Goal: Task Accomplishment & Management: Manage account settings

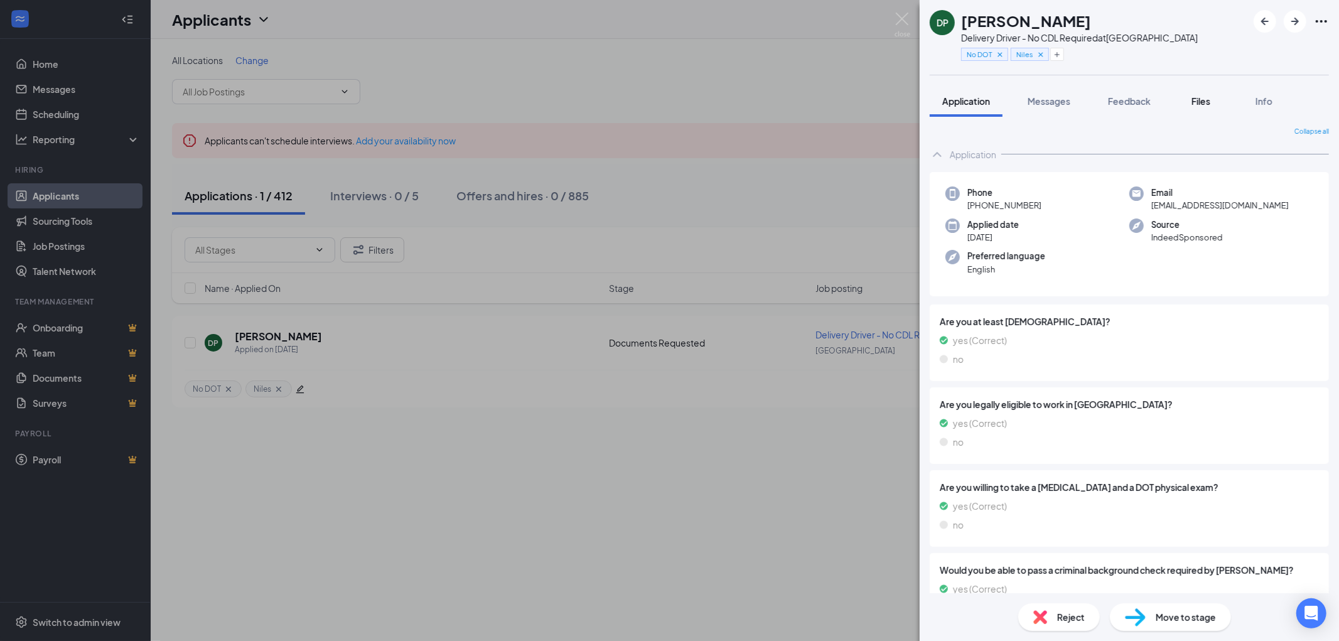
click at [1206, 104] on span "Files" at bounding box center [1200, 100] width 19 height 11
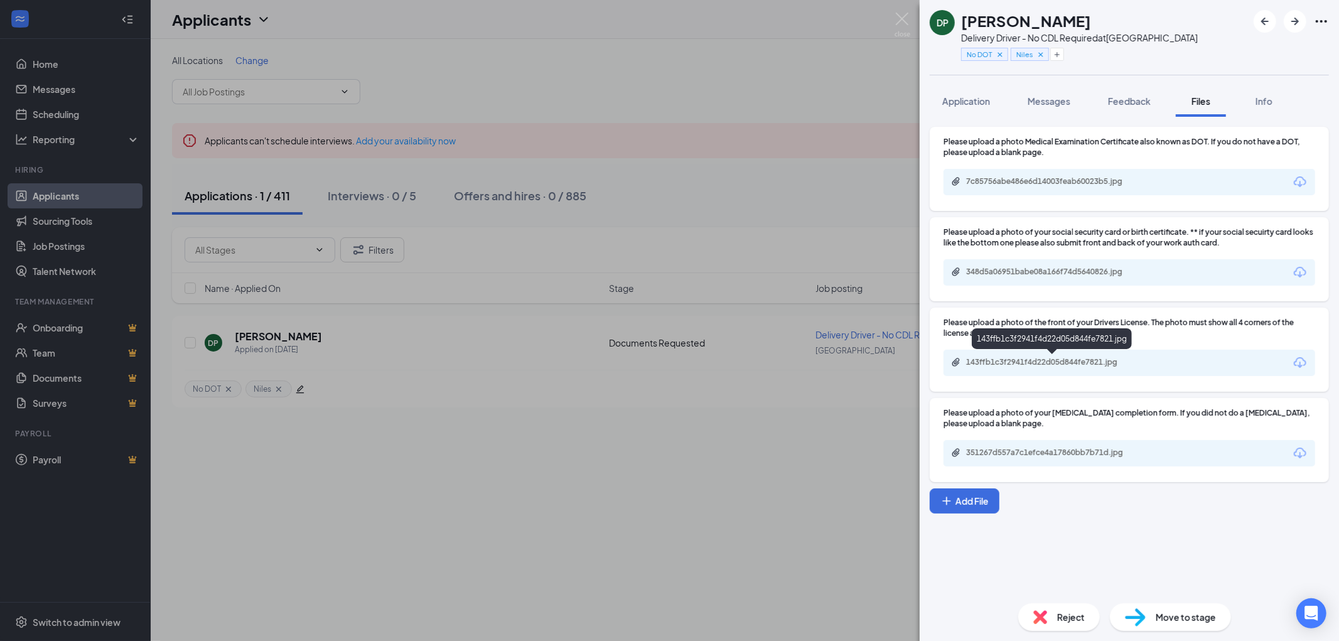
click at [1080, 360] on div "143ffb1c3f2941f4d22d05d844fe7821.jpg" at bounding box center [1054, 362] width 176 height 10
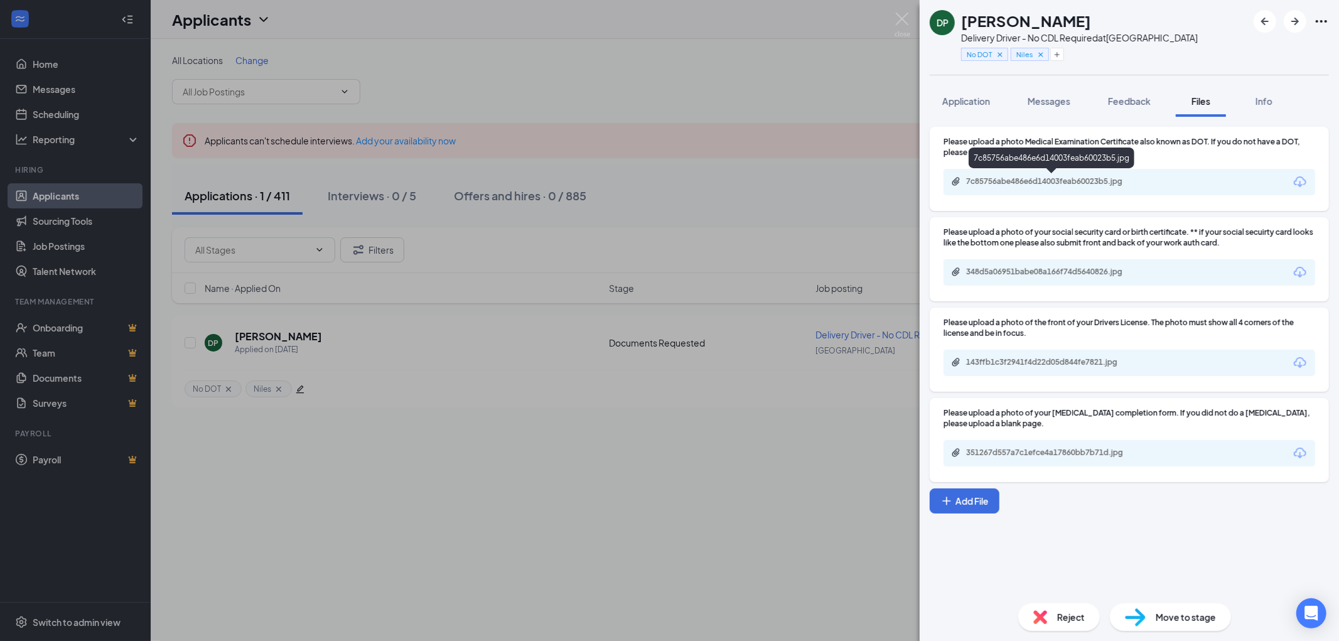
click at [1076, 178] on div "7c85756abe486e6d14003feab60023b5.jpg" at bounding box center [1054, 181] width 176 height 10
click at [1137, 99] on span "Feedback" at bounding box center [1129, 100] width 43 height 11
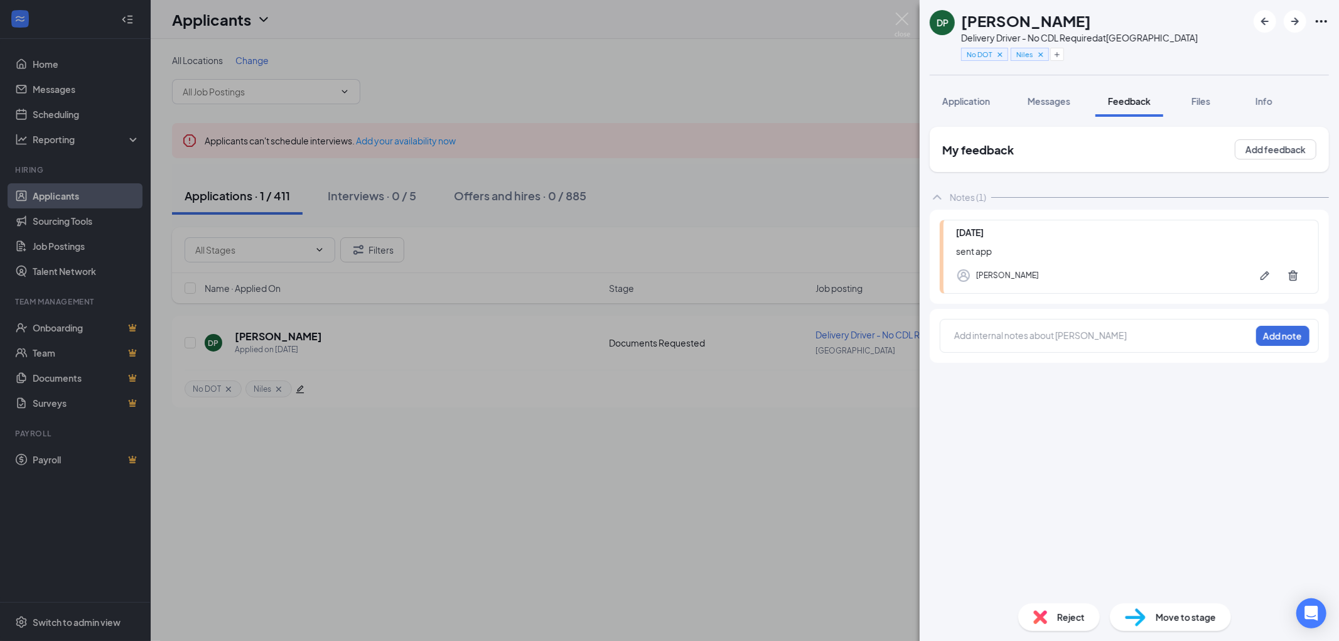
click at [980, 335] on div at bounding box center [1103, 335] width 296 height 13
drag, startPoint x: 980, startPoint y: 335, endPoint x: 971, endPoint y: 311, distance: 25.6
click at [971, 311] on div "Add internal notes about Darryl Patrick Add note" at bounding box center [1129, 336] width 399 height 54
click at [968, 323] on div "Add internal notes about Darryl Patrick Add note" at bounding box center [1129, 336] width 379 height 34
click at [980, 328] on div at bounding box center [1102, 337] width 297 height 18
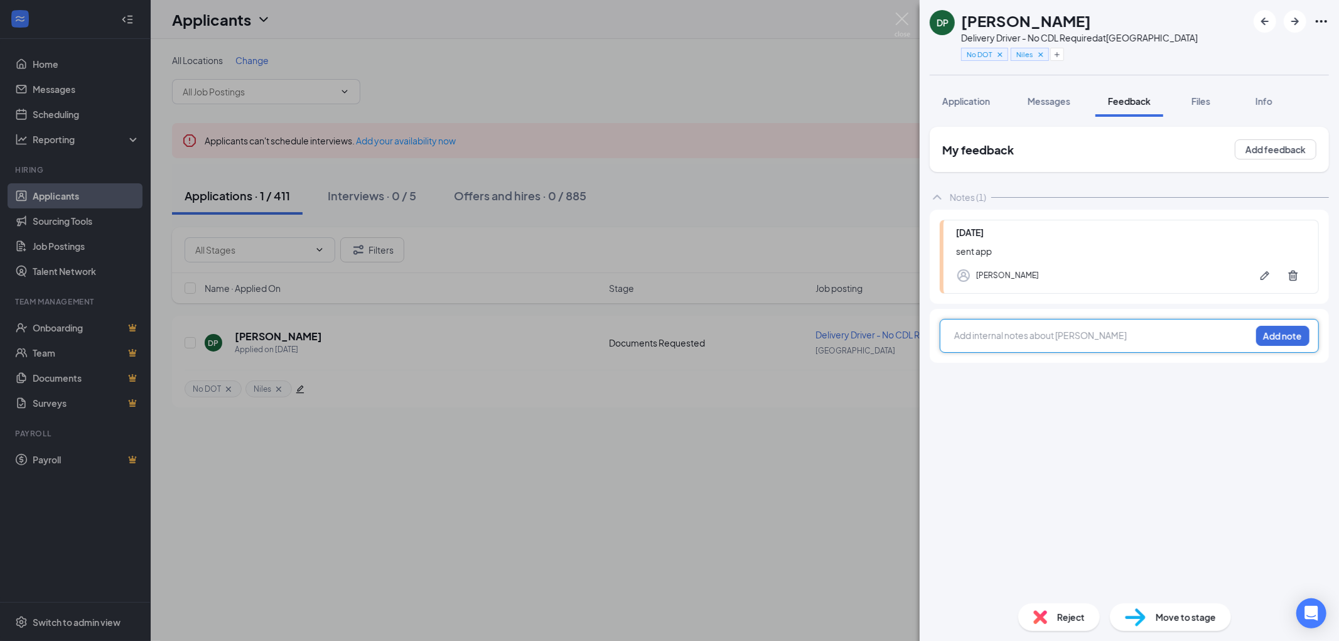
click at [968, 334] on div at bounding box center [1103, 335] width 296 height 13
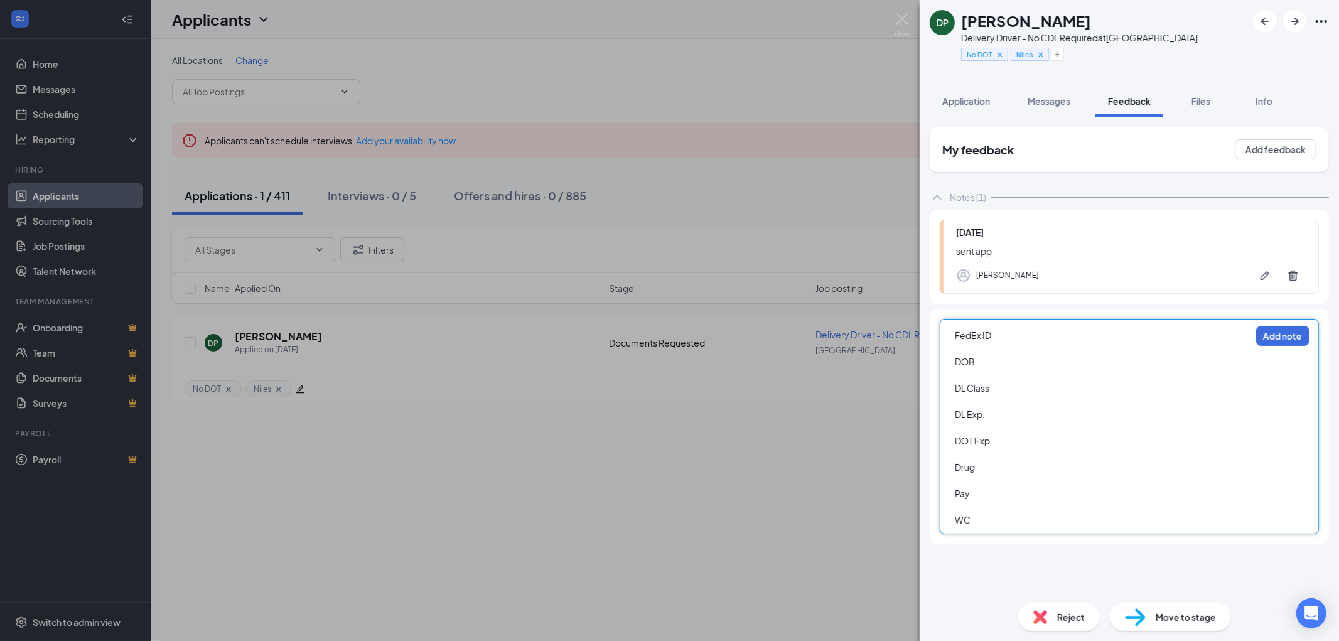
click at [1016, 441] on div "DOT Exp." at bounding box center [1103, 440] width 296 height 13
click at [1006, 365] on div "DOB" at bounding box center [1103, 361] width 296 height 13
click at [1012, 384] on div "DL Class" at bounding box center [1103, 388] width 296 height 13
click at [1019, 410] on div "DL Exp." at bounding box center [1103, 414] width 296 height 13
click at [995, 464] on div "Drug" at bounding box center [1103, 467] width 296 height 13
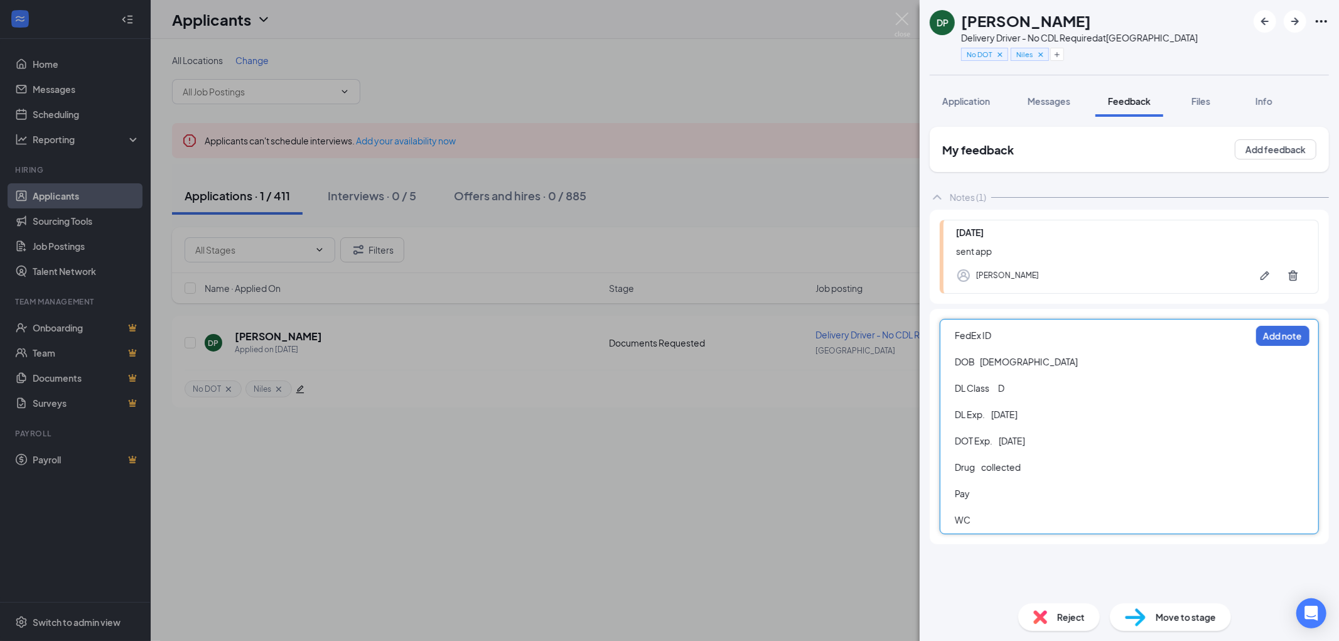
click at [1027, 496] on div "Pay" at bounding box center [1103, 493] width 296 height 13
click at [1014, 525] on div "WC" at bounding box center [1103, 519] width 296 height 13
click at [1270, 333] on button "Add note" at bounding box center [1282, 336] width 53 height 20
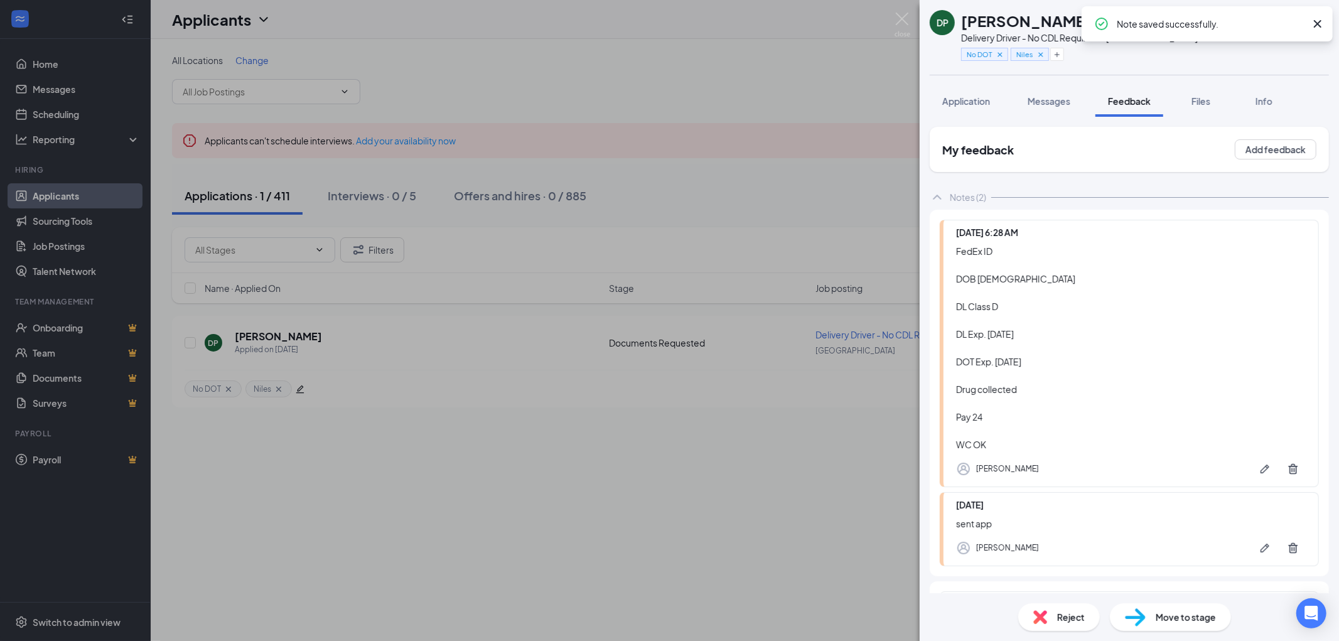
click at [1191, 618] on span "Move to stage" at bounding box center [1185, 617] width 60 height 14
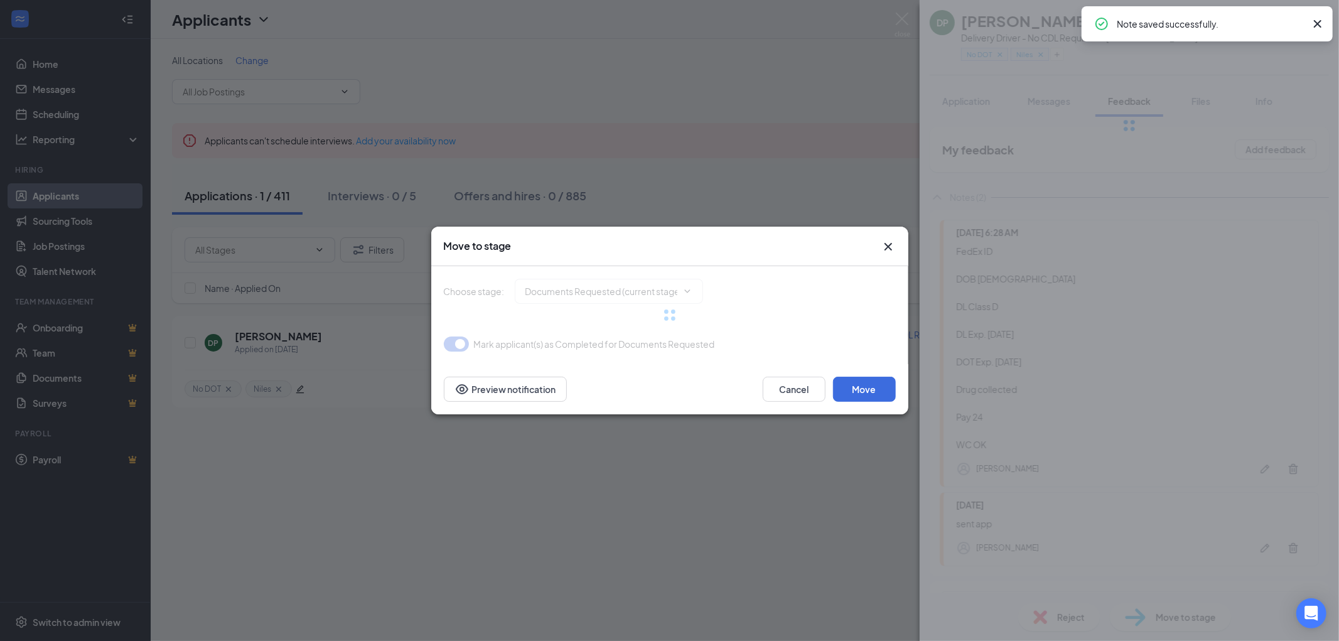
type input "Background and Drug Screen Processing (next stage)"
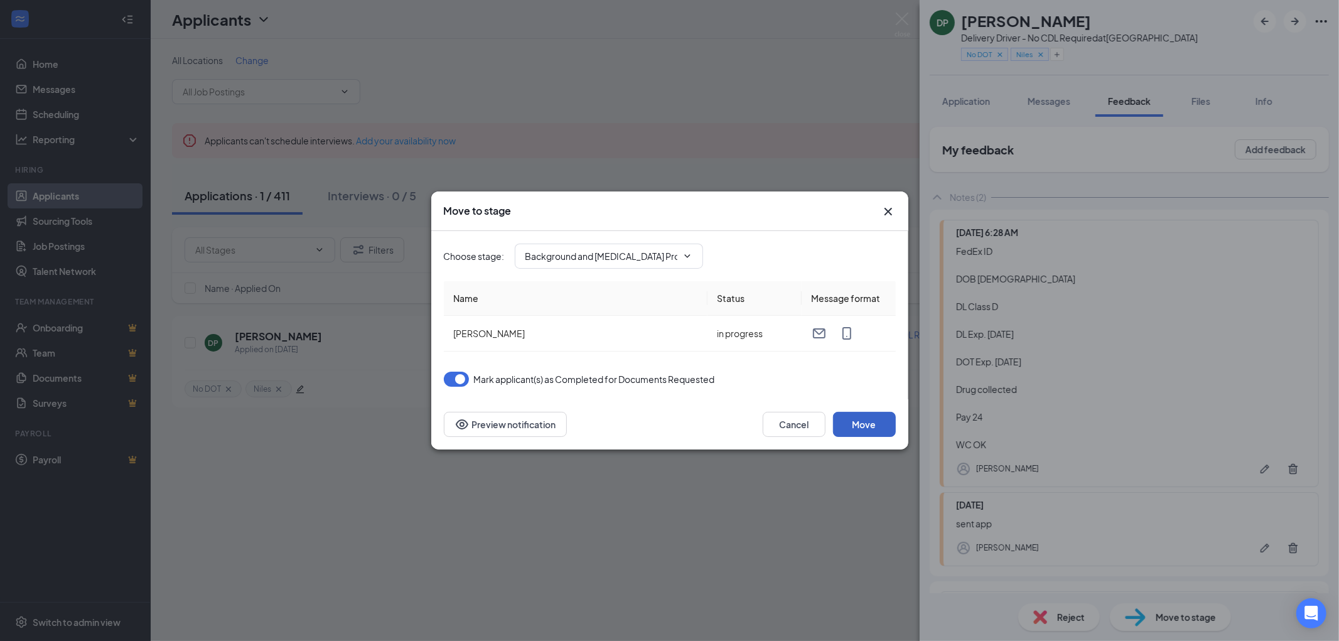
click at [866, 426] on button "Move" at bounding box center [864, 424] width 63 height 25
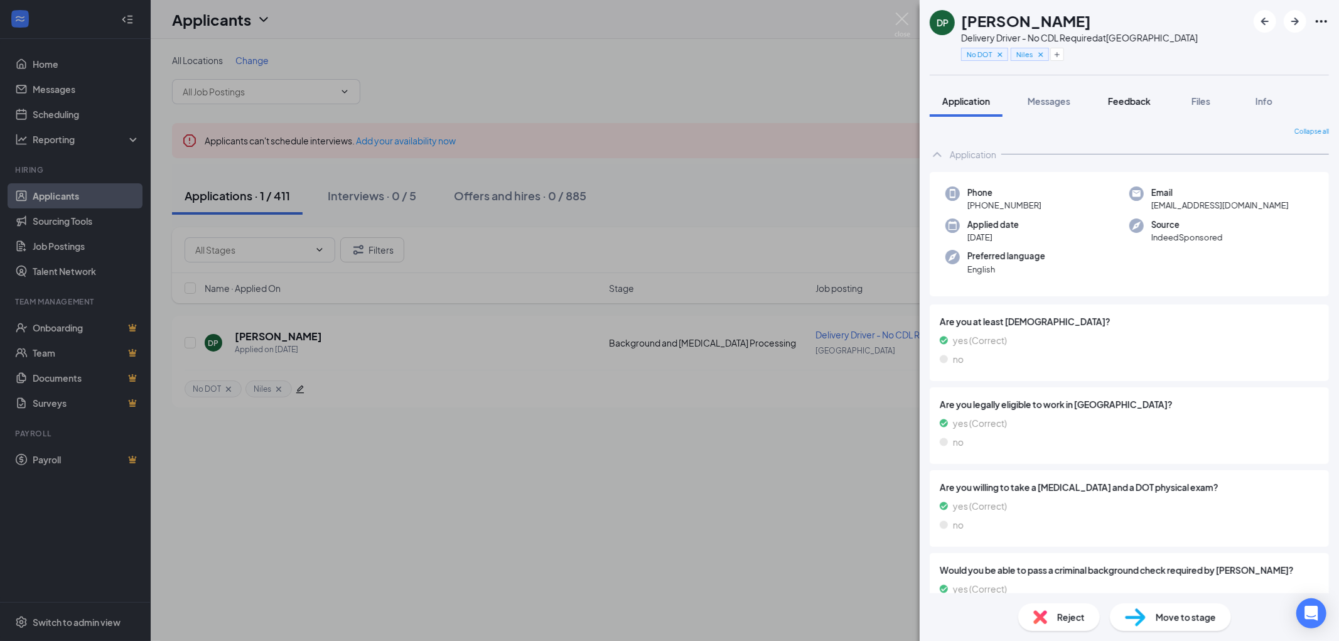
click at [1128, 96] on span "Feedback" at bounding box center [1129, 100] width 43 height 11
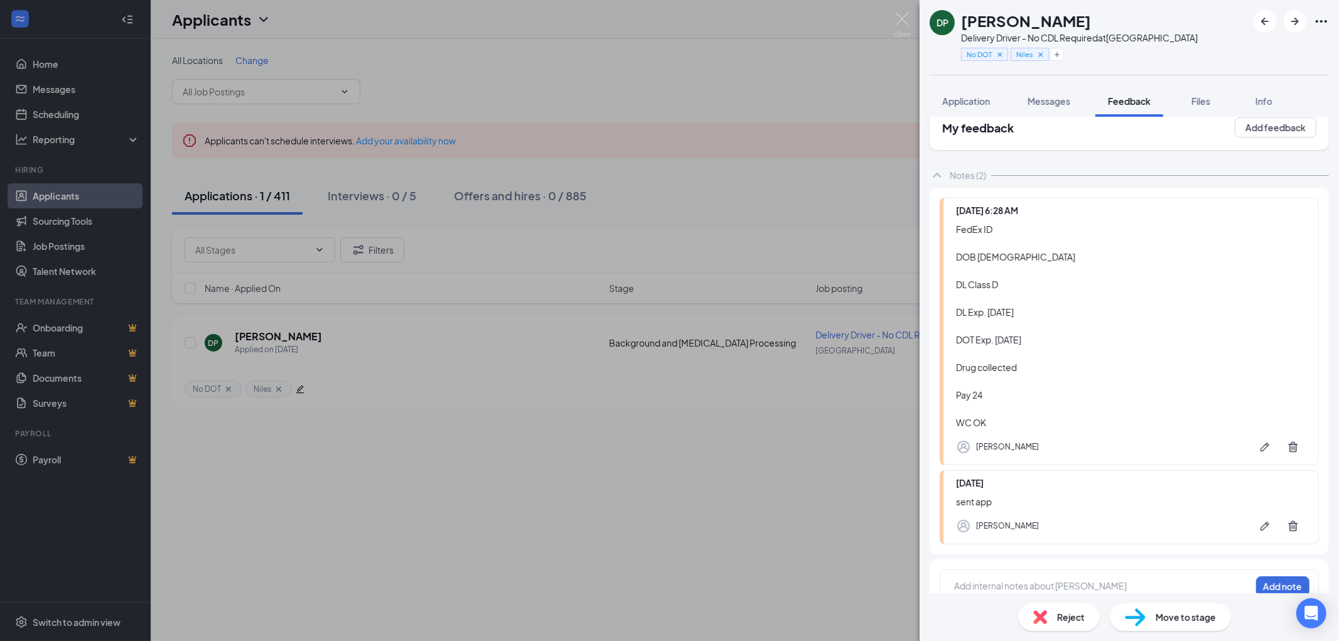
scroll to position [41, 0]
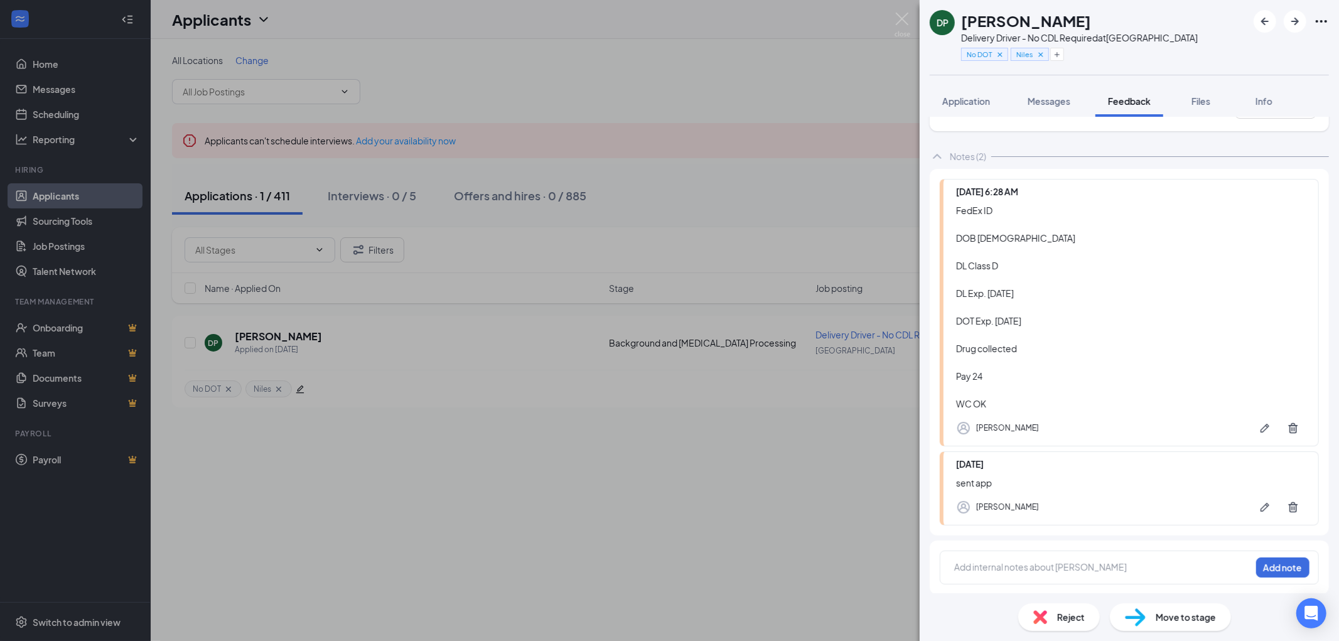
click at [998, 567] on div at bounding box center [1103, 566] width 296 height 13
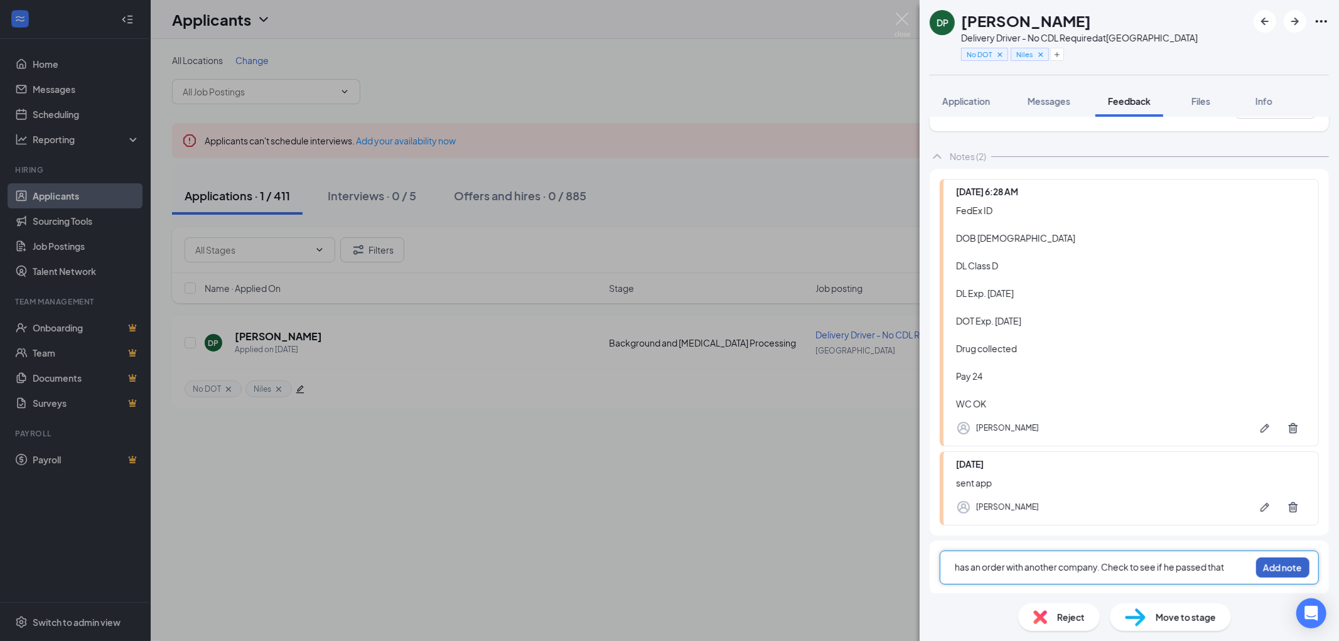
click at [1273, 569] on button "Add note" at bounding box center [1282, 567] width 53 height 20
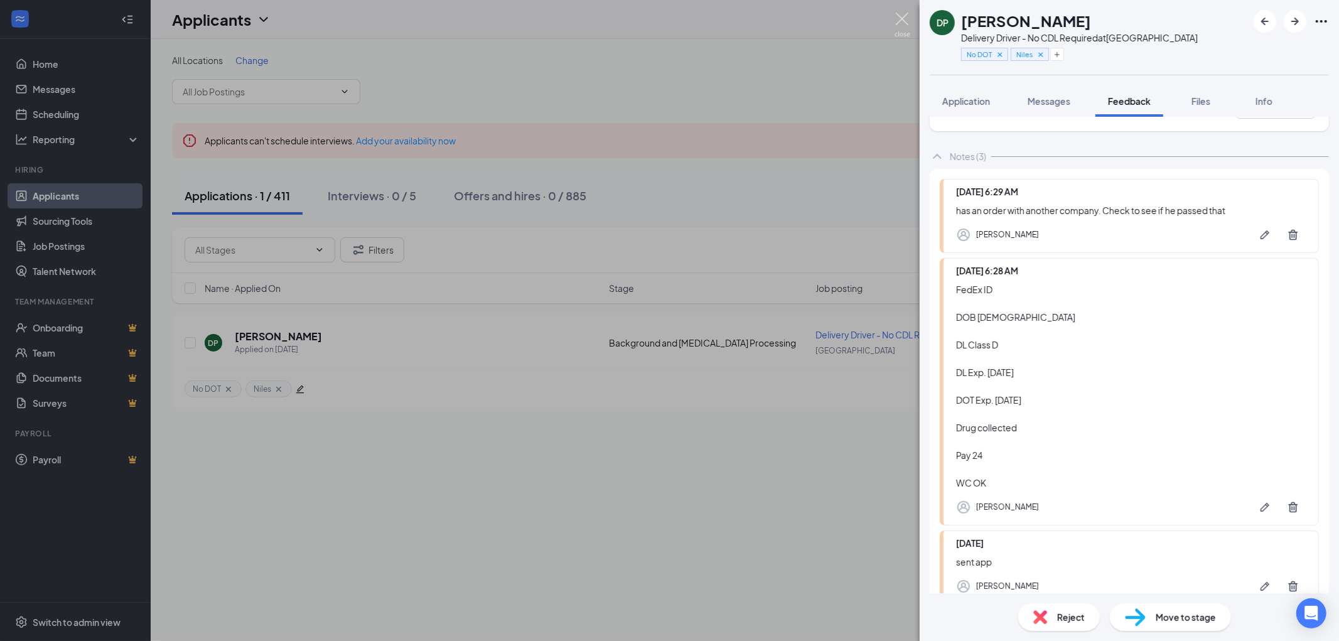
click at [900, 17] on img at bounding box center [902, 25] width 16 height 24
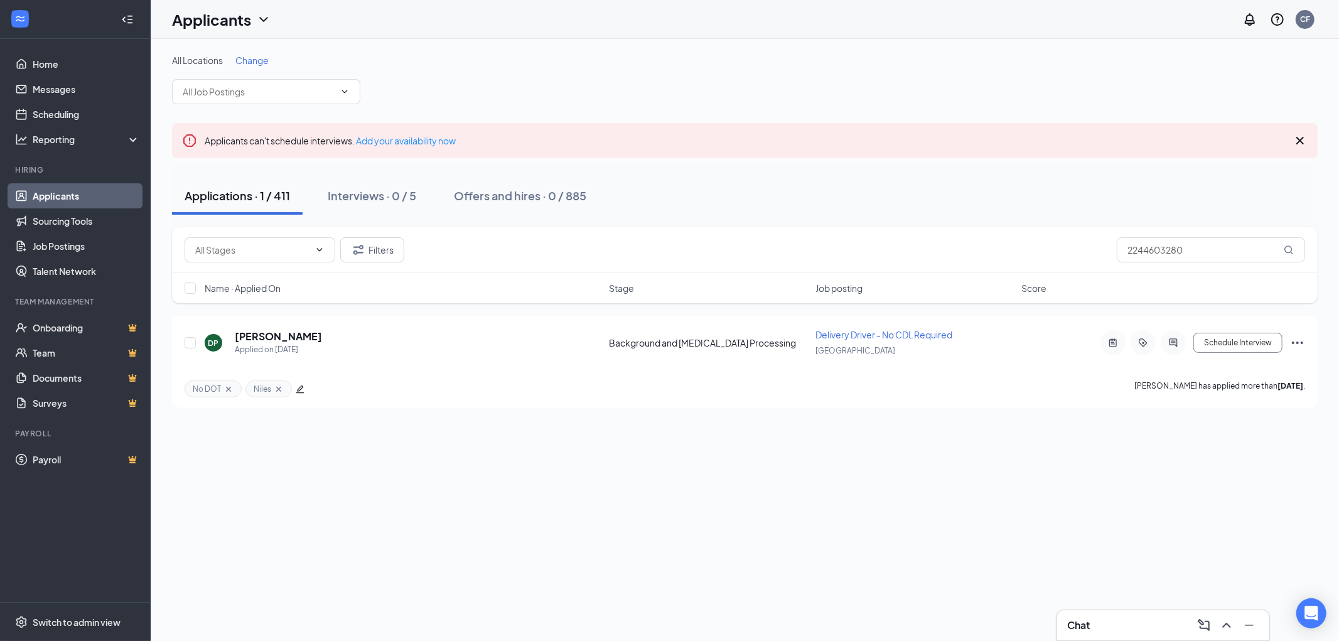
drag, startPoint x: 1294, startPoint y: 351, endPoint x: 1115, endPoint y: -74, distance: 461.6
click at [1115, 0] on html "Home Messages Scheduling Reporting Hiring Applicants Sourcing Tools Job Posting…" at bounding box center [669, 320] width 1339 height 641
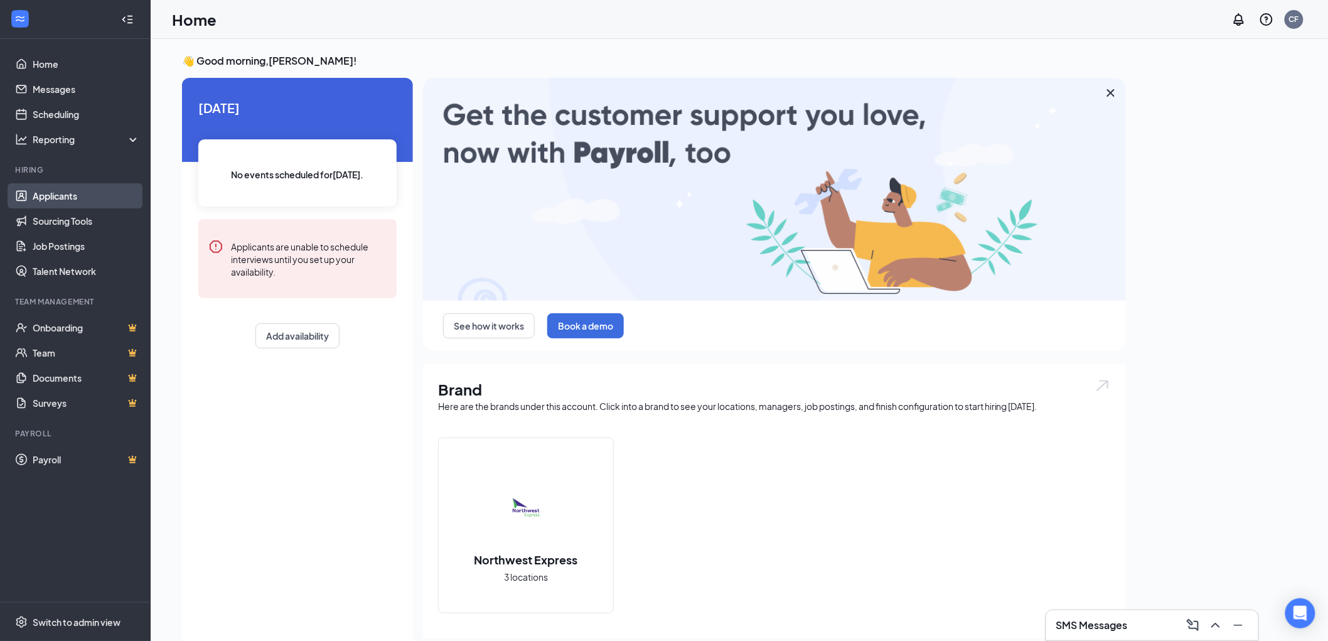
click at [64, 192] on link "Applicants" at bounding box center [86, 195] width 107 height 25
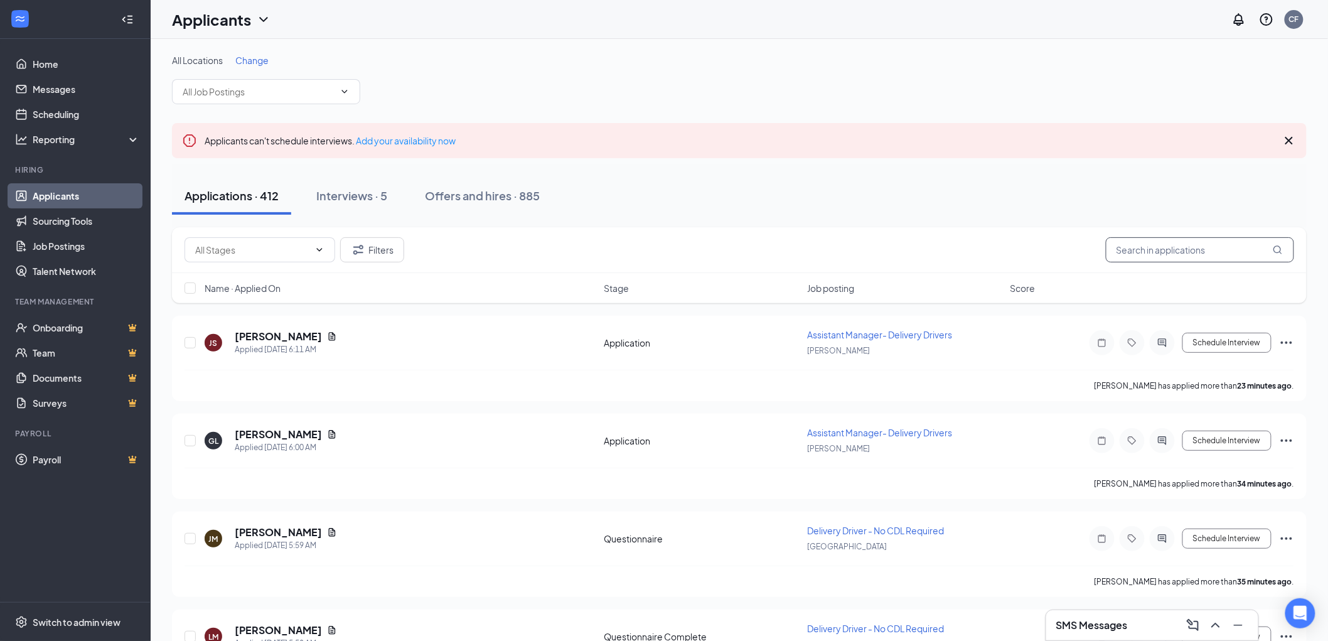
click at [1170, 250] on input "text" at bounding box center [1200, 249] width 188 height 25
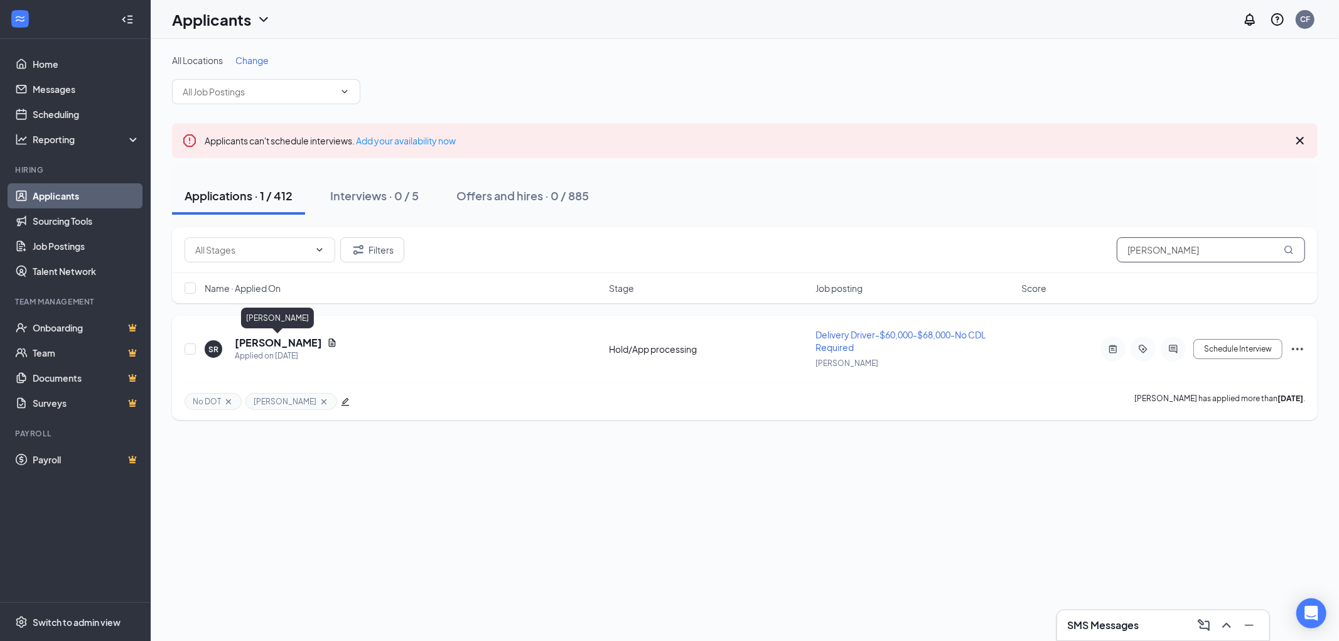
type input "[PERSON_NAME]"
click at [277, 343] on h5 "[PERSON_NAME]" at bounding box center [278, 343] width 87 height 14
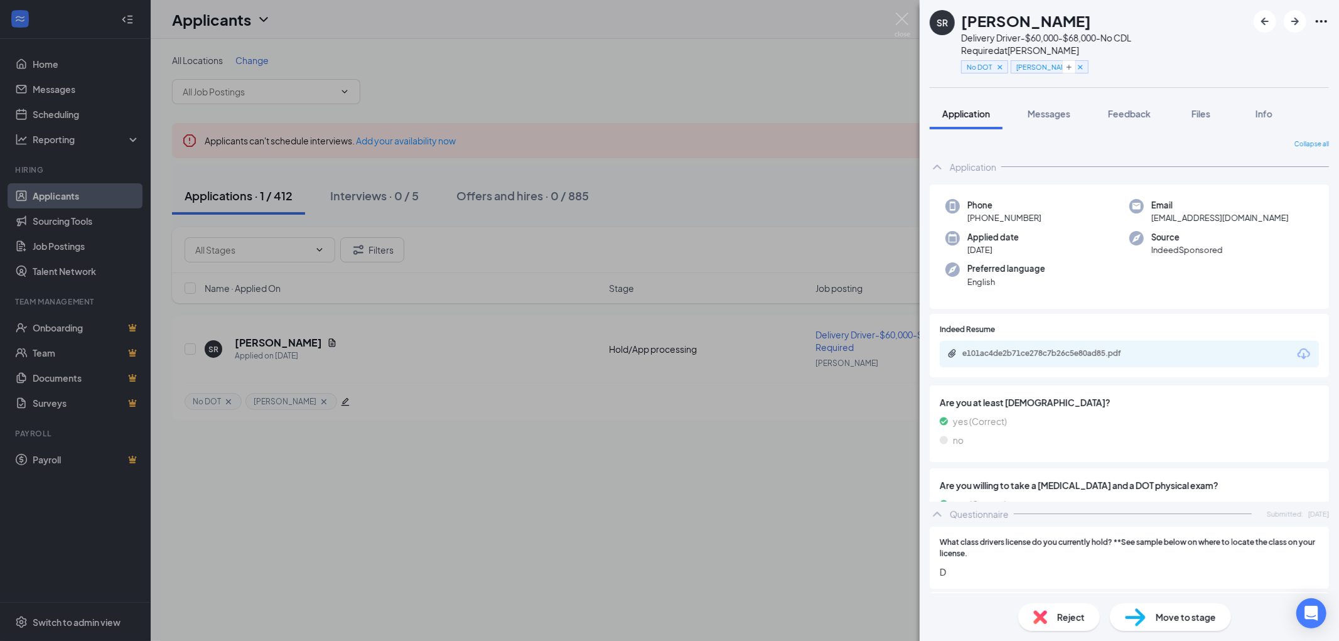
click at [1177, 617] on span "Move to stage" at bounding box center [1185, 617] width 60 height 14
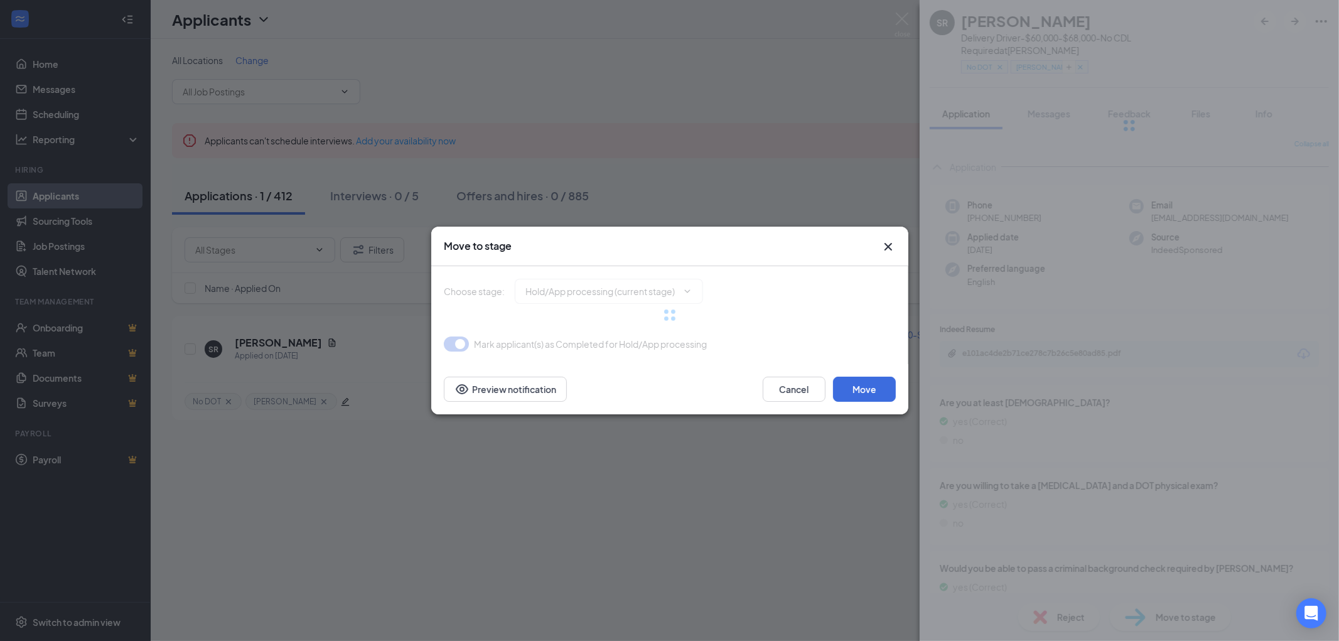
type input "Documents Requested (next stage)"
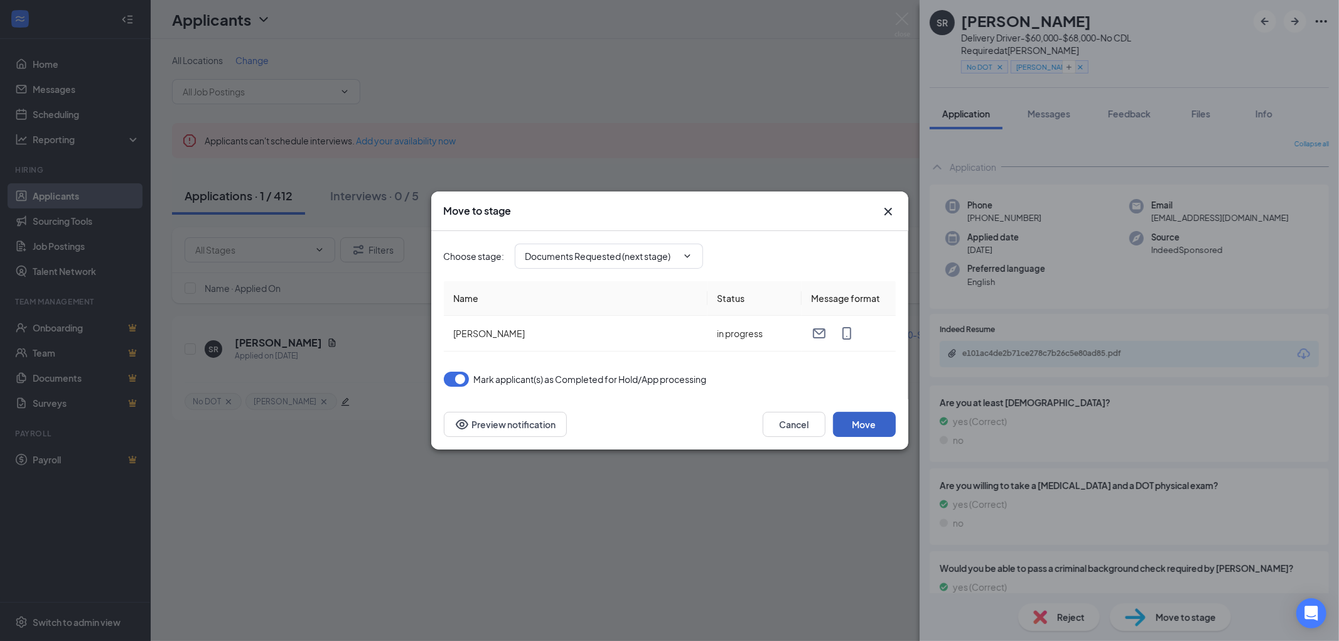
click at [864, 423] on button "Move" at bounding box center [864, 424] width 63 height 25
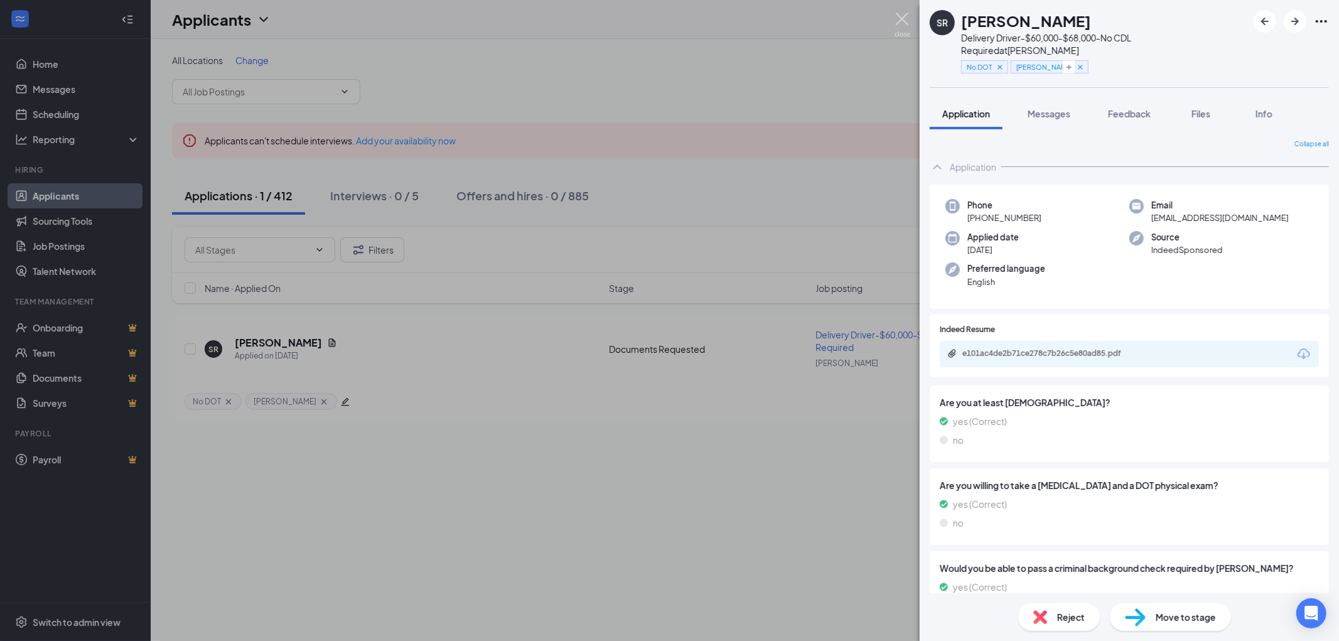
click at [898, 16] on img at bounding box center [902, 25] width 16 height 24
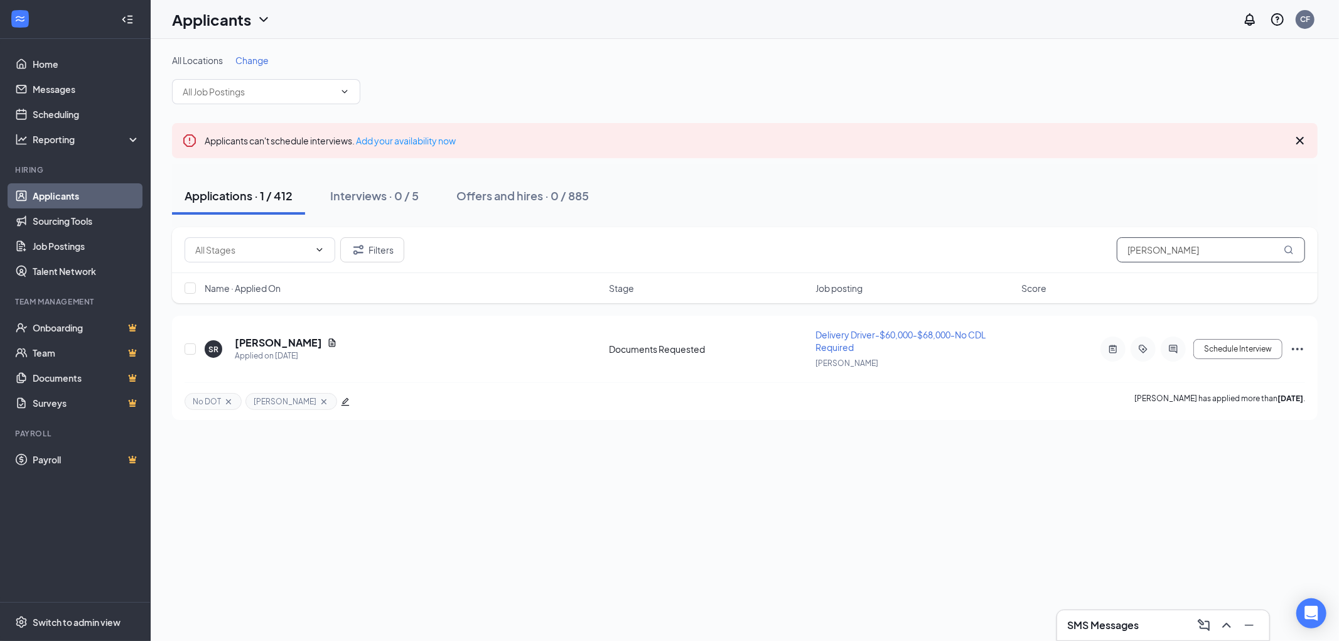
drag, startPoint x: 1208, startPoint y: 250, endPoint x: 1027, endPoint y: 254, distance: 180.8
click at [1090, 253] on div "Filters sandro" at bounding box center [745, 249] width 1120 height 25
click at [256, 343] on h5 "Tonika Davis" at bounding box center [278, 343] width 87 height 14
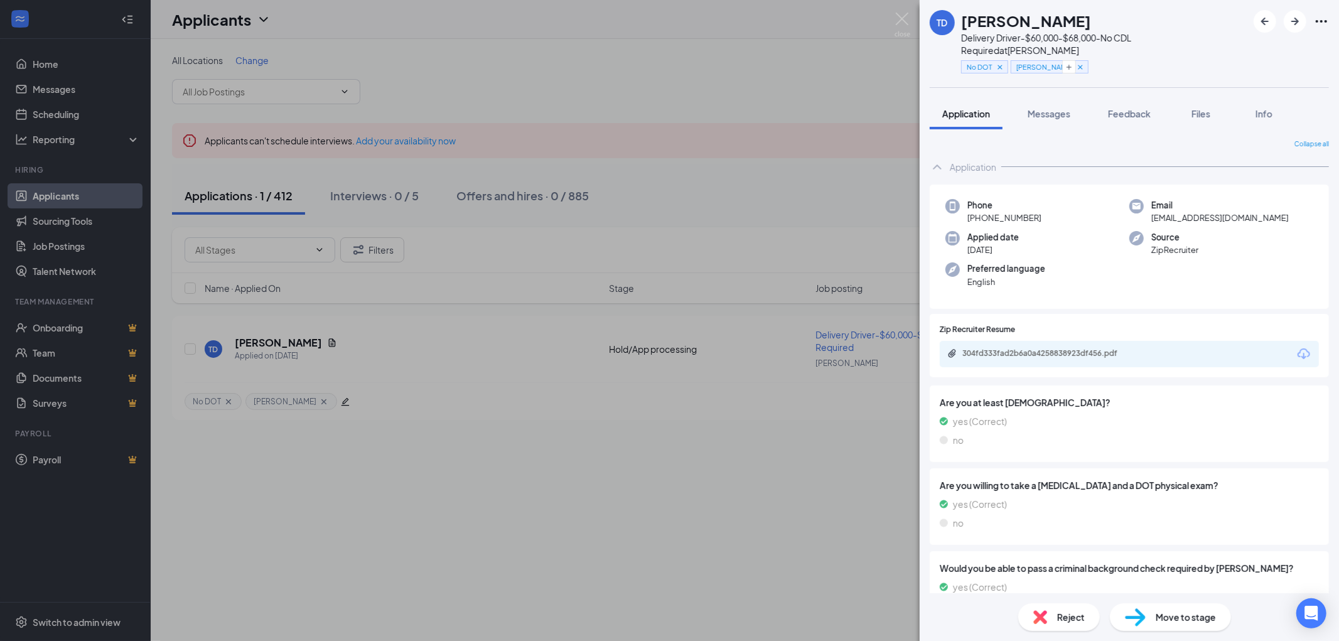
click at [1138, 618] on img at bounding box center [1135, 617] width 21 height 18
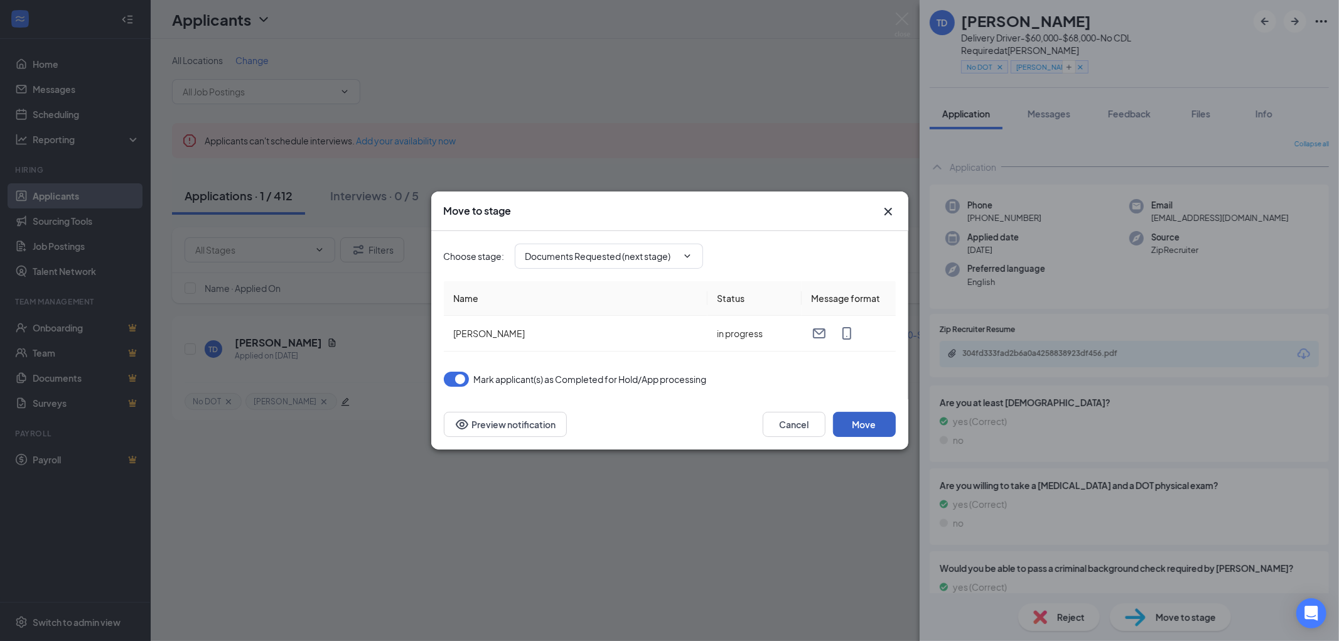
click at [863, 419] on button "Move" at bounding box center [864, 424] width 63 height 25
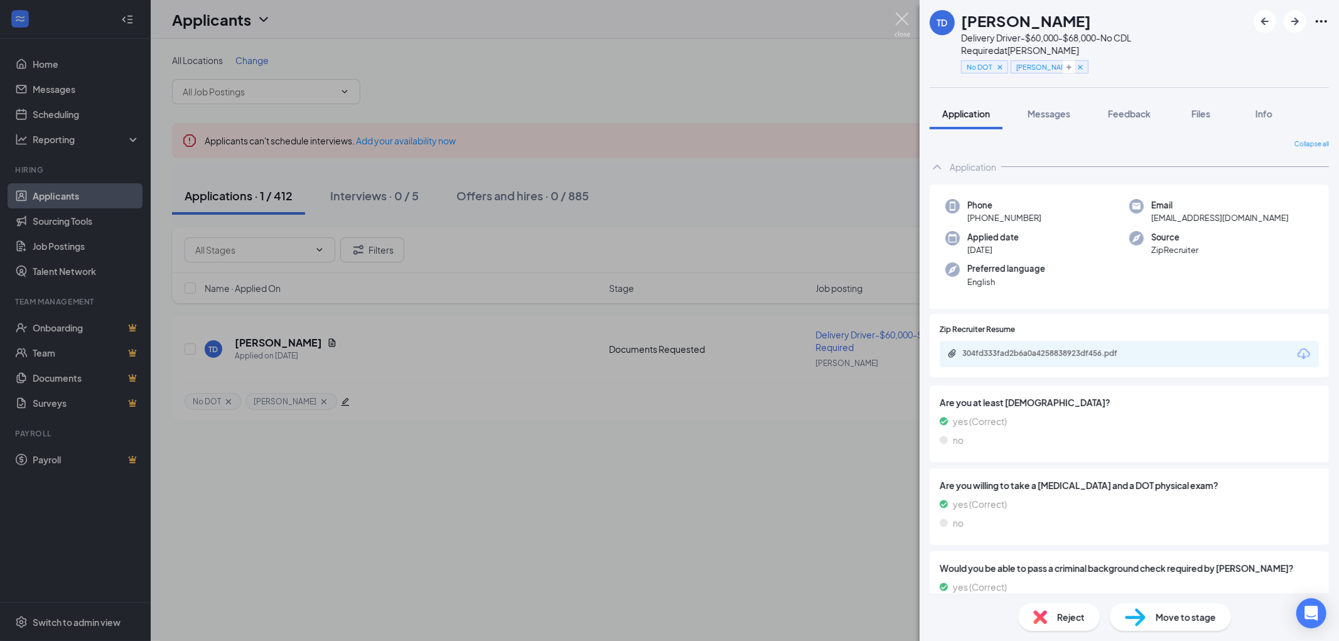
click at [901, 16] on img at bounding box center [902, 25] width 16 height 24
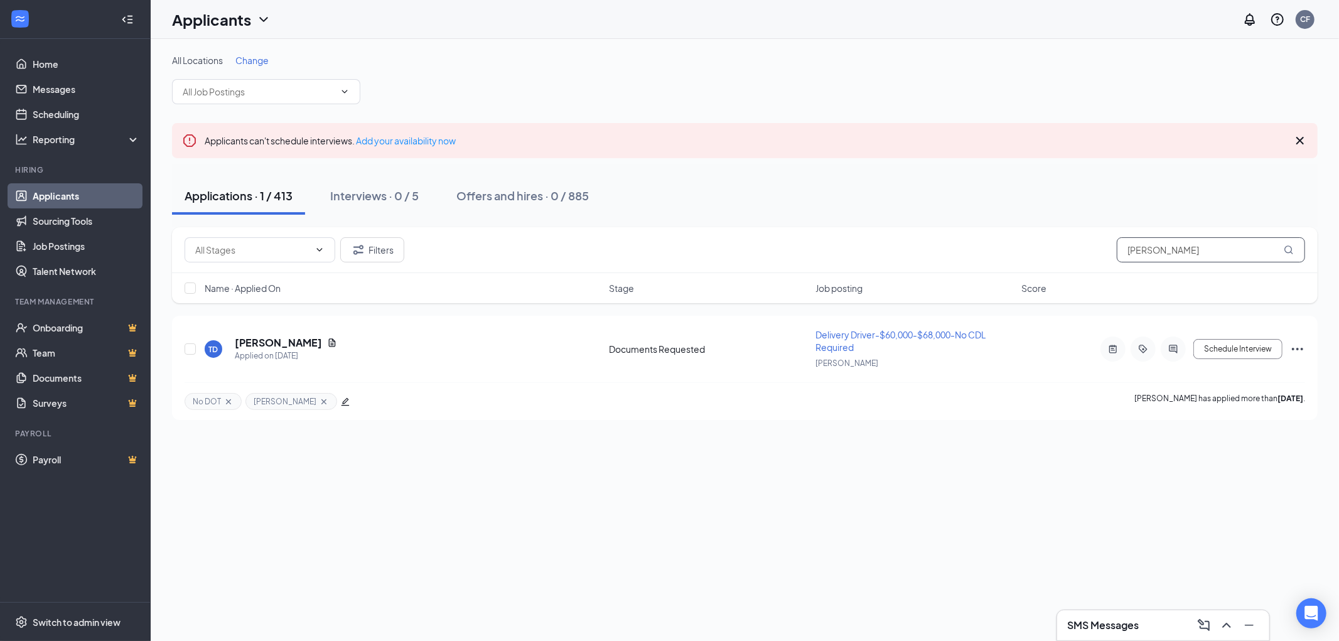
drag, startPoint x: 1174, startPoint y: 257, endPoint x: 1095, endPoint y: 250, distance: 80.1
click at [1114, 251] on div "Filters tonika" at bounding box center [745, 249] width 1120 height 25
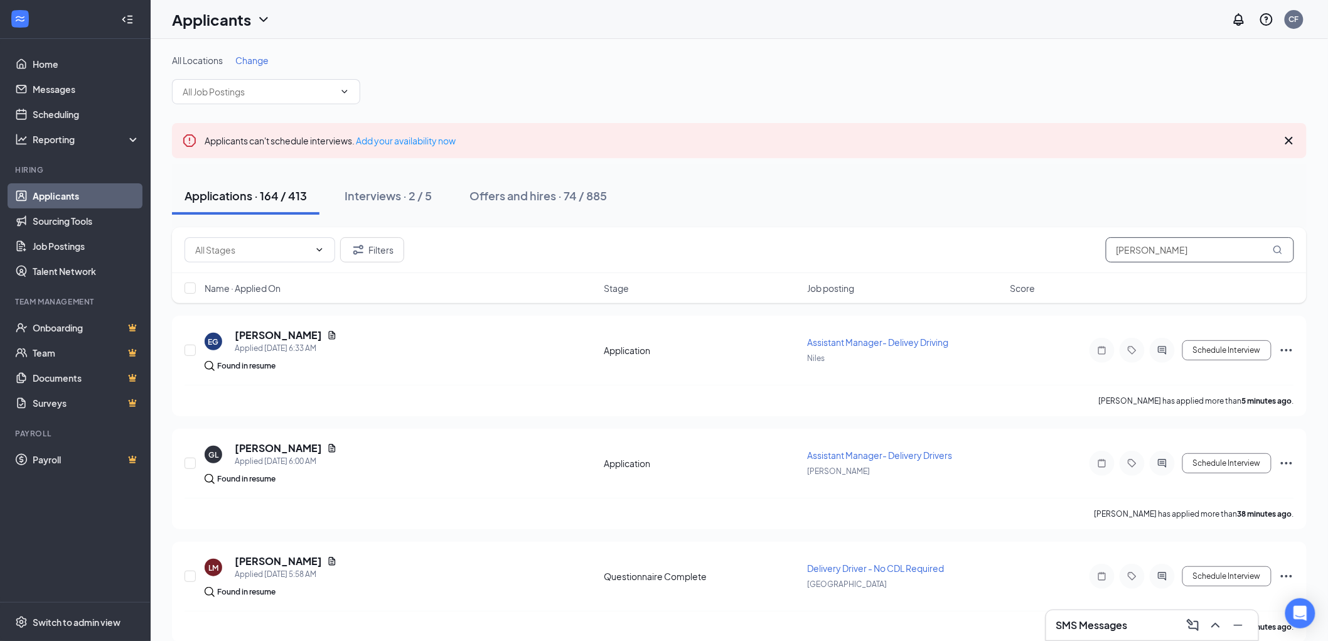
scroll to position [209, 0]
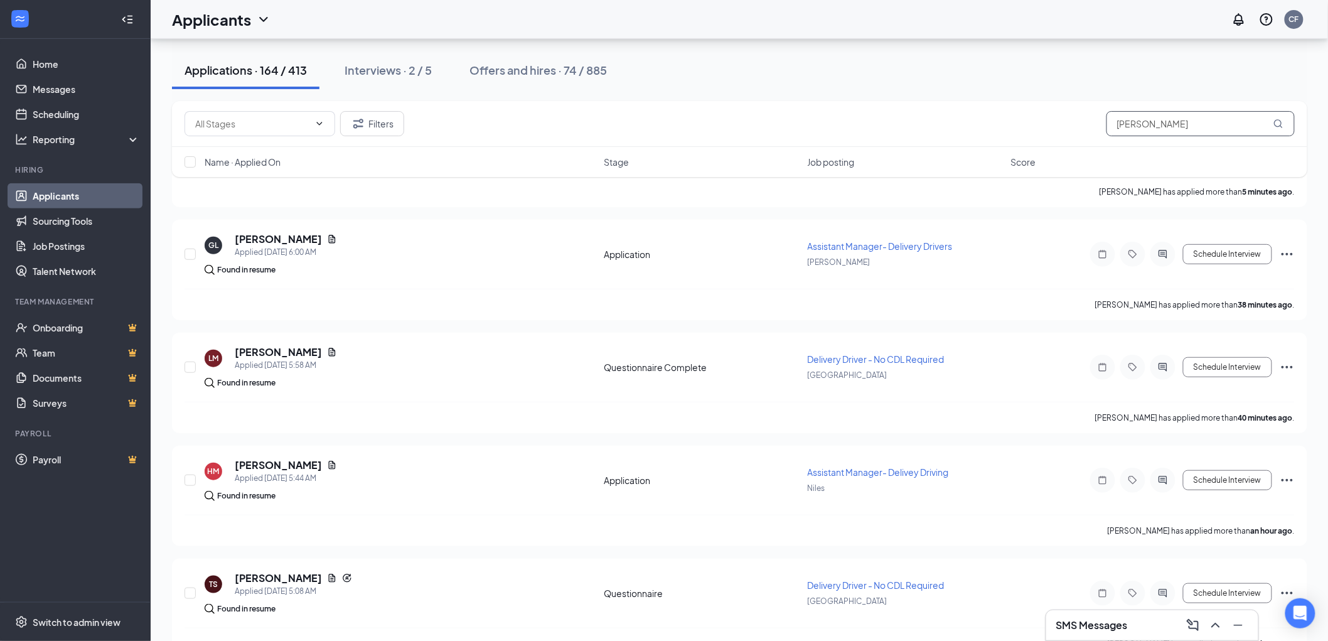
click at [1174, 124] on input "tim" at bounding box center [1201, 123] width 188 height 25
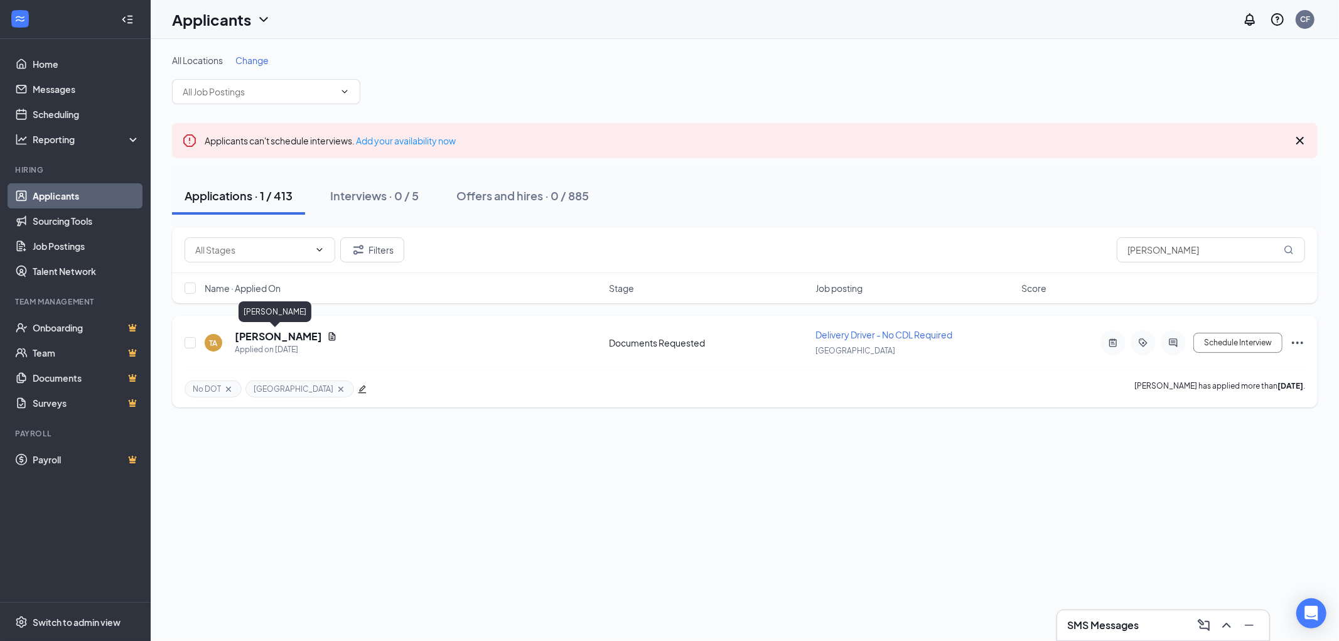
click at [254, 336] on h5 "Tim Anderson" at bounding box center [278, 337] width 87 height 14
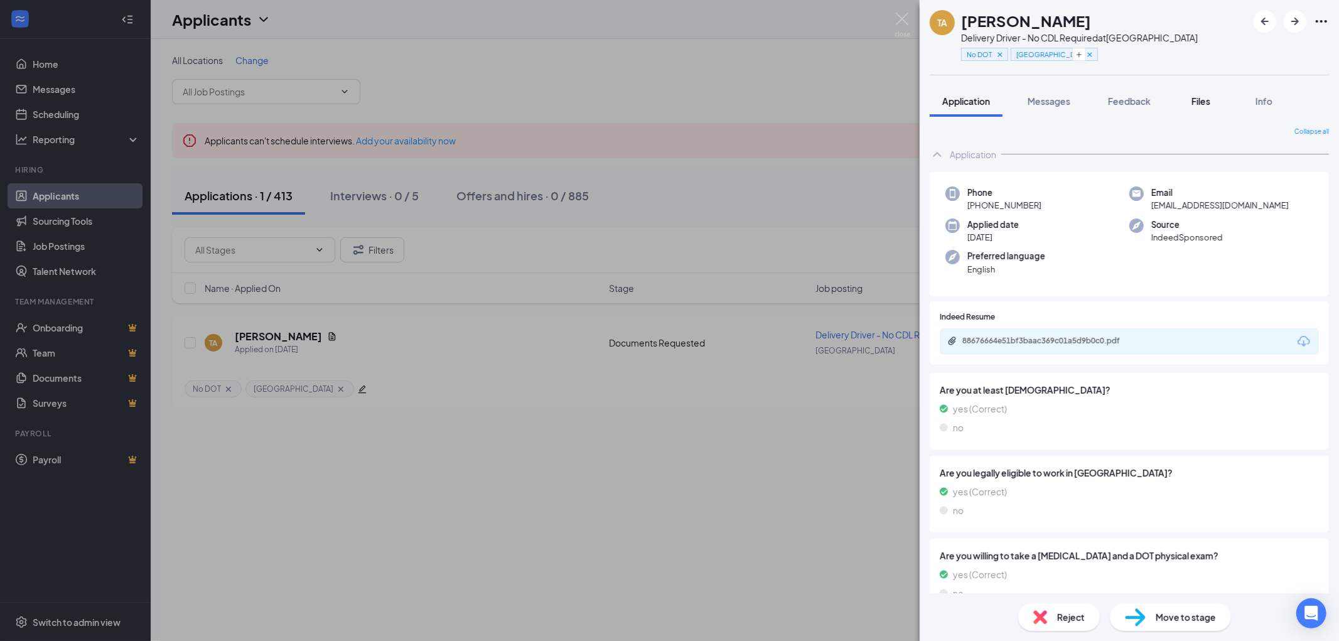
click at [1205, 95] on span "Files" at bounding box center [1200, 100] width 19 height 11
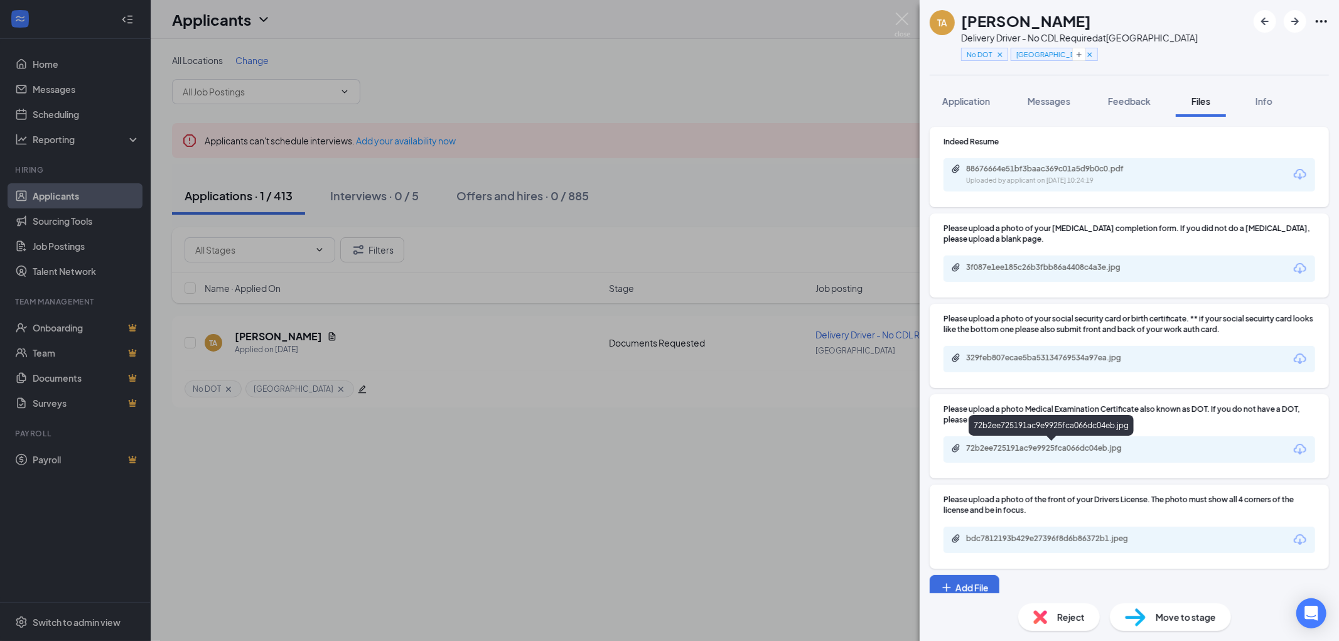
click at [1073, 443] on div "72b2ee725191ac9e9925fca066dc04eb.jpg" at bounding box center [1054, 448] width 176 height 10
click at [1095, 534] on div "bdc7812193b429e27396f8d6b86372b1.jpeg" at bounding box center [1054, 538] width 176 height 10
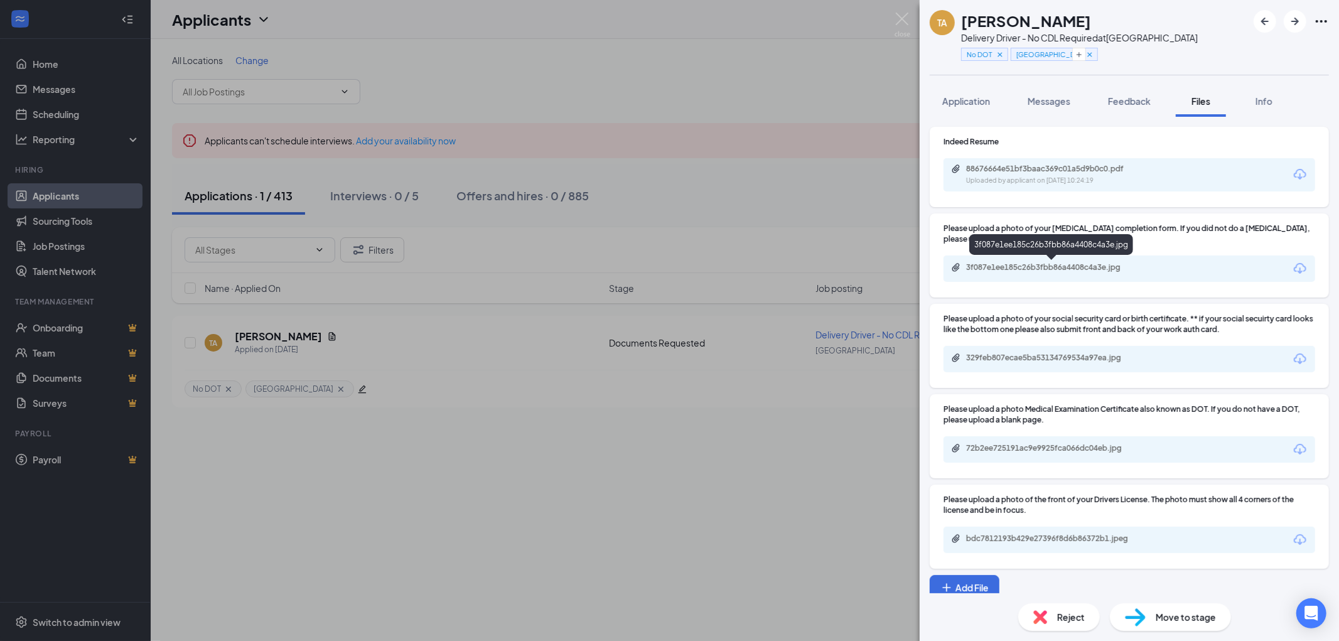
click at [1058, 262] on div "3f087e1ee185c26b3fbb86a4408c4a3e.jpg" at bounding box center [1054, 267] width 176 height 10
click at [1086, 353] on div "329feb807ecae5ba53134769534a97ea.jpg" at bounding box center [1054, 358] width 176 height 10
click at [901, 19] on img at bounding box center [902, 25] width 16 height 24
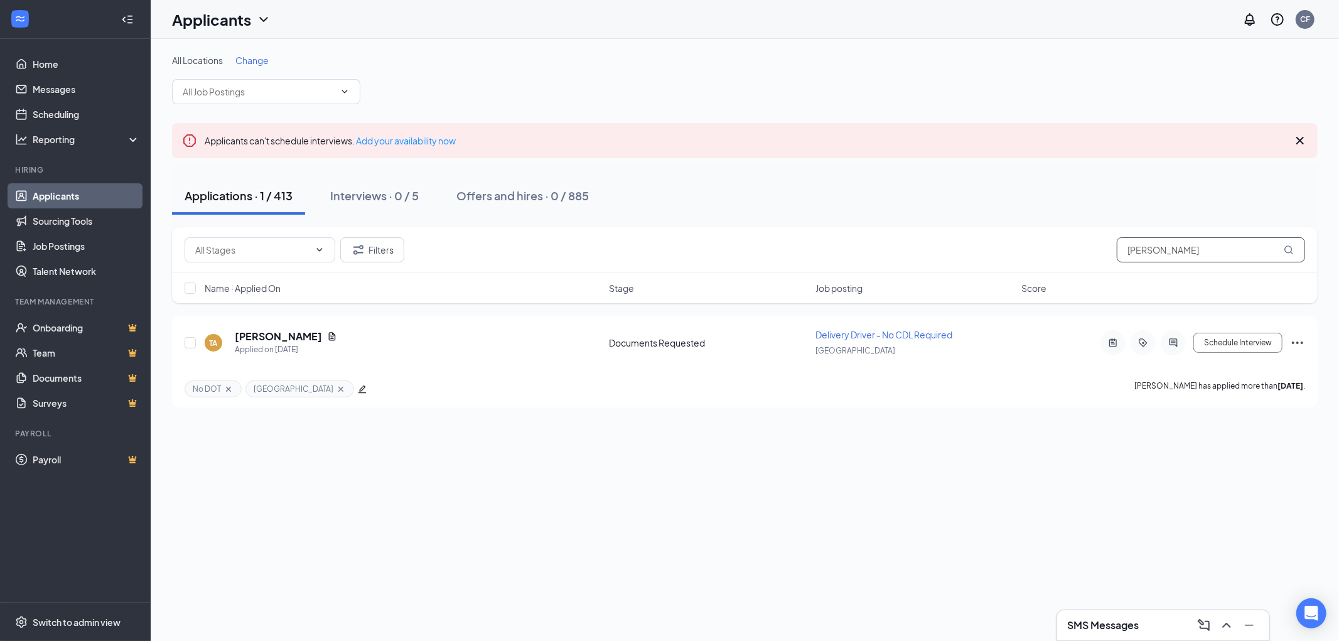
drag, startPoint x: 1111, startPoint y: 246, endPoint x: 1057, endPoint y: 247, distance: 54.0
click at [1064, 246] on div "Filters tim anderson" at bounding box center [745, 249] width 1120 height 25
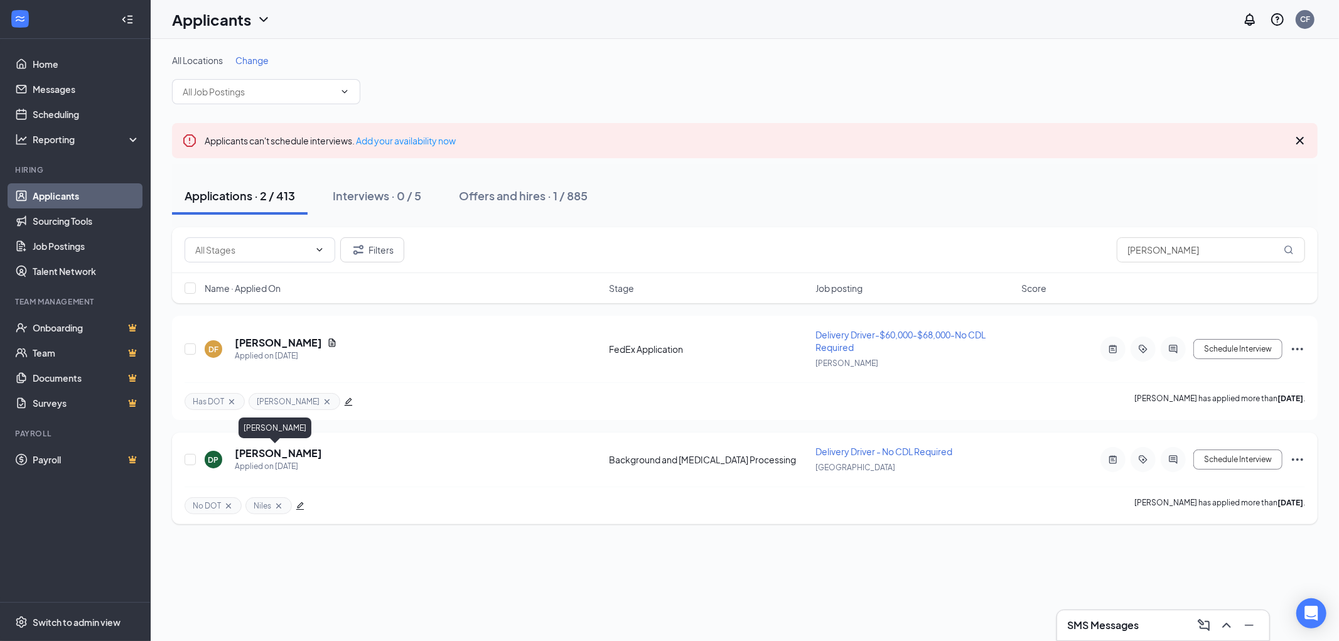
click at [268, 448] on h5 "Darryl Patrick" at bounding box center [278, 453] width 87 height 14
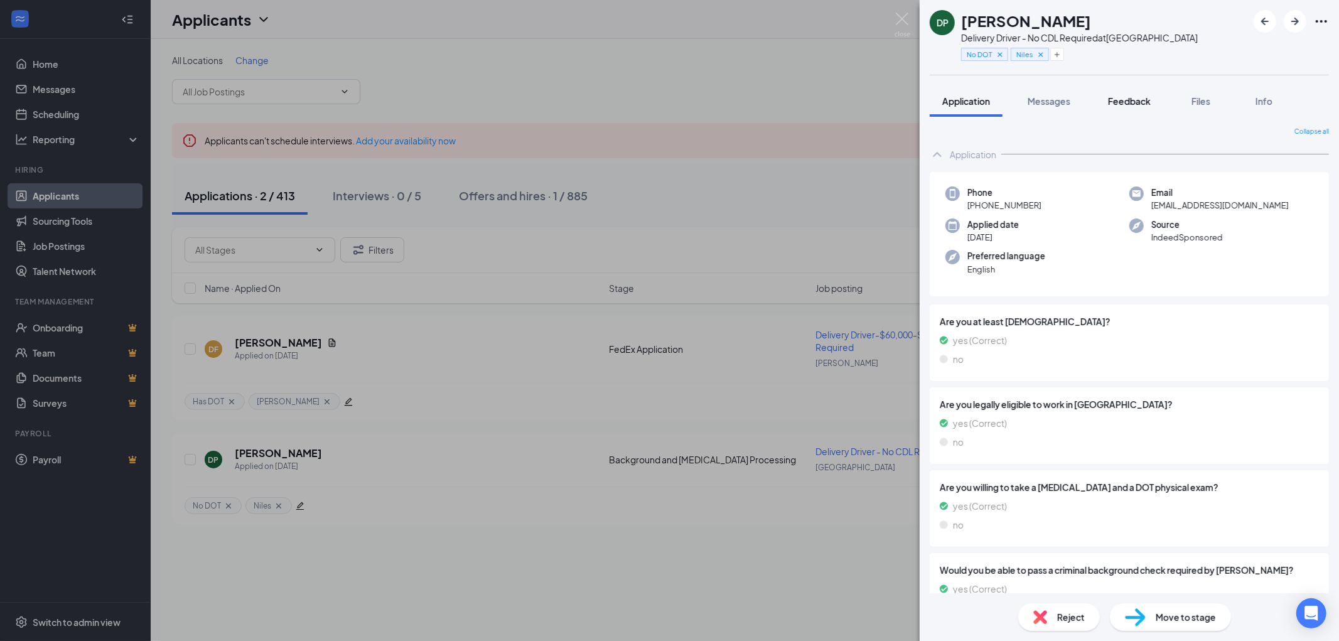
click at [1127, 104] on span "Feedback" at bounding box center [1129, 100] width 43 height 11
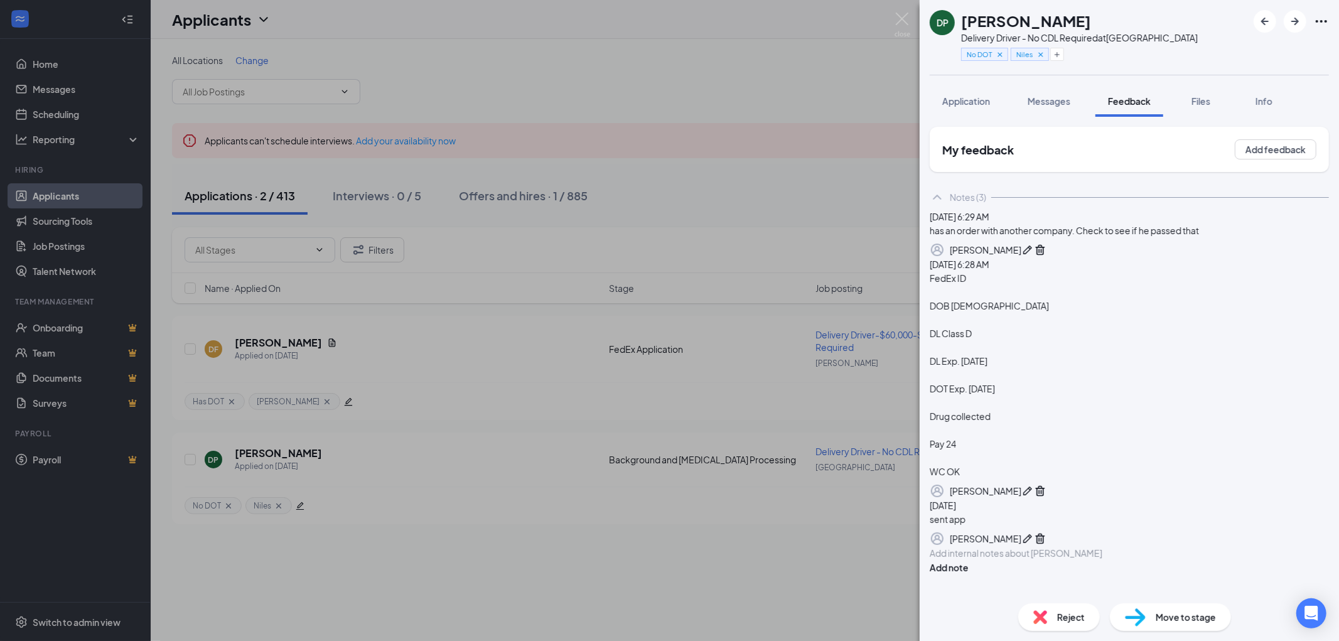
click at [1032, 495] on icon "Pen" at bounding box center [1027, 490] width 9 height 9
click at [1019, 292] on div "FedEx ID" at bounding box center [1129, 285] width 398 height 13
click at [1002, 477] on button "Save" at bounding box center [990, 487] width 21 height 20
click at [901, 19] on img at bounding box center [902, 25] width 16 height 24
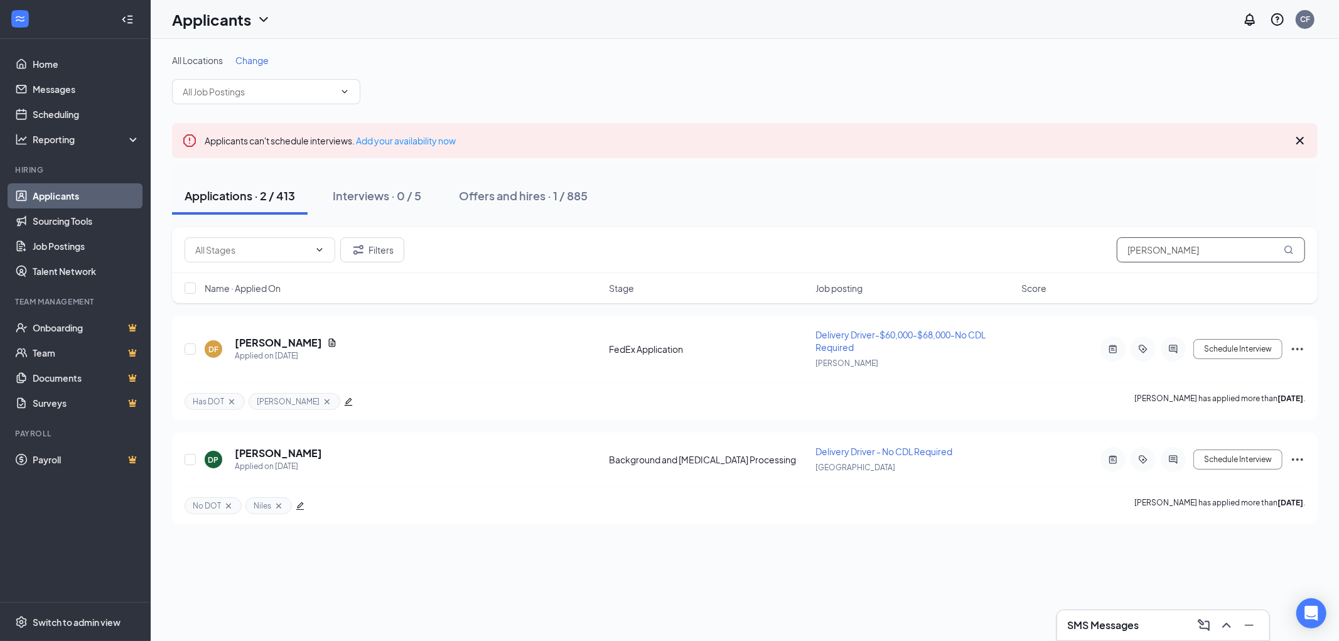
drag, startPoint x: 1155, startPoint y: 245, endPoint x: 1097, endPoint y: 245, distance: 57.7
click at [1097, 245] on div "Filters darryl" at bounding box center [745, 249] width 1120 height 25
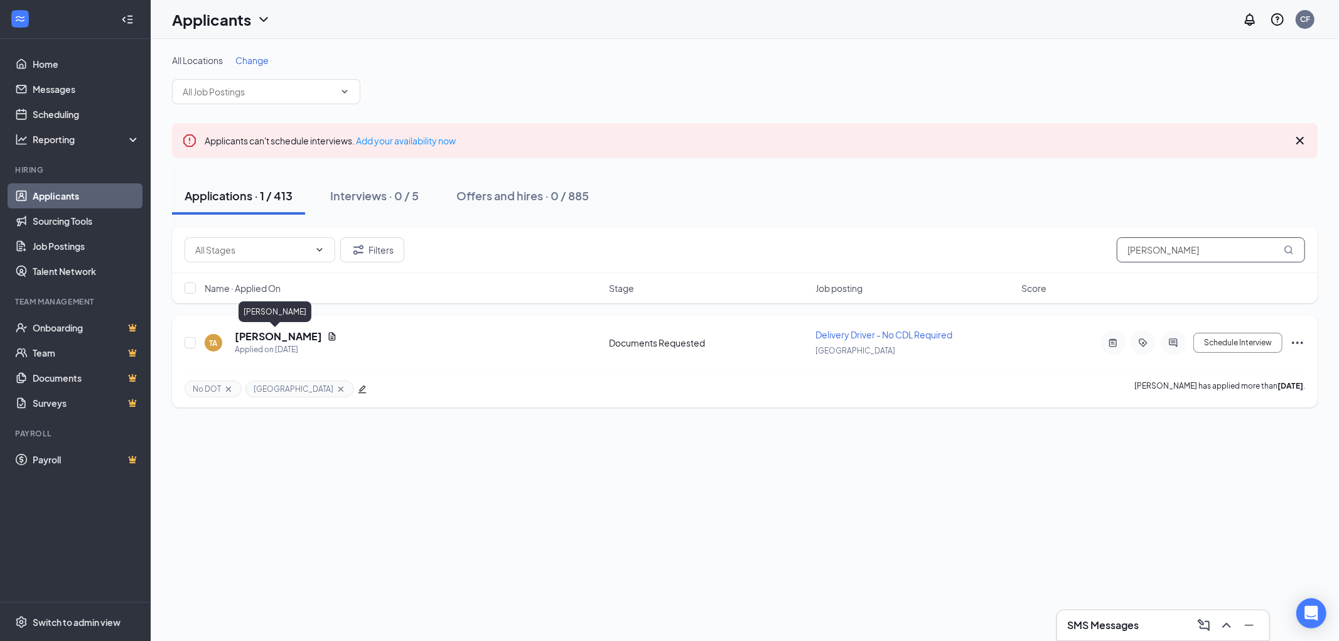
type input "tim anderson"
click at [258, 337] on h5 "Tim Anderson" at bounding box center [278, 337] width 87 height 14
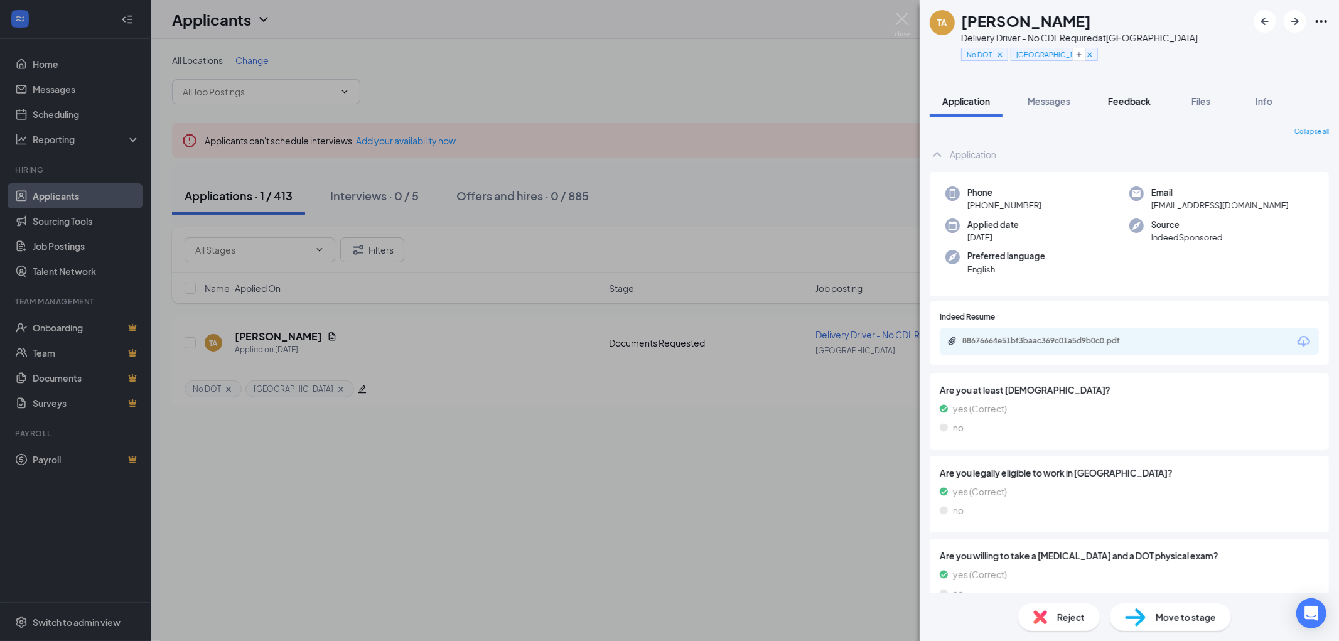
click at [1134, 102] on span "Feedback" at bounding box center [1129, 100] width 43 height 11
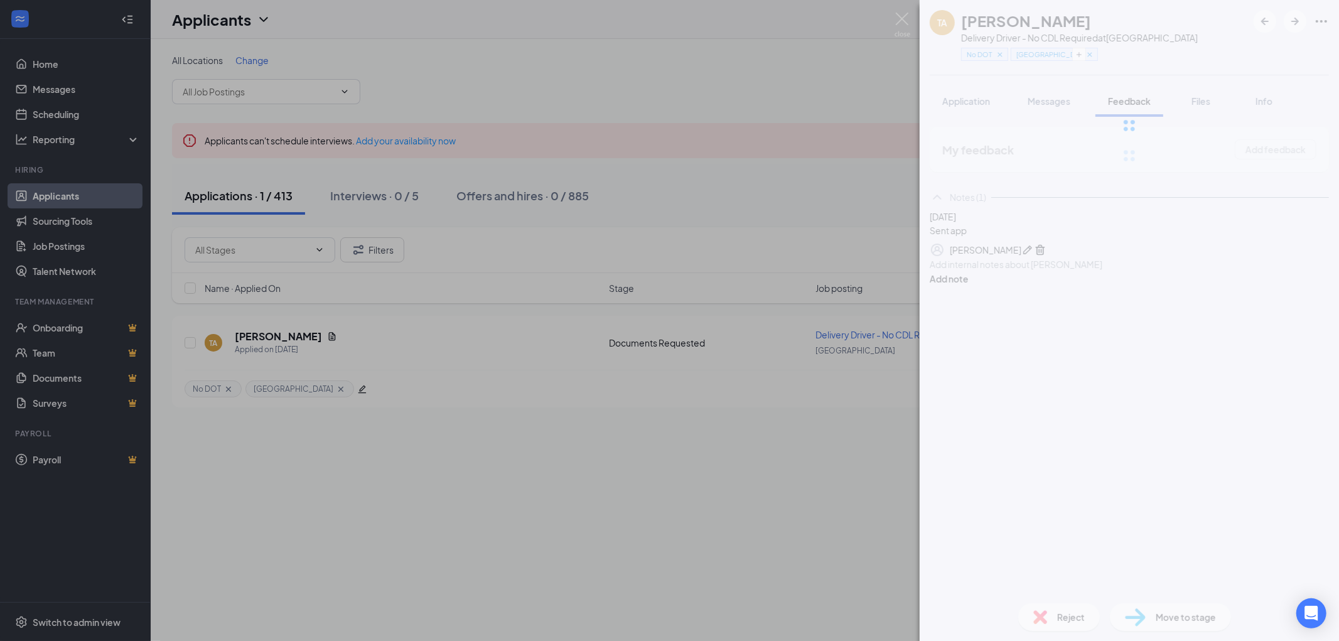
click at [965, 325] on div "TA Tim Anderson Delivery Driver - No CDL Required at South Loop No DOT South Lo…" at bounding box center [1128, 320] width 419 height 641
click at [975, 331] on div "TA Tim Anderson Delivery Driver - No CDL Required at South Loop No DOT South Lo…" at bounding box center [1128, 320] width 419 height 641
click at [996, 338] on div "TA Tim Anderson Delivery Driver - No CDL Required at South Loop No DOT South Lo…" at bounding box center [1128, 320] width 419 height 641
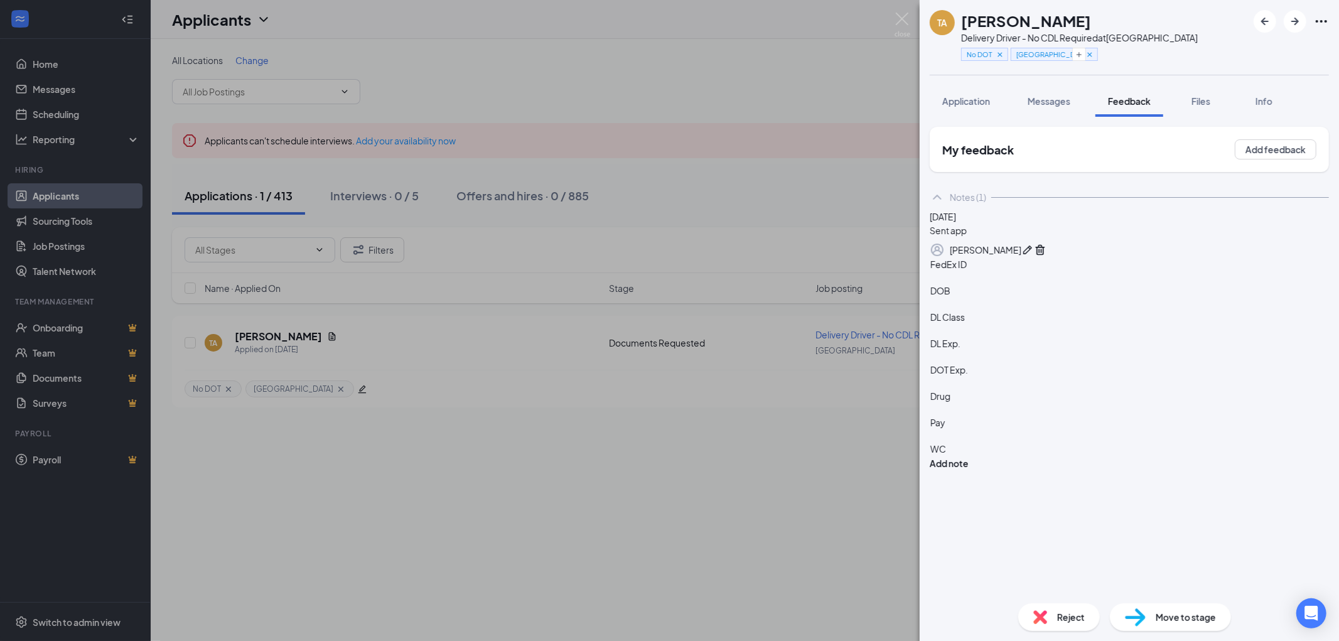
click at [1034, 271] on div "FedEx ID" at bounding box center [1129, 264] width 398 height 13
click at [1006, 297] on div "DOB" at bounding box center [1129, 290] width 398 height 13
click at [1018, 324] on div "DL Class" at bounding box center [1129, 317] width 398 height 13
click at [1011, 350] on div "DL Exp." at bounding box center [1129, 343] width 398 height 13
click at [1036, 377] on div "DOT Exp." at bounding box center [1129, 369] width 398 height 13
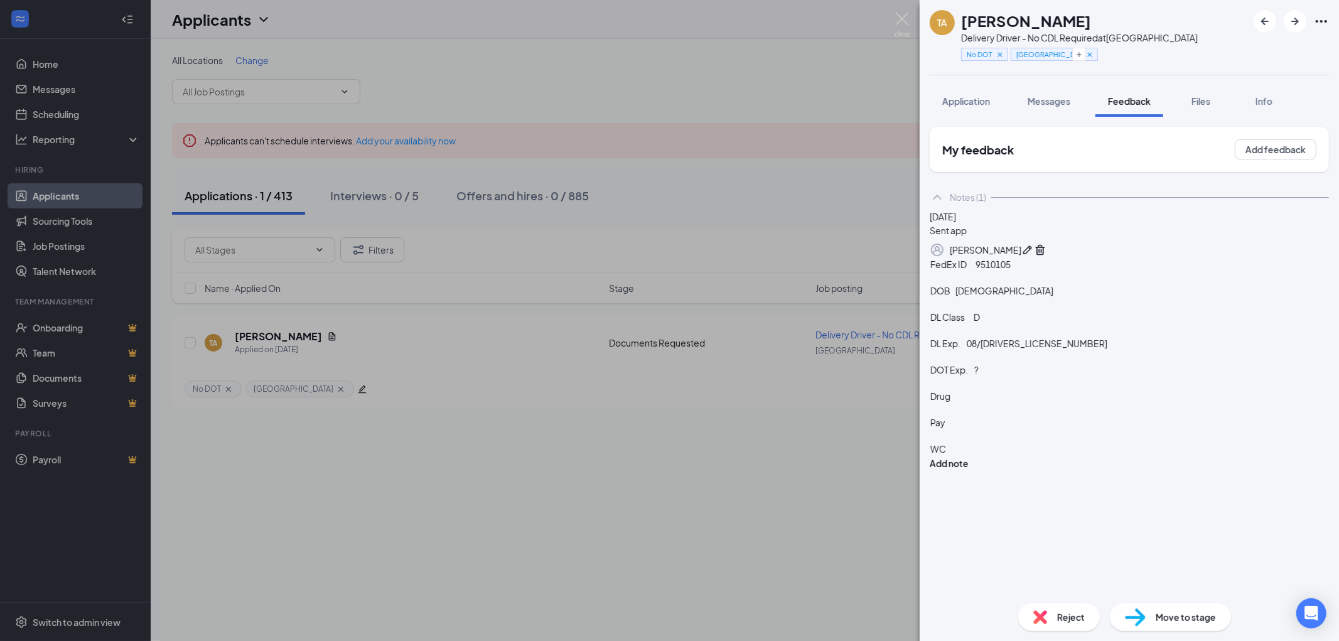
click at [1013, 403] on div "Drug" at bounding box center [1129, 396] width 398 height 13
click at [1022, 429] on div "Pay" at bounding box center [1129, 422] width 398 height 13
click at [1019, 456] on div "WC" at bounding box center [1129, 448] width 398 height 13
click at [968, 456] on button "Add note" at bounding box center [949, 463] width 39 height 14
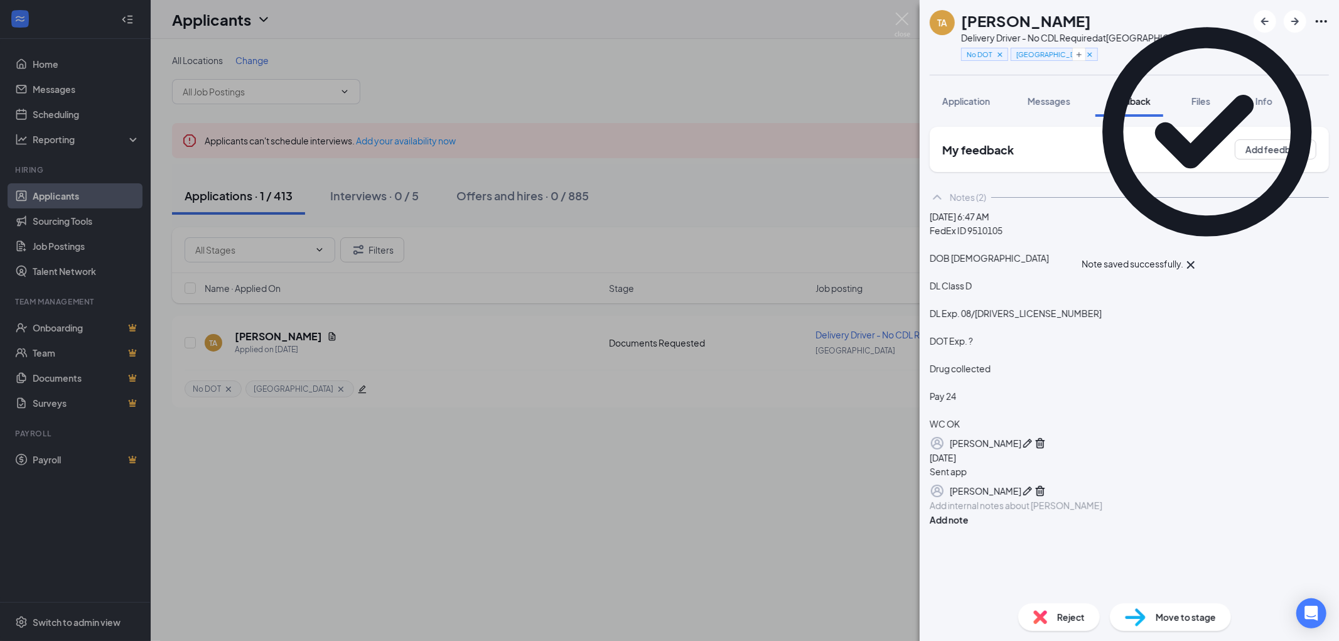
click at [1180, 616] on span "Move to stage" at bounding box center [1185, 617] width 60 height 14
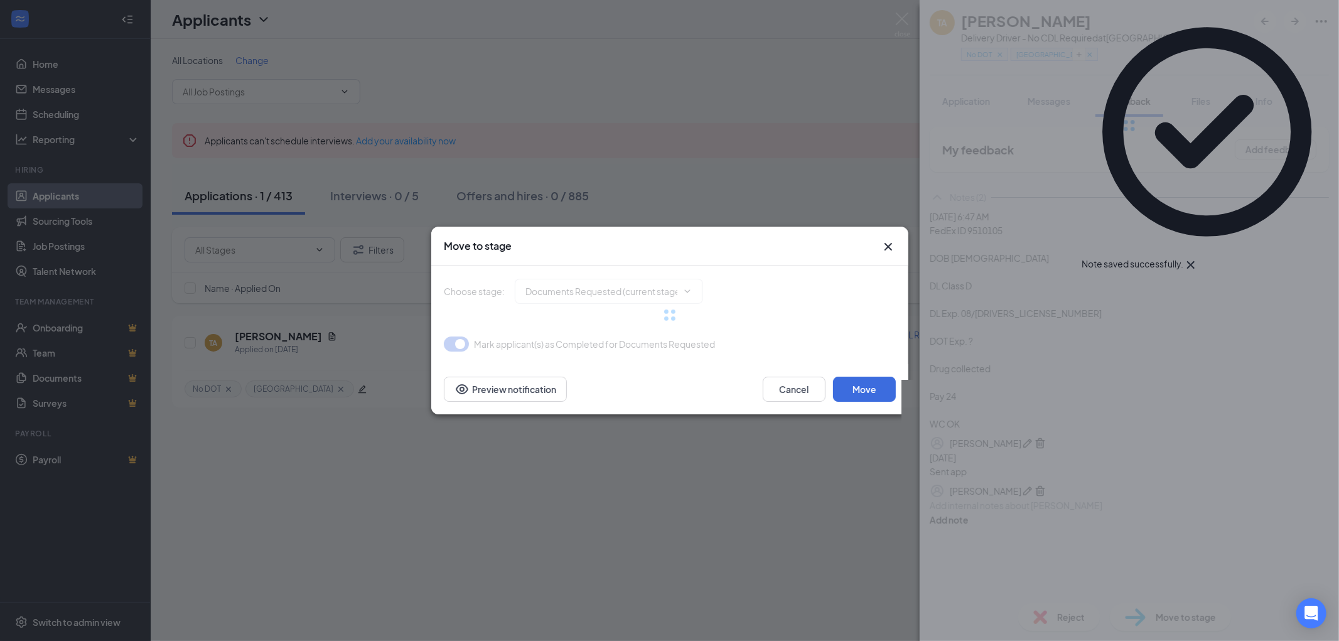
type input "Background and Drug Screen Processing (next stage)"
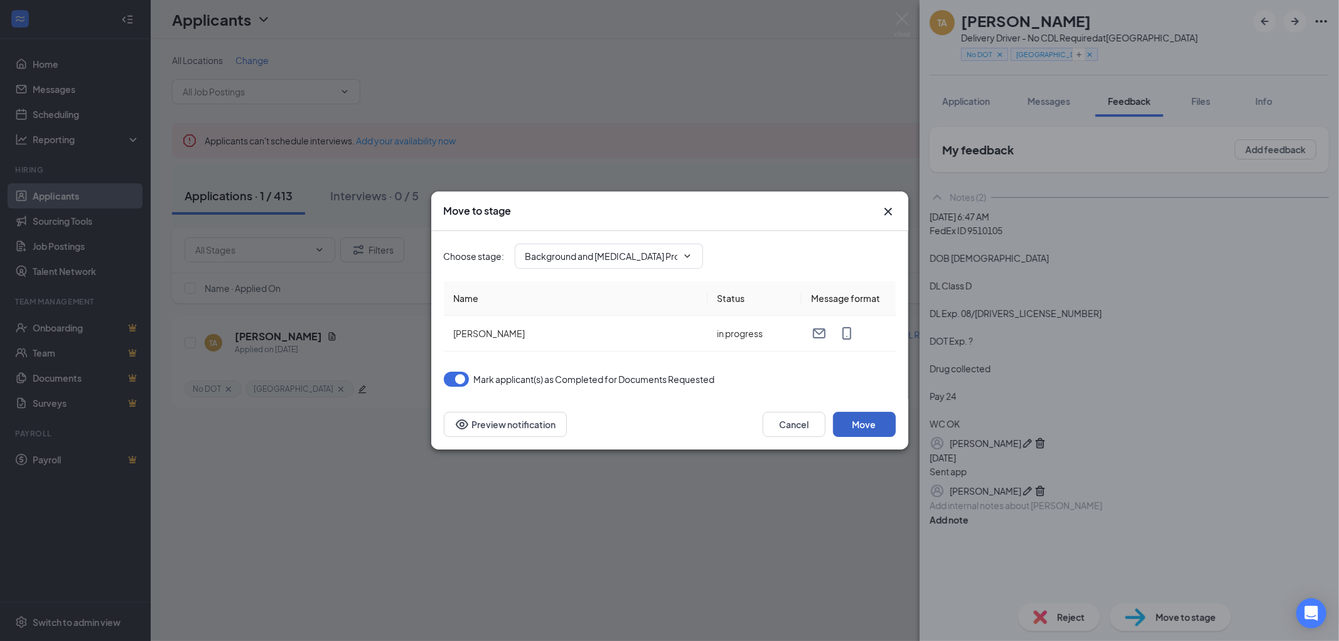
click at [867, 422] on button "Move" at bounding box center [864, 424] width 63 height 25
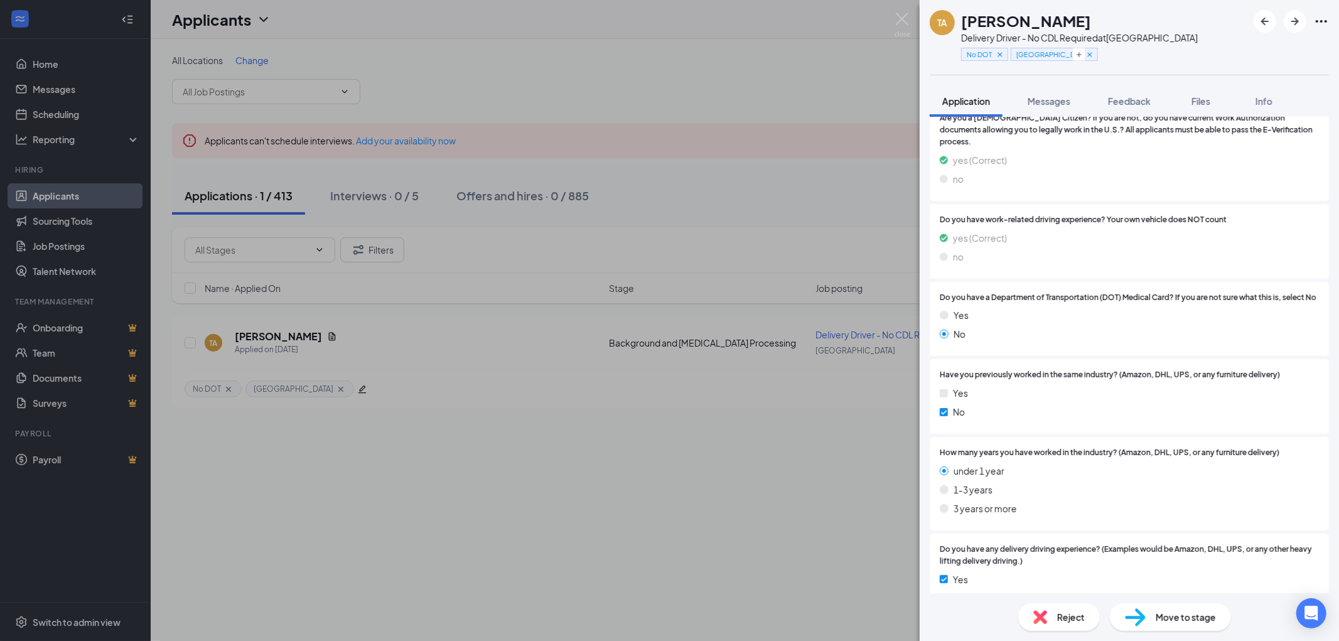
scroll to position [772, 0]
click at [1134, 99] on span "Feedback" at bounding box center [1129, 100] width 43 height 11
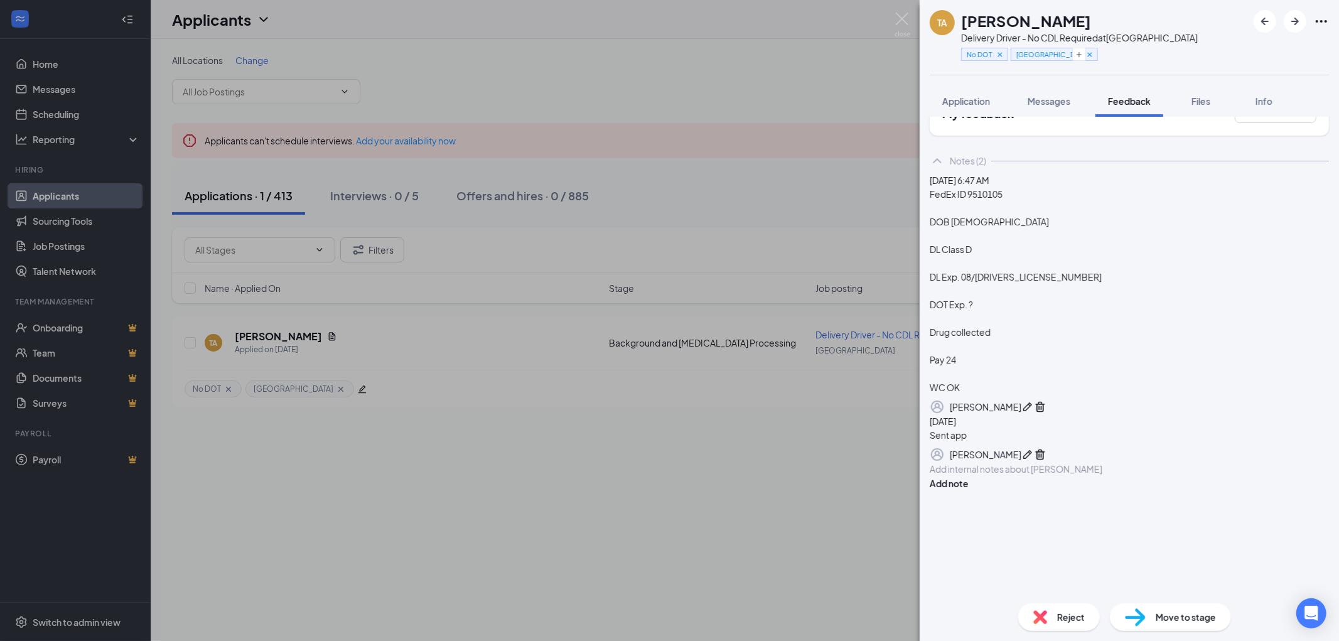
scroll to position [38, 0]
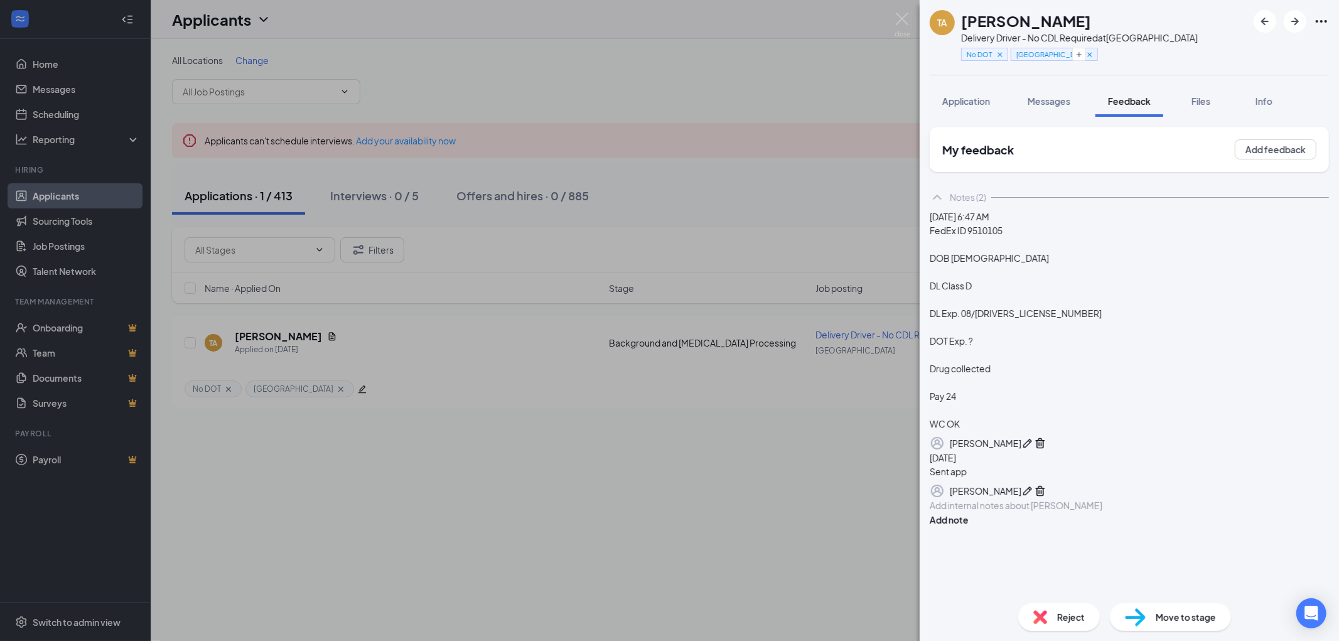
click at [995, 527] on div "Add internal notes about Tim Anderson Add note" at bounding box center [1129, 512] width 399 height 28
click at [1007, 512] on div at bounding box center [1129, 505] width 398 height 13
click at [968, 527] on button "Add note" at bounding box center [949, 520] width 39 height 14
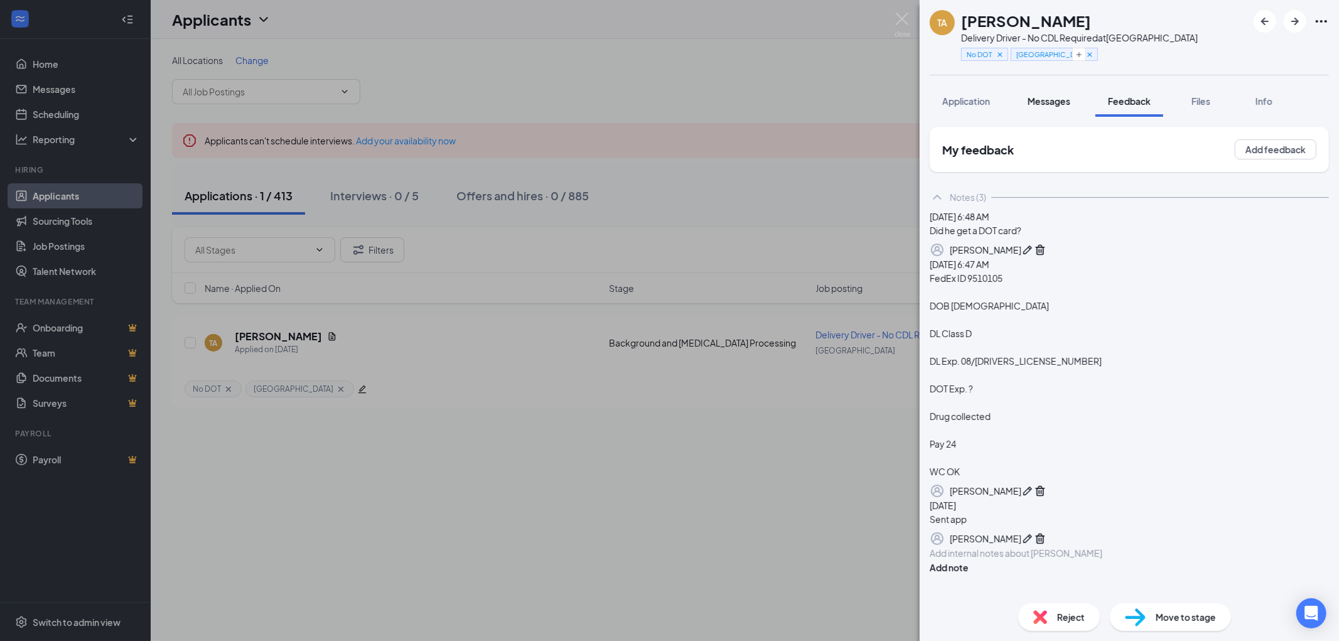
click at [1045, 101] on span "Messages" at bounding box center [1048, 100] width 43 height 11
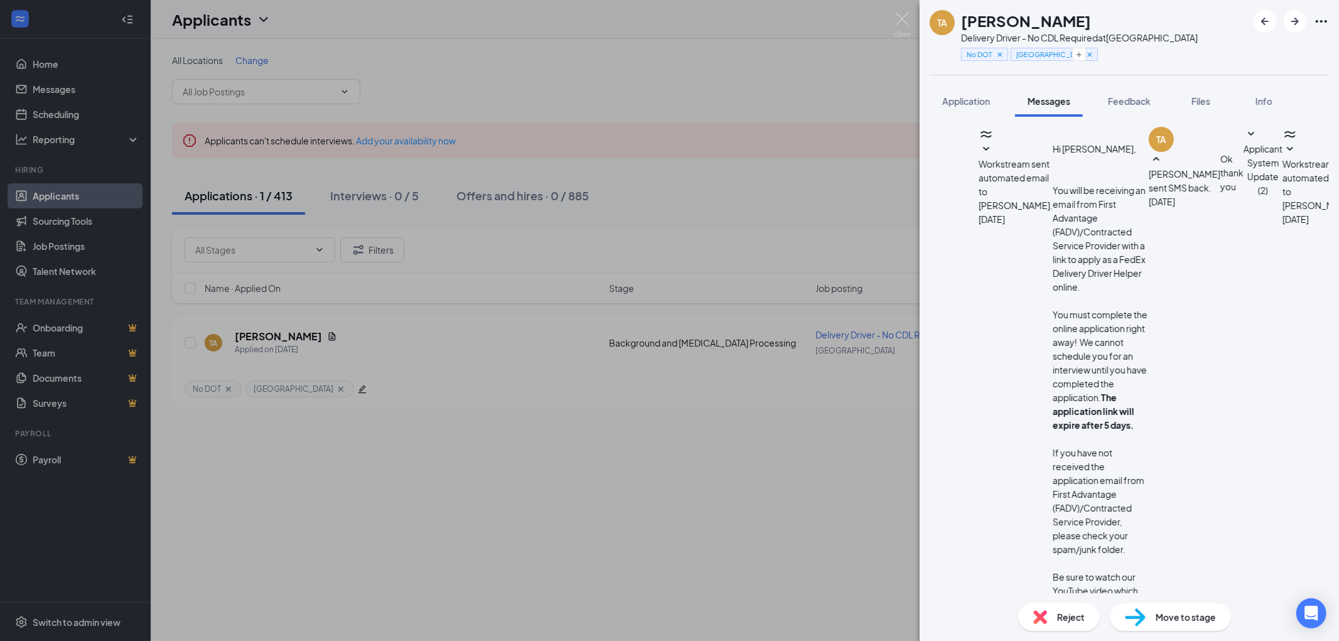
scroll to position [137, 0]
type textarea "Good morning, You did not include your DOT Medical Certificate when you uploade…"
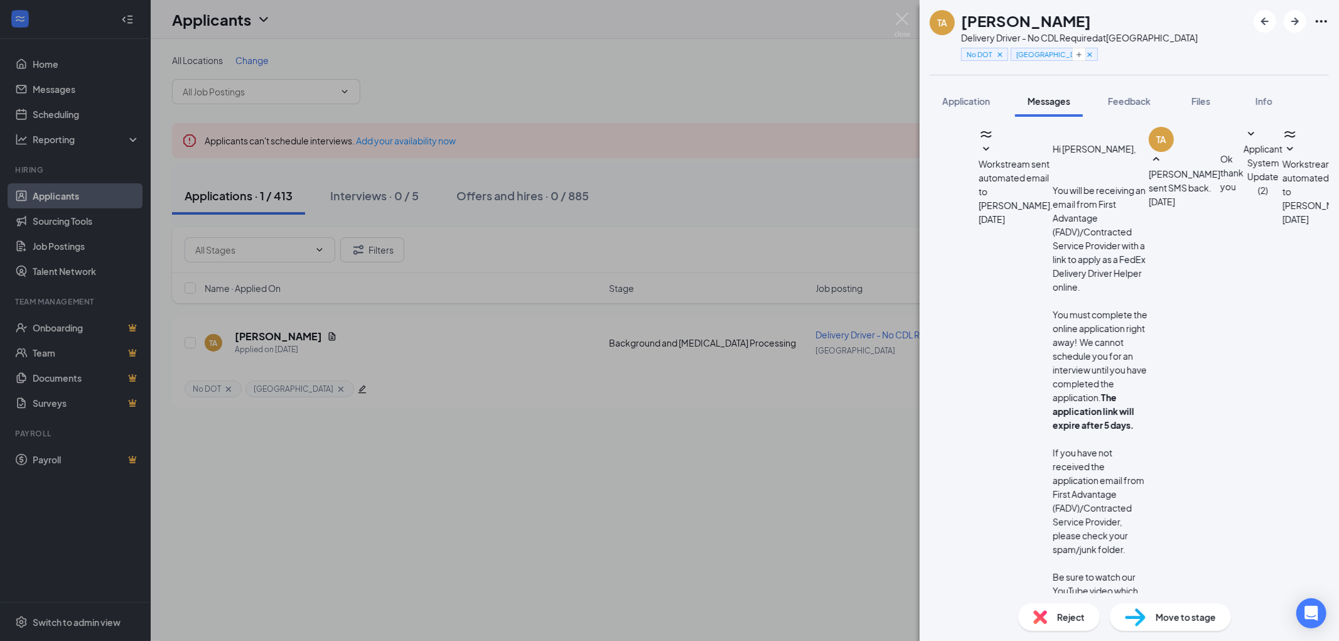
drag, startPoint x: 898, startPoint y: 18, endPoint x: 1029, endPoint y: 77, distance: 144.1
click at [898, 18] on img at bounding box center [902, 25] width 16 height 24
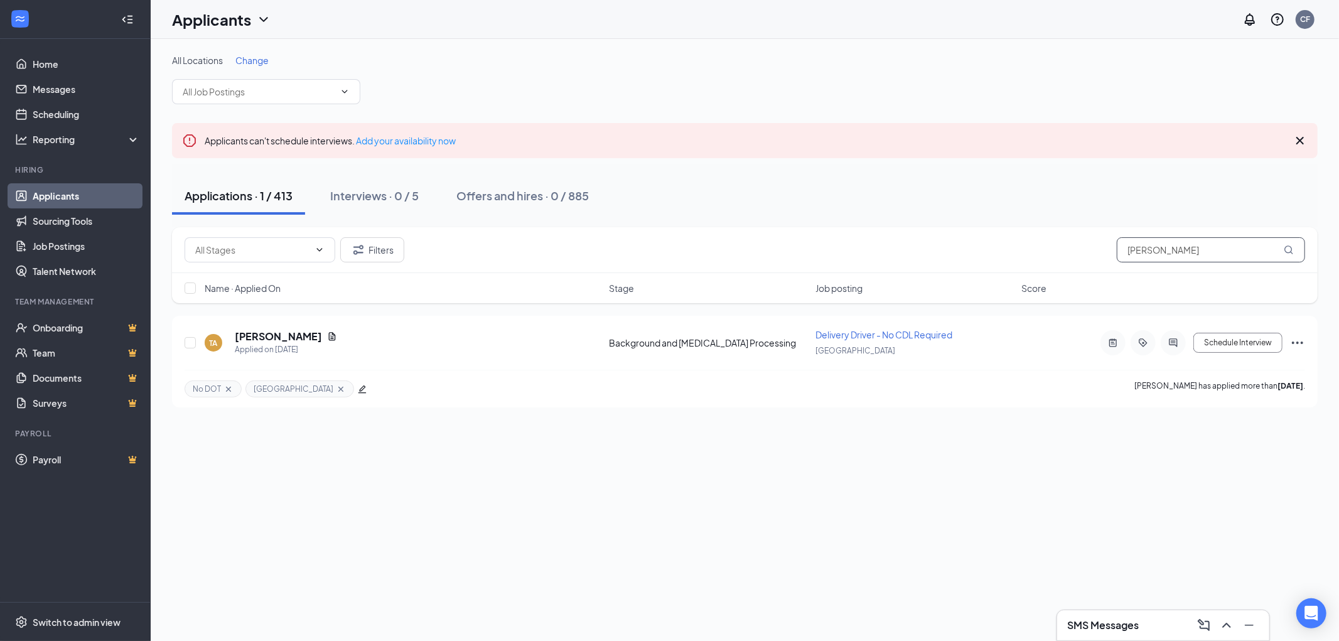
drag, startPoint x: 1192, startPoint y: 247, endPoint x: 1125, endPoint y: 249, distance: 67.2
click at [1125, 249] on input "tim anderson" at bounding box center [1211, 249] width 188 height 25
type input "Samuel robinson"
click at [296, 333] on h5 "Samuel Robinson" at bounding box center [278, 337] width 87 height 14
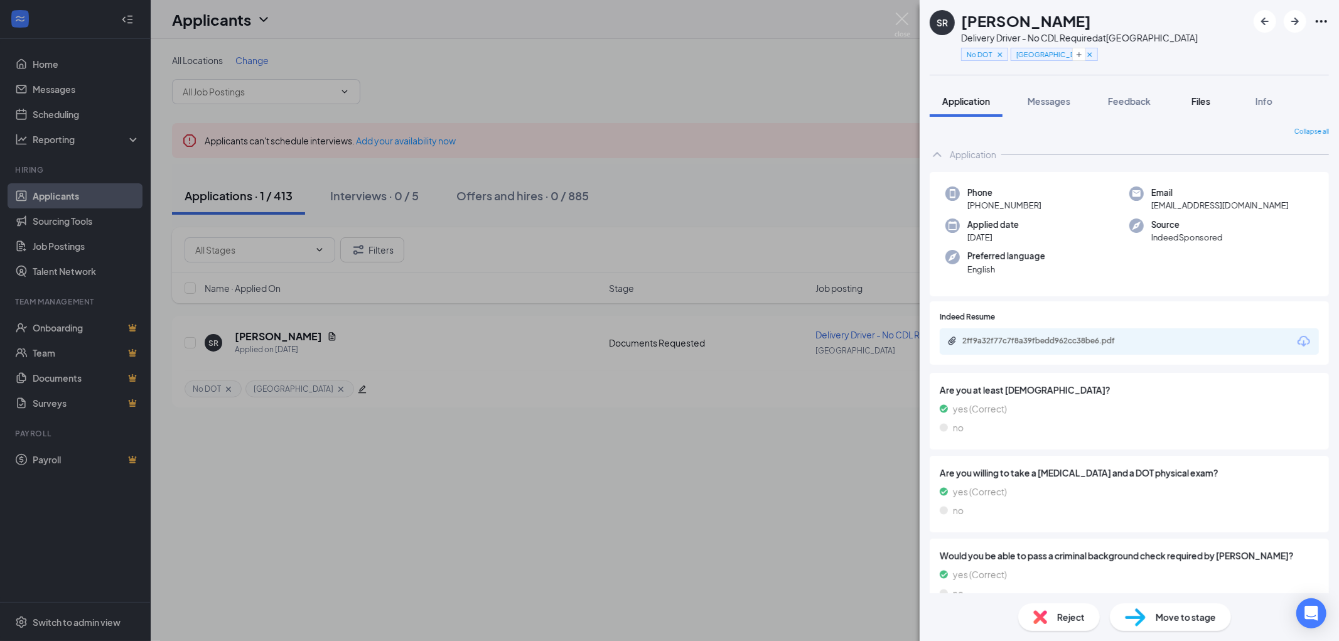
click at [1203, 102] on span "Files" at bounding box center [1200, 100] width 19 height 11
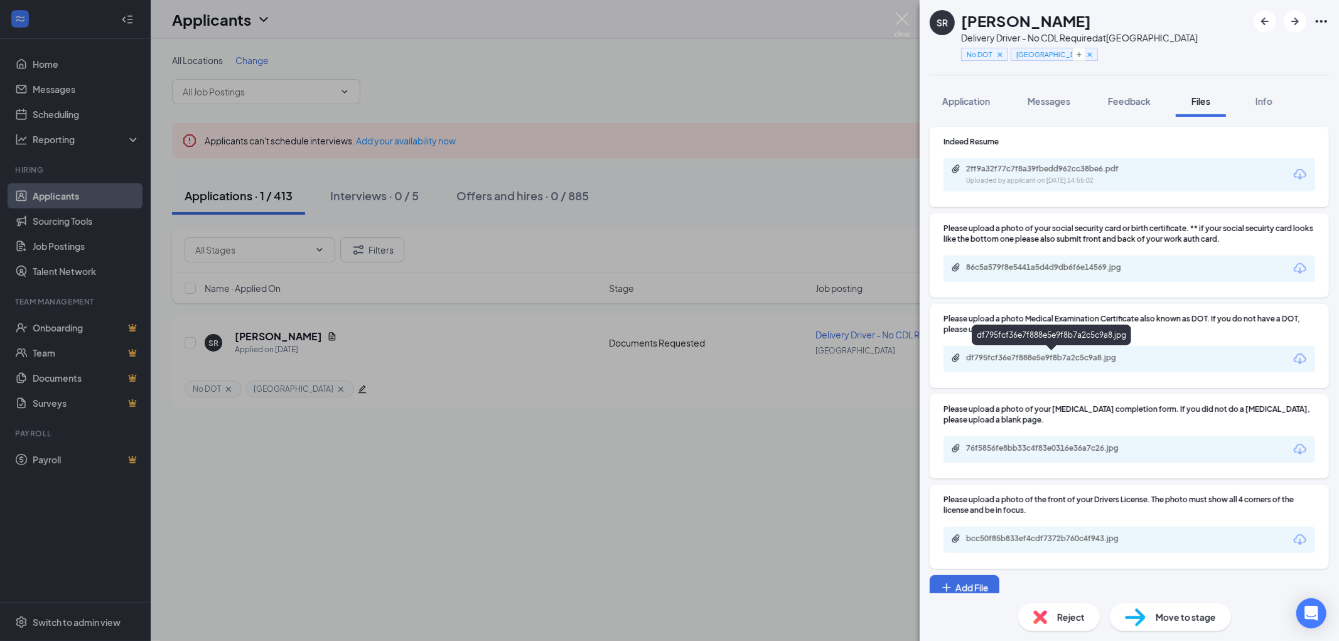
click at [1102, 356] on div "df795fcf36e7f888e5e9f8b7a2c5c9a8.jpg" at bounding box center [1054, 358] width 176 height 10
click at [1088, 538] on div "bcc50f85b833ef4cdf7372b760c4f943.jpg" at bounding box center [1054, 538] width 176 height 10
click at [1130, 102] on span "Feedback" at bounding box center [1129, 100] width 43 height 11
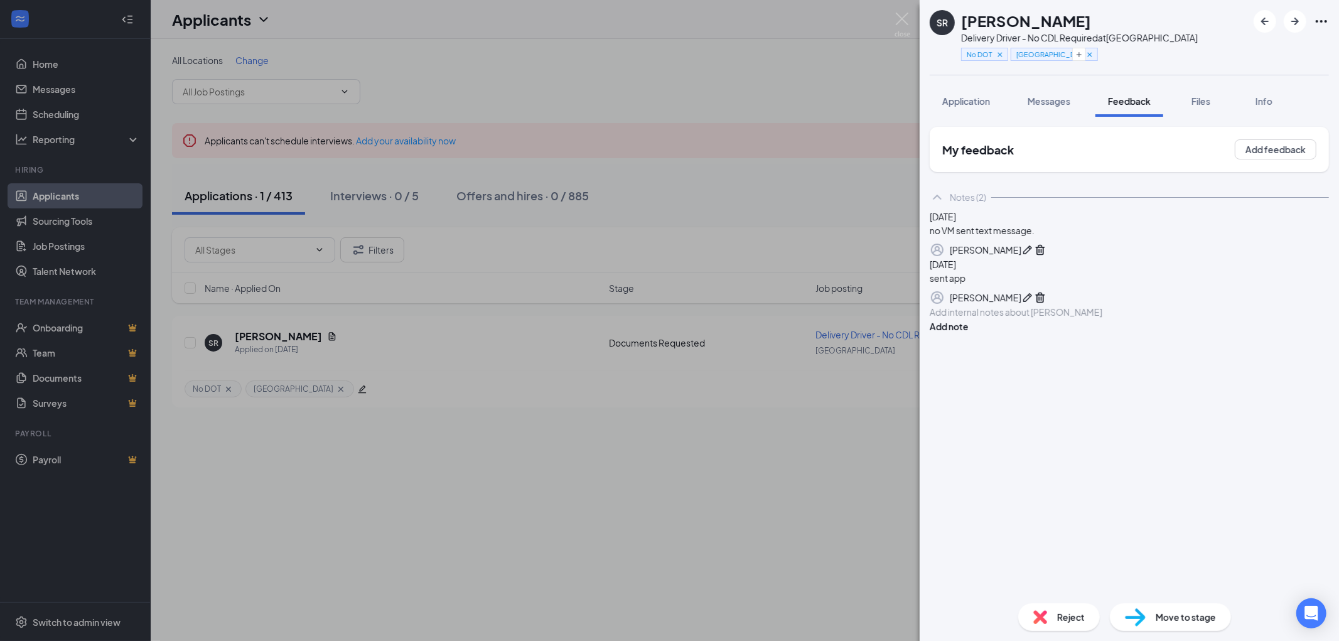
click at [980, 319] on div at bounding box center [1129, 312] width 398 height 13
drag, startPoint x: 980, startPoint y: 416, endPoint x: 965, endPoint y: 413, distance: 15.4
click at [965, 319] on div at bounding box center [1129, 312] width 398 height 13
click at [1032, 319] on div "FedEx ID" at bounding box center [1129, 312] width 398 height 13
click at [1027, 345] on div "DOB" at bounding box center [1129, 338] width 398 height 13
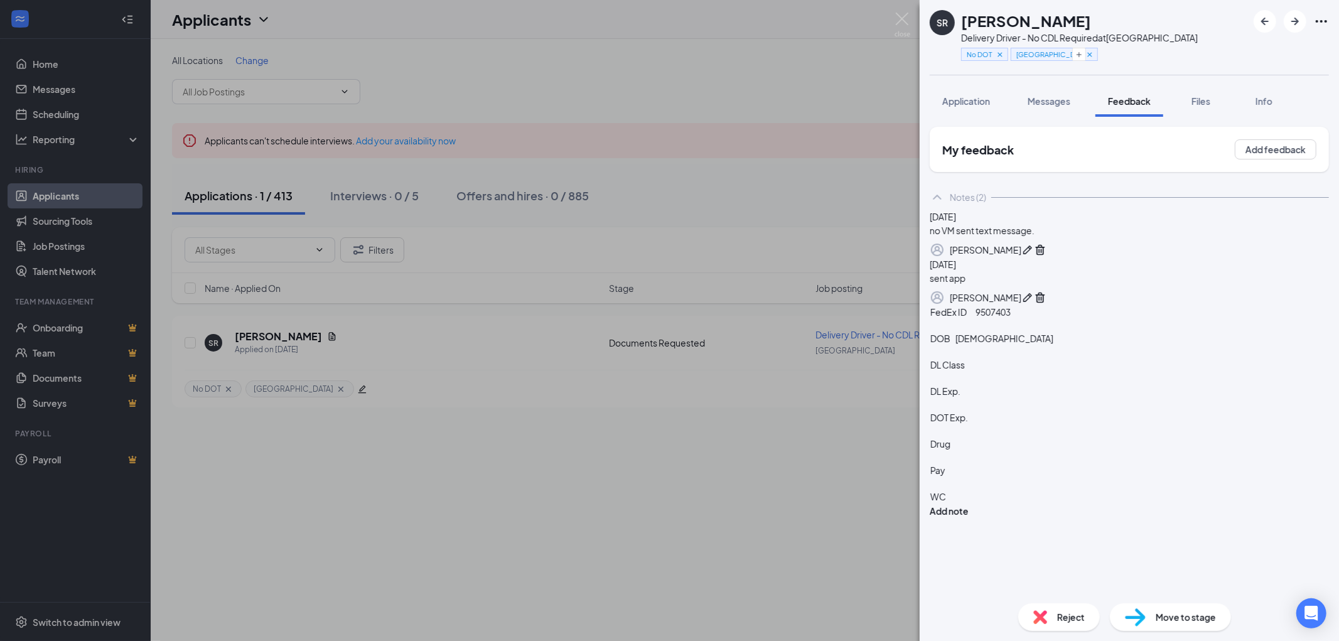
click at [1005, 398] on div "DL Exp." at bounding box center [1129, 391] width 398 height 13
click at [1042, 372] on div "DL Class" at bounding box center [1129, 364] width 398 height 13
click at [995, 477] on div "Pay" at bounding box center [1129, 470] width 398 height 13
click at [999, 490] on div at bounding box center [1129, 483] width 398 height 13
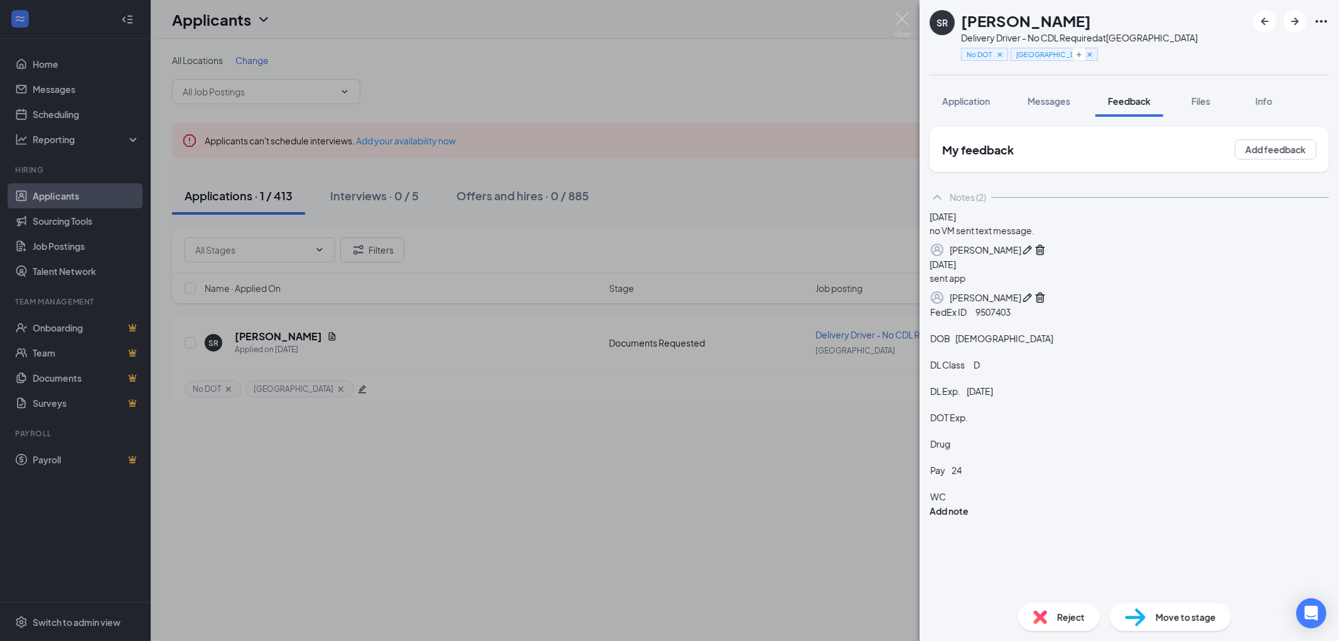
click at [1005, 503] on div "WC" at bounding box center [1129, 496] width 398 height 13
click at [1005, 451] on div "Drug" at bounding box center [1129, 443] width 398 height 13
click at [1036, 424] on div "DOT Exp." at bounding box center [1129, 417] width 398 height 13
click at [968, 504] on button "Add note" at bounding box center [949, 511] width 39 height 14
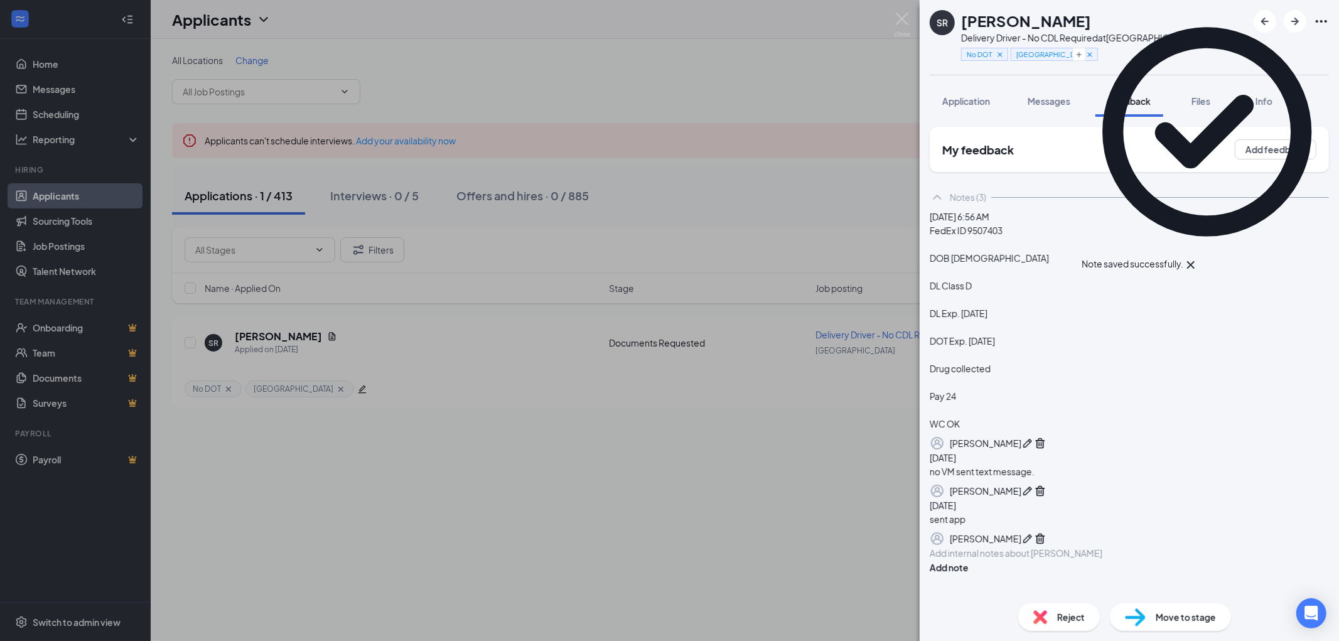
click at [1168, 618] on span "Move to stage" at bounding box center [1185, 617] width 60 height 14
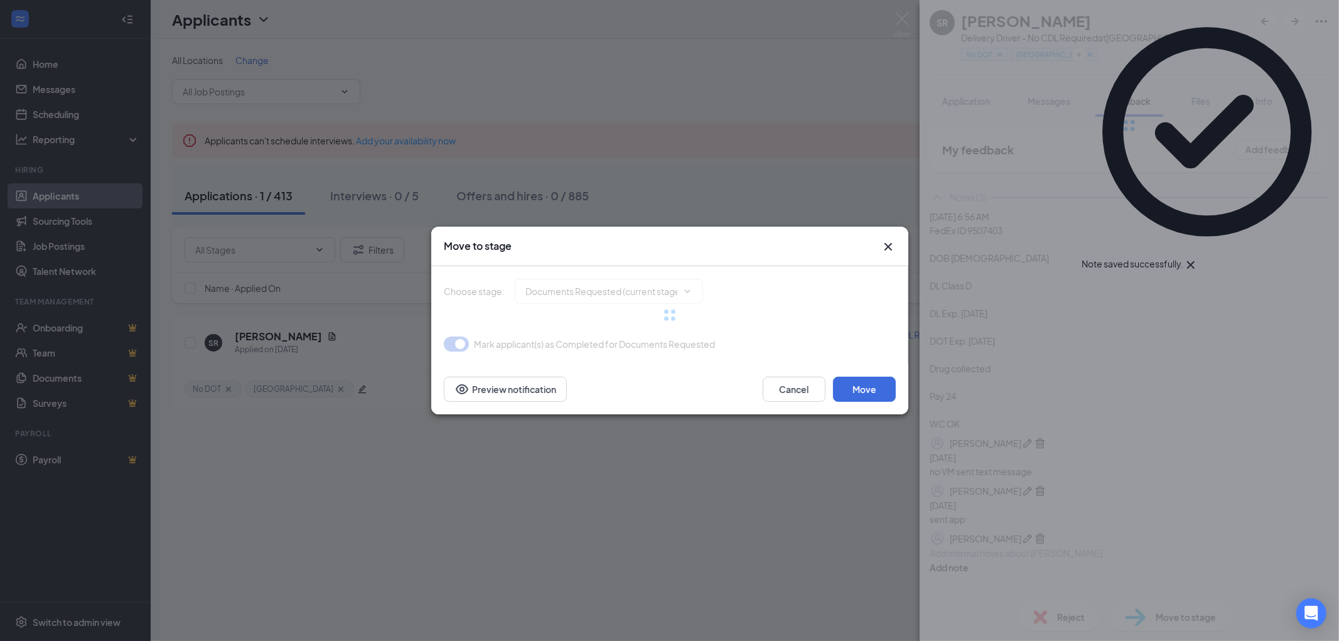
type input "Background and Drug Screen Processing (next stage)"
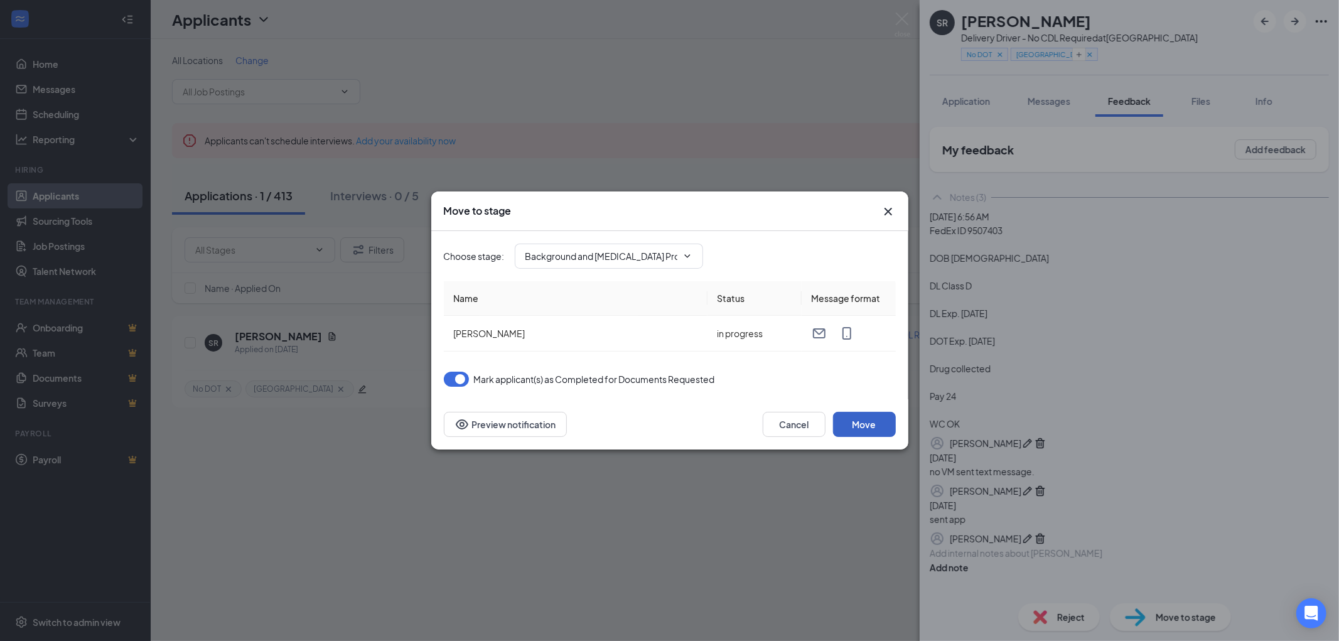
click at [860, 424] on button "Move" at bounding box center [864, 424] width 63 height 25
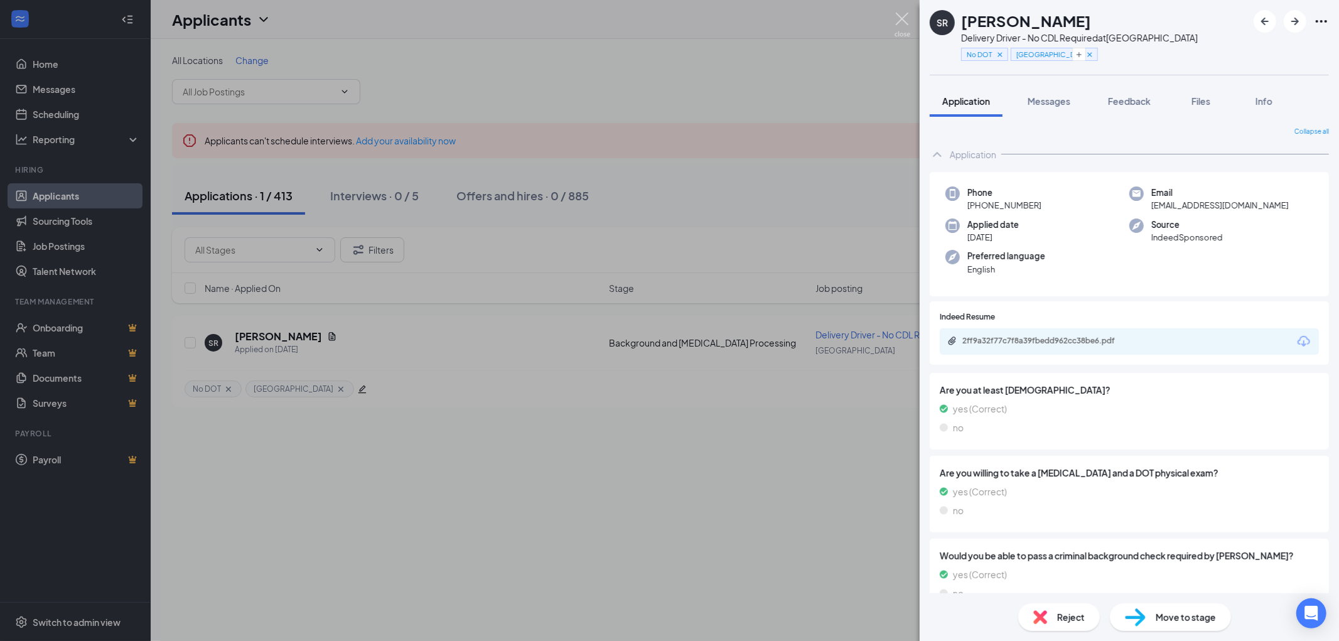
click at [901, 16] on img at bounding box center [902, 25] width 16 height 24
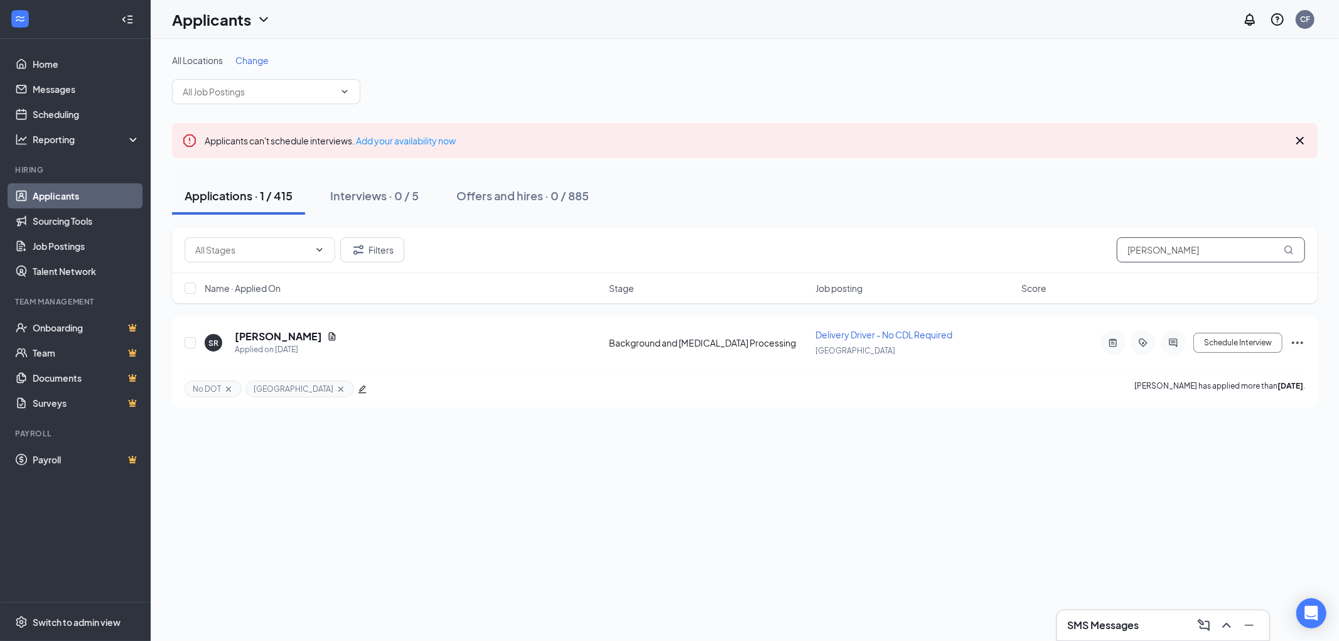
drag, startPoint x: 1214, startPoint y: 252, endPoint x: 1033, endPoint y: 252, distance: 181.4
click at [1059, 254] on div "Filters Samuel robinson" at bounding box center [745, 249] width 1120 height 25
type input "briion"
click at [254, 343] on div "Applied on Sep 4" at bounding box center [286, 349] width 102 height 13
click at [255, 336] on h5 "Briion Hicks" at bounding box center [278, 337] width 87 height 14
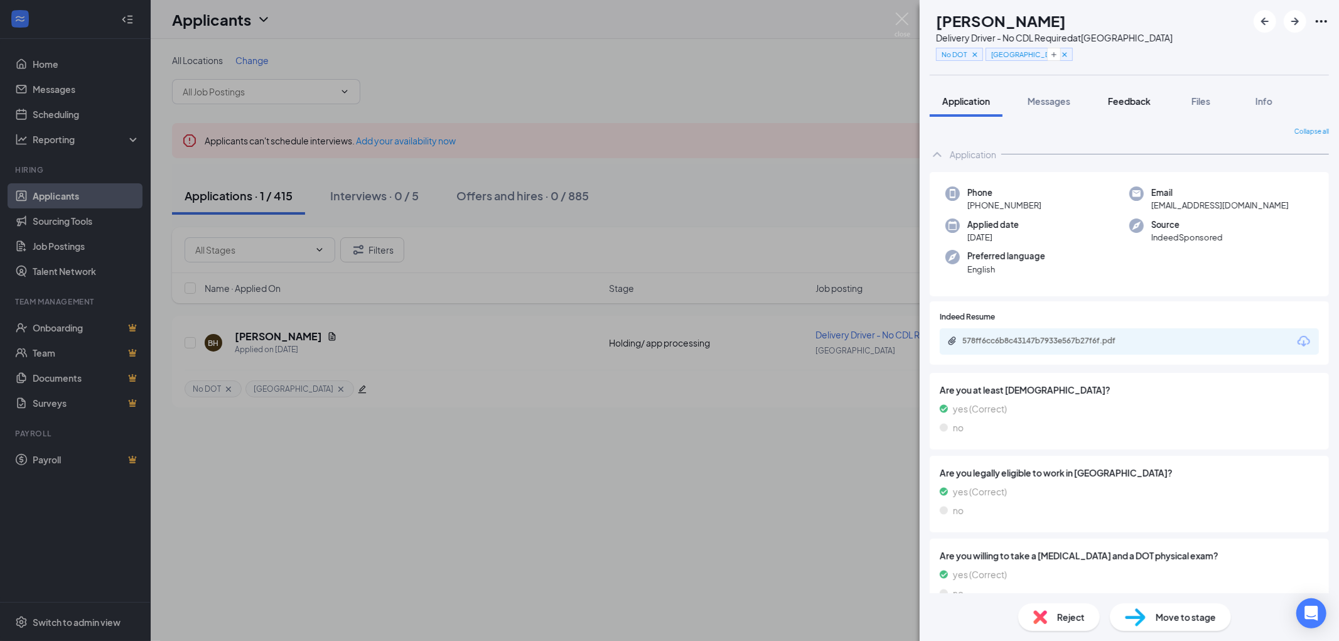
click at [1134, 100] on span "Feedback" at bounding box center [1129, 100] width 43 height 11
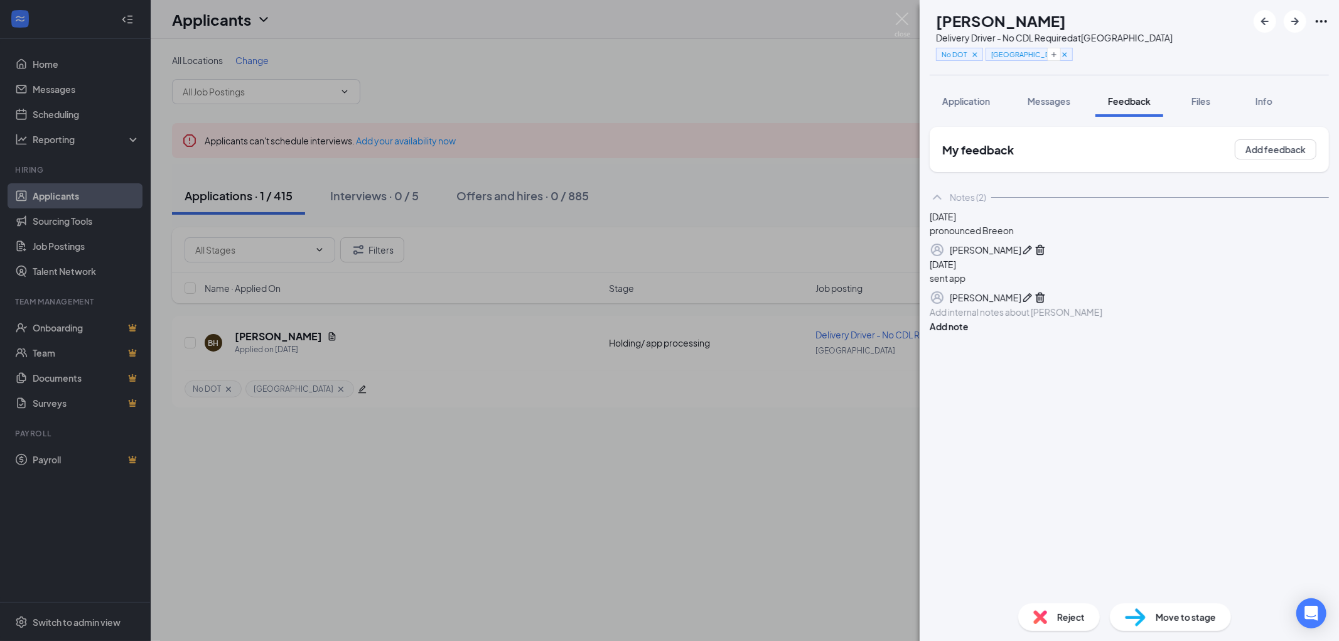
click at [998, 319] on div at bounding box center [1129, 312] width 398 height 13
click at [968, 333] on button "Add note" at bounding box center [949, 326] width 39 height 14
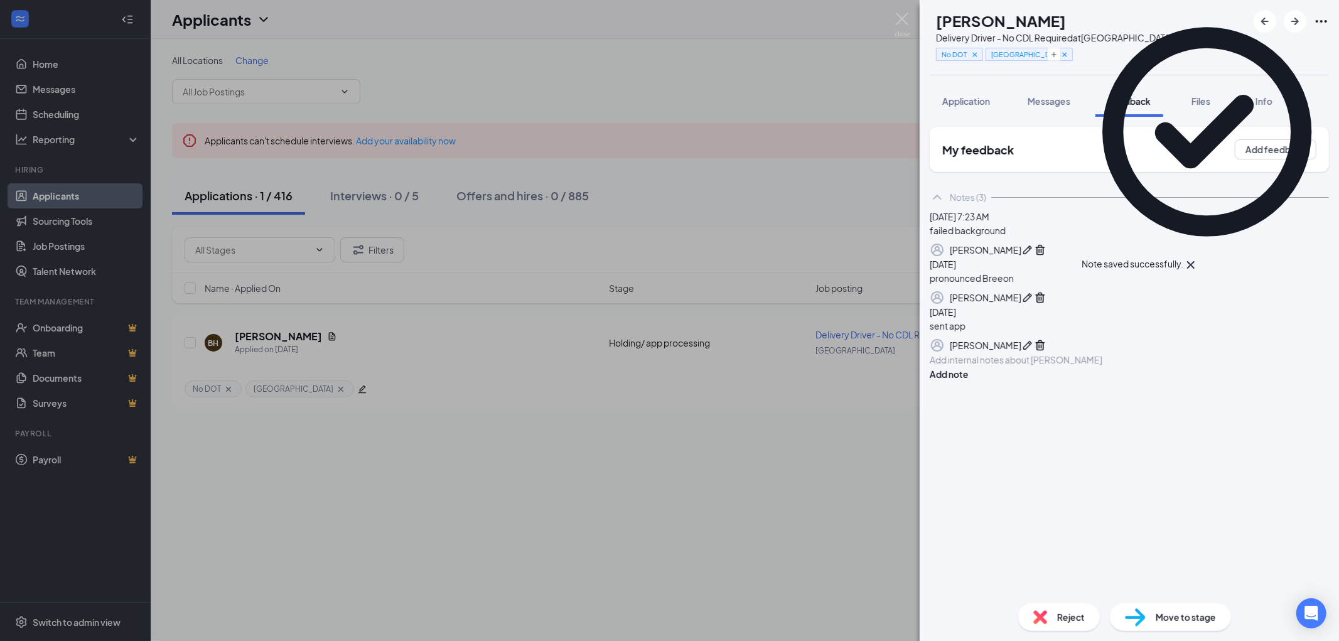
click at [1046, 613] on img at bounding box center [1040, 617] width 14 height 14
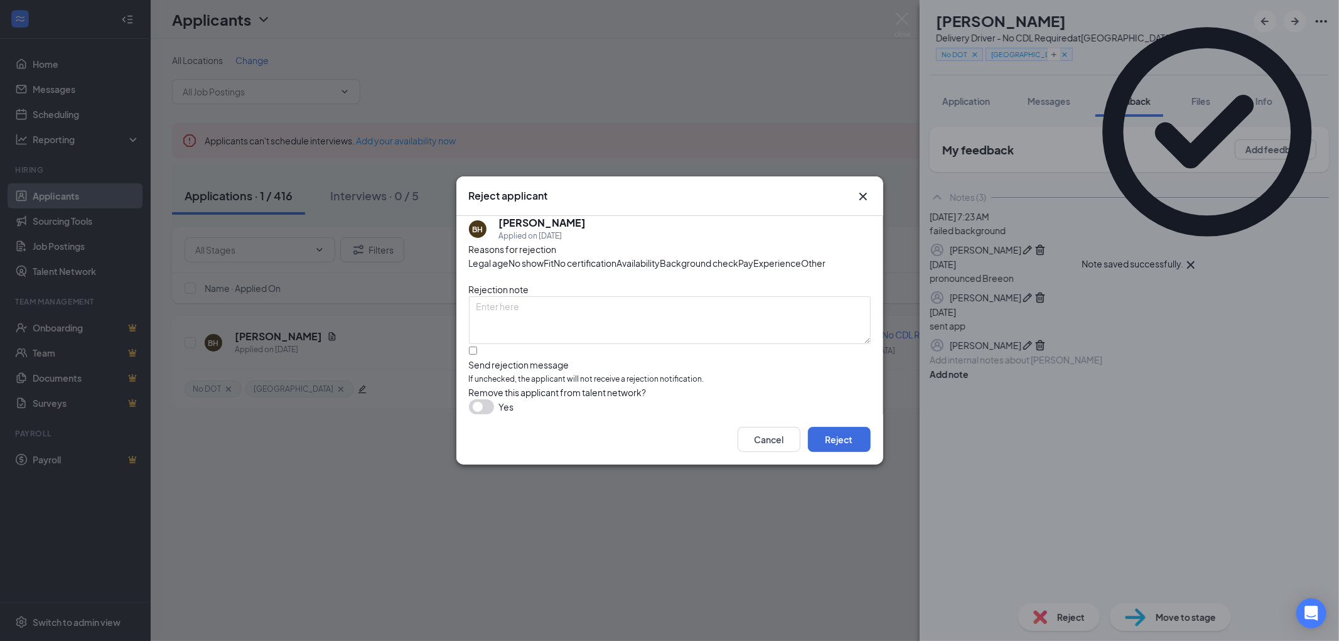
click at [660, 270] on span "Background check" at bounding box center [699, 263] width 78 height 14
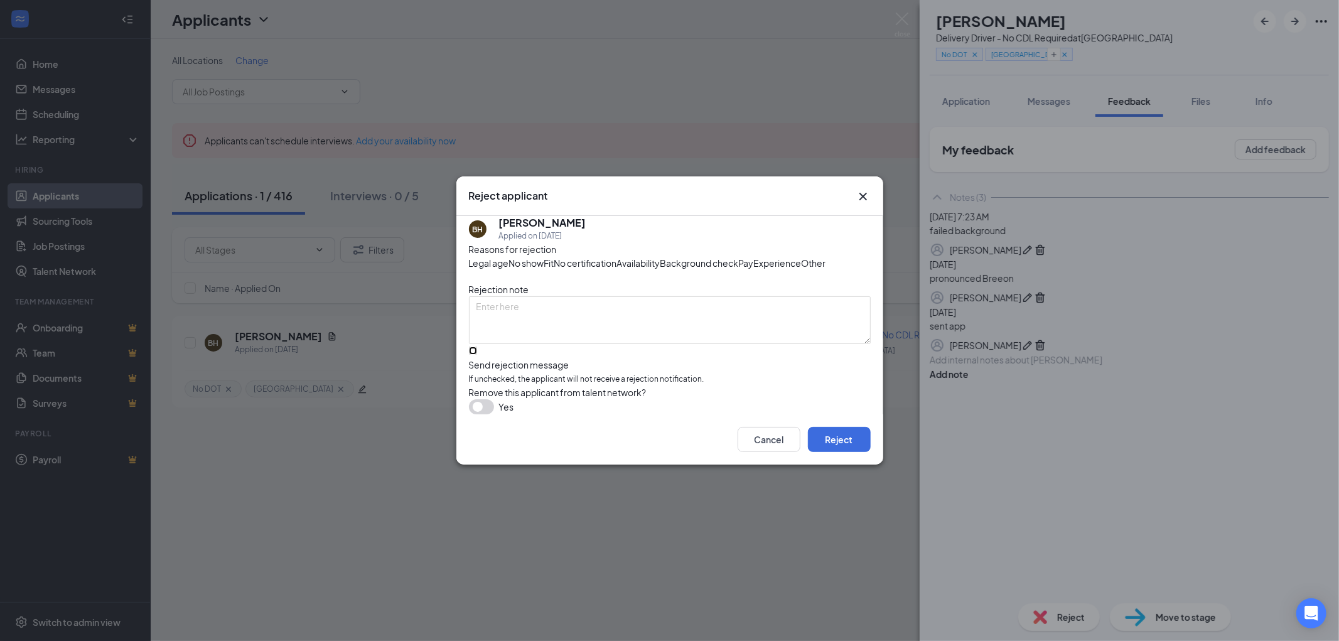
click at [474, 355] on input "Send rejection message If unchecked, the applicant will not receive a rejection…" at bounding box center [473, 350] width 8 height 8
checkbox input "true"
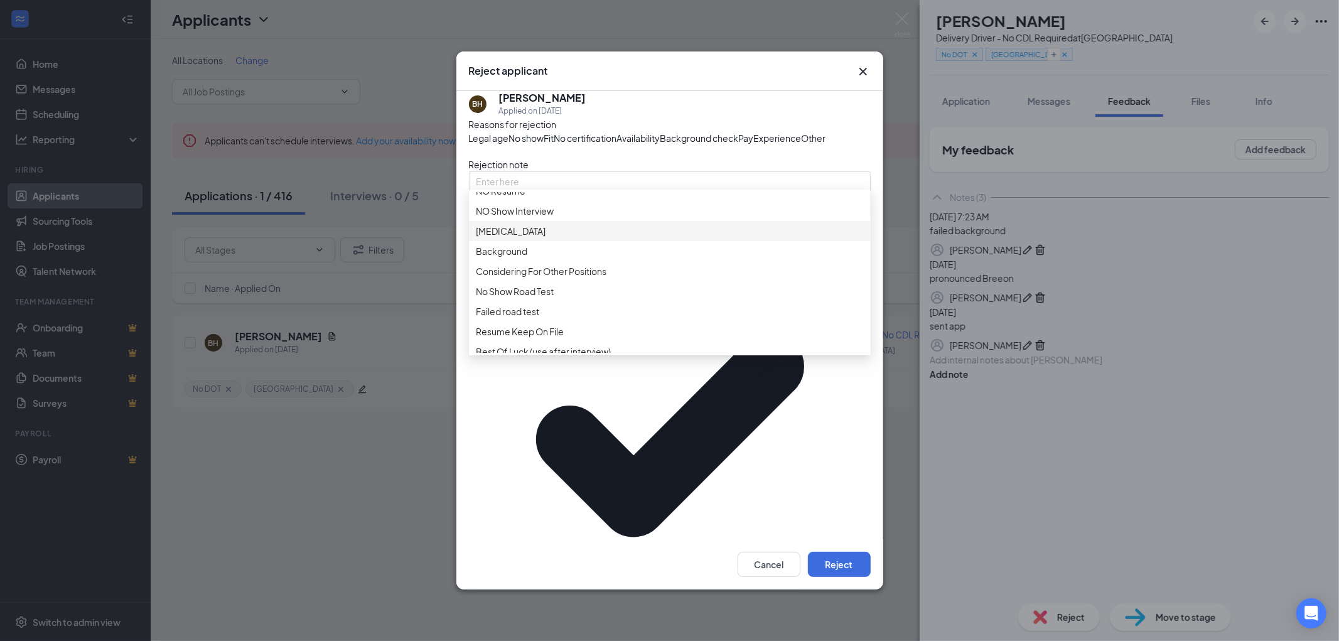
scroll to position [139, 0]
click at [508, 230] on span "Background" at bounding box center [501, 224] width 51 height 14
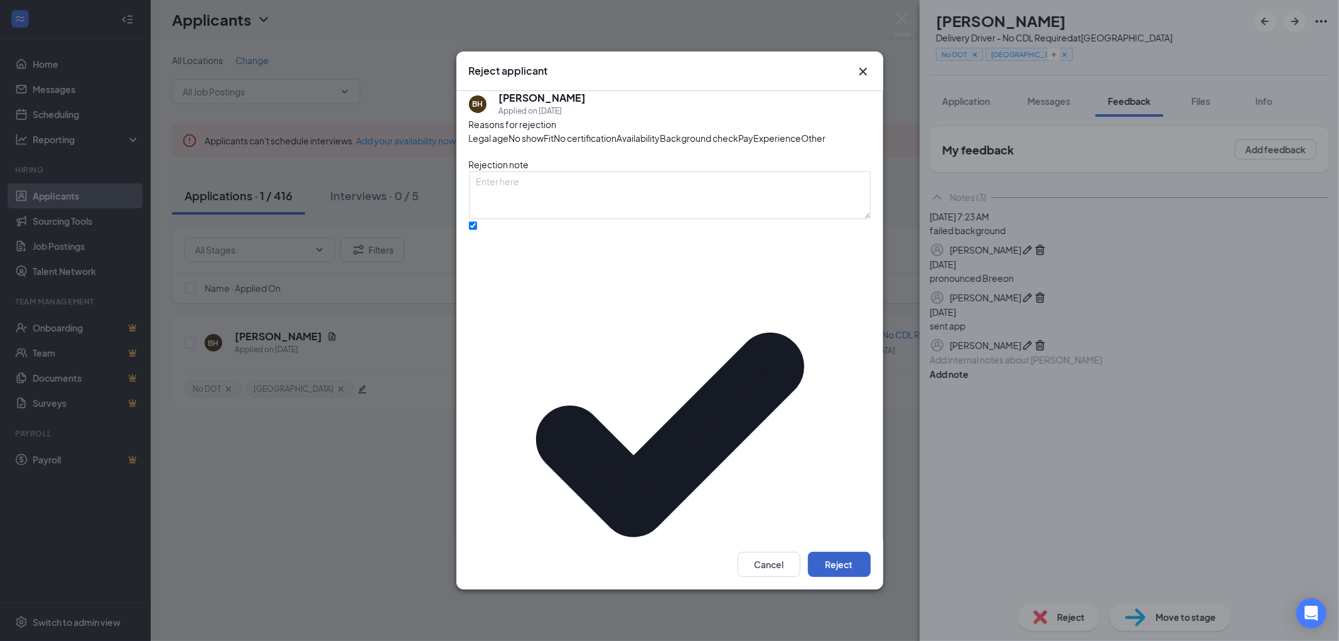
click at [833, 552] on button "Reject" at bounding box center [839, 564] width 63 height 25
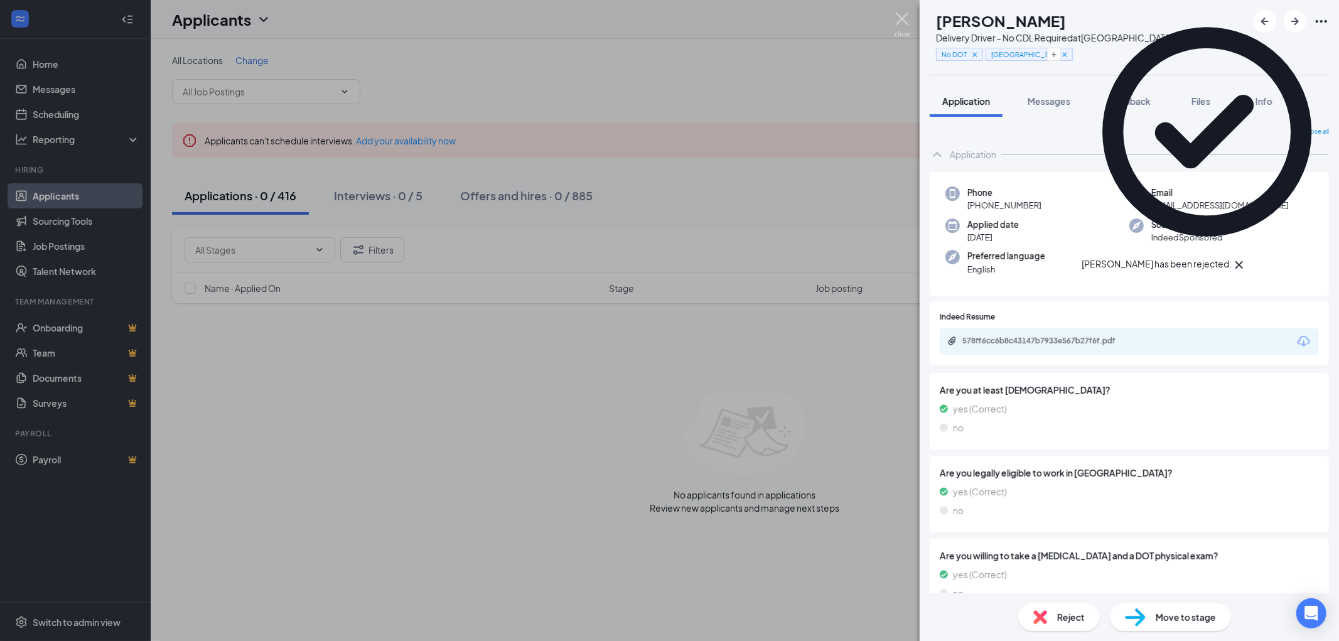
click at [901, 16] on img at bounding box center [902, 25] width 16 height 24
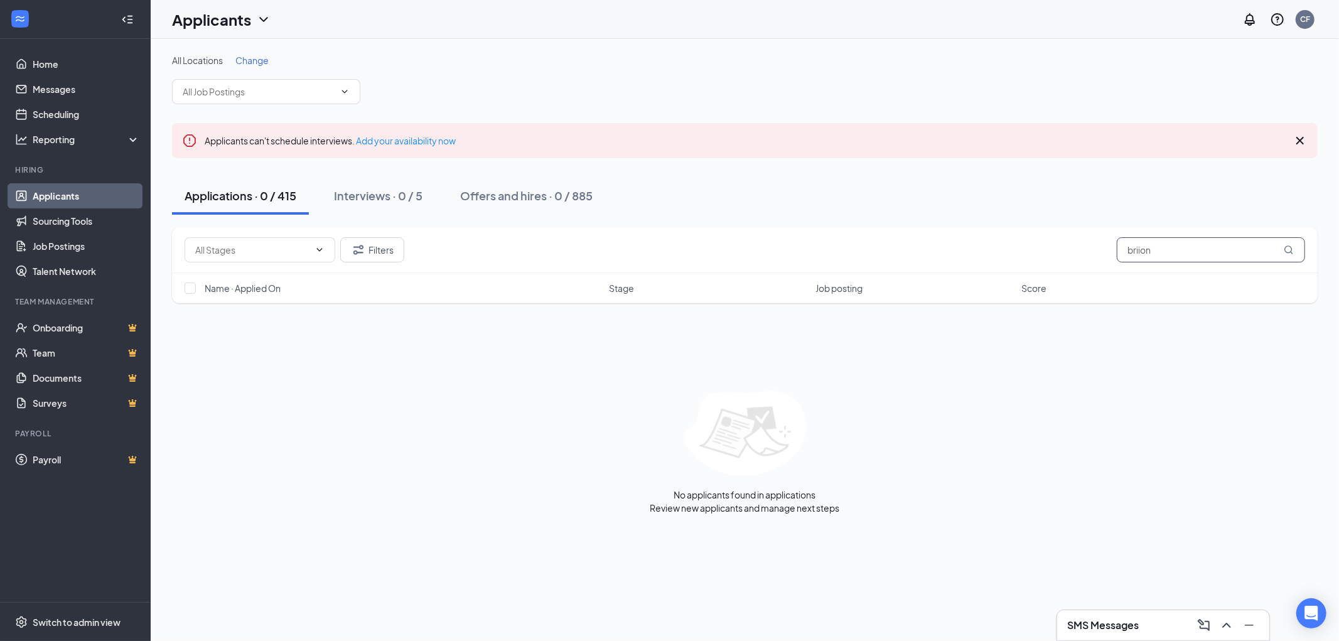
drag, startPoint x: 1171, startPoint y: 253, endPoint x: 1027, endPoint y: 247, distance: 143.9
click at [1043, 247] on div "Filters briion" at bounding box center [745, 249] width 1120 height 25
click at [1145, 247] on input "harcia" at bounding box center [1211, 249] width 188 height 25
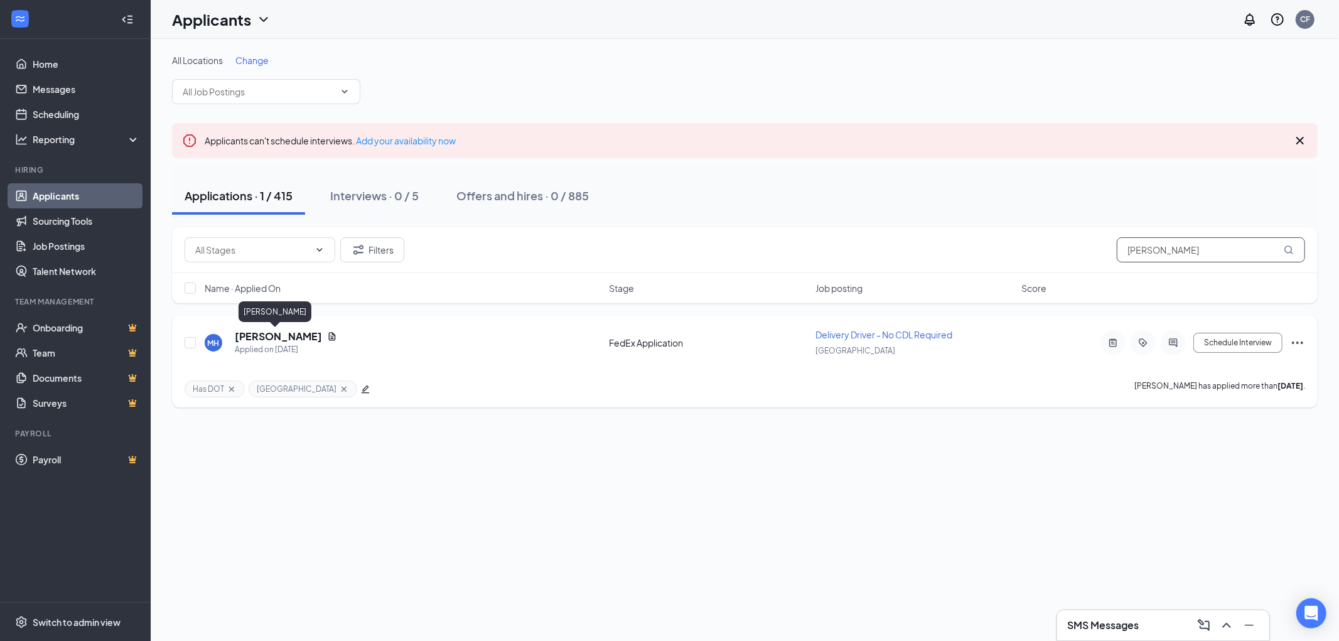
type input "hardia"
click at [269, 334] on h5 "[PERSON_NAME]" at bounding box center [278, 337] width 87 height 14
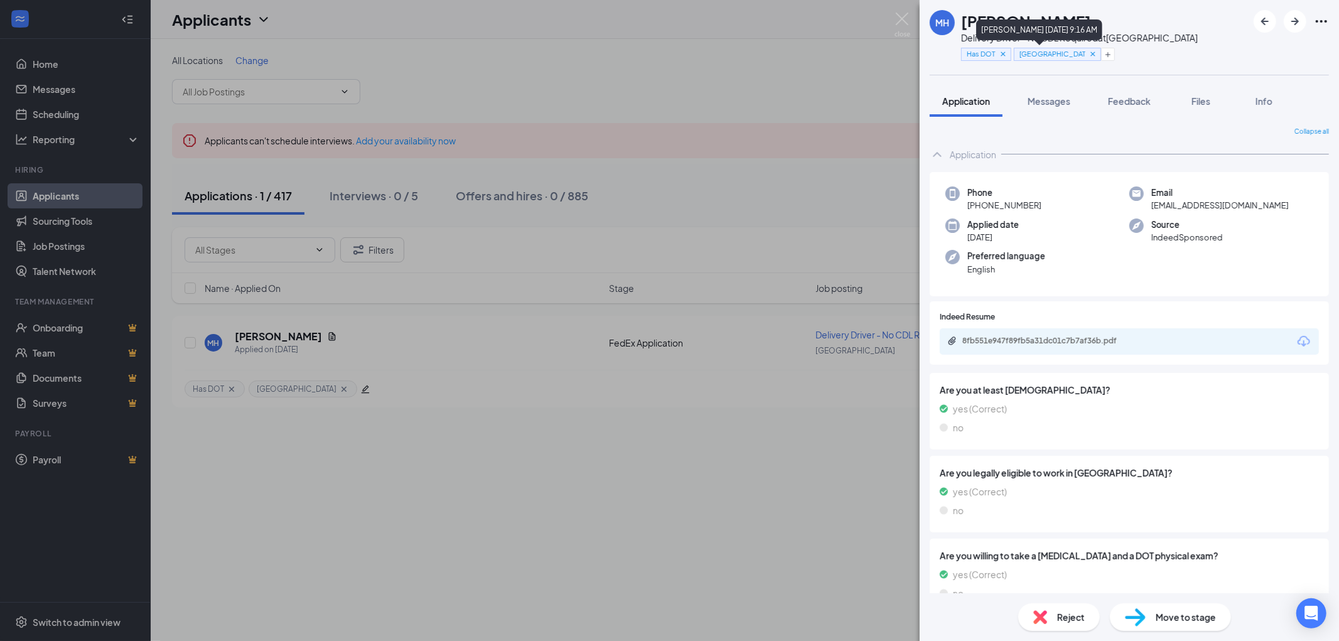
click at [1090, 53] on icon "Cross" at bounding box center [1092, 53] width 4 height 4
click at [1019, 51] on icon "Plus" at bounding box center [1018, 55] width 8 height 8
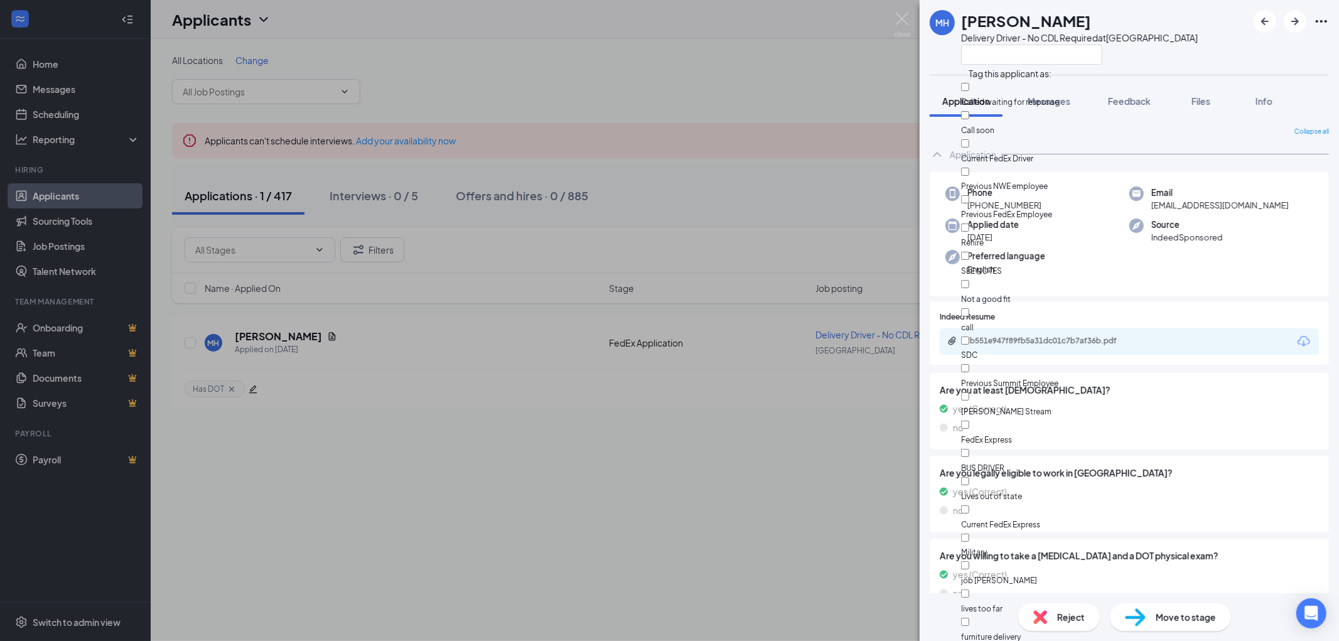
scroll to position [692, 0]
checkbox input "true"
click at [1196, 55] on div "MH Marcus Hardia Delivery Driver - No CDL Required at South Loop" at bounding box center [1128, 37] width 419 height 75
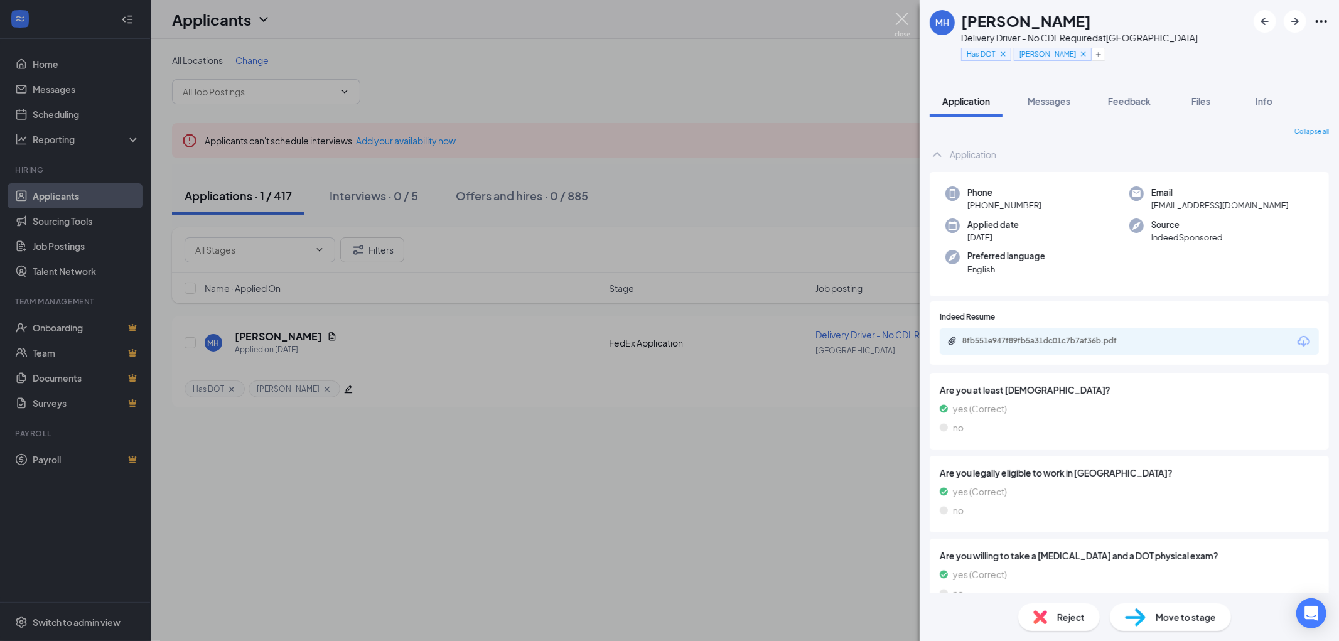
click at [903, 18] on img at bounding box center [902, 25] width 16 height 24
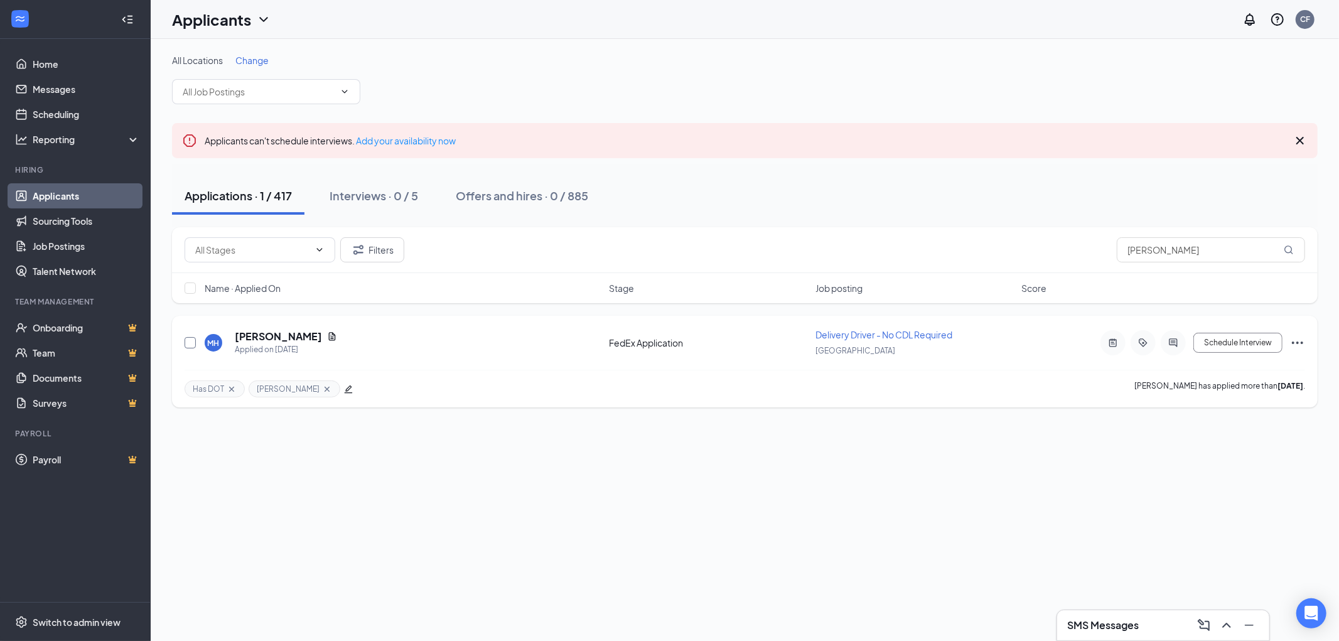
click at [186, 342] on input "checkbox" at bounding box center [190, 342] width 11 height 11
checkbox input "true"
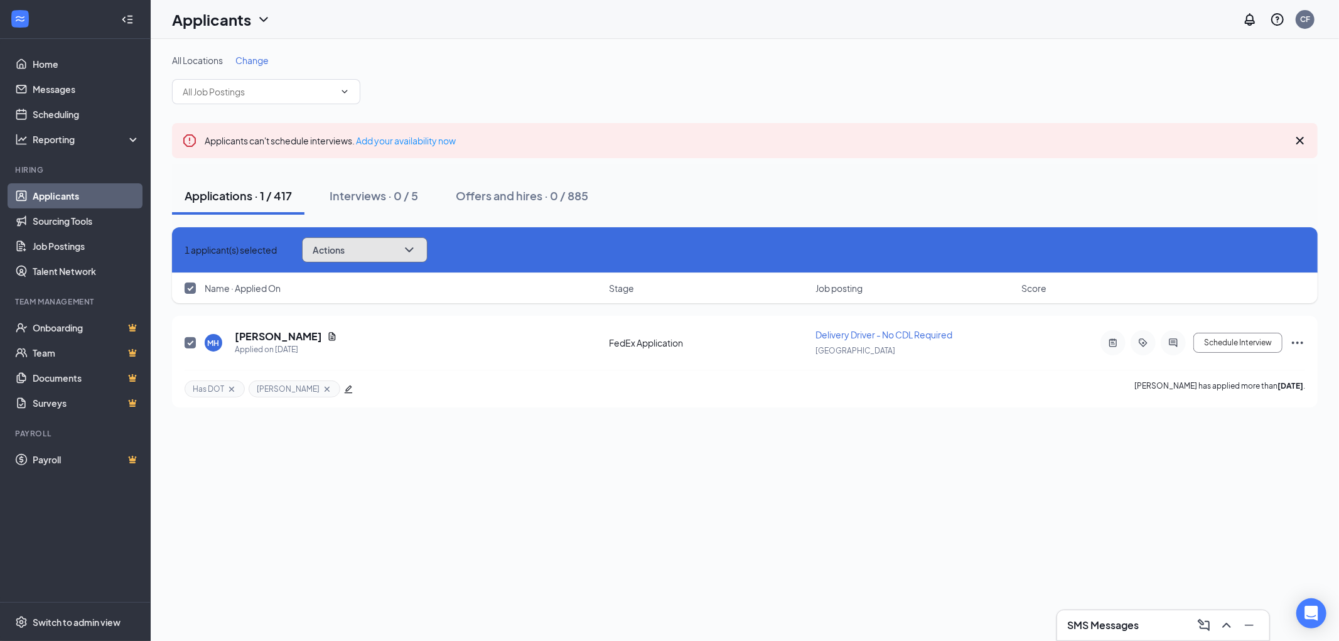
click at [397, 246] on button "Actions" at bounding box center [365, 249] width 126 height 25
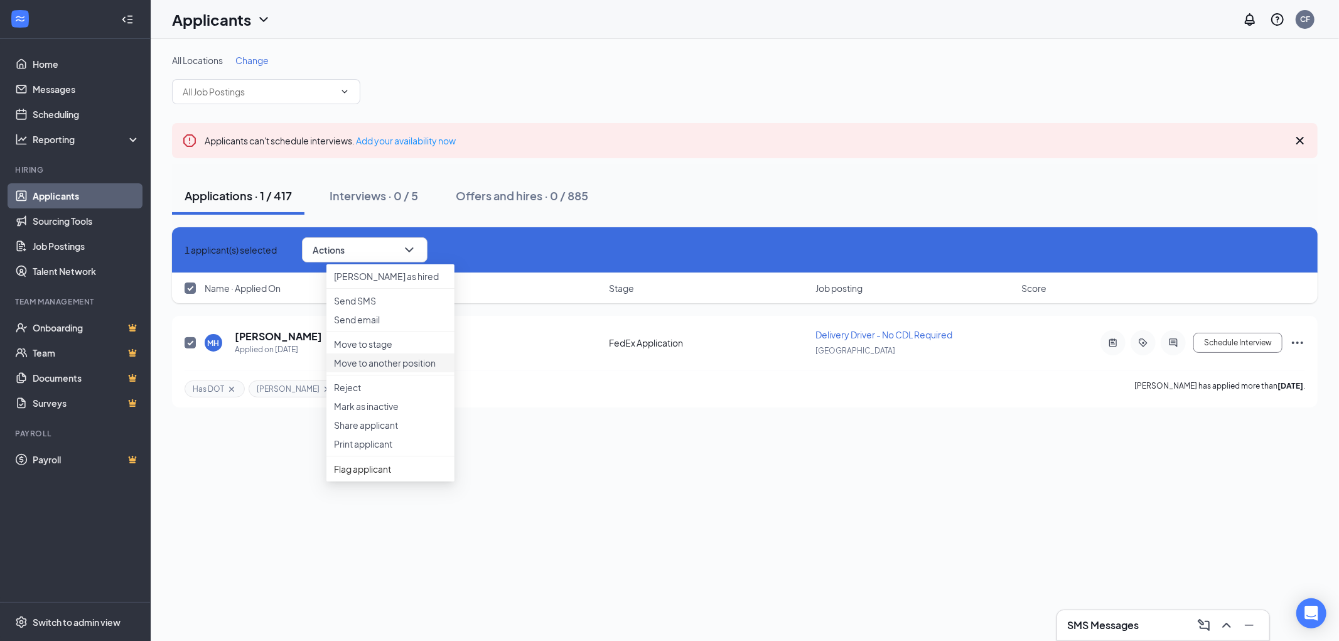
click at [379, 369] on p "Move to another position" at bounding box center [390, 362] width 113 height 13
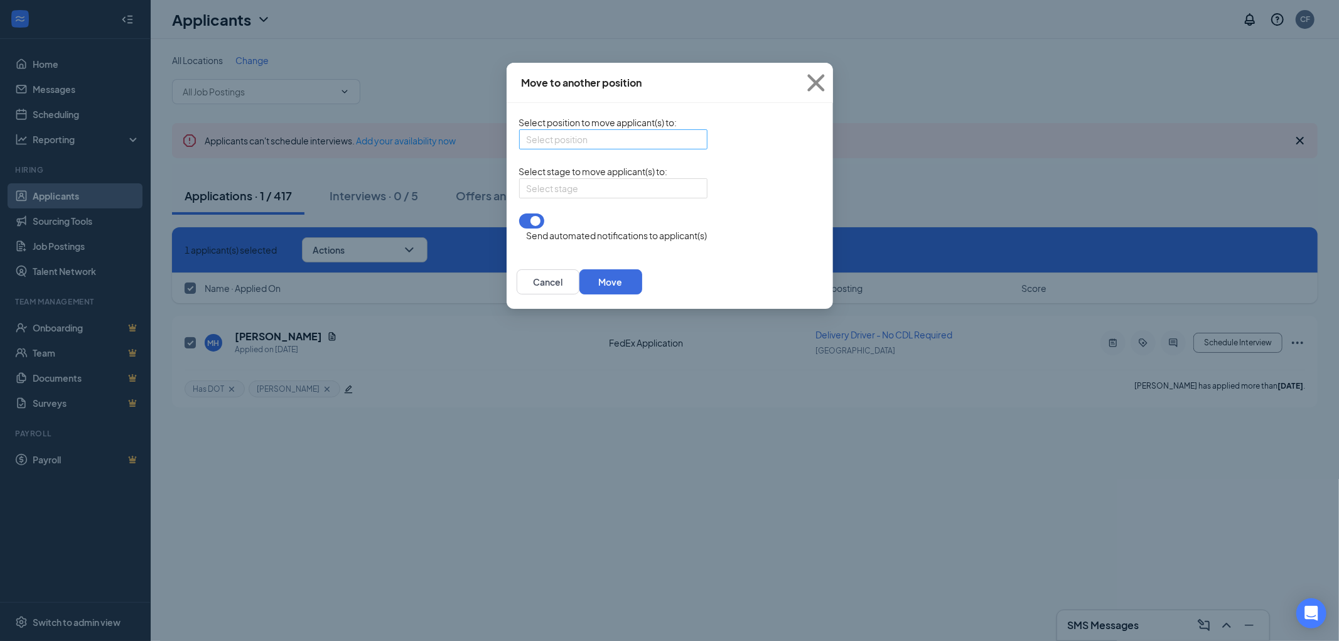
click at [557, 138] on input "search" at bounding box center [609, 139] width 164 height 19
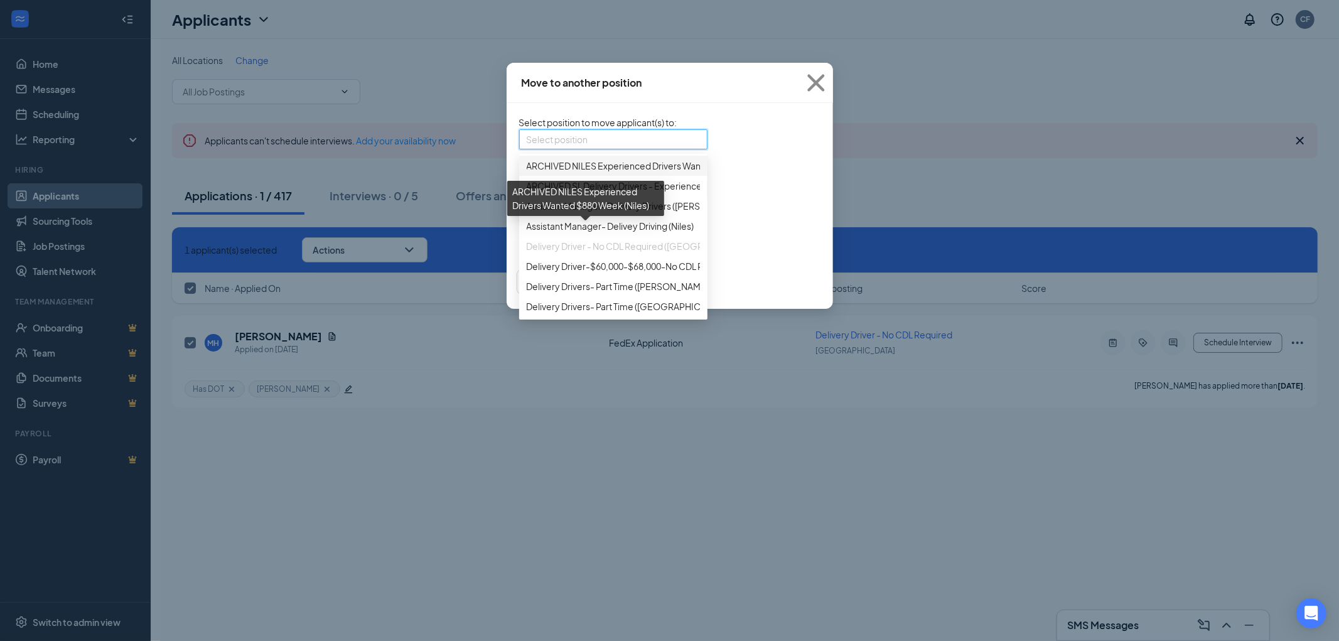
scroll to position [70, 0]
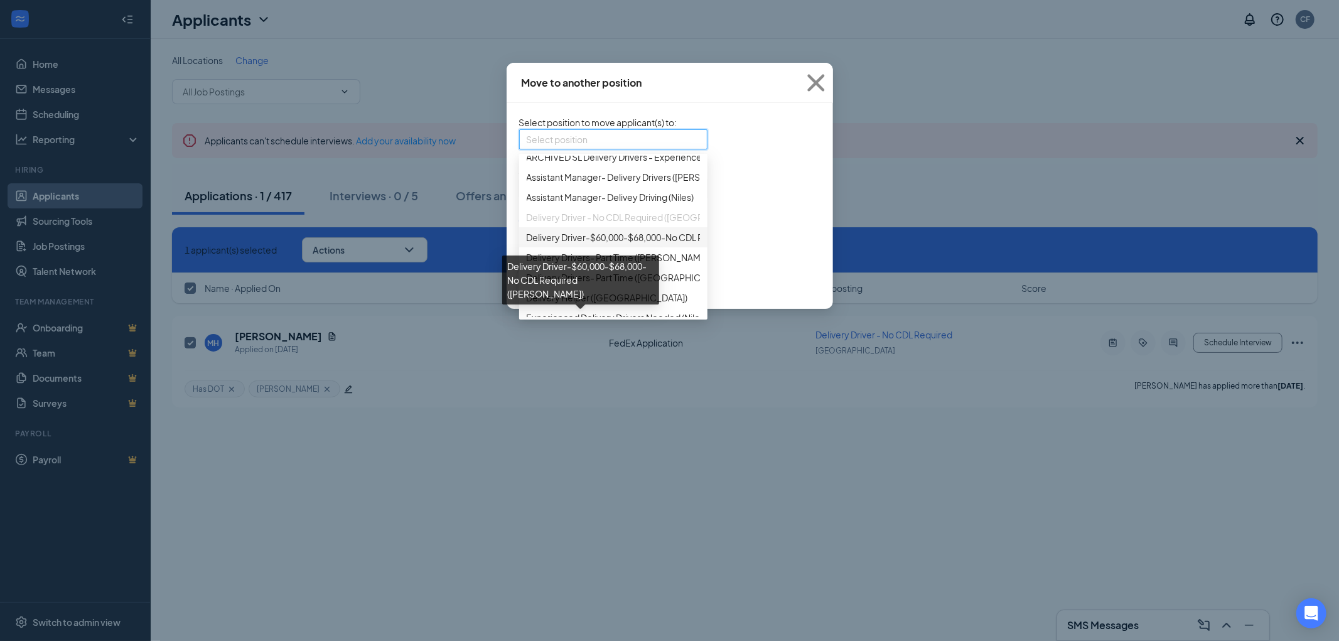
click at [527, 244] on span "Delivery Driver-$60,000-$68,000-No CDL Required (McCook)" at bounding box center [670, 237] width 287 height 14
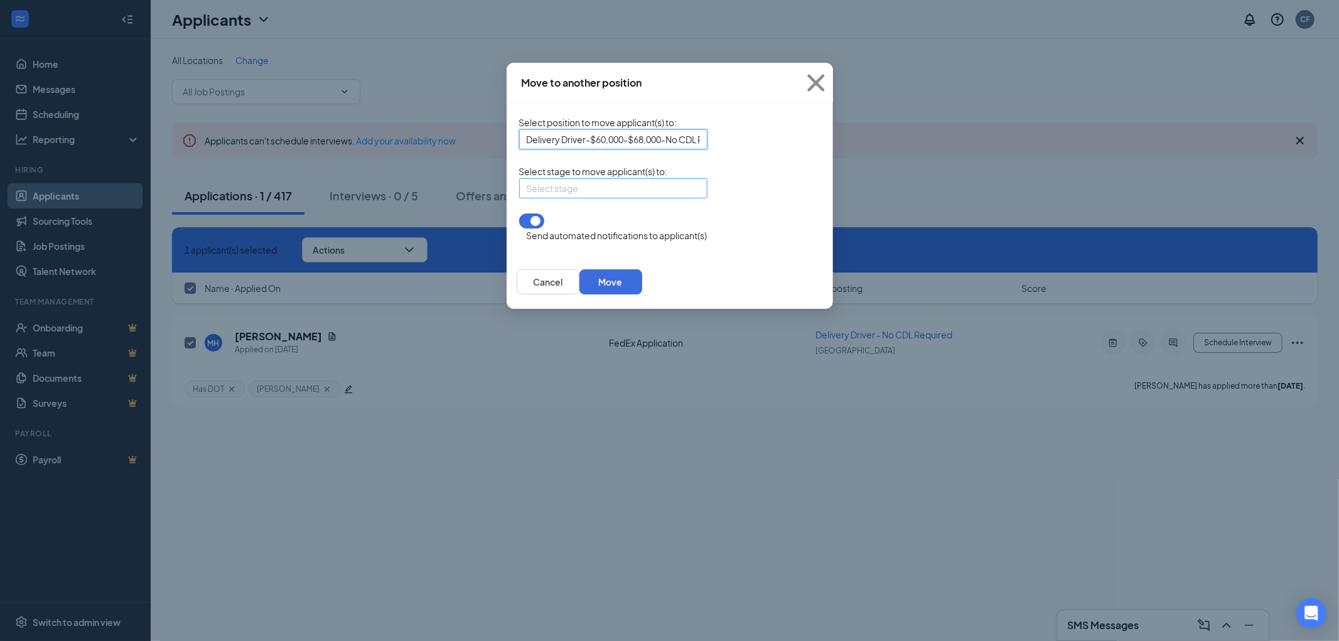
click at [527, 198] on input "search" at bounding box center [609, 188] width 164 height 19
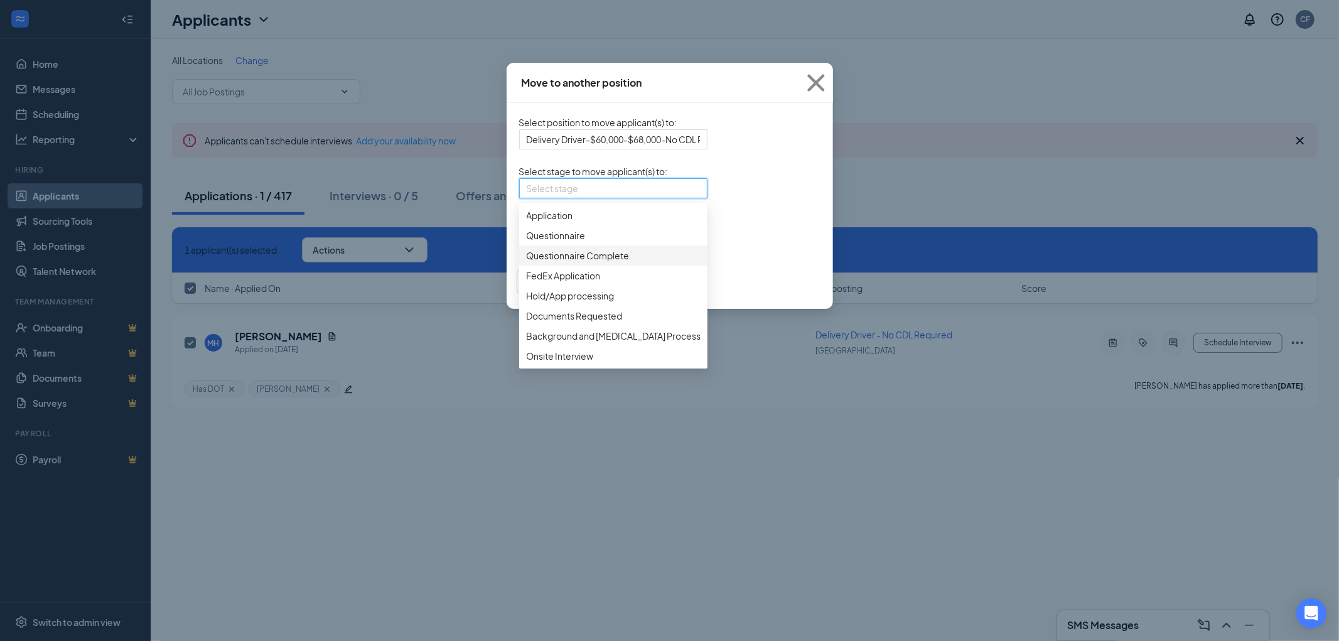
click at [527, 262] on span "Questionnaire Complete" at bounding box center [578, 256] width 103 height 14
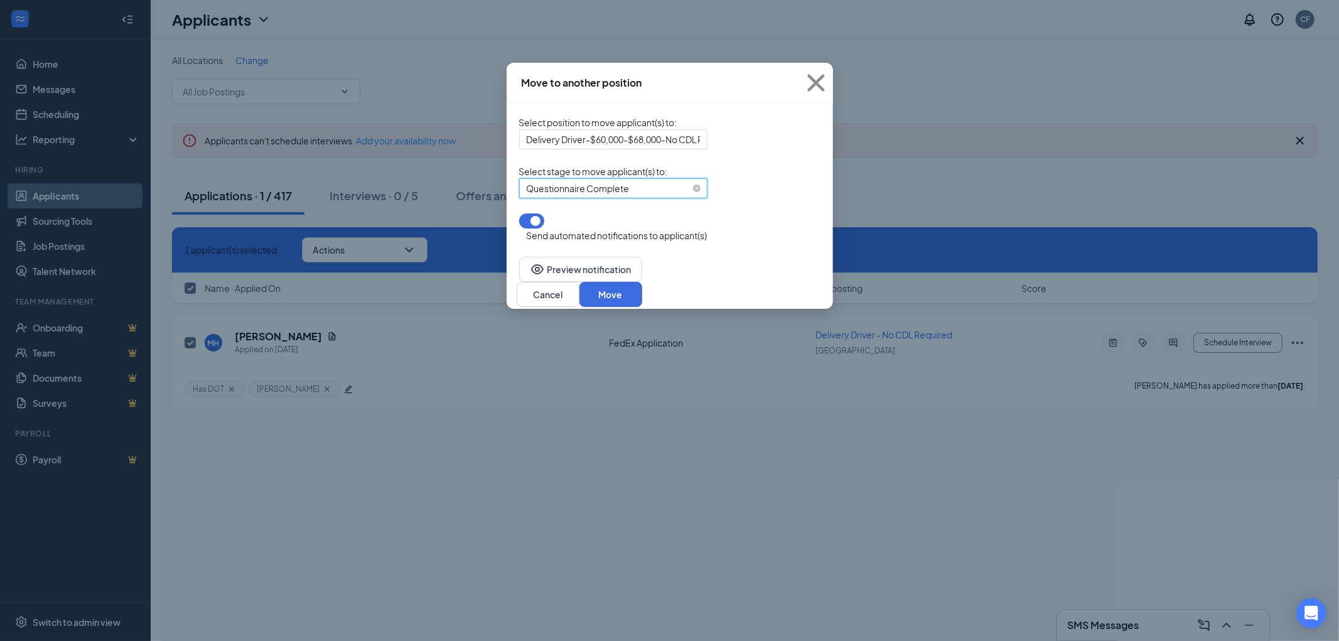
click at [537, 198] on span "Questionnaire Complete" at bounding box center [578, 188] width 103 height 19
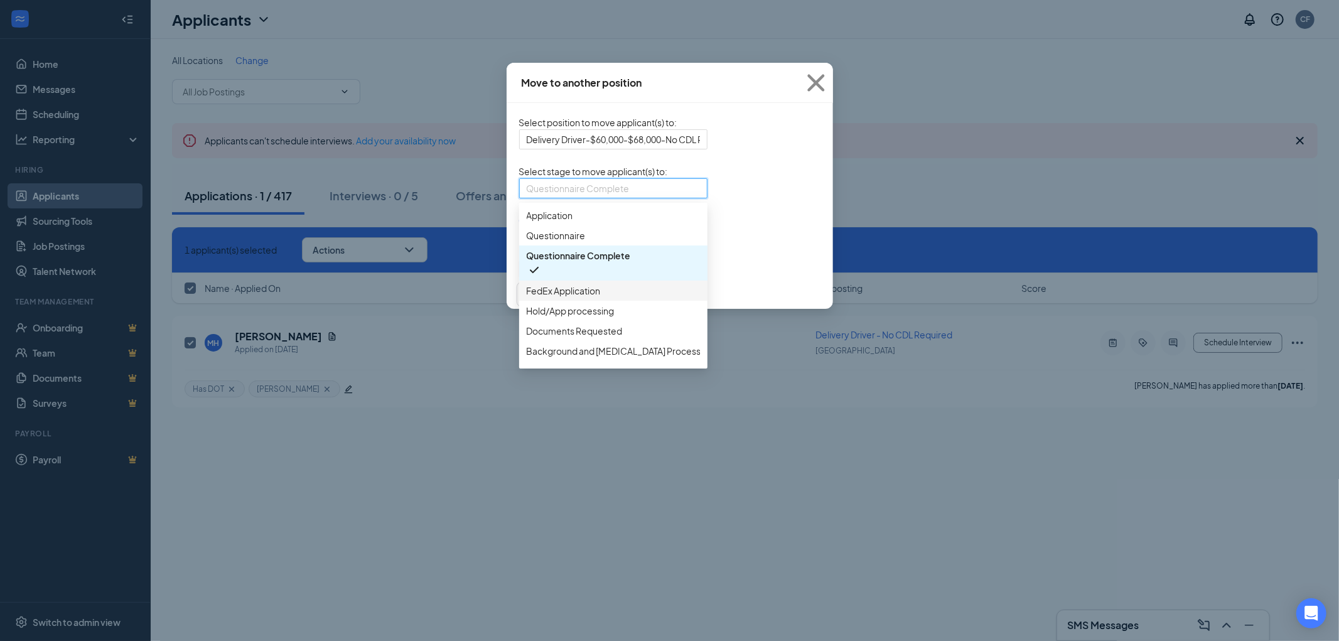
click at [527, 297] on span "FedEx Application" at bounding box center [564, 291] width 74 height 14
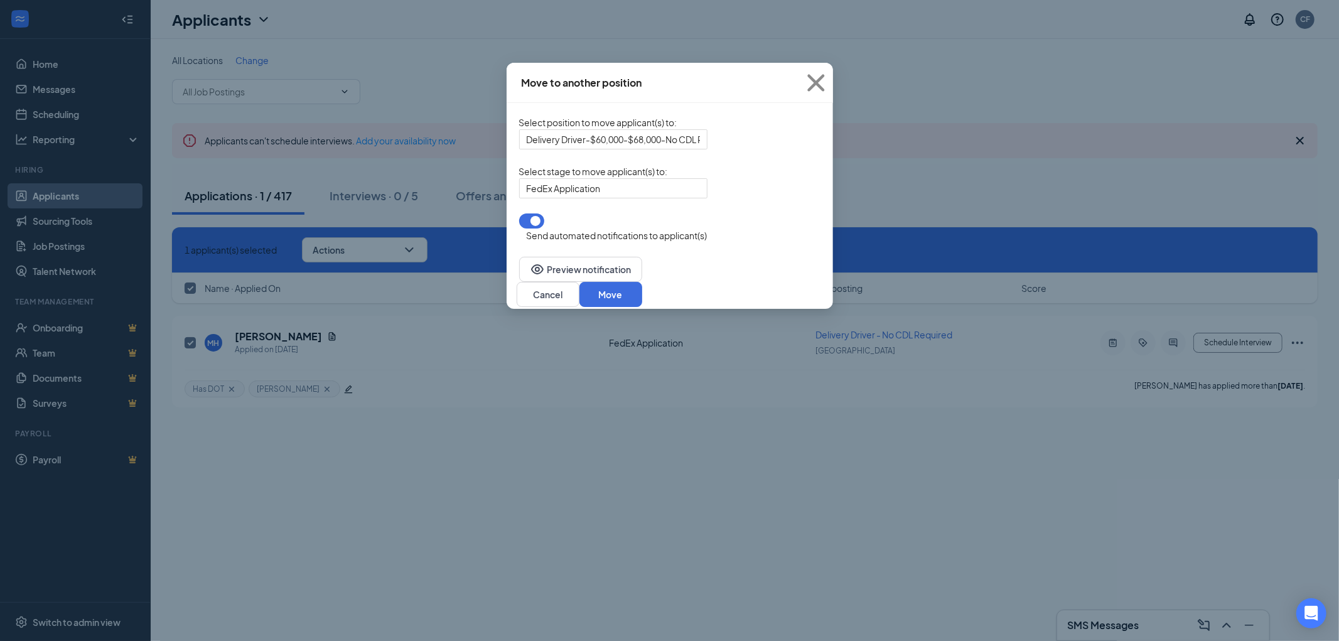
click at [519, 228] on button "button" at bounding box center [531, 220] width 25 height 15
click at [642, 290] on button "Move" at bounding box center [610, 294] width 63 height 25
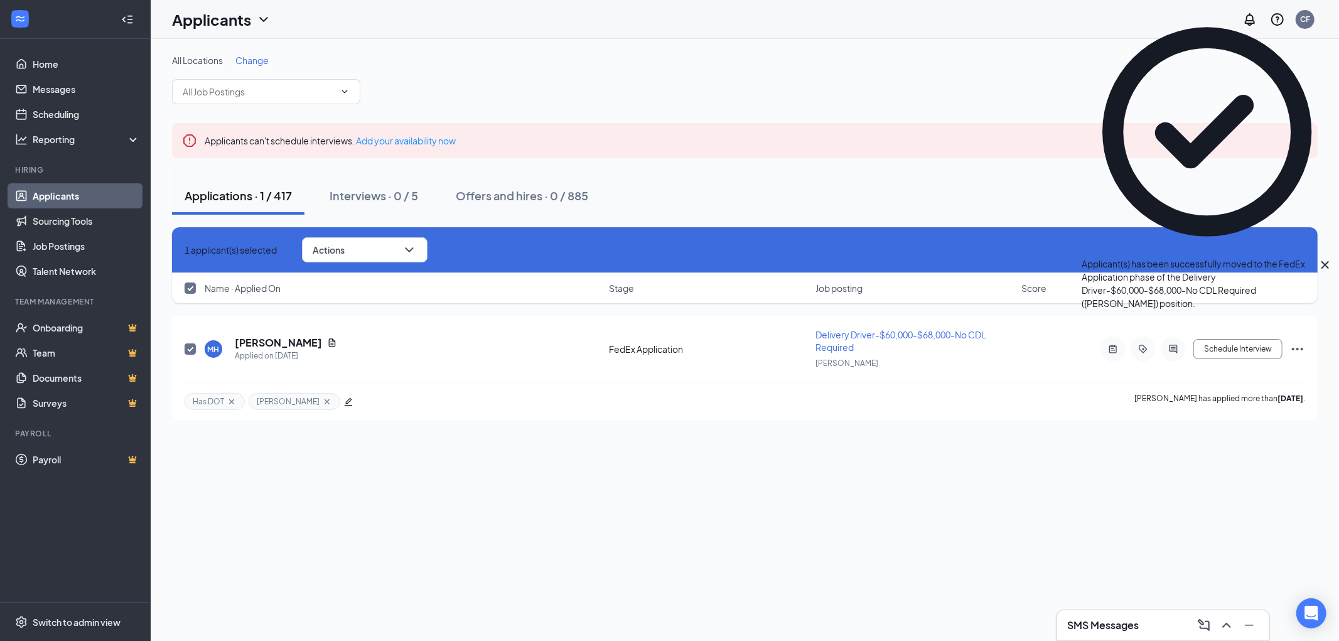
click at [185, 250] on icon "Cross" at bounding box center [185, 250] width 0 height 0
checkbox input "false"
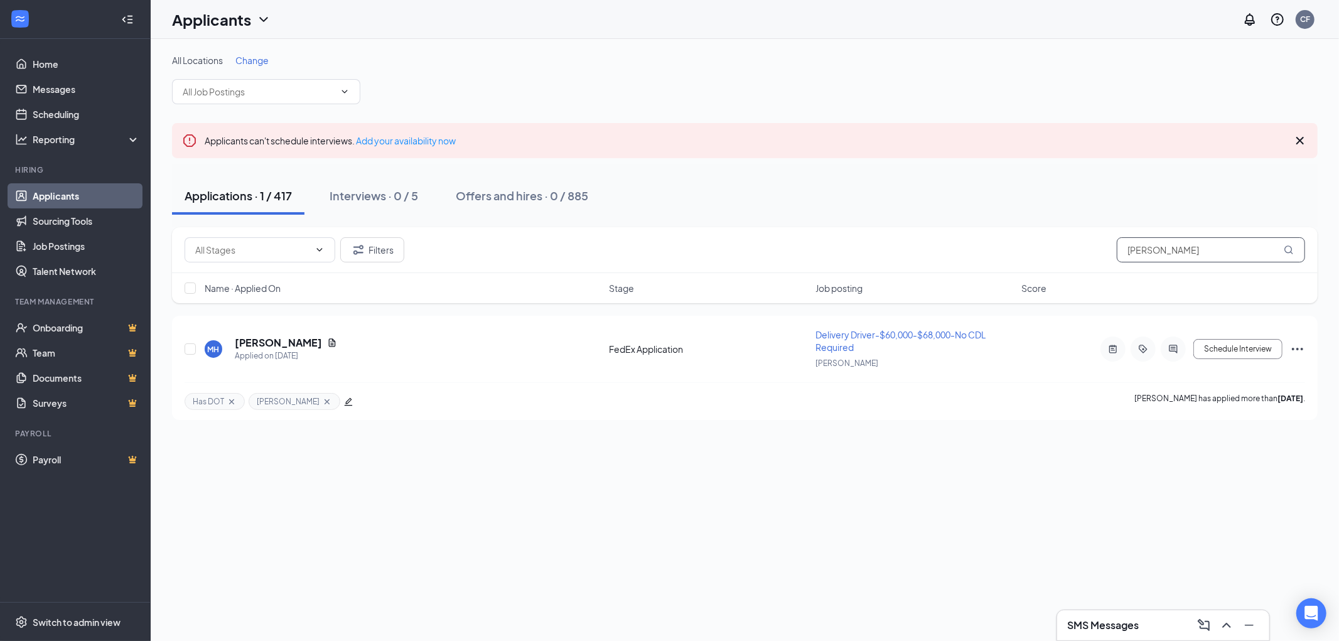
drag, startPoint x: 1172, startPoint y: 255, endPoint x: 1068, endPoint y: 243, distance: 104.9
click at [1068, 243] on div "Filters hardia" at bounding box center [745, 249] width 1120 height 25
click at [280, 343] on h5 "[PERSON_NAME]" at bounding box center [278, 343] width 87 height 14
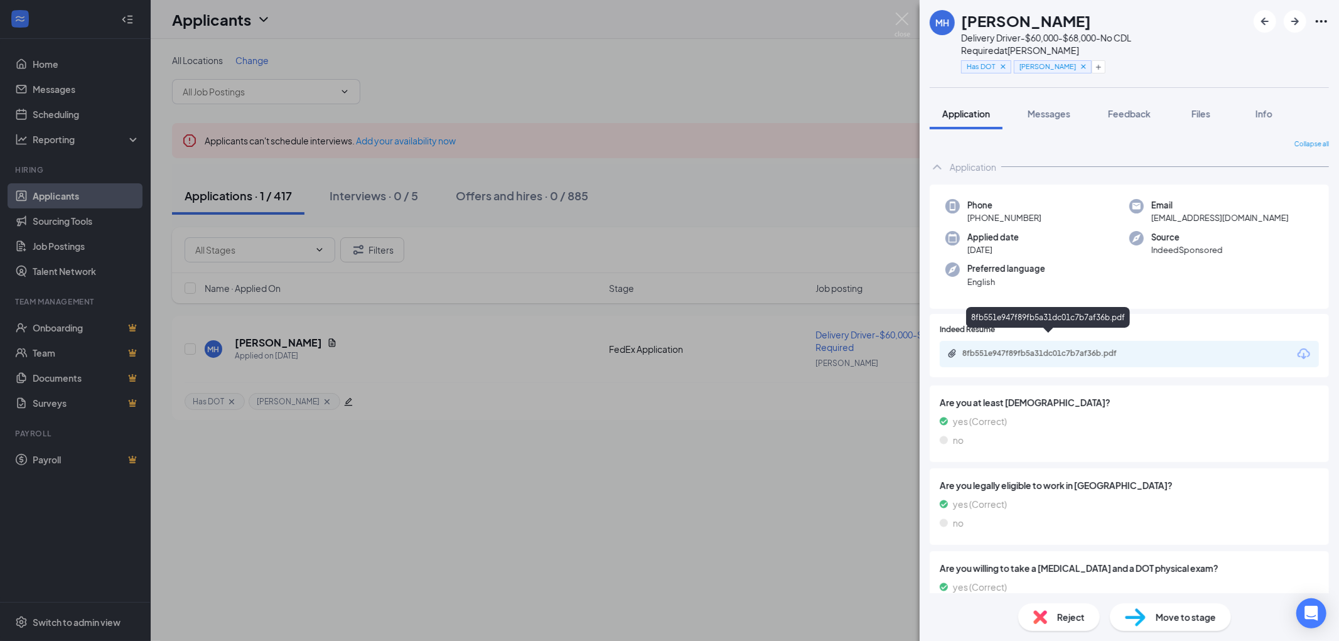
click at [1064, 348] on div "8fb551e947f89fb5a31dc01c7b7af36b.pdf" at bounding box center [1050, 353] width 176 height 10
click at [901, 18] on img at bounding box center [902, 25] width 16 height 24
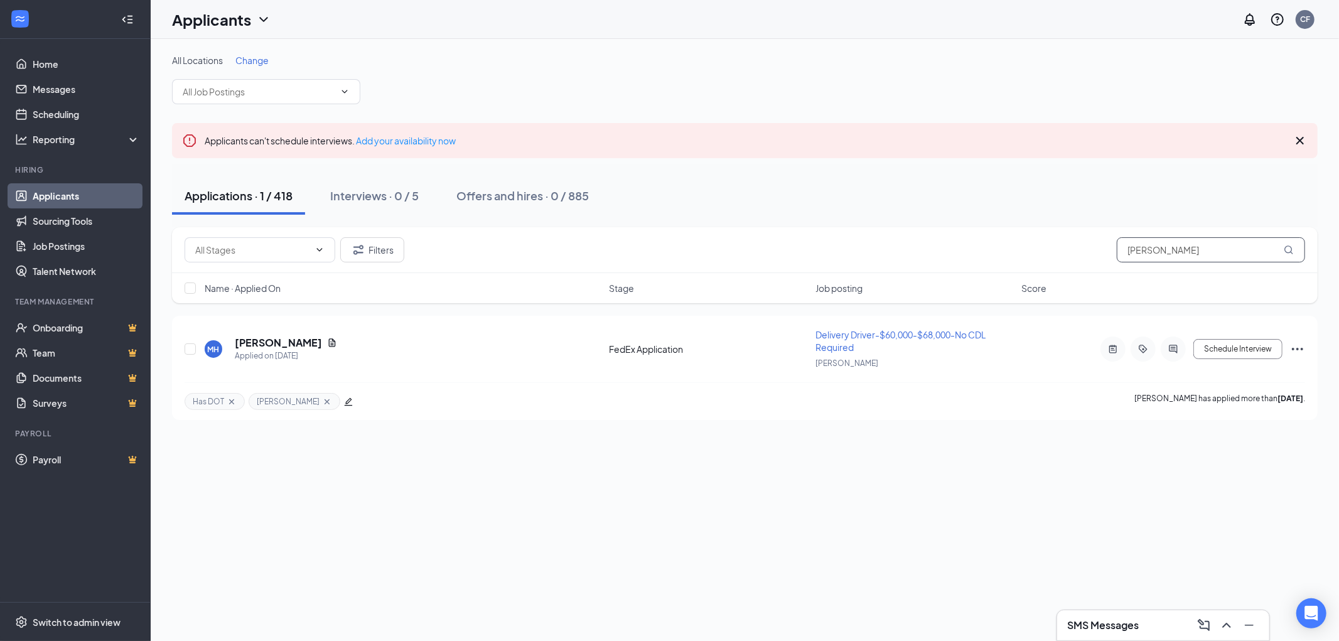
drag, startPoint x: 1166, startPoint y: 250, endPoint x: 1100, endPoint y: 247, distance: 65.3
click at [1100, 247] on div "Filters hardia" at bounding box center [745, 249] width 1120 height 25
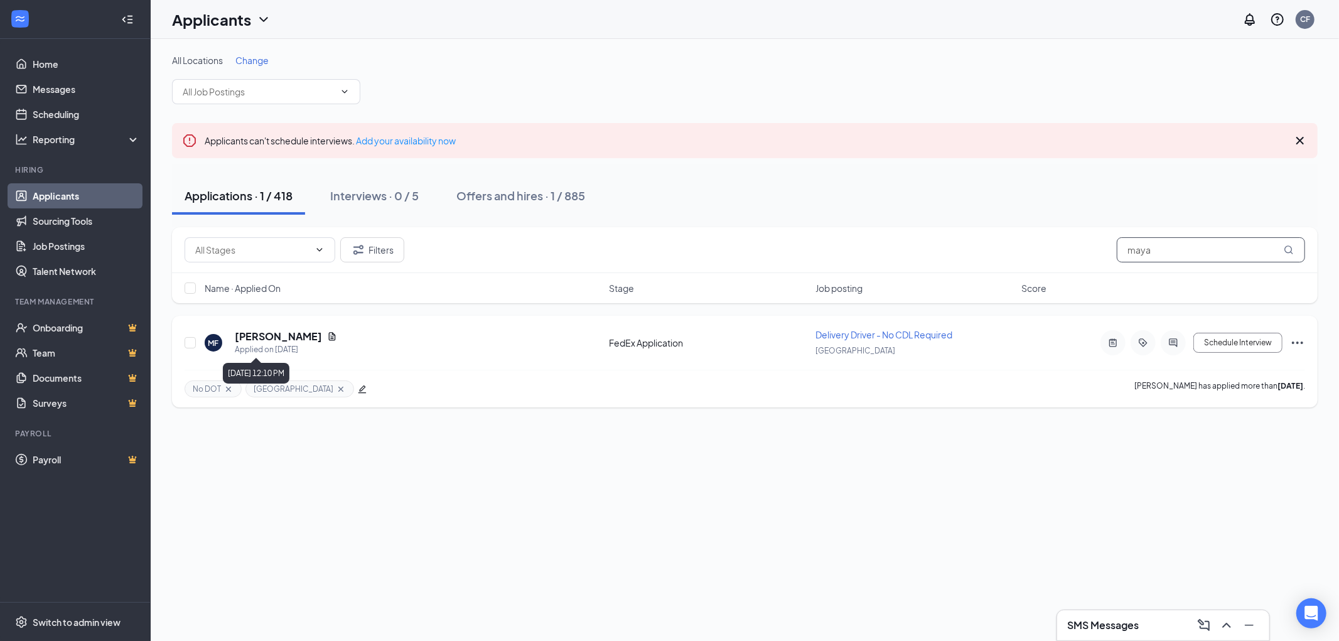
type input "maya"
click at [267, 340] on h5 "[PERSON_NAME]" at bounding box center [278, 337] width 87 height 14
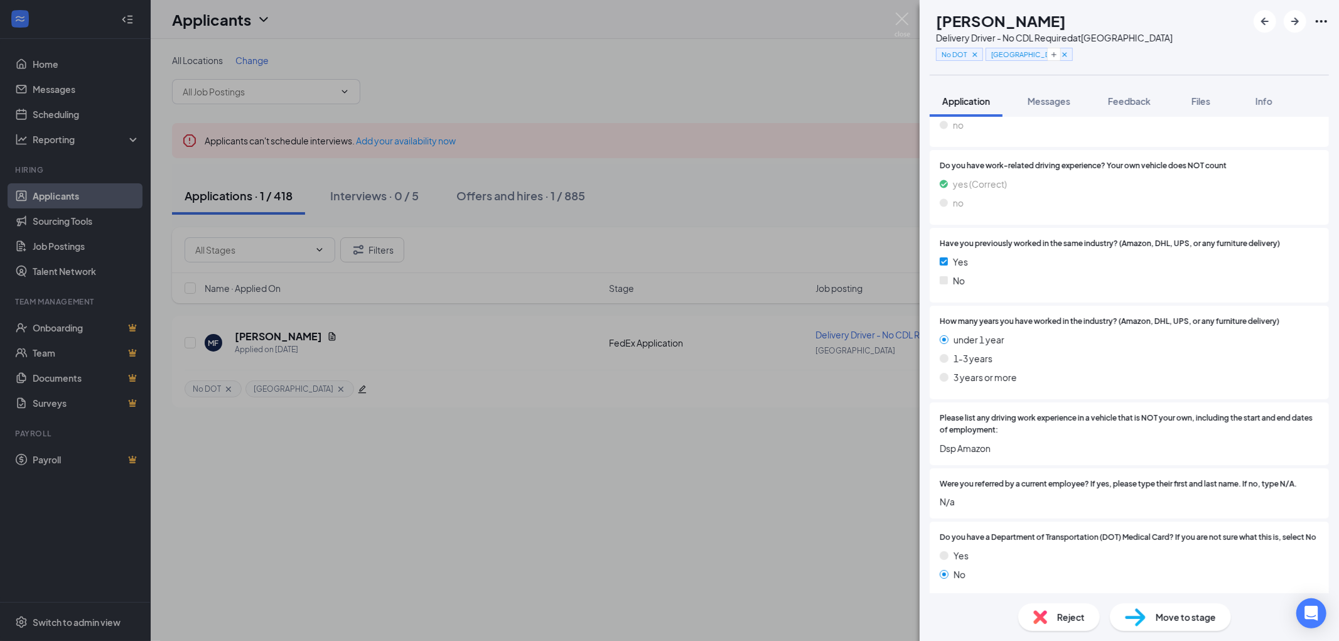
scroll to position [845, 0]
click at [1127, 97] on span "Feedback" at bounding box center [1129, 100] width 43 height 11
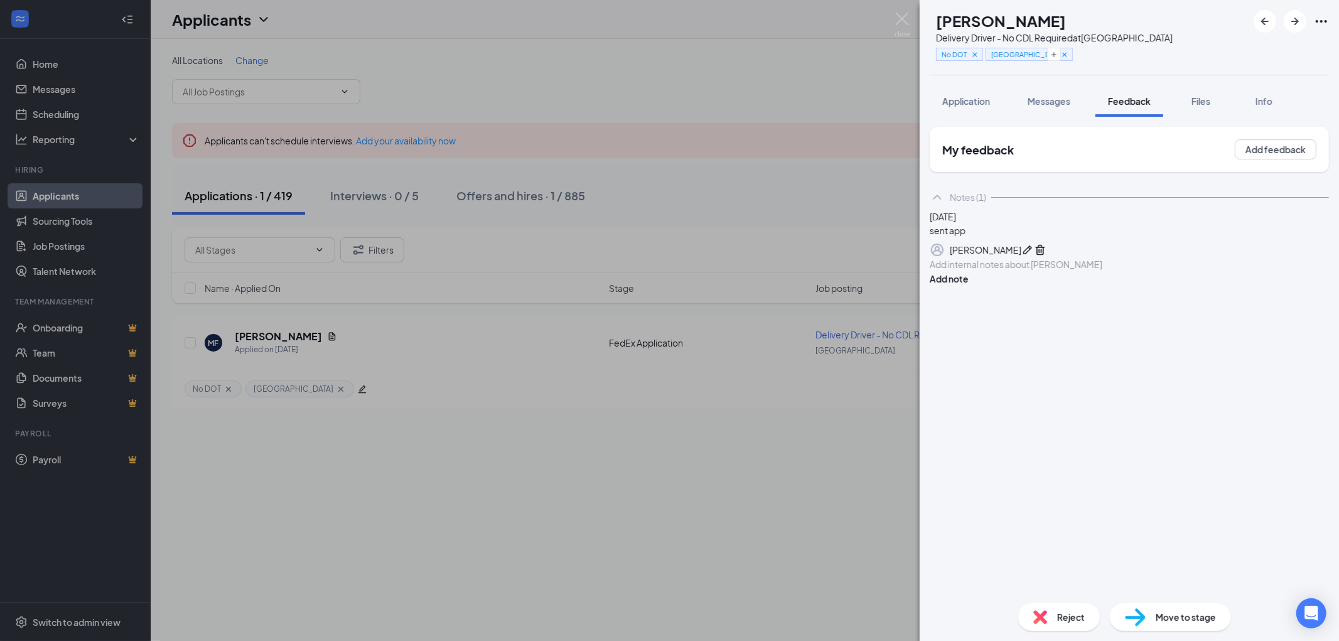
click at [1031, 271] on div at bounding box center [1129, 264] width 398 height 13
click at [968, 286] on button "Add note" at bounding box center [949, 279] width 39 height 14
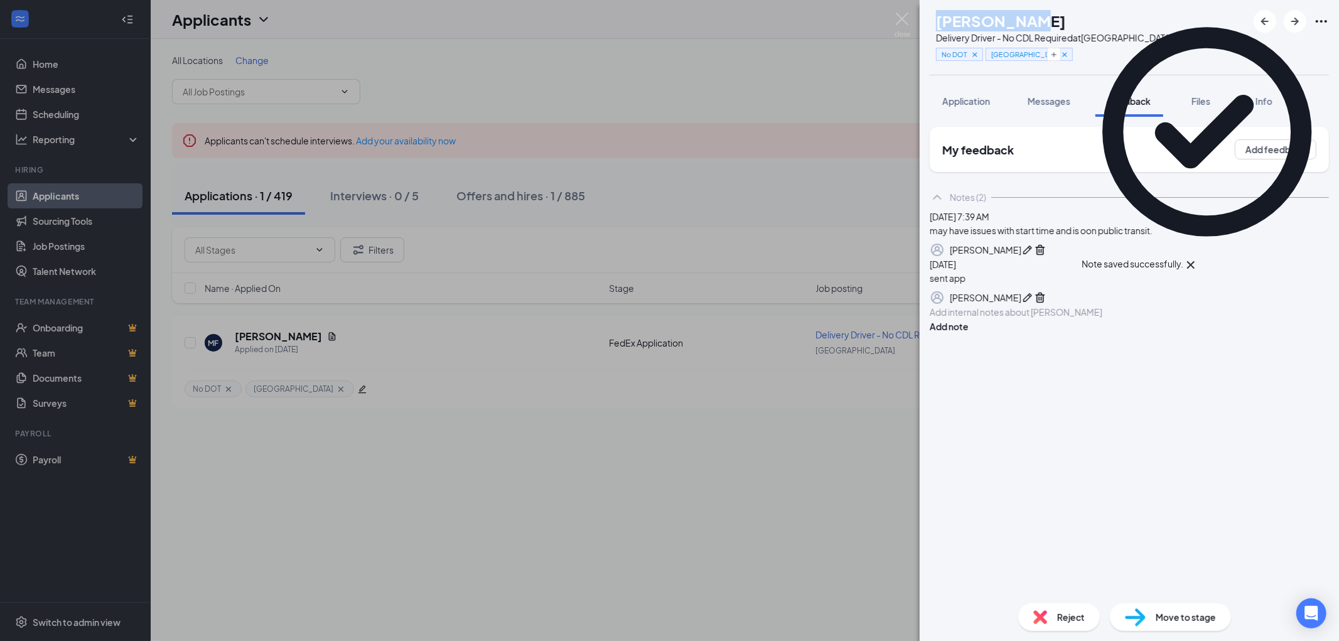
drag, startPoint x: 1061, startPoint y: 19, endPoint x: 958, endPoint y: 18, distance: 103.6
click at [958, 18] on div "MF Maya Farmer Delivery Driver - No CDL Required at South Loop No DOT South Loop" at bounding box center [1051, 37] width 243 height 55
copy h1 "[PERSON_NAME]"
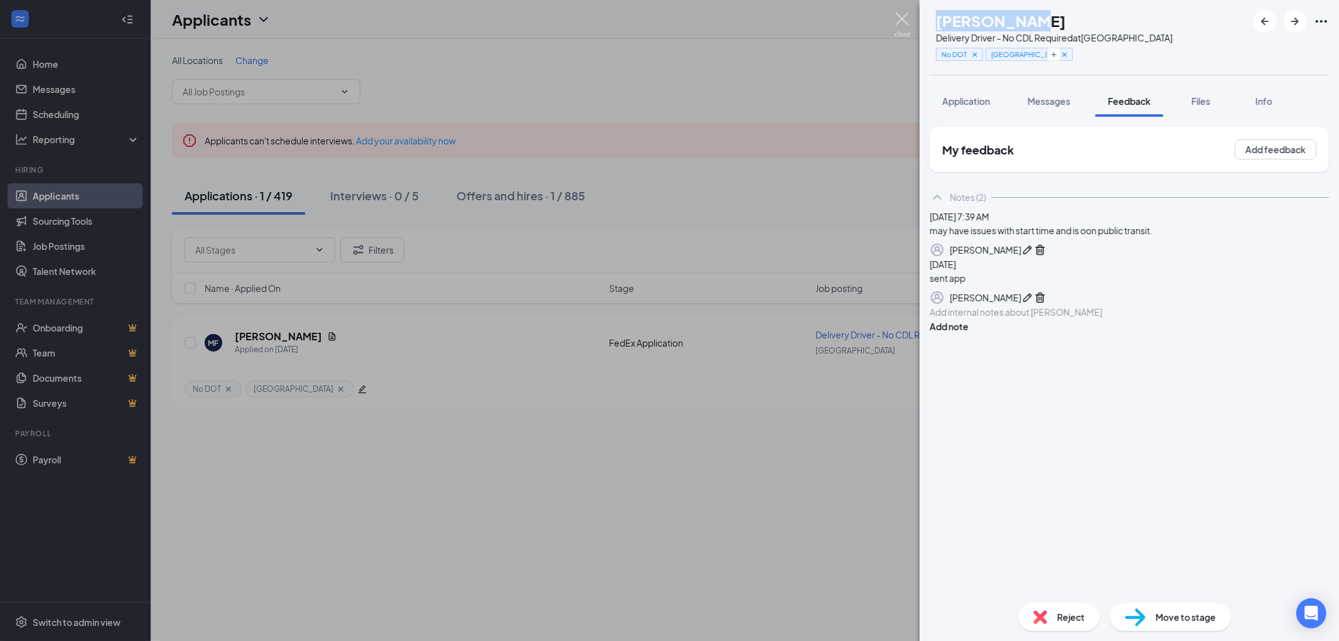
click at [904, 17] on img at bounding box center [902, 25] width 16 height 24
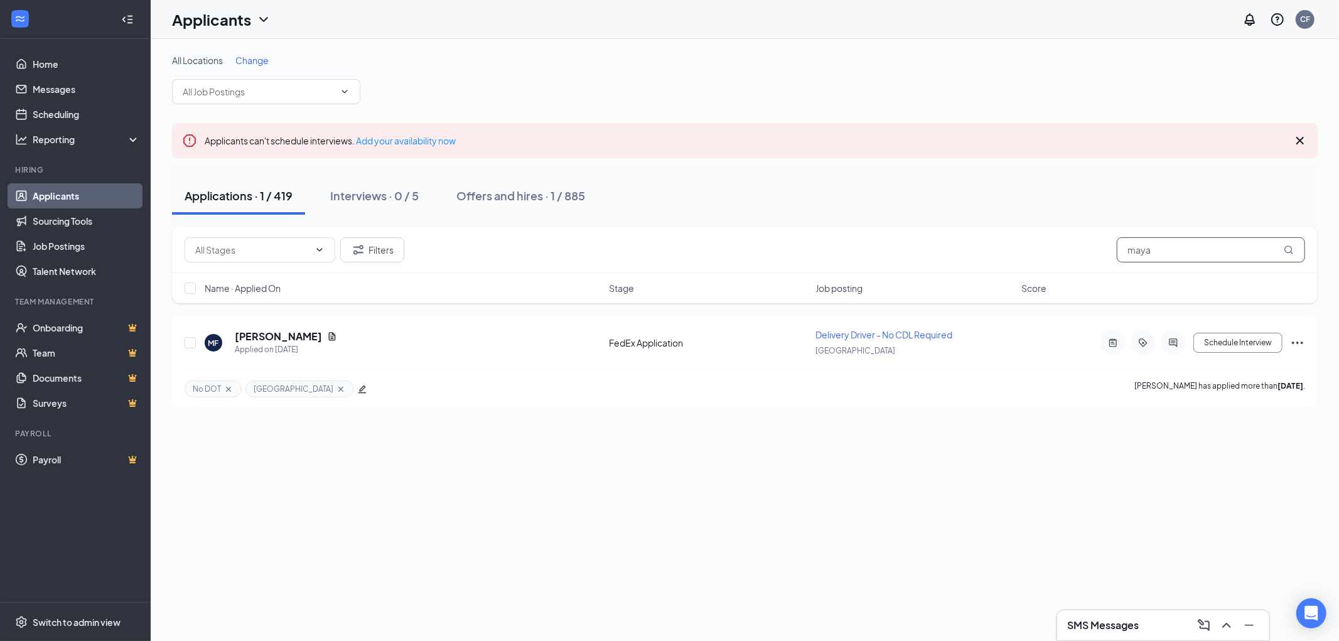
drag, startPoint x: 1157, startPoint y: 249, endPoint x: 1095, endPoint y: 251, distance: 62.2
click at [1103, 251] on div "Filters maya" at bounding box center [745, 249] width 1120 height 25
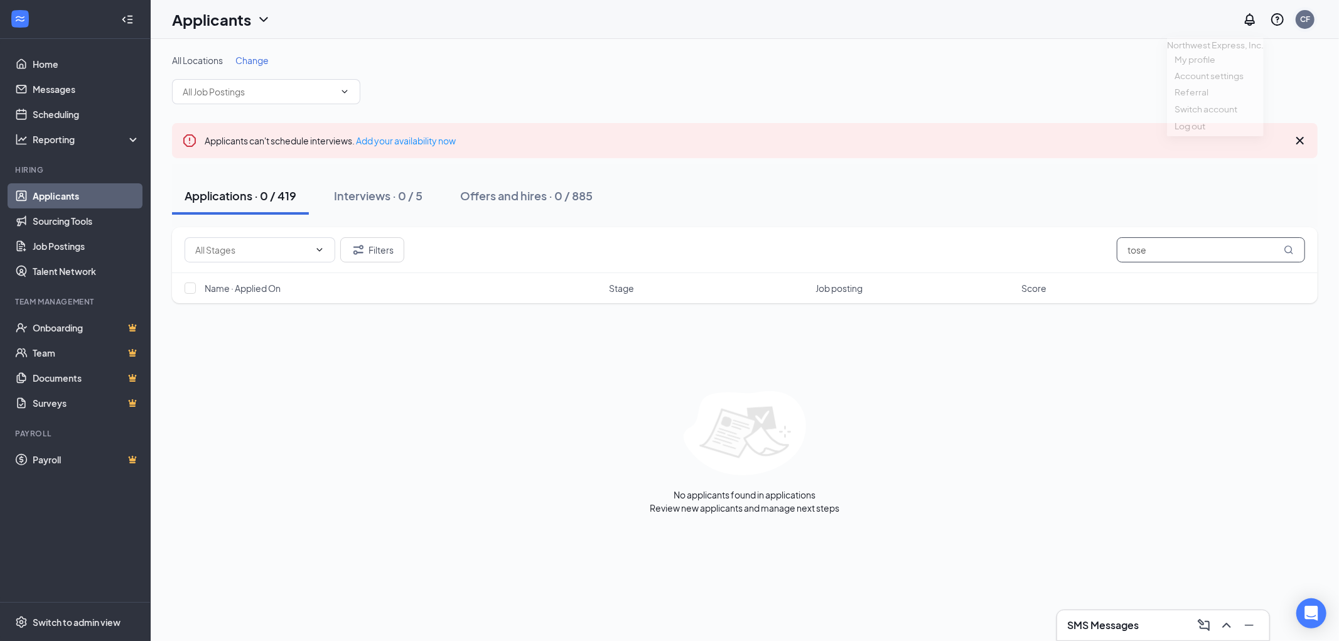
type input "tose"
click at [1304, 18] on div "CF" at bounding box center [1305, 19] width 10 height 11
click at [1213, 126] on link "Switch account" at bounding box center [1205, 120] width 63 height 11
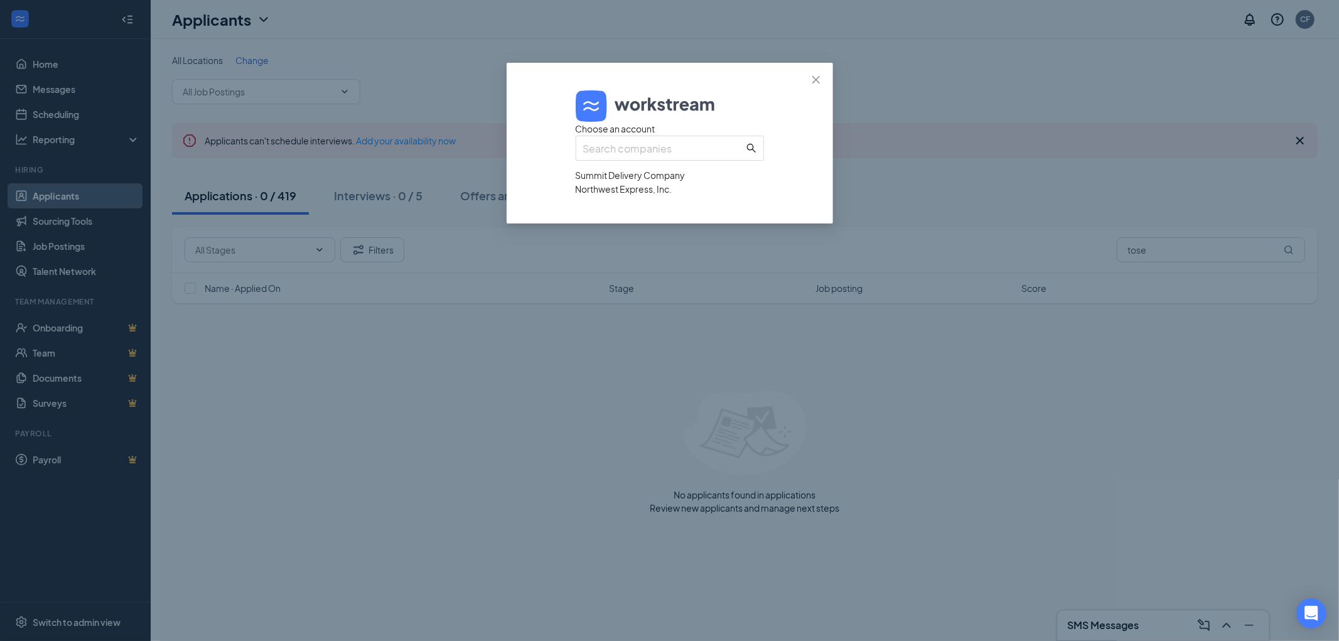
click at [612, 182] on div "Summit Delivery Company" at bounding box center [670, 175] width 188 height 14
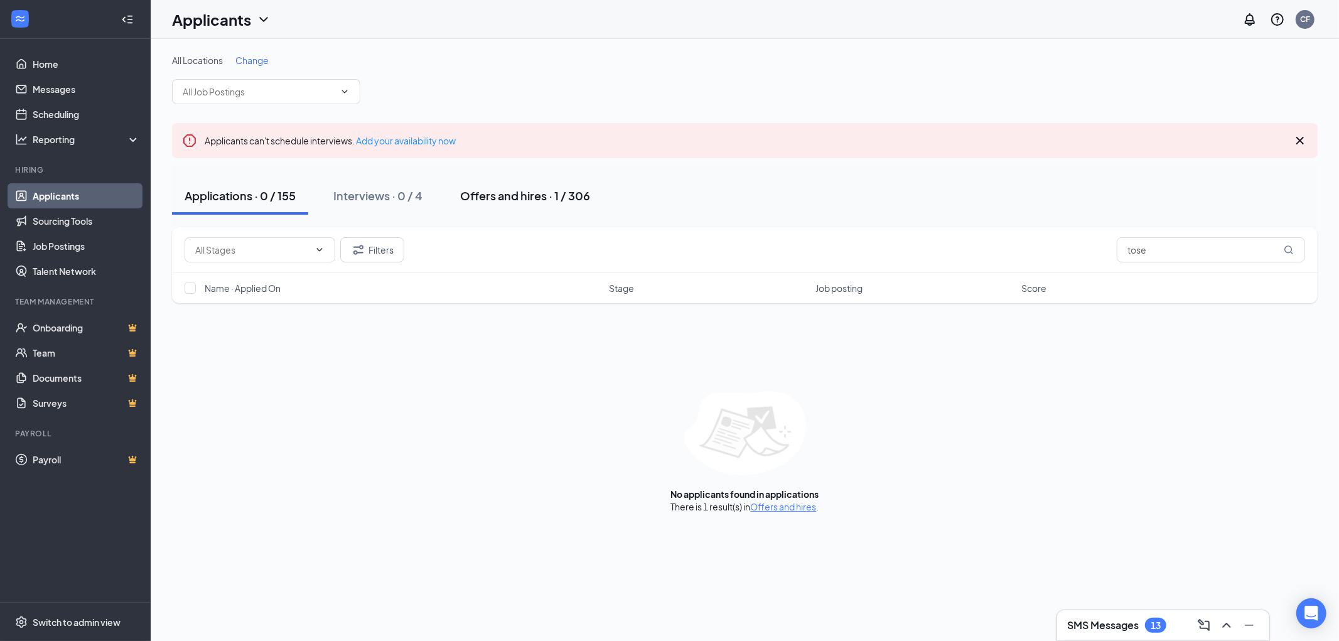
click at [501, 191] on div "Offers and hires · 1 / 306" at bounding box center [525, 196] width 130 height 16
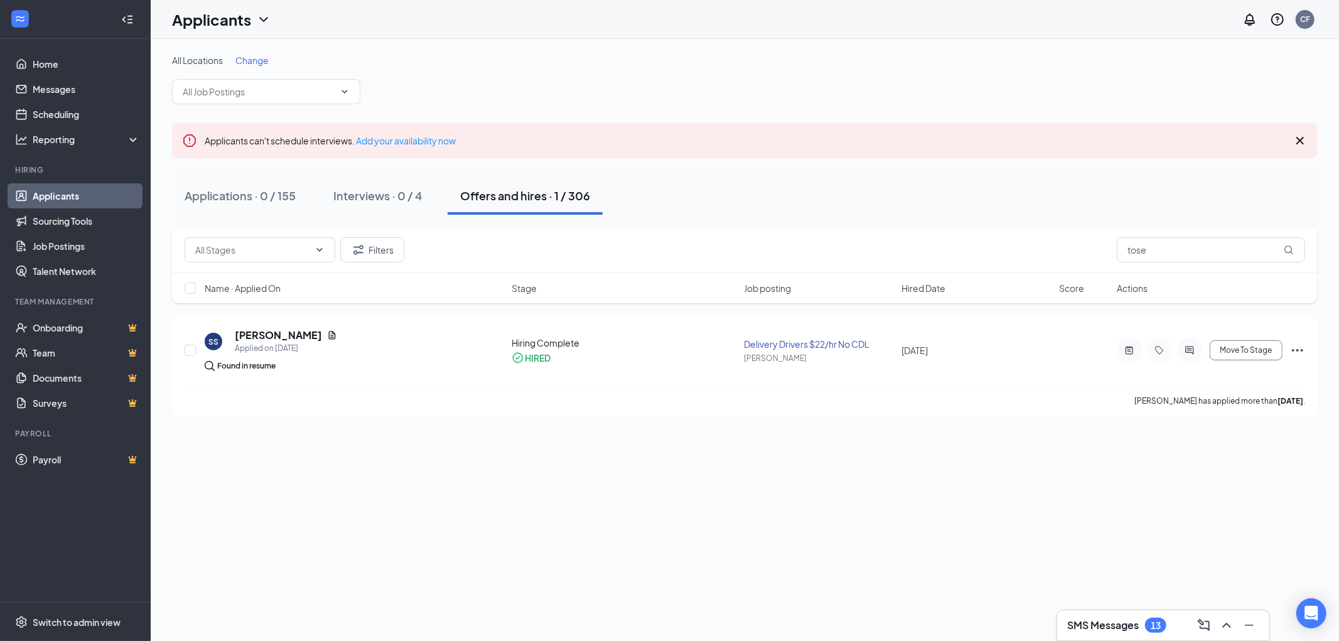
click at [1305, 14] on div "CF" at bounding box center [1305, 19] width 10 height 11
click at [1212, 158] on link "Switch account" at bounding box center [1205, 161] width 63 height 11
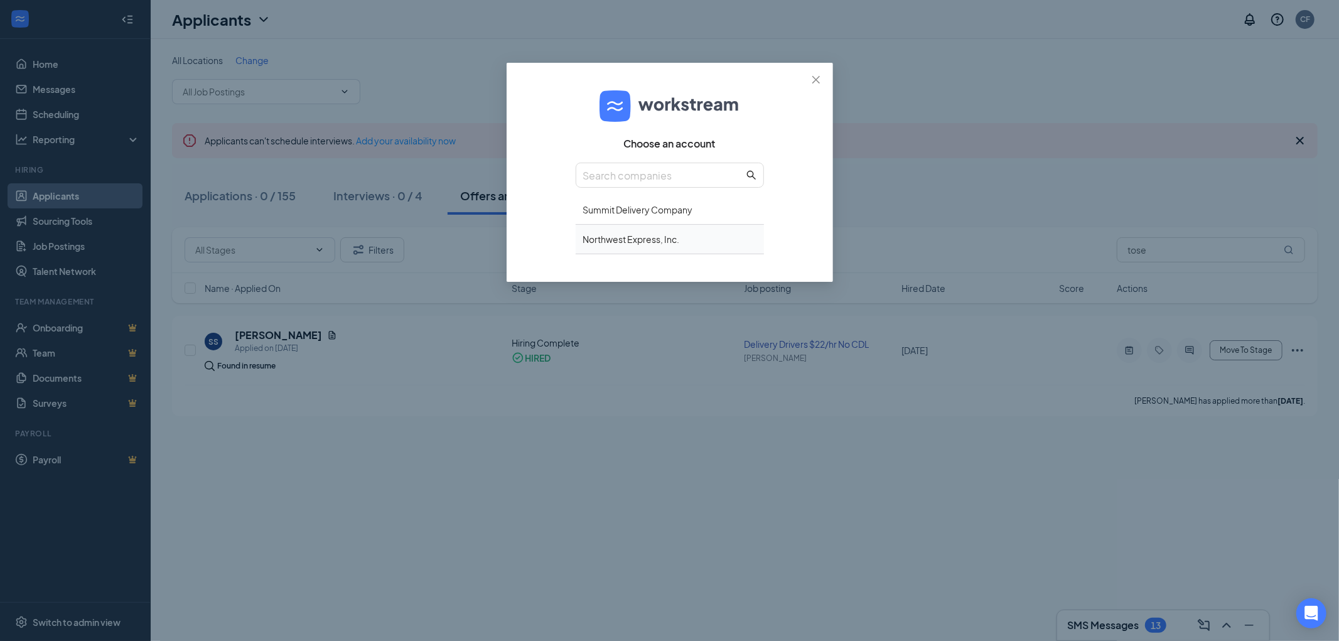
click at [611, 235] on div "Northwest Express, Inc." at bounding box center [670, 239] width 188 height 29
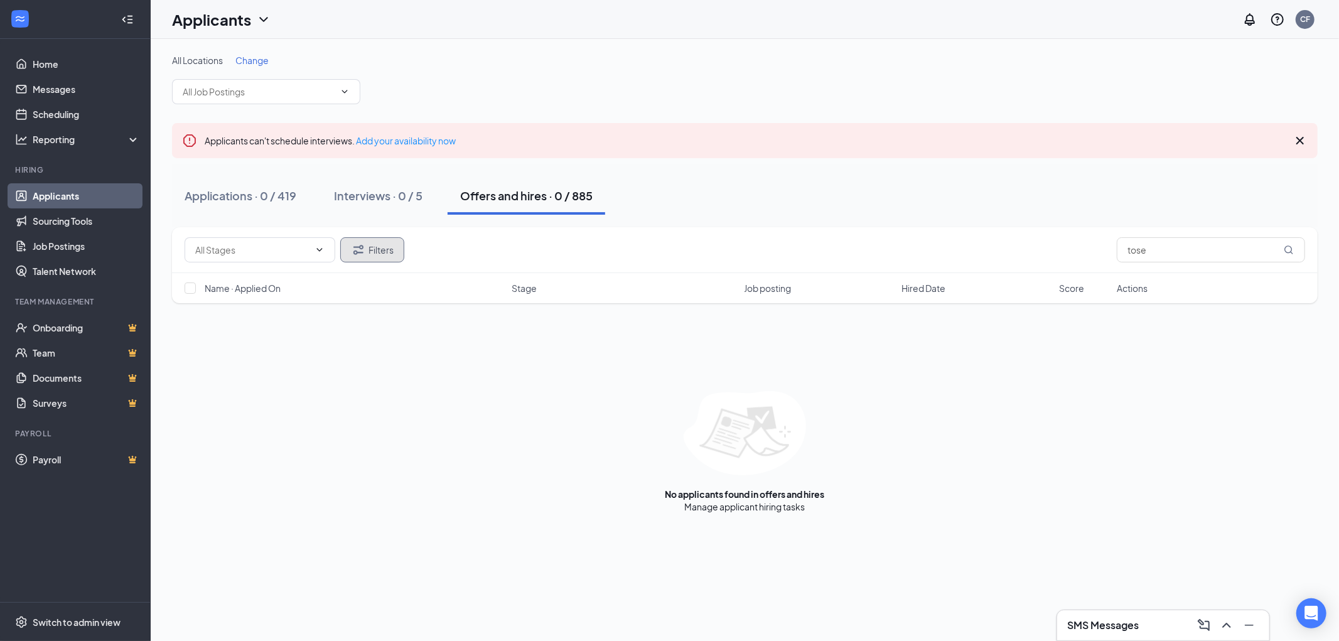
click at [367, 247] on button "Filters" at bounding box center [372, 249] width 64 height 25
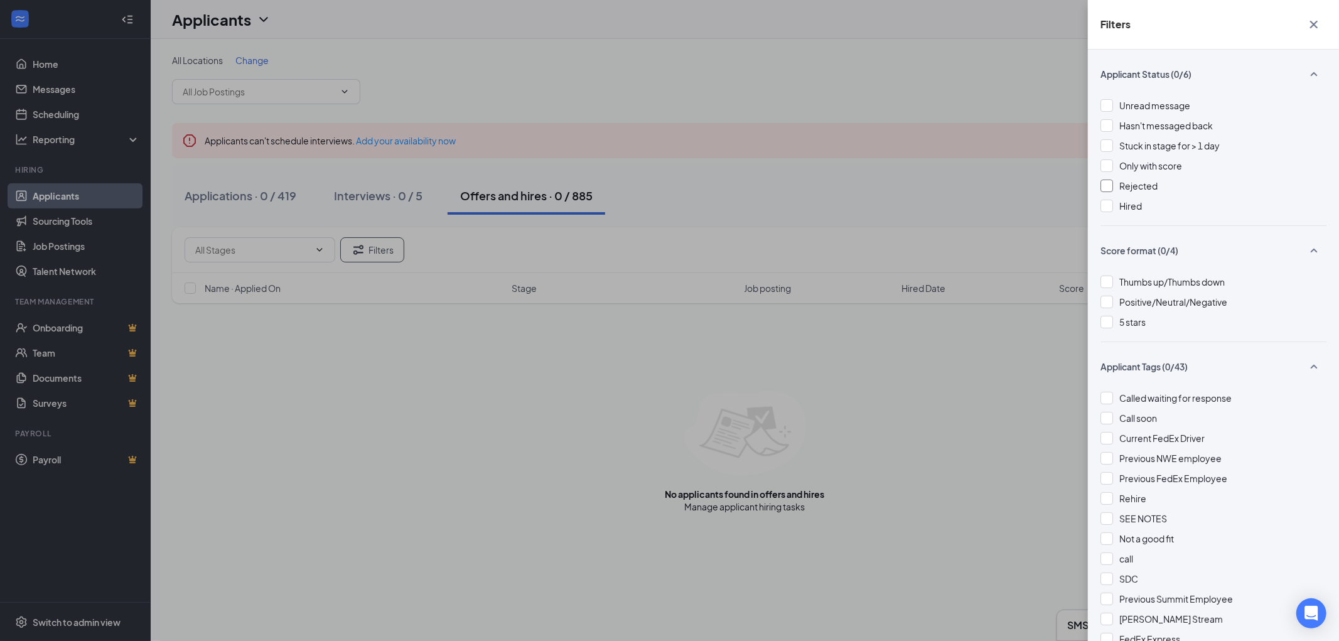
click at [1110, 187] on div at bounding box center [1106, 186] width 13 height 13
click at [1315, 25] on icon "Cross" at bounding box center [1314, 25] width 8 height 8
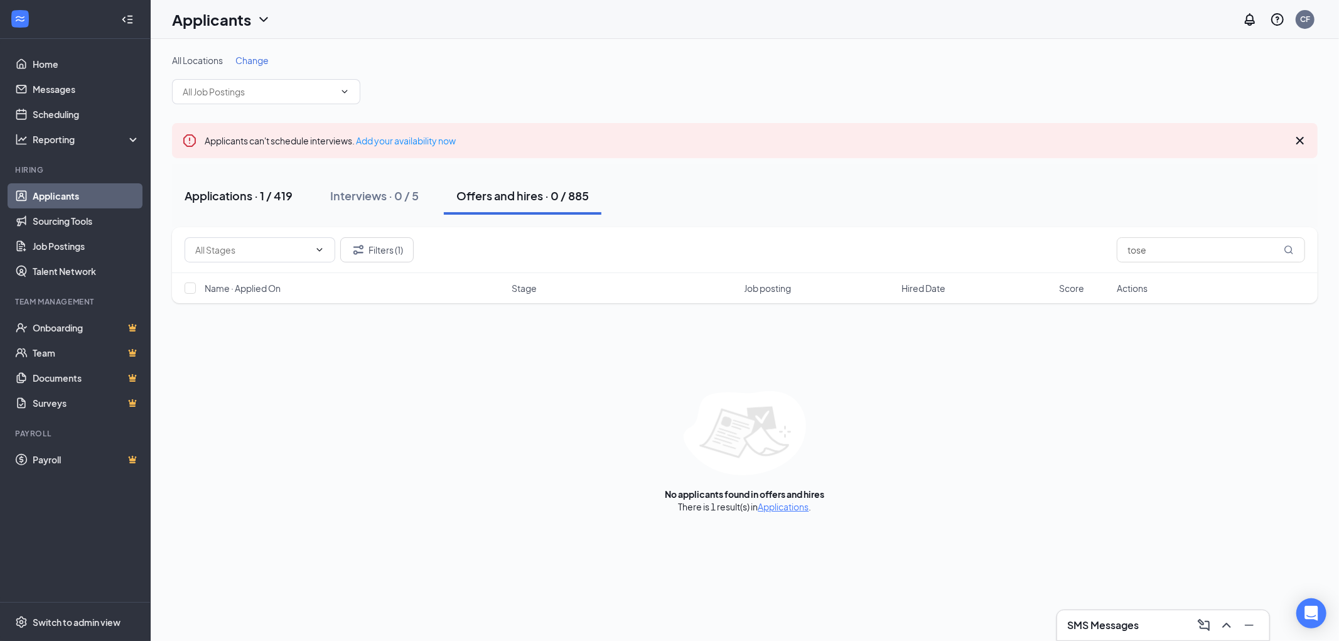
click at [217, 191] on div "Applications · 1 / 419" at bounding box center [239, 196] width 108 height 16
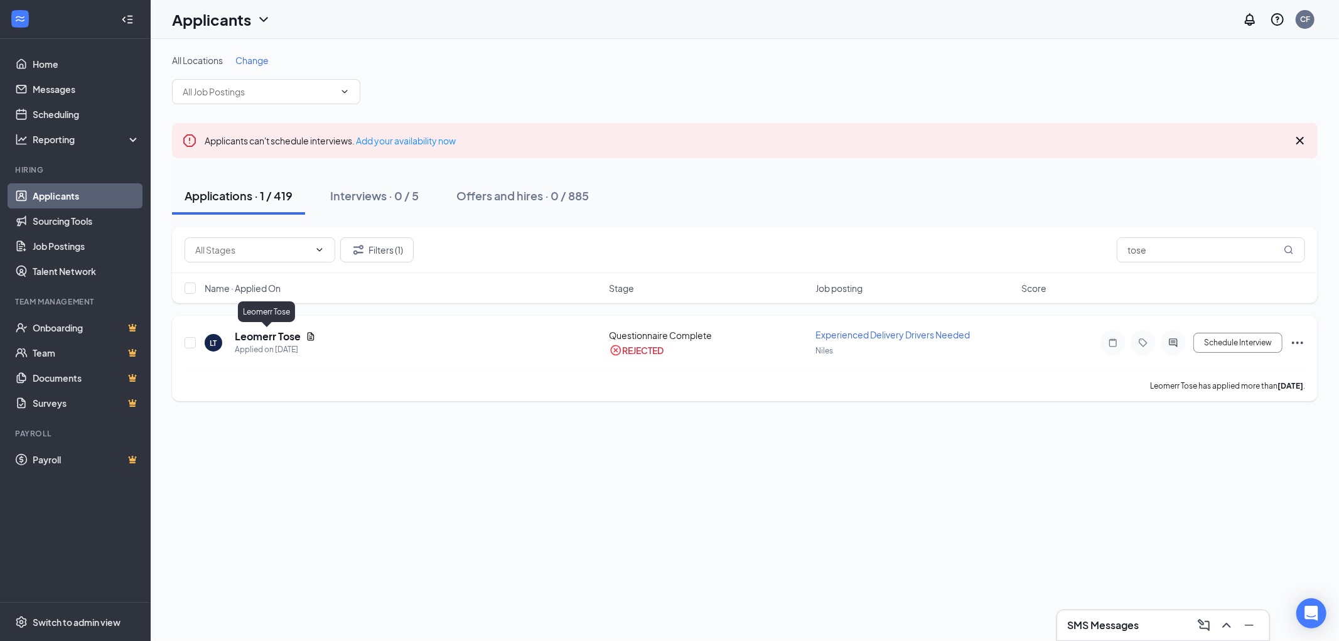
click at [264, 335] on h5 "Leomerr Tose" at bounding box center [268, 337] width 66 height 14
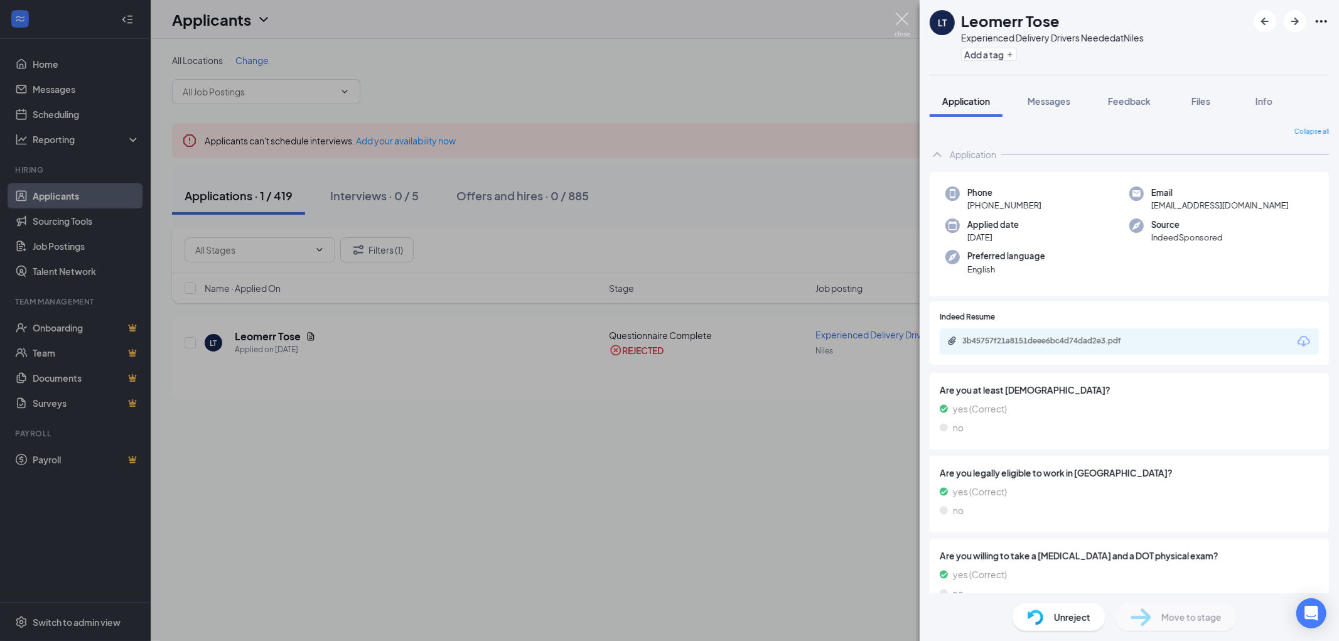
click at [901, 18] on img at bounding box center [902, 25] width 16 height 24
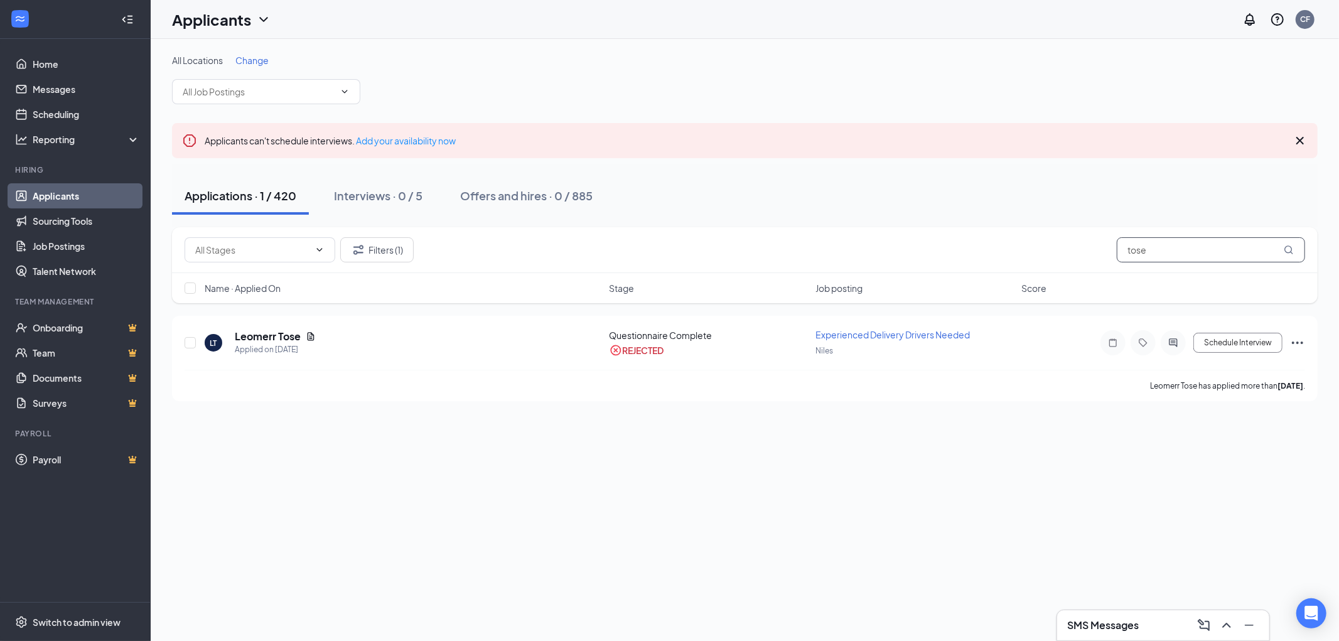
drag, startPoint x: 1157, startPoint y: 249, endPoint x: 1077, endPoint y: 249, distance: 80.3
click at [1085, 249] on div "Filters (1) tose" at bounding box center [745, 249] width 1120 height 25
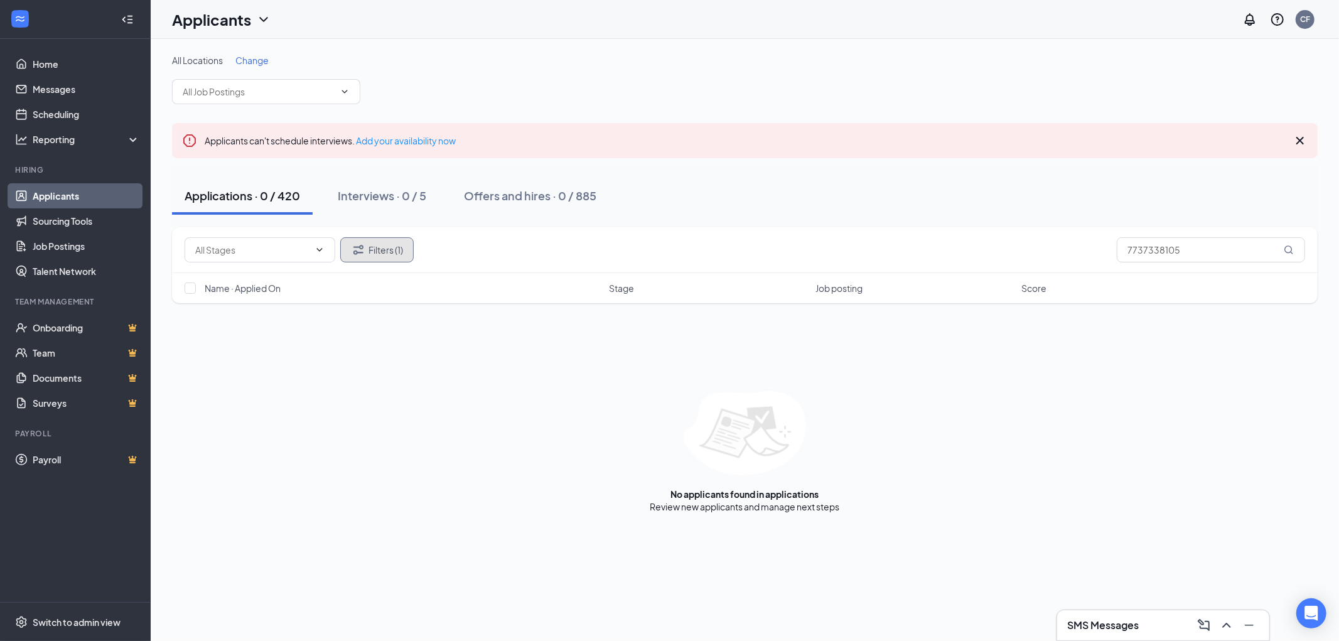
click at [380, 249] on button "Filters (1)" at bounding box center [376, 249] width 73 height 25
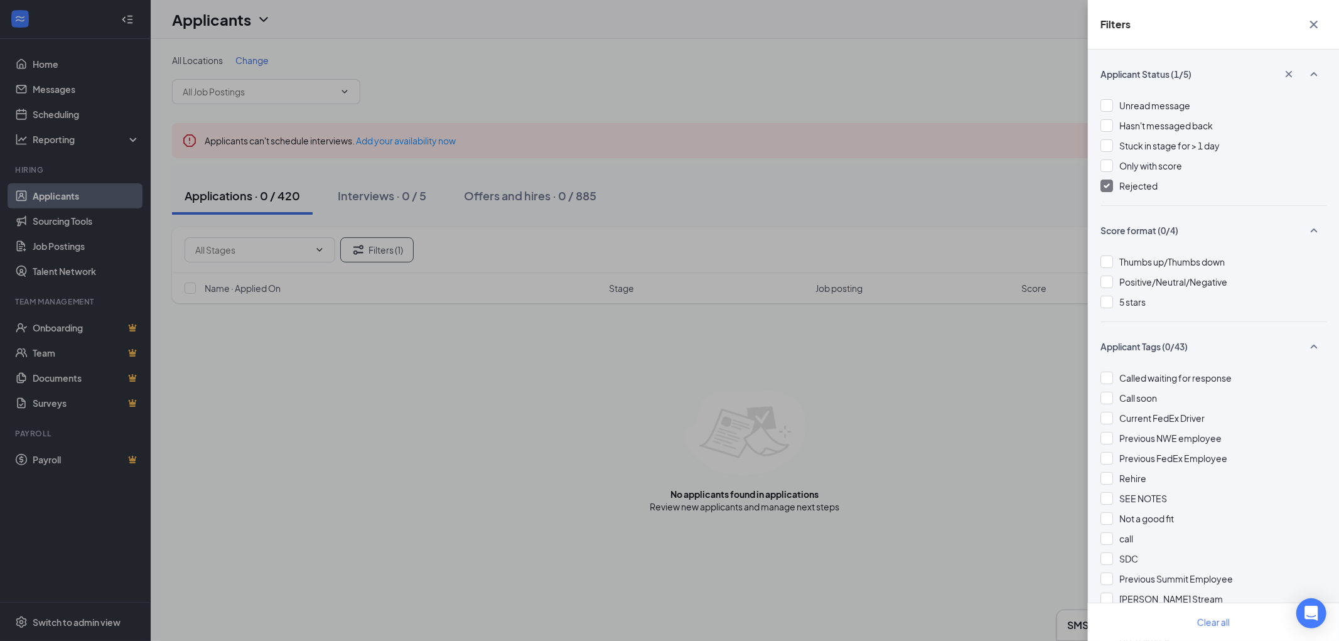
drag, startPoint x: 1108, startPoint y: 185, endPoint x: 1095, endPoint y: 227, distance: 43.9
click at [1107, 185] on img at bounding box center [1106, 185] width 6 height 5
click at [1312, 22] on icon "Cross" at bounding box center [1314, 25] width 8 height 8
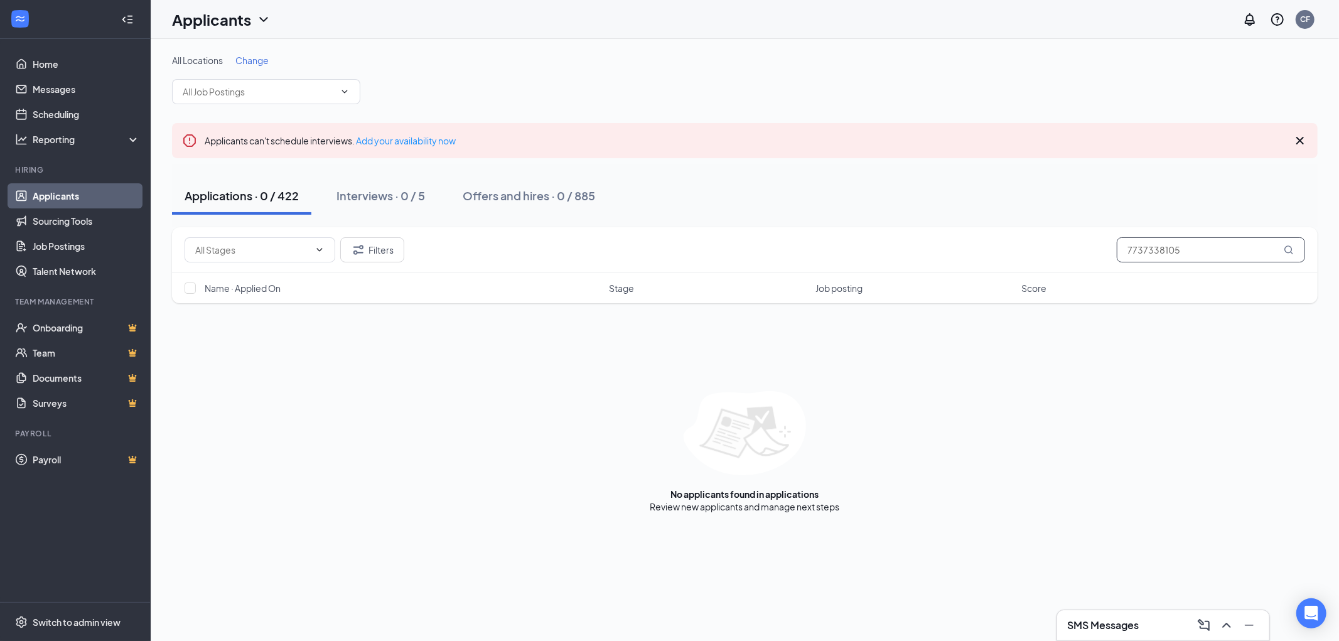
drag, startPoint x: 1200, startPoint y: 244, endPoint x: 1028, endPoint y: 251, distance: 172.1
click at [1092, 247] on div "Filters 7737338105" at bounding box center [745, 249] width 1120 height 25
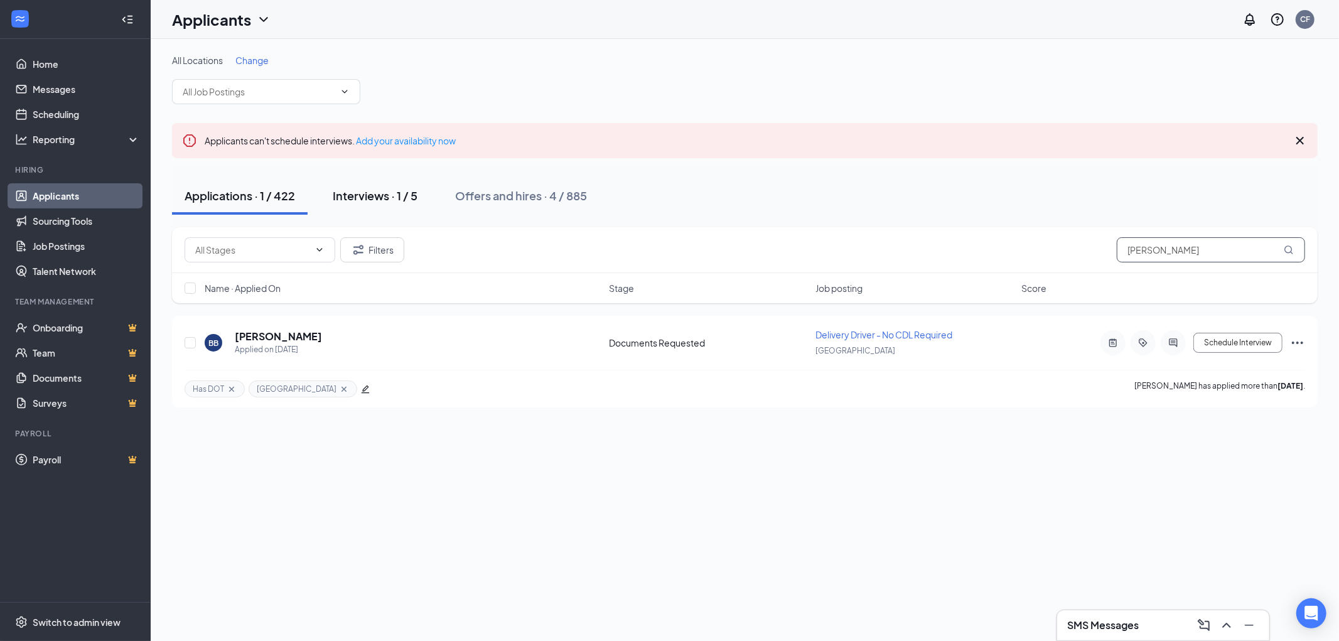
type input "brandon"
click at [368, 196] on div "Interviews · 1 / 5" at bounding box center [375, 196] width 85 height 16
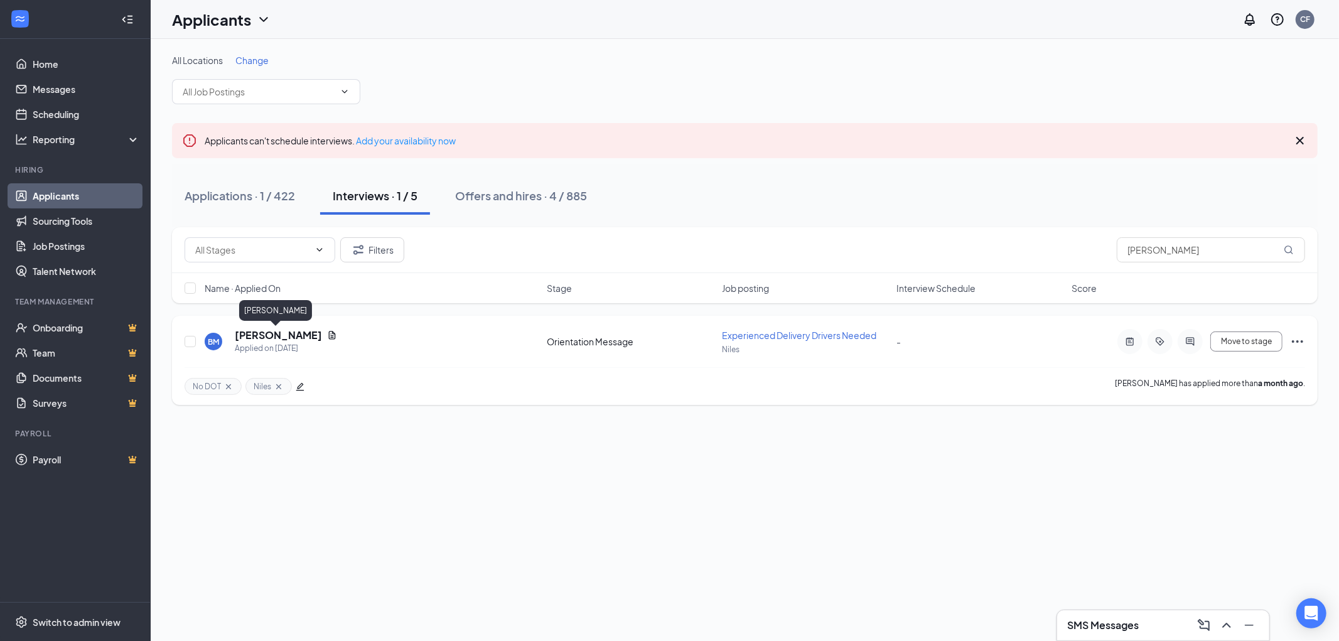
click at [254, 334] on h5 "Brandon Myers" at bounding box center [278, 335] width 87 height 14
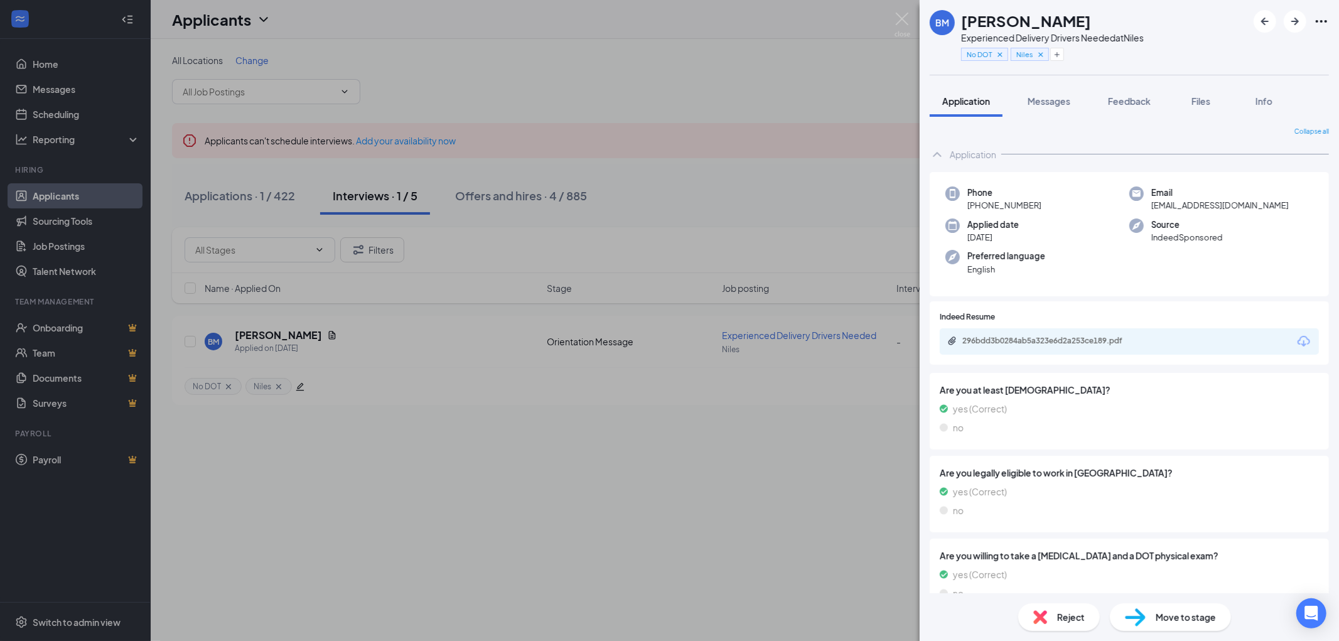
drag, startPoint x: 1040, startPoint y: 202, endPoint x: 977, endPoint y: 203, distance: 62.8
click at [977, 203] on div "Phone +1 (224) 616-1647" at bounding box center [1037, 199] width 184 height 26
copy span "(224) 616-1647"
click at [901, 14] on img at bounding box center [902, 25] width 16 height 24
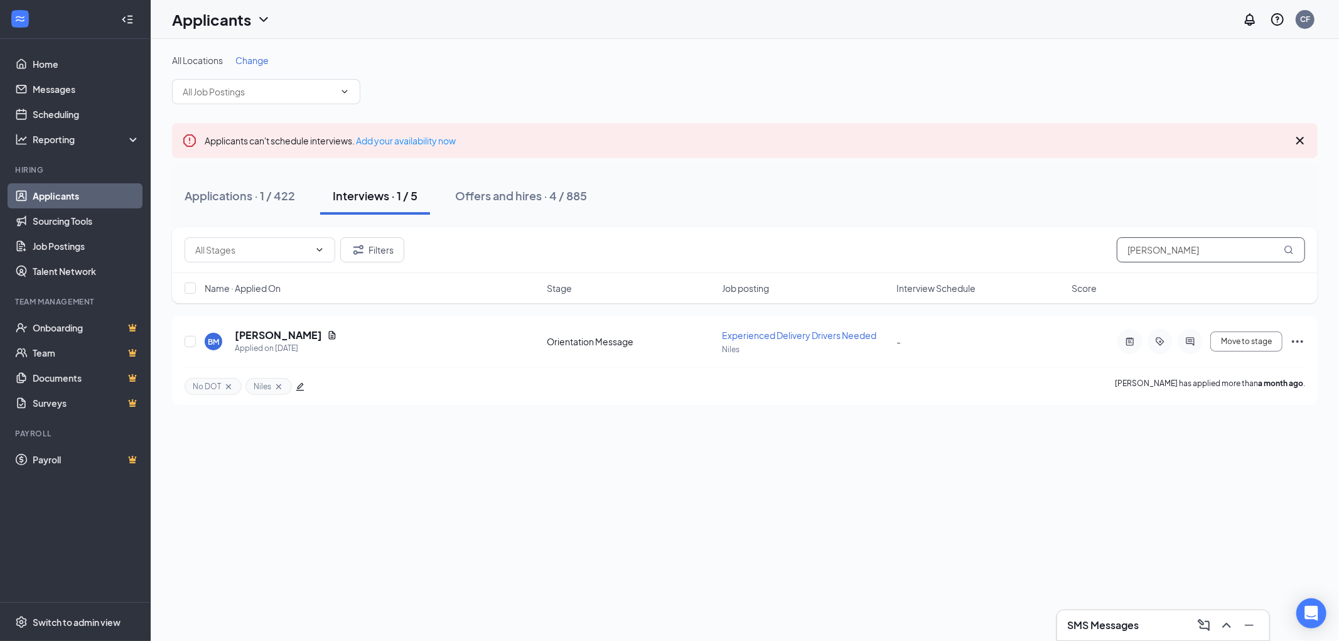
click at [1185, 245] on input "brandon" at bounding box center [1211, 249] width 188 height 25
drag, startPoint x: 1177, startPoint y: 242, endPoint x: 1075, endPoint y: 249, distance: 102.5
click at [1075, 249] on div "Filters brandon" at bounding box center [745, 249] width 1120 height 25
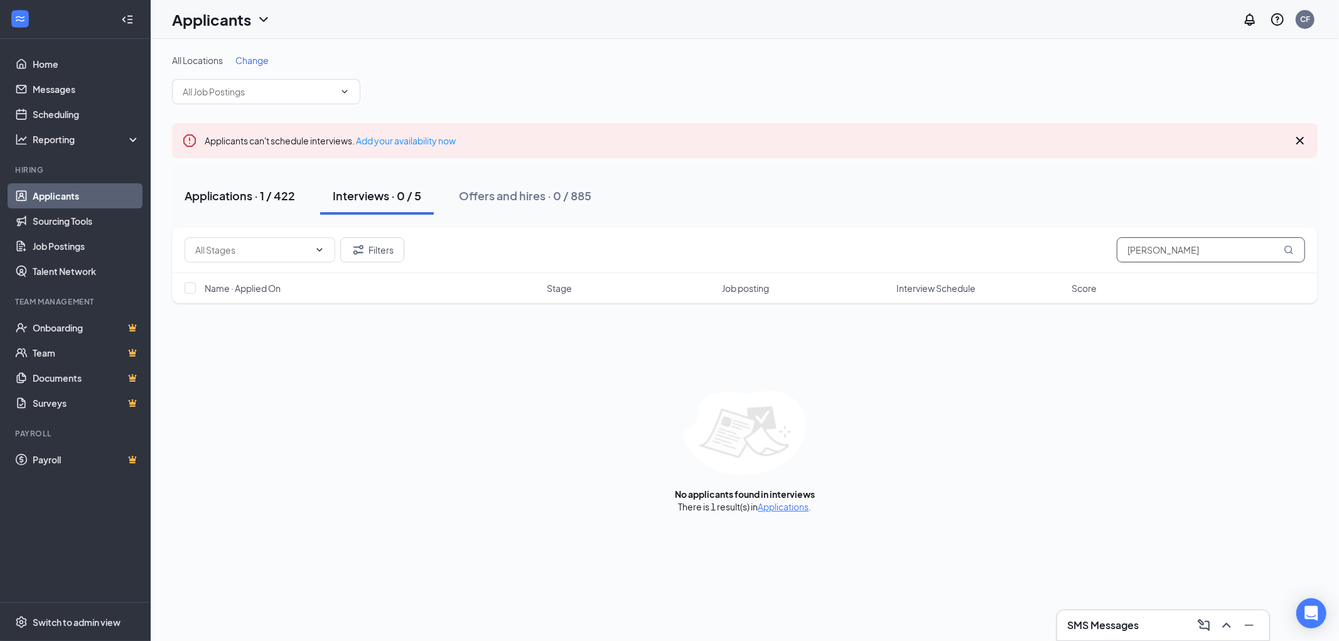
type input "samuel sutton"
click at [237, 190] on div "Applications · 1 / 422" at bounding box center [240, 196] width 110 height 16
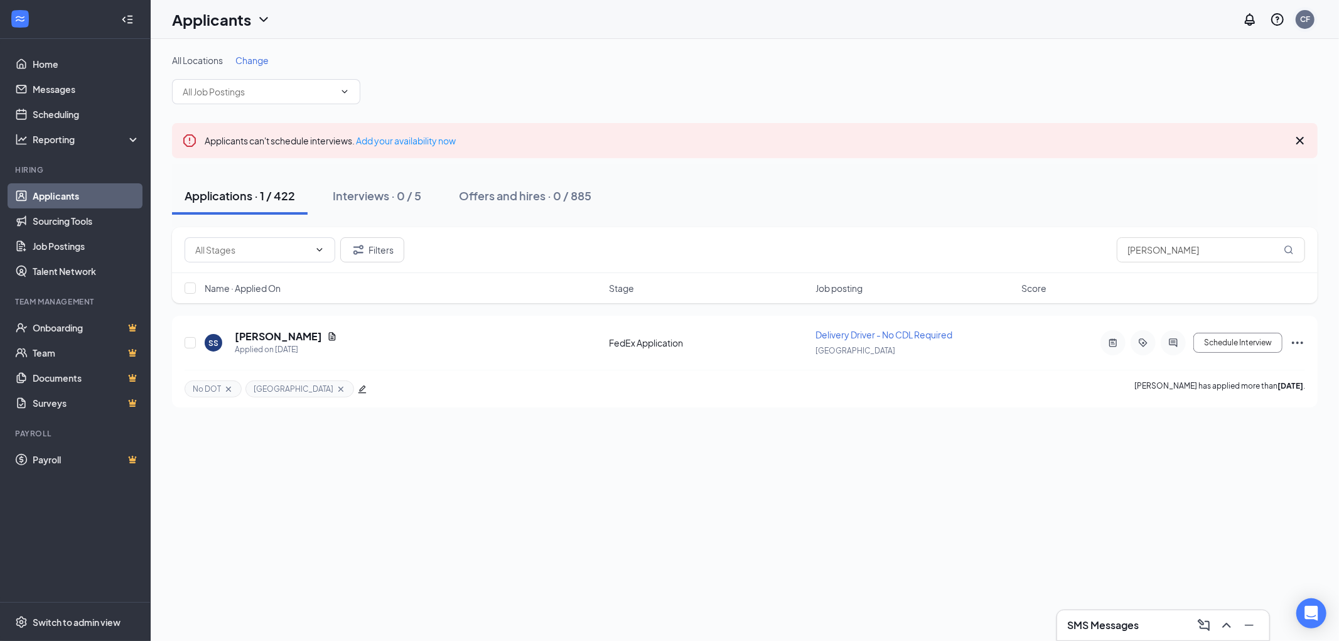
click at [1304, 20] on div "CF" at bounding box center [1305, 19] width 10 height 11
drag, startPoint x: 1199, startPoint y: 254, endPoint x: 1037, endPoint y: 252, distance: 162.6
click at [1037, 252] on div "Filters samuel sutton" at bounding box center [745, 249] width 1120 height 25
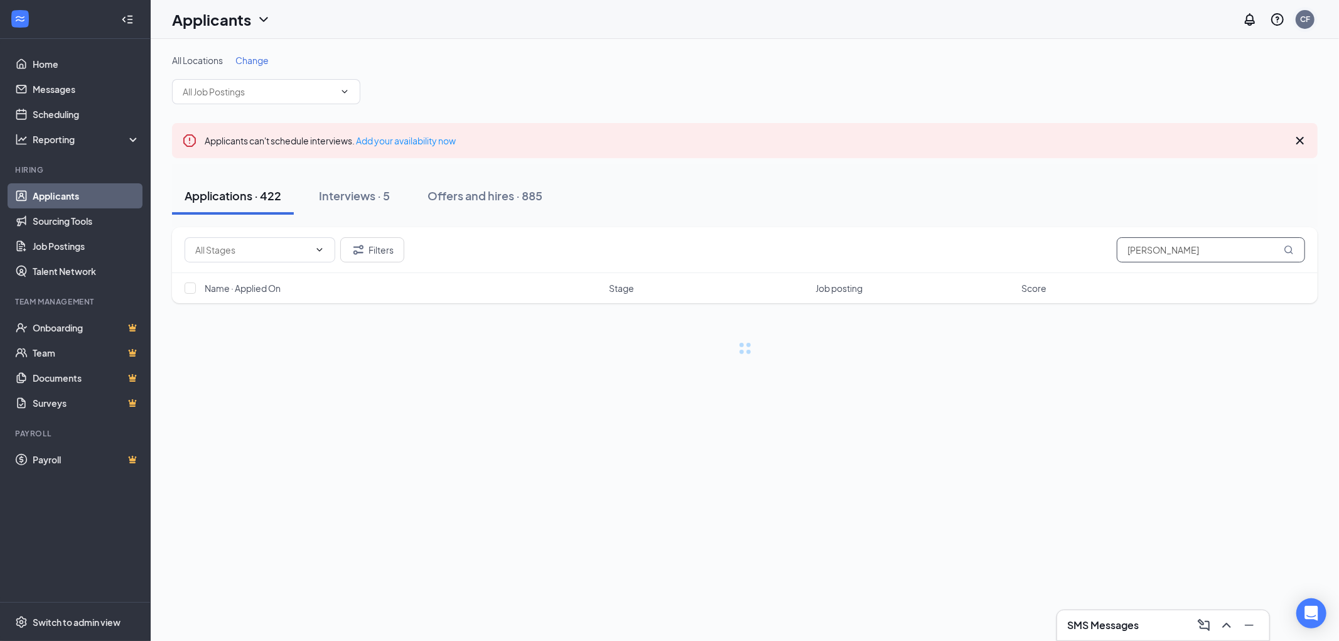
type input "[PERSON_NAME]"
click at [1299, 22] on div "CF" at bounding box center [1304, 19] width 19 height 19
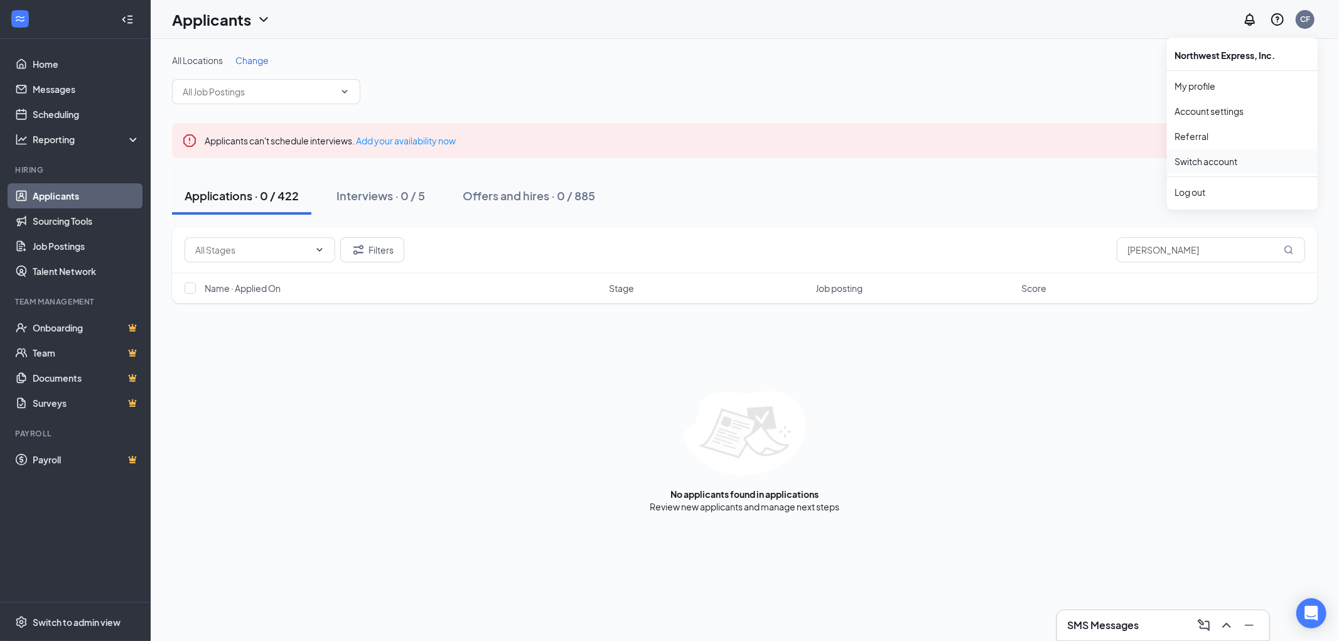
click at [1214, 158] on link "Switch account" at bounding box center [1205, 161] width 63 height 11
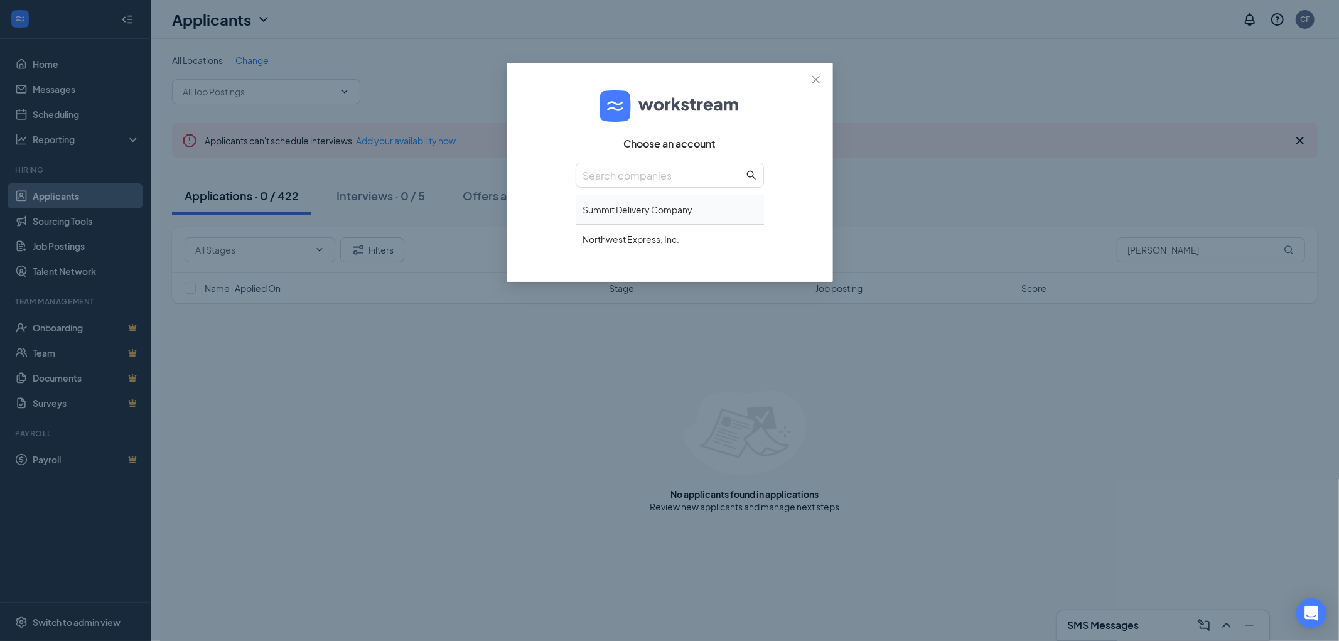
click at [637, 205] on div "Summit Delivery Company" at bounding box center [670, 209] width 188 height 29
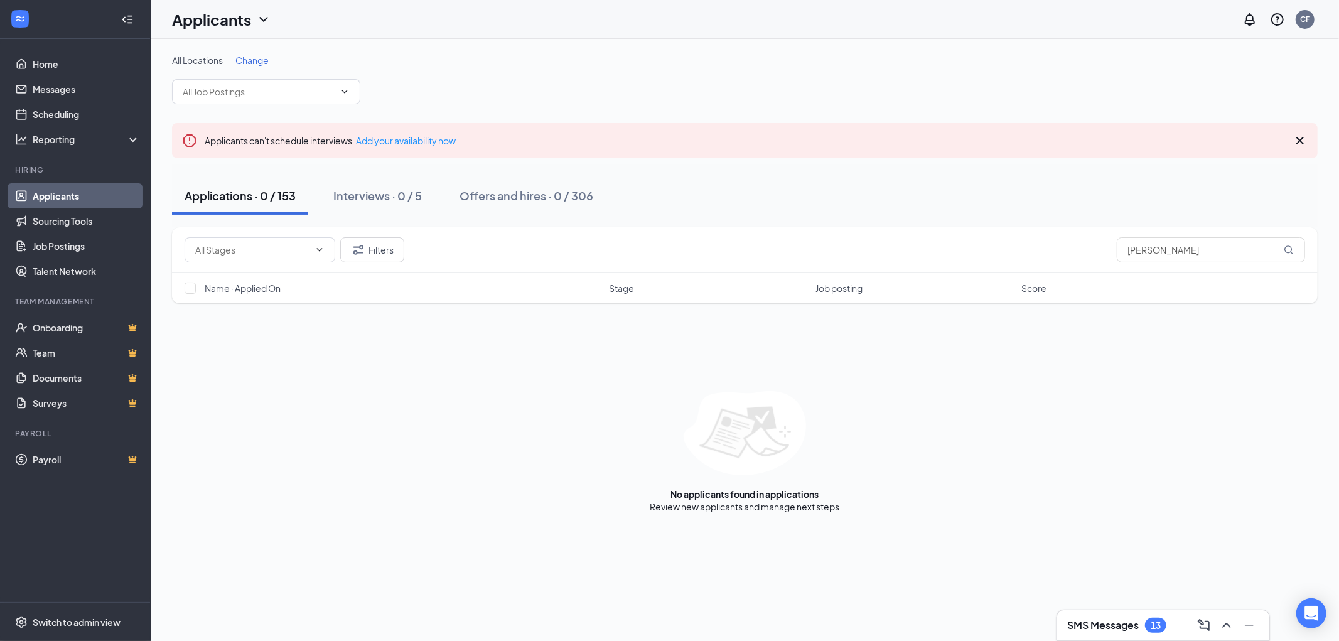
click at [383, 227] on div "Filters leomerr tose" at bounding box center [744, 250] width 1145 height 46
click at [367, 250] on button "Filters" at bounding box center [372, 249] width 64 height 25
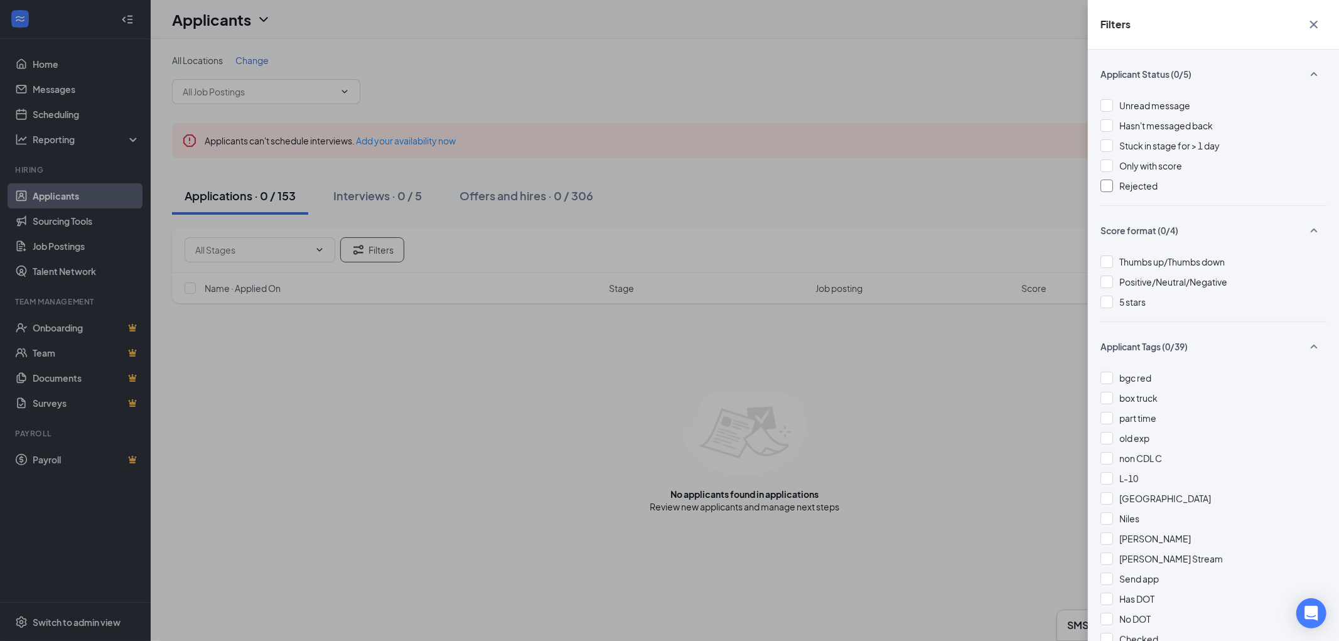
click at [1105, 185] on div at bounding box center [1106, 186] width 13 height 13
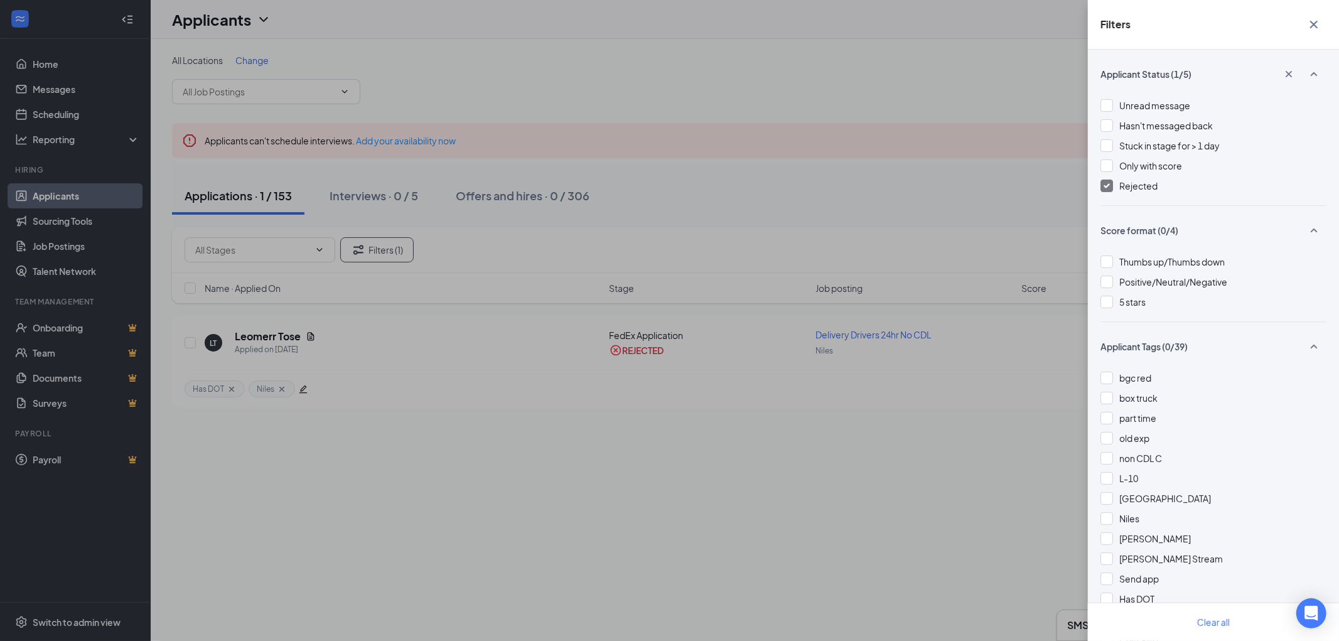
click at [1316, 24] on icon "Cross" at bounding box center [1313, 24] width 15 height 15
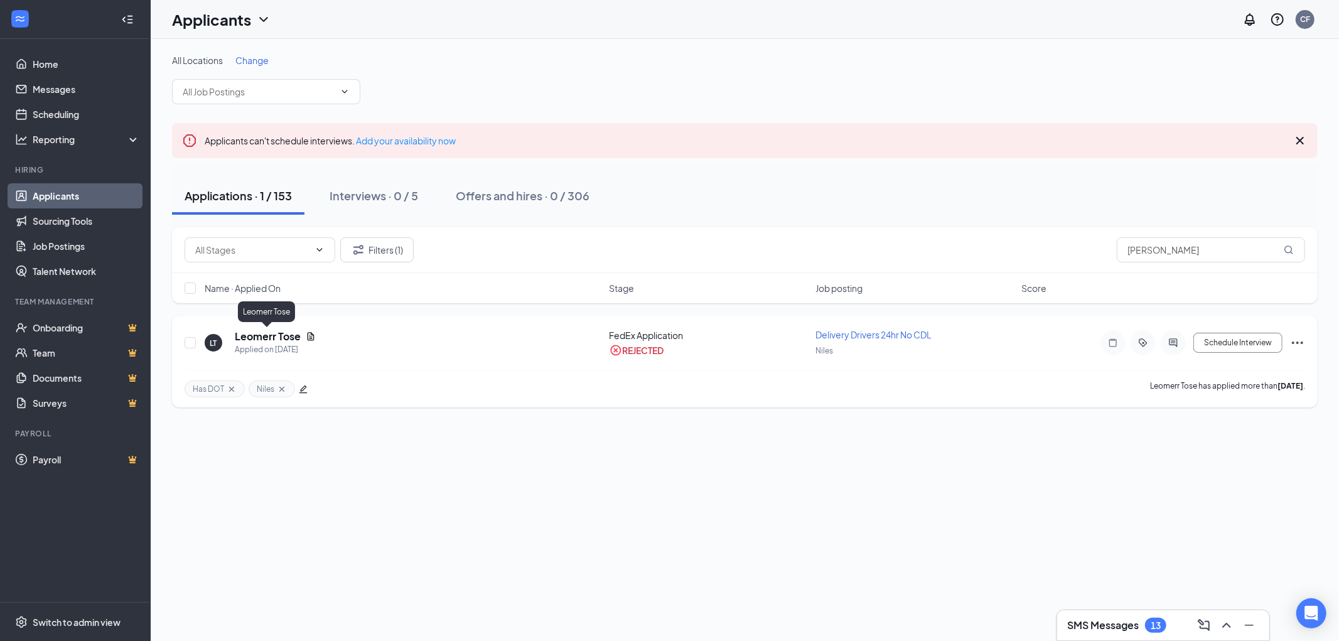
click at [252, 339] on h5 "Leomerr Tose" at bounding box center [268, 337] width 66 height 14
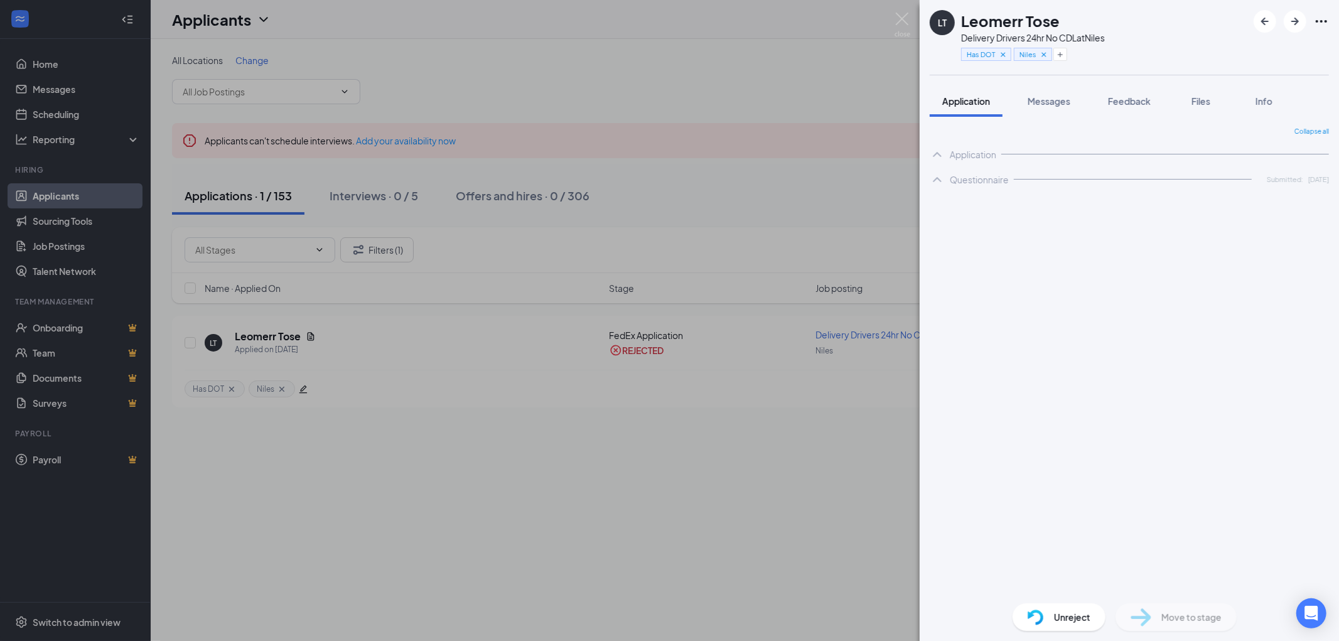
click at [1134, 100] on span "Feedback" at bounding box center [1129, 100] width 43 height 11
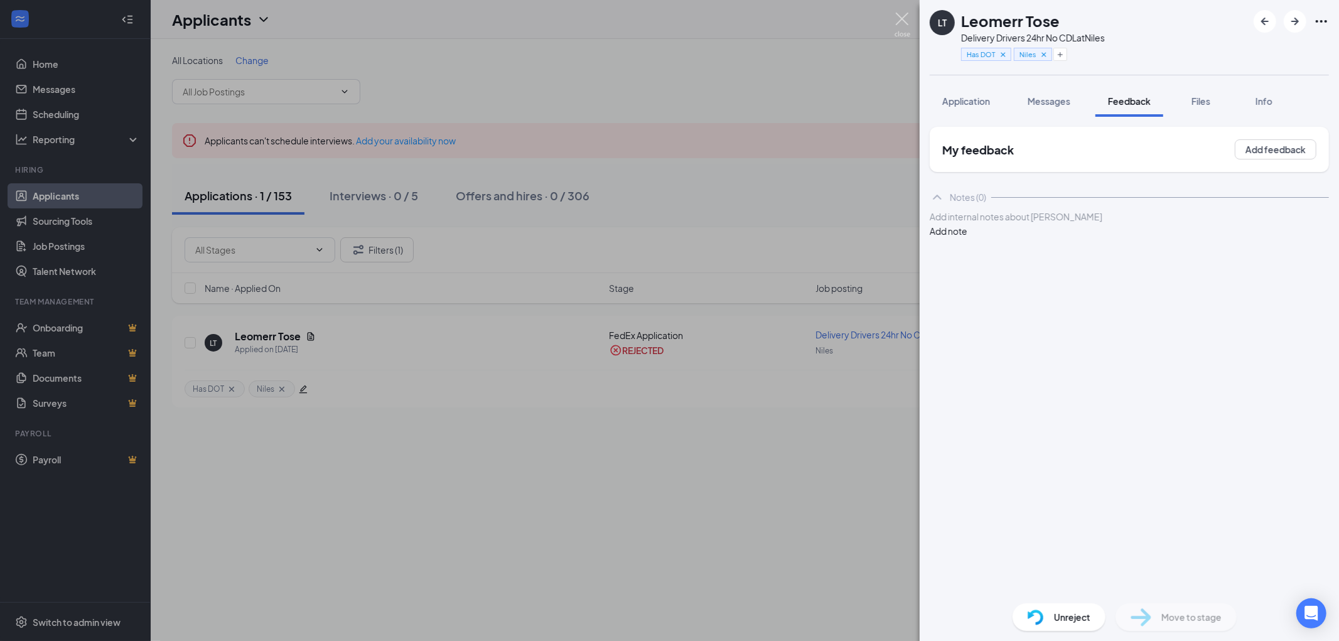
click at [902, 19] on img at bounding box center [902, 25] width 16 height 24
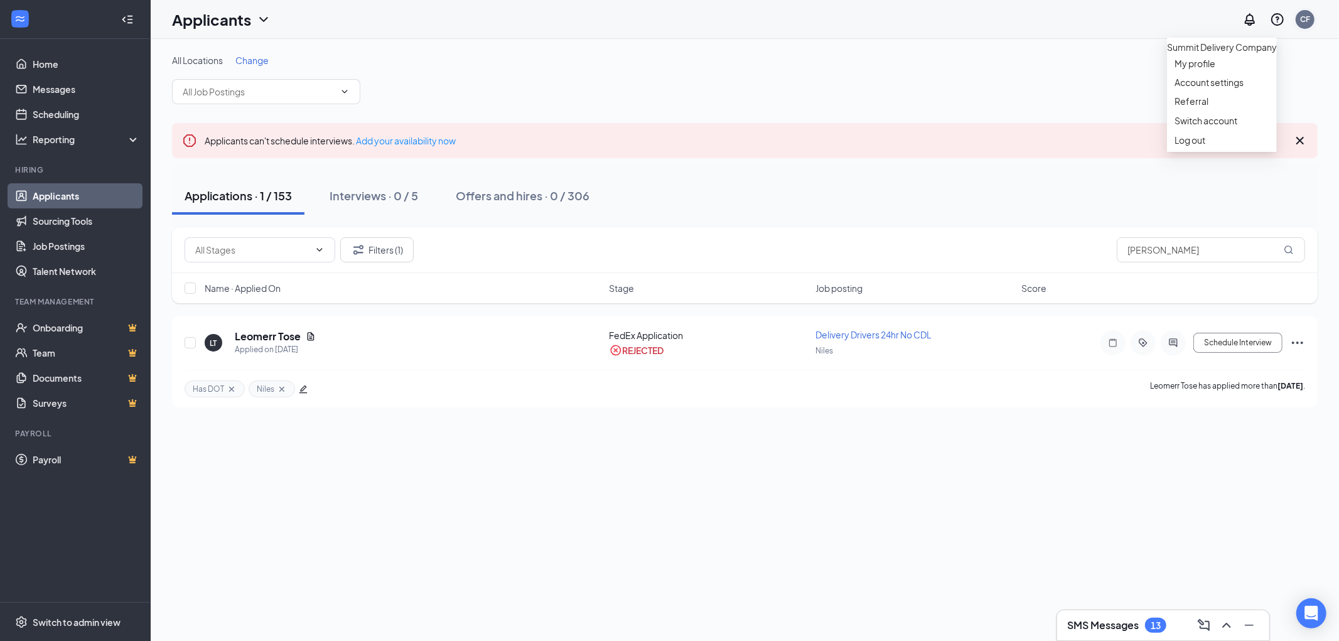
click at [1306, 19] on div "CF" at bounding box center [1305, 19] width 10 height 11
drag, startPoint x: 1195, startPoint y: 250, endPoint x: 1107, endPoint y: 255, distance: 88.0
click at [1109, 254] on div "Filters (1) leomerr tose" at bounding box center [745, 249] width 1120 height 25
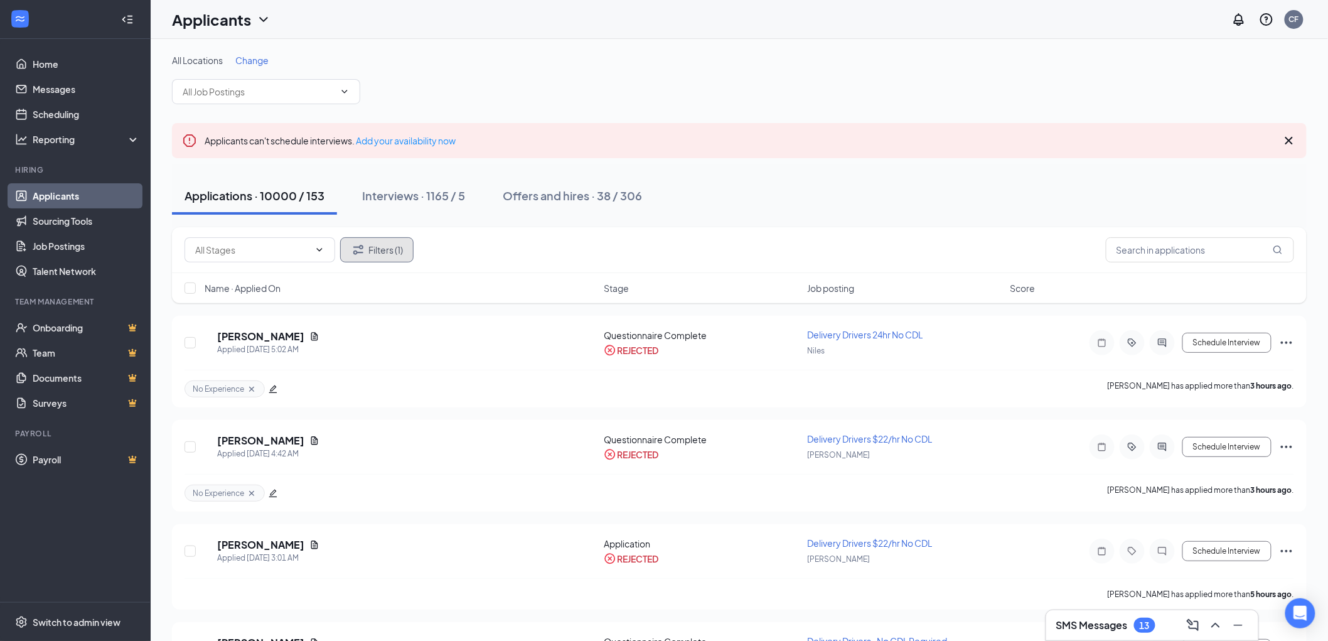
click at [383, 252] on button "Filters (1)" at bounding box center [376, 249] width 73 height 25
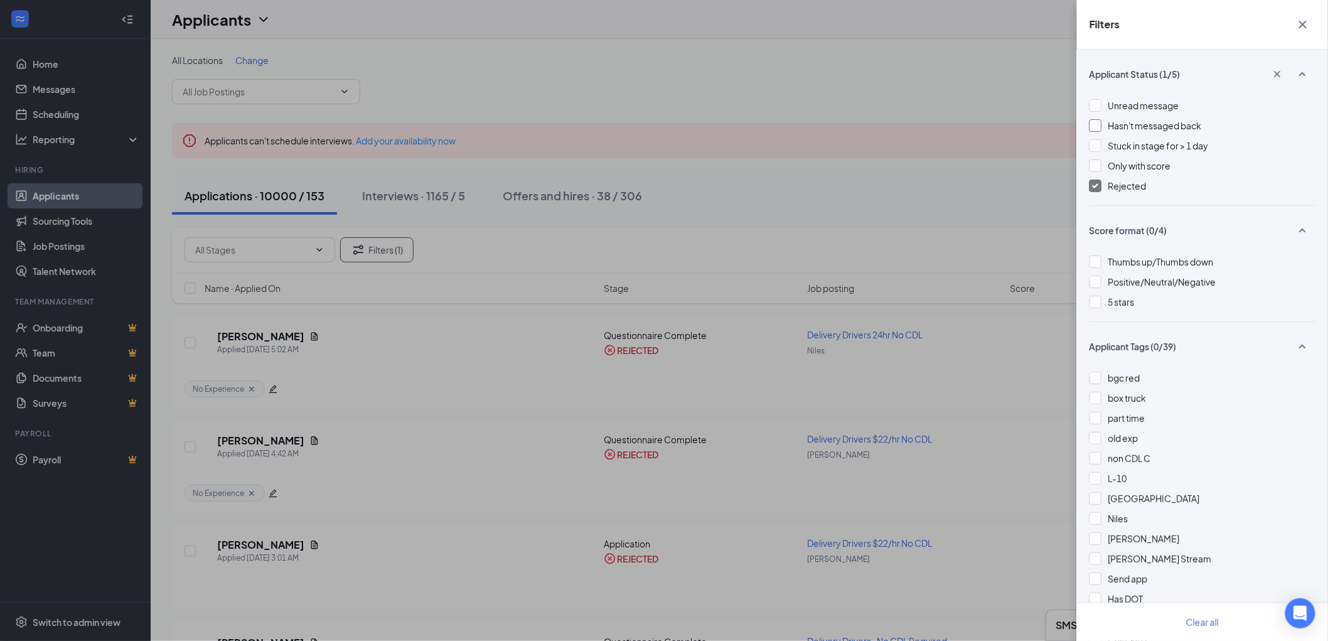
drag, startPoint x: 1101, startPoint y: 186, endPoint x: 1231, endPoint y: 129, distance: 142.2
click at [1100, 186] on div at bounding box center [1096, 186] width 13 height 13
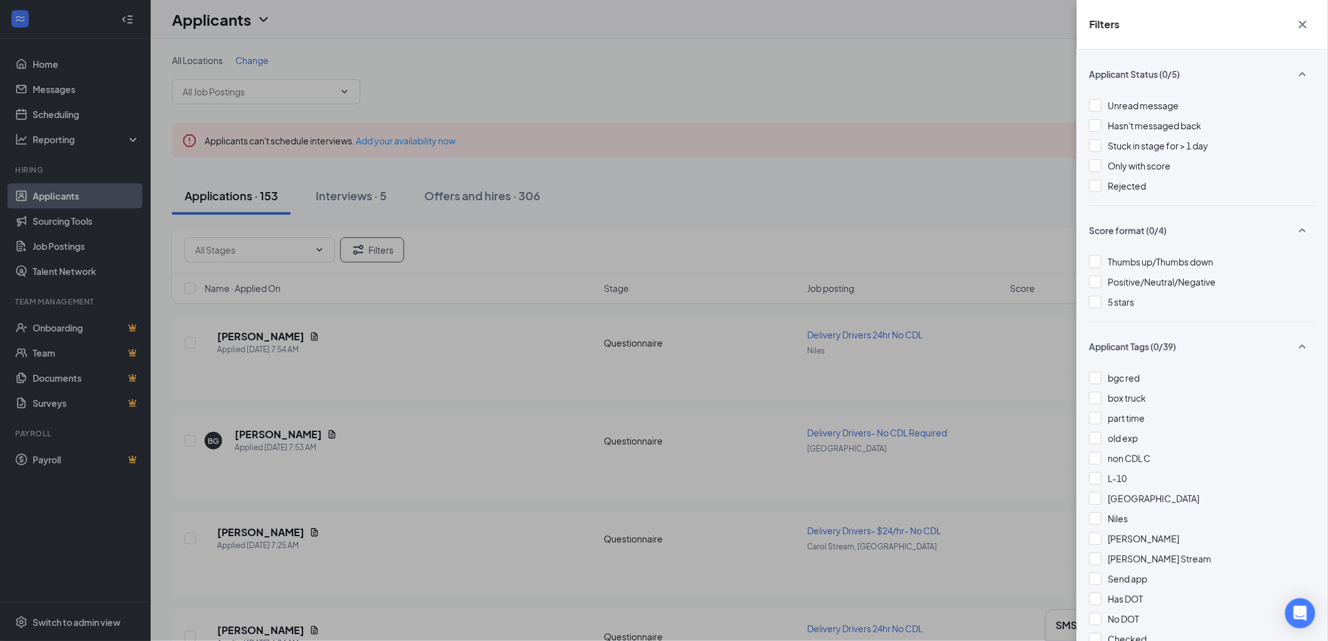
click at [1313, 23] on button "button" at bounding box center [1302, 25] width 25 height 24
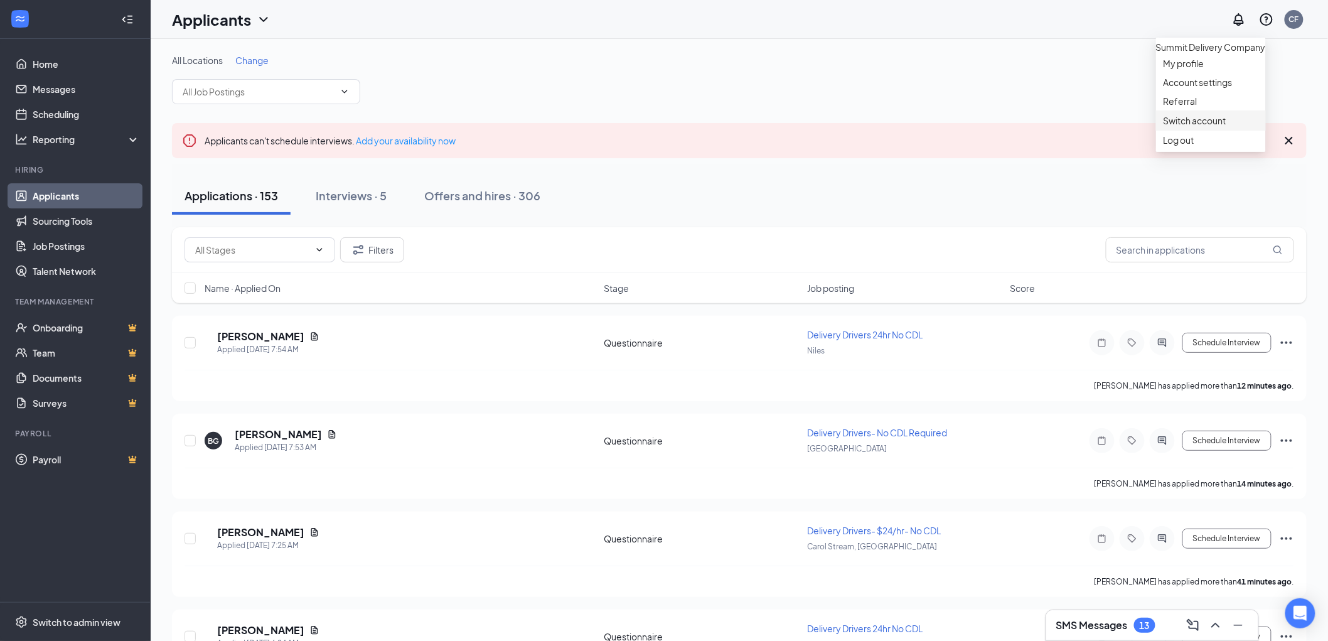
click at [1191, 126] on link "Switch account" at bounding box center [1195, 120] width 63 height 11
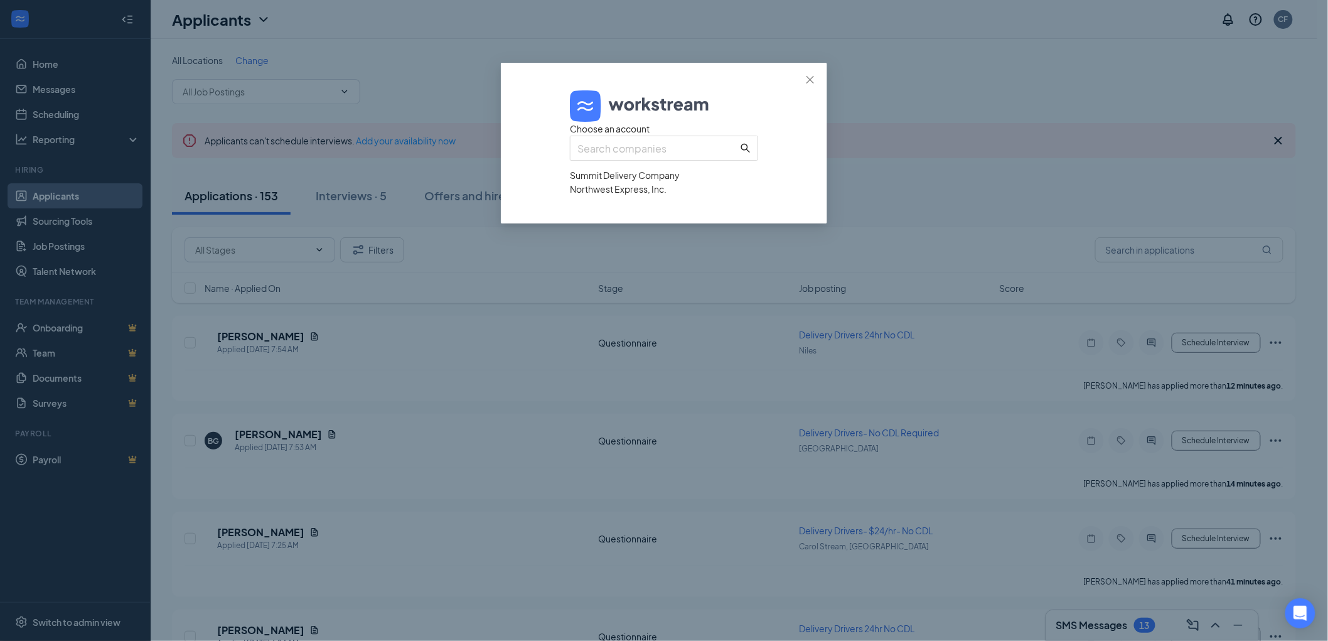
click at [618, 196] on div "Northwest Express, Inc." at bounding box center [664, 189] width 188 height 14
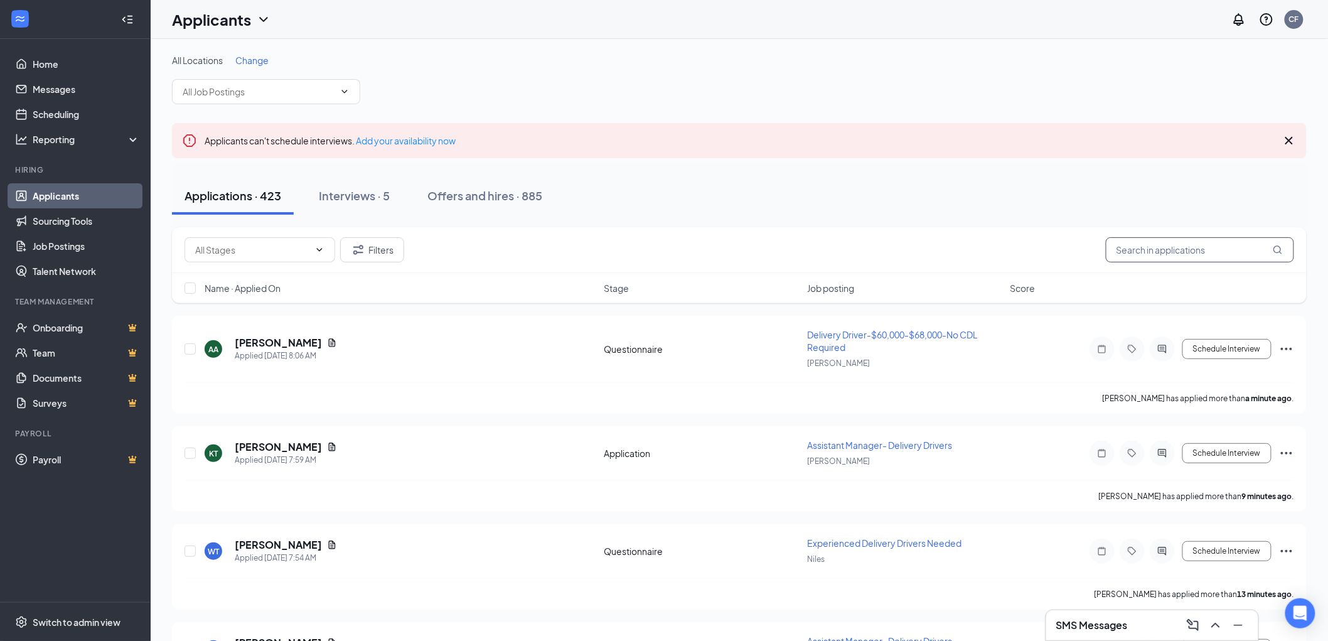
click at [1139, 247] on input "text" at bounding box center [1200, 249] width 188 height 25
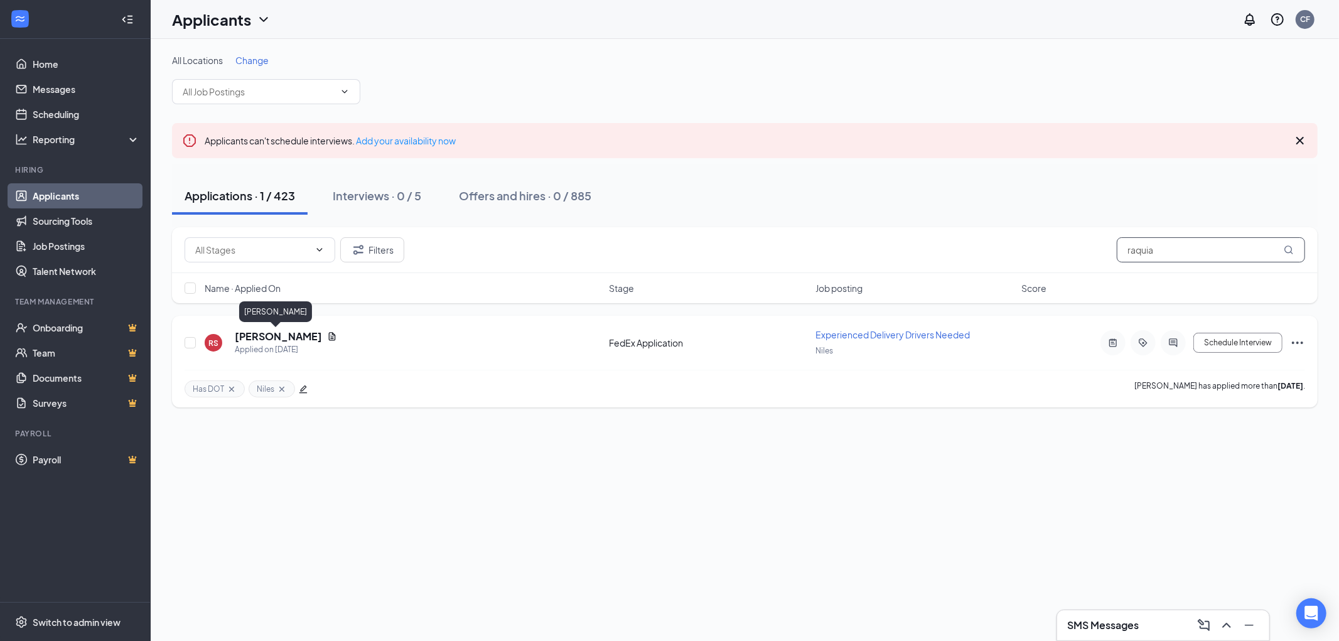
type input "raquia"
click at [260, 336] on h5 "[PERSON_NAME]" at bounding box center [278, 337] width 87 height 14
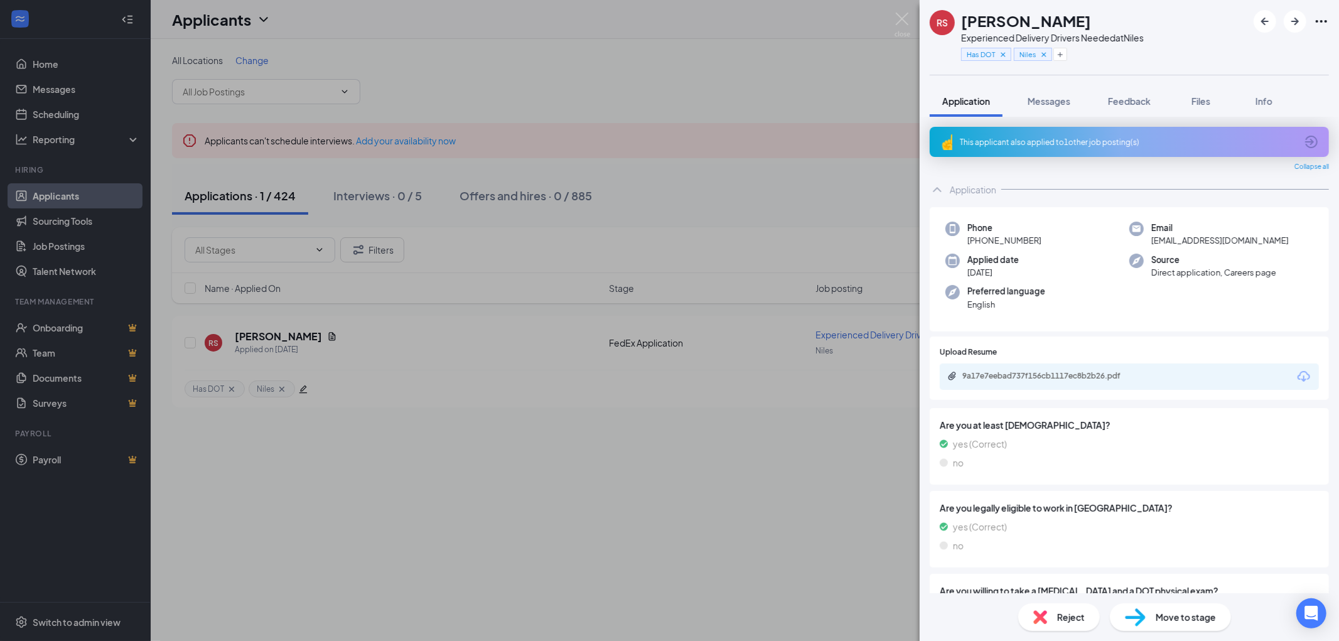
drag, startPoint x: 1125, startPoint y: 141, endPoint x: 1147, endPoint y: 210, distance: 71.7
click at [1125, 141] on div "This applicant also applied to 1 other job posting(s)" at bounding box center [1128, 142] width 336 height 11
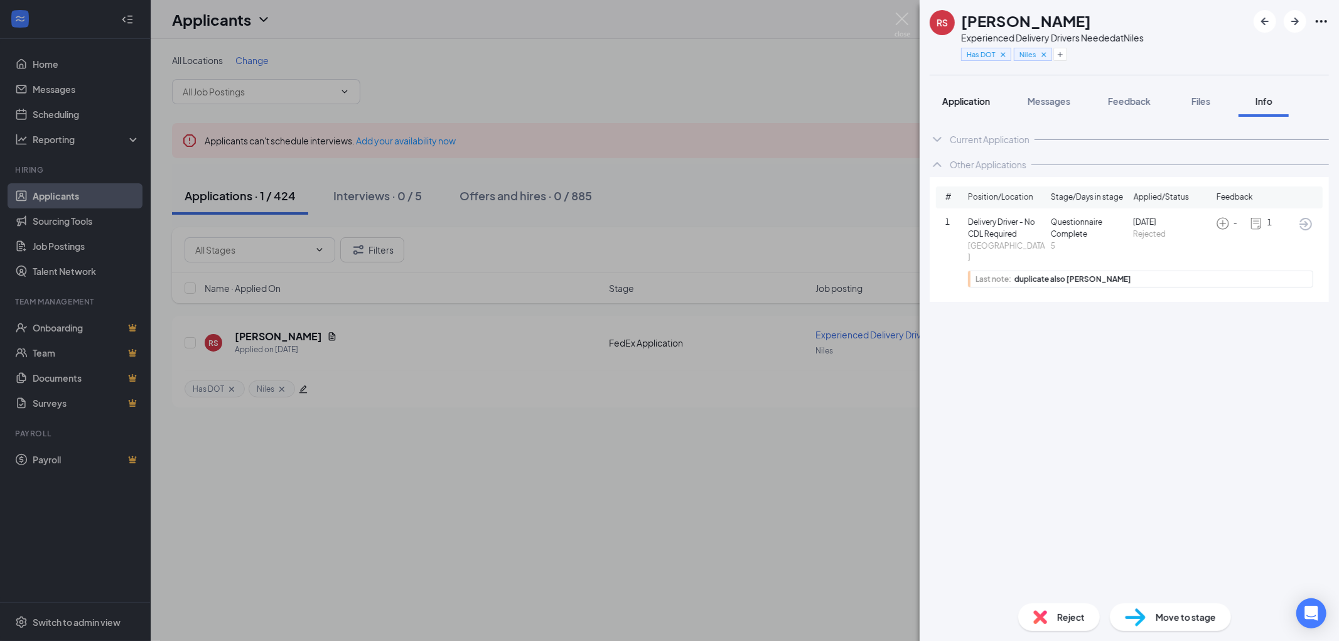
click at [970, 101] on span "Application" at bounding box center [966, 100] width 48 height 11
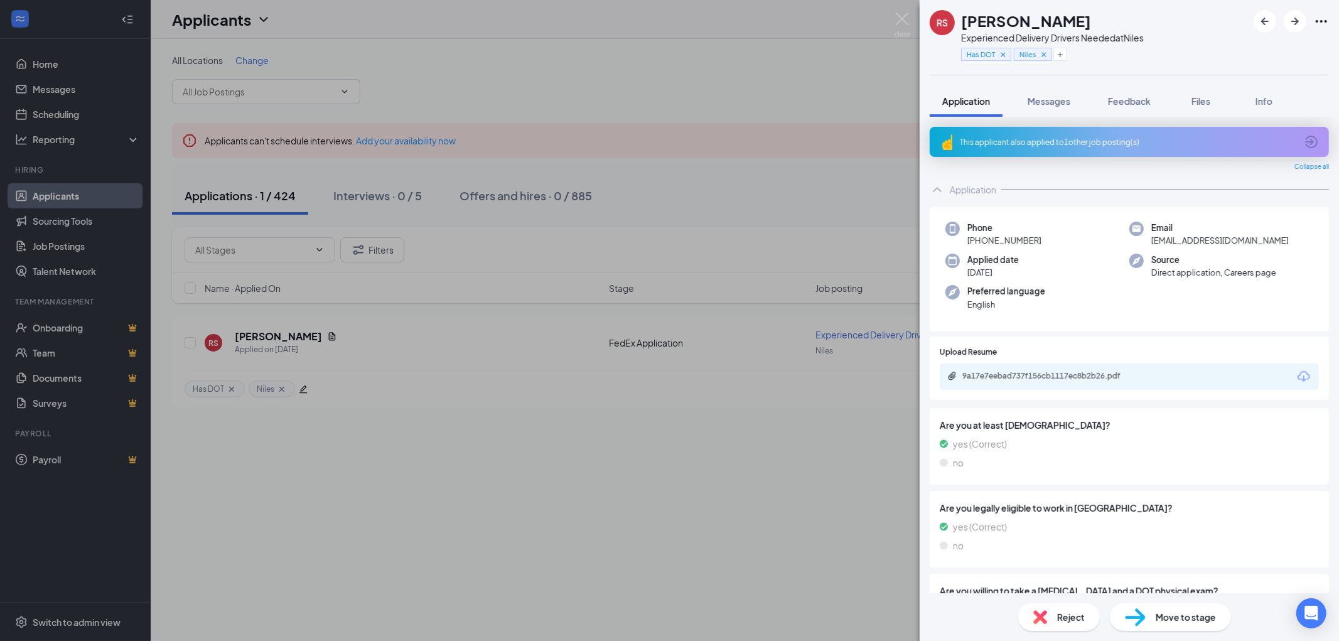
click at [1149, 142] on div "This applicant also applied to 1 other job posting(s)" at bounding box center [1128, 142] width 336 height 11
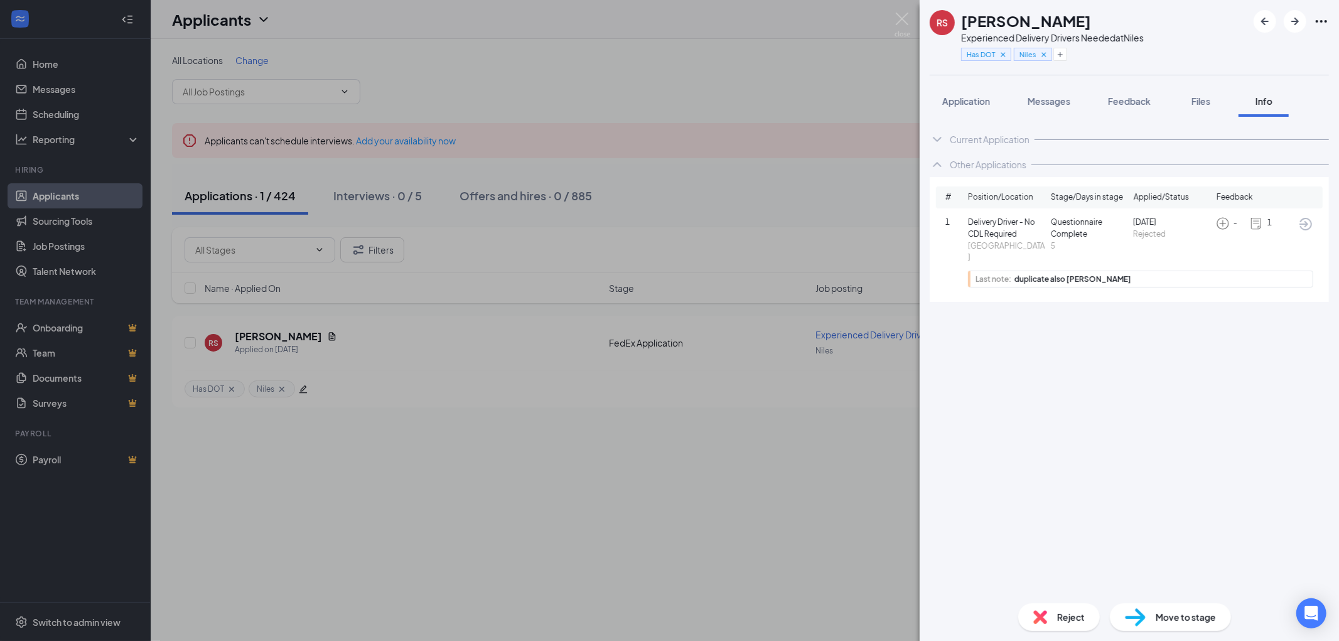
click at [1302, 222] on icon "ArrowCircle" at bounding box center [1305, 224] width 15 height 15
click at [899, 17] on img at bounding box center [902, 25] width 16 height 24
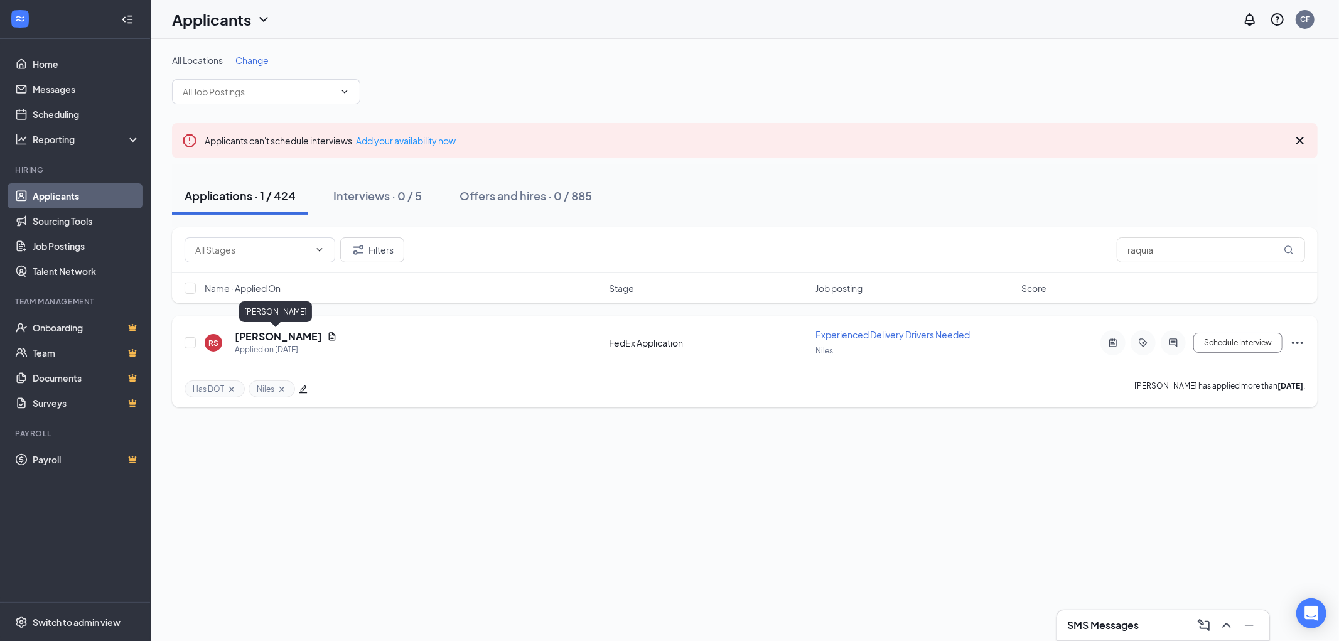
click at [266, 331] on h5 "Raquia Sawyer" at bounding box center [278, 337] width 87 height 14
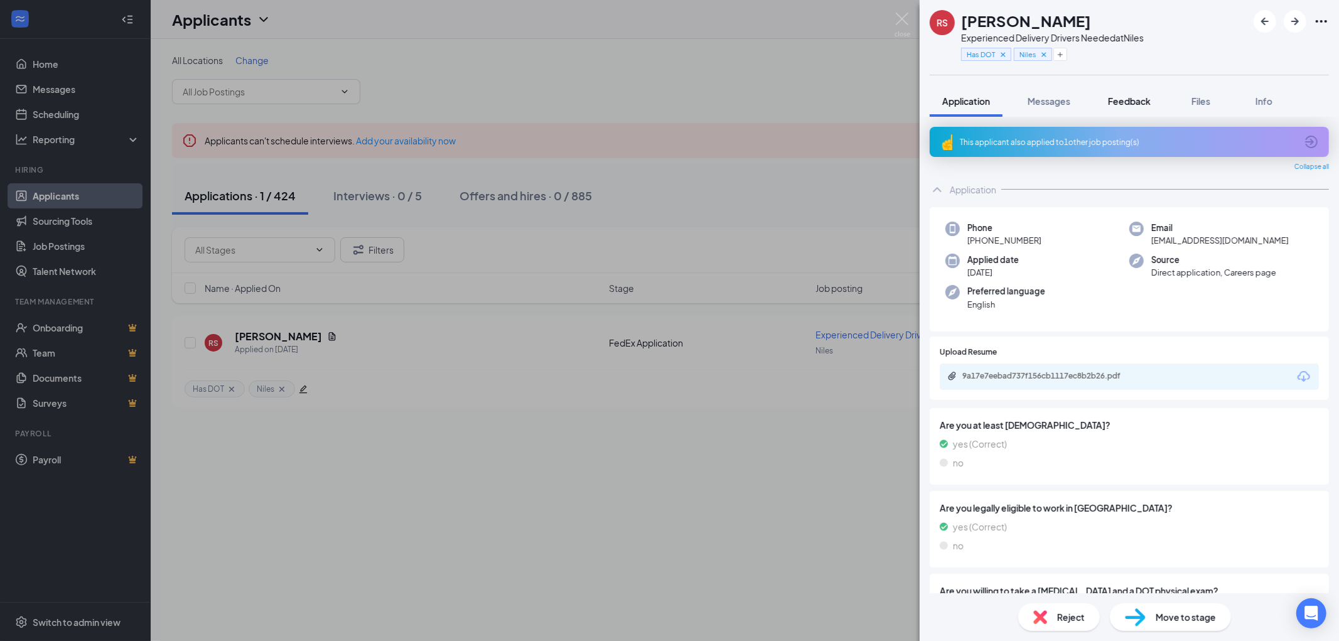
click at [1128, 99] on span "Feedback" at bounding box center [1129, 100] width 43 height 11
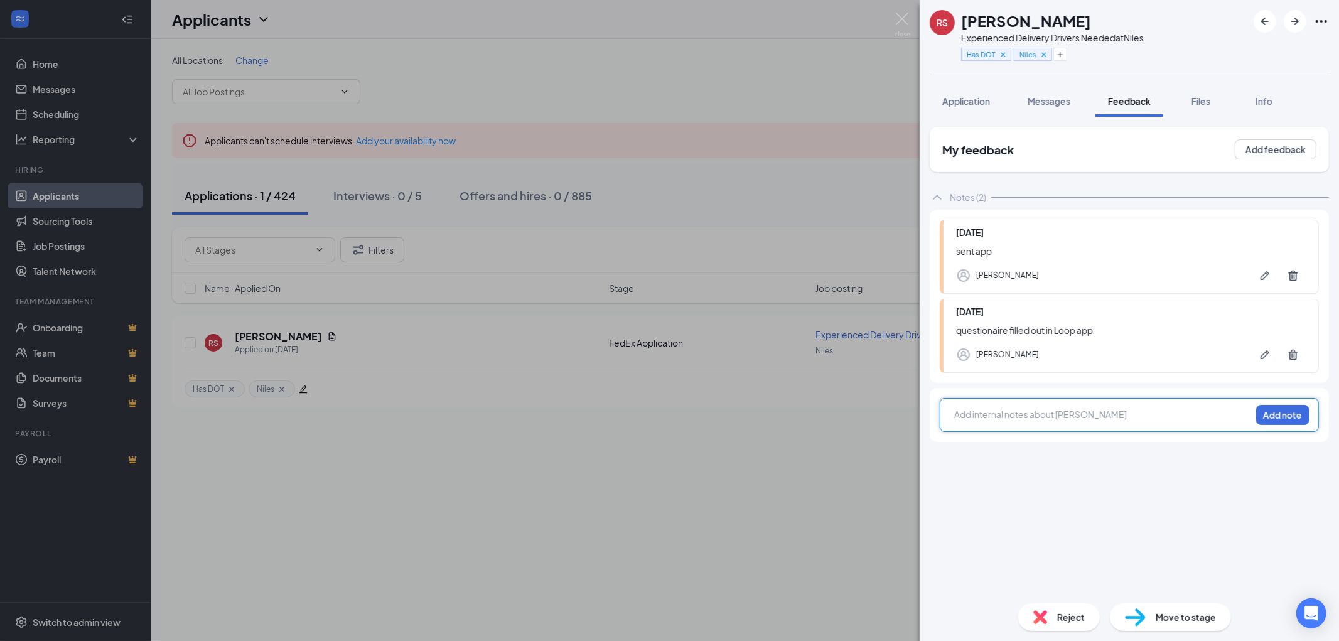
click at [1018, 417] on div at bounding box center [1103, 414] width 296 height 13
click at [1278, 415] on button "Add note" at bounding box center [1282, 415] width 53 height 20
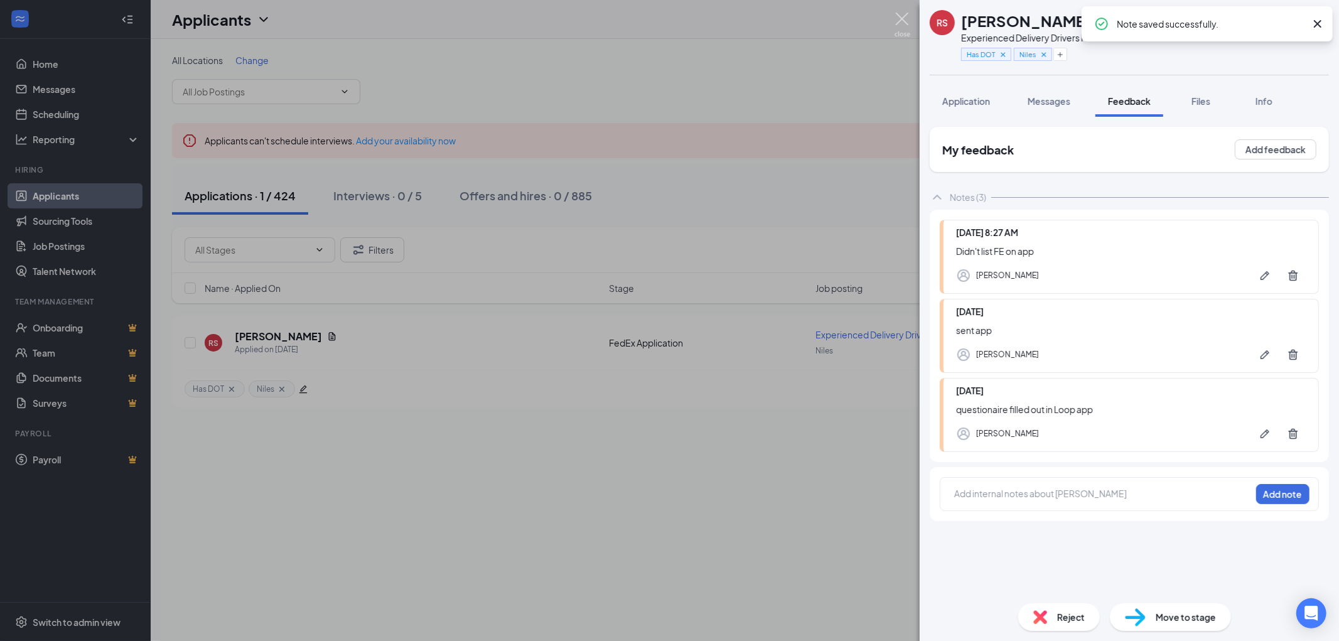
click at [902, 16] on img at bounding box center [902, 25] width 16 height 24
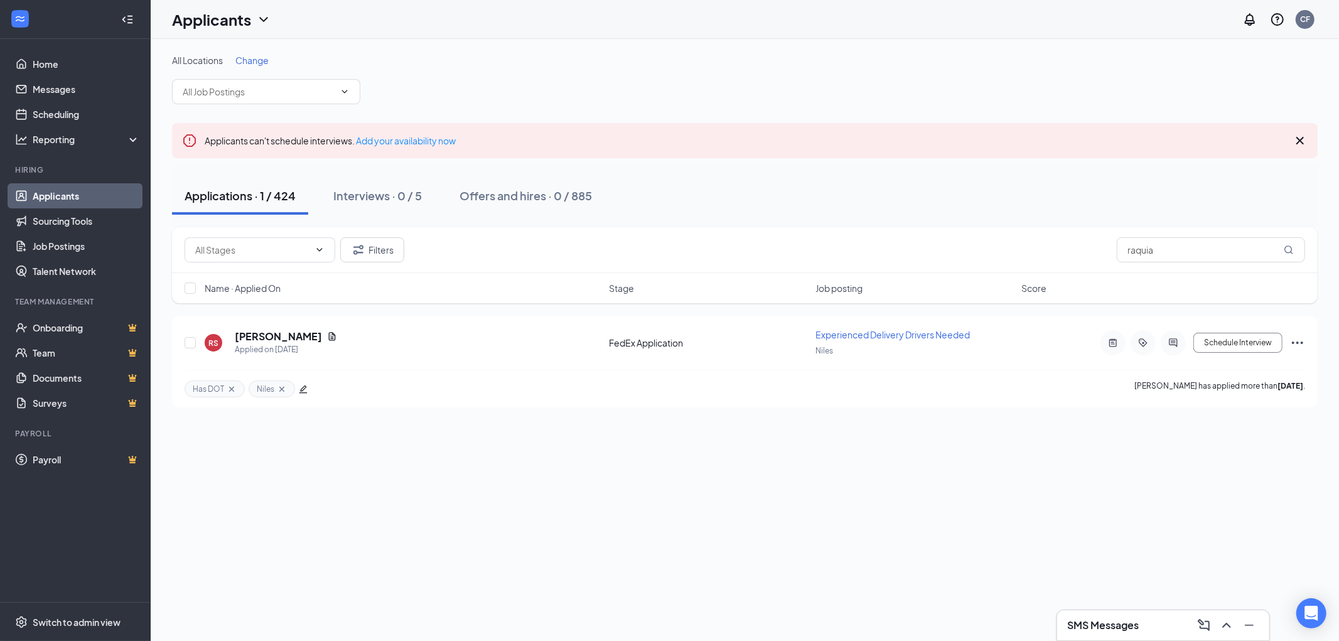
click at [62, 196] on link "Applicants" at bounding box center [86, 195] width 107 height 25
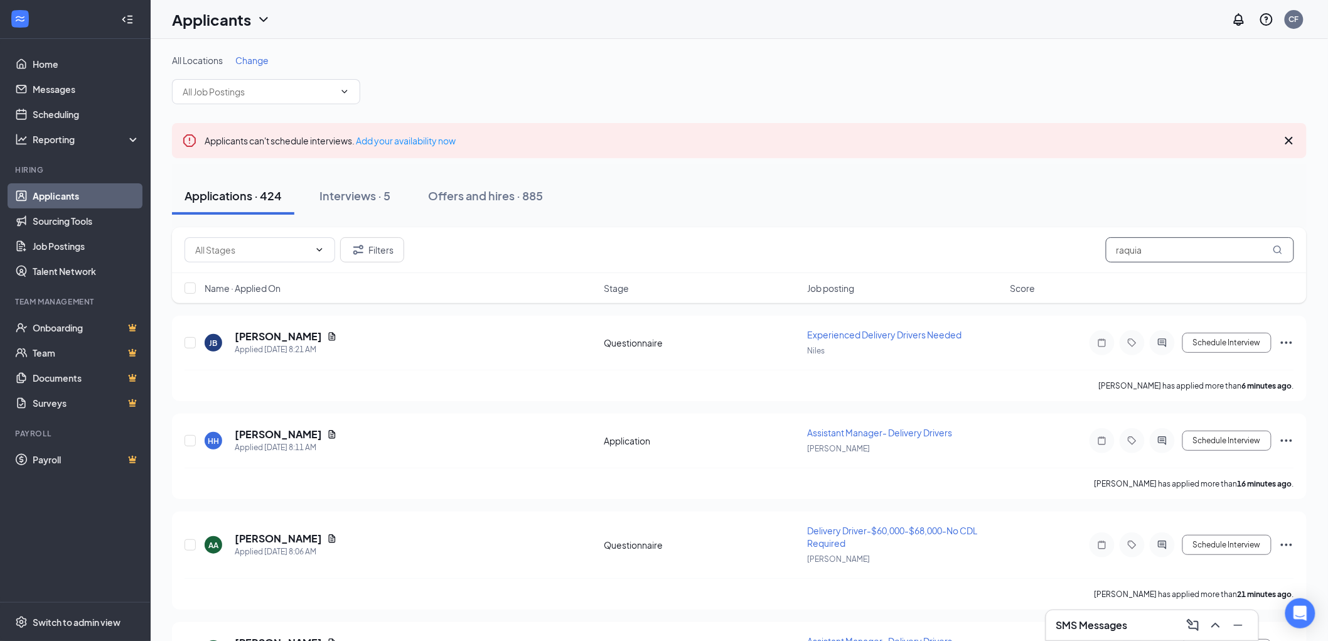
drag, startPoint x: 1139, startPoint y: 249, endPoint x: 1002, endPoint y: 258, distance: 137.1
click at [1048, 254] on div "Filters raquia" at bounding box center [740, 249] width 1110 height 25
click at [1163, 245] on input "text" at bounding box center [1200, 249] width 188 height 25
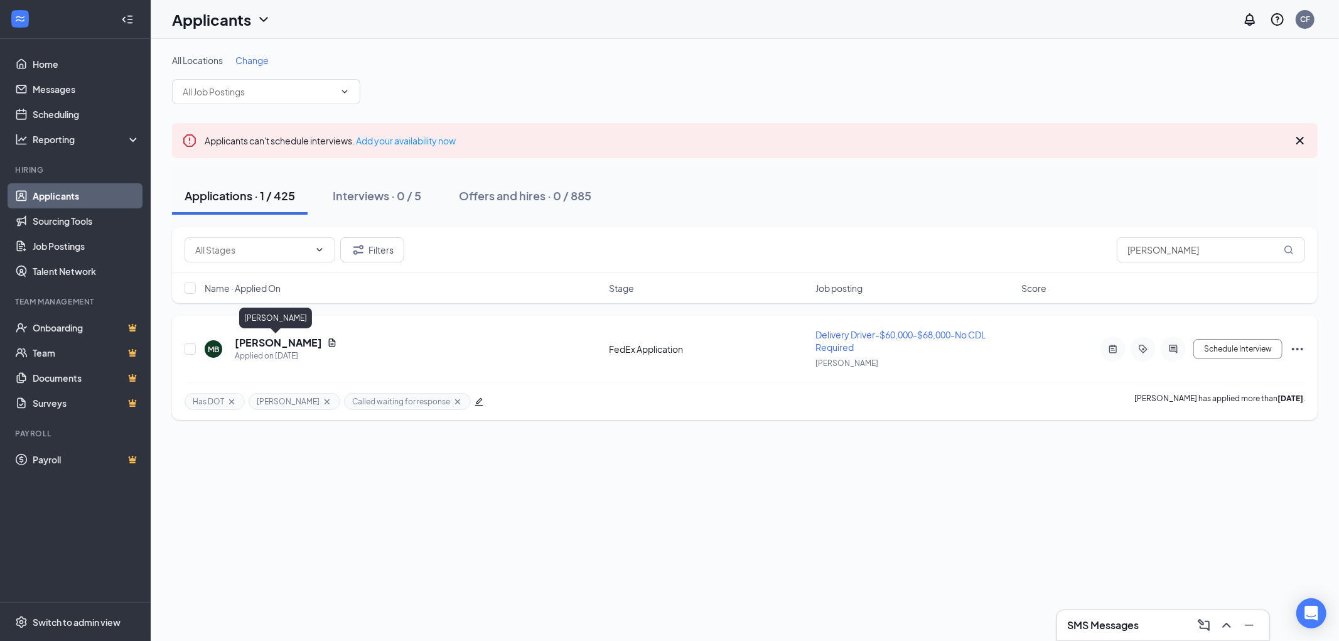
click at [248, 338] on h5 "Michael Burrell" at bounding box center [278, 343] width 87 height 14
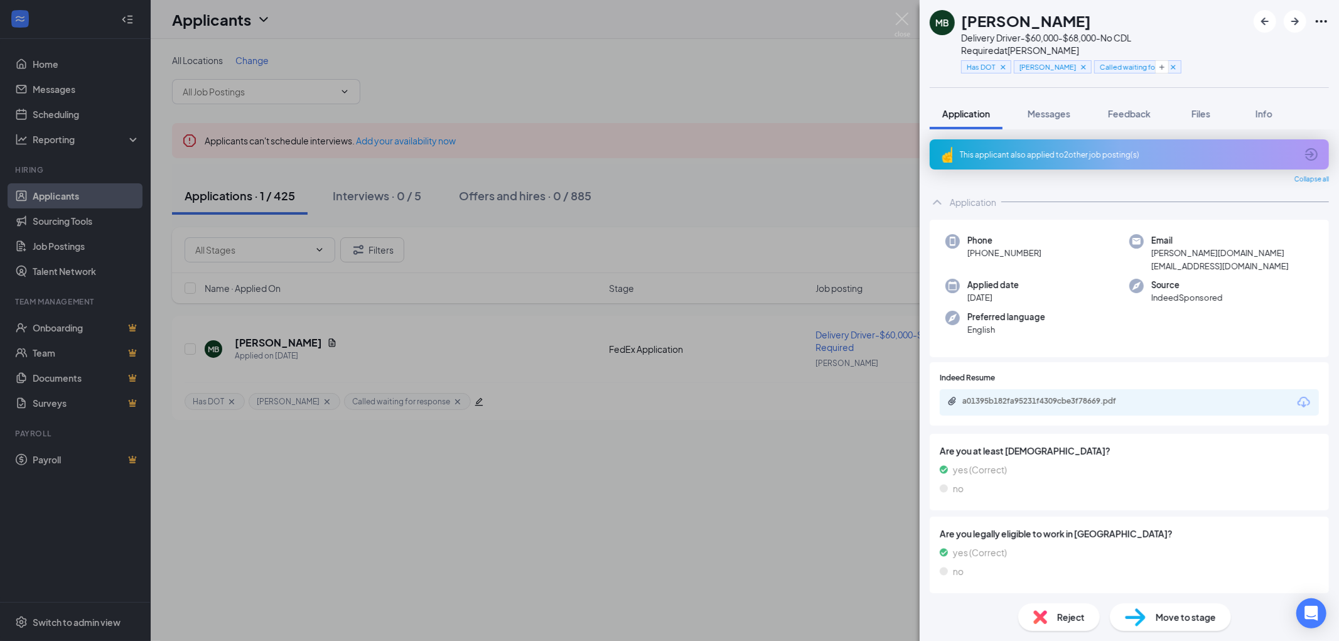
drag, startPoint x: 1043, startPoint y: 237, endPoint x: 980, endPoint y: 245, distance: 63.8
click at [980, 245] on div "Phone +1 (773) 603-2077" at bounding box center [1037, 253] width 184 height 38
copy span "(773) 603-2077"
click at [899, 15] on img at bounding box center [902, 25] width 16 height 24
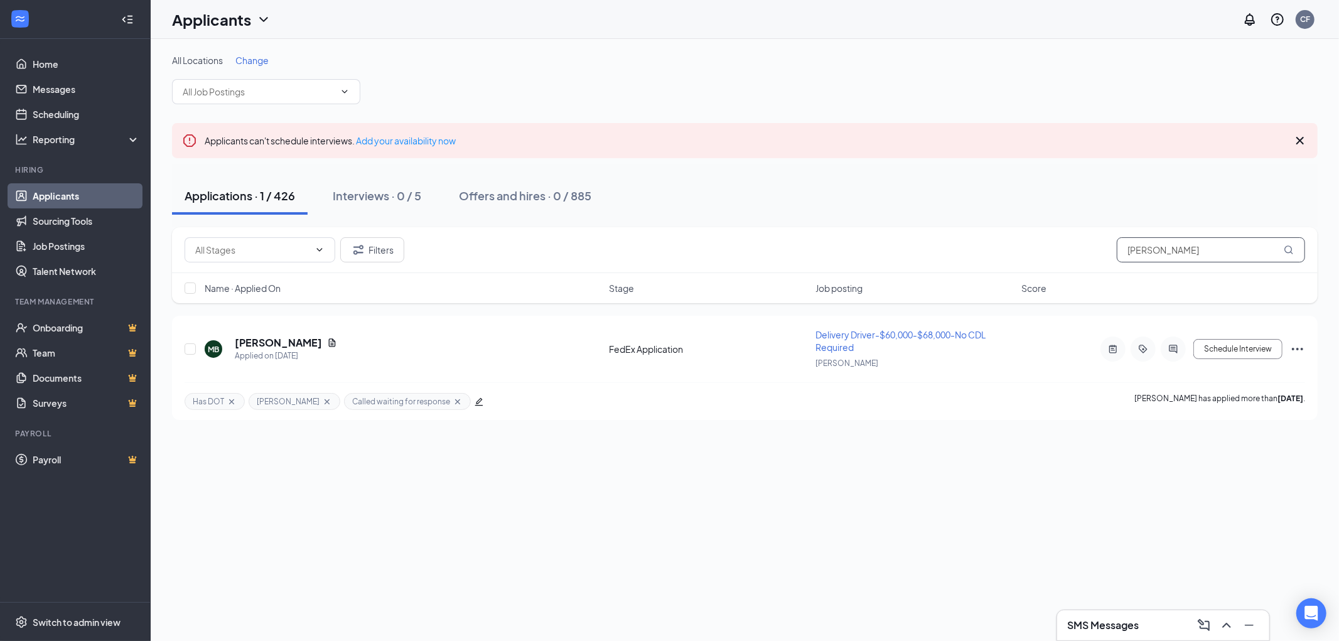
drag, startPoint x: 1203, startPoint y: 247, endPoint x: 1005, endPoint y: 260, distance: 198.1
click at [1007, 259] on div "Filters Michael Burrell" at bounding box center [745, 249] width 1120 height 25
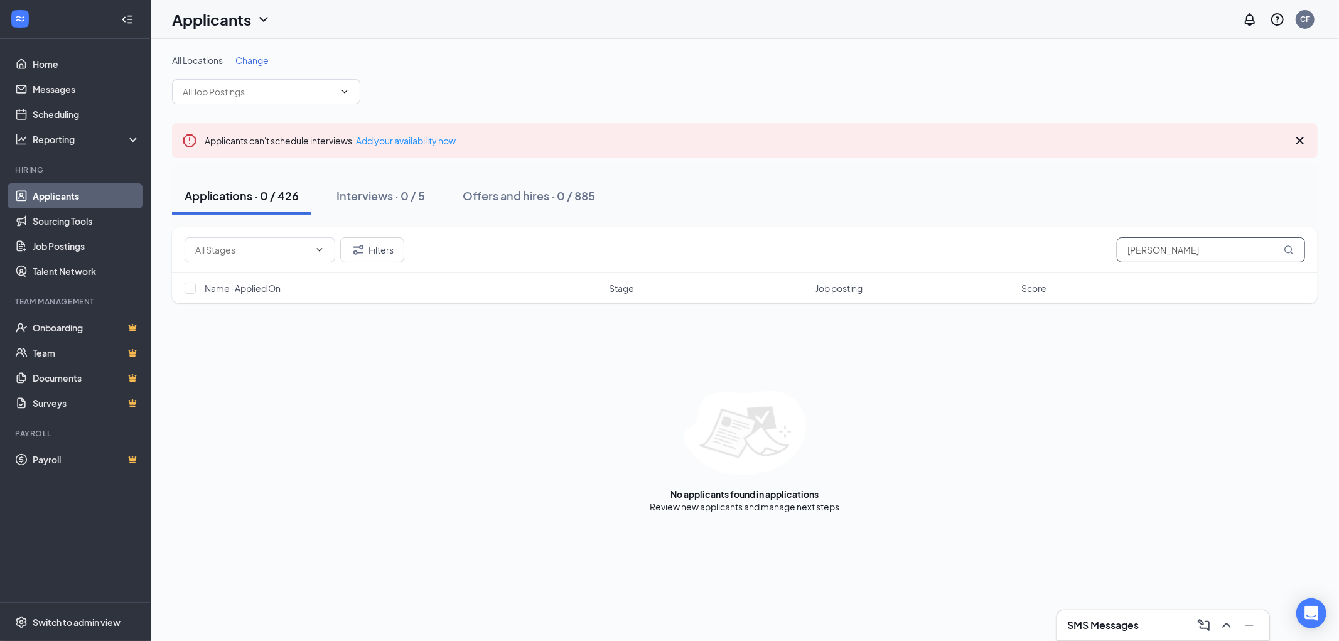
click at [1169, 251] on input "bryan lawoson" at bounding box center [1211, 249] width 188 height 25
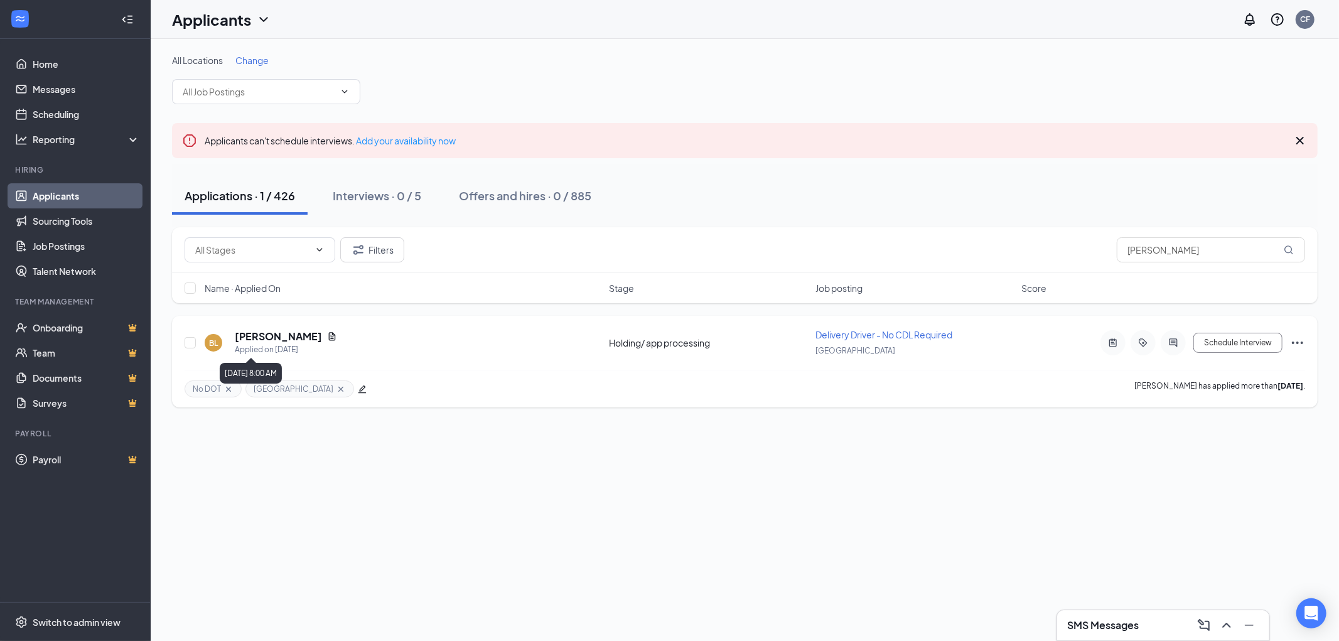
click at [272, 343] on div "Applied on [DATE]" at bounding box center [286, 349] width 102 height 13
click at [272, 333] on h5 "Bryan Lawson" at bounding box center [278, 337] width 87 height 14
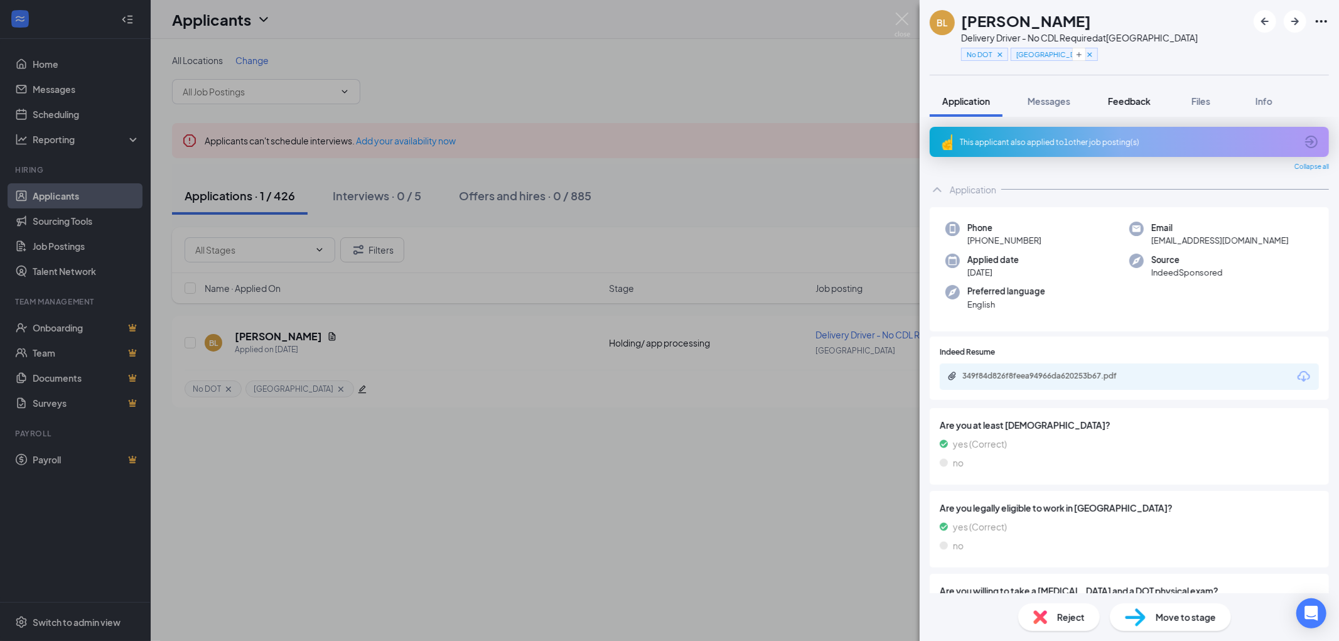
drag, startPoint x: 1151, startPoint y: 78, endPoint x: 1141, endPoint y: 90, distance: 15.6
click at [1146, 83] on div "BL Bryan Lawson Delivery Driver - No CDL Required at South Loop No DOT South Lo…" at bounding box center [1128, 320] width 419 height 641
click at [1141, 95] on span "Feedback" at bounding box center [1129, 100] width 43 height 11
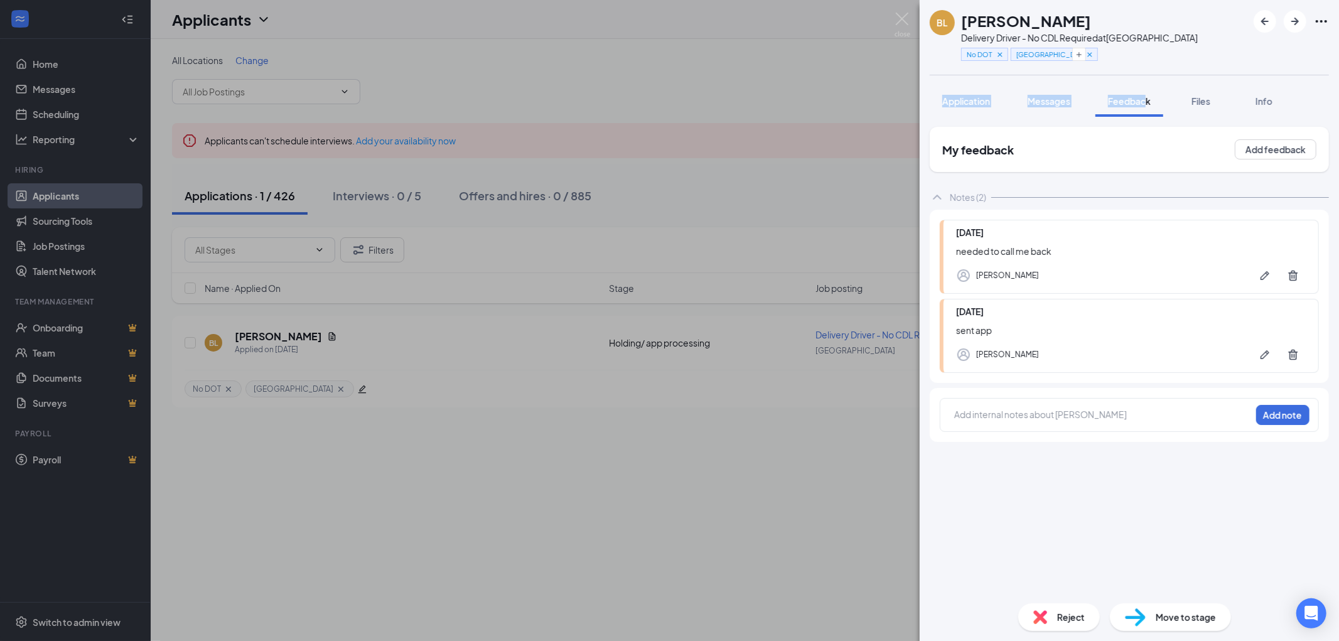
click at [969, 92] on button "Application" at bounding box center [966, 100] width 73 height 31
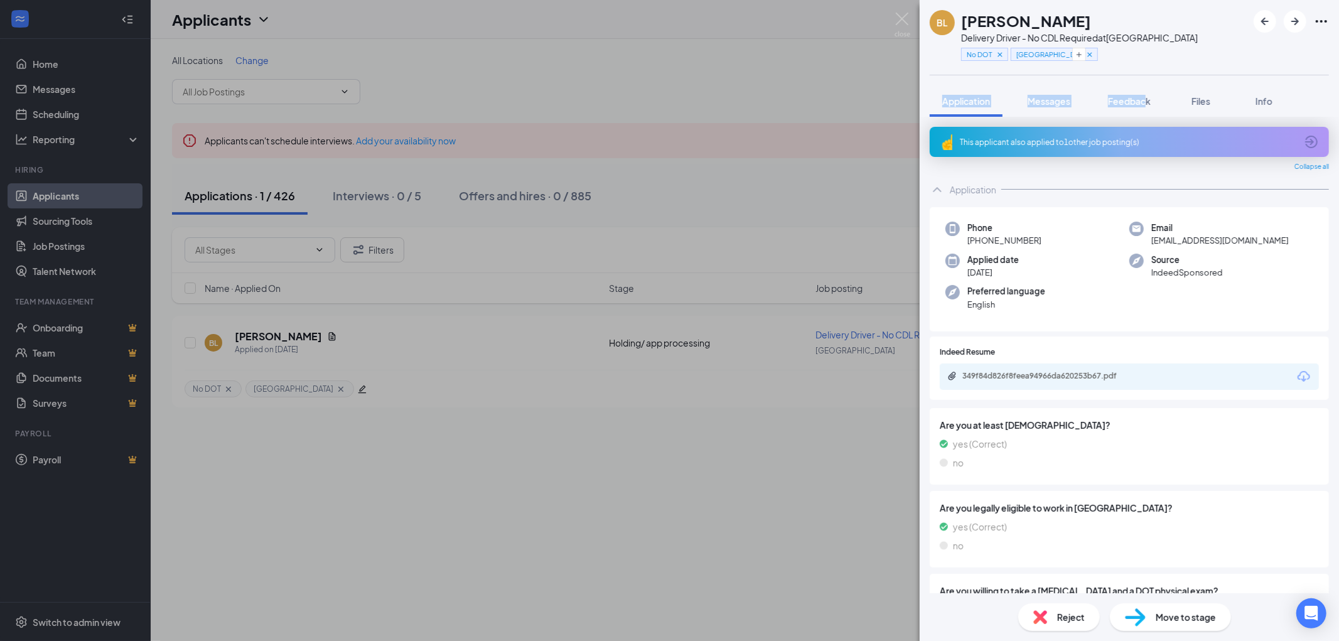
drag, startPoint x: 1038, startPoint y: 237, endPoint x: 979, endPoint y: 241, distance: 59.2
click at [979, 241] on div "Phone +1 (773) 641-1907" at bounding box center [1037, 235] width 184 height 26
copy span "(773) 641-1907"
drag, startPoint x: 896, startPoint y: 16, endPoint x: 963, endPoint y: 41, distance: 71.7
click at [896, 16] on img at bounding box center [902, 25] width 16 height 24
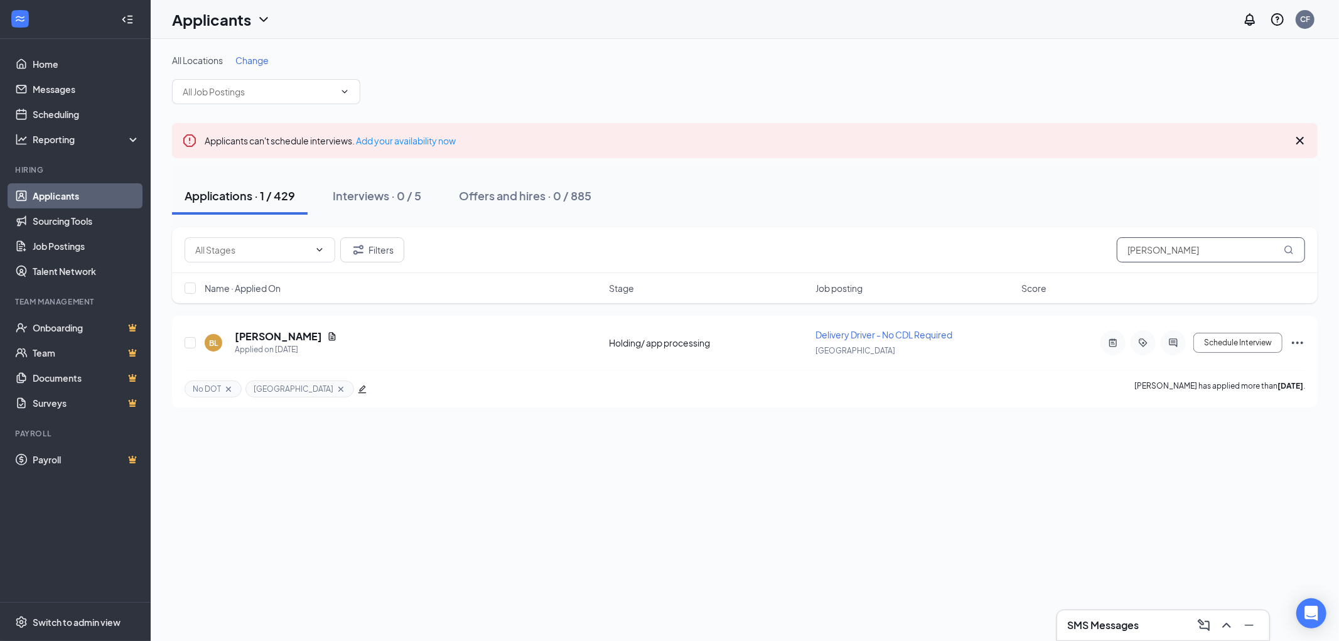
drag, startPoint x: 1153, startPoint y: 255, endPoint x: 1049, endPoint y: 257, distance: 104.2
click at [1056, 257] on div "Filters bryan lawson" at bounding box center [745, 249] width 1120 height 25
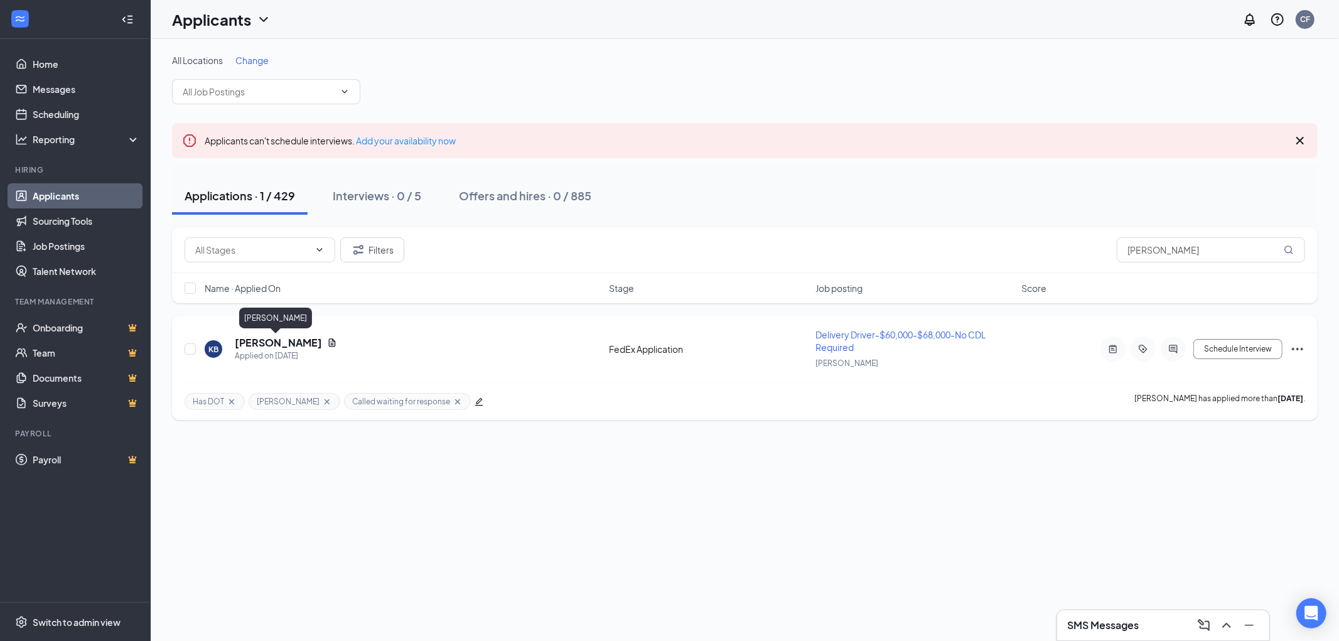
click at [259, 343] on h5 "Kenneth Barber" at bounding box center [278, 343] width 87 height 14
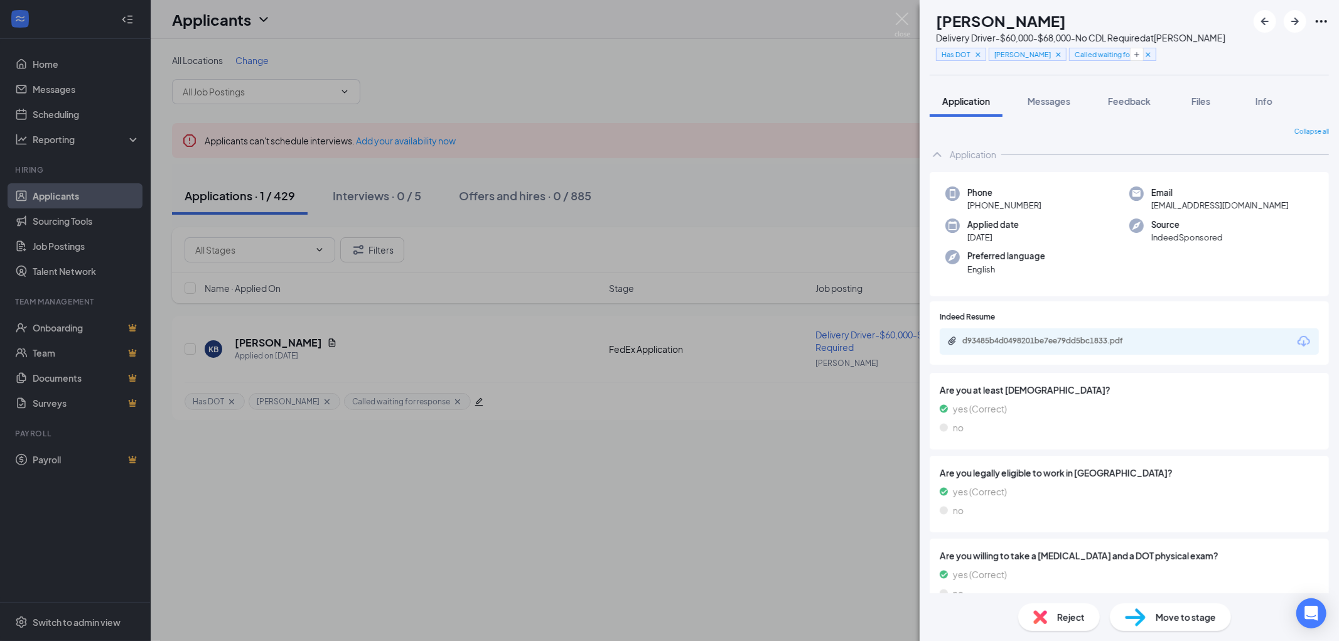
drag, startPoint x: 1042, startPoint y: 201, endPoint x: 980, endPoint y: 204, distance: 62.8
click at [980, 204] on div "Phone +1 (312) 981-9964" at bounding box center [1037, 199] width 184 height 26
copy span "(312) 981-9964"
click at [898, 18] on img at bounding box center [902, 25] width 16 height 24
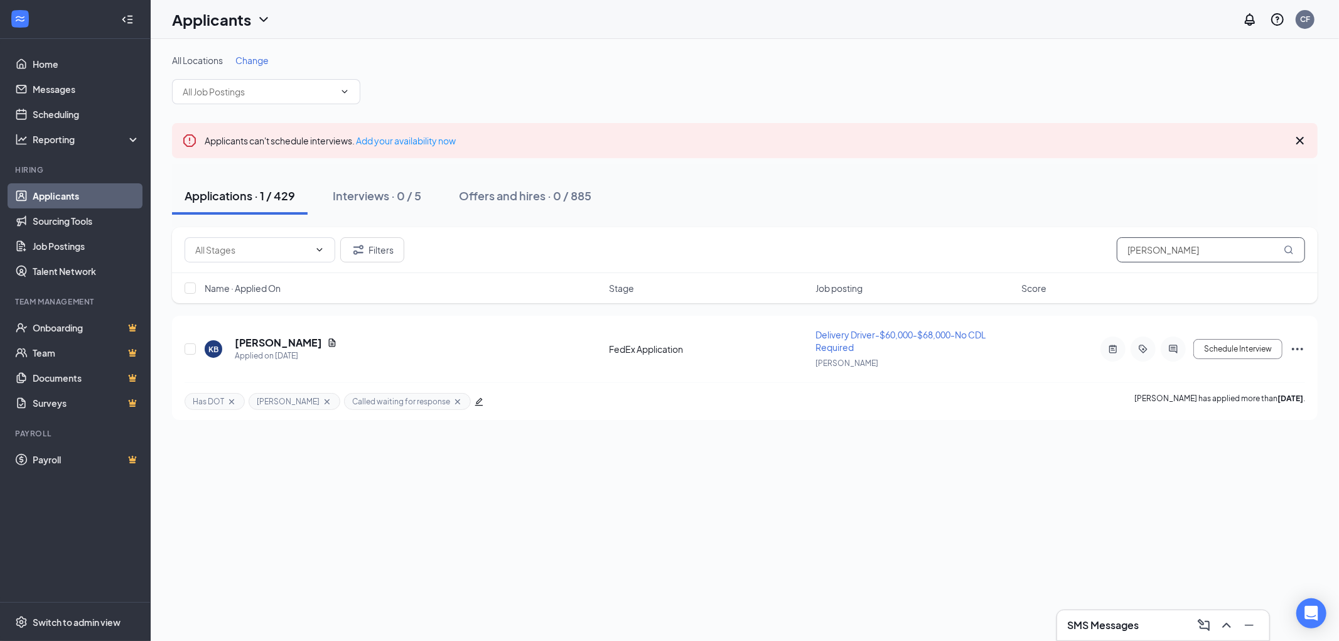
drag, startPoint x: 1213, startPoint y: 261, endPoint x: 1057, endPoint y: 257, distance: 155.7
click at [1089, 260] on div "Filters kenneth barber" at bounding box center [745, 249] width 1120 height 25
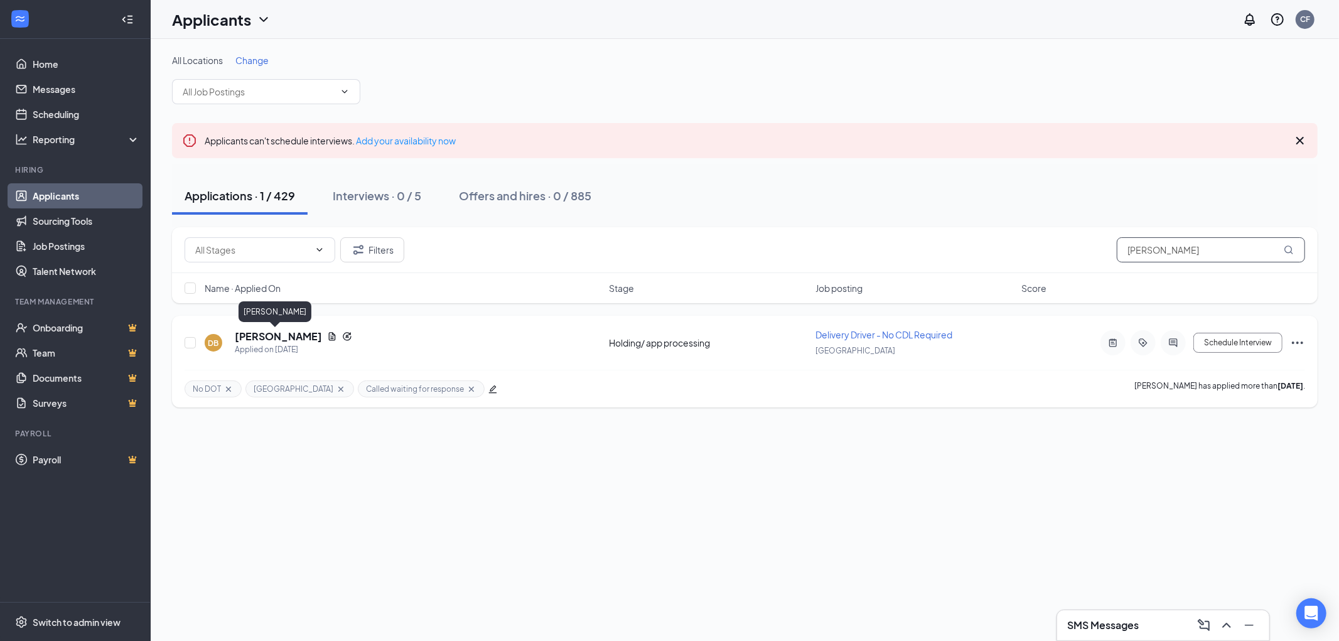
type input "david bradley"
click at [265, 335] on h5 "David Bradley" at bounding box center [278, 337] width 87 height 14
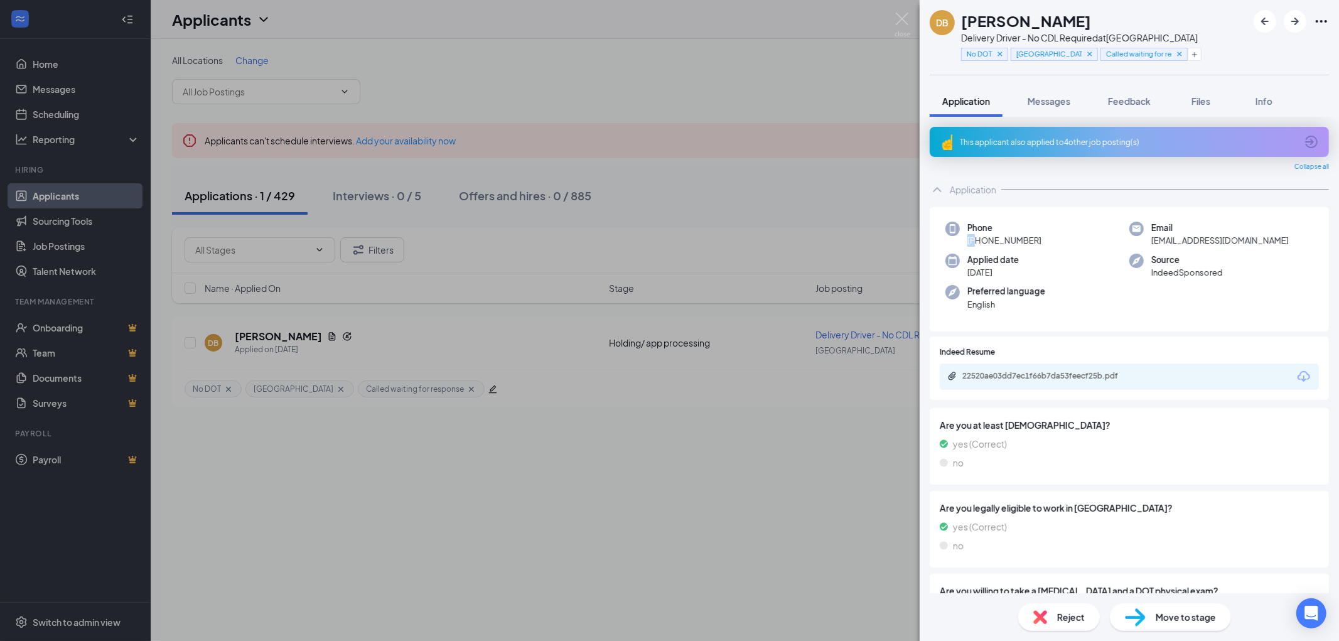
drag, startPoint x: 1041, startPoint y: 232, endPoint x: 977, endPoint y: 234, distance: 64.0
click at [977, 234] on div "Phone +1 (708) 855-0343" at bounding box center [1037, 235] width 184 height 26
click at [1056, 233] on div "Phone +1 (708) 855-0343" at bounding box center [1037, 235] width 184 height 26
drag, startPoint x: 1047, startPoint y: 235, endPoint x: 978, endPoint y: 241, distance: 69.3
click at [978, 241] on div "Phone +1 (708) 855-0343" at bounding box center [1037, 235] width 184 height 26
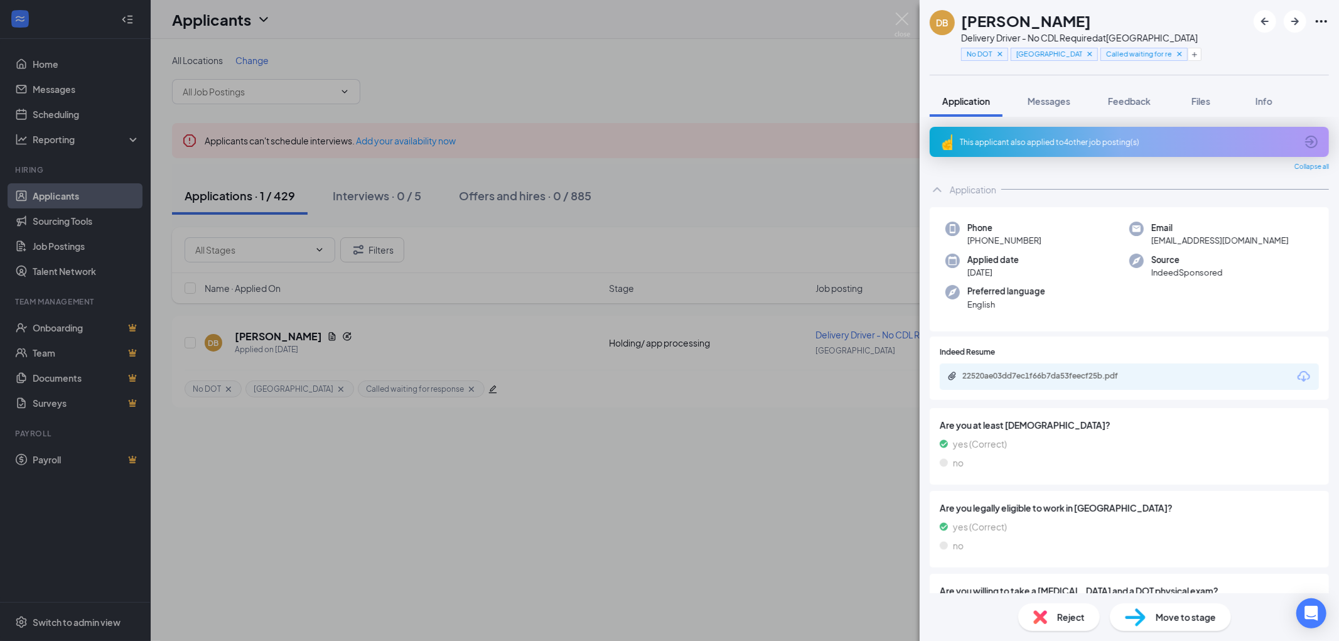
copy span "(708) 855-0343"
click at [903, 14] on img at bounding box center [902, 25] width 16 height 24
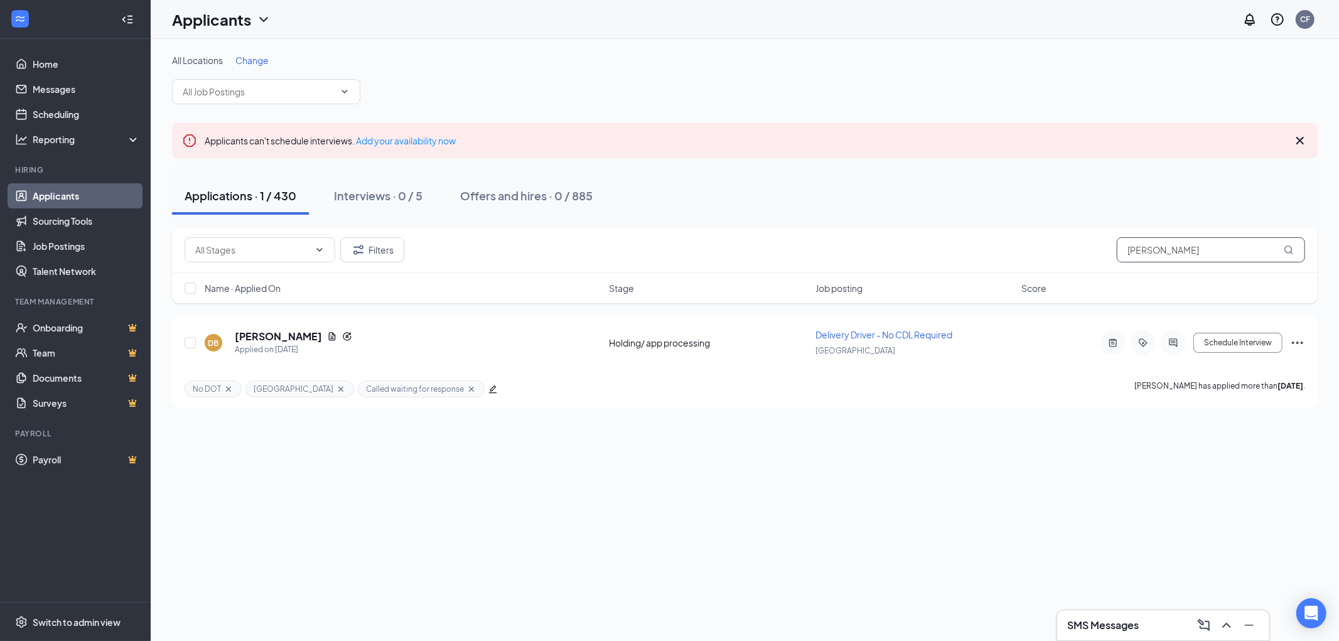
drag, startPoint x: 1191, startPoint y: 252, endPoint x: 1003, endPoint y: 268, distance: 188.9
click at [1063, 253] on div "Filters david bradley" at bounding box center [745, 249] width 1120 height 25
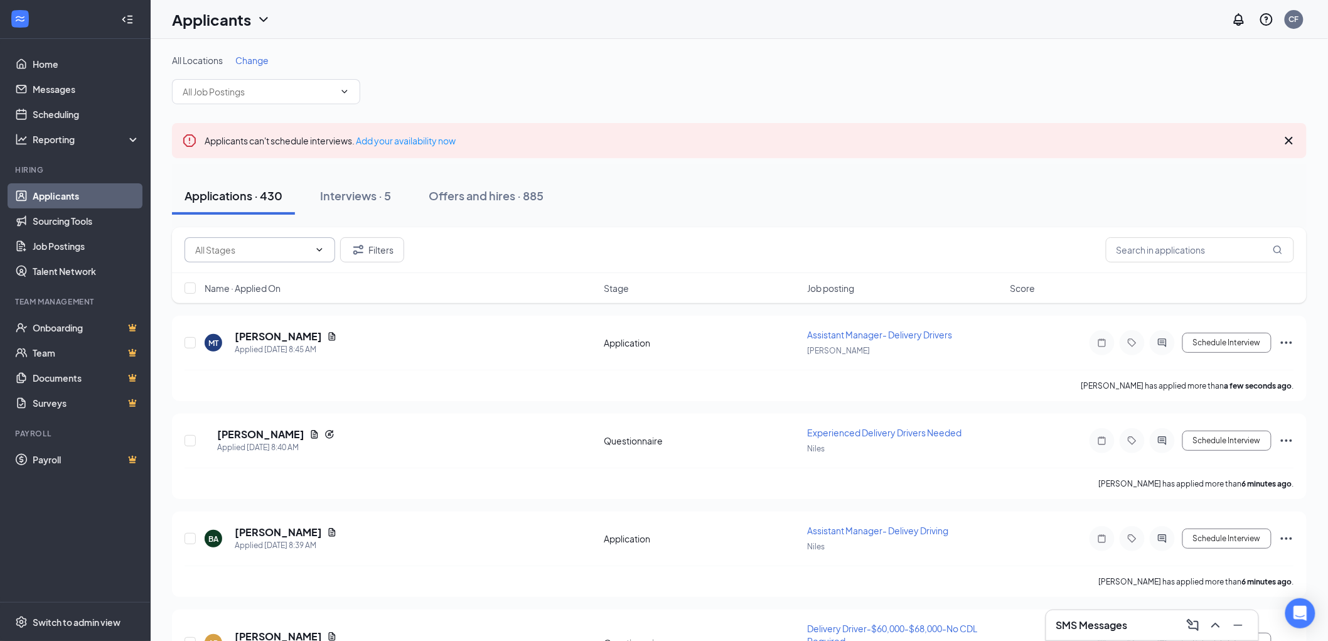
click at [295, 248] on input "text" at bounding box center [252, 250] width 114 height 14
click at [367, 249] on button "Filters" at bounding box center [372, 249] width 64 height 25
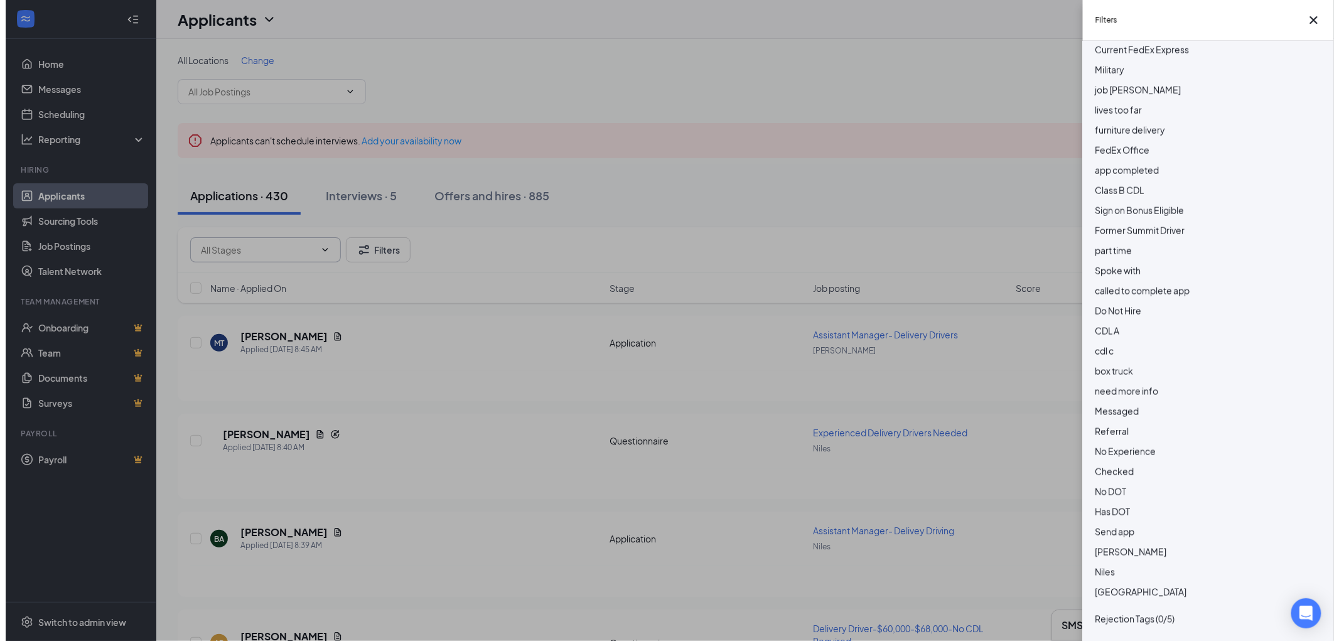
scroll to position [628, 0]
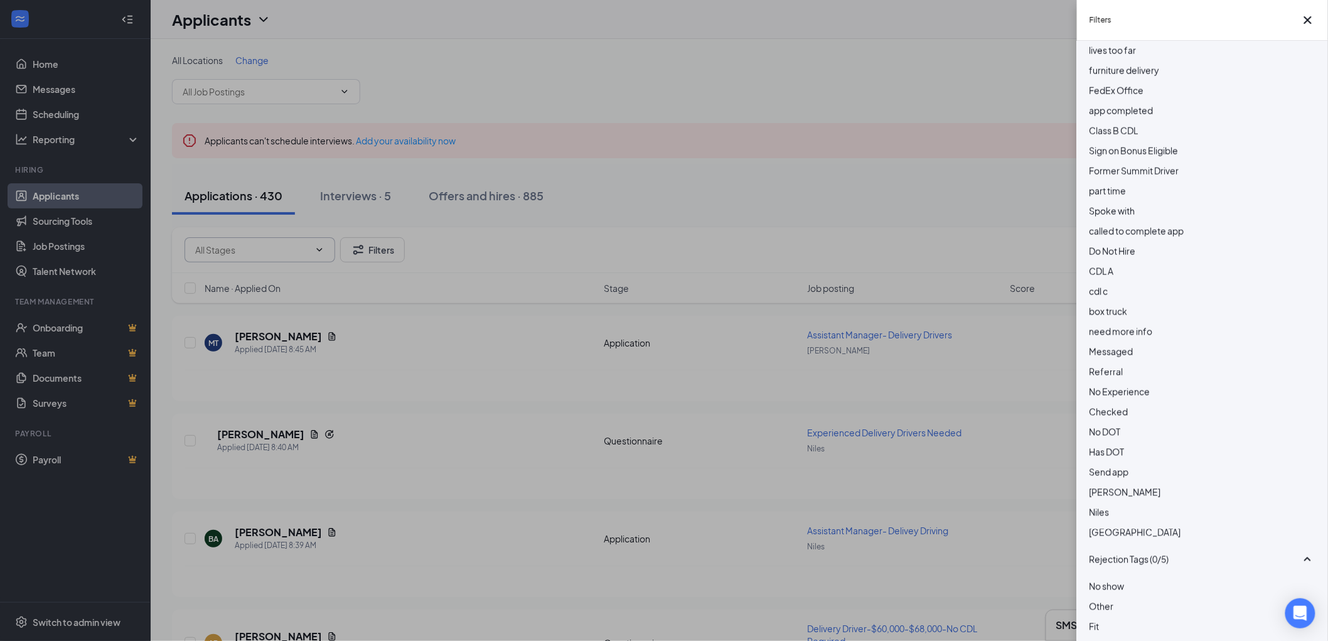
click at [1098, 405] on div at bounding box center [1203, 405] width 226 height 0
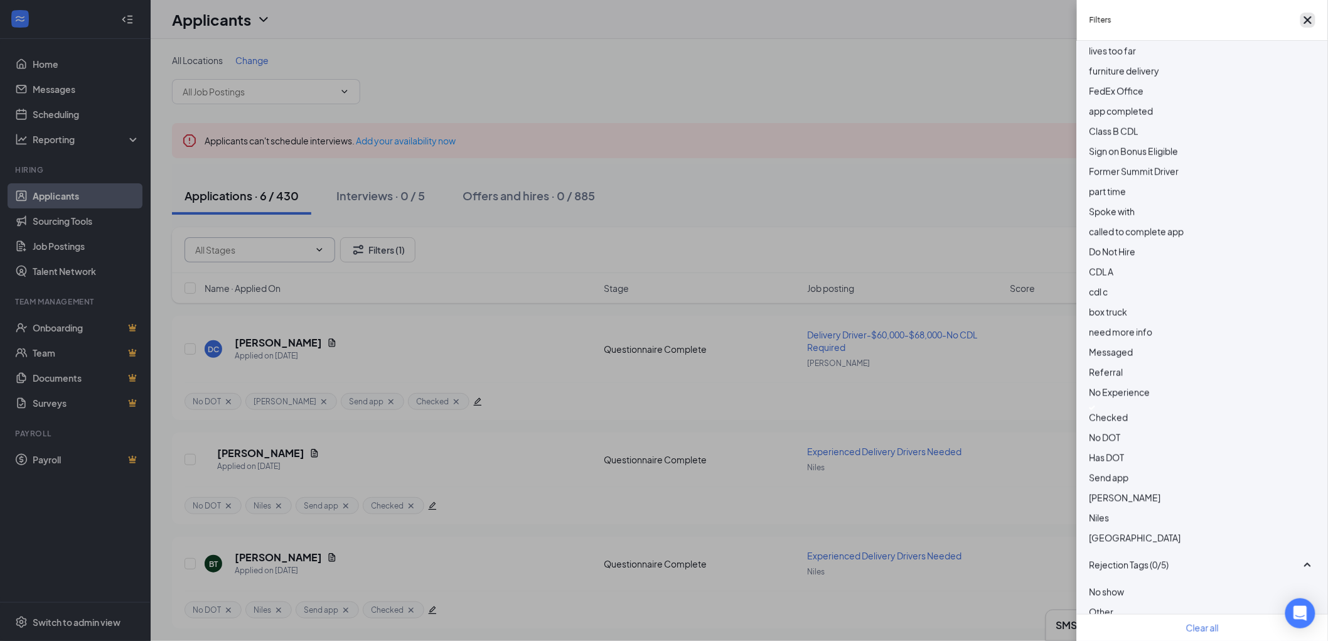
click at [1300, 28] on icon "Cross" at bounding box center [1307, 20] width 15 height 15
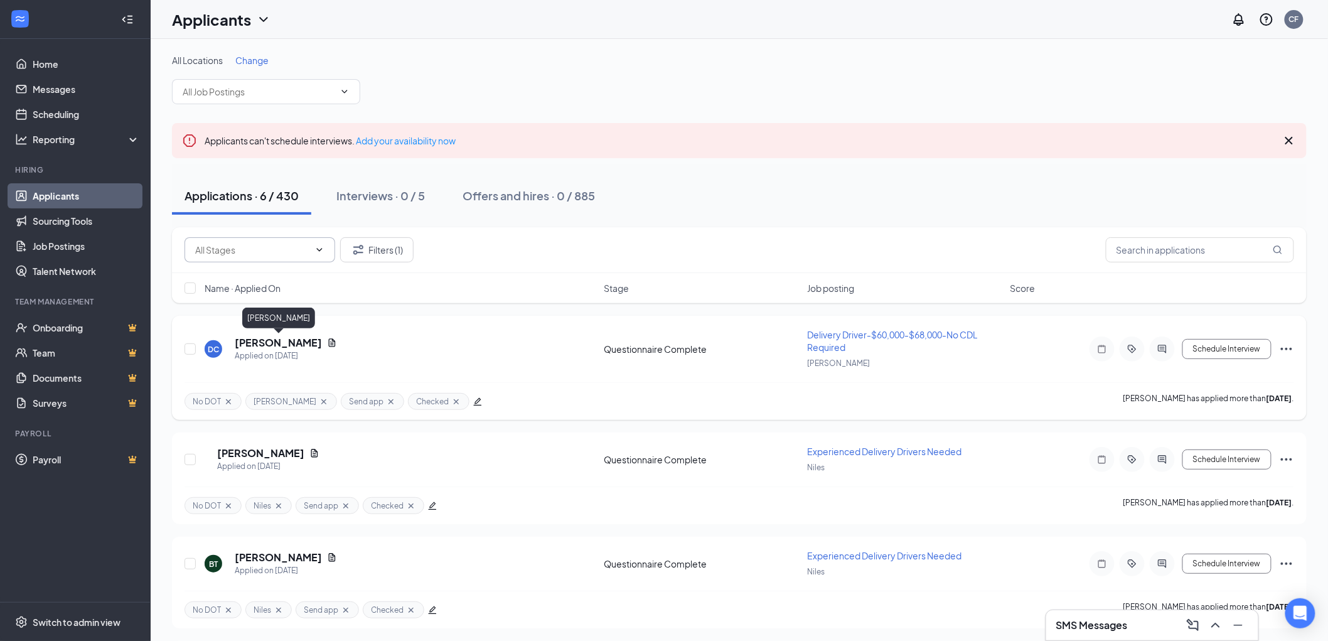
click at [274, 340] on h5 "DARIUS CHAMBERS" at bounding box center [278, 343] width 87 height 14
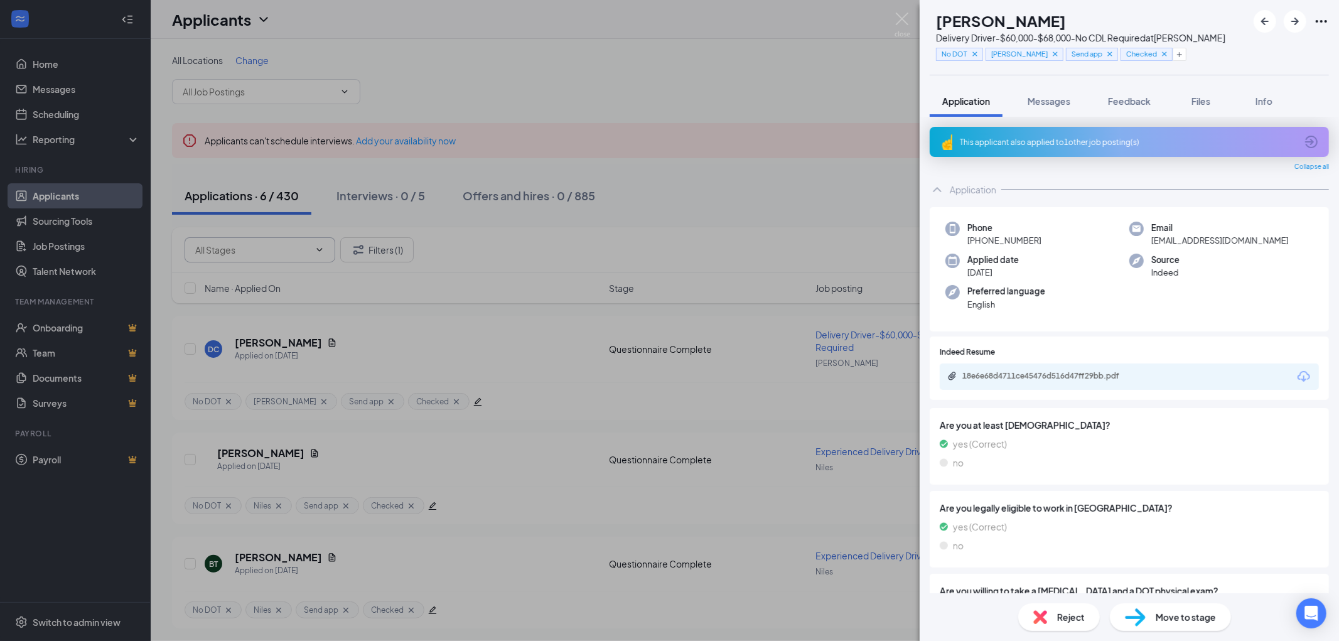
drag, startPoint x: 1111, startPoint y: 19, endPoint x: 963, endPoint y: 26, distance: 147.6
click at [964, 25] on div "DARIUS CHAMBERS" at bounding box center [1080, 20] width 289 height 21
copy h1 "DARIUS CHAMBERS"
drag, startPoint x: 1243, startPoint y: 235, endPoint x: 1145, endPoint y: 241, distance: 98.1
click at [1145, 241] on div "Email mr.killdabeat@gmail.com" at bounding box center [1221, 235] width 184 height 26
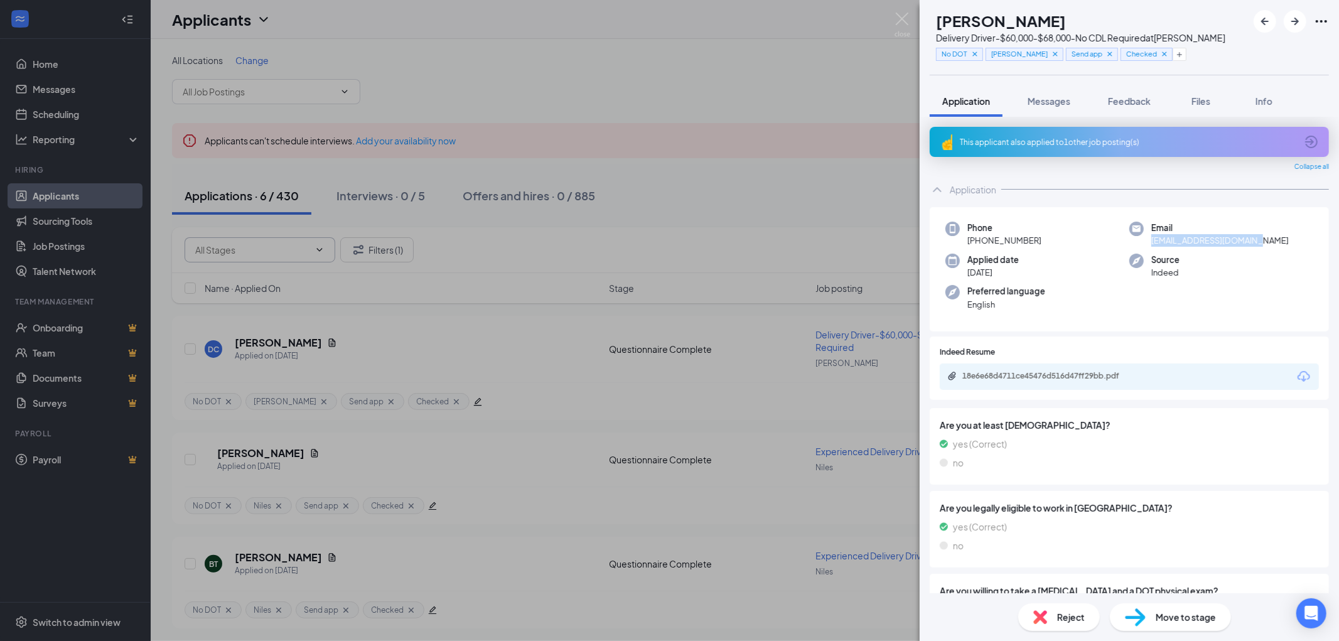
copy span "mr.killdabeat@gmail.com"
click at [1161, 53] on icon "Cross" at bounding box center [1164, 54] width 9 height 9
click at [1106, 54] on icon "Cross" at bounding box center [1109, 54] width 9 height 9
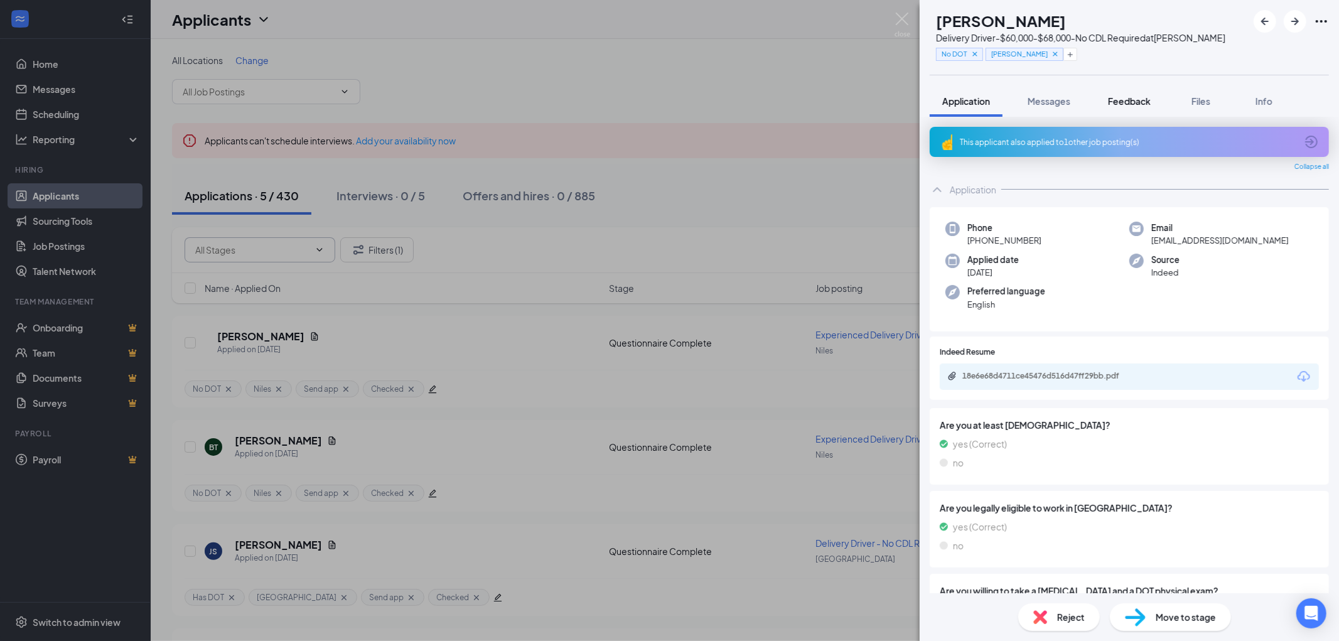
click at [1125, 102] on span "Feedback" at bounding box center [1129, 100] width 43 height 11
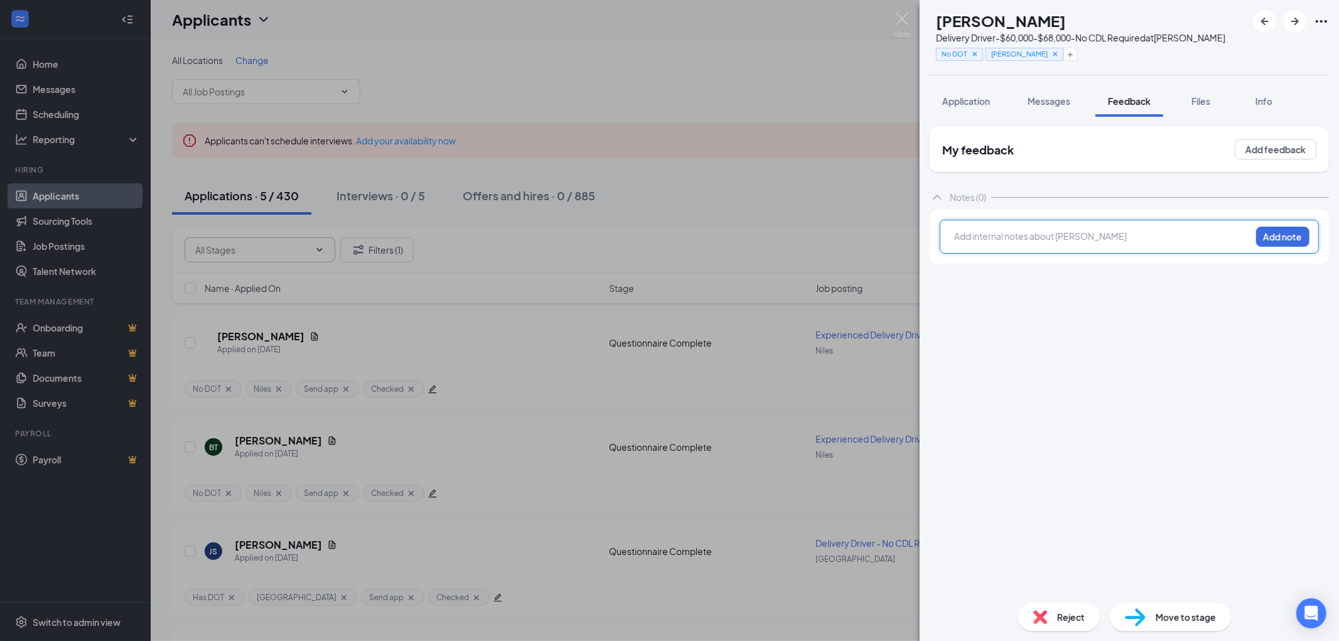
click at [983, 237] on div at bounding box center [1103, 236] width 296 height 13
click at [1281, 229] on button "Add note" at bounding box center [1282, 237] width 53 height 20
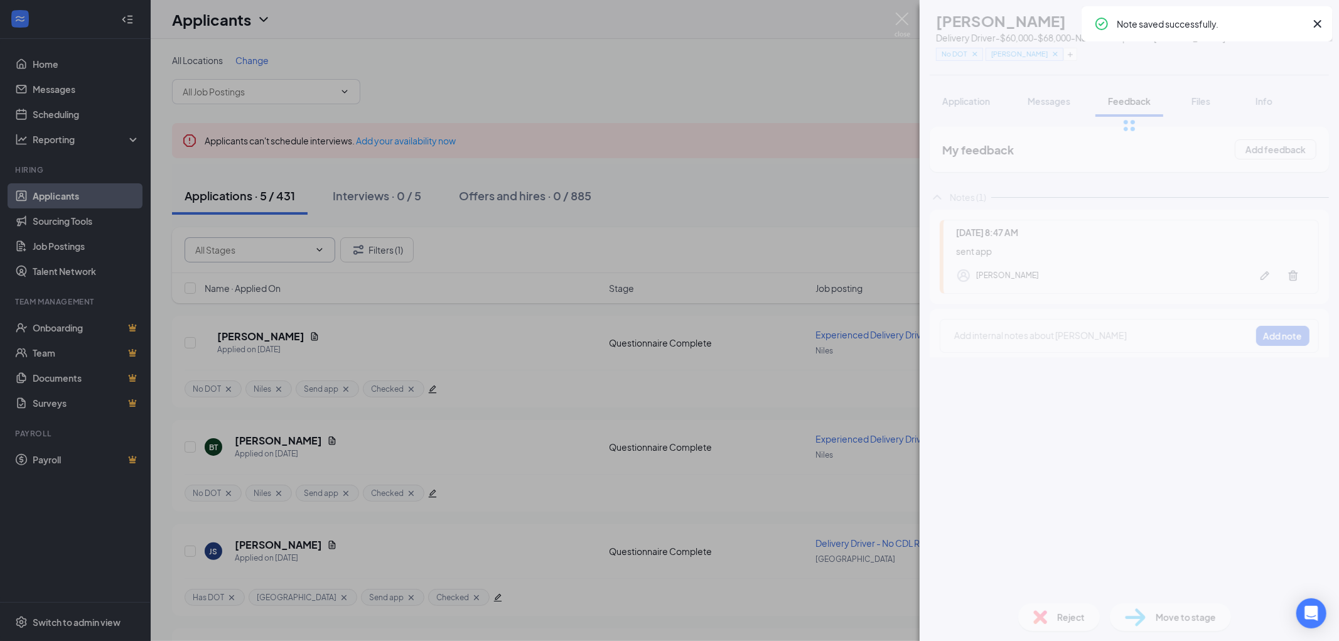
click at [1157, 611] on span "Move to stage" at bounding box center [1185, 617] width 60 height 14
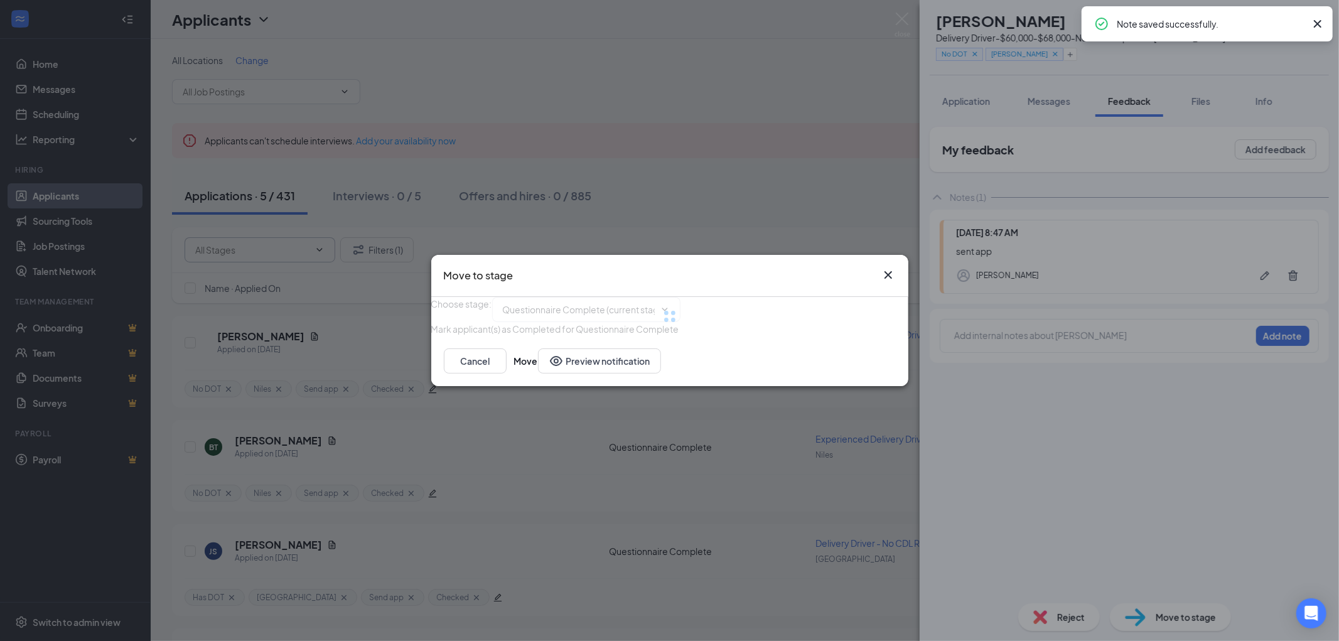
type input "FedEx Application (next stage)"
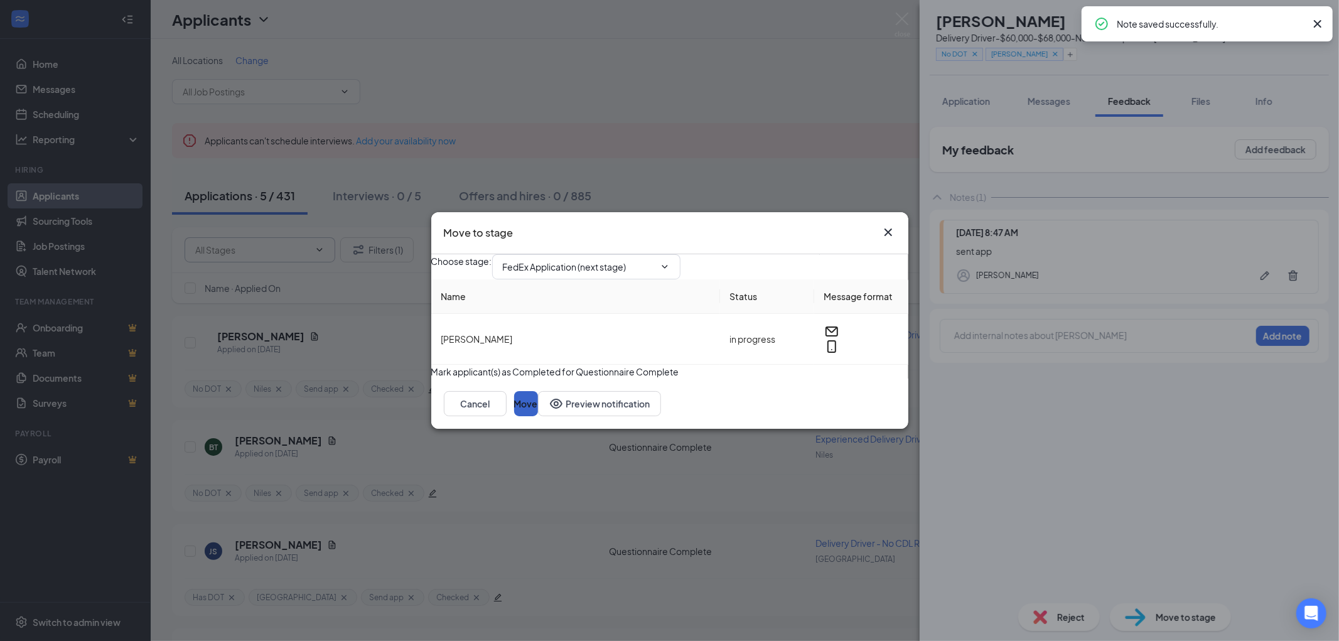
click at [538, 416] on button "Move" at bounding box center [526, 403] width 24 height 25
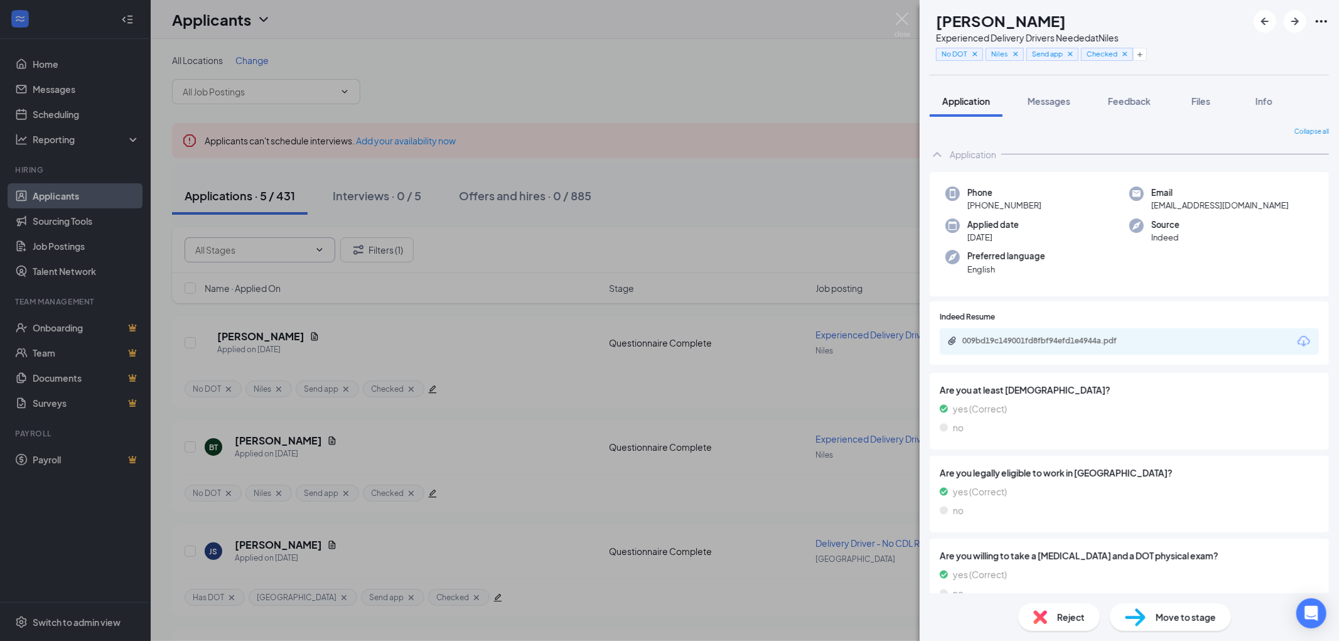
drag, startPoint x: 1105, startPoint y: 21, endPoint x: 955, endPoint y: 20, distance: 149.4
click at [955, 20] on div "EO Emmanuel Obiakor Experienced Delivery Drivers Needed at Niles No DOT Niles S…" at bounding box center [1038, 37] width 217 height 55
drag, startPoint x: 1275, startPoint y: 202, endPoint x: 1140, endPoint y: 205, distance: 135.0
click at [1140, 205] on div "Email ifeanyiemmanuelo37@gmail.com" at bounding box center [1221, 199] width 184 height 26
click at [1129, 51] on icon "Cross" at bounding box center [1124, 54] width 9 height 9
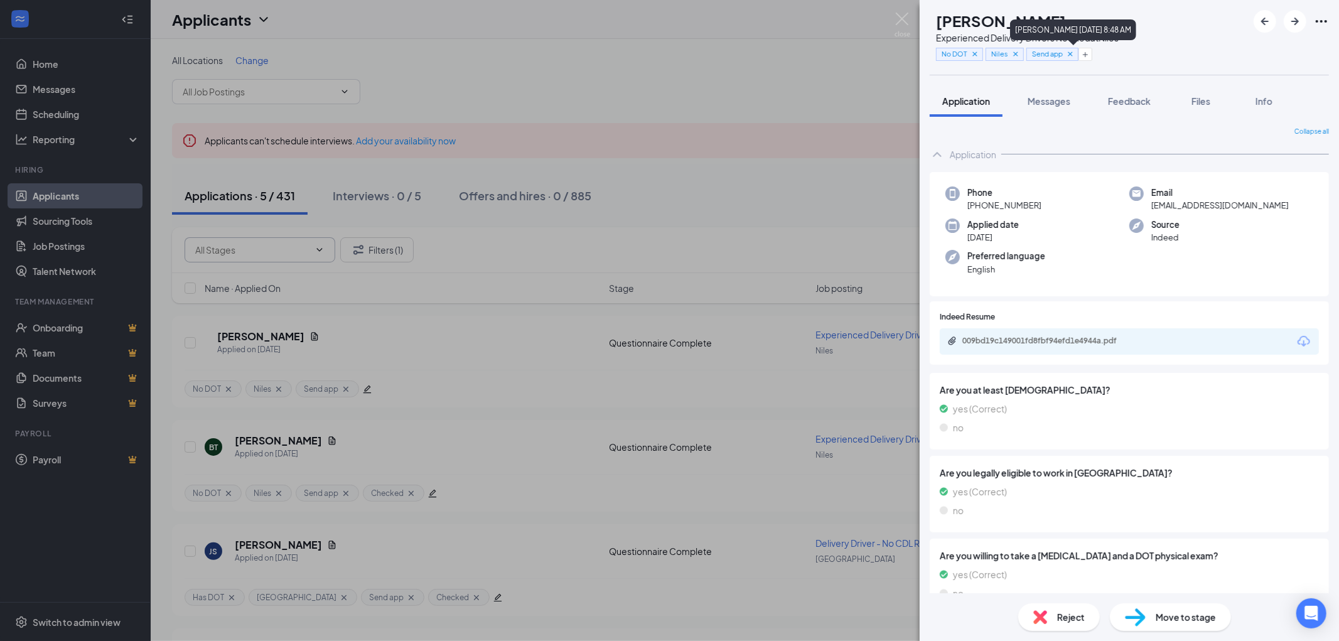
click at [1072, 53] on icon "Cross" at bounding box center [1070, 53] width 4 height 4
click at [1127, 98] on span "Feedback" at bounding box center [1129, 100] width 43 height 11
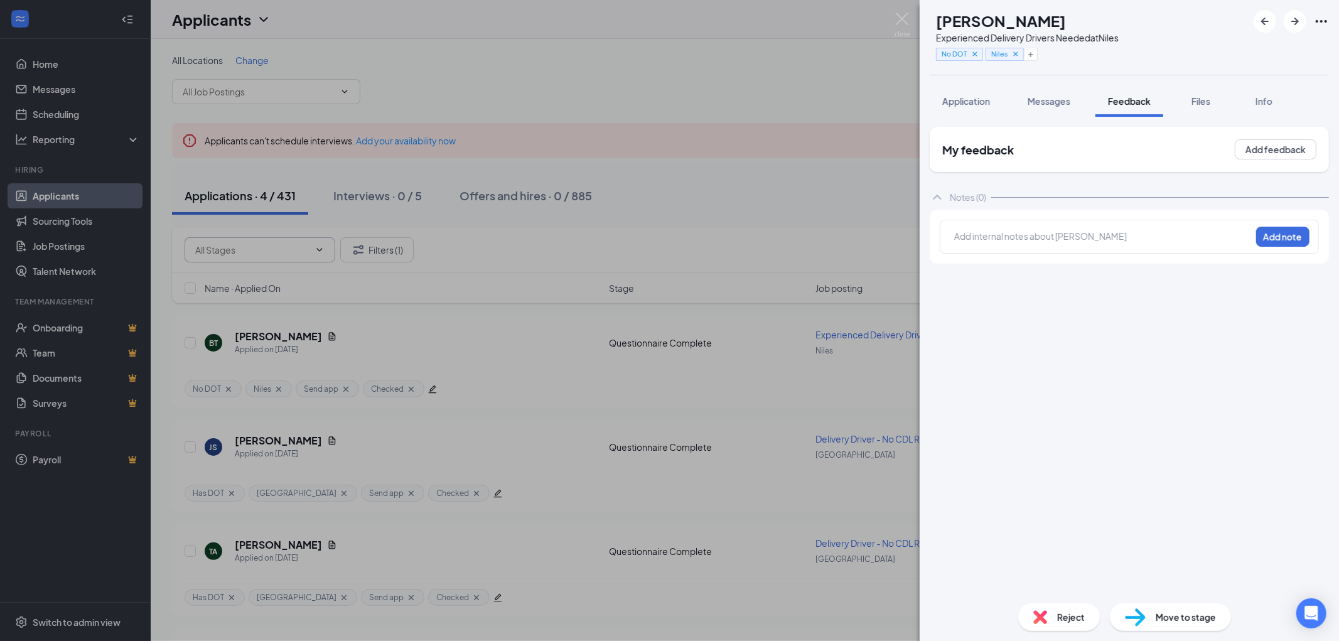
click at [1007, 237] on div at bounding box center [1103, 236] width 296 height 13
click at [1274, 235] on button "Add note" at bounding box center [1282, 237] width 53 height 20
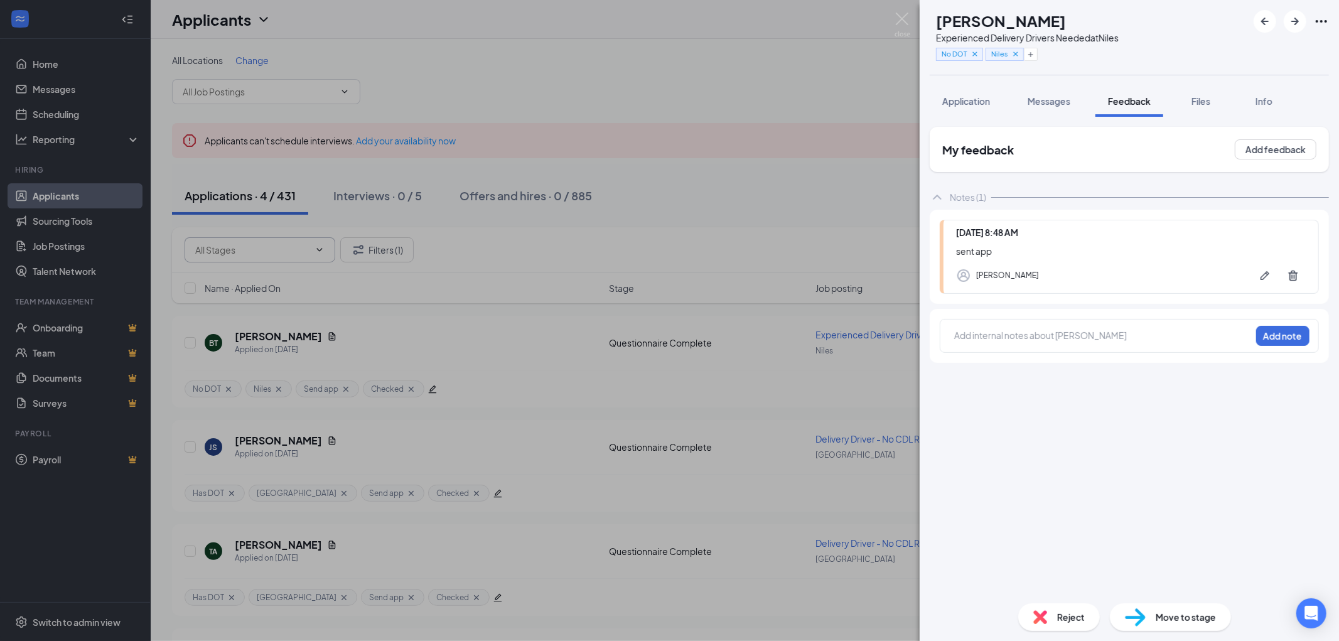
click at [1152, 619] on div "Move to stage" at bounding box center [1170, 617] width 121 height 28
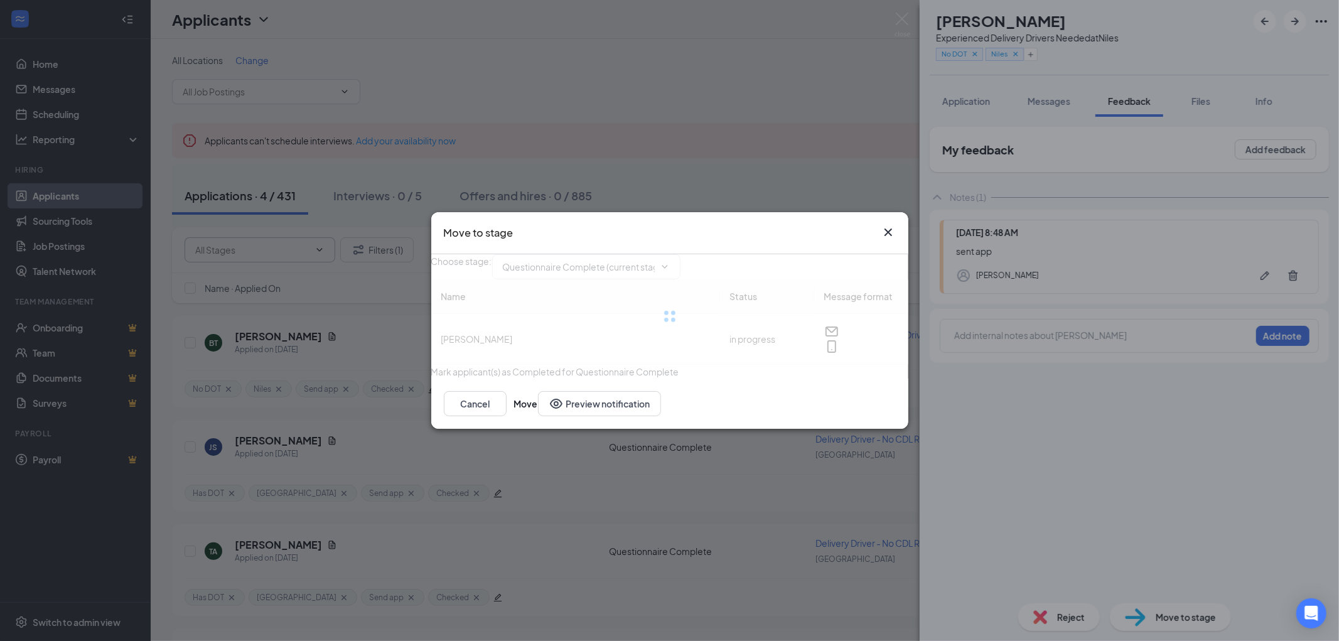
type input "FedEx Application (next stage)"
click at [538, 416] on button "Move" at bounding box center [526, 403] width 24 height 25
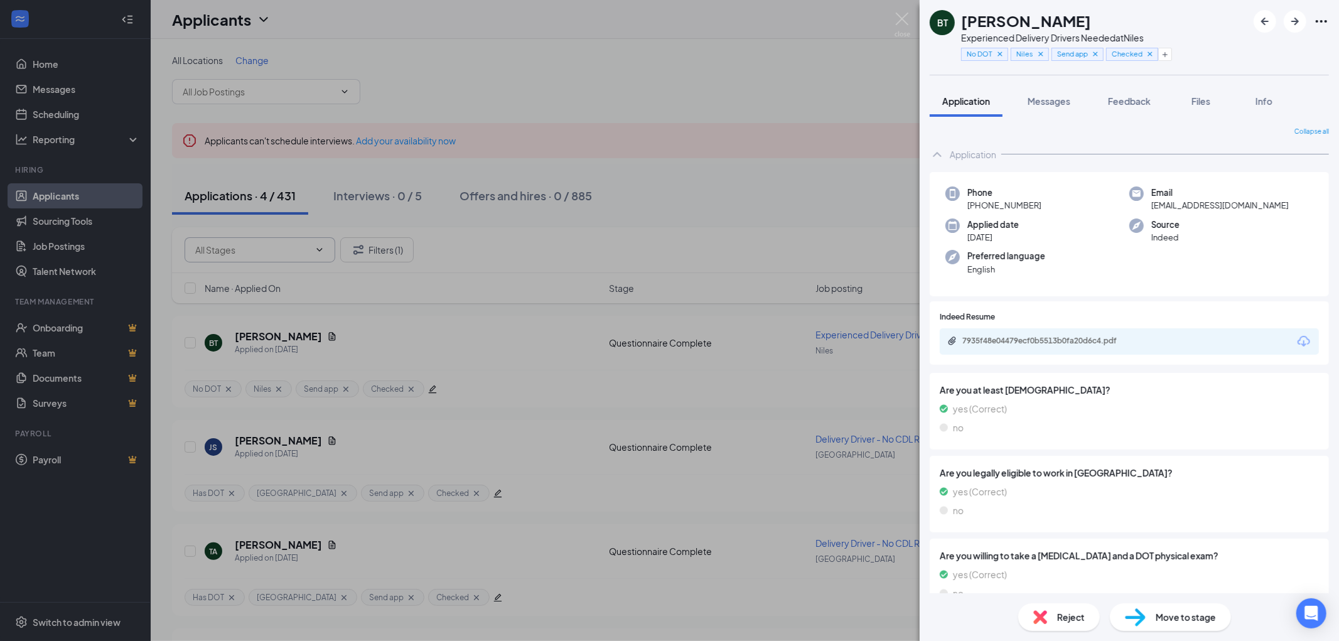
drag, startPoint x: 1089, startPoint y: 19, endPoint x: 960, endPoint y: 23, distance: 128.7
click at [960, 23] on div "BT Bernardo Tapia Experienced Delivery Drivers Needed at Niles No DOT Niles Sen…" at bounding box center [1051, 37] width 242 height 55
click at [1147, 53] on icon "Cross" at bounding box center [1149, 54] width 9 height 9
click at [1095, 52] on icon "Cross" at bounding box center [1095, 54] width 9 height 9
drag, startPoint x: 1206, startPoint y: 201, endPoint x: 1140, endPoint y: 205, distance: 66.0
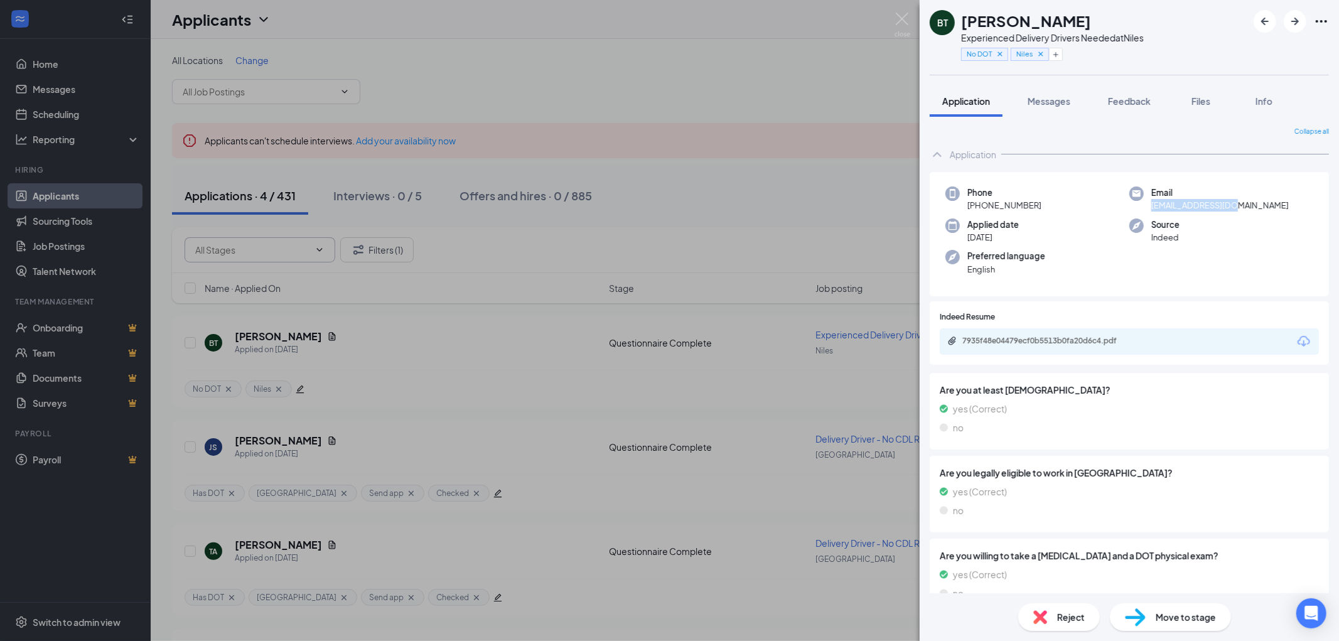
click at [1140, 205] on div "Email b64tapia@yahoo.com" at bounding box center [1221, 199] width 184 height 26
copy span "b64tapia@yahoo.com"
click at [1145, 97] on span "Feedback" at bounding box center [1129, 100] width 43 height 11
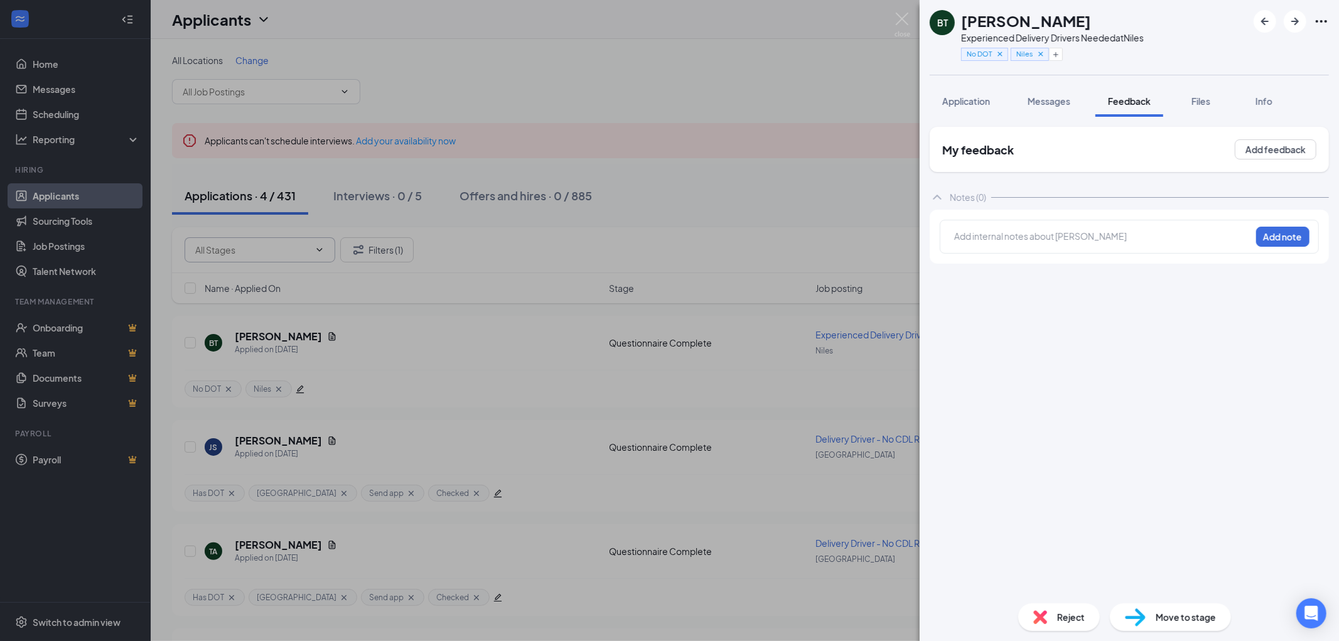
click at [1016, 235] on div at bounding box center [1103, 236] width 296 height 13
click at [1284, 230] on button "Add note" at bounding box center [1282, 237] width 53 height 20
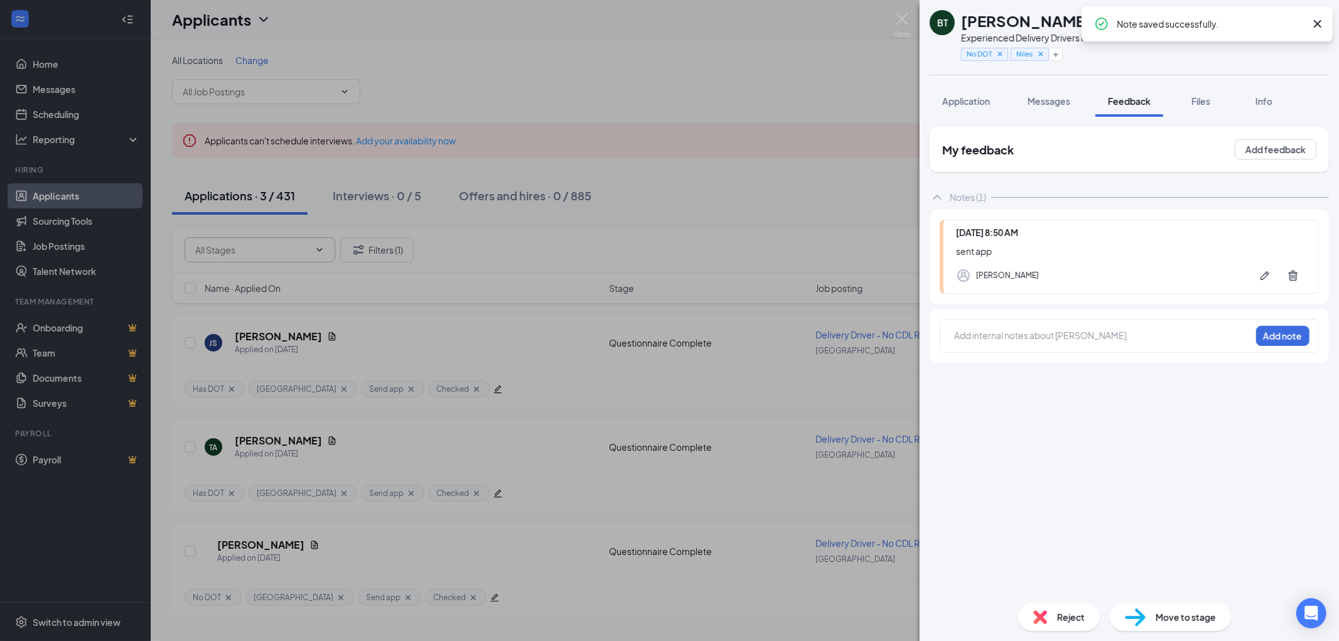
click at [1156, 613] on span "Move to stage" at bounding box center [1185, 617] width 60 height 14
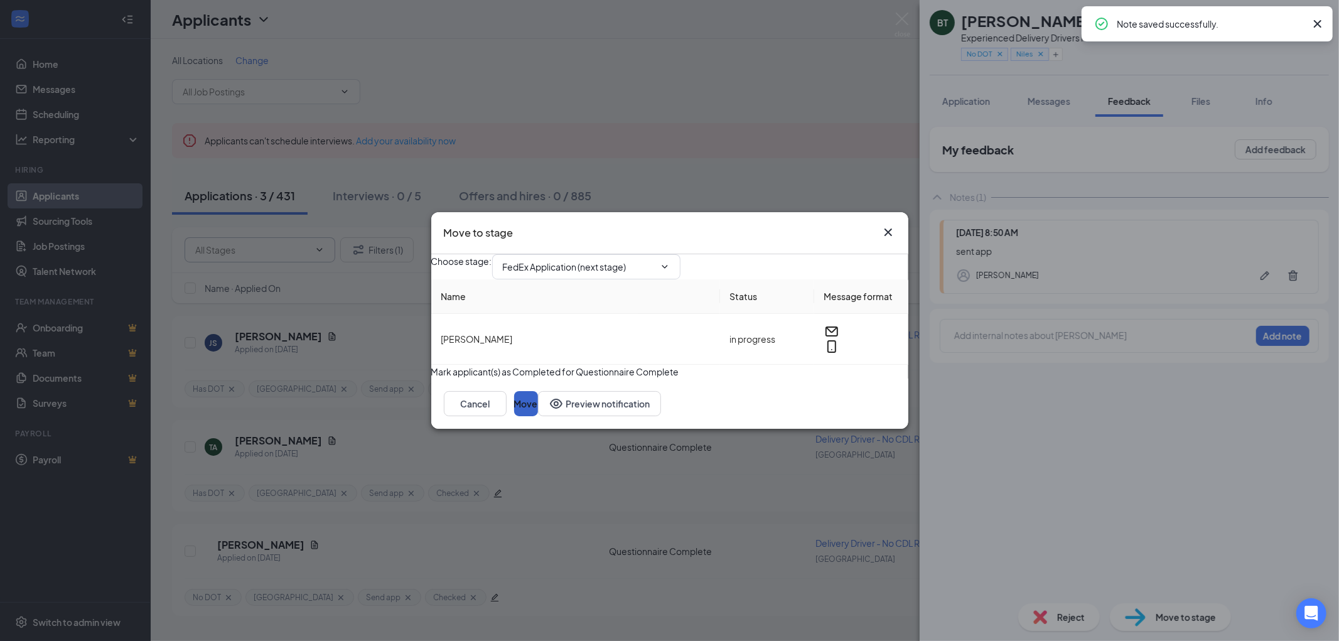
click at [538, 416] on button "Move" at bounding box center [526, 403] width 24 height 25
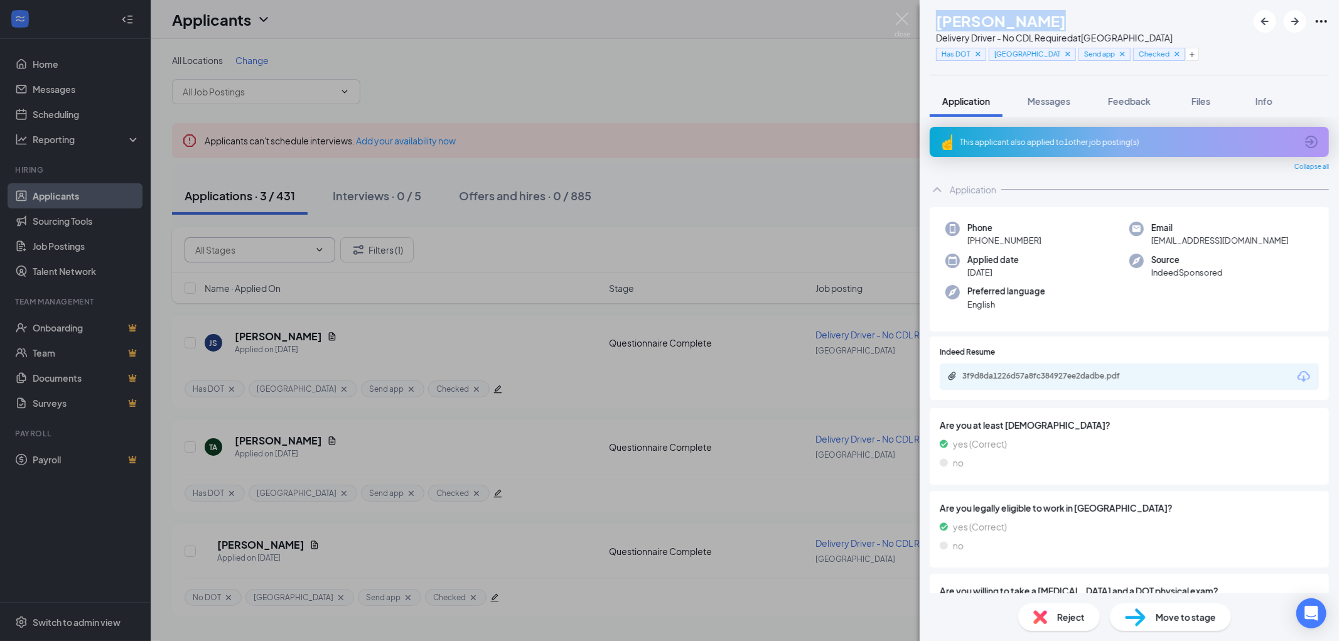
drag, startPoint x: 1034, startPoint y: 17, endPoint x: 959, endPoint y: 19, distance: 75.3
click at [959, 19] on div "JS Jovon Sanders Delivery Driver - No CDL Required at South Loop Has DOT South …" at bounding box center [1064, 37] width 269 height 55
drag, startPoint x: 1238, startPoint y: 240, endPoint x: 1143, endPoint y: 245, distance: 95.5
click at [1143, 244] on div "Email jovon315@gmail.com" at bounding box center [1221, 235] width 184 height 26
click at [1172, 51] on icon "Cross" at bounding box center [1176, 54] width 9 height 9
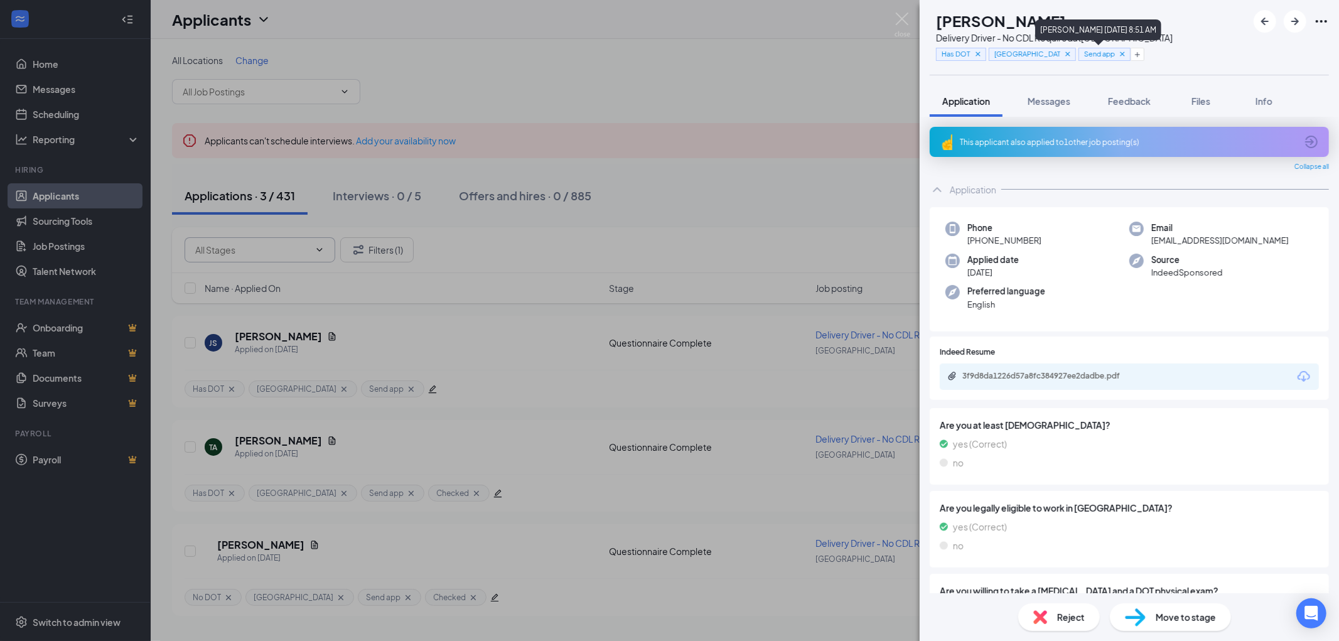
click at [1123, 53] on icon "Cross" at bounding box center [1122, 54] width 9 height 9
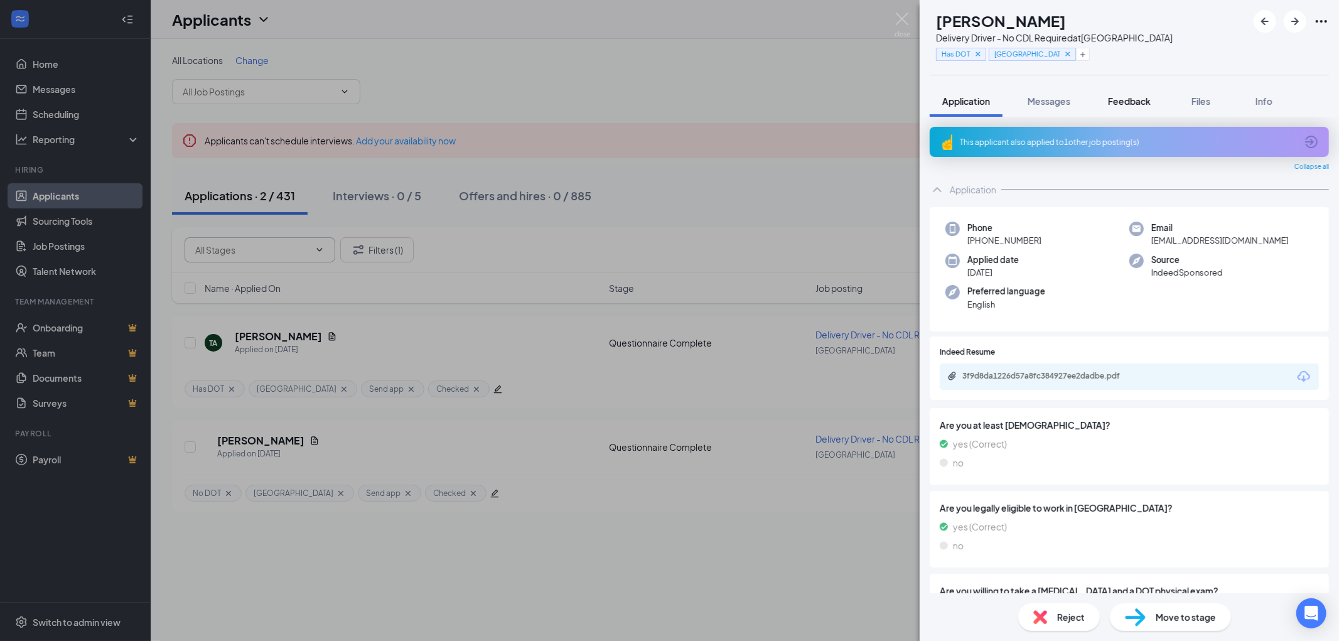
click at [1141, 100] on span "Feedback" at bounding box center [1129, 100] width 43 height 11
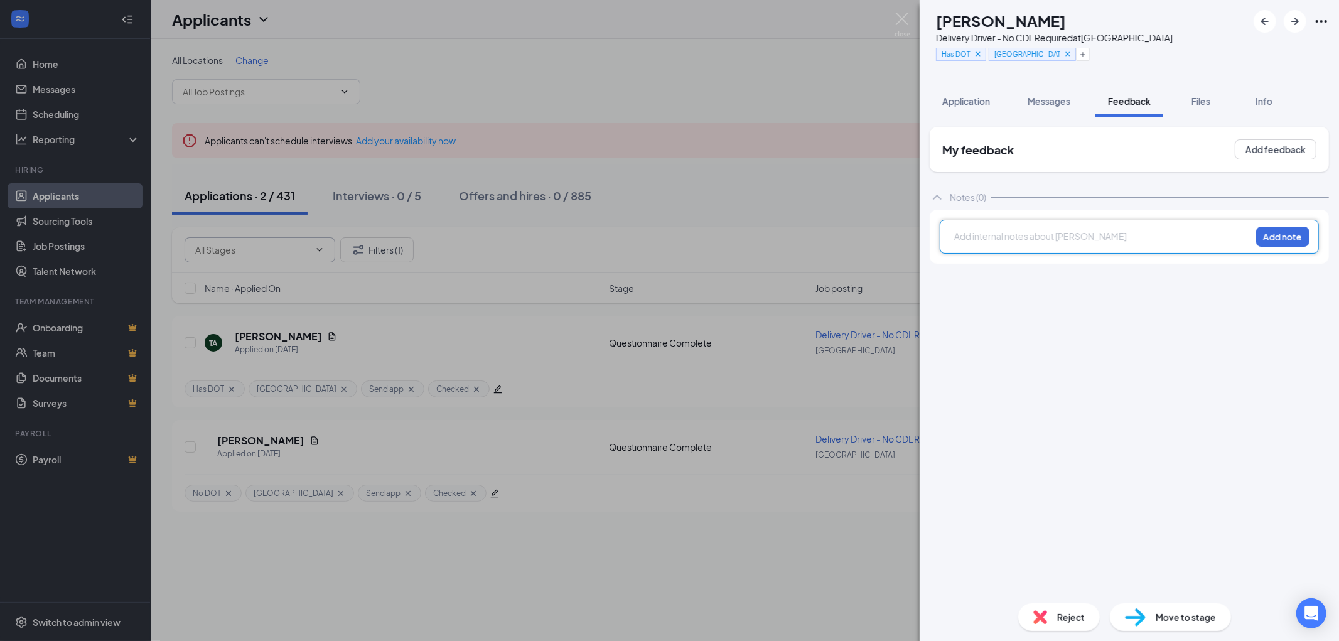
click at [999, 235] on div at bounding box center [1103, 236] width 296 height 13
click at [1285, 233] on button "Add note" at bounding box center [1282, 237] width 53 height 20
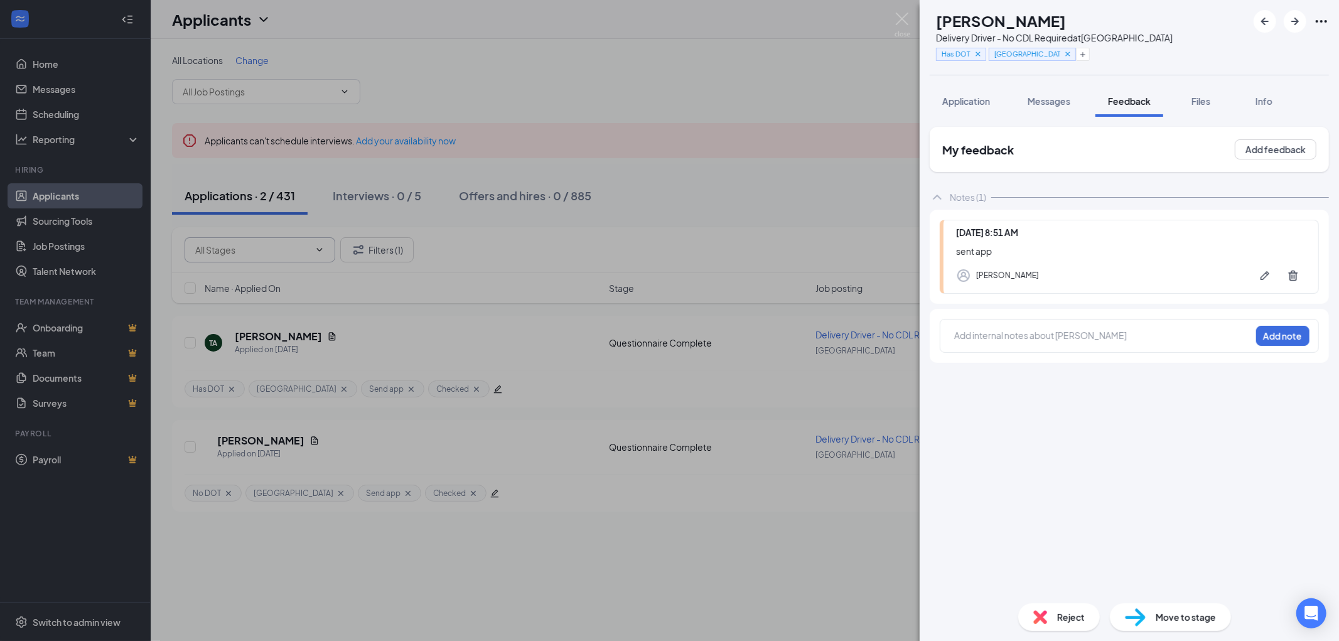
click at [1136, 616] on img at bounding box center [1135, 617] width 21 height 18
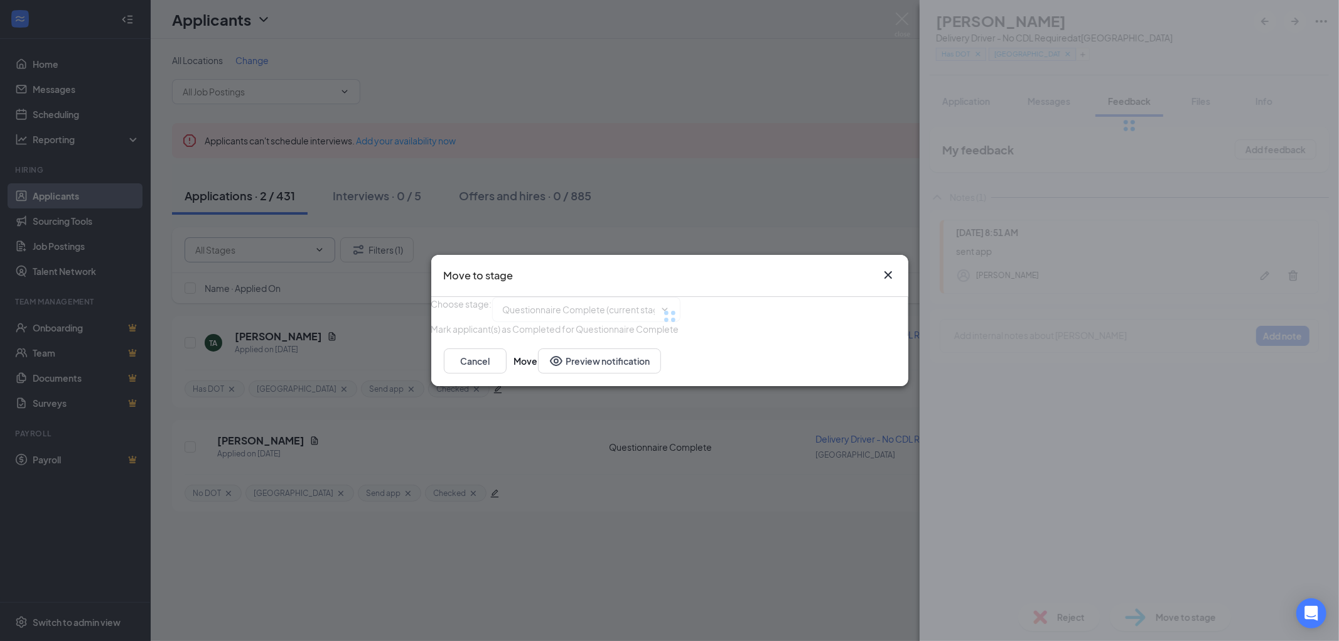
type input "FedEx Application (next stage)"
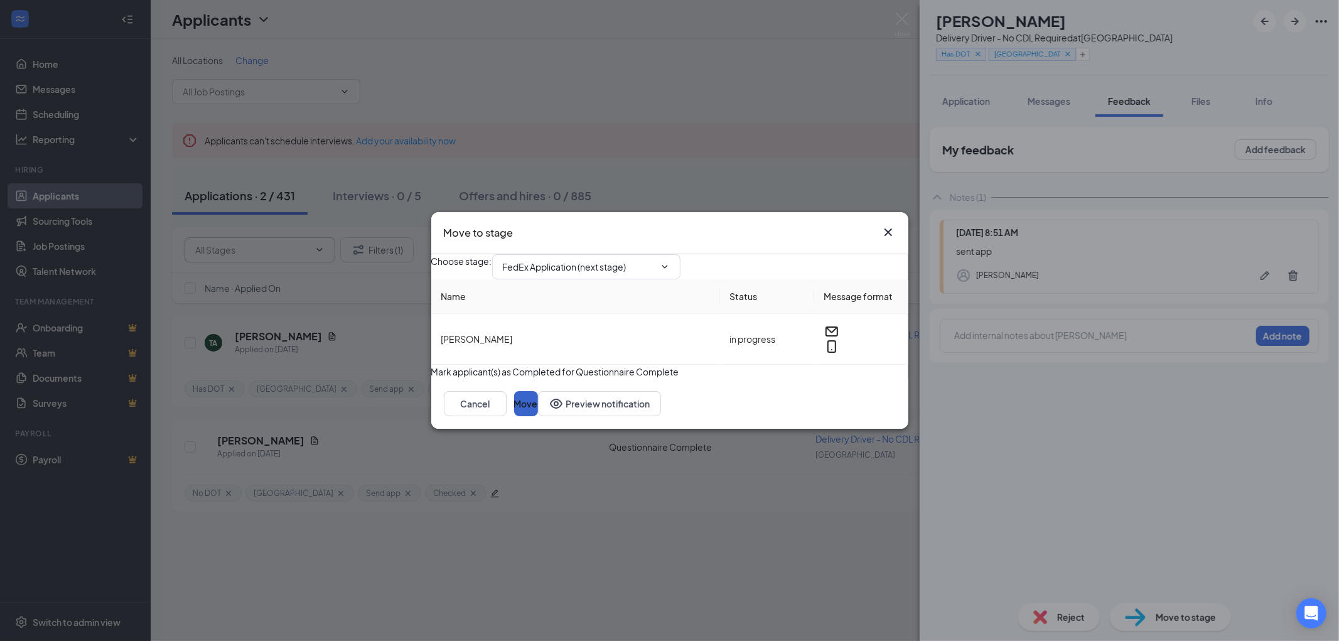
click at [538, 416] on button "Move" at bounding box center [526, 403] width 24 height 25
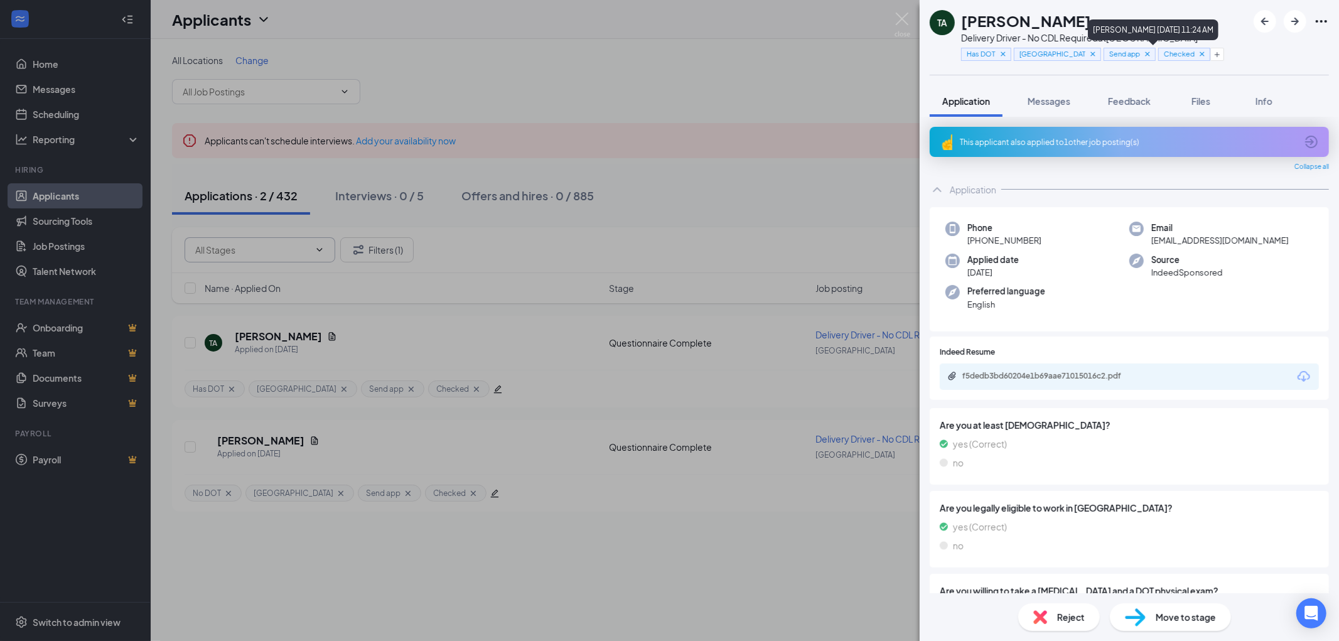
click at [1198, 55] on icon "Cross" at bounding box center [1202, 54] width 9 height 9
click at [1143, 52] on icon "Cross" at bounding box center [1147, 54] width 9 height 9
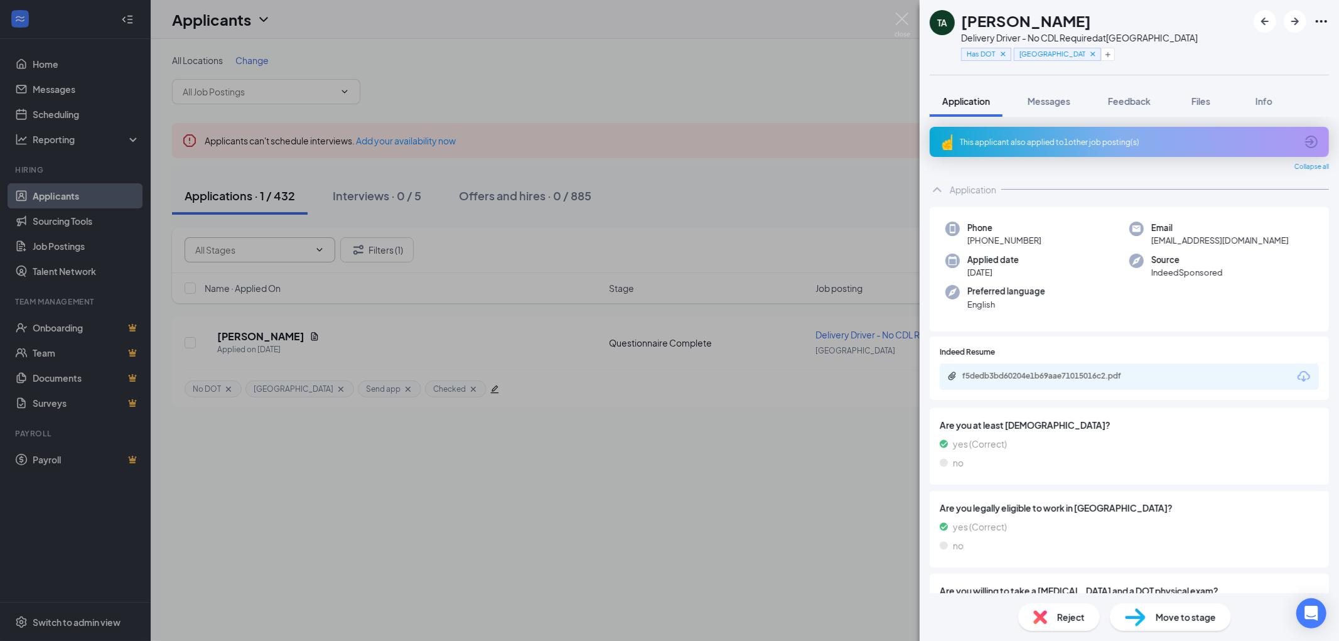
drag, startPoint x: 1105, startPoint y: 18, endPoint x: 962, endPoint y: 23, distance: 142.6
click at [962, 23] on div "[PERSON_NAME]" at bounding box center [1079, 20] width 237 height 21
copy h1 "[PERSON_NAME]"
drag, startPoint x: 1210, startPoint y: 238, endPoint x: 1141, endPoint y: 242, distance: 69.1
click at [1141, 242] on div "Email [EMAIL_ADDRESS][DOMAIN_NAME]" at bounding box center [1221, 235] width 184 height 26
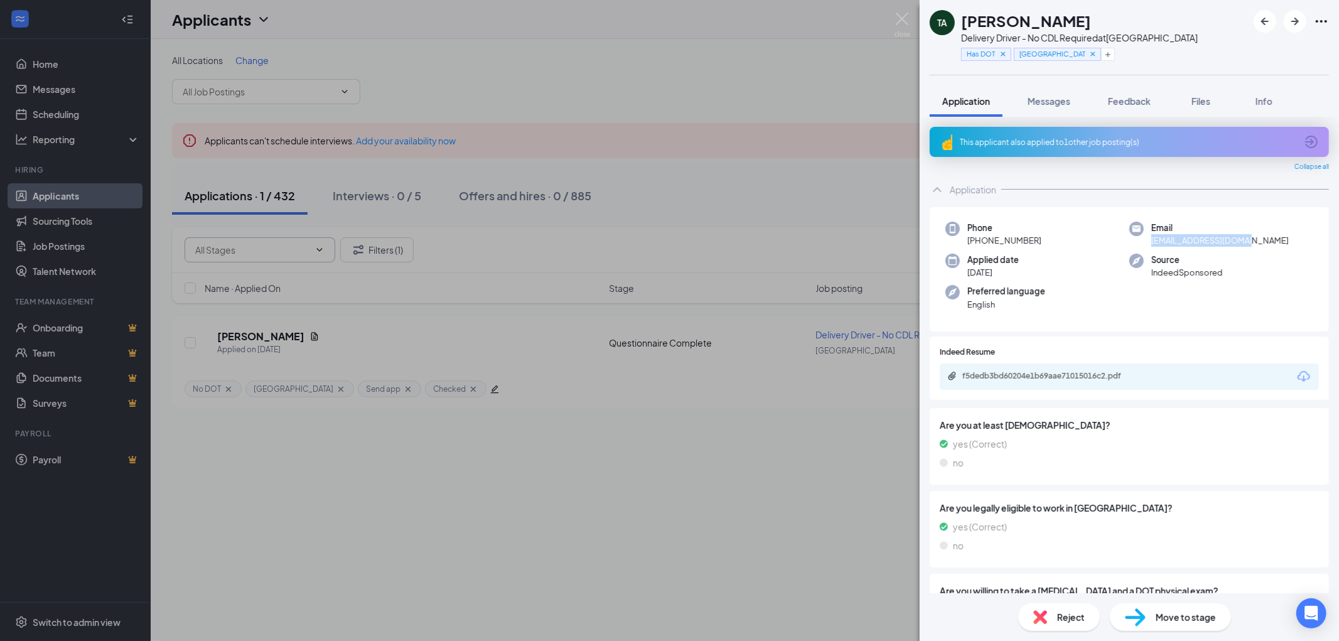
copy span "[EMAIL_ADDRESS][DOMAIN_NAME]"
click at [1127, 102] on span "Feedback" at bounding box center [1129, 100] width 43 height 11
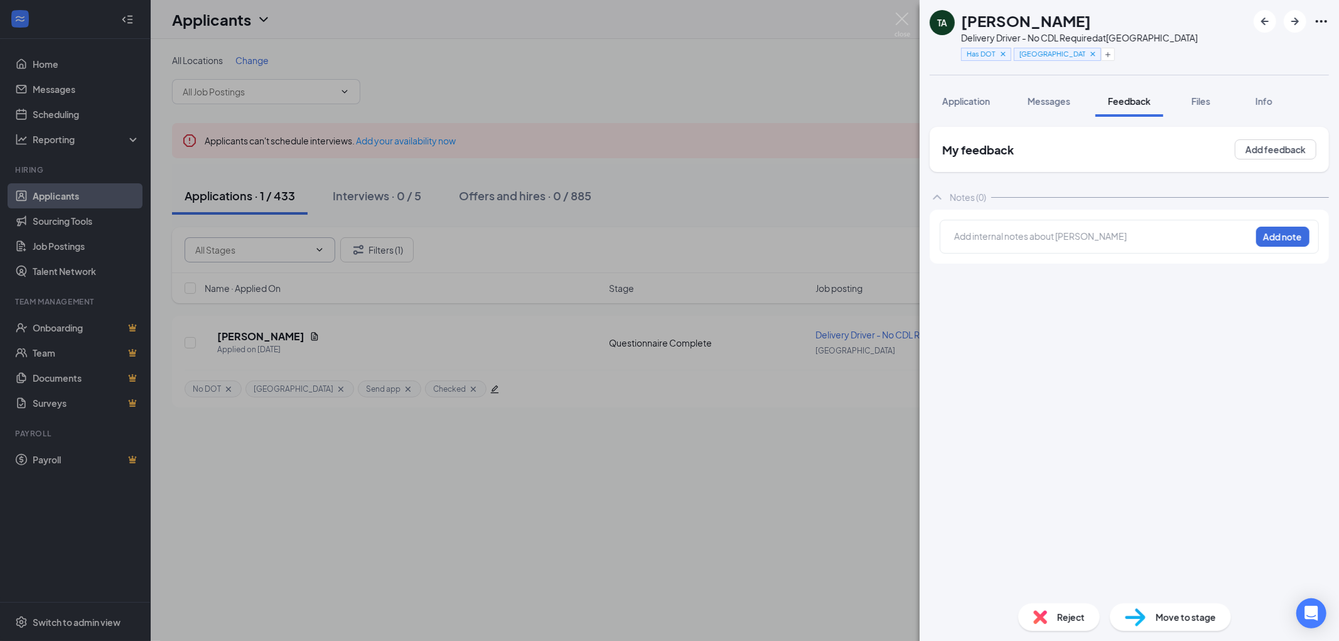
click at [1019, 237] on div at bounding box center [1103, 236] width 296 height 13
click at [1279, 241] on button "Add note" at bounding box center [1282, 237] width 53 height 20
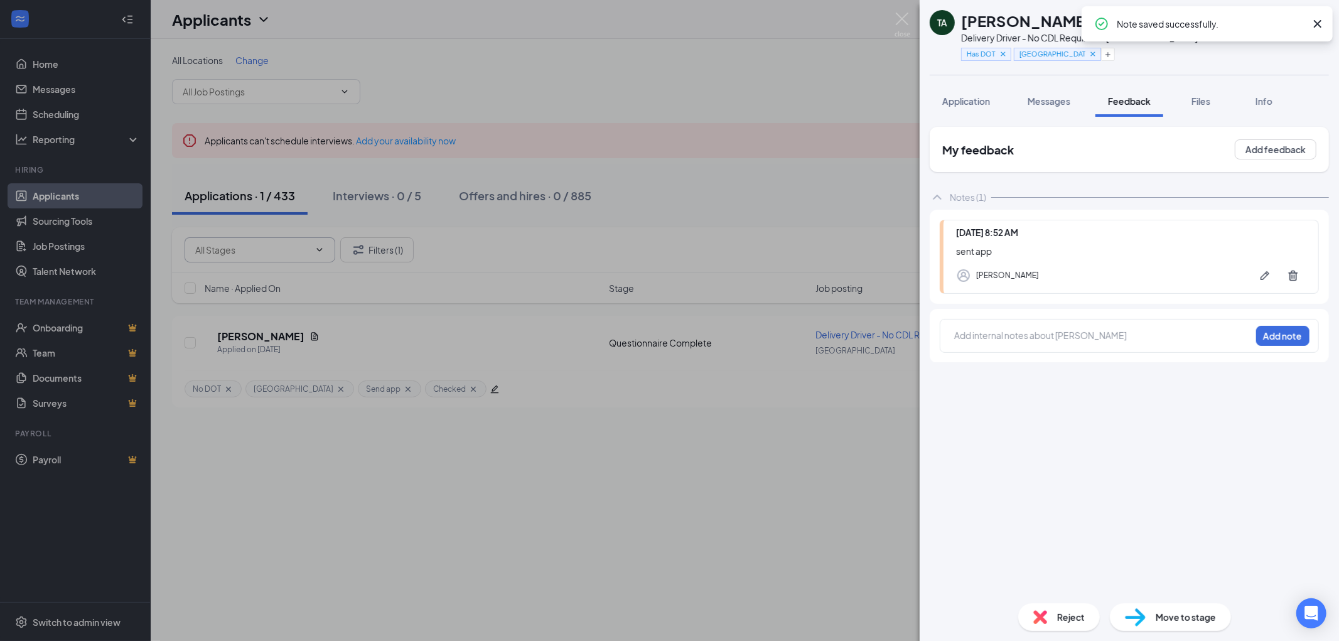
click at [1137, 619] on img at bounding box center [1135, 617] width 21 height 18
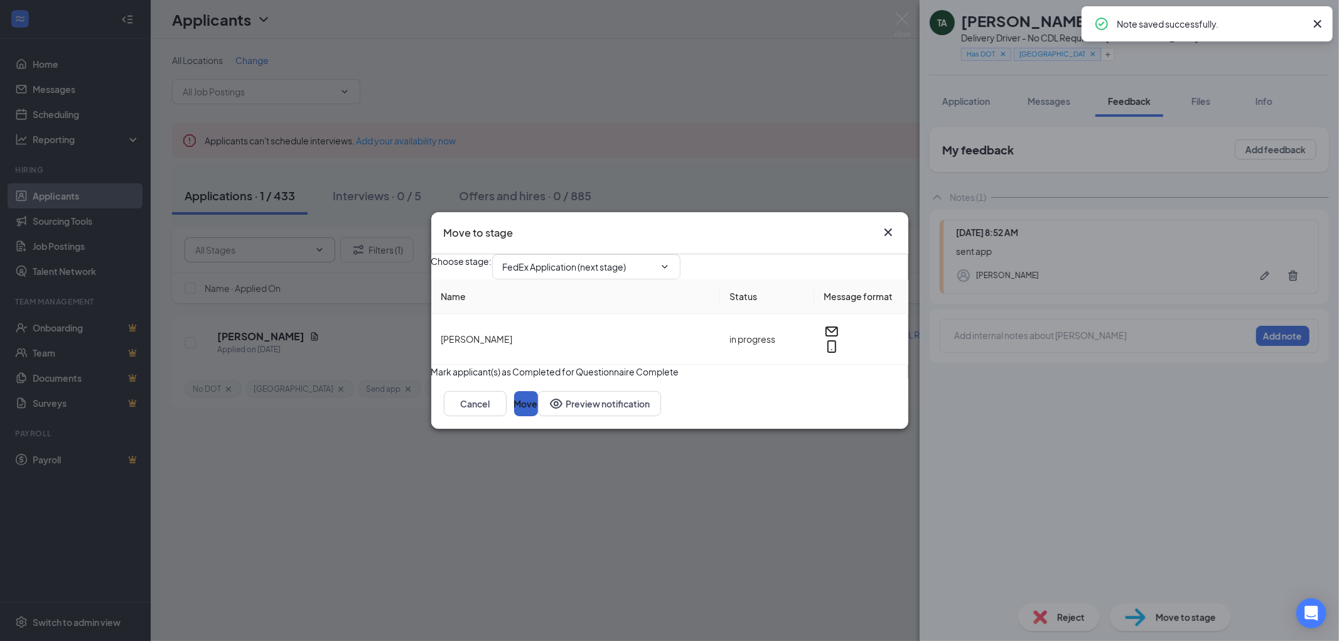
click at [538, 416] on button "Move" at bounding box center [526, 403] width 24 height 25
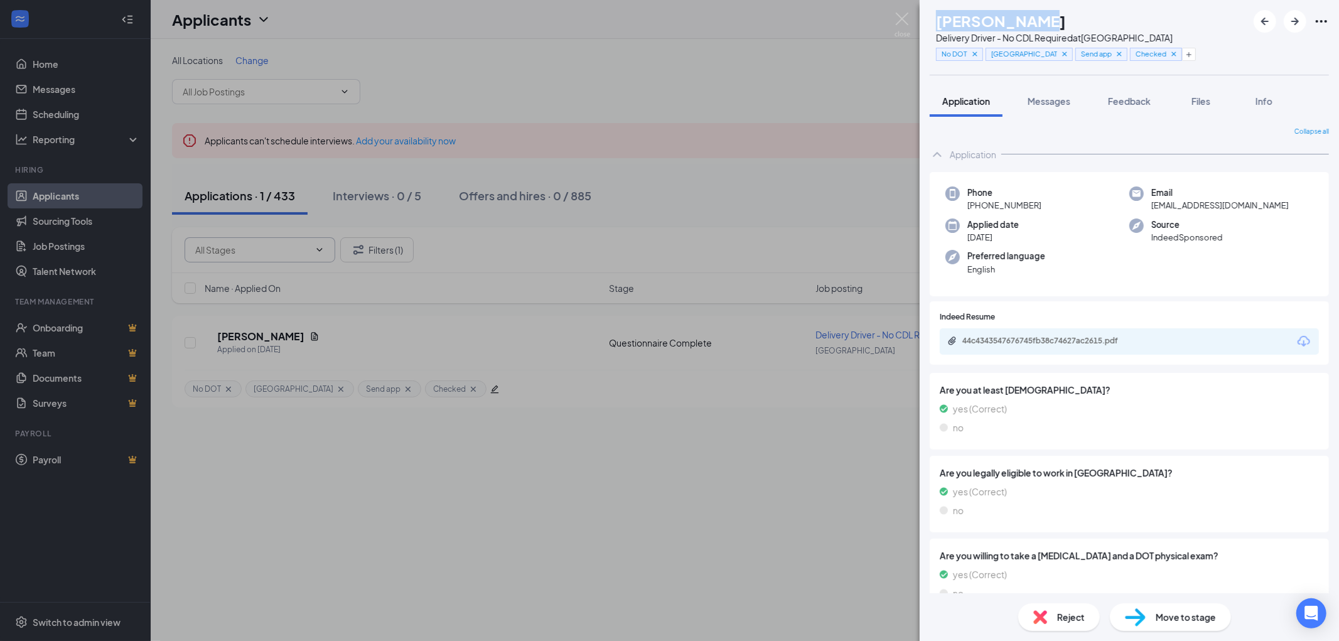
drag, startPoint x: 1042, startPoint y: 21, endPoint x: 955, endPoint y: 22, distance: 86.6
click at [955, 22] on div "BD Bryant Davis Delivery Driver - No CDL Required at South Loop No DOT South Lo…" at bounding box center [1063, 37] width 266 height 55
drag, startPoint x: 1235, startPoint y: 203, endPoint x: 1149, endPoint y: 205, distance: 86.0
click at [1149, 205] on div "Email davisbryant057@gmail.com" at bounding box center [1221, 199] width 184 height 26
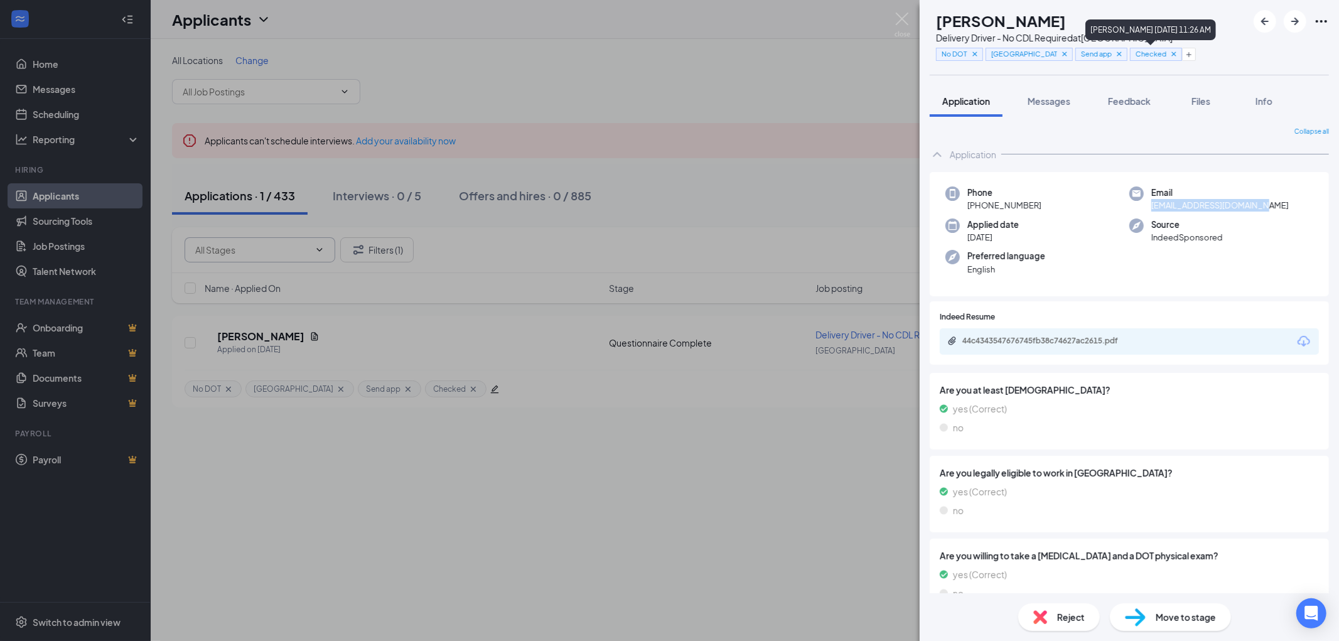
drag, startPoint x: 1171, startPoint y: 51, endPoint x: 1140, endPoint y: 55, distance: 30.4
click at [1171, 51] on icon "Cross" at bounding box center [1173, 54] width 9 height 9
click at [1117, 53] on icon "Cross" at bounding box center [1119, 53] width 4 height 4
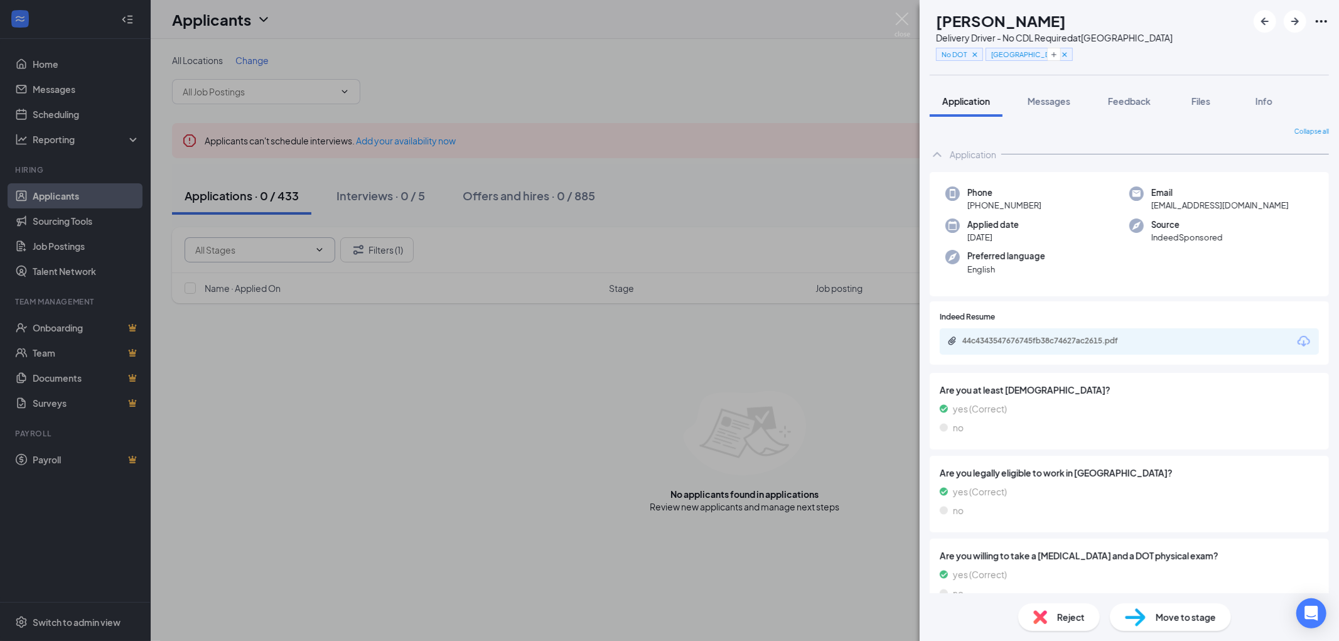
drag, startPoint x: 1132, startPoint y: 96, endPoint x: 1128, endPoint y: 139, distance: 42.8
click at [1132, 96] on span "Feedback" at bounding box center [1129, 100] width 43 height 11
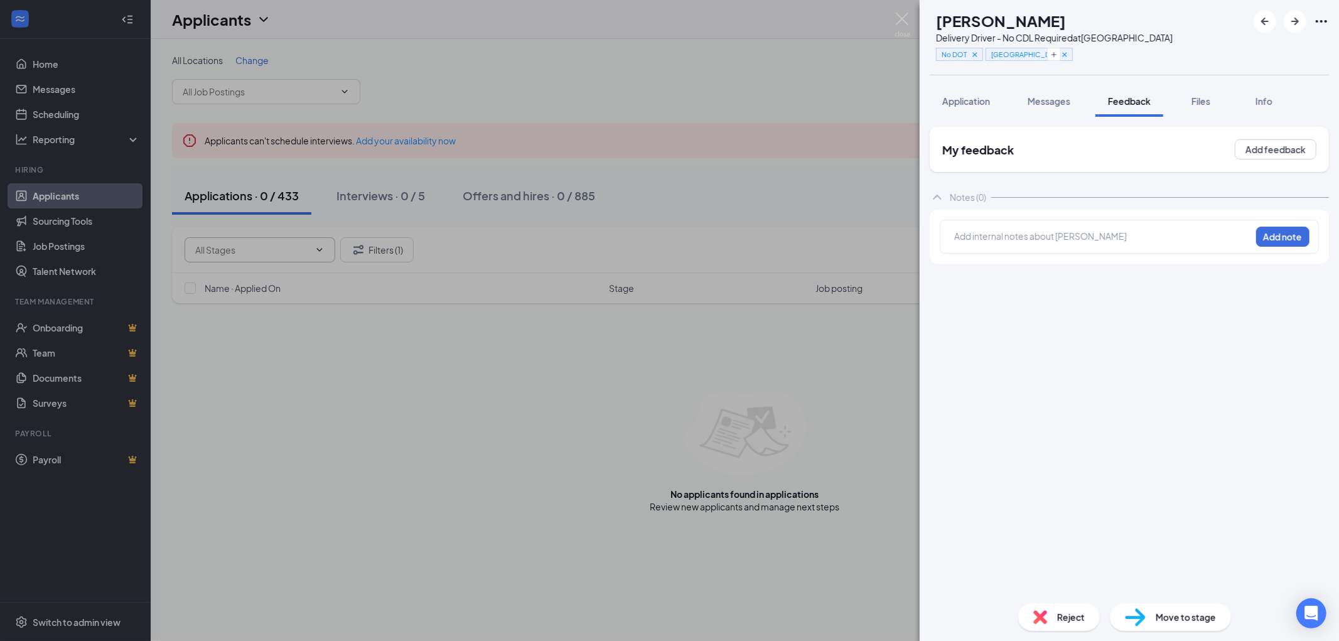
click at [997, 237] on div at bounding box center [1103, 236] width 296 height 13
click at [982, 236] on span "sent aapp" at bounding box center [975, 235] width 41 height 11
click at [1288, 230] on button "Add note" at bounding box center [1282, 237] width 53 height 20
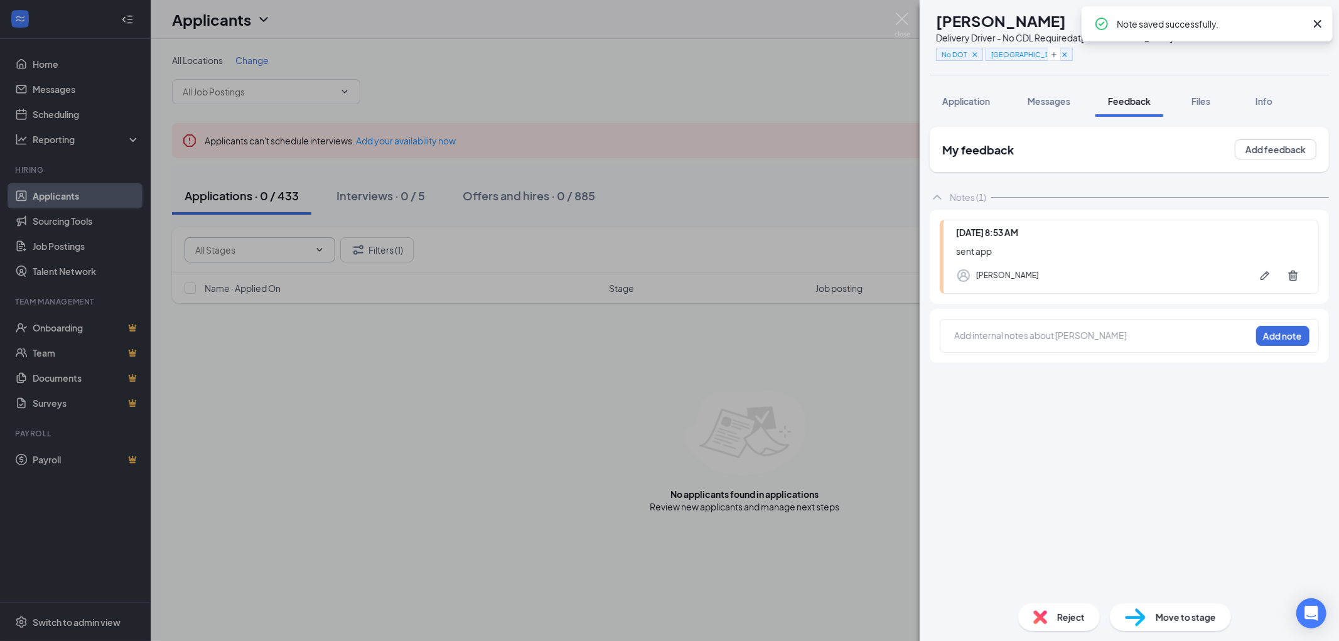
click at [1161, 616] on span "Move to stage" at bounding box center [1185, 617] width 60 height 14
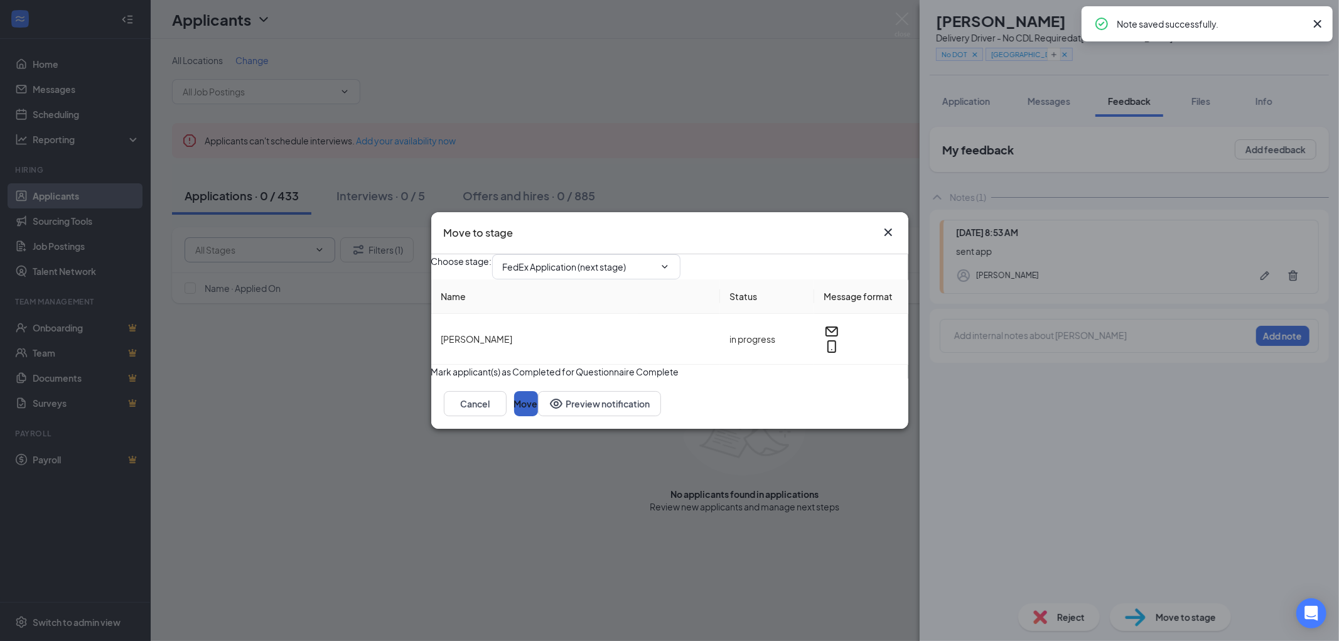
click at [538, 416] on button "Move" at bounding box center [526, 403] width 24 height 25
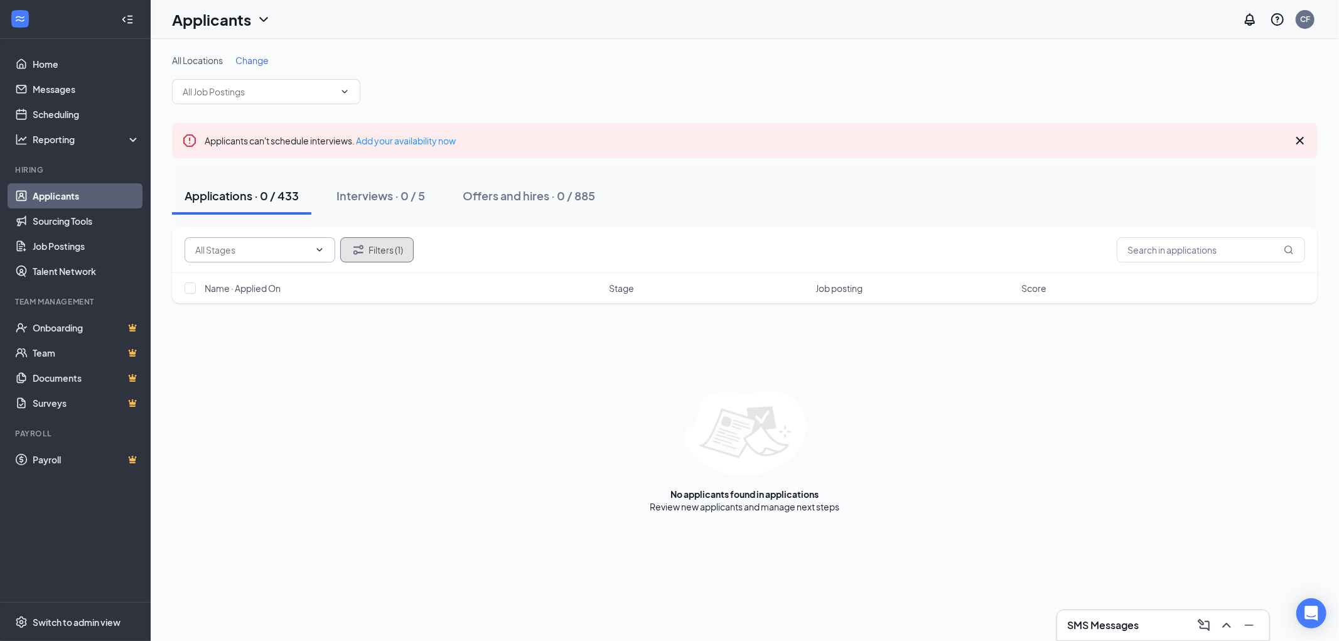
click at [378, 245] on button "Filters (1)" at bounding box center [376, 249] width 73 height 25
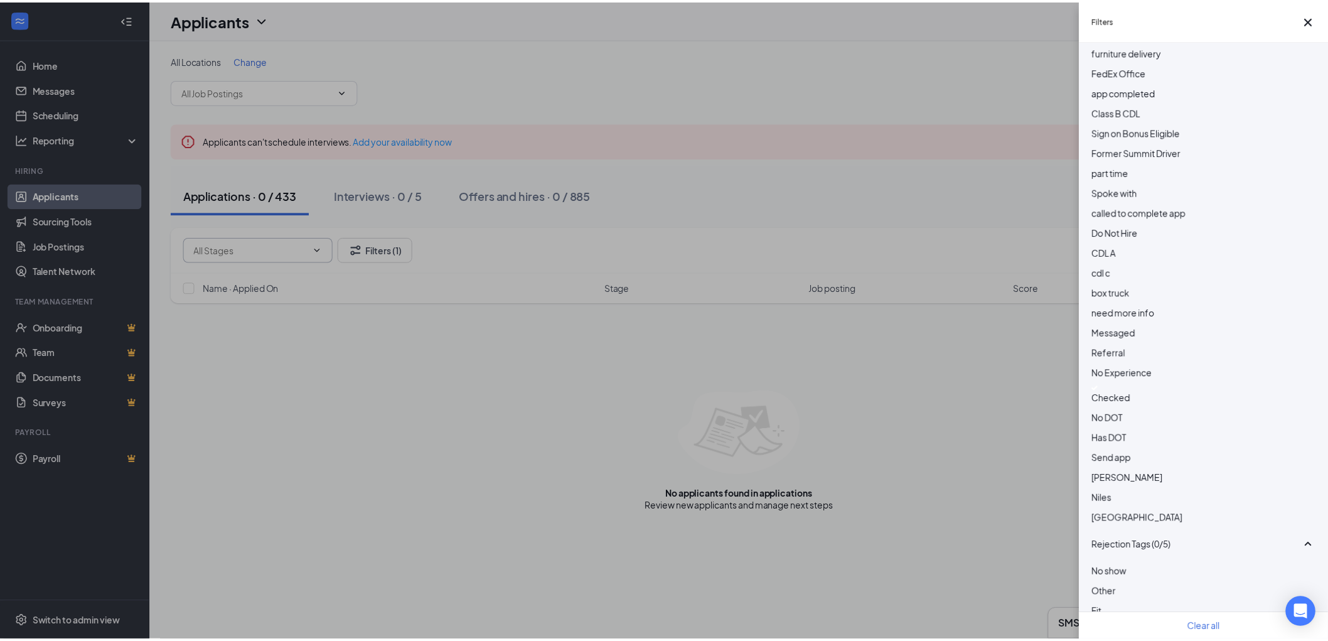
scroll to position [767, 0]
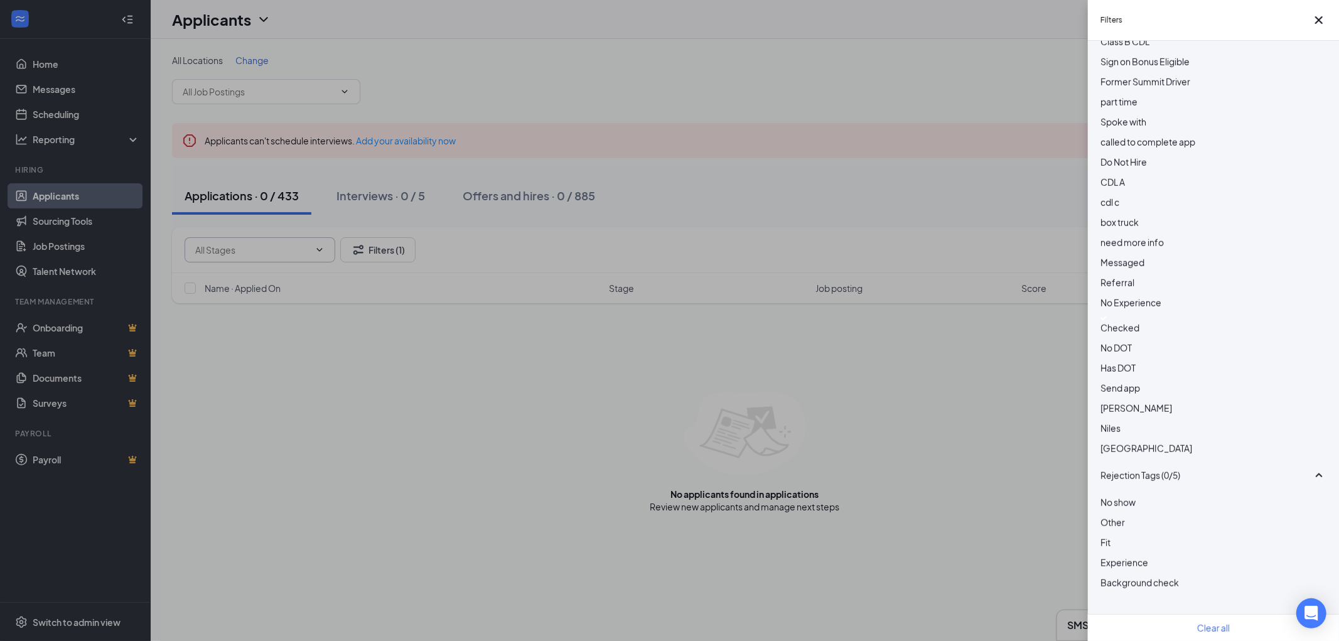
click at [1103, 321] on div at bounding box center [1213, 318] width 226 height 5
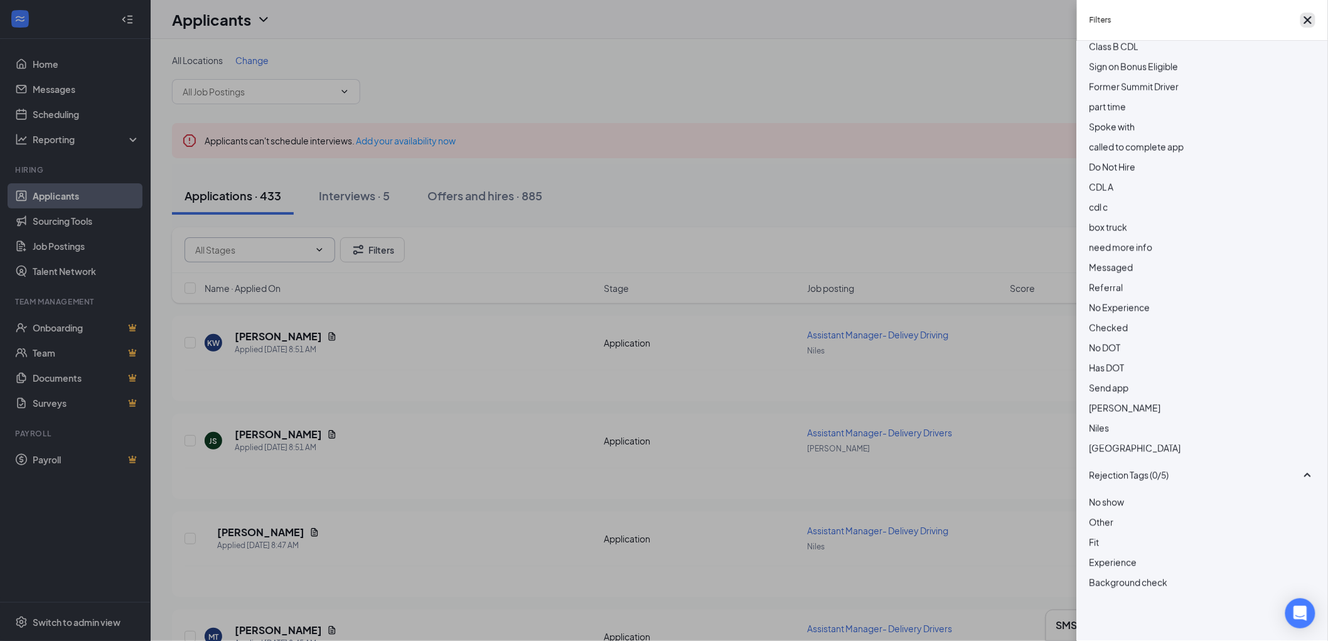
click at [1303, 17] on icon "Cross" at bounding box center [1307, 20] width 15 height 15
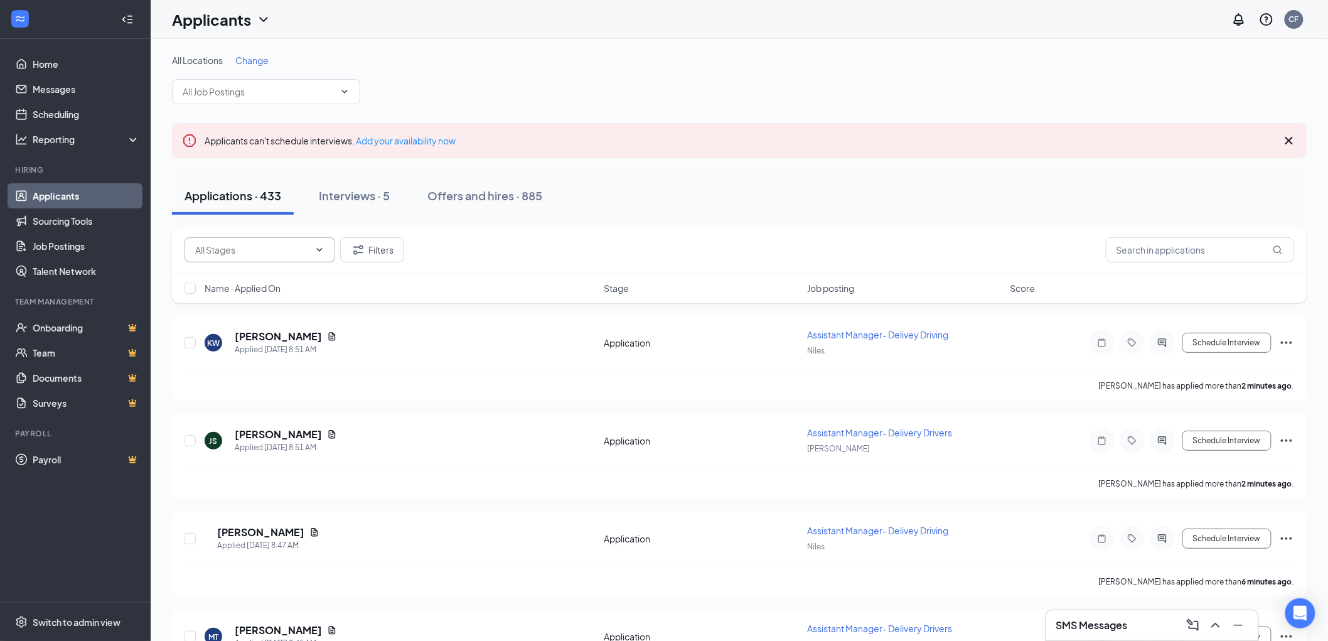
click at [230, 199] on div "Applications · 433" at bounding box center [233, 196] width 97 height 16
click at [274, 254] on input "text" at bounding box center [252, 250] width 114 height 14
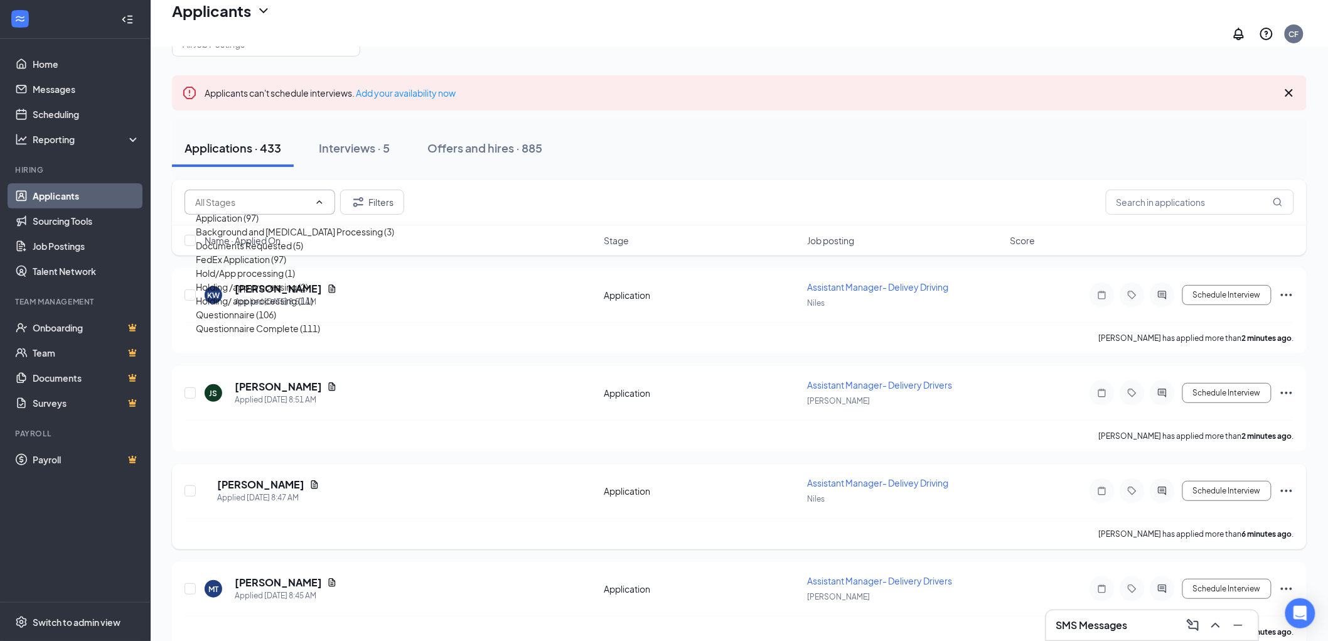
scroll to position [139, 0]
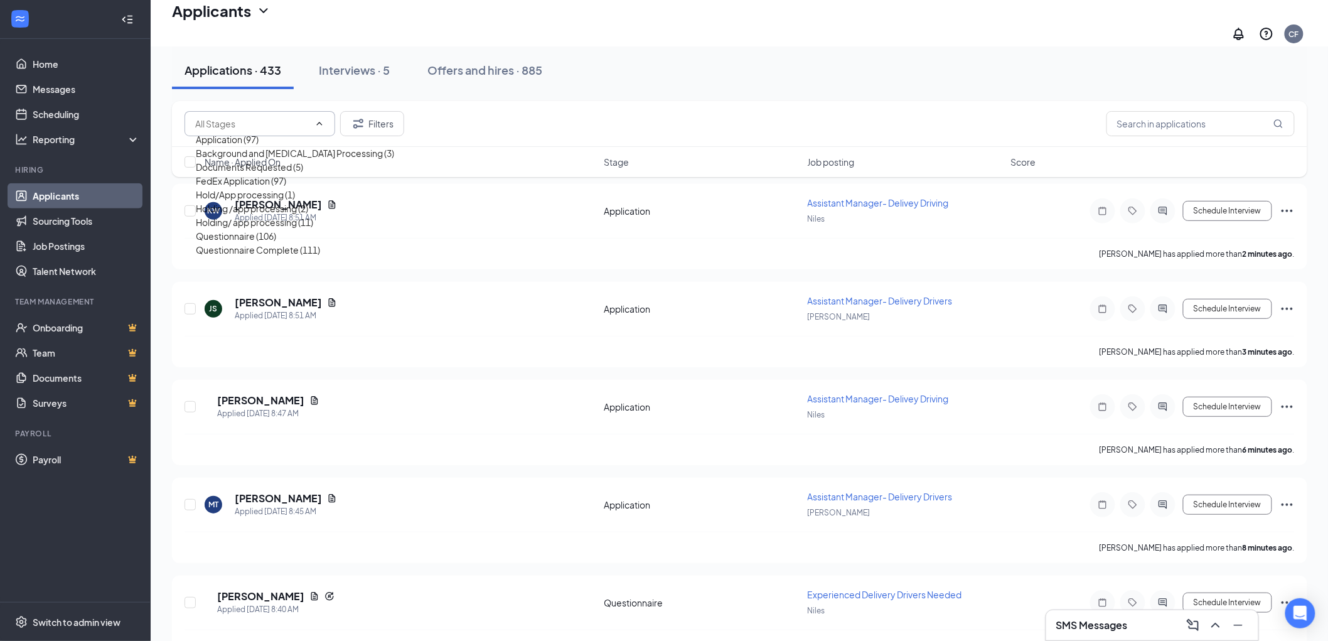
click at [249, 257] on div "Questionnaire Complete (111)" at bounding box center [258, 250] width 124 height 14
type input "Questionnaire Complete (111)"
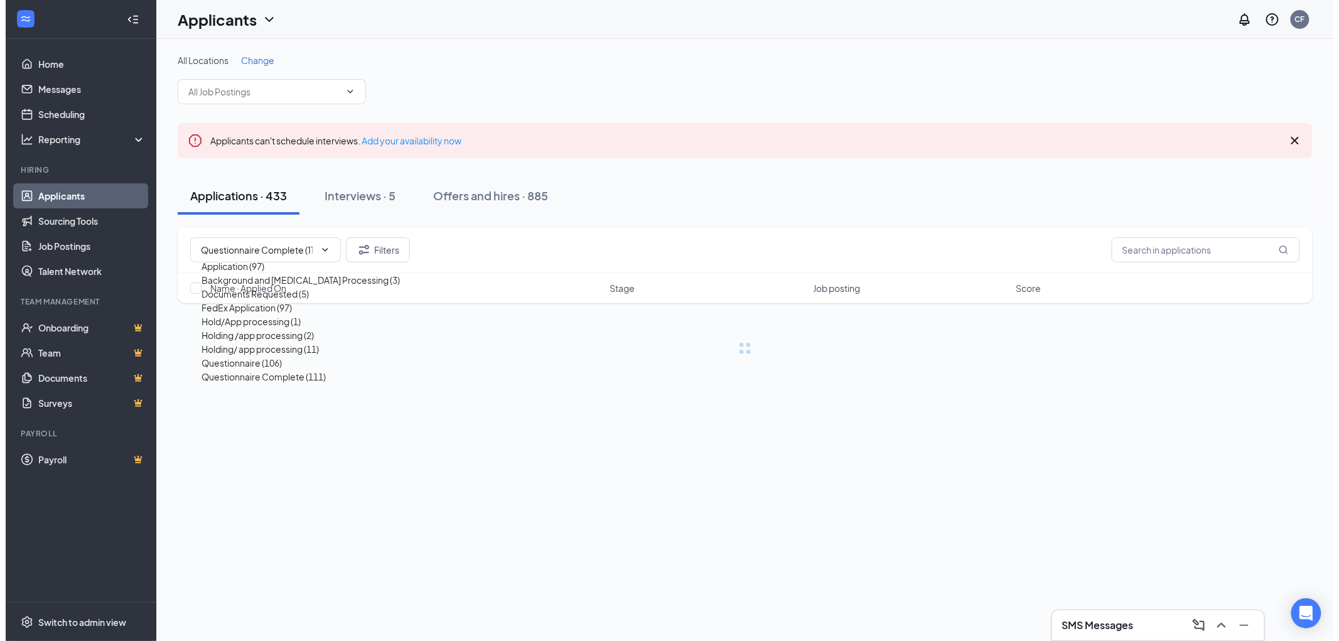
scroll to position [0, 0]
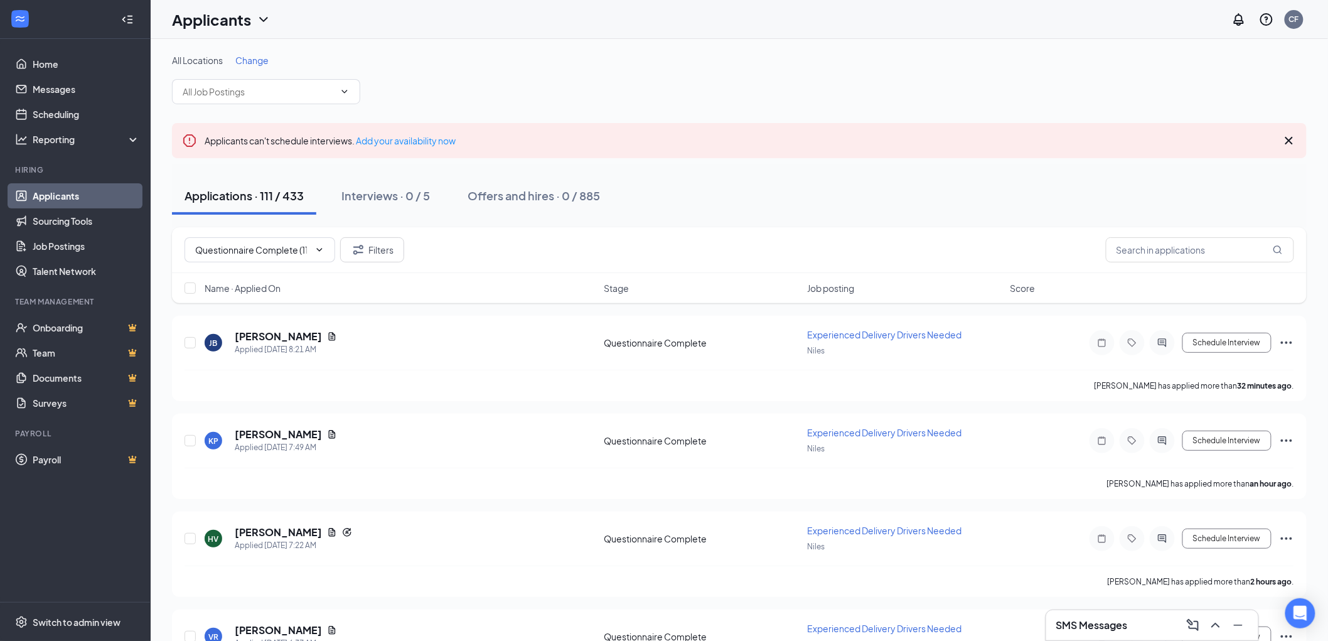
click at [271, 287] on span "Name · Applied On" at bounding box center [243, 288] width 76 height 13
click at [290, 286] on icon "ArrowDown" at bounding box center [289, 288] width 15 height 15
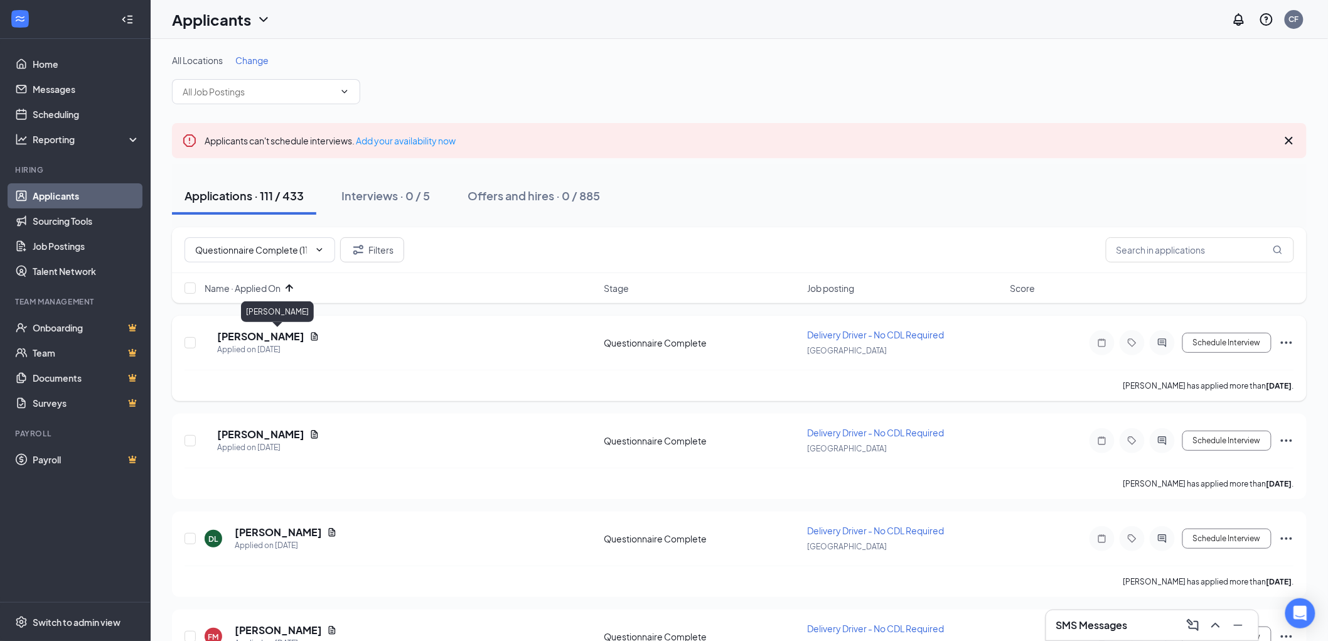
click at [279, 338] on h5 "Shareef Arimiyao" at bounding box center [260, 337] width 87 height 14
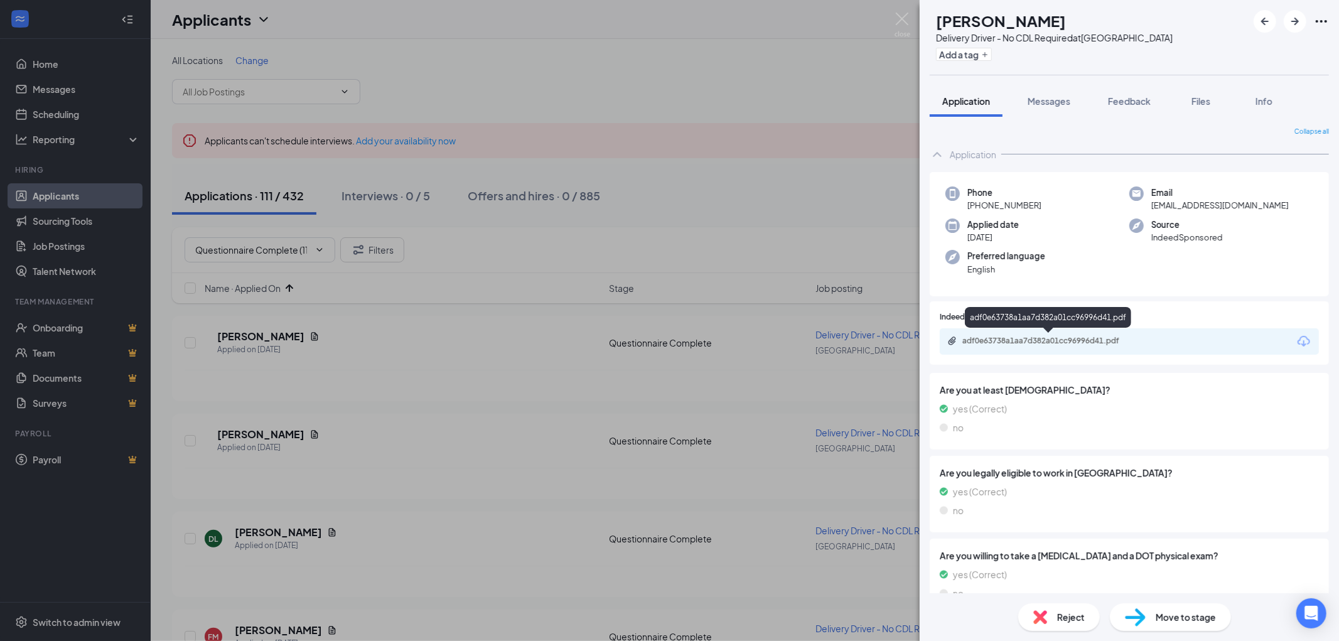
click at [1066, 342] on div "adf0e63738a1aa7d382a01cc96996d41.pdf" at bounding box center [1050, 341] width 176 height 10
click at [1050, 615] on div "Reject" at bounding box center [1059, 617] width 82 height 28
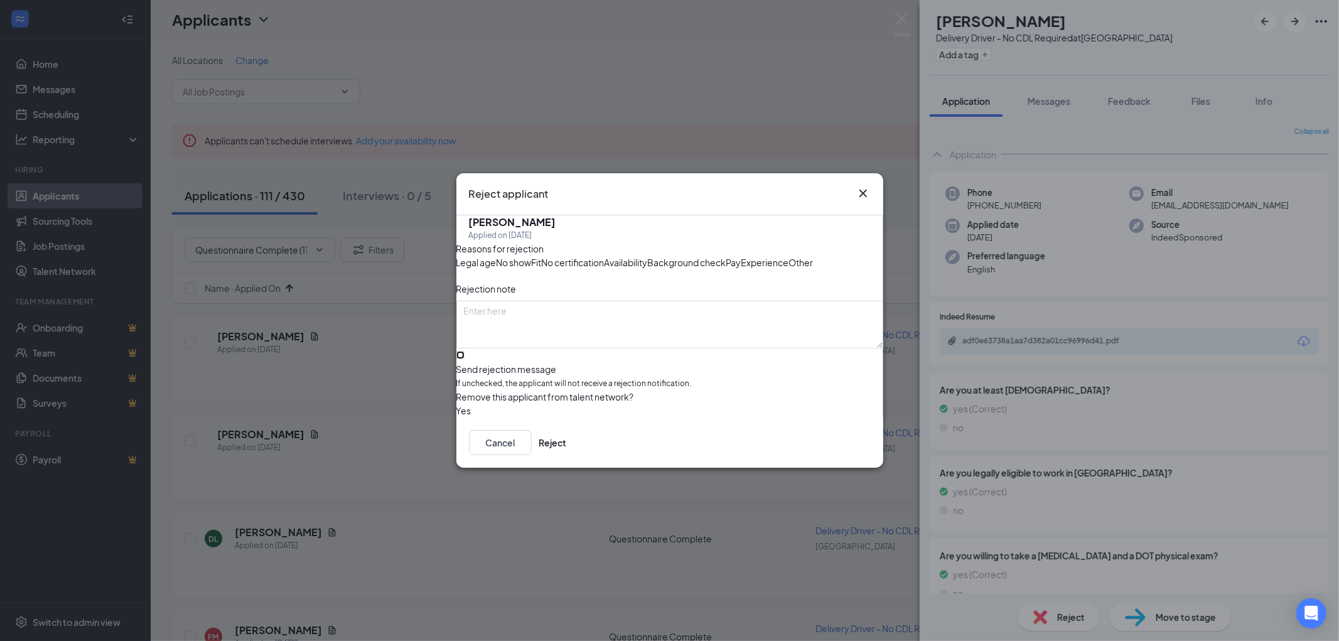
click at [464, 359] on input "Send rejection message If unchecked, the applicant will not receive a rejection…" at bounding box center [460, 355] width 8 height 8
checkbox input "true"
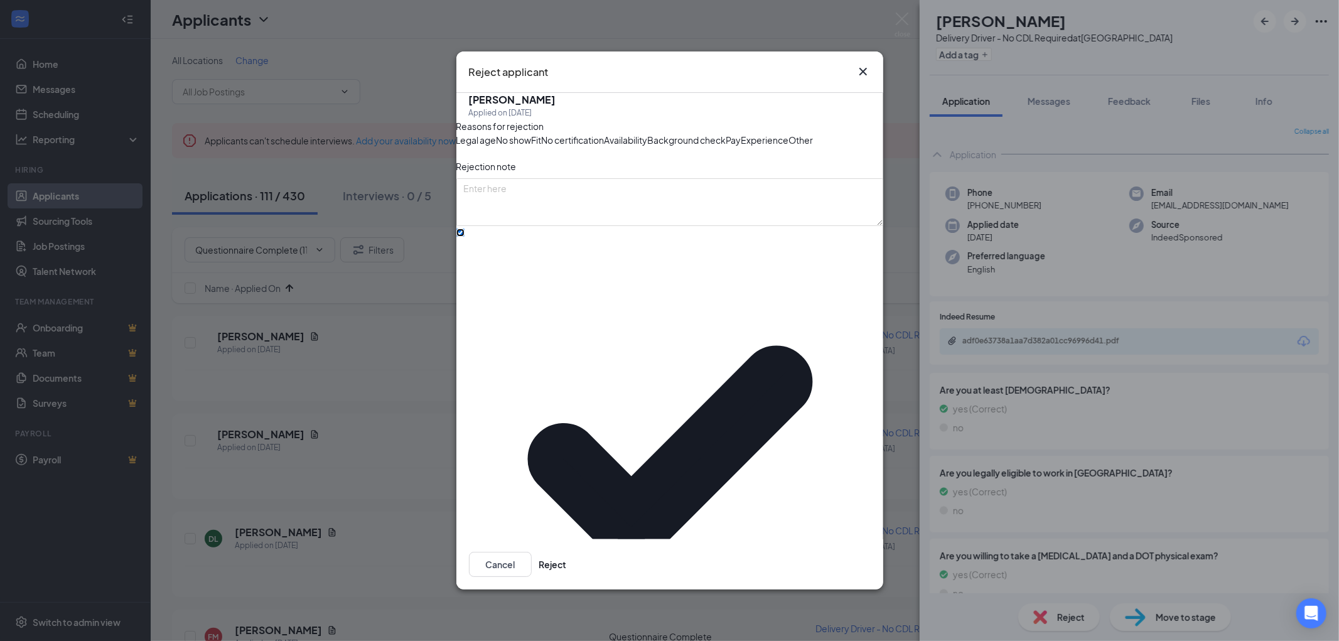
drag, startPoint x: 527, startPoint y: 410, endPoint x: 536, endPoint y: 404, distance: 11.2
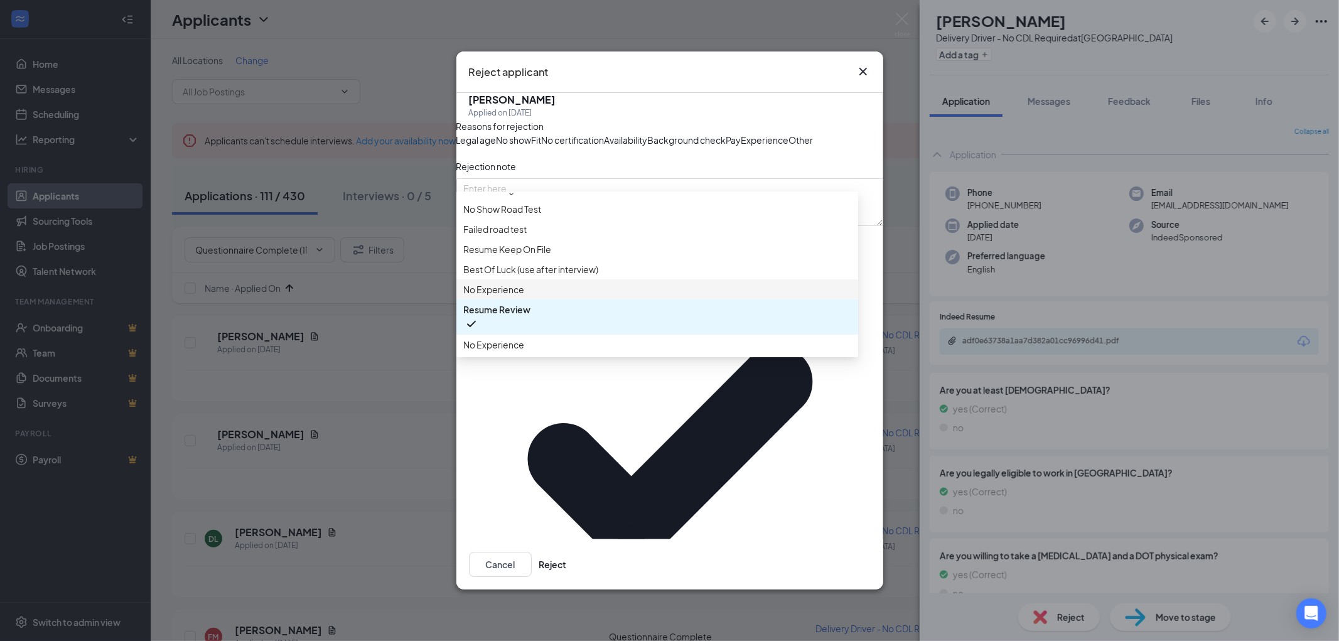
click at [510, 296] on span "No Experience" at bounding box center [494, 289] width 61 height 14
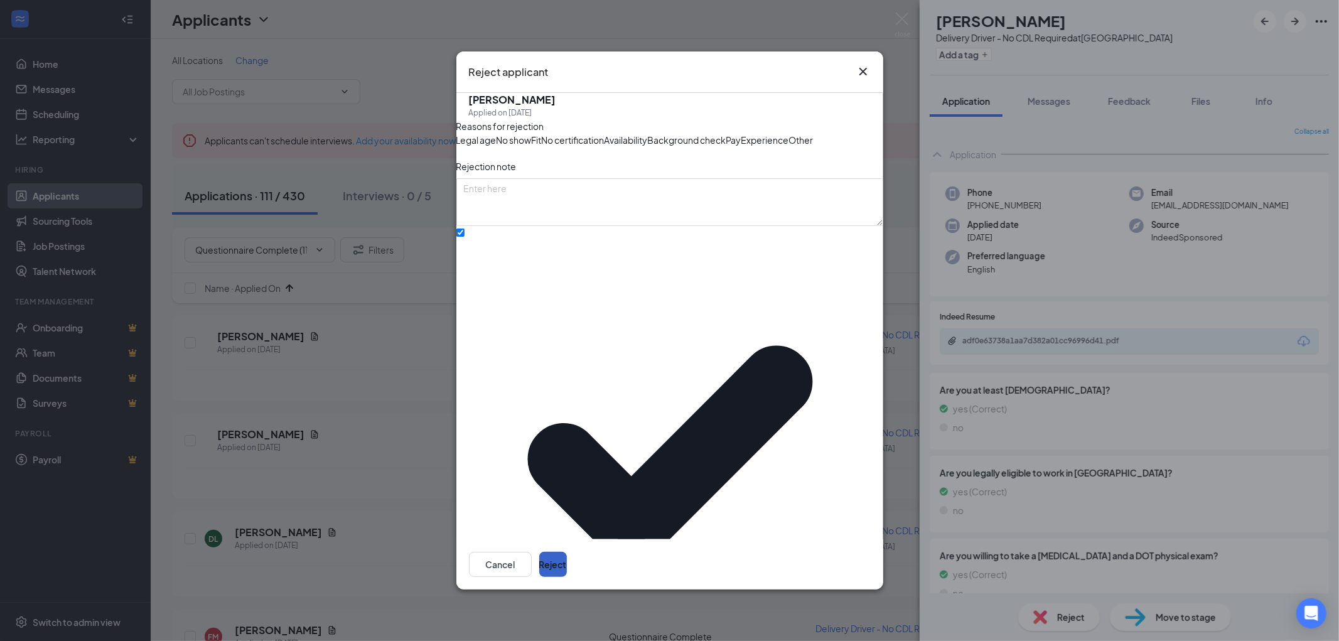
click at [567, 552] on button "Reject" at bounding box center [553, 564] width 28 height 25
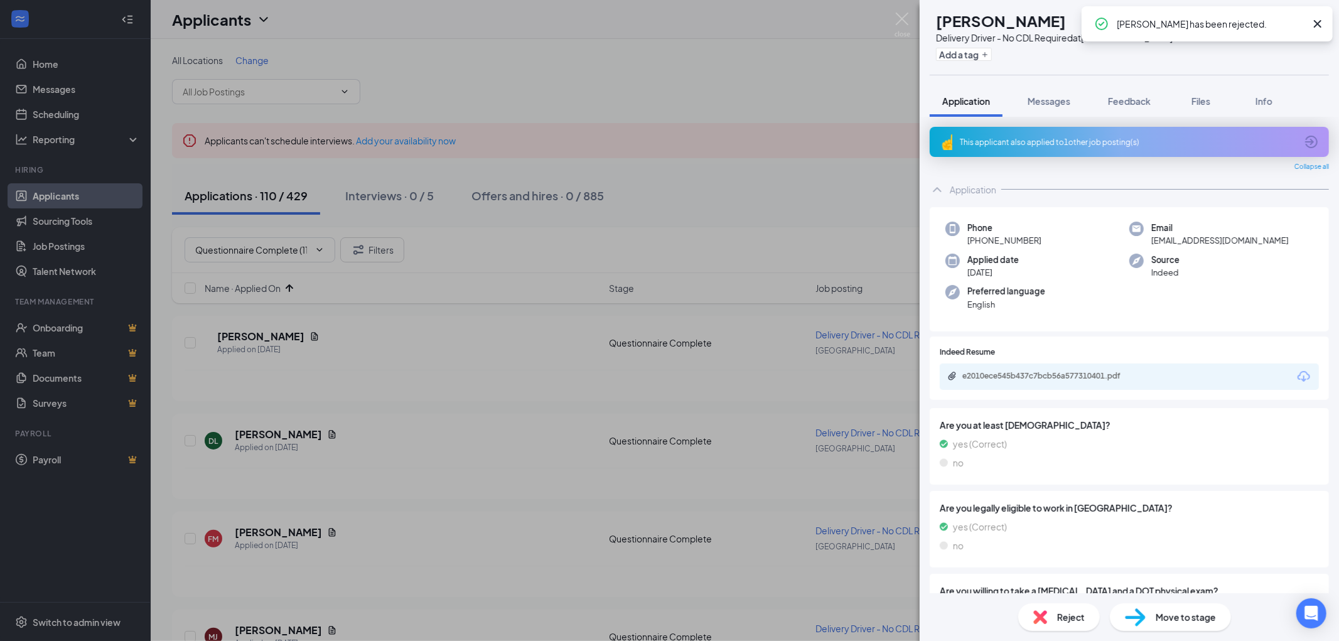
click at [1316, 25] on icon "Cross" at bounding box center [1318, 24] width 8 height 8
drag, startPoint x: 1122, startPoint y: 142, endPoint x: 1125, endPoint y: 286, distance: 143.8
click at [1123, 142] on div "This applicant also applied to 1 other job posting(s)" at bounding box center [1128, 142] width 336 height 11
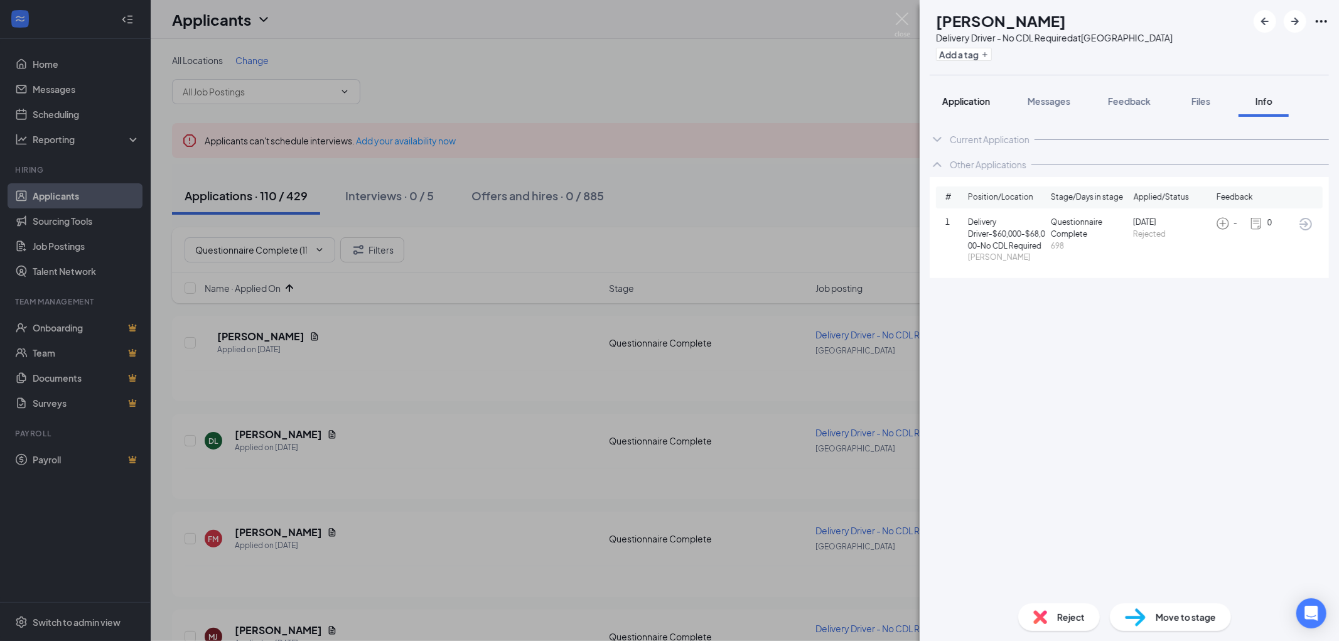
click at [964, 97] on span "Application" at bounding box center [966, 100] width 48 height 11
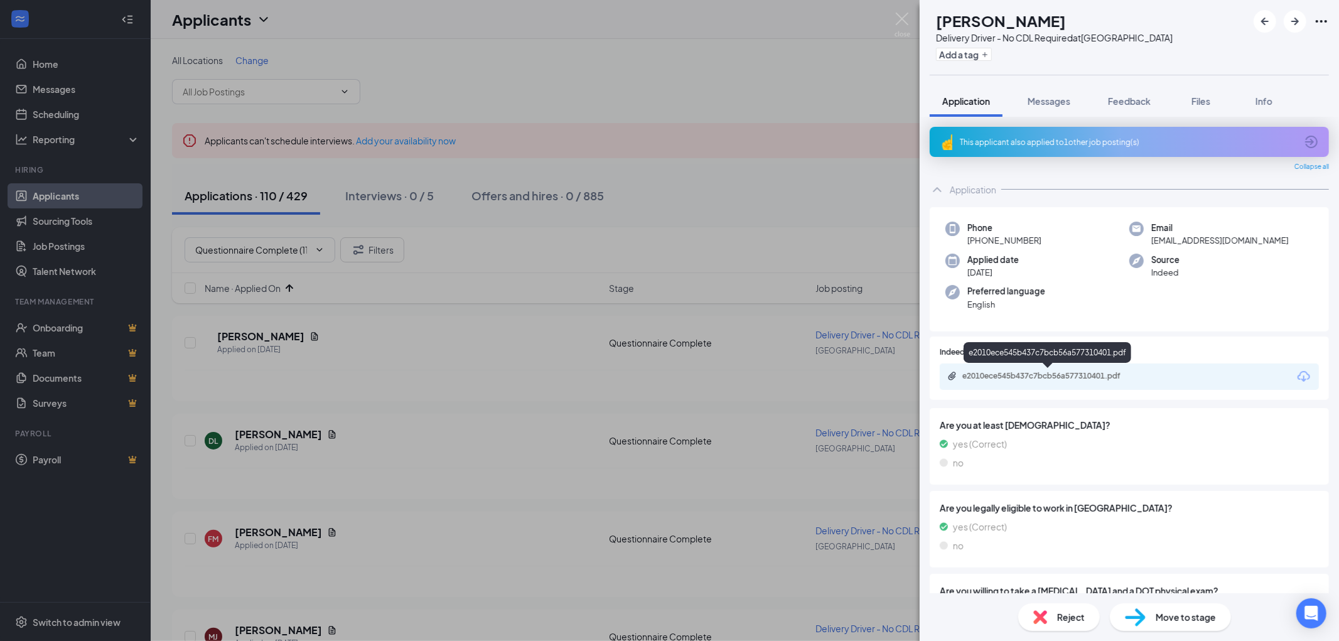
click at [1020, 373] on div "e2010ece545b437c7bcb56a577310401.pdf" at bounding box center [1050, 376] width 176 height 10
click at [1071, 619] on span "Reject" at bounding box center [1071, 617] width 28 height 14
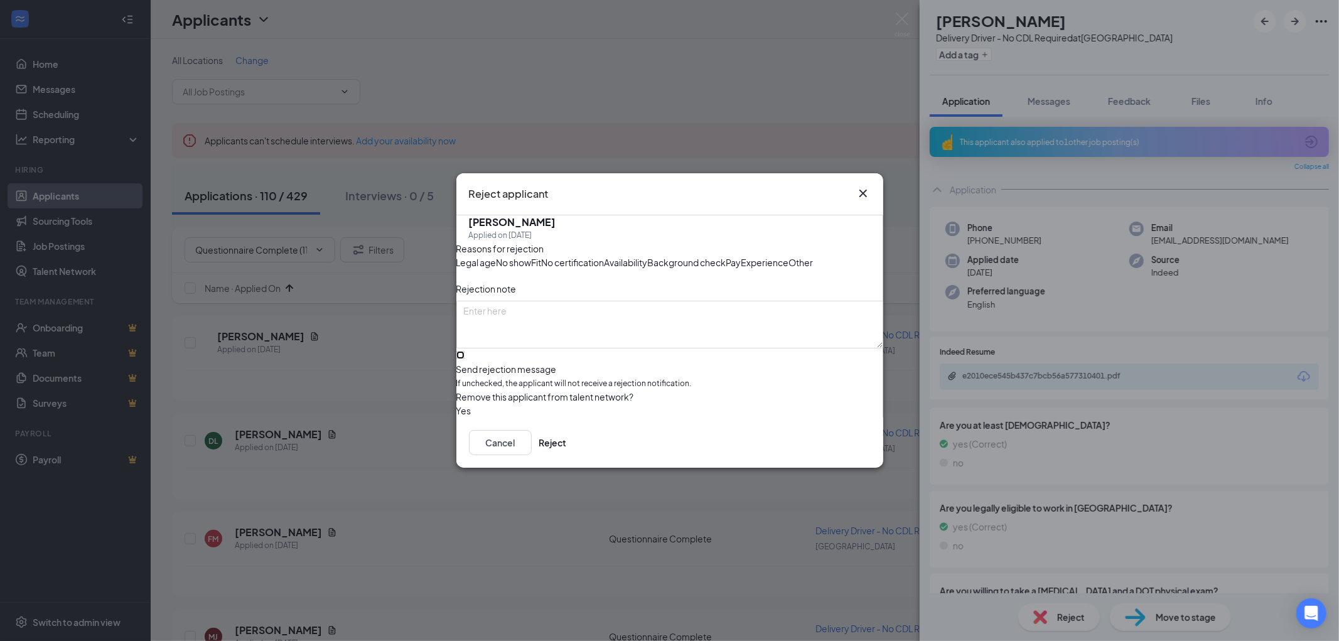
click at [464, 359] on input "Send rejection message If unchecked, the applicant will not receive a rejection…" at bounding box center [460, 355] width 8 height 8
checkbox input "true"
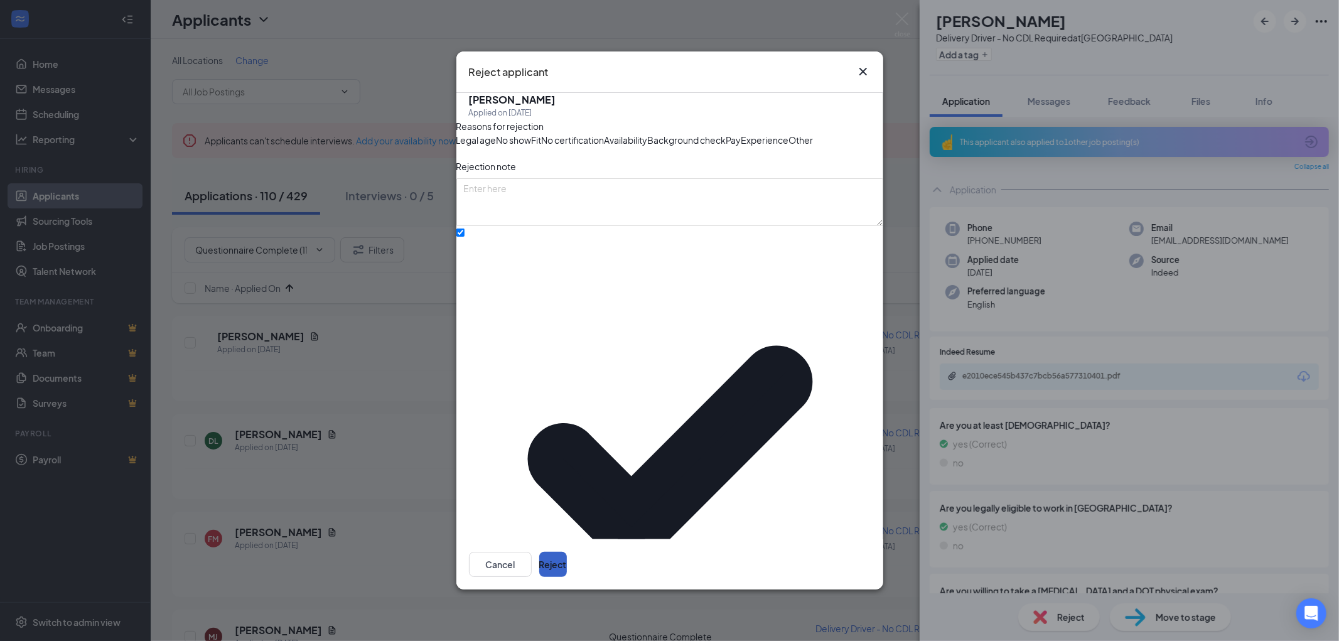
click at [567, 552] on button "Reject" at bounding box center [553, 564] width 28 height 25
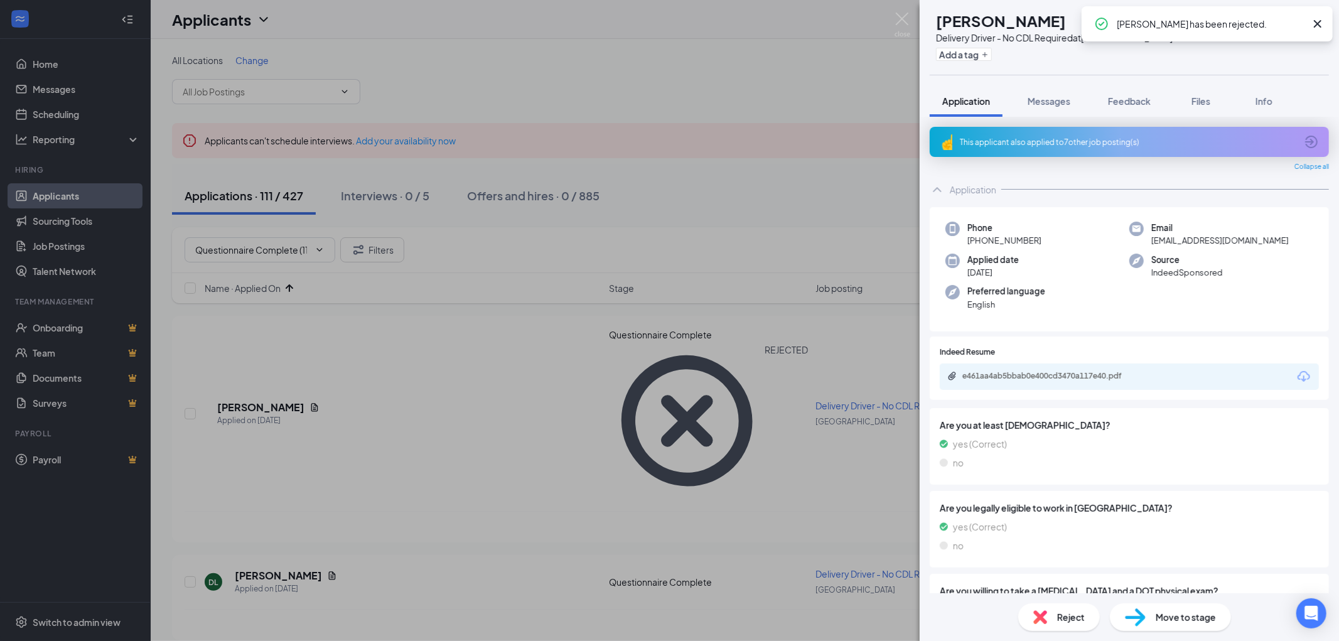
click at [1078, 140] on div "This applicant also applied to 7 other job posting(s)" at bounding box center [1128, 142] width 336 height 11
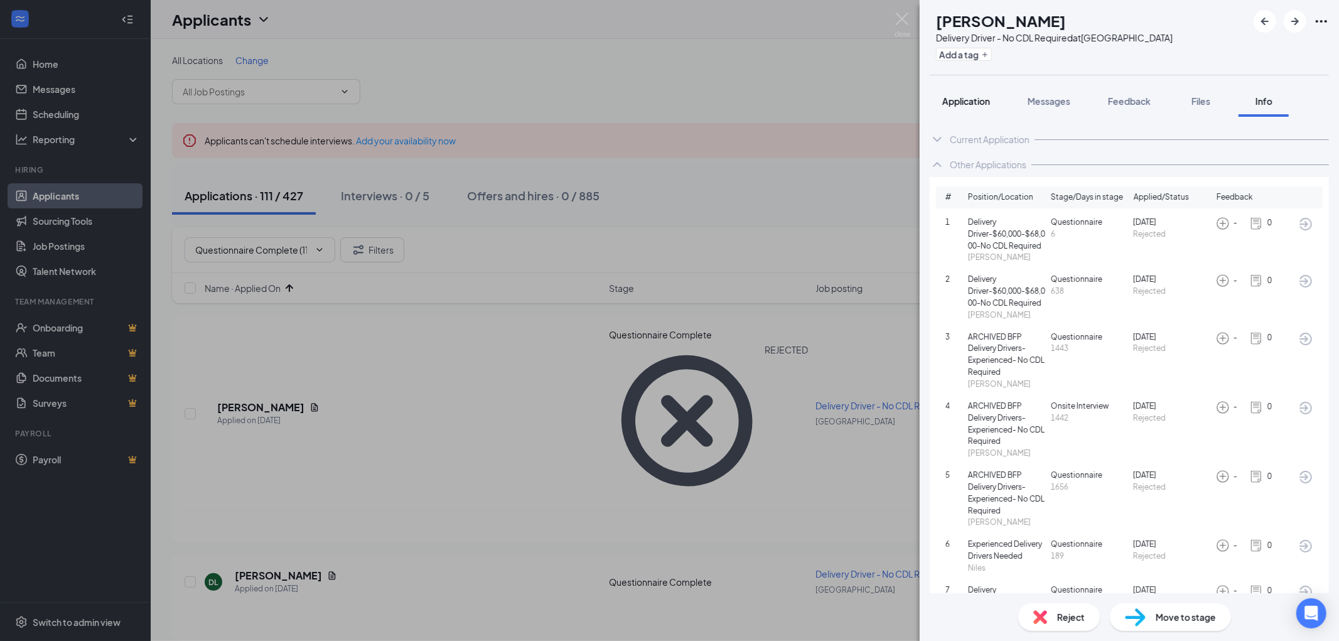
click at [977, 101] on span "Application" at bounding box center [966, 100] width 48 height 11
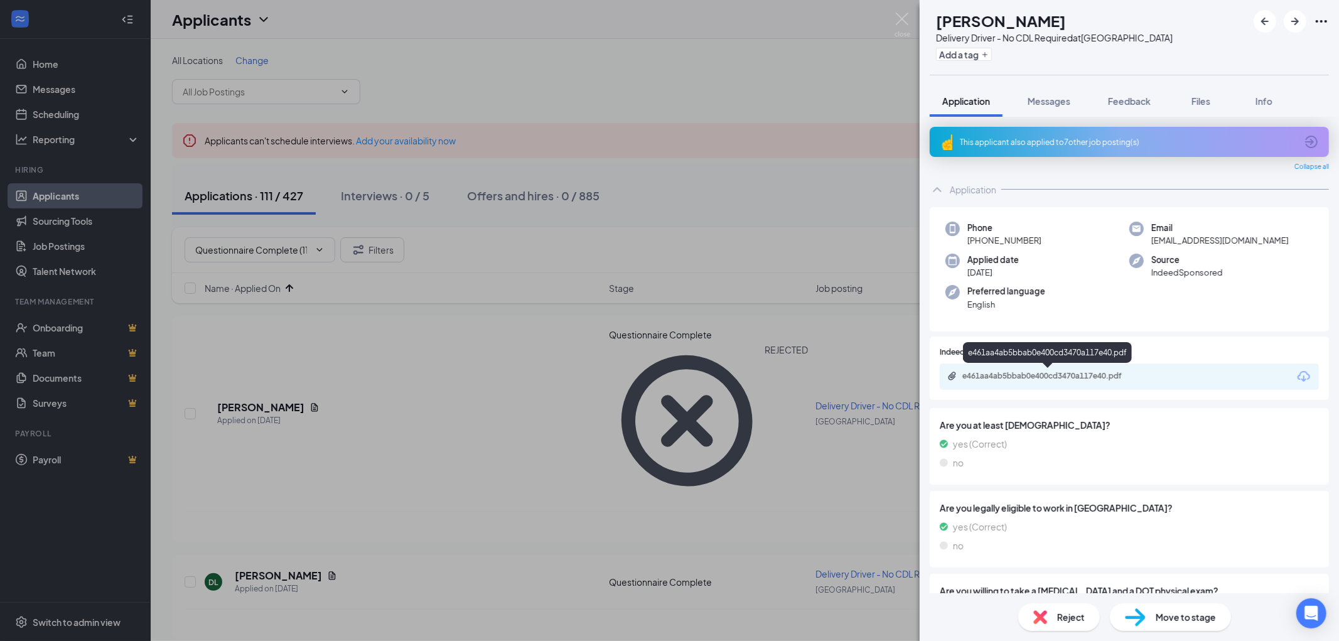
click at [1080, 373] on div "e461aa4ab5bbab0e400cd3470a117e40.pdf" at bounding box center [1050, 376] width 176 height 10
click at [1059, 618] on span "Reject" at bounding box center [1071, 617] width 28 height 14
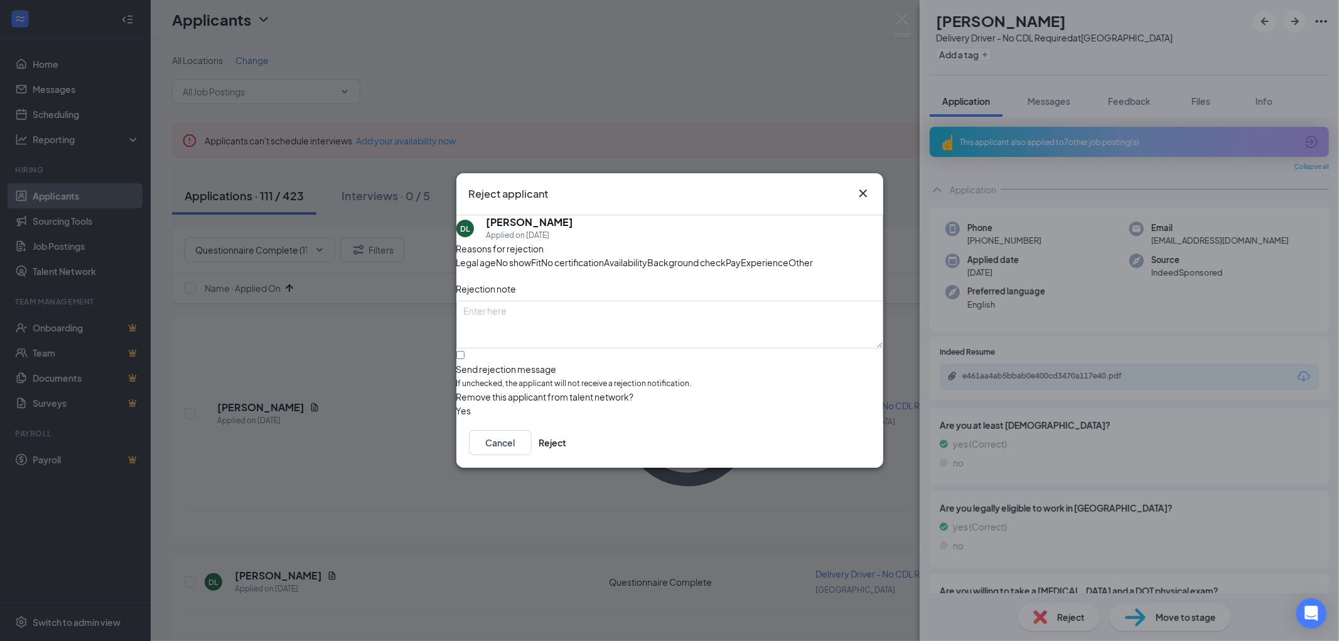
click at [456, 417] on button "button" at bounding box center [456, 411] width 0 height 14
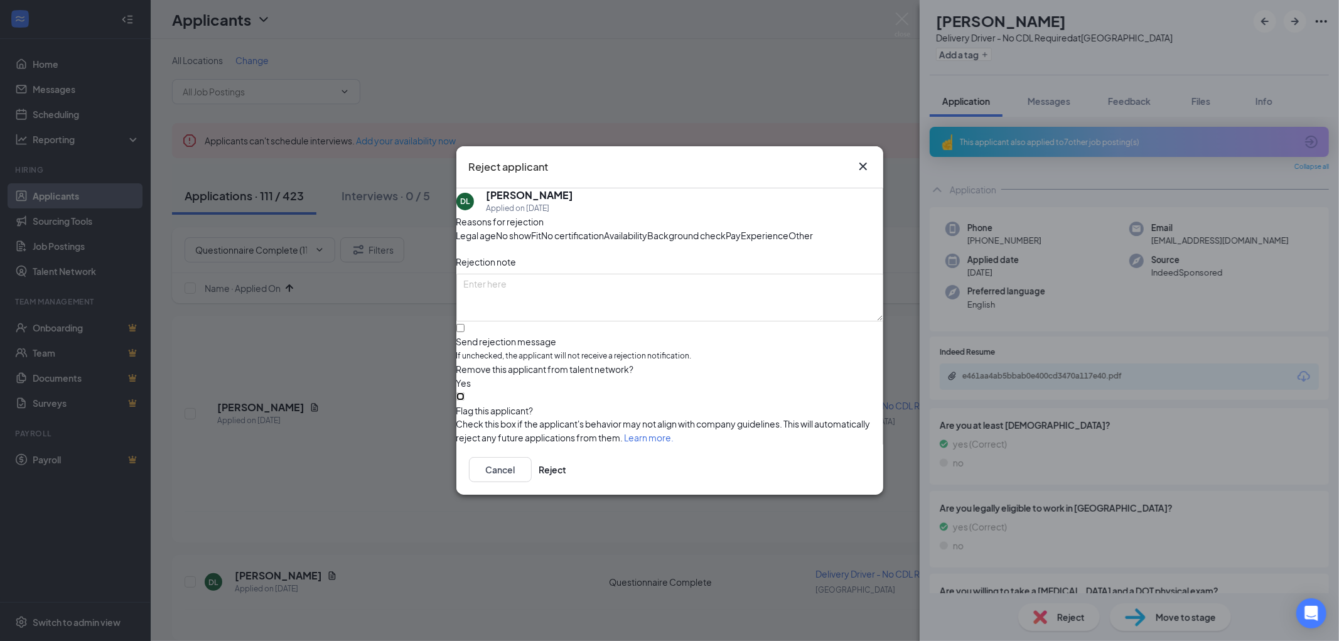
click at [464, 400] on input "Flag this applicant?" at bounding box center [460, 396] width 8 height 8
checkbox input "true"
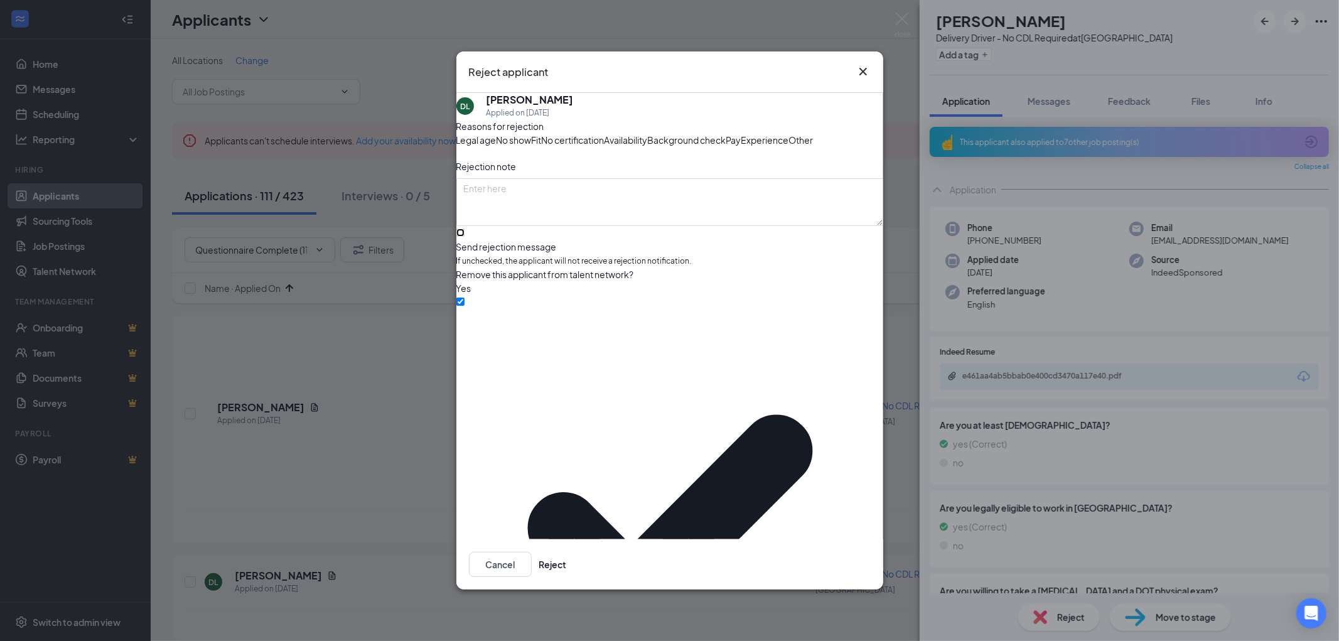
click at [464, 237] on input "Send rejection message If unchecked, the applicant will not receive a rejection…" at bounding box center [460, 232] width 8 height 8
checkbox input "true"
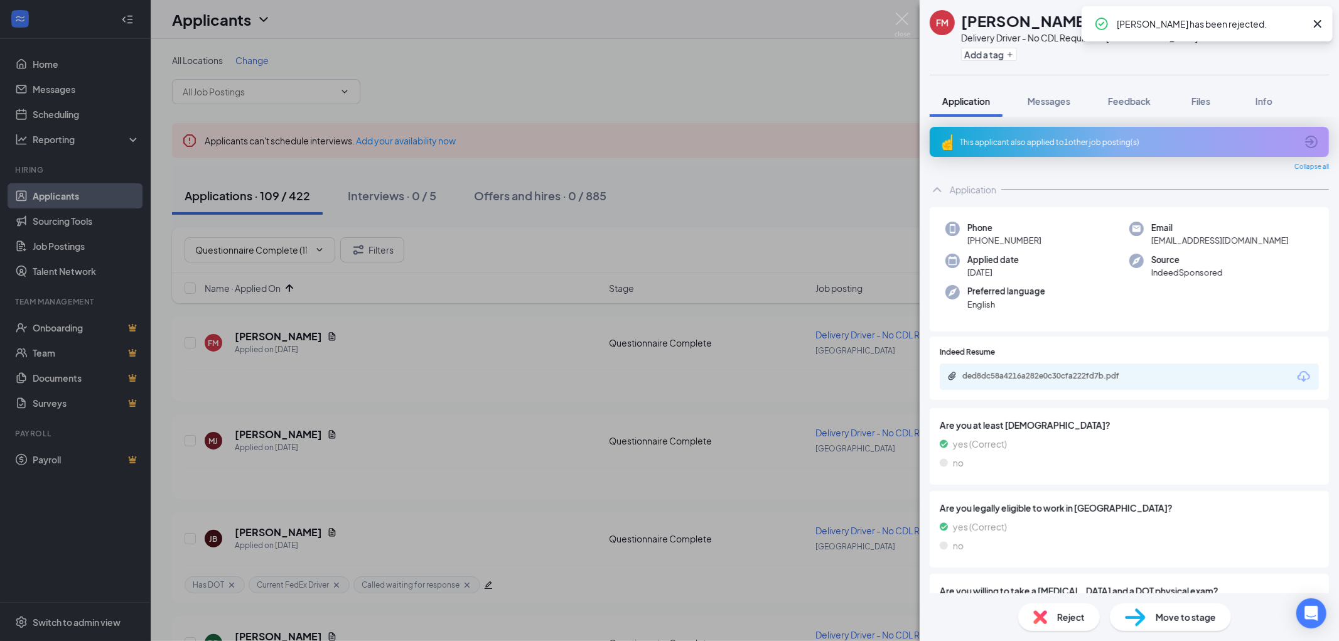
click at [1314, 21] on icon "Cross" at bounding box center [1317, 23] width 15 height 15
click at [1113, 144] on div "This applicant also applied to 1 other job posting(s)" at bounding box center [1128, 142] width 336 height 11
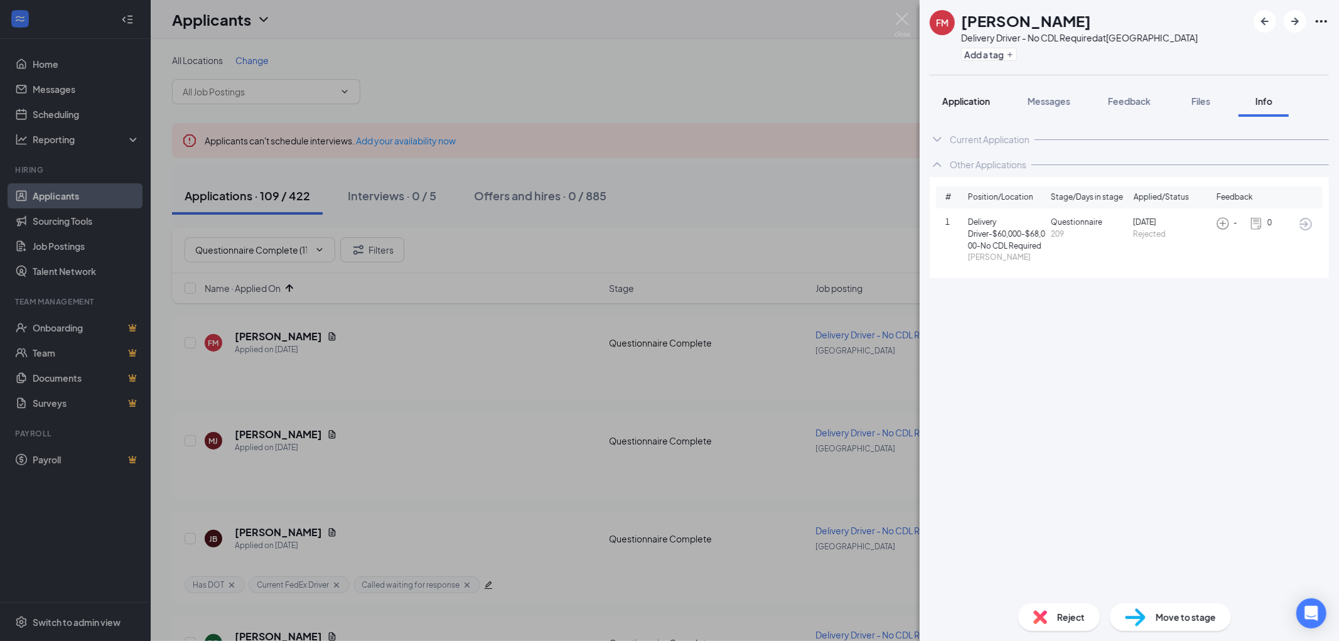
click at [973, 101] on span "Application" at bounding box center [966, 100] width 48 height 11
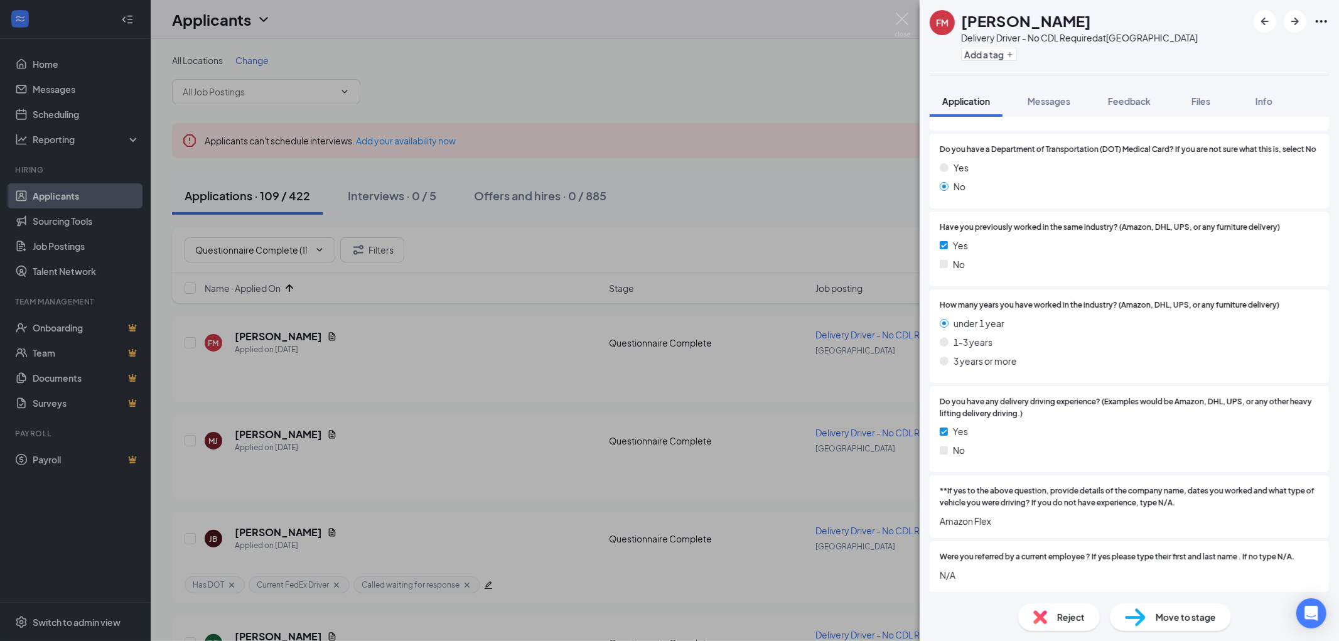
scroll to position [886, 0]
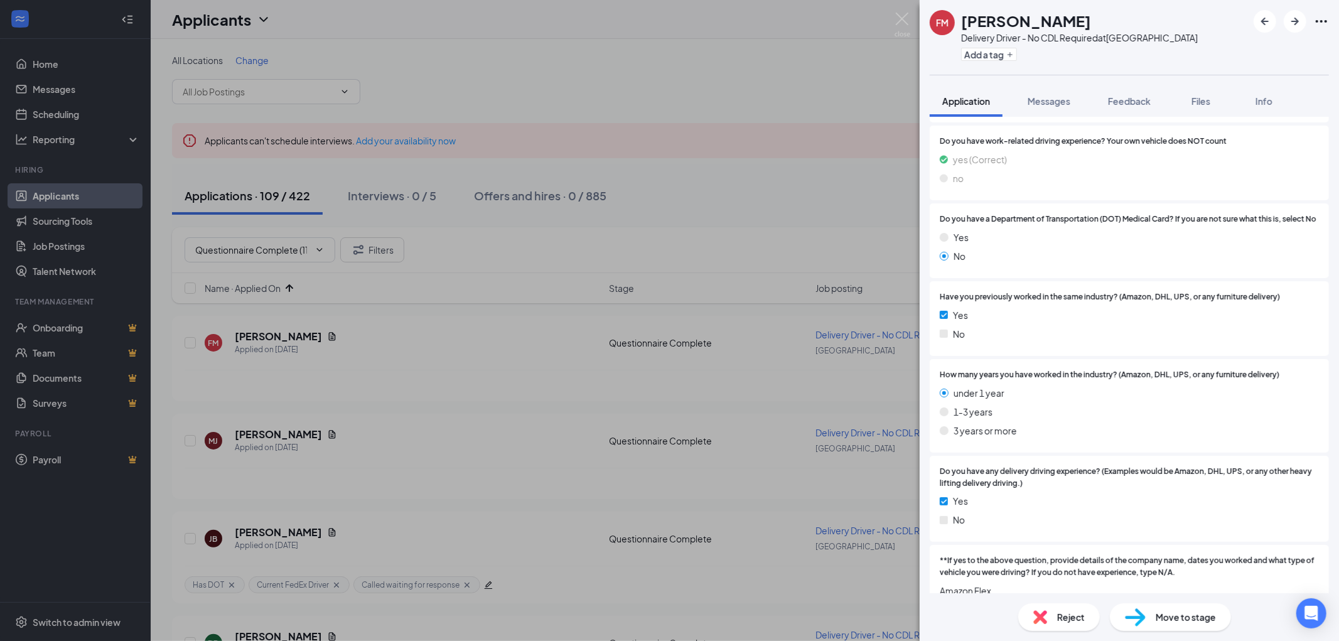
click at [1042, 619] on img at bounding box center [1040, 617] width 14 height 14
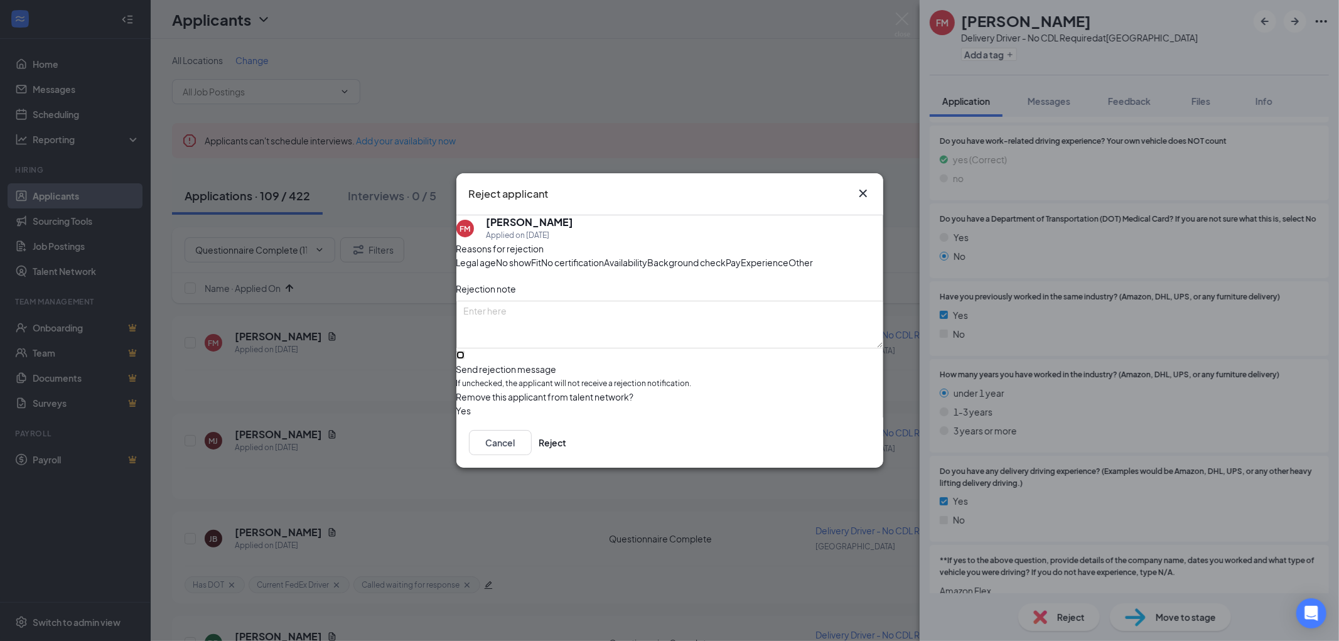
click at [464, 359] on input "Send rejection message If unchecked, the applicant will not receive a rejection…" at bounding box center [460, 355] width 8 height 8
checkbox input "true"
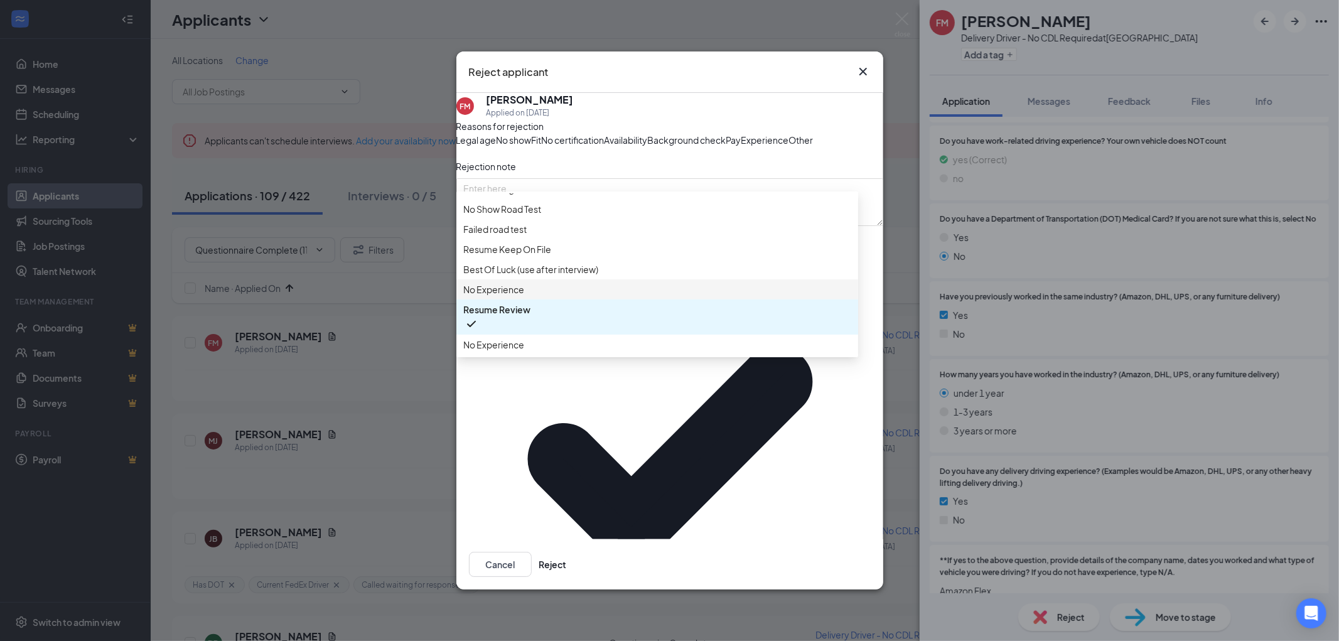
click at [519, 296] on span "No Experience" at bounding box center [494, 289] width 61 height 14
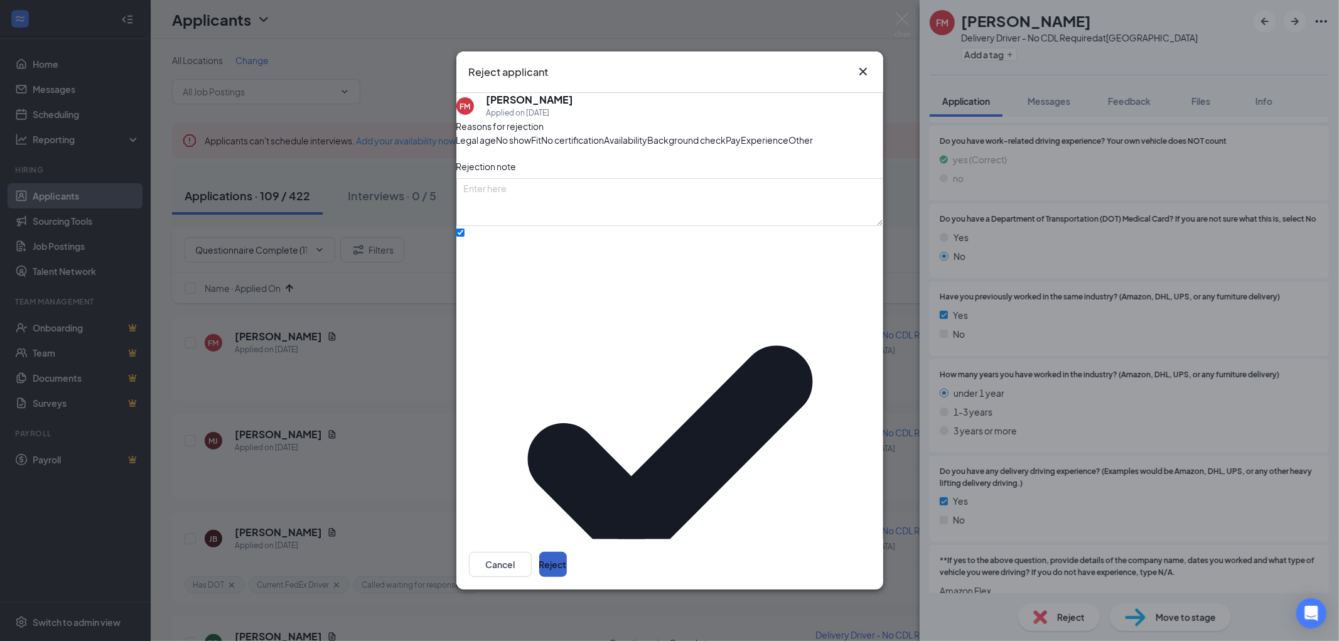
click at [567, 552] on button "Reject" at bounding box center [553, 564] width 28 height 25
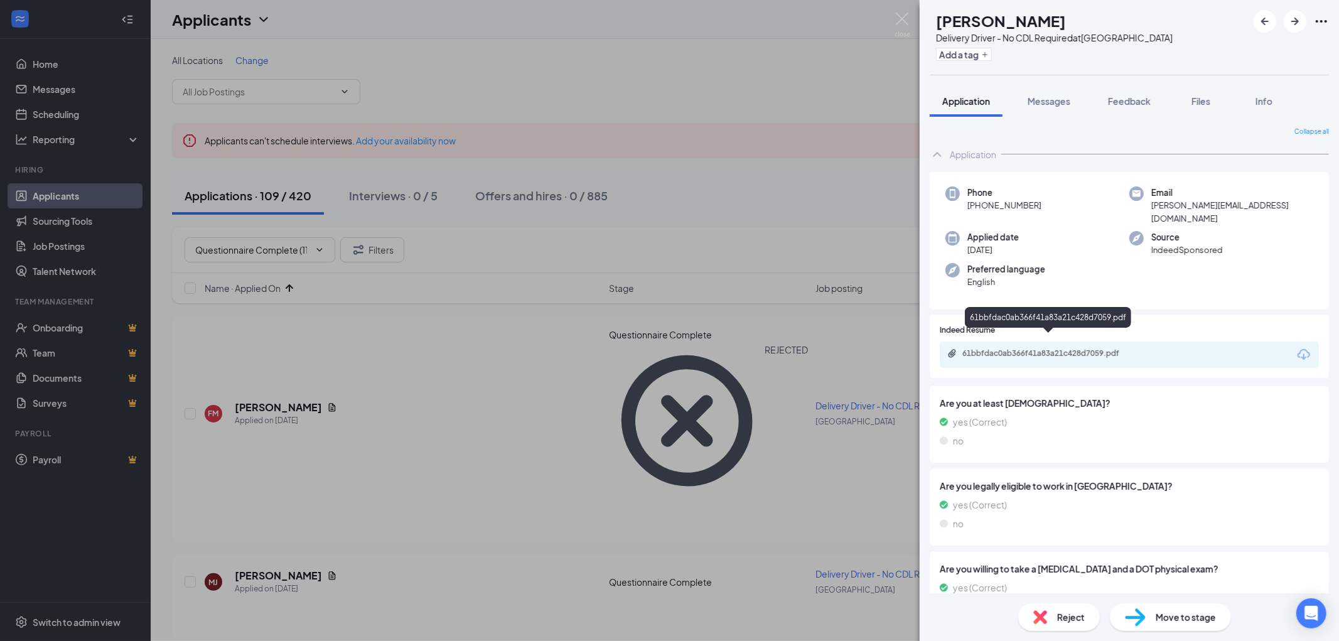
click at [1061, 348] on div "61bbfdac0ab366f41a83a21c428d7059.pdf" at bounding box center [1050, 353] width 176 height 10
click at [983, 52] on button "Add a tag" at bounding box center [964, 54] width 56 height 13
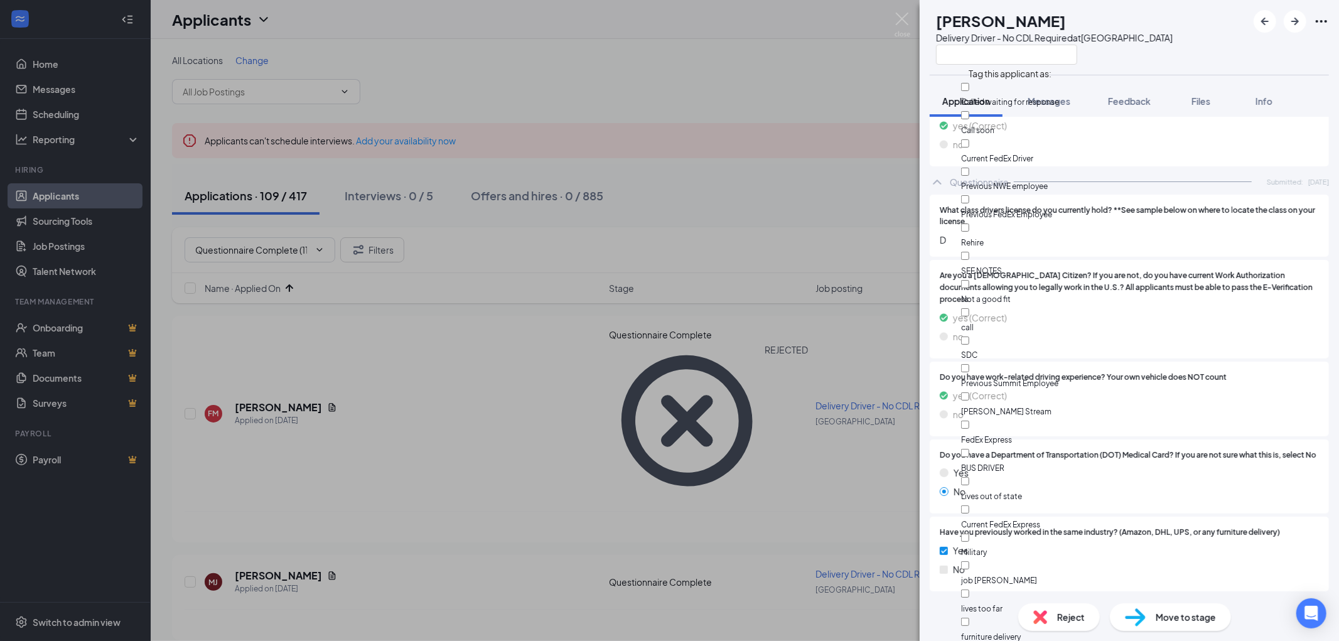
scroll to position [692, 0]
checkbox input "true"
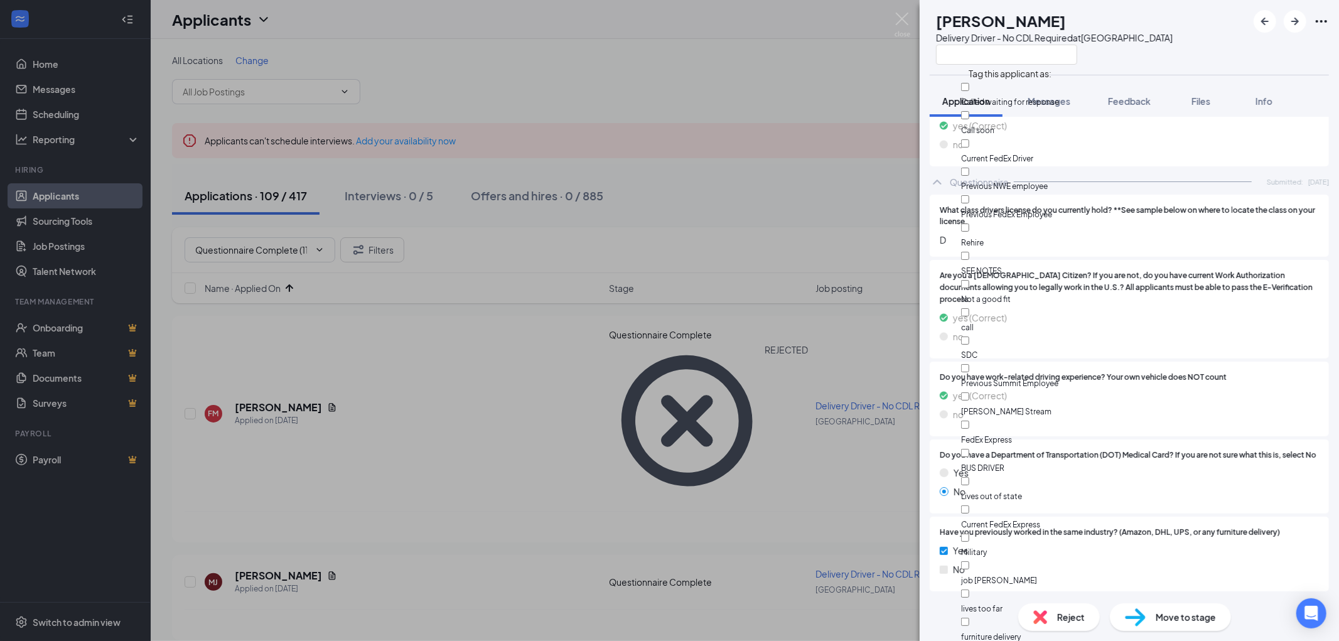
checkbox input "true"
click at [1208, 58] on div "MJ Michelle Johnson Delivery Driver - No CDL Required at South Loop" at bounding box center [1128, 37] width 419 height 75
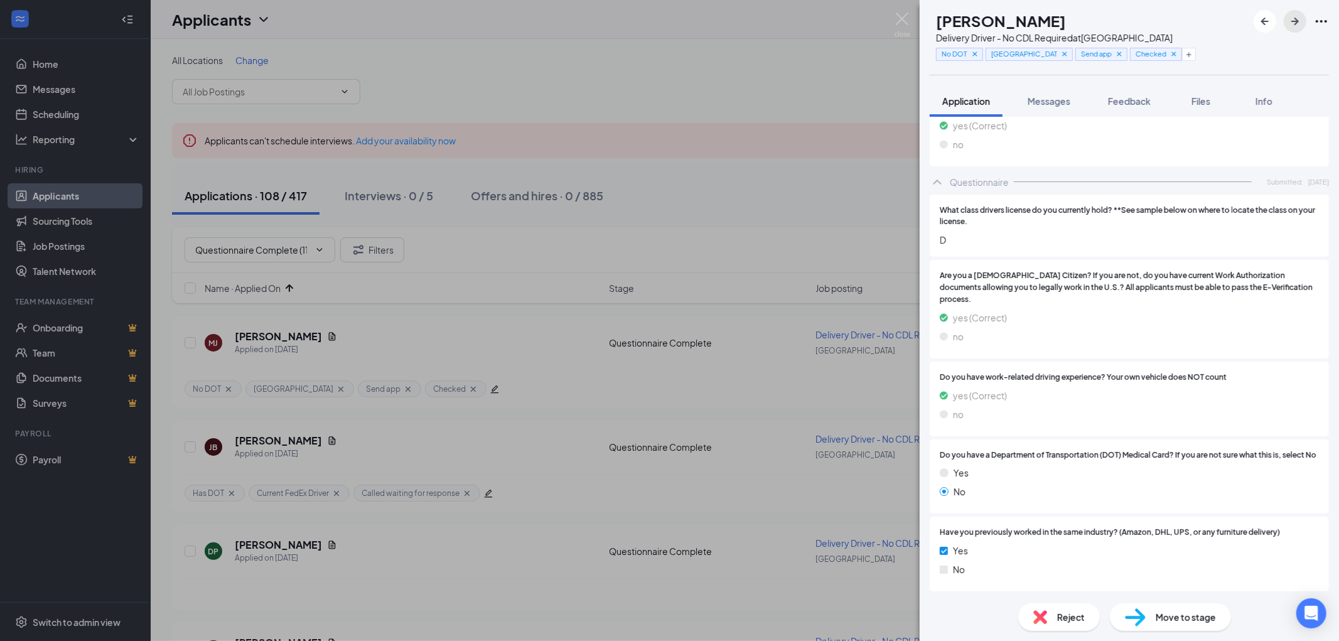
click at [1295, 22] on icon "ArrowRight" at bounding box center [1294, 21] width 15 height 15
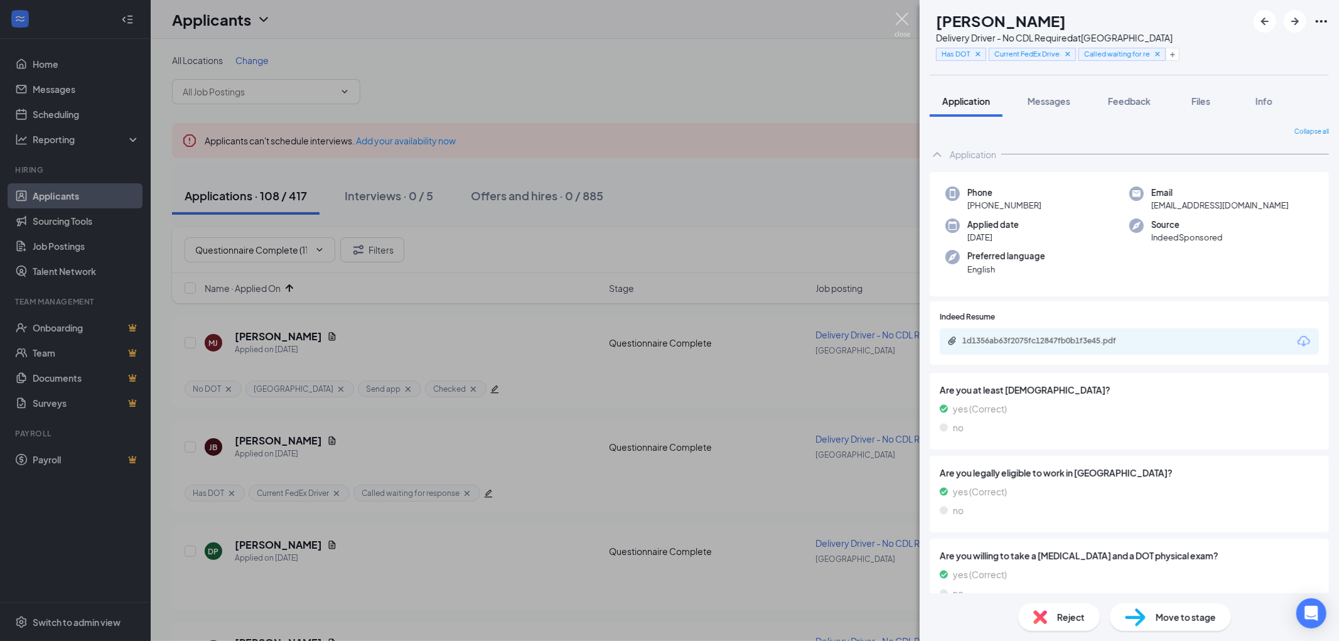
click at [898, 17] on img at bounding box center [902, 25] width 16 height 24
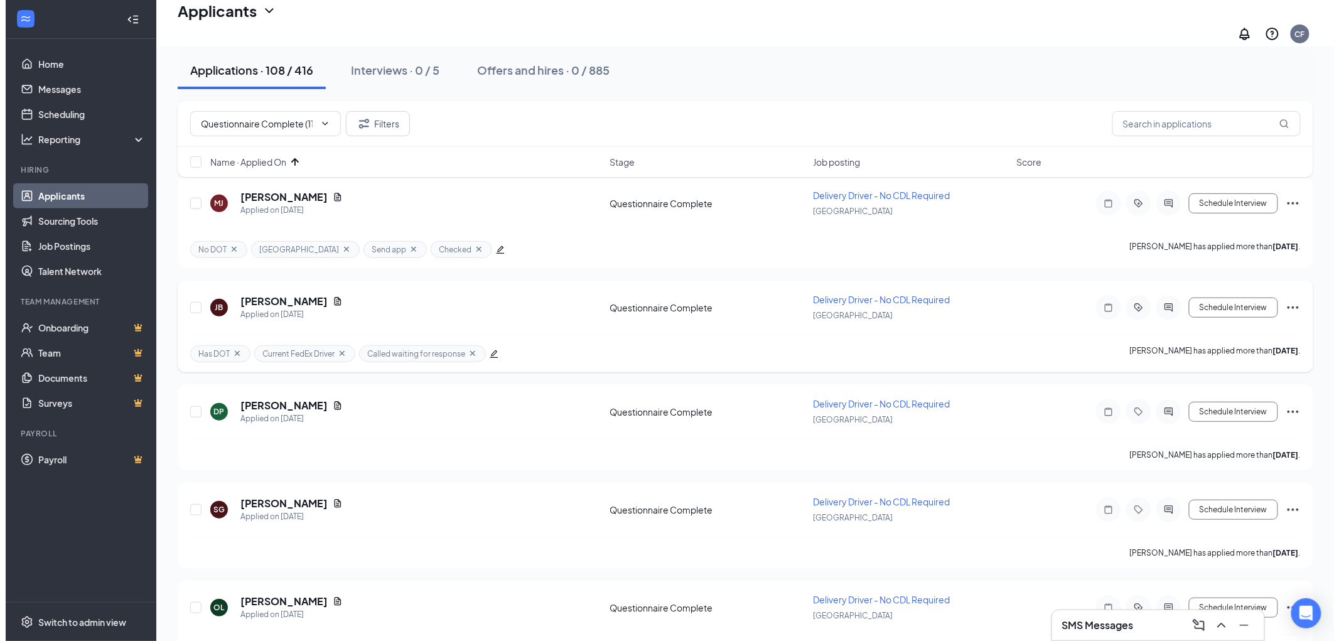
scroll to position [139, 0]
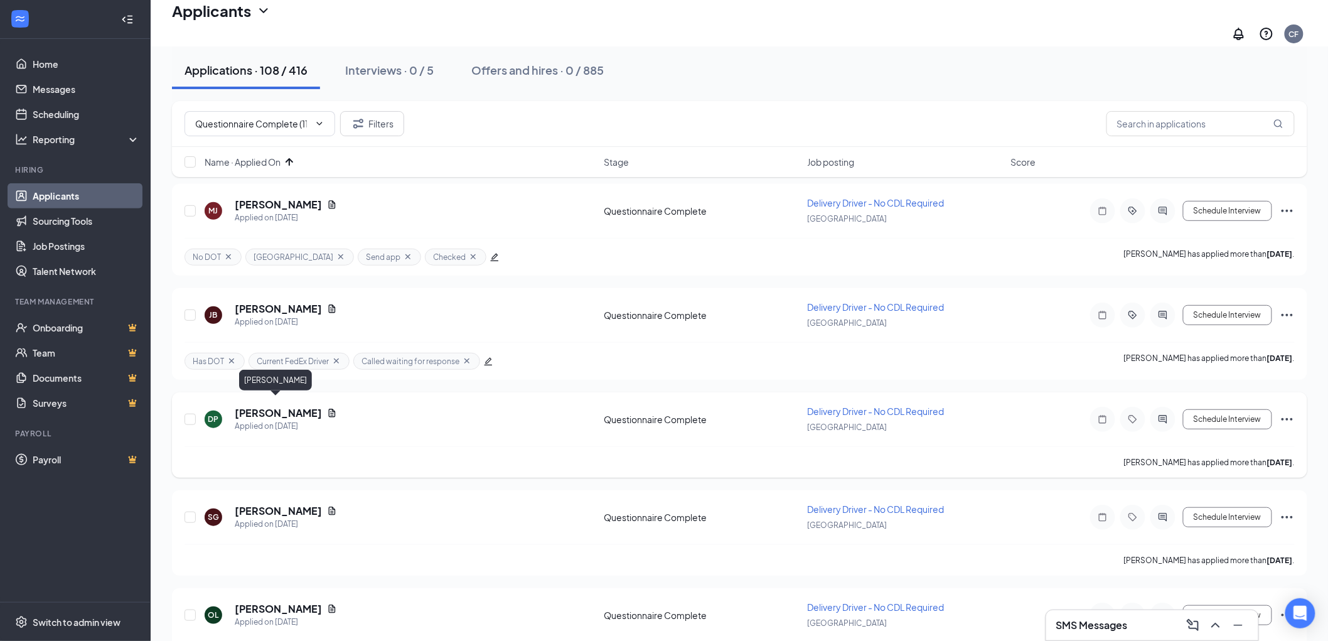
click at [258, 406] on h5 "Dana Patterson" at bounding box center [278, 413] width 87 height 14
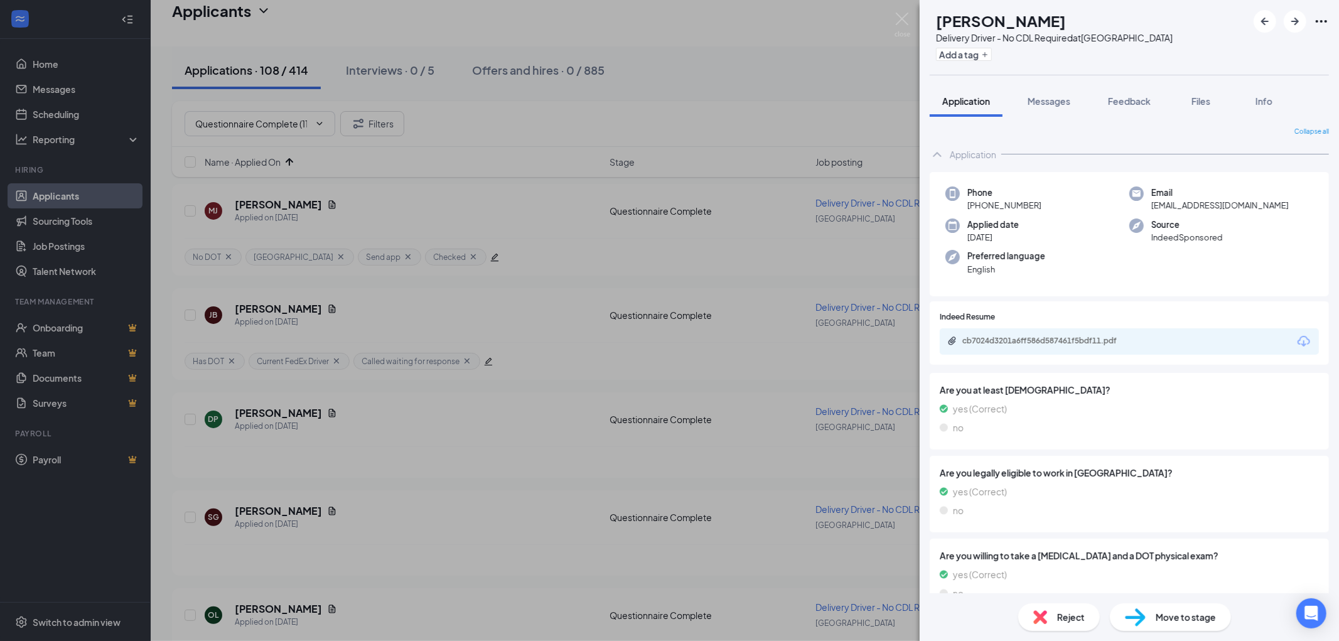
click at [256, 298] on div "DP Dana Patterson Delivery Driver - No CDL Required at South Loop Add a tag App…" at bounding box center [669, 320] width 1339 height 641
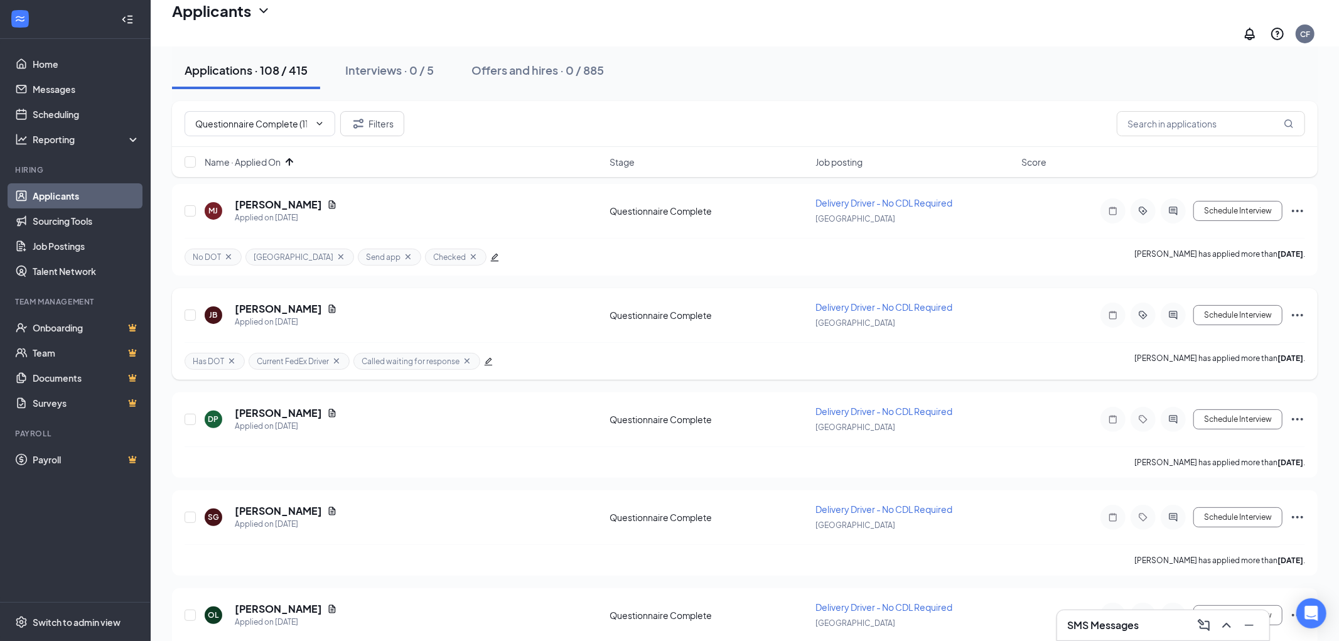
click at [261, 302] on h5 "Jermaine Bartlett" at bounding box center [278, 309] width 87 height 14
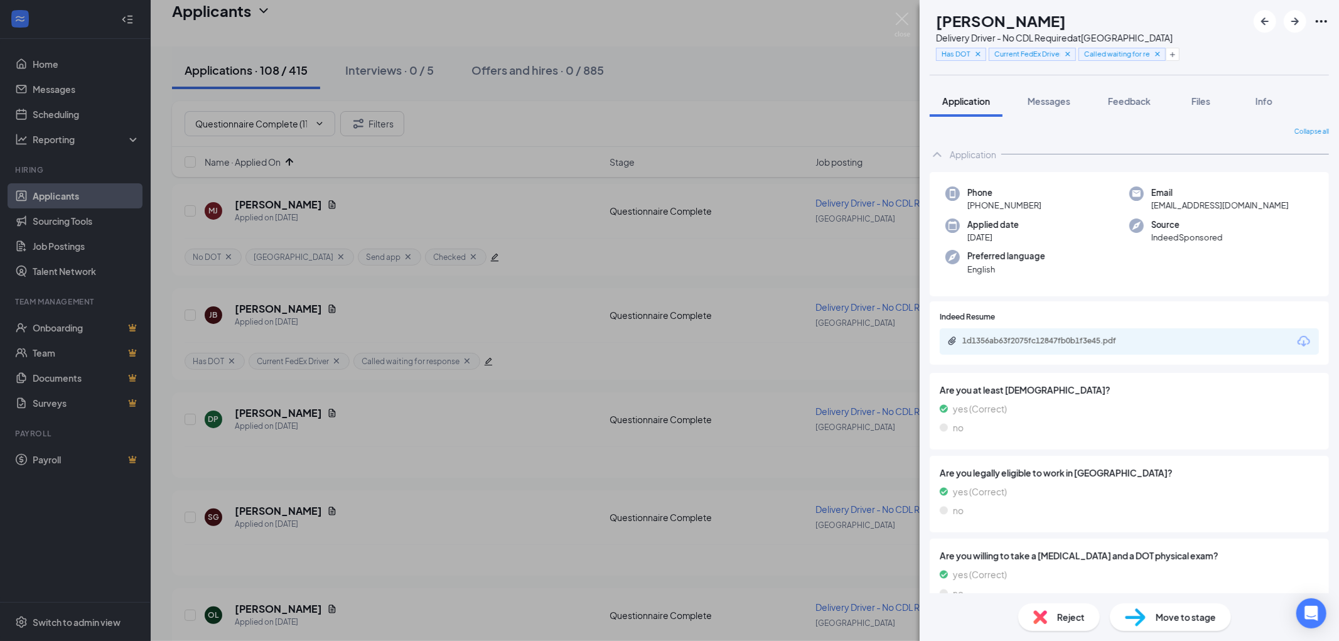
drag, startPoint x: 1042, startPoint y: 203, endPoint x: 976, endPoint y: 207, distance: 66.0
click at [976, 207] on div "Phone +1 (773) 507-2414" at bounding box center [1037, 199] width 184 height 26
copy span "(773) 507-2414"
click at [1297, 20] on icon "ArrowRight" at bounding box center [1295, 22] width 8 height 8
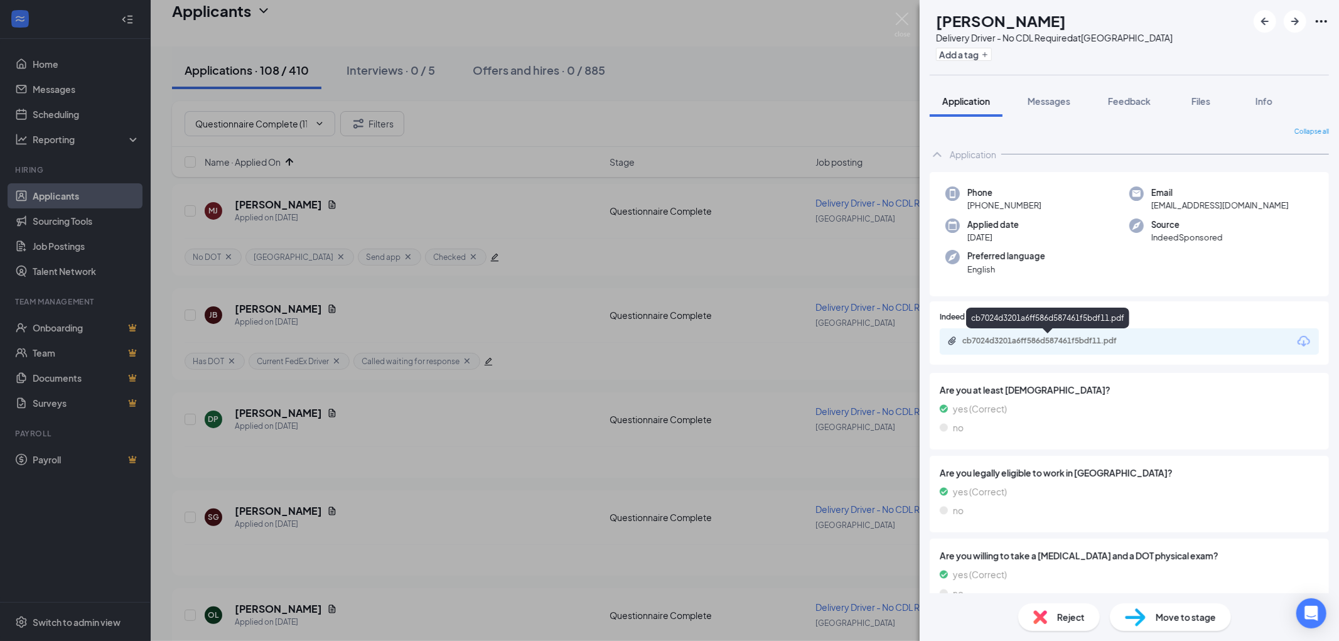
click at [1056, 336] on div "cb7024d3201a6ff586d587461f5bdf11.pdf" at bounding box center [1050, 341] width 176 height 10
click at [1061, 618] on span "Reject" at bounding box center [1071, 617] width 28 height 14
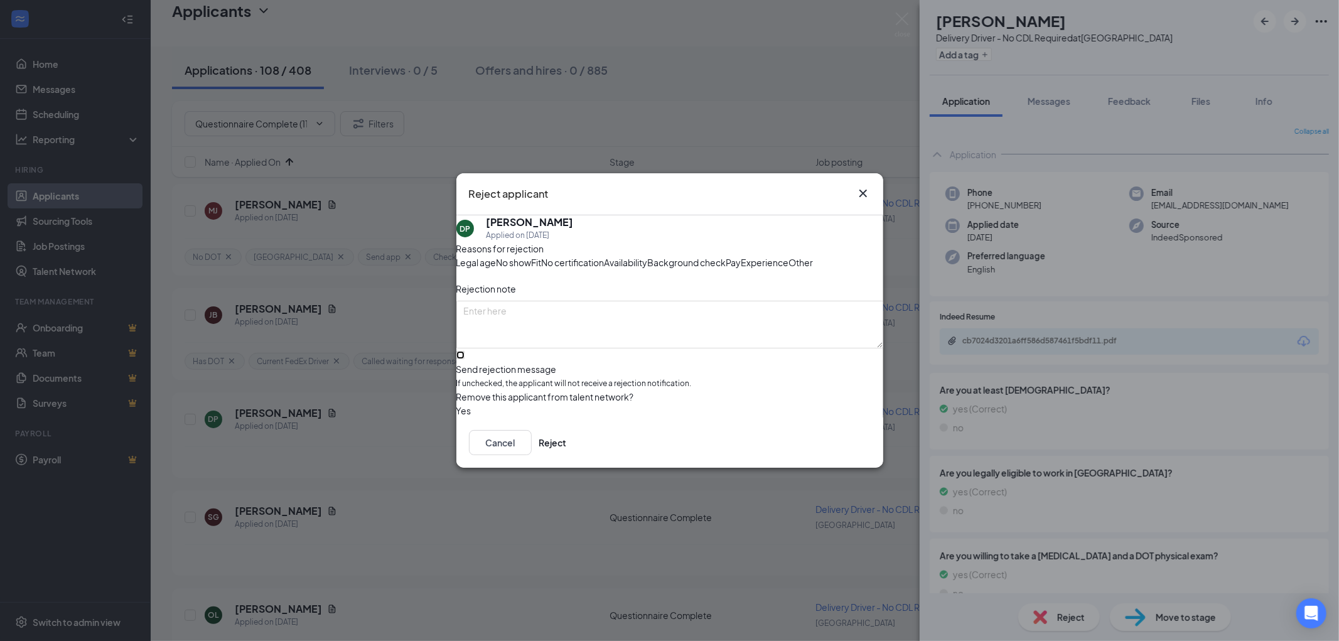
click at [464, 359] on input "Send rejection message If unchecked, the applicant will not receive a rejection…" at bounding box center [460, 355] width 8 height 8
checkbox input "true"
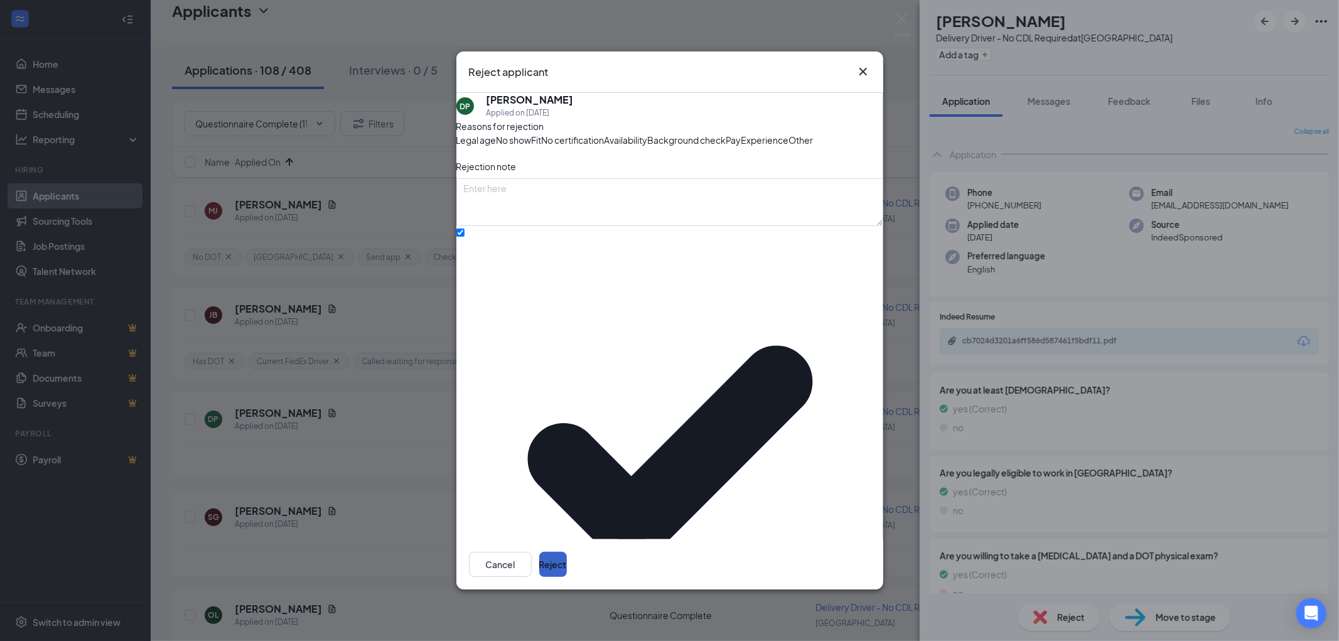
click at [567, 552] on button "Reject" at bounding box center [553, 564] width 28 height 25
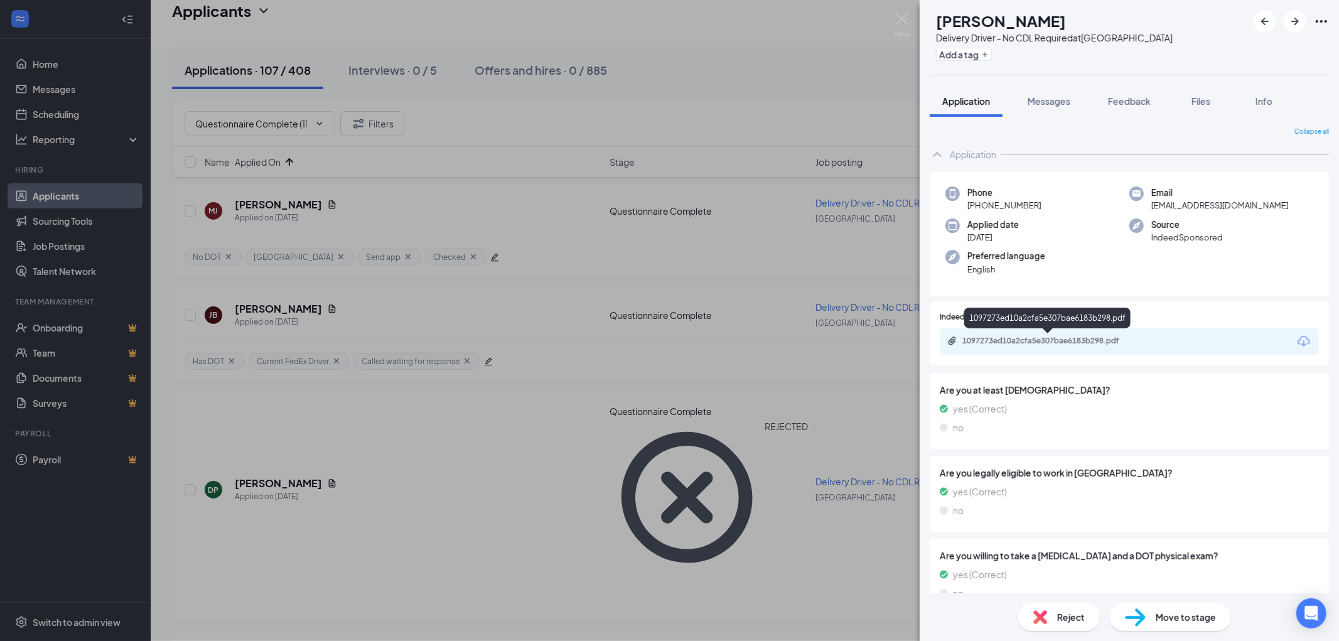
click at [1037, 340] on div "1097273ed10a2cfa5e307bae6183b298.pdf" at bounding box center [1050, 341] width 176 height 10
click at [1066, 623] on span "Reject" at bounding box center [1071, 617] width 28 height 14
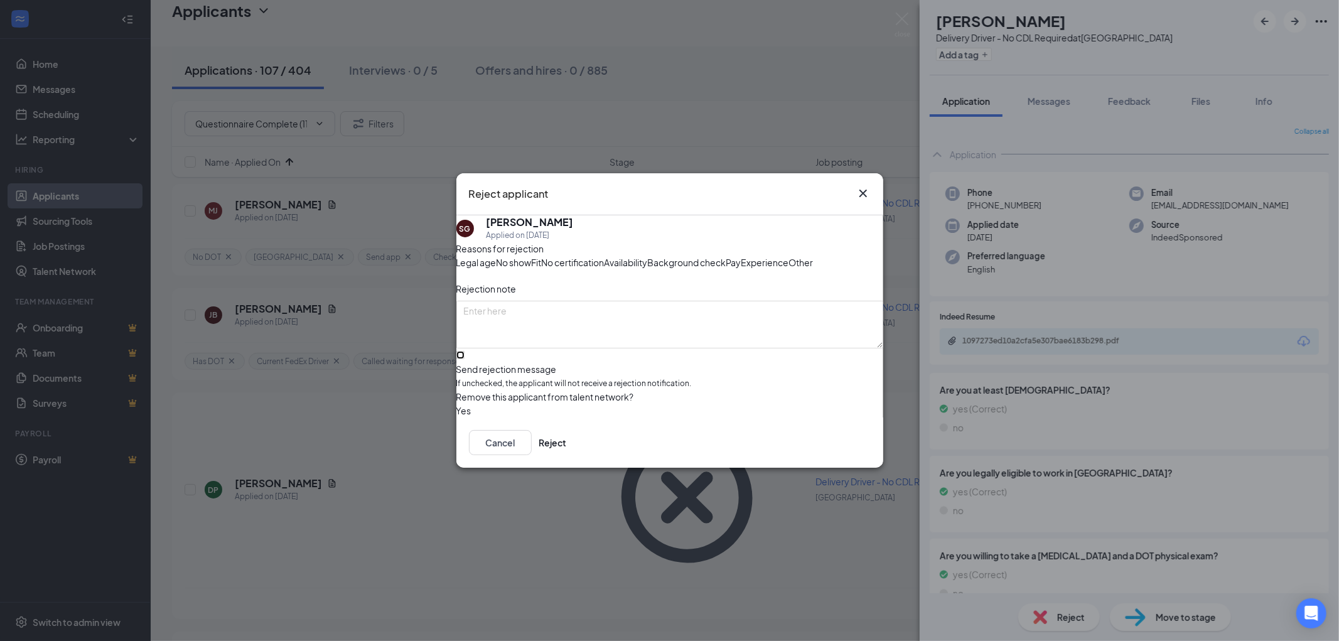
click at [464, 359] on input "Send rejection message If unchecked, the applicant will not receive a rejection…" at bounding box center [460, 355] width 8 height 8
checkbox input "true"
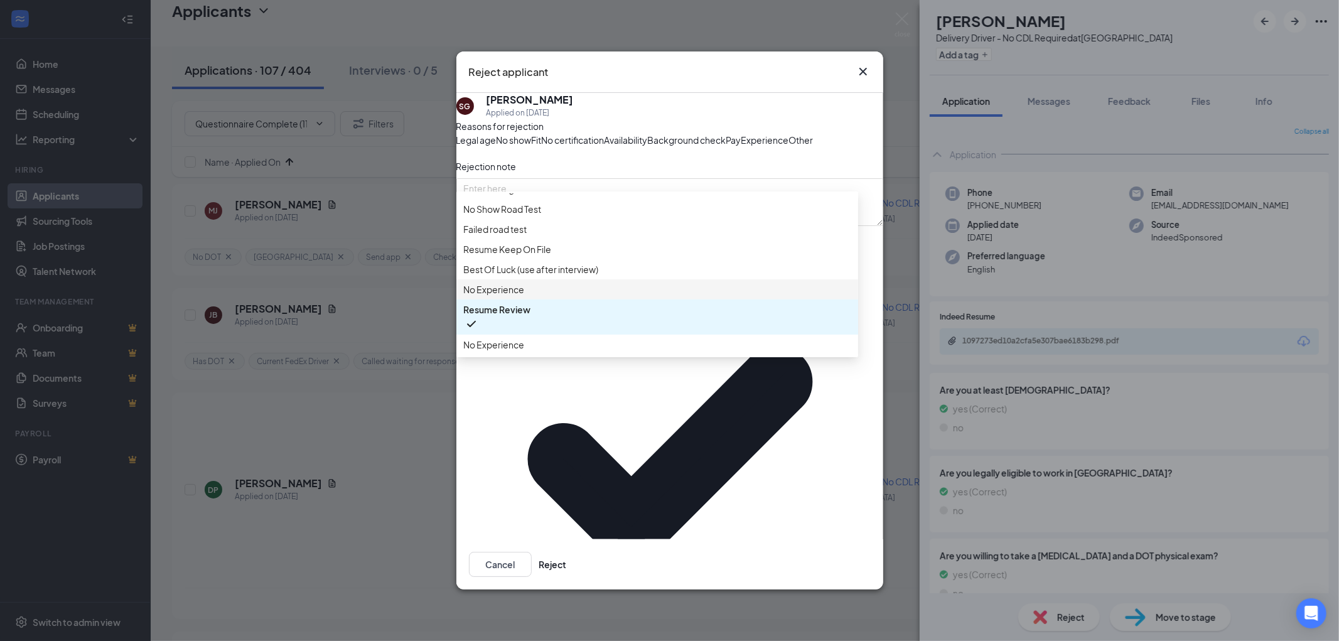
click at [523, 296] on span "No Experience" at bounding box center [494, 289] width 61 height 14
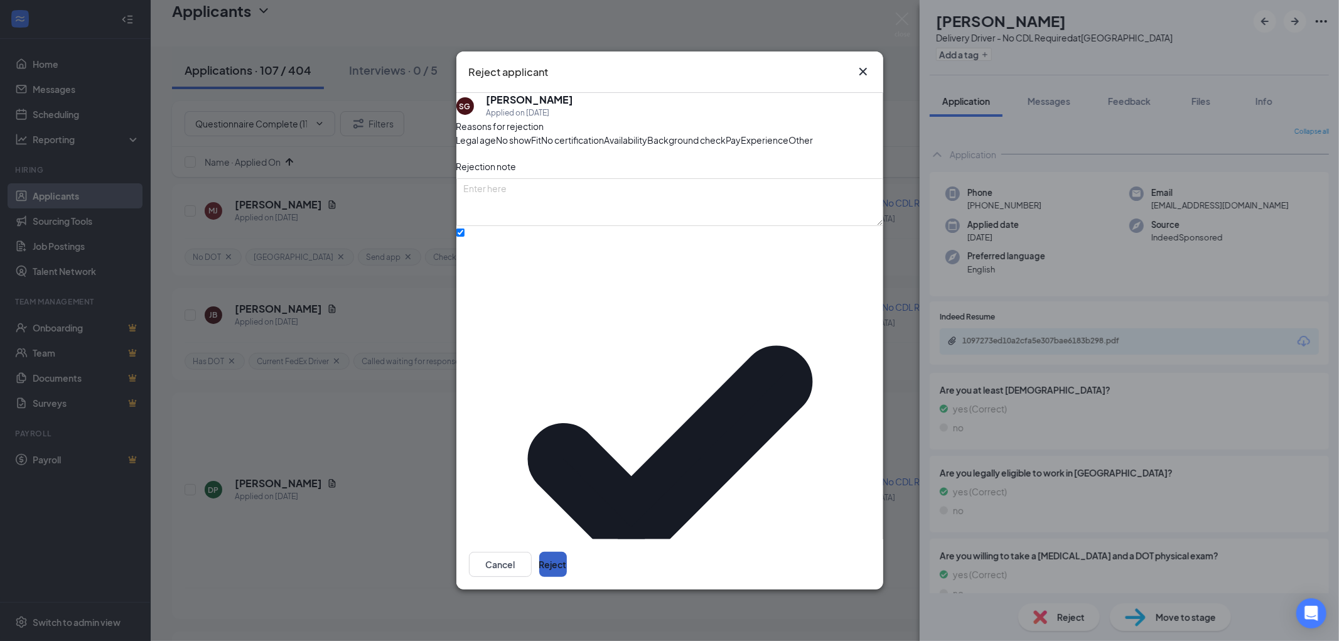
click at [567, 552] on button "Reject" at bounding box center [553, 564] width 28 height 25
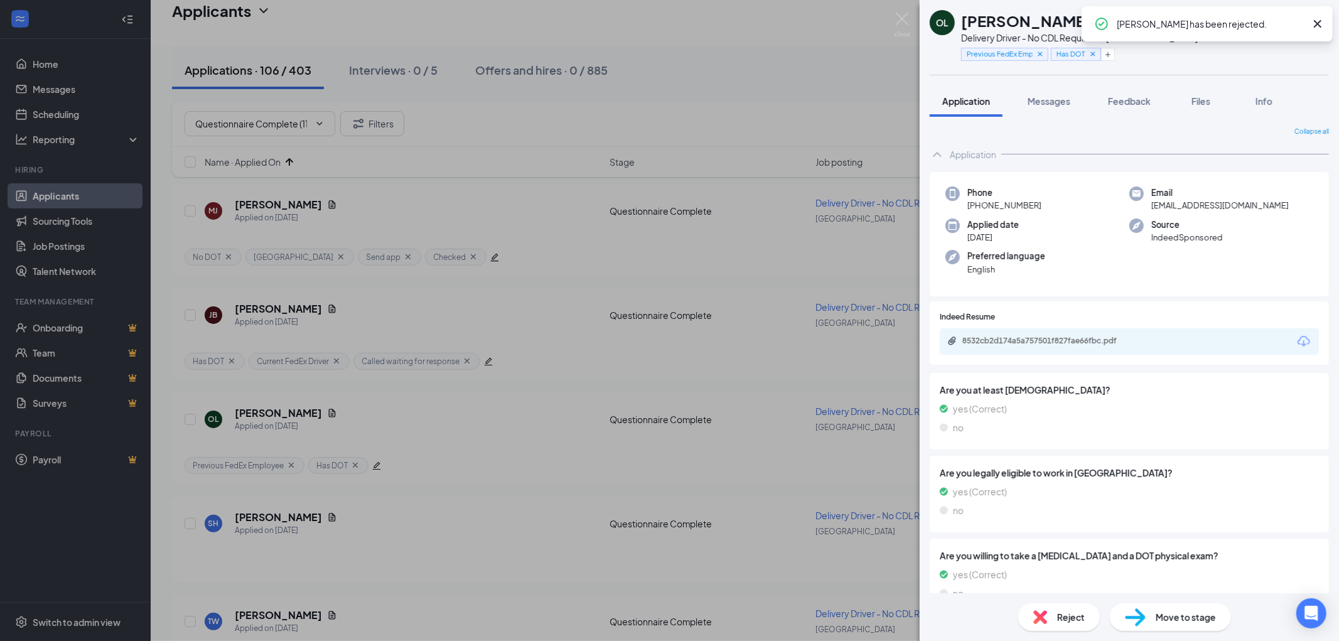
click at [1318, 23] on icon "Cross" at bounding box center [1318, 24] width 8 height 8
click at [1062, 618] on span "Reject" at bounding box center [1071, 617] width 28 height 14
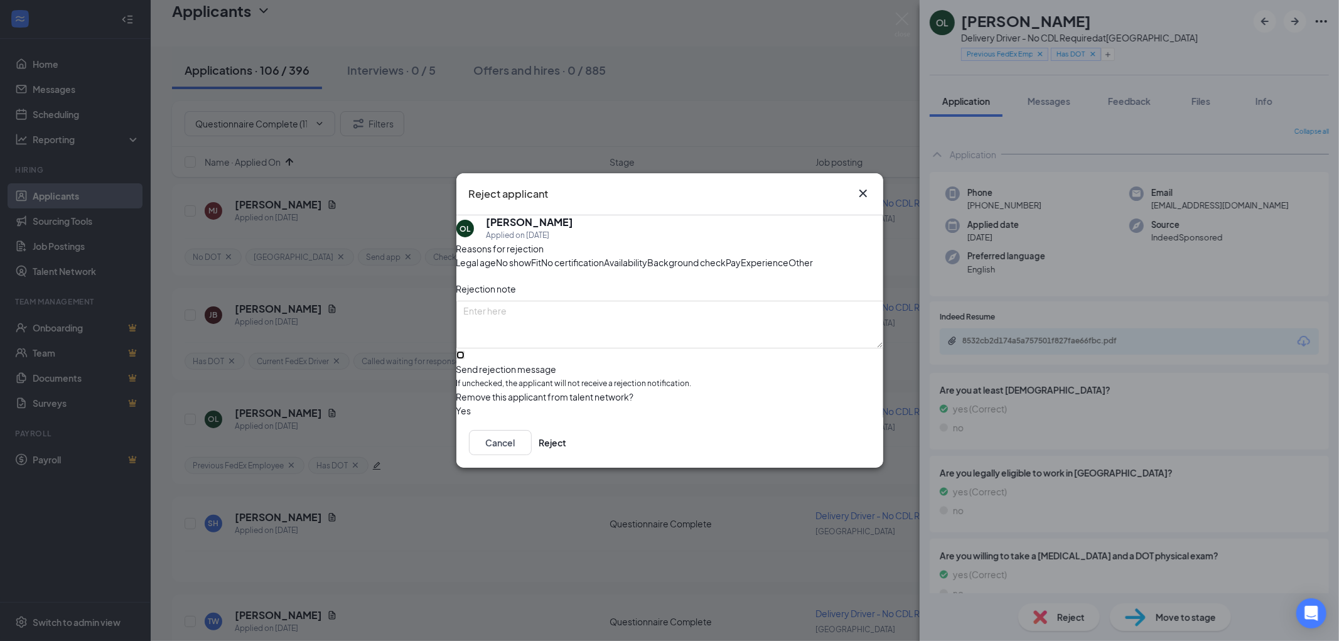
click at [464, 359] on input "Send rejection message If unchecked, the applicant will not receive a rejection…" at bounding box center [460, 355] width 8 height 8
checkbox input "true"
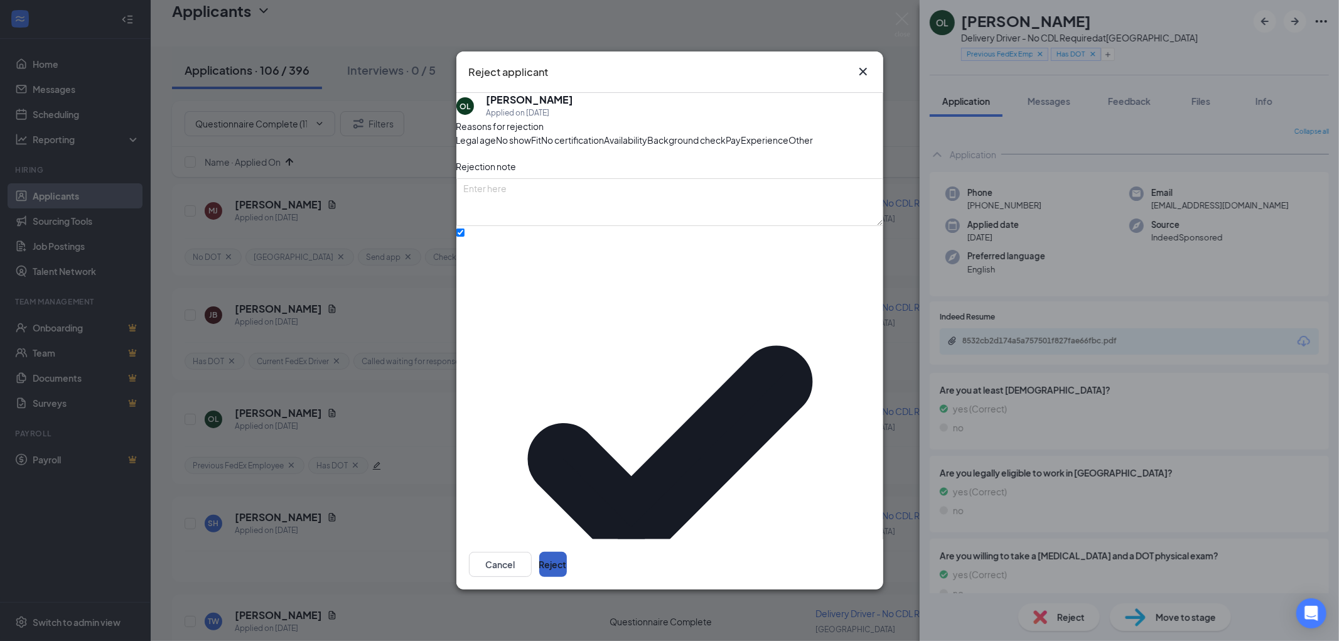
click at [567, 552] on button "Reject" at bounding box center [553, 564] width 28 height 25
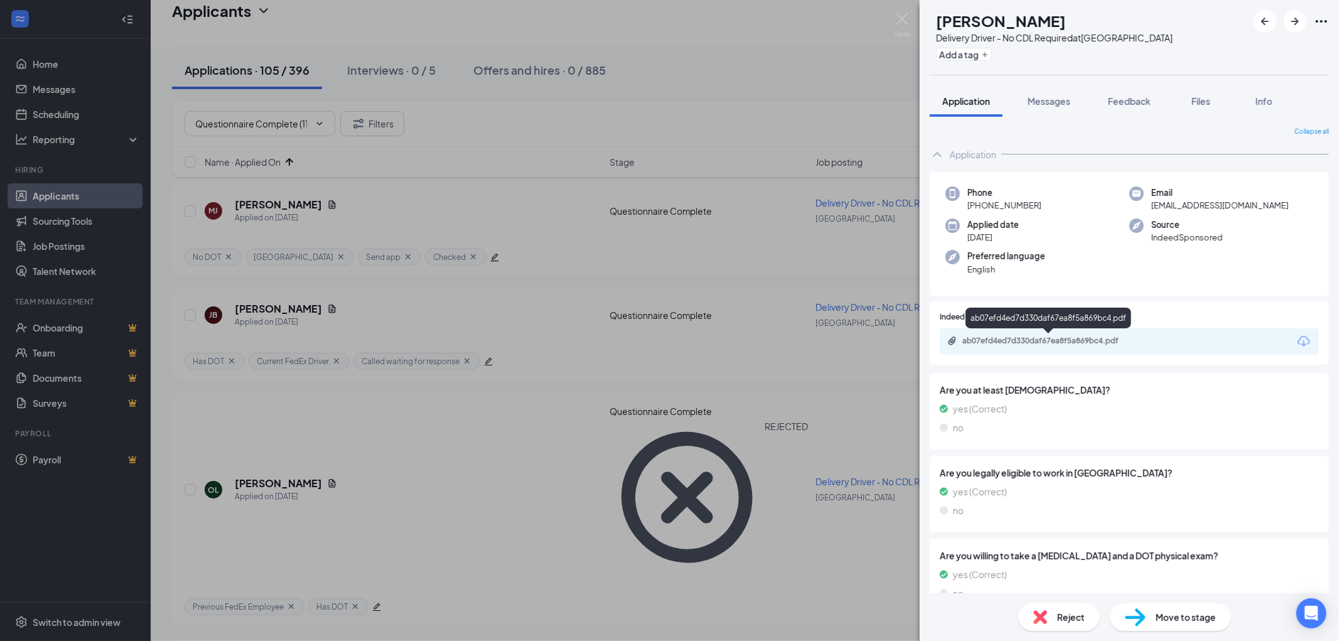
click at [1077, 336] on div "ab07efd4ed7d330daf67ea8f5a869bc4.pdf" at bounding box center [1050, 341] width 176 height 10
click at [1056, 609] on div "Reject" at bounding box center [1059, 617] width 82 height 28
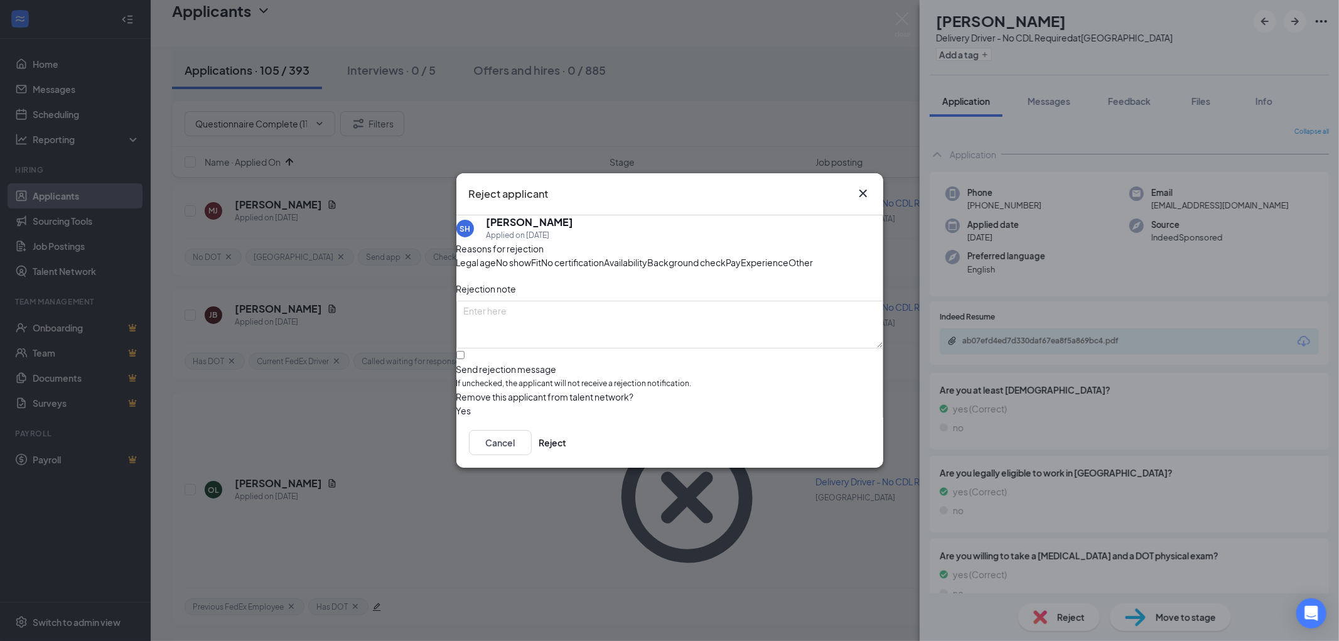
click at [741, 269] on span "Experience" at bounding box center [765, 262] width 48 height 14
click at [464, 359] on input "Send rejection message If unchecked, the applicant will not receive a rejection…" at bounding box center [460, 355] width 8 height 8
checkbox input "true"
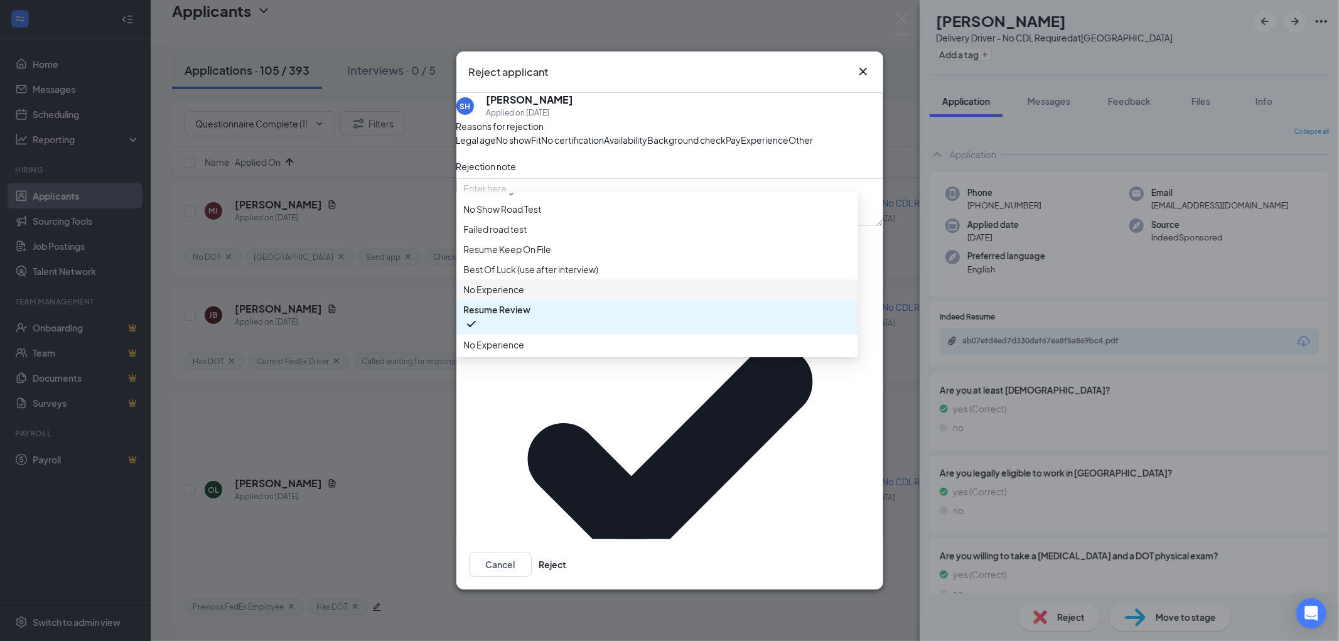
click at [518, 296] on span "No Experience" at bounding box center [494, 289] width 61 height 14
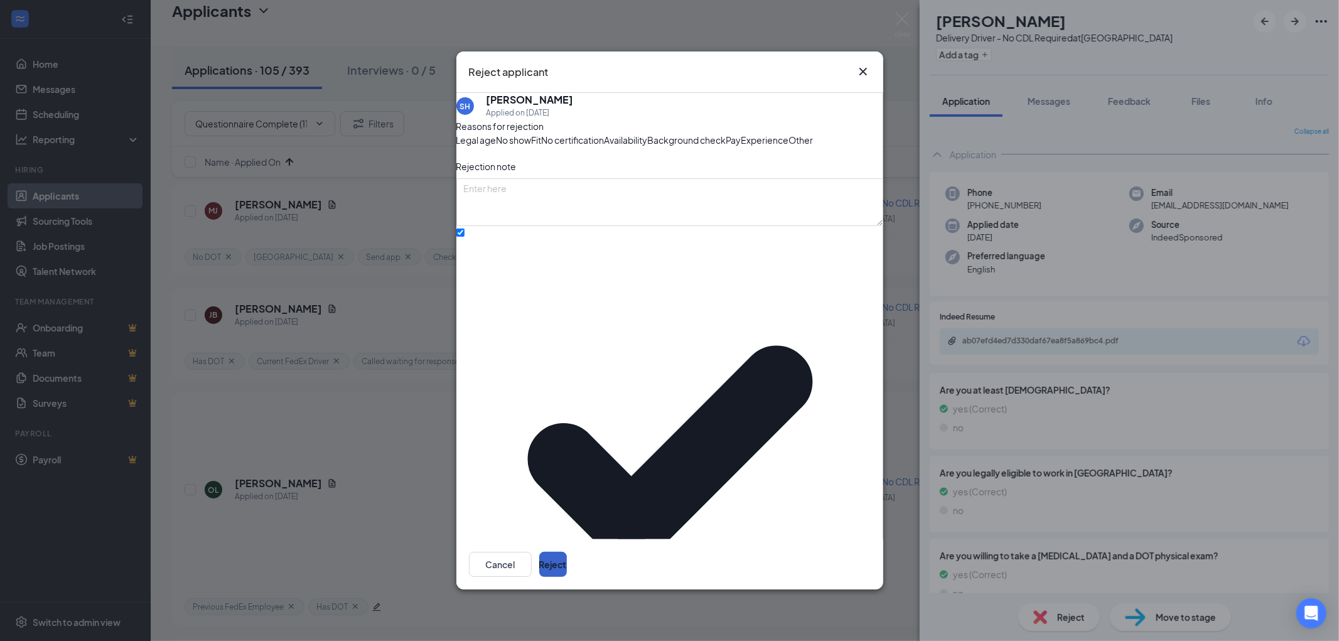
click at [567, 552] on button "Reject" at bounding box center [553, 564] width 28 height 25
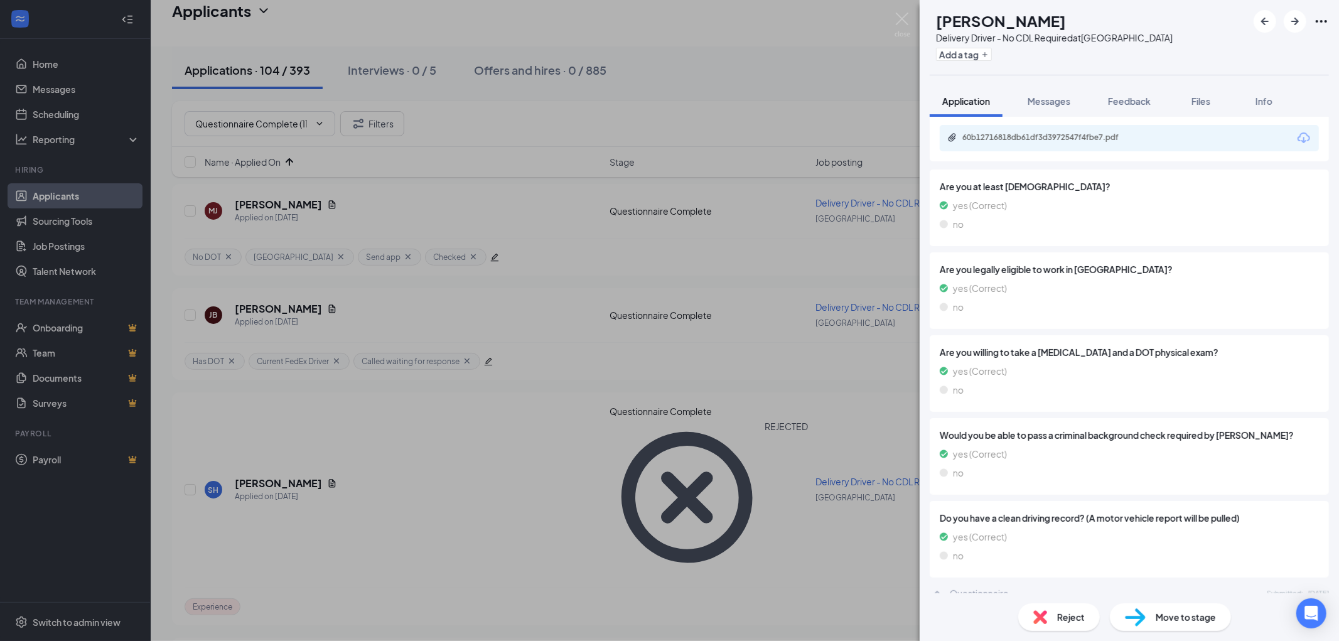
scroll to position [13, 0]
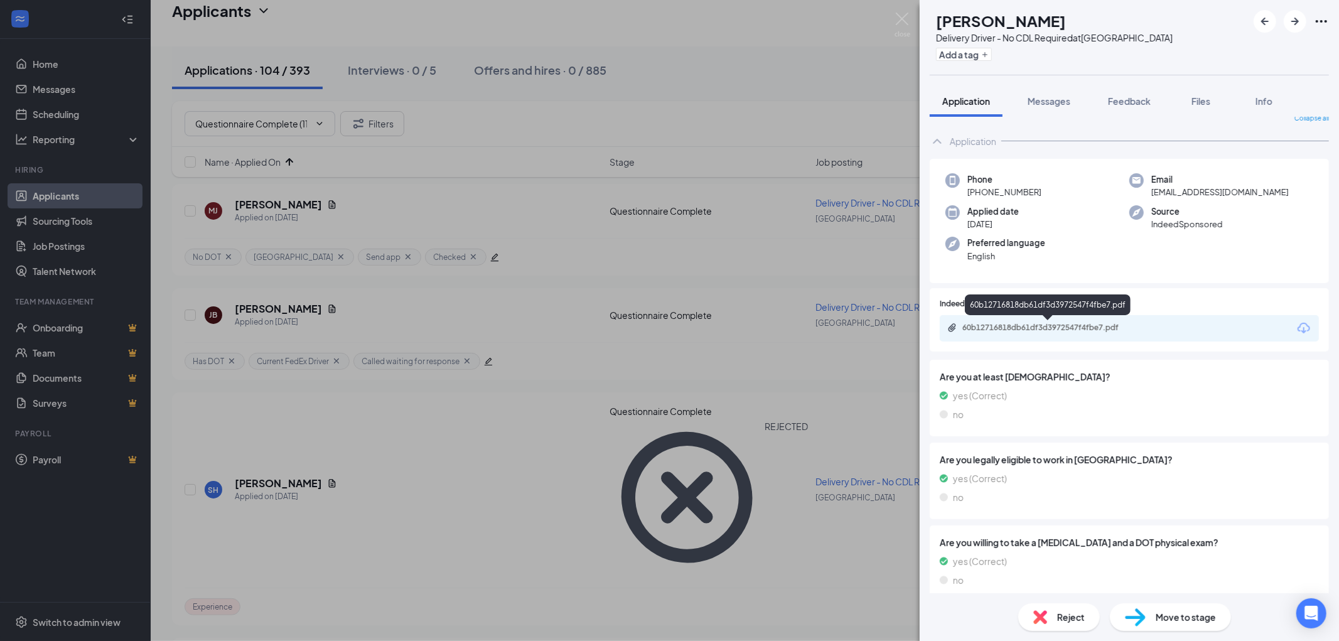
click at [1044, 317] on div "60b12716818db61df3d3972547f4fbe7.pdf" at bounding box center [1048, 307] width 166 height 26
click at [1042, 325] on div "60b12716818db61df3d3972547f4fbe7.pdf" at bounding box center [1050, 328] width 176 height 10
click at [1042, 616] on img at bounding box center [1040, 617] width 14 height 14
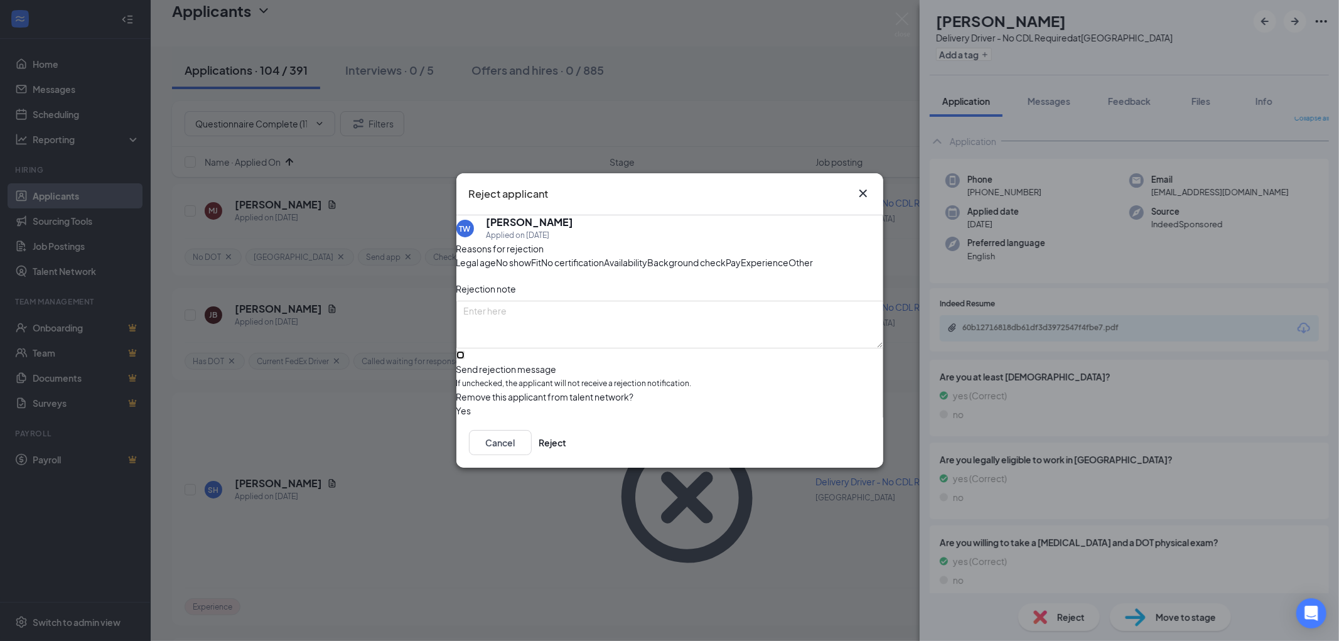
click at [464, 359] on input "Send rejection message If unchecked, the applicant will not receive a rejection…" at bounding box center [460, 355] width 8 height 8
checkbox input "true"
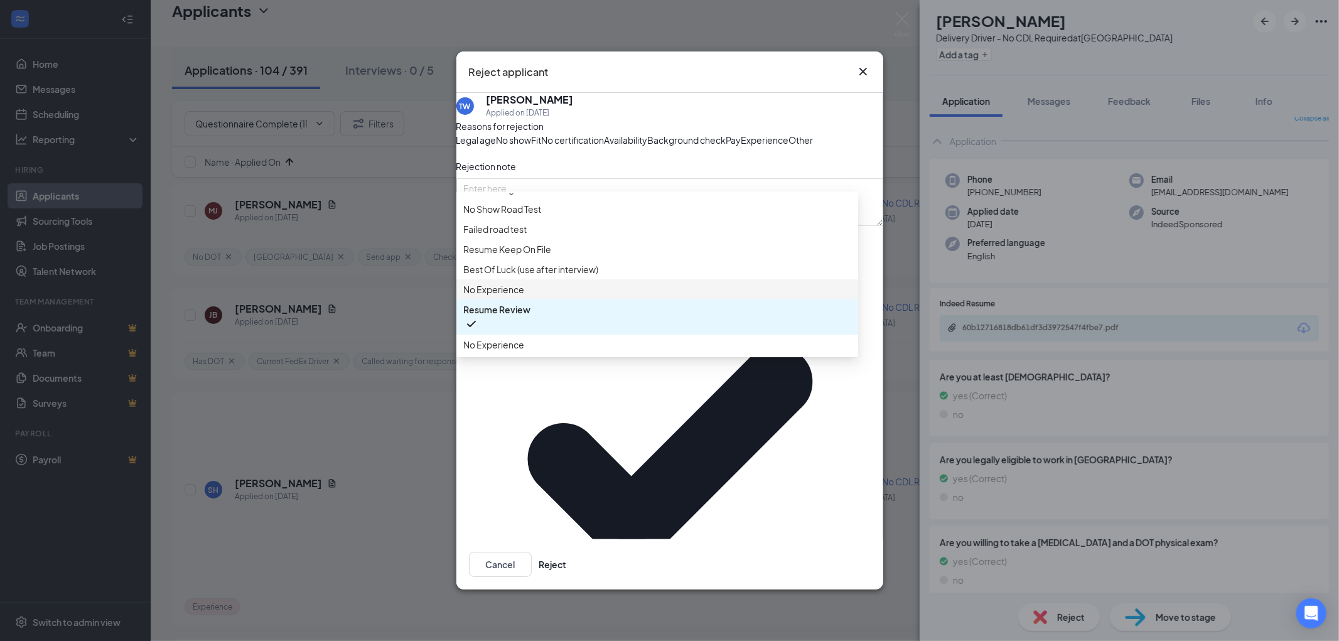
click at [519, 296] on span "No Experience" at bounding box center [494, 289] width 61 height 14
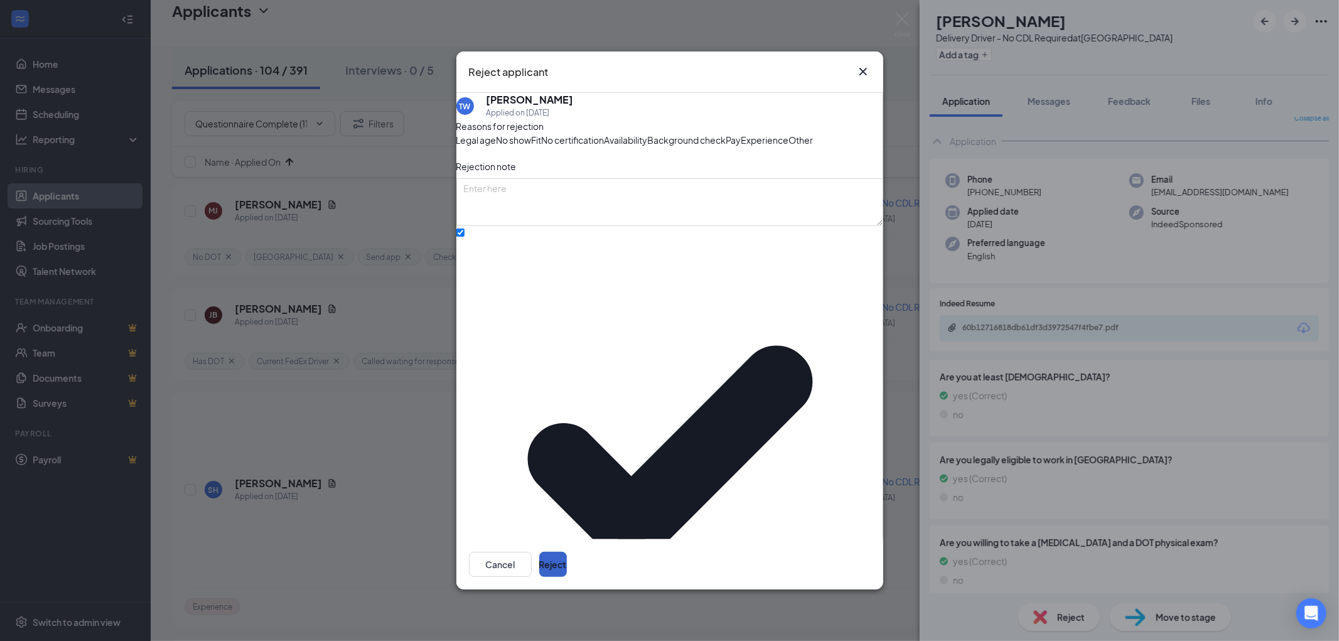
click at [567, 552] on button "Reject" at bounding box center [553, 564] width 28 height 25
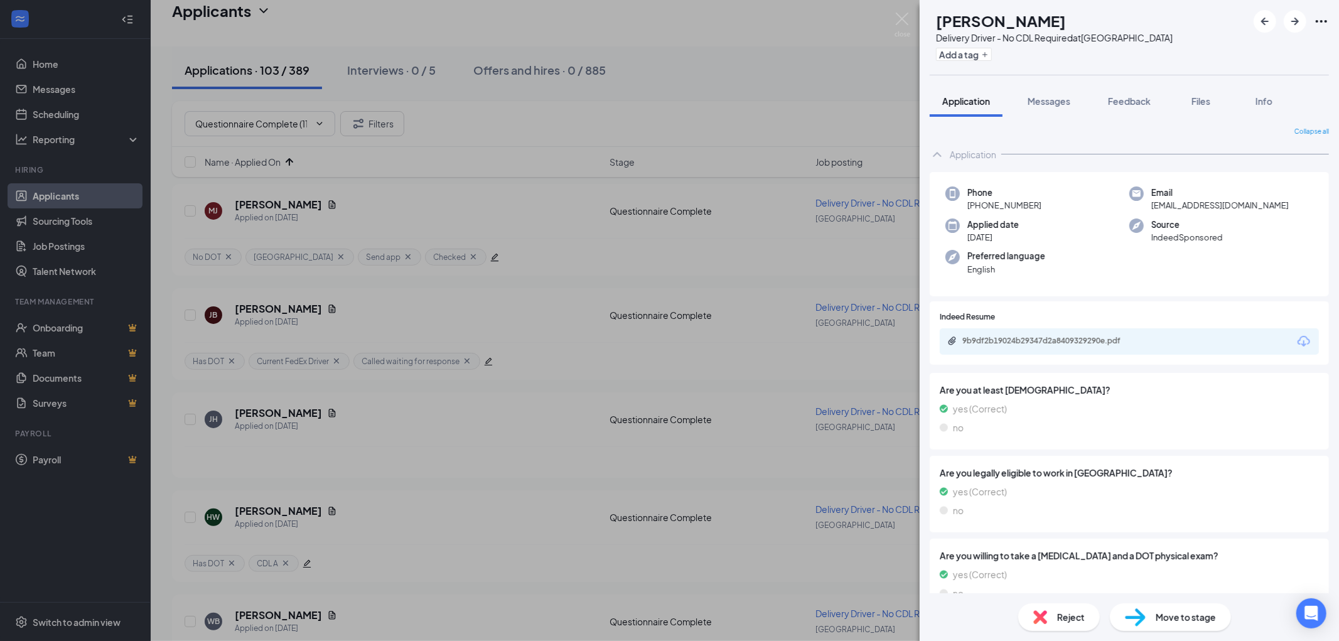
click at [284, 553] on div "JH Juanetta Harris Delivery Driver - No CDL Required at South Loop Add a tag Ap…" at bounding box center [669, 320] width 1339 height 641
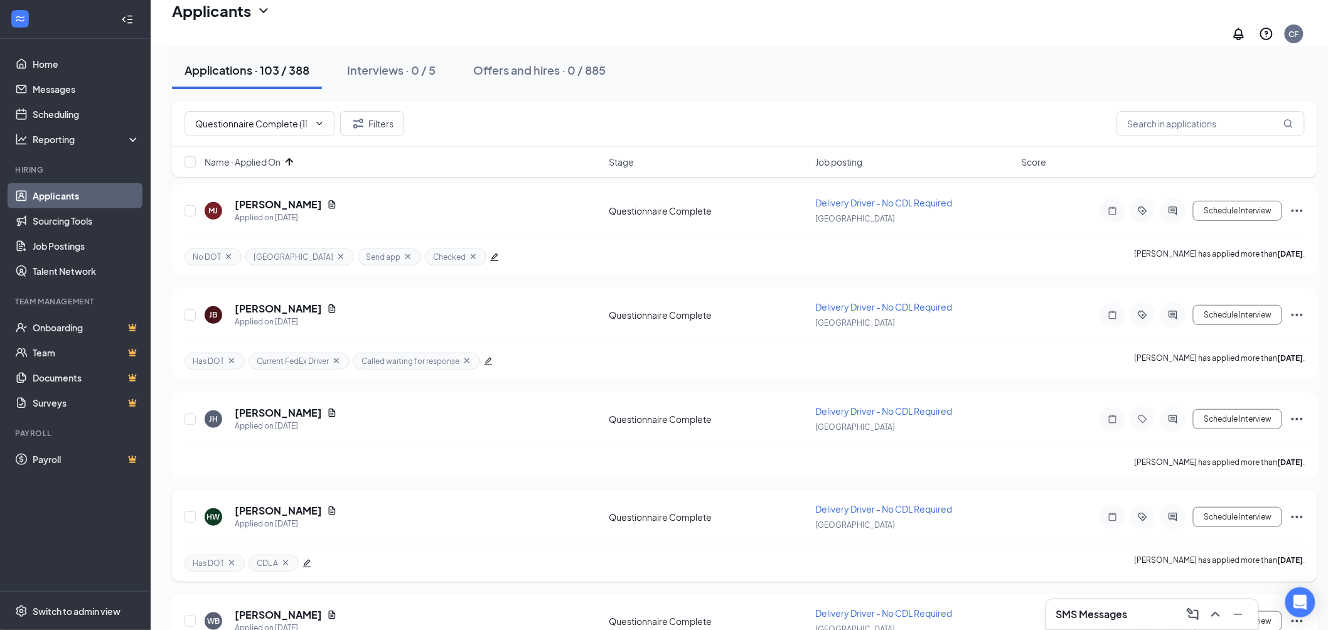
click at [283, 558] on icon "Cross" at bounding box center [286, 563] width 10 height 10
click at [279, 406] on h5 "Juanetta Harris" at bounding box center [278, 413] width 87 height 14
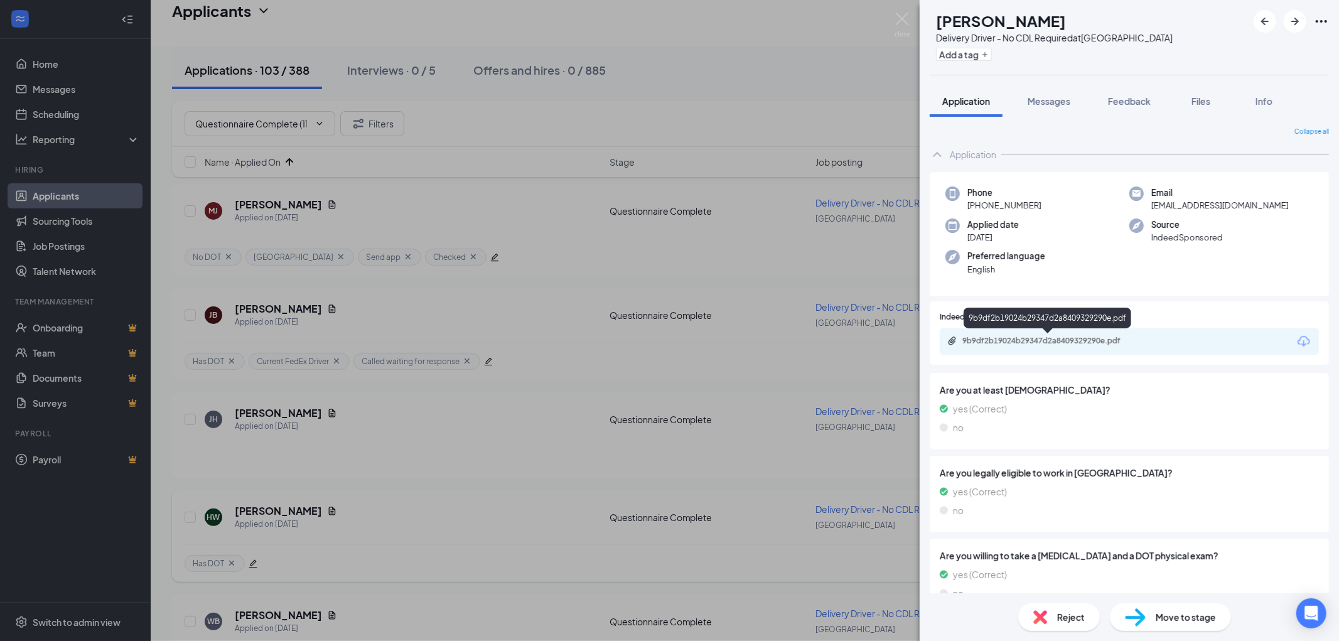
click at [1052, 337] on div "9b9df2b19024b29347d2a8409329290e.pdf" at bounding box center [1050, 341] width 176 height 10
click at [1069, 618] on span "Reject" at bounding box center [1071, 617] width 28 height 14
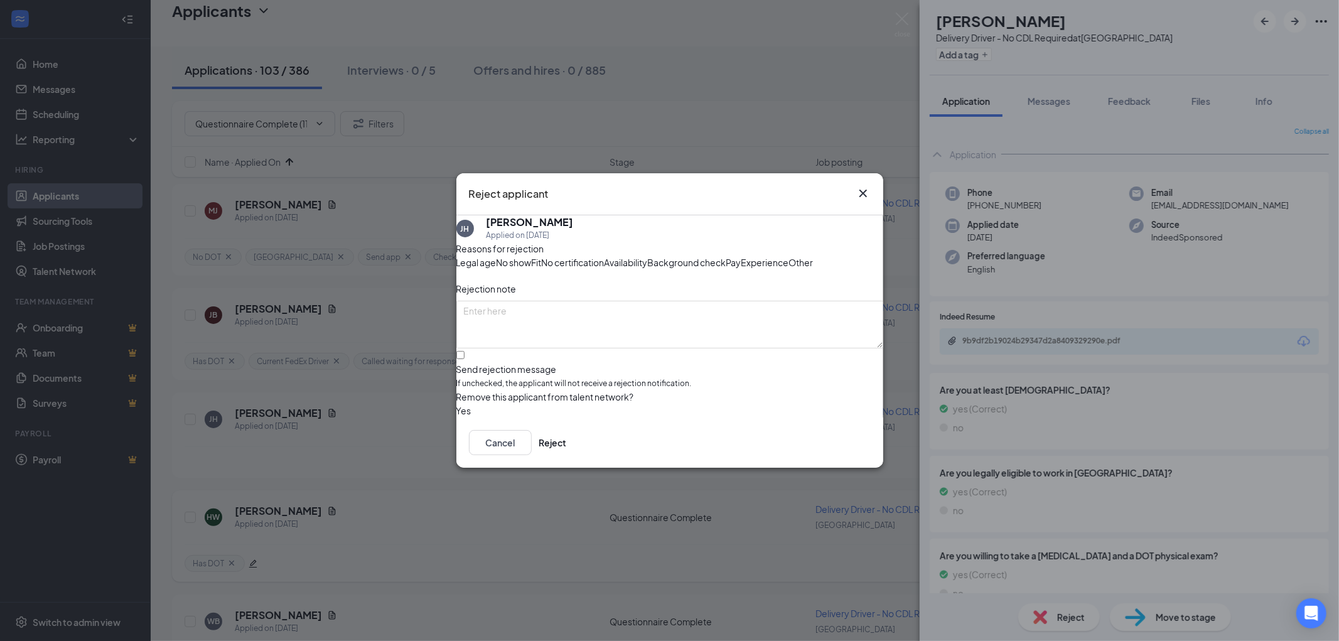
drag, startPoint x: 626, startPoint y: 272, endPoint x: 596, endPoint y: 305, distance: 44.5
click at [741, 269] on span "Experience" at bounding box center [765, 262] width 48 height 14
click at [464, 359] on input "Send rejection message If unchecked, the applicant will not receive a rejection…" at bounding box center [460, 355] width 8 height 8
checkbox input "true"
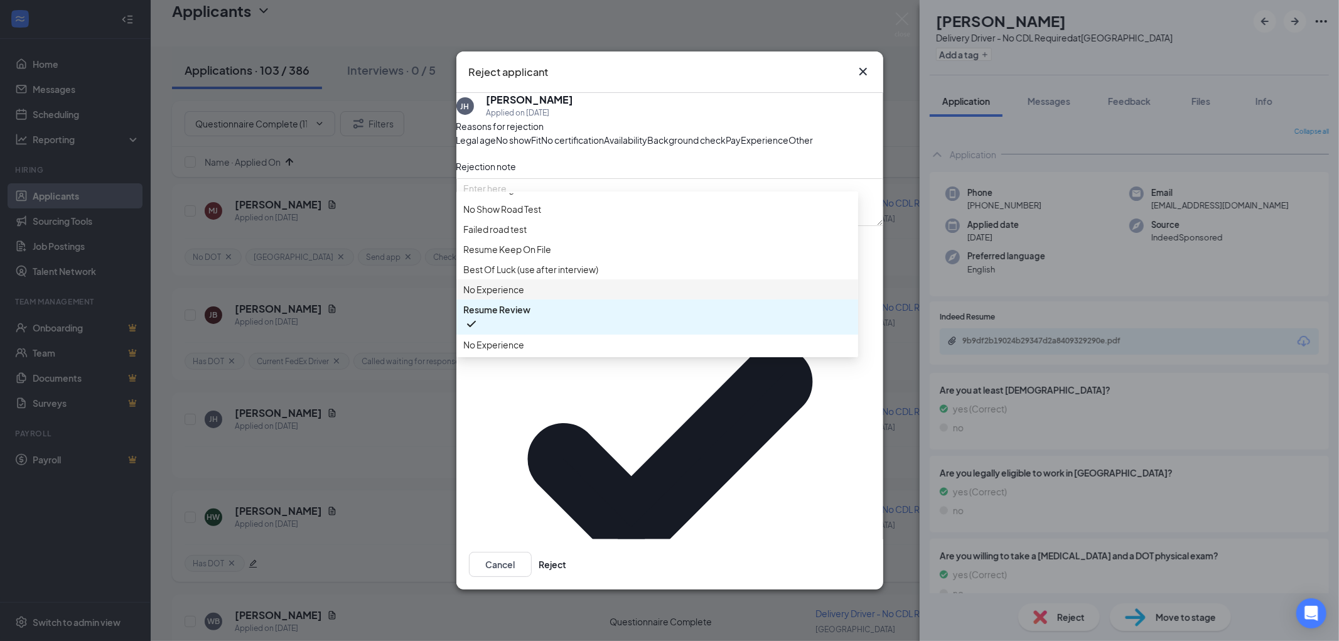
click at [525, 296] on span "No Experience" at bounding box center [494, 289] width 61 height 14
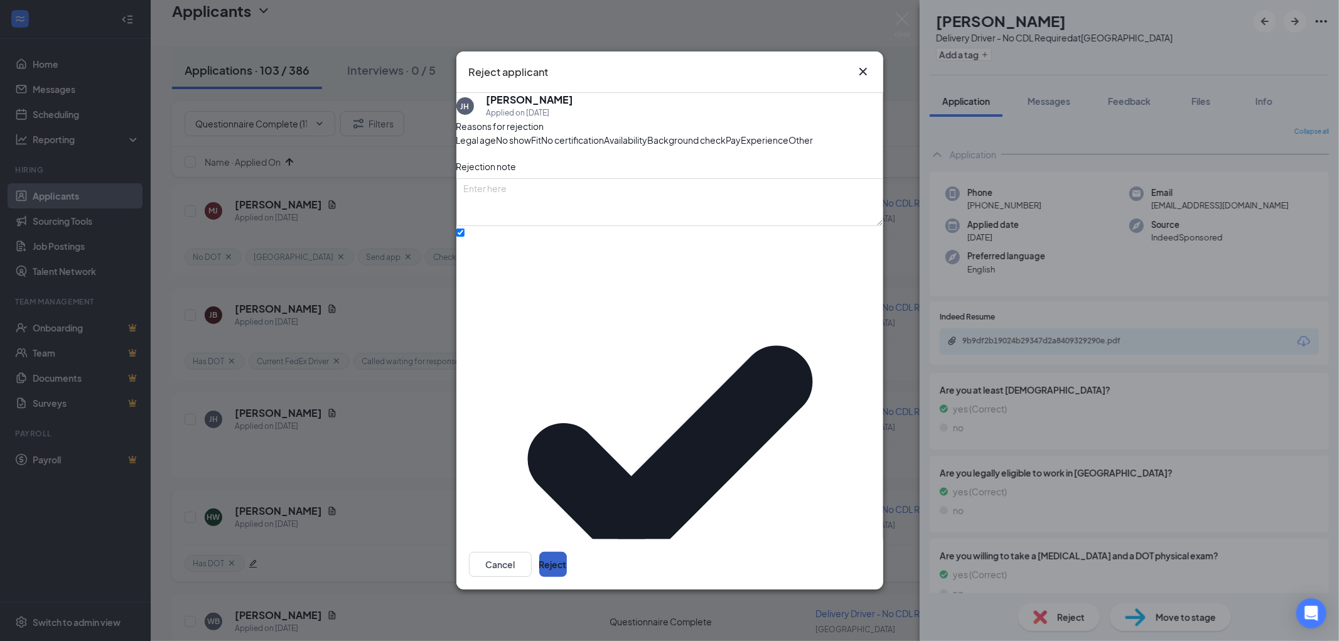
click at [567, 552] on button "Reject" at bounding box center [553, 564] width 28 height 25
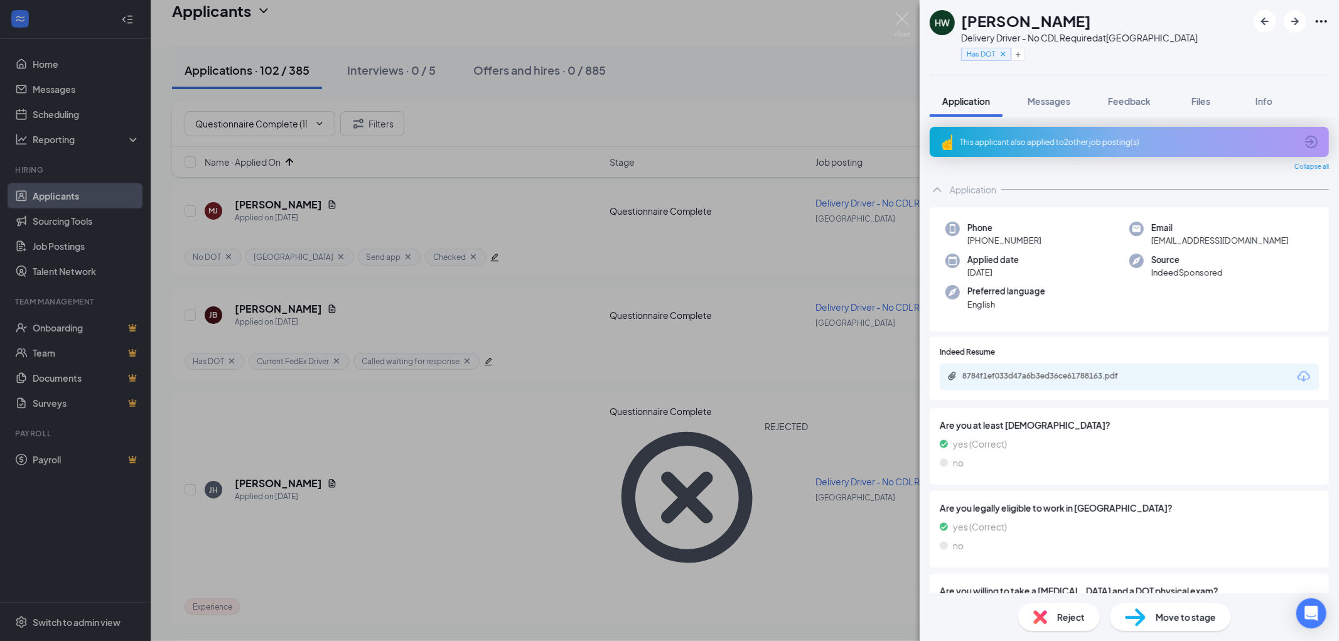
click at [1096, 139] on div "This applicant also applied to 2 other job posting(s)" at bounding box center [1128, 142] width 336 height 11
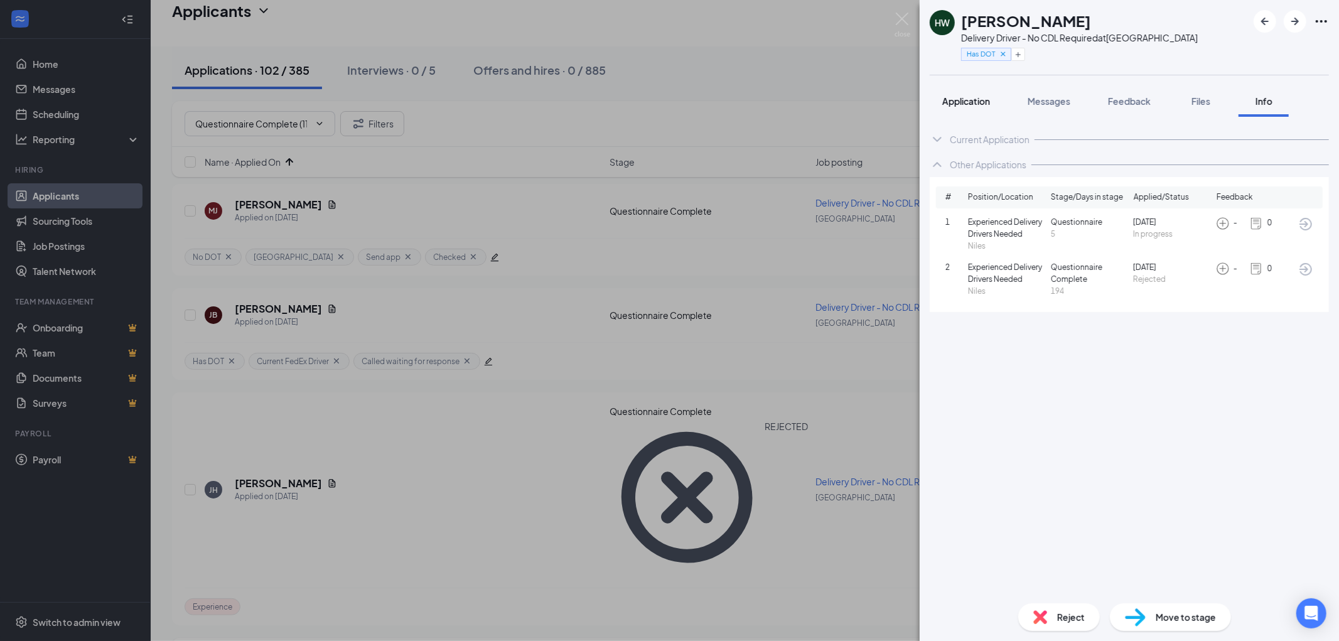
click at [958, 103] on span "Application" at bounding box center [966, 100] width 48 height 11
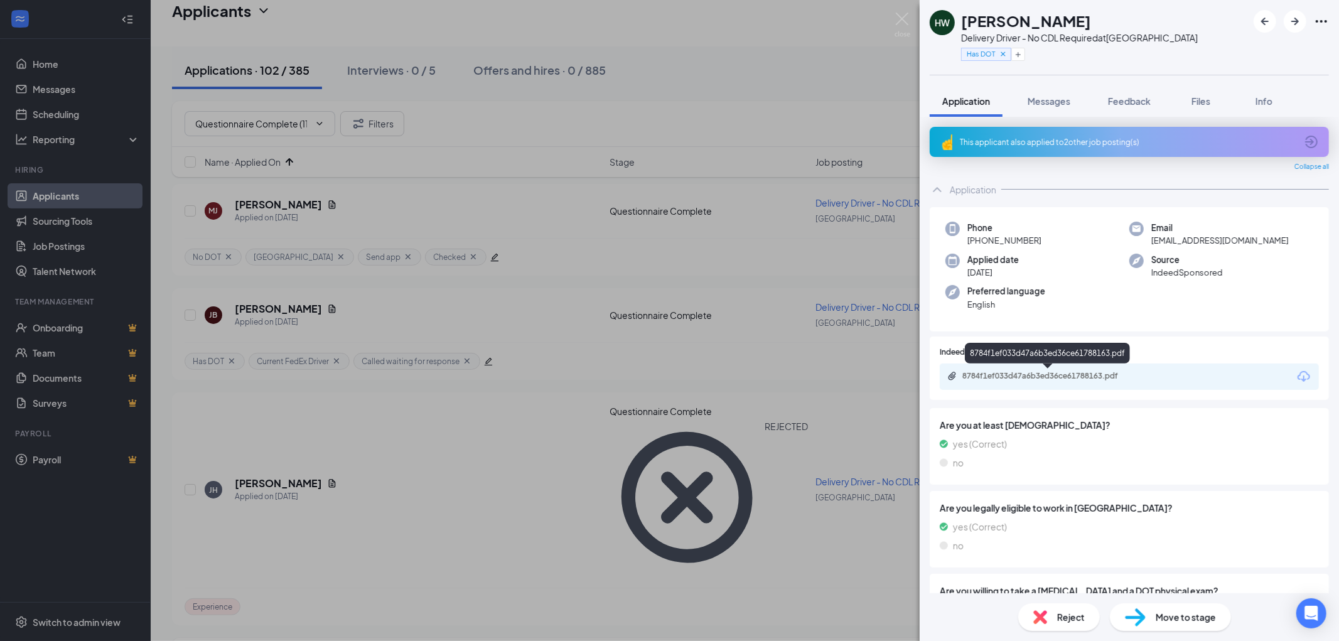
click at [1075, 375] on div "8784f1ef033d47a6b3ed36ce61788163.pdf" at bounding box center [1050, 376] width 176 height 10
click at [1019, 55] on icon "Plus" at bounding box center [1018, 55] width 8 height 8
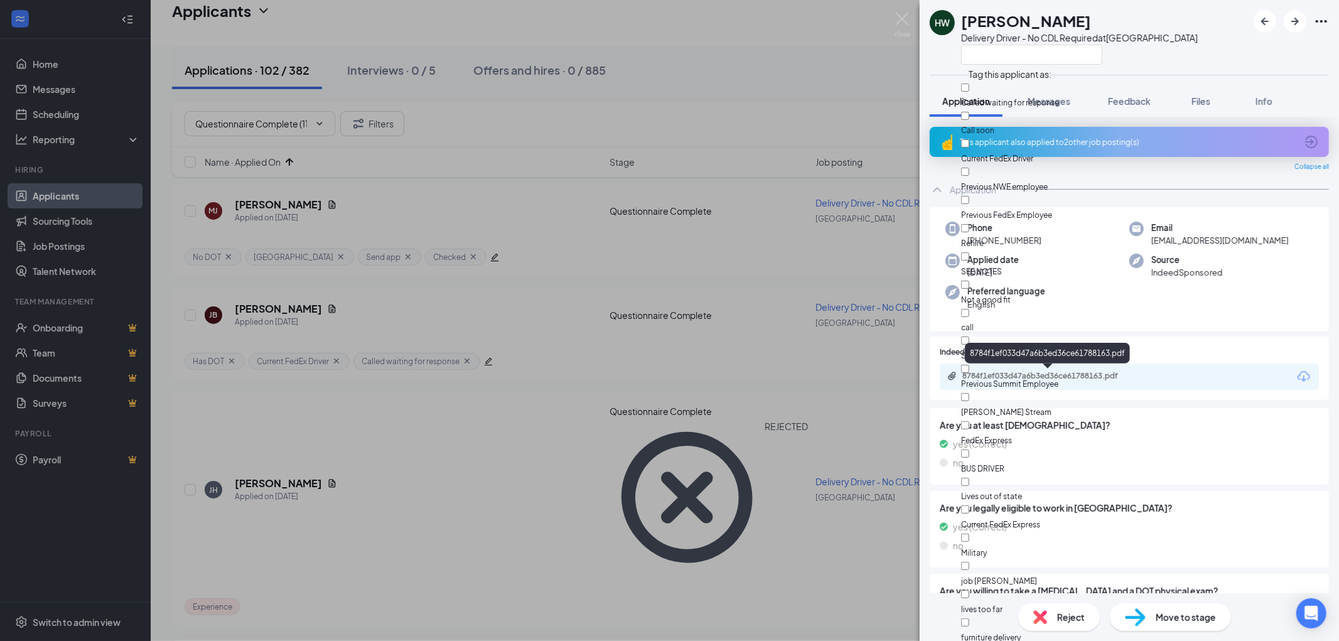
click at [1059, 374] on div "8784f1ef033d47a6b3ed36ce61788163.pdf" at bounding box center [1050, 376] width 176 height 10
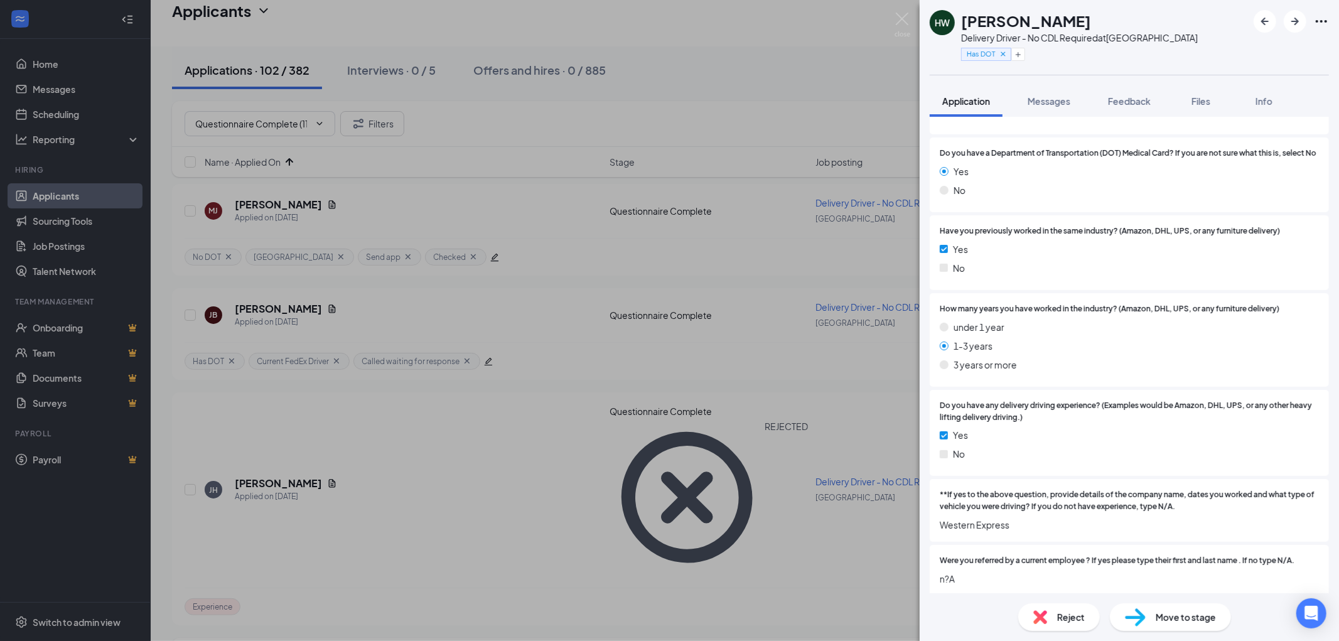
scroll to position [955, 0]
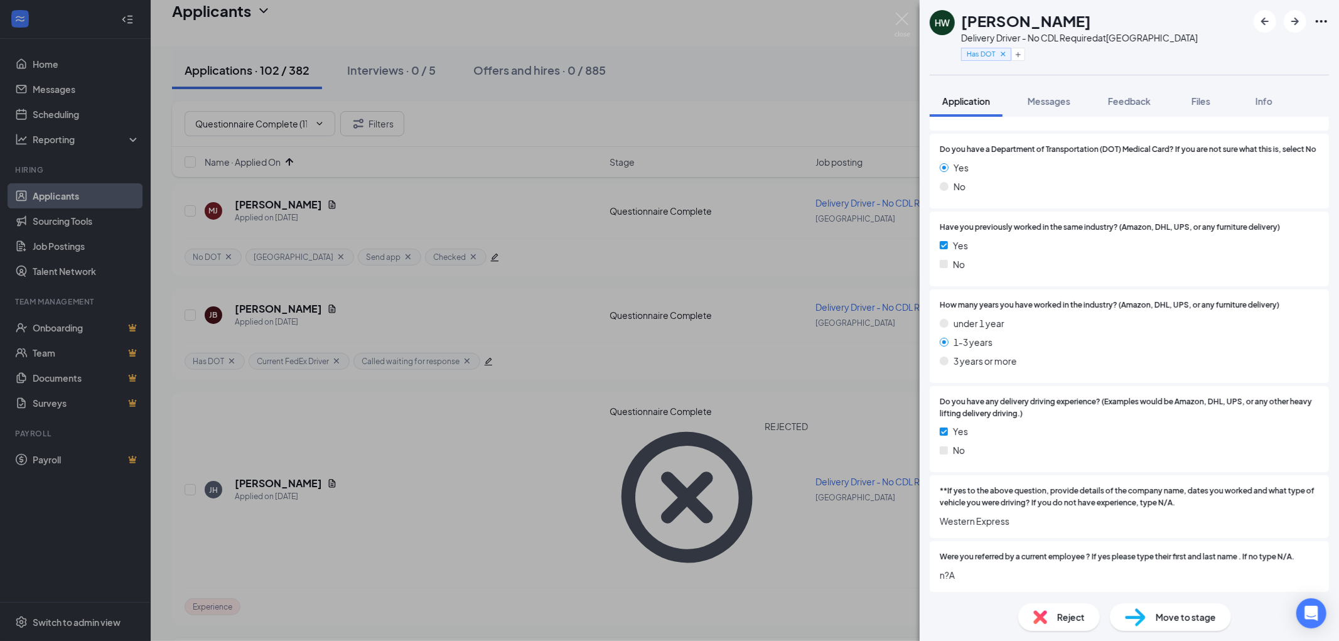
click at [1076, 616] on span "Reject" at bounding box center [1071, 617] width 28 height 14
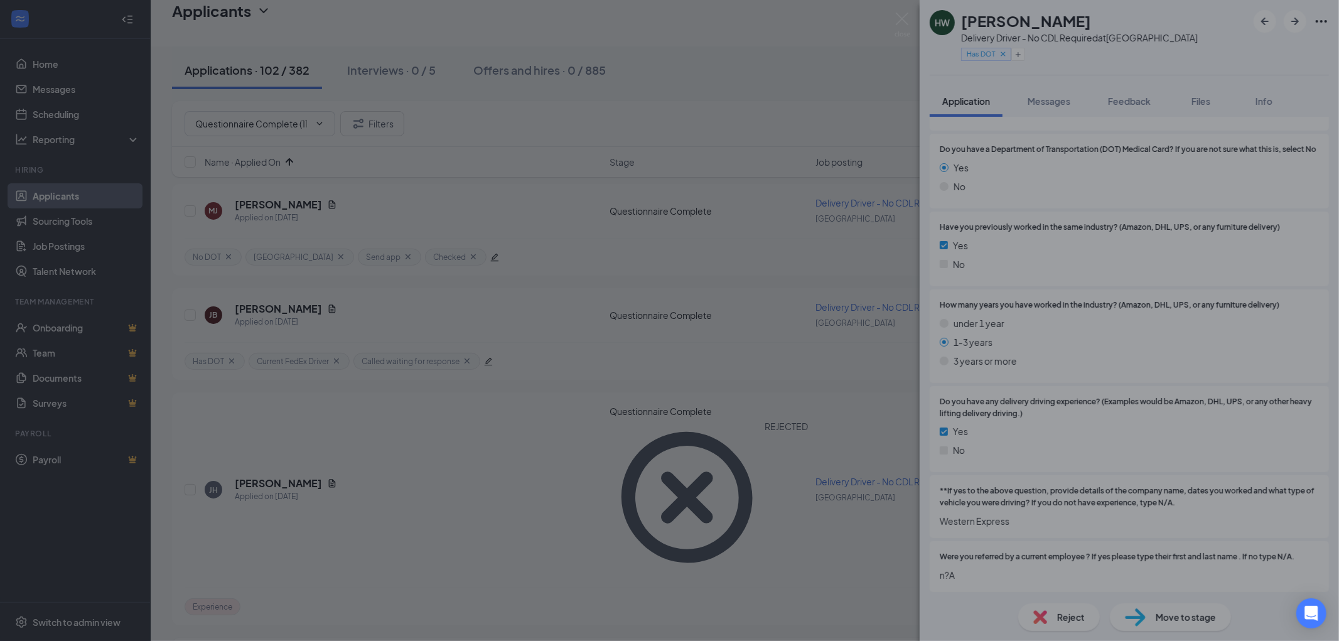
scroll to position [950, 0]
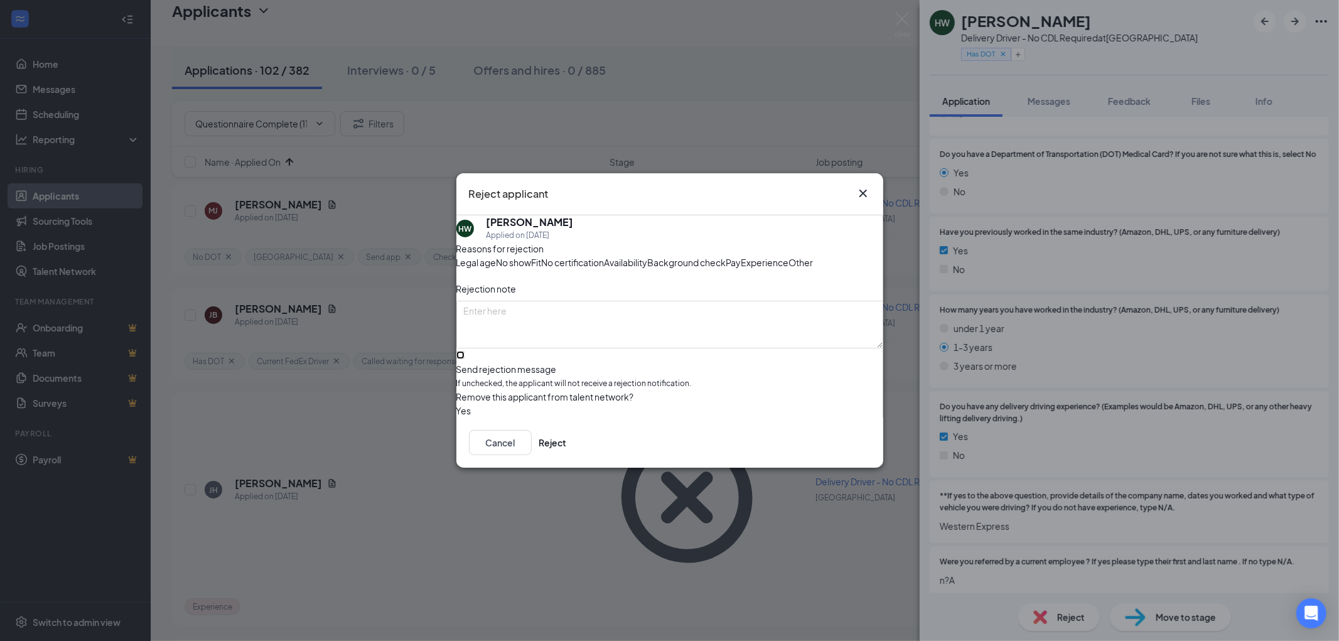
click at [464, 359] on input "Send rejection message If unchecked, the applicant will not receive a rejection…" at bounding box center [460, 355] width 8 height 8
checkbox input "true"
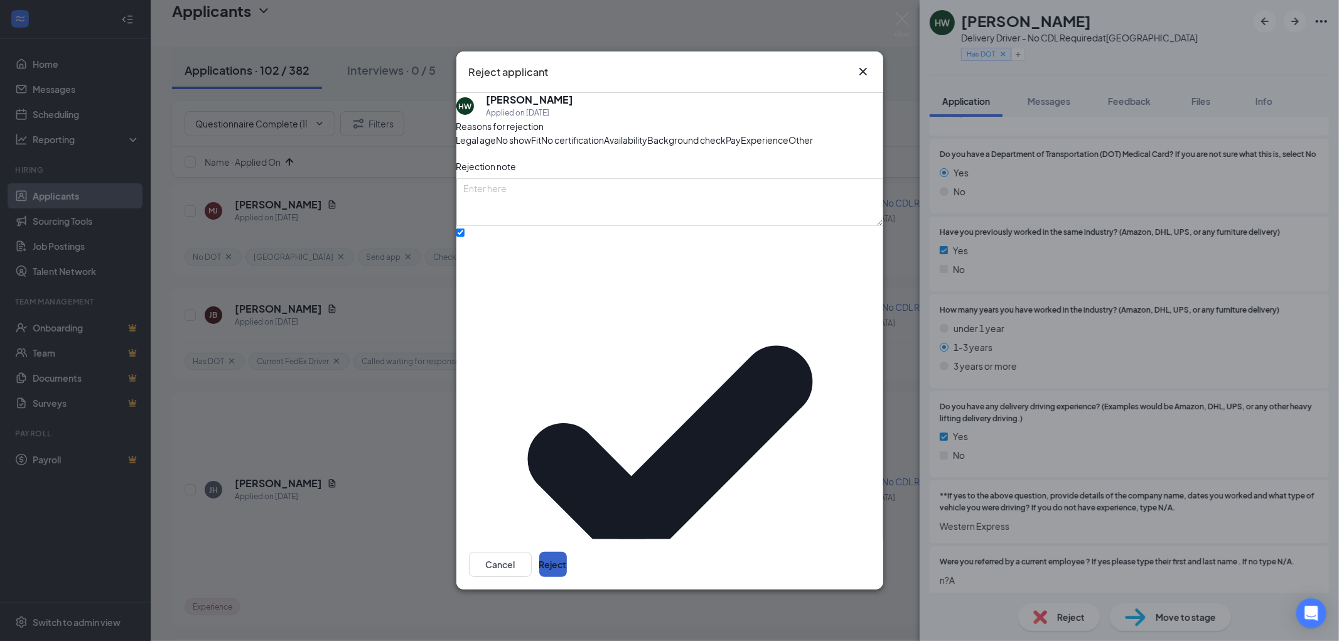
click at [567, 552] on button "Reject" at bounding box center [553, 564] width 28 height 25
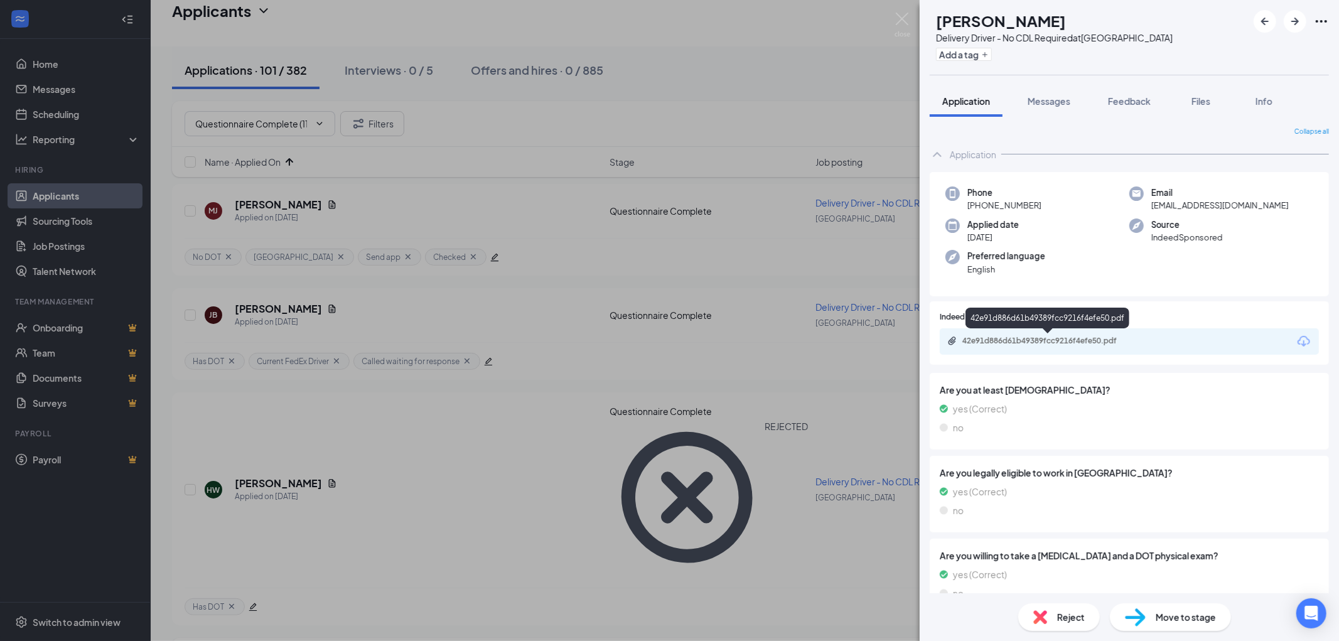
click at [1042, 340] on div "42e91d886d61b49389fcc9216f4efe50.pdf" at bounding box center [1050, 341] width 176 height 10
click at [1066, 619] on span "Reject" at bounding box center [1071, 617] width 28 height 14
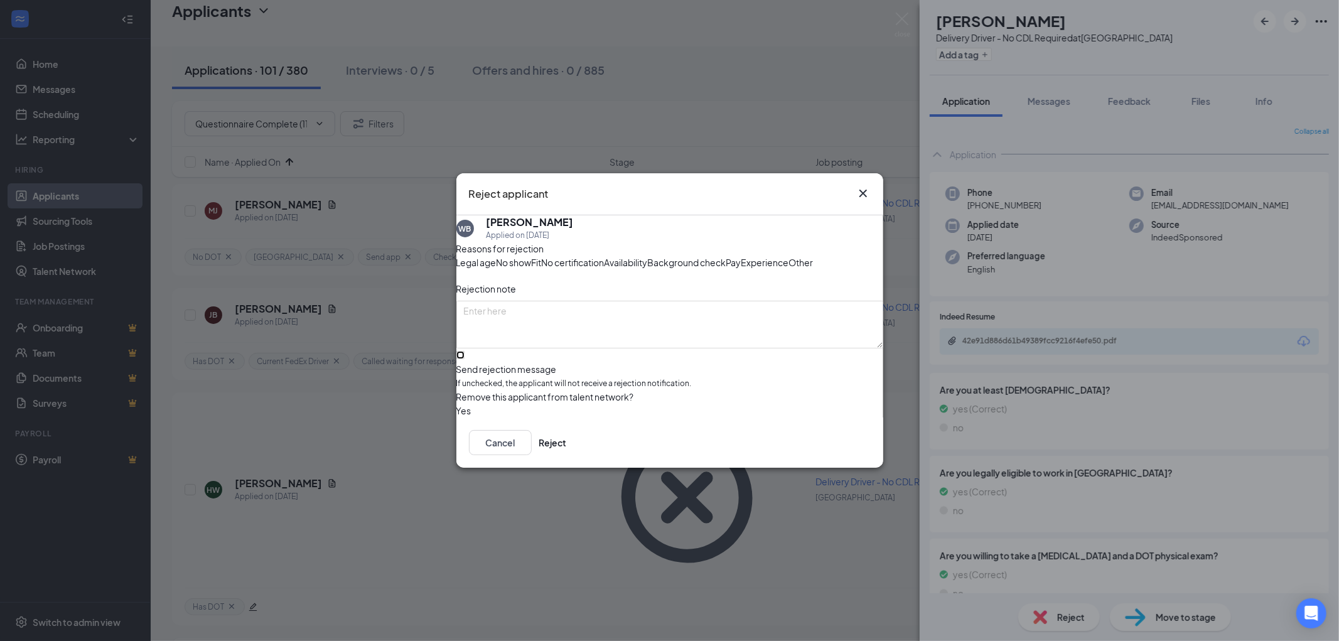
click at [464, 359] on input "Send rejection message If unchecked, the applicant will not receive a rejection…" at bounding box center [460, 355] width 8 height 8
checkbox input "true"
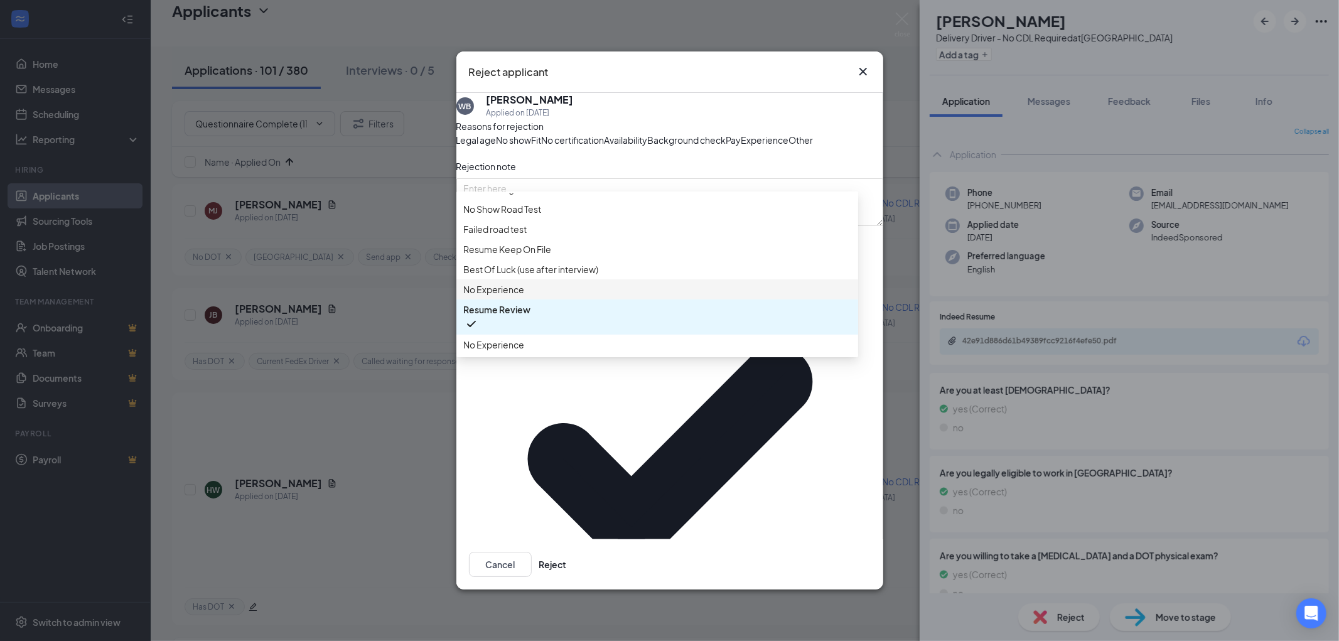
click at [522, 296] on span "No Experience" at bounding box center [494, 289] width 61 height 14
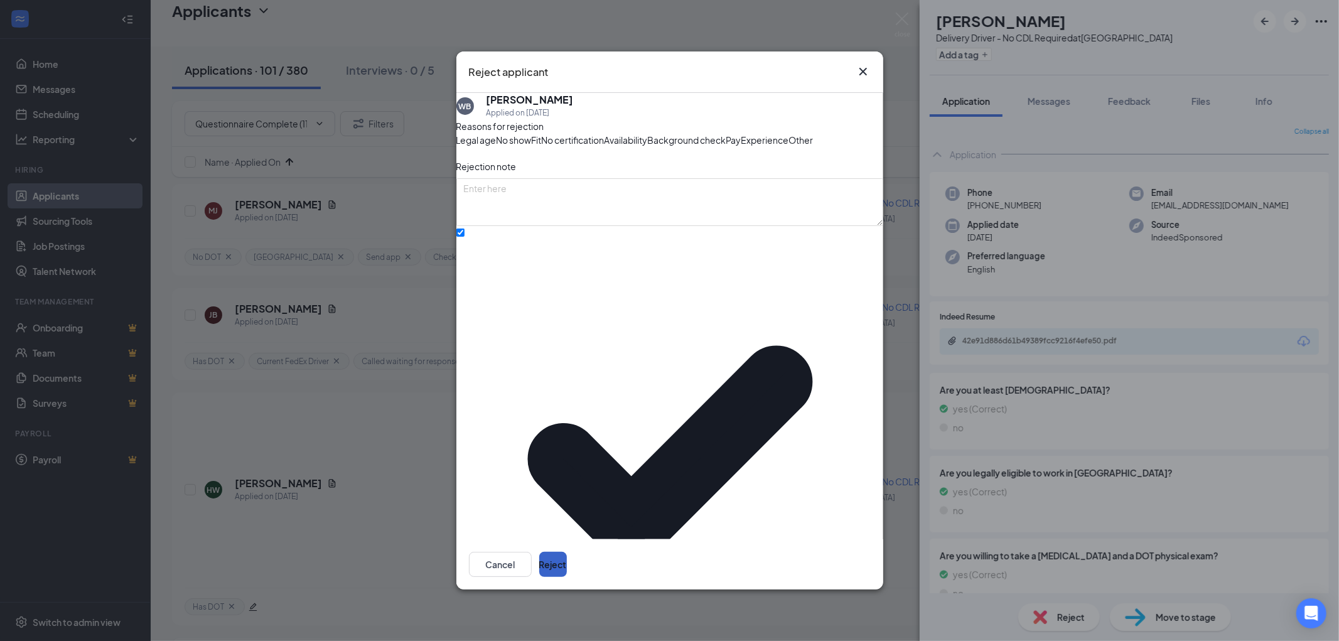
click at [567, 552] on button "Reject" at bounding box center [553, 564] width 28 height 25
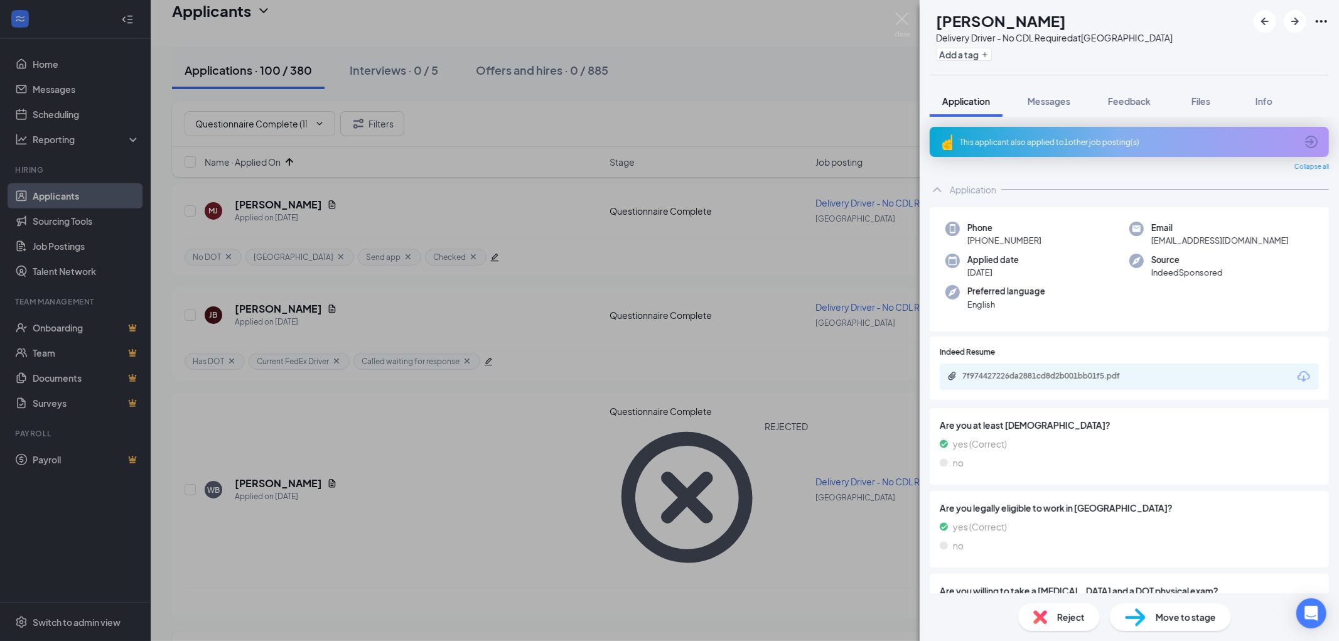
click at [1305, 141] on icon "ArrowCircle" at bounding box center [1311, 142] width 13 height 13
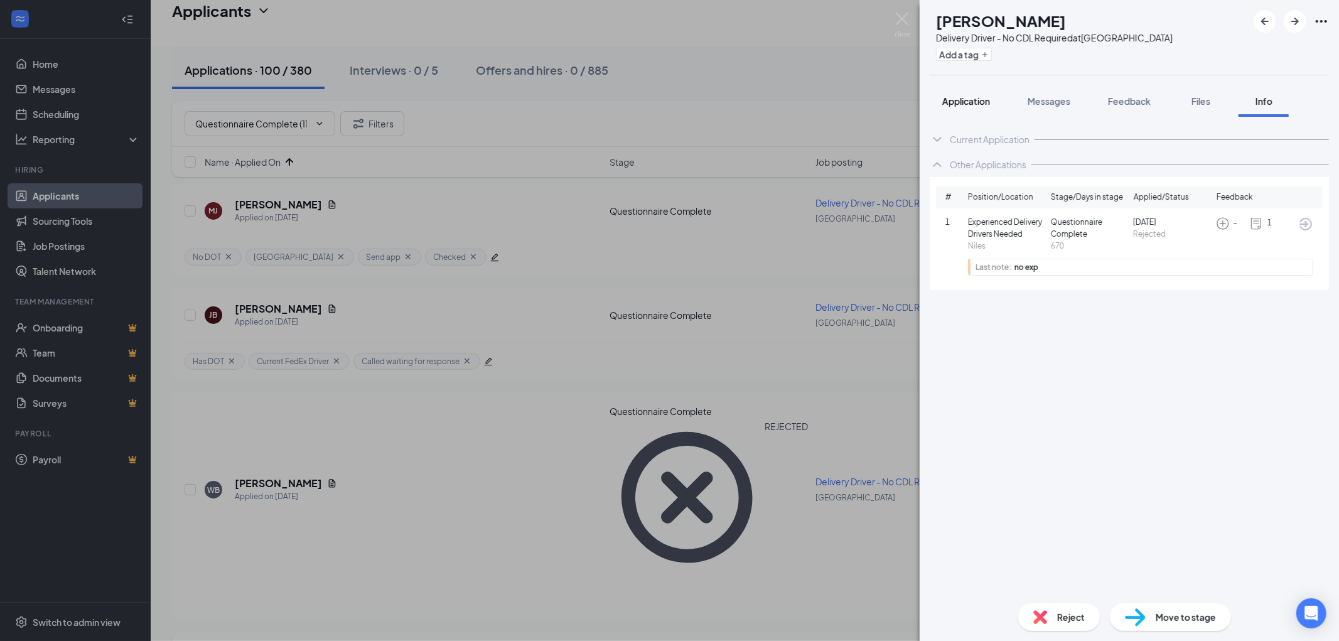
click at [987, 97] on span "Application" at bounding box center [966, 100] width 48 height 11
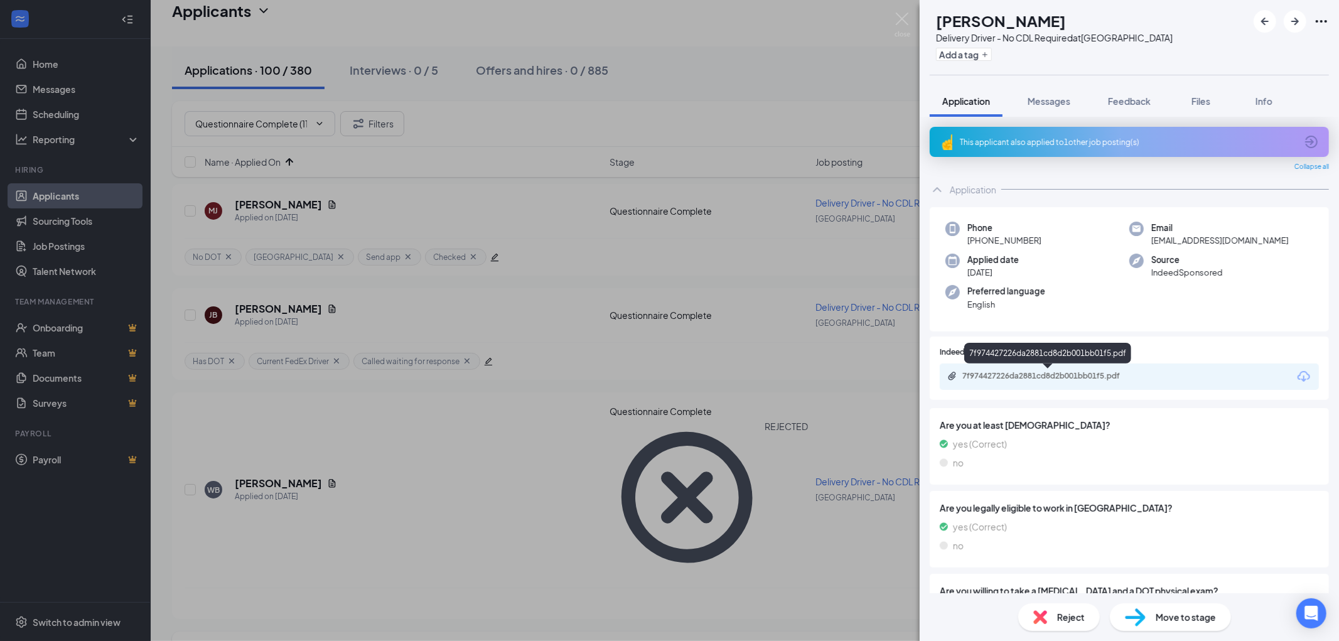
click at [1041, 372] on div "7f974427226da2881cd8d2b001bb01f5.pdf" at bounding box center [1050, 376] width 176 height 10
click at [1049, 617] on div "Reject" at bounding box center [1059, 617] width 82 height 28
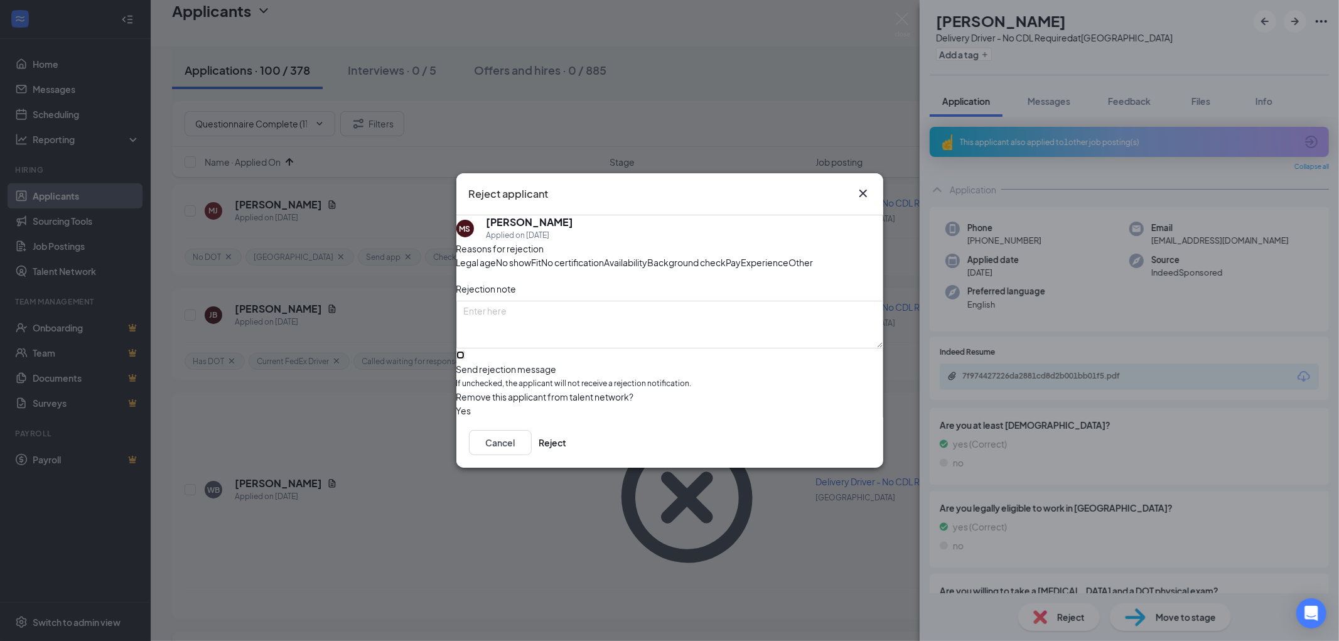
click at [464, 359] on input "Send rejection message If unchecked, the applicant will not receive a rejection…" at bounding box center [460, 355] width 8 height 8
checkbox input "true"
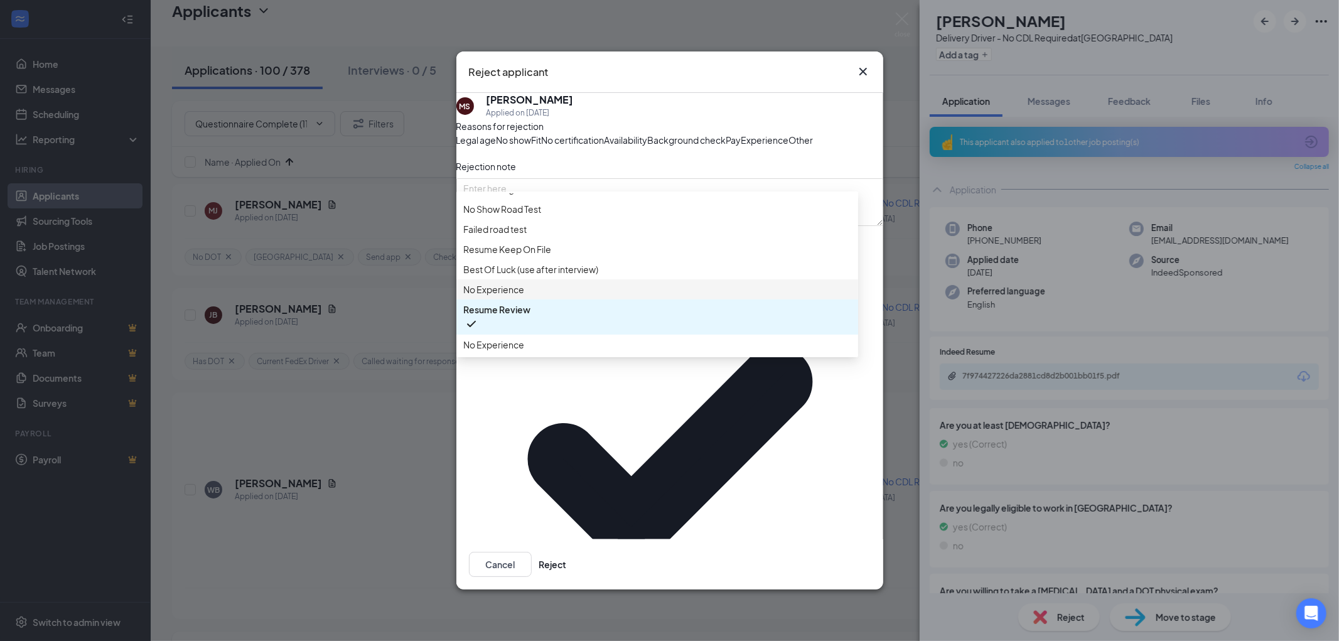
click at [519, 296] on span "No Experience" at bounding box center [494, 289] width 61 height 14
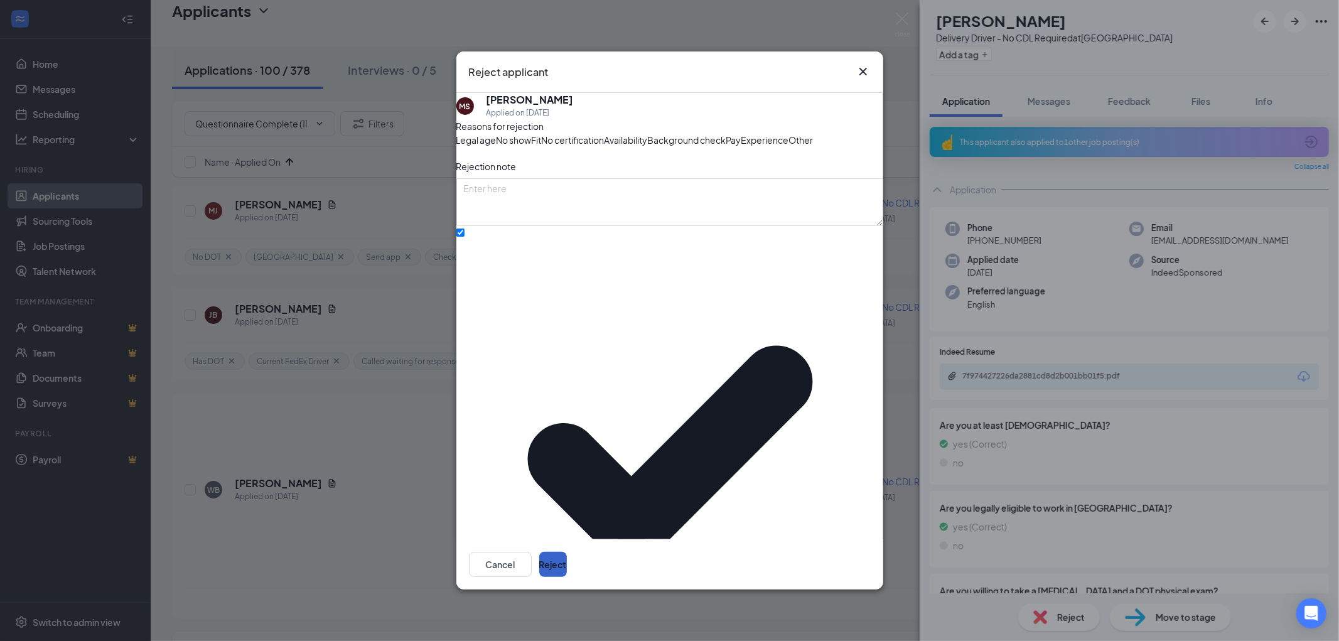
click at [567, 552] on button "Reject" at bounding box center [553, 564] width 28 height 25
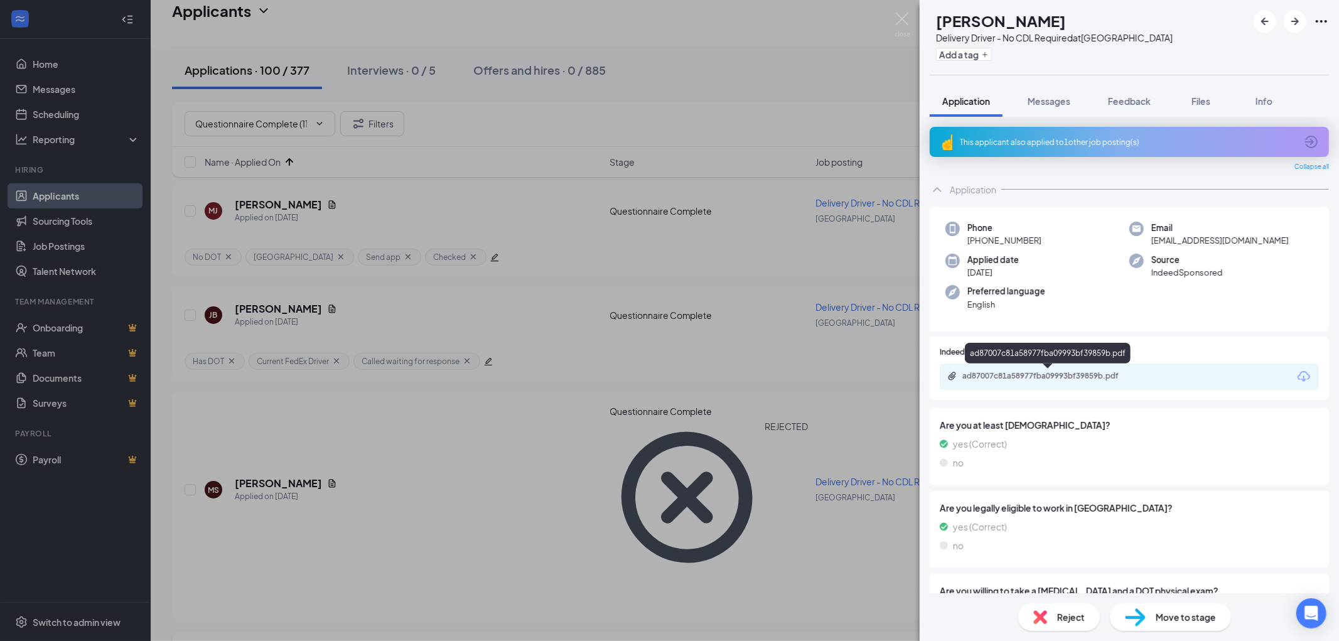
click at [1065, 374] on div "ad87007c81a58977fba09993bf39859b.pdf" at bounding box center [1050, 376] width 176 height 10
click at [1115, 142] on div "This applicant also applied to 1 other job posting(s)" at bounding box center [1128, 142] width 336 height 11
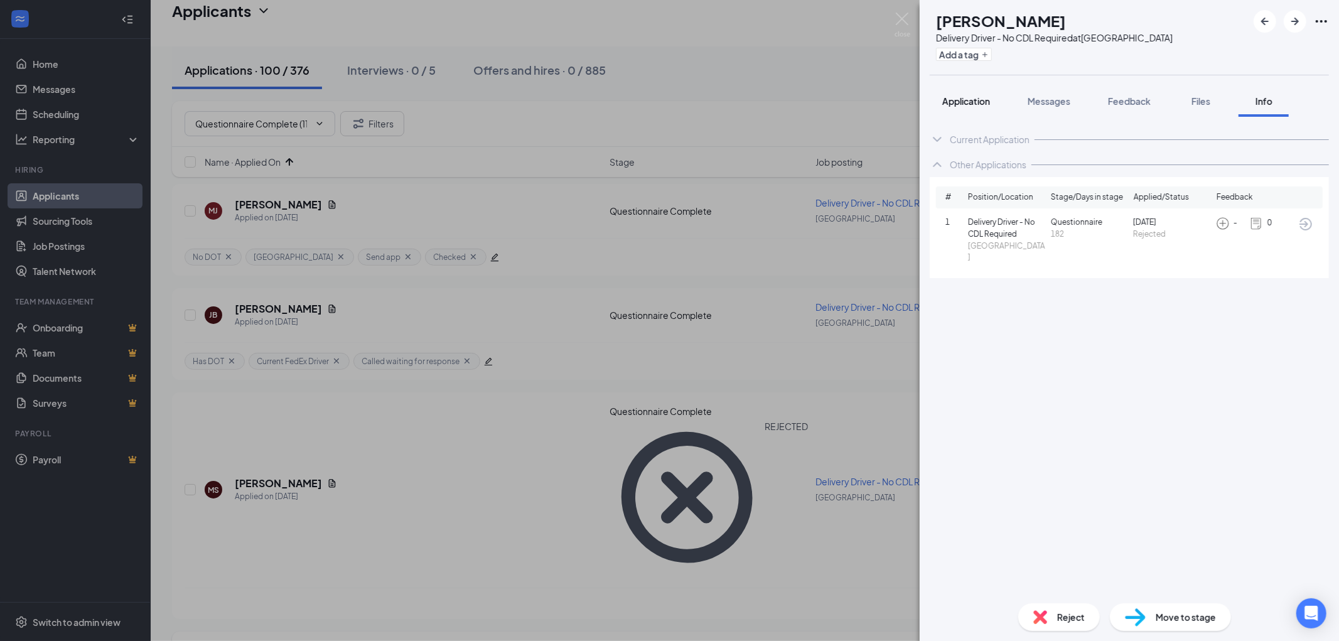
click at [957, 99] on span "Application" at bounding box center [966, 100] width 48 height 11
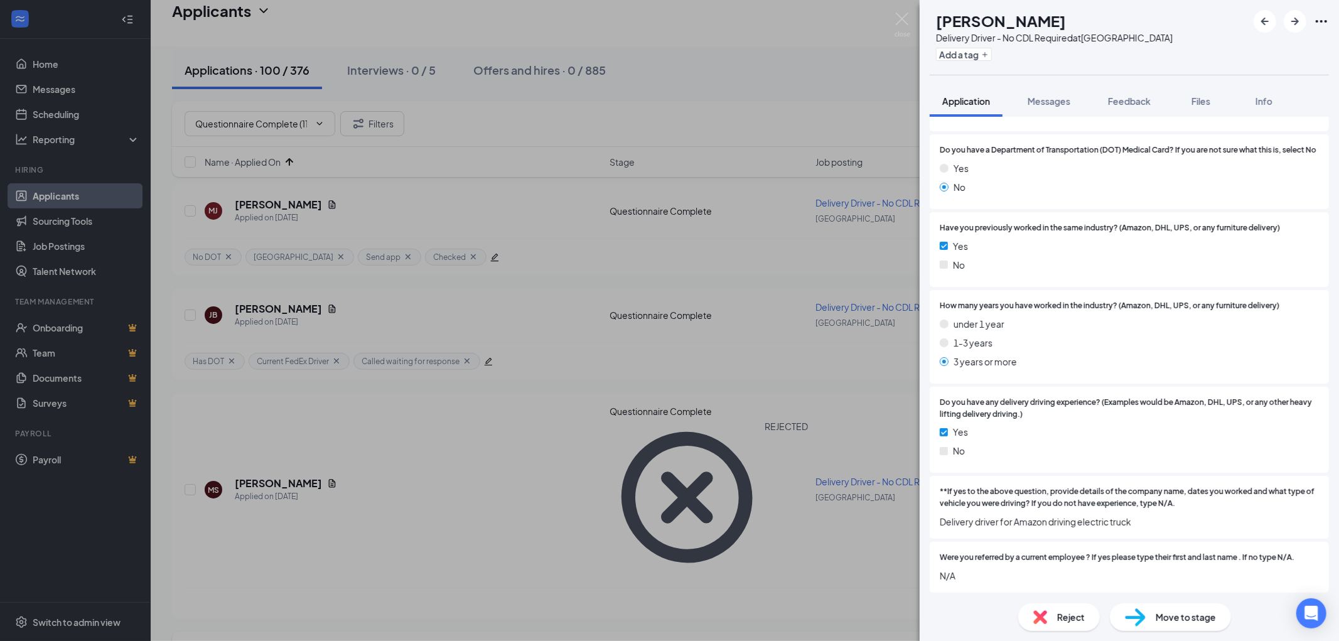
scroll to position [955, 0]
click at [977, 55] on button "Add a tag" at bounding box center [964, 54] width 56 height 13
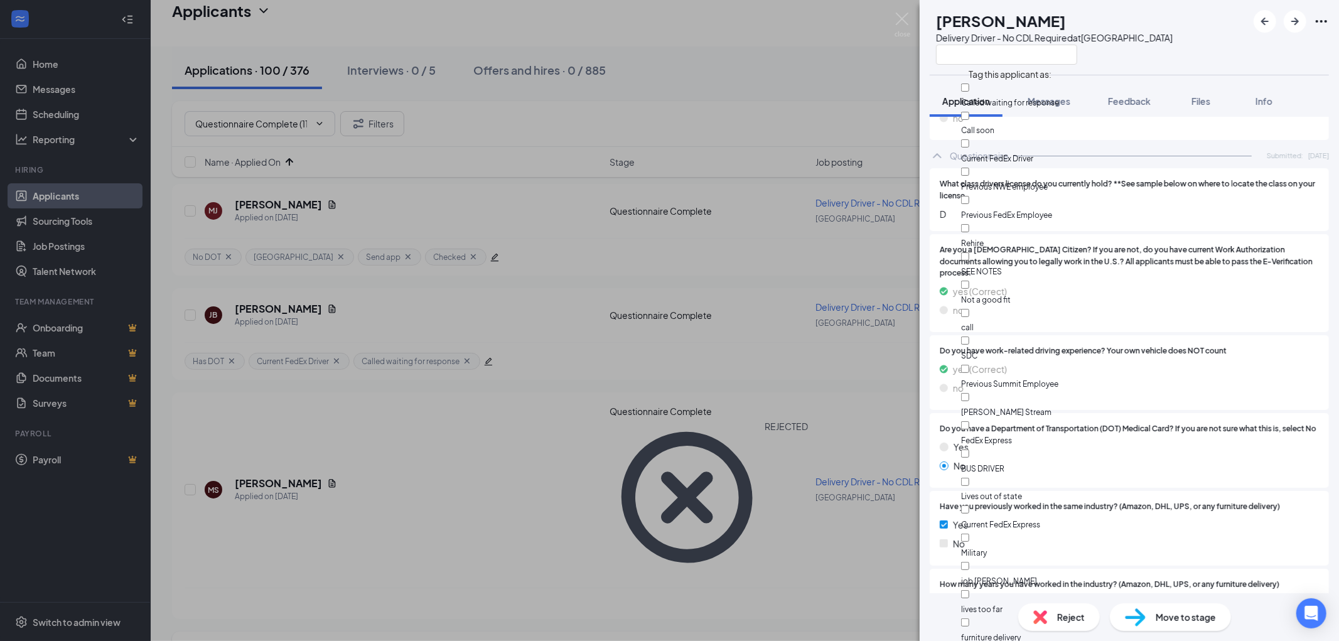
scroll to position [693, 0]
checkbox input "true"
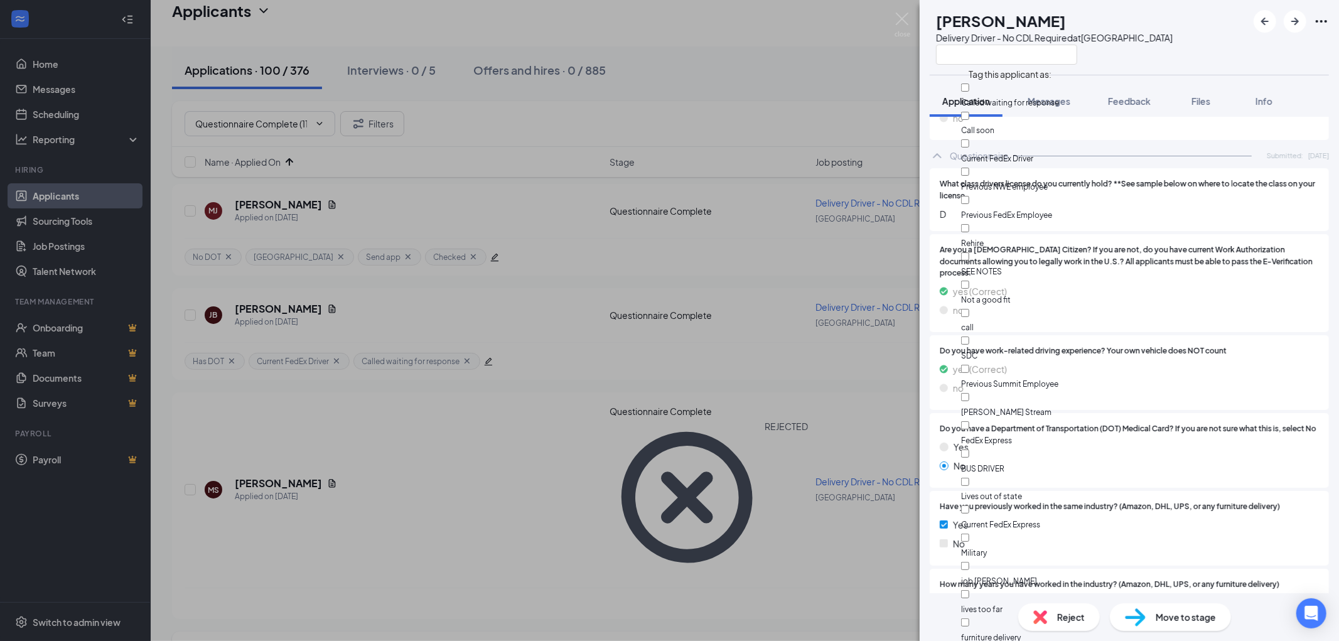
checkbox input "true"
checkbox input "false"
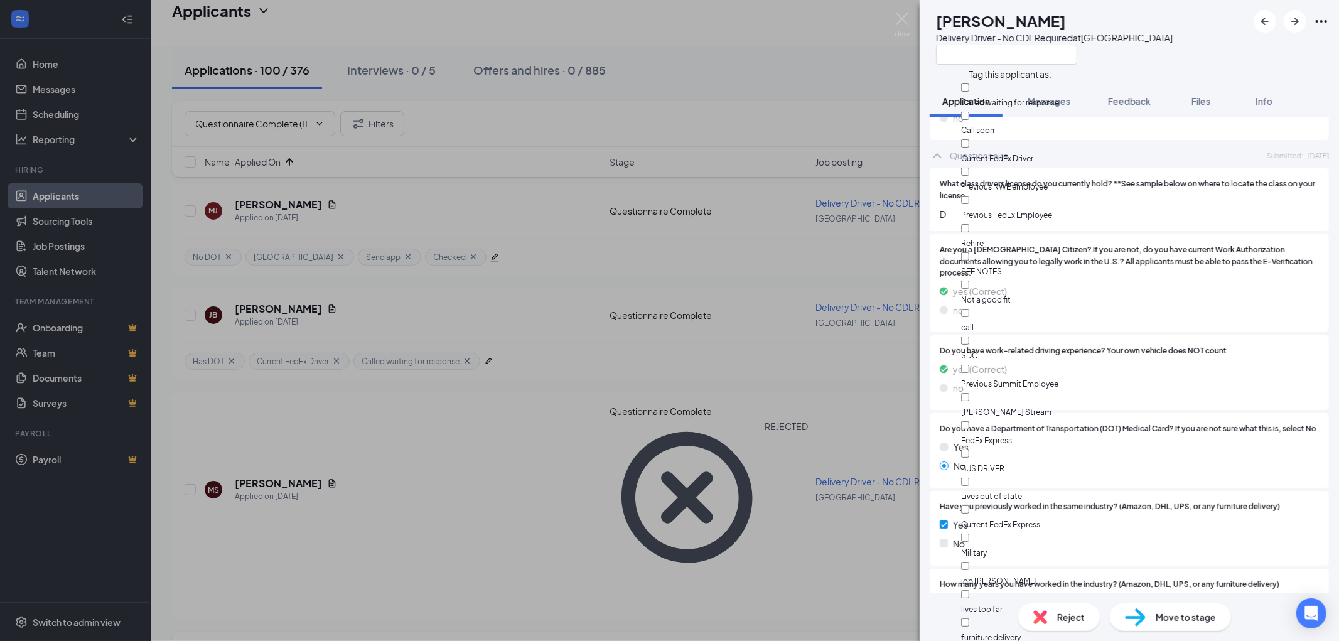
checkbox input "true"
click at [1200, 64] on div "CA Ciera Armstead Delivery Driver - No CDL Required at South Loop" at bounding box center [1128, 37] width 419 height 75
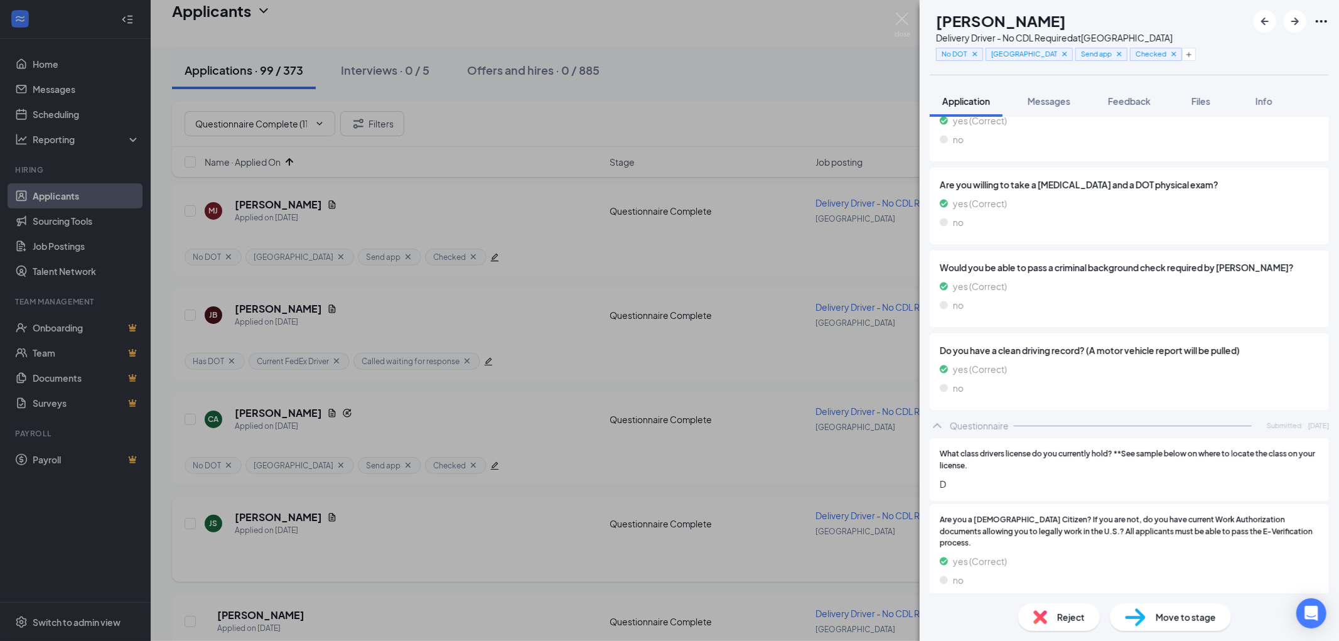
scroll to position [0, 0]
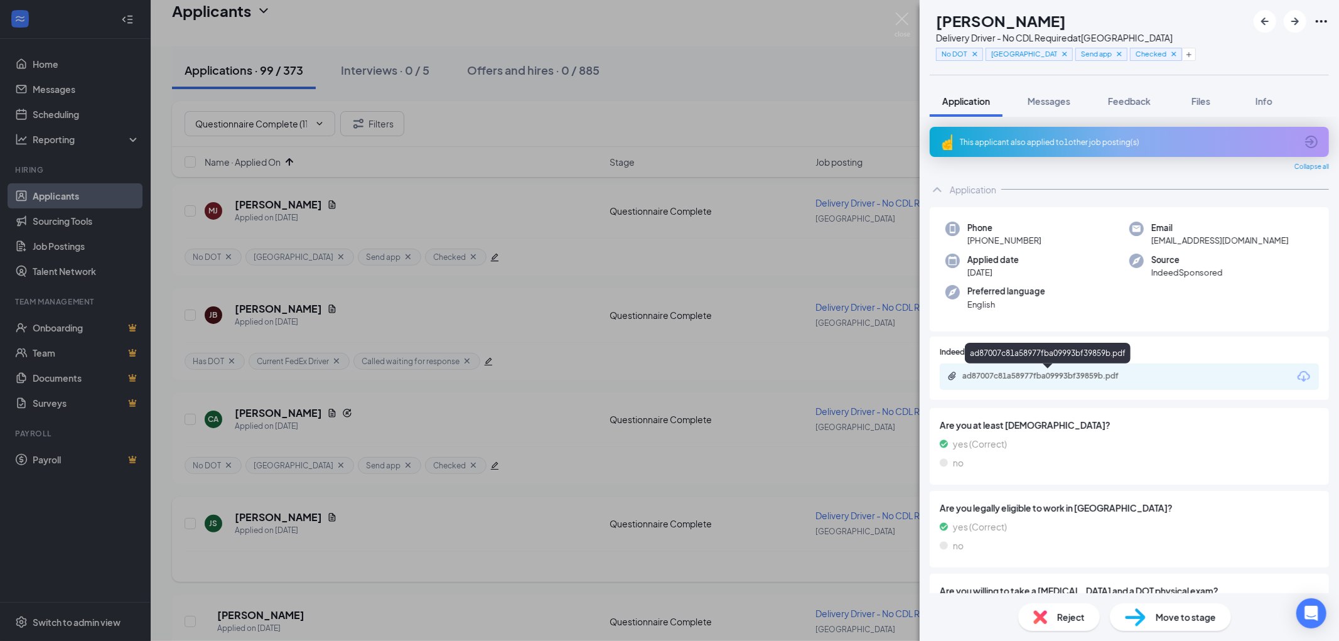
click at [1061, 372] on div "ad87007c81a58977fba09993bf39859b.pdf" at bounding box center [1050, 376] width 176 height 10
click at [1295, 21] on icon "ArrowRight" at bounding box center [1295, 22] width 8 height 8
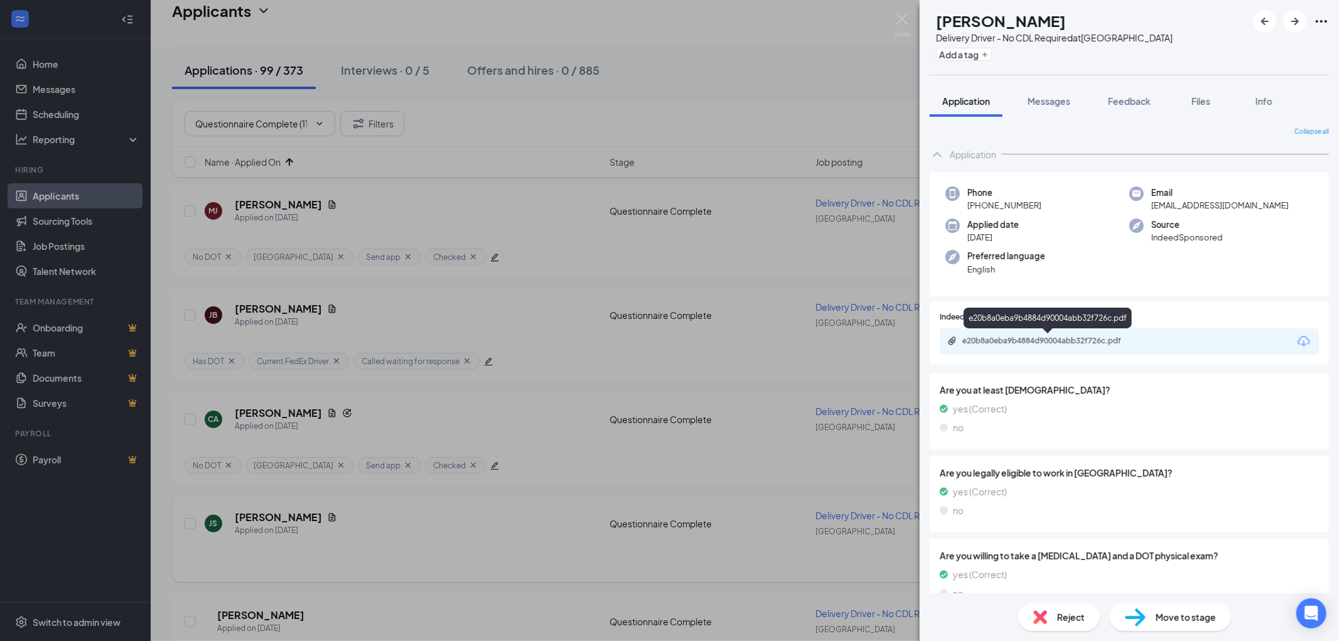
click at [1075, 340] on div "e20b8a0eba9b4884d90004abb32f726c.pdf" at bounding box center [1050, 341] width 176 height 10
click at [1052, 619] on div "Reject" at bounding box center [1059, 617] width 82 height 28
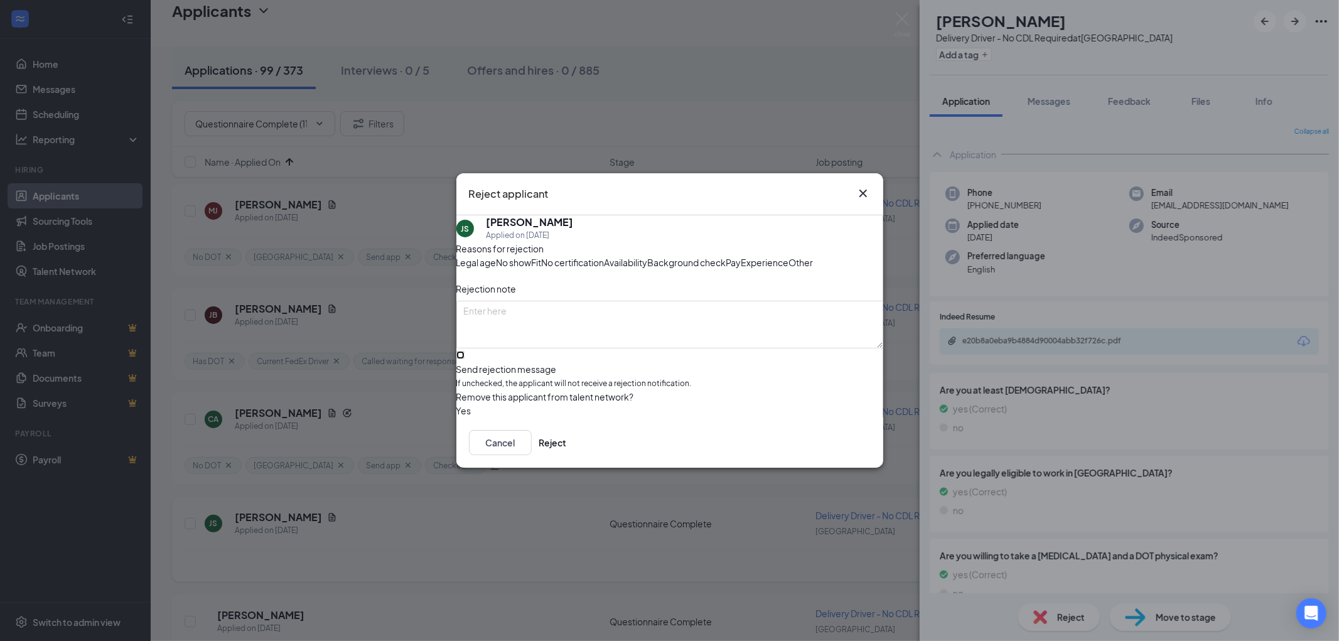
click at [464, 359] on input "Send rejection message If unchecked, the applicant will not receive a rejection…" at bounding box center [460, 355] width 8 height 8
checkbox input "true"
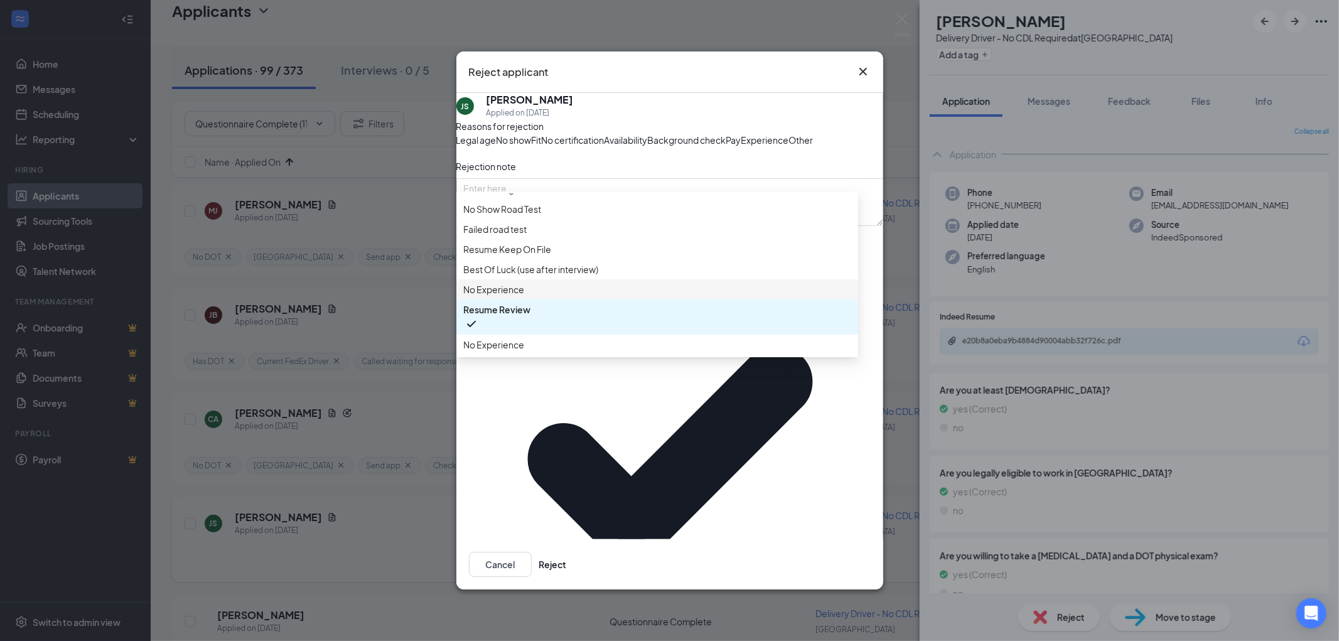
click at [525, 296] on span "No Experience" at bounding box center [494, 289] width 61 height 14
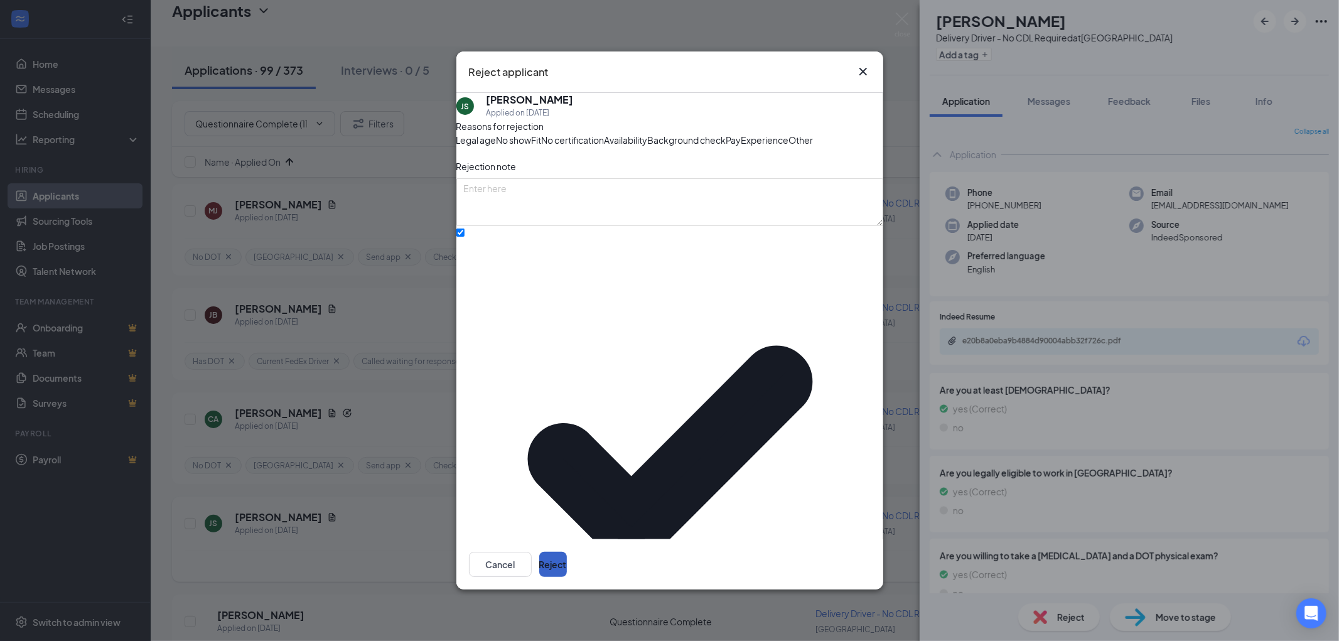
click at [567, 552] on button "Reject" at bounding box center [553, 564] width 28 height 25
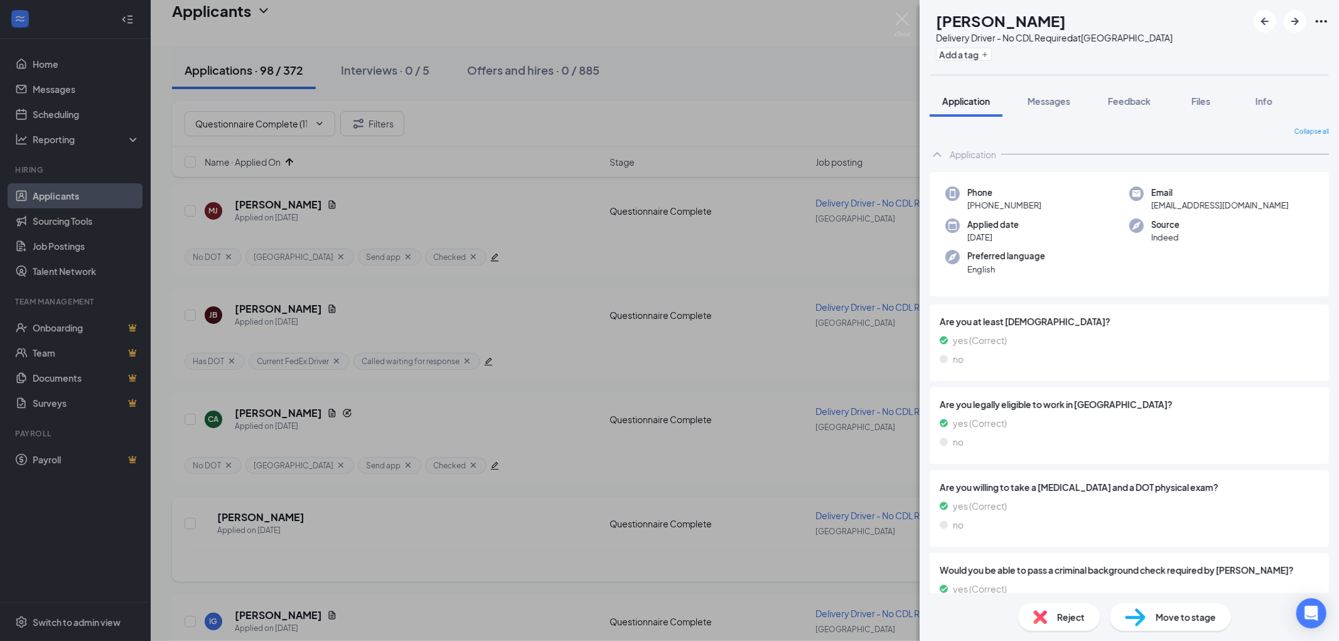
click at [1075, 618] on span "Reject" at bounding box center [1071, 617] width 28 height 14
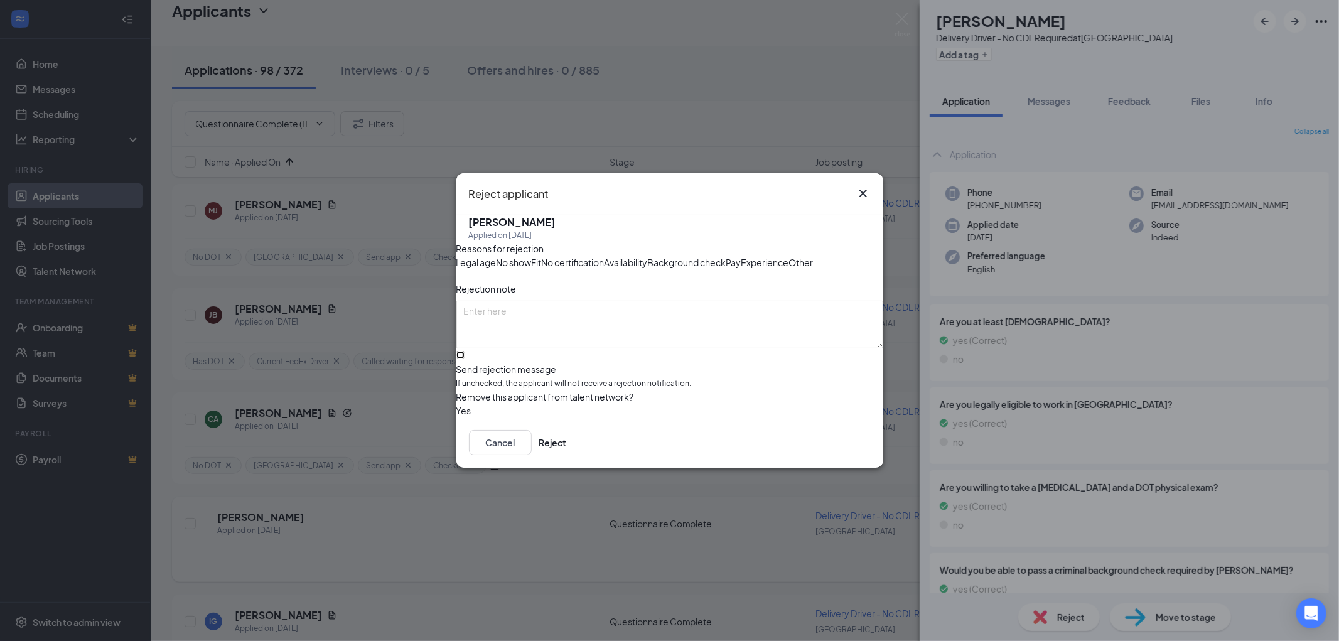
click at [464, 359] on input "Send rejection message If unchecked, the applicant will not receive a rejection…" at bounding box center [460, 355] width 8 height 8
checkbox input "true"
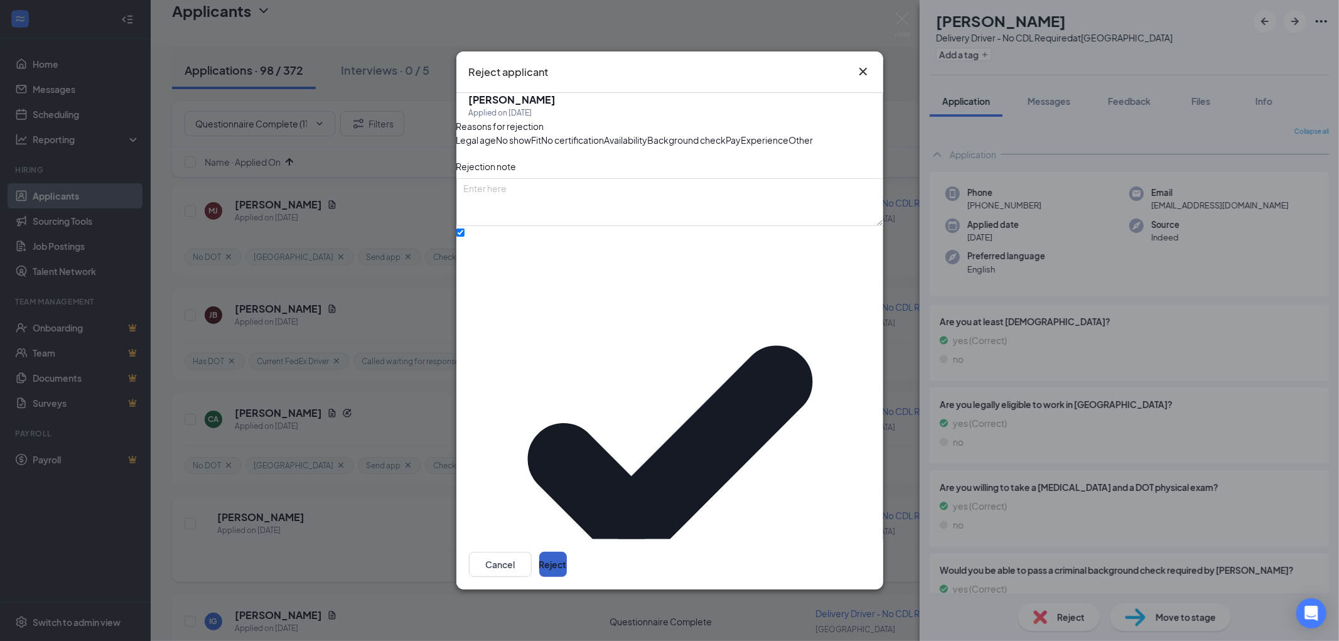
click at [567, 552] on button "Reject" at bounding box center [553, 564] width 28 height 25
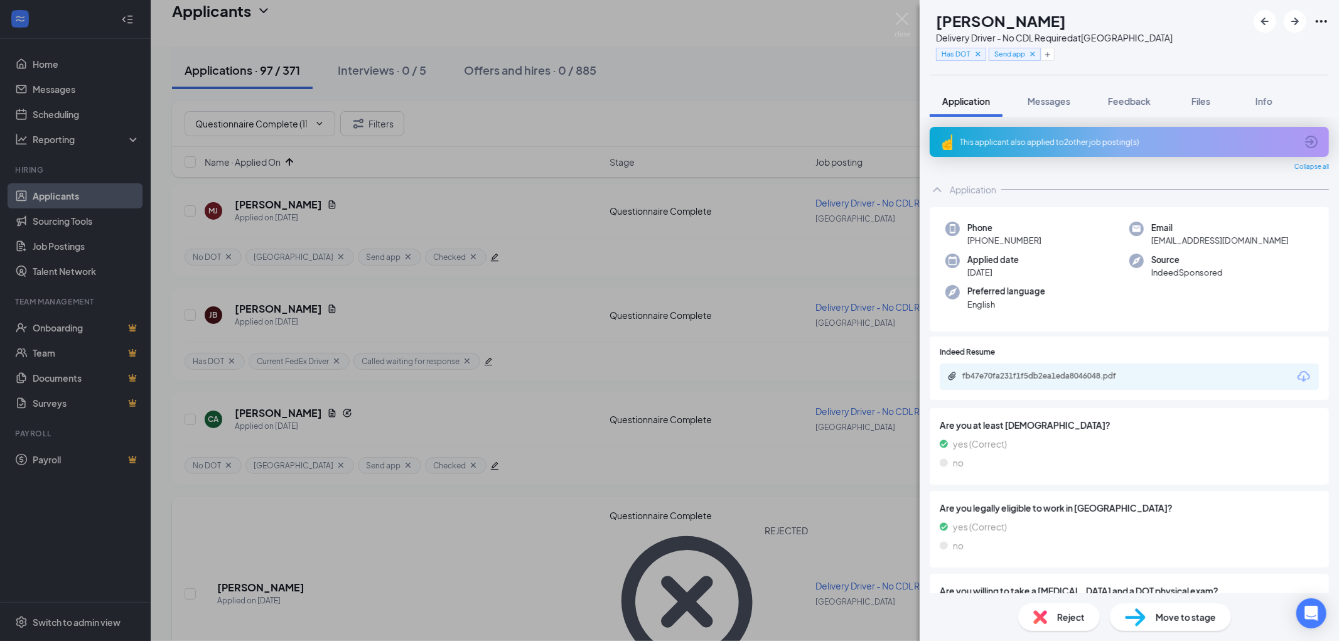
click at [1130, 141] on div "This applicant also applied to 2 other job posting(s)" at bounding box center [1128, 142] width 336 height 11
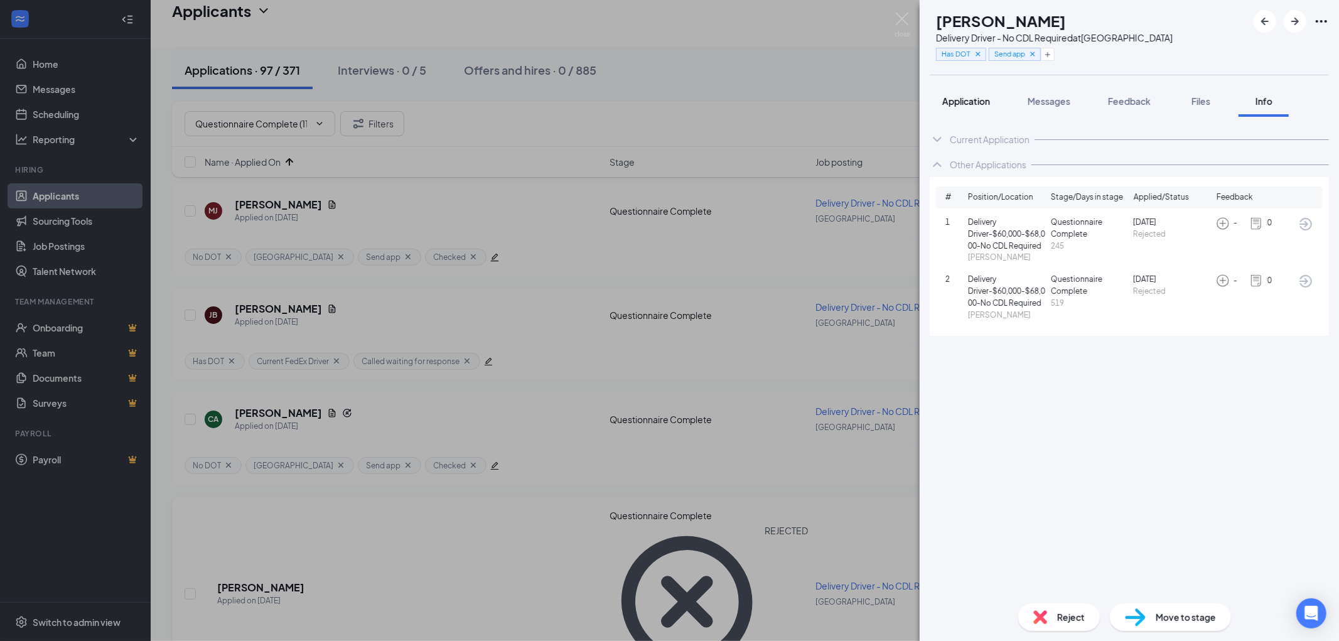
click at [964, 99] on span "Application" at bounding box center [966, 100] width 48 height 11
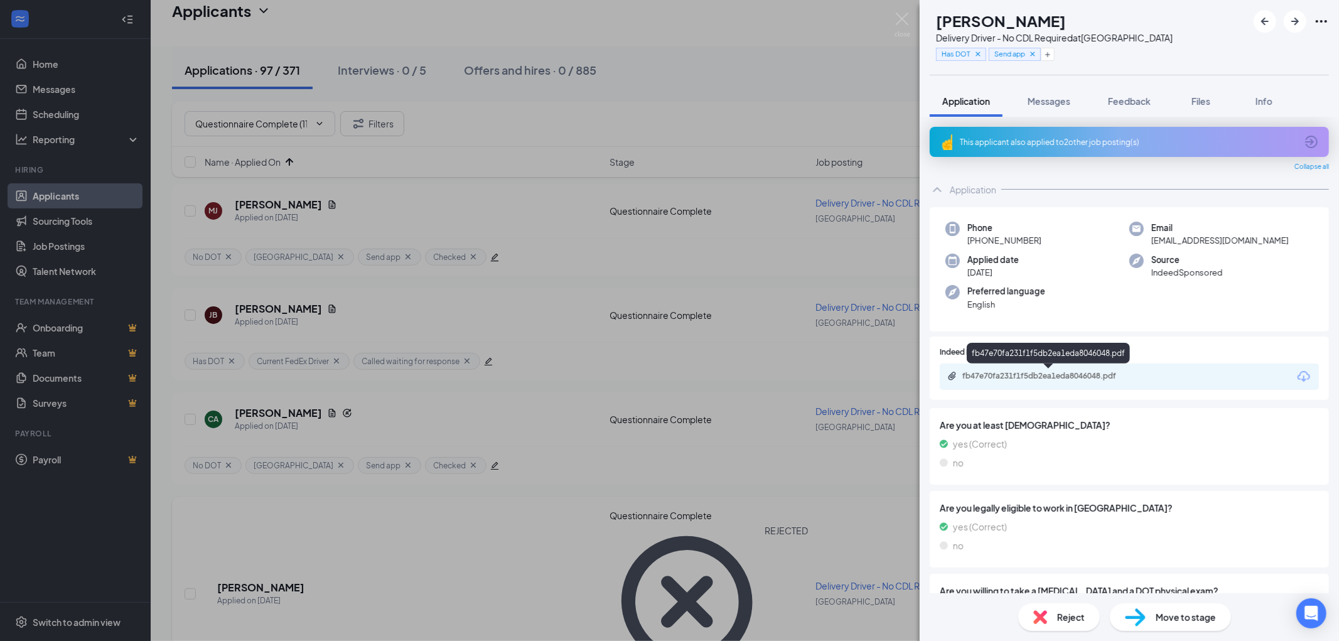
click at [1038, 373] on div "fb47e70fa231f1f5db2ea1eda8046048.pdf" at bounding box center [1050, 376] width 176 height 10
click at [1086, 141] on div "This applicant also applied to 2 other job posting(s)" at bounding box center [1128, 142] width 336 height 11
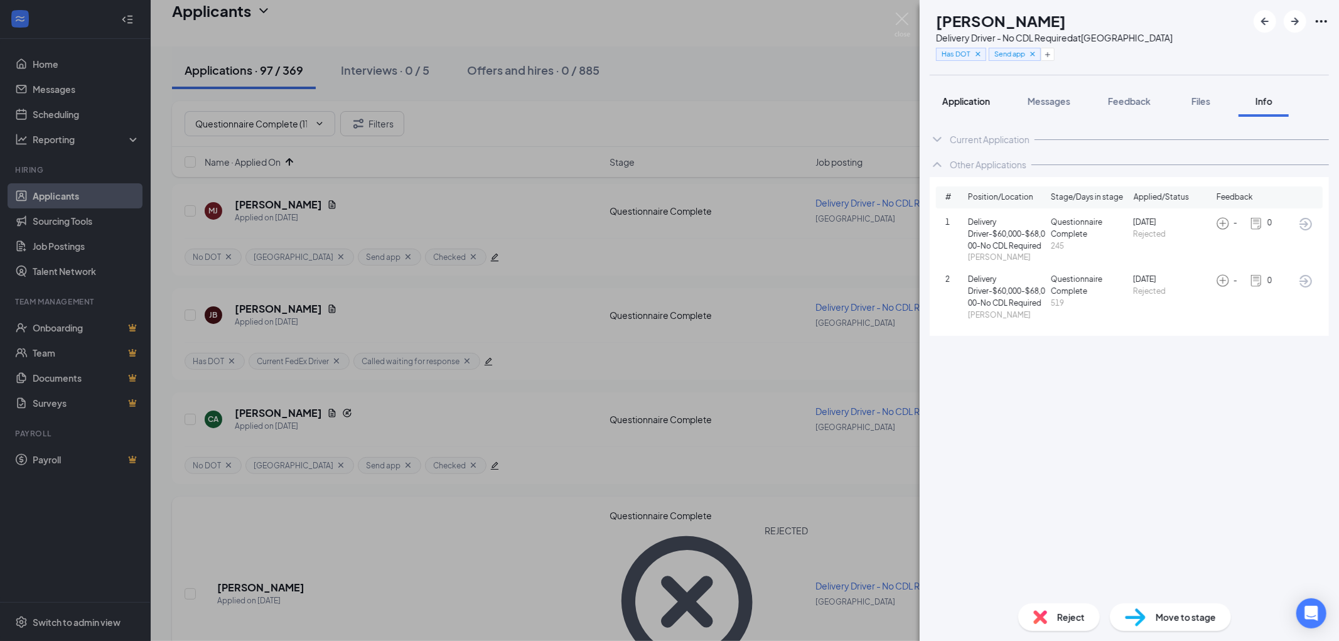
click at [981, 102] on span "Application" at bounding box center [966, 100] width 48 height 11
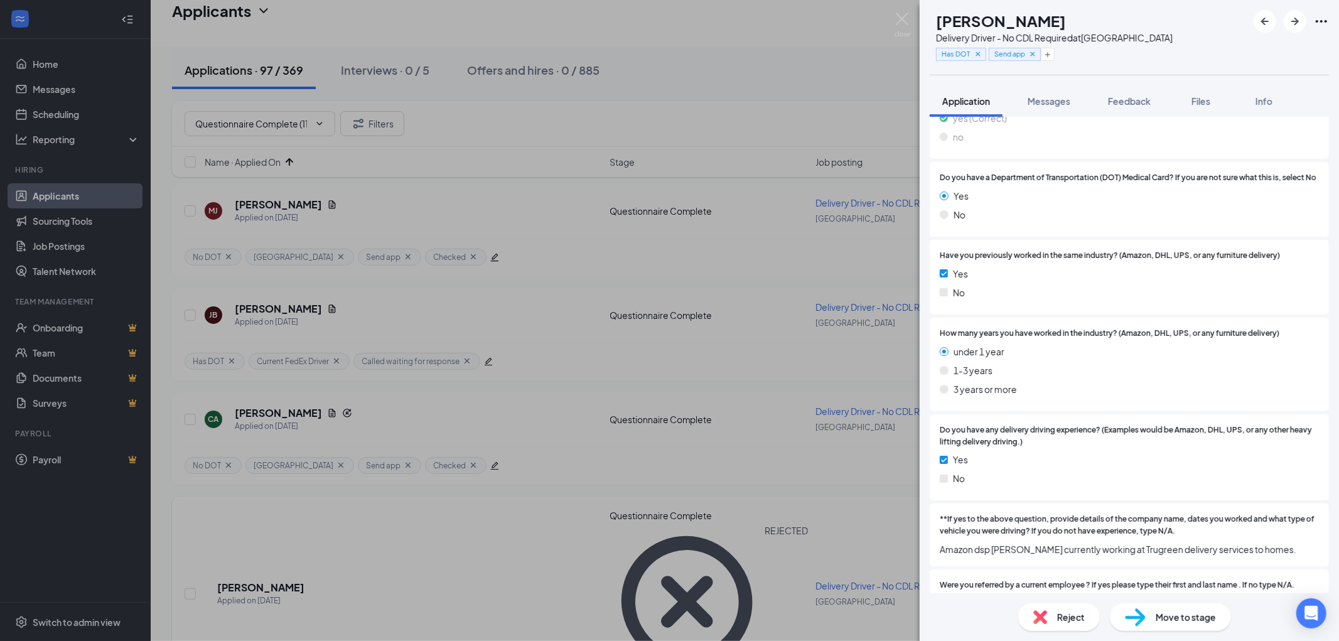
scroll to position [955, 0]
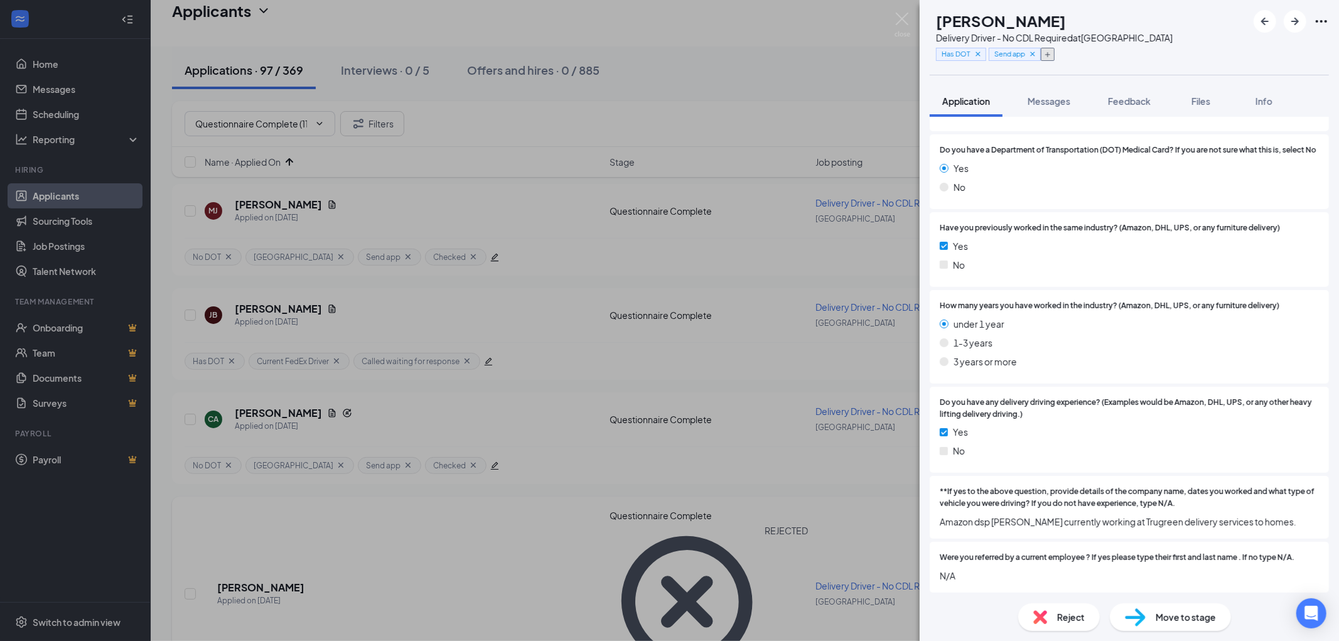
click at [1051, 51] on icon "Plus" at bounding box center [1048, 55] width 8 height 8
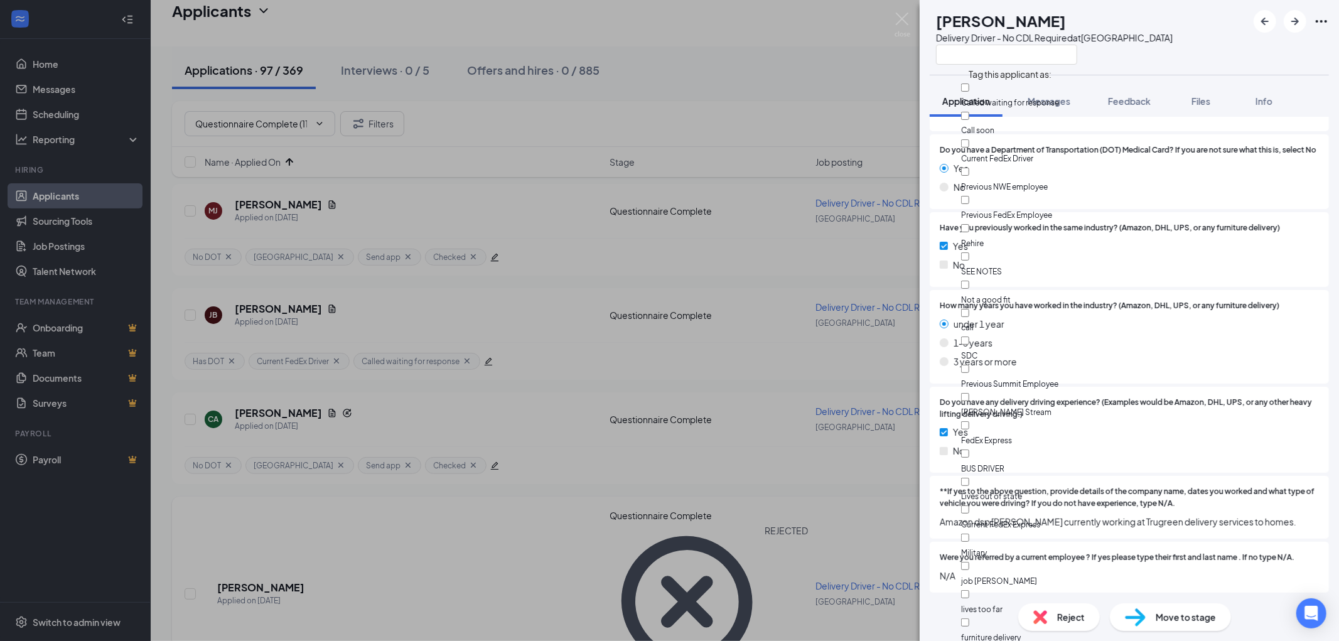
scroll to position [693, 0]
checkbox input "false"
checkbox input "true"
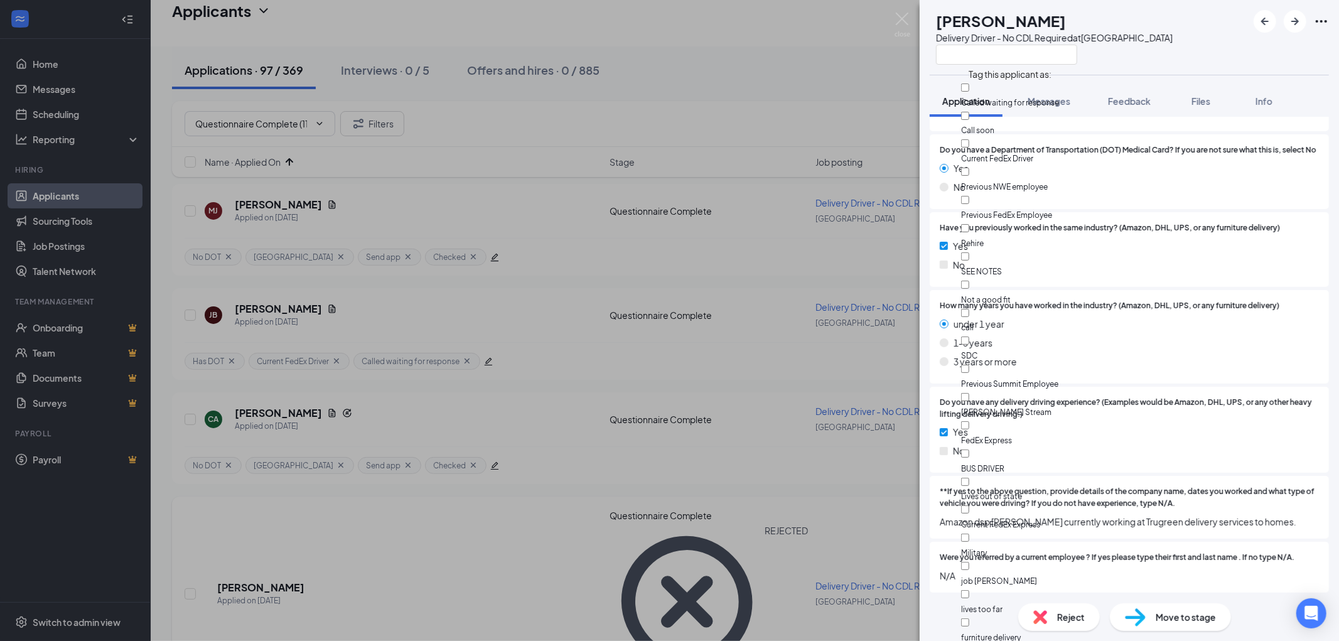
checkbox input "true"
click at [1206, 54] on div "IG Irvin Gaytan Delivery Driver - No CDL Required at South Loop" at bounding box center [1128, 37] width 419 height 75
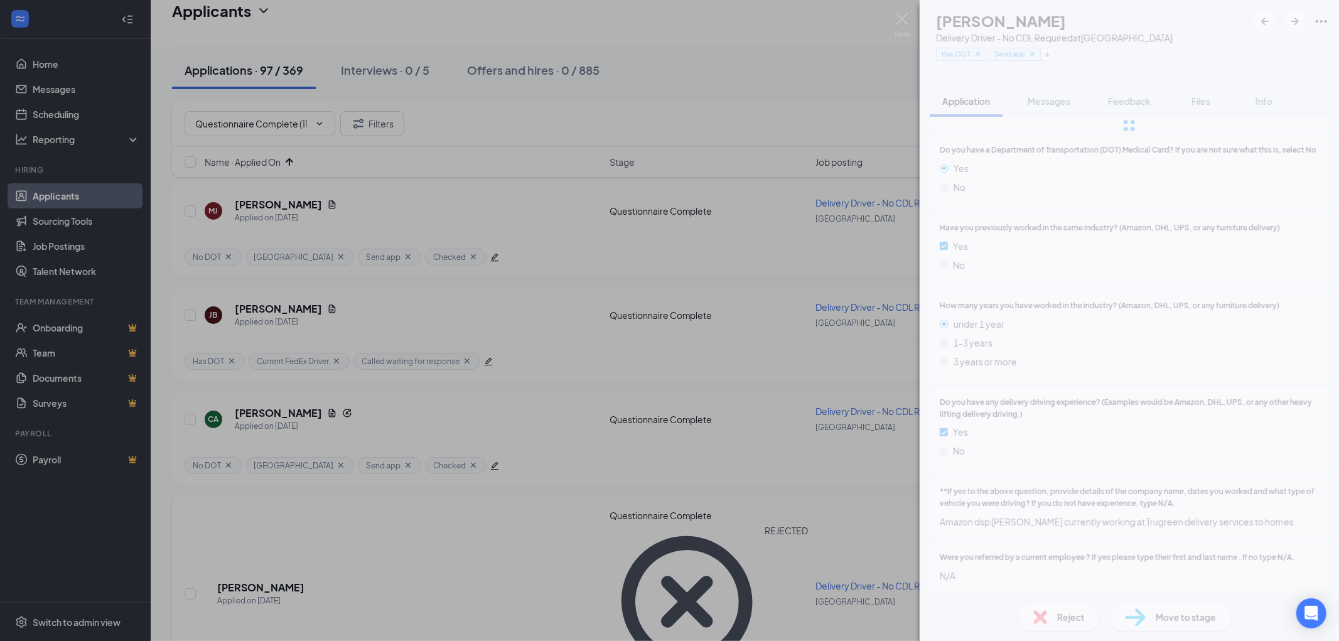
scroll to position [950, 0]
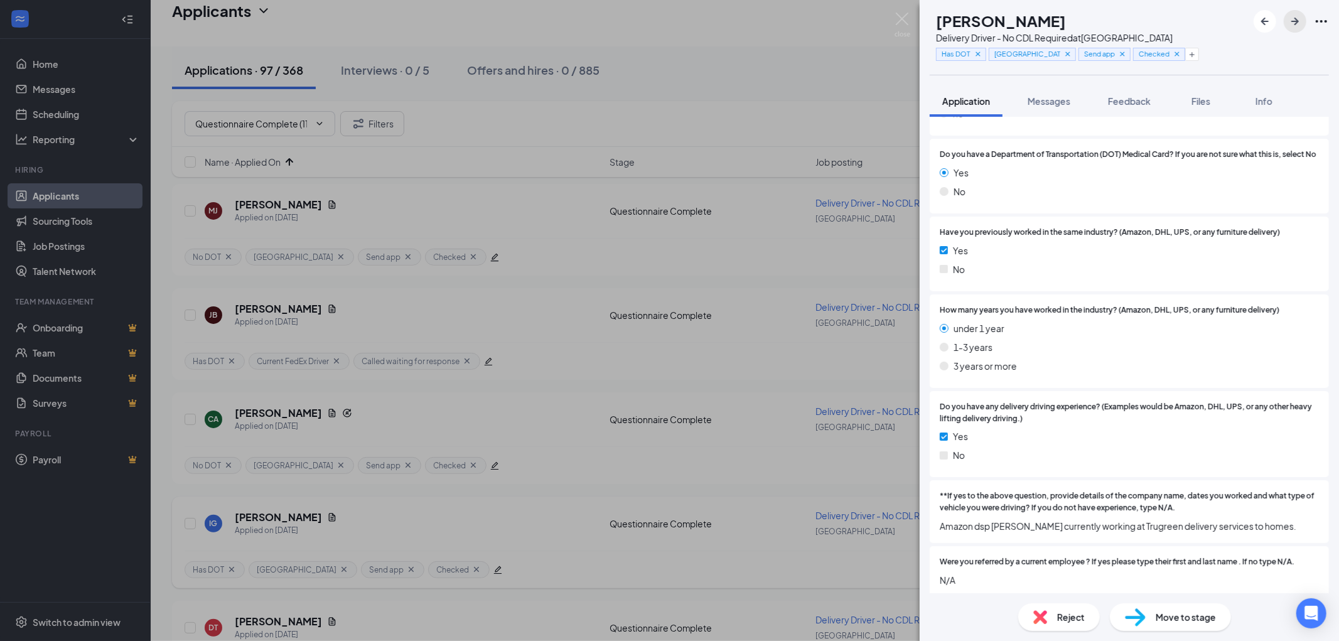
click at [1294, 22] on icon "ArrowRight" at bounding box center [1294, 21] width 15 height 15
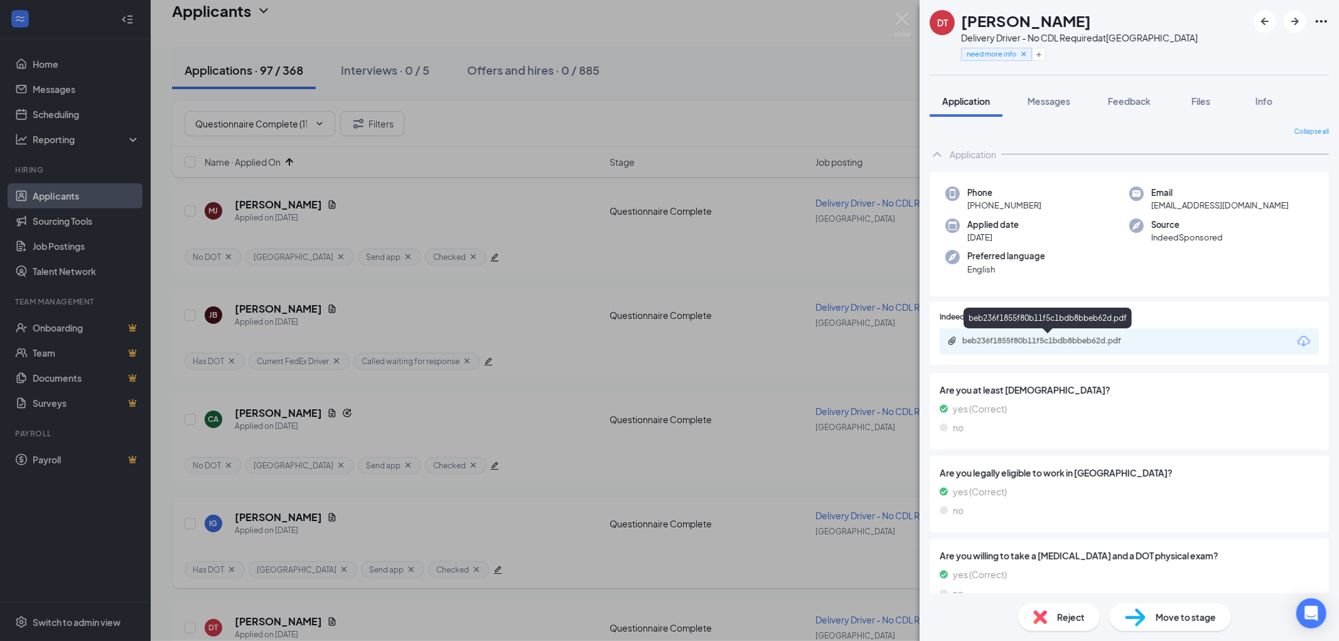
click at [1063, 340] on div "beb236f1855f80b11f5c1bdb8bbeb62d.pdf" at bounding box center [1050, 341] width 176 height 10
click at [1031, 336] on div "beb236f1855f80b11f5c1bdb8bbeb62d.pdf" at bounding box center [1050, 341] width 176 height 10
click at [1070, 618] on span "Reject" at bounding box center [1071, 617] width 28 height 14
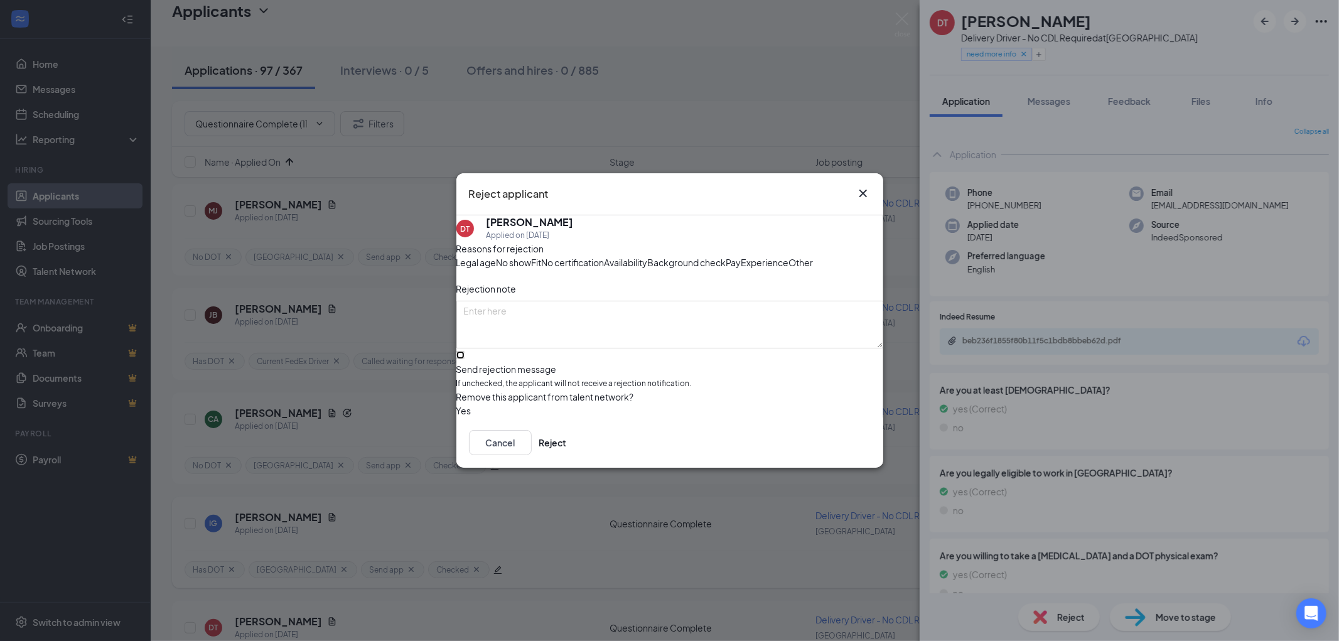
click at [464, 359] on input "Send rejection message If unchecked, the applicant will not receive a rejection…" at bounding box center [460, 355] width 8 height 8
checkbox input "true"
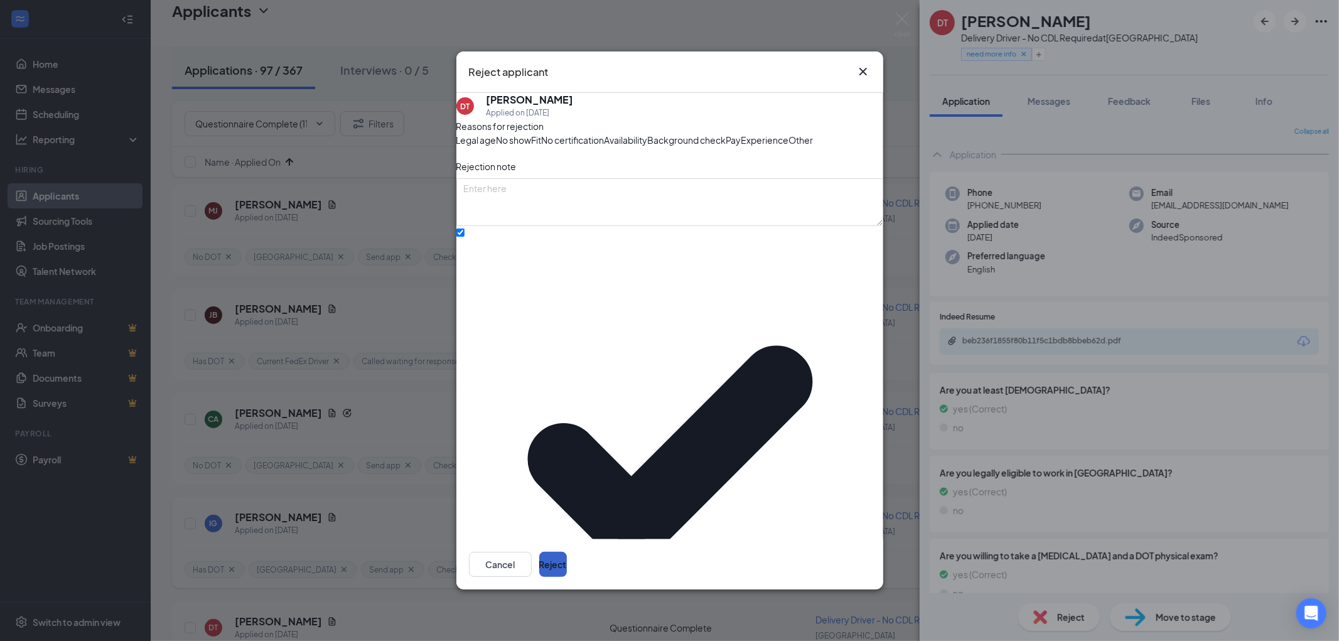
click at [567, 552] on button "Reject" at bounding box center [553, 564] width 28 height 25
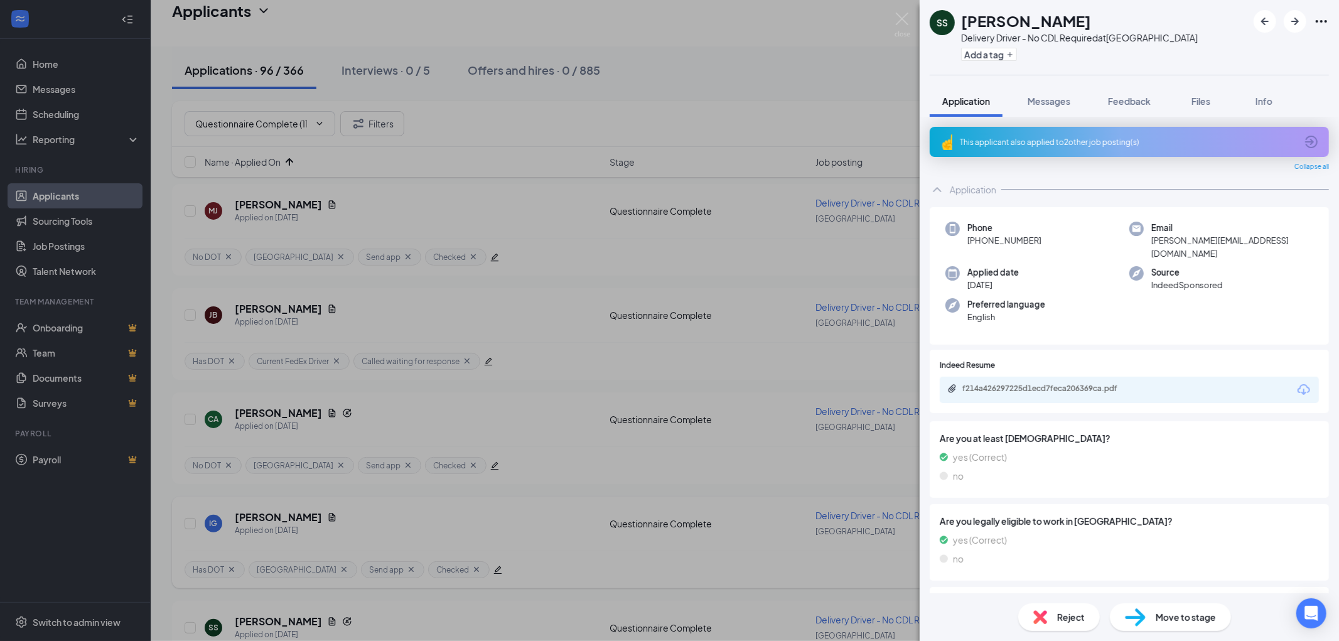
click at [1110, 137] on div "This applicant also applied to 2 other job posting(s)" at bounding box center [1128, 142] width 336 height 11
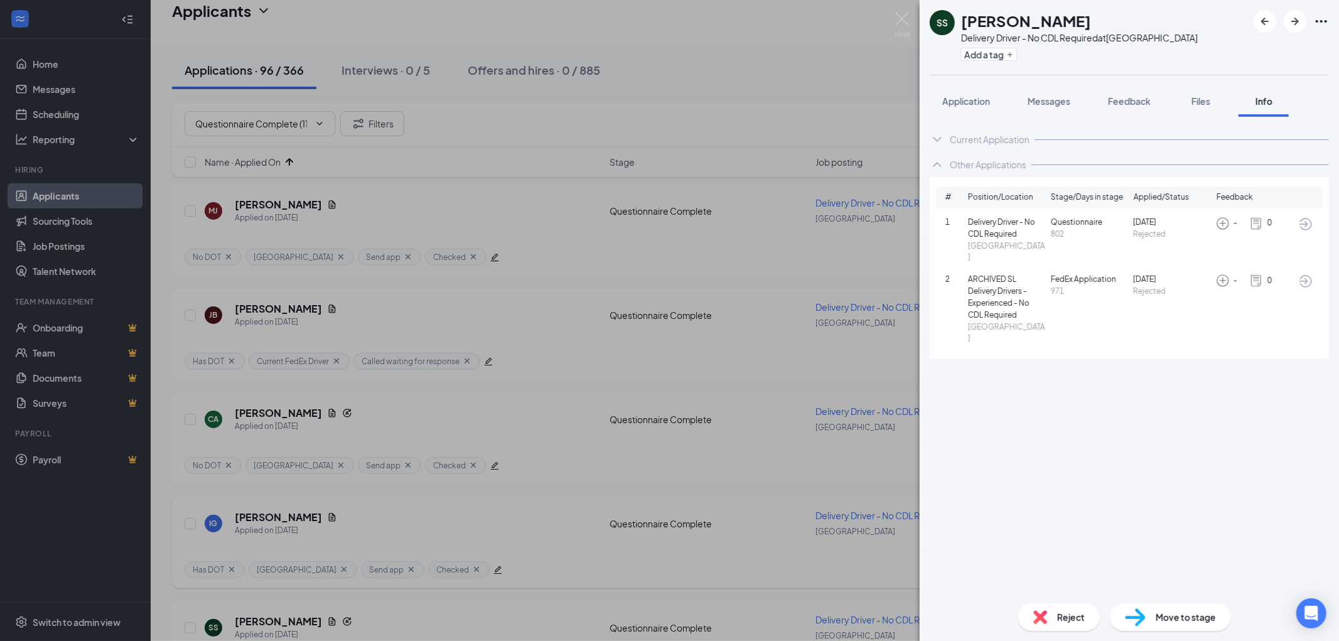
click at [957, 83] on div "SS Sherece Seals Delivery Driver - No CDL Required at South Loop Add a tag Appl…" at bounding box center [1128, 320] width 419 height 641
click at [961, 95] on div "Application" at bounding box center [966, 101] width 48 height 13
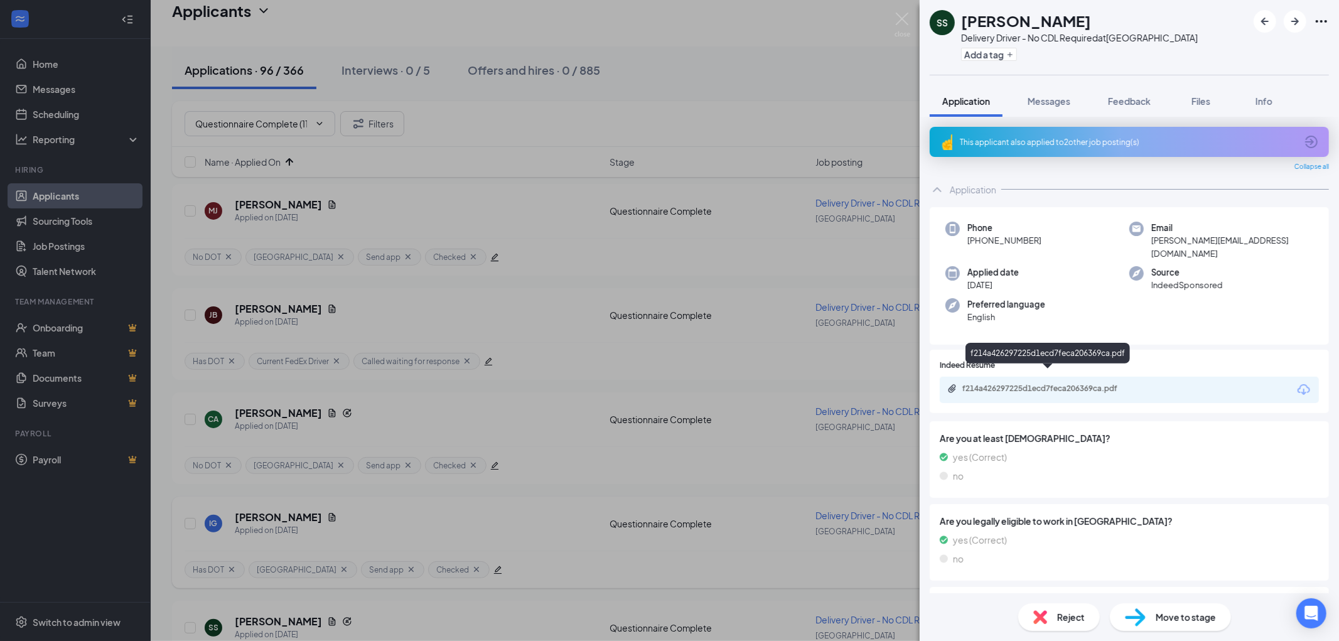
click at [1085, 383] on div "f214a426297225d1ecd7feca206369ca.pdf" at bounding box center [1050, 388] width 176 height 10
click at [975, 53] on button "Add a tag" at bounding box center [989, 54] width 56 height 13
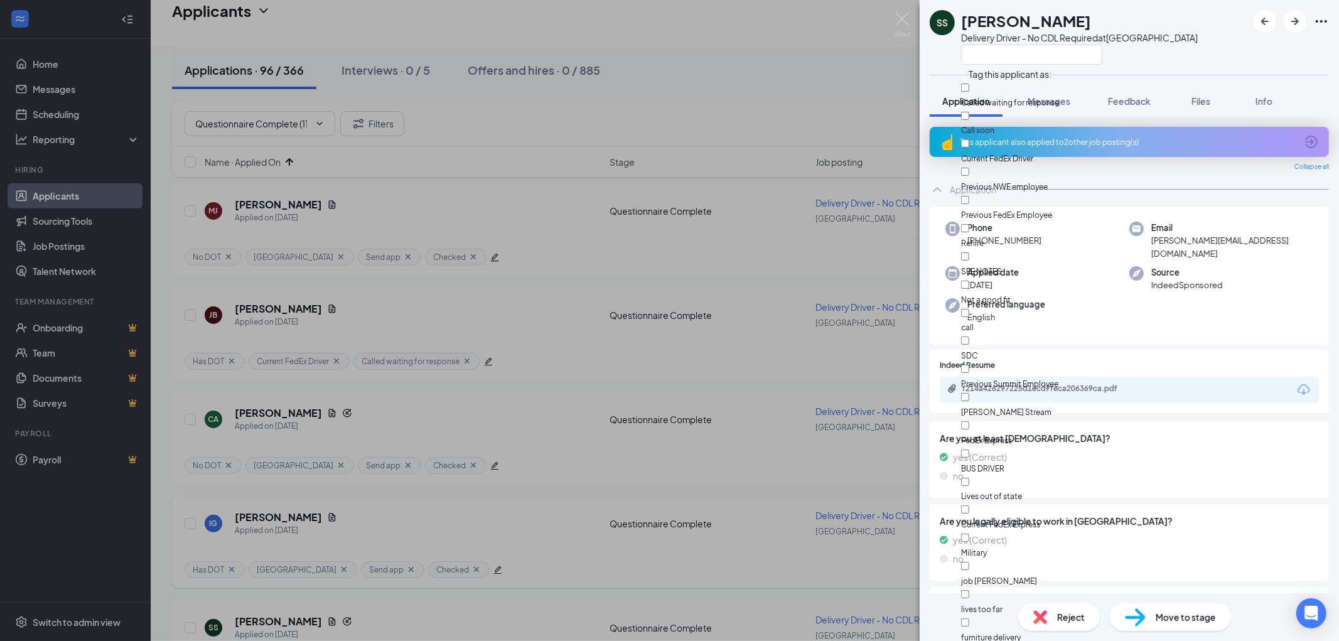
scroll to position [693, 0]
checkbox input "true"
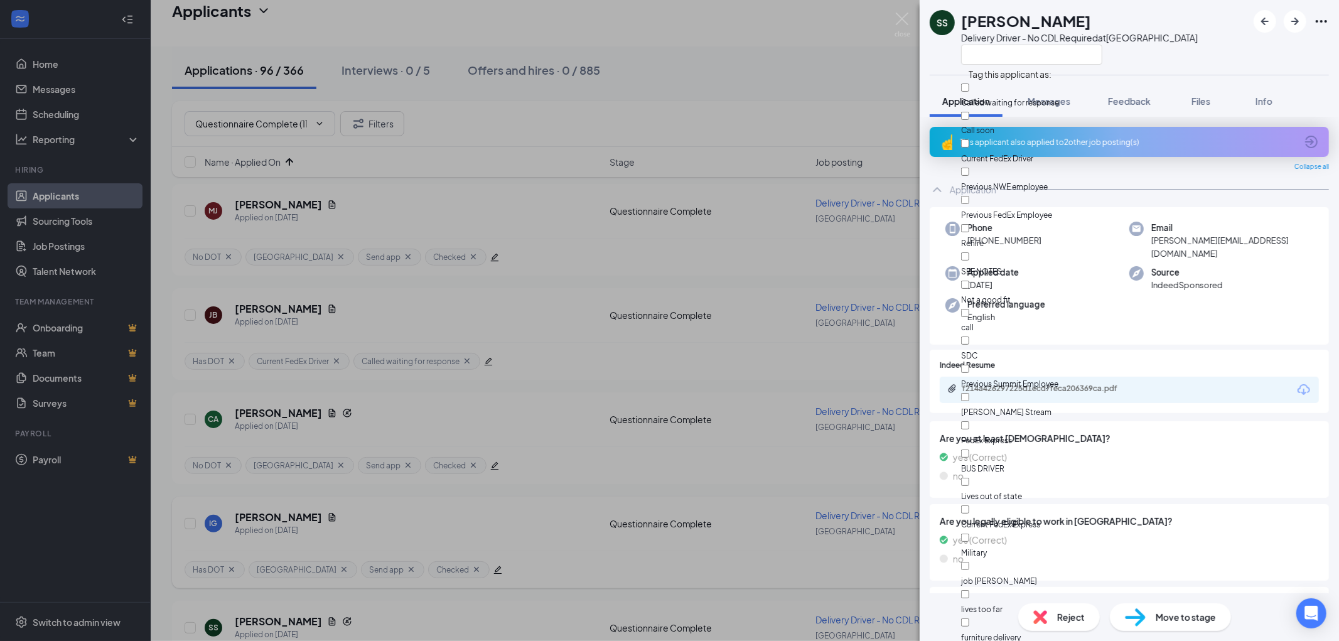
checkbox input "true"
click at [1210, 57] on div "SS Sherece Seals Delivery Driver - No CDL Required at South Loop" at bounding box center [1128, 37] width 419 height 75
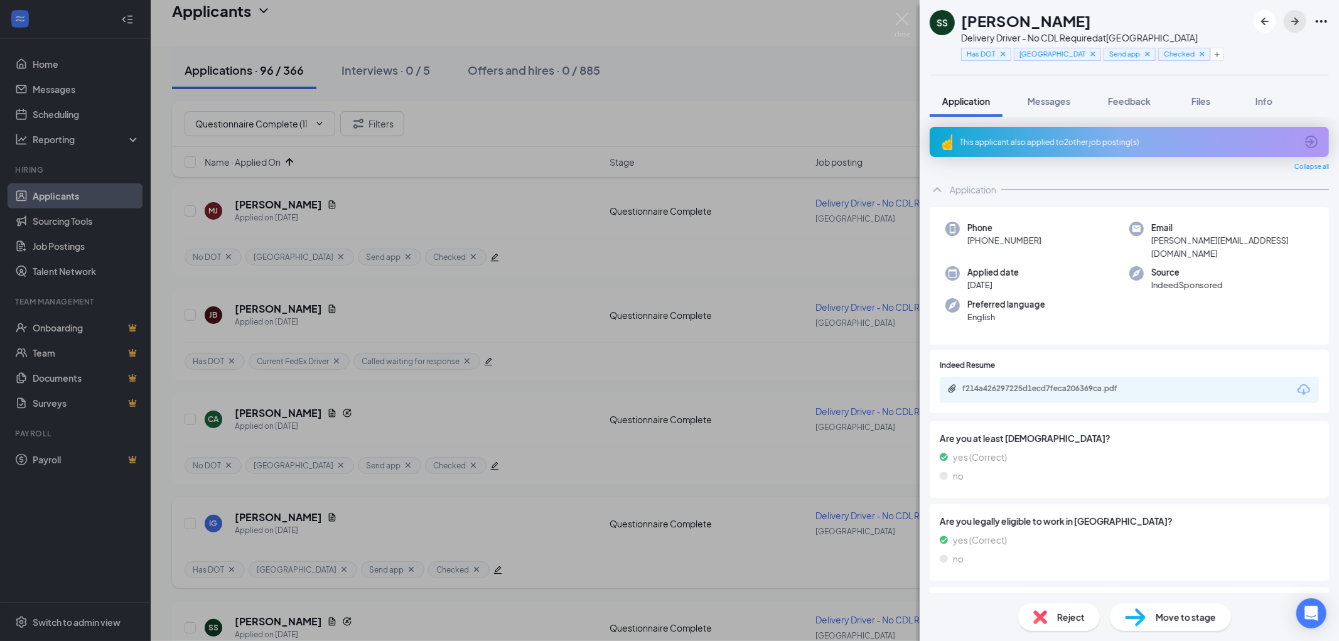
click at [1292, 22] on icon "ArrowRight" at bounding box center [1294, 21] width 15 height 15
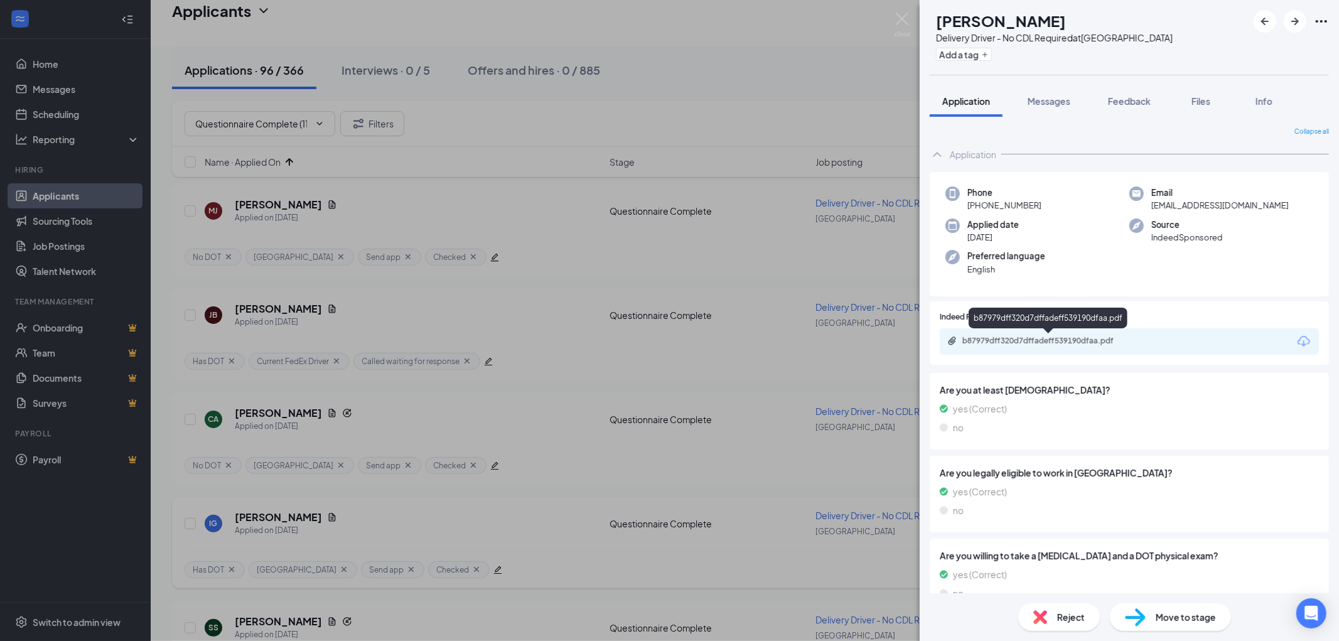
click at [1064, 339] on div "b87979dff320d7dffadeff539190dfaa.pdf" at bounding box center [1050, 341] width 176 height 10
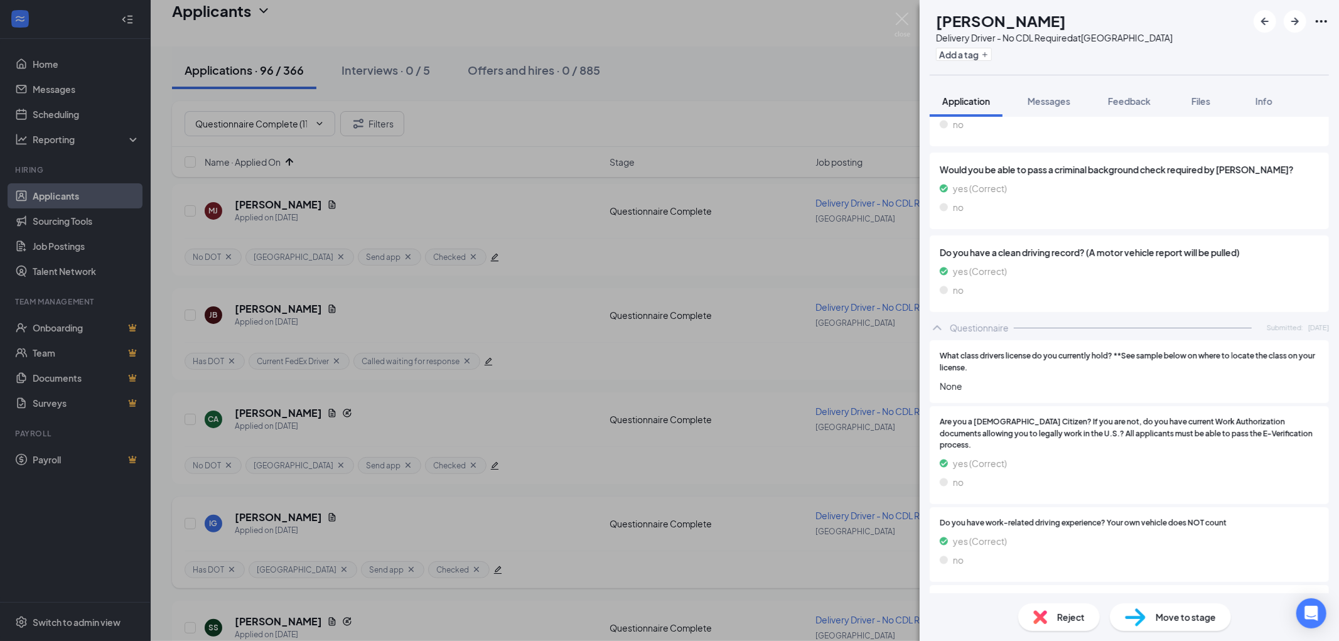
scroll to position [362, 0]
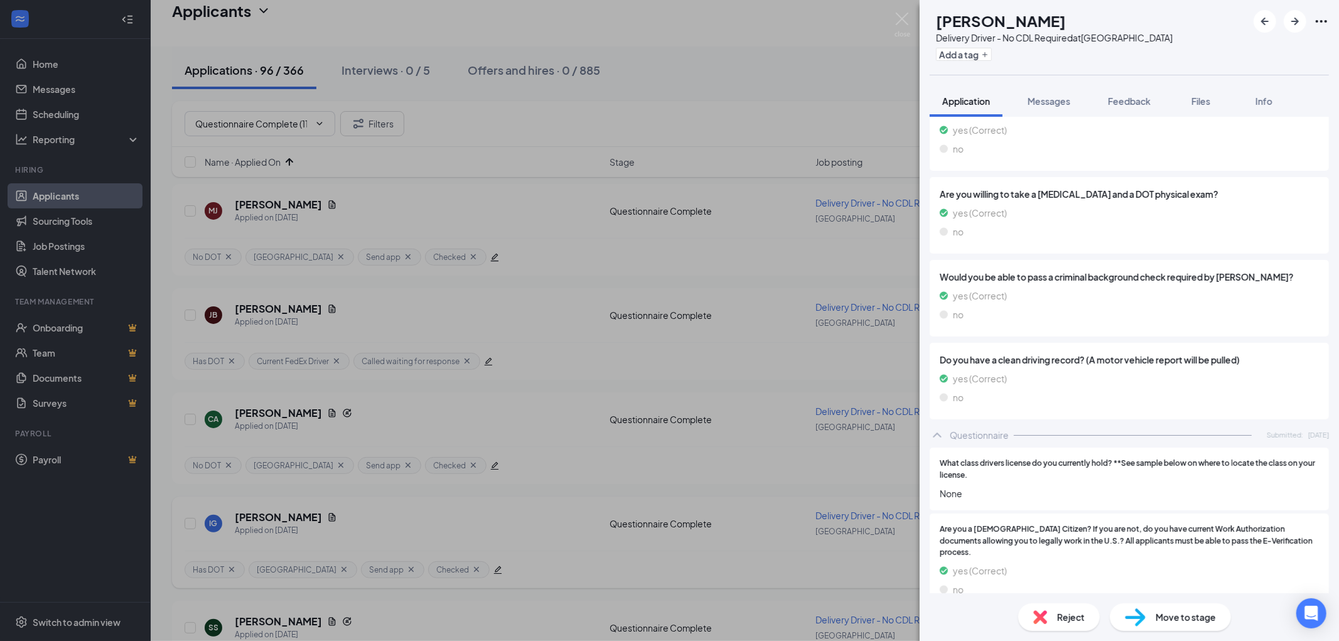
click at [1064, 618] on span "Reject" at bounding box center [1071, 617] width 28 height 14
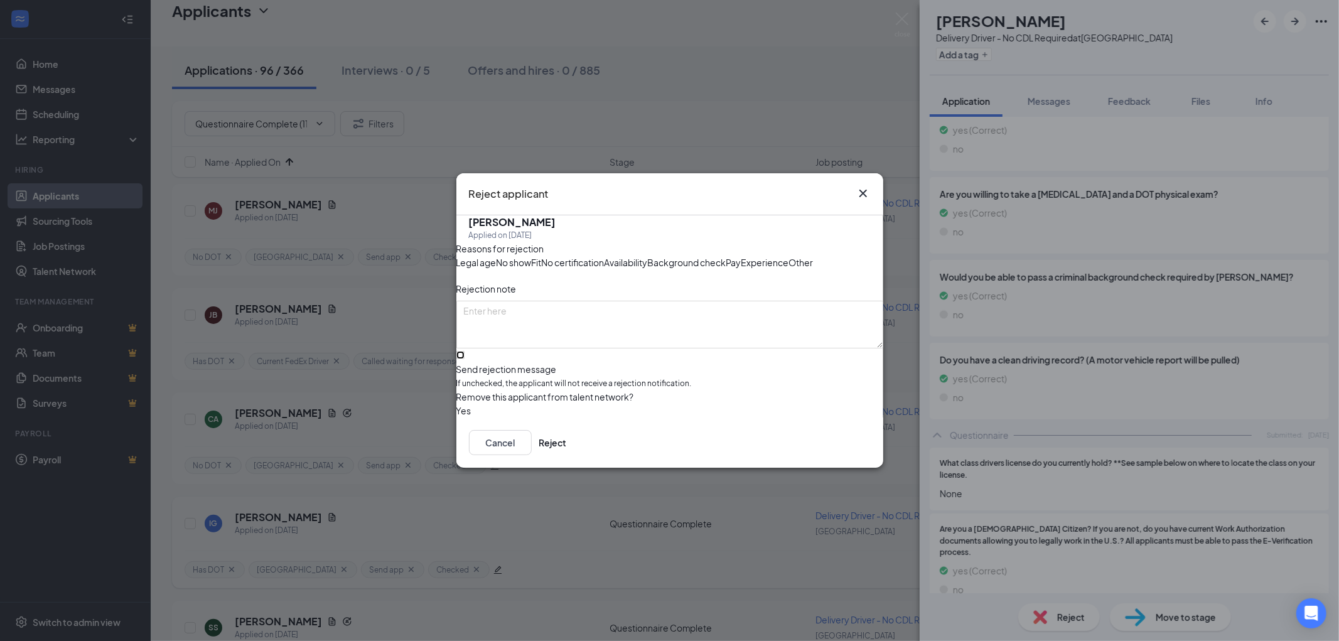
click at [464, 359] on input "Send rejection message If unchecked, the applicant will not receive a rejection…" at bounding box center [460, 355] width 8 height 8
checkbox input "true"
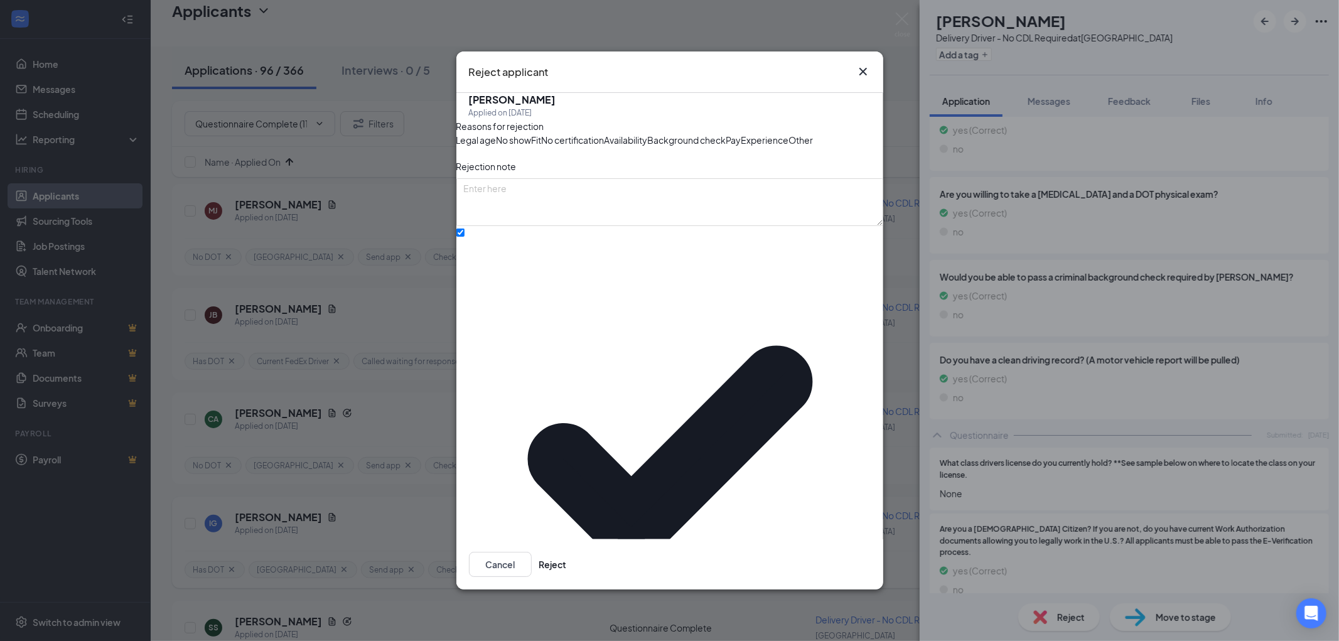
click at [862, 75] on icon "Cross" at bounding box center [863, 72] width 8 height 8
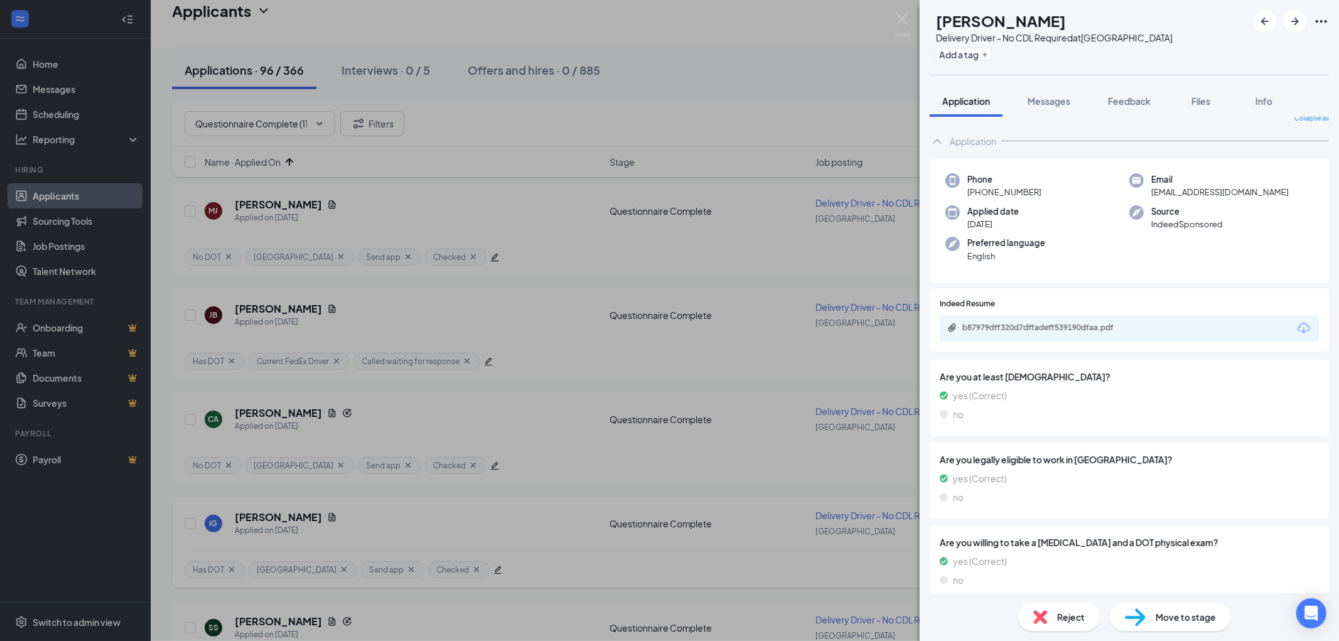
scroll to position [0, 0]
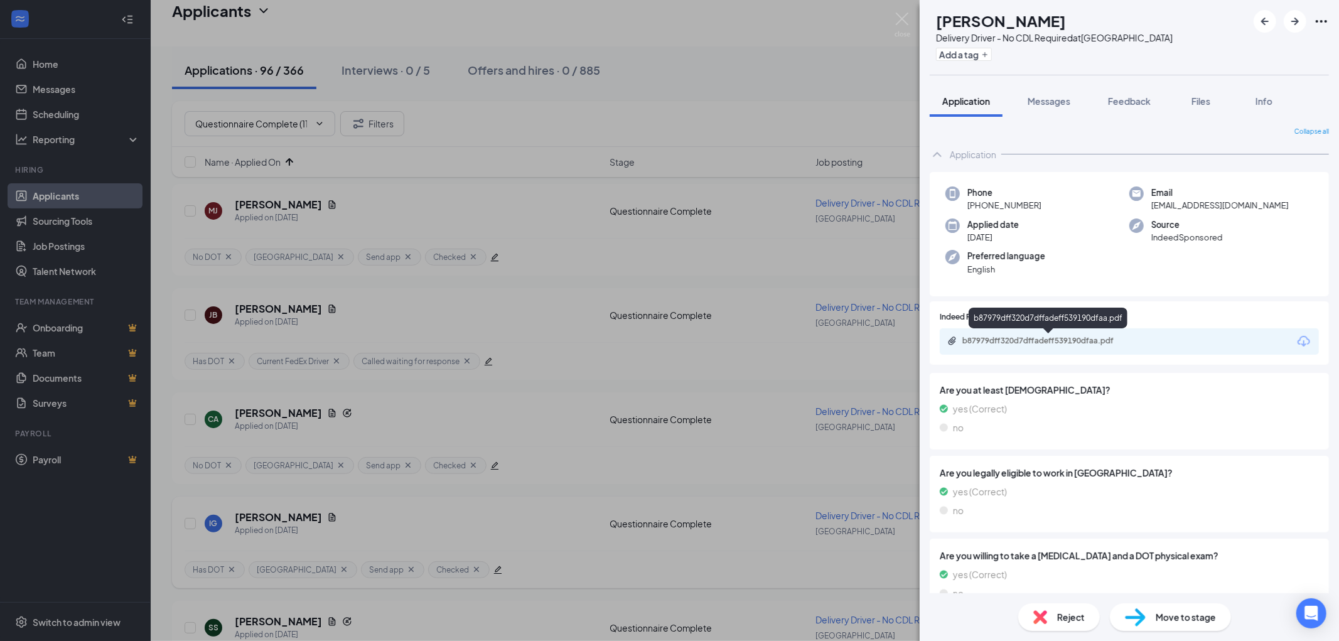
click at [1080, 336] on div "b87979dff320d7dffadeff539190dfaa.pdf" at bounding box center [1050, 341] width 176 height 10
click at [1063, 620] on span "Reject" at bounding box center [1071, 617] width 28 height 14
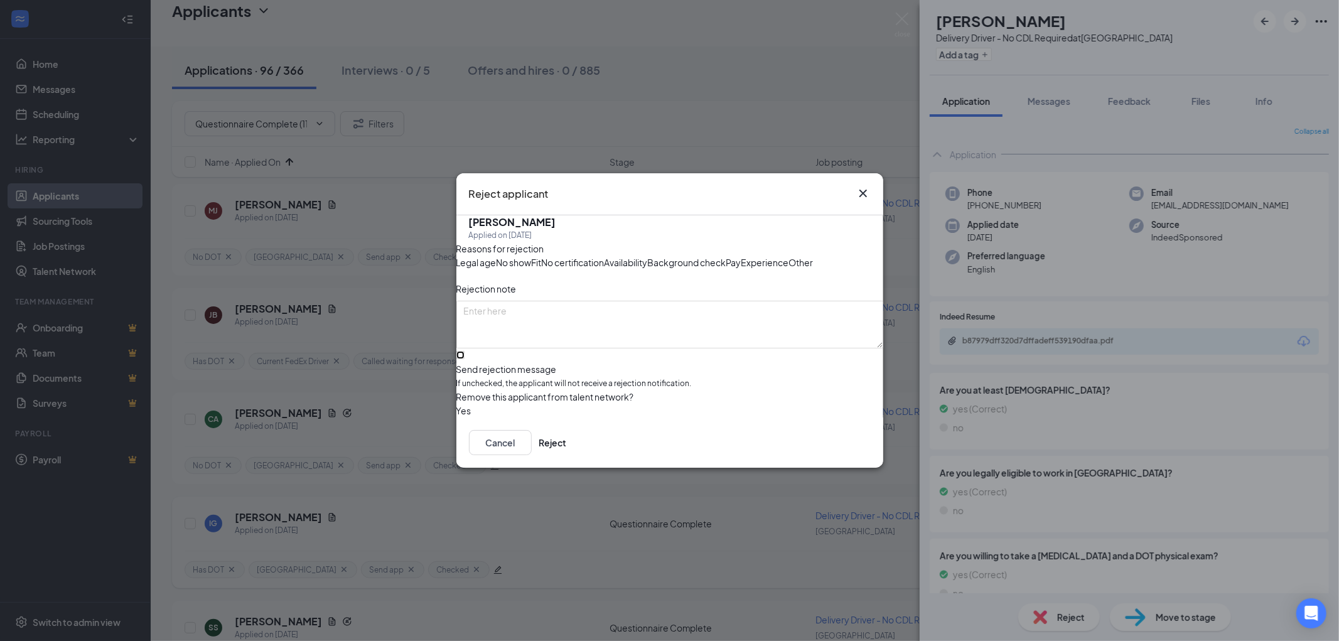
click at [464, 359] on input "Send rejection message If unchecked, the applicant will not receive a rejection…" at bounding box center [460, 355] width 8 height 8
checkbox input "true"
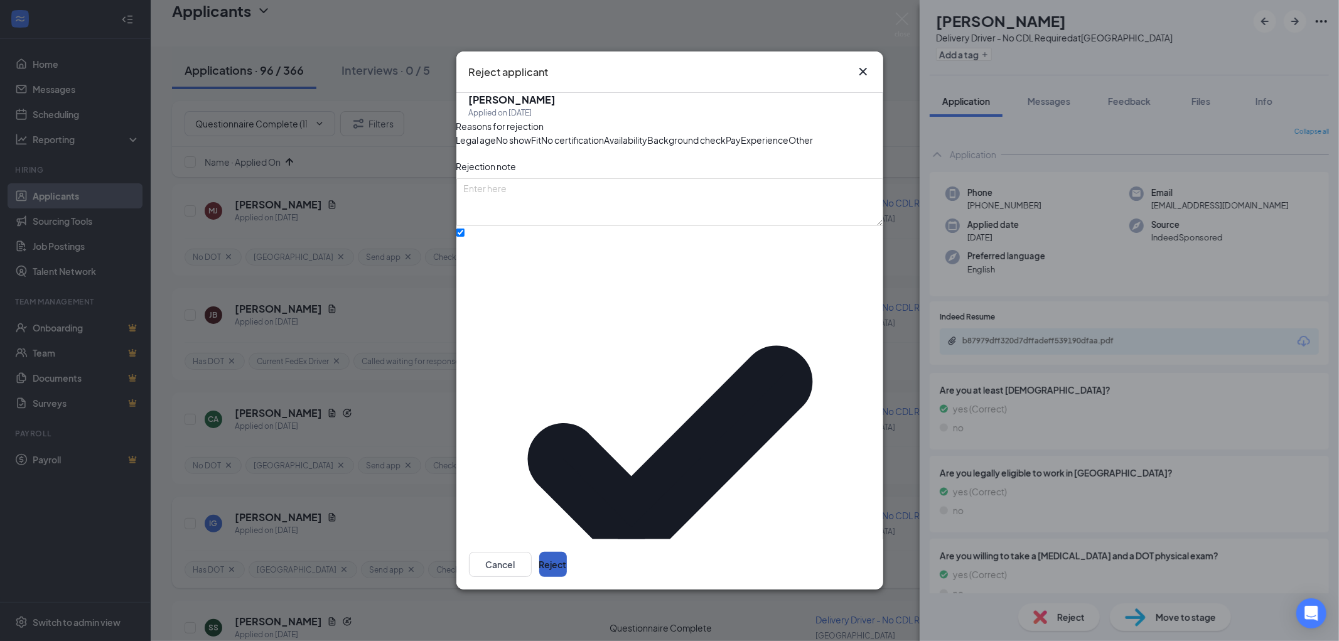
click at [567, 552] on button "Reject" at bounding box center [553, 564] width 28 height 25
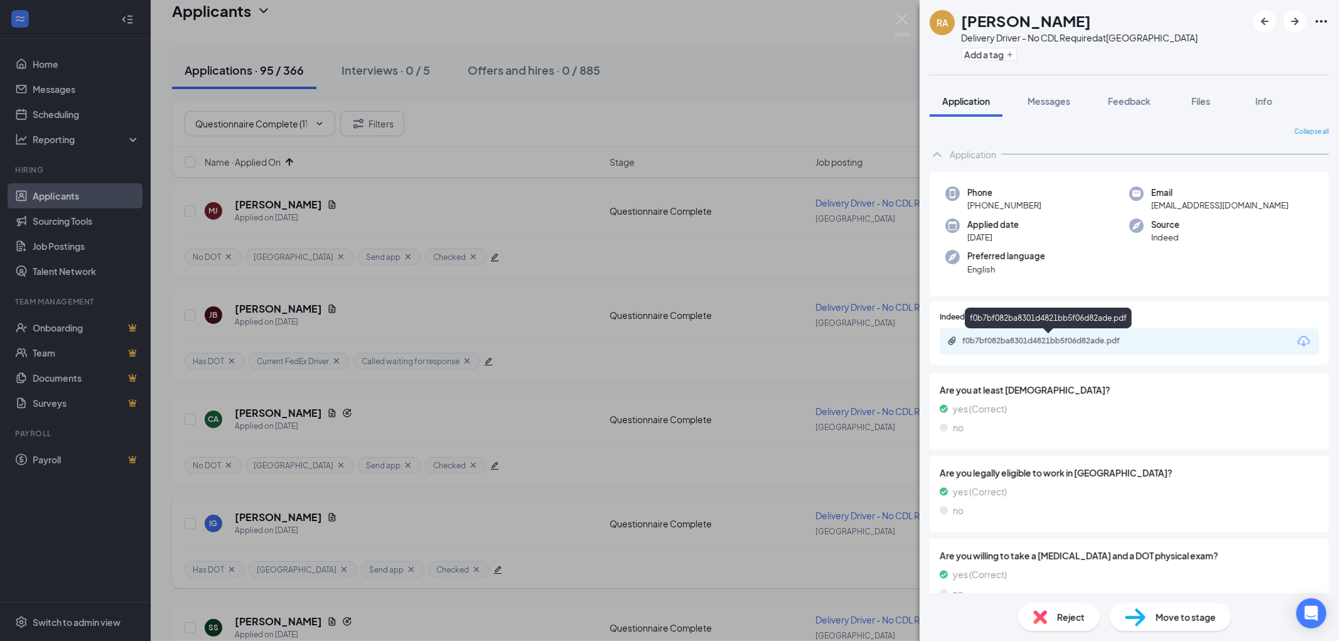
click at [1081, 336] on div "f0b7bf082ba8301d4821bb5f06d82ade.pdf" at bounding box center [1050, 341] width 176 height 10
click at [1059, 623] on span "Reject" at bounding box center [1071, 617] width 28 height 14
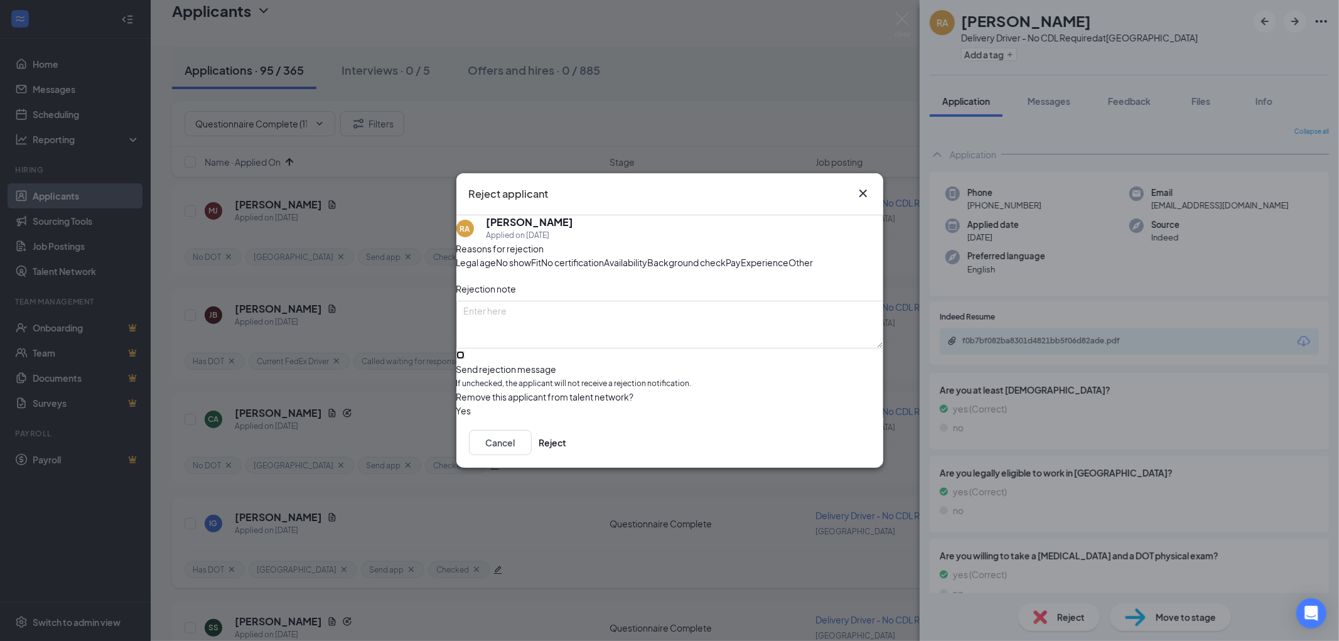
click at [464, 359] on input "Send rejection message If unchecked, the applicant will not receive a rejection…" at bounding box center [460, 355] width 8 height 8
checkbox input "true"
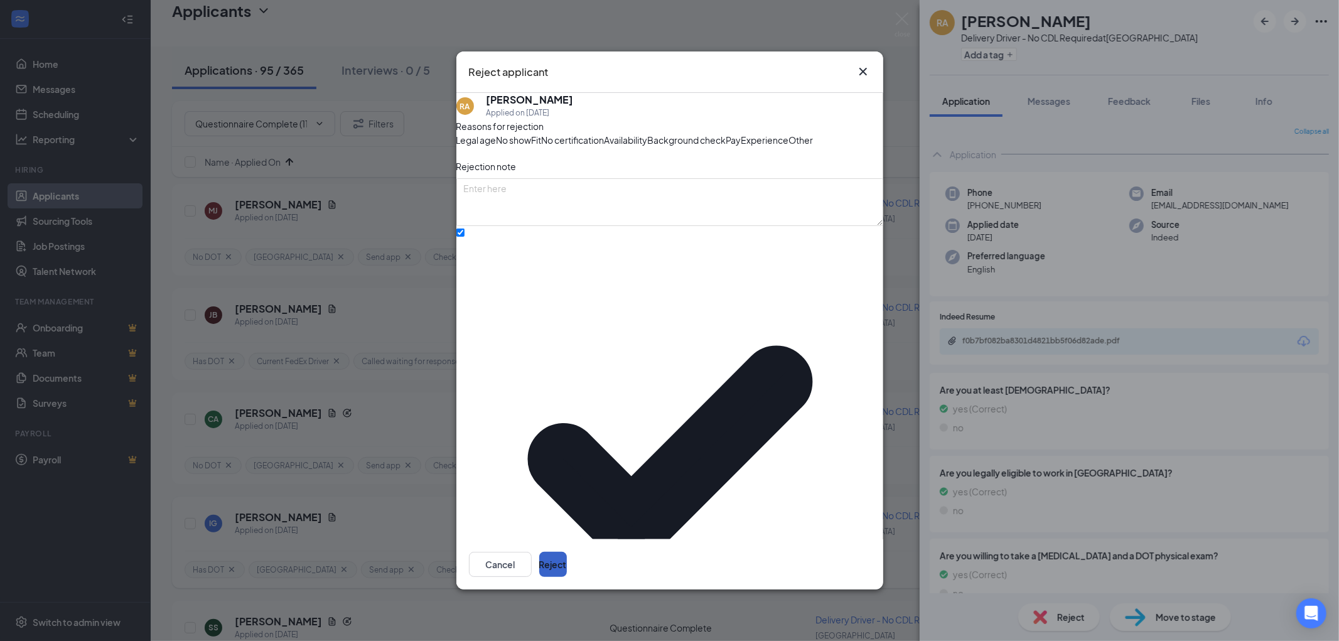
click at [567, 552] on button "Reject" at bounding box center [553, 564] width 28 height 25
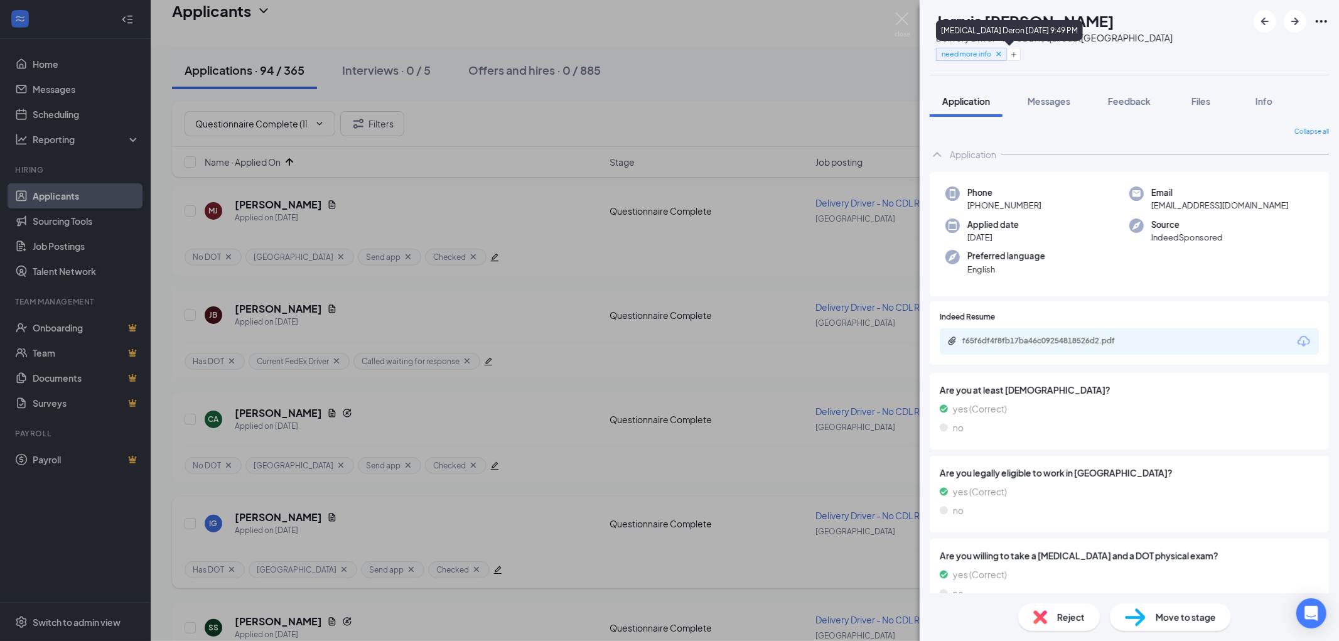
click at [1003, 50] on icon "Cross" at bounding box center [998, 54] width 9 height 9
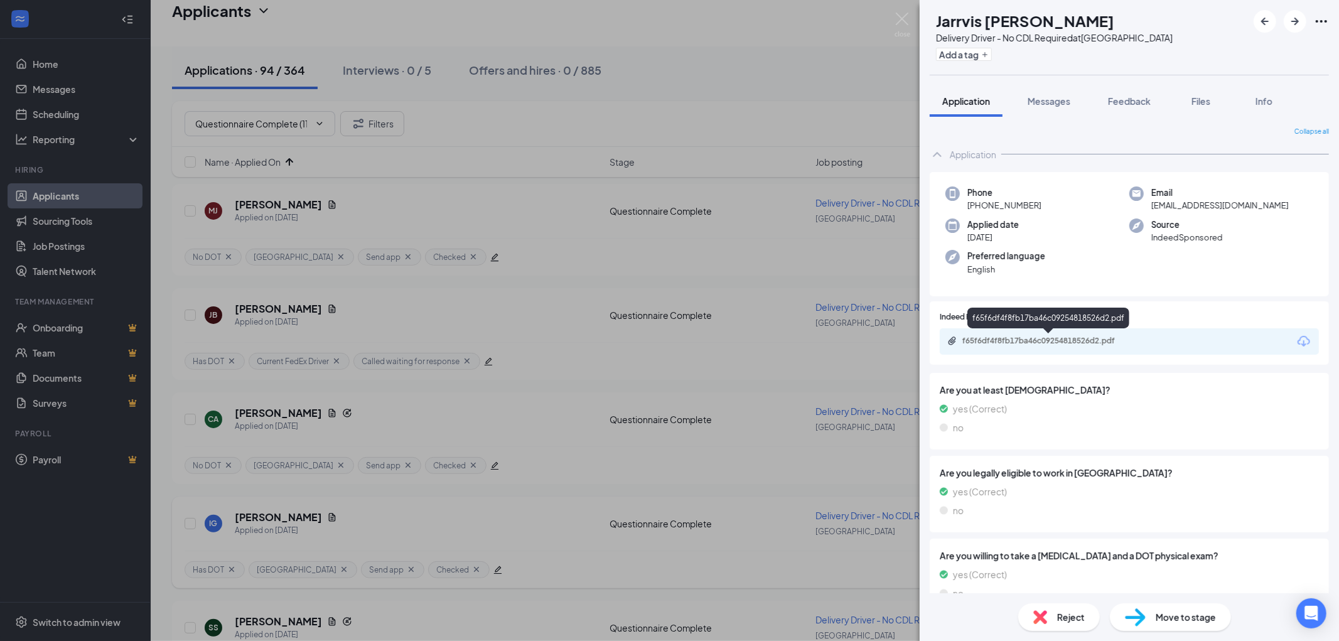
click at [1080, 341] on div "f65f6df4f8fb17ba46c09254818526d2.pdf" at bounding box center [1050, 341] width 176 height 10
click at [1047, 340] on div "f65f6df4f8fb17ba46c09254818526d2.pdf" at bounding box center [1050, 341] width 176 height 10
click at [989, 53] on button "Add a tag" at bounding box center [964, 54] width 56 height 13
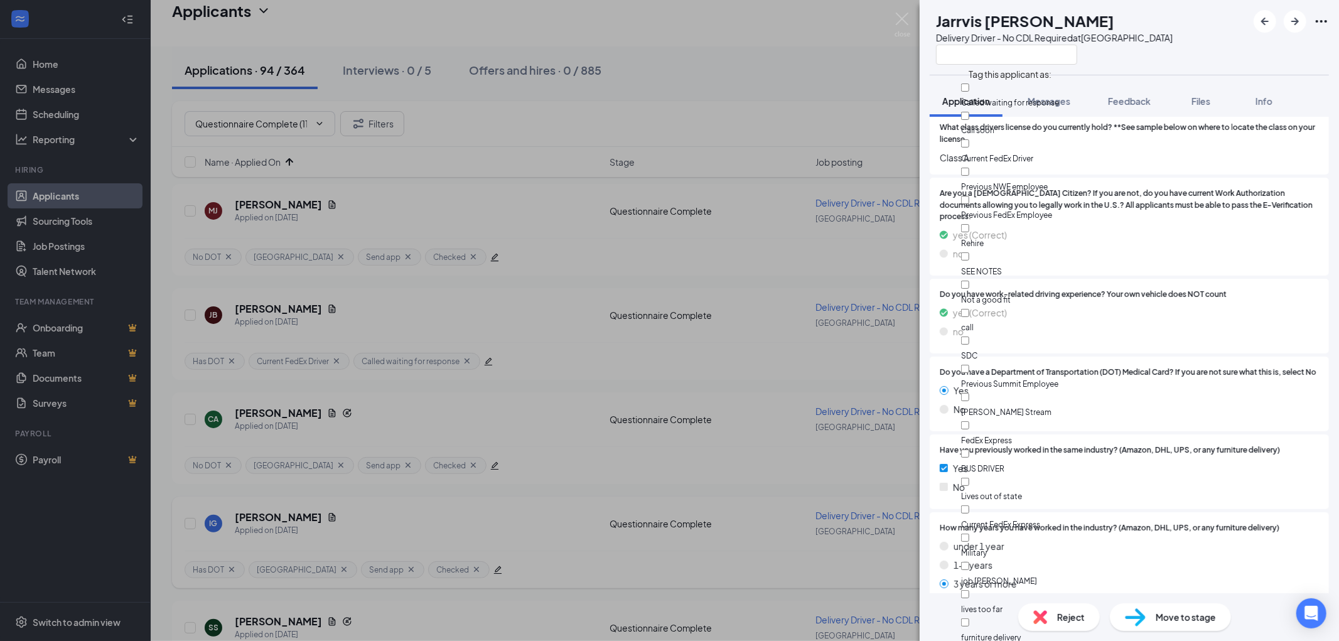
scroll to position [693, 0]
checkbox input "true"
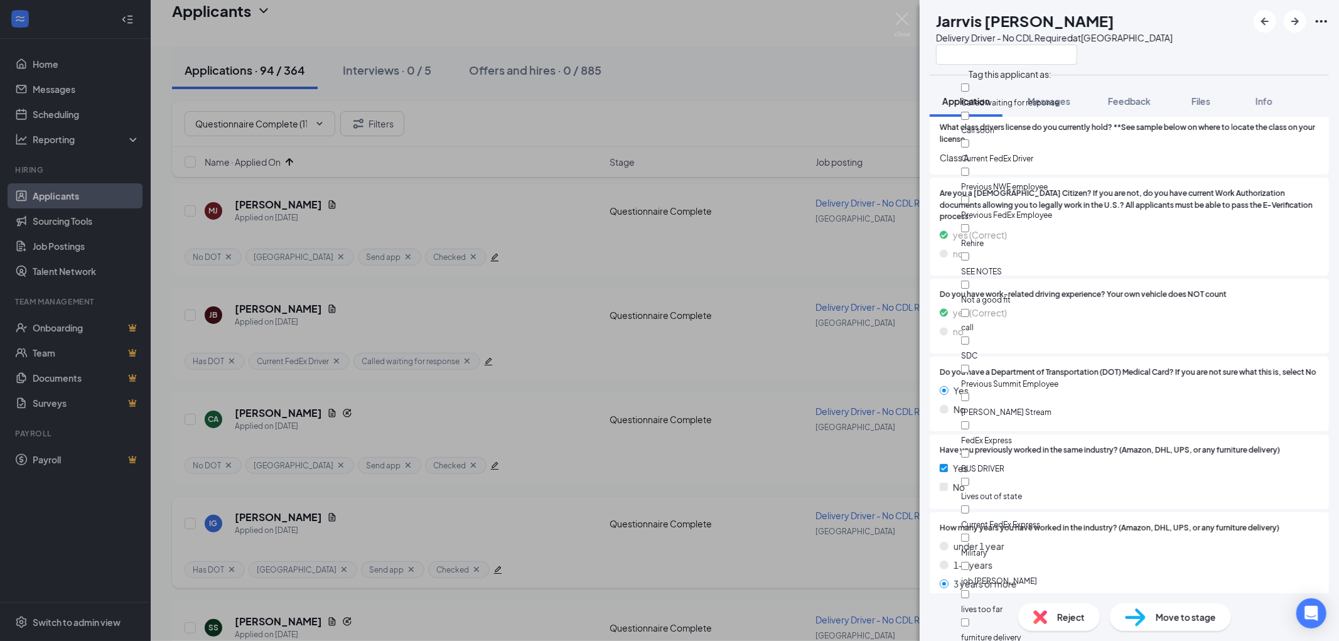
checkbox input "true"
click at [1201, 45] on div "JC Jarrvis Creekmore Delivery Driver - No CDL Required at South Loop" at bounding box center [1128, 37] width 419 height 75
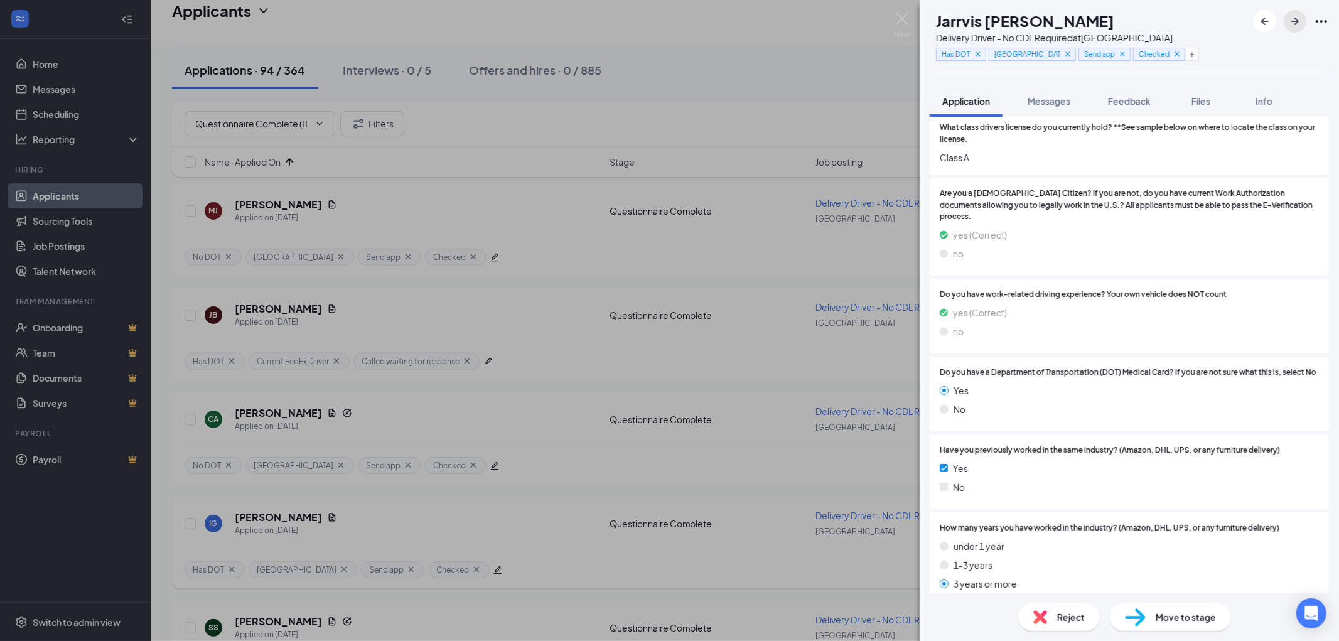
click at [1295, 18] on icon "ArrowRight" at bounding box center [1295, 22] width 8 height 8
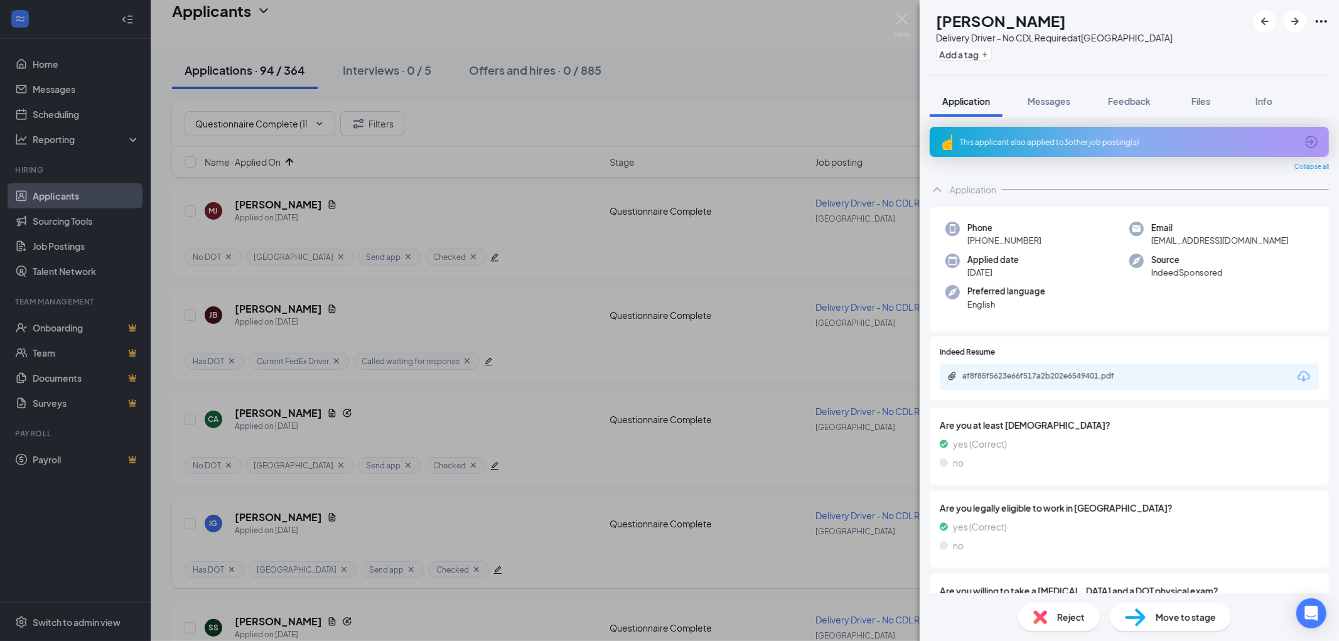
click at [1140, 143] on div "This applicant also applied to 3 other job posting(s)" at bounding box center [1128, 142] width 336 height 11
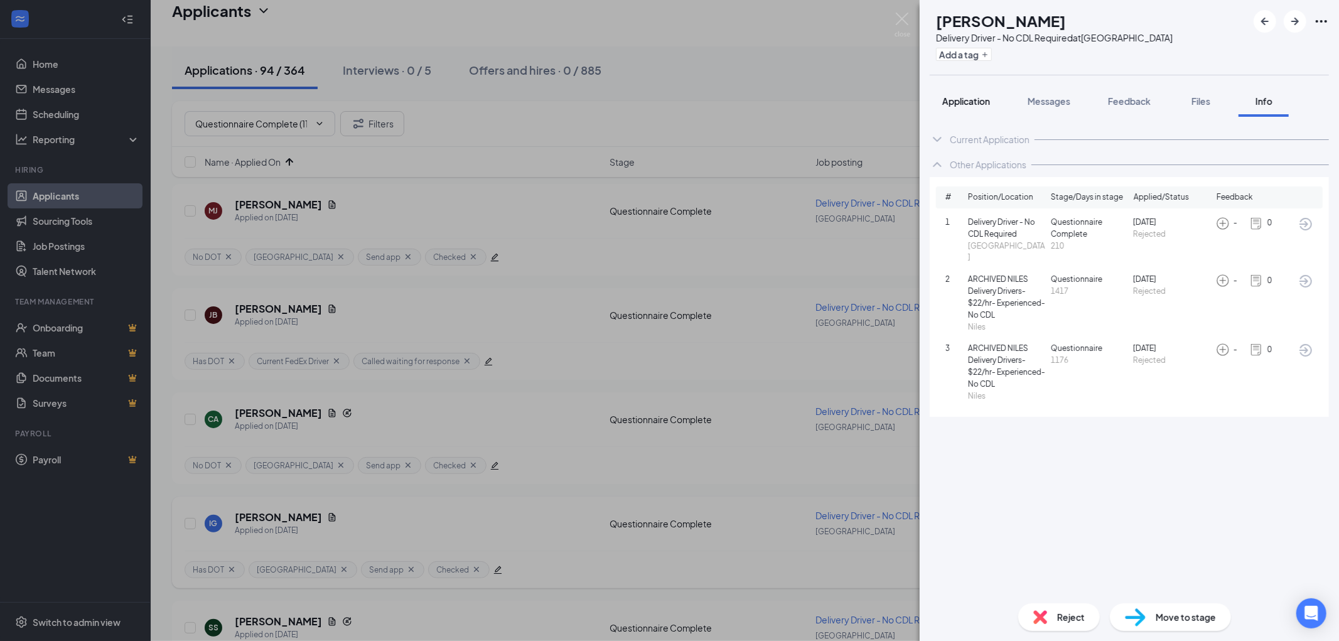
click at [975, 98] on span "Application" at bounding box center [966, 100] width 48 height 11
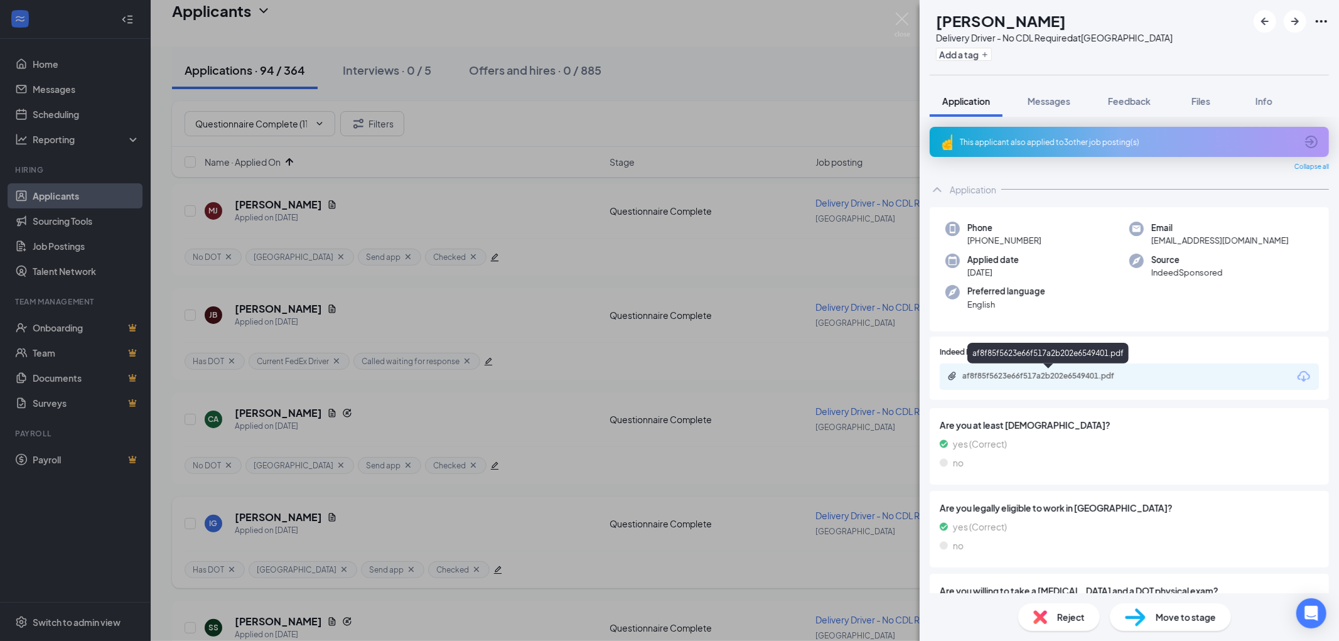
click at [1057, 373] on div "af8f85f5623e66f517a2b202e6549401.pdf" at bounding box center [1050, 376] width 176 height 10
click at [1058, 616] on span "Reject" at bounding box center [1071, 617] width 28 height 14
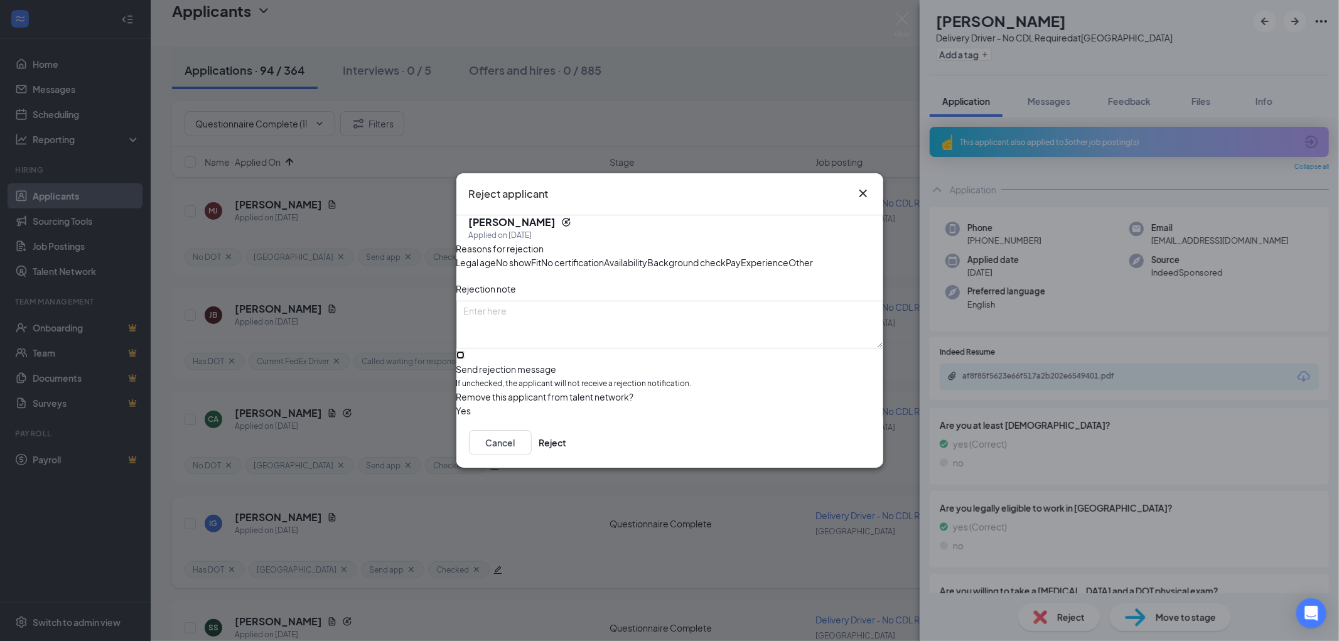
click at [464, 359] on input "Send rejection message If unchecked, the applicant will not receive a rejection…" at bounding box center [460, 355] width 8 height 8
checkbox input "true"
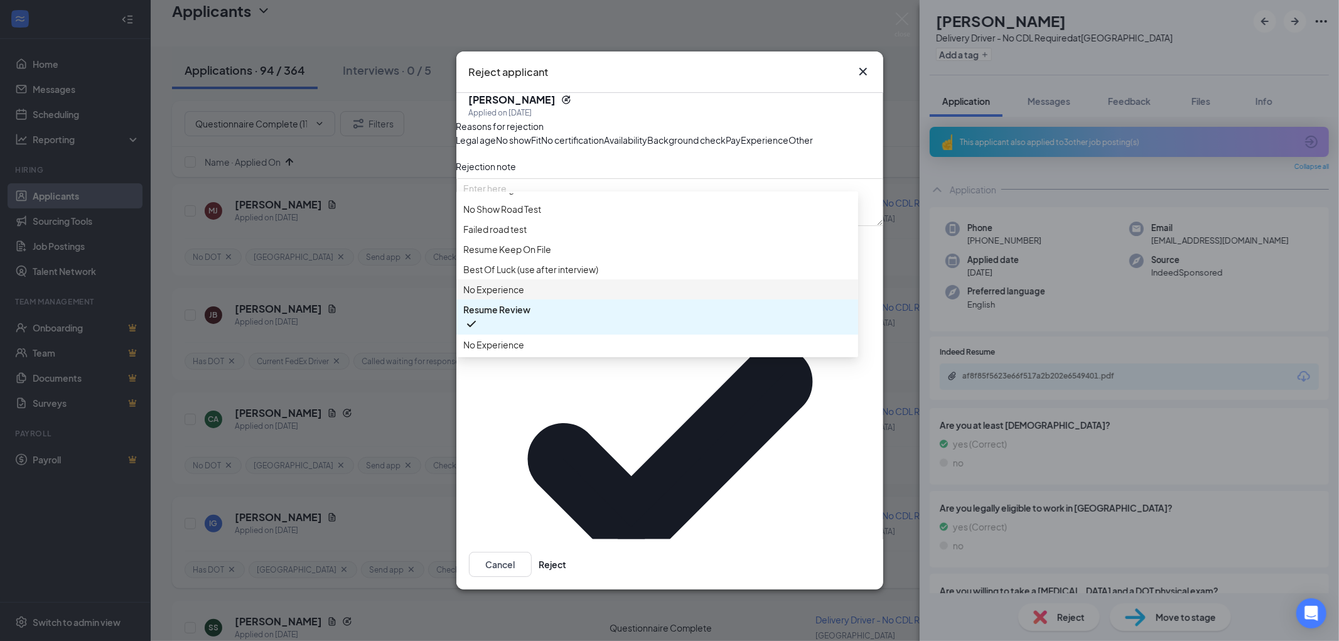
click at [513, 296] on span "No Experience" at bounding box center [494, 289] width 61 height 14
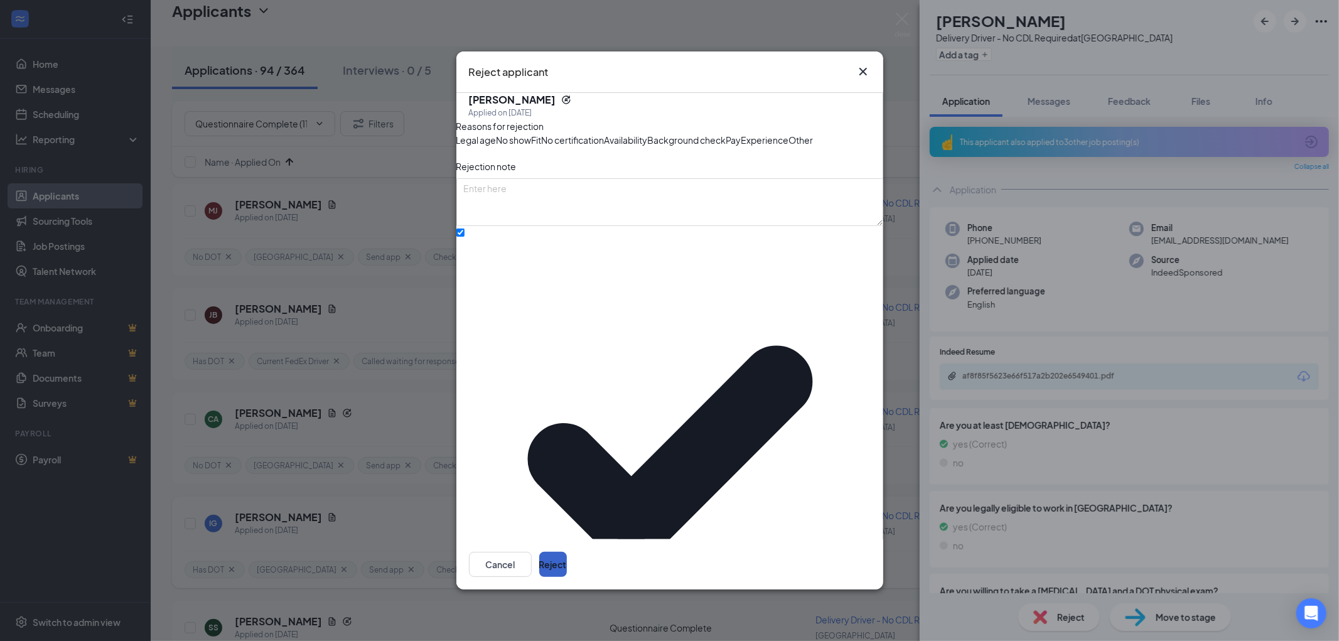
click at [567, 552] on button "Reject" at bounding box center [553, 564] width 28 height 25
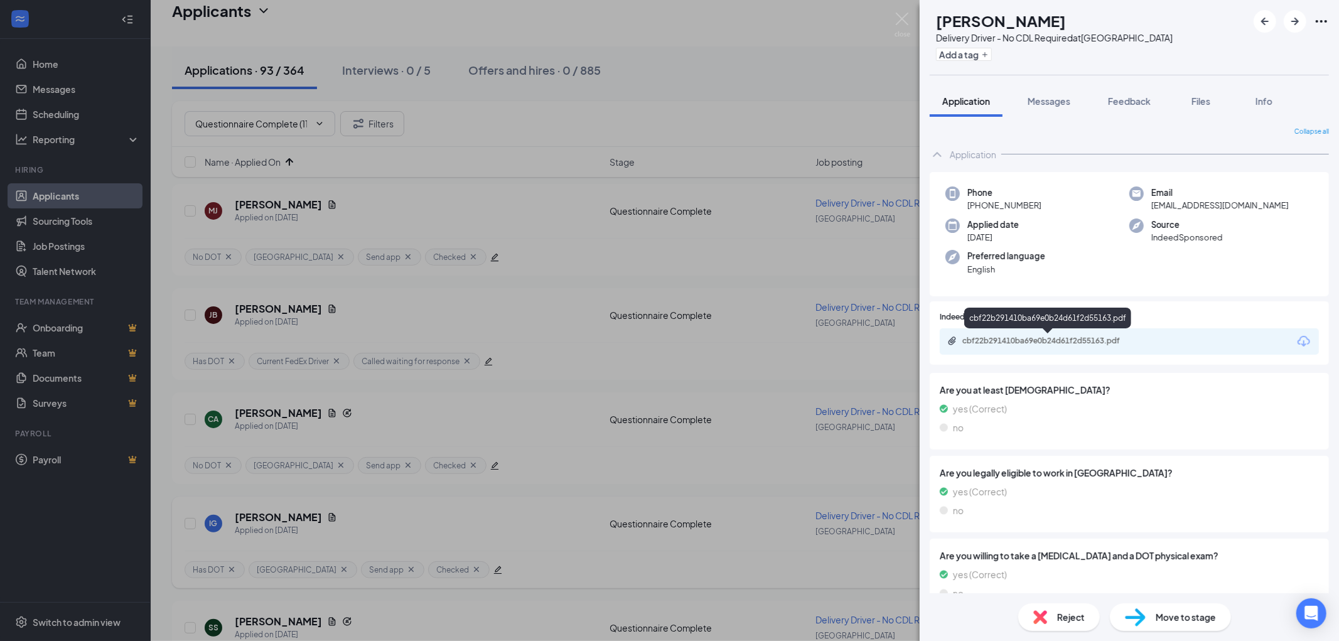
click at [1070, 340] on div "cbf22b291410ba69e0b24d61f2d55163.pdf" at bounding box center [1050, 341] width 176 height 10
click at [1049, 615] on div "Reject" at bounding box center [1059, 617] width 82 height 28
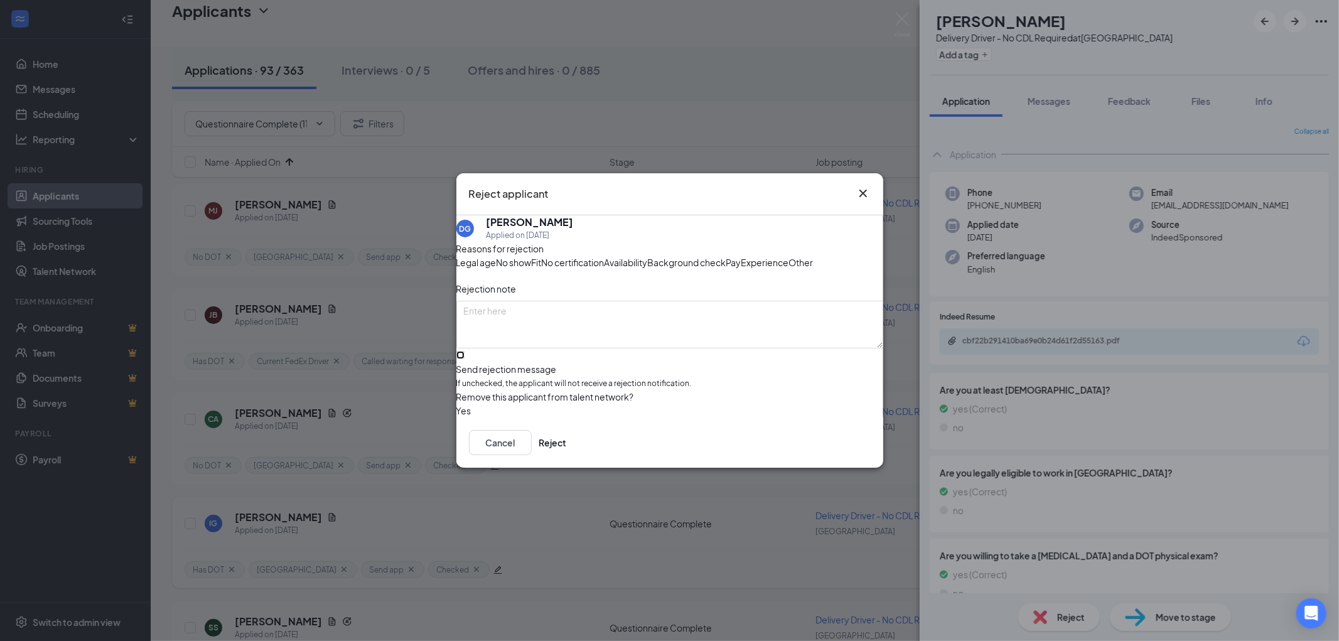
click at [464, 359] on input "Send rejection message If unchecked, the applicant will not receive a rejection…" at bounding box center [460, 355] width 8 height 8
checkbox input "true"
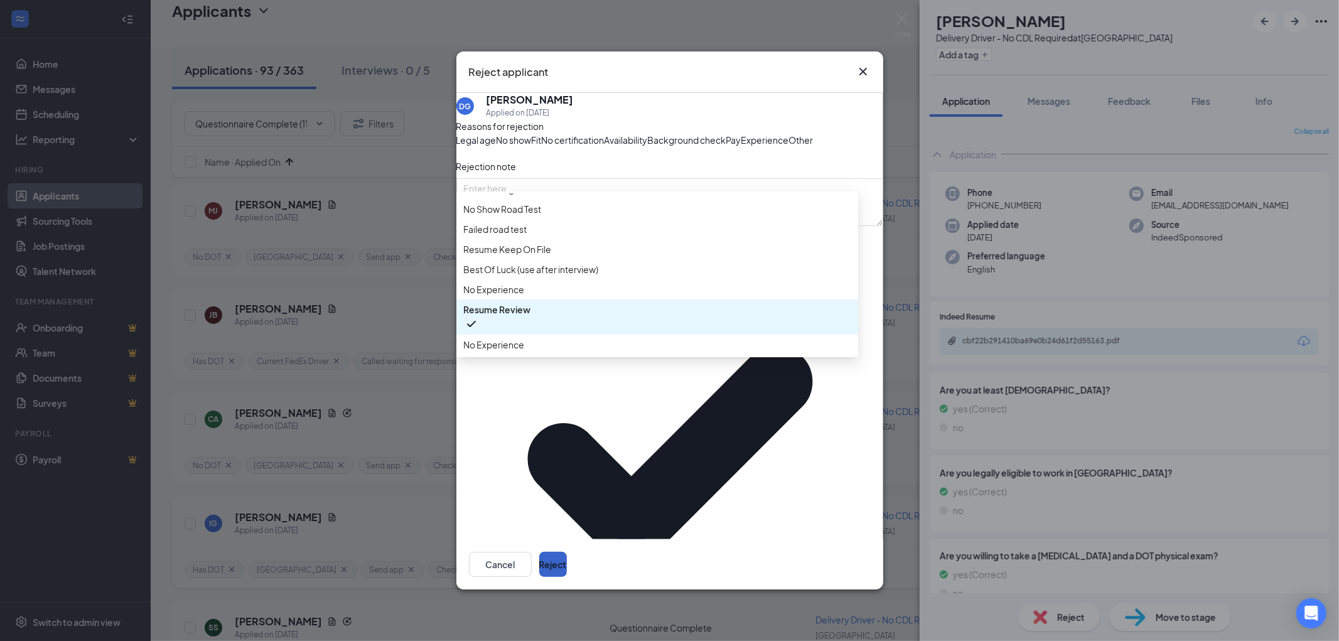
click at [567, 552] on button "Reject" at bounding box center [553, 564] width 28 height 25
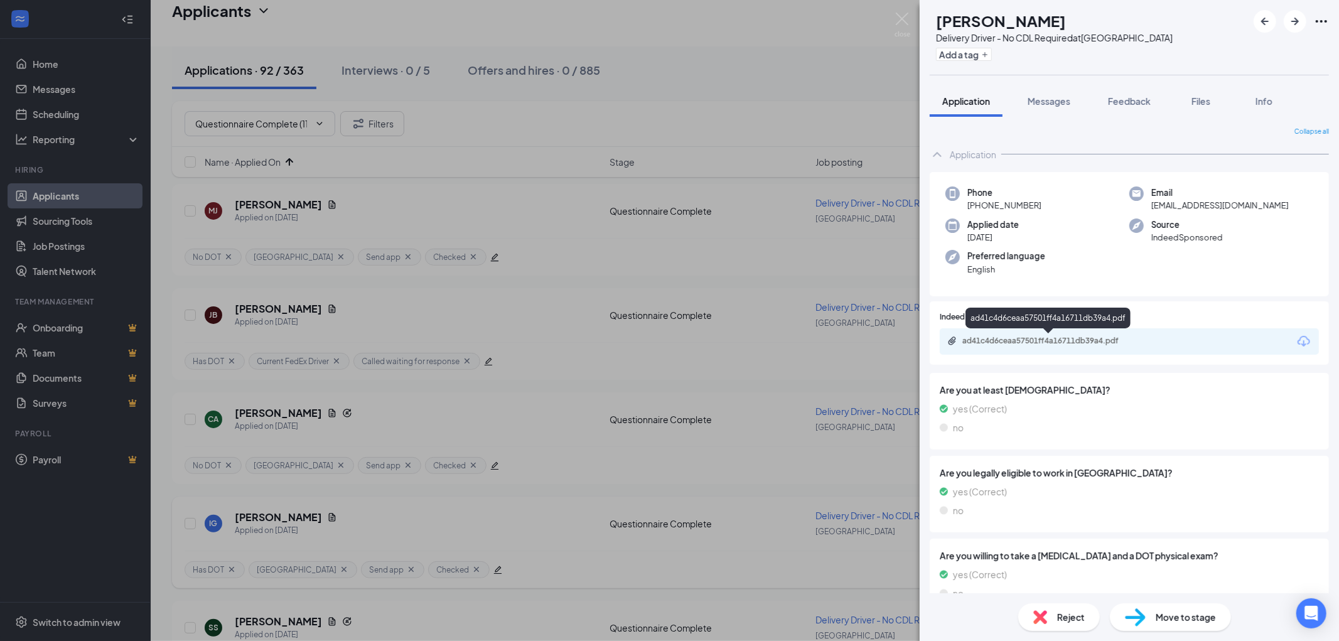
click at [1061, 343] on div "ad41c4d6ceaa57501ff4a16711db39a4.pdf" at bounding box center [1050, 341] width 176 height 10
click at [1047, 618] on div "Reject" at bounding box center [1059, 617] width 82 height 28
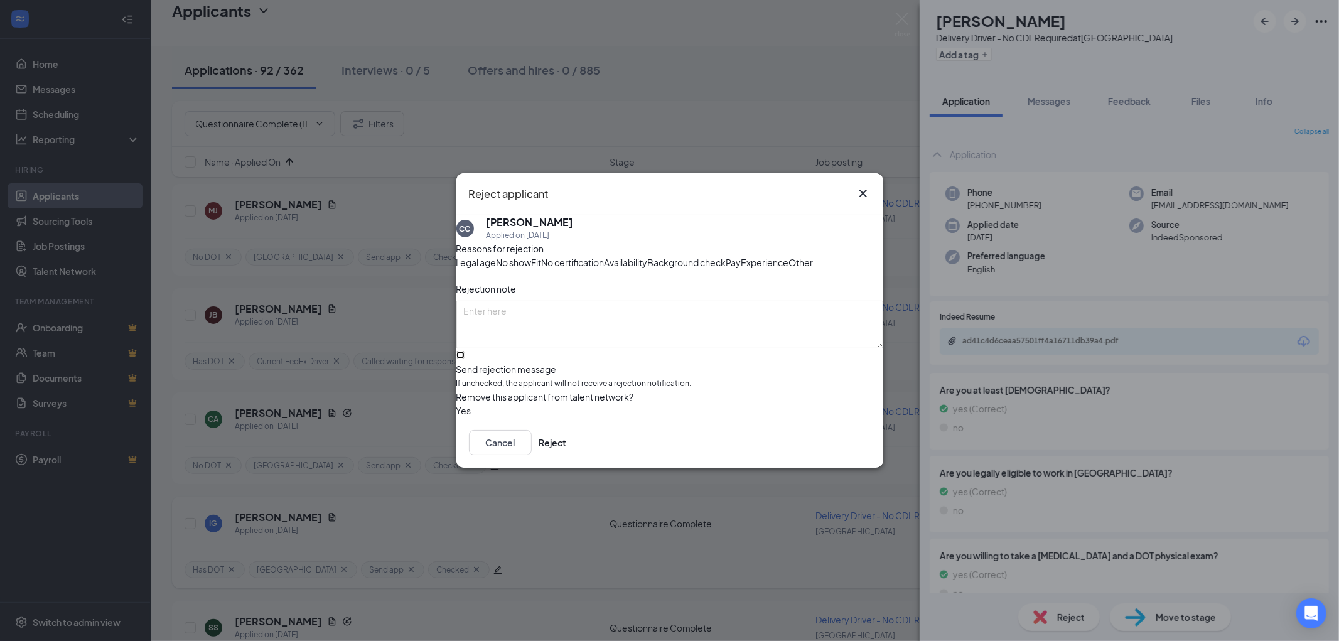
click at [464, 359] on input "Send rejection message If unchecked, the applicant will not receive a rejection…" at bounding box center [460, 355] width 8 height 8
checkbox input "true"
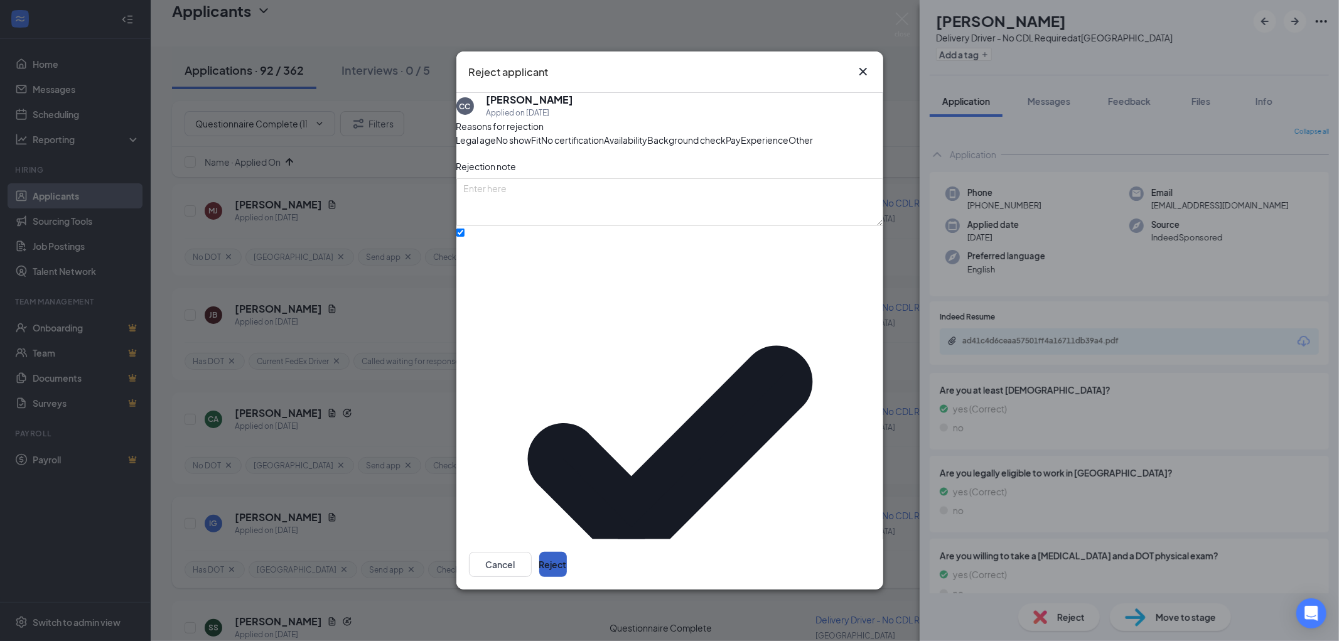
click at [567, 552] on button "Reject" at bounding box center [553, 564] width 28 height 25
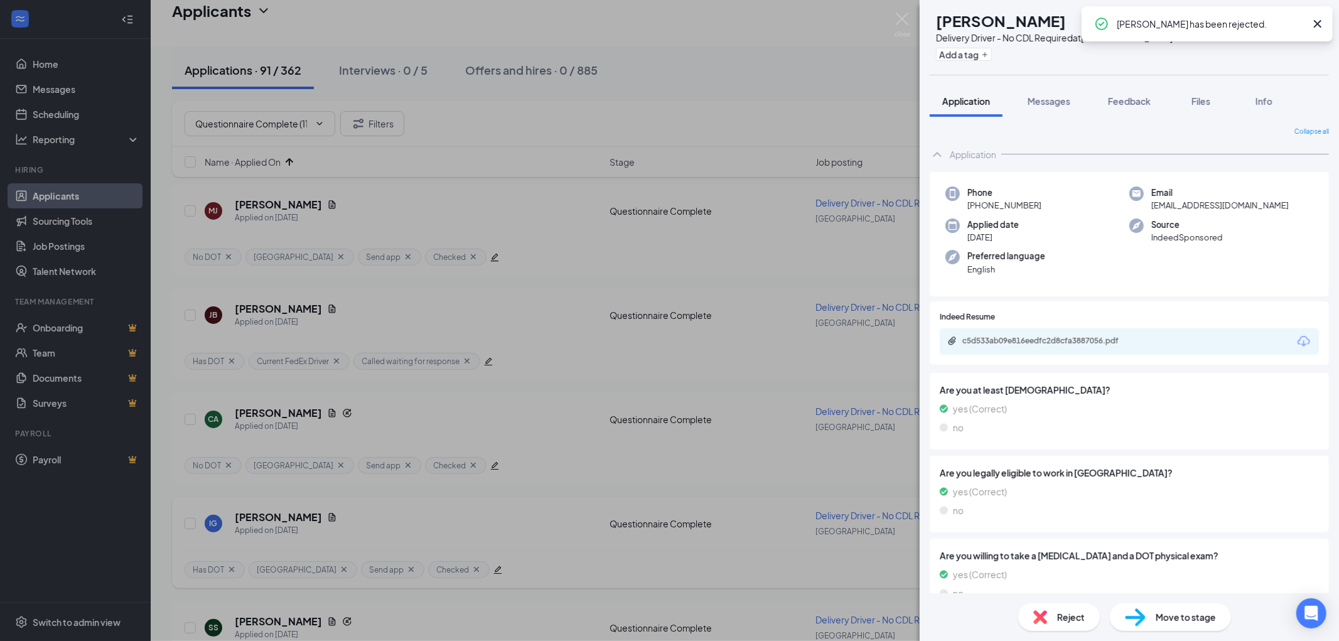
click at [1317, 25] on icon "Cross" at bounding box center [1317, 23] width 15 height 15
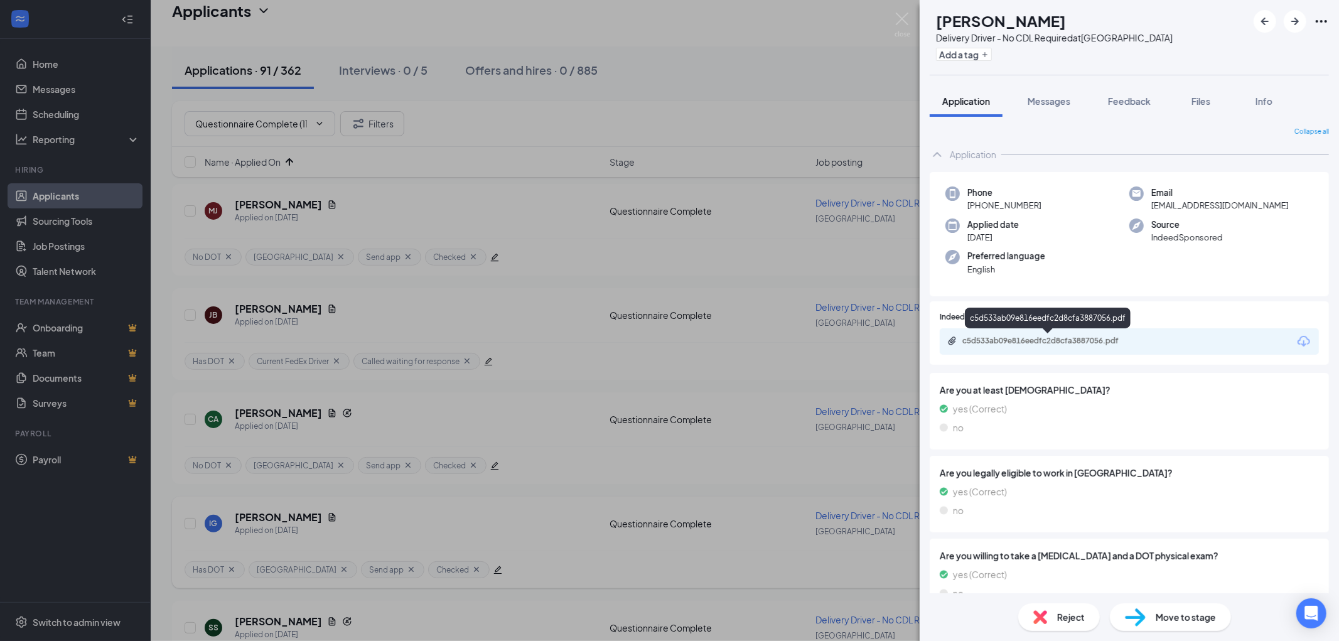
click at [1069, 339] on div "c5d533ab09e816eedfc2d8cfa3887056.pdf" at bounding box center [1050, 341] width 176 height 10
click at [986, 58] on button "Add a tag" at bounding box center [964, 54] width 56 height 13
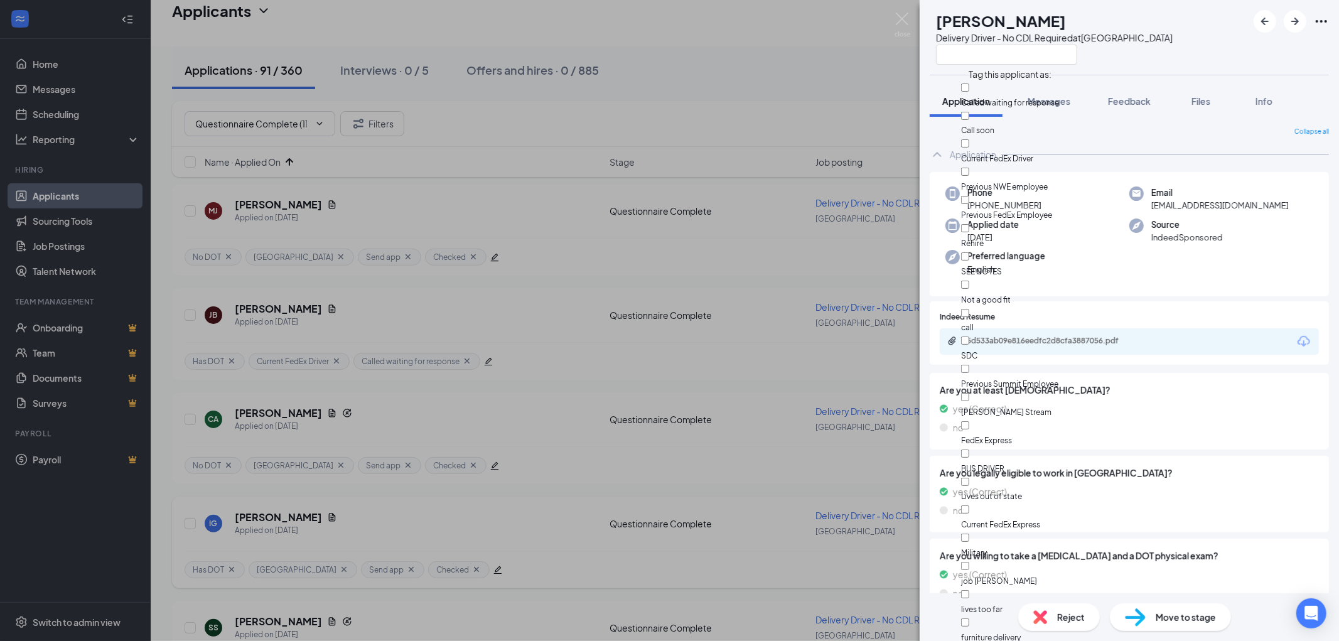
scroll to position [693, 0]
checkbox input "false"
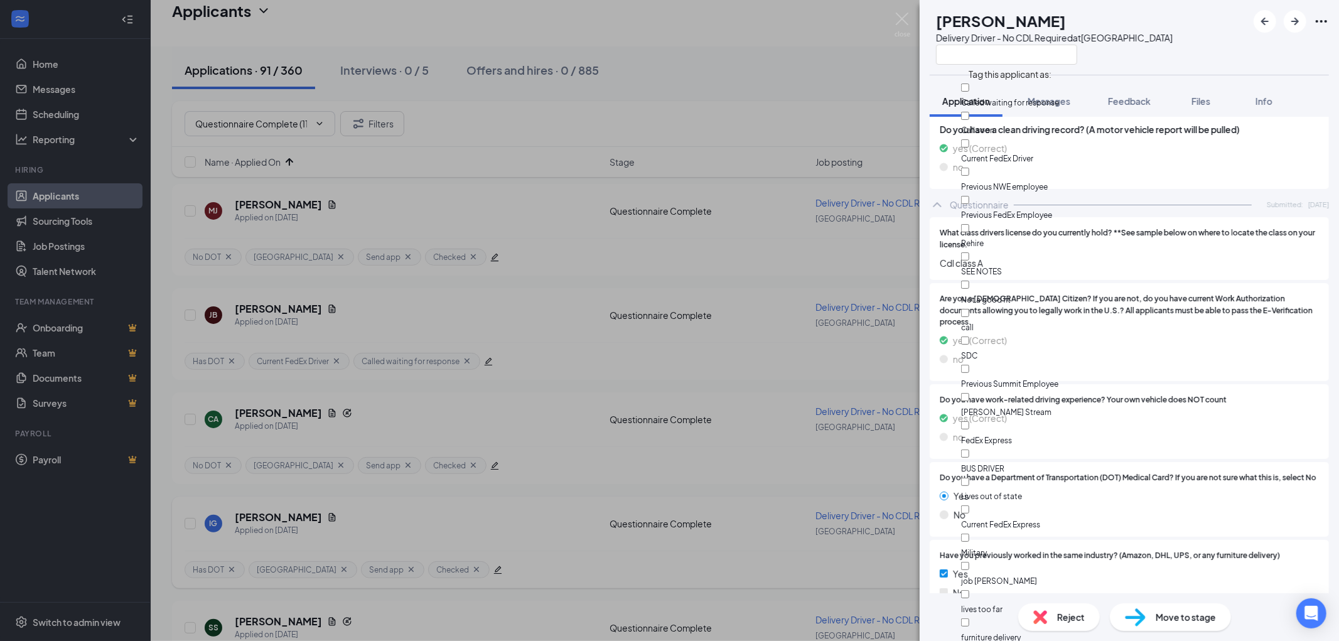
scroll to position [628, 0]
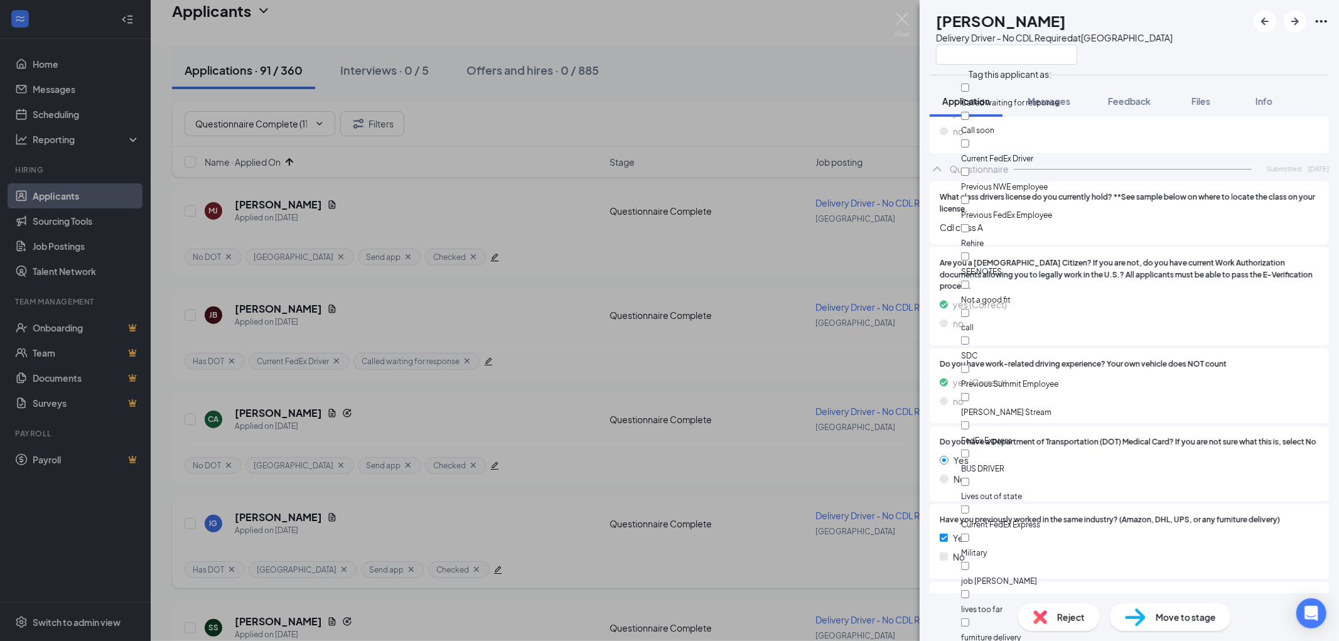
checkbox input "true"
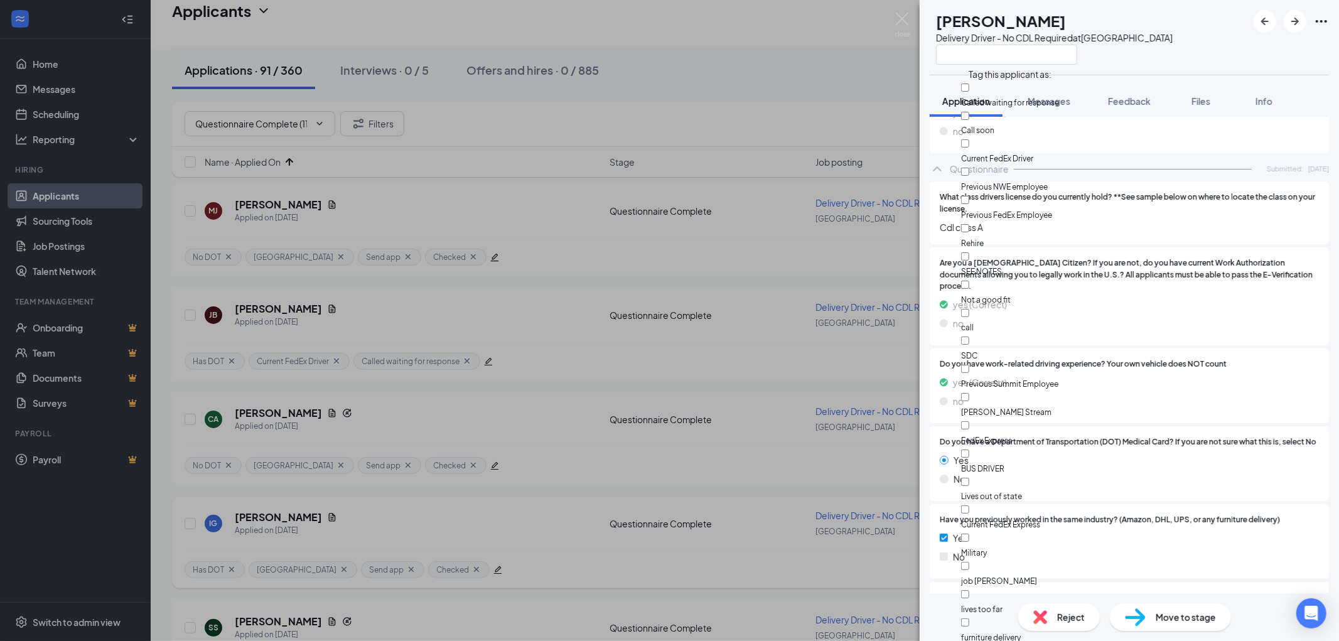
checkbox input "true"
click at [1223, 63] on div "RL Rachard Lucas Delivery Driver - No CDL Required at South Loop" at bounding box center [1128, 37] width 419 height 75
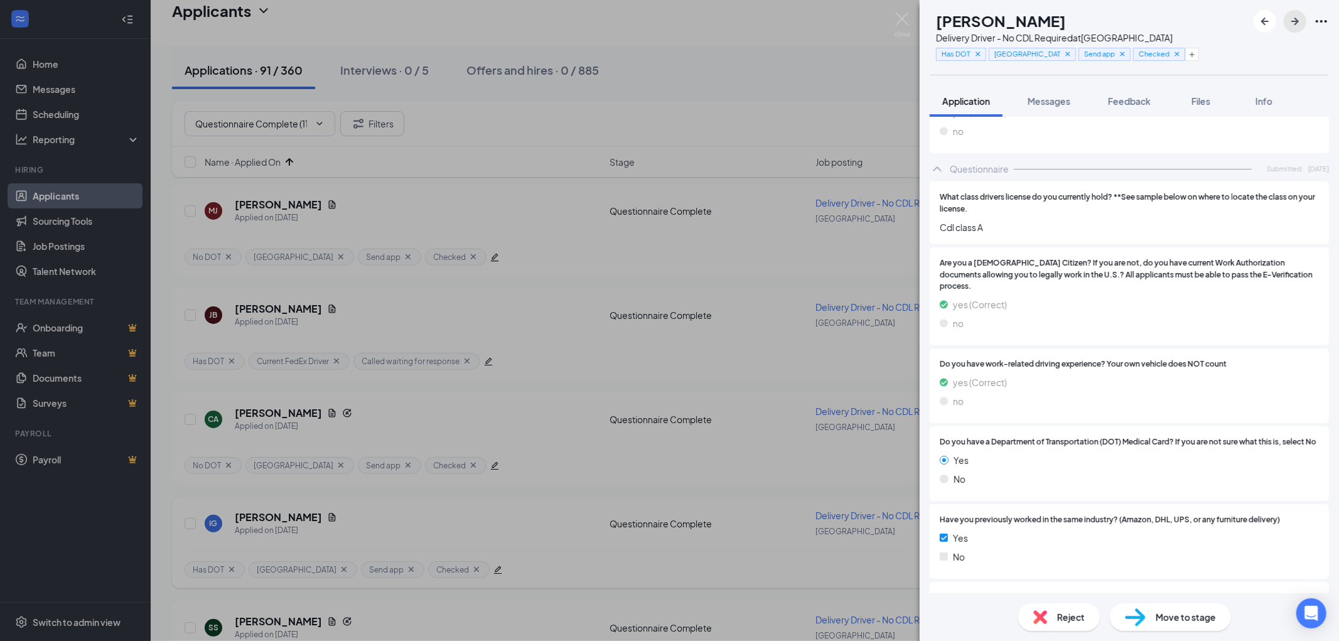
click at [1297, 19] on icon "ArrowRight" at bounding box center [1294, 21] width 15 height 15
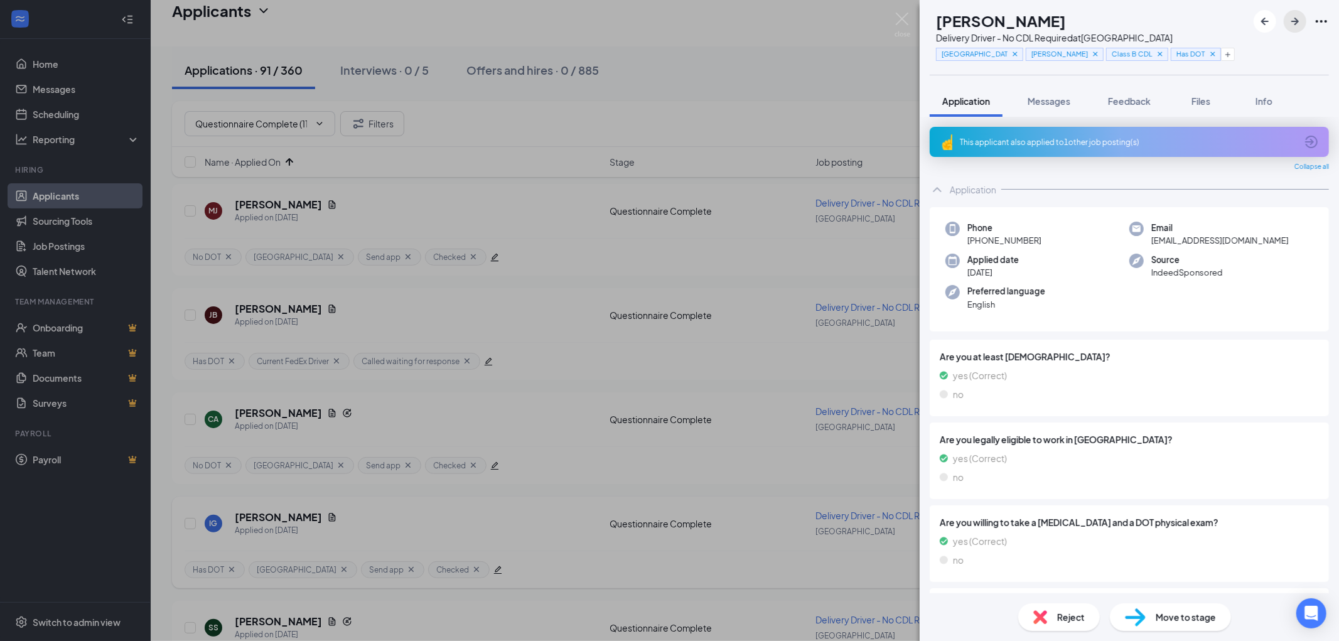
click at [1294, 24] on icon "ArrowRight" at bounding box center [1294, 21] width 15 height 15
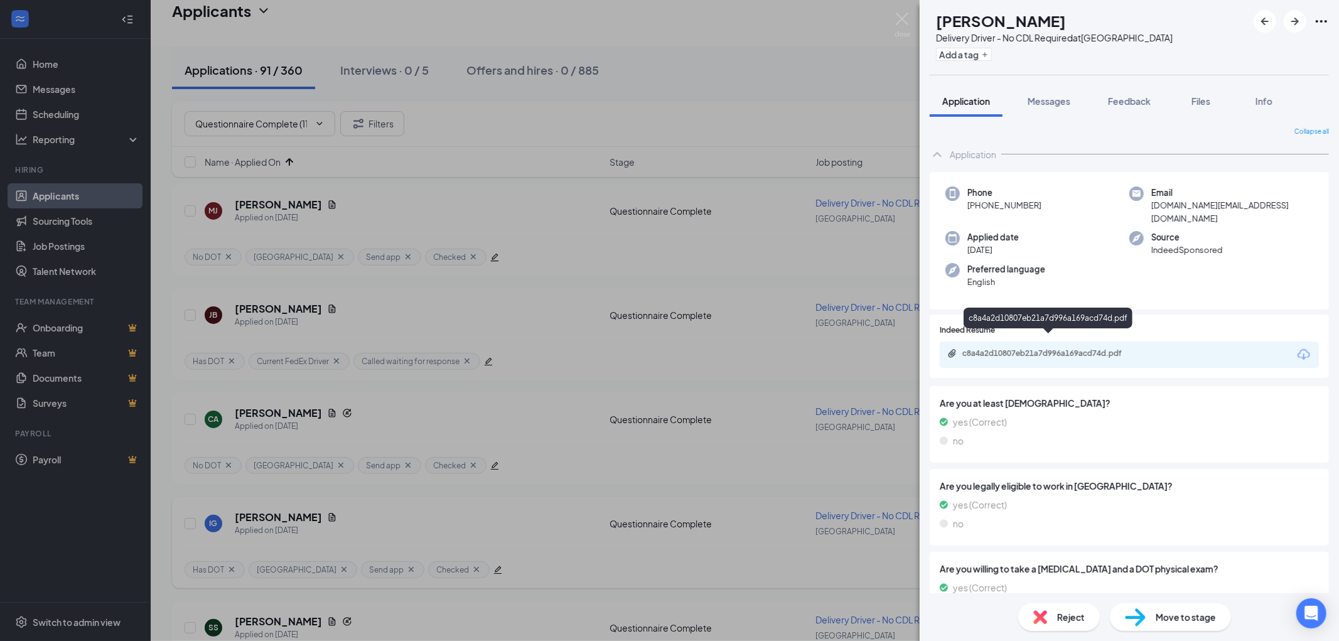
click at [1056, 348] on div "c8a4a2d10807eb21a7d996a169acd74d.pdf" at bounding box center [1050, 353] width 176 height 10
click at [1041, 348] on div "c8a4a2d10807eb21a7d996a169acd74d.pdf" at bounding box center [1050, 353] width 176 height 10
click at [992, 53] on button "Add a tag" at bounding box center [964, 54] width 56 height 13
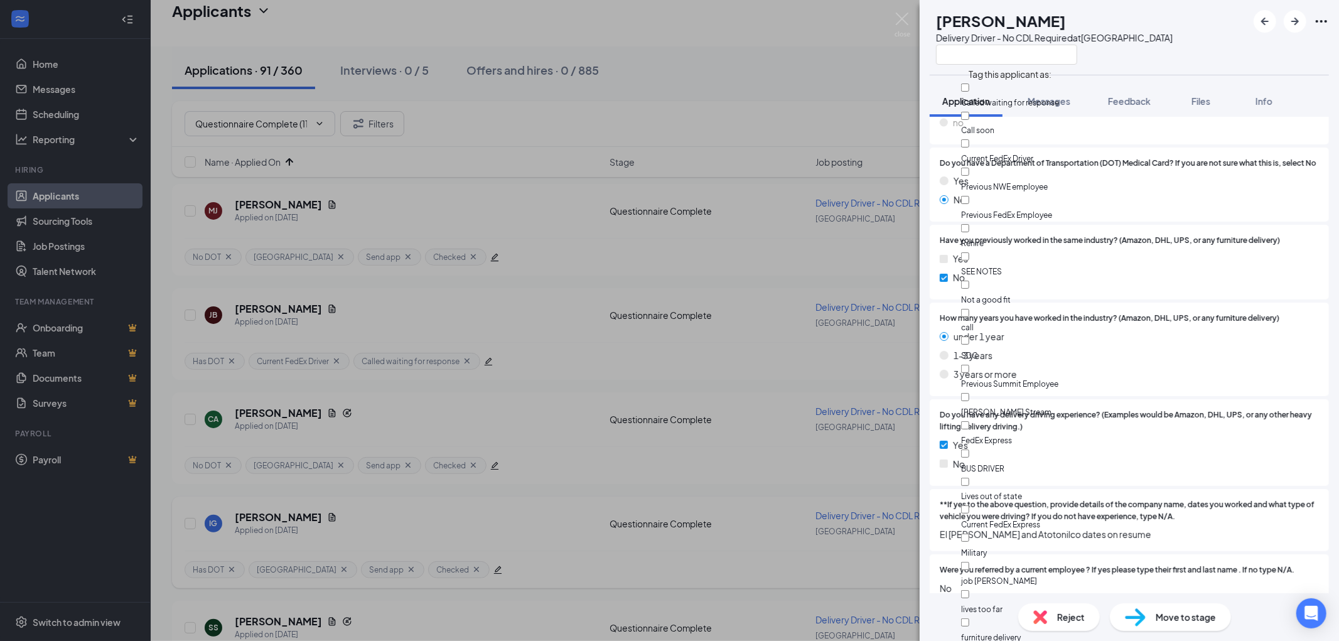
scroll to position [693, 0]
checkbox input "true"
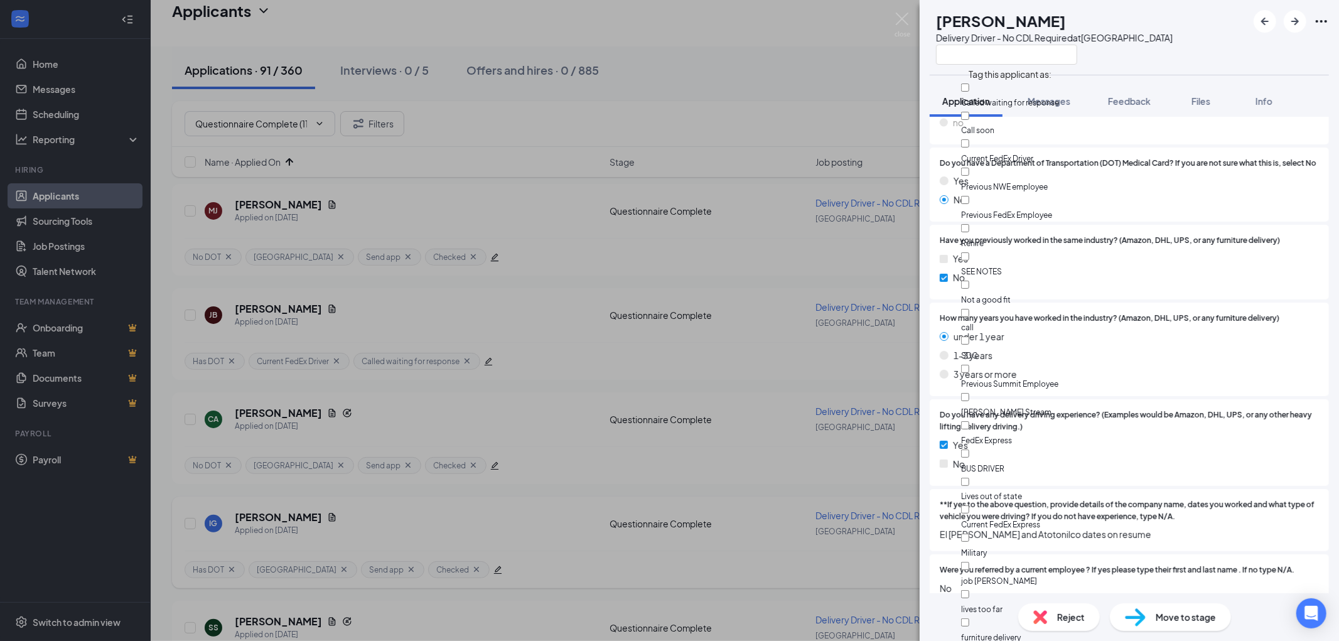
checkbox input "true"
click at [1196, 53] on div "MC Miguel Chavez Delivery Driver - No CDL Required at South Loop" at bounding box center [1128, 37] width 419 height 75
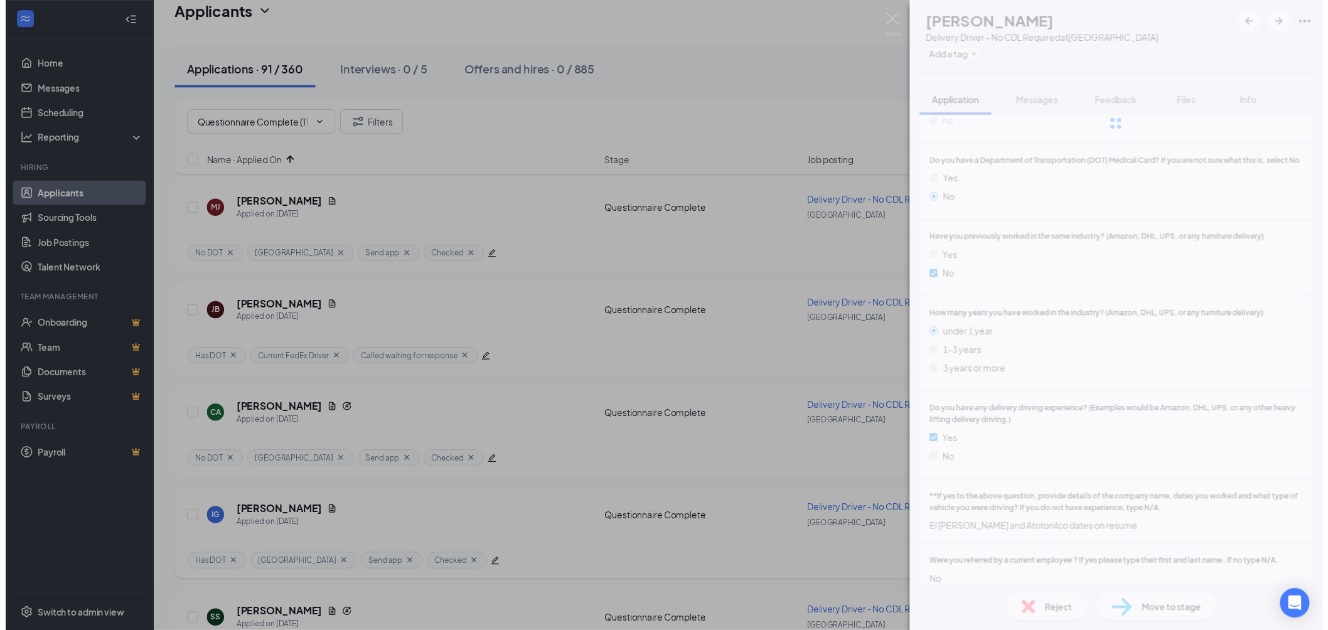
scroll to position [915, 0]
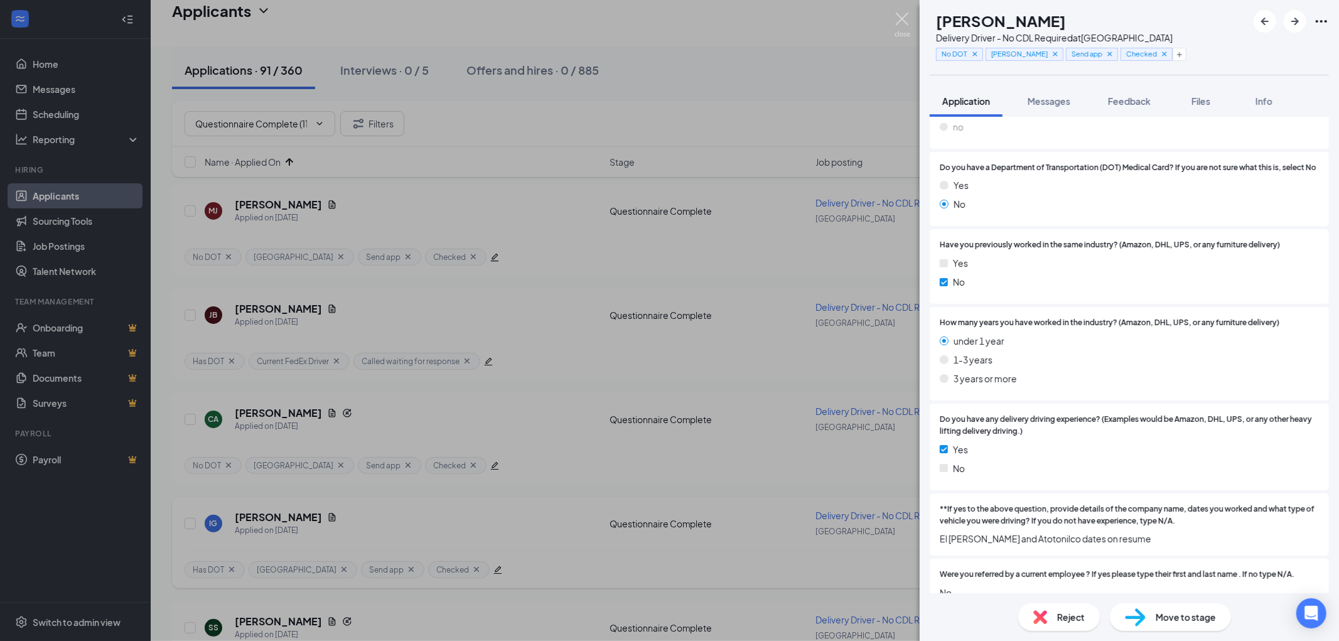
click at [898, 18] on img at bounding box center [902, 25] width 16 height 24
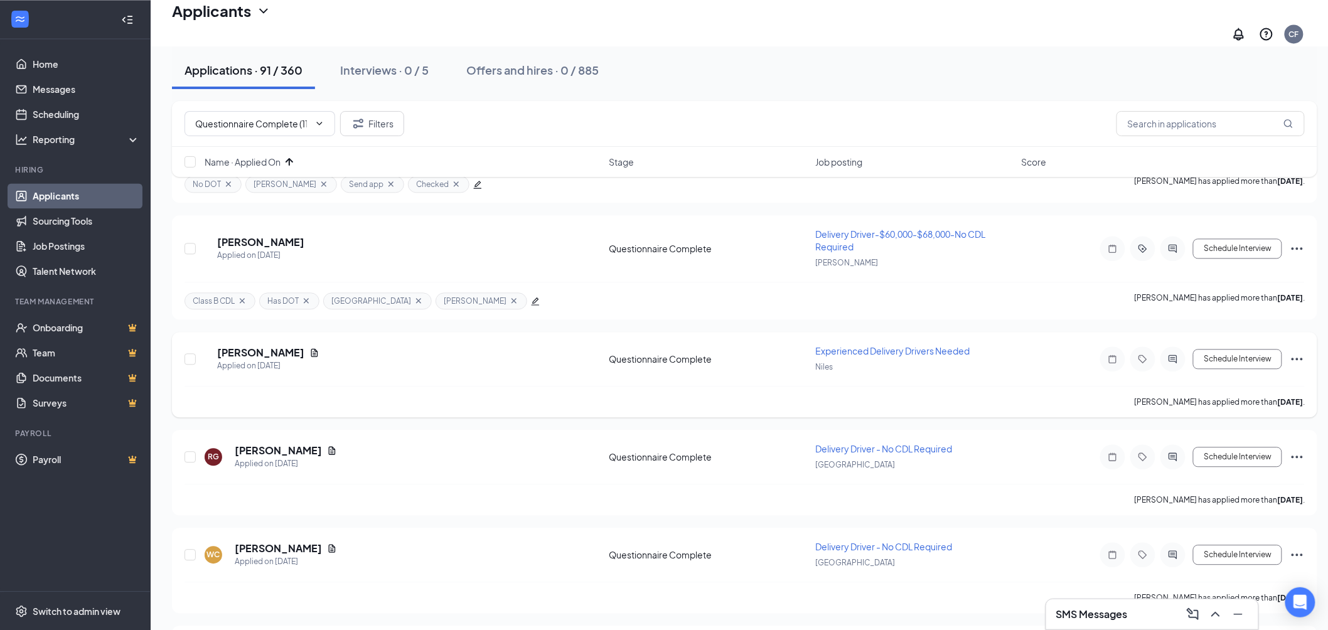
scroll to position [906, 0]
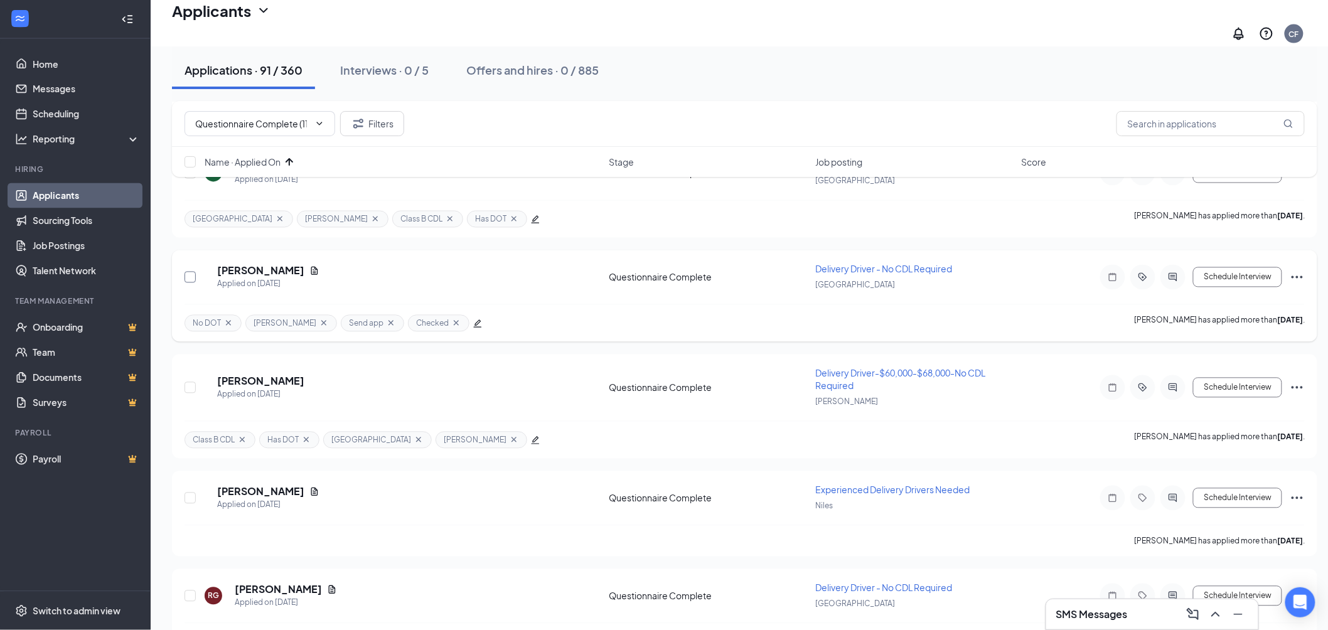
click at [191, 272] on input "checkbox" at bounding box center [190, 277] width 11 height 11
checkbox input "true"
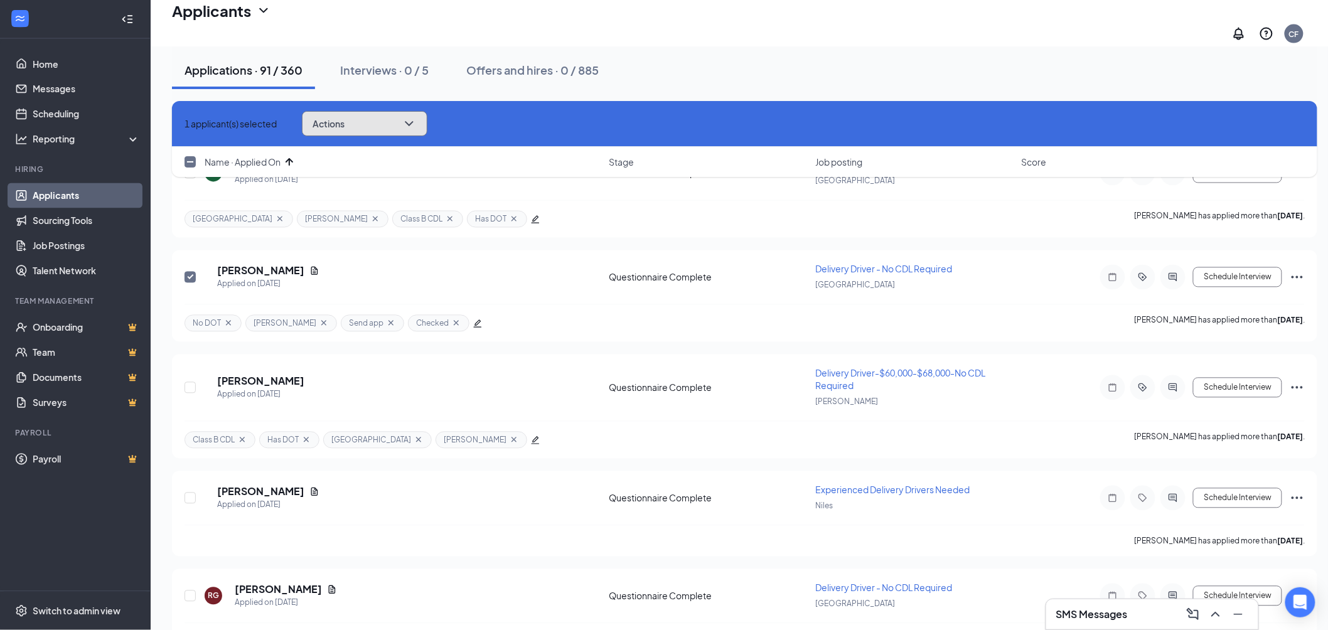
click at [417, 124] on icon "ChevronDown" at bounding box center [409, 123] width 15 height 15
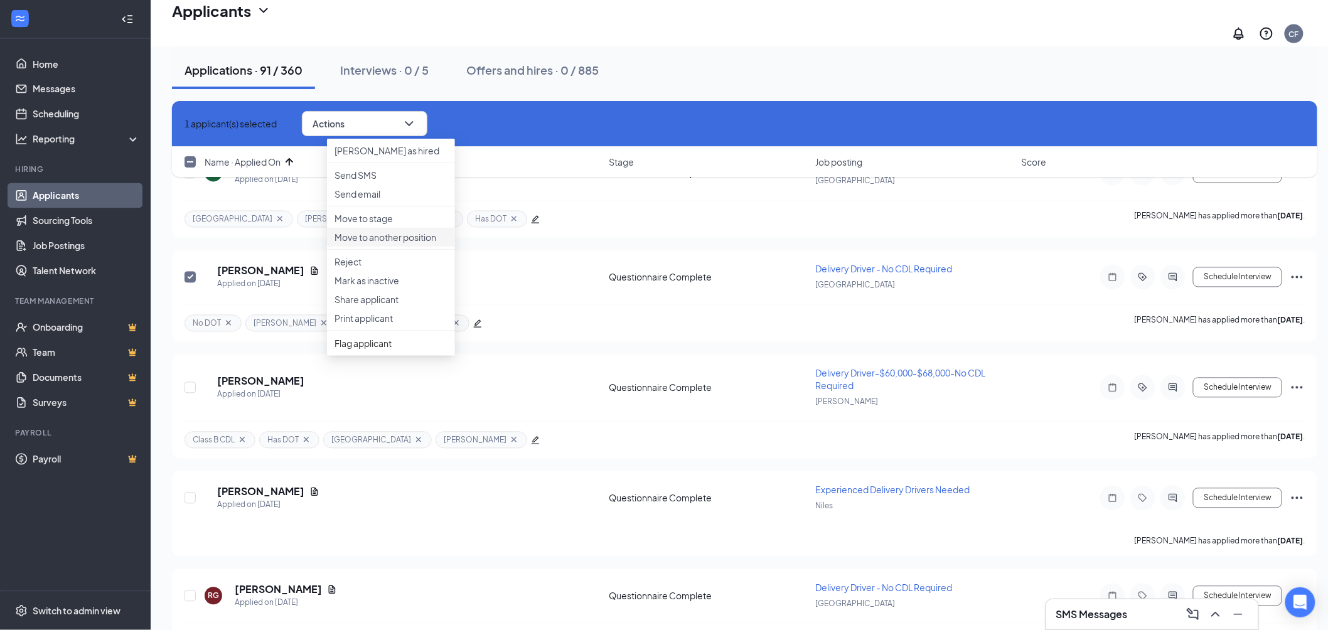
click at [409, 244] on p "Move to another position" at bounding box center [391, 237] width 113 height 13
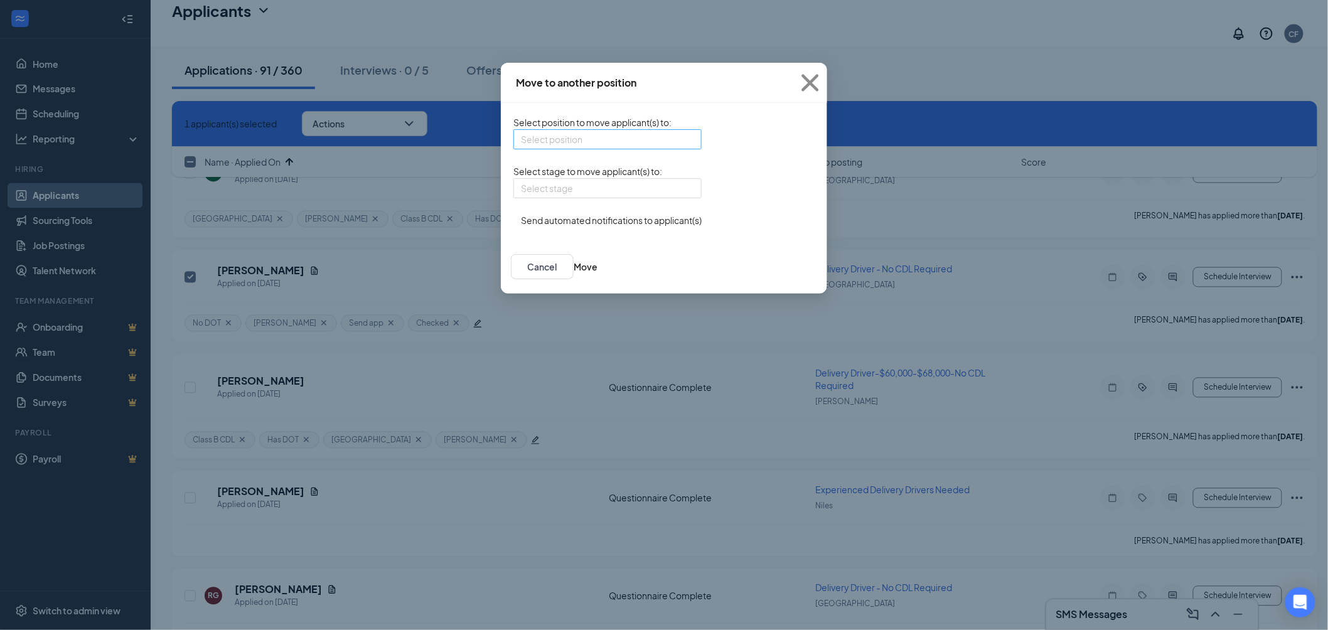
click at [594, 141] on input "search" at bounding box center [603, 139] width 164 height 19
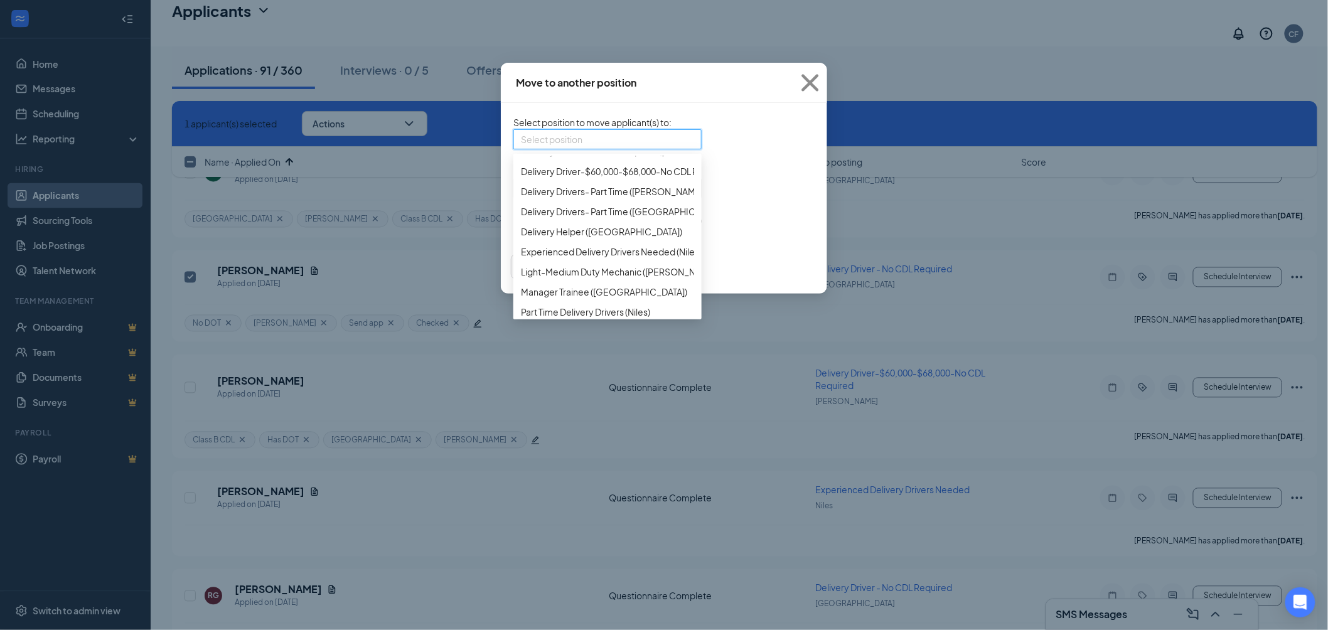
scroll to position [139, 0]
click at [562, 174] on span "Delivery Driver-$60,000-$68,000-No CDL Required (McCook)" at bounding box center [664, 168] width 287 height 14
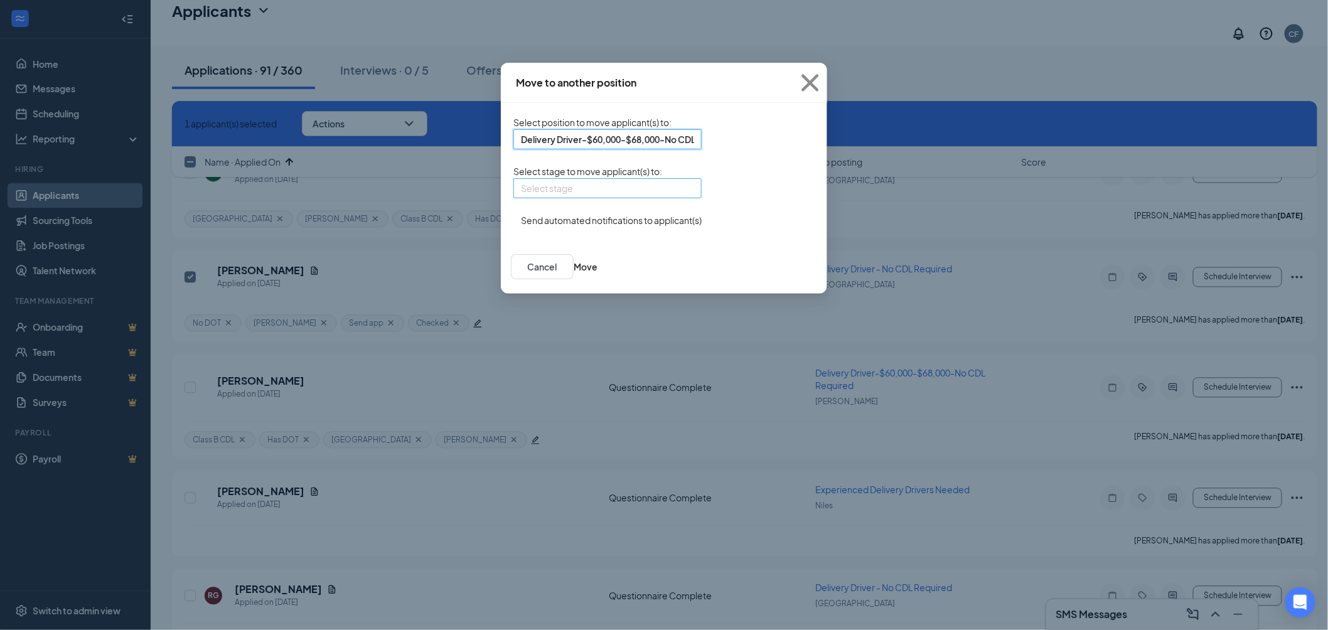
click at [567, 198] on input "search" at bounding box center [603, 188] width 164 height 19
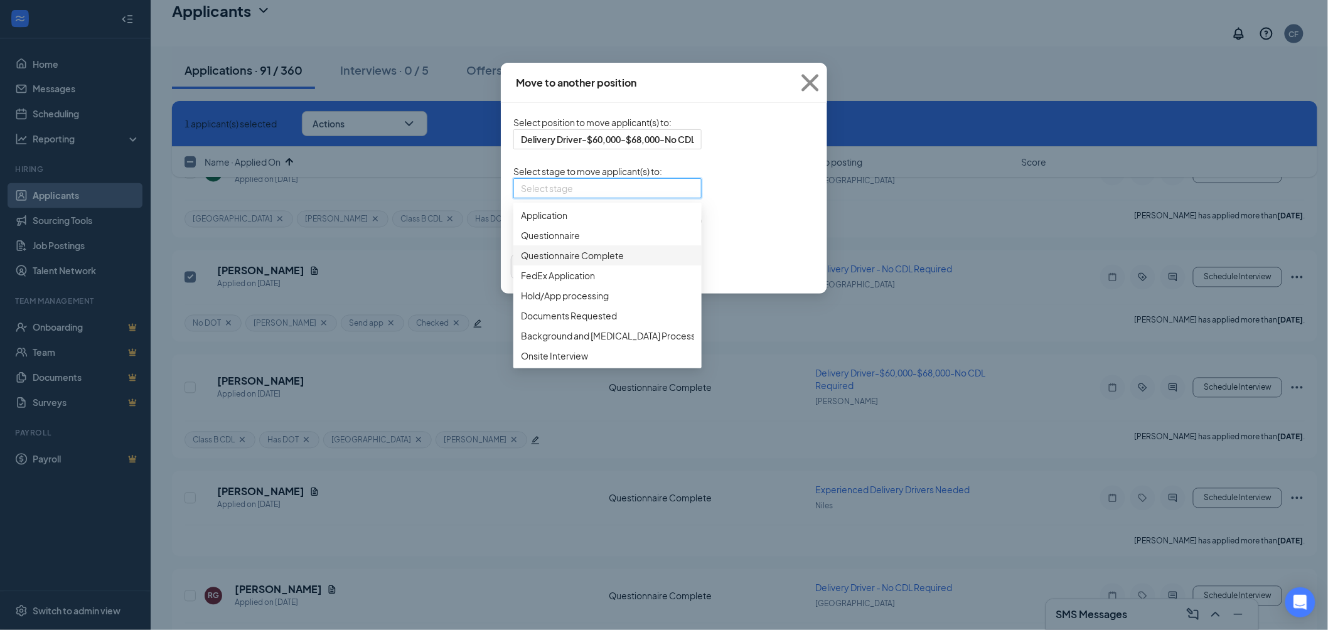
click at [532, 262] on span "Questionnaire Complete" at bounding box center [572, 256] width 103 height 14
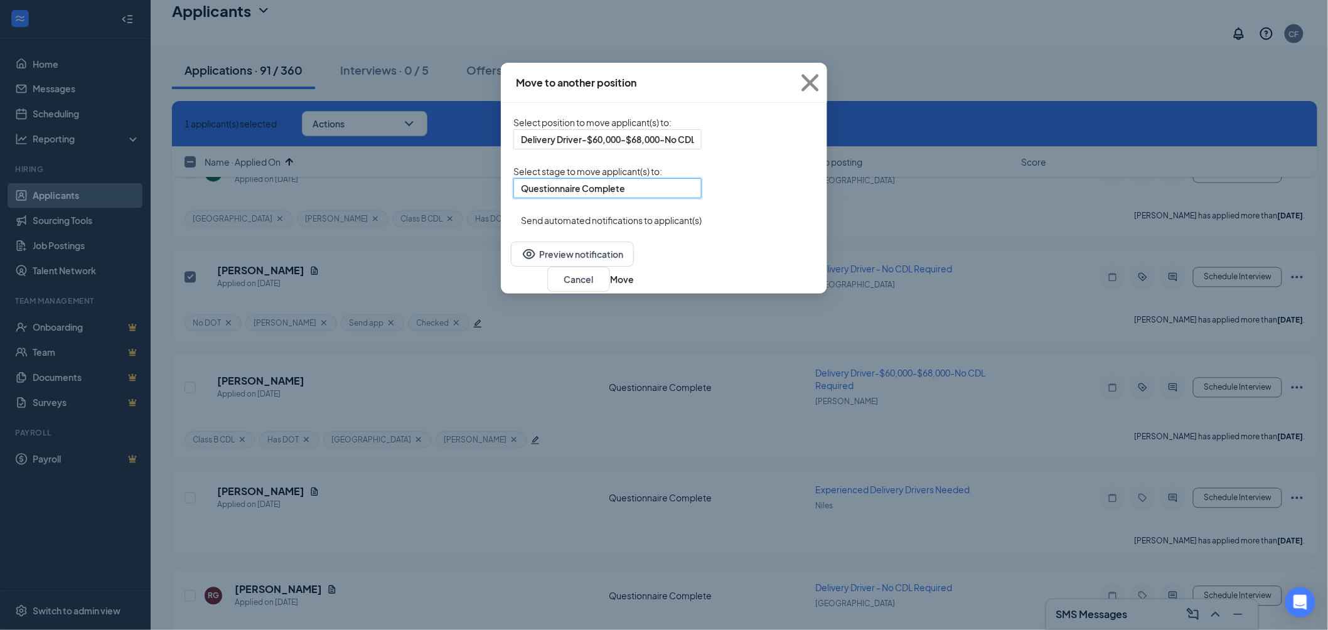
click at [702, 198] on div "3455408 Questionnaire Complete 3455410 3455408 3455411 Application Questionnair…" at bounding box center [607, 188] width 188 height 20
click at [513, 213] on button "button" at bounding box center [513, 213] width 0 height 0
click at [634, 286] on button "Move" at bounding box center [622, 279] width 24 height 14
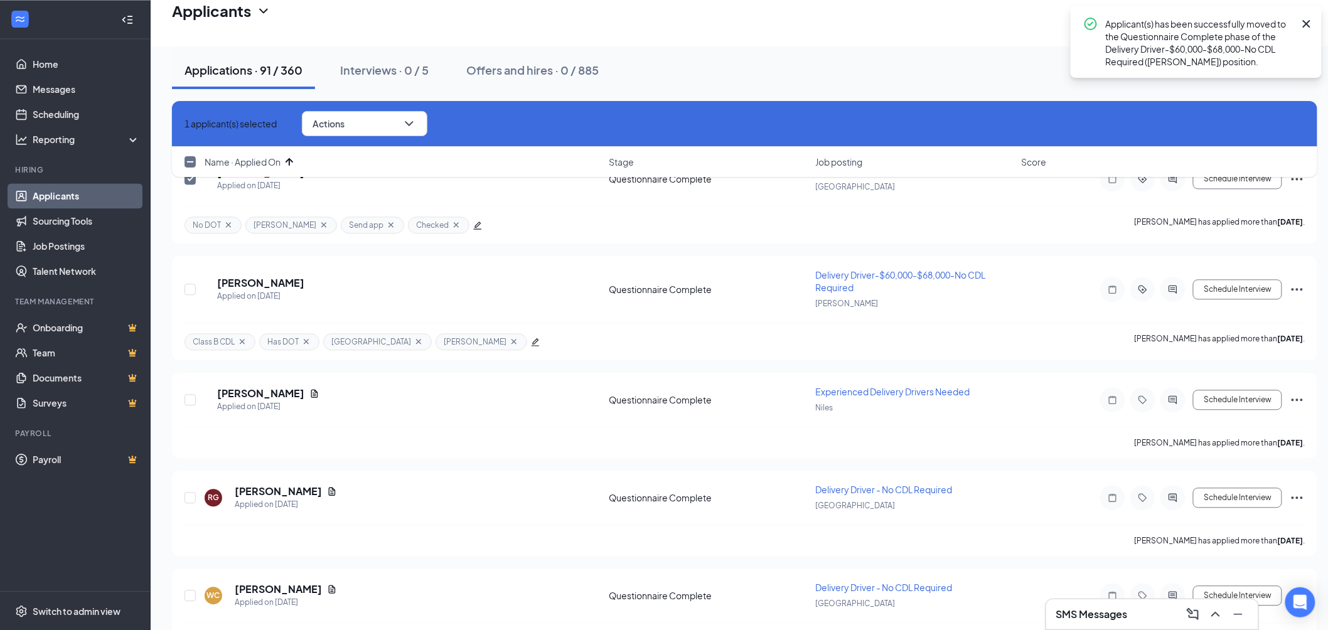
scroll to position [1046, 0]
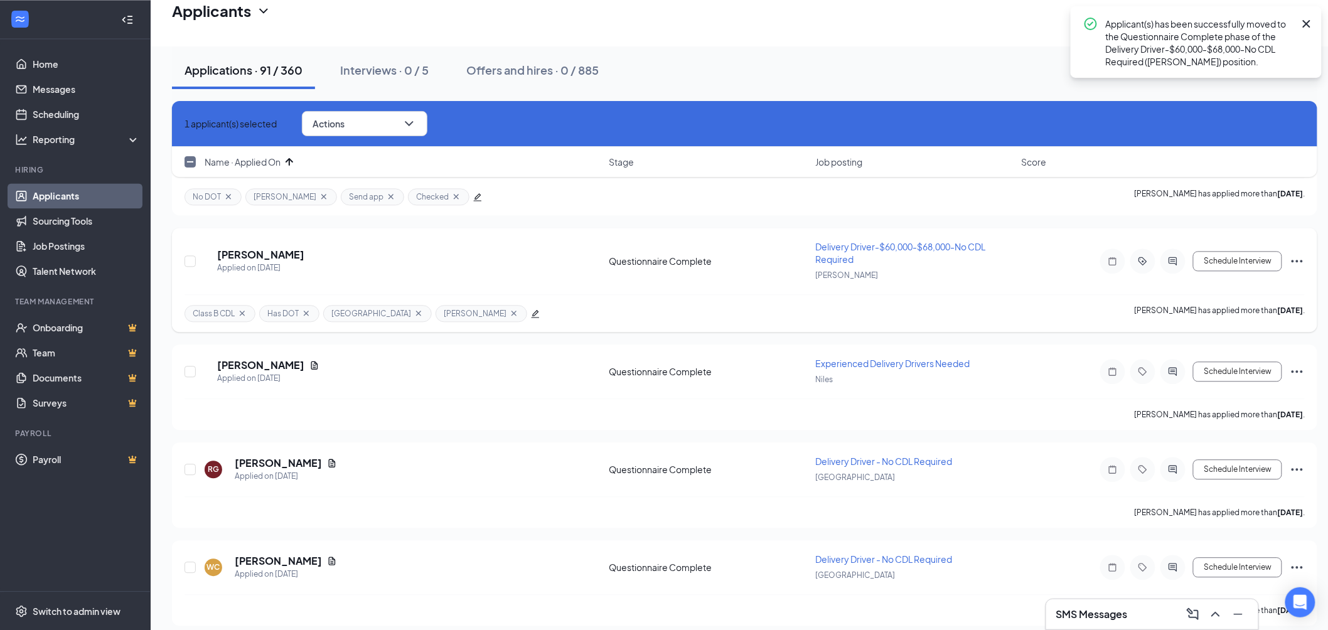
click at [242, 308] on icon "Cross" at bounding box center [242, 313] width 10 height 10
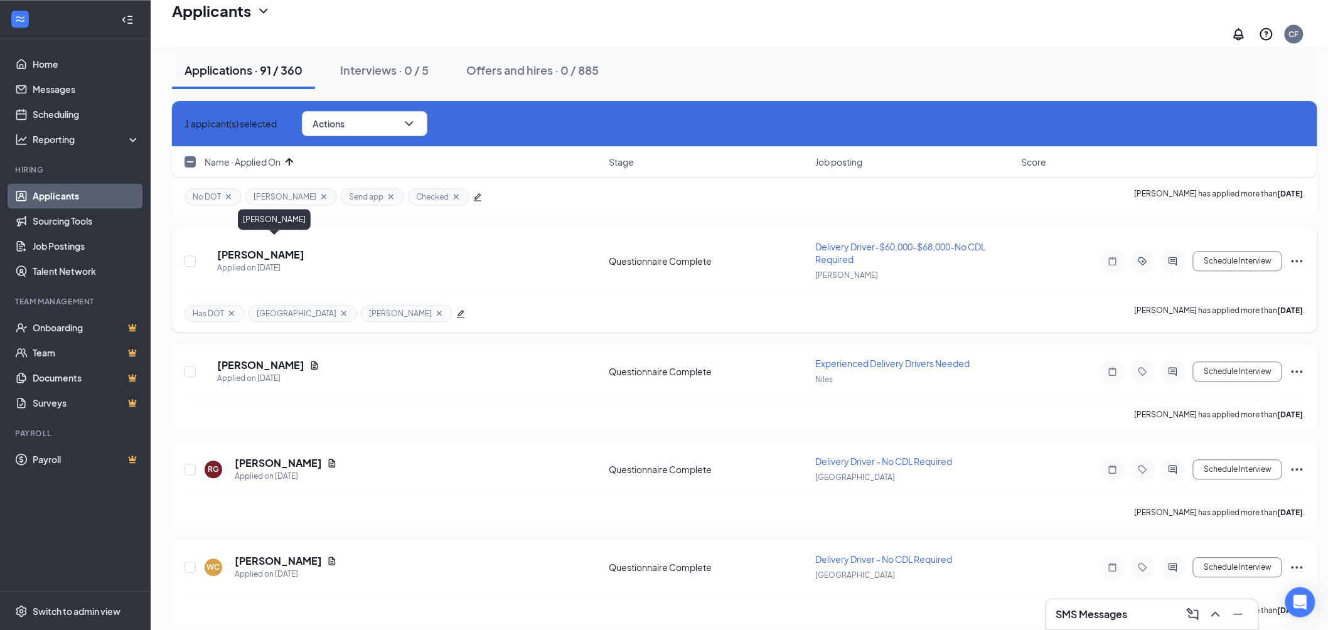
click at [256, 249] on h5 "John Howard" at bounding box center [260, 255] width 87 height 14
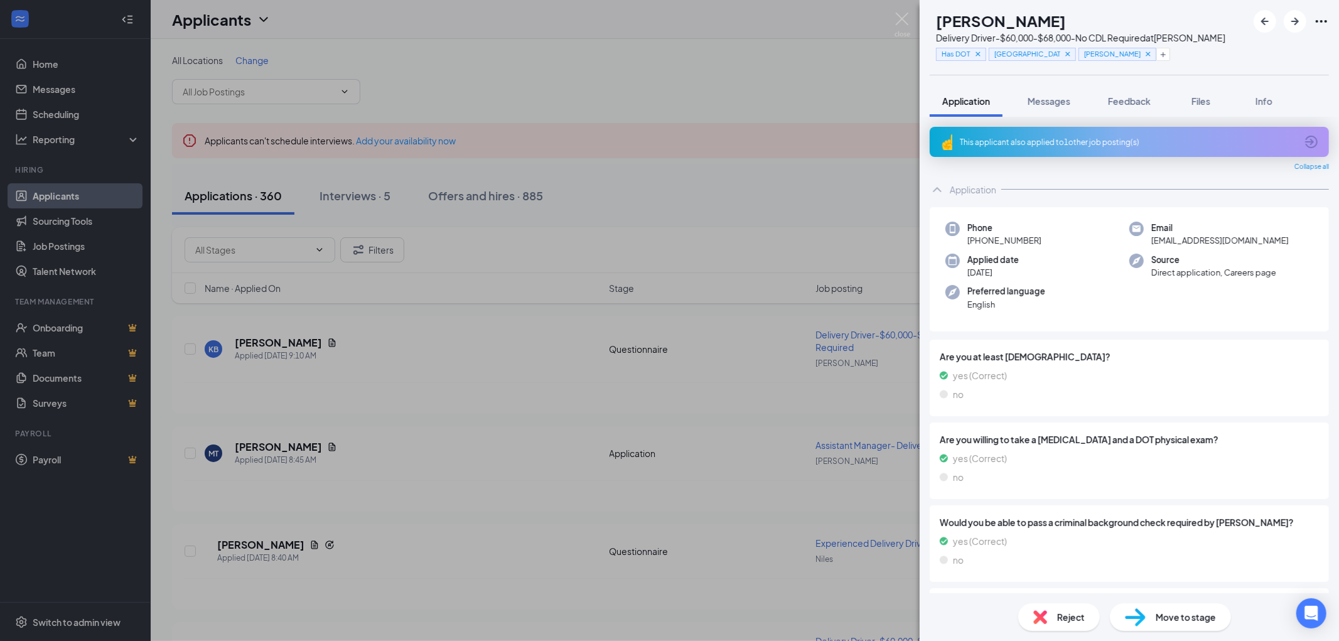
click at [1120, 143] on div "This applicant also applied to 1 other job posting(s)" at bounding box center [1128, 142] width 336 height 11
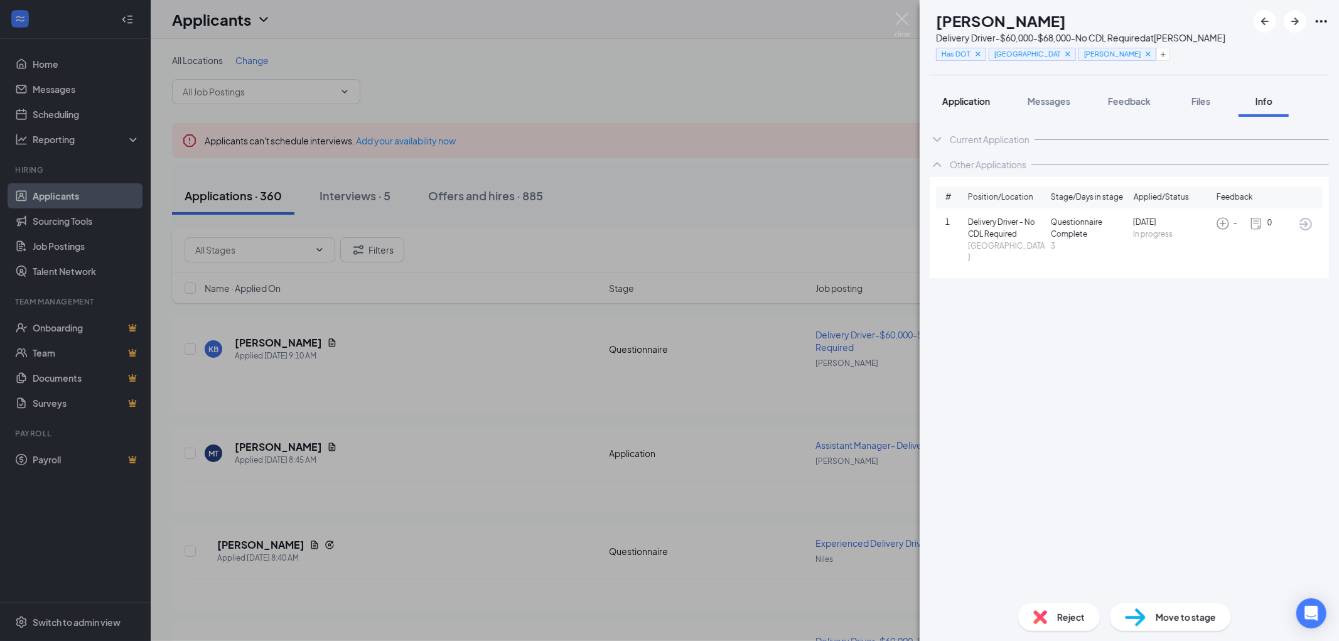
click at [970, 102] on span "Application" at bounding box center [966, 100] width 48 height 11
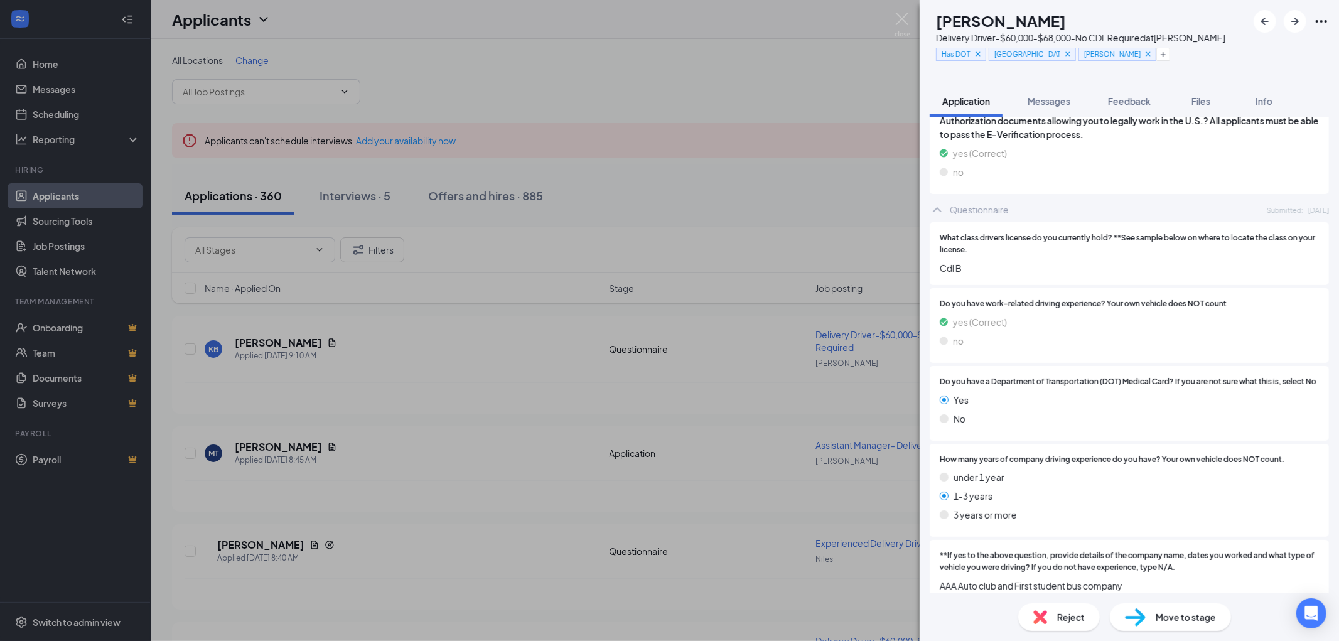
scroll to position [741, 0]
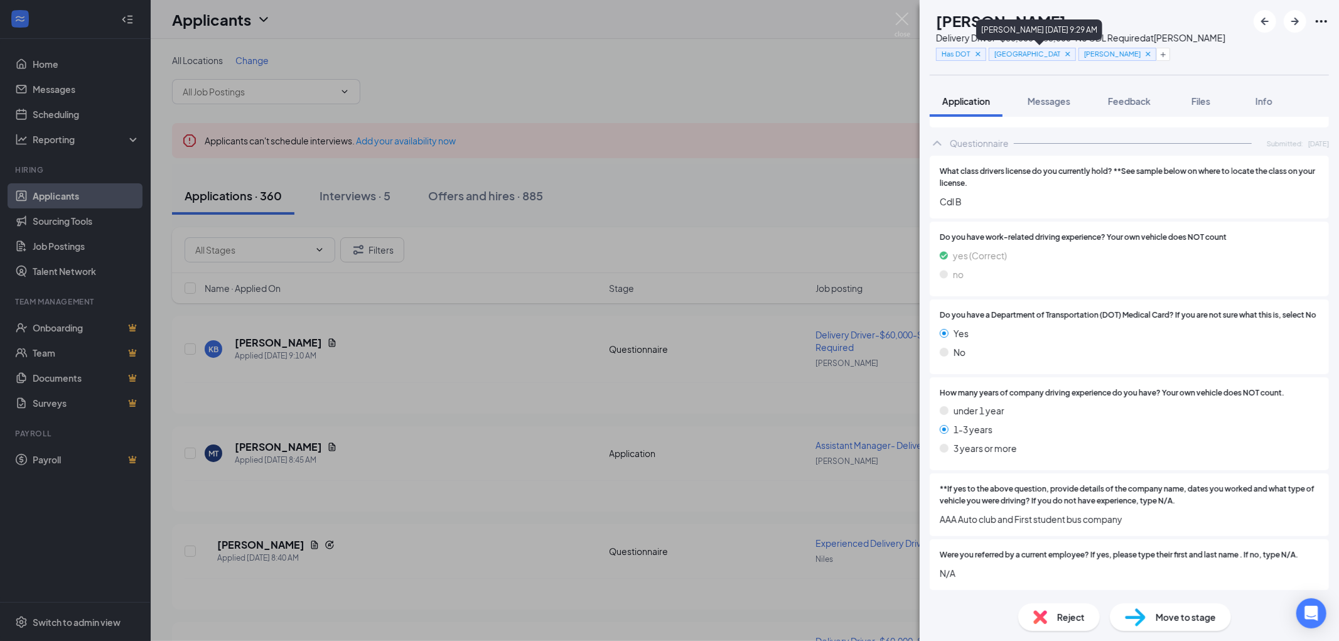
click at [1063, 53] on icon "Cross" at bounding box center [1067, 54] width 9 height 9
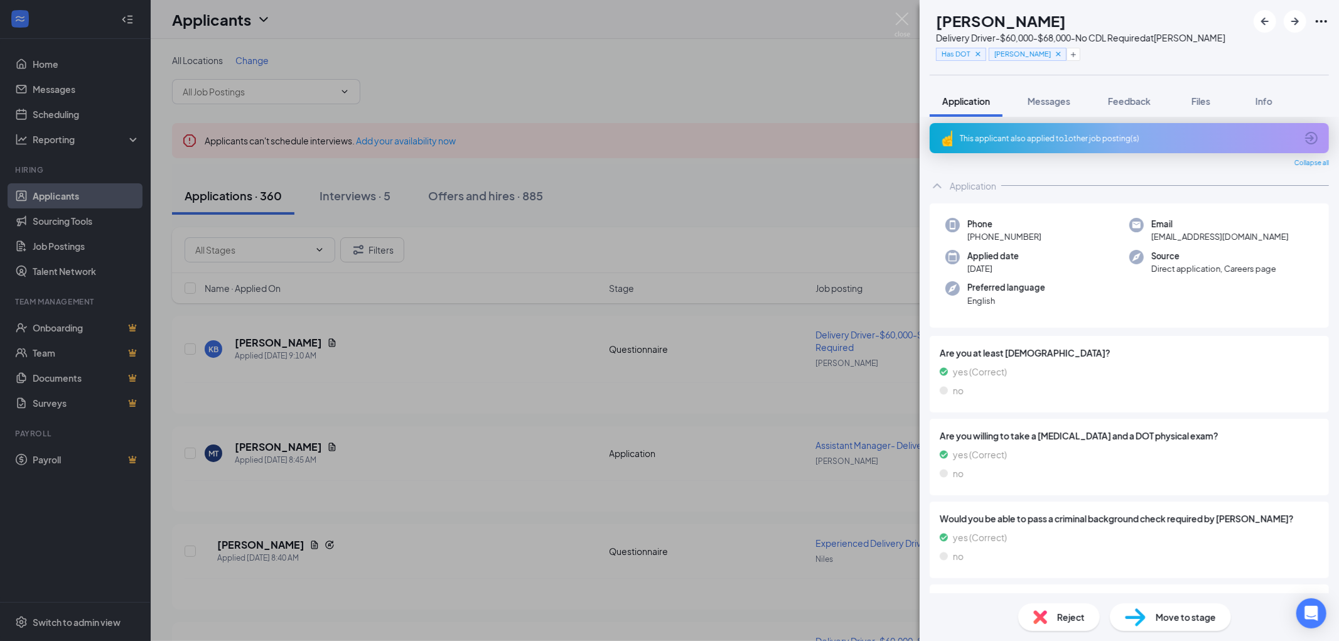
scroll to position [0, 0]
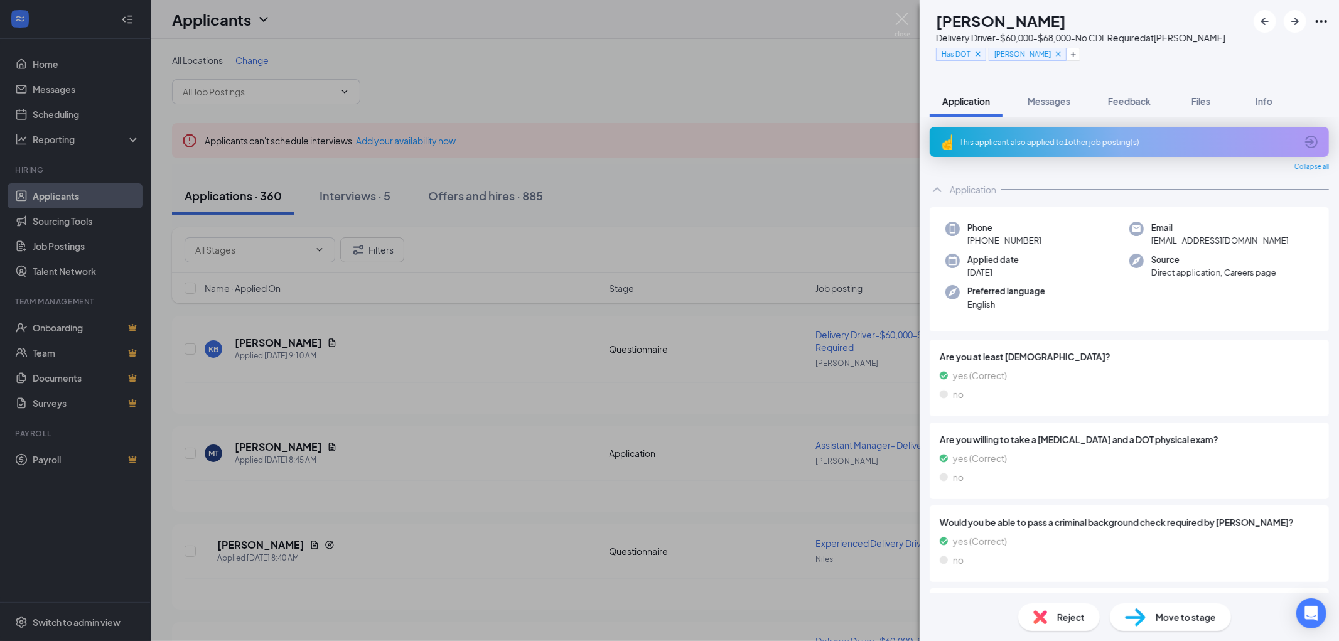
click at [1056, 137] on div "This applicant also applied to 1 other job posting(s)" at bounding box center [1128, 142] width 336 height 11
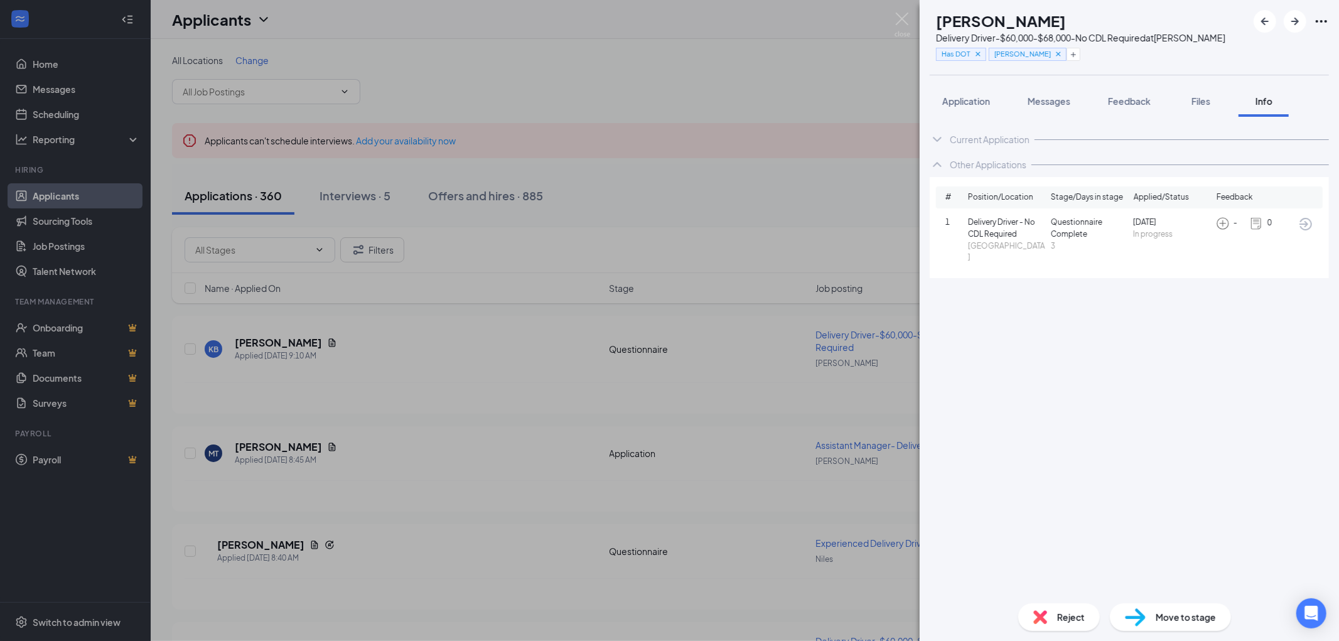
click at [1307, 224] on icon "ArrowCircle" at bounding box center [1305, 224] width 15 height 15
click at [1063, 617] on span "Reject" at bounding box center [1071, 617] width 28 height 14
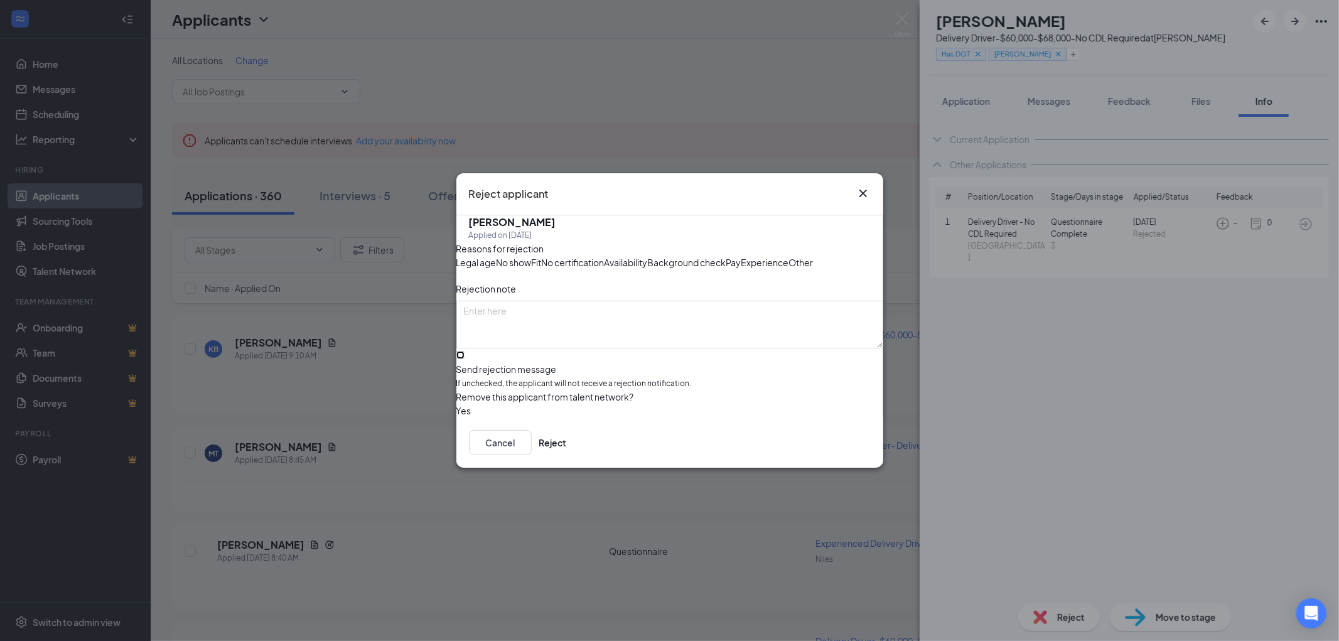
click at [464, 359] on input "Send rejection message If unchecked, the applicant will not receive a rejection…" at bounding box center [460, 355] width 8 height 8
checkbox input "true"
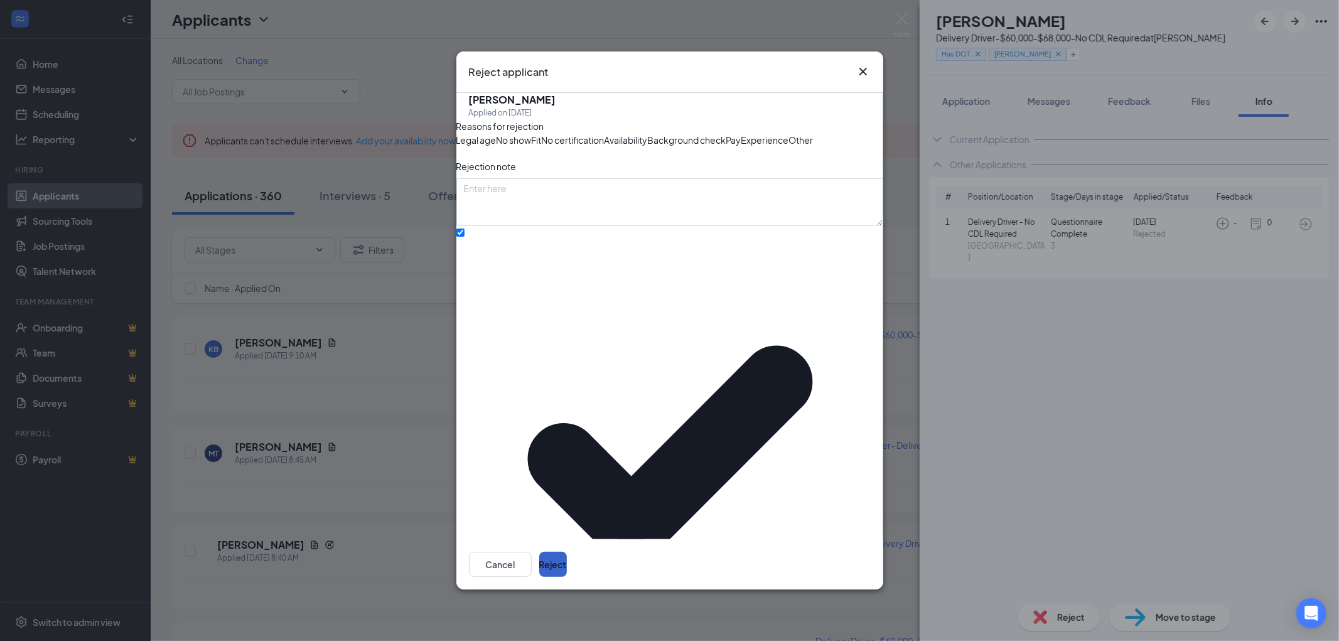
click at [567, 552] on button "Reject" at bounding box center [553, 564] width 28 height 25
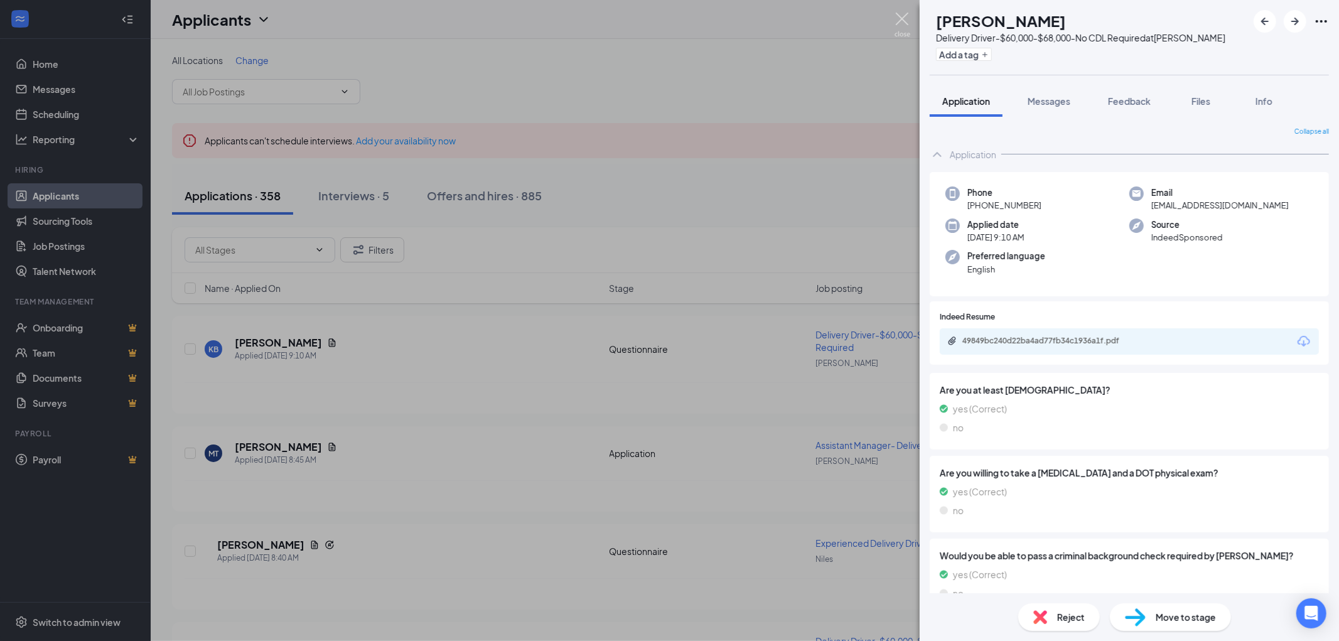
drag, startPoint x: 899, startPoint y: 15, endPoint x: 909, endPoint y: 23, distance: 12.5
click at [899, 15] on img at bounding box center [902, 25] width 16 height 24
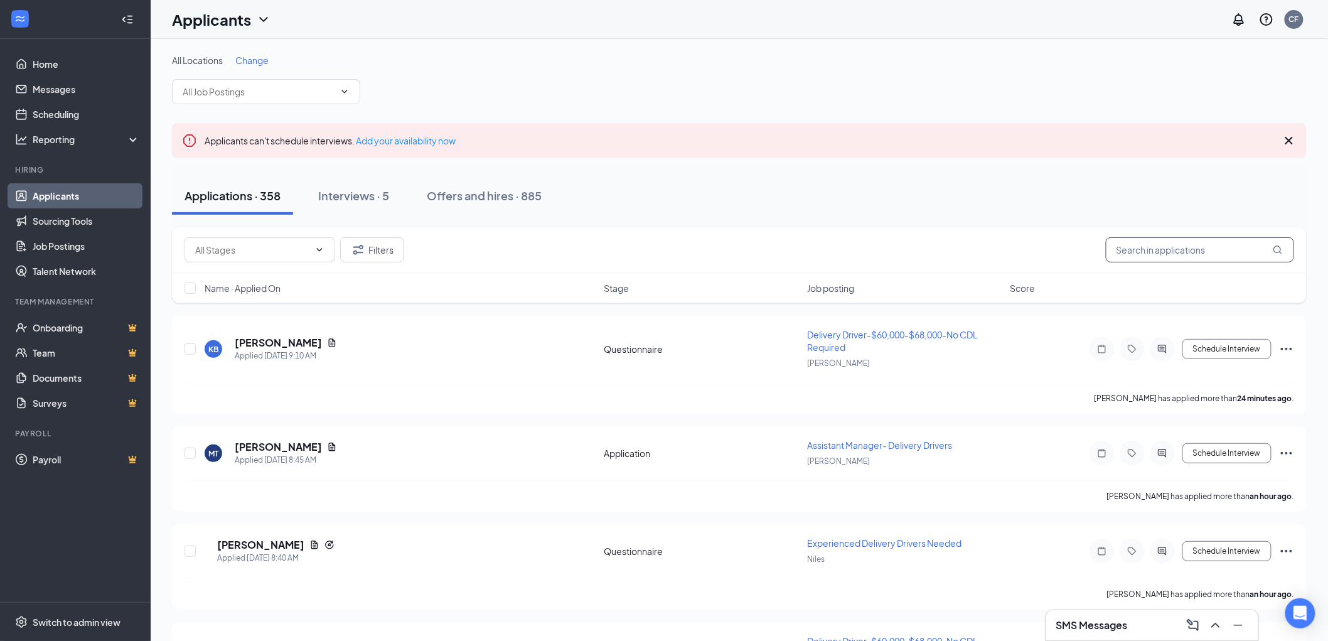
click at [1130, 250] on input "text" at bounding box center [1200, 249] width 188 height 25
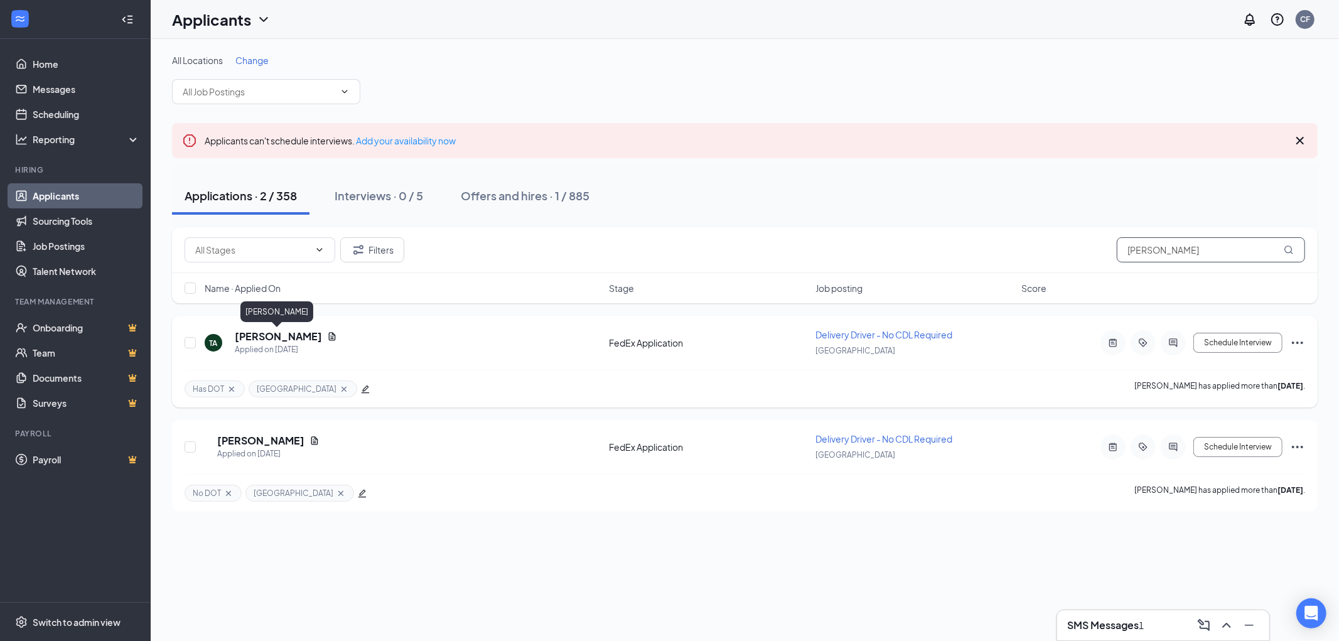
type input "tyrone"
click at [279, 336] on h5 "Tyrone Anderson" at bounding box center [278, 337] width 87 height 14
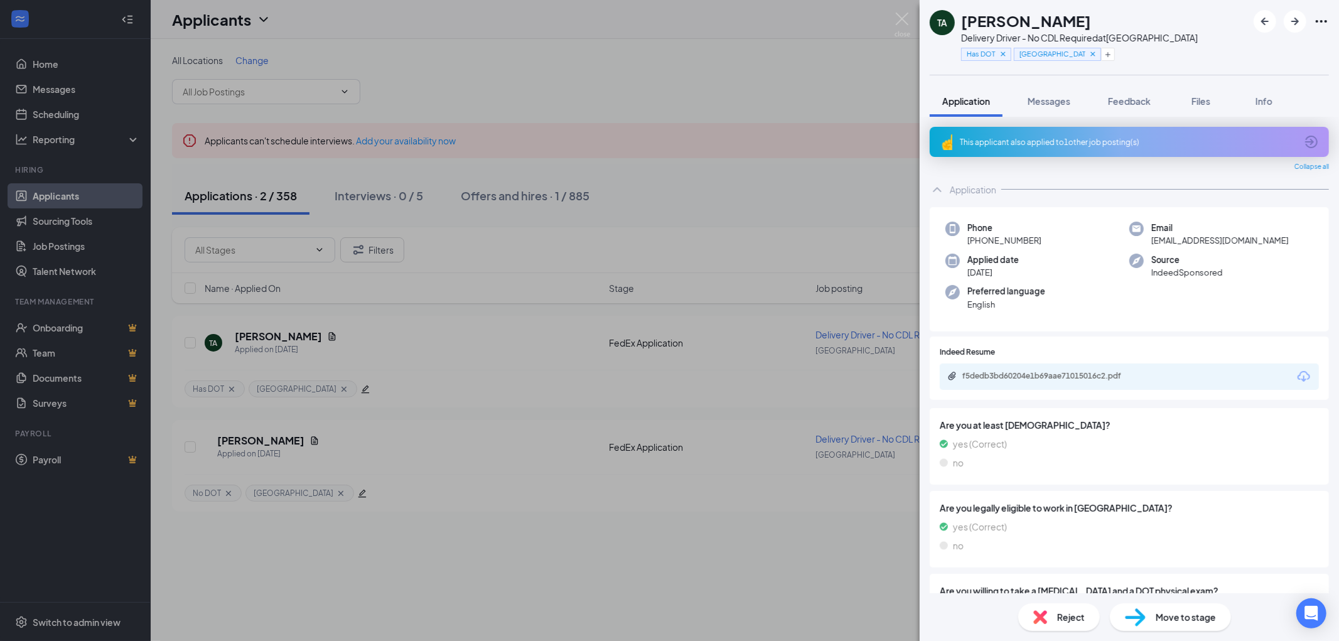
click at [1066, 140] on div "This applicant also applied to 1 other job posting(s)" at bounding box center [1128, 142] width 336 height 11
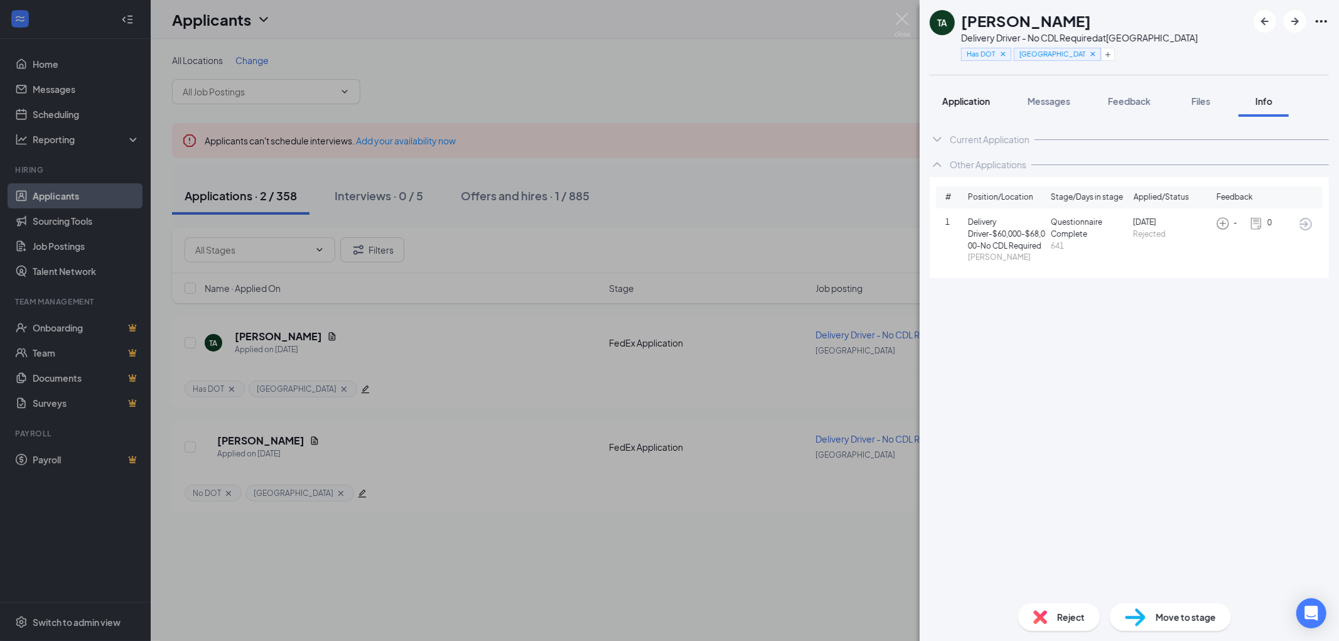
click at [977, 95] on span "Application" at bounding box center [966, 100] width 48 height 11
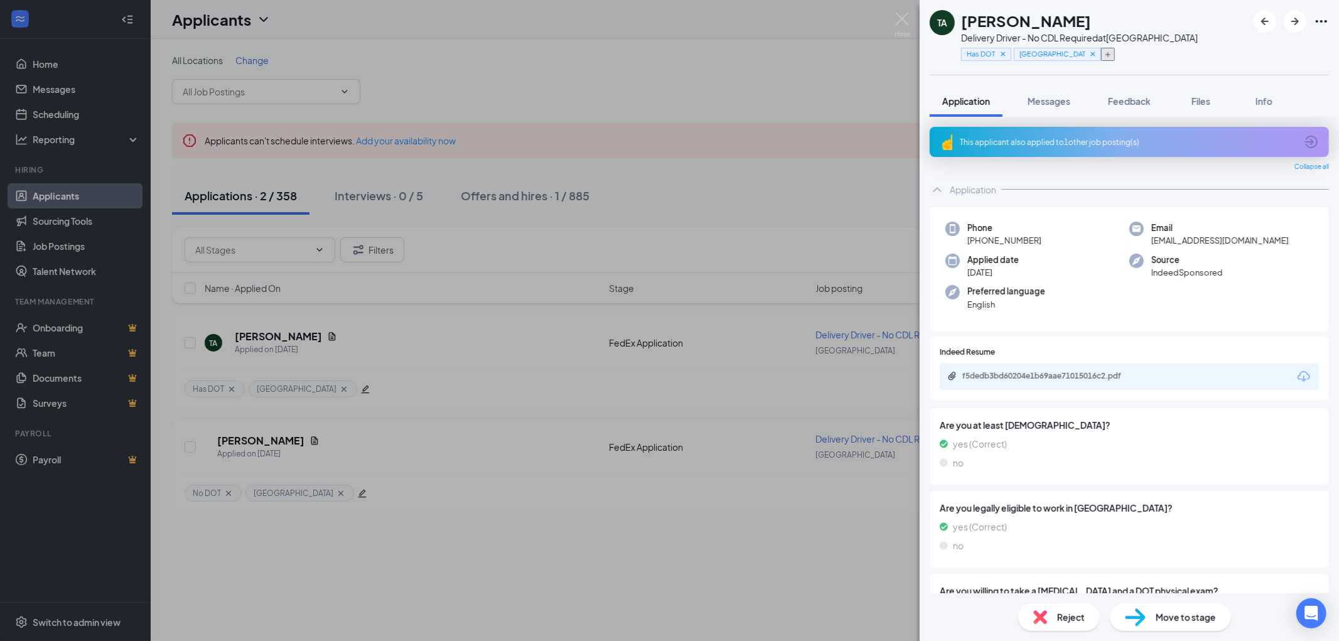
click at [1104, 51] on icon "Plus" at bounding box center [1108, 55] width 8 height 8
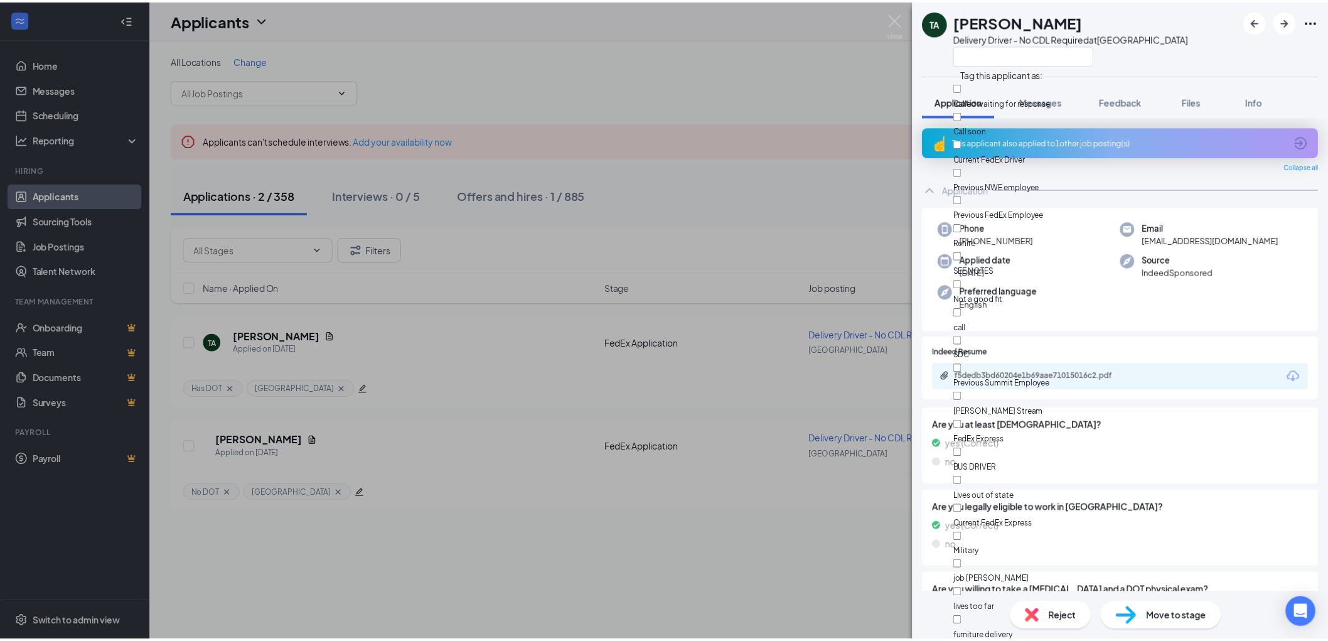
scroll to position [692, 0]
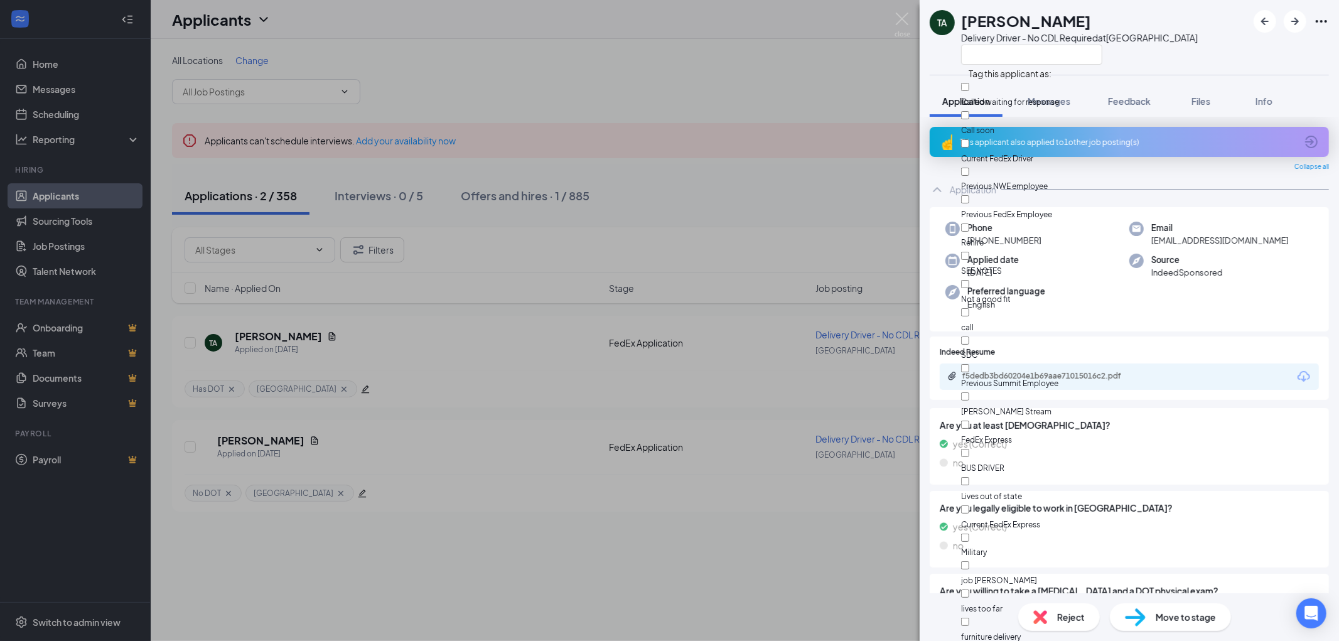
checkbox input "true"
click at [1196, 56] on div "TA Tyrone Anderson Delivery Driver - No CDL Required at South Loop" at bounding box center [1128, 37] width 419 height 75
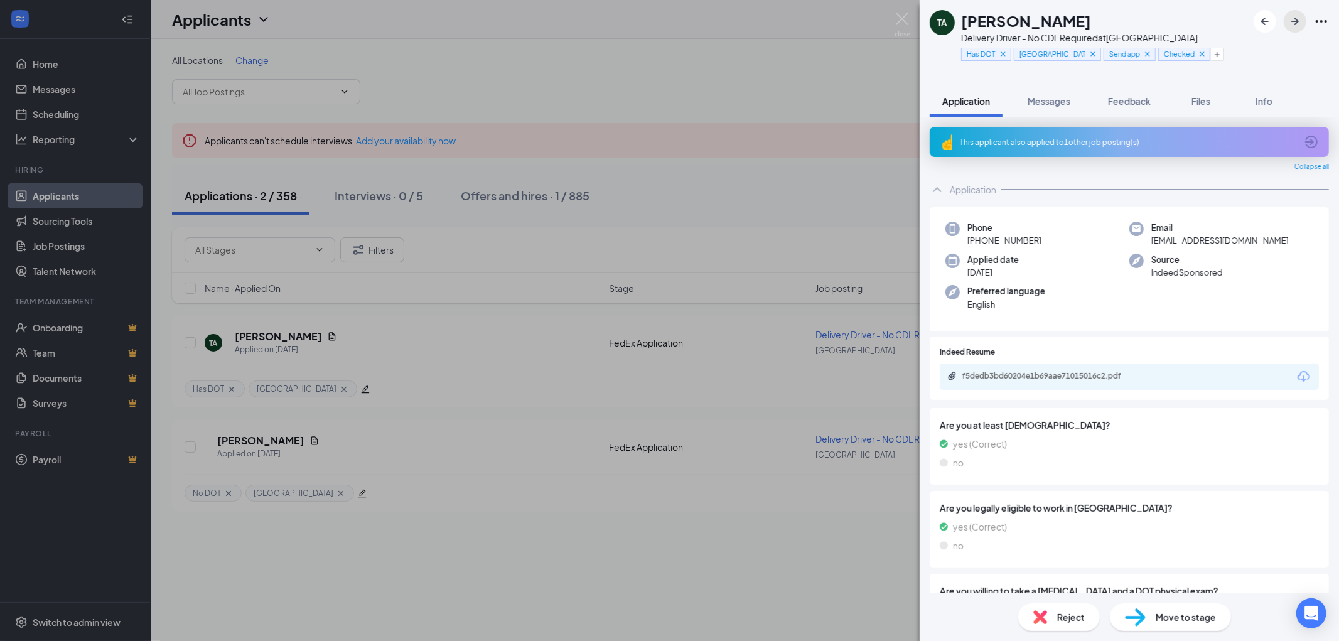
click at [1295, 19] on icon "ArrowRight" at bounding box center [1295, 22] width 8 height 8
click at [903, 18] on img at bounding box center [902, 25] width 16 height 24
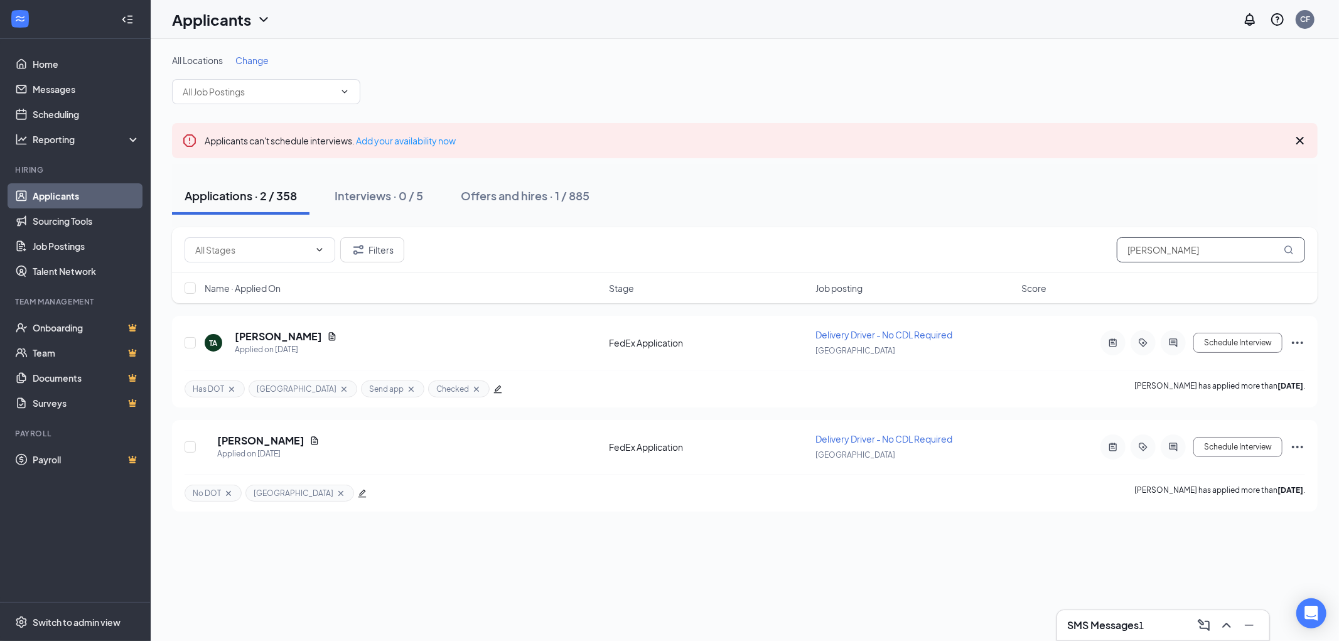
drag, startPoint x: 1186, startPoint y: 240, endPoint x: 1000, endPoint y: 272, distance: 188.5
click at [1041, 271] on div "Filters tyrone" at bounding box center [744, 250] width 1145 height 46
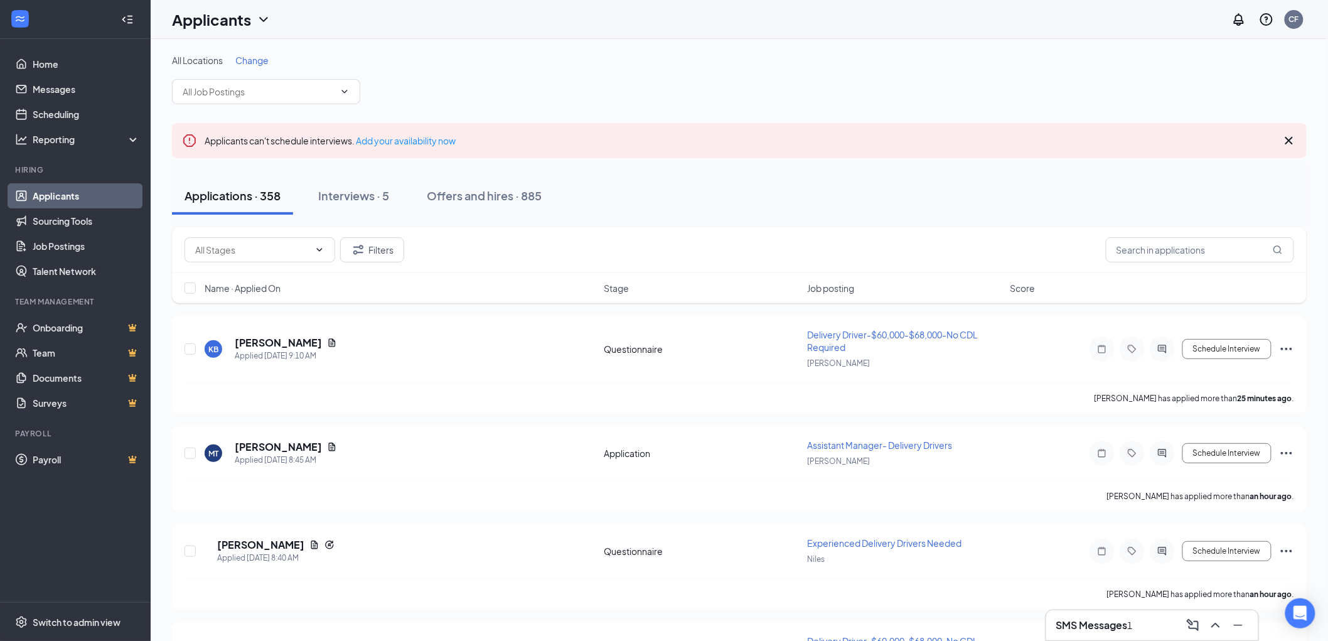
click at [1086, 622] on h3 "SMS Messages" at bounding box center [1092, 625] width 72 height 14
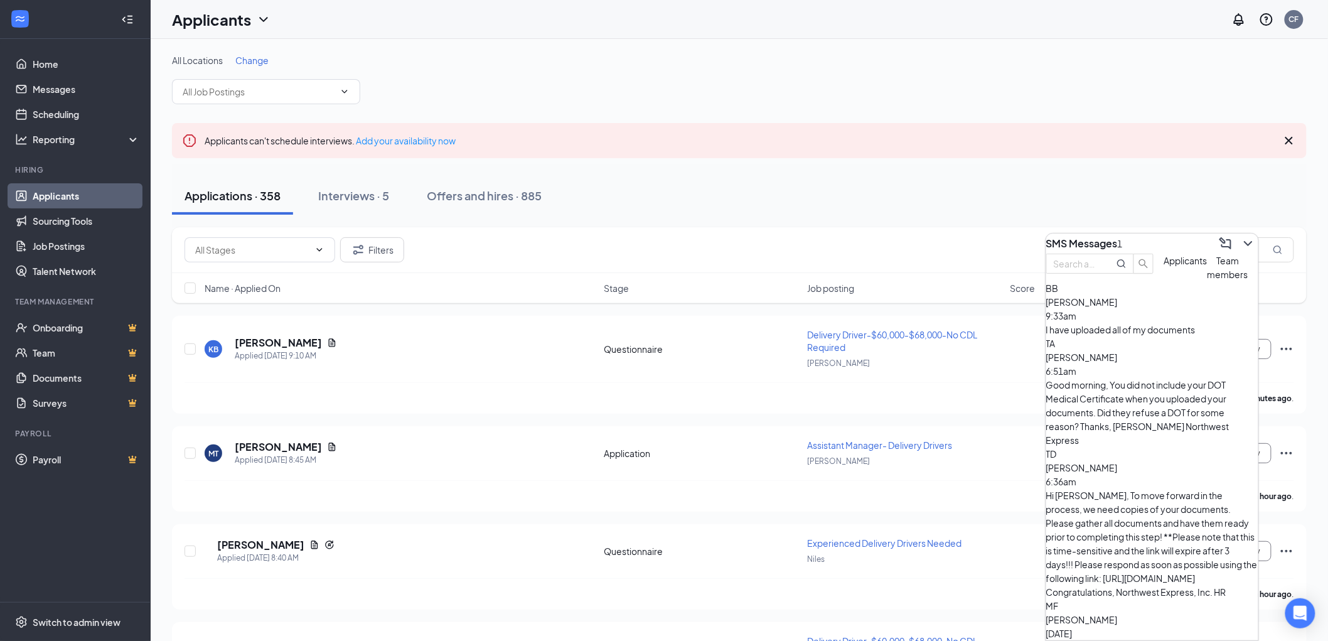
click at [1149, 336] on div "I have uploaded all of my documents" at bounding box center [1152, 330] width 212 height 14
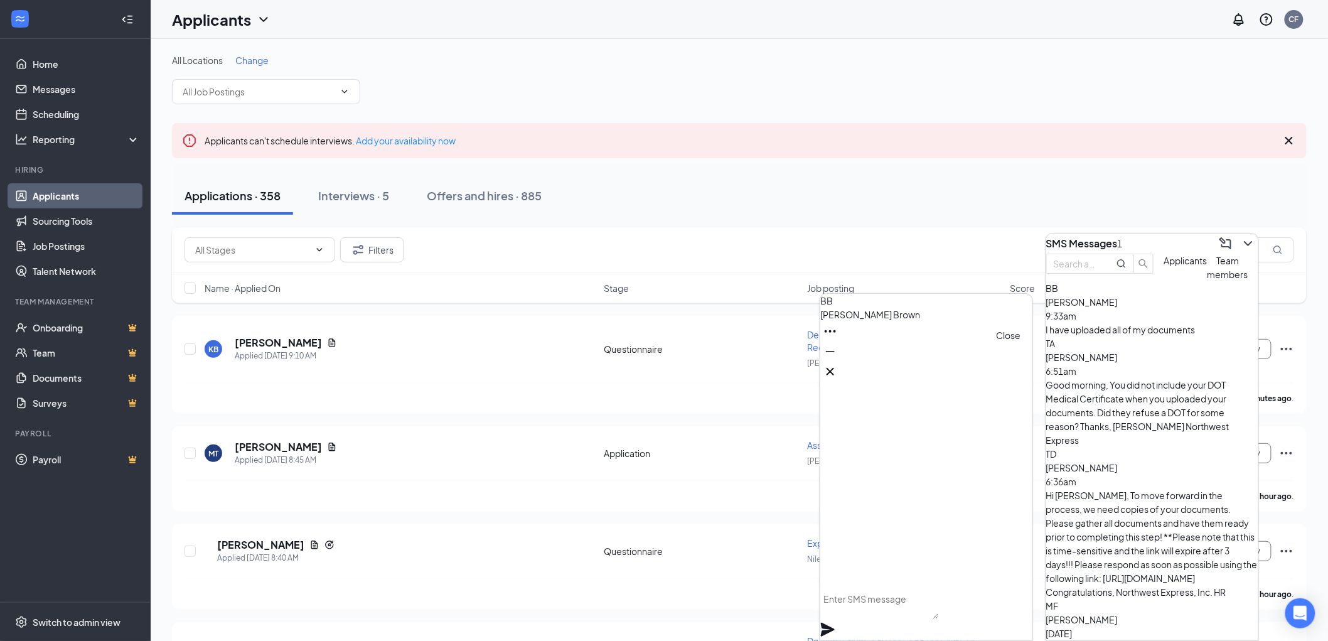
click at [834, 368] on icon "Cross" at bounding box center [831, 372] width 8 height 8
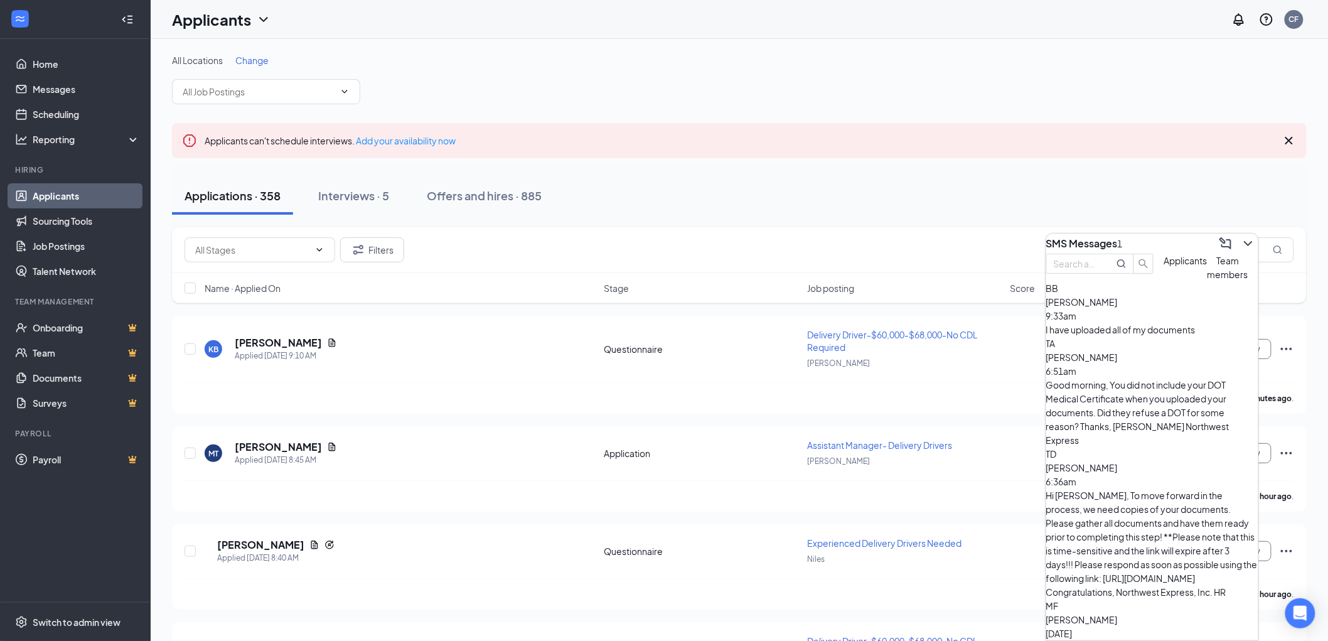
click at [1113, 336] on div "I have uploaded all of my documents" at bounding box center [1152, 330] width 212 height 14
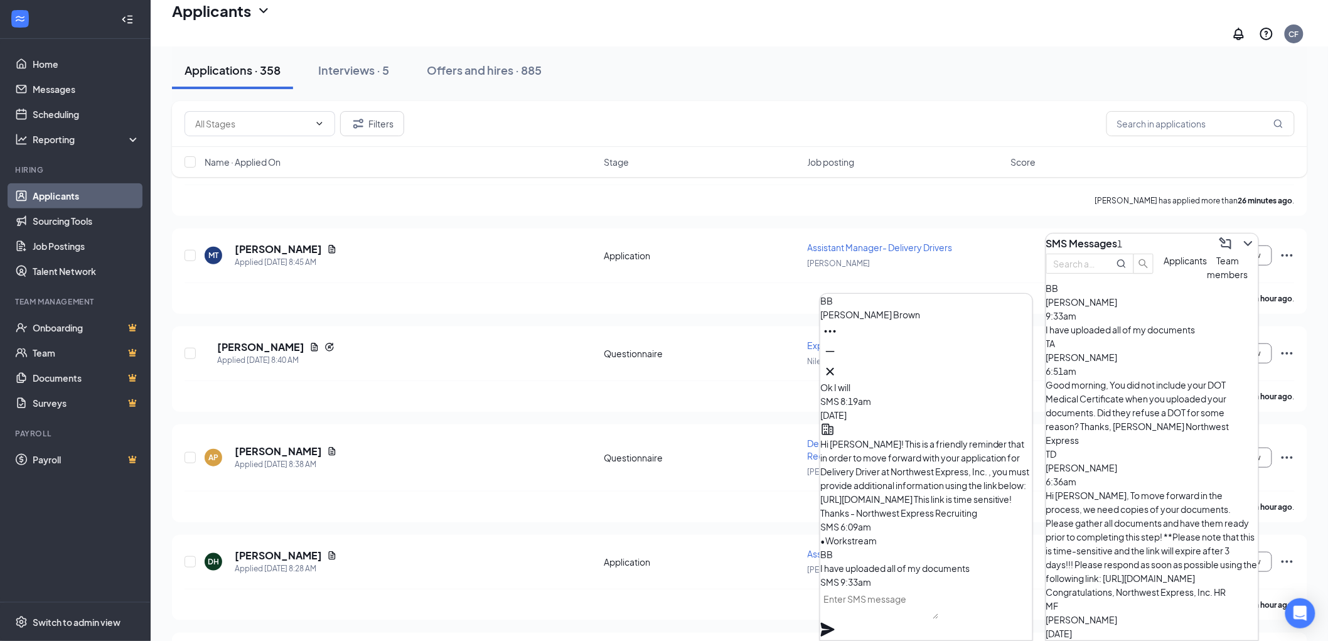
scroll to position [209, 0]
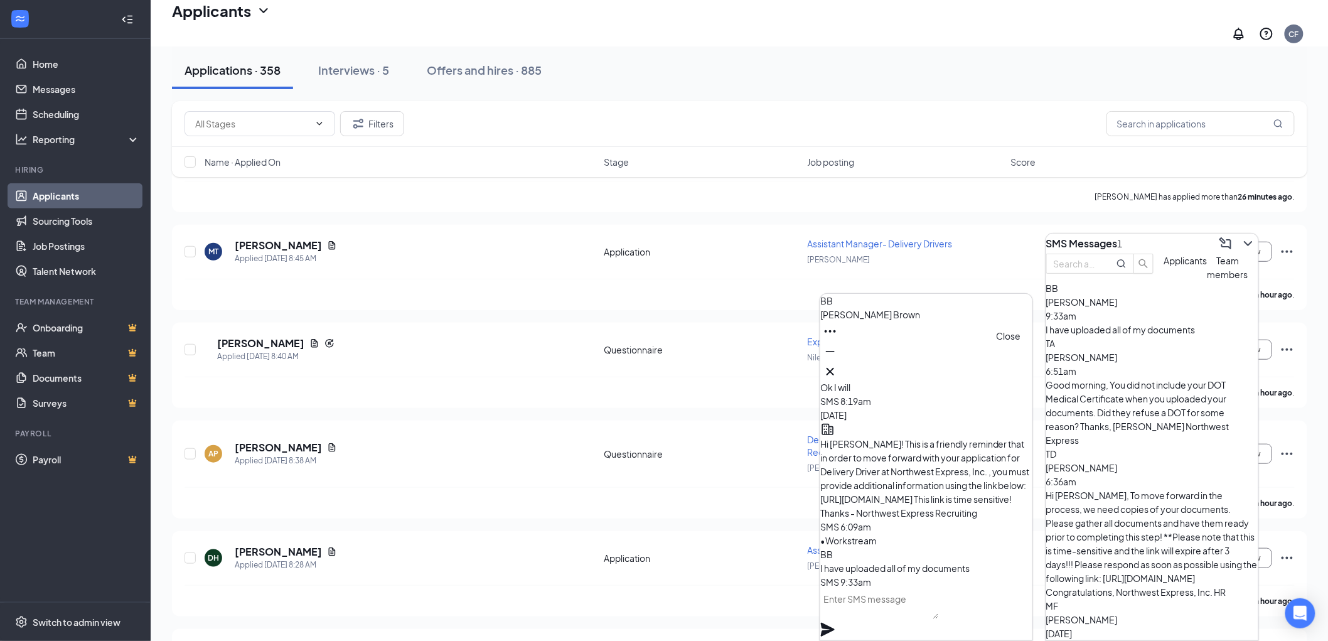
click at [838, 364] on icon "Cross" at bounding box center [830, 371] width 15 height 15
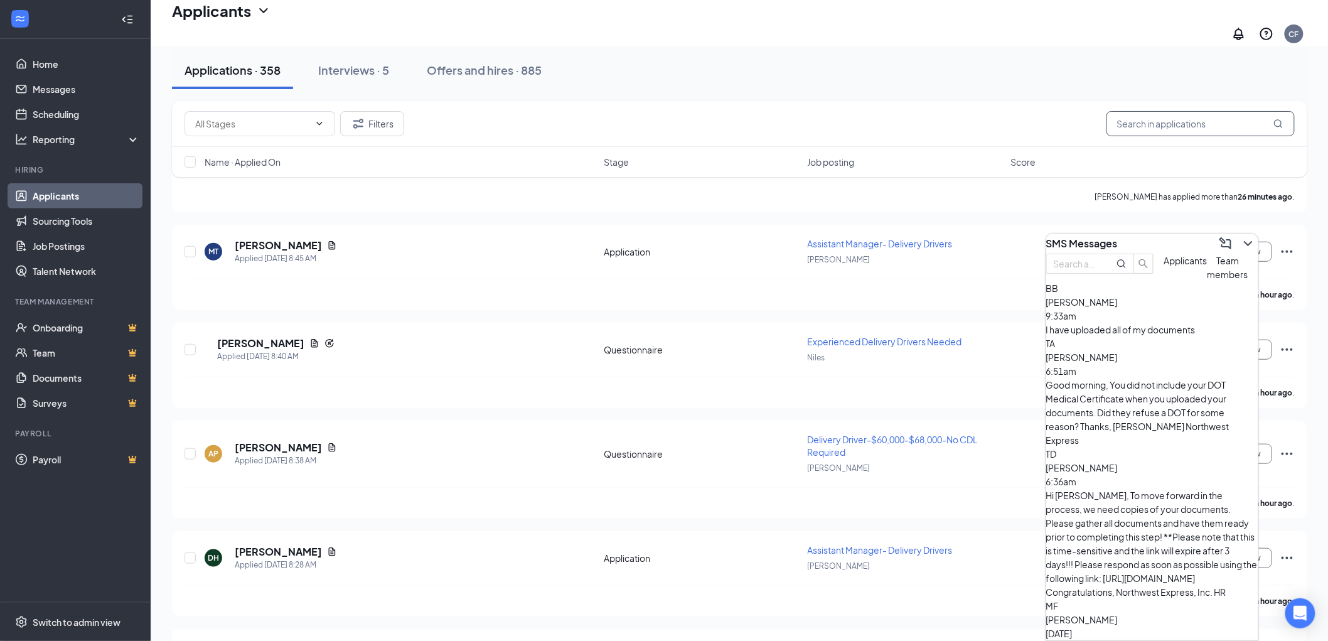
click at [1161, 121] on input "text" at bounding box center [1201, 123] width 188 height 25
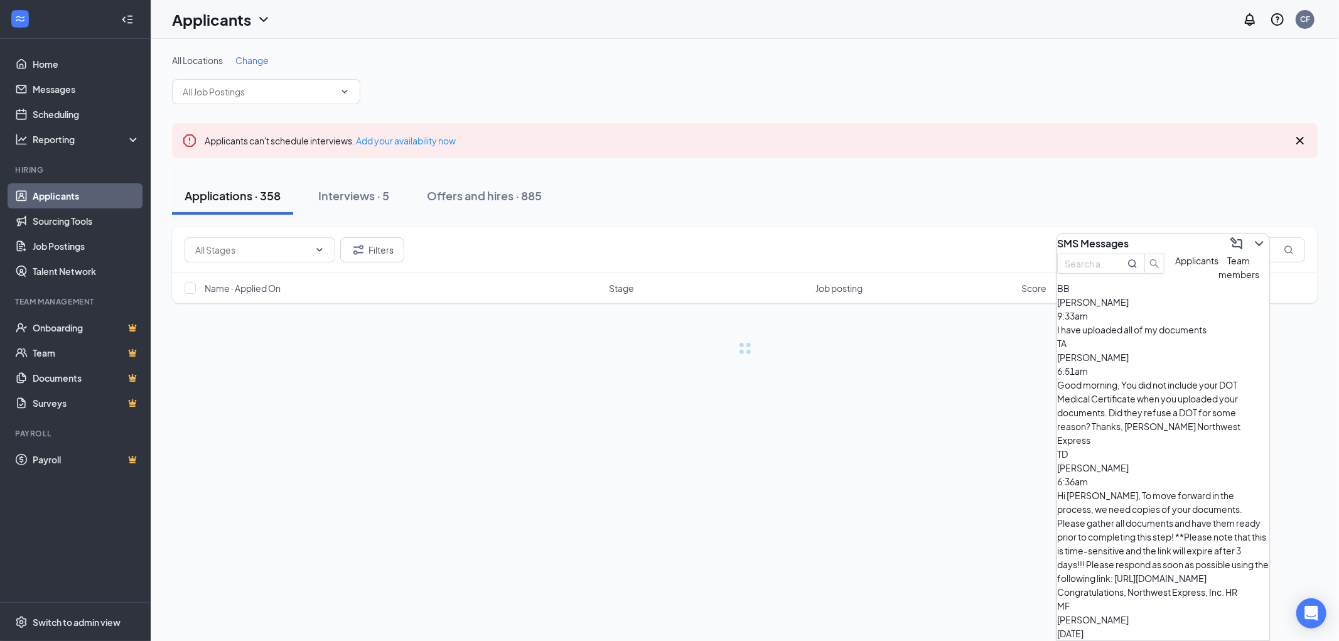
drag, startPoint x: 1196, startPoint y: 230, endPoint x: 1206, endPoint y: 233, distance: 10.4
click at [1196, 233] on div "SMS Messages" at bounding box center [1163, 243] width 212 height 20
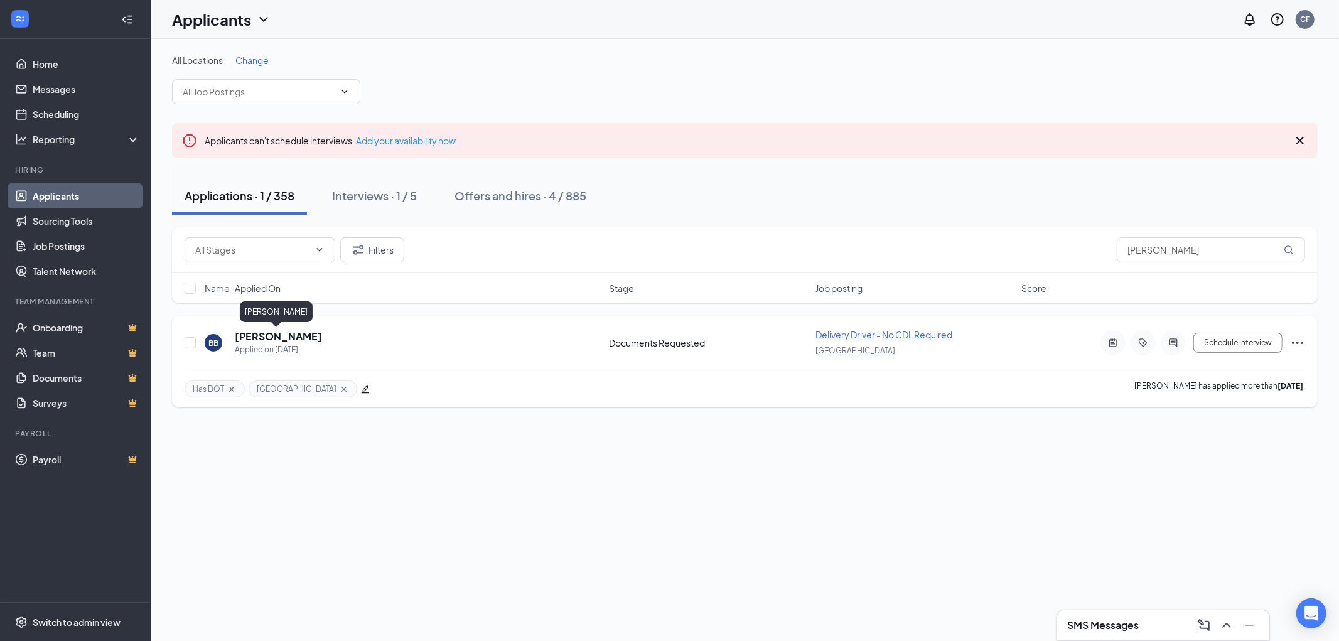
click at [259, 333] on h5 "Brandon Brown" at bounding box center [278, 337] width 87 height 14
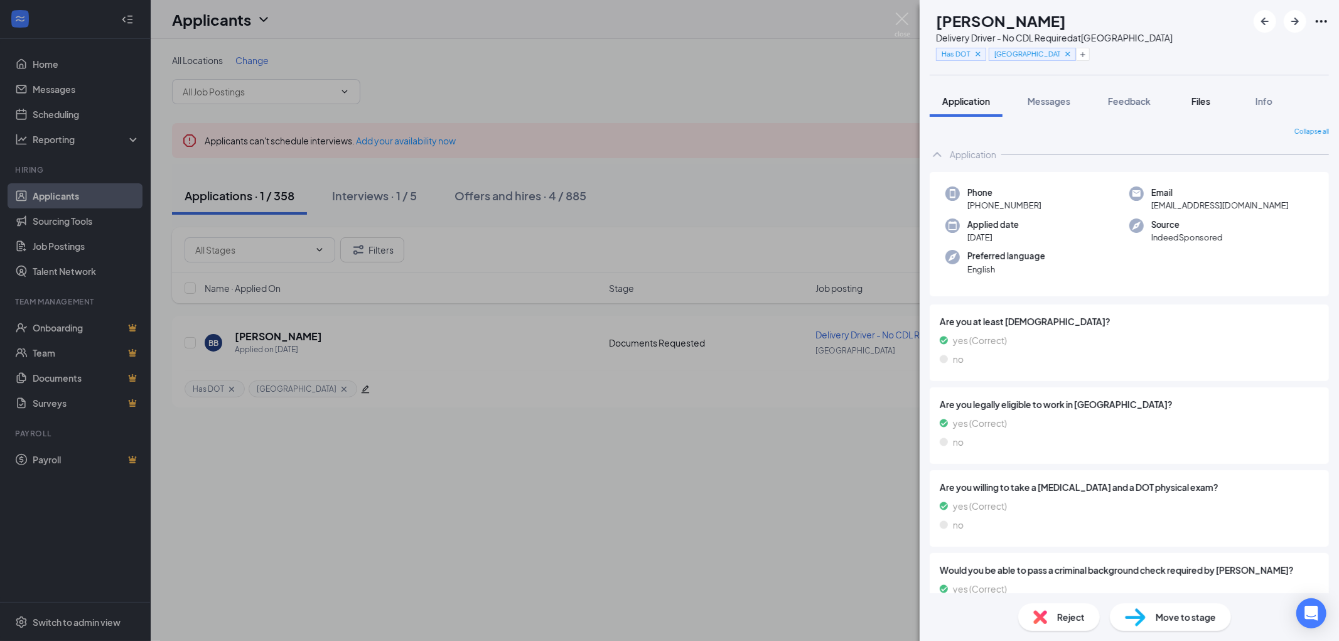
click at [1209, 95] on span "Files" at bounding box center [1200, 100] width 19 height 11
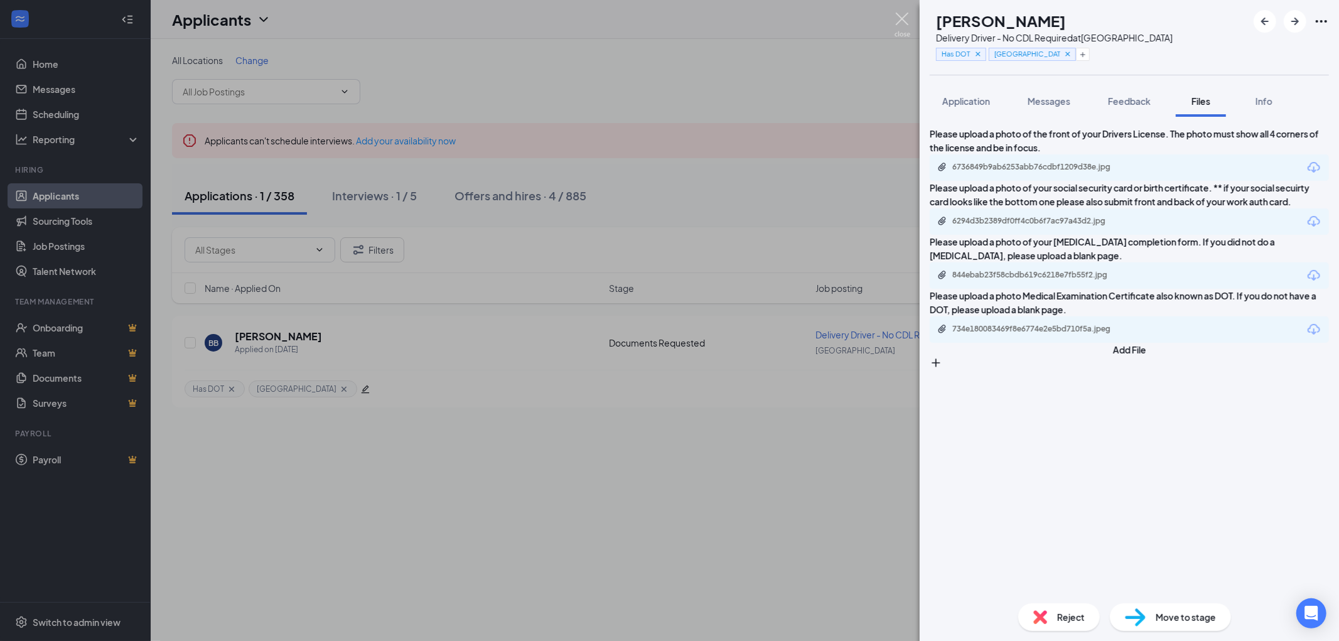
click at [896, 19] on img at bounding box center [902, 25] width 16 height 24
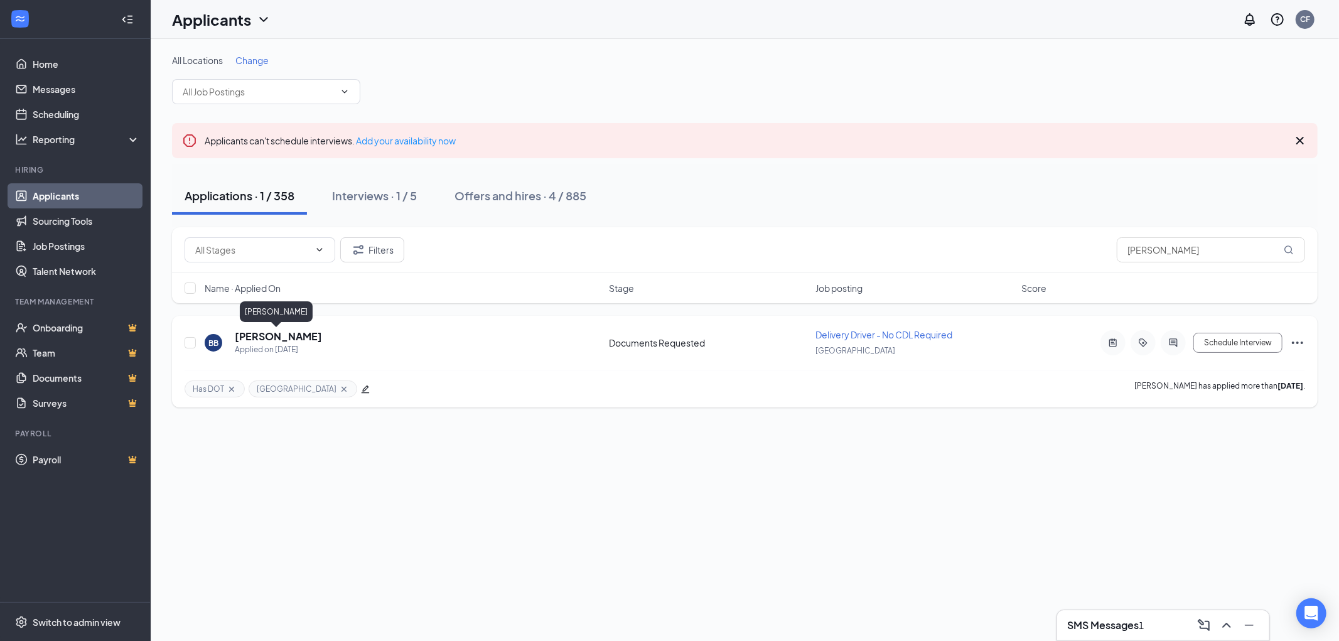
click at [254, 340] on h5 "Brandon Brown" at bounding box center [278, 337] width 87 height 14
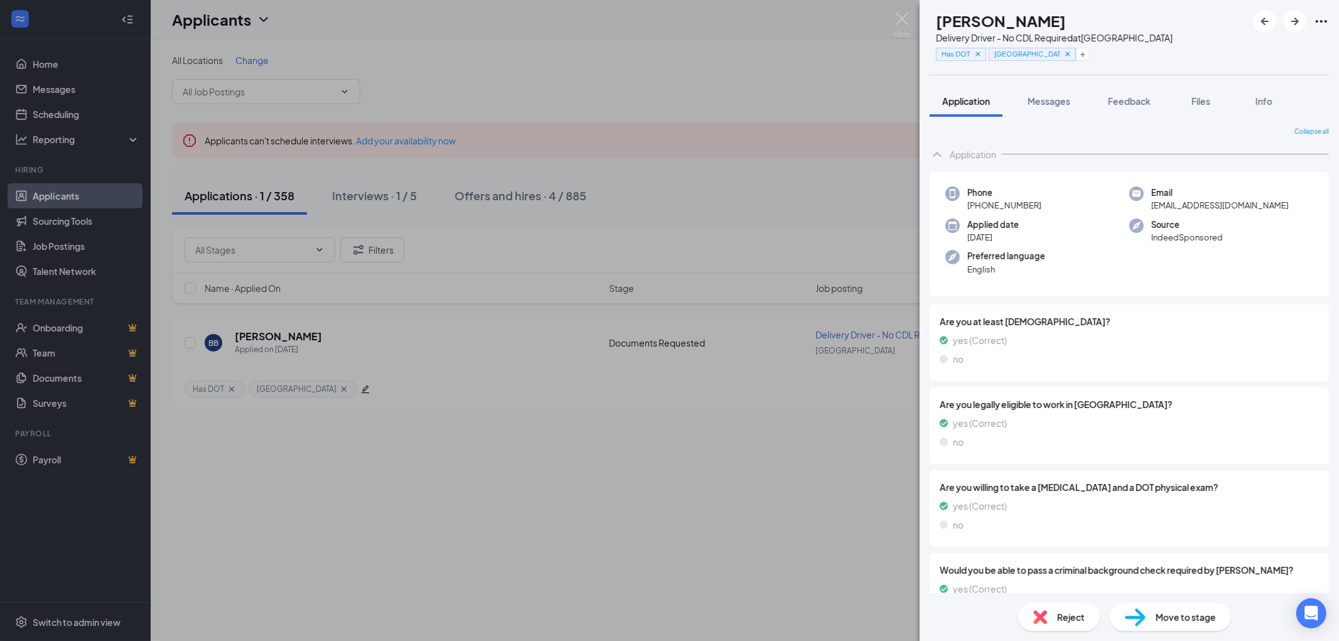
click at [894, 19] on img at bounding box center [902, 25] width 16 height 24
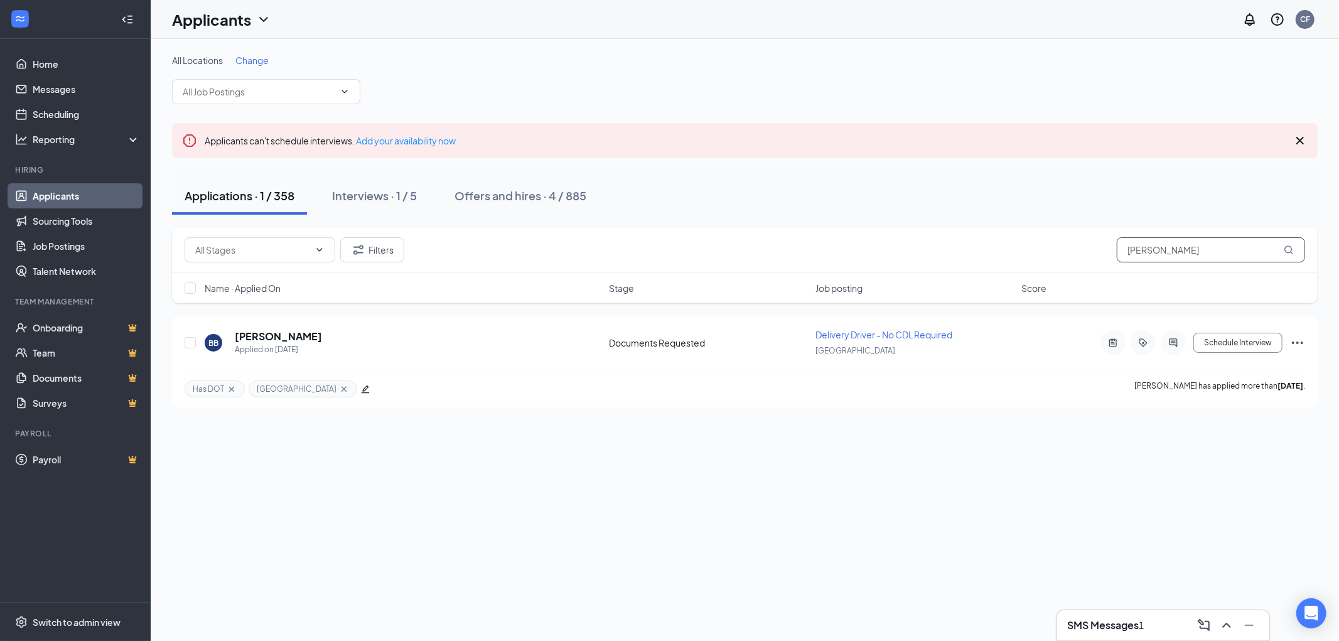
drag, startPoint x: 1189, startPoint y: 250, endPoint x: 1049, endPoint y: 255, distance: 140.1
click at [1056, 252] on div "Filters brandon" at bounding box center [745, 249] width 1120 height 25
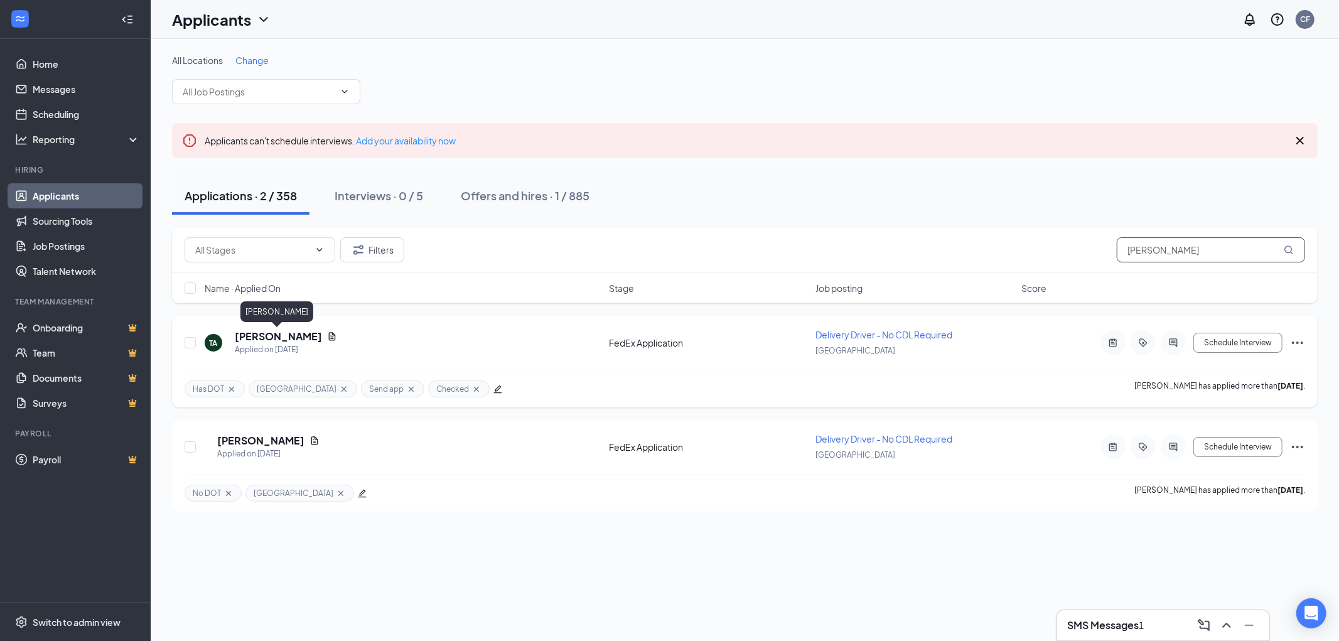
type input "tyrone"
click at [278, 336] on h5 "Tyrone Anderson" at bounding box center [278, 337] width 87 height 14
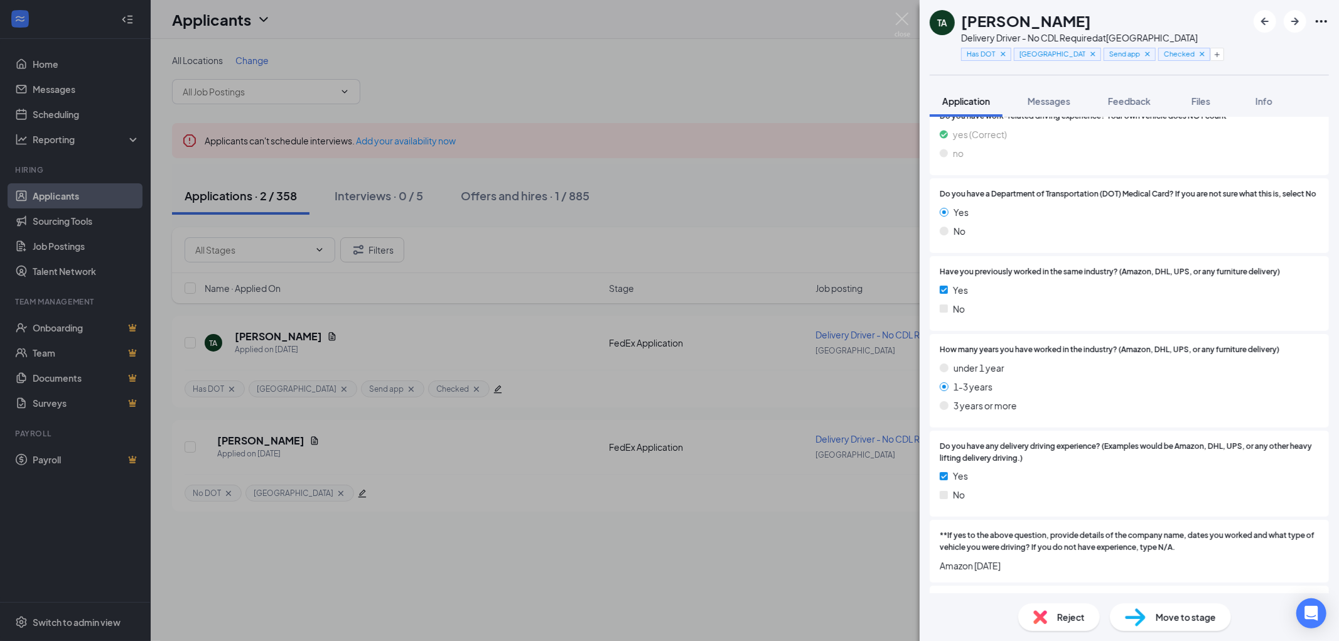
scroll to position [955, 0]
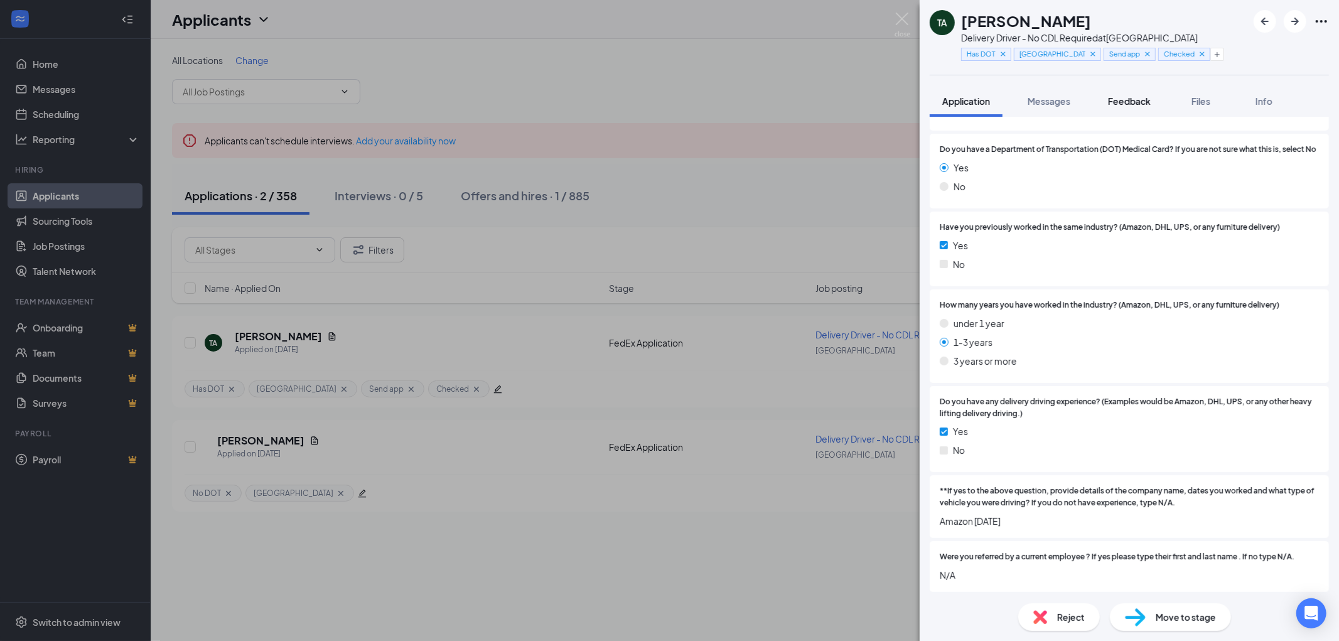
click at [1134, 95] on span "Feedback" at bounding box center [1129, 100] width 43 height 11
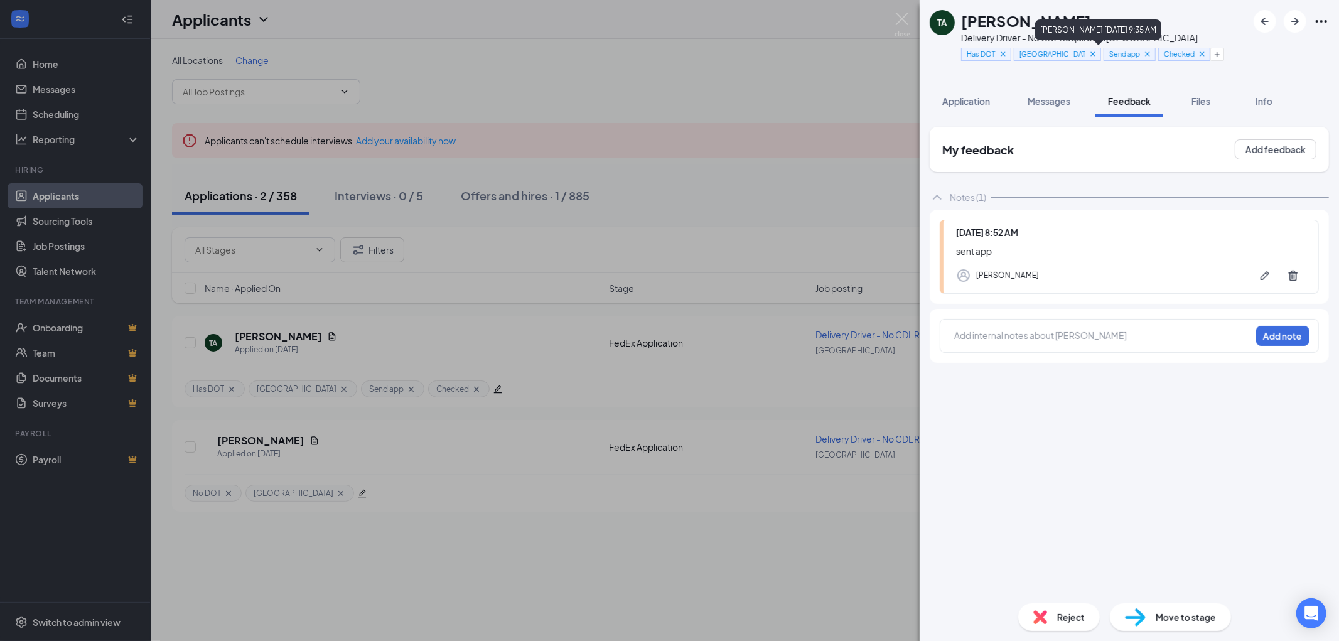
click at [1143, 53] on icon "Cross" at bounding box center [1147, 54] width 9 height 9
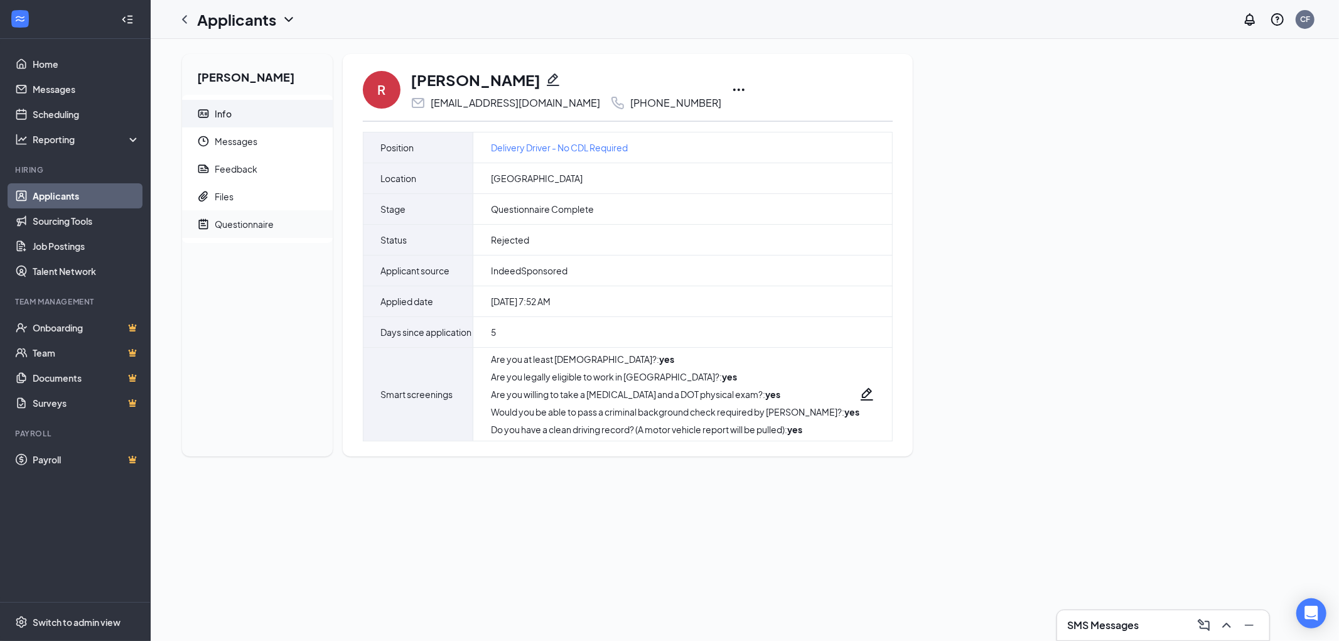
click at [244, 217] on span "Questionnaire" at bounding box center [269, 224] width 108 height 28
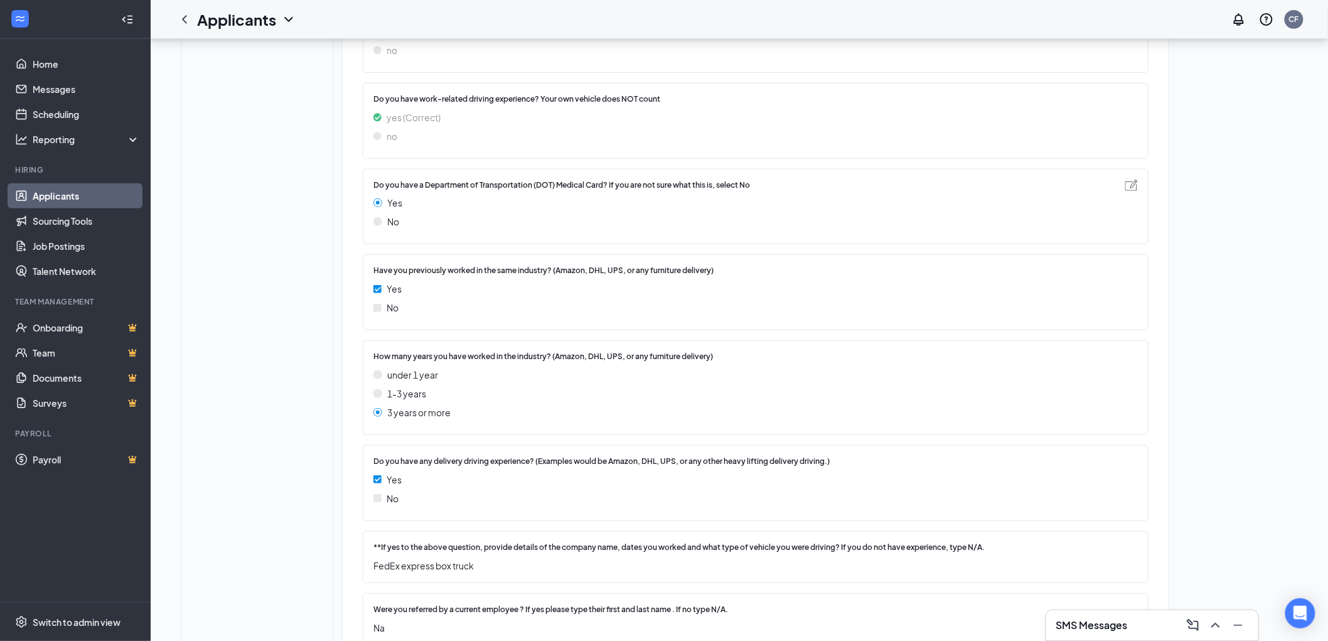
scroll to position [265, 0]
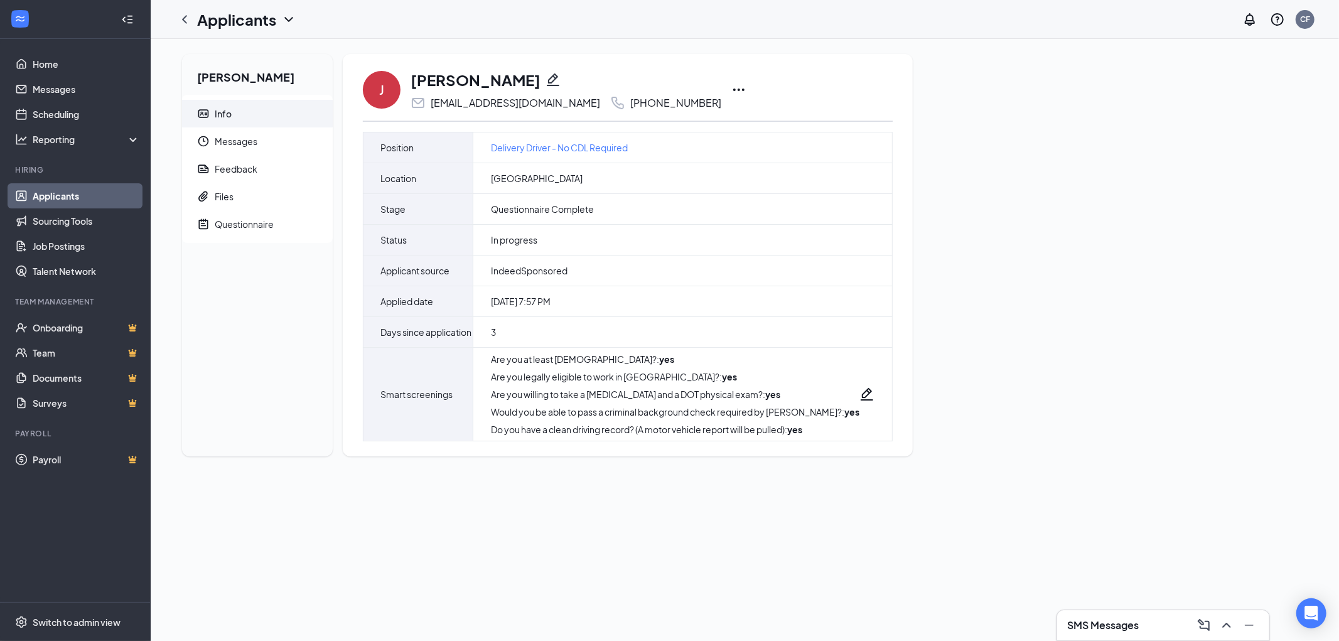
click at [731, 89] on icon "Ellipses" at bounding box center [738, 89] width 15 height 15
click at [728, 269] on p "Reject" at bounding box center [760, 270] width 108 height 13
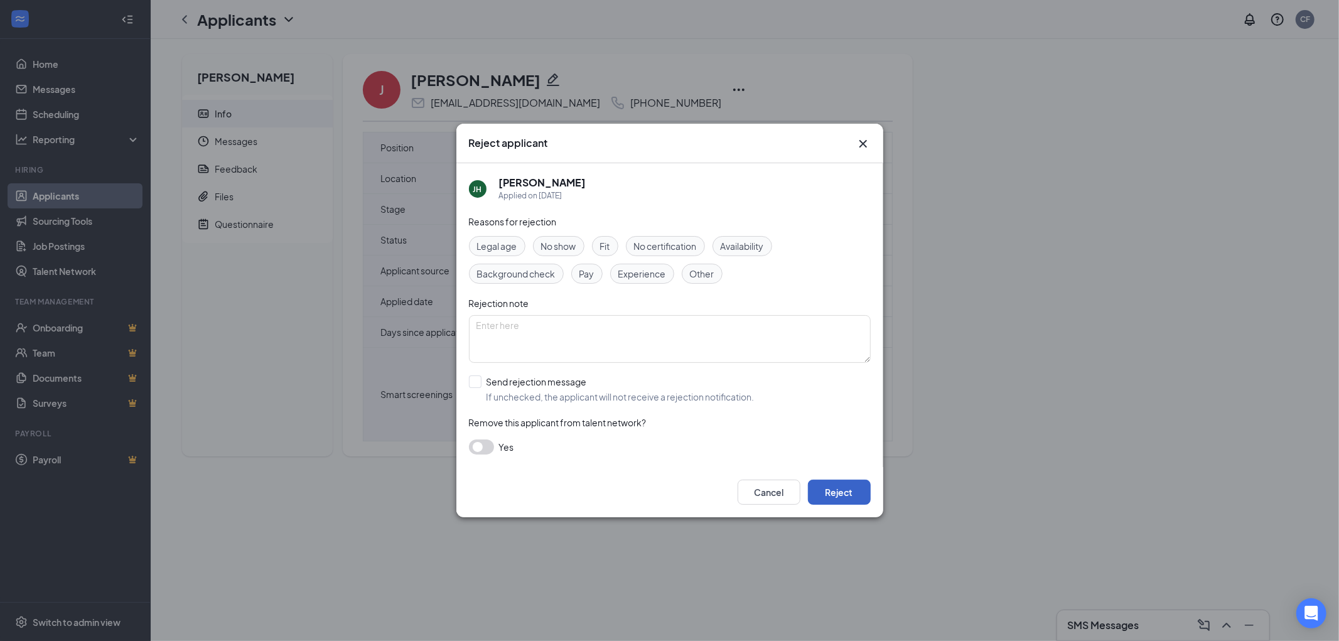
click at [839, 492] on button "Reject" at bounding box center [839, 492] width 63 height 25
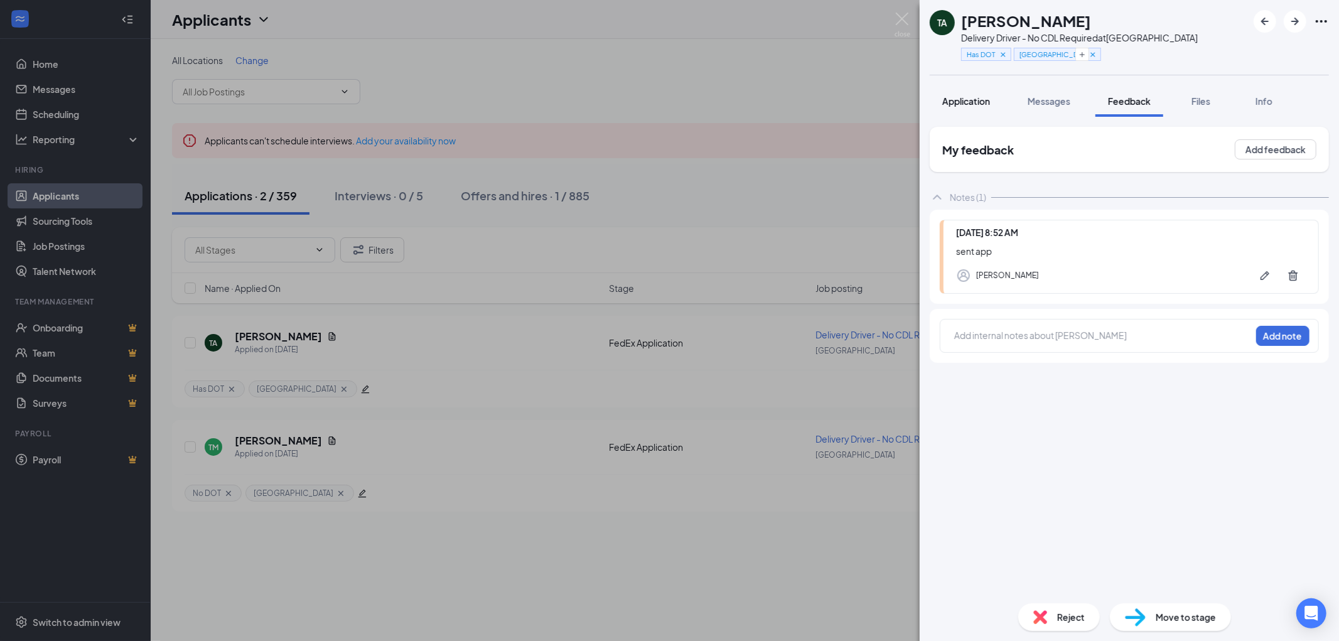
click at [973, 104] on span "Application" at bounding box center [966, 100] width 48 height 11
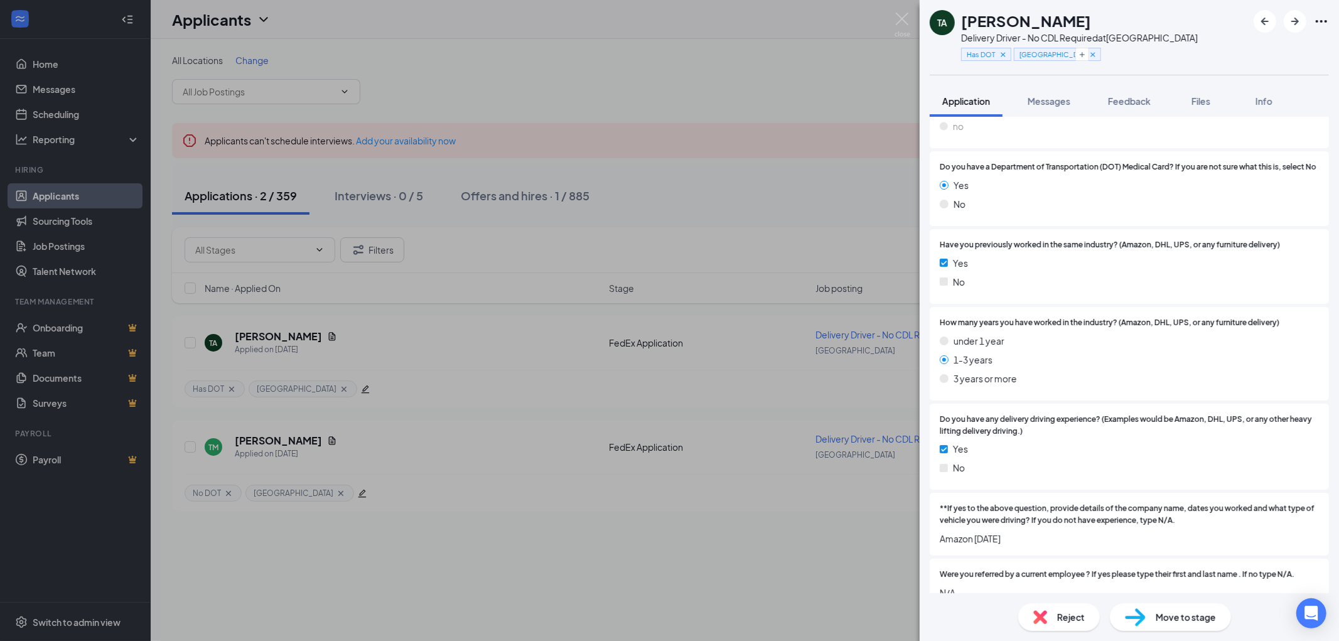
scroll to position [955, 0]
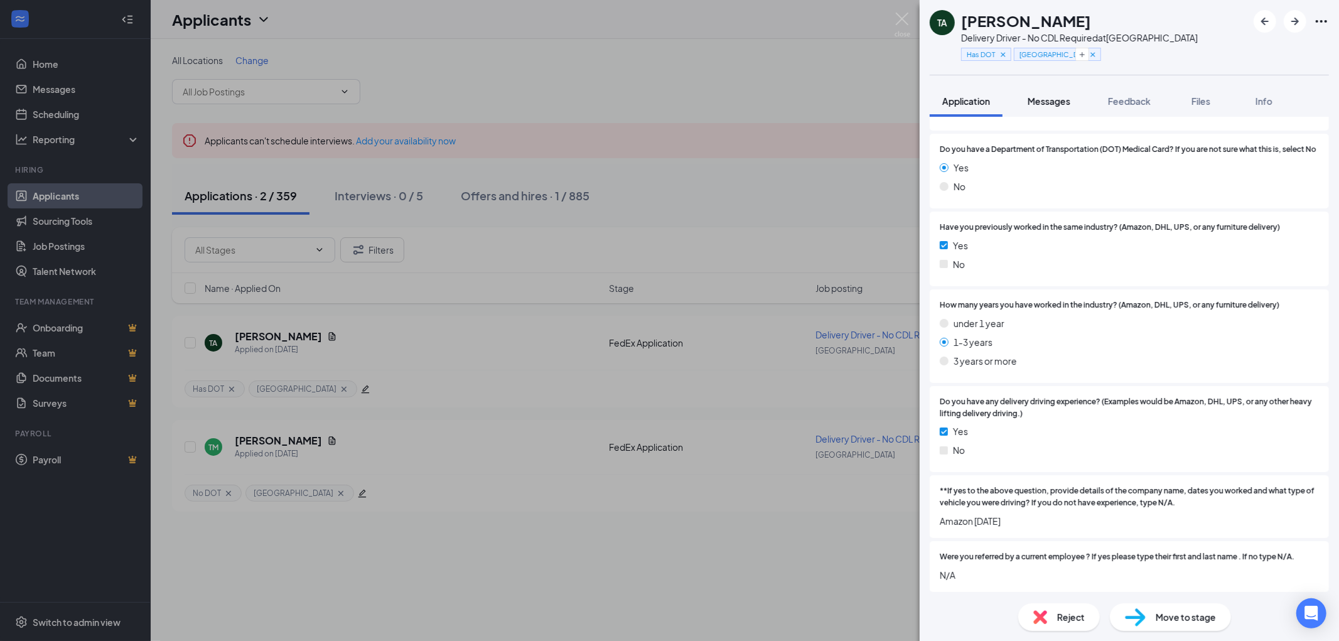
click at [1056, 99] on span "Messages" at bounding box center [1048, 100] width 43 height 11
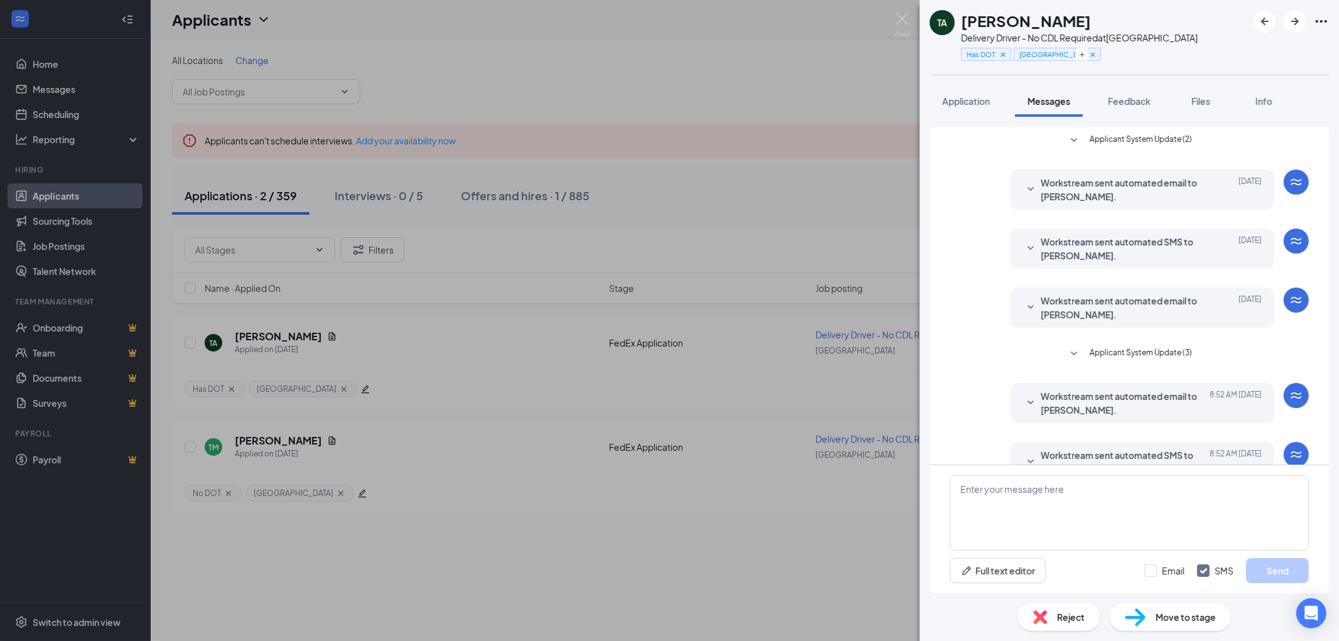
scroll to position [29, 0]
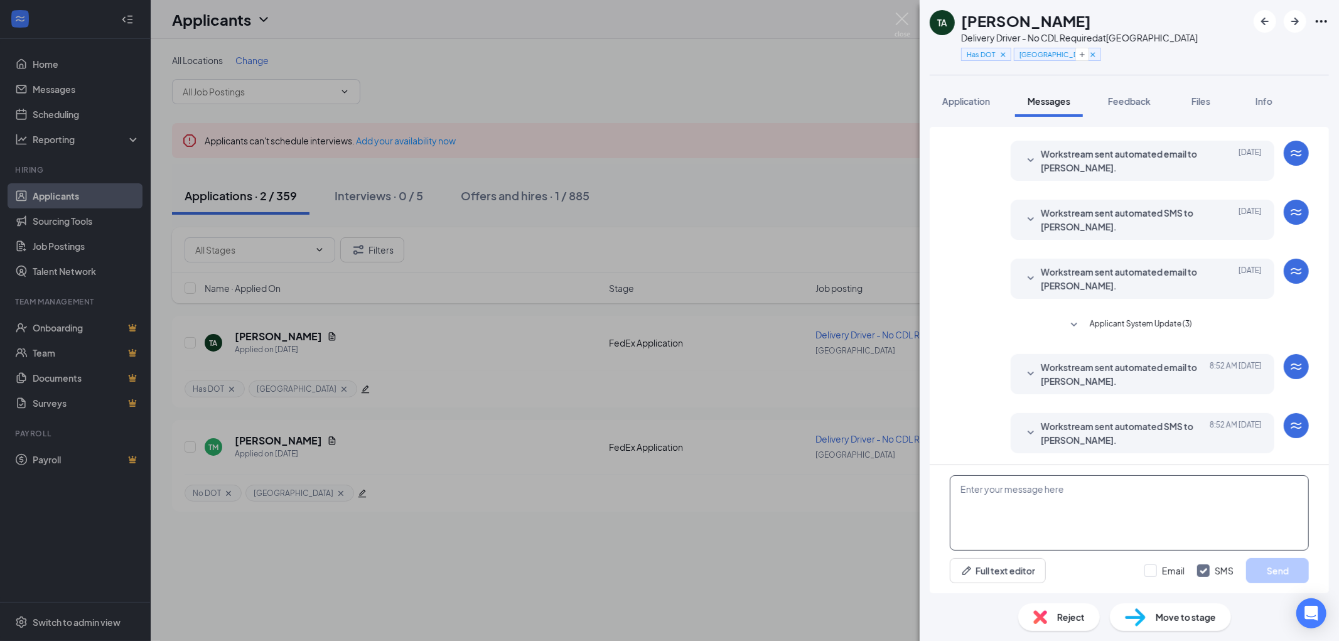
click at [1019, 486] on textarea at bounding box center [1129, 512] width 359 height 75
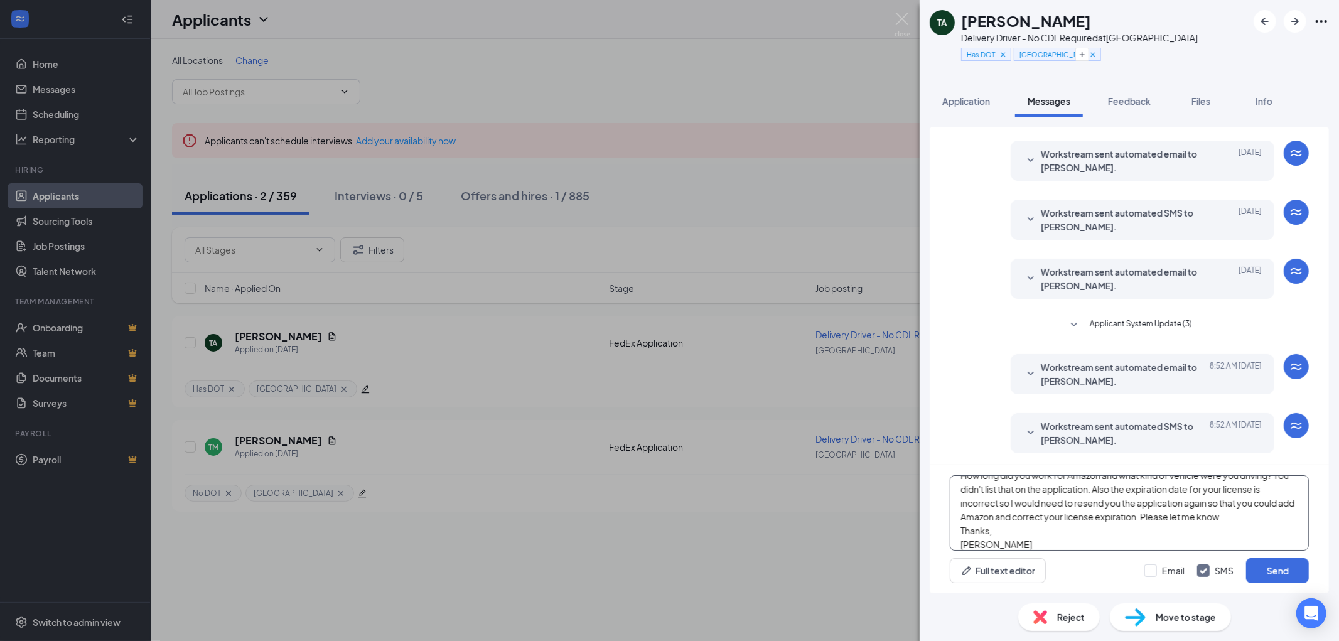
scroll to position [41, 0]
type textarea "Hi Tyrone, How long did you work for Amazon and what kind of vehicle were you d…"
click at [1277, 567] on button "Send" at bounding box center [1277, 570] width 63 height 25
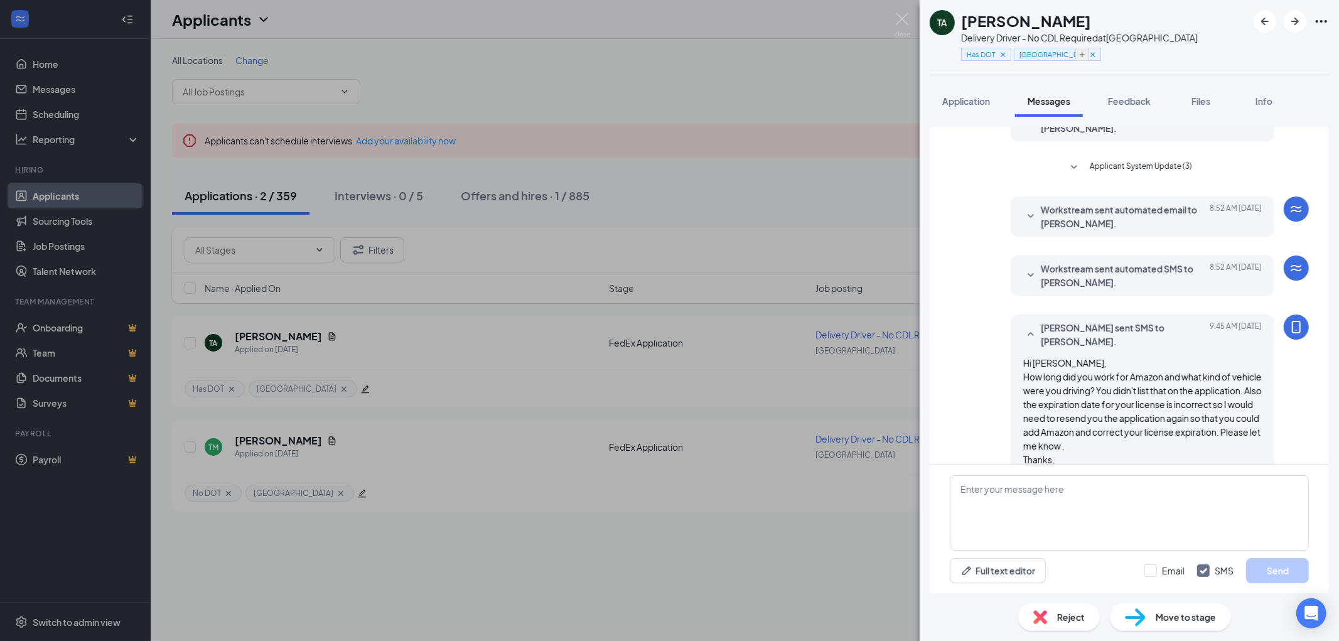
scroll to position [233, 0]
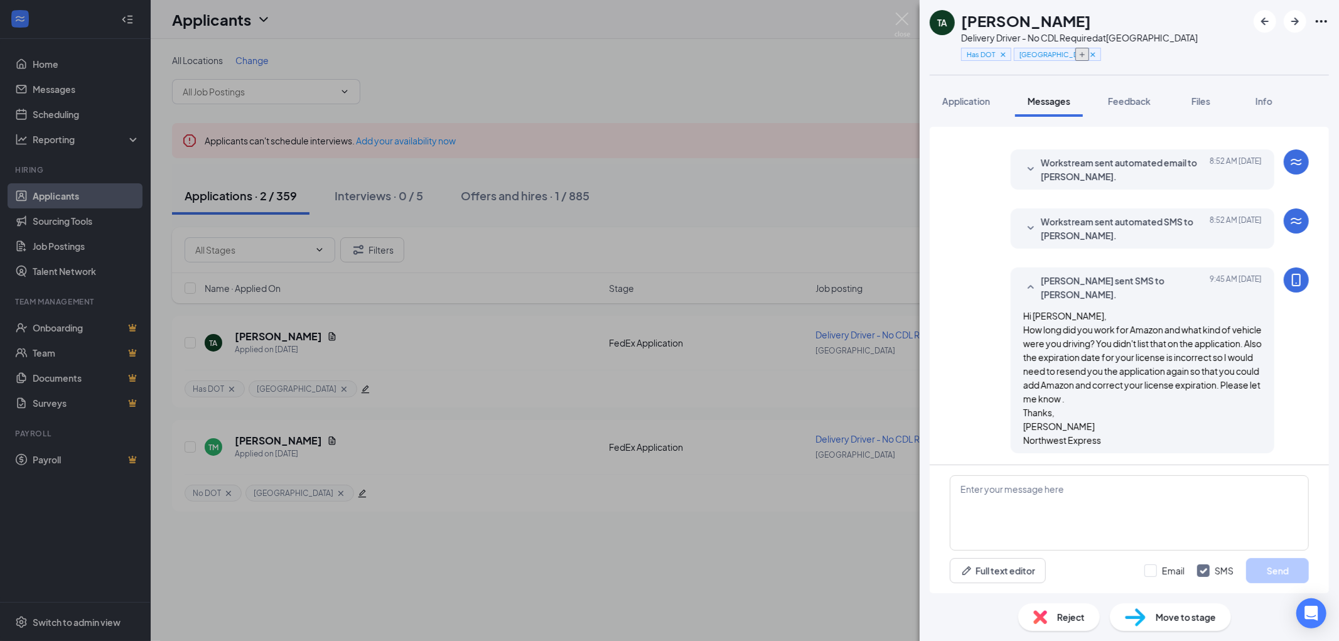
click at [1083, 54] on icon "Plus" at bounding box center [1082, 54] width 5 height 5
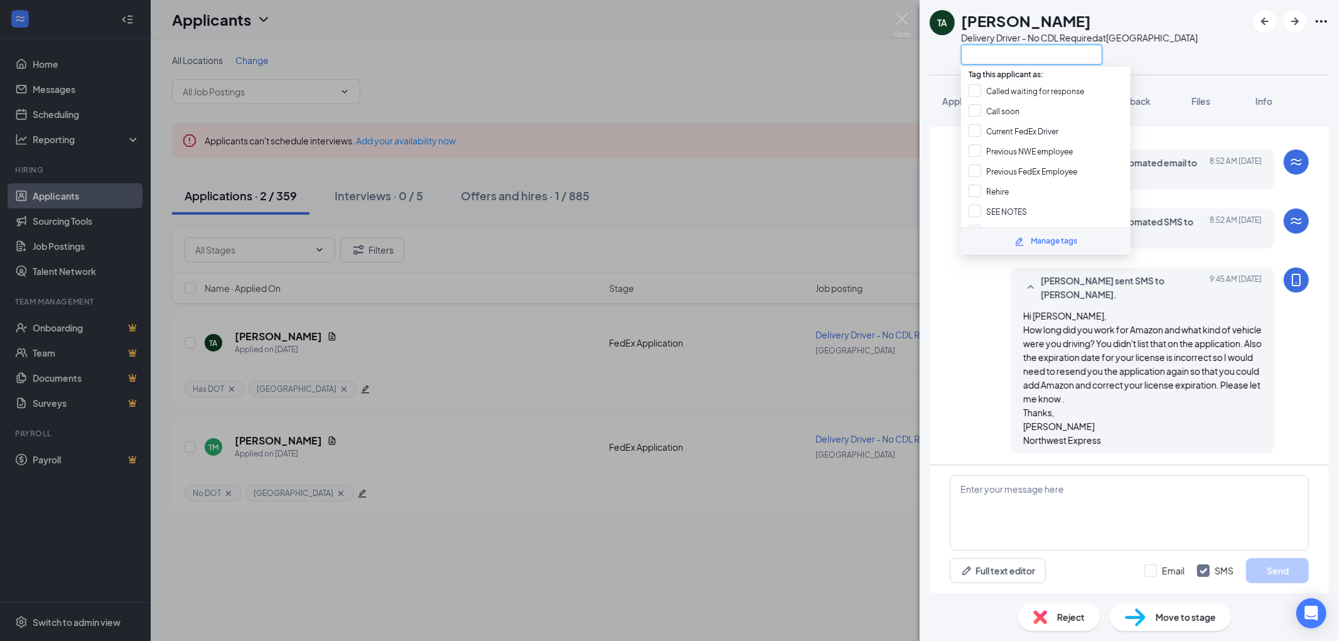
click at [987, 52] on input "text" at bounding box center [1031, 55] width 141 height 20
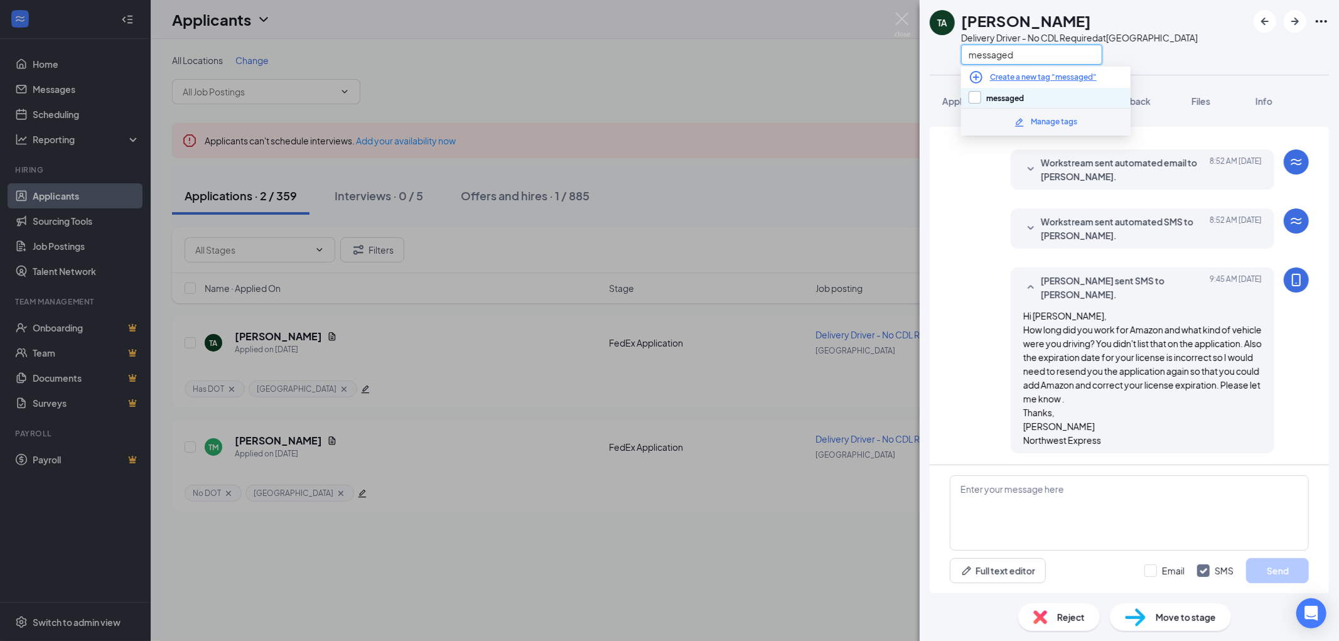
type input "messaged"
click at [1005, 95] on input "messaged" at bounding box center [995, 98] width 55 height 14
click at [975, 95] on input "messaged" at bounding box center [995, 98] width 55 height 14
checkbox input "false"
click at [1209, 65] on div "TA Tyrone Anderson Delivery Driver - No CDL Required at South Loop messaged" at bounding box center [1128, 37] width 419 height 75
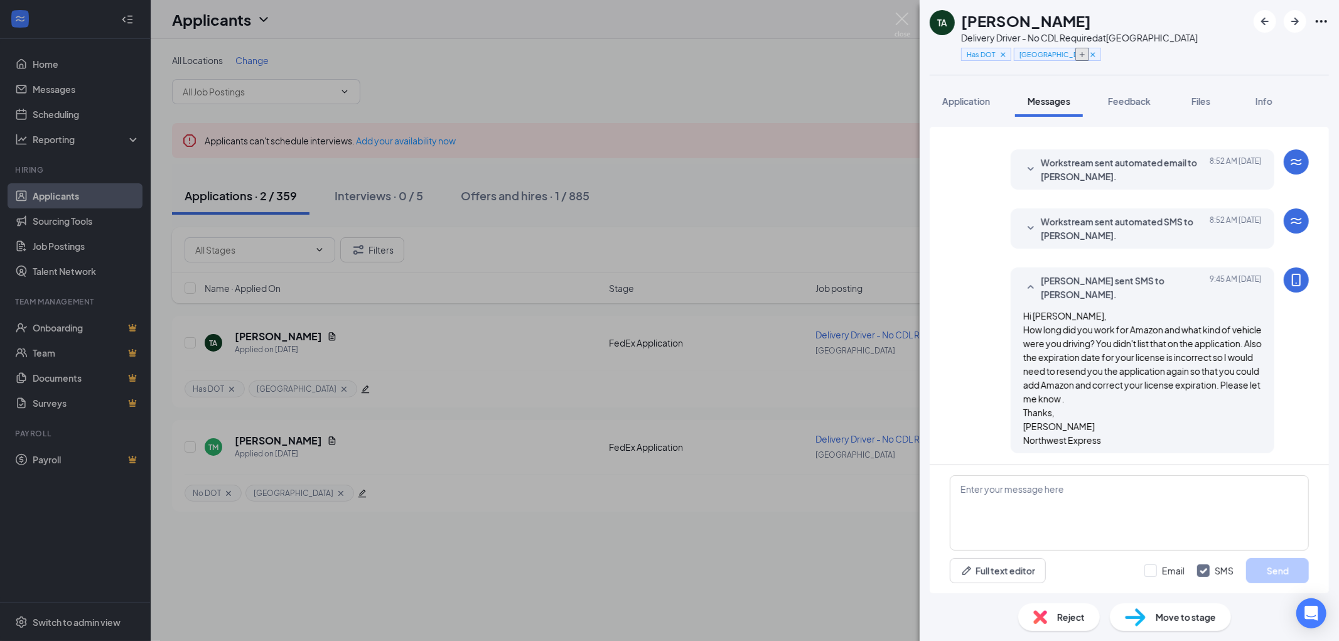
click at [1083, 54] on icon "Plus" at bounding box center [1082, 54] width 5 height 5
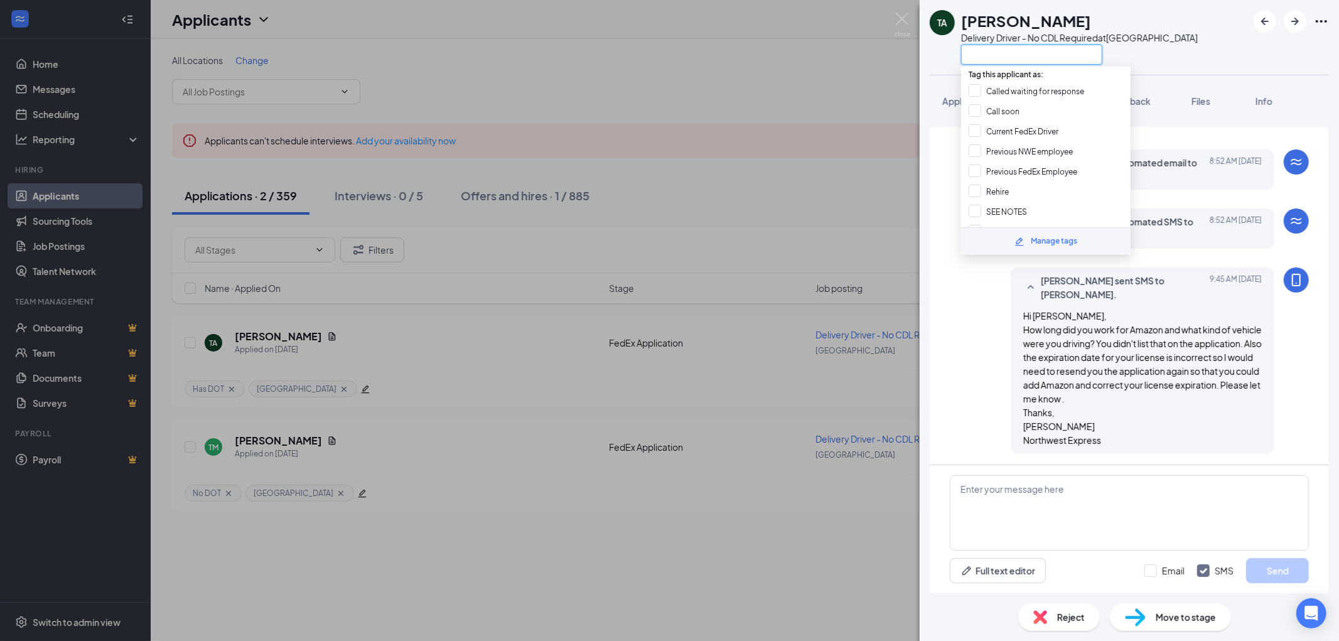
click at [1019, 46] on input "text" at bounding box center [1031, 55] width 141 height 20
click at [1269, 60] on div "TA Tyrone Anderson Delivery Driver - No CDL Required at South Loop" at bounding box center [1128, 37] width 419 height 75
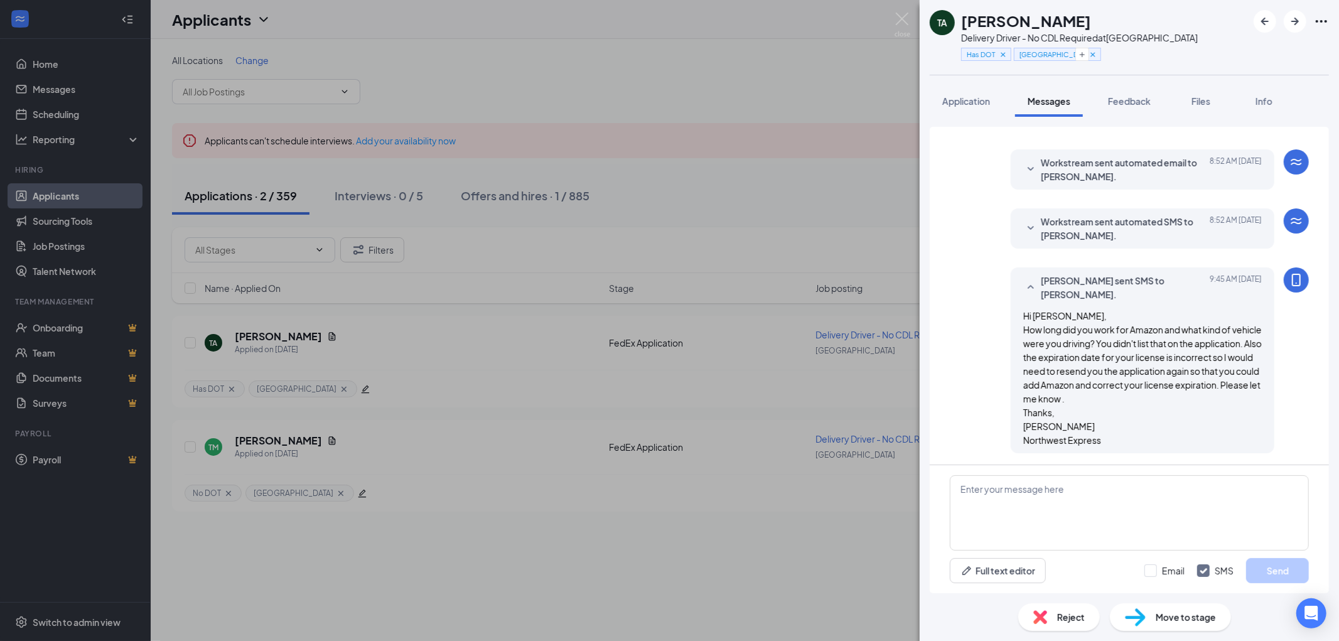
click at [1184, 53] on div "TA Tyrone Anderson Delivery Driver - No CDL Required at South Loop Has DOT Sout…" at bounding box center [1128, 37] width 419 height 75
click at [1083, 54] on icon "Plus" at bounding box center [1082, 54] width 5 height 5
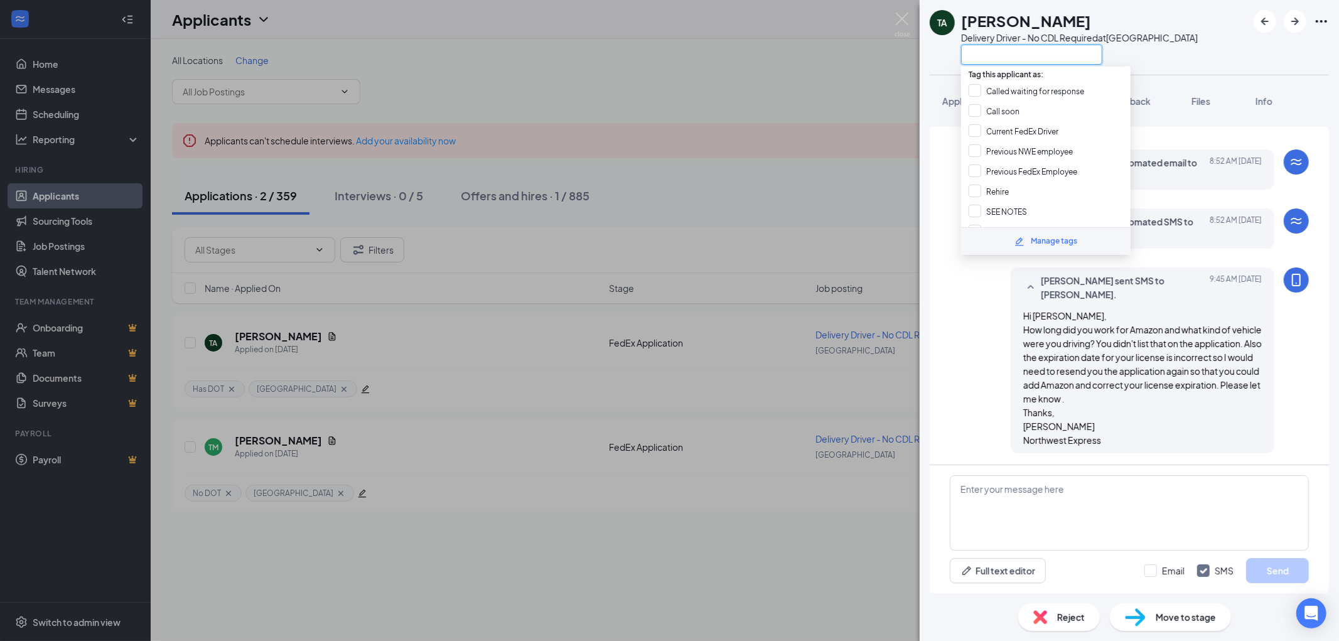
click at [1072, 54] on input "text" at bounding box center [1031, 55] width 141 height 20
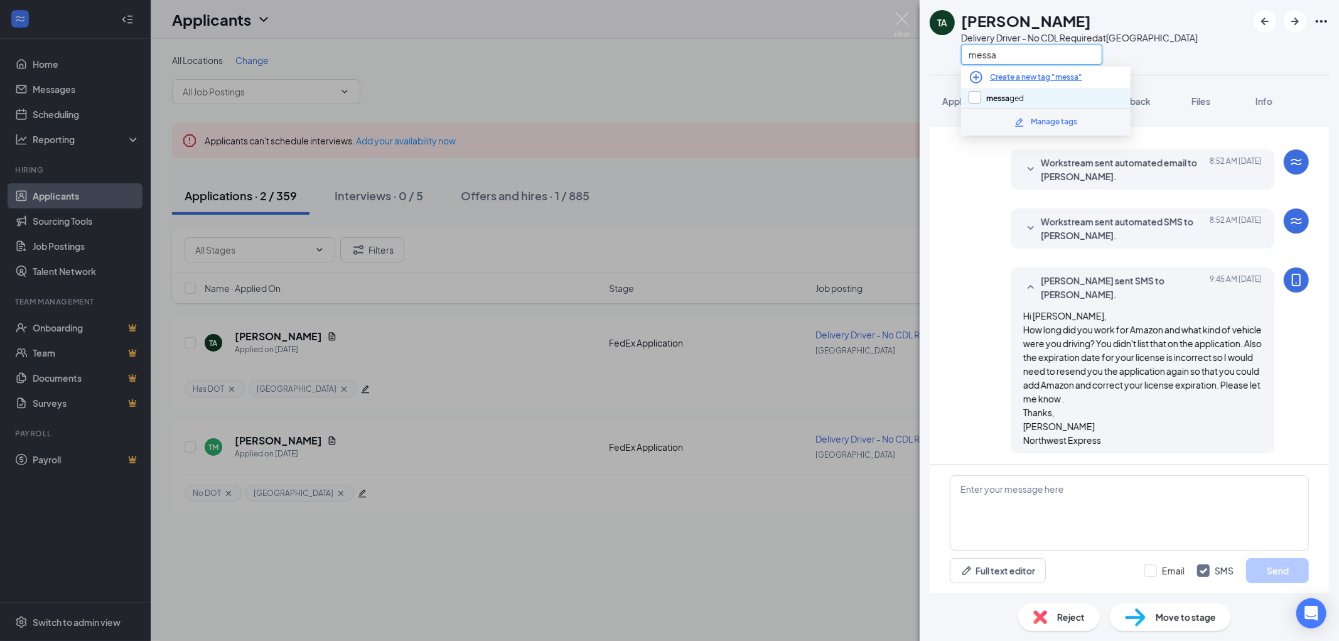
type input "messa"
click at [1003, 92] on input "messa ged" at bounding box center [995, 98] width 55 height 14
checkbox input "true"
click at [1200, 58] on div "TA Tyrone Anderson Delivery Driver - No CDL Required at South Loop messa" at bounding box center [1128, 37] width 419 height 75
click at [901, 17] on img at bounding box center [902, 25] width 16 height 24
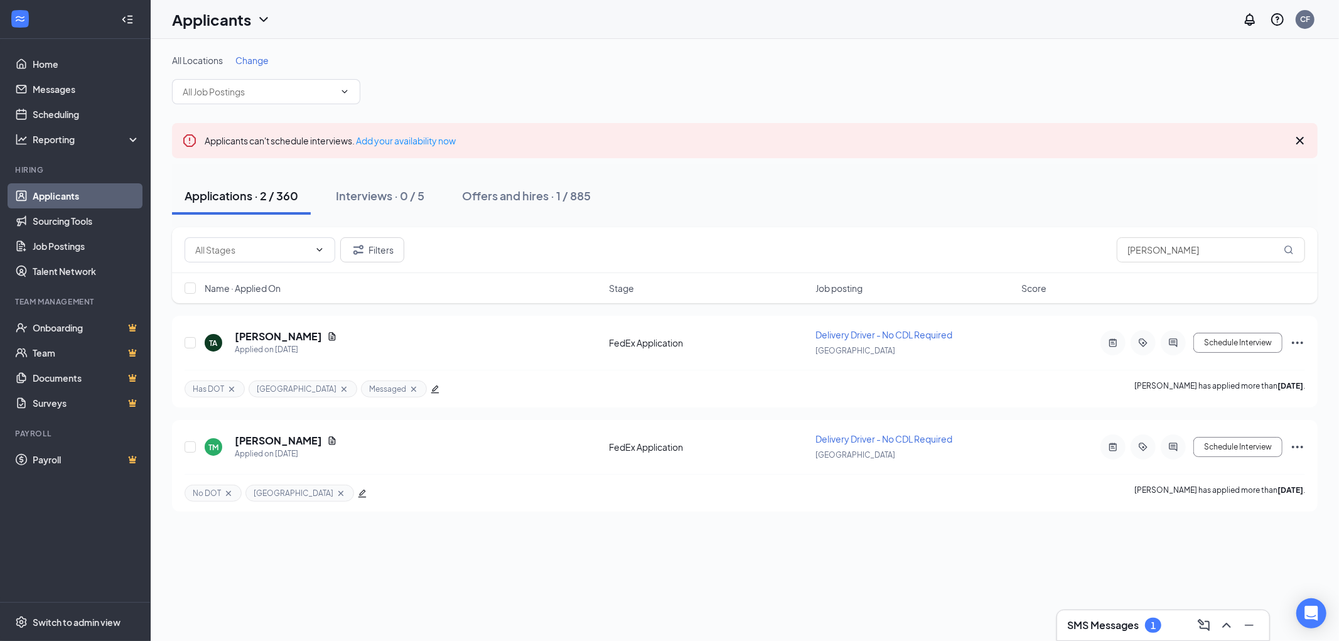
click at [1124, 630] on h3 "SMS Messages" at bounding box center [1103, 625] width 72 height 14
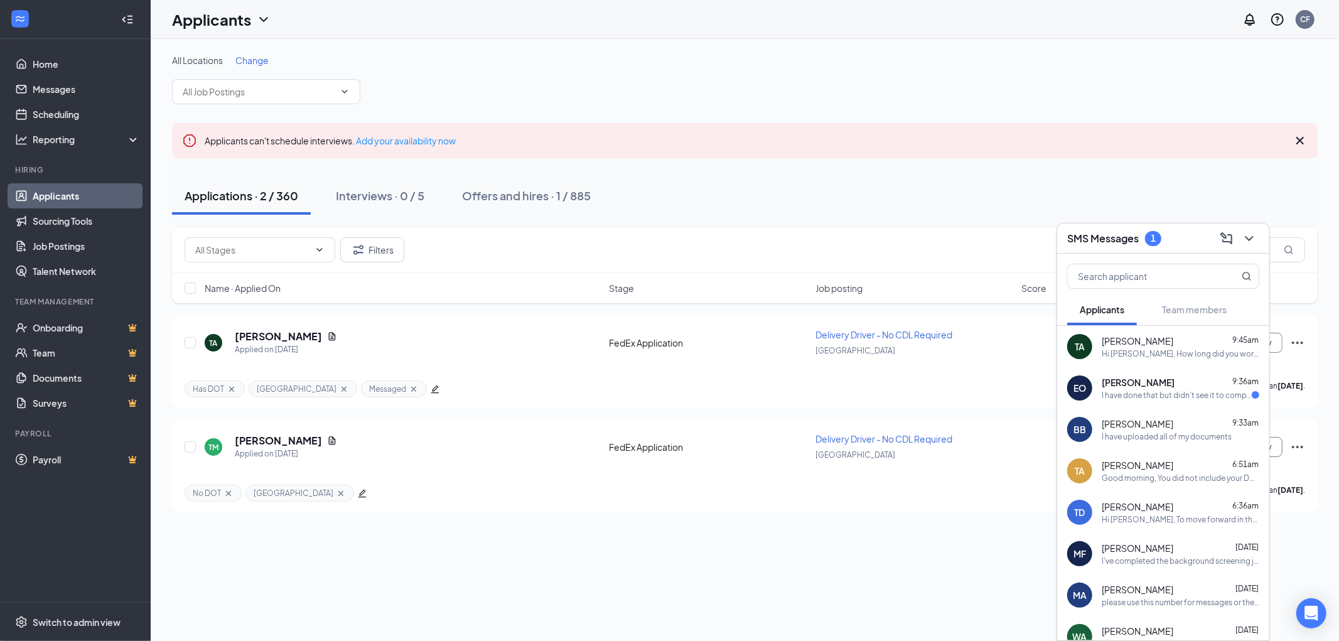
click at [1164, 390] on div "I have done that but didn't see it to complete" at bounding box center [1176, 395] width 150 height 11
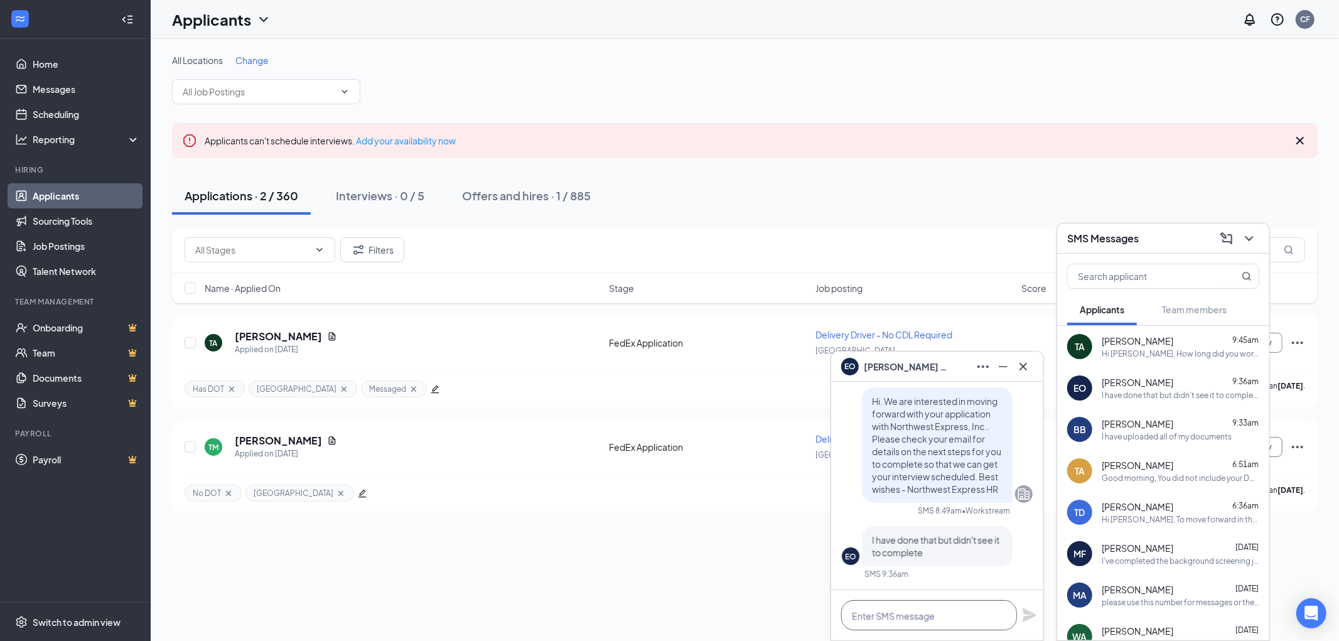
click at [901, 612] on textarea at bounding box center [929, 615] width 176 height 30
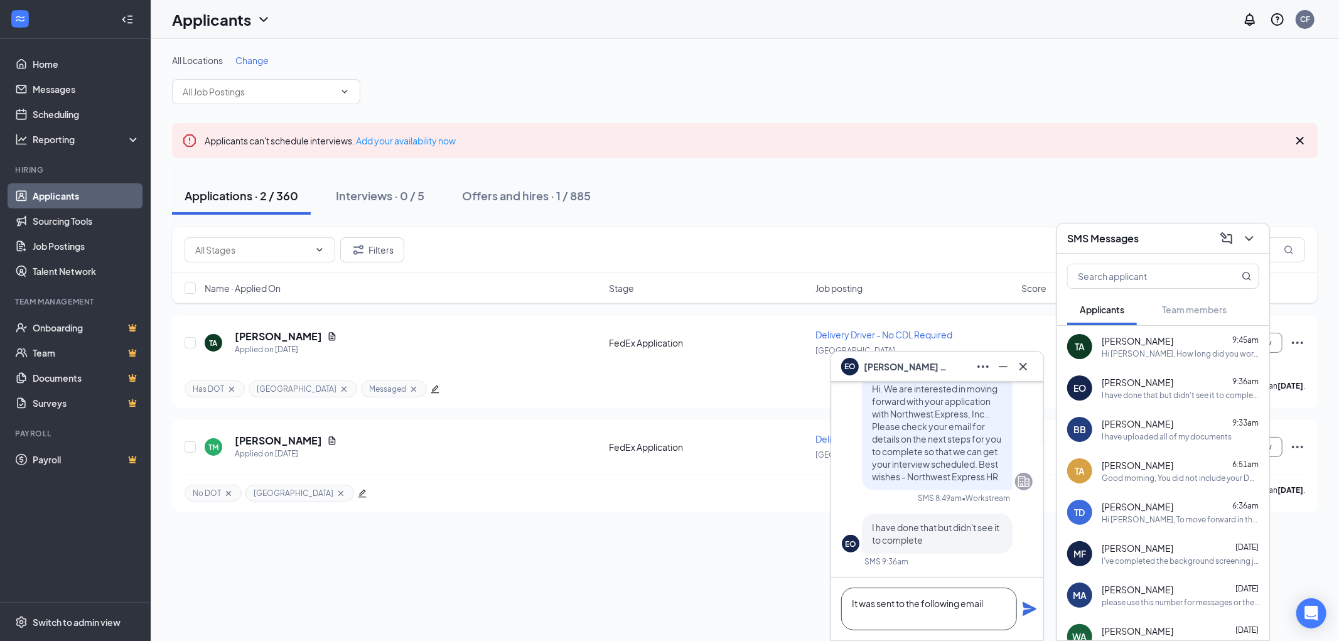
paste textarea "[EMAIL_ADDRESS][DOMAIN_NAME]"
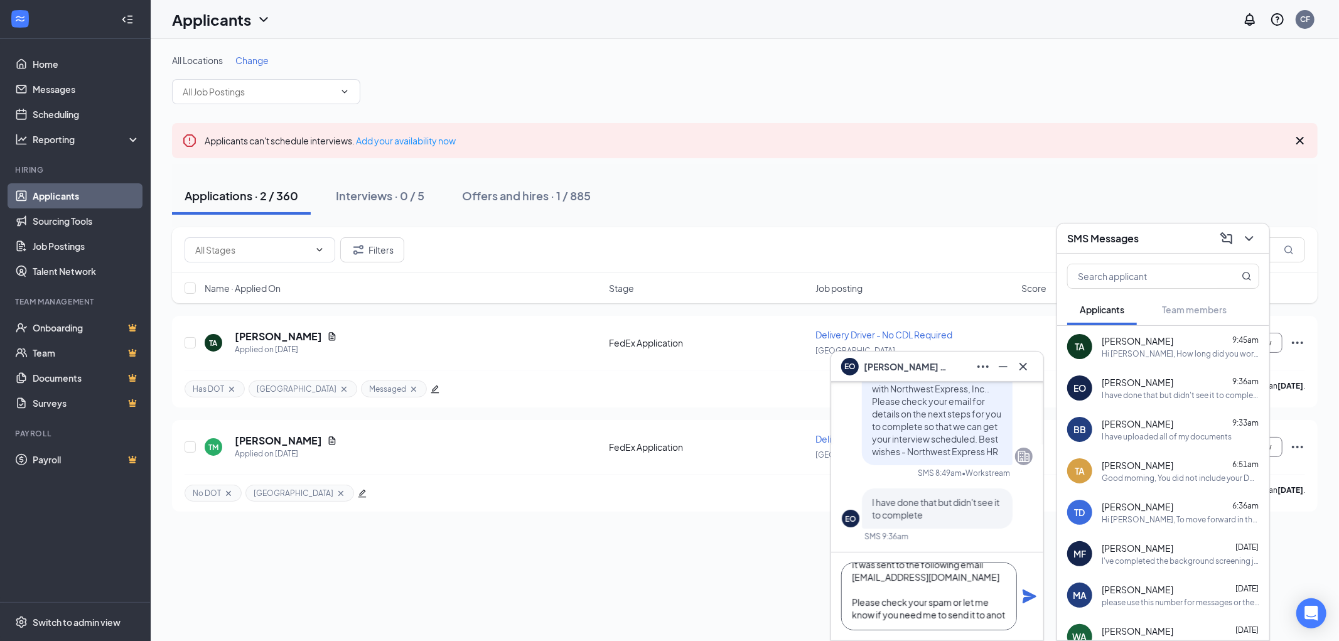
scroll to position [26, 0]
click at [963, 613] on textarea "It was sent to the following email ifeanyiemmanuelo37@gmail.com Please check yo…" at bounding box center [929, 596] width 176 height 68
type textarea "It was sent to the following email [EMAIL_ADDRESS][DOMAIN_NAME] Please check yo…"
click at [1031, 597] on icon "Plane" at bounding box center [1029, 596] width 14 height 14
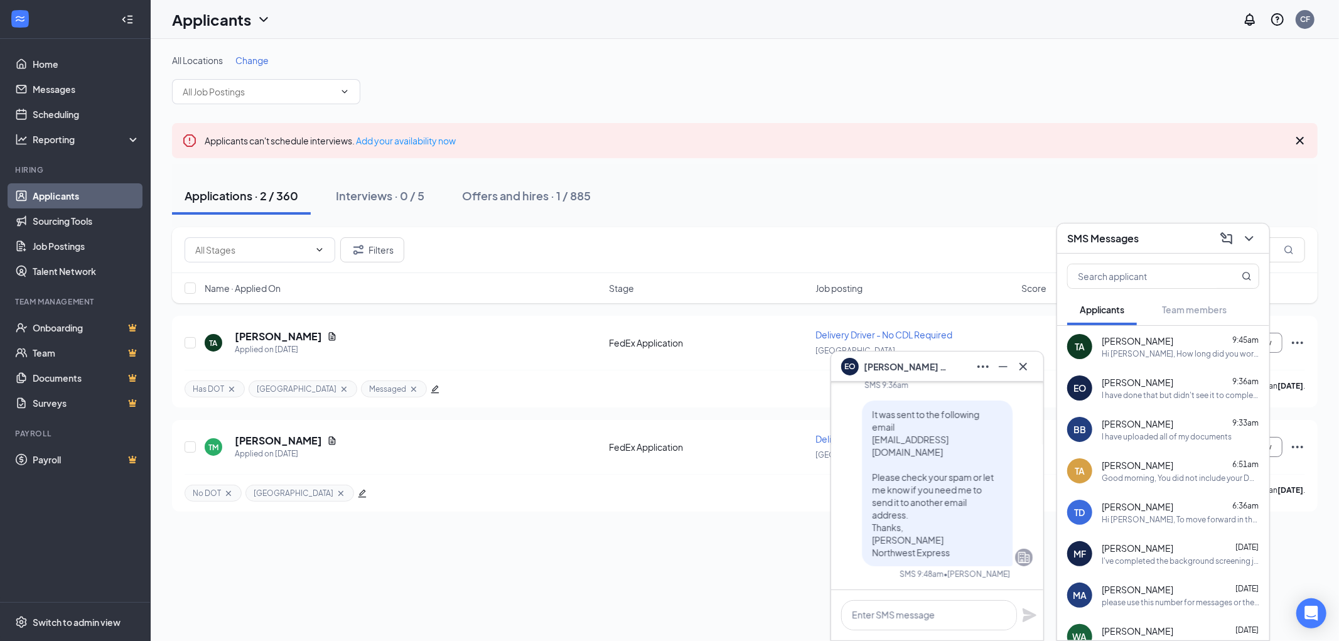
scroll to position [0, 0]
click at [1024, 365] on icon "Cross" at bounding box center [1023, 366] width 8 height 8
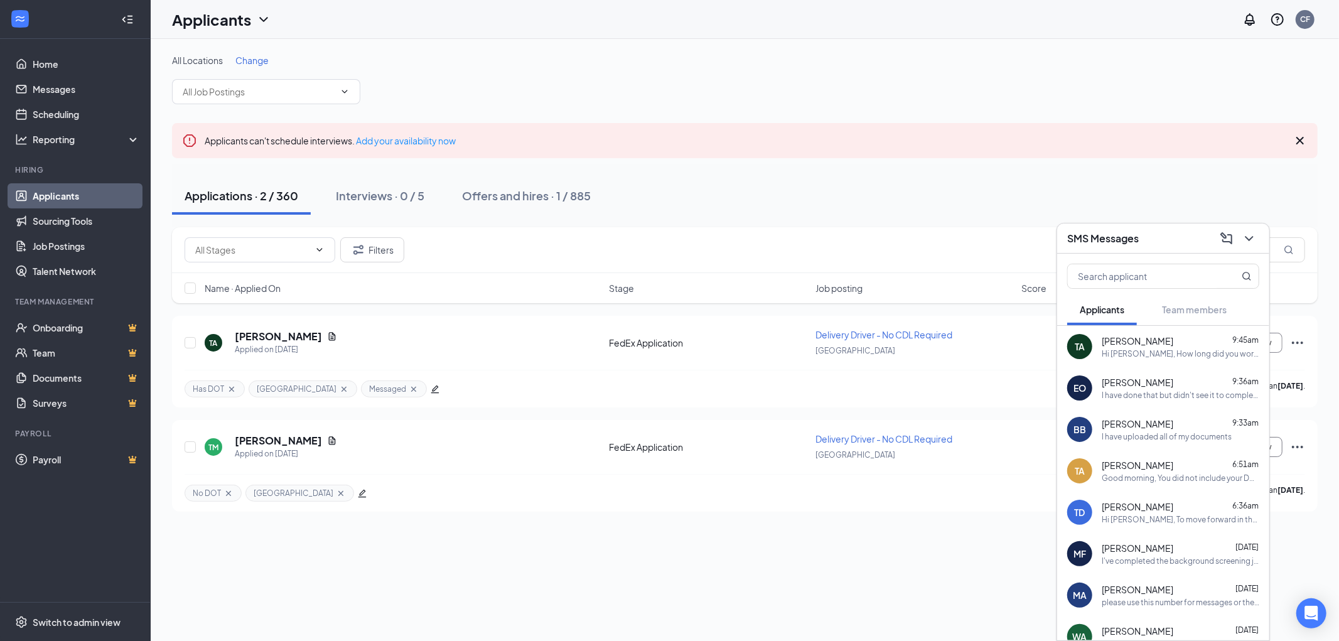
click at [1165, 241] on div "SMS Messages" at bounding box center [1163, 237] width 192 height 19
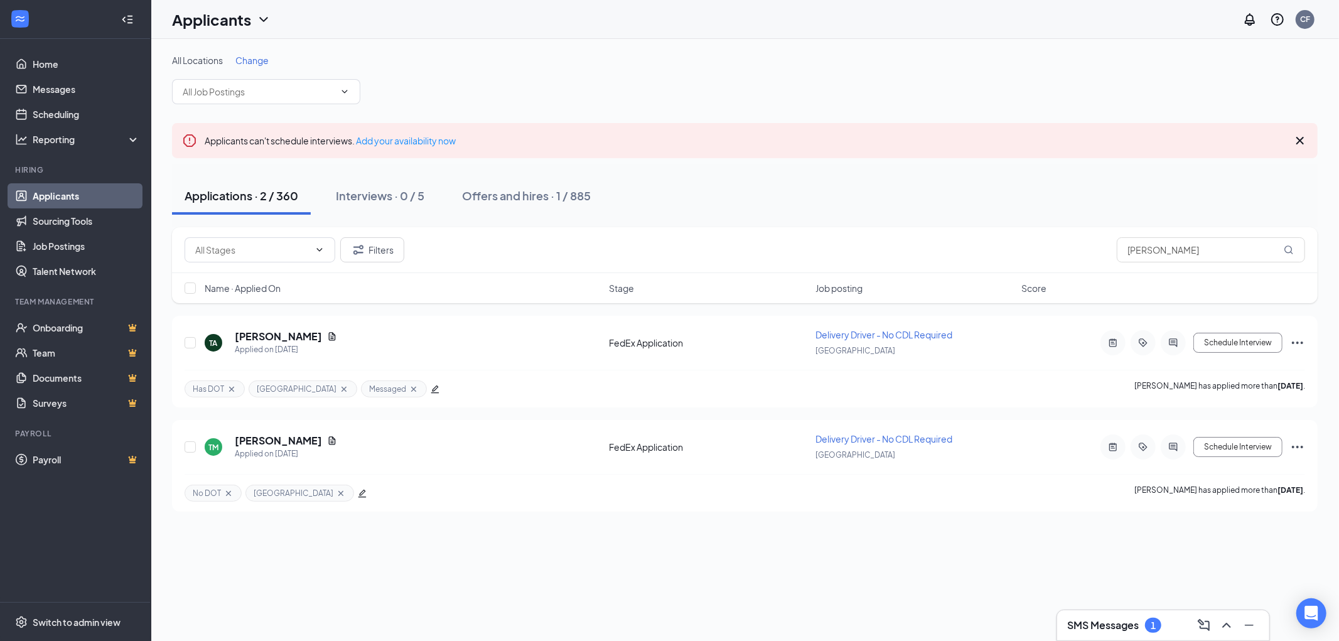
click at [1076, 621] on h3 "SMS Messages" at bounding box center [1103, 625] width 72 height 14
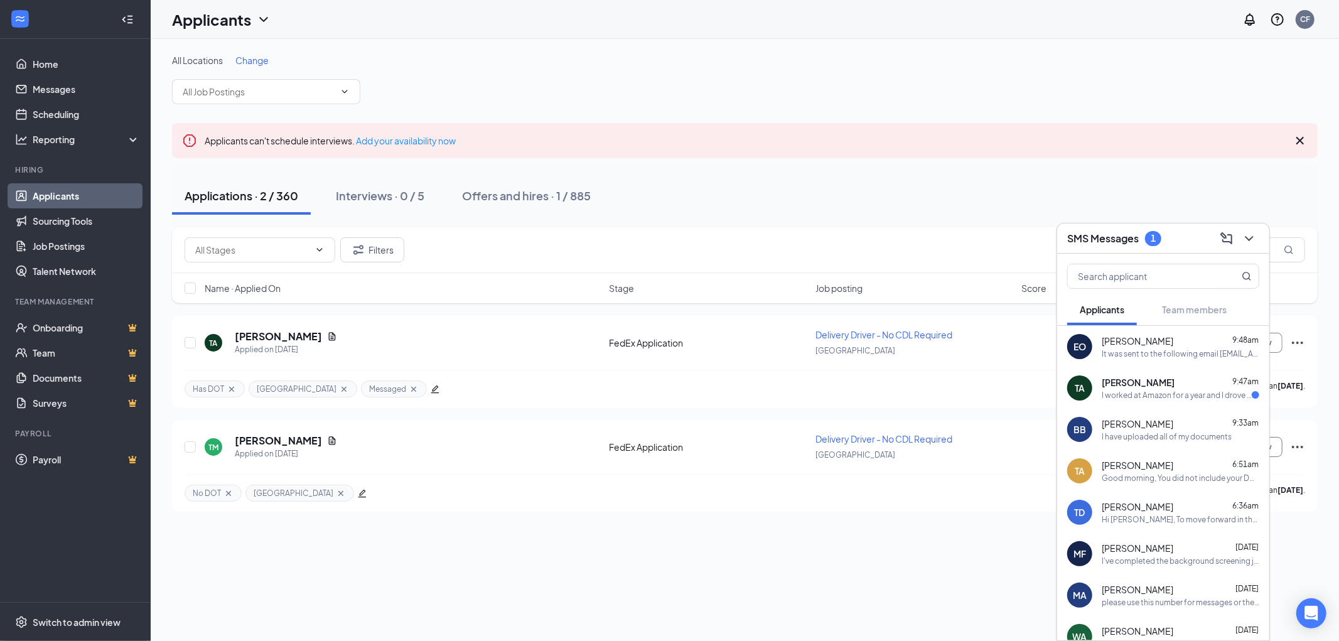
click at [1157, 387] on span "[PERSON_NAME]" at bounding box center [1137, 382] width 73 height 13
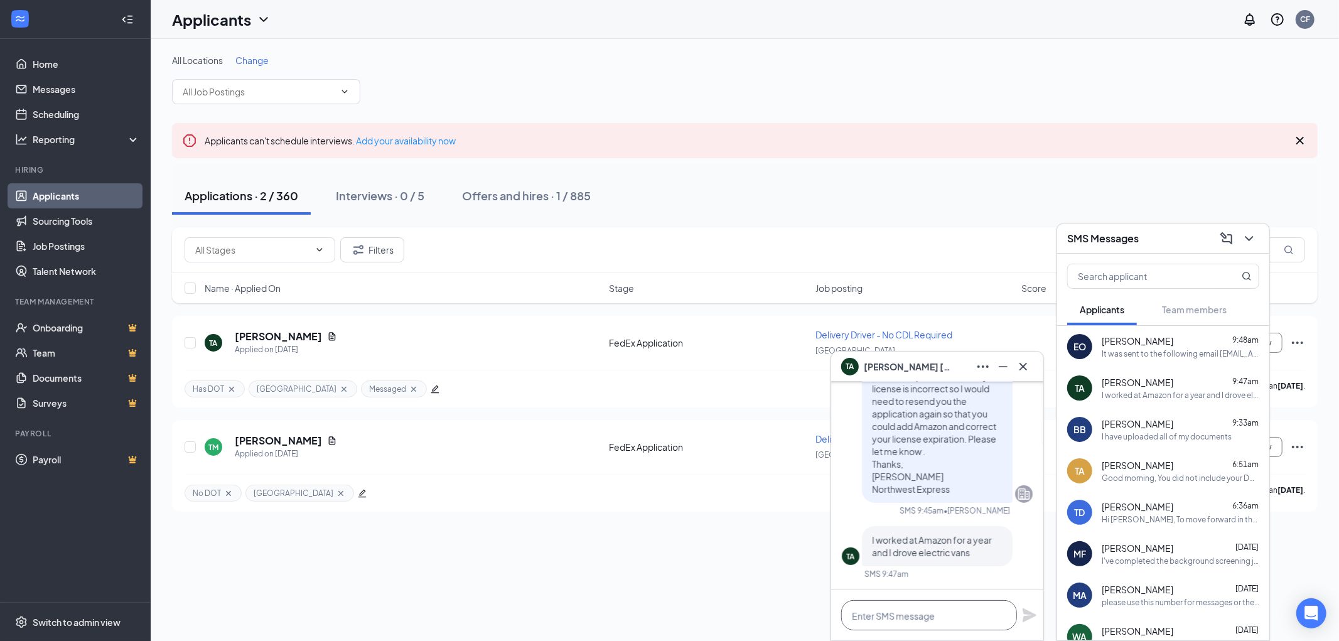
click at [902, 613] on textarea at bounding box center [929, 615] width 176 height 30
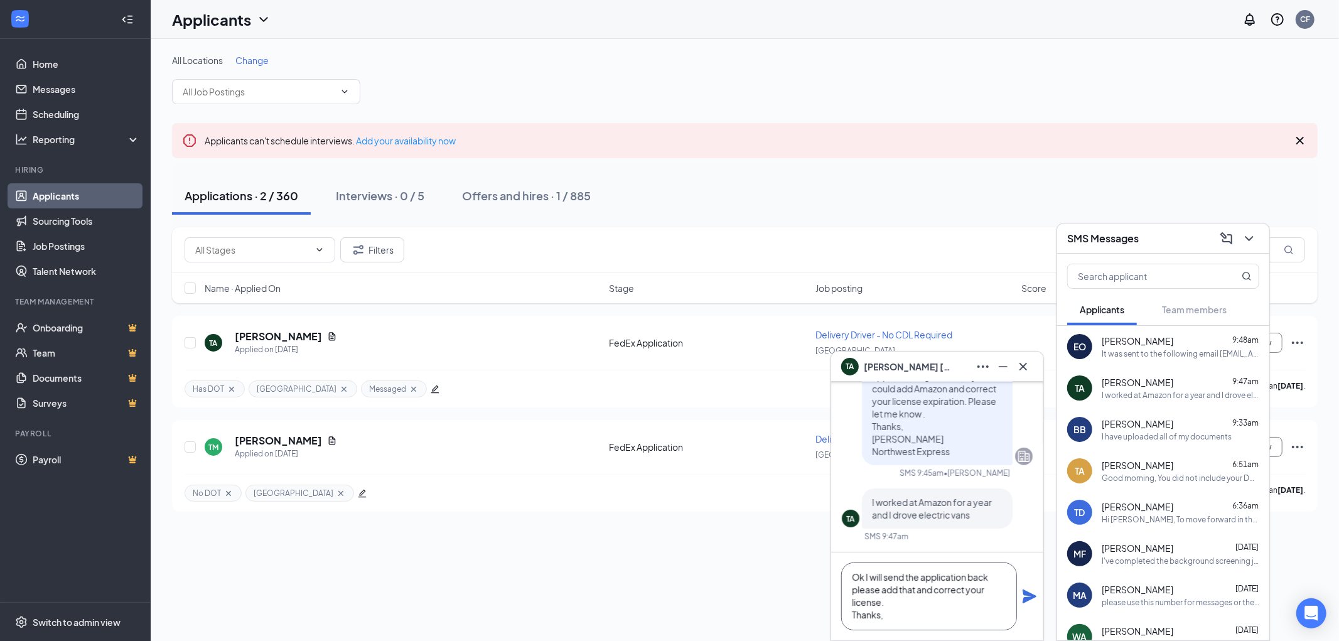
scroll to position [14, 0]
type textarea "Ok I will send the application back please add that and correct your license. T…"
click at [1024, 591] on icon "Plane" at bounding box center [1029, 596] width 14 height 14
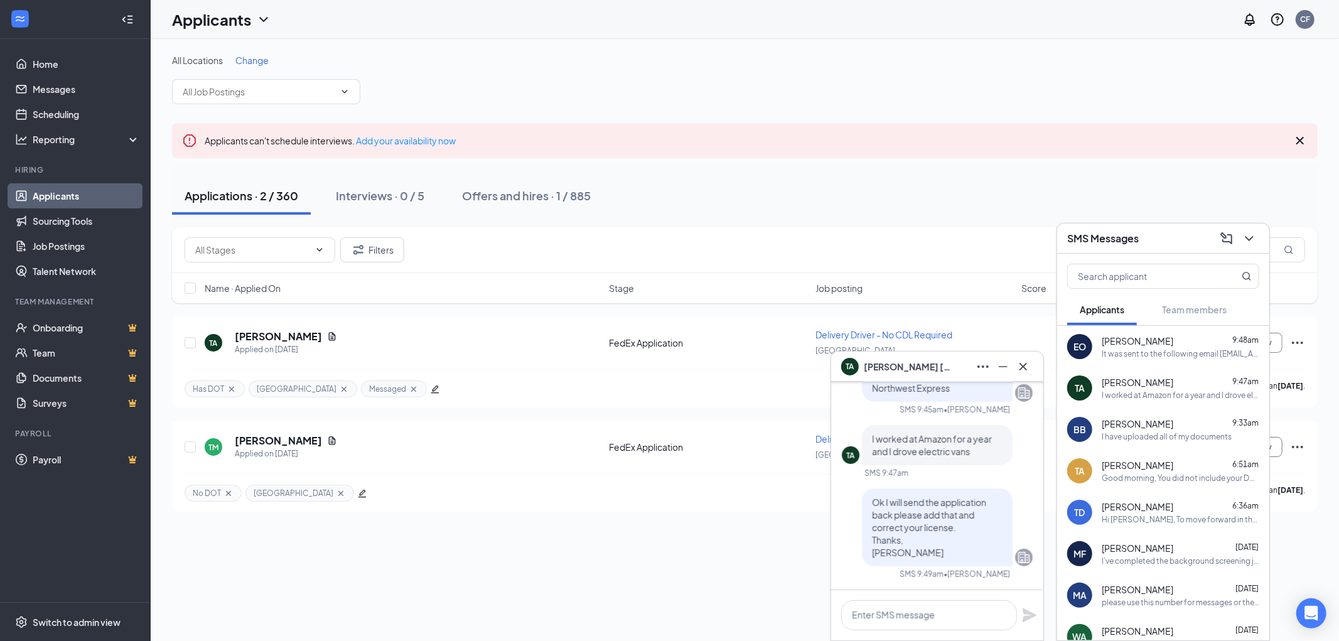
scroll to position [0, 0]
click at [1028, 367] on icon "Cross" at bounding box center [1023, 366] width 15 height 15
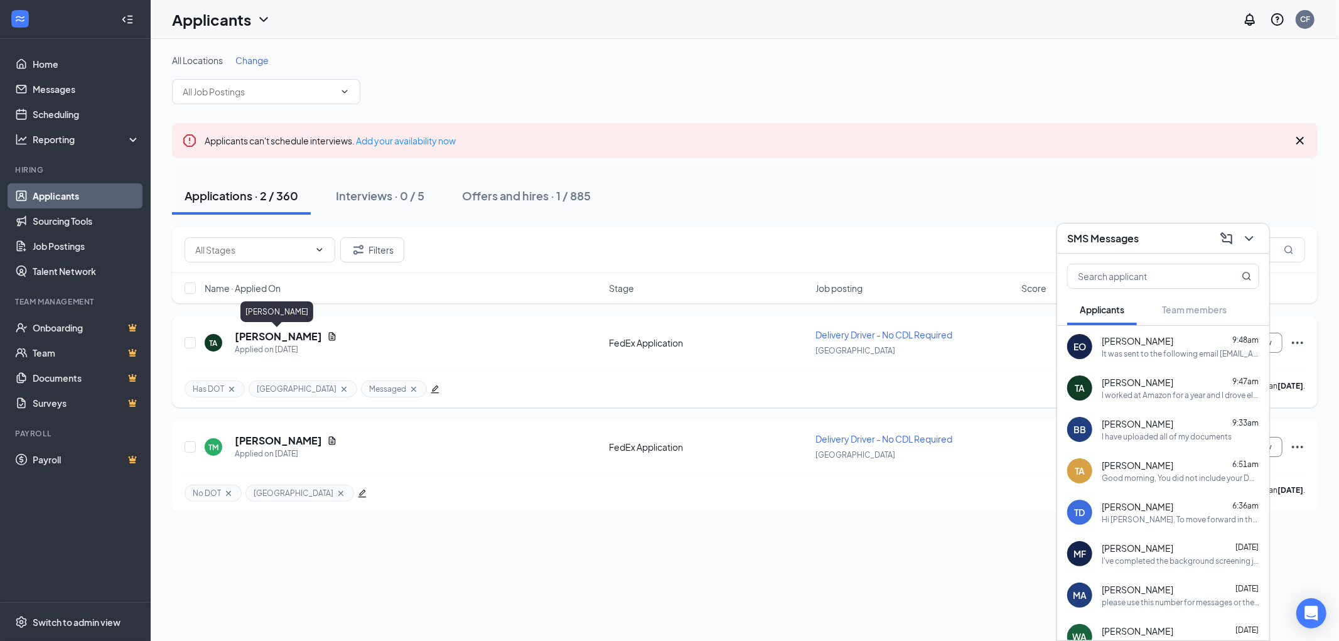
click at [264, 337] on h5 "[PERSON_NAME]" at bounding box center [278, 337] width 87 height 14
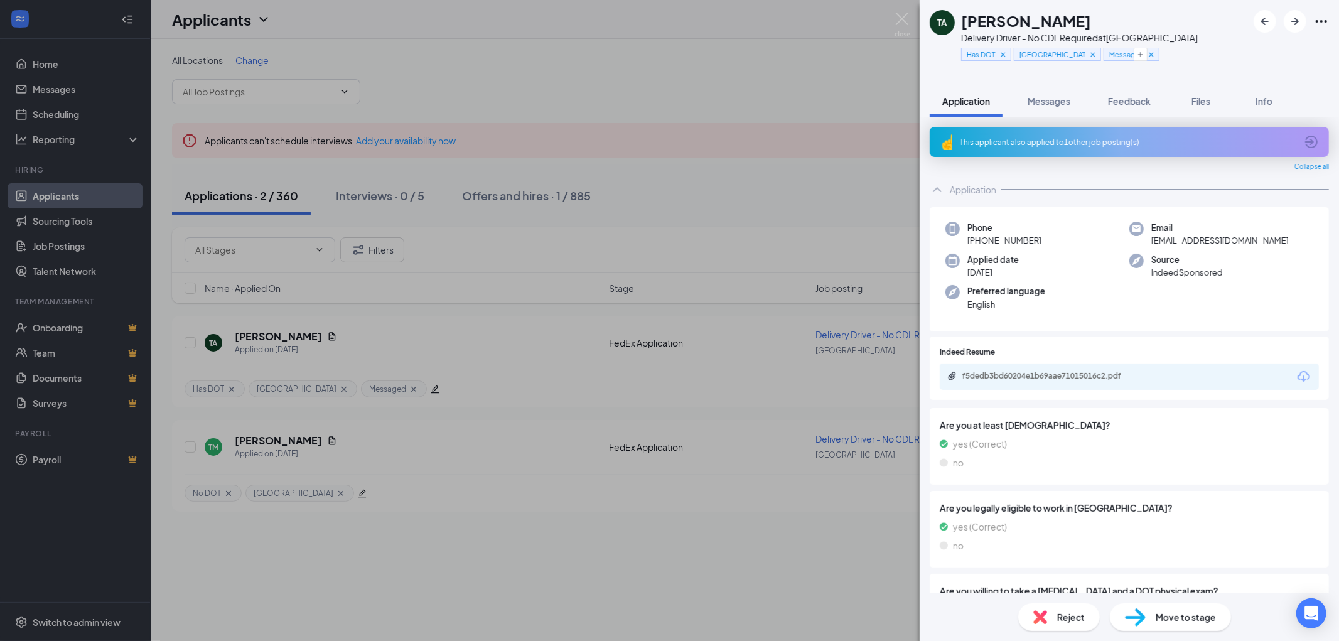
drag, startPoint x: 1102, startPoint y: 18, endPoint x: 960, endPoint y: 24, distance: 142.0
click at [960, 24] on div "TA Tyrone Anderson Delivery Driver - No CDL Required at South Loop Has DOT Sout…" at bounding box center [1064, 37] width 268 height 55
copy h1 "[PERSON_NAME]"
drag, startPoint x: 1218, startPoint y: 237, endPoint x: 1139, endPoint y: 241, distance: 79.2
click at [1139, 241] on div "Email [EMAIL_ADDRESS][DOMAIN_NAME]" at bounding box center [1221, 235] width 184 height 26
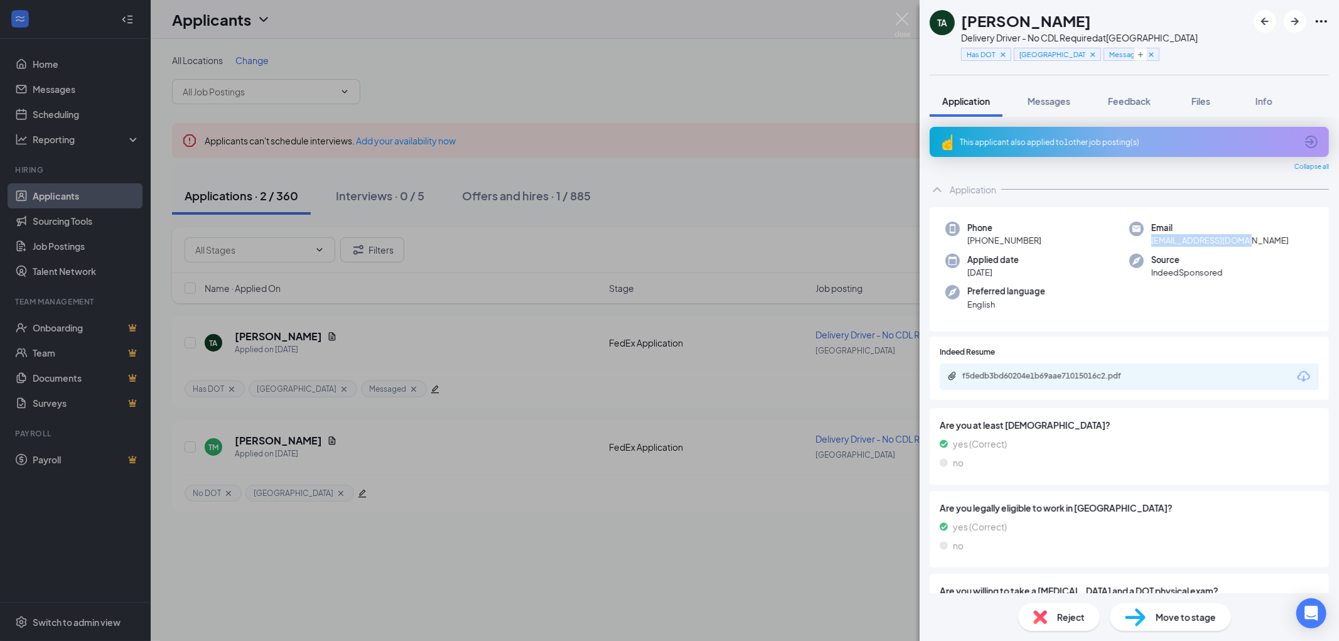
copy span "atyrone2017@gmail.com"
click at [1147, 53] on icon "Cross" at bounding box center [1151, 54] width 9 height 9
click at [899, 20] on img at bounding box center [902, 25] width 16 height 24
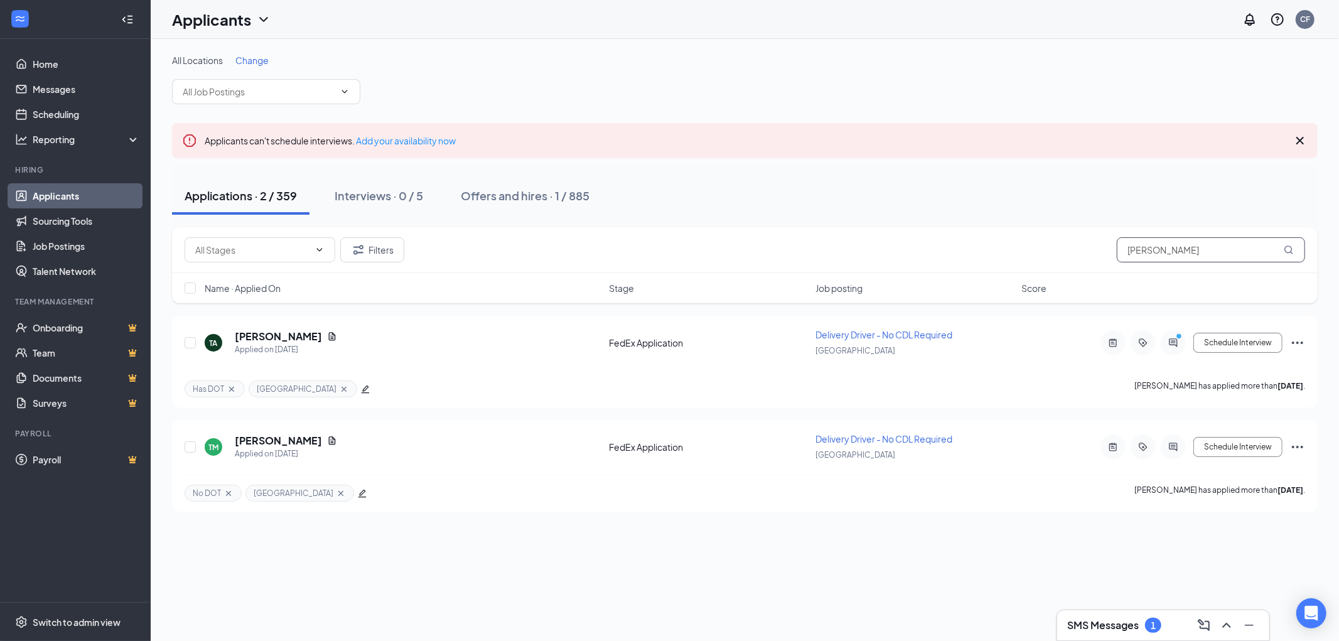
drag, startPoint x: 1181, startPoint y: 250, endPoint x: 1049, endPoint y: 250, distance: 132.4
click at [1059, 250] on div "Filters tyrone" at bounding box center [745, 249] width 1120 height 25
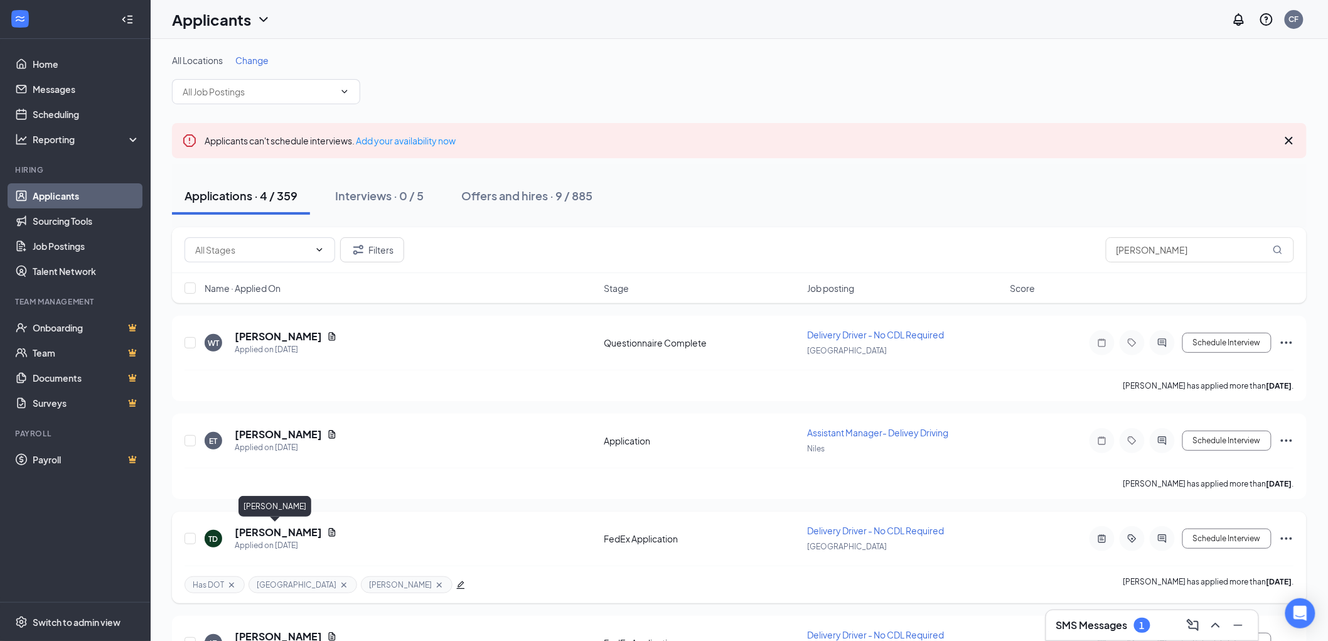
click at [254, 525] on h5 "Thomas Dowd" at bounding box center [278, 532] width 87 height 14
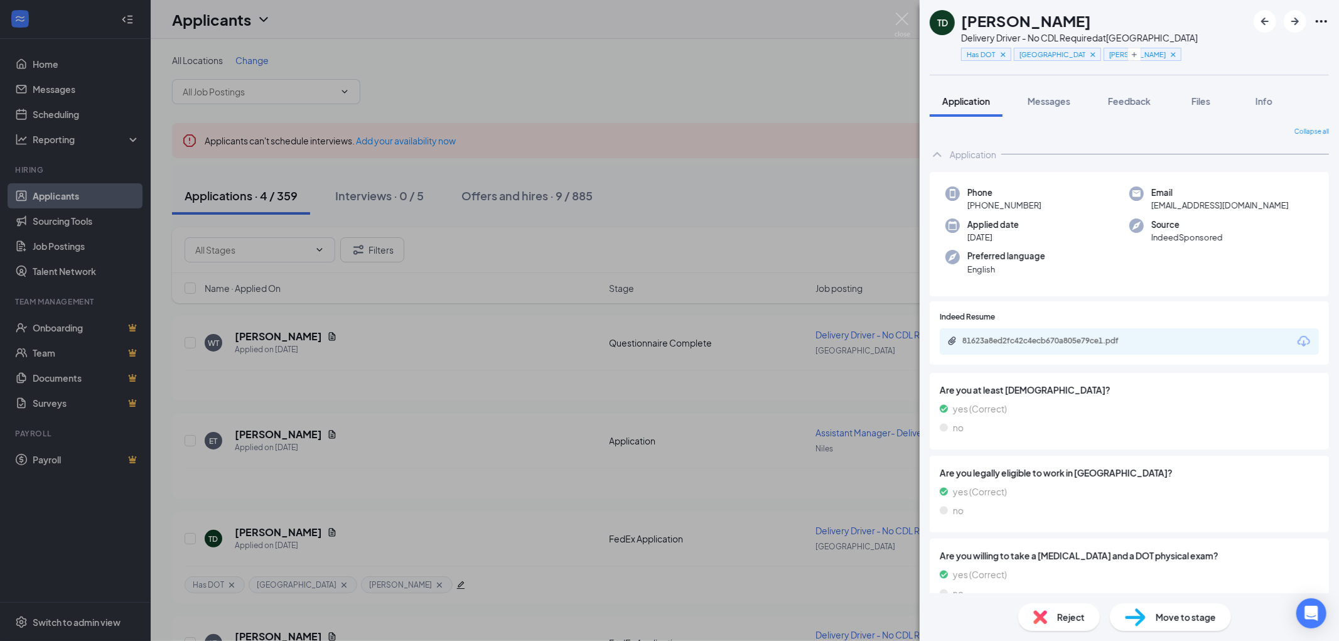
drag, startPoint x: 1040, startPoint y: 203, endPoint x: 980, endPoint y: 205, distance: 60.3
click at [980, 205] on div "Phone +1 (773) 240-2216" at bounding box center [1037, 199] width 184 height 26
copy span "(773) 240-2216"
click at [901, 17] on img at bounding box center [902, 25] width 16 height 24
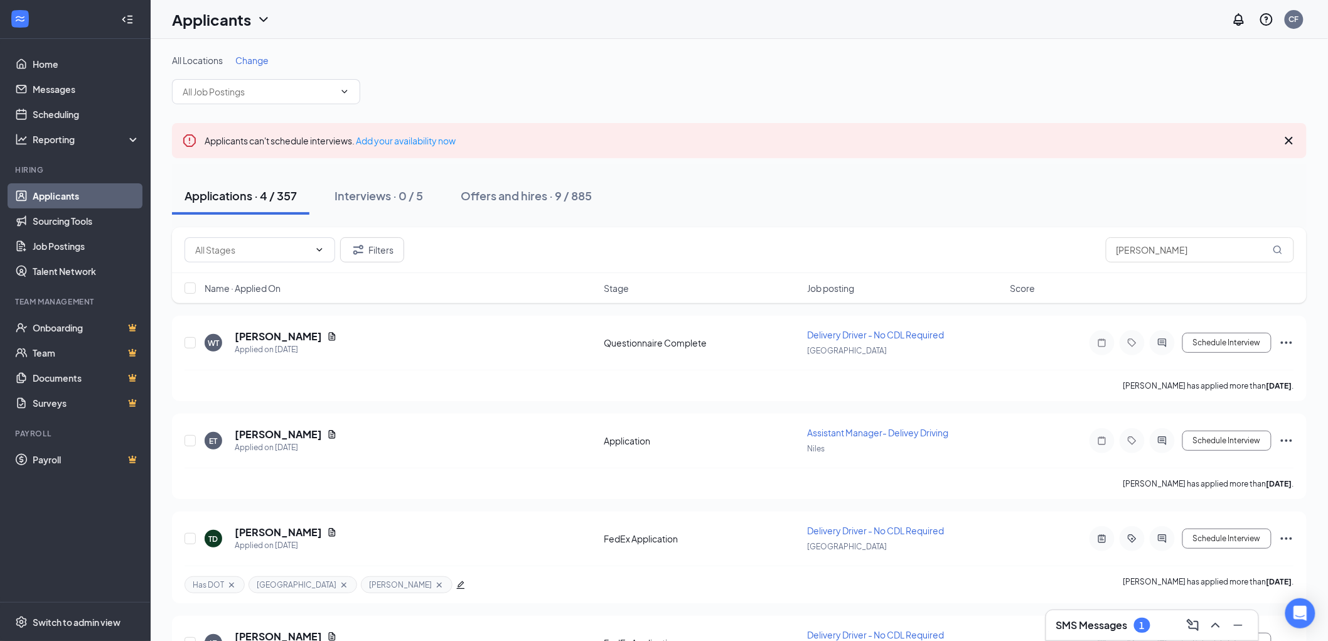
click at [1110, 630] on h3 "SMS Messages" at bounding box center [1092, 625] width 72 height 14
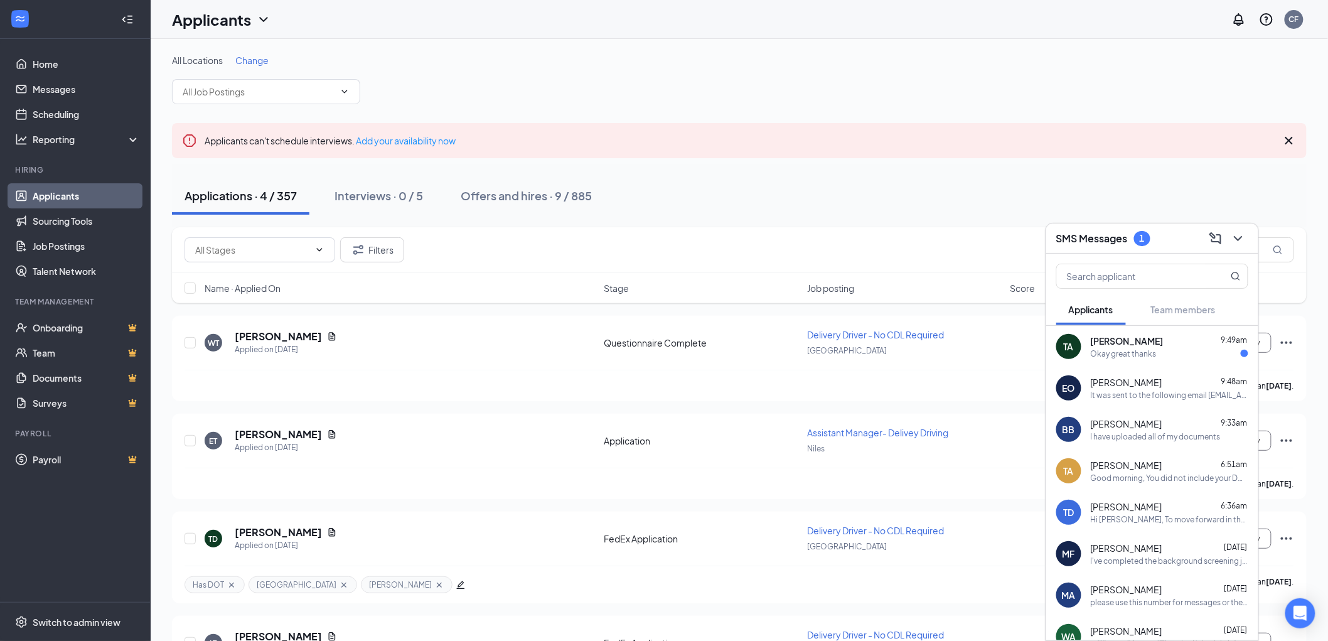
click at [1131, 352] on div "Okay great thanks" at bounding box center [1124, 353] width 66 height 11
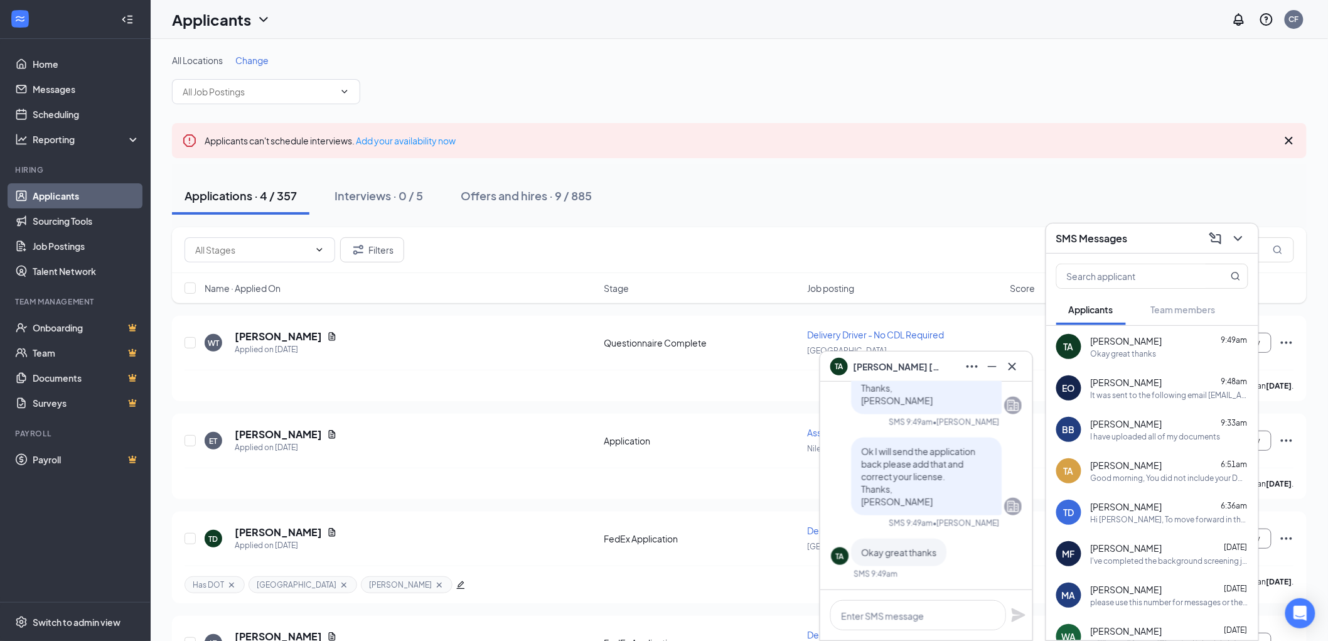
click at [1162, 235] on div "SMS Messages" at bounding box center [1152, 237] width 192 height 19
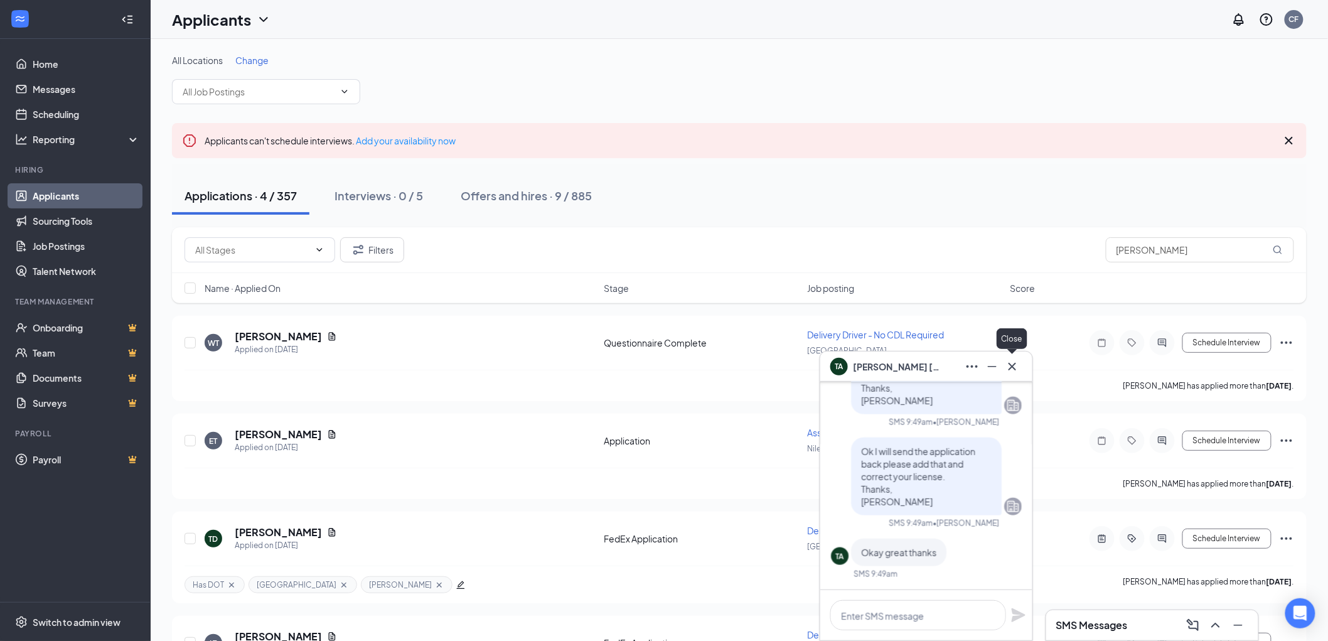
click at [1012, 368] on icon "Cross" at bounding box center [1012, 366] width 15 height 15
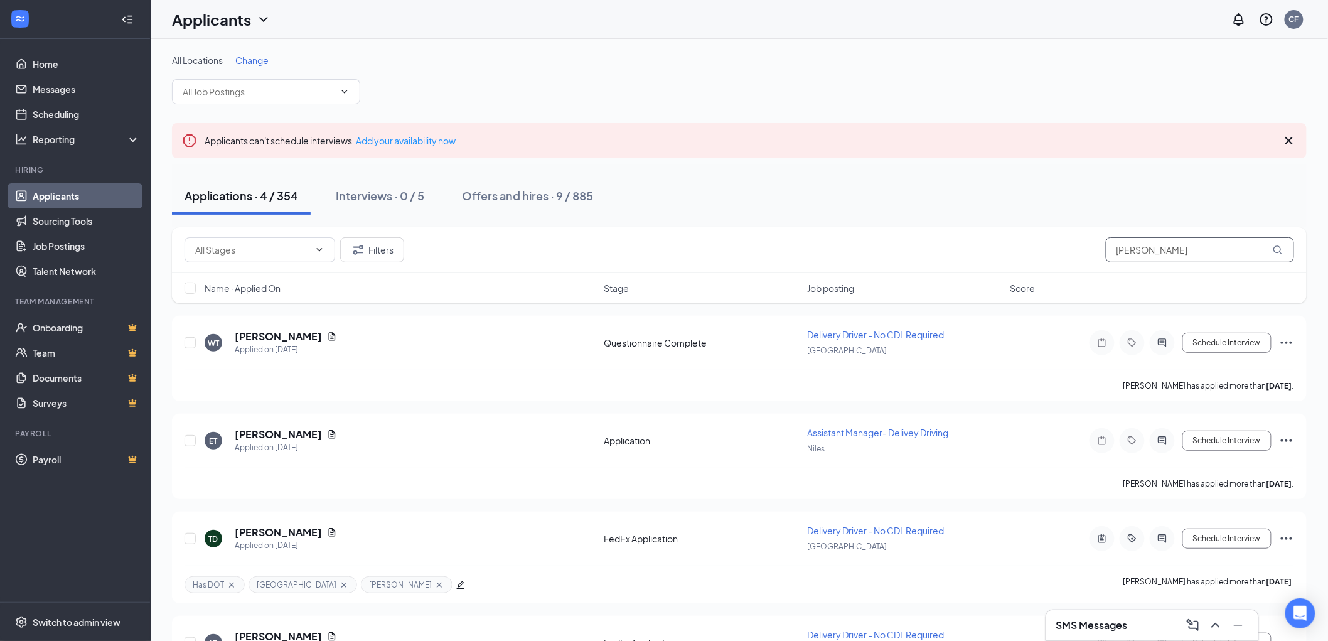
click at [1081, 253] on div "Filters thomas" at bounding box center [740, 249] width 1110 height 25
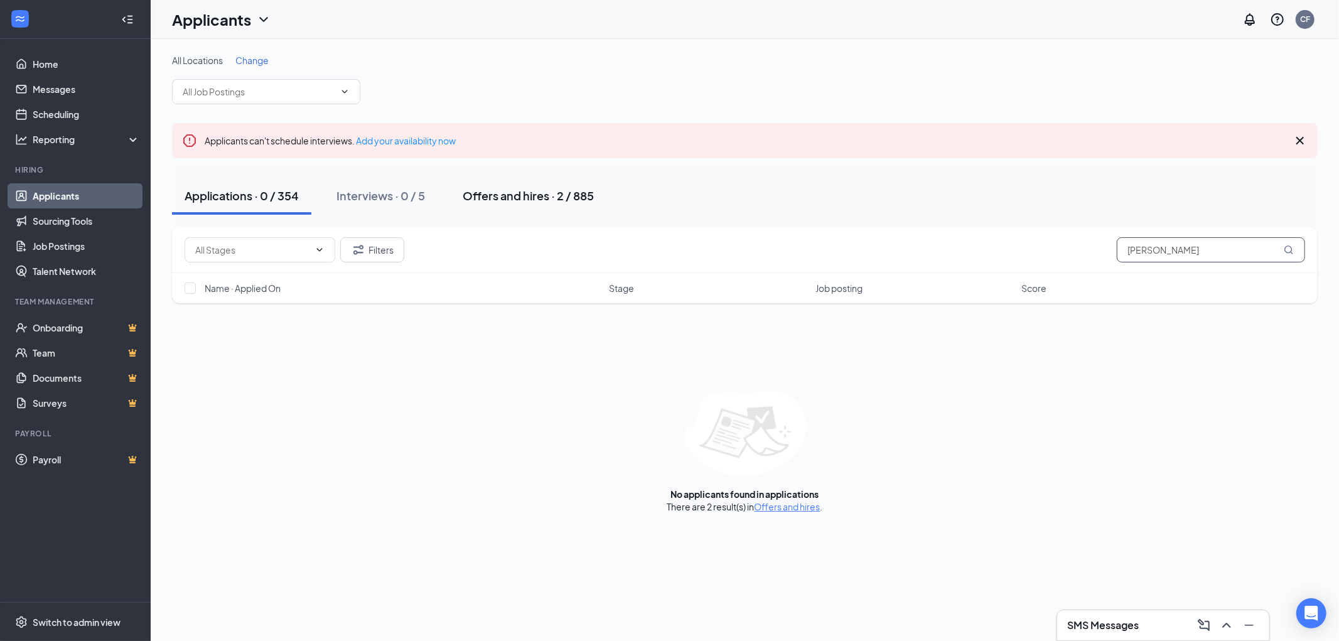
type input "alfred"
click at [540, 193] on div "Offers and hires · 2 / 885" at bounding box center [528, 196] width 131 height 16
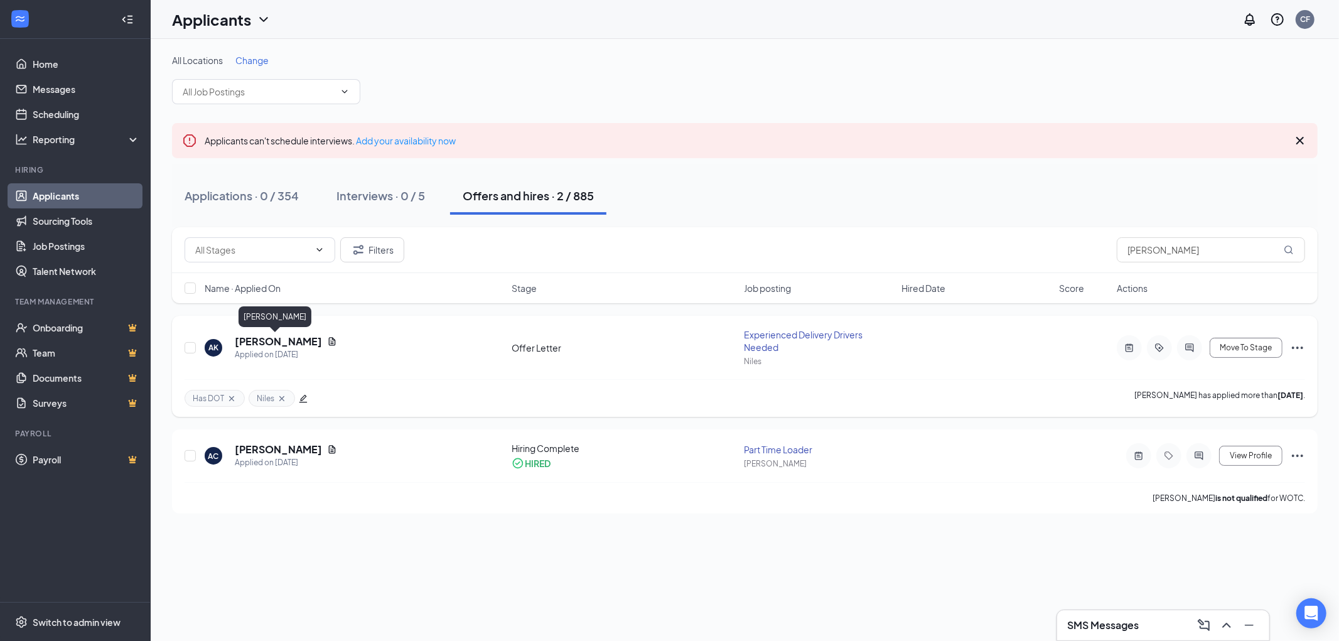
click at [251, 339] on h5 "Alfred Kempf" at bounding box center [278, 342] width 87 height 14
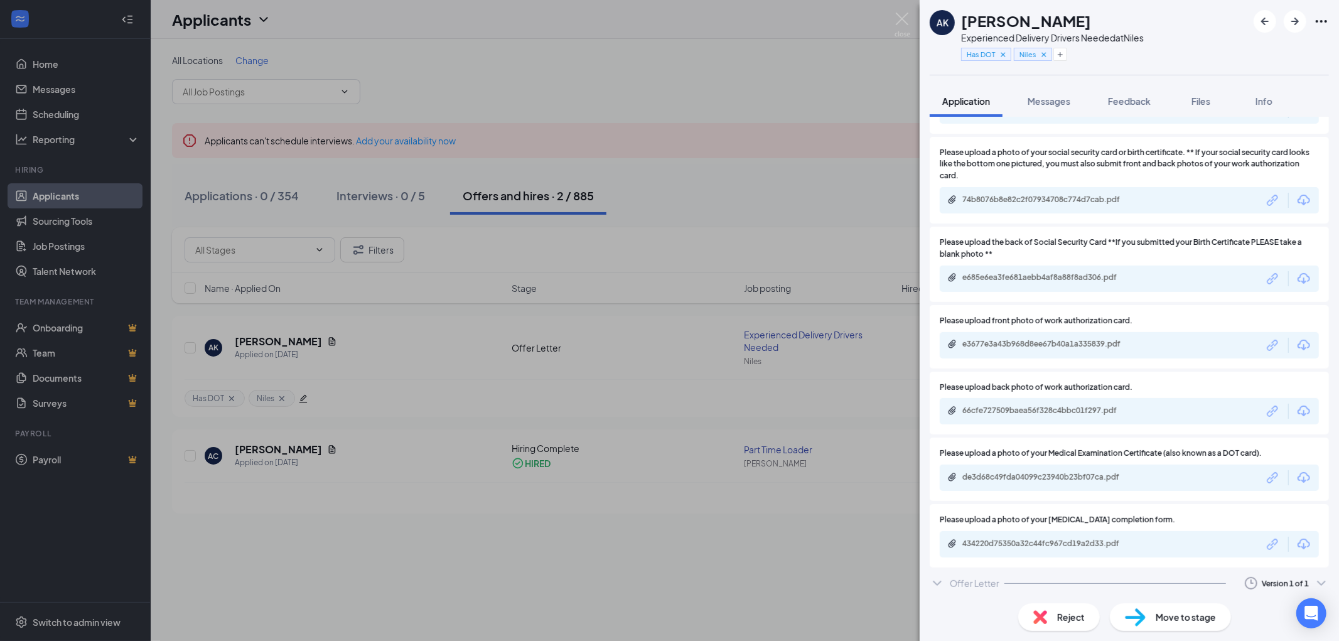
scroll to position [1392, 0]
click at [940, 581] on icon "ChevronDown" at bounding box center [937, 583] width 8 height 5
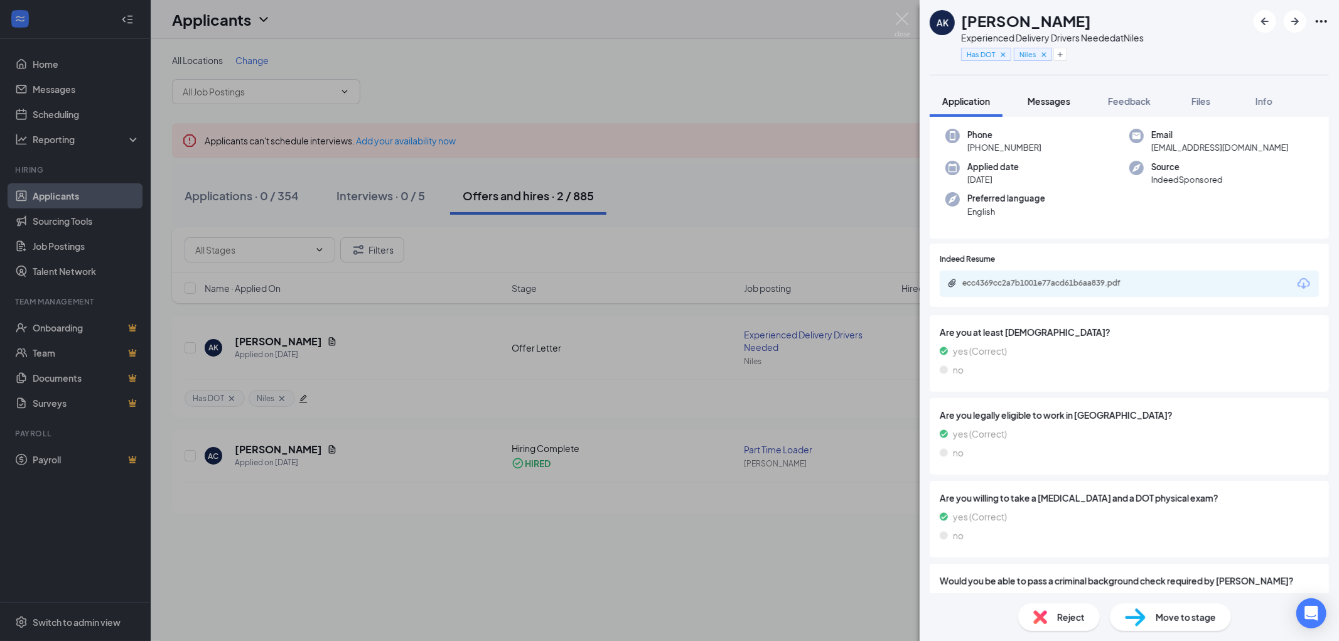
scroll to position [0, 0]
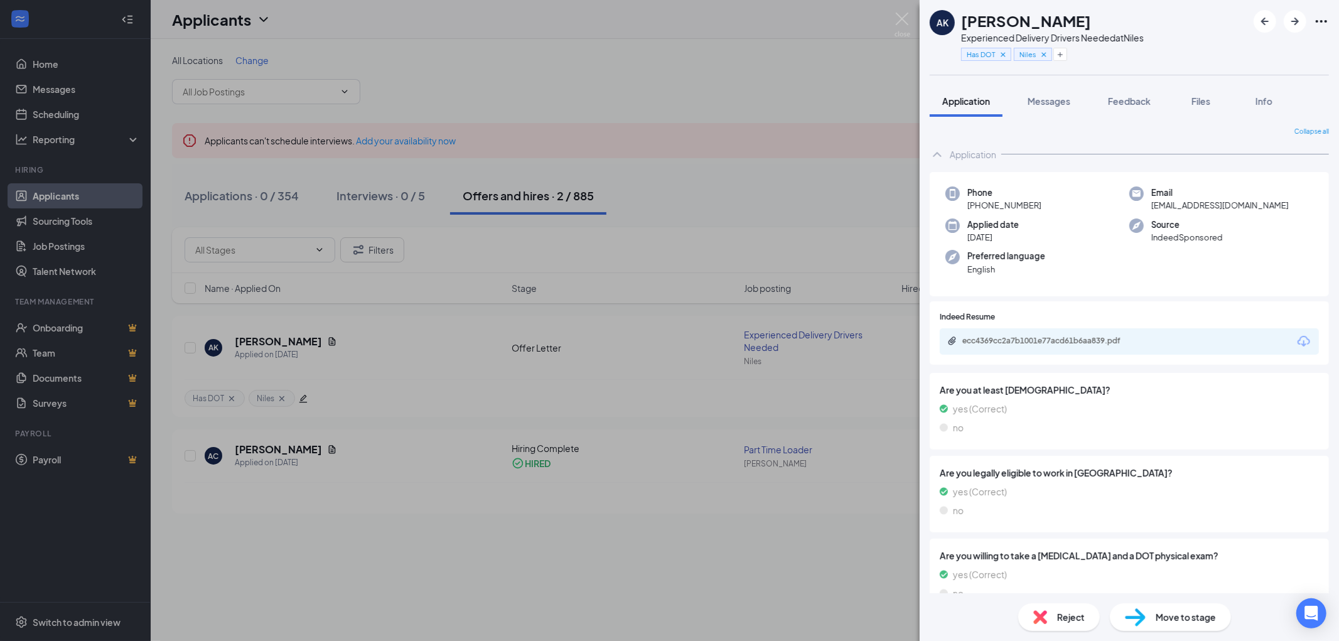
drag, startPoint x: 1057, startPoint y: 198, endPoint x: 980, endPoint y: 203, distance: 76.7
click at [980, 203] on div "Phone +1 (773) 858-2629" at bounding box center [1037, 199] width 184 height 26
copy span "773) 858-2629"
click at [1069, 15] on div "Alfred Kempf" at bounding box center [1052, 20] width 183 height 21
drag, startPoint x: 1069, startPoint y: 15, endPoint x: 979, endPoint y: 16, distance: 90.4
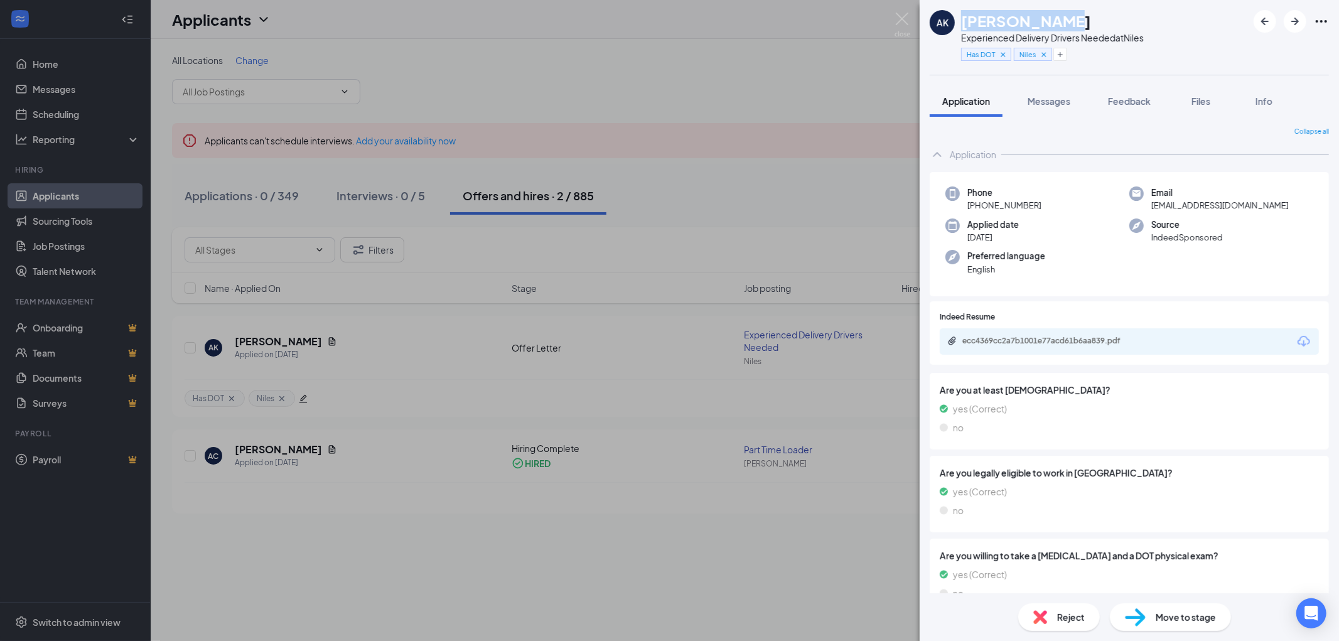
click at [965, 15] on div "Alfred Kempf" at bounding box center [1052, 20] width 183 height 21
copy h1 "Alfred Kempf"
drag, startPoint x: 1043, startPoint y: 201, endPoint x: 977, endPoint y: 204, distance: 66.6
click at [977, 204] on div "Phone +1 (773) 858-2629" at bounding box center [1037, 199] width 184 height 26
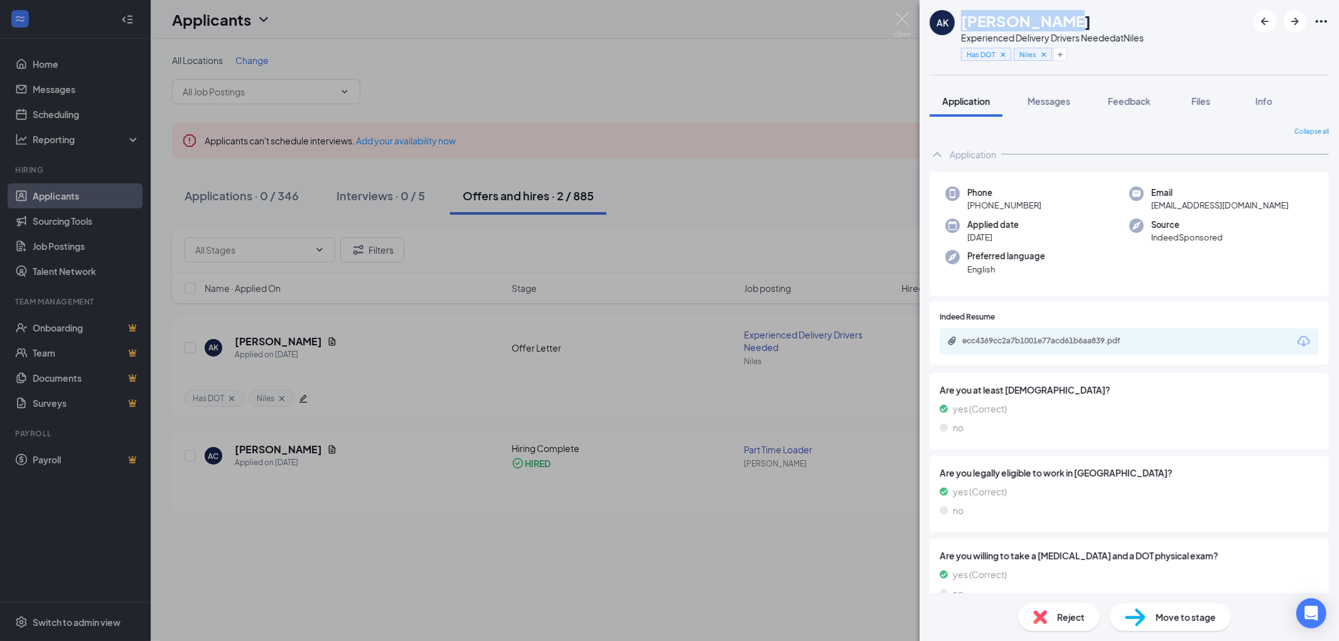
copy span "(773) 858-2629"
drag, startPoint x: 1232, startPoint y: 203, endPoint x: 1145, endPoint y: 208, distance: 87.4
click at [1145, 208] on div "Email fkempf1@gmail.com" at bounding box center [1221, 199] width 184 height 26
copy span "fkempf1@gmail.com"
click at [1134, 99] on span "Feedback" at bounding box center [1129, 100] width 43 height 11
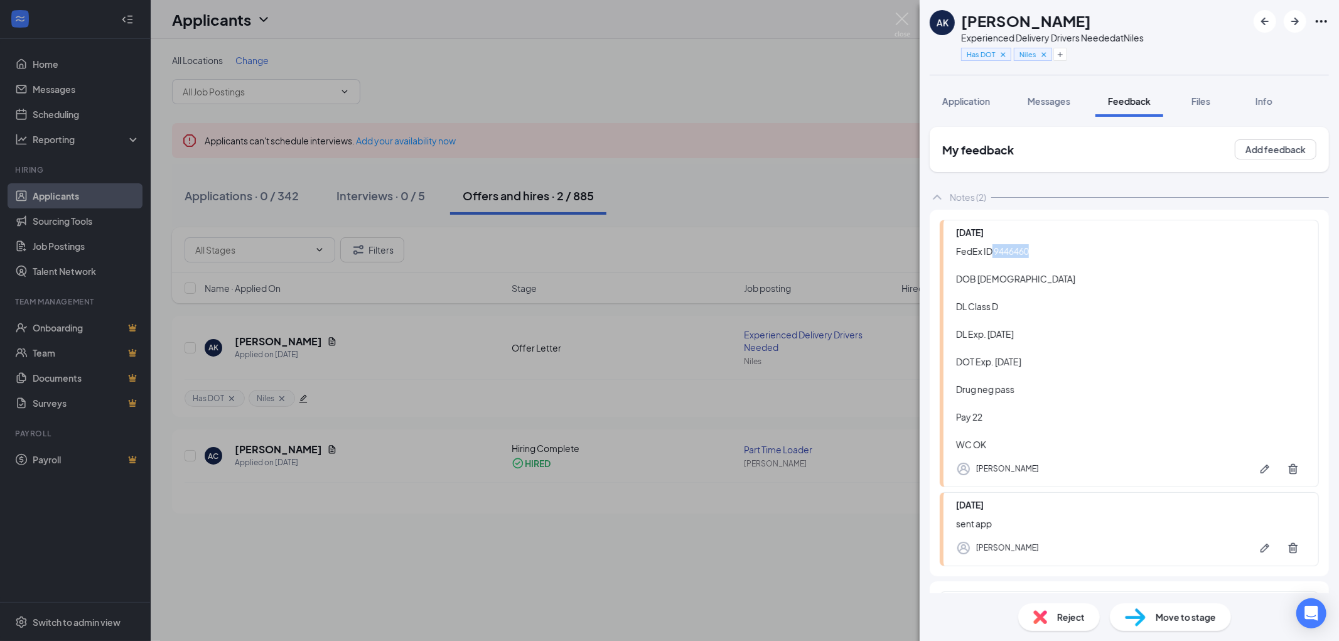
drag, startPoint x: 1043, startPoint y: 251, endPoint x: 990, endPoint y: 250, distance: 52.7
click at [990, 250] on div "FedEx ID 9446460 DOB 06/28/1967 DL Class D DL Exp. 06/28/2029 DOT Exp. 07/24/26…" at bounding box center [1131, 347] width 350 height 207
copy div "9446460"
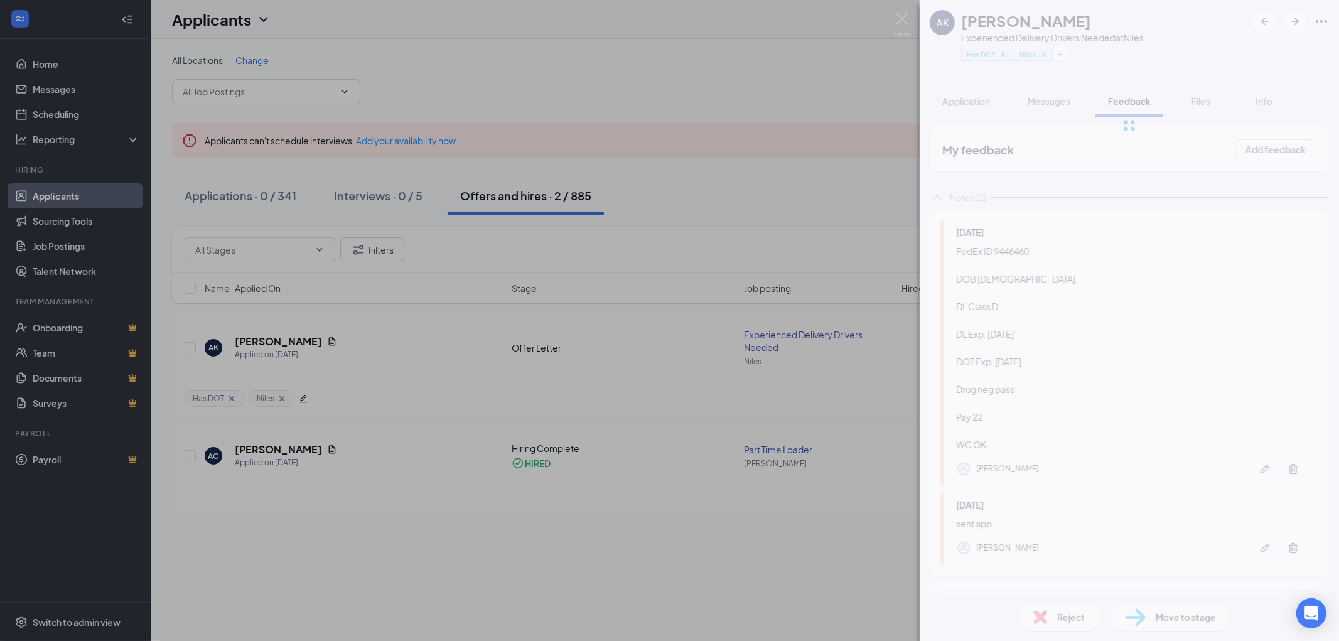
drag, startPoint x: 1042, startPoint y: 358, endPoint x: 1000, endPoint y: 358, distance: 41.4
click at [1000, 358] on div "AK Alfred Kempf Experienced Delivery Drivers Needed at Niles Has DOT Niles Appl…" at bounding box center [1128, 320] width 419 height 641
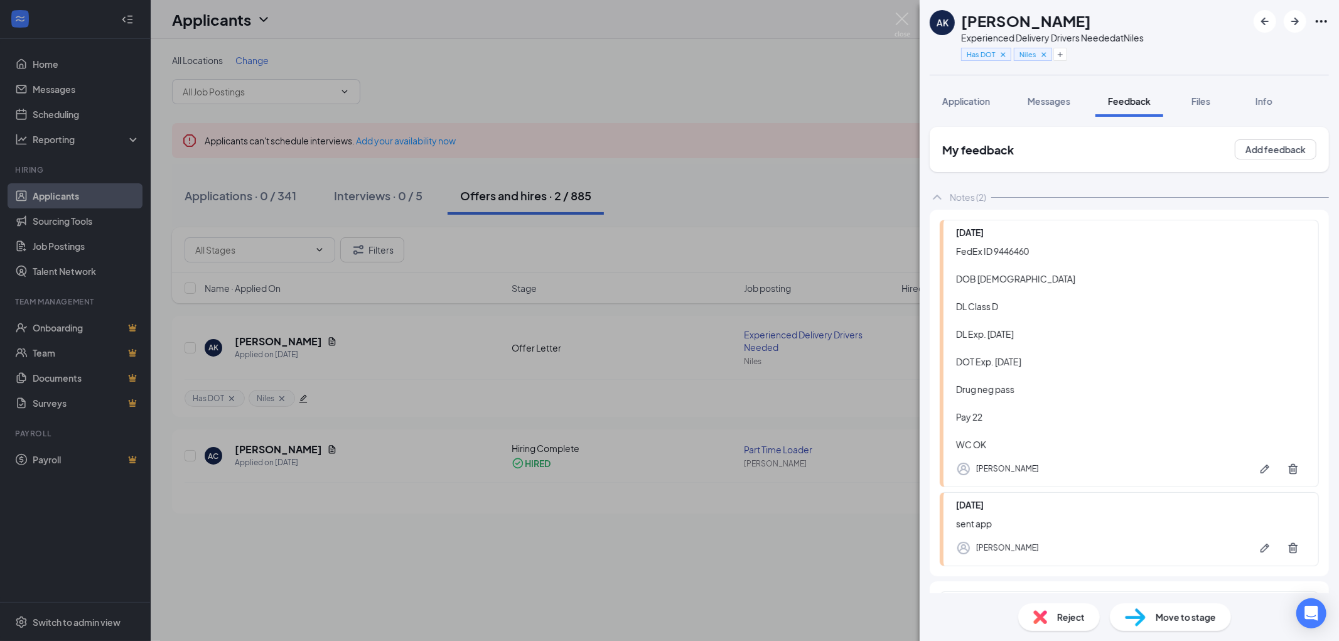
click at [1041, 356] on div "FedEx ID 9446460 DOB 06/28/1967 DL Class D DL Exp. 06/28/2029 DOT Exp. 07/24/26…" at bounding box center [1131, 347] width 350 height 207
drag, startPoint x: 1044, startPoint y: 356, endPoint x: 997, endPoint y: 363, distance: 48.1
click at [997, 363] on div "FedEx ID 9446460 DOB 06/28/1967 DL Class D DL Exp. 06/28/2029 DOT Exp. 07/24/26…" at bounding box center [1131, 347] width 350 height 207
copy div "07/24/26"
click at [1056, 324] on div "FedEx ID 9446460 DOB 06/28/1967 DL Class D DL Exp. 06/28/2029 DOT Exp. 07/24/26…" at bounding box center [1131, 347] width 350 height 207
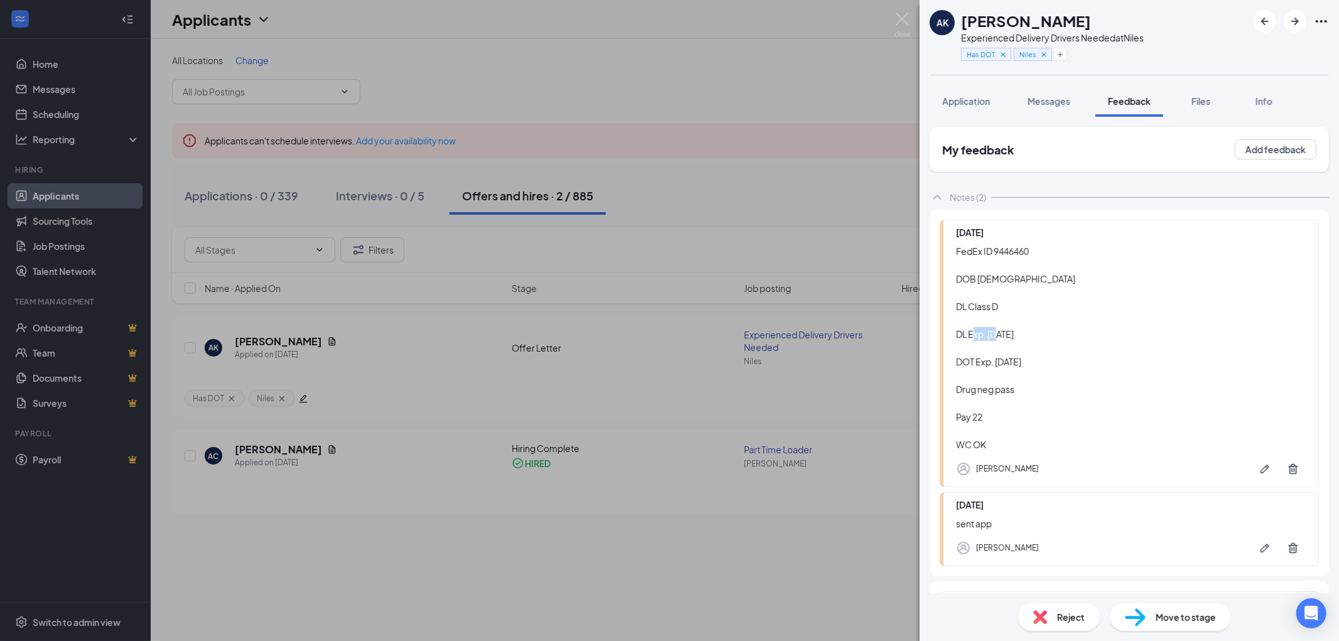
drag, startPoint x: 1054, startPoint y: 330, endPoint x: 988, endPoint y: 335, distance: 66.7
click at [988, 335] on div "FedEx ID 9446460 DOB 06/28/1967 DL Class D DL Exp. 06/28/2029 DOT Exp. 07/24/26…" at bounding box center [1131, 347] width 350 height 207
click at [970, 99] on span "Application" at bounding box center [966, 100] width 48 height 11
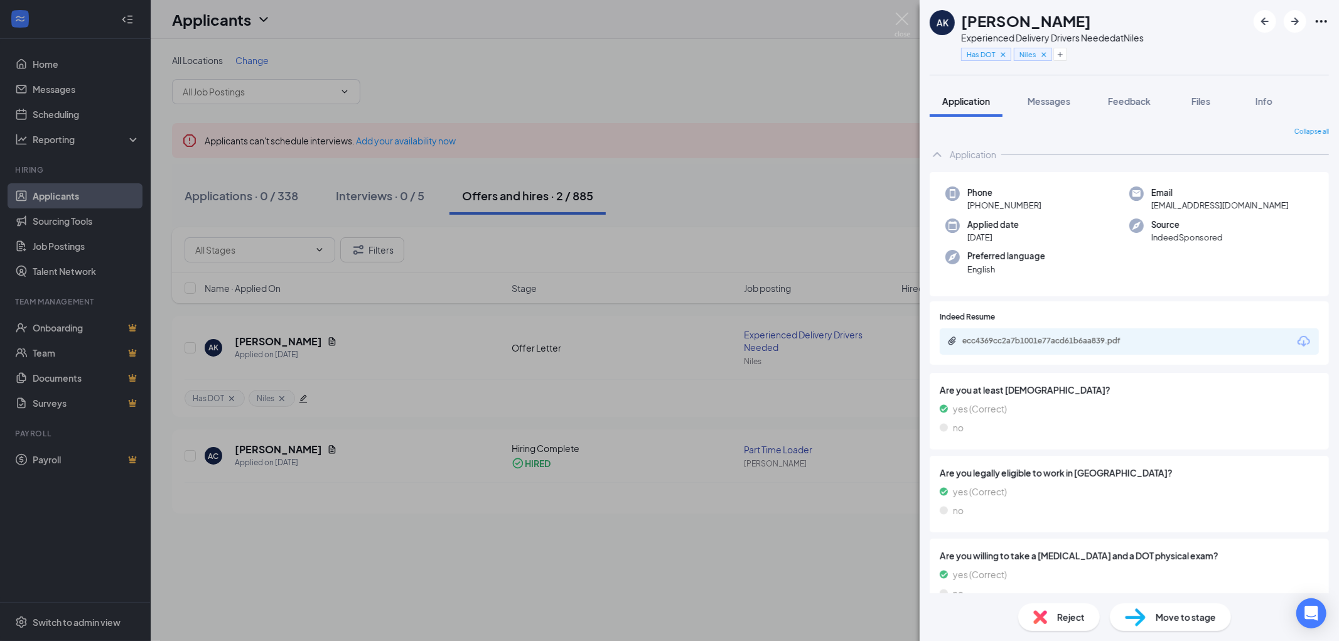
drag, startPoint x: 1131, startPoint y: 99, endPoint x: 1169, endPoint y: 151, distance: 63.8
click at [1131, 99] on span "Feedback" at bounding box center [1129, 100] width 43 height 11
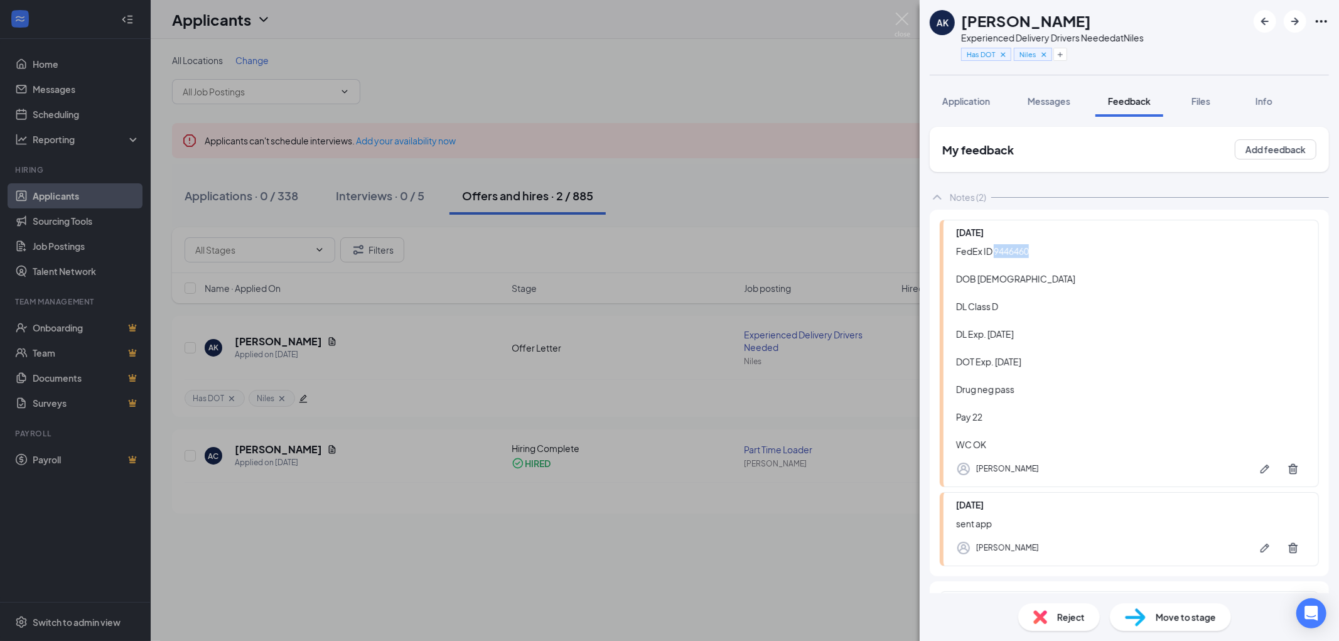
drag, startPoint x: 1047, startPoint y: 250, endPoint x: 994, endPoint y: 255, distance: 53.6
click at [994, 255] on div "FedEx ID 9446460 DOB 06/28/1967 DL Class D DL Exp. 06/28/2029 DOT Exp. 07/24/26…" at bounding box center [1131, 347] width 350 height 207
click at [1157, 616] on span "Move to stage" at bounding box center [1185, 617] width 60 height 14
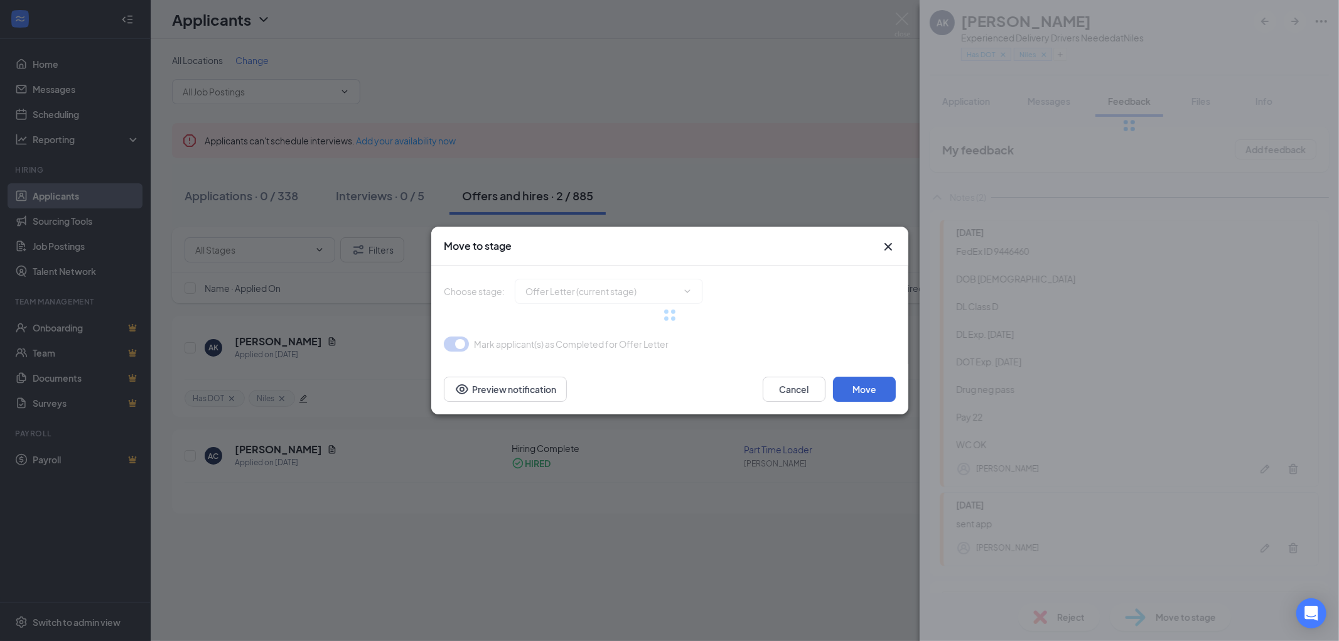
type input "Orientation Message (next stage)"
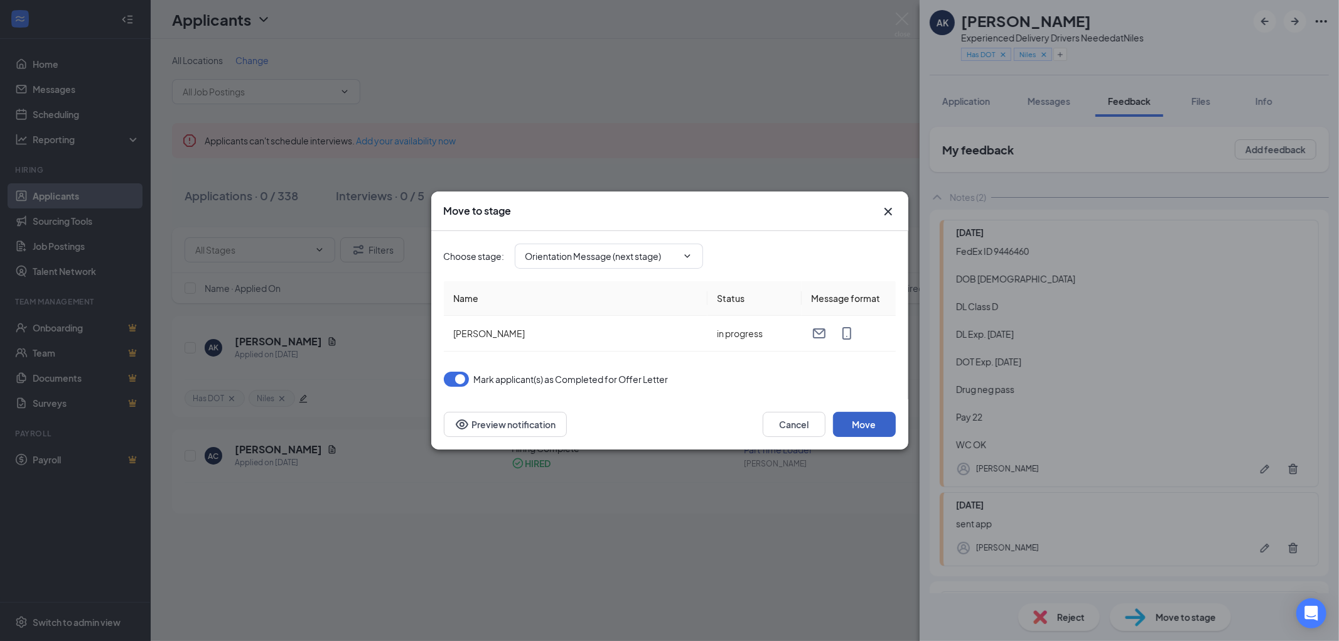
click at [852, 421] on button "Move" at bounding box center [864, 424] width 63 height 25
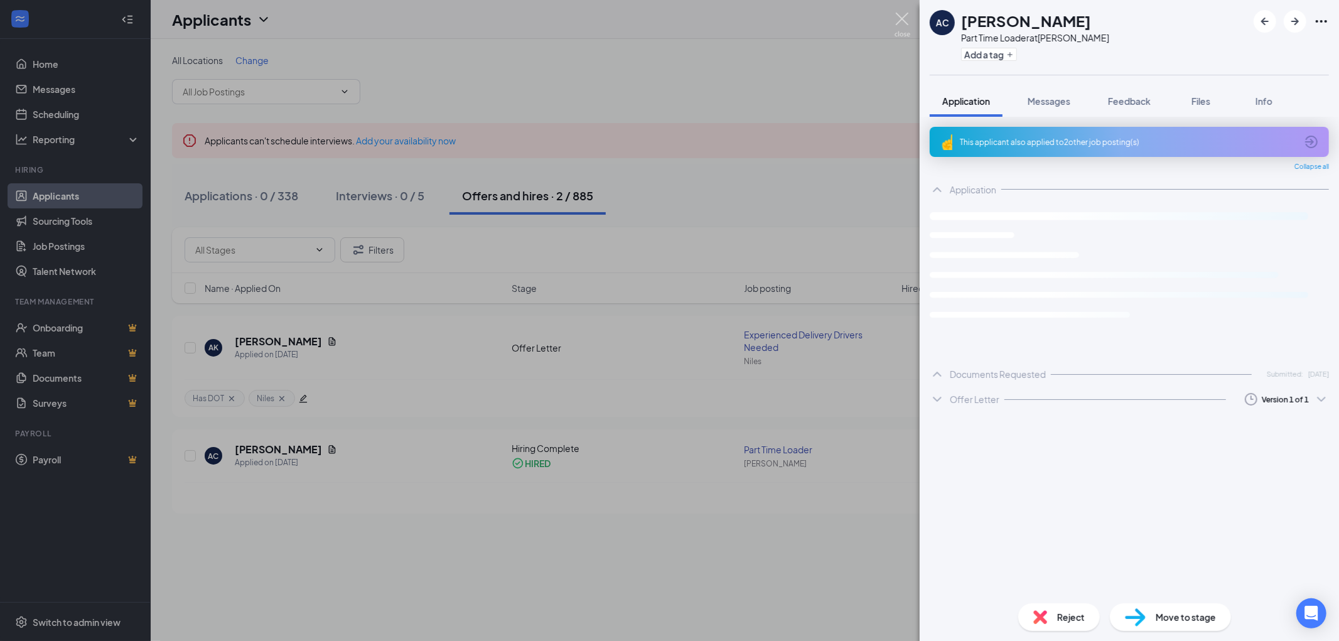
click at [901, 19] on img at bounding box center [902, 25] width 16 height 24
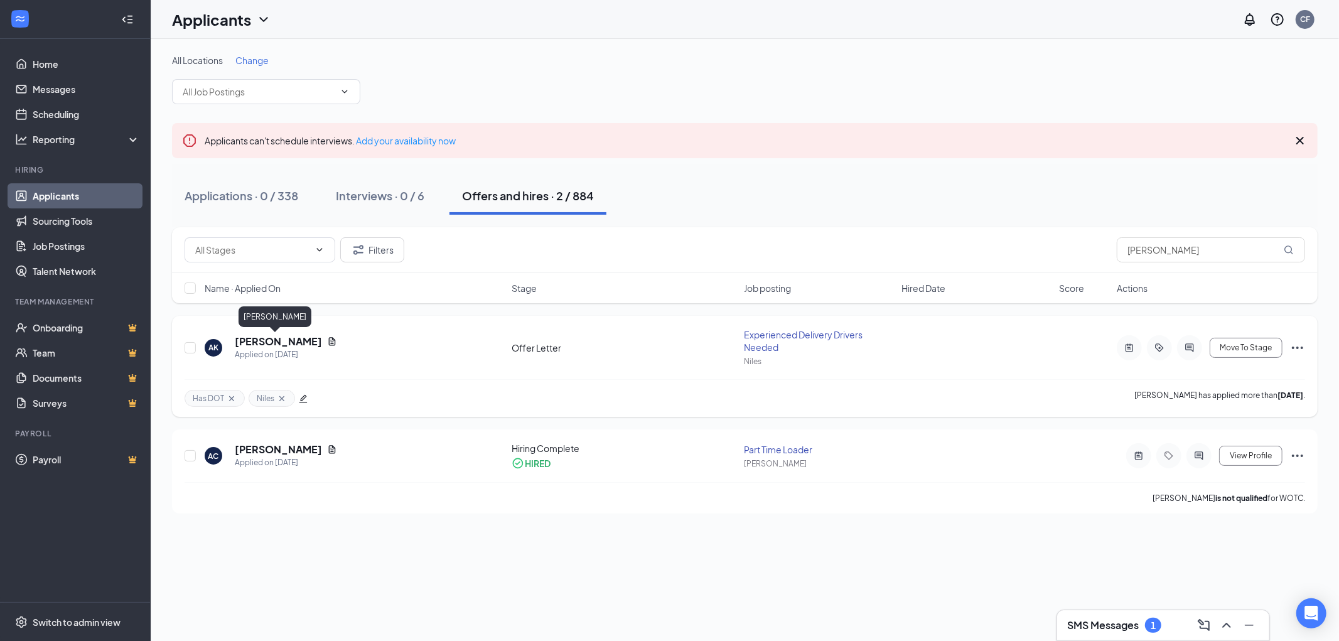
click at [256, 341] on h5 "[PERSON_NAME]" at bounding box center [278, 342] width 87 height 14
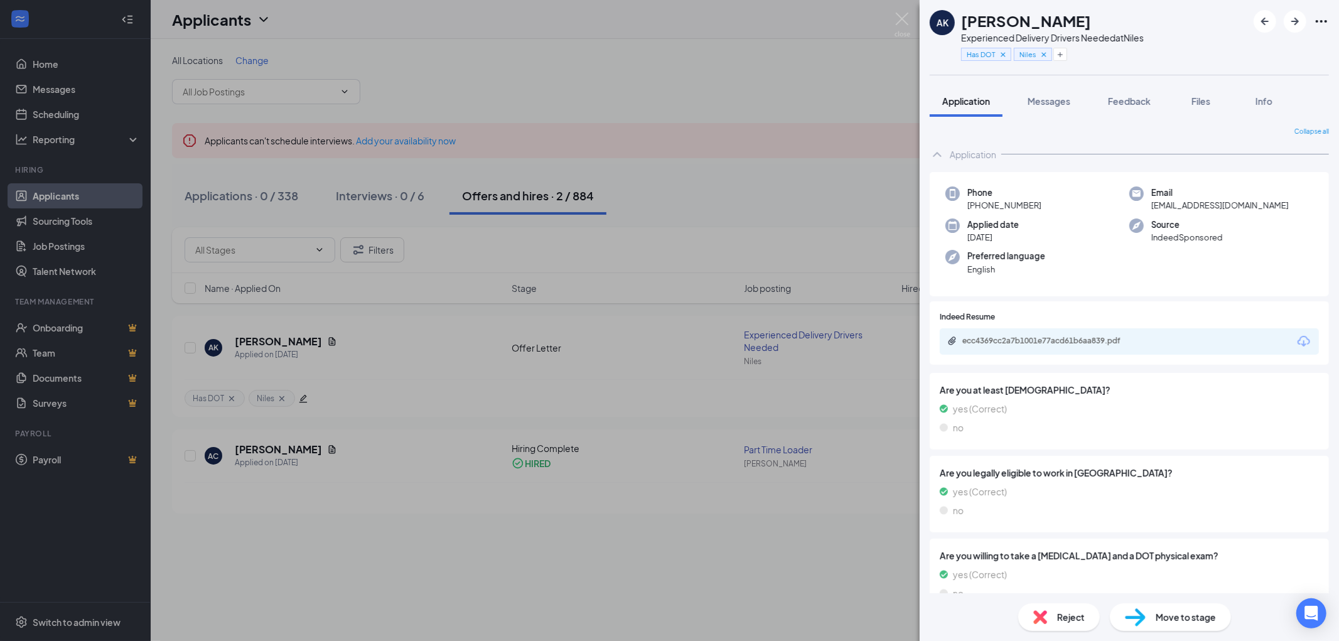
click at [901, 15] on img at bounding box center [902, 25] width 16 height 24
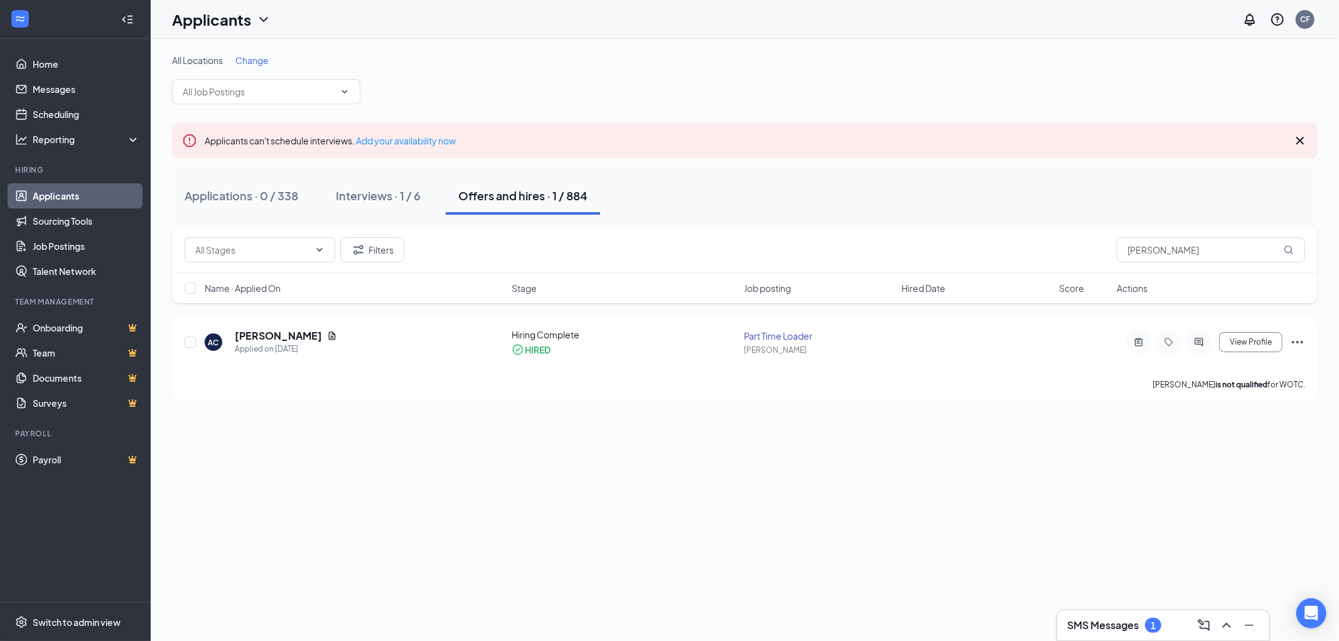
click at [510, 195] on div "Offers and hires · 1 / 884" at bounding box center [522, 196] width 129 height 16
click at [373, 193] on div "Interviews · 1 / 6" at bounding box center [378, 196] width 85 height 16
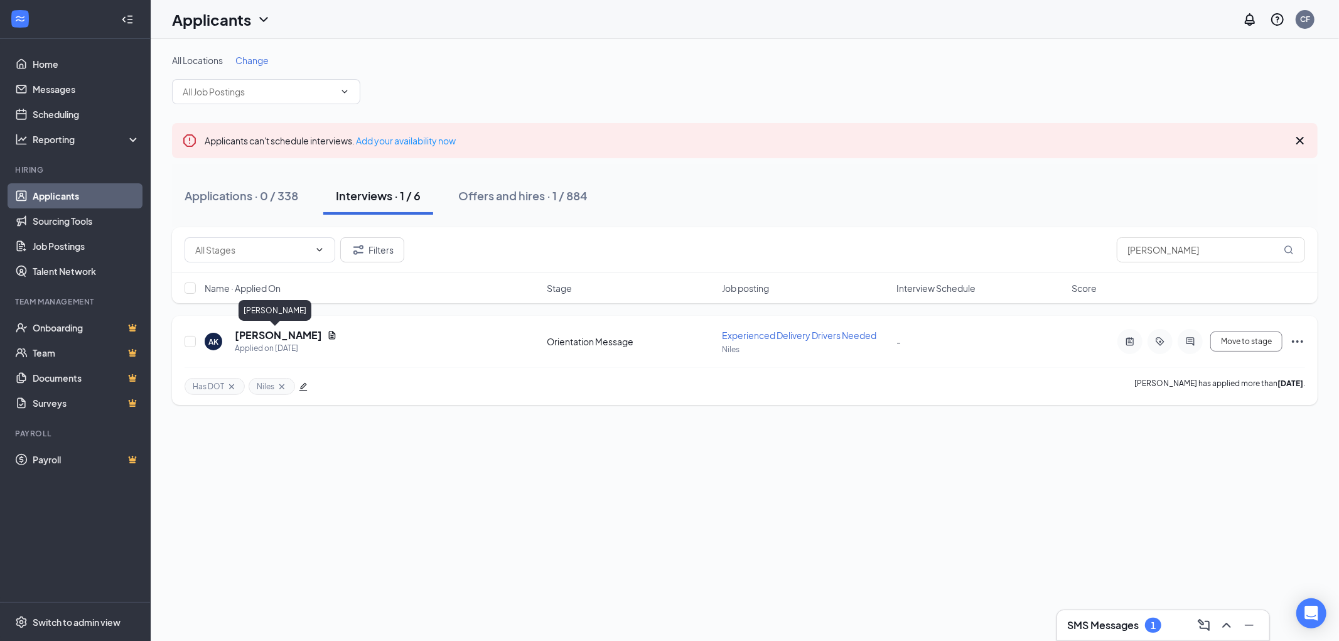
click at [267, 330] on h5 "[PERSON_NAME]" at bounding box center [278, 335] width 87 height 14
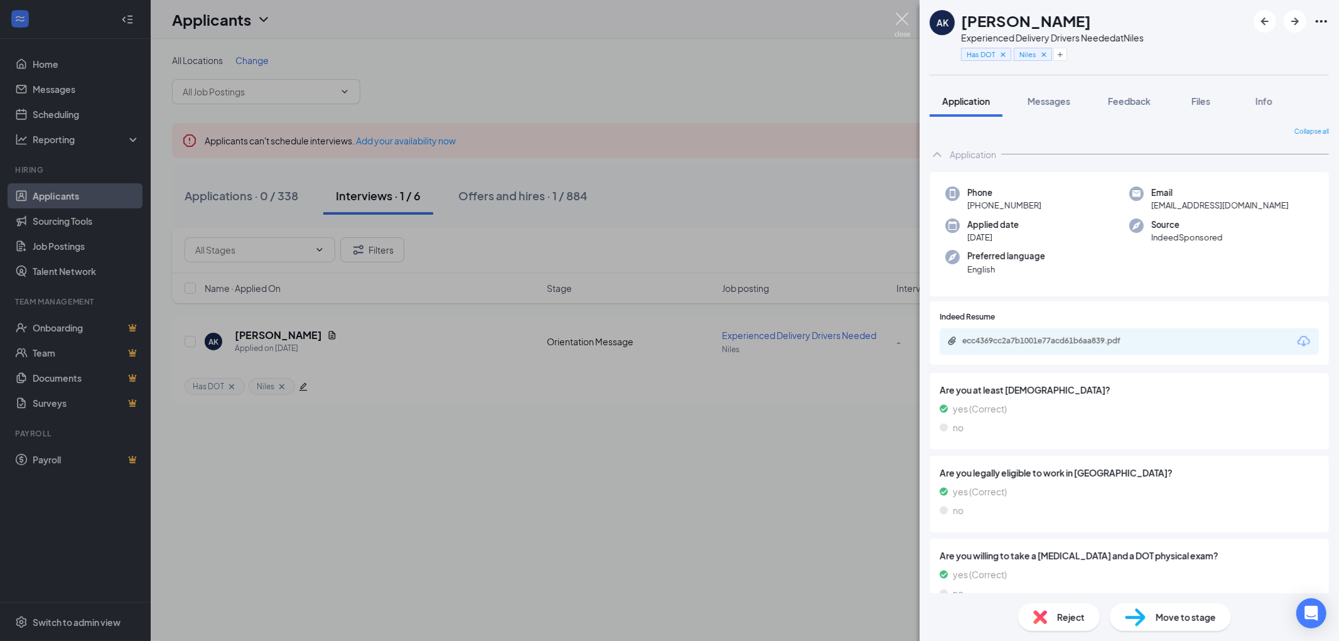
click at [901, 18] on img at bounding box center [902, 25] width 16 height 24
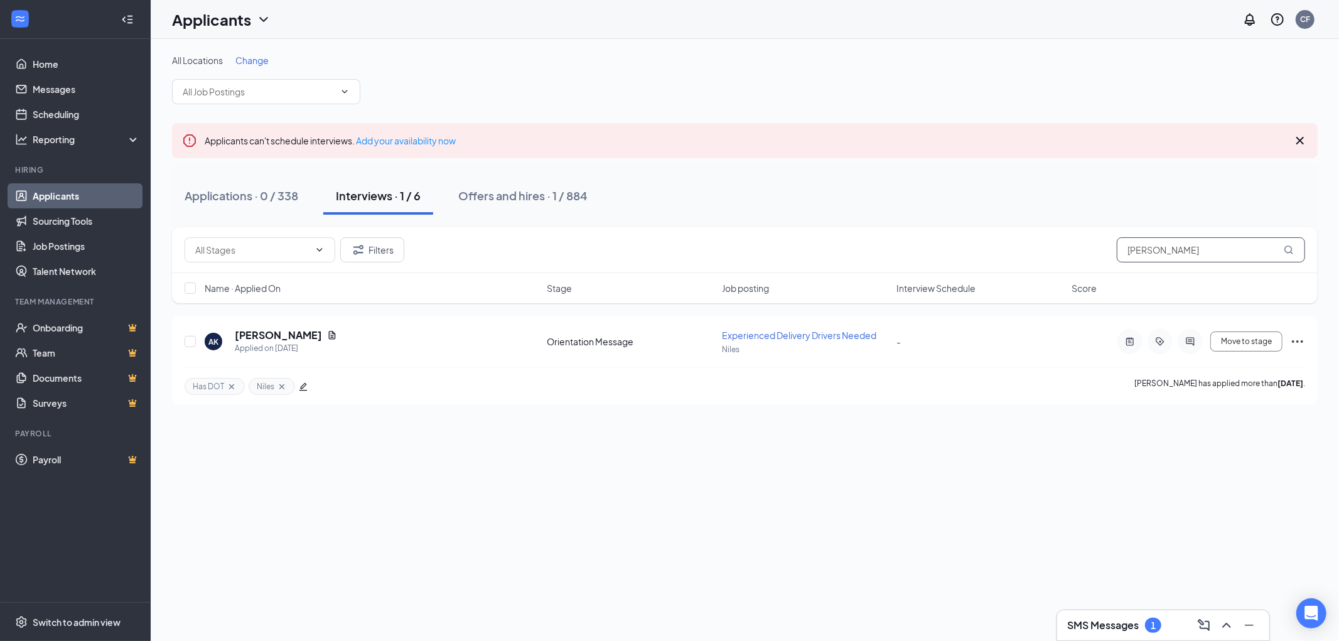
drag, startPoint x: 1162, startPoint y: 251, endPoint x: 1044, endPoint y: 252, distance: 118.6
click at [1084, 252] on div "Filters [PERSON_NAME]" at bounding box center [745, 249] width 1120 height 25
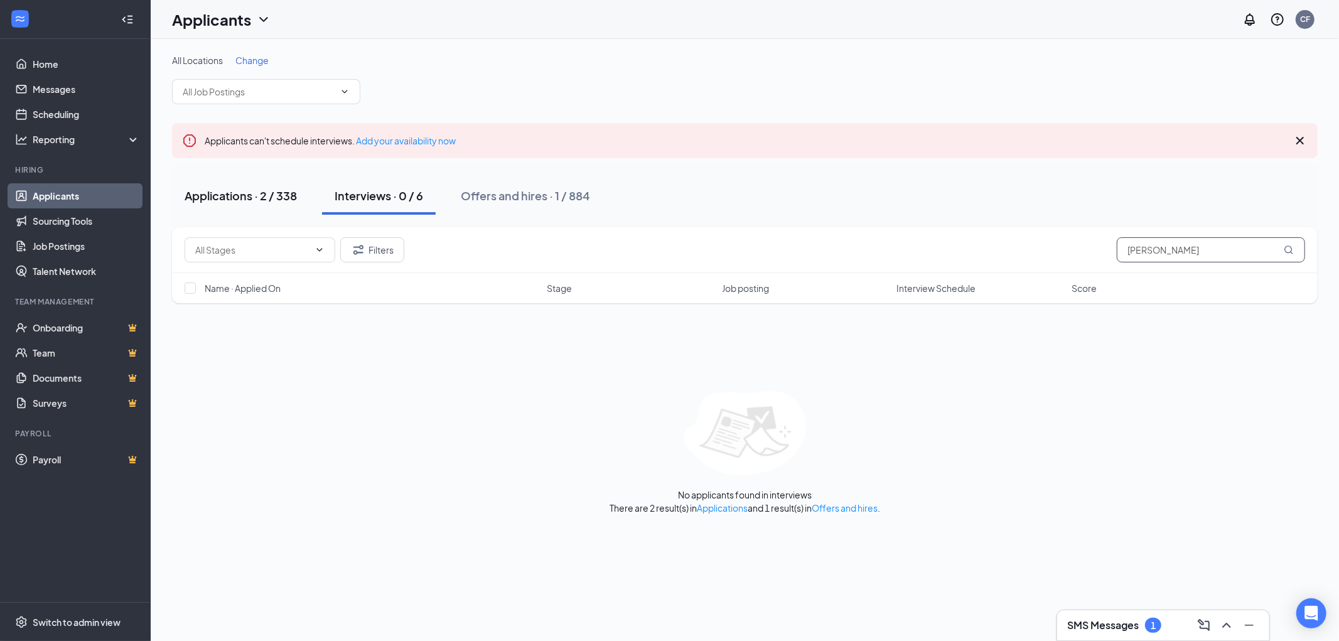
type input "[PERSON_NAME]"
click at [232, 191] on div "Applications · 2 / 338" at bounding box center [241, 196] width 112 height 16
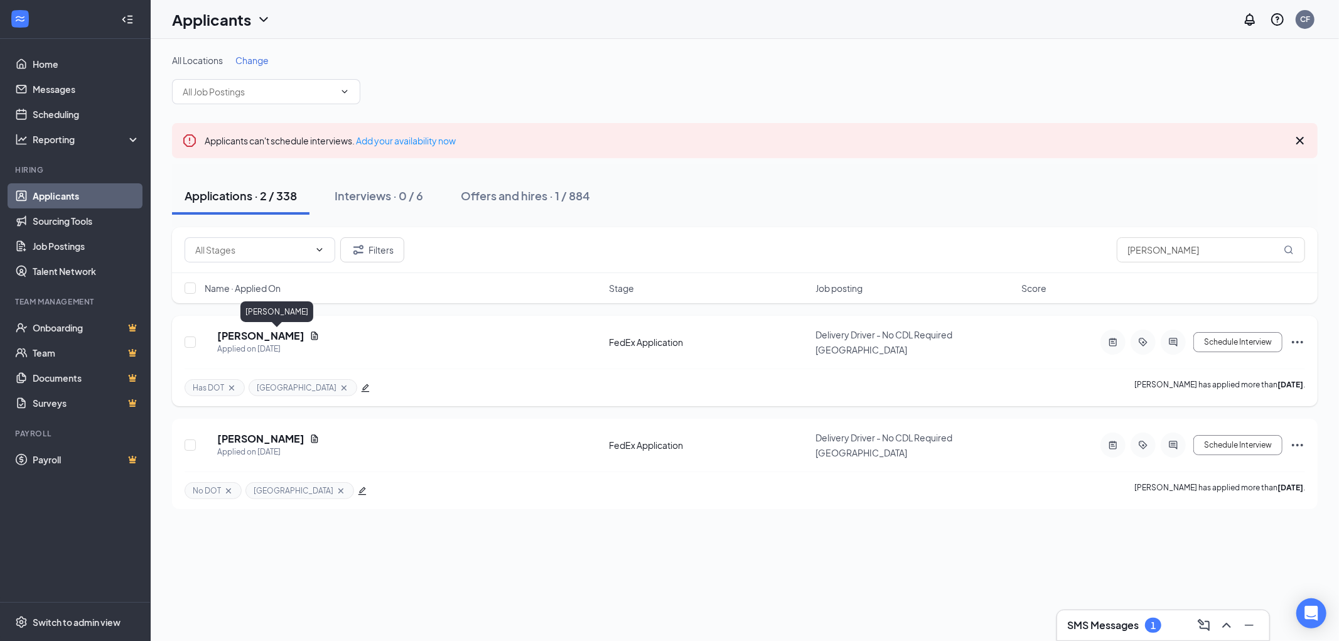
click at [255, 335] on h5 "Tyrone Anderson" at bounding box center [260, 336] width 87 height 14
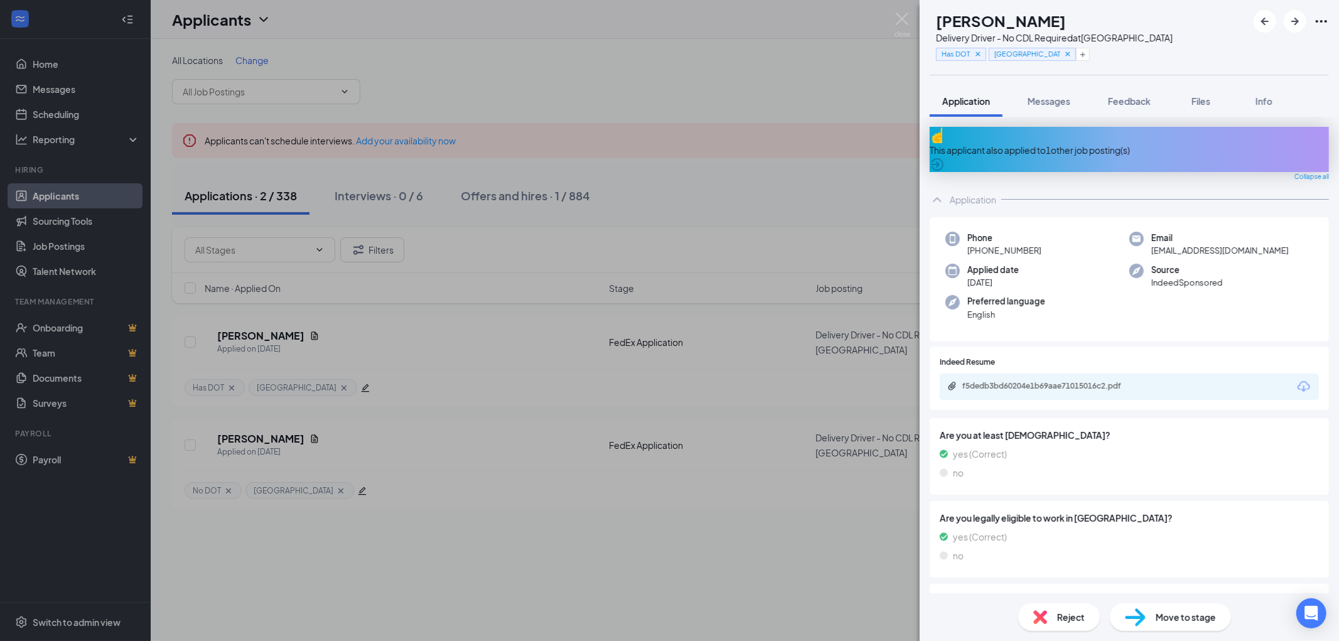
click at [1250, 143] on div "This applicant also applied to 1 other job posting(s)" at bounding box center [1129, 150] width 399 height 14
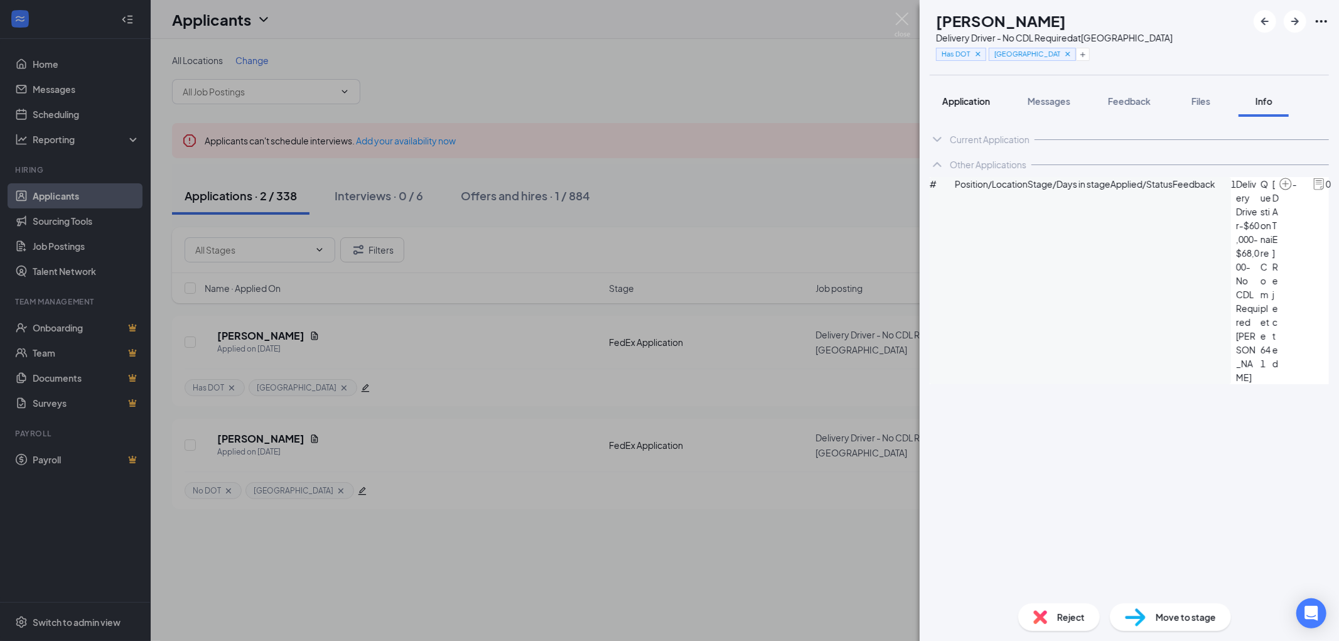
click at [962, 99] on span "Application" at bounding box center [966, 100] width 48 height 11
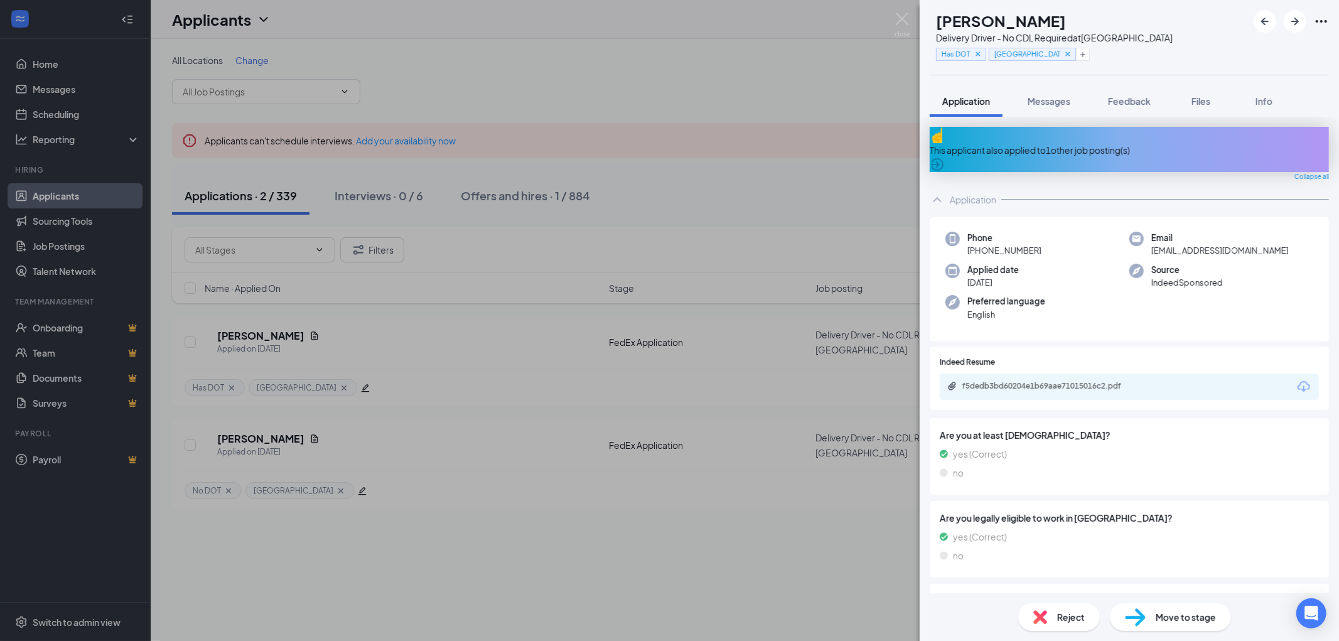
drag, startPoint x: 1027, startPoint y: 235, endPoint x: 977, endPoint y: 241, distance: 50.5
click at [977, 241] on div "Phone +1 (773) 816-0049" at bounding box center [1037, 245] width 184 height 26
drag, startPoint x: 1095, startPoint y: 21, endPoint x: 964, endPoint y: 24, distance: 130.6
click at [964, 24] on div "Tyrone Anderson" at bounding box center [1054, 20] width 237 height 21
drag, startPoint x: 1251, startPoint y: 238, endPoint x: 1142, endPoint y: 242, distance: 109.3
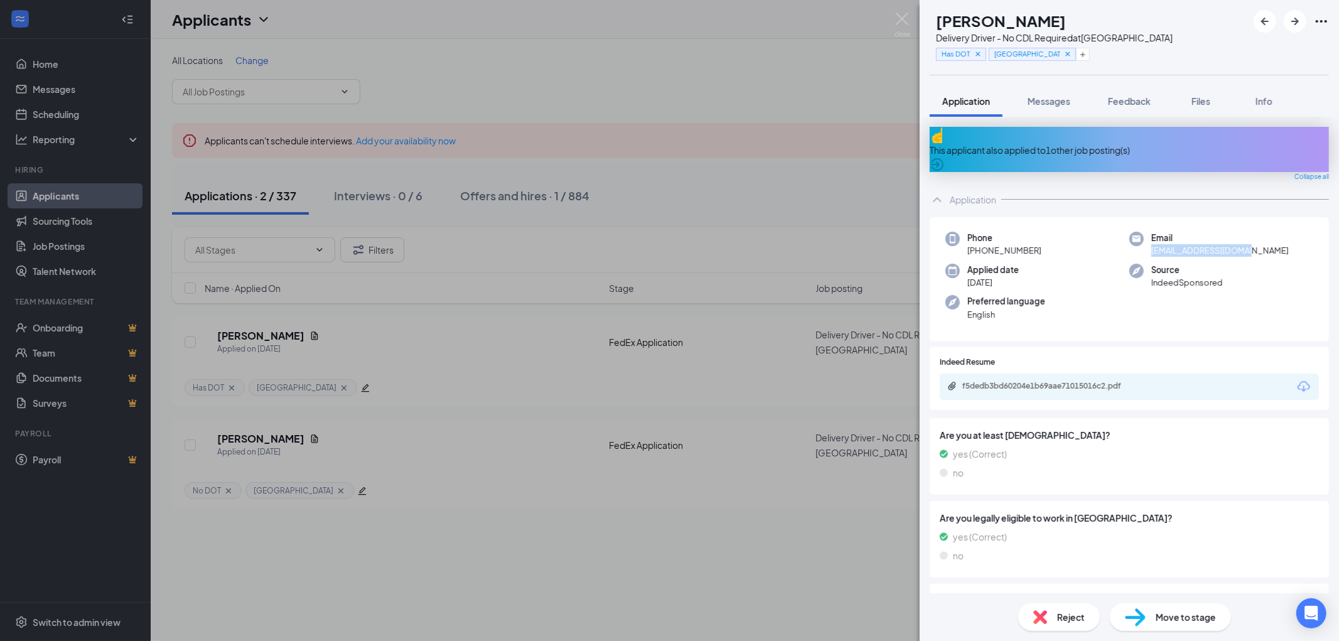
click at [1142, 242] on div "Email atyrone2017@gmail.com" at bounding box center [1221, 245] width 184 height 26
drag, startPoint x: 901, startPoint y: 15, endPoint x: 891, endPoint y: 26, distance: 14.7
click at [901, 15] on img at bounding box center [902, 25] width 16 height 24
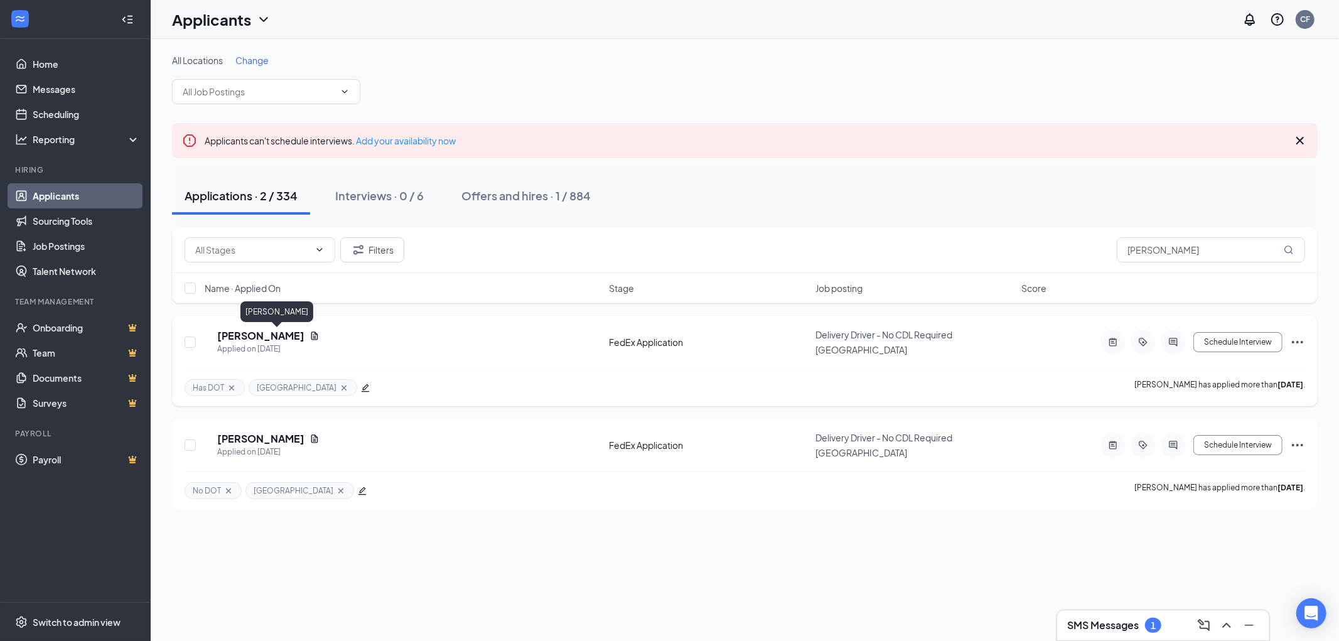
click at [272, 336] on h5 "Tyrone Anderson" at bounding box center [260, 336] width 87 height 14
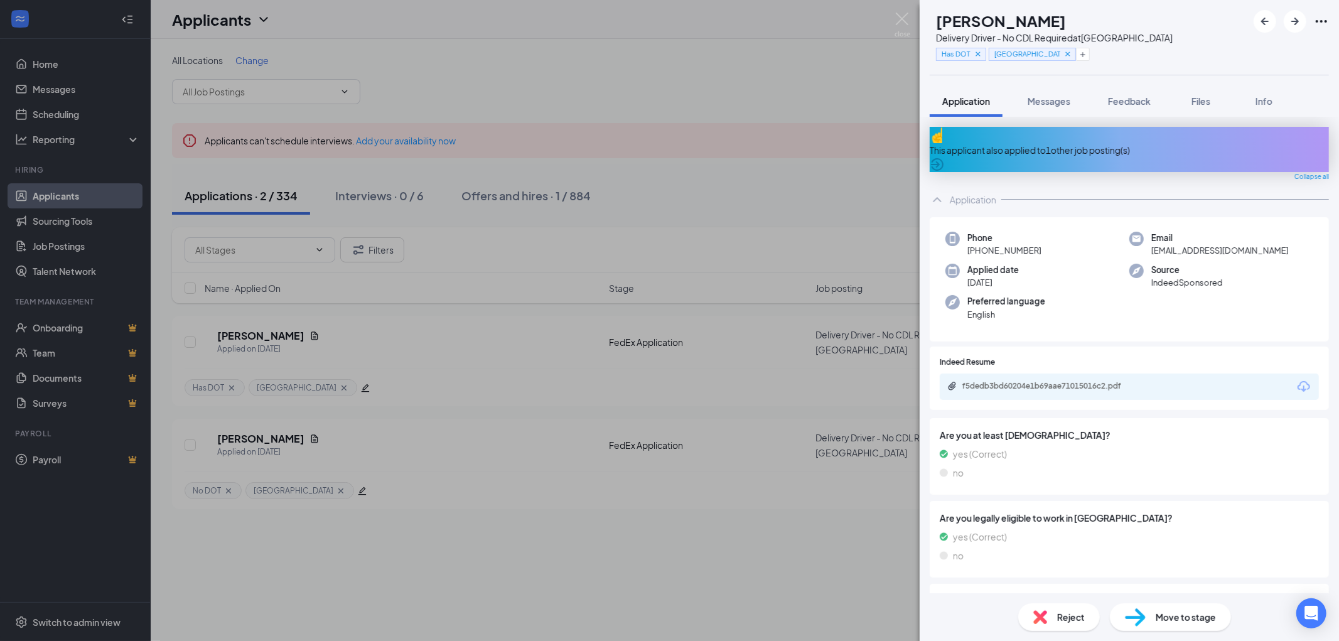
drag, startPoint x: 1092, startPoint y: 16, endPoint x: 962, endPoint y: 22, distance: 130.7
click at [962, 22] on div "Tyrone Anderson" at bounding box center [1054, 20] width 237 height 21
copy h1 "Tyrone Anderson"
drag, startPoint x: 1044, startPoint y: 237, endPoint x: 978, endPoint y: 244, distance: 66.3
click at [978, 244] on div "Phone +1 (773) 816-0049" at bounding box center [1037, 245] width 184 height 26
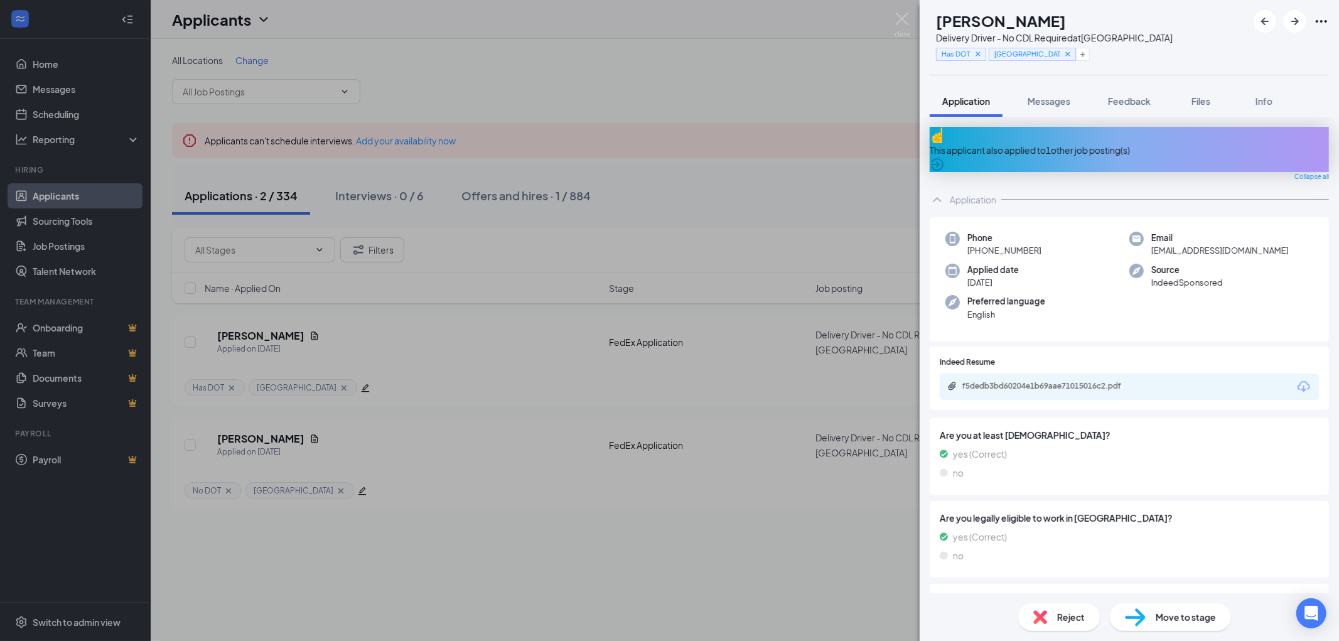
copy span "(773) 816-0049"
click at [900, 16] on img at bounding box center [902, 25] width 16 height 24
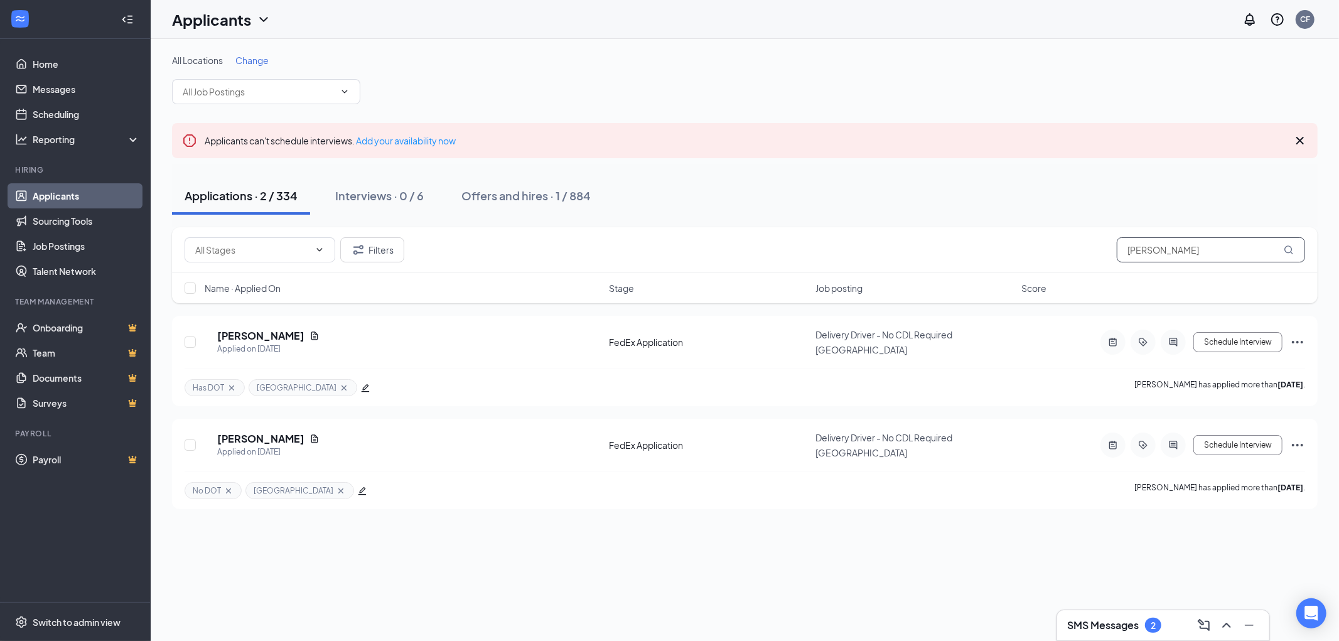
drag, startPoint x: 1170, startPoint y: 249, endPoint x: 1049, endPoint y: 249, distance: 120.5
click at [1051, 249] on div "Filters tyrone" at bounding box center [745, 249] width 1120 height 25
click at [1100, 626] on h3 "SMS Messages" at bounding box center [1103, 625] width 72 height 14
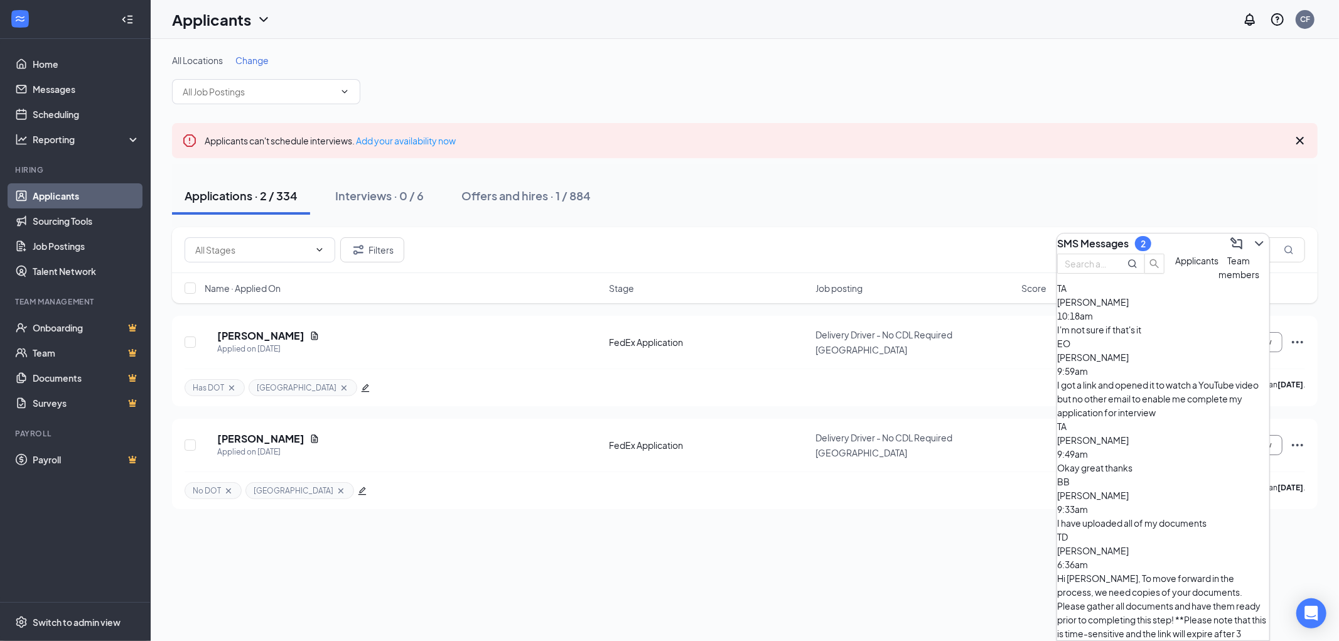
click at [1154, 336] on div "I'm not sure if that's it" at bounding box center [1163, 330] width 212 height 14
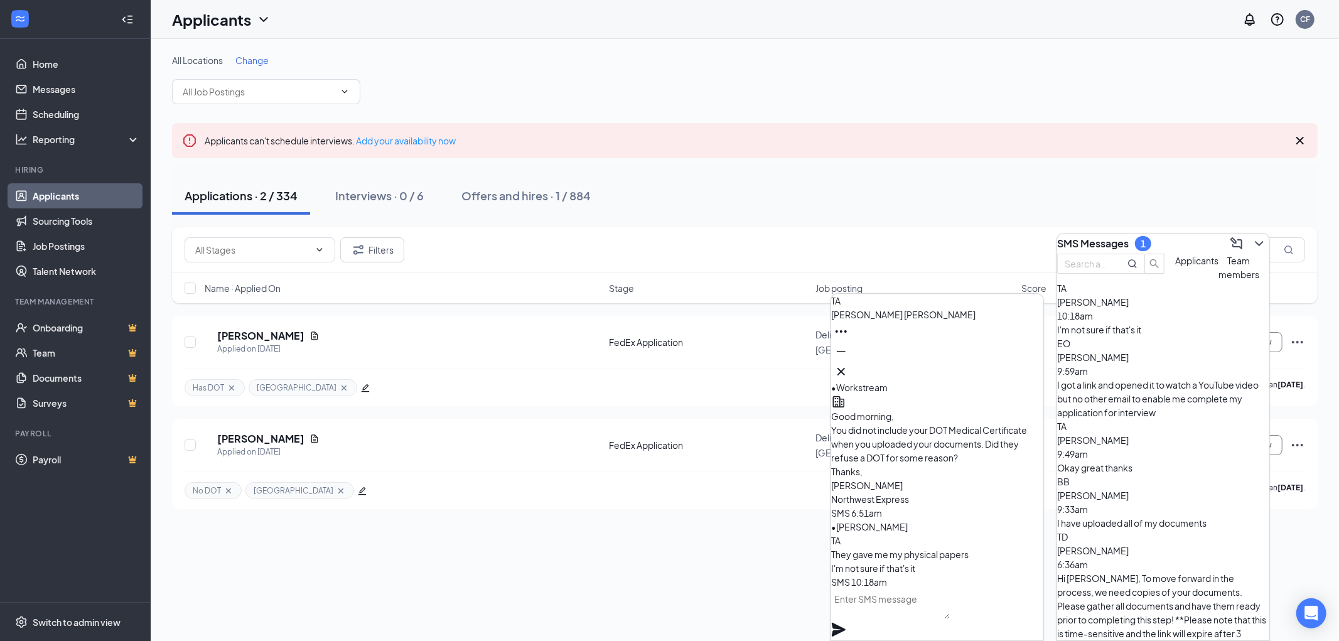
scroll to position [1, 0]
click at [915, 614] on textarea at bounding box center [890, 604] width 119 height 30
type textarea "T"
click at [849, 366] on icon "Cross" at bounding box center [840, 371] width 15 height 15
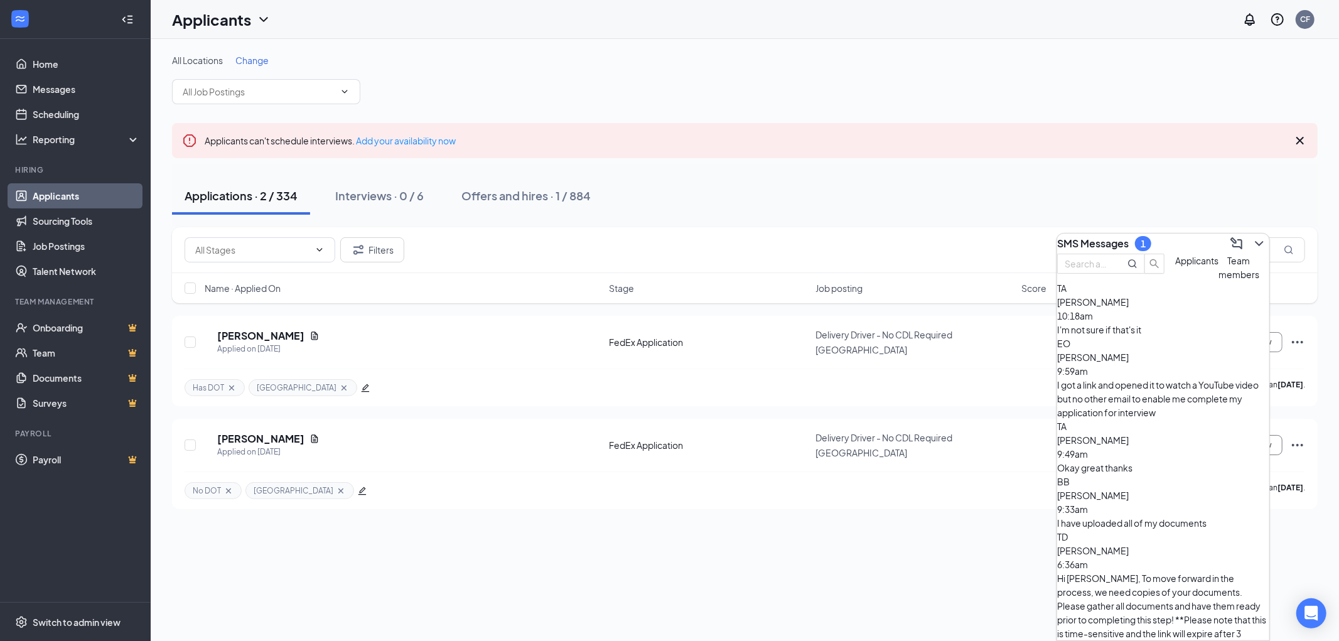
click at [1112, 239] on h3 "SMS Messages" at bounding box center [1093, 244] width 72 height 14
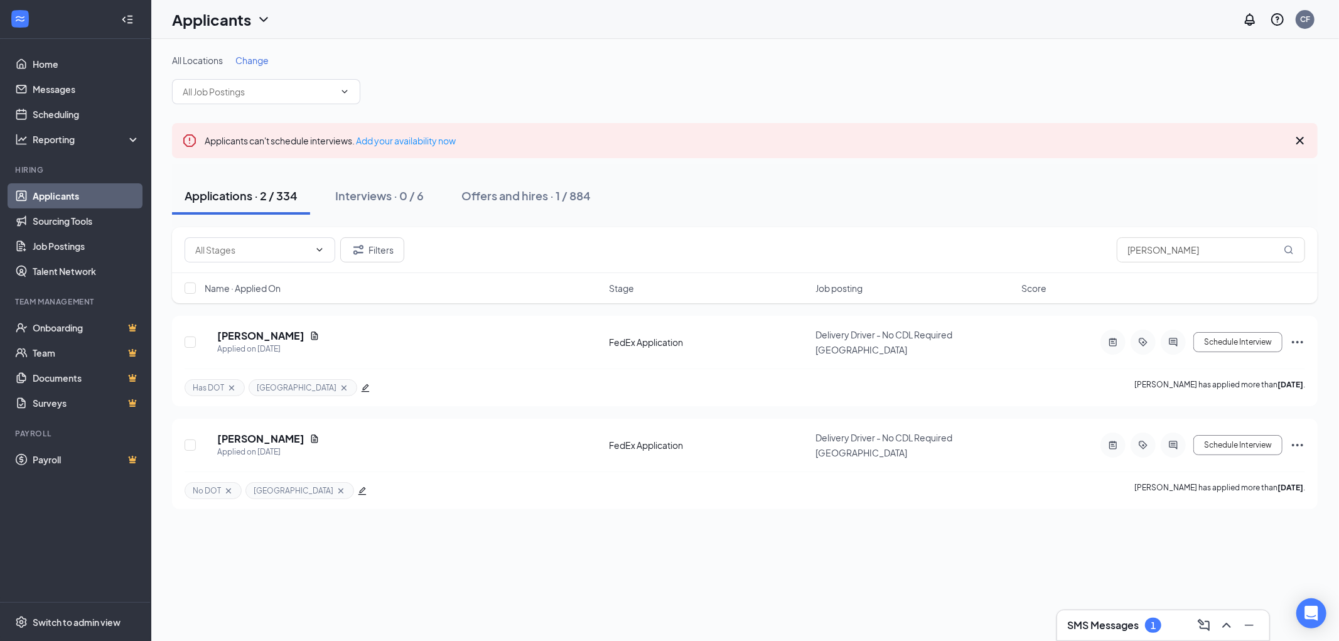
click at [1095, 631] on h3 "SMS Messages" at bounding box center [1103, 625] width 72 height 14
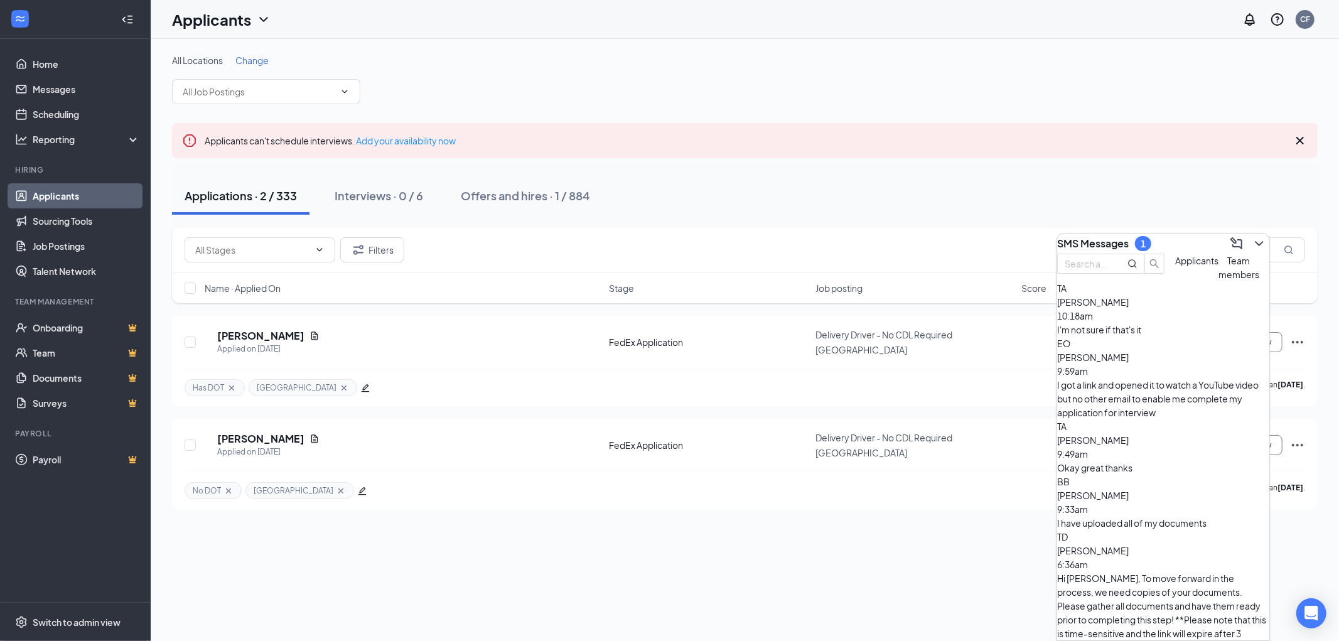
click at [1105, 237] on h3 "SMS Messages" at bounding box center [1093, 244] width 72 height 14
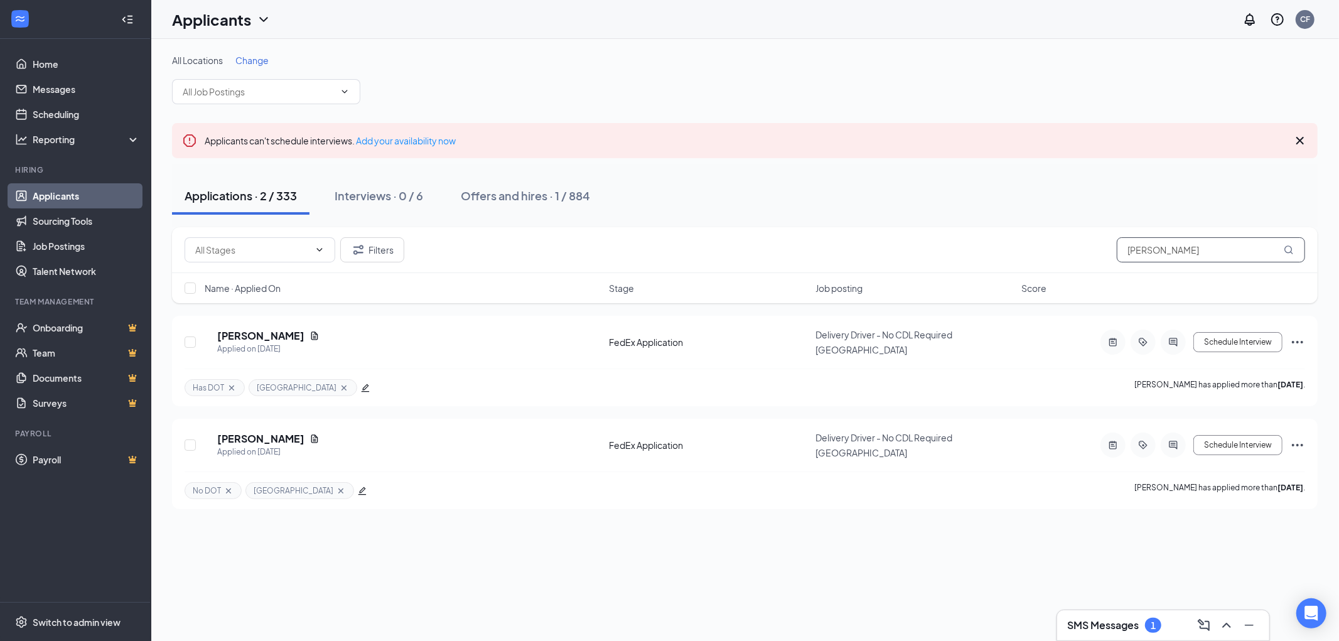
drag, startPoint x: 1119, startPoint y: 248, endPoint x: 1033, endPoint y: 256, distance: 86.4
click at [1033, 256] on div "Filters tyrone" at bounding box center [745, 249] width 1120 height 25
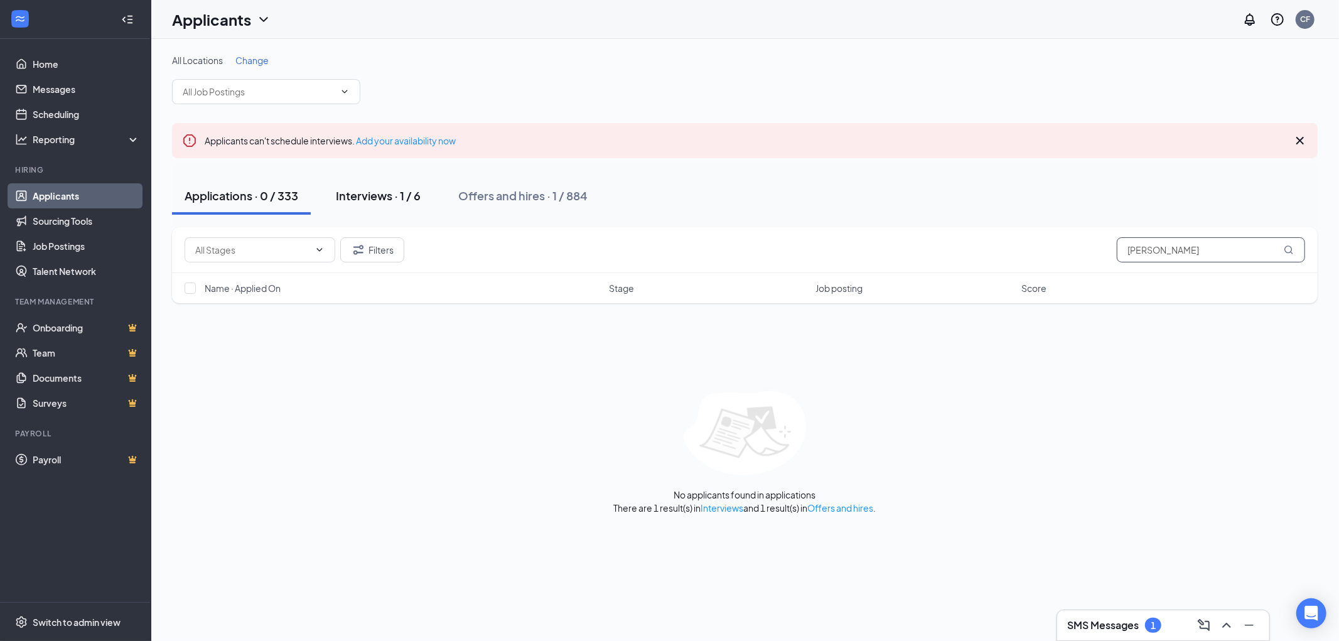
type input "alfred"
click at [363, 186] on button "Interviews · 1 / 6" at bounding box center [378, 196] width 110 height 38
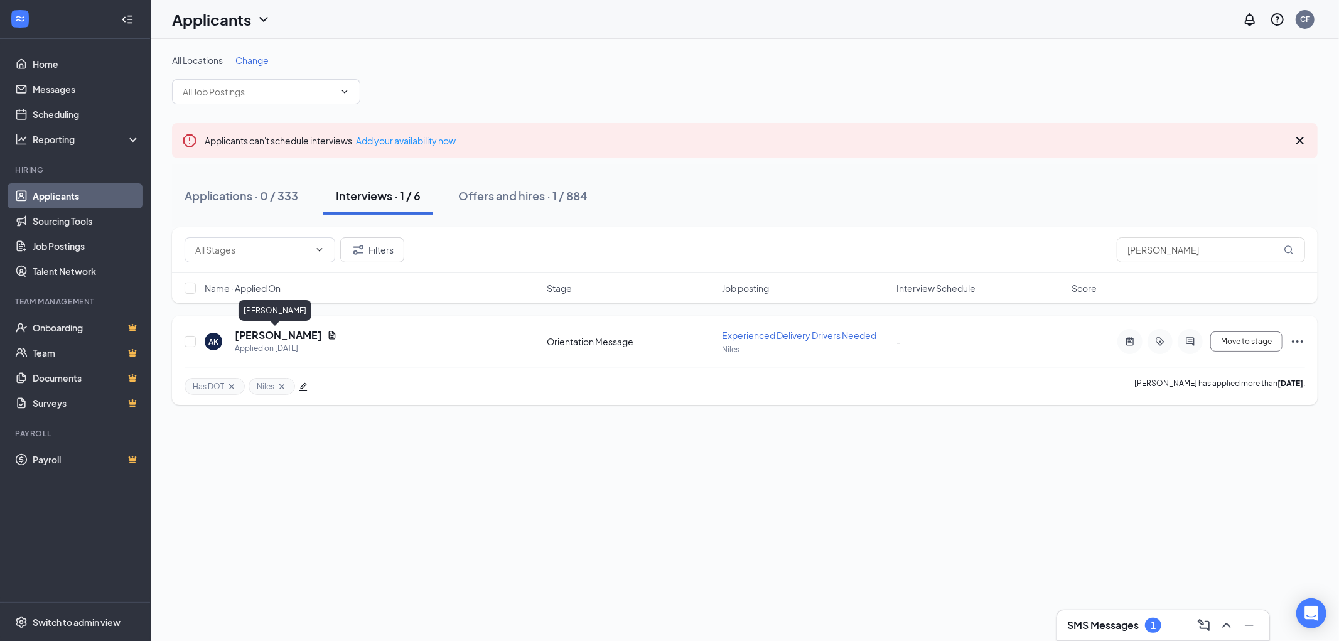
click at [247, 328] on h5 "Alfred Kempf" at bounding box center [278, 335] width 87 height 14
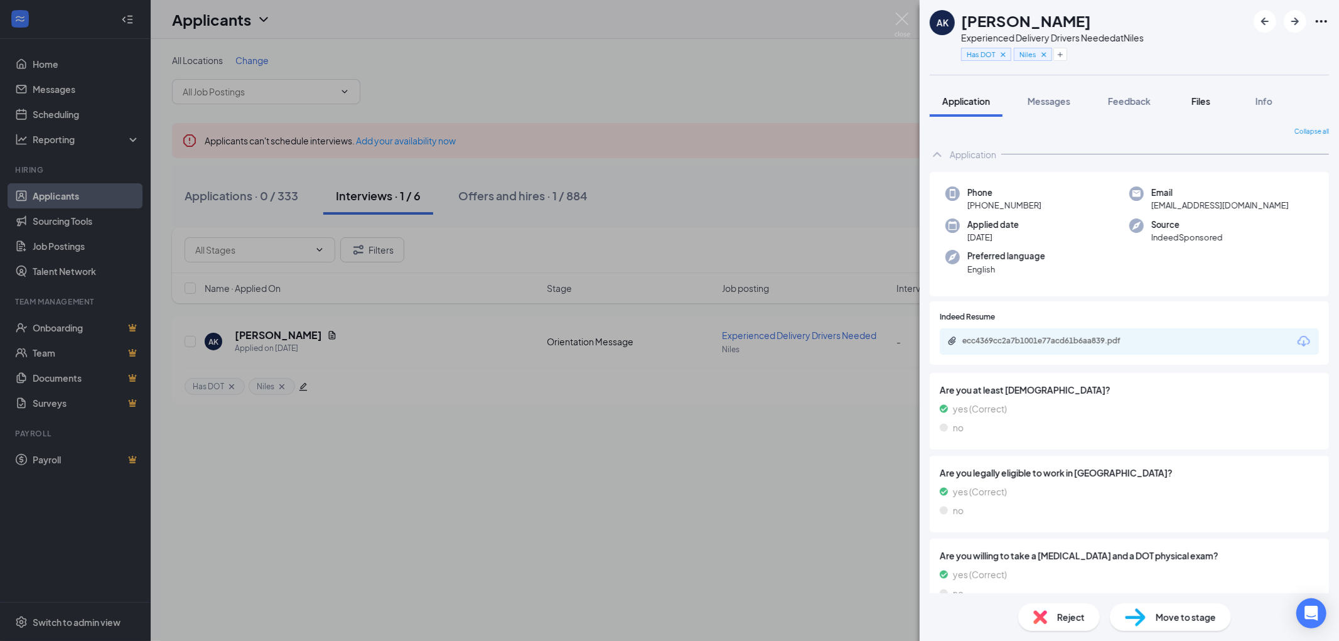
click at [1199, 97] on span "Files" at bounding box center [1200, 100] width 19 height 11
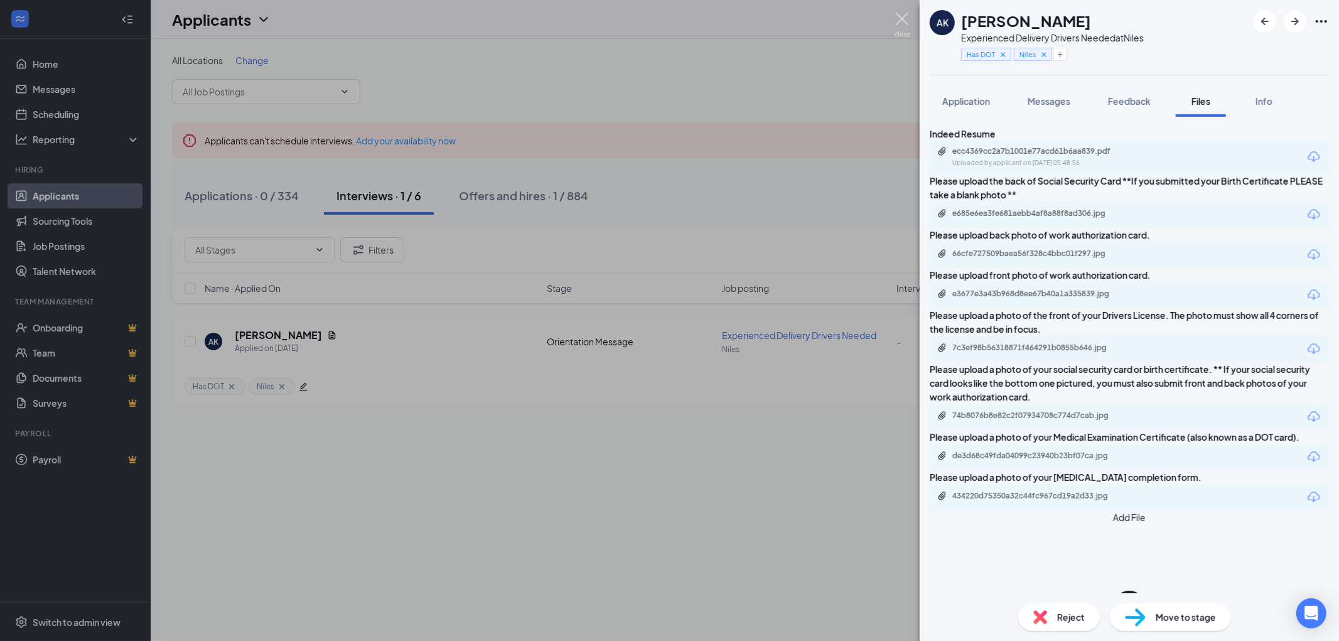
click at [900, 16] on img at bounding box center [902, 25] width 16 height 24
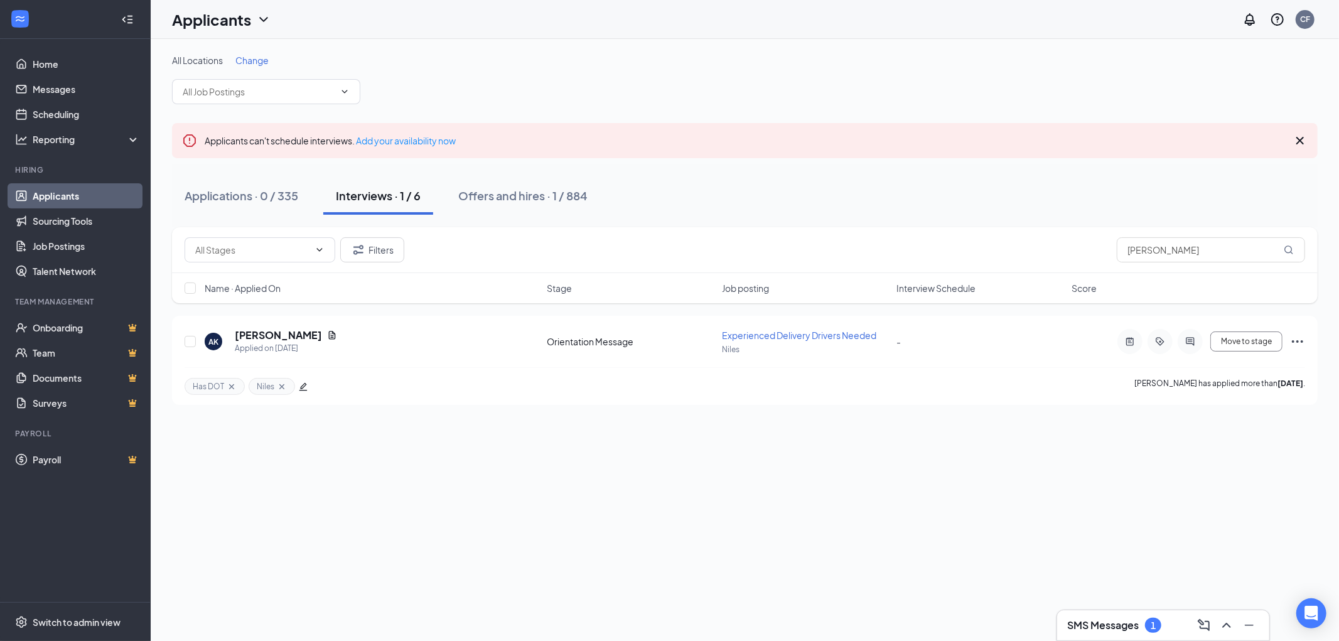
click at [1092, 626] on h3 "SMS Messages" at bounding box center [1103, 625] width 72 height 14
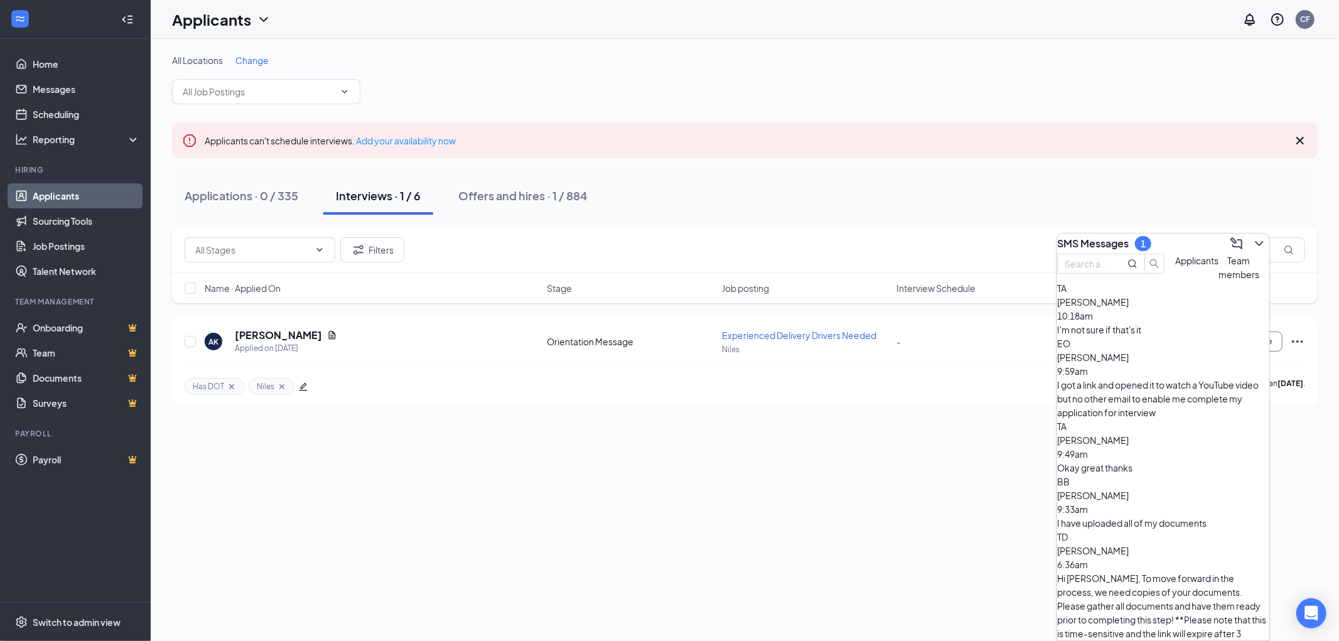
click at [1146, 336] on div "I'm not sure if that's it" at bounding box center [1163, 330] width 212 height 14
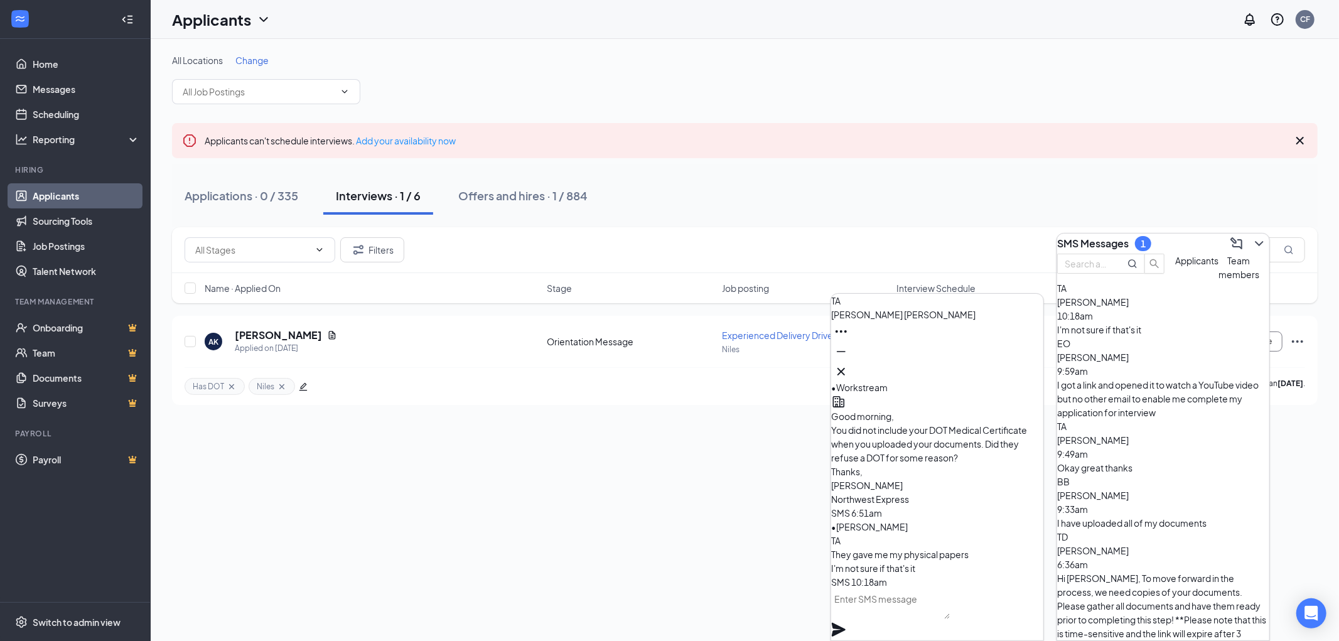
click at [926, 610] on textarea at bounding box center [890, 604] width 119 height 30
type textarea "I"
click at [849, 364] on icon "Cross" at bounding box center [840, 371] width 15 height 15
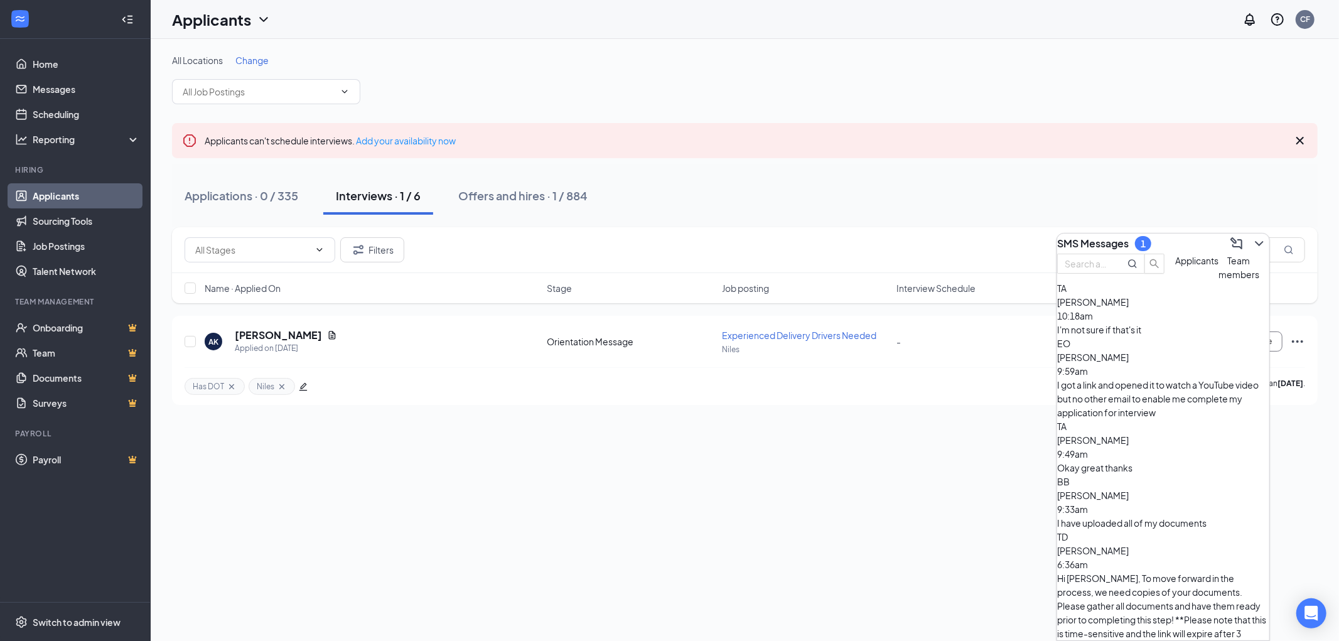
click at [1174, 240] on div "SMS Messages 1" at bounding box center [1163, 243] width 212 height 20
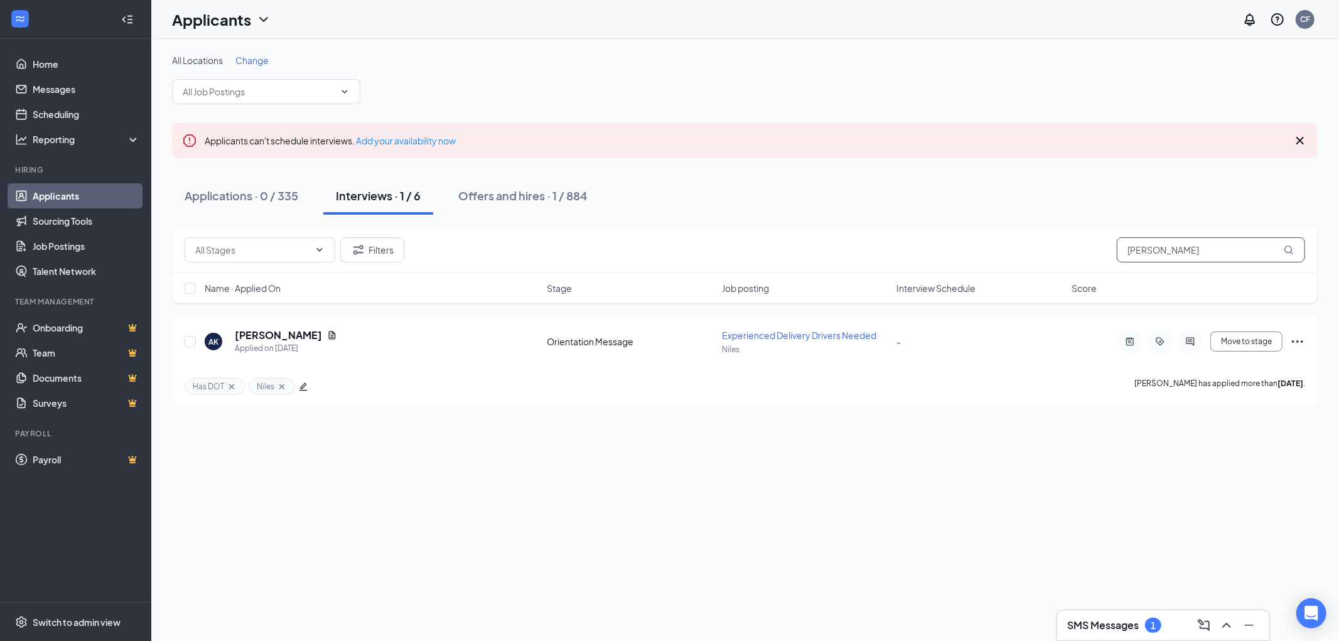
drag, startPoint x: 1134, startPoint y: 253, endPoint x: 1058, endPoint y: 253, distance: 75.9
click at [1087, 253] on div "Filters alfred" at bounding box center [745, 249] width 1120 height 25
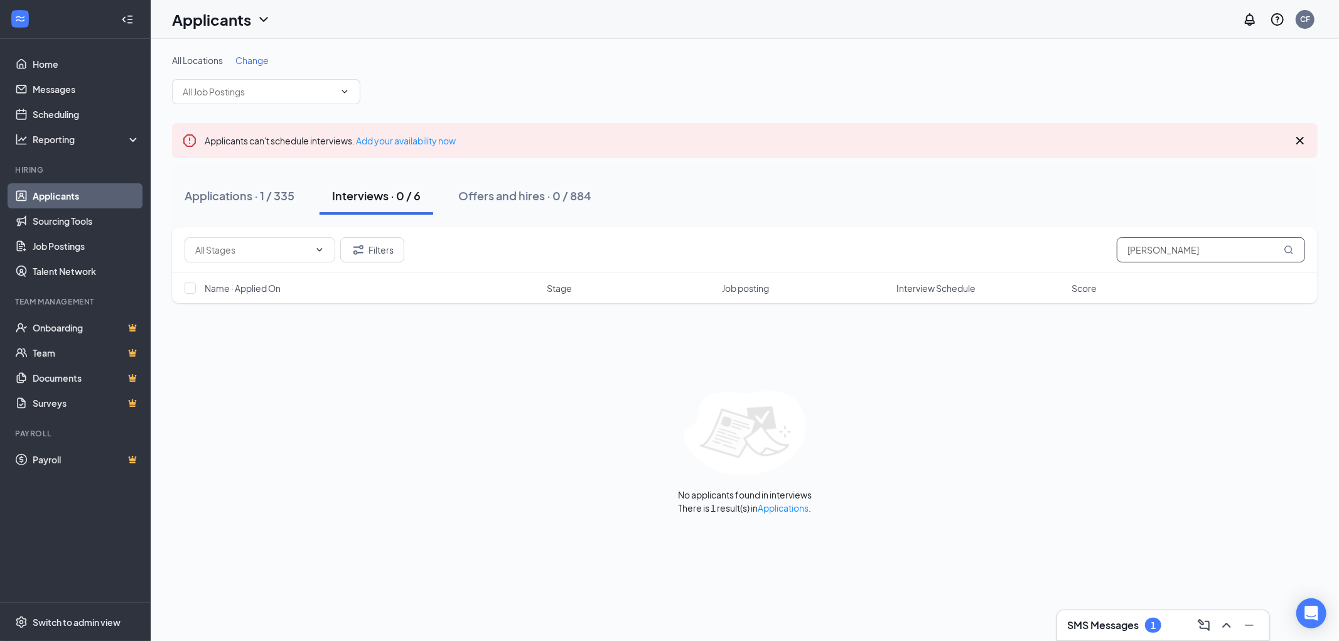
type input "tim anderson"
click at [1108, 618] on h3 "SMS Messages" at bounding box center [1103, 625] width 72 height 14
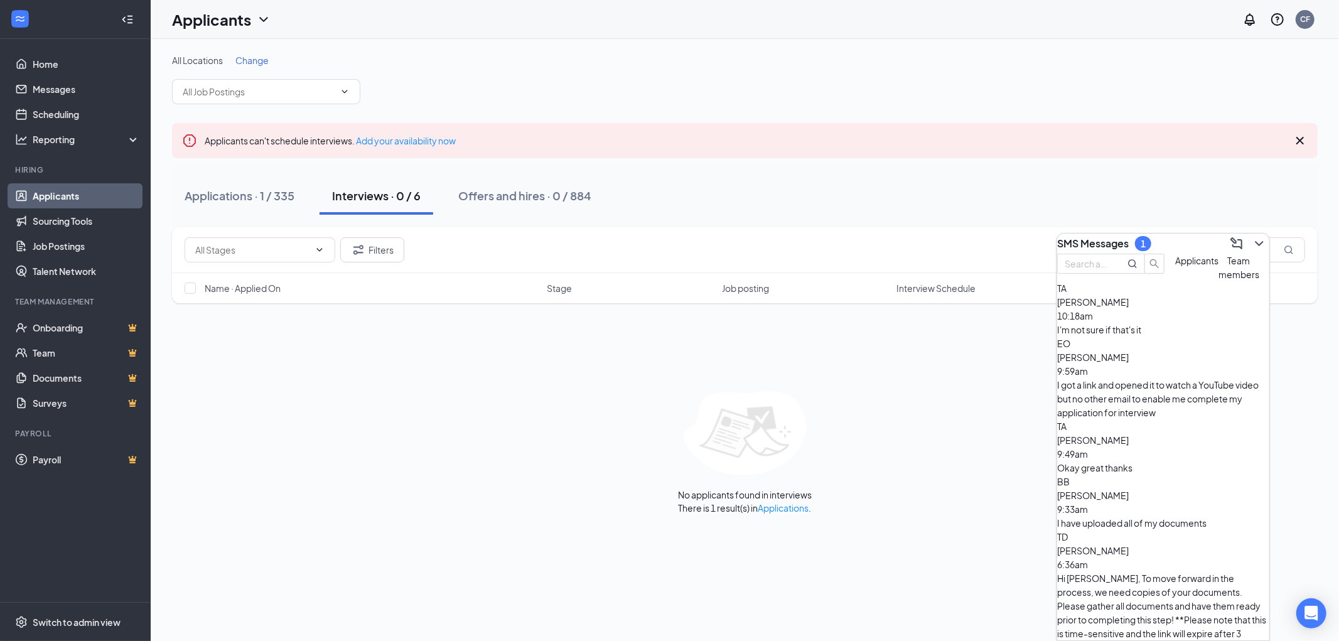
click at [1128, 308] on span "Tim Anderson" at bounding box center [1093, 301] width 72 height 11
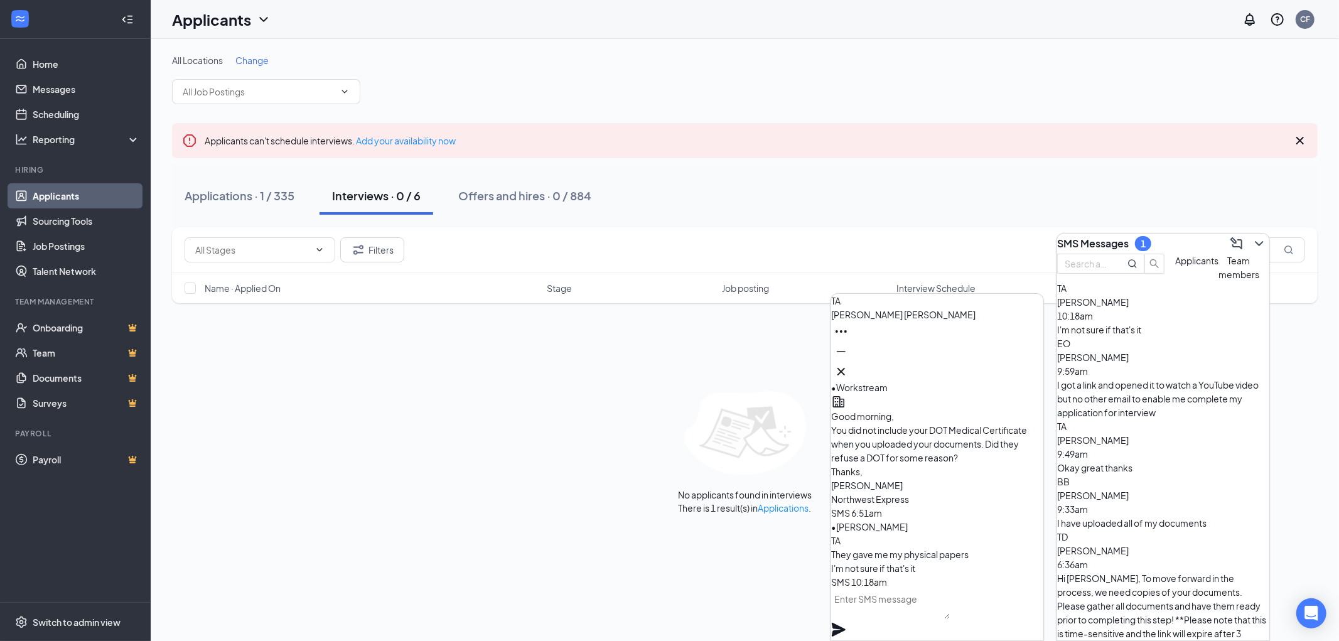
click at [884, 604] on textarea at bounding box center [890, 604] width 119 height 30
click at [849, 364] on icon "Cross" at bounding box center [840, 371] width 15 height 15
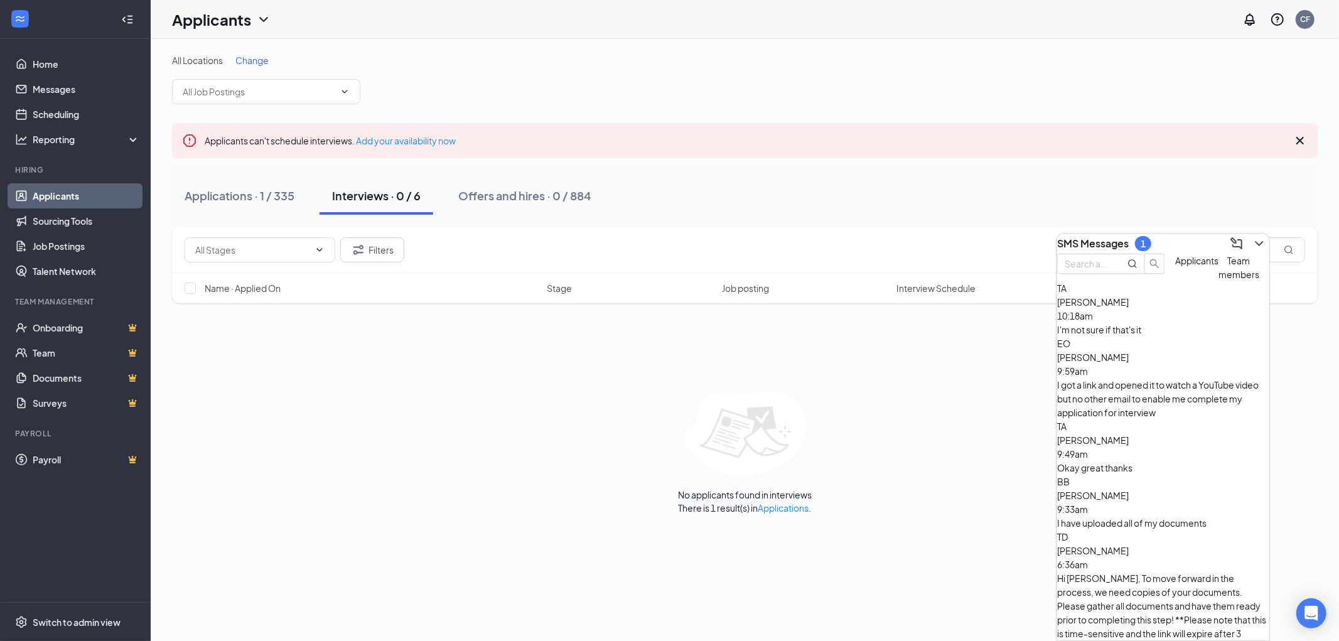
click at [1128, 241] on h3 "SMS Messages" at bounding box center [1093, 244] width 72 height 14
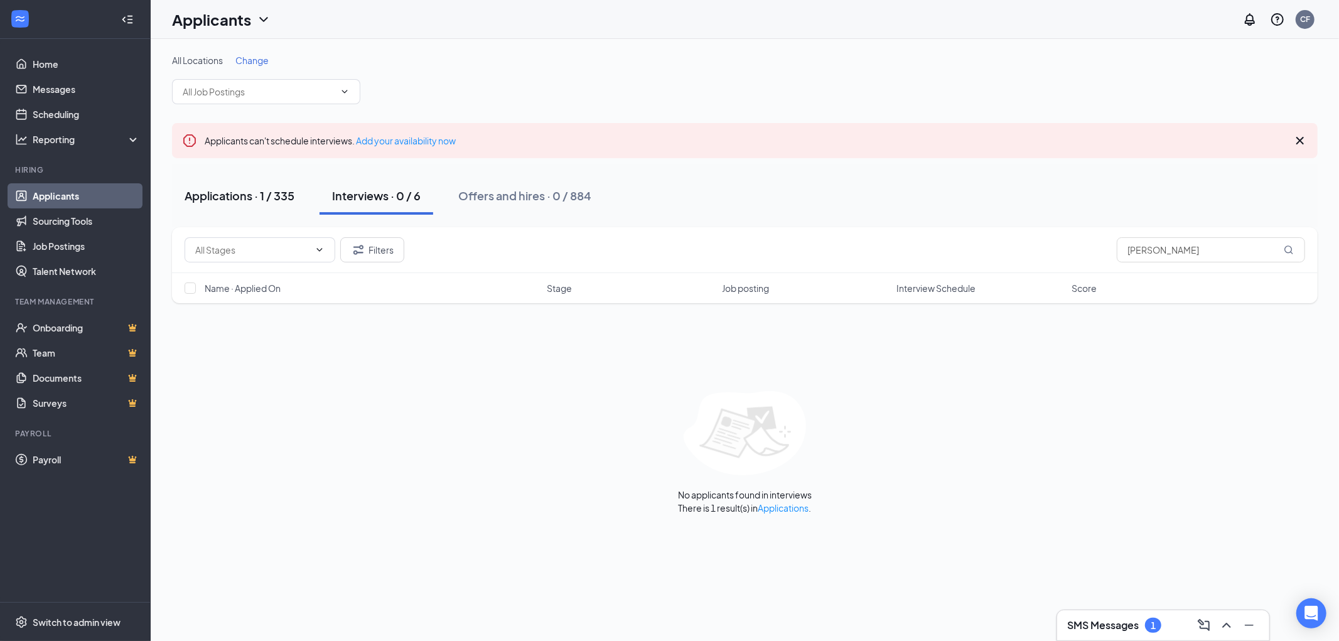
click at [249, 197] on div "Applications · 1 / 335" at bounding box center [240, 196] width 110 height 16
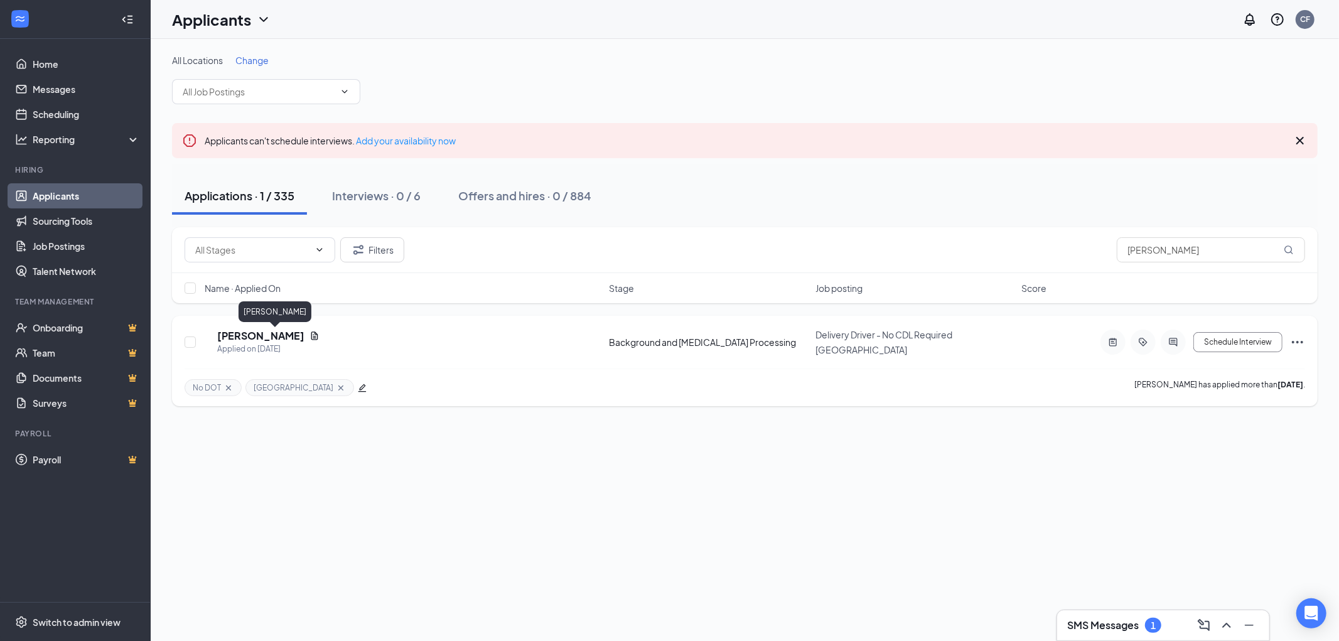
click at [265, 337] on h5 "Tim Anderson" at bounding box center [260, 336] width 87 height 14
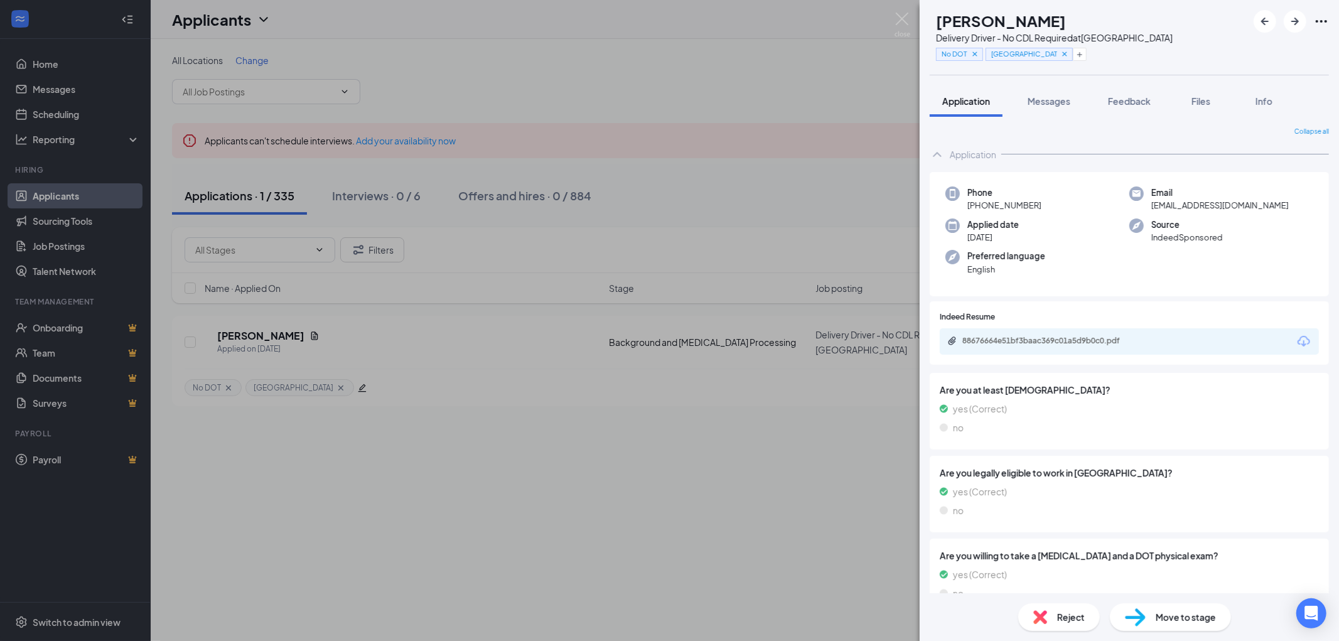
drag, startPoint x: 1047, startPoint y: 203, endPoint x: 979, endPoint y: 203, distance: 67.8
click at [979, 203] on div "Phone +1 (309) 669-6690" at bounding box center [1037, 199] width 184 height 26
copy span "(309) 669-6690"
click at [1068, 96] on span "Messages" at bounding box center [1048, 100] width 43 height 11
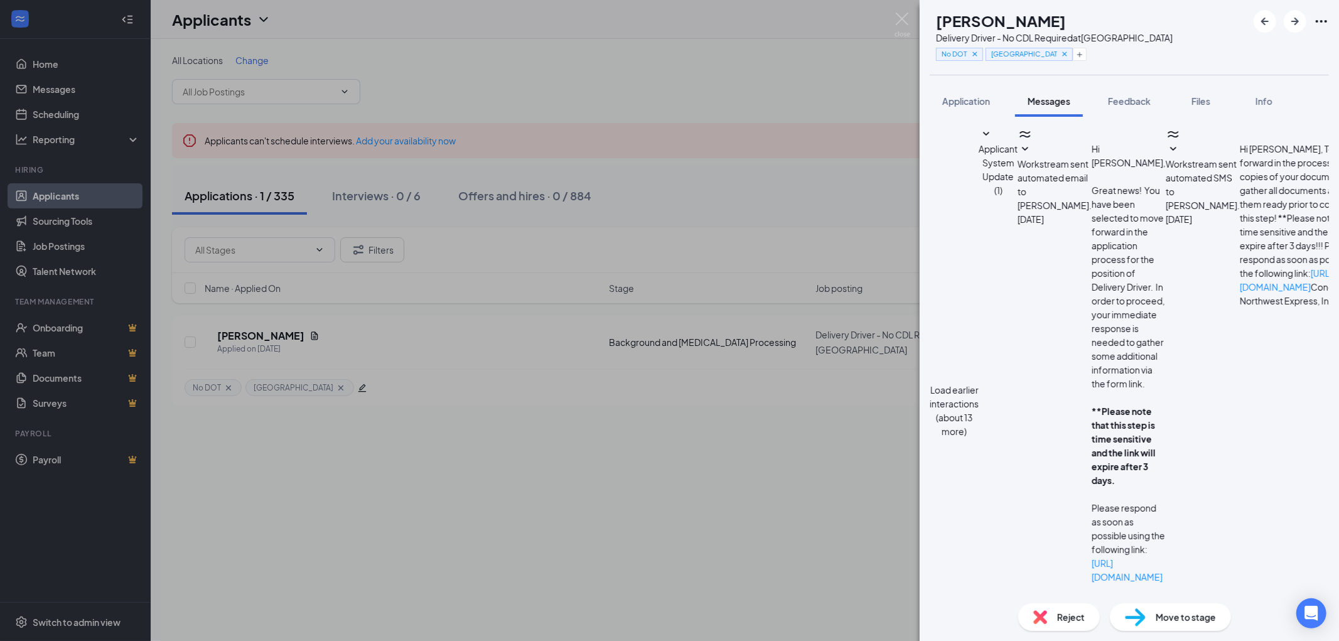
scroll to position [309, 0]
drag, startPoint x: 896, startPoint y: 14, endPoint x: 941, endPoint y: 77, distance: 77.3
click at [896, 14] on img at bounding box center [902, 25] width 16 height 24
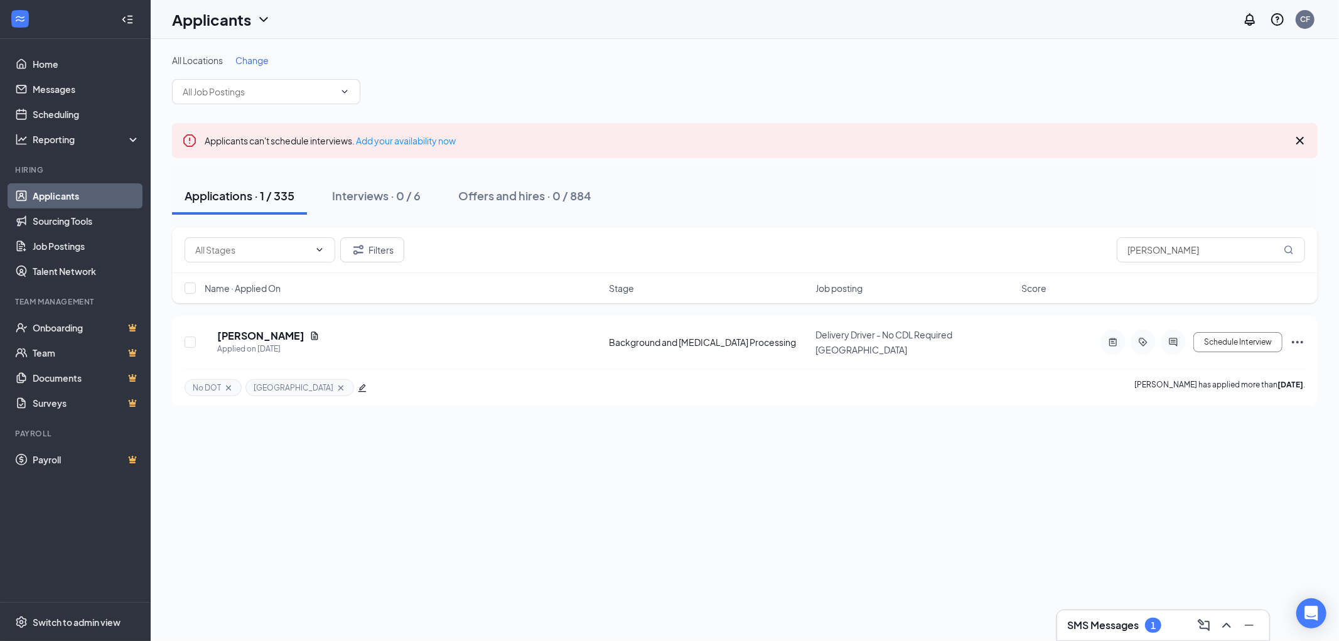
click at [1094, 621] on h3 "SMS Messages" at bounding box center [1103, 625] width 72 height 14
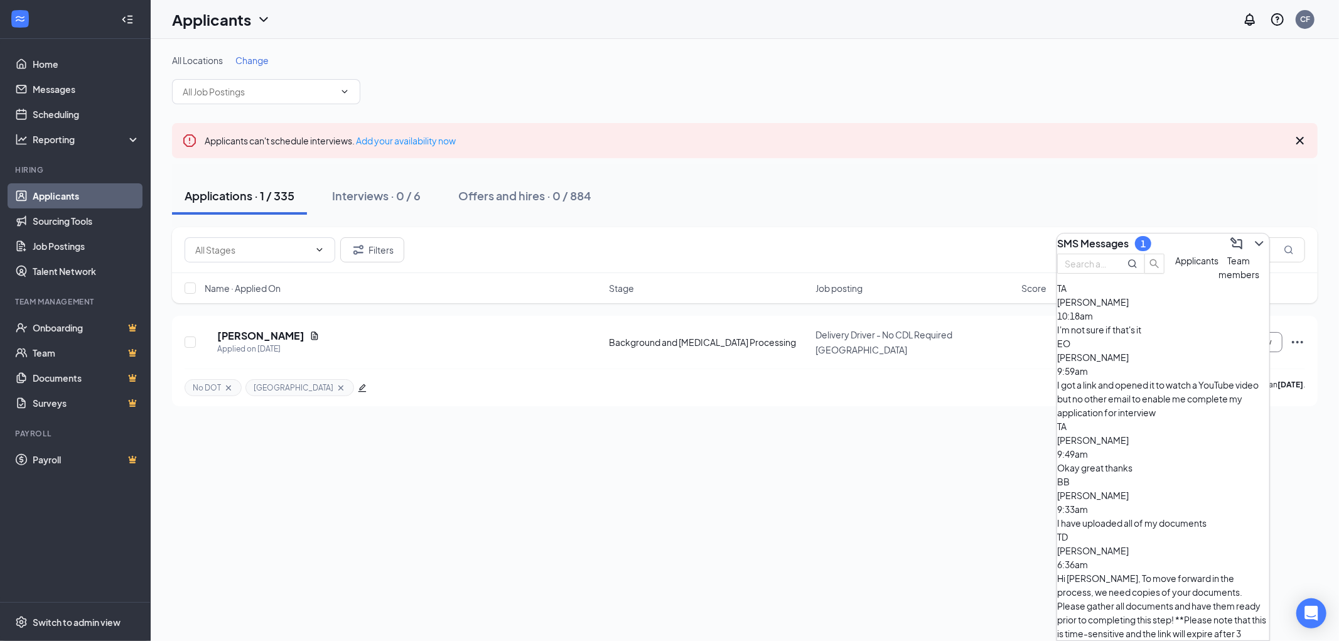
click at [1159, 390] on div "I got a link and opened it to watch a YouTube video but no other email to enabl…" at bounding box center [1163, 398] width 212 height 41
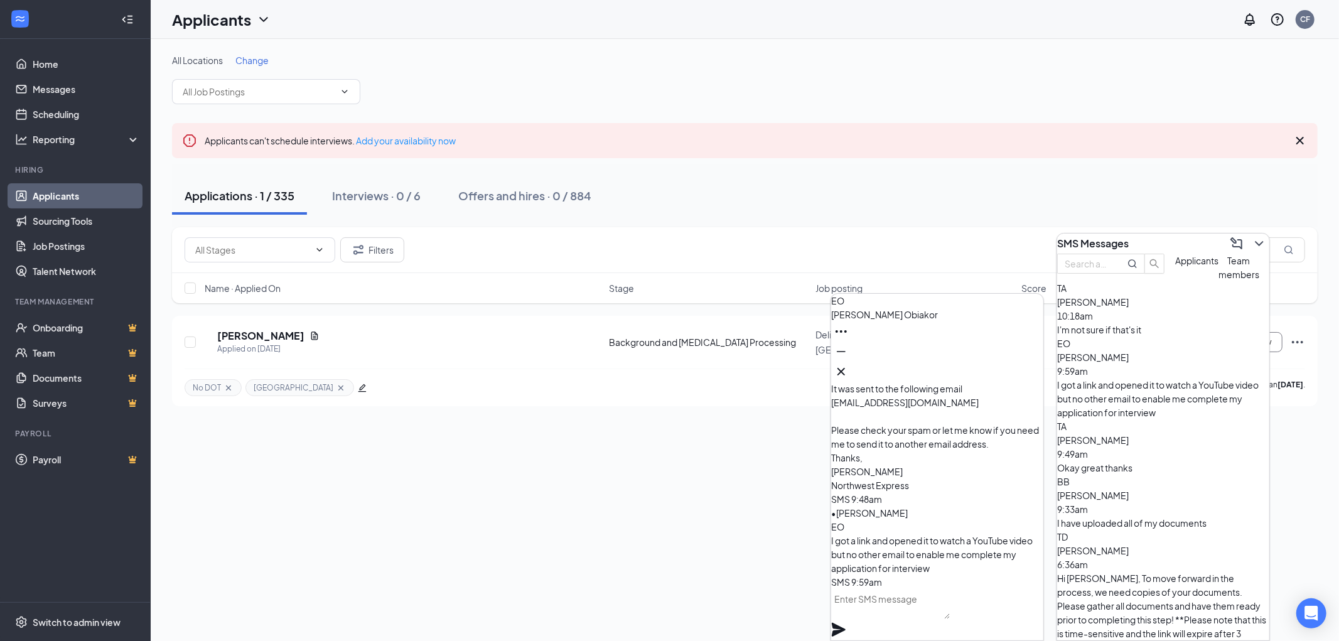
click at [903, 612] on textarea at bounding box center [890, 604] width 119 height 30
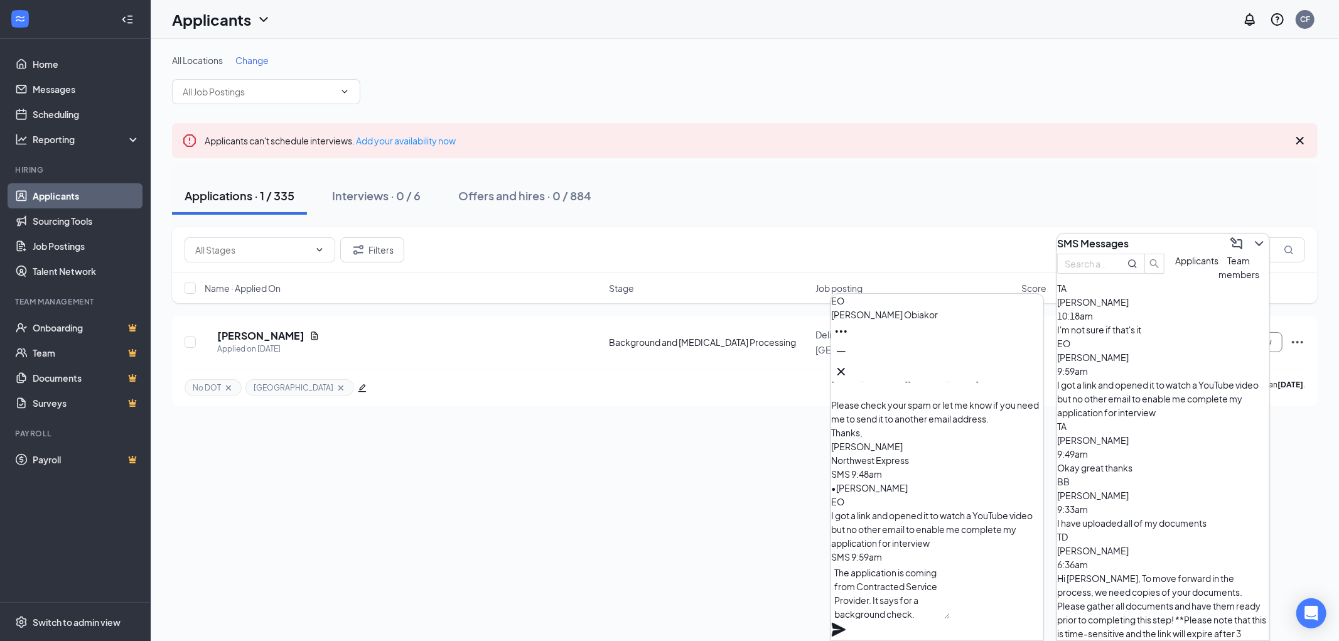
type textarea "The application is coming from Contracted Service Provider. It says for a backg…"
click at [845, 623] on icon "Plane" at bounding box center [839, 630] width 14 height 14
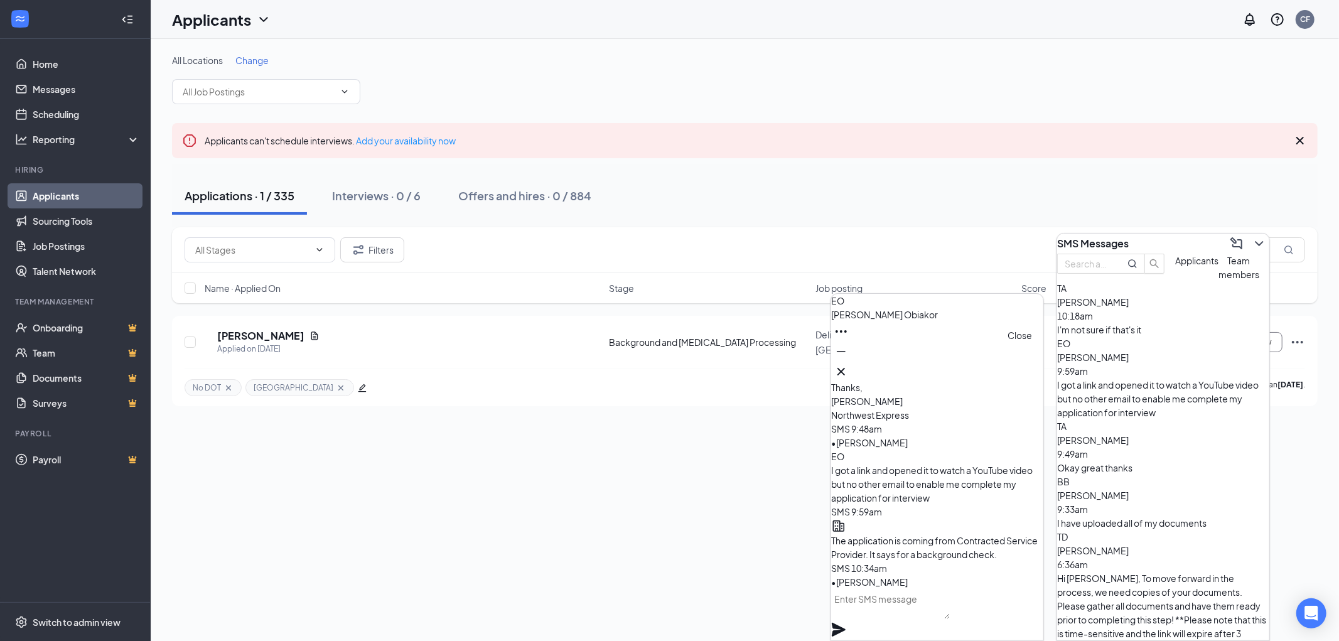
click at [849, 364] on icon "Cross" at bounding box center [840, 371] width 15 height 15
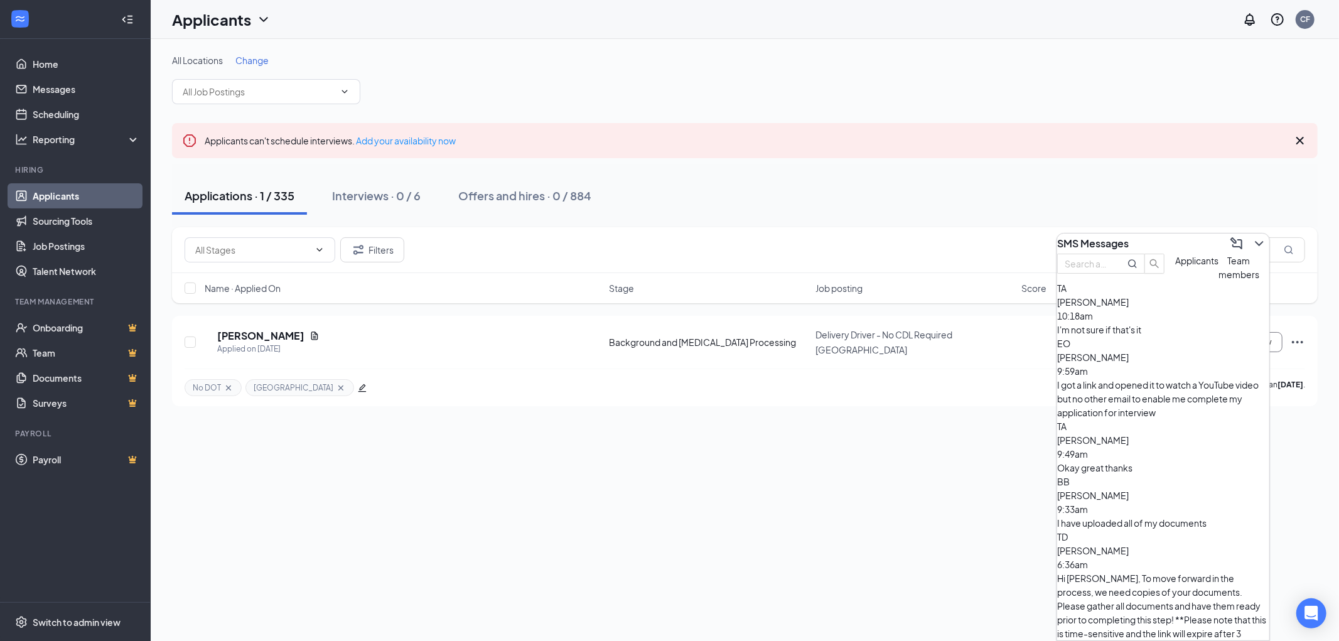
drag, startPoint x: 1169, startPoint y: 235, endPoint x: 1162, endPoint y: 235, distance: 6.3
click at [1169, 235] on div "SMS Messages" at bounding box center [1163, 243] width 212 height 20
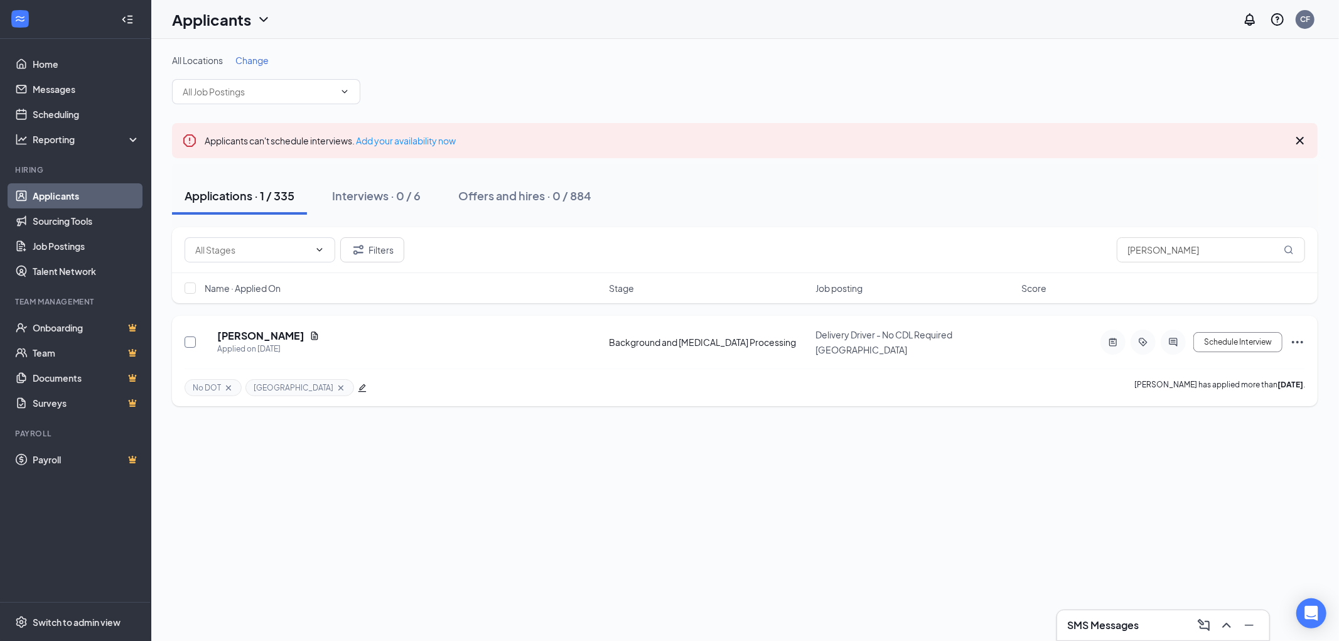
click at [190, 341] on input "checkbox" at bounding box center [190, 341] width 11 height 11
checkbox input "true"
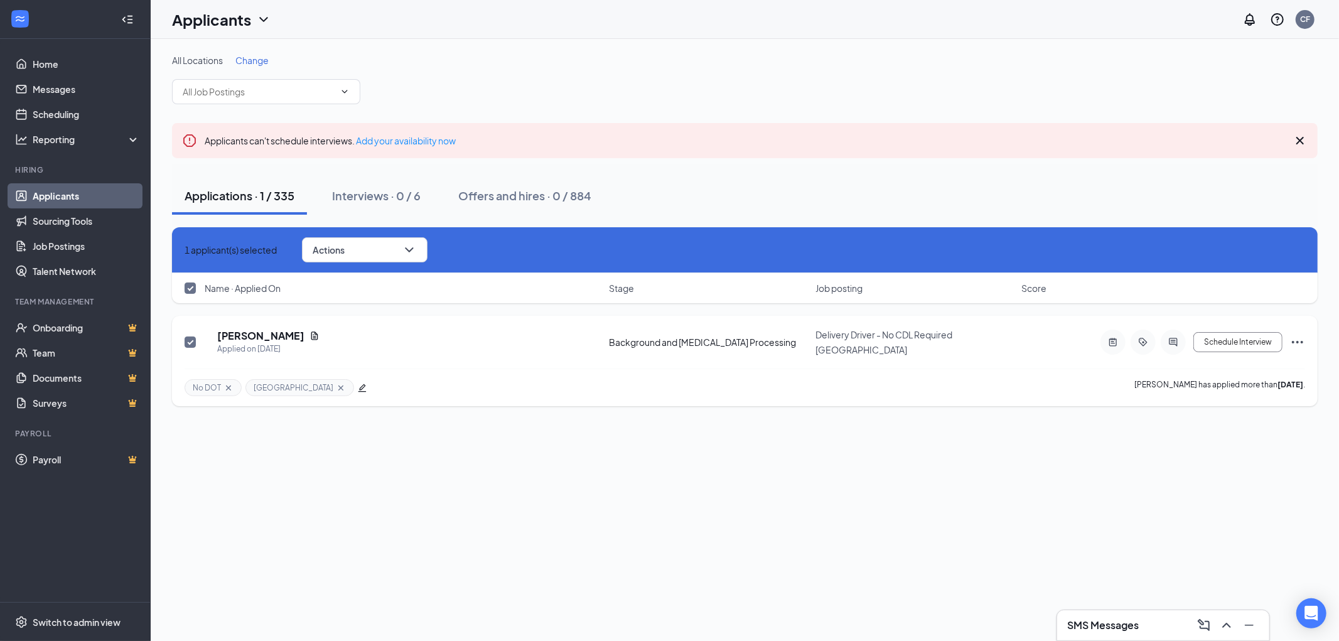
click at [186, 340] on input "checkbox" at bounding box center [190, 341] width 11 height 11
checkbox input "false"
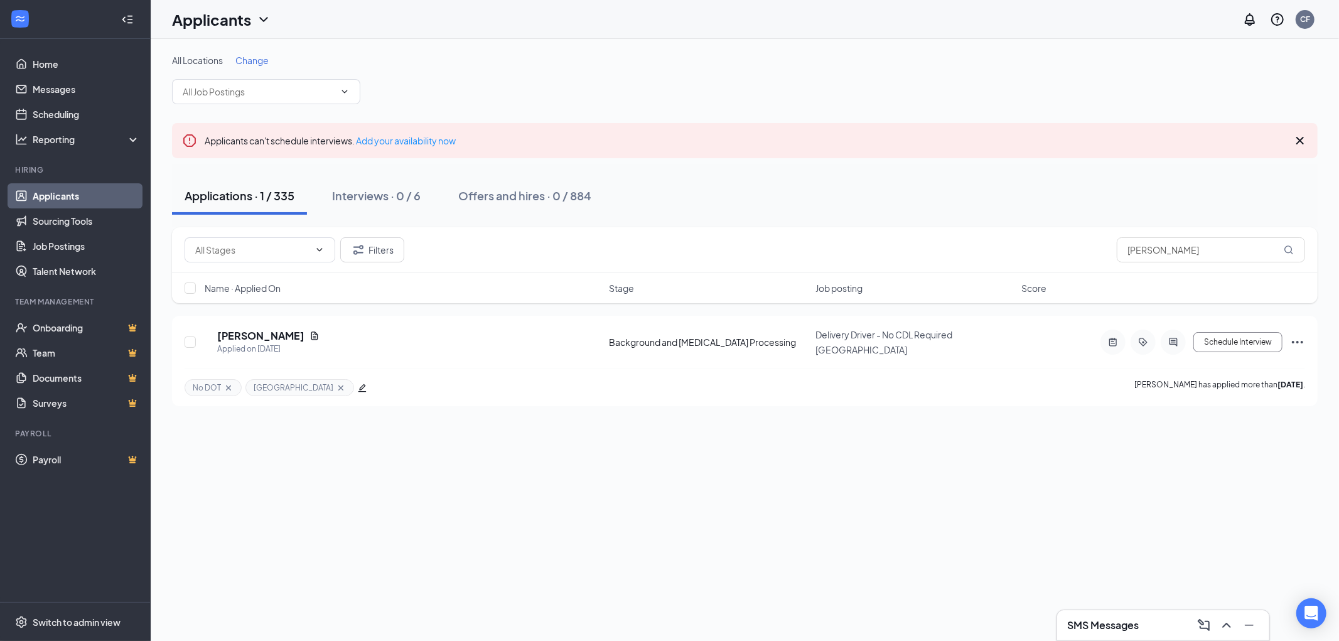
drag, startPoint x: 859, startPoint y: 537, endPoint x: 925, endPoint y: 537, distance: 65.9
click at [860, 537] on div "All Locations Change Applicants can't schedule interviews. Add your availabilit…" at bounding box center [745, 340] width 1188 height 602
click at [255, 331] on h5 "Tim Anderson" at bounding box center [260, 336] width 87 height 14
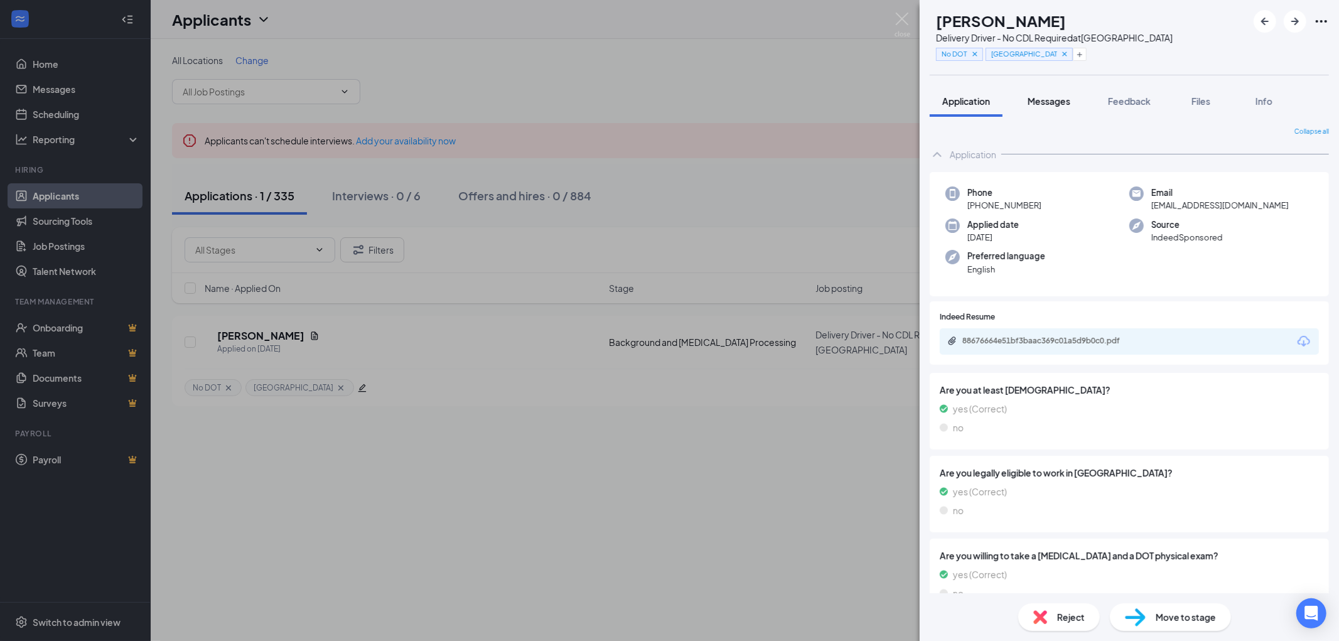
click at [1039, 99] on span "Messages" at bounding box center [1048, 100] width 43 height 11
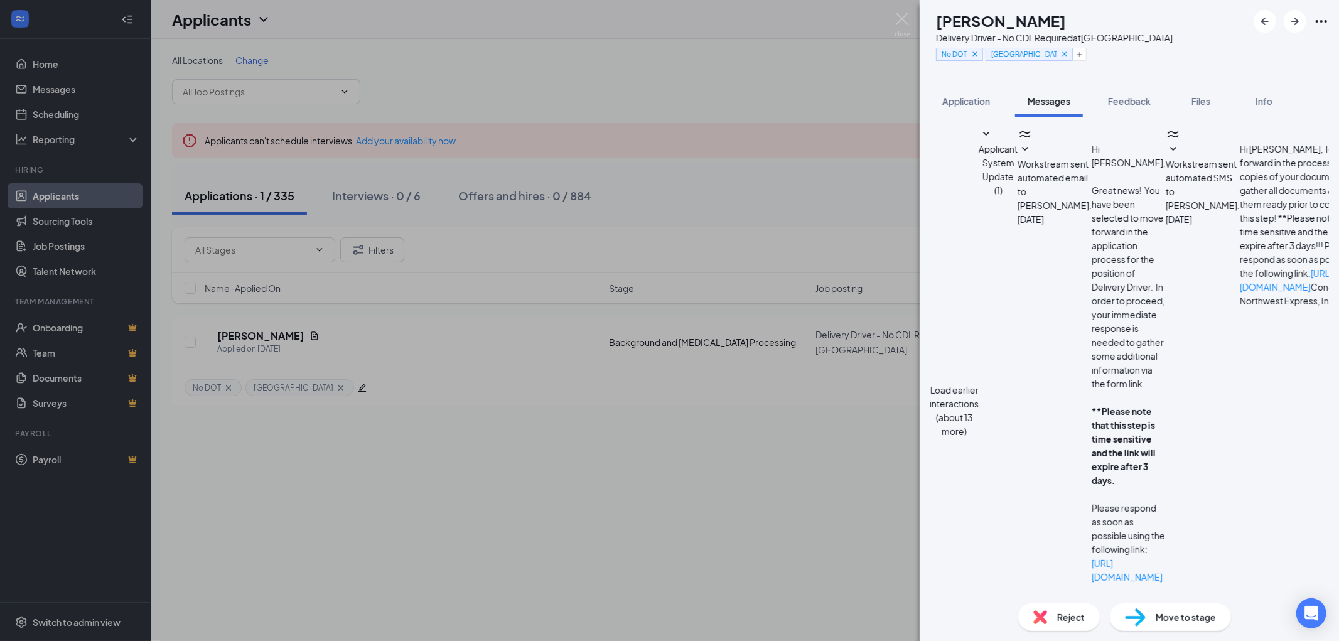
scroll to position [309, 0]
click at [901, 14] on img at bounding box center [902, 25] width 16 height 24
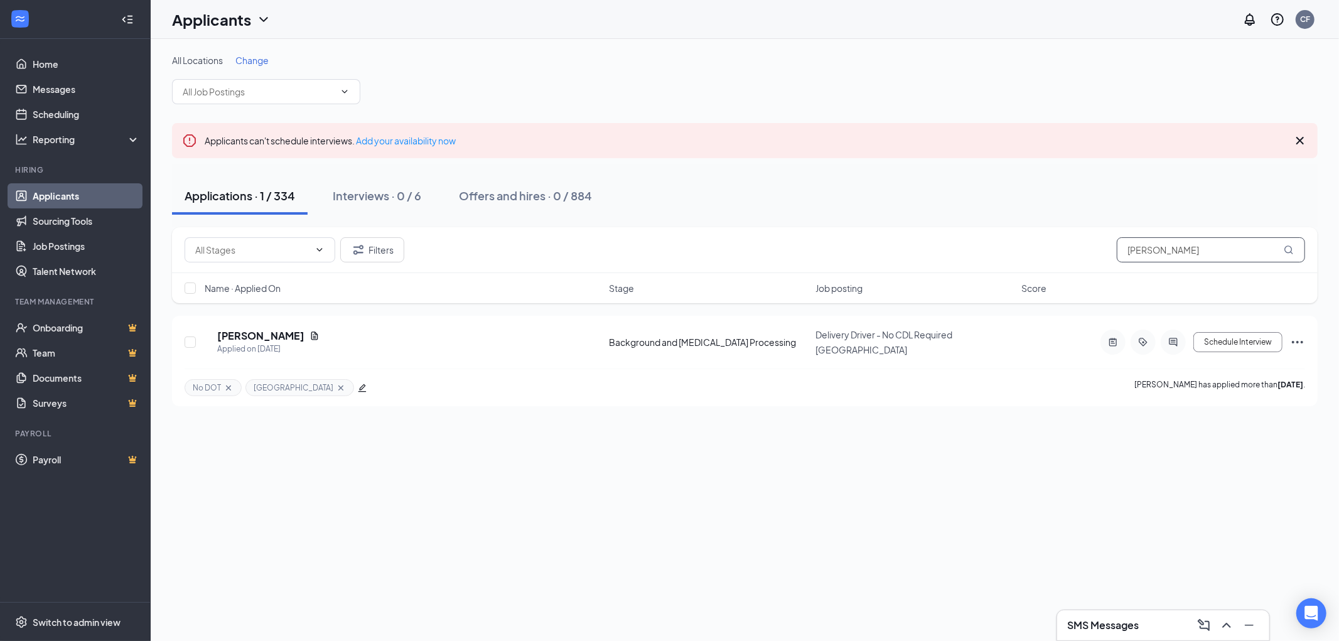
drag, startPoint x: 1211, startPoint y: 241, endPoint x: 1076, endPoint y: 247, distance: 135.7
click at [1086, 247] on div "Filters tim anderson" at bounding box center [745, 249] width 1120 height 25
type input "israel"
click at [238, 331] on h5 "Israel Batista" at bounding box center [260, 336] width 87 height 14
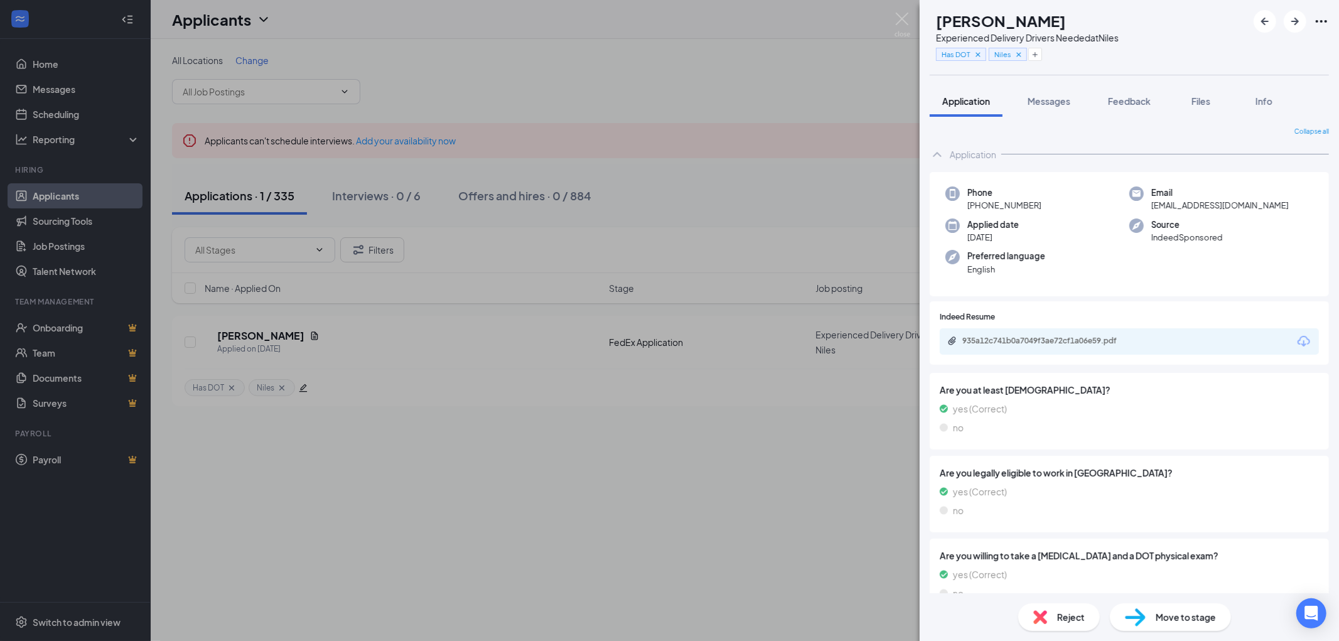
drag, startPoint x: 1053, startPoint y: 202, endPoint x: 979, endPoint y: 204, distance: 73.5
click at [979, 204] on div "Phone +1 (312) 315-9645" at bounding box center [1037, 199] width 184 height 26
copy span "(312) 315-9645"
drag, startPoint x: 1061, startPoint y: 18, endPoint x: 958, endPoint y: 18, distance: 103.6
click at [958, 18] on div "IB Israel Batista Experienced Delivery Drivers Needed at Niles Has DOT Niles" at bounding box center [1024, 37] width 189 height 55
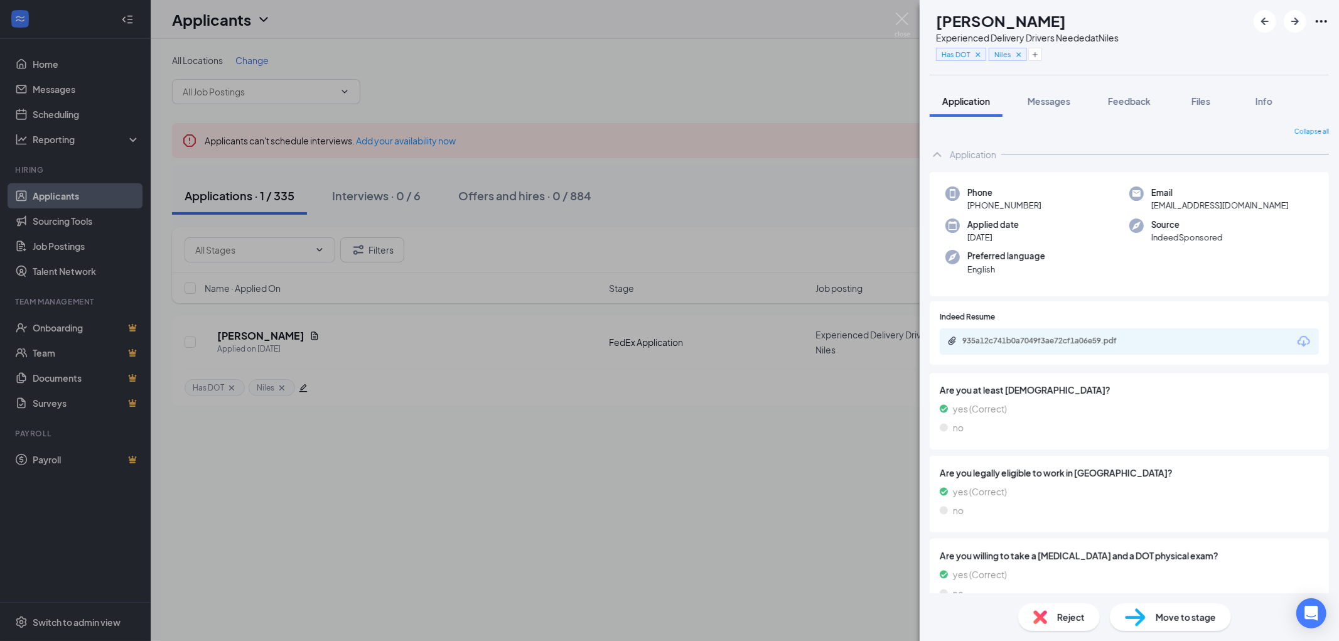
copy h1 "Israel Batista"
drag, startPoint x: 1049, startPoint y: 202, endPoint x: 979, endPoint y: 200, distance: 70.3
click at [979, 200] on div "Phone +1 (312) 315-9645" at bounding box center [1037, 199] width 184 height 26
copy span "(312) 315-9645"
click at [1144, 617] on img at bounding box center [1135, 617] width 21 height 18
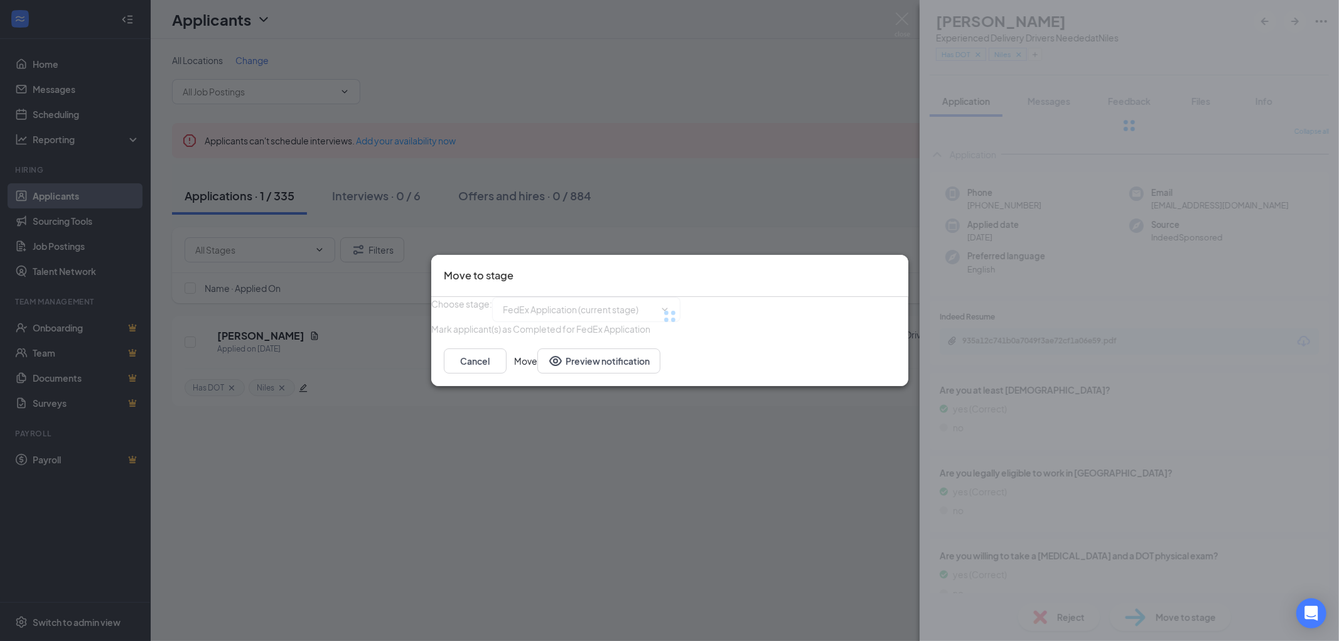
type input "Holding /app processing (next stage)"
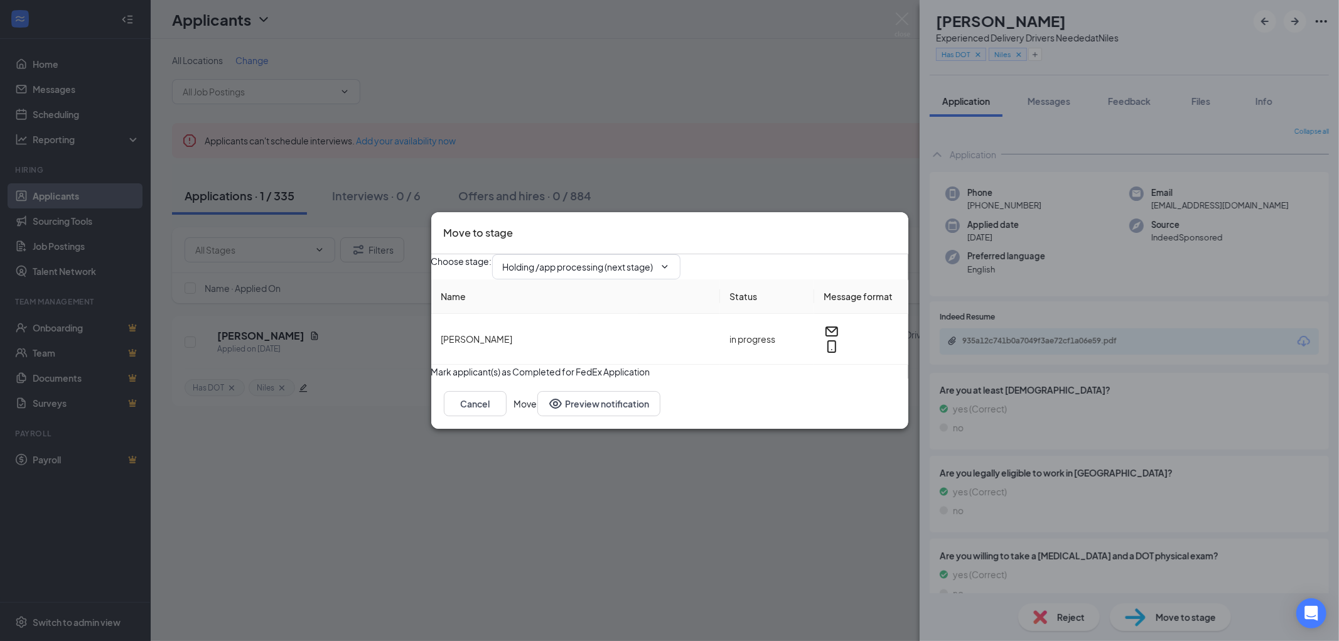
click at [537, 416] on button "Move" at bounding box center [525, 403] width 23 height 25
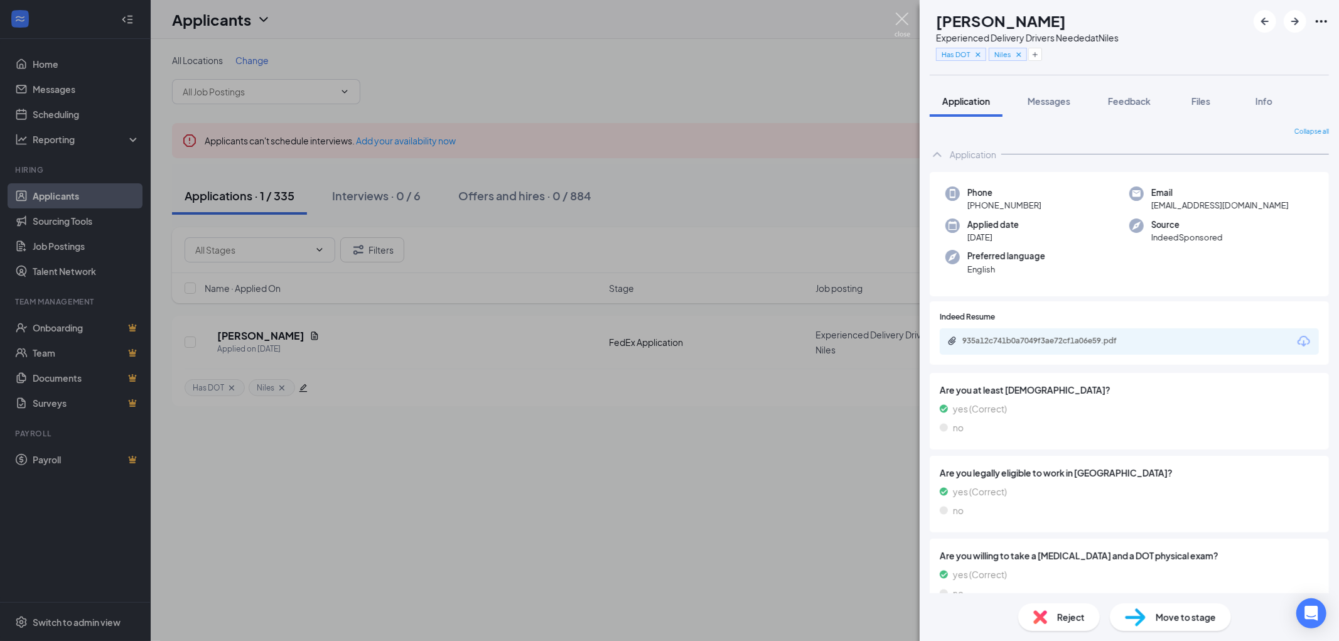
click at [902, 15] on img at bounding box center [902, 25] width 16 height 24
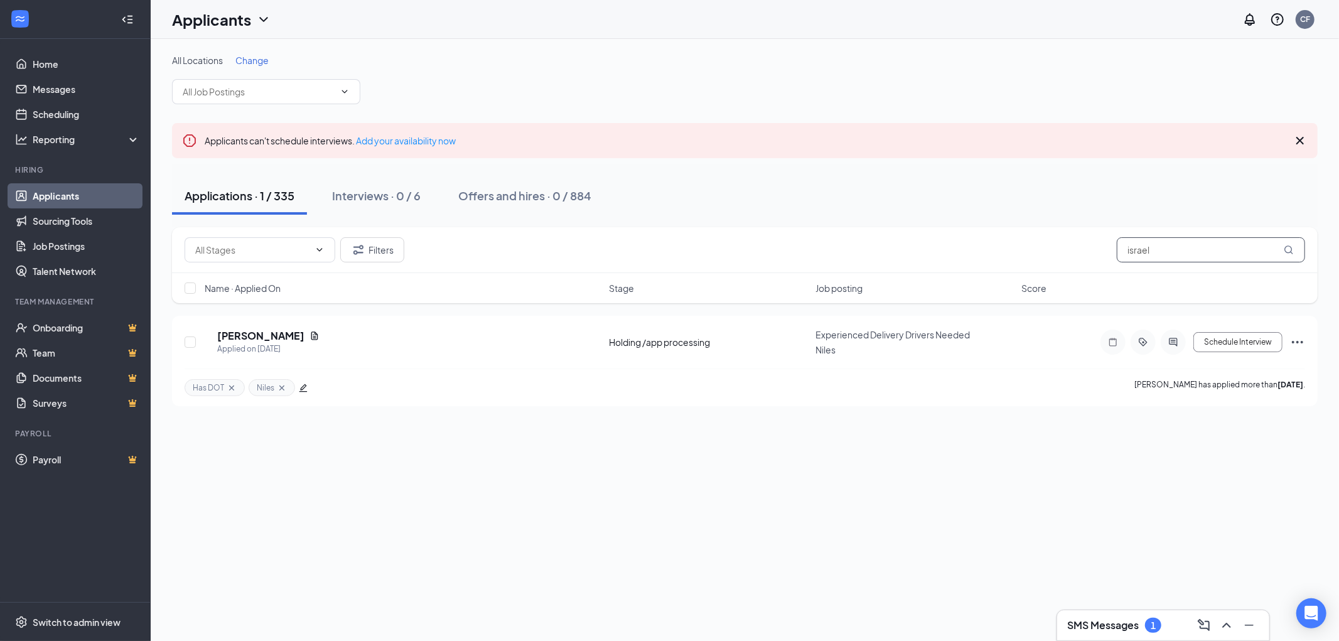
drag, startPoint x: 1172, startPoint y: 247, endPoint x: 1069, endPoint y: 252, distance: 103.7
click at [1078, 251] on div "Filters israel" at bounding box center [745, 249] width 1120 height 25
click at [1169, 240] on input "israel" at bounding box center [1211, 249] width 188 height 25
drag, startPoint x: 1172, startPoint y: 244, endPoint x: 1044, endPoint y: 249, distance: 127.5
click at [1077, 248] on div "Filters israel" at bounding box center [745, 249] width 1120 height 25
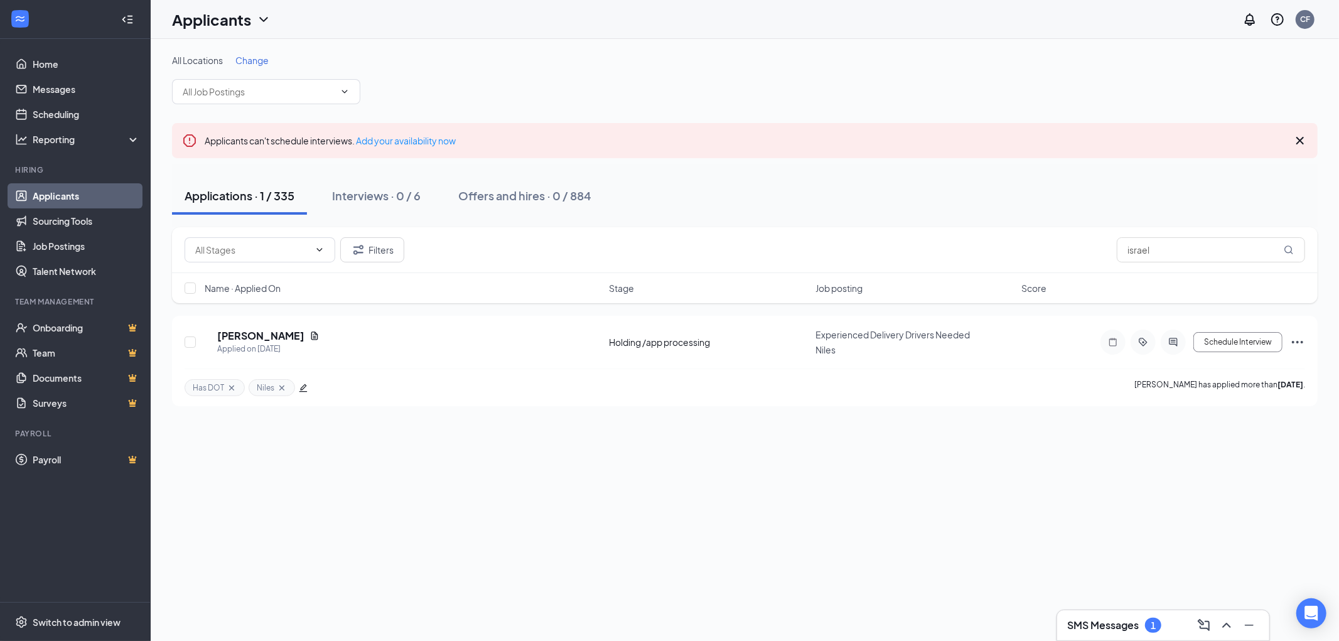
click at [1108, 623] on h3 "SMS Messages" at bounding box center [1103, 625] width 72 height 14
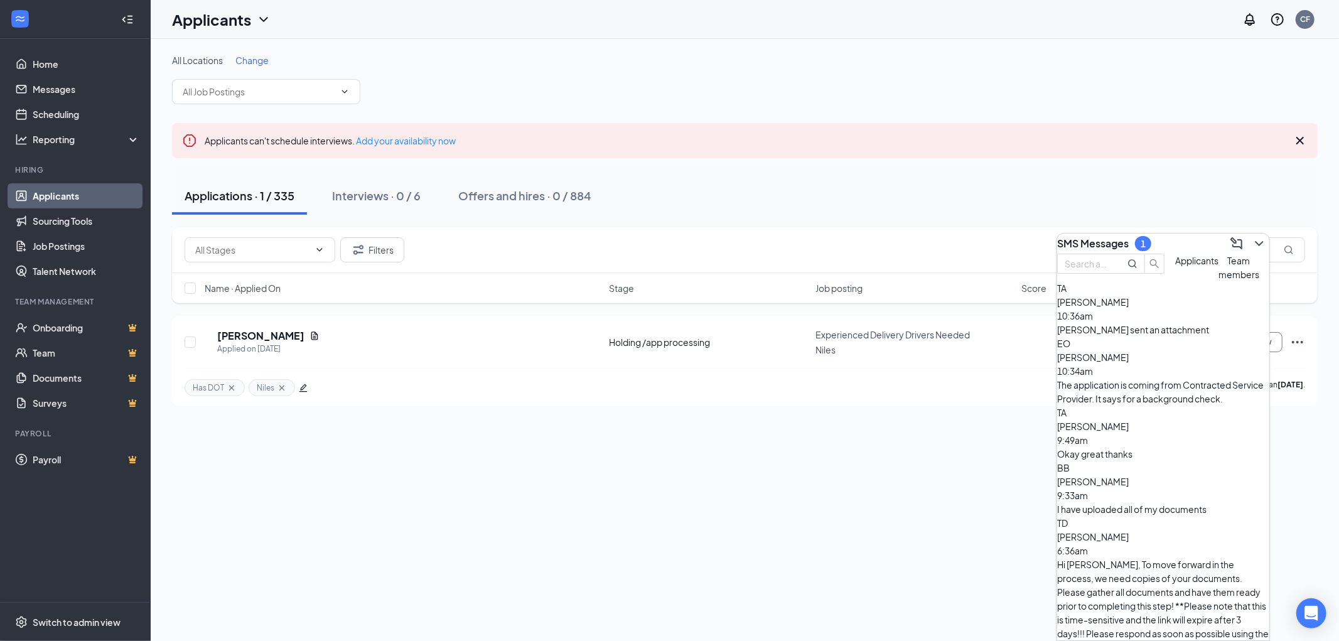
click at [1177, 323] on div "Tim Anderson 10:36am" at bounding box center [1163, 309] width 212 height 28
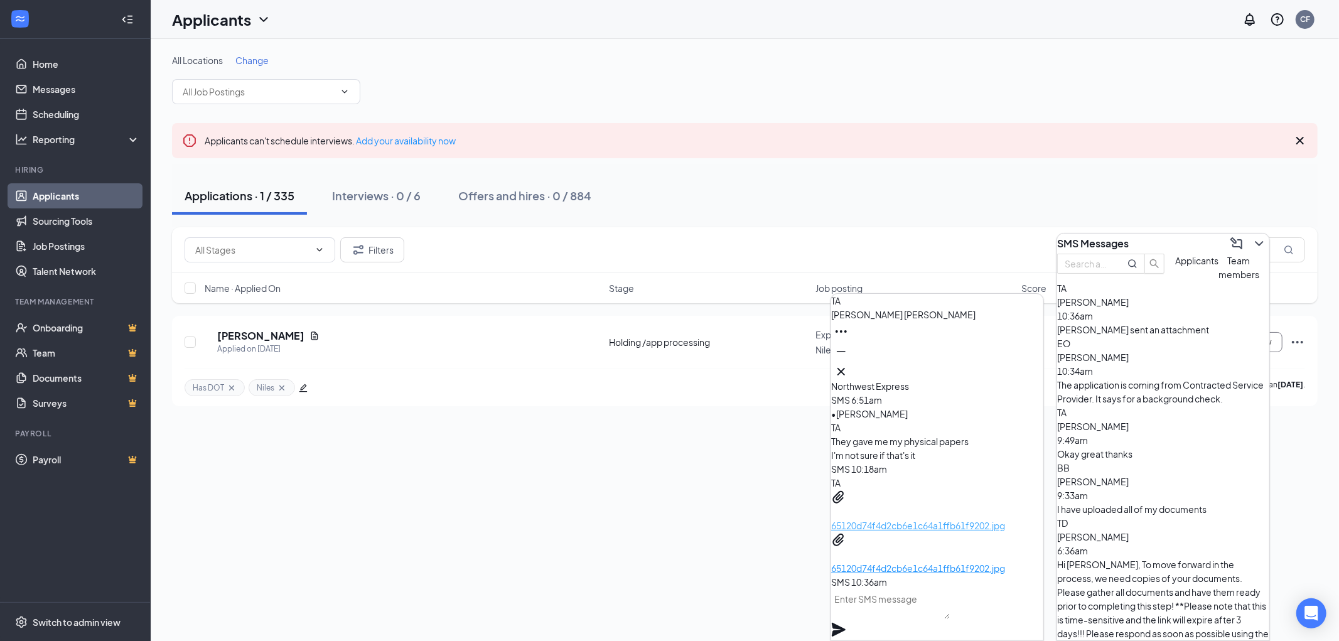
click at [933, 518] on p "65120d74f4d2cb6e1c64a1ffb61f9202.jpg" at bounding box center [937, 525] width 212 height 14
click at [887, 619] on textarea at bounding box center [890, 604] width 119 height 30
type textarea "perfect thanks"
click at [845, 623] on icon "Plane" at bounding box center [839, 630] width 14 height 14
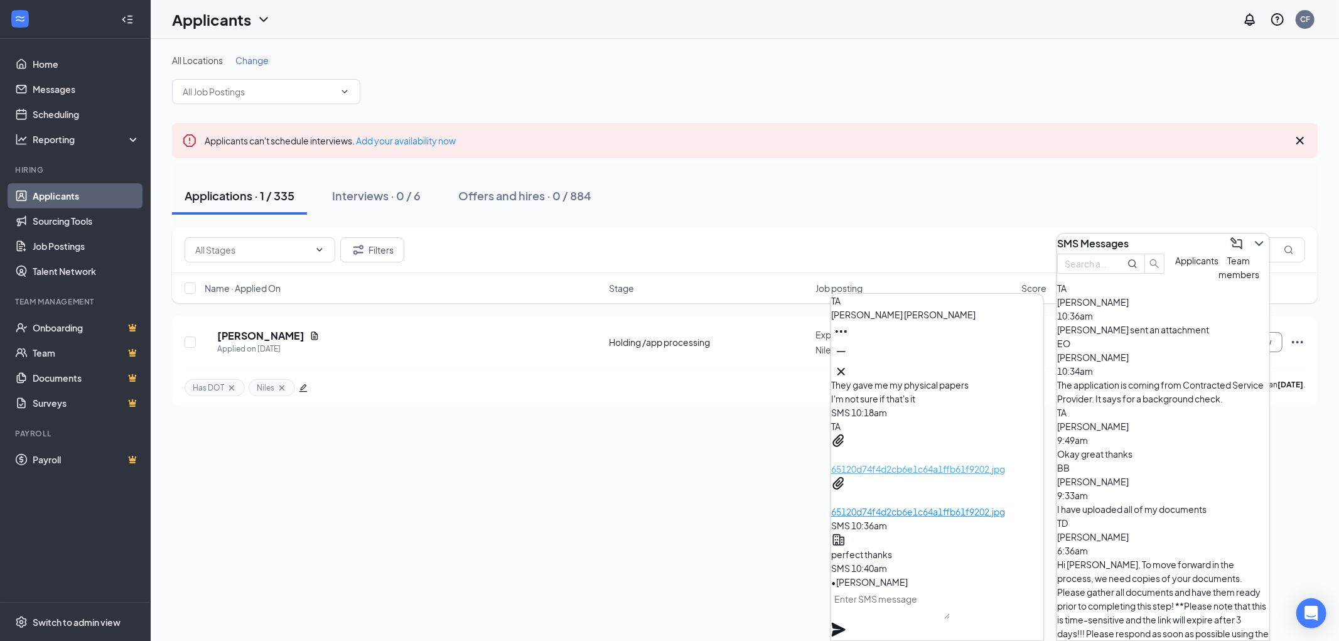
click at [925, 462] on p "65120d74f4d2cb6e1c64a1ffb61f9202.jpg" at bounding box center [937, 469] width 212 height 14
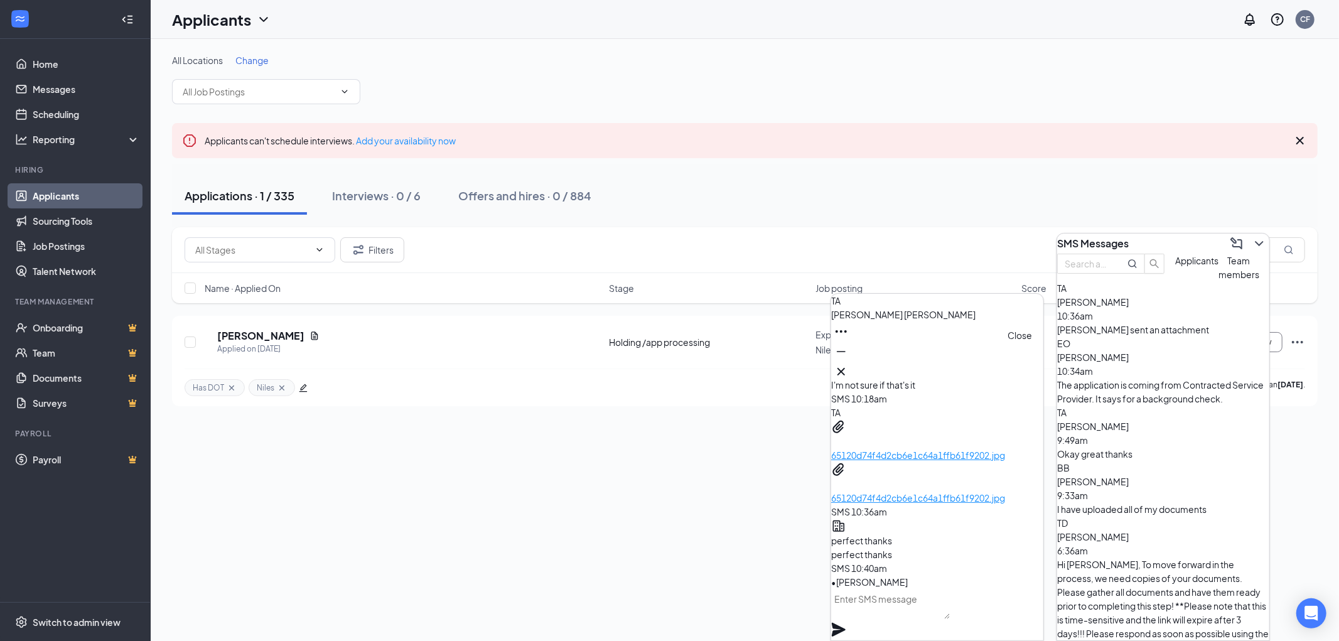
click at [845, 368] on icon "Cross" at bounding box center [841, 372] width 8 height 8
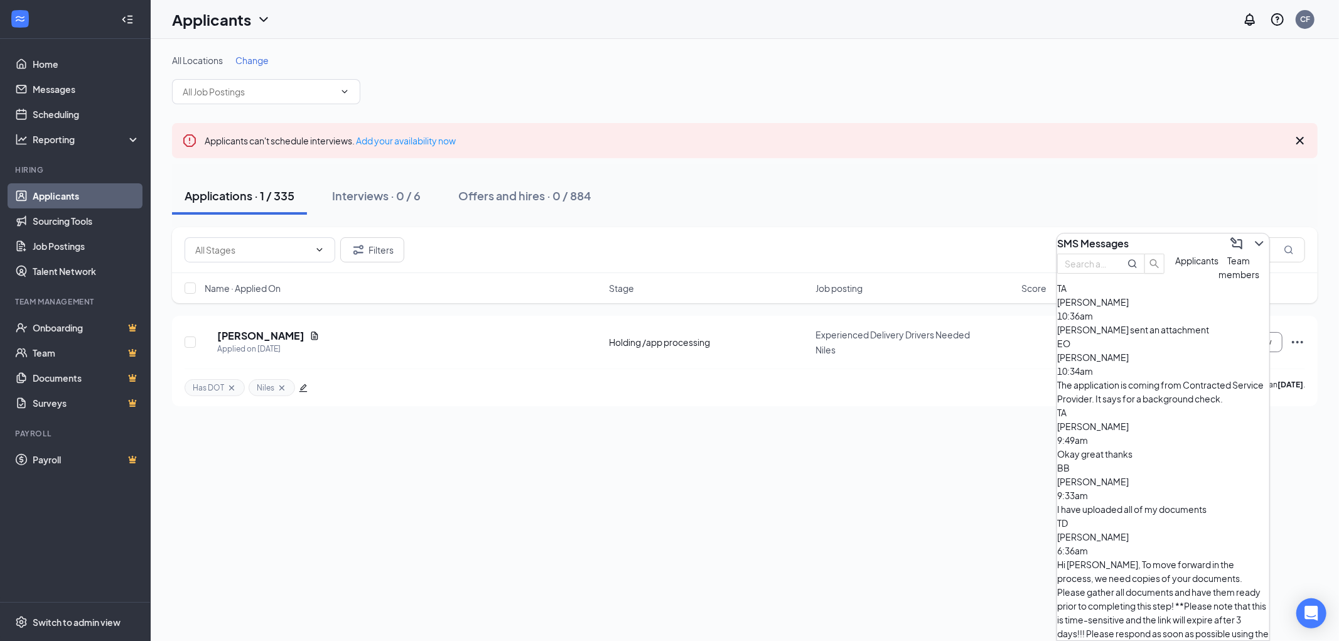
click at [1189, 233] on div "SMS Messages" at bounding box center [1163, 243] width 212 height 20
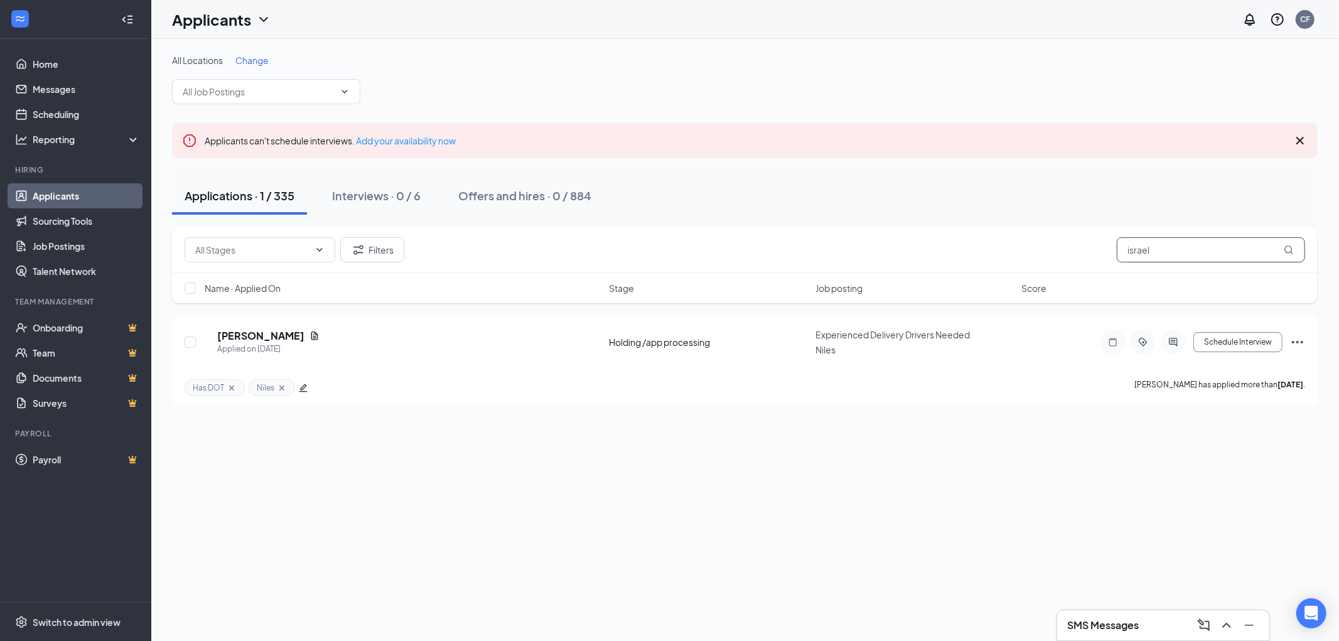
drag, startPoint x: 1170, startPoint y: 245, endPoint x: 1039, endPoint y: 253, distance: 131.4
click at [1039, 252] on div "Filters israel" at bounding box center [745, 249] width 1120 height 25
type input "tim and"
click at [277, 334] on h5 "Tim Anderson" at bounding box center [260, 336] width 87 height 14
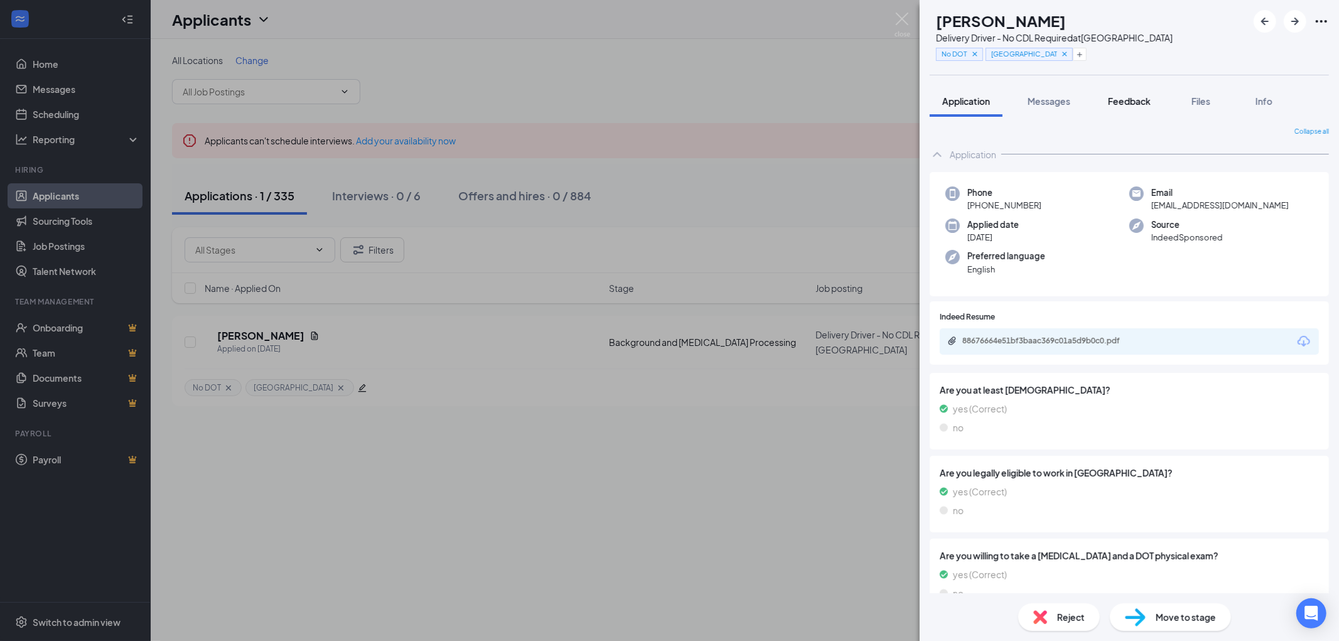
click at [1130, 102] on span "Feedback" at bounding box center [1129, 100] width 43 height 11
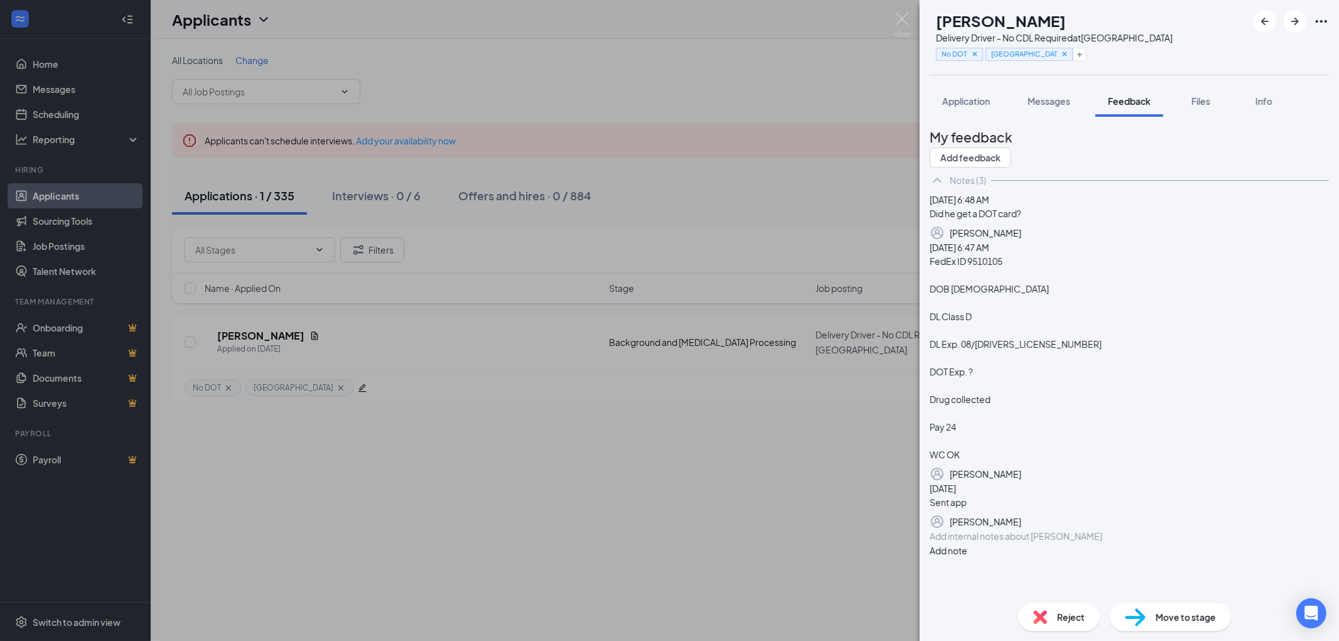
click at [1002, 437] on div "FedEx ID 9510105 DOB 08/06/1989 DL Class D DL Exp. 08/062028 DOT Exp. ? Drug co…" at bounding box center [1129, 357] width 399 height 207
click at [1034, 487] on icon "Pen" at bounding box center [1029, 481] width 11 height 11
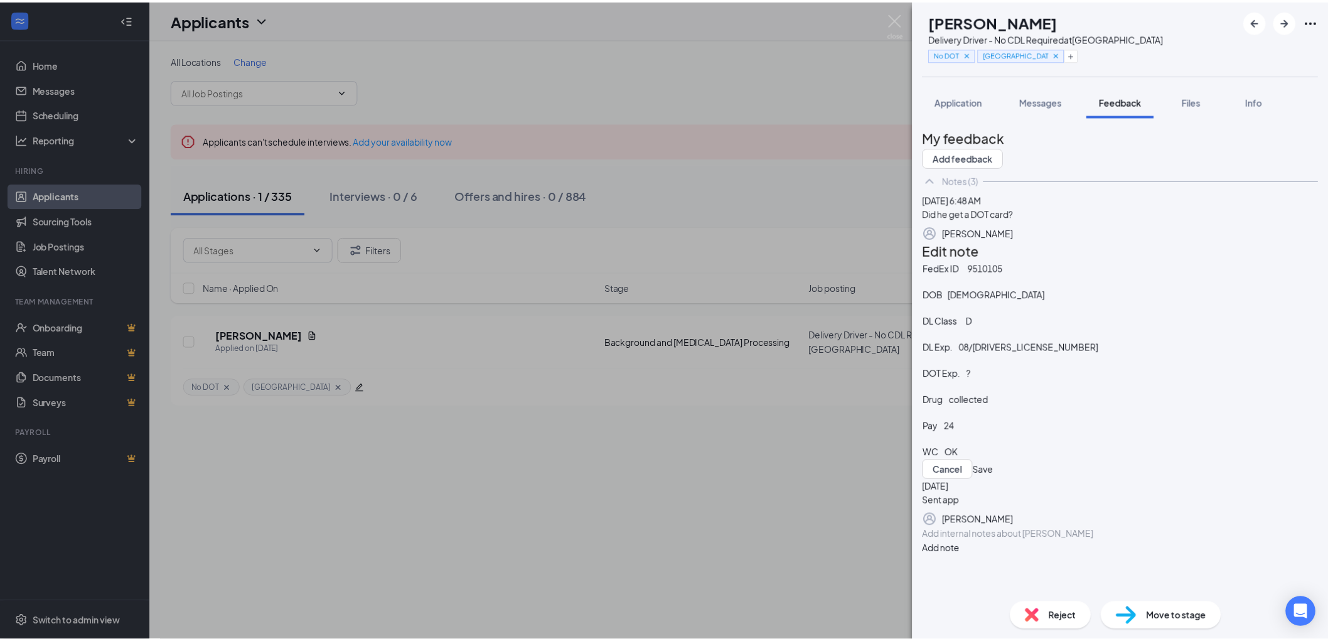
scroll to position [70, 0]
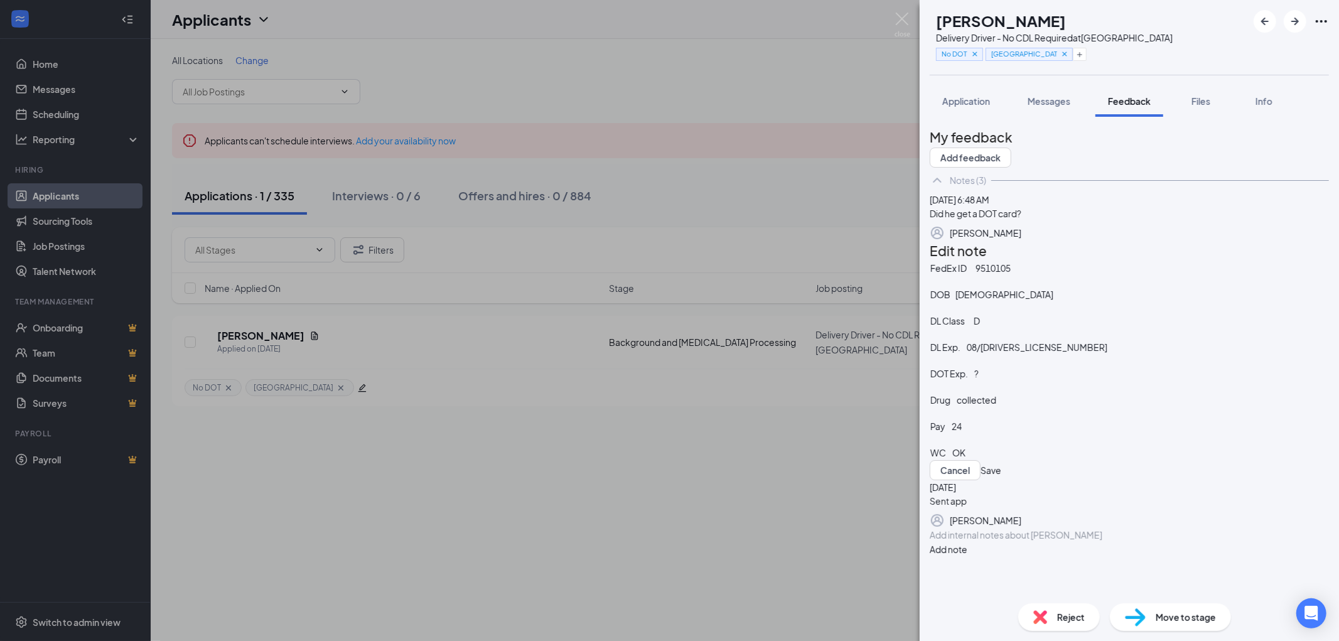
click at [1021, 380] on div "DOT Exp. ?" at bounding box center [1129, 373] width 398 height 13
click at [1001, 460] on button "Save" at bounding box center [990, 470] width 21 height 20
click at [900, 15] on img at bounding box center [902, 25] width 16 height 24
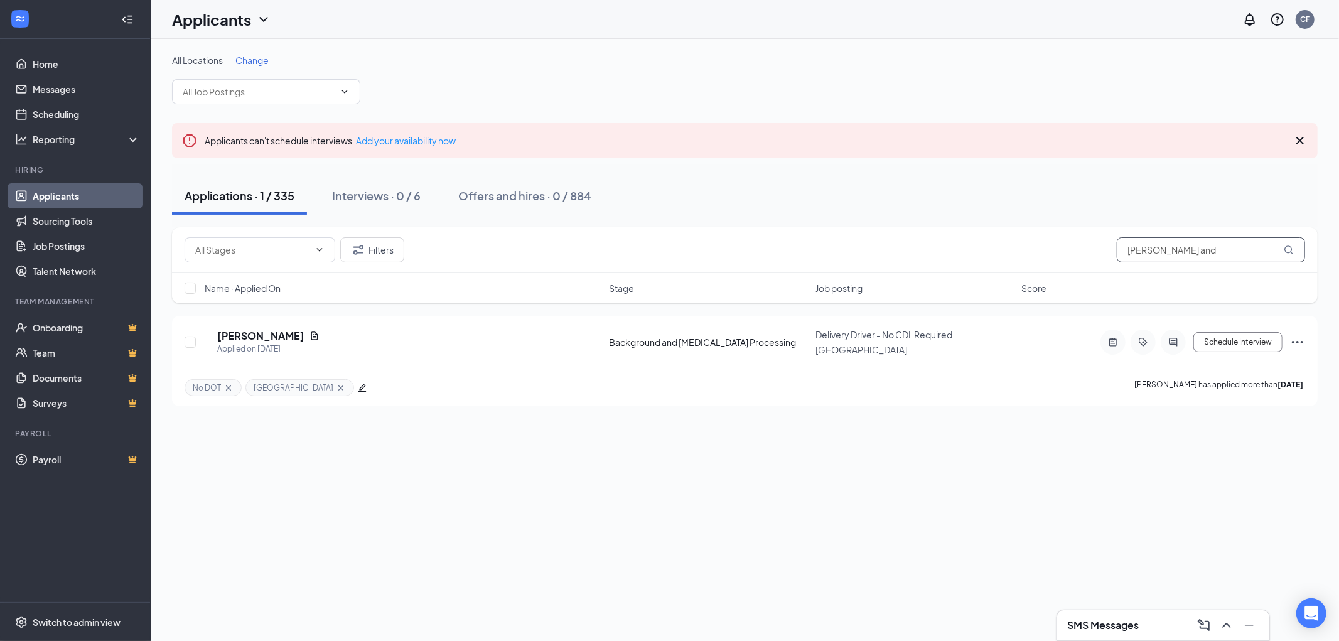
drag, startPoint x: 1159, startPoint y: 243, endPoint x: 1033, endPoint y: 252, distance: 125.8
click at [1056, 252] on div "Filters tim and" at bounding box center [745, 249] width 1120 height 25
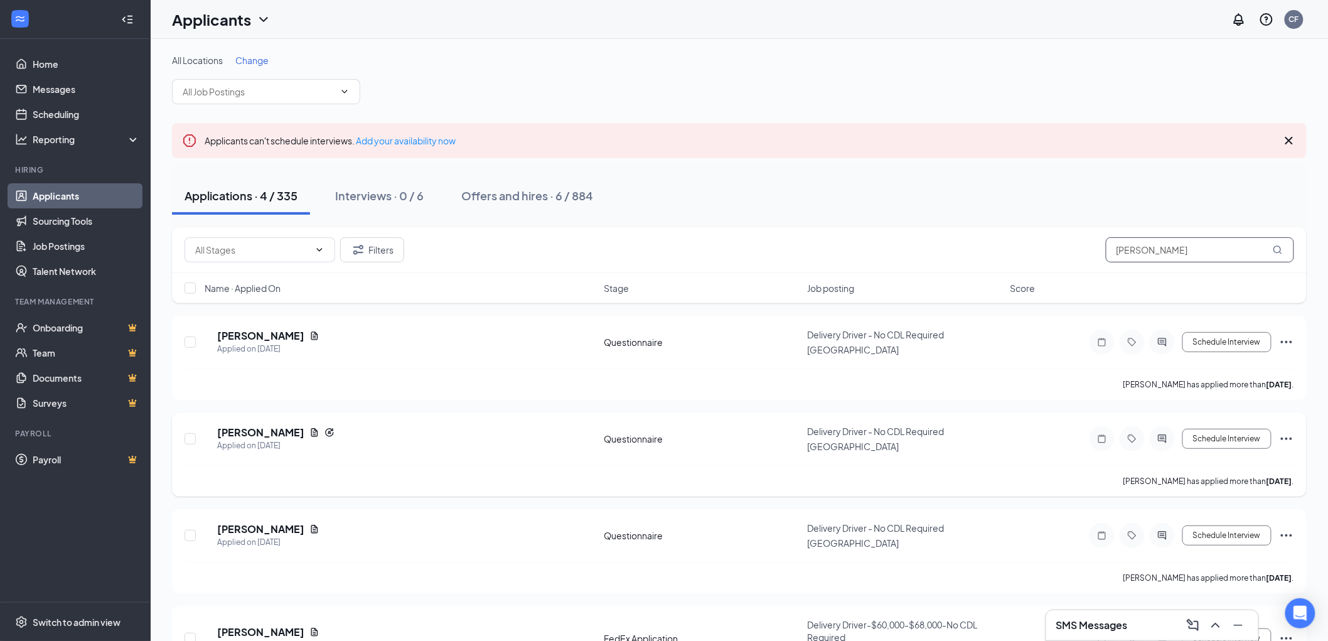
scroll to position [85, 0]
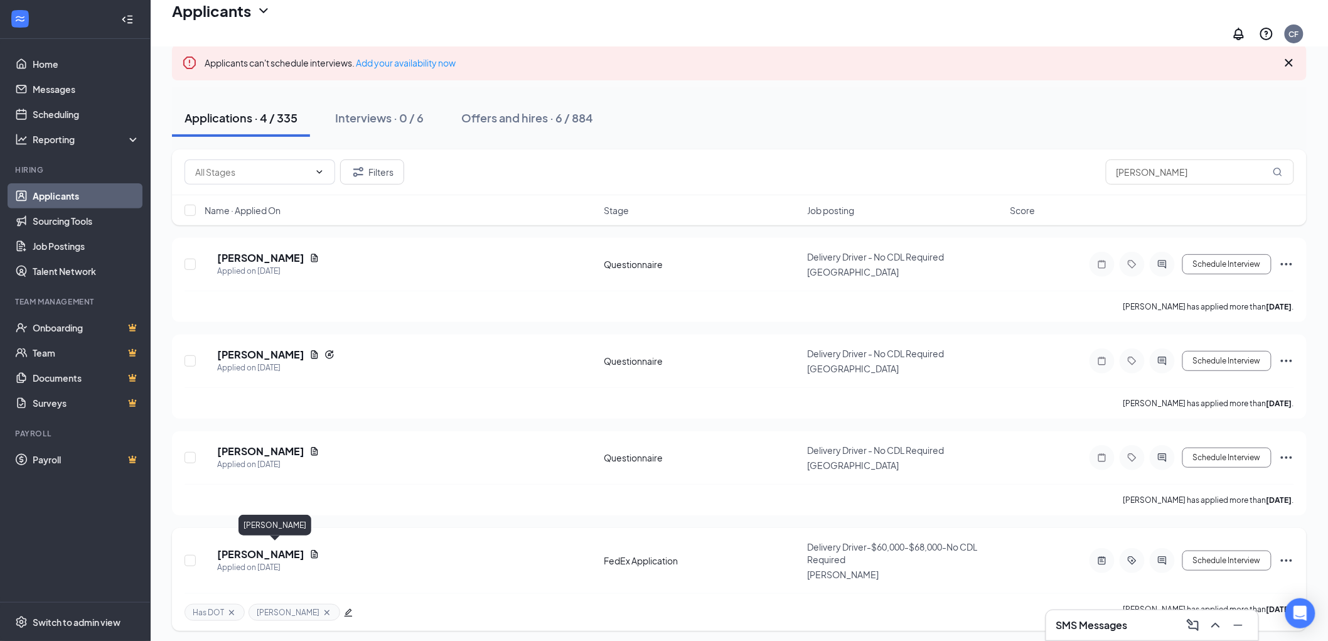
click at [247, 552] on h5 "Marcus Hardia" at bounding box center [260, 554] width 87 height 14
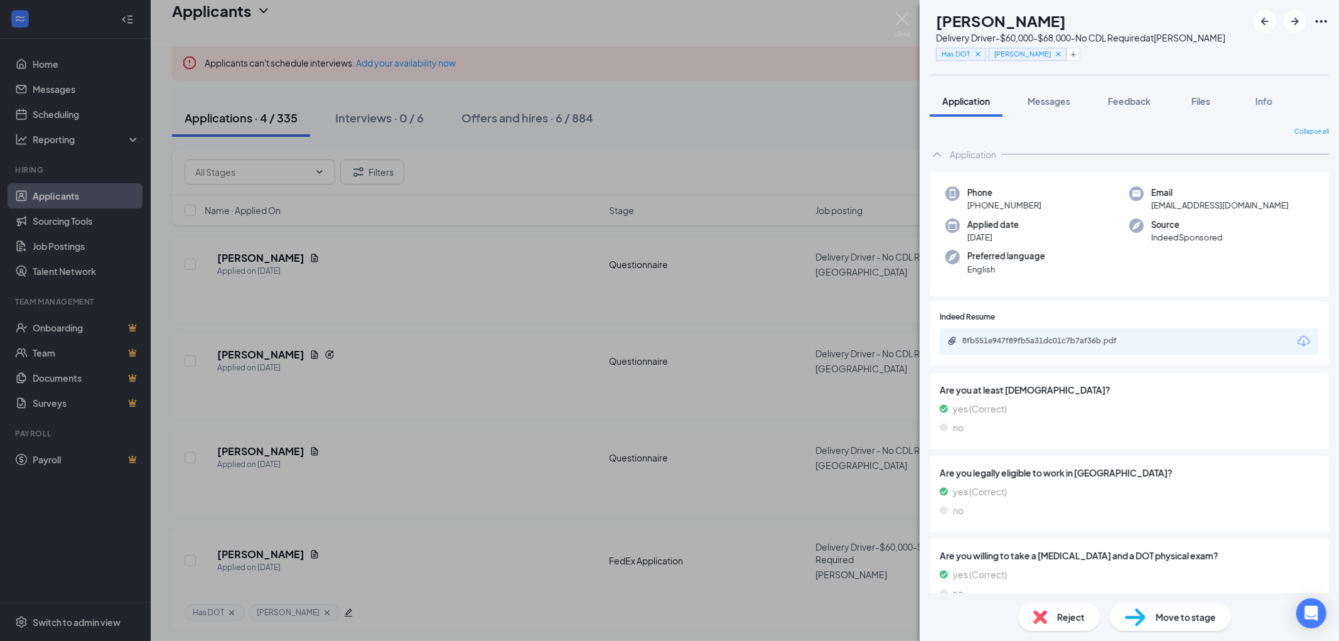
drag, startPoint x: 1051, startPoint y: 200, endPoint x: 978, endPoint y: 208, distance: 74.0
click at [978, 208] on div "Phone +1 (773) 592-6385" at bounding box center [1037, 199] width 184 height 26
copy span "(773) 592-6385"
click at [902, 17] on img at bounding box center [902, 25] width 16 height 24
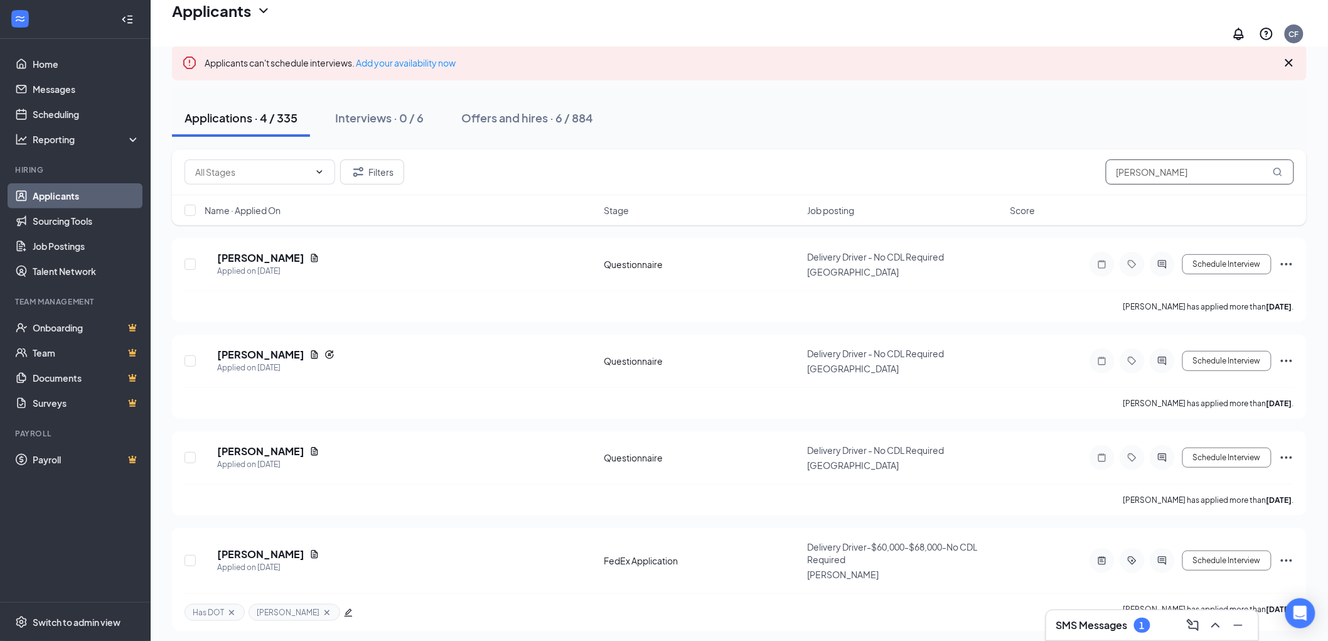
drag, startPoint x: 1186, startPoint y: 168, endPoint x: 993, endPoint y: 168, distance: 193.3
click at [993, 168] on div "Filters marcus" at bounding box center [740, 171] width 1110 height 25
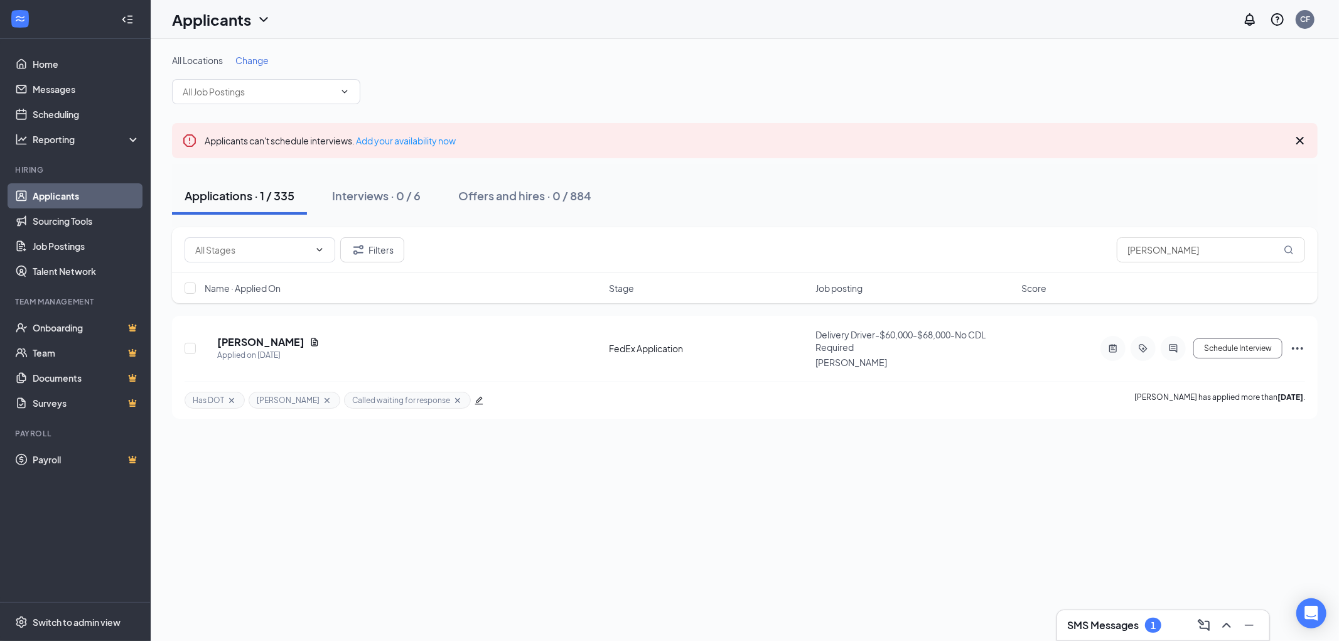
click at [1088, 621] on h3 "SMS Messages" at bounding box center [1103, 625] width 72 height 14
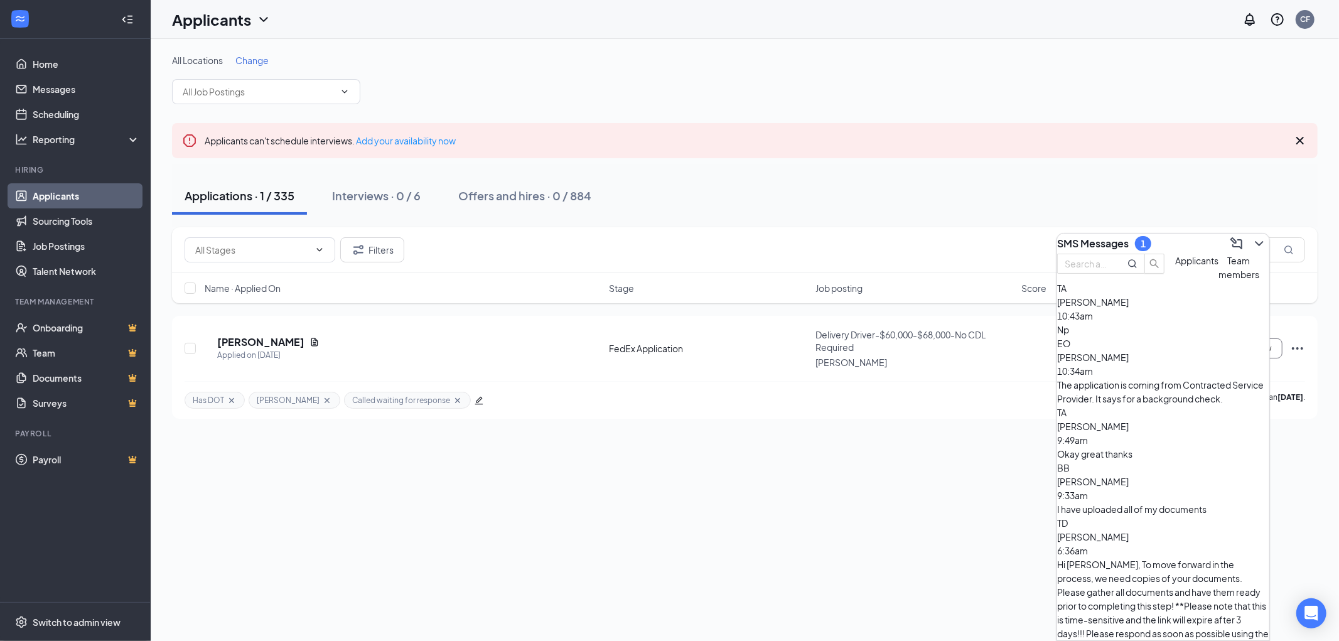
click at [1128, 308] on span "Tim Anderson" at bounding box center [1093, 301] width 72 height 11
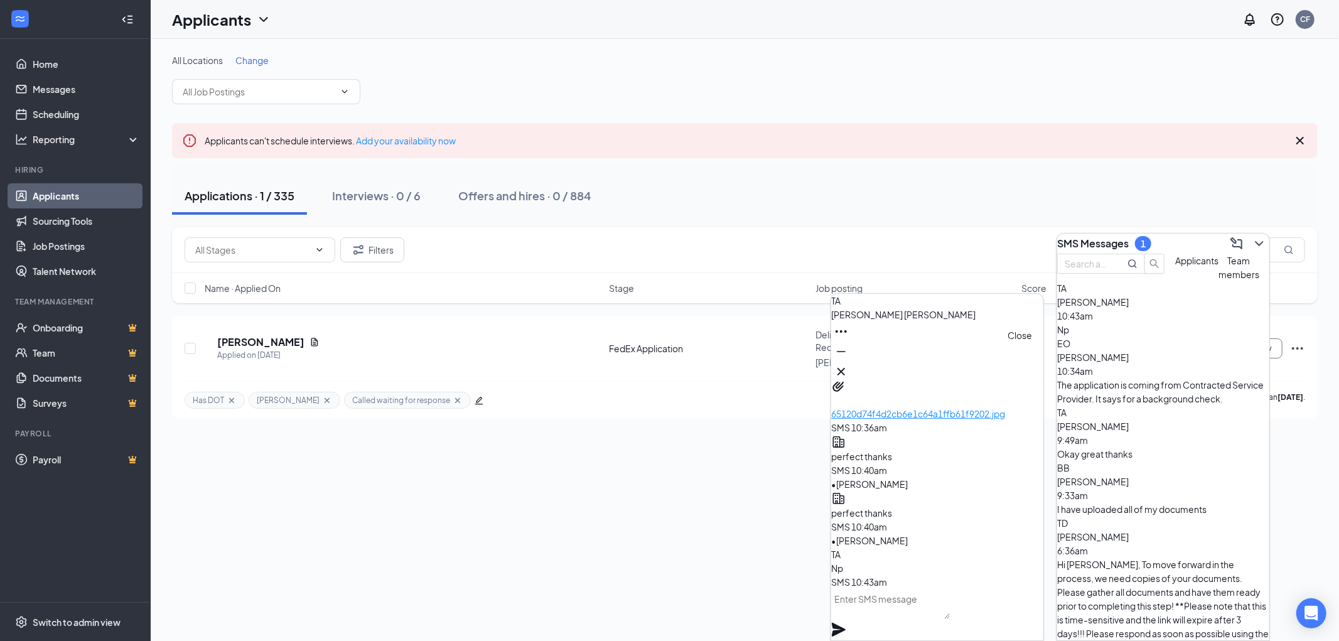
click at [849, 364] on icon "Cross" at bounding box center [840, 371] width 15 height 15
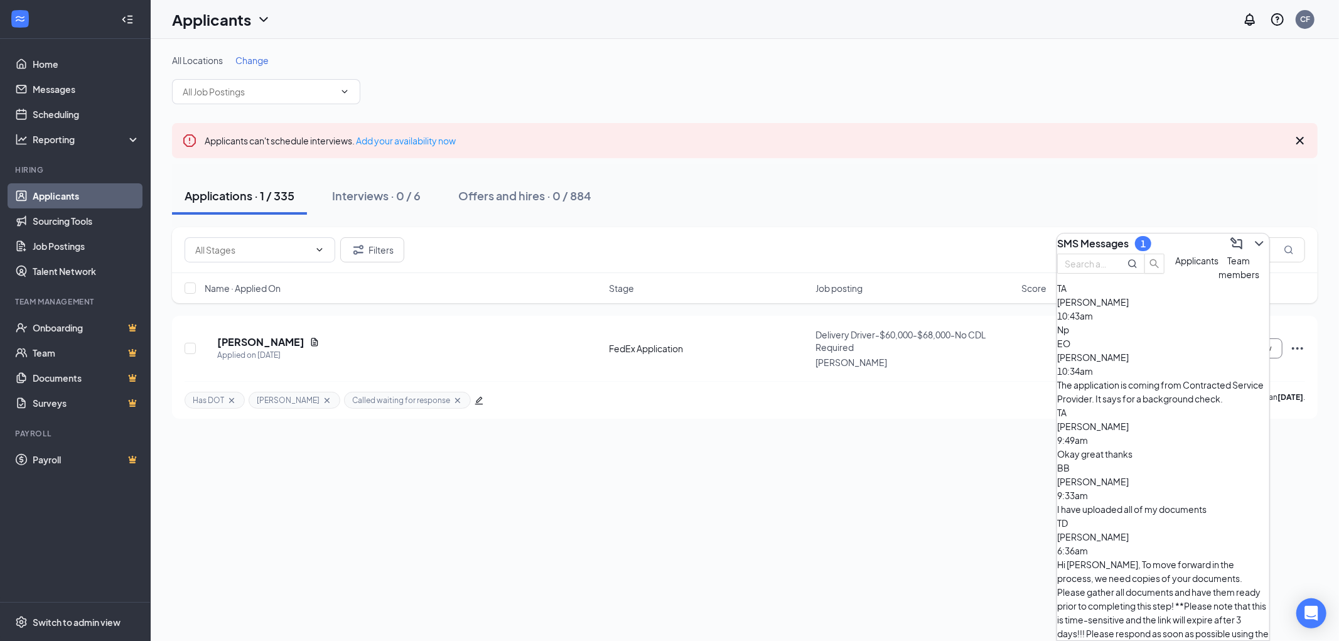
click at [1108, 237] on h3 "SMS Messages" at bounding box center [1093, 244] width 72 height 14
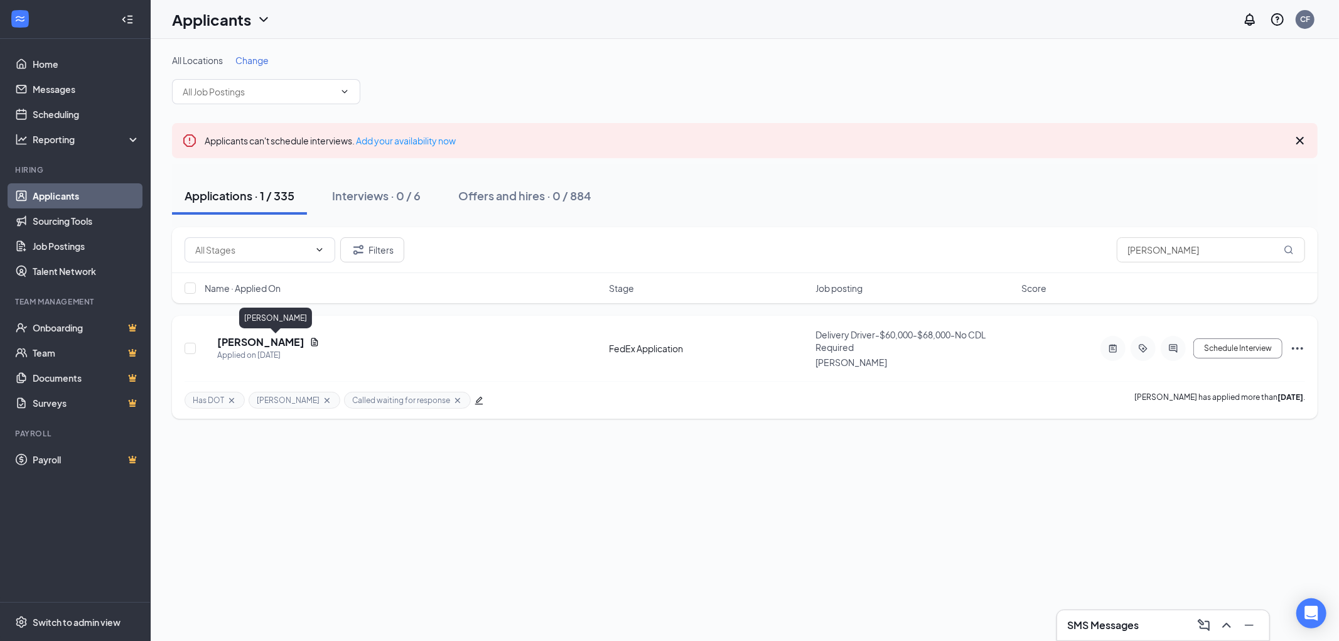
click at [266, 339] on h5 "[PERSON_NAME]" at bounding box center [260, 342] width 87 height 14
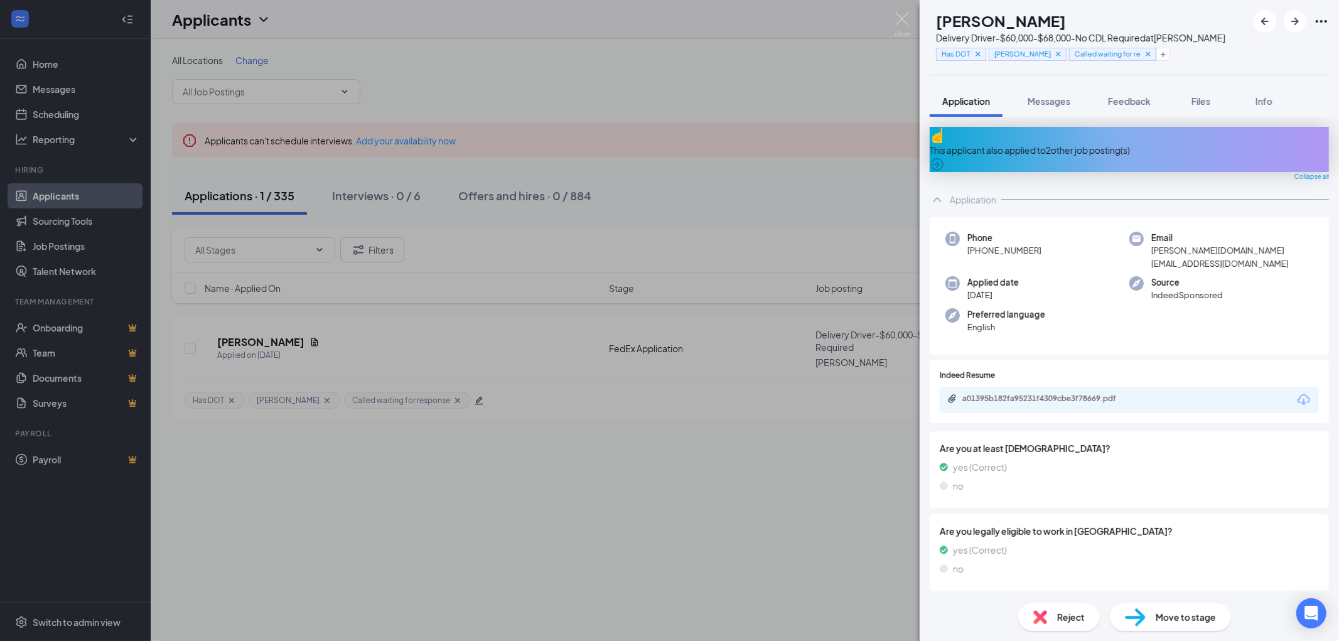
drag, startPoint x: 1052, startPoint y: 239, endPoint x: 978, endPoint y: 242, distance: 74.1
click at [978, 242] on div "Phone +1 (773) 603-2077" at bounding box center [1037, 251] width 184 height 38
copy span "(773) 603-2077"
click at [902, 15] on img at bounding box center [902, 25] width 16 height 24
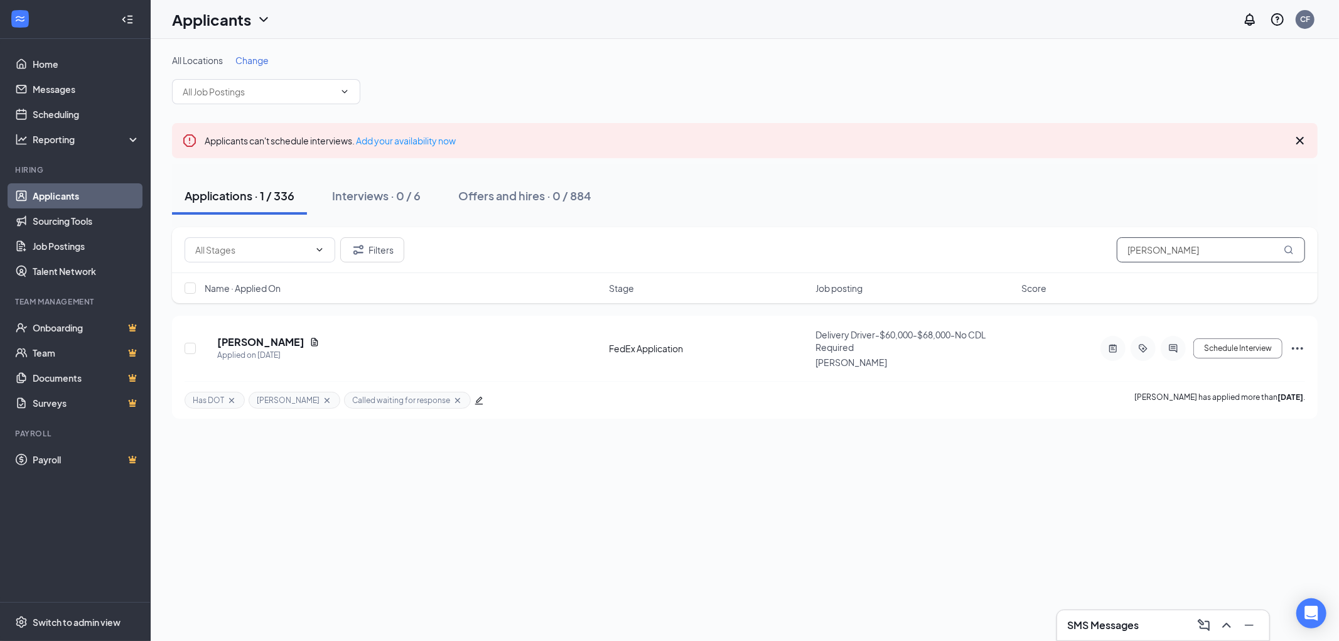
drag, startPoint x: 1204, startPoint y: 242, endPoint x: 1019, endPoint y: 245, distance: 184.6
click at [1046, 243] on div "Filters michael burrell" at bounding box center [745, 249] width 1120 height 25
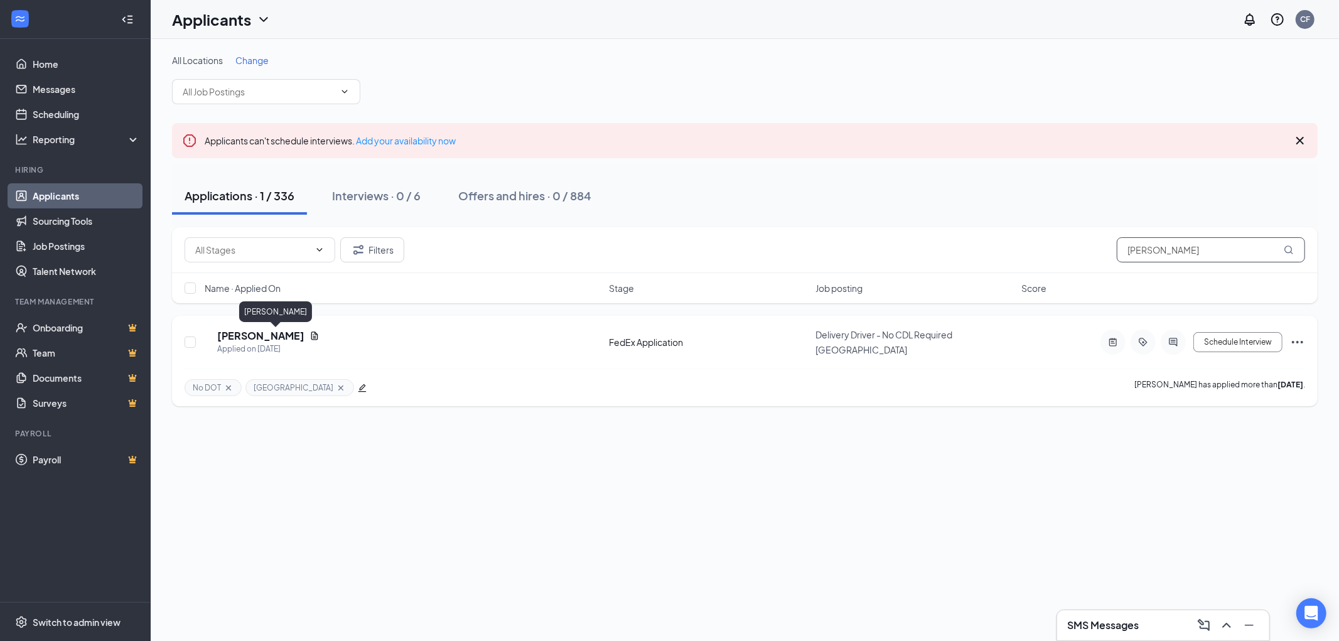
type input "aaron rodgers"
click at [276, 334] on h5 "Aaron Rodgers" at bounding box center [260, 336] width 87 height 14
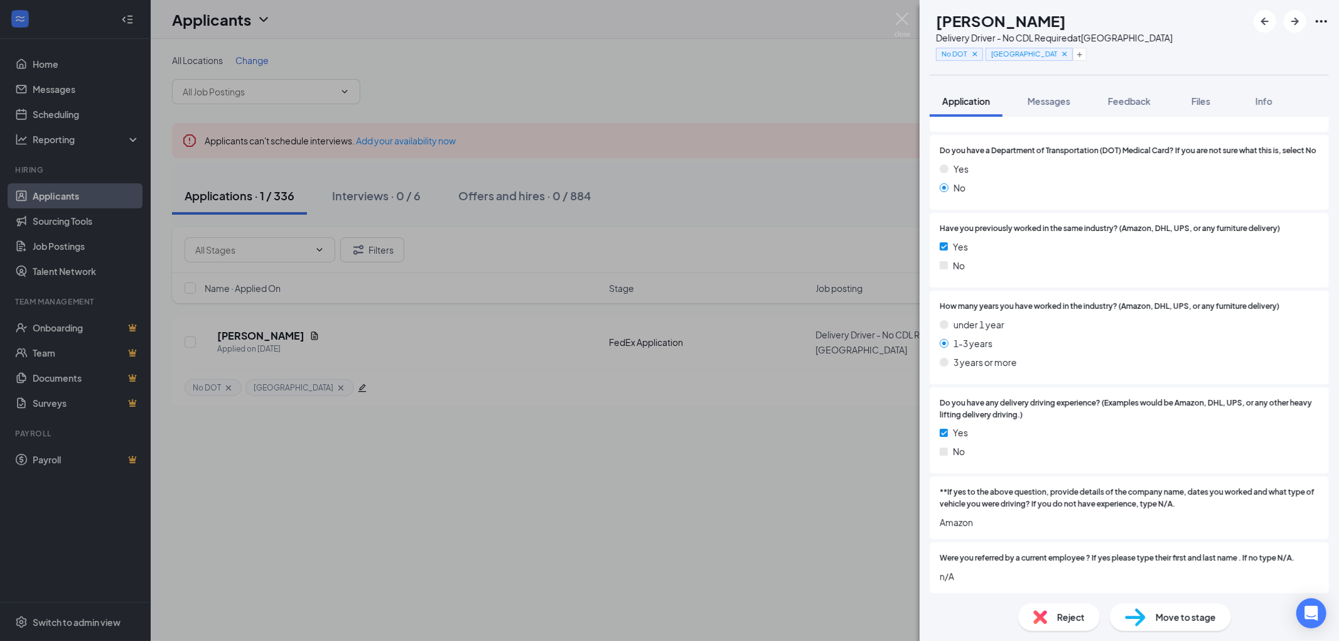
scroll to position [919, 0]
drag, startPoint x: 1056, startPoint y: 95, endPoint x: 1084, endPoint y: 155, distance: 66.3
click at [1056, 95] on span "Messages" at bounding box center [1048, 100] width 43 height 11
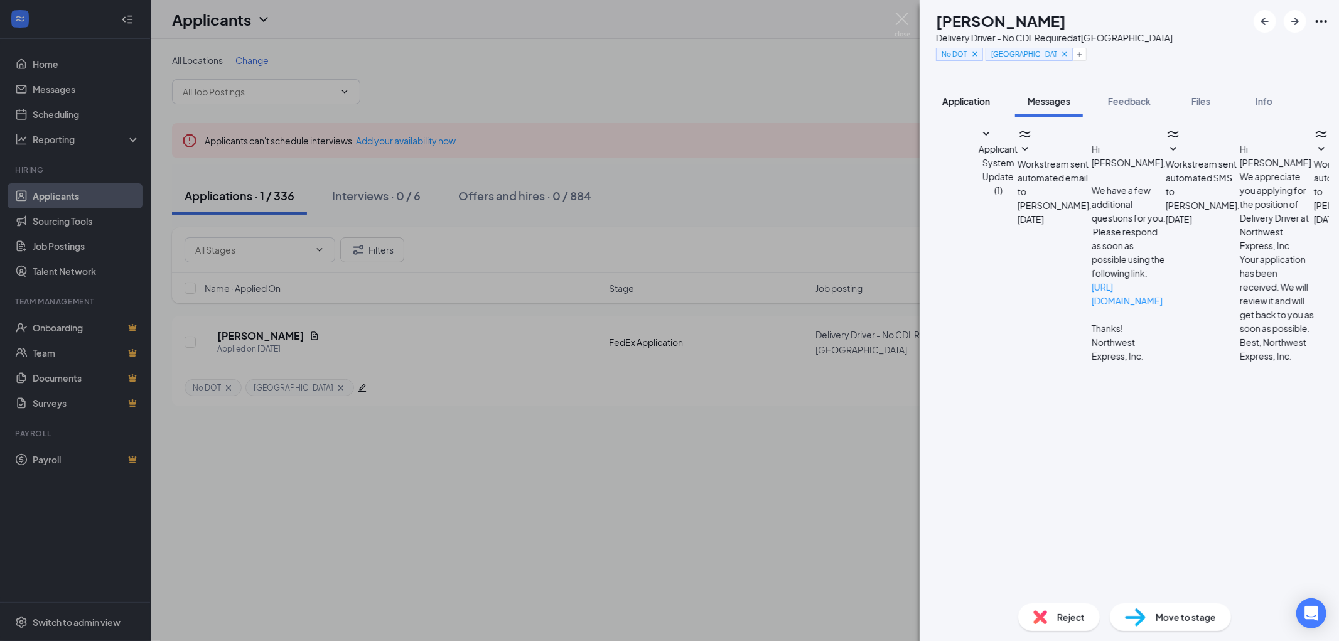
click at [968, 103] on span "Application" at bounding box center [966, 100] width 48 height 11
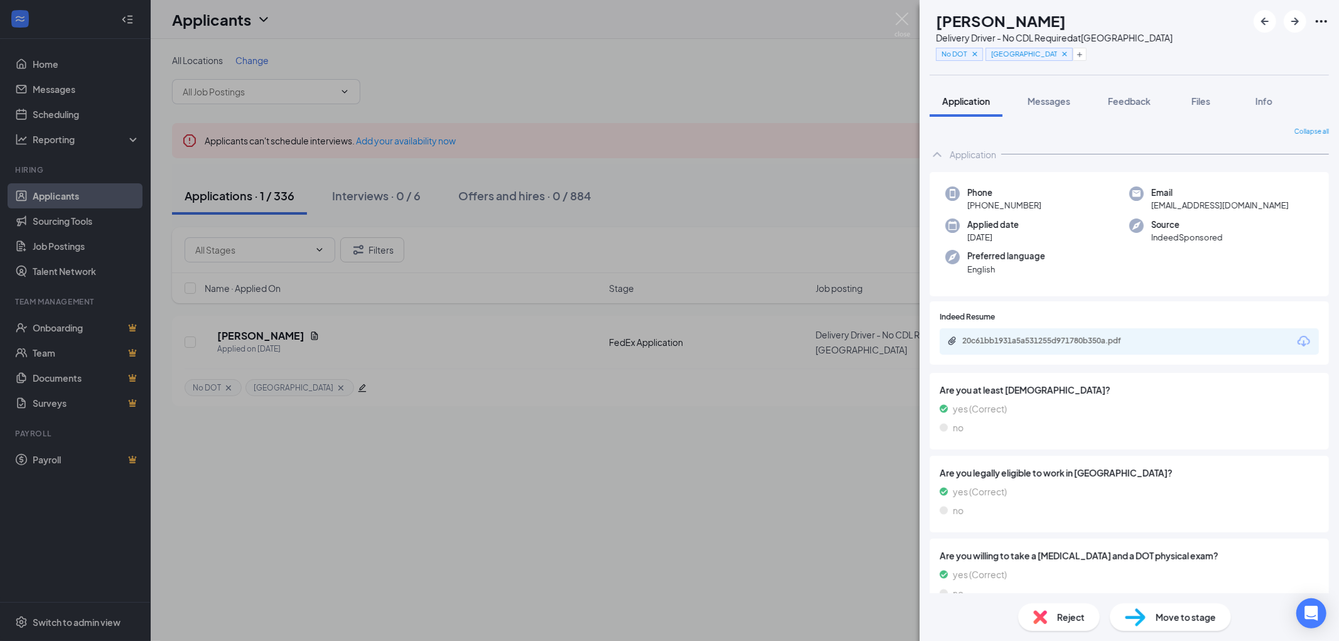
drag, startPoint x: 1039, startPoint y: 199, endPoint x: 979, endPoint y: 201, distance: 59.7
click at [979, 201] on div "Phone +1 (708) 969-7497" at bounding box center [1037, 199] width 184 height 26
drag, startPoint x: 1044, startPoint y: 19, endPoint x: 965, endPoint y: 23, distance: 79.8
click at [965, 23] on div "Aaron Rodgers" at bounding box center [1054, 20] width 237 height 21
drag, startPoint x: 1248, startPoint y: 201, endPoint x: 1139, endPoint y: 208, distance: 108.8
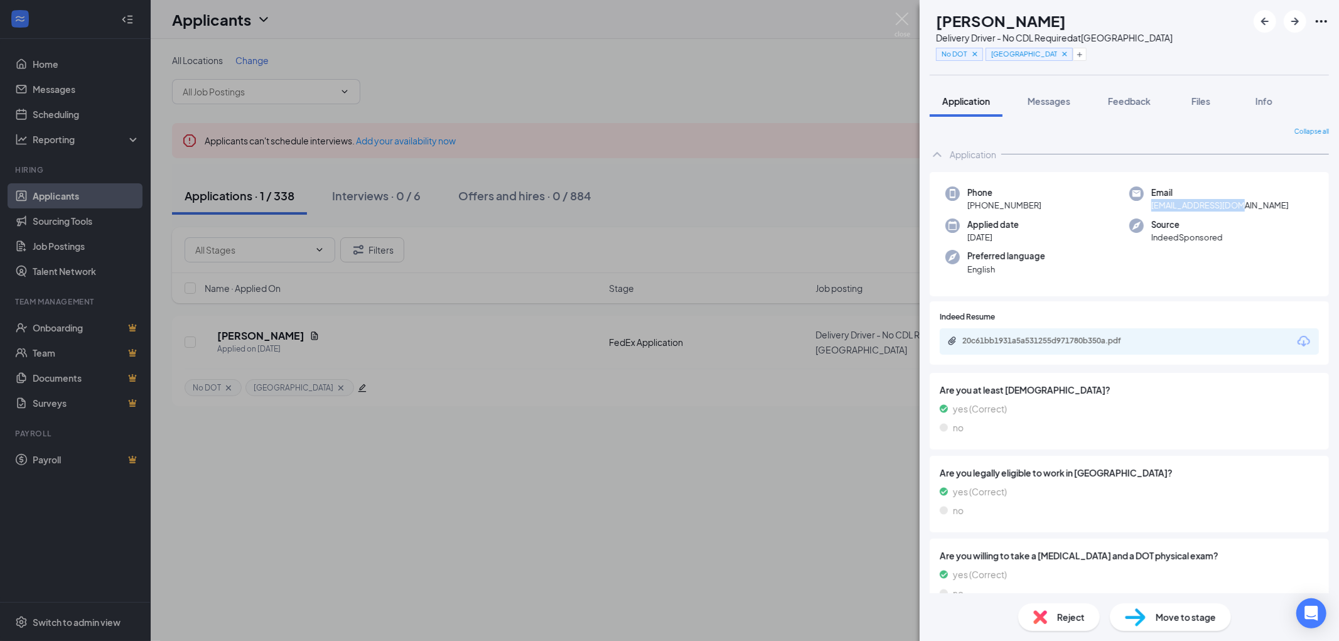
click at [1139, 208] on div "Email aaron_20r@yahoo.com" at bounding box center [1221, 199] width 184 height 26
click at [1137, 92] on button "Feedback" at bounding box center [1129, 100] width 68 height 31
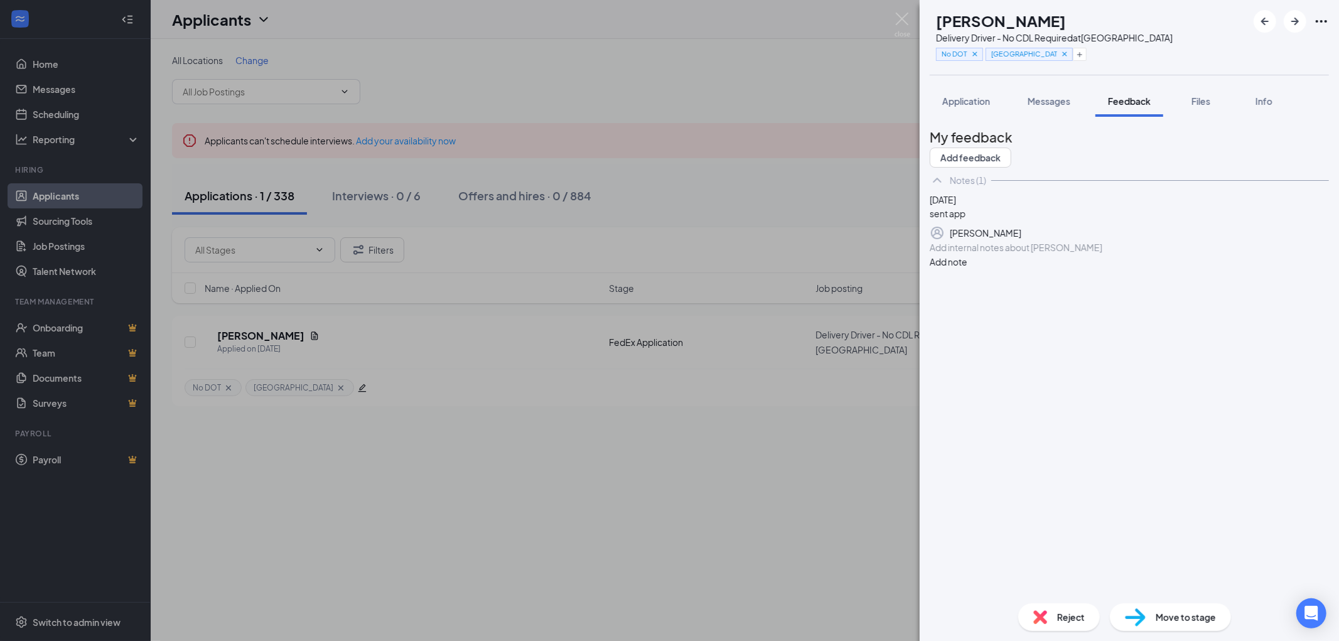
click at [1002, 269] on div "Add internal notes about Aaron Rodgers Add note" at bounding box center [1129, 254] width 399 height 28
click at [1009, 269] on div "Add internal notes about Aaron Rodgers Add note" at bounding box center [1129, 254] width 399 height 28
click at [1009, 254] on div at bounding box center [1129, 247] width 398 height 13
click at [967, 269] on button "Add note" at bounding box center [949, 262] width 38 height 14
click at [963, 99] on span "Application" at bounding box center [966, 100] width 48 height 11
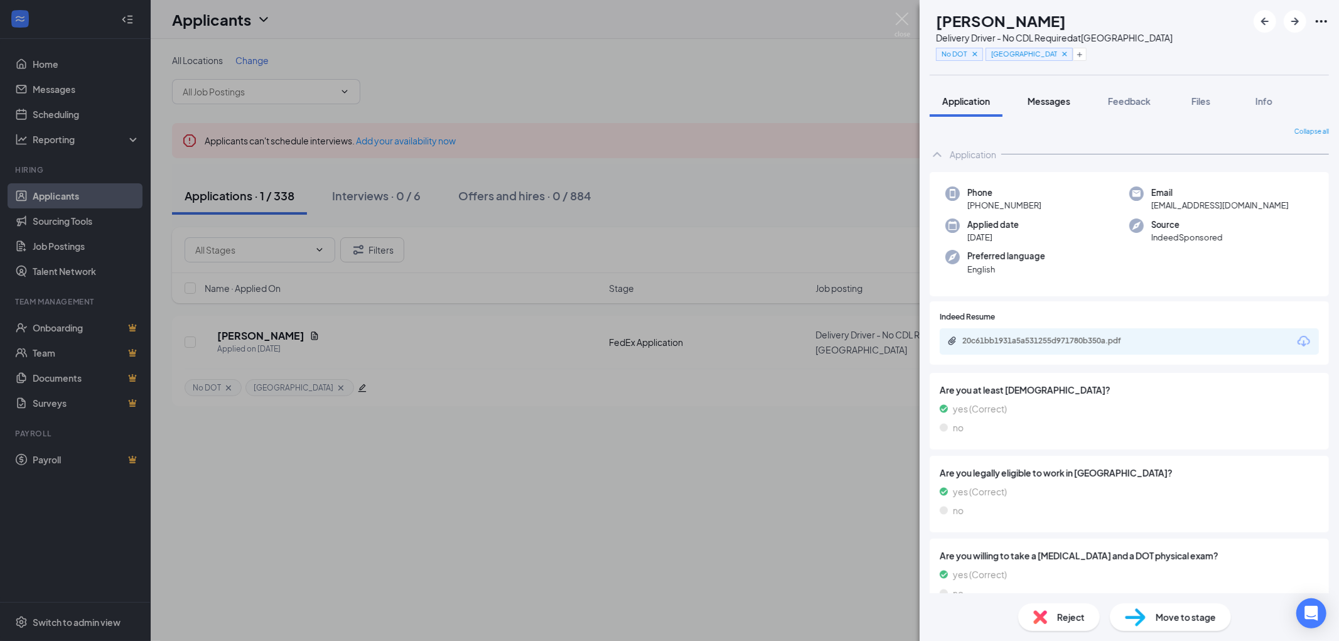
click at [1050, 99] on span "Messages" at bounding box center [1048, 100] width 43 height 11
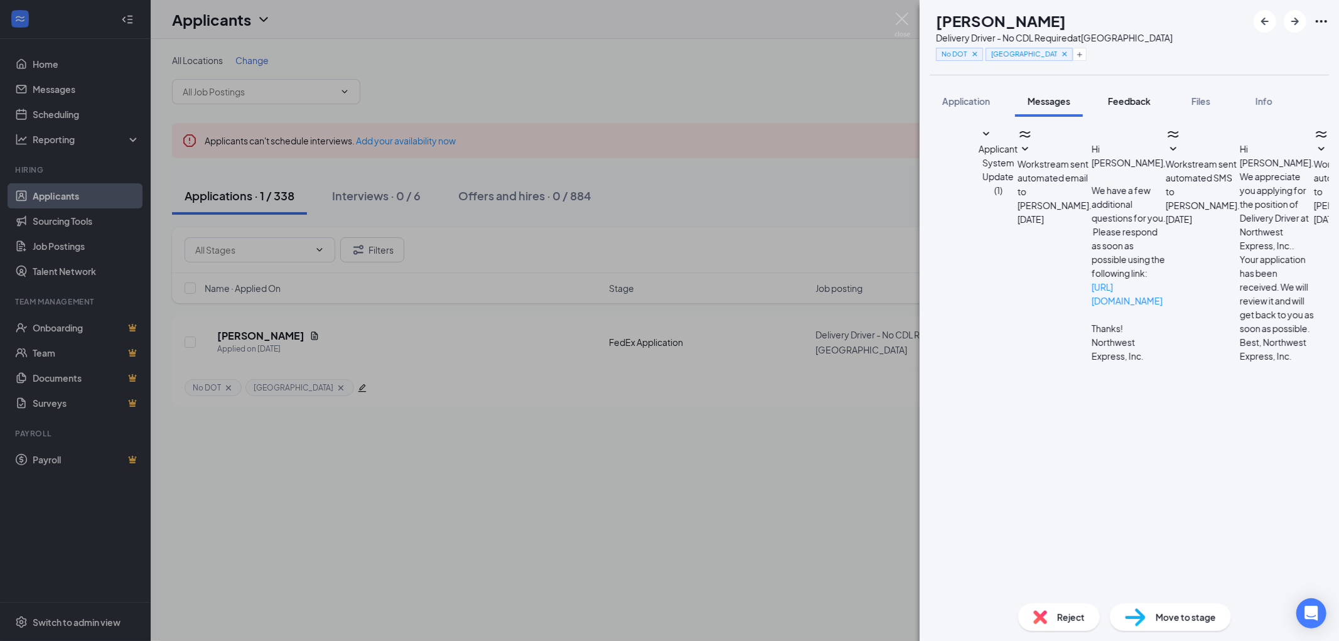
scroll to position [128, 0]
click at [1142, 102] on span "Feedback" at bounding box center [1129, 100] width 43 height 11
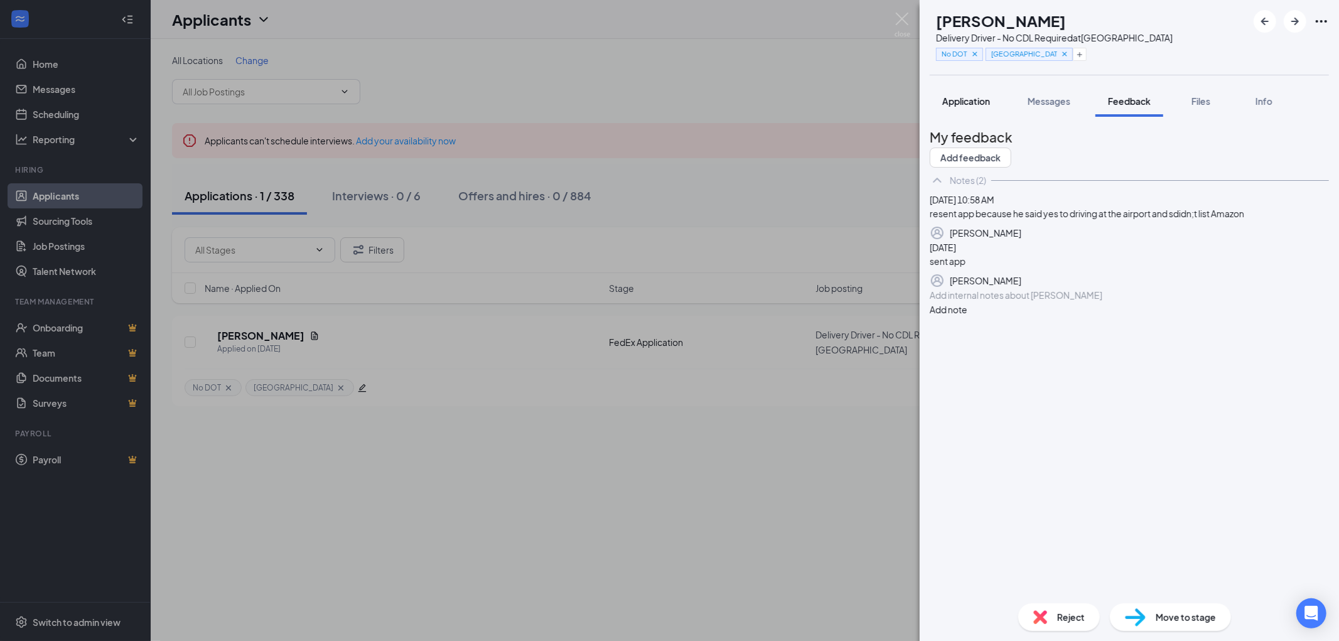
click at [964, 101] on span "Application" at bounding box center [966, 100] width 48 height 11
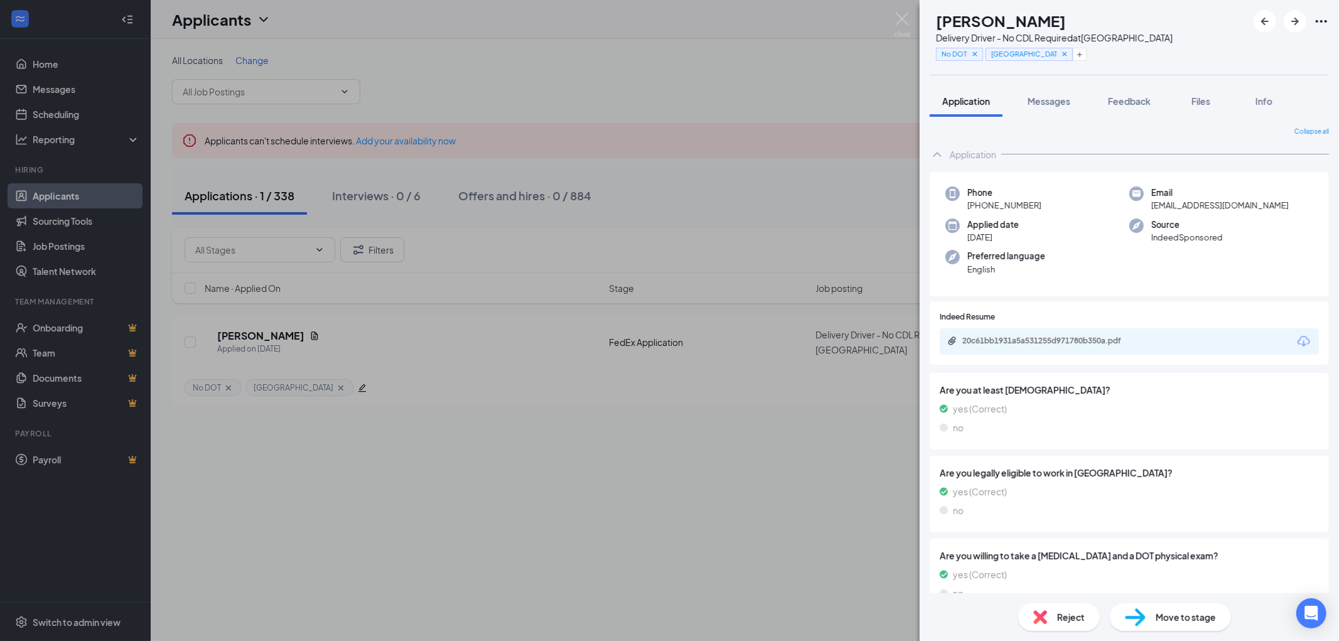
drag, startPoint x: 1044, startPoint y: 201, endPoint x: 980, endPoint y: 209, distance: 64.5
click at [980, 209] on div "Phone +1 (708) 969-7497" at bounding box center [1037, 199] width 184 height 26
click at [1076, 203] on div "Phone +1 (708) 969-7497" at bounding box center [1037, 199] width 184 height 26
drag, startPoint x: 1036, startPoint y: 202, endPoint x: 979, endPoint y: 208, distance: 56.8
click at [979, 208] on div "Phone +1 (708) 969-7497" at bounding box center [1037, 199] width 184 height 26
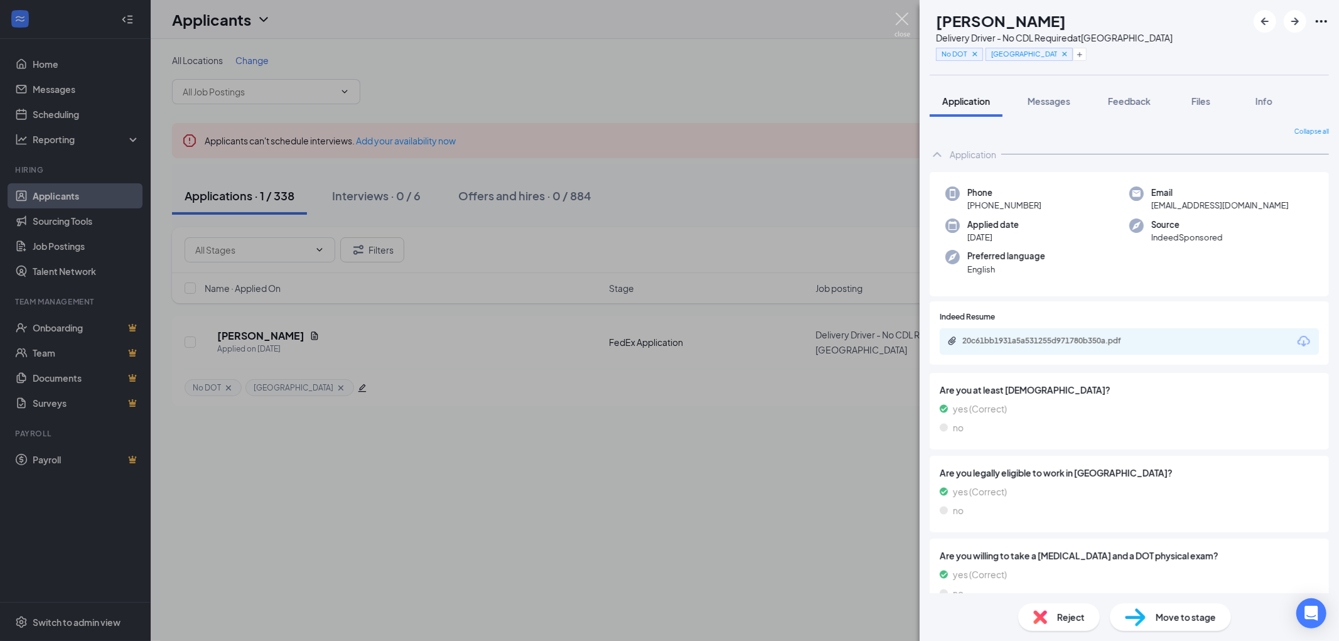
click at [915, 23] on div "AR Aaron Rodgers Delivery Driver - No CDL Required at South Loop No DOT South L…" at bounding box center [669, 320] width 1339 height 641
click at [901, 18] on img at bounding box center [902, 25] width 16 height 24
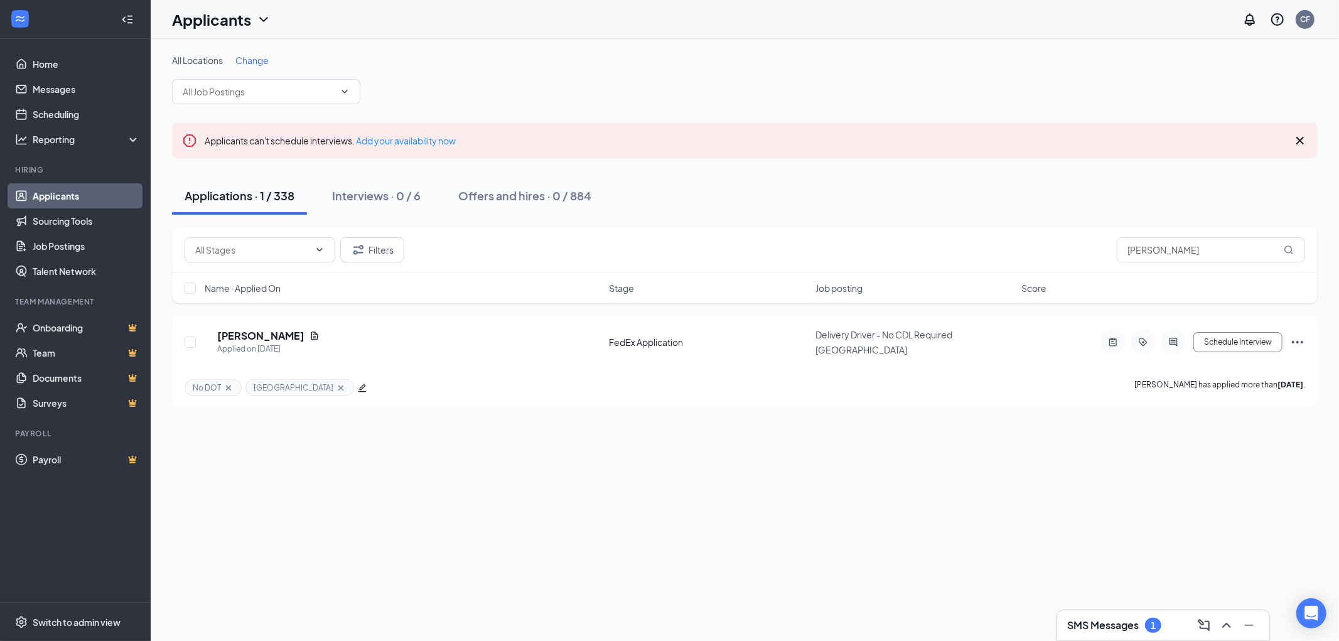
click at [1098, 624] on h3 "SMS Messages" at bounding box center [1103, 625] width 72 height 14
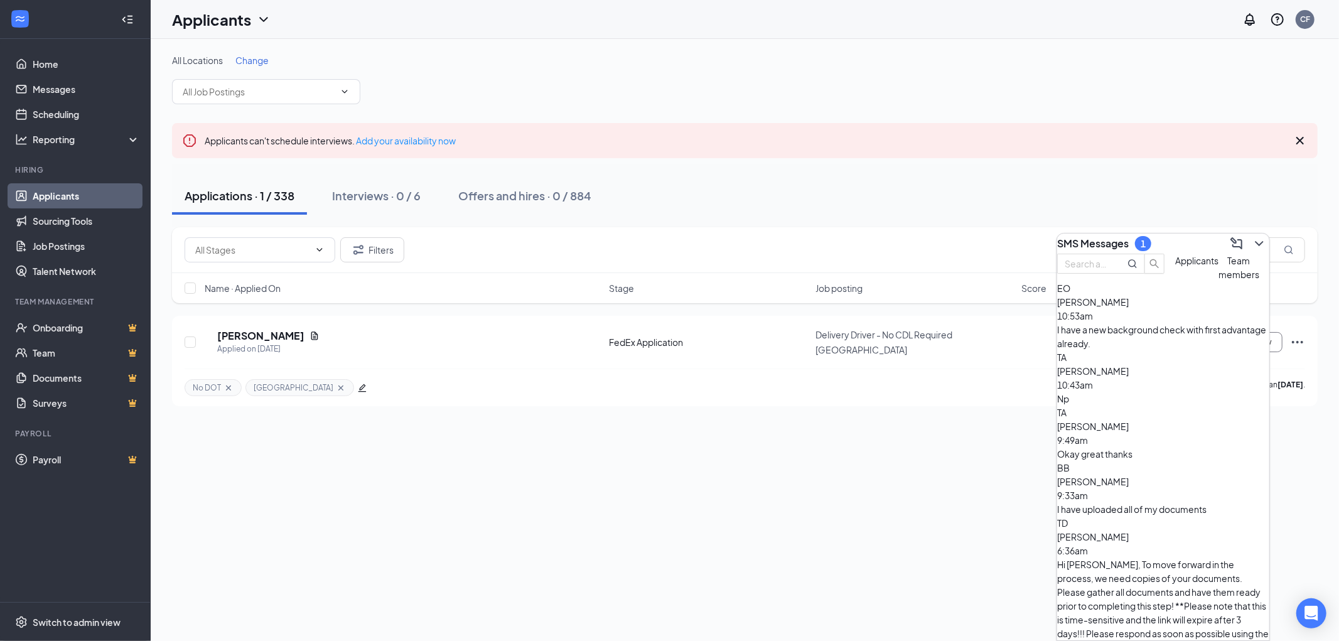
click at [1128, 308] on span "Emmanuel Obiakor" at bounding box center [1093, 301] width 72 height 11
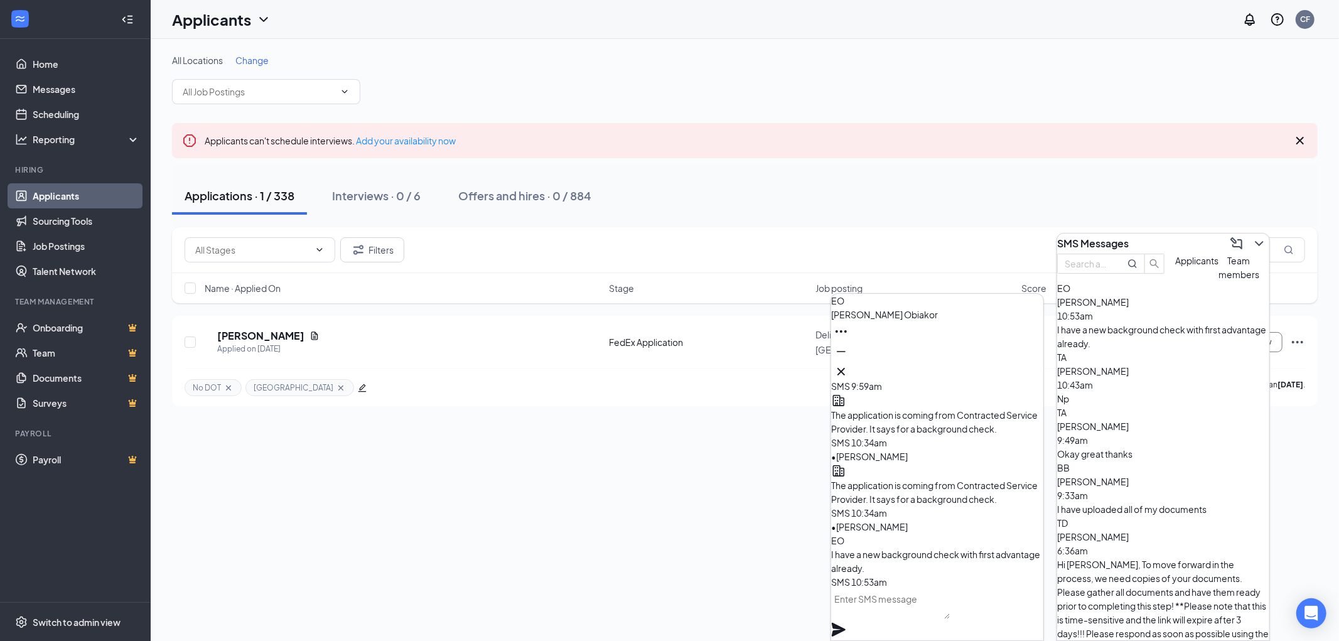
scroll to position [1, 0]
click at [911, 611] on textarea at bounding box center [890, 604] width 119 height 30
type textarea "With another FedEx contractor?"
click at [846, 622] on icon "Plane" at bounding box center [838, 629] width 15 height 15
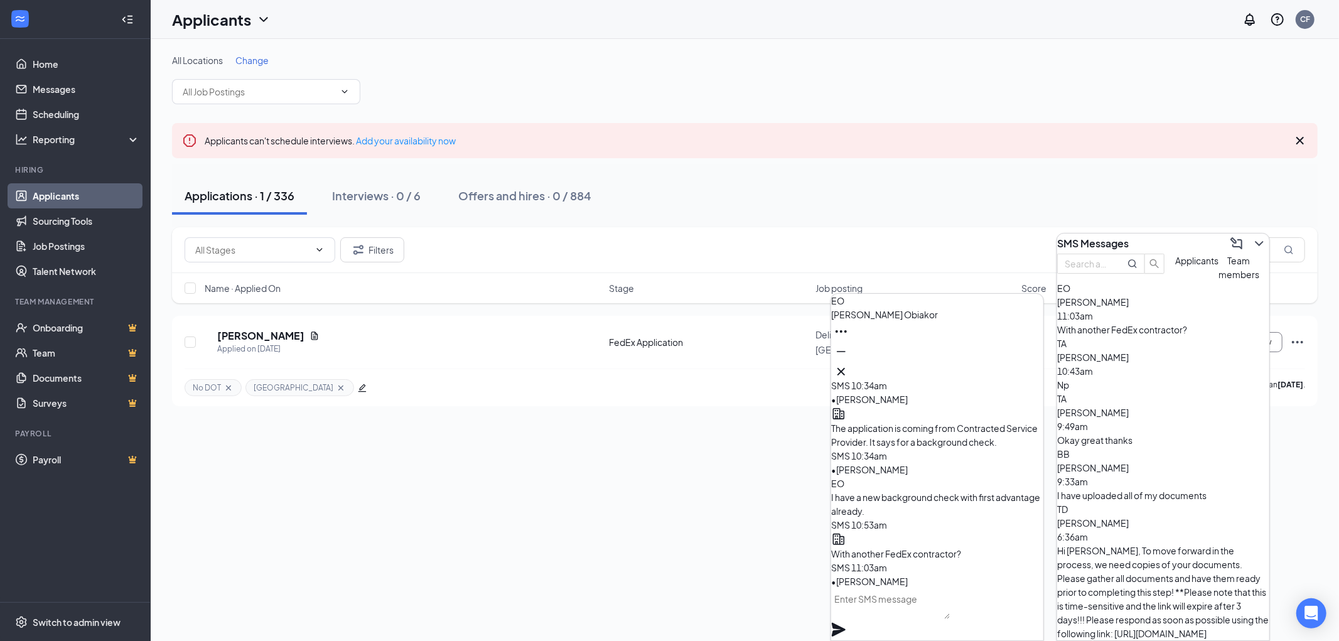
scroll to position [0, 0]
click at [849, 365] on icon "Cross" at bounding box center [840, 371] width 15 height 15
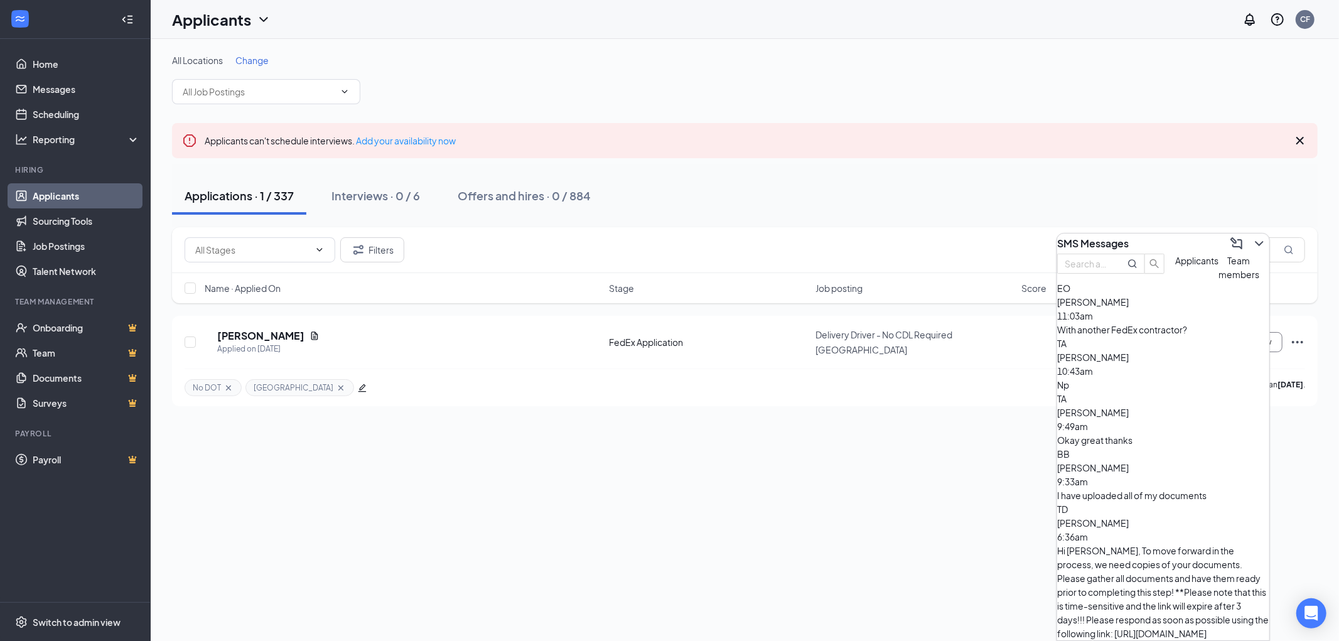
click at [1151, 240] on div "SMS Messages" at bounding box center [1163, 243] width 212 height 20
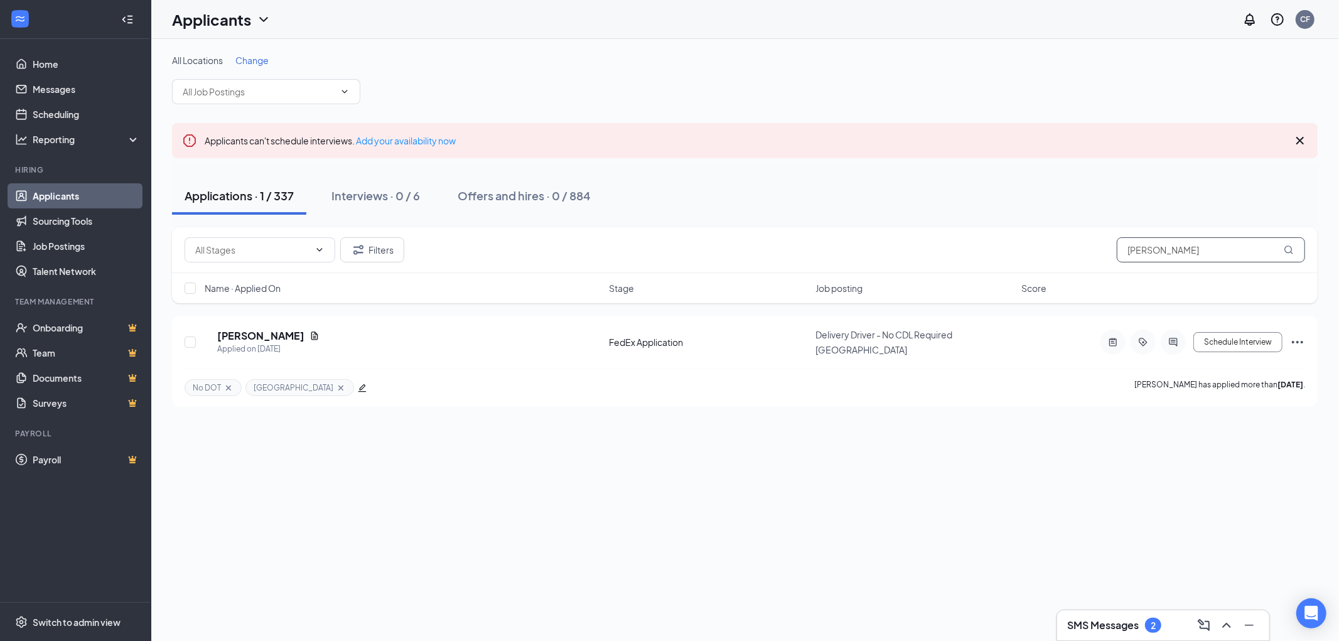
drag, startPoint x: 1216, startPoint y: 254, endPoint x: 989, endPoint y: 252, distance: 227.2
click at [1001, 252] on div "Filters aaron rodgers" at bounding box center [745, 249] width 1120 height 25
type input "lachanta"
click at [280, 338] on h5 "Lachanta Richmond" at bounding box center [260, 336] width 87 height 14
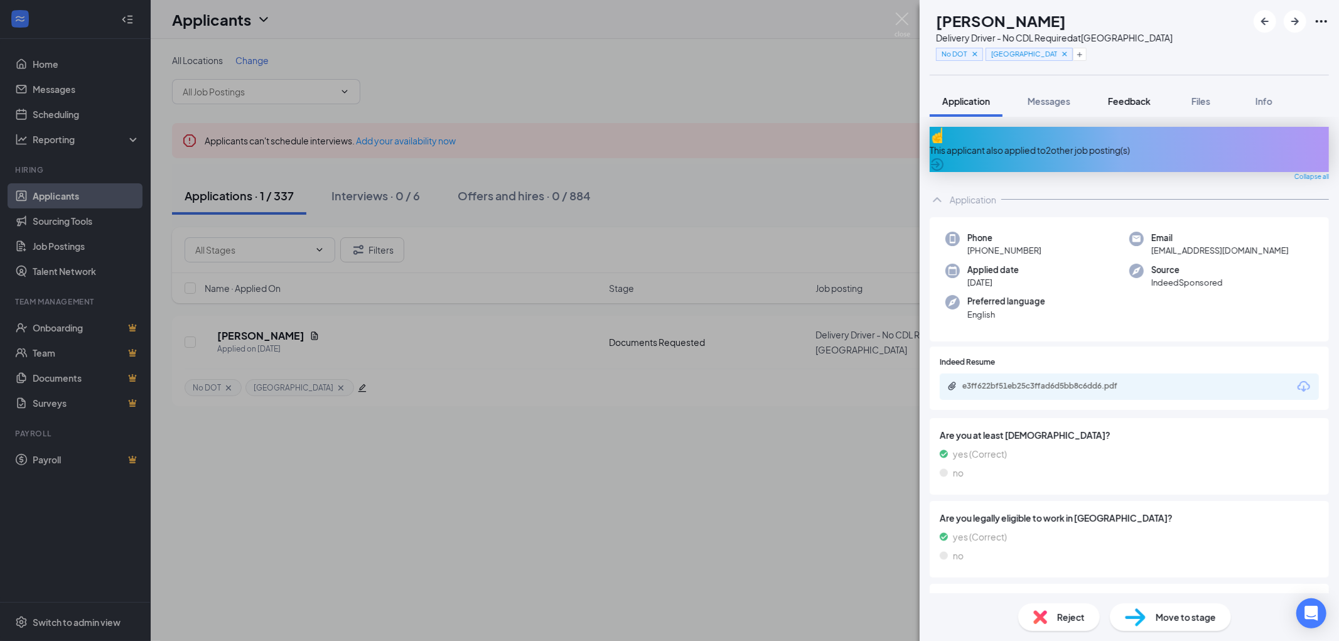
click at [1142, 102] on span "Feedback" at bounding box center [1129, 100] width 43 height 11
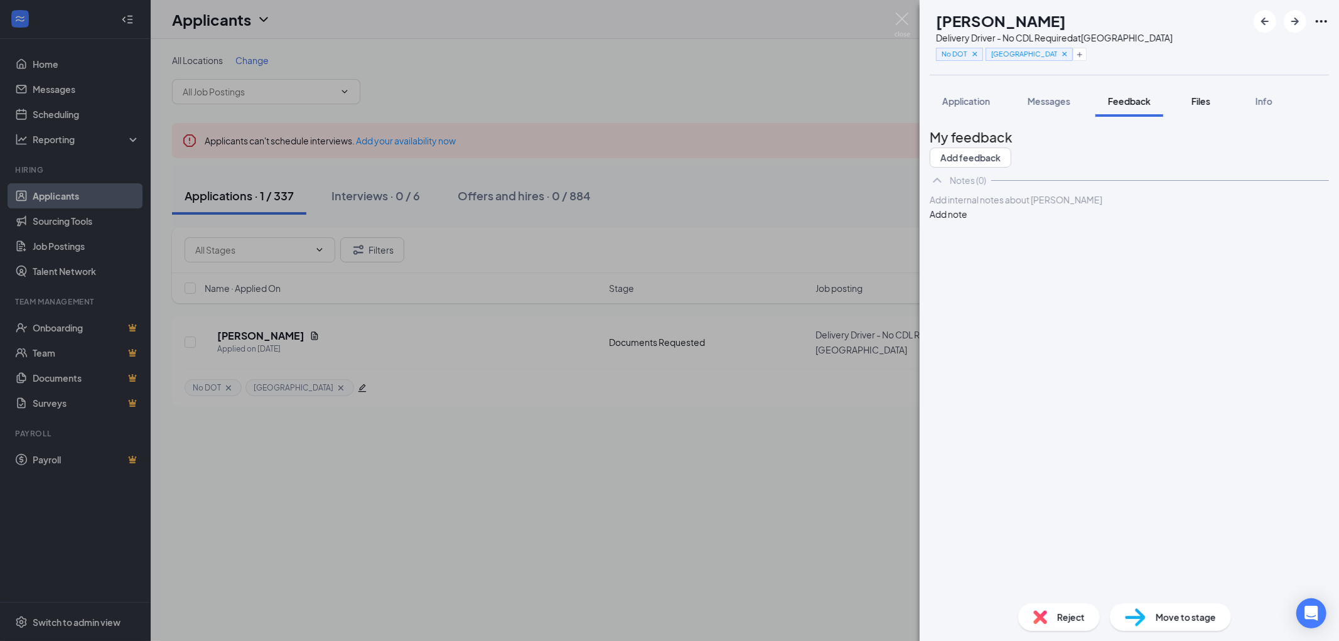
click at [1209, 99] on span "Files" at bounding box center [1200, 100] width 19 height 11
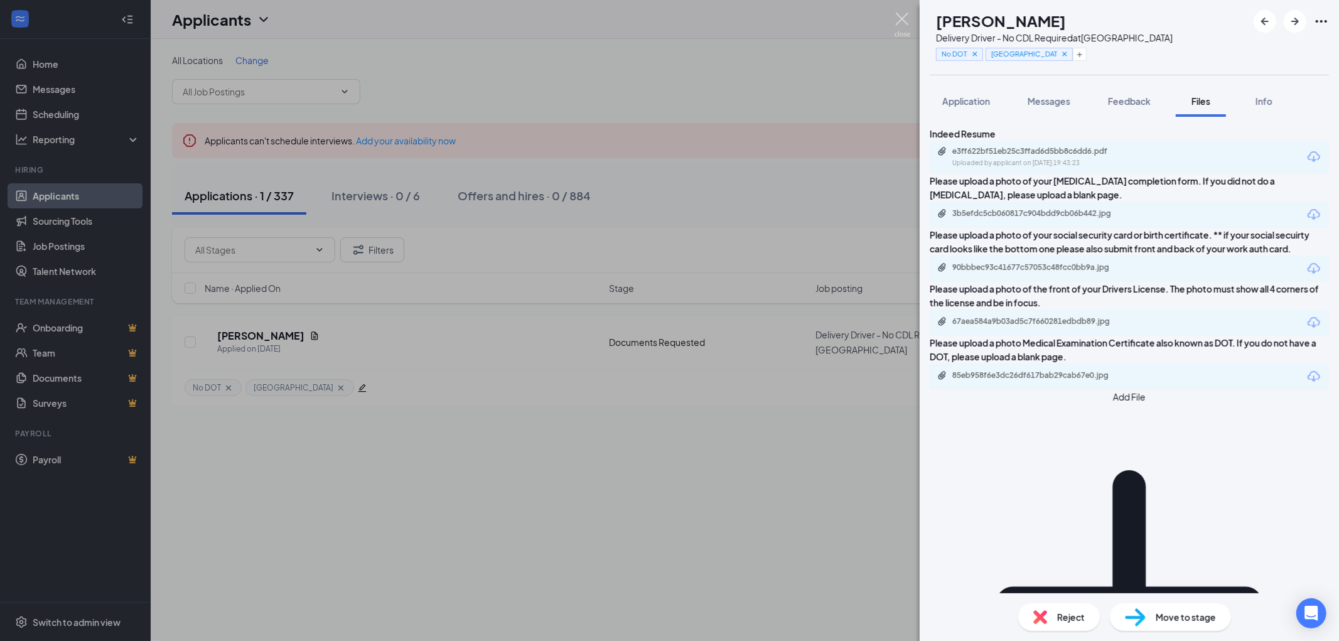
click at [899, 18] on img at bounding box center [902, 25] width 16 height 24
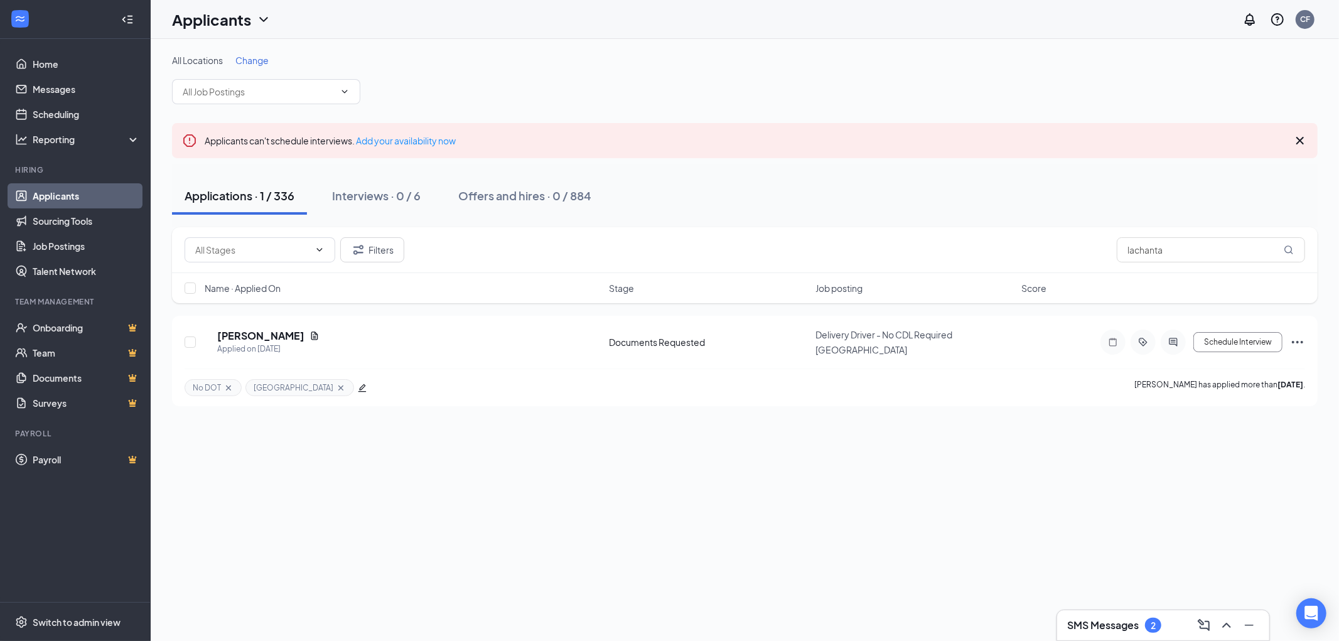
click at [1098, 624] on h3 "SMS Messages" at bounding box center [1103, 625] width 72 height 14
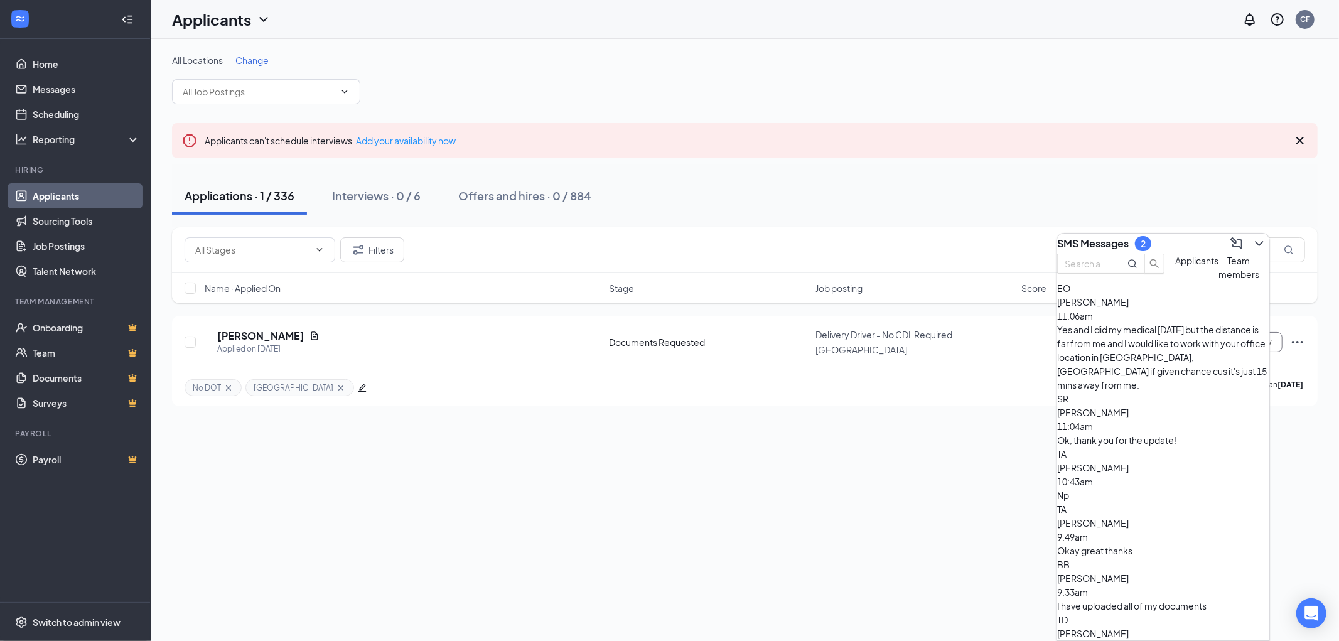
click at [1185, 433] on div "Ok, thank you for the update!" at bounding box center [1163, 440] width 212 height 14
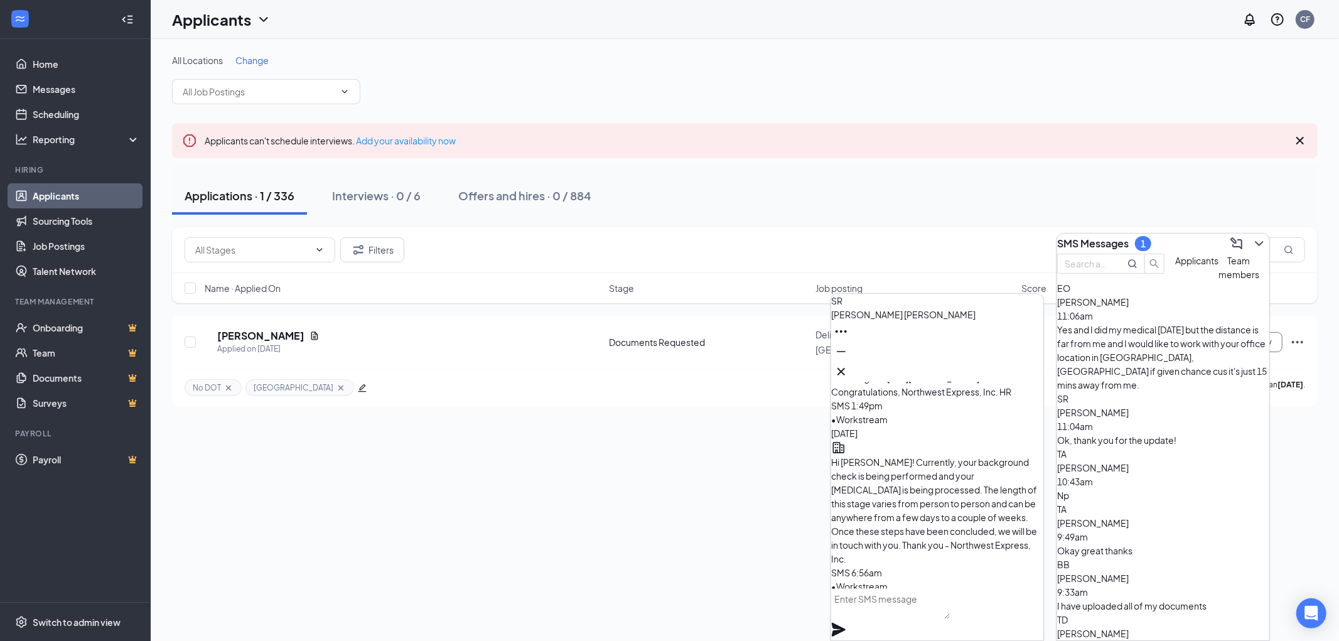
scroll to position [-70, 0]
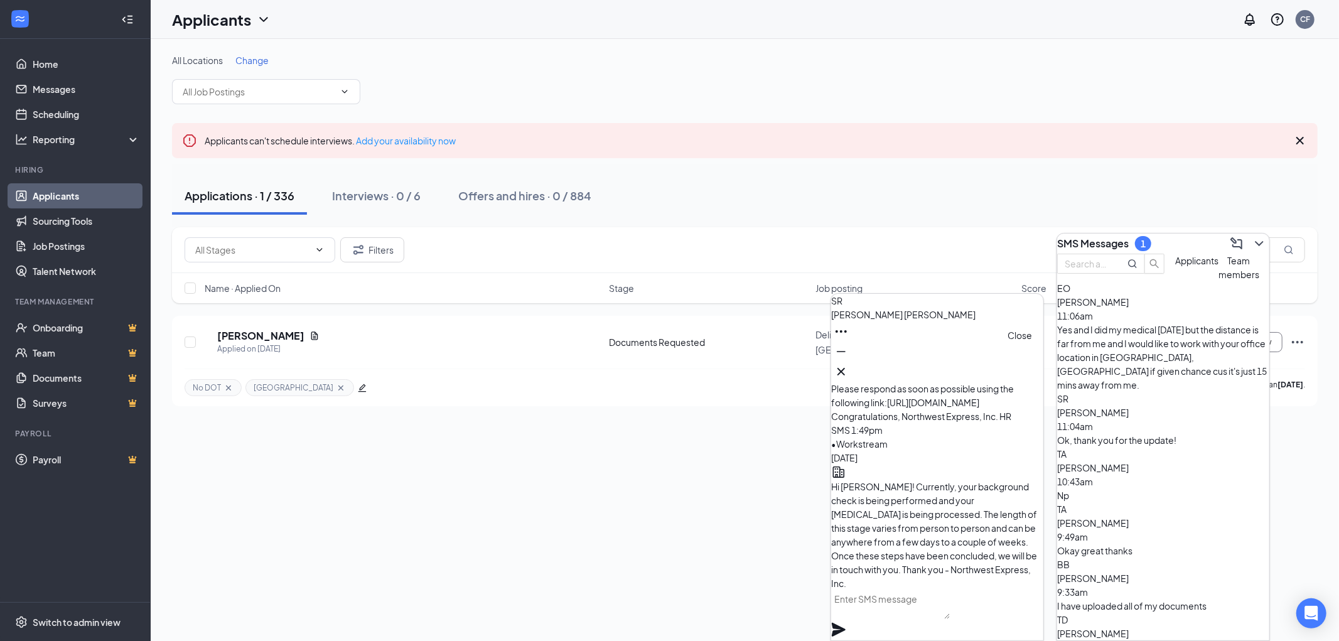
click at [849, 364] on icon "Cross" at bounding box center [840, 371] width 15 height 15
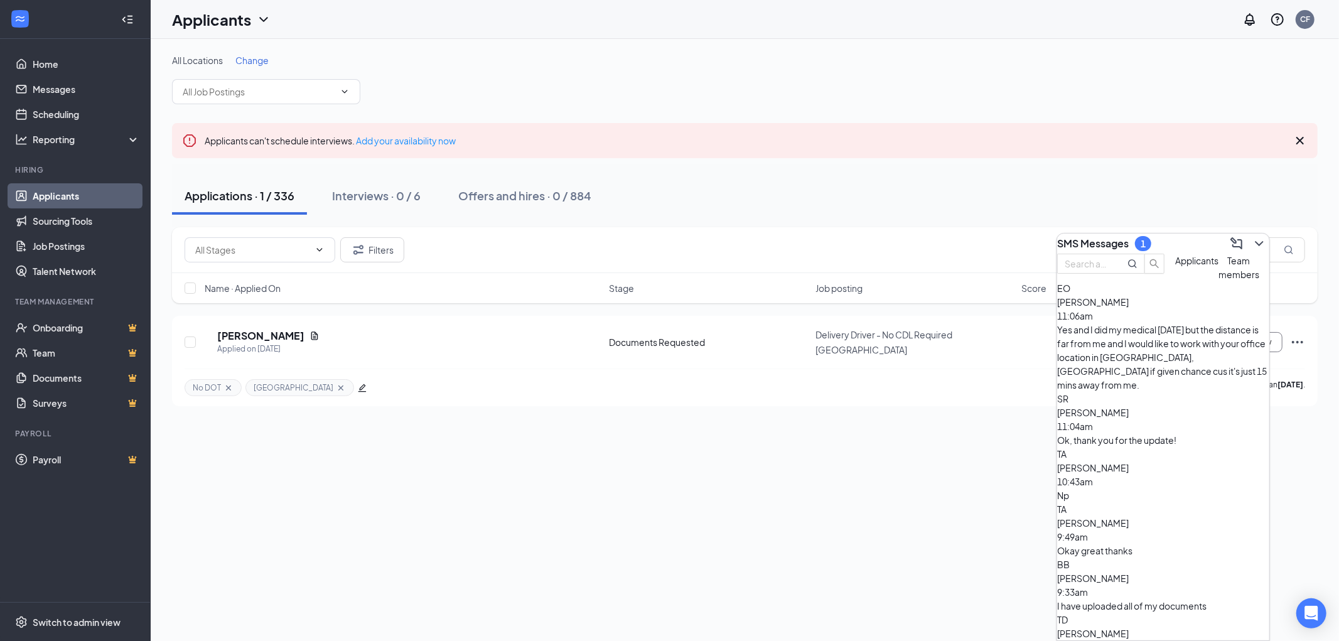
click at [1125, 308] on span "Emmanuel Obiakor" at bounding box center [1093, 301] width 72 height 11
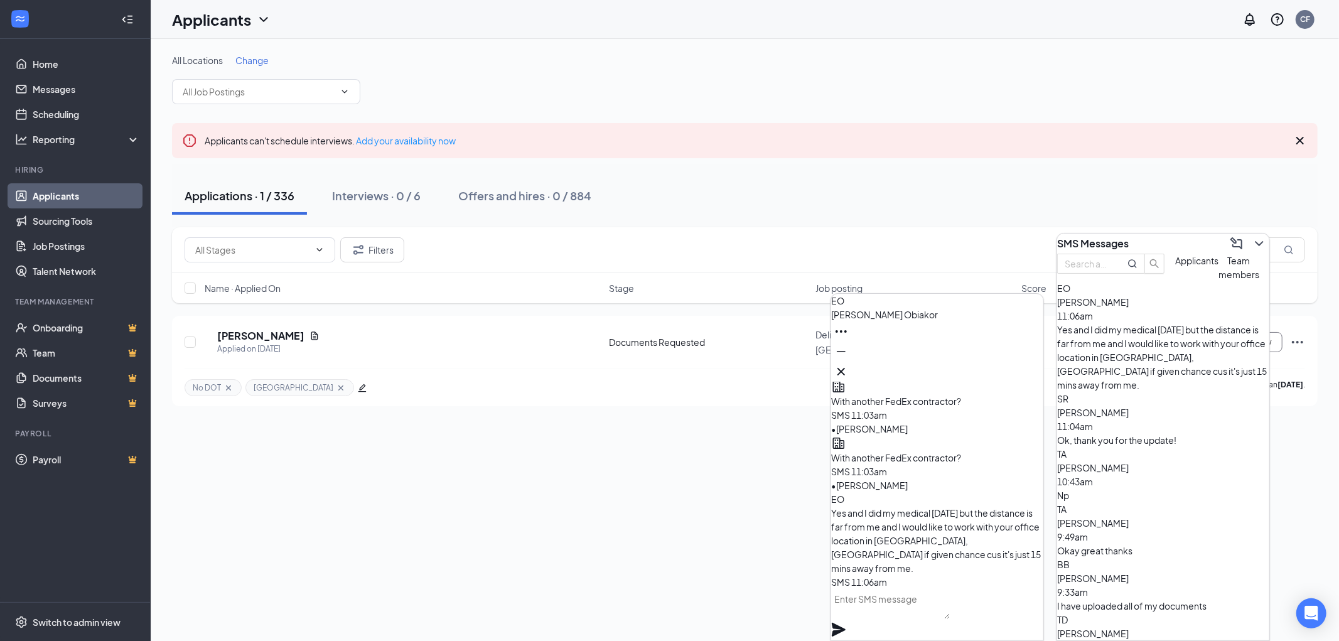
click at [883, 604] on textarea at bounding box center [890, 604] width 119 height 30
click at [925, 614] on textarea "Ok I will give you acall i" at bounding box center [890, 604] width 119 height 30
click at [950, 613] on textarea "Ok I will give you a call i" at bounding box center [890, 604] width 119 height 30
type textarea "Ok I will give you a call in just a bit."
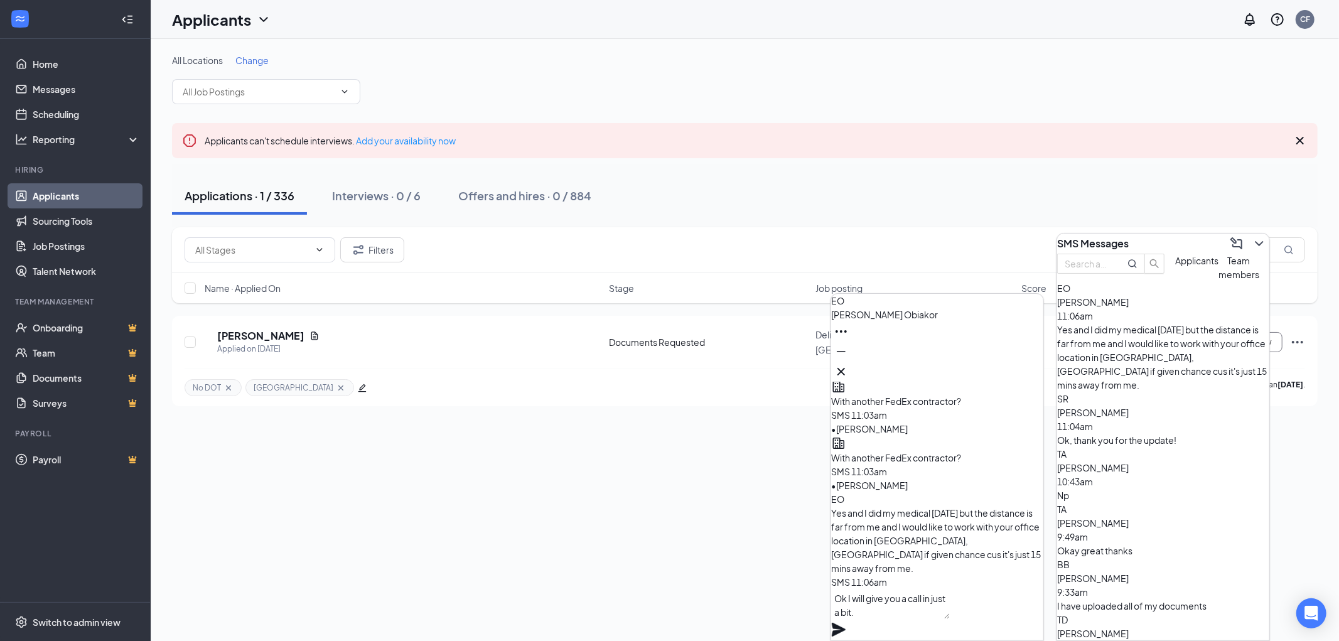
click at [845, 623] on icon "Plane" at bounding box center [839, 630] width 14 height 14
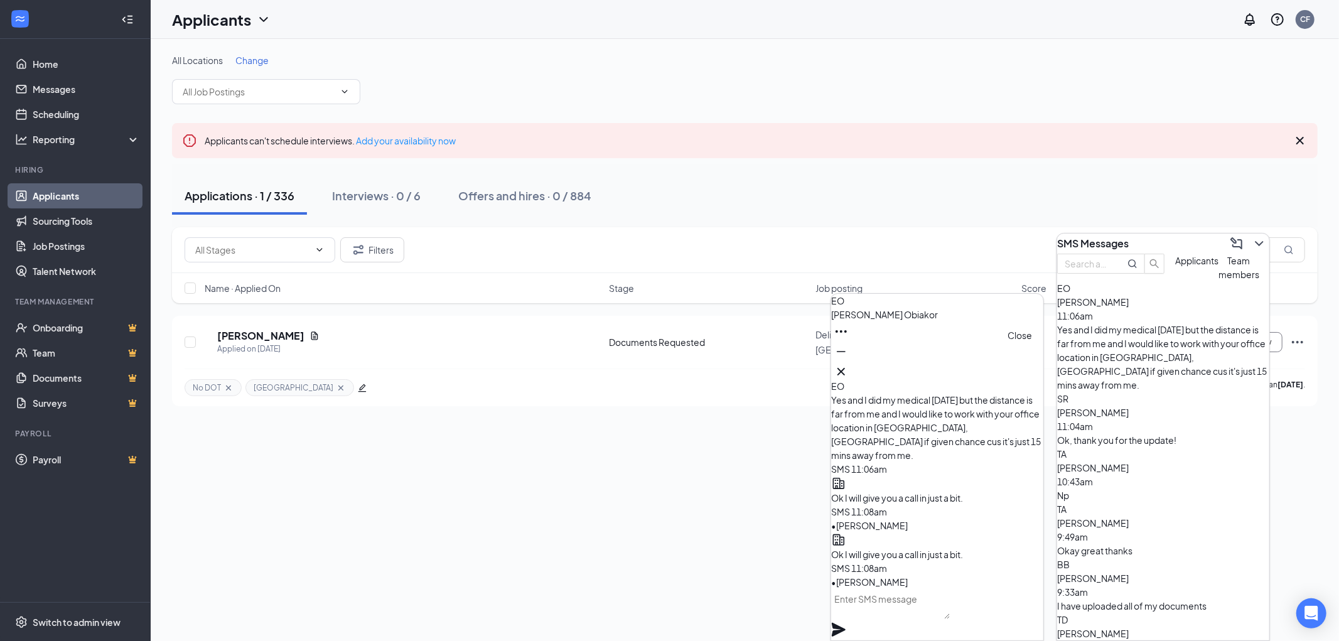
click at [849, 365] on icon "Cross" at bounding box center [840, 371] width 15 height 15
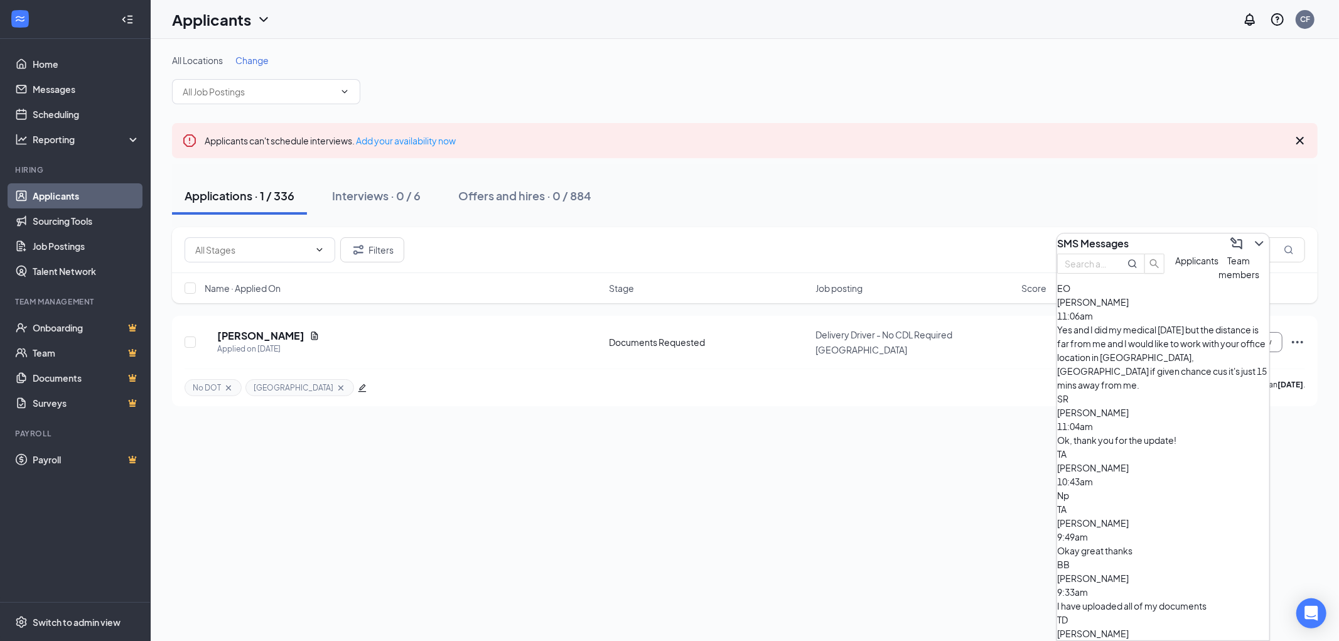
click at [1145, 239] on div "SMS Messages" at bounding box center [1163, 243] width 212 height 20
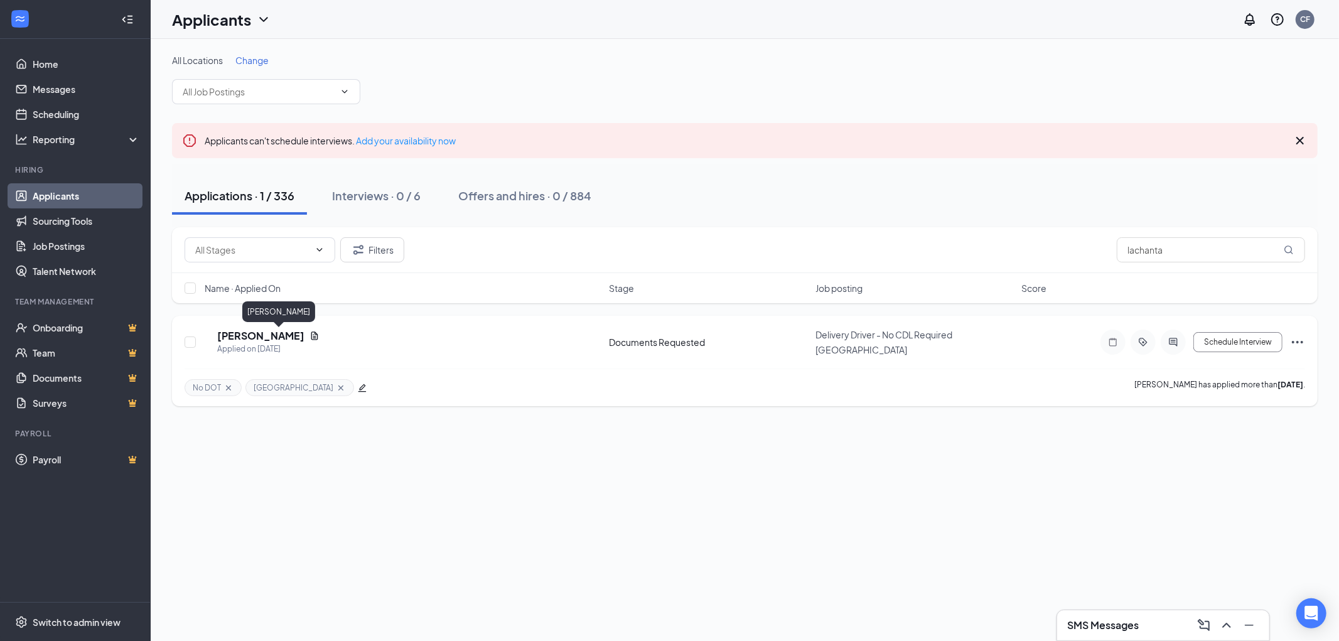
click at [295, 335] on h5 "Lachanta Richmond" at bounding box center [260, 336] width 87 height 14
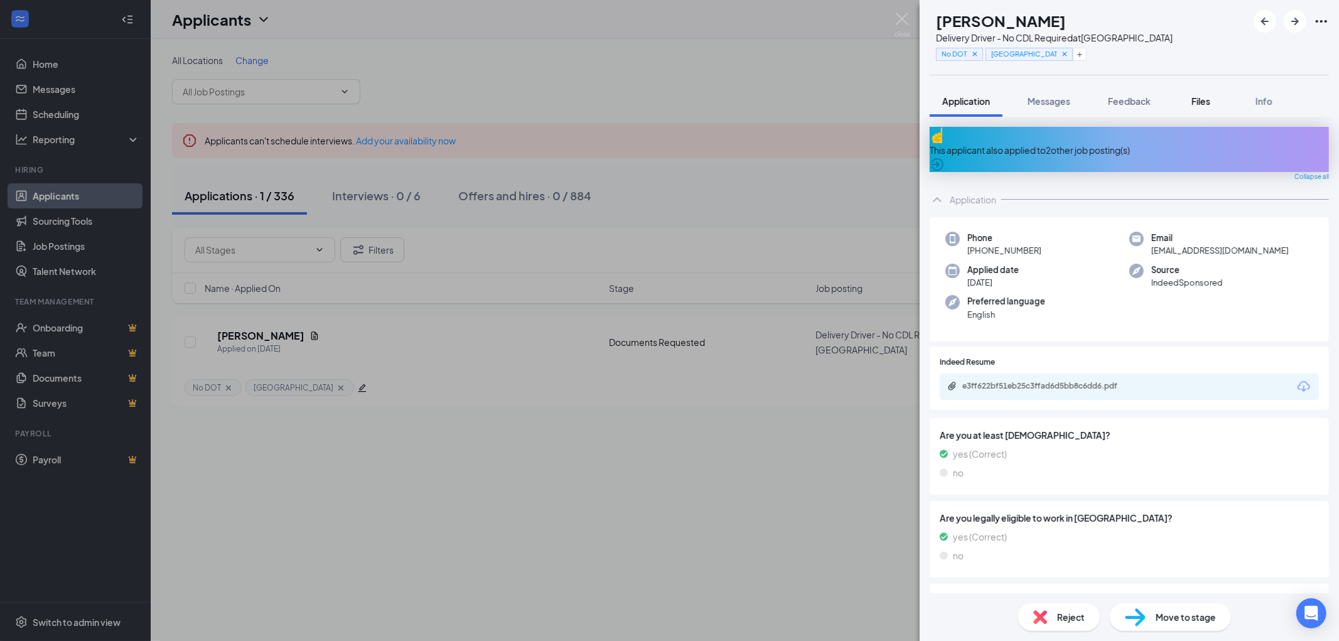
click at [1208, 105] on span "Files" at bounding box center [1200, 100] width 19 height 11
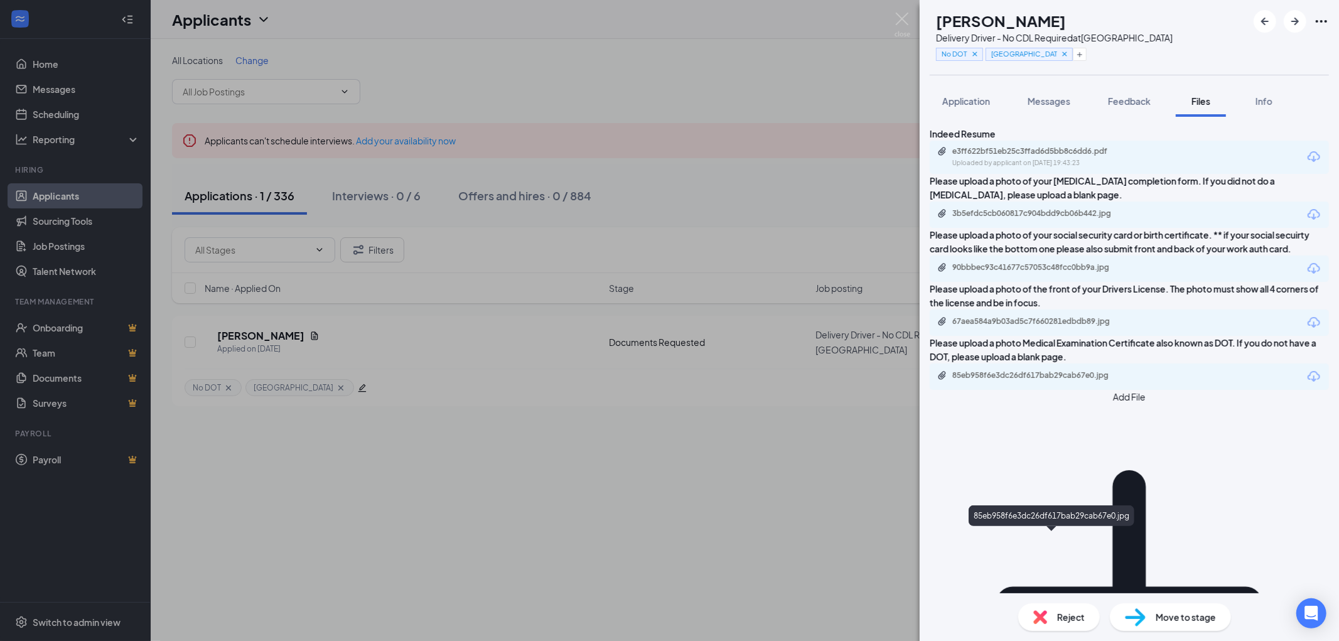
click at [1074, 380] on div "85eb958f6e3dc26df617bab29cab67e0.jpg" at bounding box center [1040, 375] width 176 height 10
click at [1088, 326] on div "67aea584a9b03ad5c7f660281edbdb89.jpg" at bounding box center [1040, 321] width 176 height 10
click at [1139, 99] on span "Feedback" at bounding box center [1129, 100] width 43 height 11
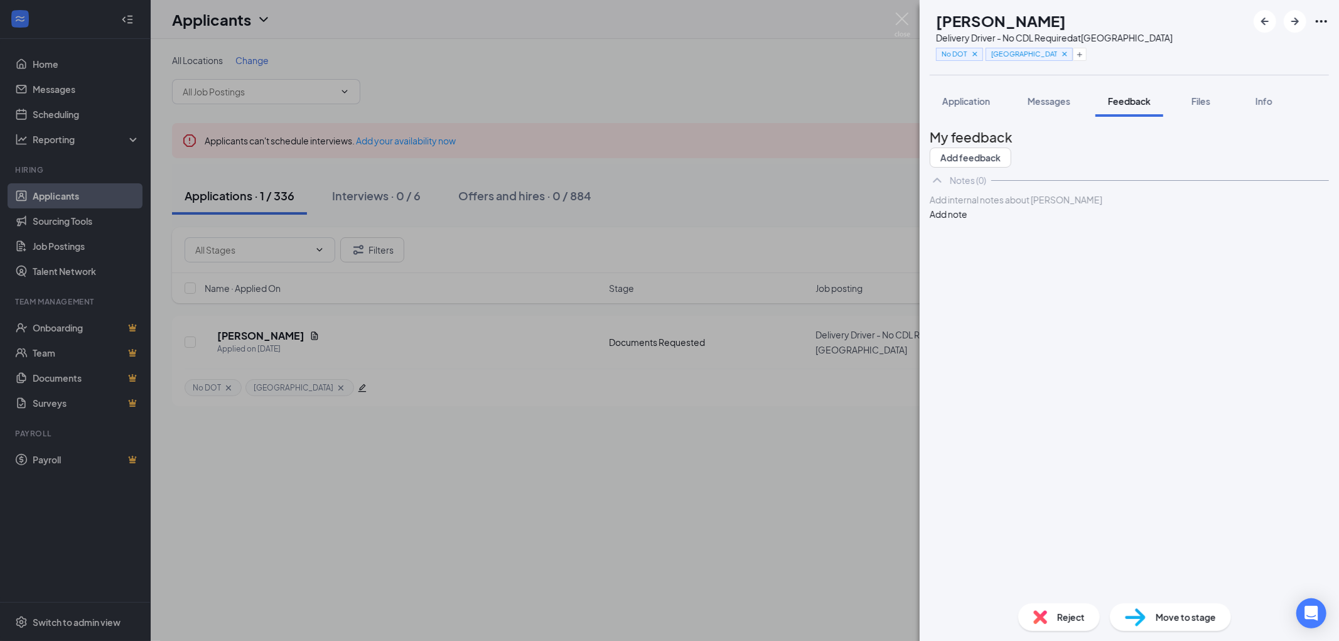
click at [987, 206] on div at bounding box center [1129, 199] width 398 height 13
drag, startPoint x: 987, startPoint y: 233, endPoint x: 965, endPoint y: 227, distance: 22.7
click at [965, 221] on div "Add internal notes about Lachanta Richmond Add note" at bounding box center [1129, 207] width 399 height 28
click at [963, 206] on div at bounding box center [1129, 199] width 398 height 13
click at [1028, 206] on div "FedEx ID" at bounding box center [1129, 199] width 398 height 13
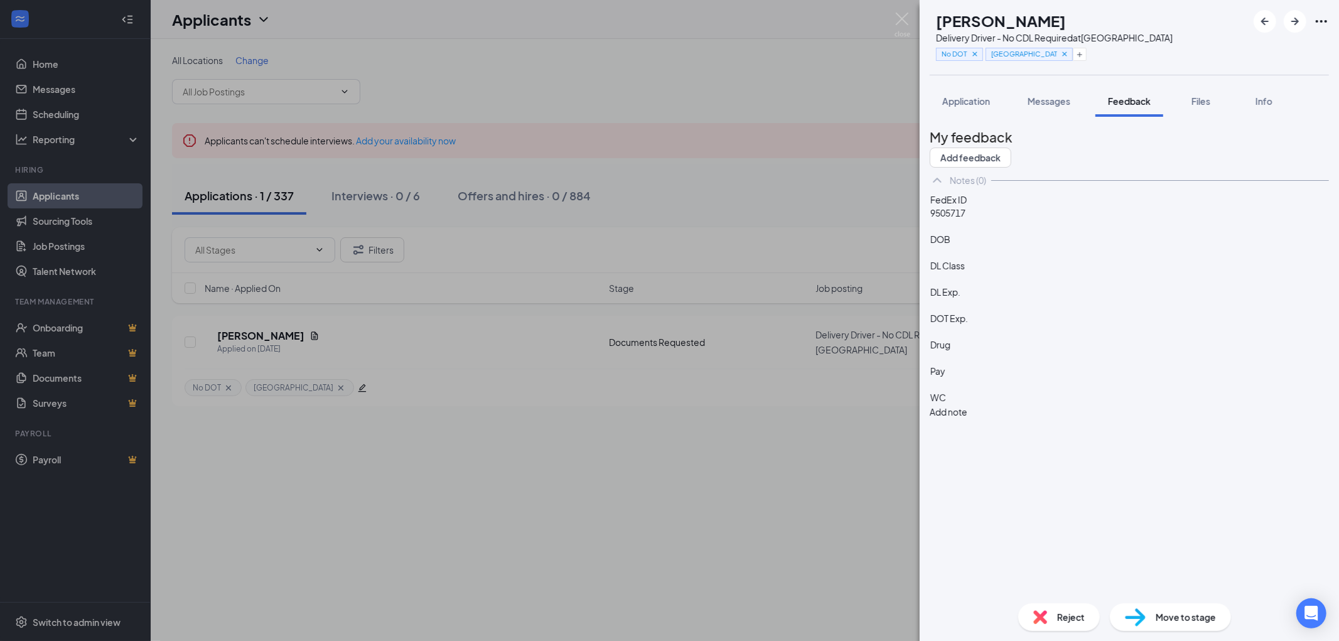
click at [957, 218] on span "9505717" at bounding box center [947, 212] width 35 height 11
click at [1012, 233] on div "DOB" at bounding box center [1129, 226] width 398 height 13
click at [1000, 286] on div "DL Exp." at bounding box center [1129, 278] width 398 height 13
click at [1011, 259] on div "DL Class" at bounding box center [1129, 252] width 398 height 13
click at [1021, 312] on div "DOT Exp." at bounding box center [1129, 305] width 398 height 13
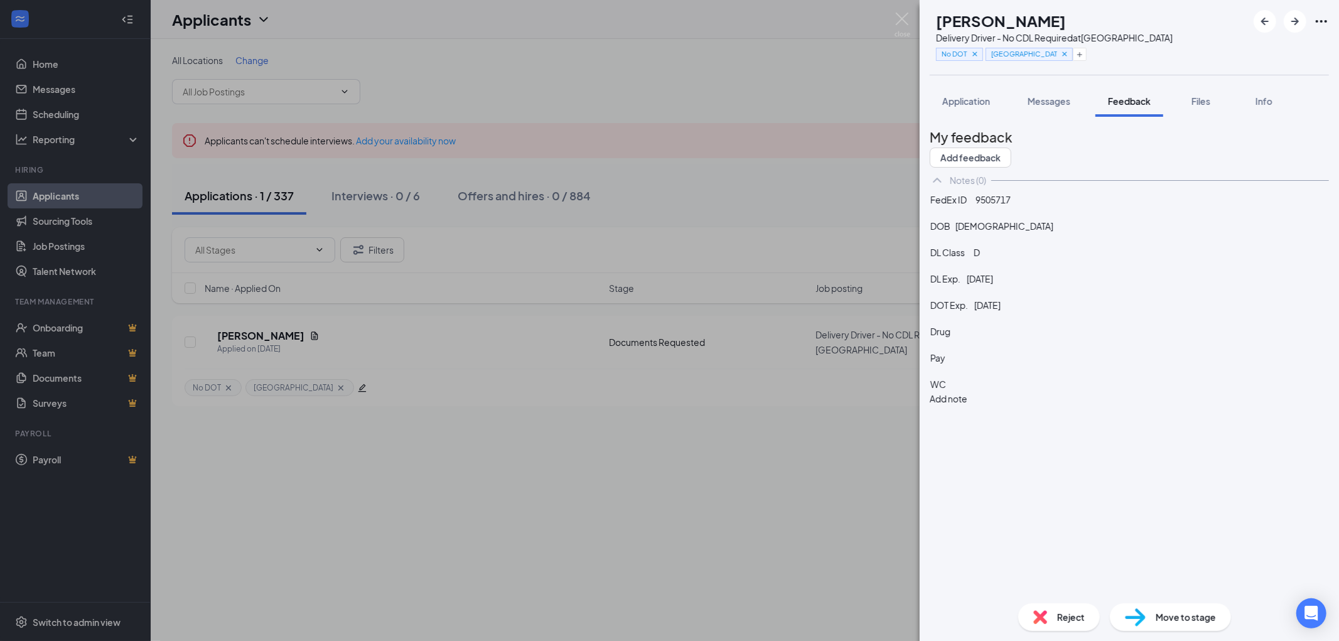
click at [1017, 338] on div "Drug" at bounding box center [1129, 331] width 398 height 13
click at [1000, 365] on div "Pay" at bounding box center [1129, 357] width 398 height 13
click at [1005, 391] on div "WC" at bounding box center [1129, 384] width 398 height 13
click at [967, 392] on button "Add note" at bounding box center [949, 399] width 38 height 14
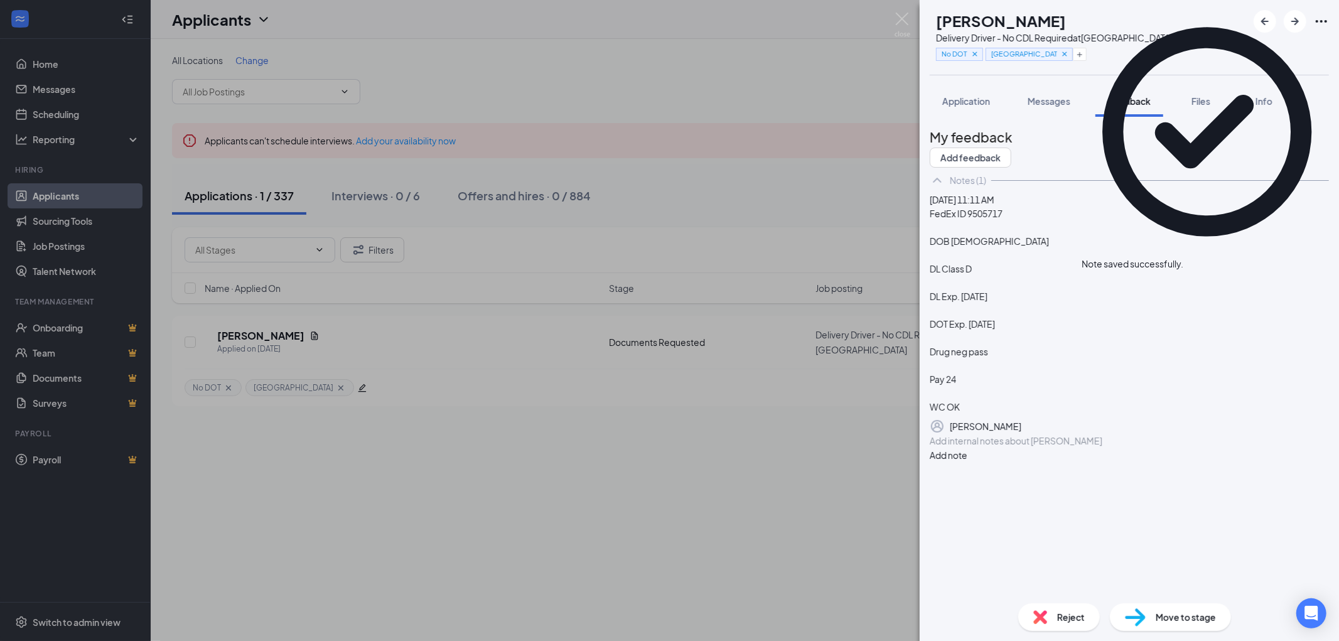
click at [1144, 616] on img at bounding box center [1135, 617] width 21 height 18
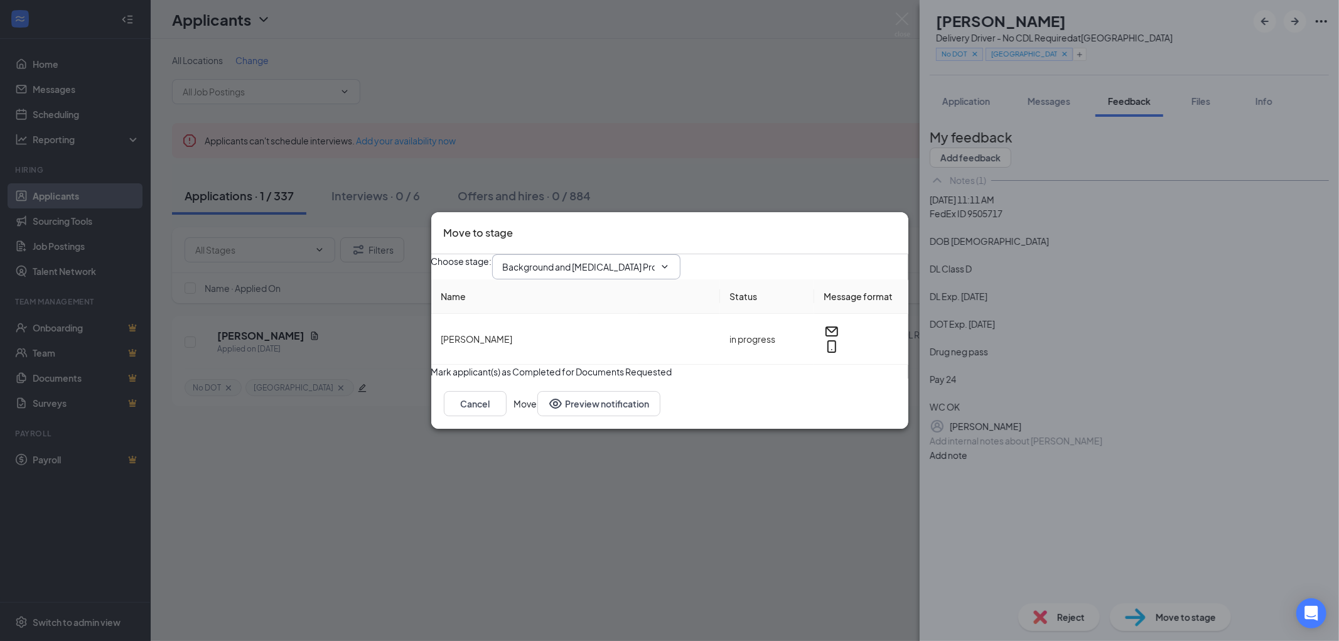
click at [642, 260] on input "Background and Drug Screen Processing (next stage)" at bounding box center [579, 267] width 152 height 14
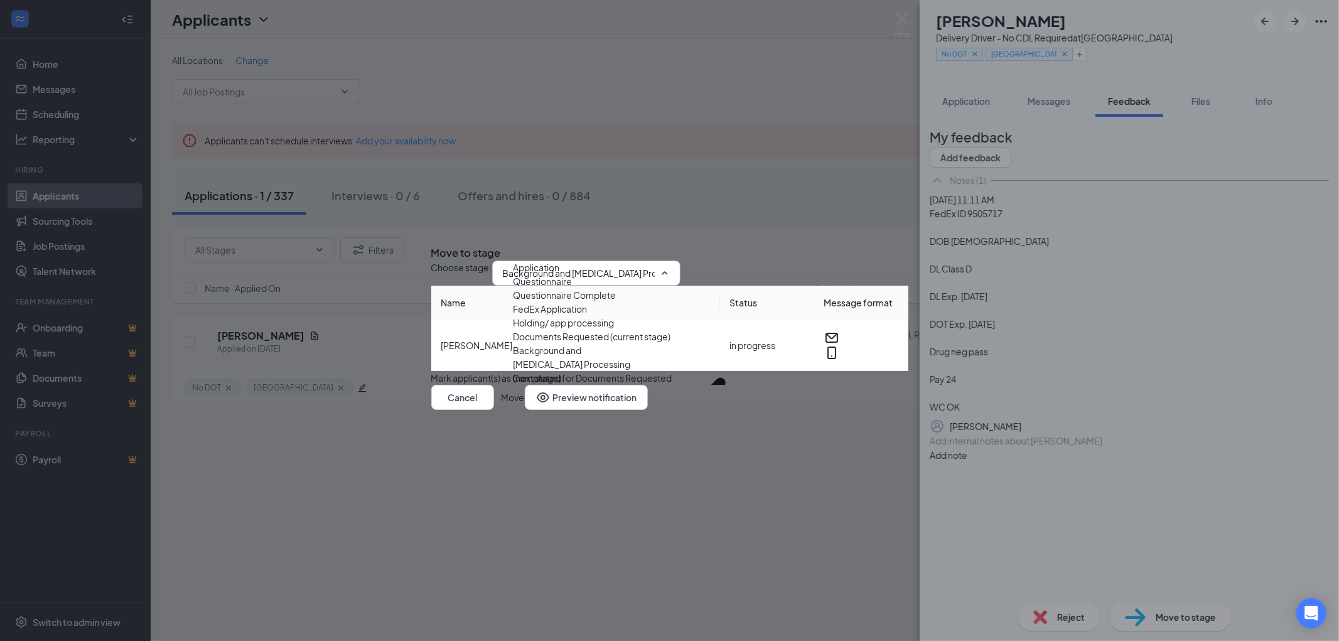
scroll to position [139, 0]
click at [581, 462] on div "Onsite Interview" at bounding box center [546, 469] width 67 height 14
type input "Onsite Interview"
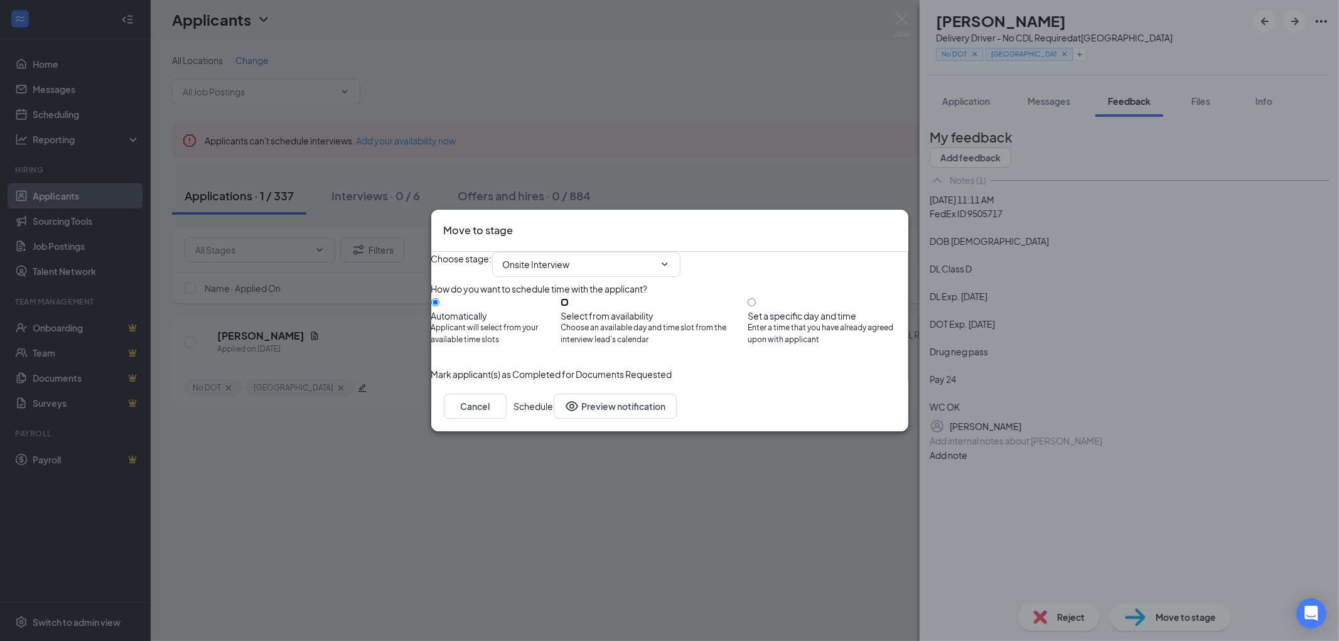
click at [569, 300] on input "Select from availability Choose an available day and time slot from the intervi…" at bounding box center [564, 302] width 8 height 8
radio input "true"
radio input "false"
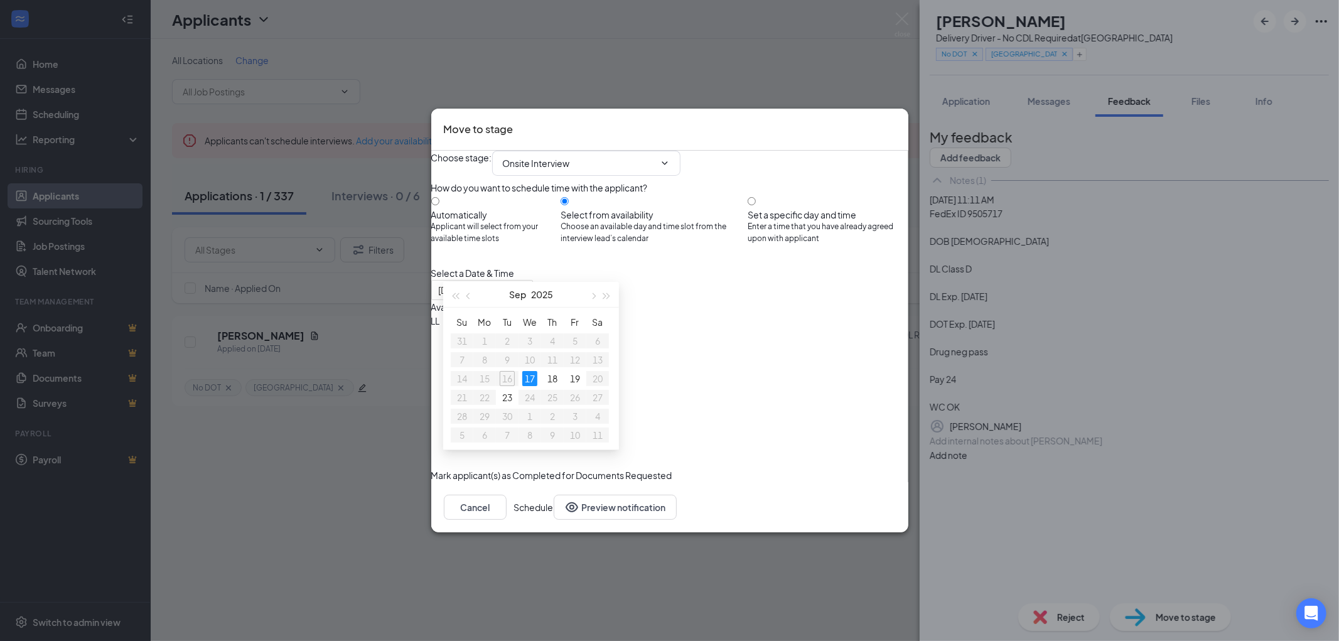
click at [899, 125] on icon "Cross" at bounding box center [903, 129] width 8 height 8
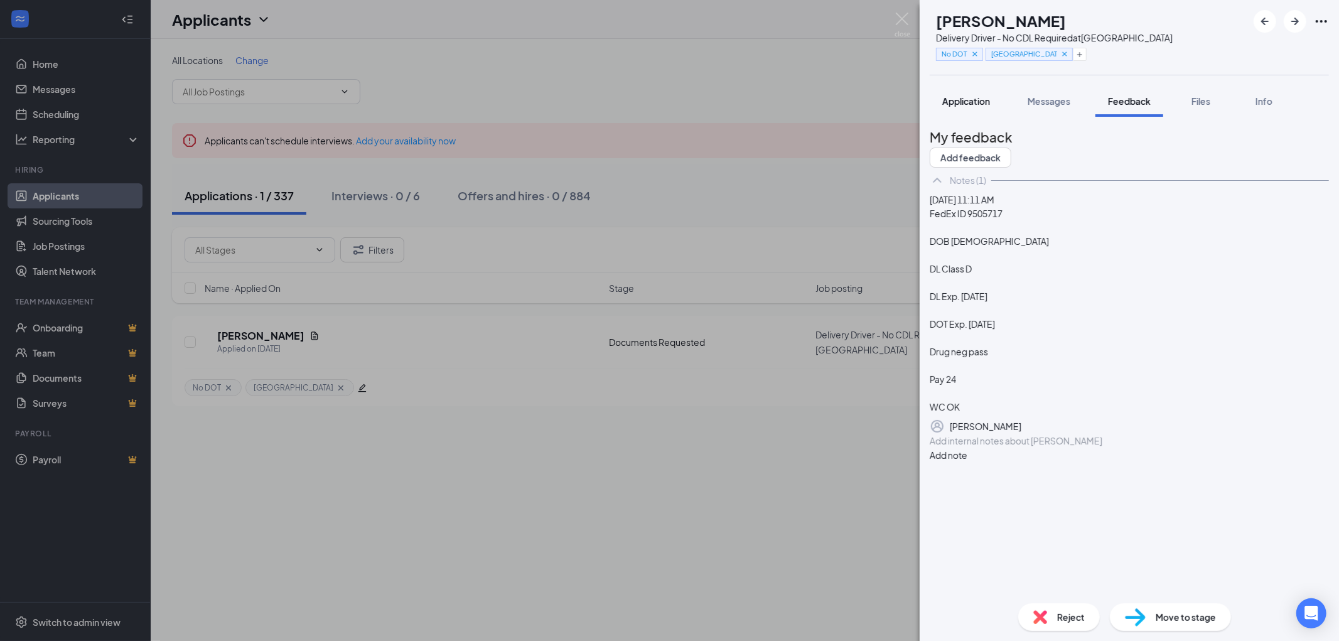
click at [958, 101] on span "Application" at bounding box center [966, 100] width 48 height 11
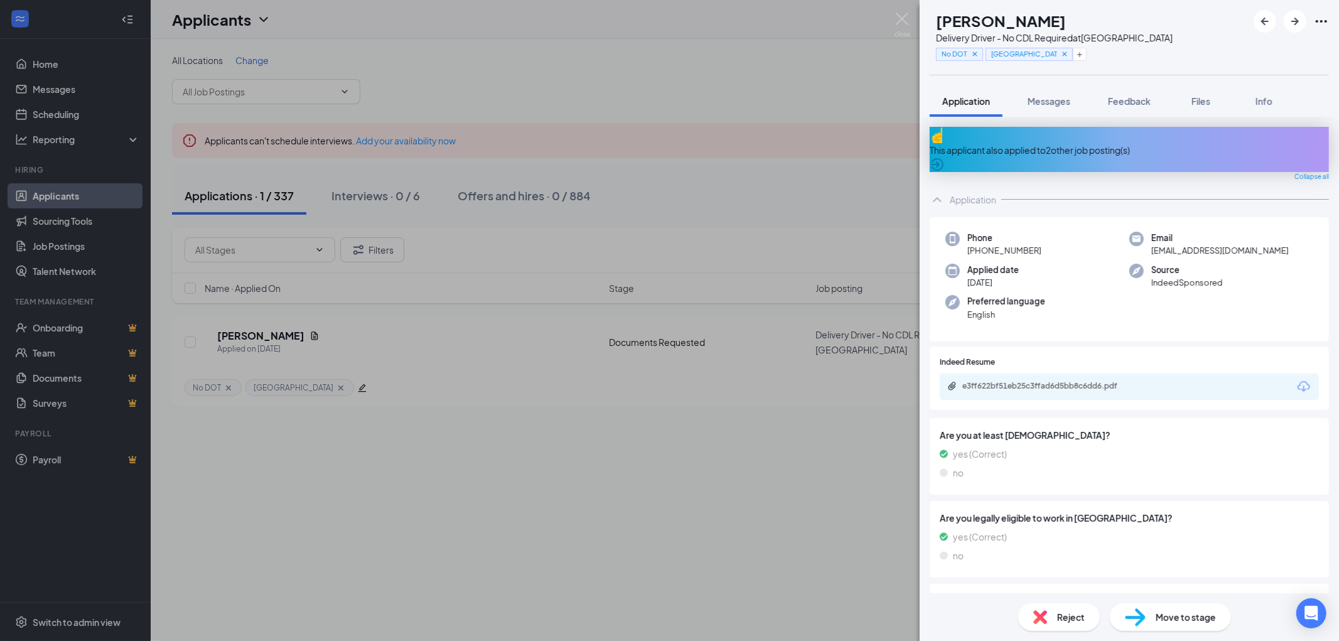
drag, startPoint x: 1048, startPoint y: 239, endPoint x: 977, endPoint y: 243, distance: 71.6
click at [977, 243] on div "Phone +1 (773) 530-5665" at bounding box center [1037, 245] width 184 height 26
click at [1155, 616] on span "Move to stage" at bounding box center [1185, 617] width 60 height 14
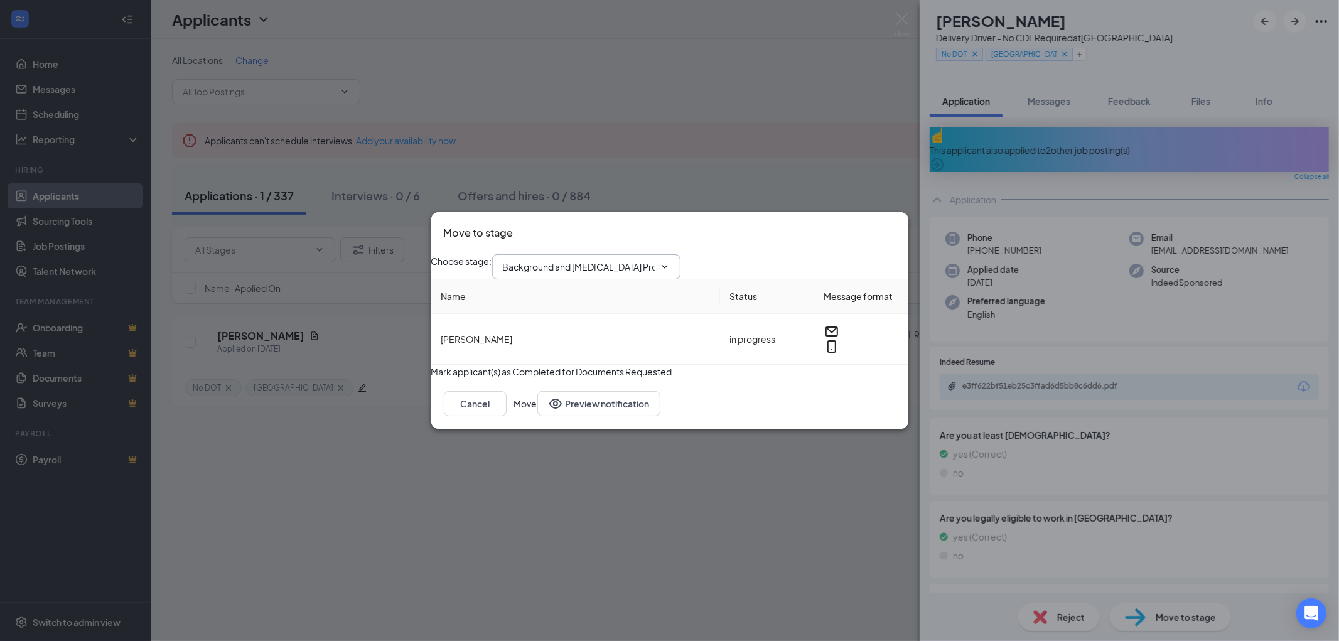
click at [609, 260] on input "Background and Drug Screen Processing (next stage)" at bounding box center [579, 267] width 152 height 14
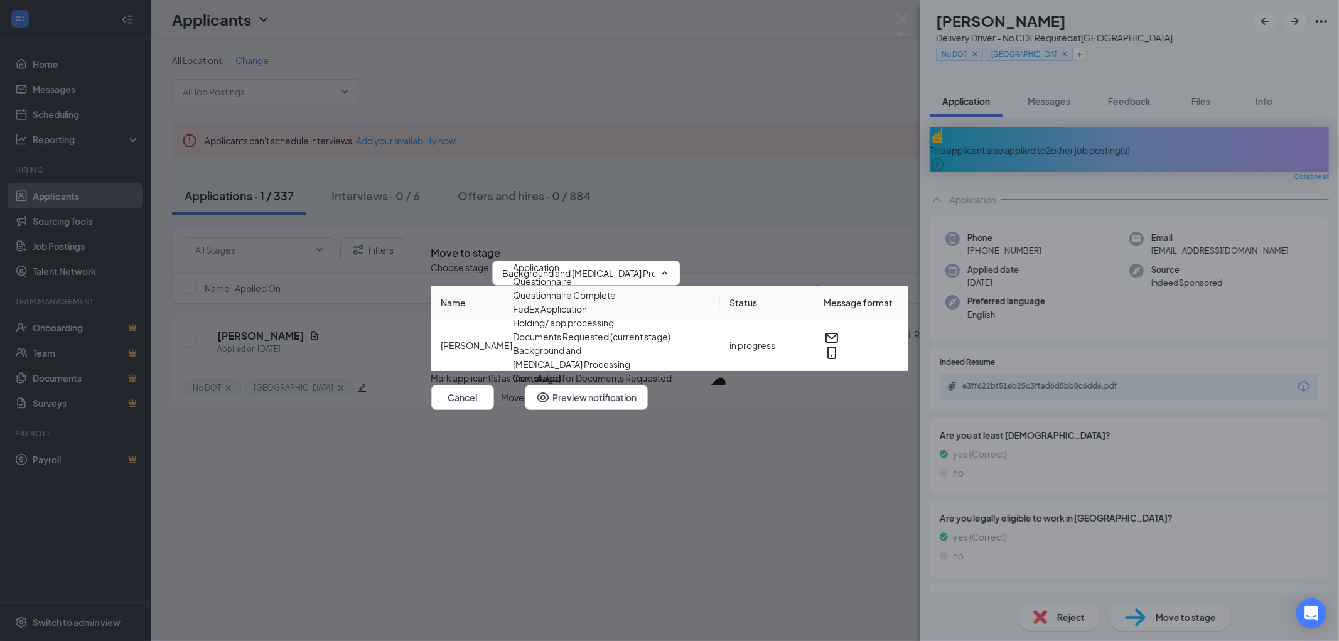
scroll to position [139, 0]
click at [578, 462] on div "Onsite Interview" at bounding box center [546, 469] width 67 height 14
type input "Onsite Interview"
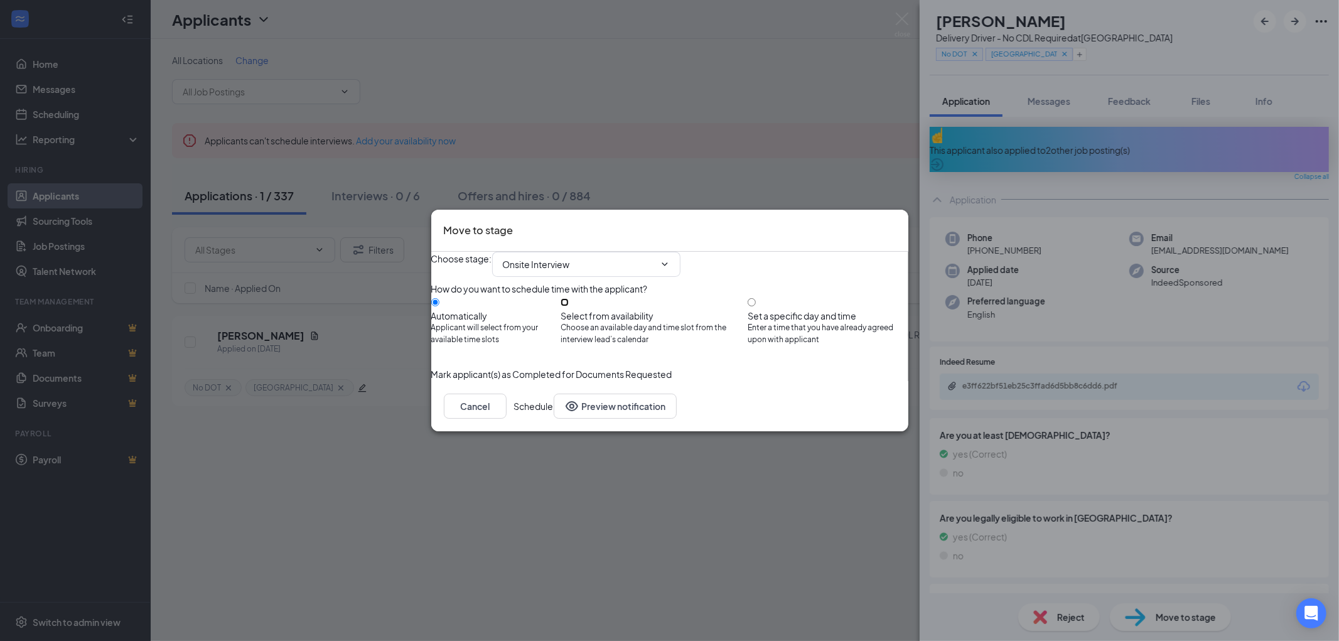
click at [569, 302] on input "Select from availability Choose an available day and time slot from the intervi…" at bounding box center [564, 302] width 8 height 8
radio input "true"
radio input "false"
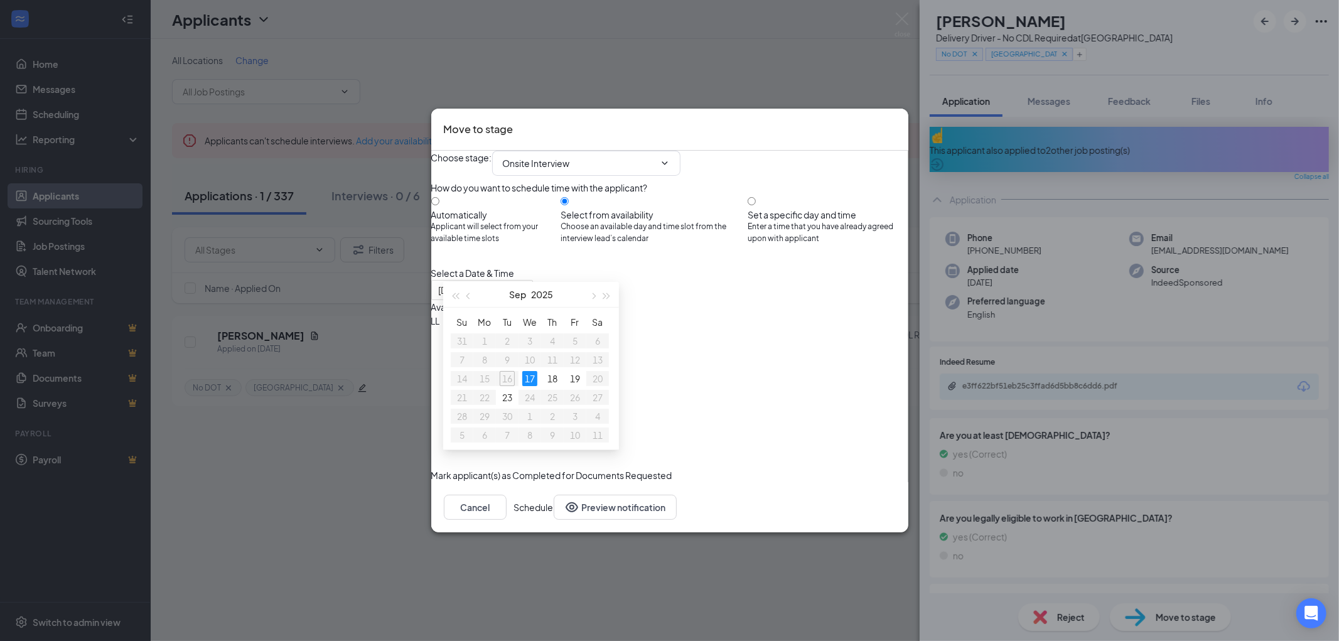
click at [672, 328] on div "9:30AM - 10:00AM" at bounding box center [551, 335] width 240 height 14
click at [554, 520] on button "Schedule" at bounding box center [534, 507] width 40 height 25
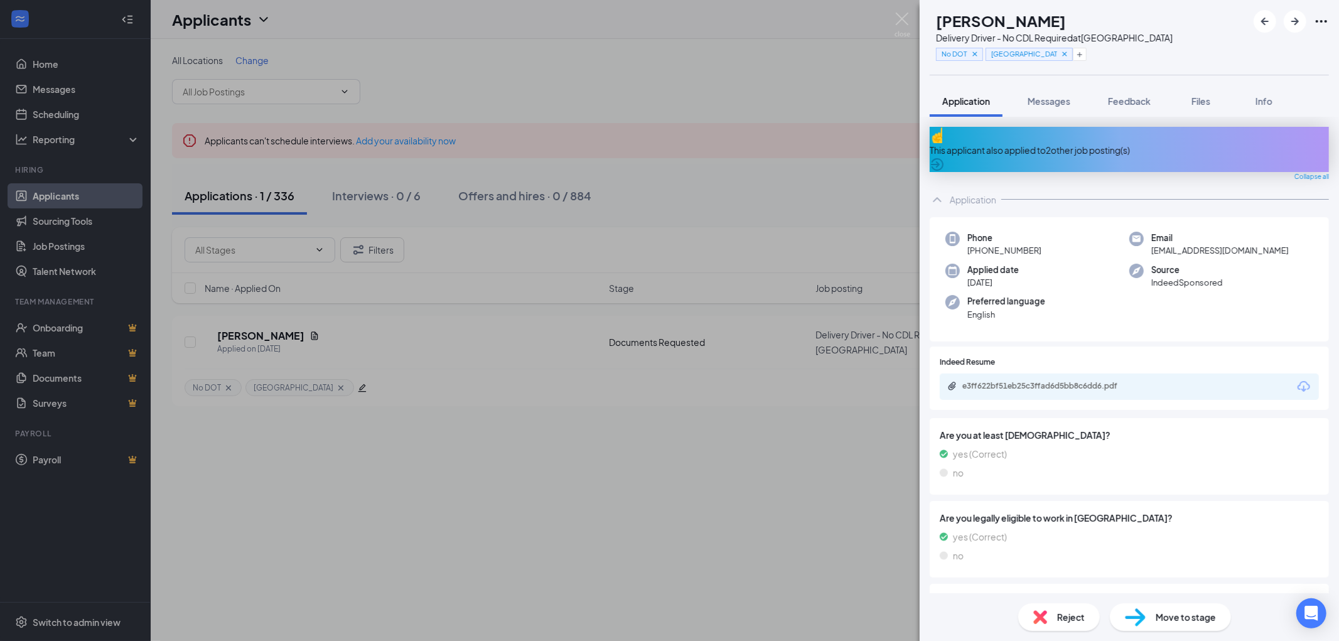
drag, startPoint x: 1120, startPoint y: 14, endPoint x: 957, endPoint y: 14, distance: 163.2
click at [957, 14] on div "LR Lachanta Richmond Delivery Driver - No CDL Required at South Loop No DOT Sou…" at bounding box center [1051, 37] width 243 height 55
drag, startPoint x: 1046, startPoint y: 236, endPoint x: 976, endPoint y: 242, distance: 70.5
click at [976, 242] on div "Phone +1 (773) 530-5665" at bounding box center [1037, 245] width 184 height 26
click at [904, 16] on img at bounding box center [902, 25] width 16 height 24
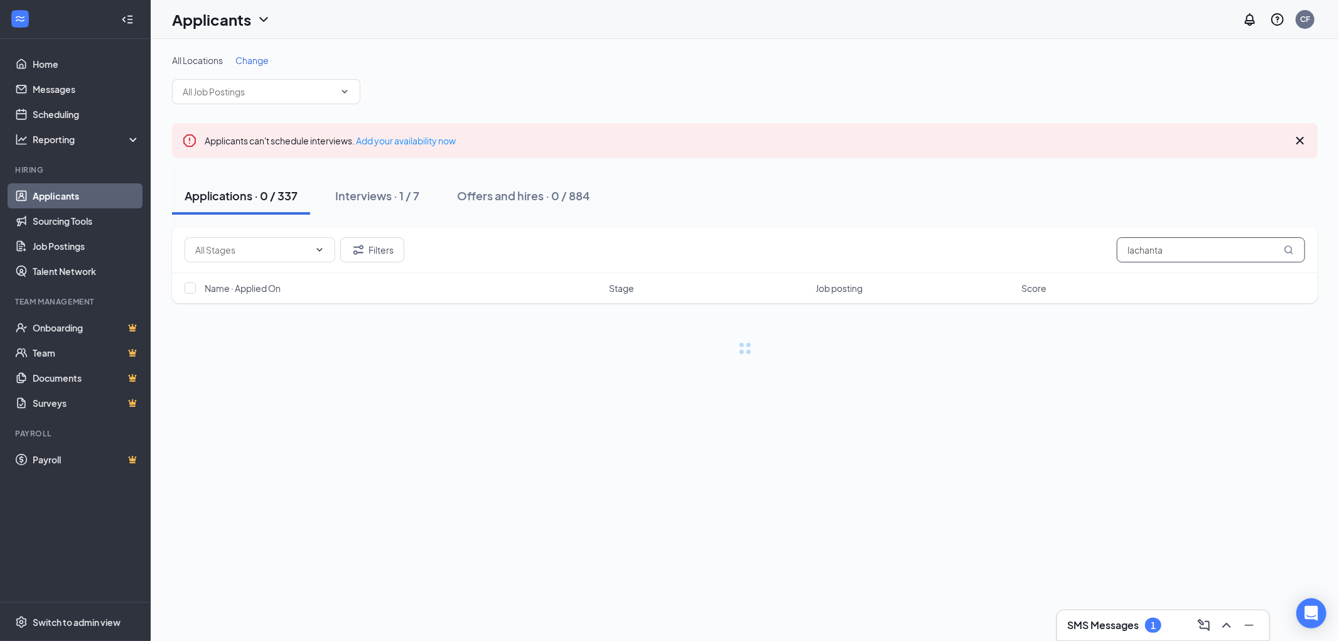
drag, startPoint x: 1175, startPoint y: 254, endPoint x: 1068, endPoint y: 260, distance: 106.9
click at [1068, 260] on div "Filters lachanta" at bounding box center [745, 249] width 1120 height 25
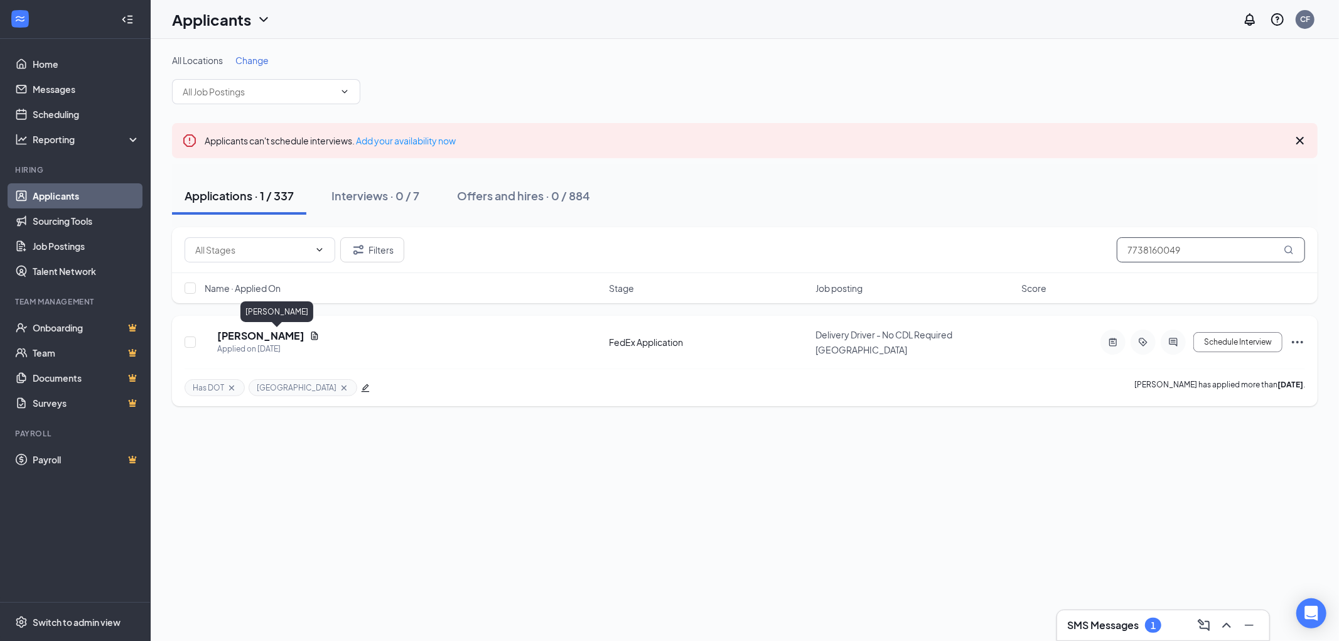
type input "7738160049"
click at [268, 335] on h5 "Tyrone Anderson" at bounding box center [260, 336] width 87 height 14
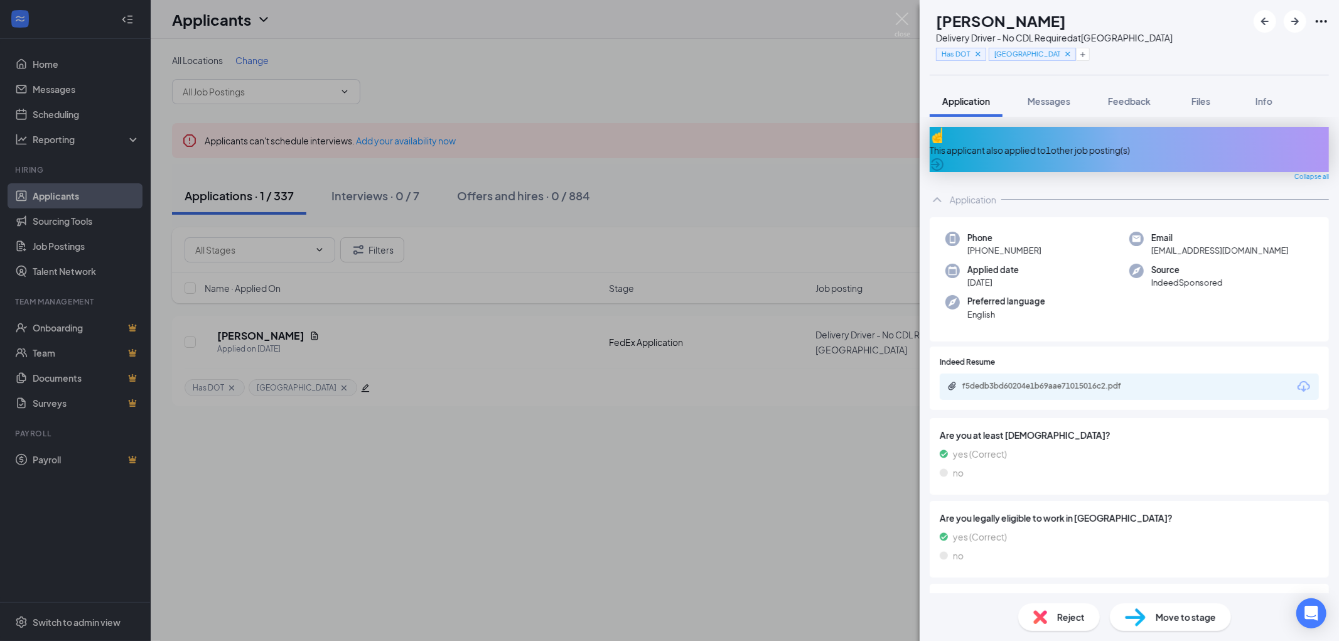
click at [1164, 608] on div "Move to stage" at bounding box center [1170, 617] width 121 height 28
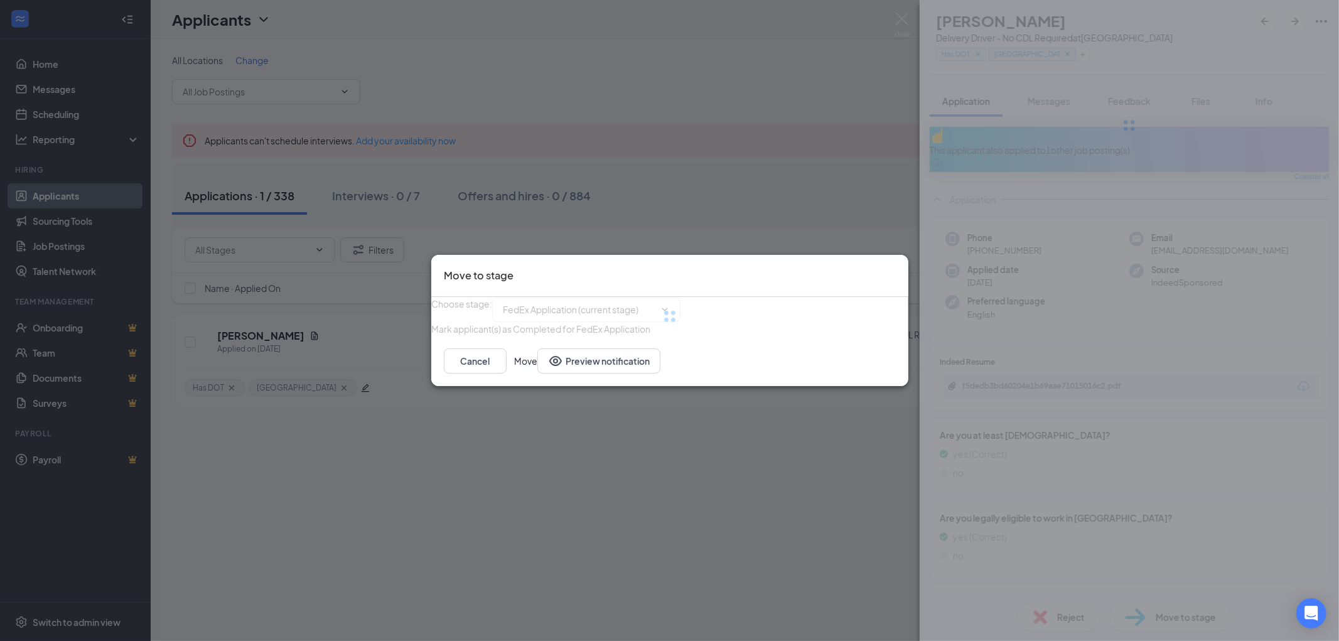
type input "Holding/ app processing (next stage)"
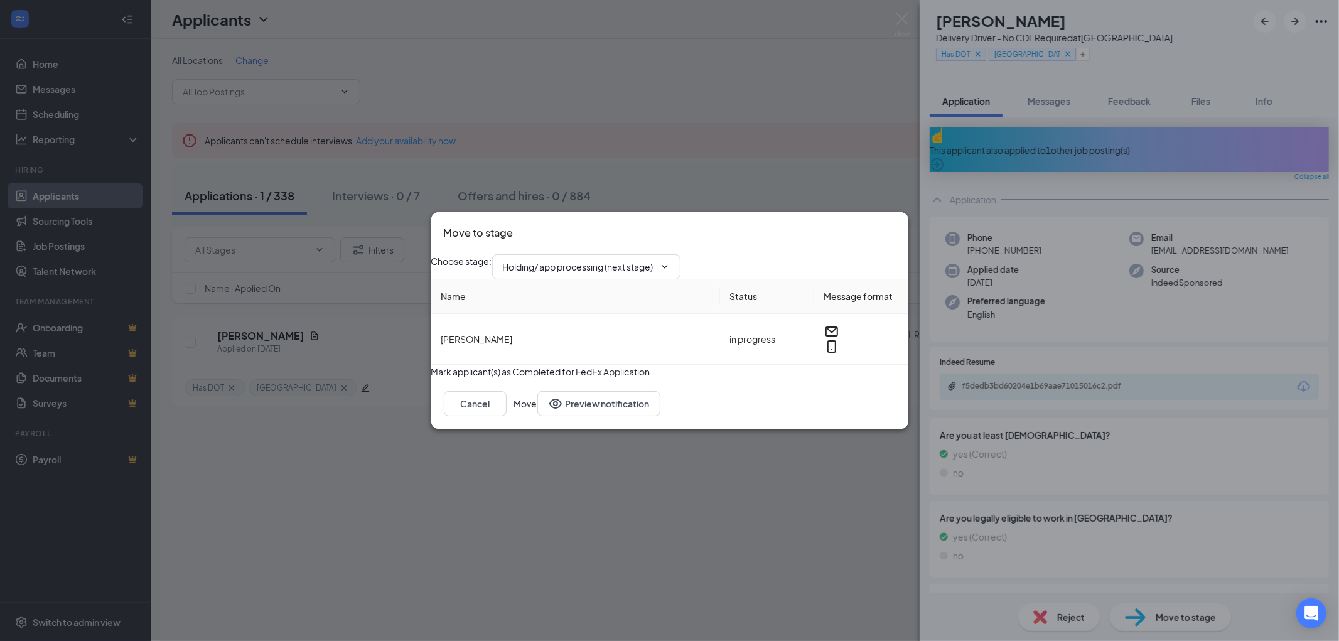
click at [537, 416] on button "Move" at bounding box center [525, 403] width 23 height 25
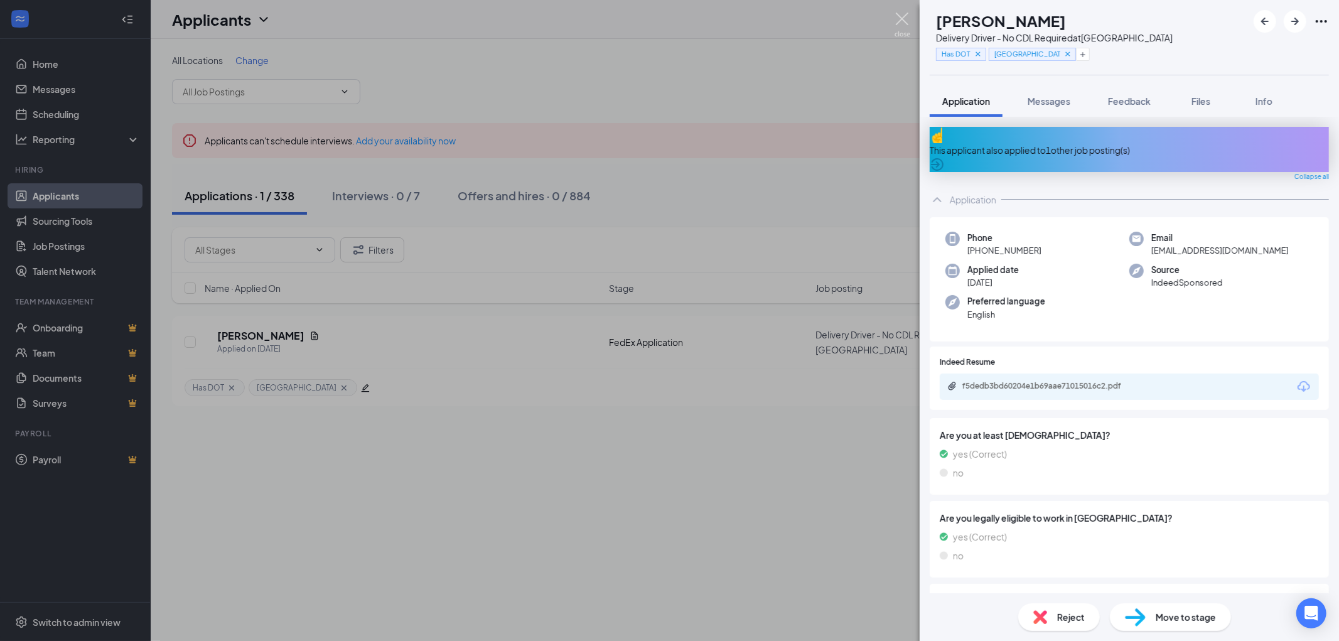
click at [899, 17] on img at bounding box center [902, 25] width 16 height 24
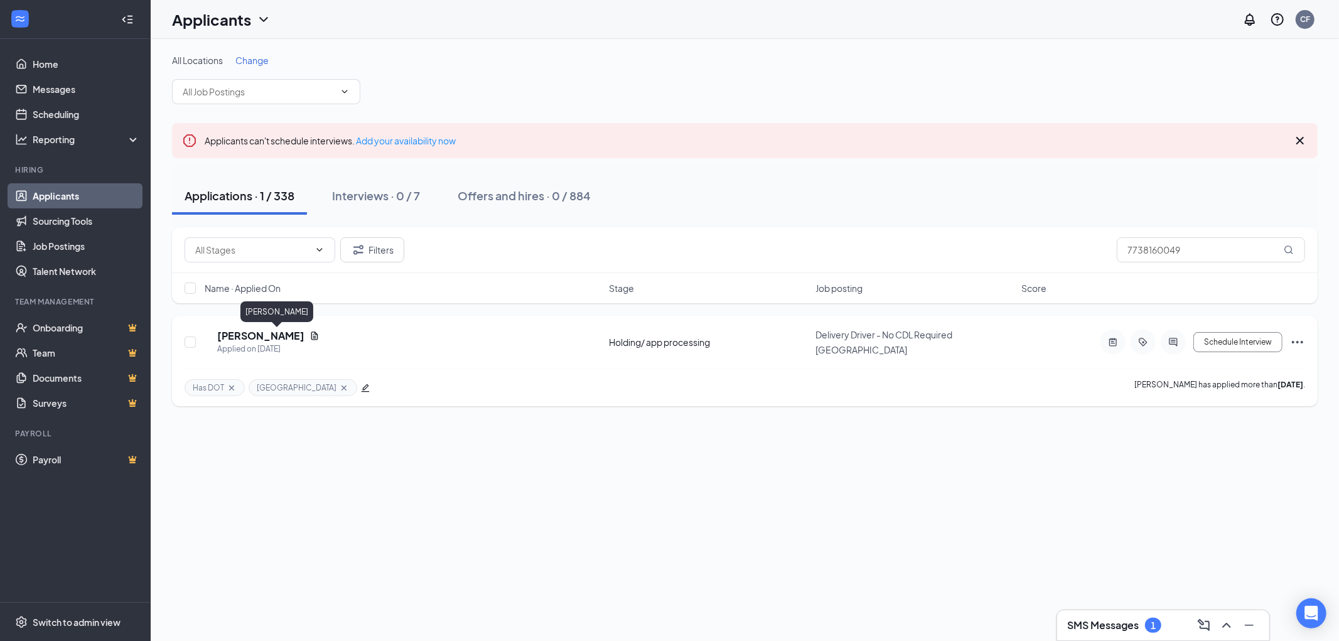
click at [246, 335] on h5 "Tyrone Anderson" at bounding box center [260, 336] width 87 height 14
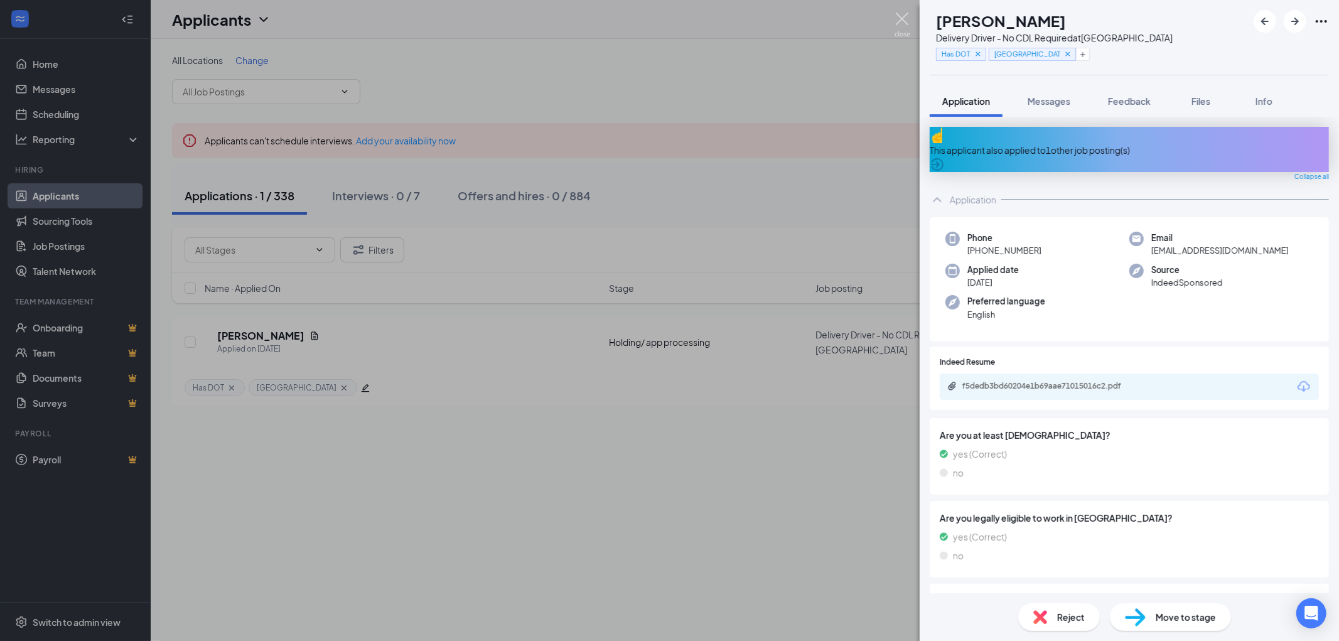
click at [904, 19] on img at bounding box center [902, 25] width 16 height 24
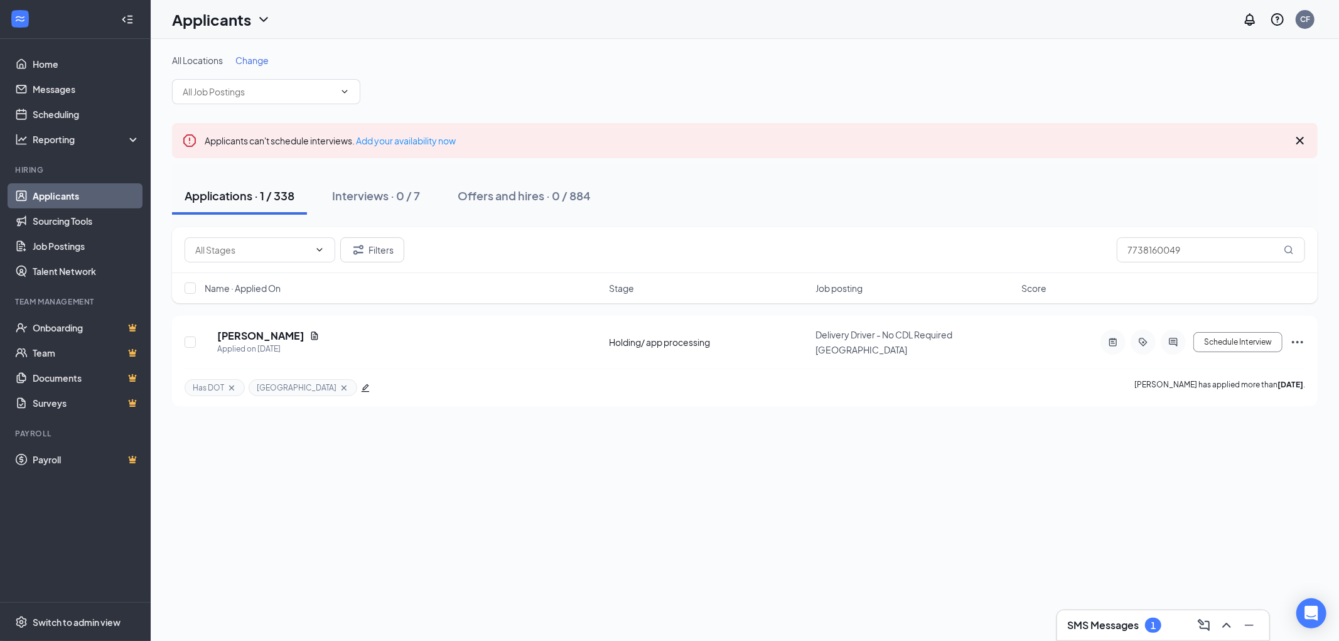
click at [1115, 619] on h3 "SMS Messages" at bounding box center [1103, 625] width 72 height 14
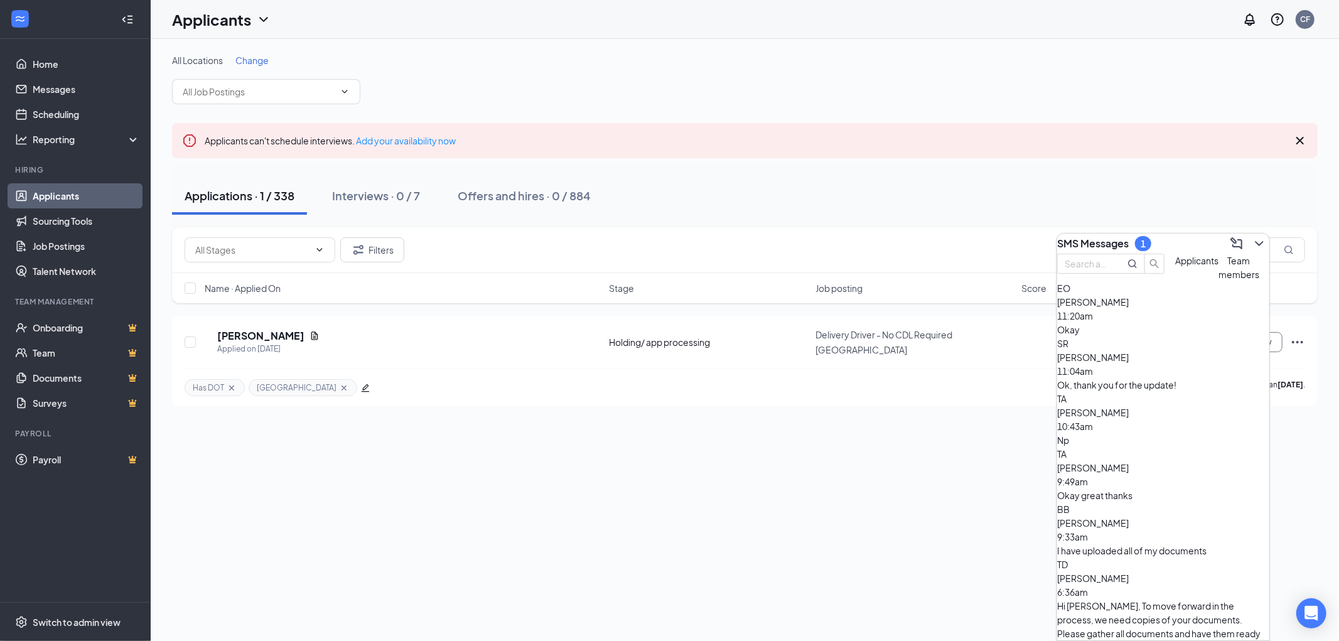
click at [1128, 308] on span "Emmanuel Obiakor" at bounding box center [1093, 301] width 72 height 11
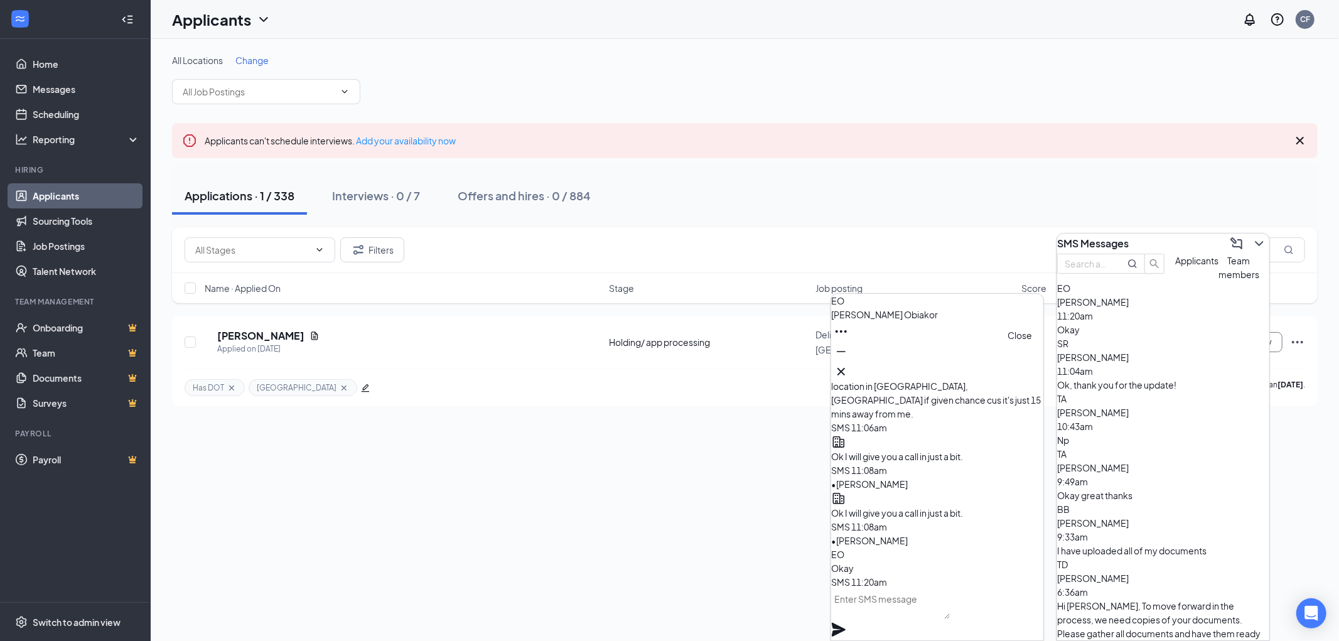
click at [845, 368] on icon "Cross" at bounding box center [841, 372] width 8 height 8
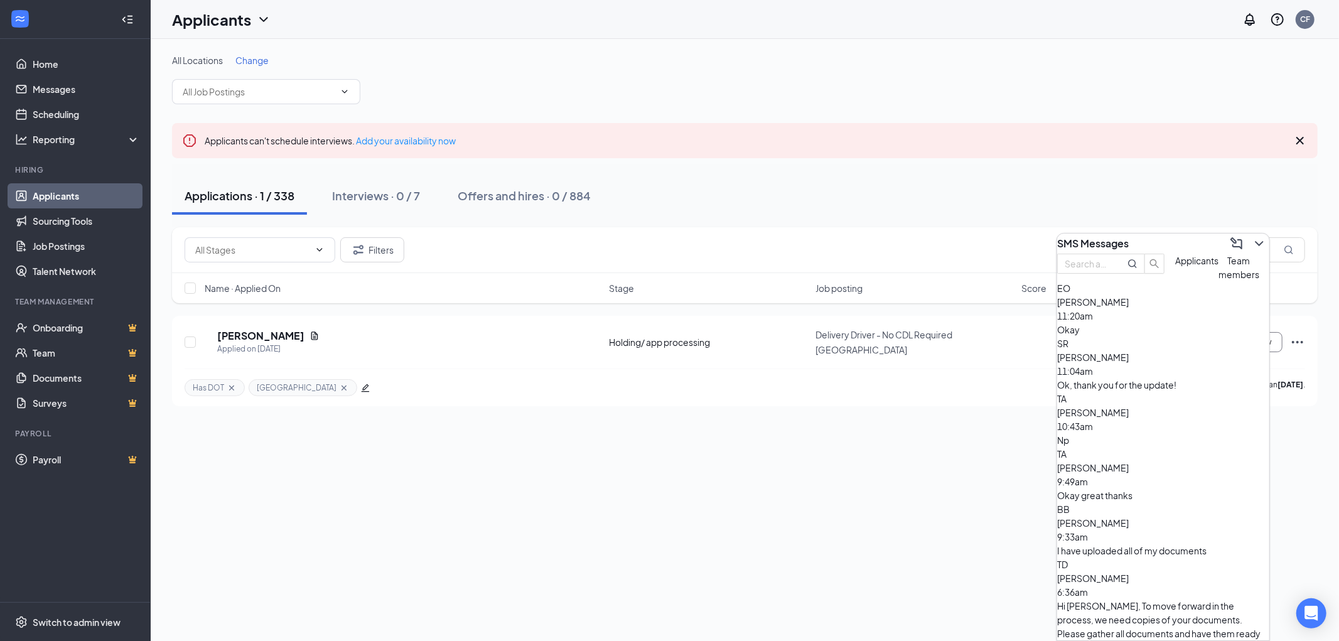
click at [1156, 243] on div "SMS Messages" at bounding box center [1163, 243] width 212 height 20
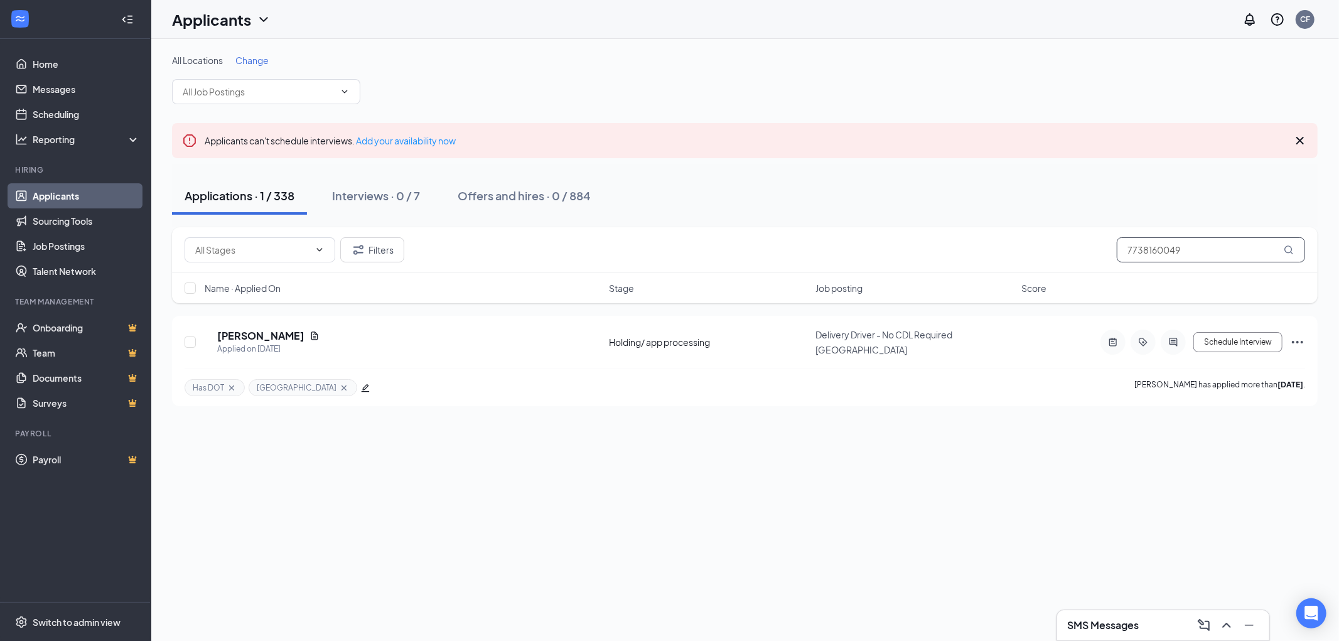
drag, startPoint x: 1200, startPoint y: 249, endPoint x: 1068, endPoint y: 251, distance: 131.8
click at [1103, 251] on div "Filters 7738160049" at bounding box center [745, 249] width 1120 height 25
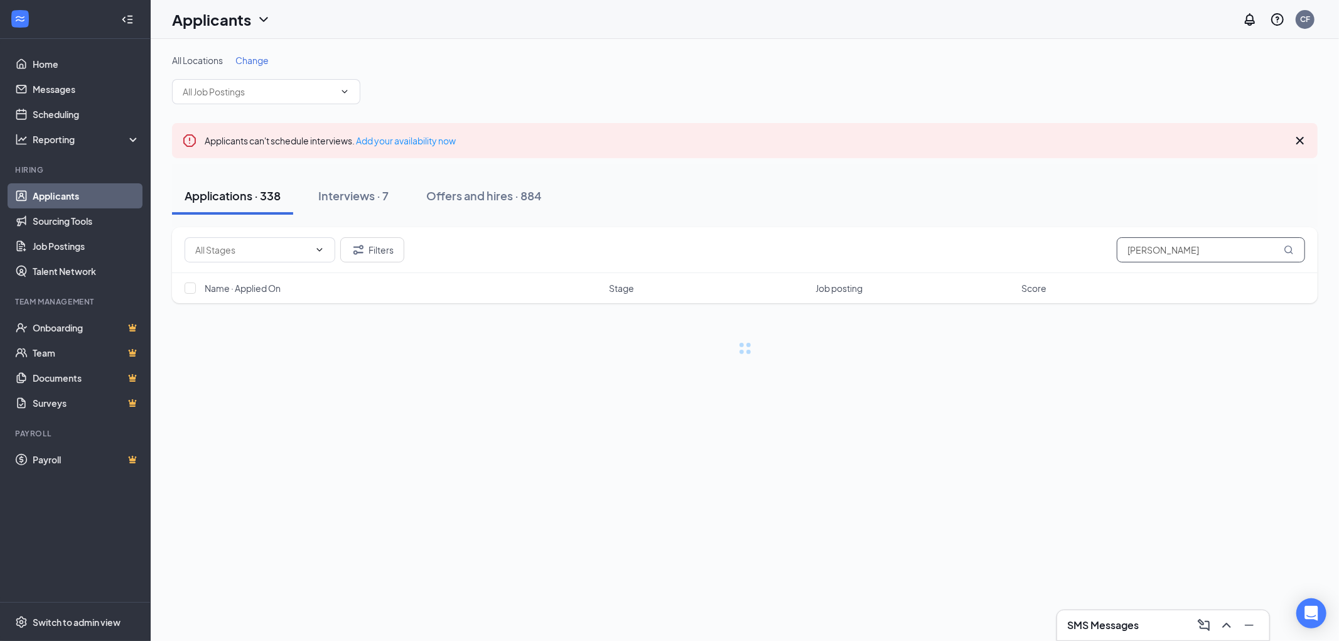
type input "emmanuel"
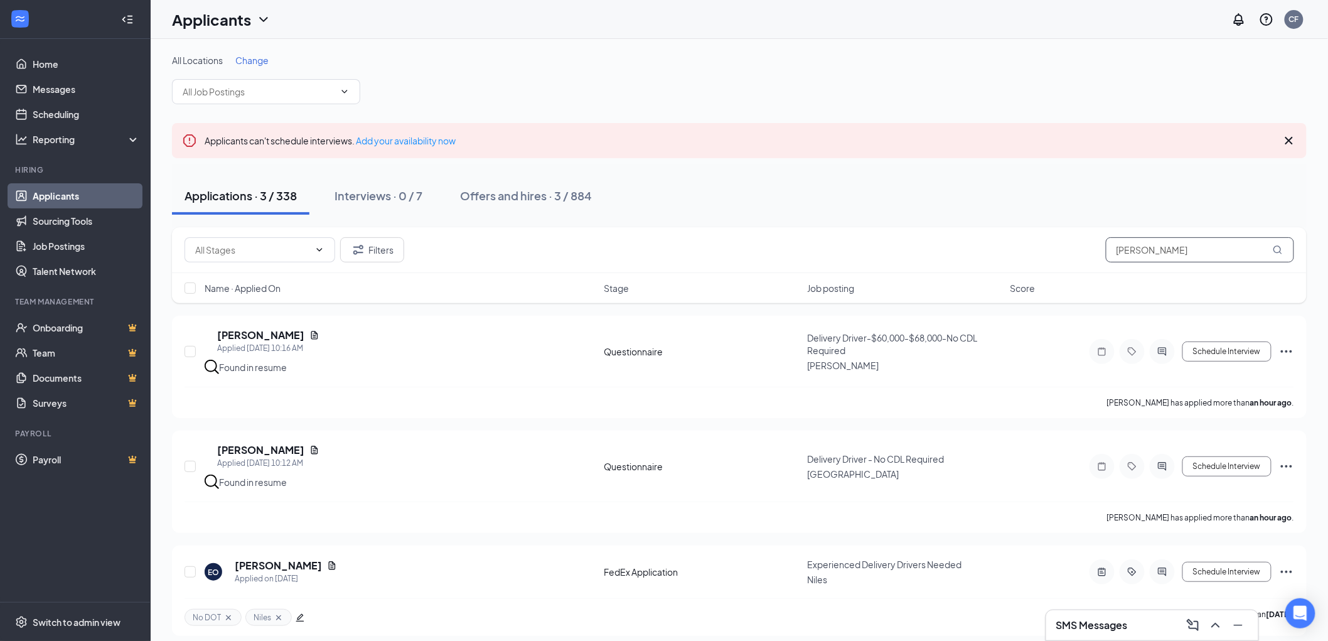
click at [1175, 249] on input "emmanuel" at bounding box center [1200, 249] width 188 height 25
click at [285, 566] on h5 "Emmanuel Obiakor" at bounding box center [278, 566] width 87 height 14
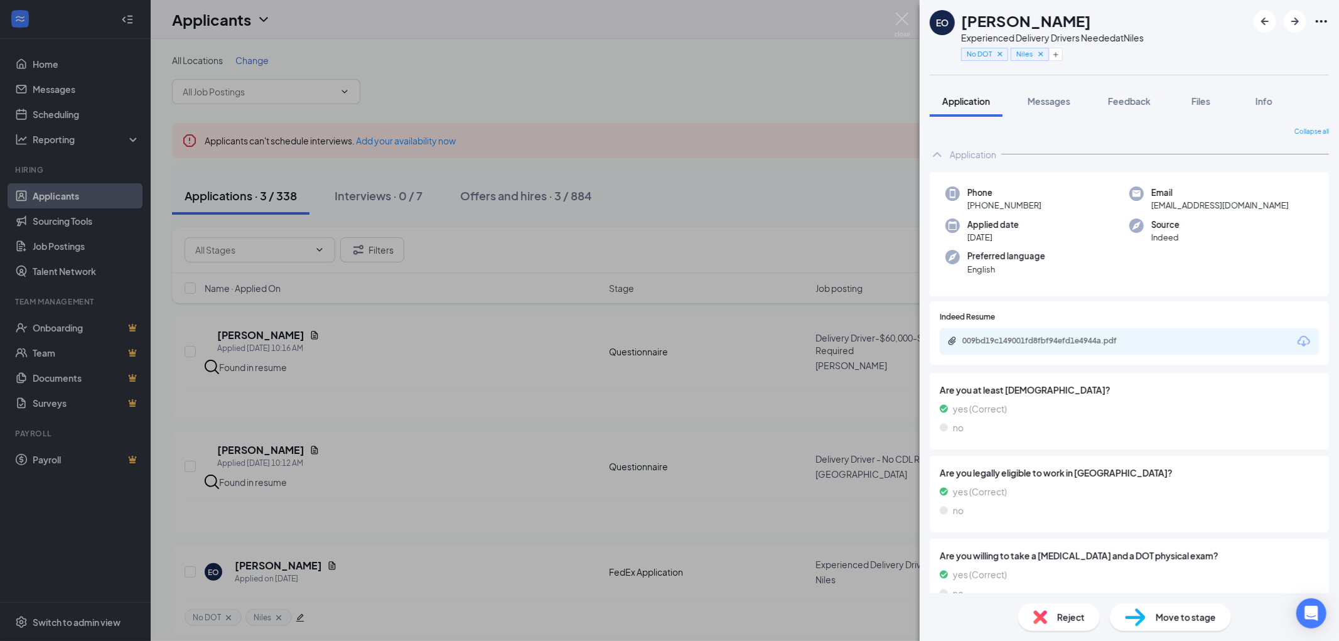
drag, startPoint x: 1042, startPoint y: 201, endPoint x: 980, endPoint y: 205, distance: 62.9
click at [980, 205] on div "Phone +1 (773) 751-8040" at bounding box center [1037, 199] width 184 height 26
drag, startPoint x: 1061, startPoint y: 18, endPoint x: 965, endPoint y: 21, distance: 96.1
click at [965, 21] on div "Emmanuel Obiakor" at bounding box center [1052, 20] width 183 height 21
click at [1126, 21] on div "Emmanuel Obiakor" at bounding box center [1052, 20] width 183 height 21
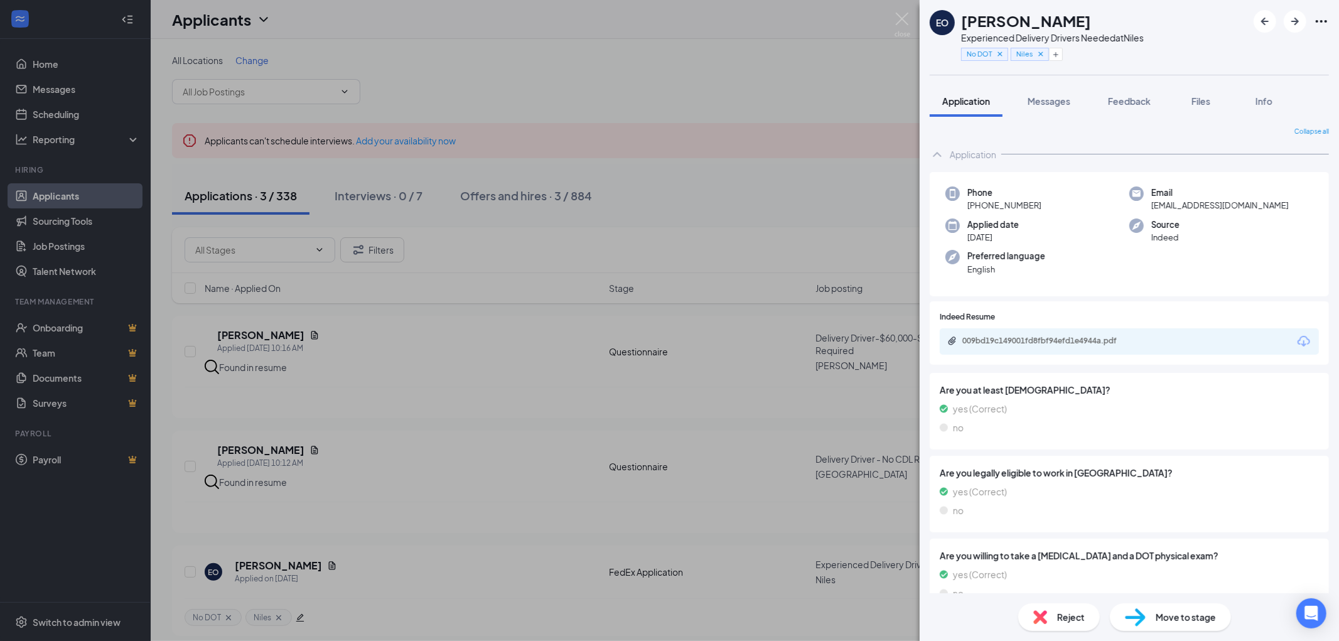
drag, startPoint x: 1090, startPoint y: 16, endPoint x: 965, endPoint y: 19, distance: 124.9
click at [965, 19] on div "Emmanuel Obiakor" at bounding box center [1052, 20] width 183 height 21
drag, startPoint x: 1044, startPoint y: 202, endPoint x: 980, endPoint y: 209, distance: 65.0
click at [980, 209] on div "Phone +1 (773) 751-8040" at bounding box center [1037, 199] width 184 height 26
click at [1155, 616] on span "Move to stage" at bounding box center [1185, 617] width 60 height 14
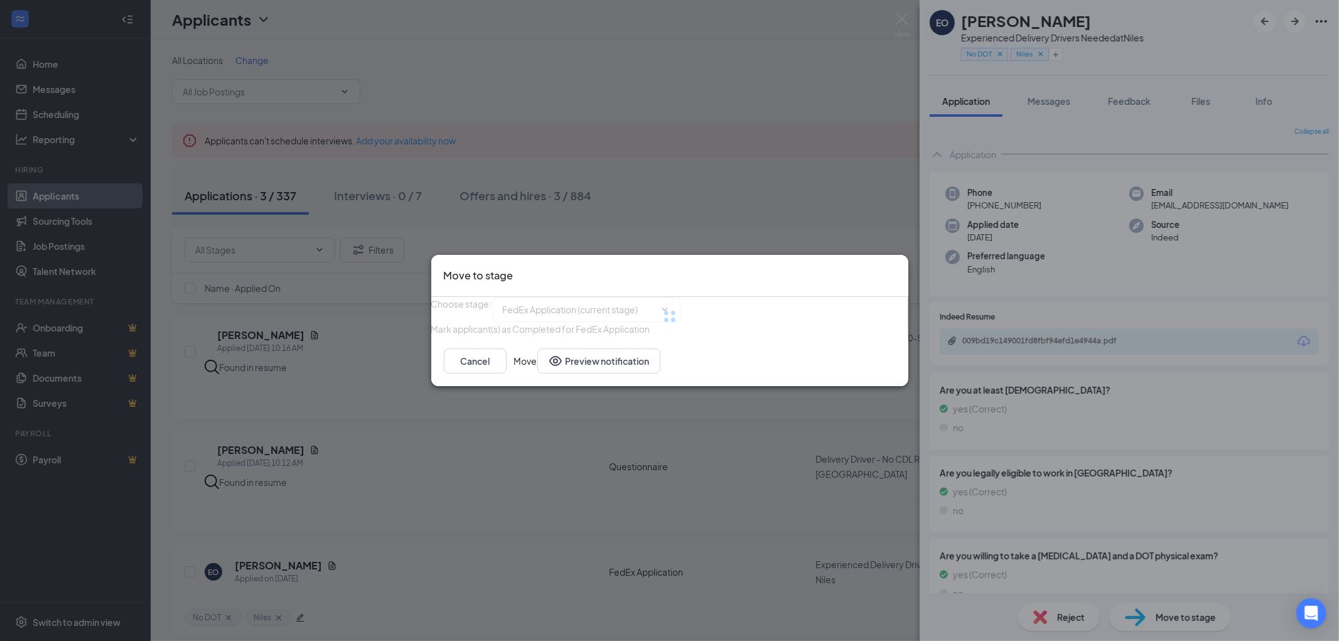
type input "Holding /app processing (next stage)"
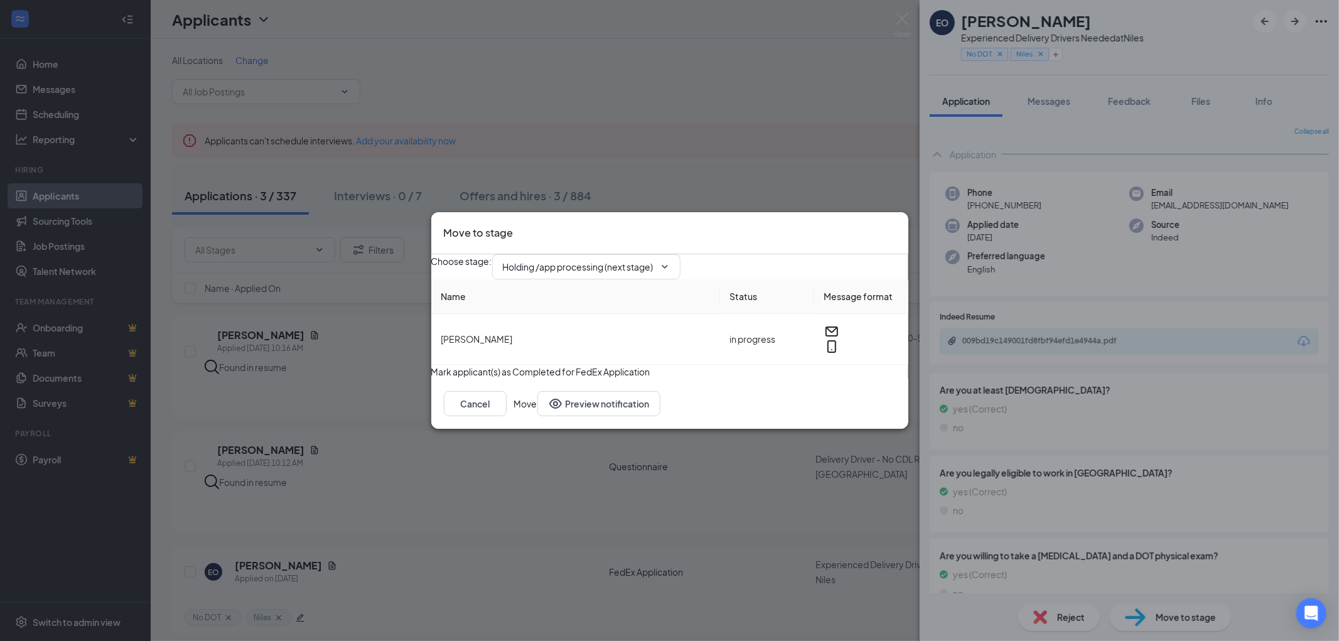
click at [537, 416] on button "Move" at bounding box center [525, 403] width 23 height 25
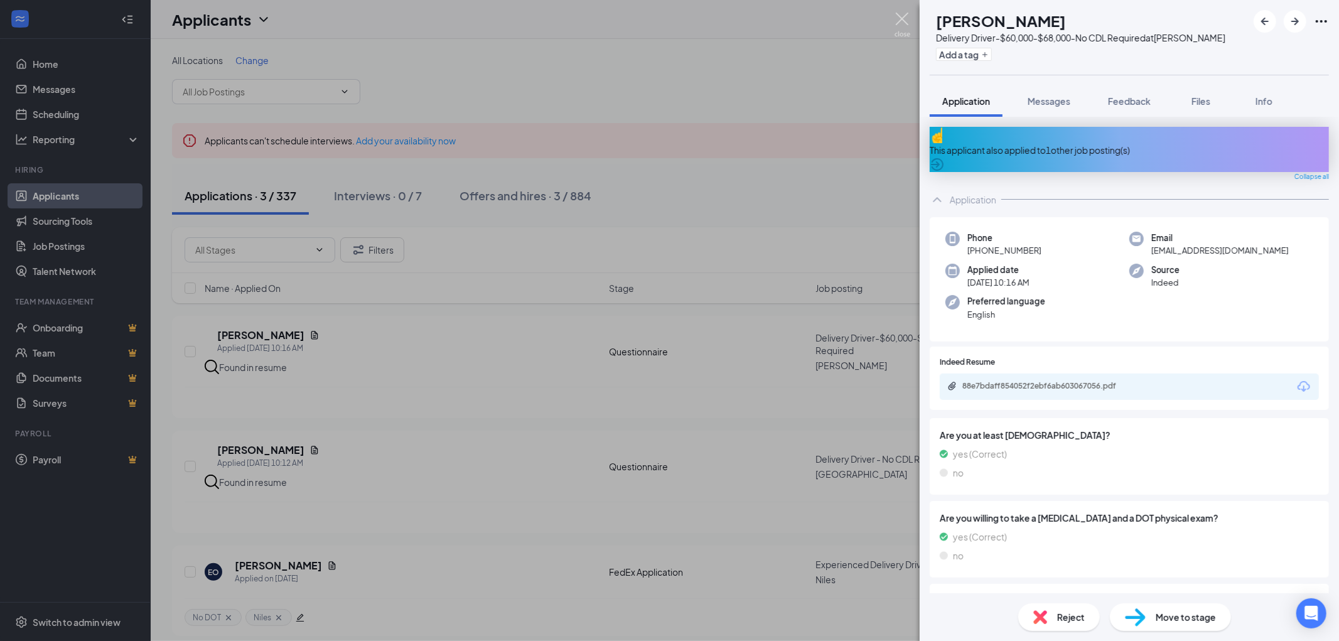
click at [898, 15] on img at bounding box center [902, 25] width 16 height 24
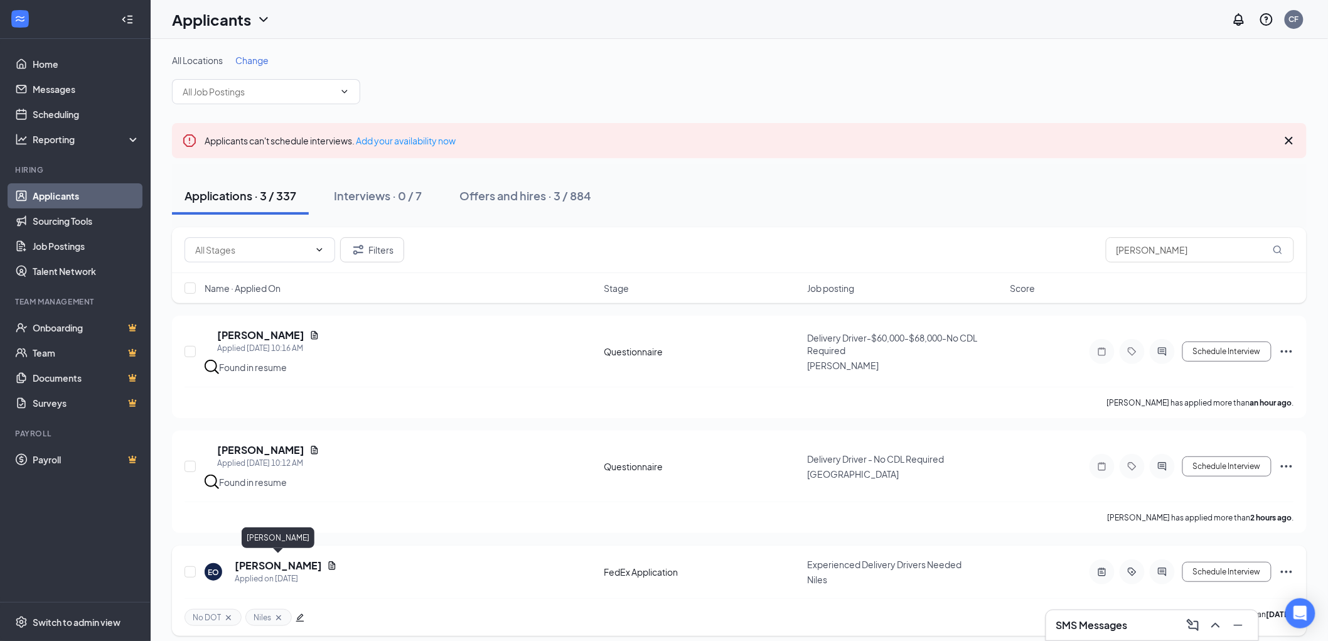
click at [292, 560] on h5 "Emmanuel Obiakor" at bounding box center [278, 566] width 87 height 14
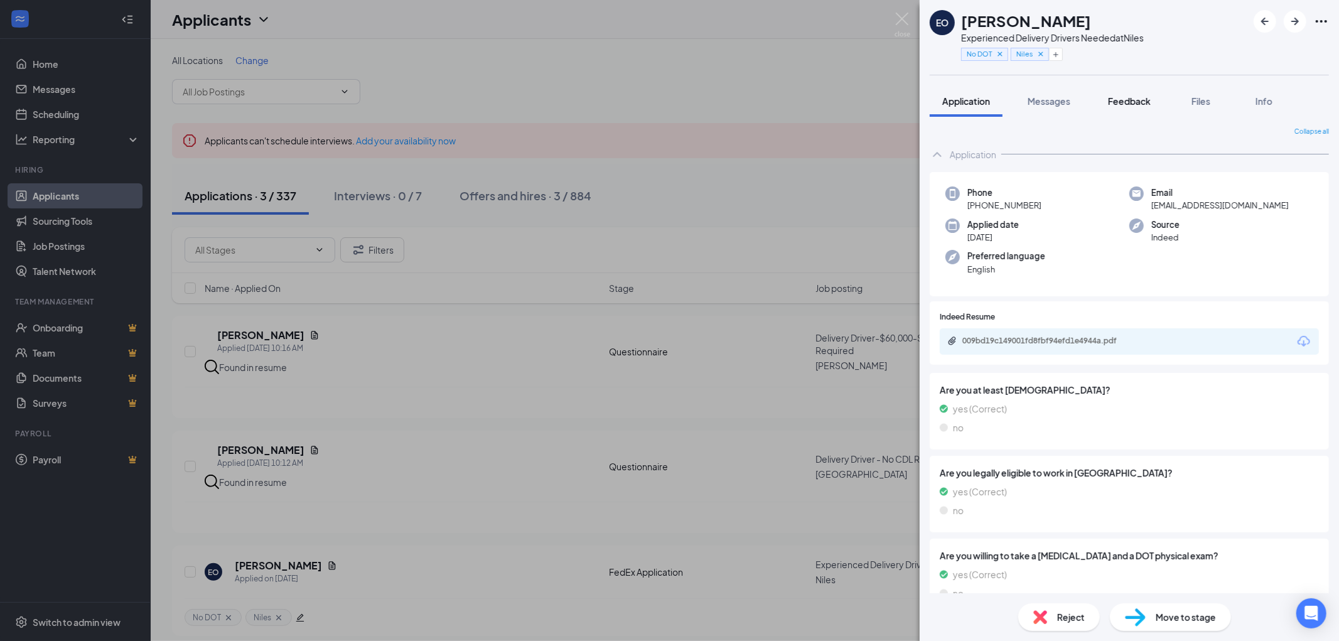
click at [1137, 104] on span "Feedback" at bounding box center [1129, 100] width 43 height 11
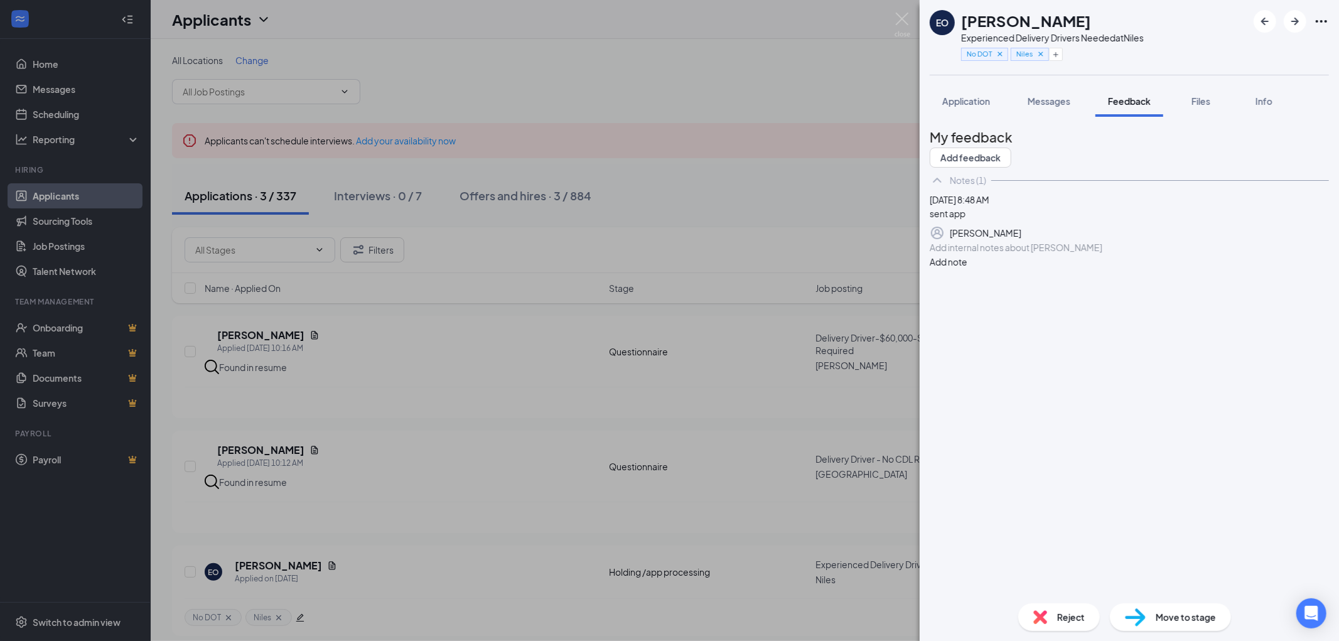
click at [989, 269] on div "Add internal notes about Emmanuel Obiakor Add note" at bounding box center [1129, 254] width 399 height 28
click at [1003, 254] on div at bounding box center [1129, 247] width 398 height 13
click at [967, 269] on button "Add note" at bounding box center [949, 262] width 38 height 14
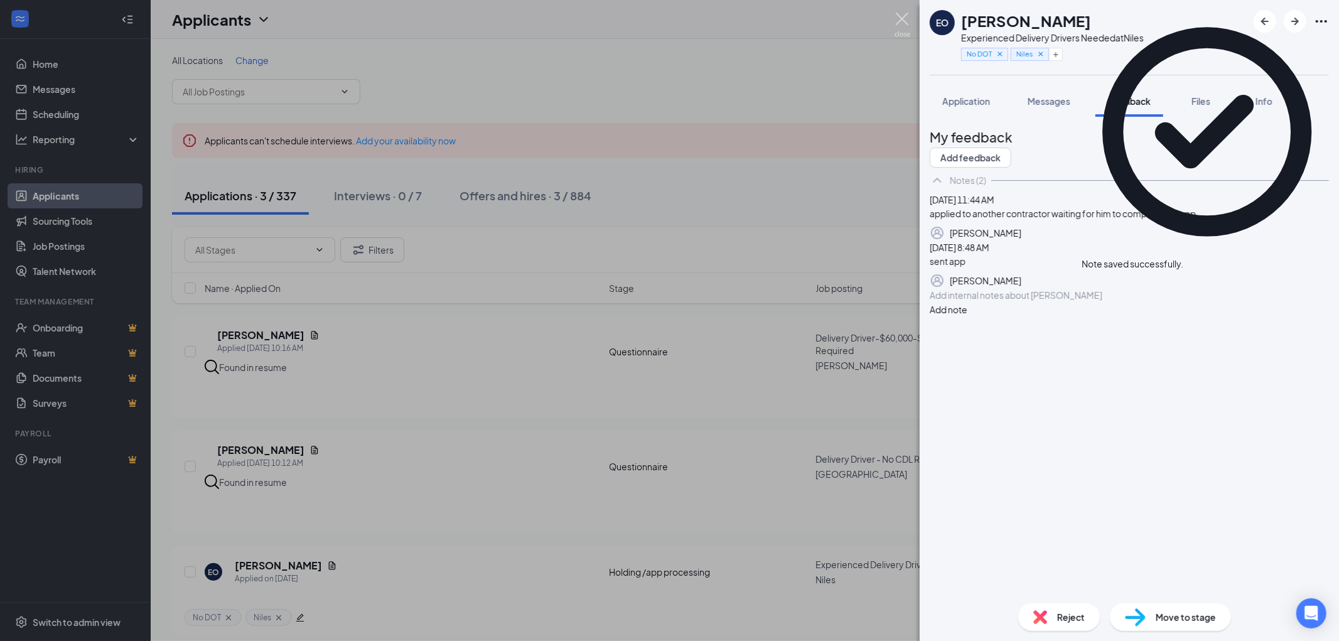
click at [898, 17] on img at bounding box center [902, 25] width 16 height 24
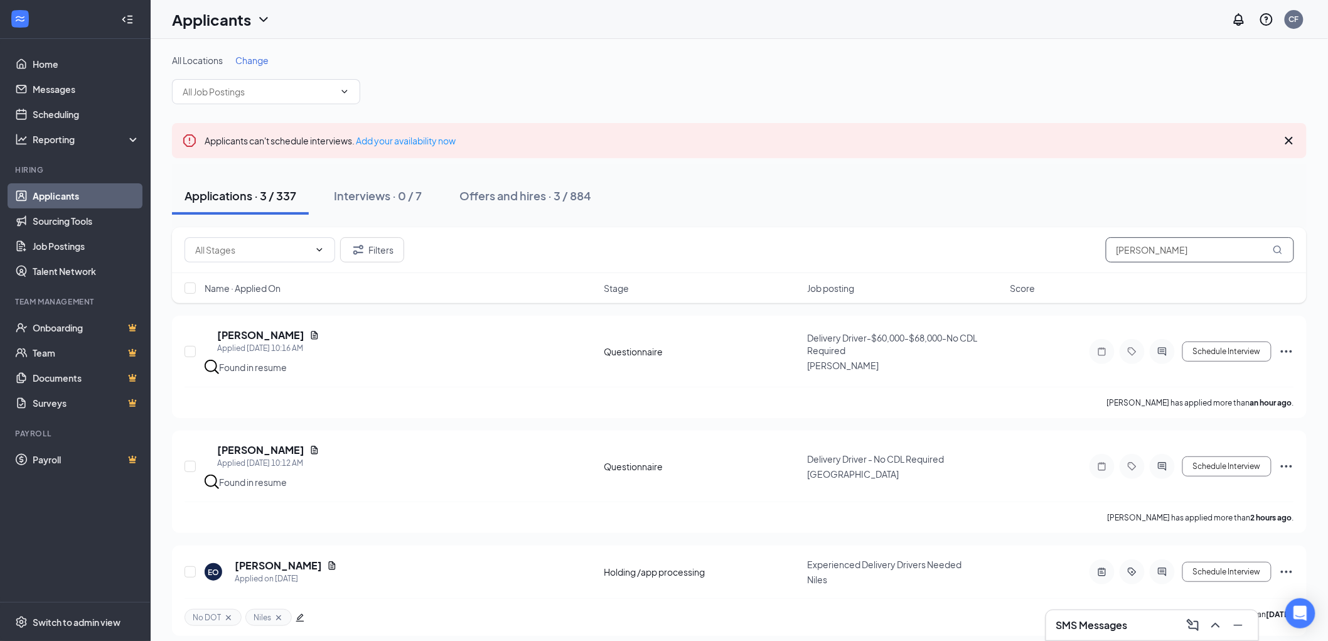
drag, startPoint x: 1181, startPoint y: 249, endPoint x: 1043, endPoint y: 253, distance: 137.5
click at [1043, 253] on div "Filters emmanuel" at bounding box center [740, 249] width 1110 height 25
click at [1036, 188] on div "Applications · 3 / 337 Interviews · 0 / 7 Offers and hires · 3 / 884" at bounding box center [739, 196] width 1135 height 38
drag, startPoint x: 1174, startPoint y: 249, endPoint x: 959, endPoint y: 254, distance: 215.4
click at [1028, 255] on div "Filters emmanuel" at bounding box center [740, 249] width 1110 height 25
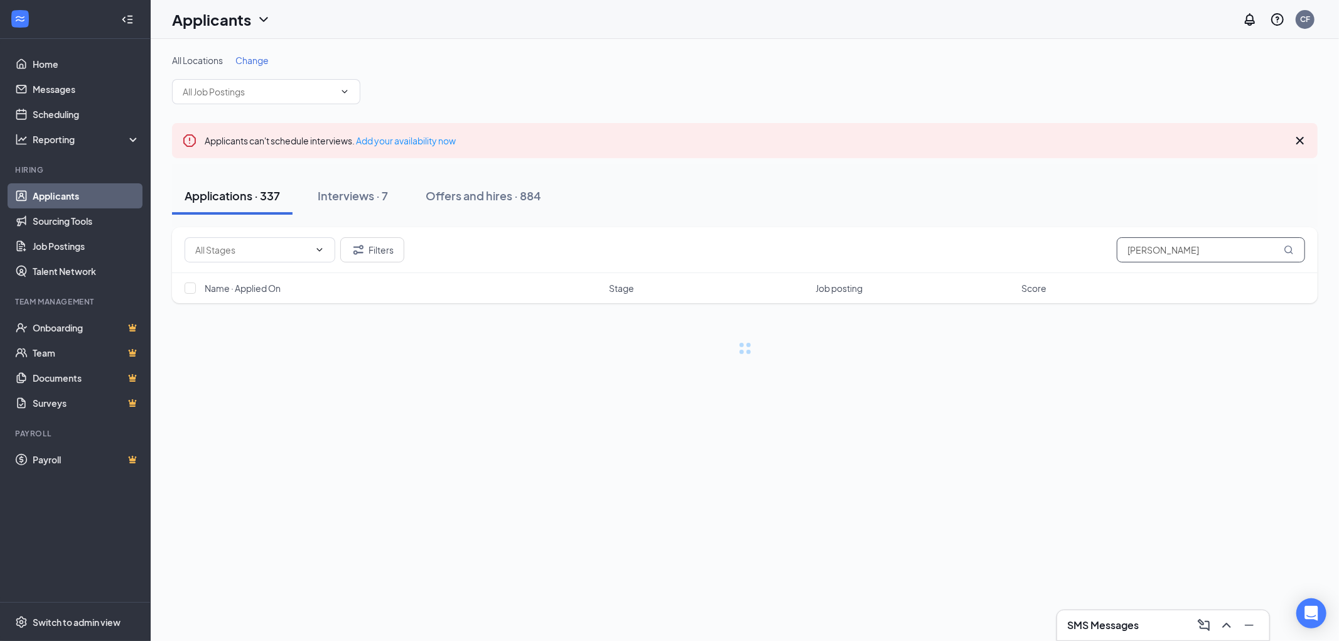
click at [1171, 248] on input "alfred" at bounding box center [1211, 249] width 188 height 25
type input "alfred kempf"
click at [375, 195] on div "Interviews · 1 / 7" at bounding box center [377, 196] width 84 height 16
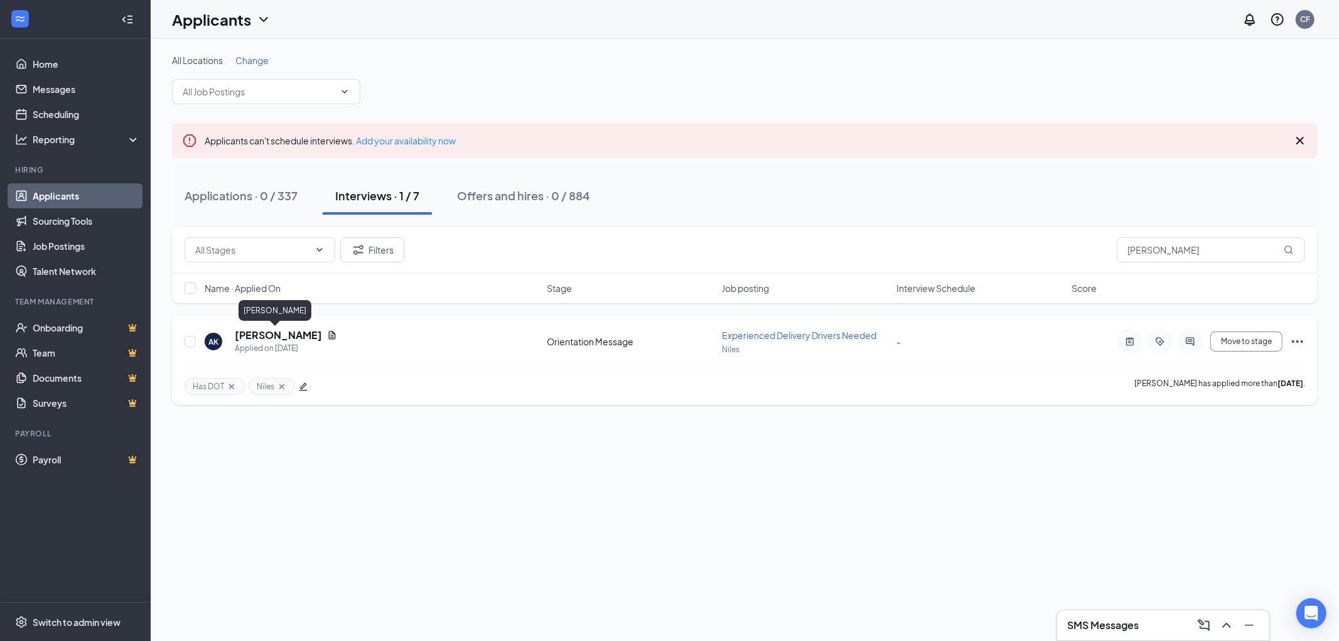
click at [271, 333] on h5 "Alfred Kempf" at bounding box center [278, 335] width 87 height 14
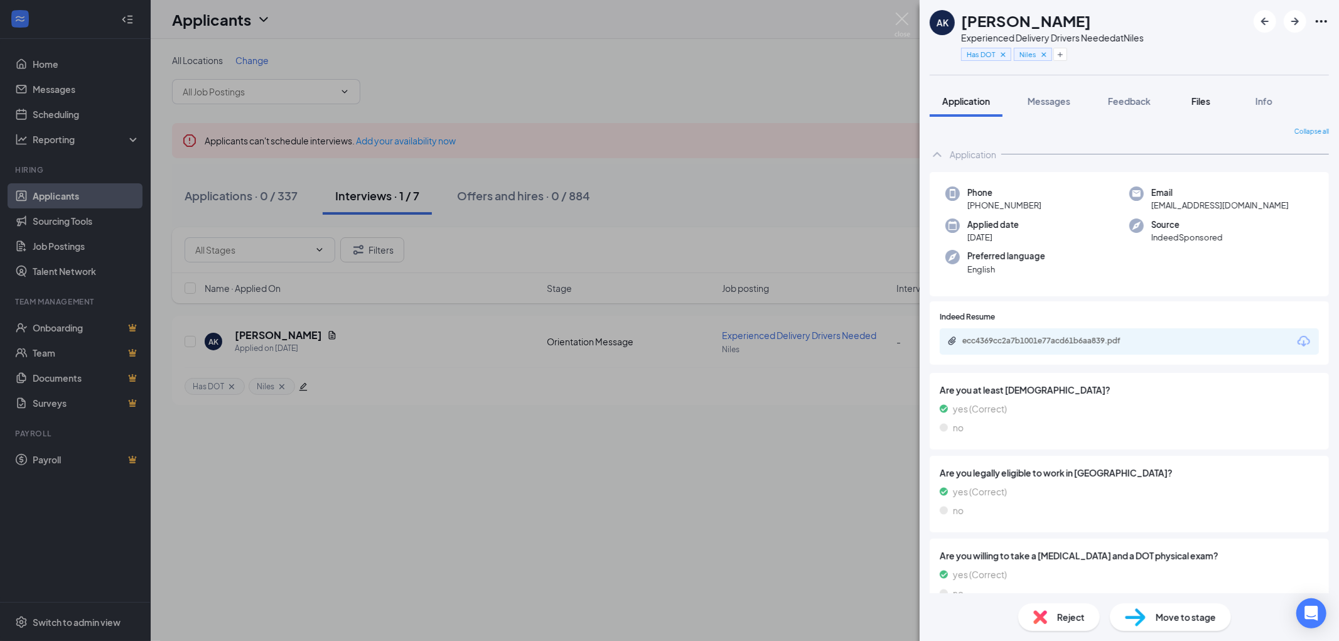
click at [1210, 96] on span "Files" at bounding box center [1200, 100] width 19 height 11
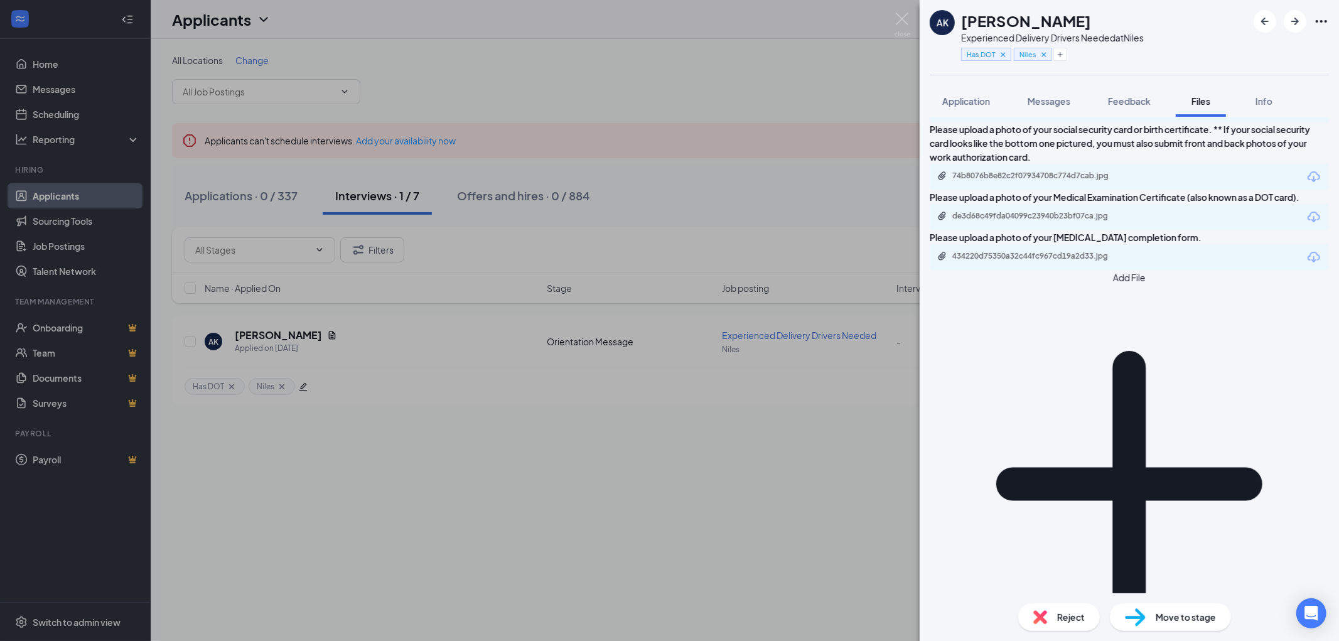
scroll to position [245, 0]
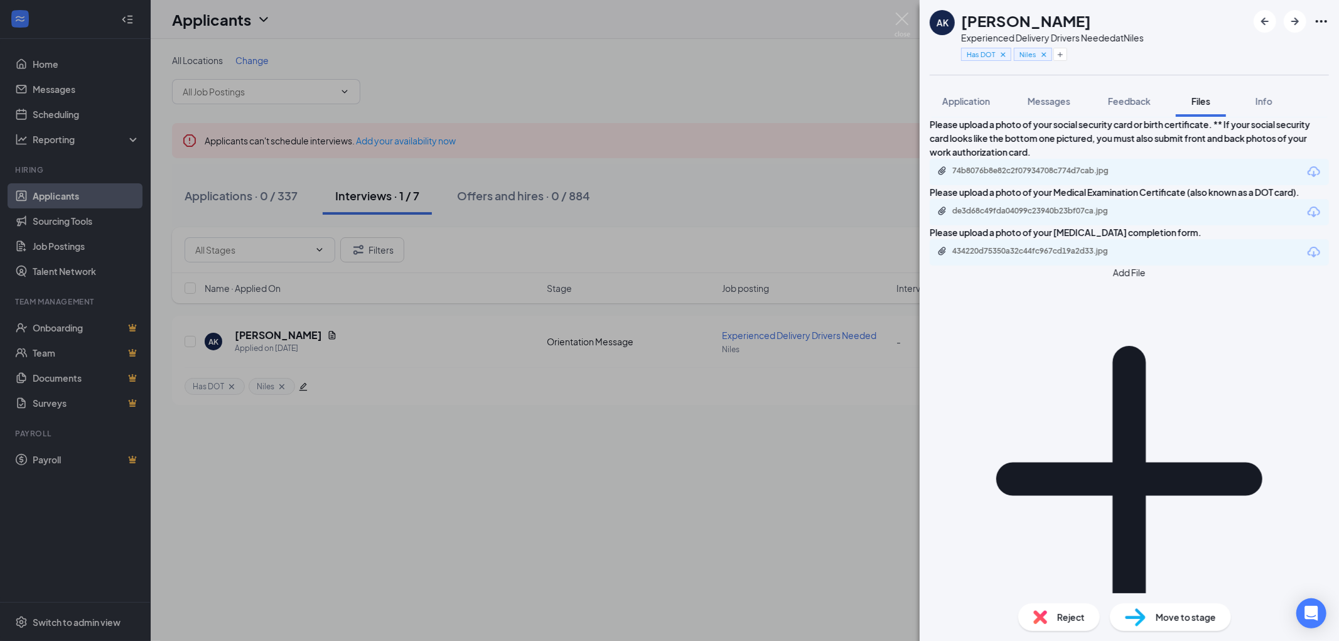
click at [963, 582] on button "Add File" at bounding box center [1129, 471] width 399 height 413
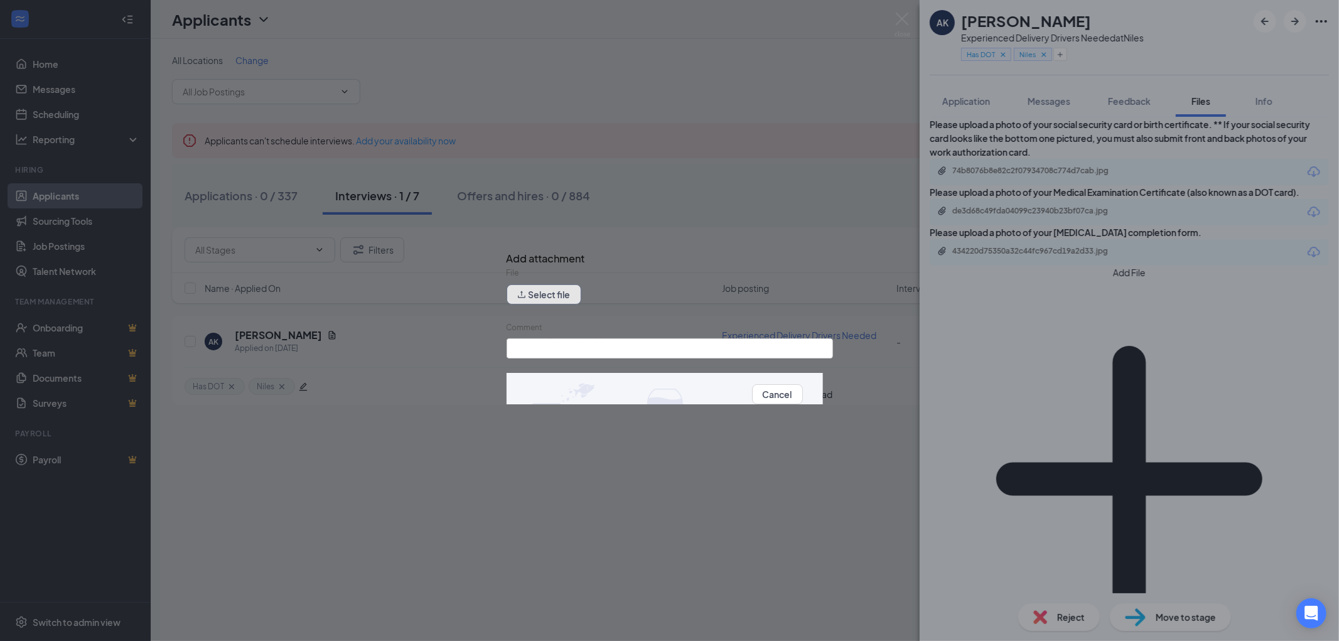
click at [553, 300] on button "Select file" at bounding box center [543, 294] width 75 height 20
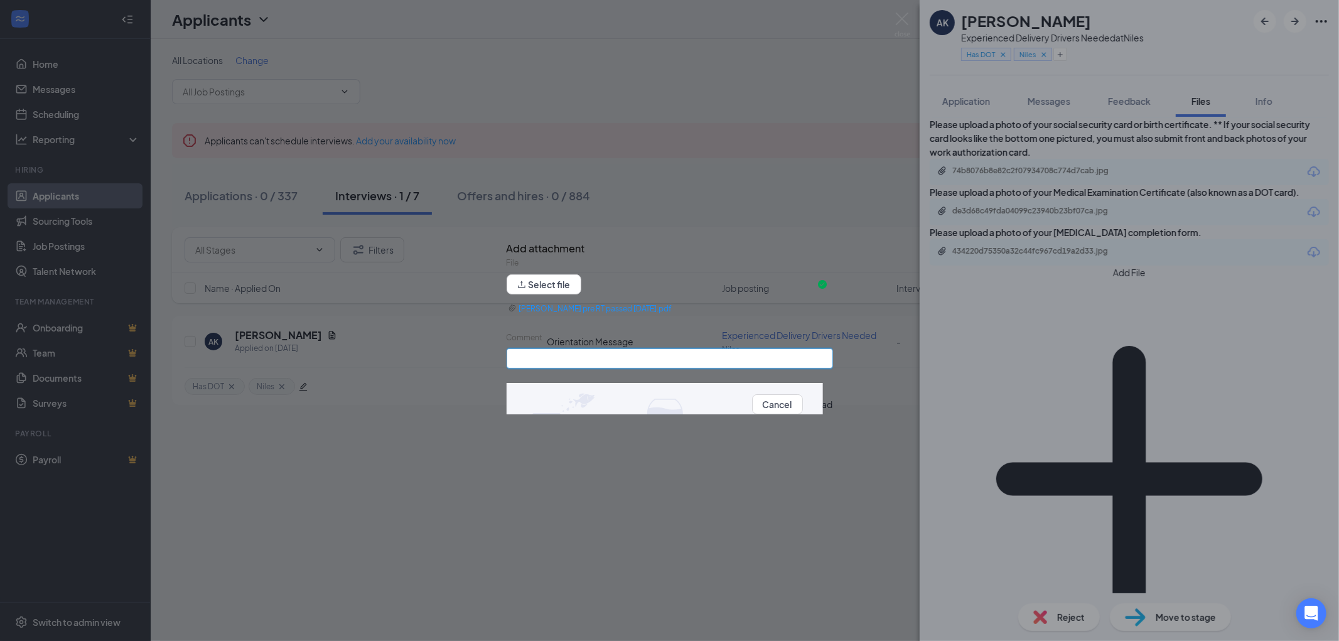
click at [557, 361] on input "Comment" at bounding box center [669, 358] width 326 height 20
type input "Pre-Road Test"
click at [803, 409] on button "Upload" at bounding box center [818, 404] width 30 height 14
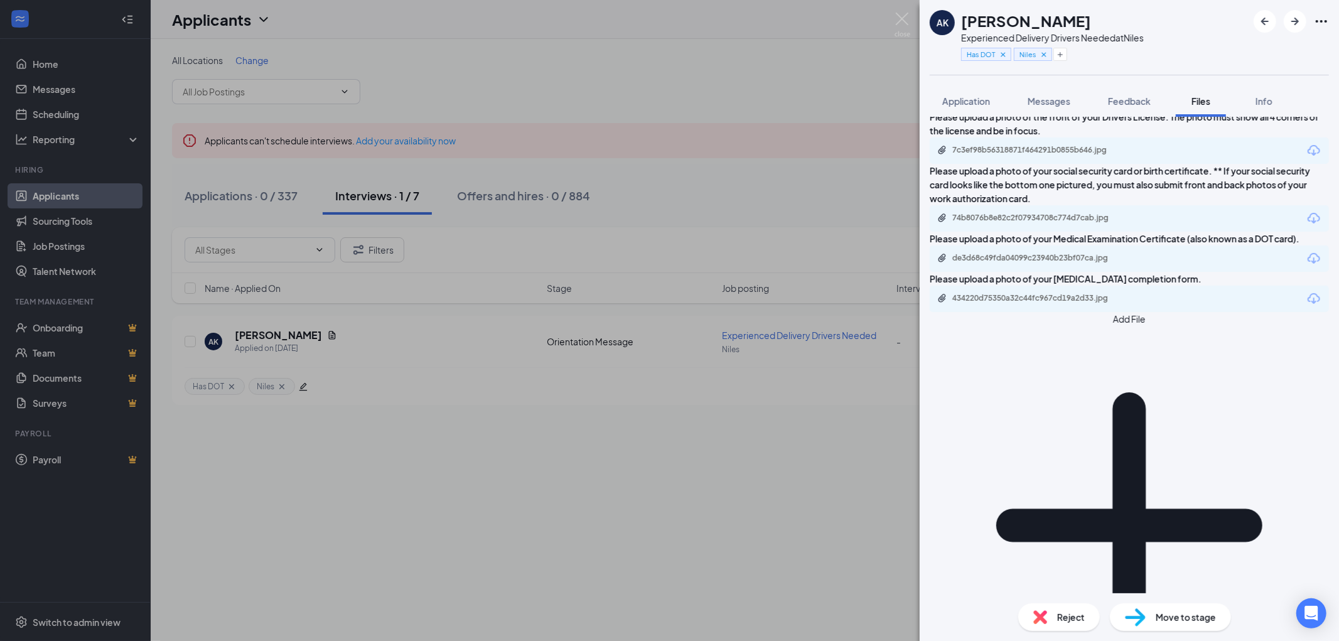
scroll to position [240, 0]
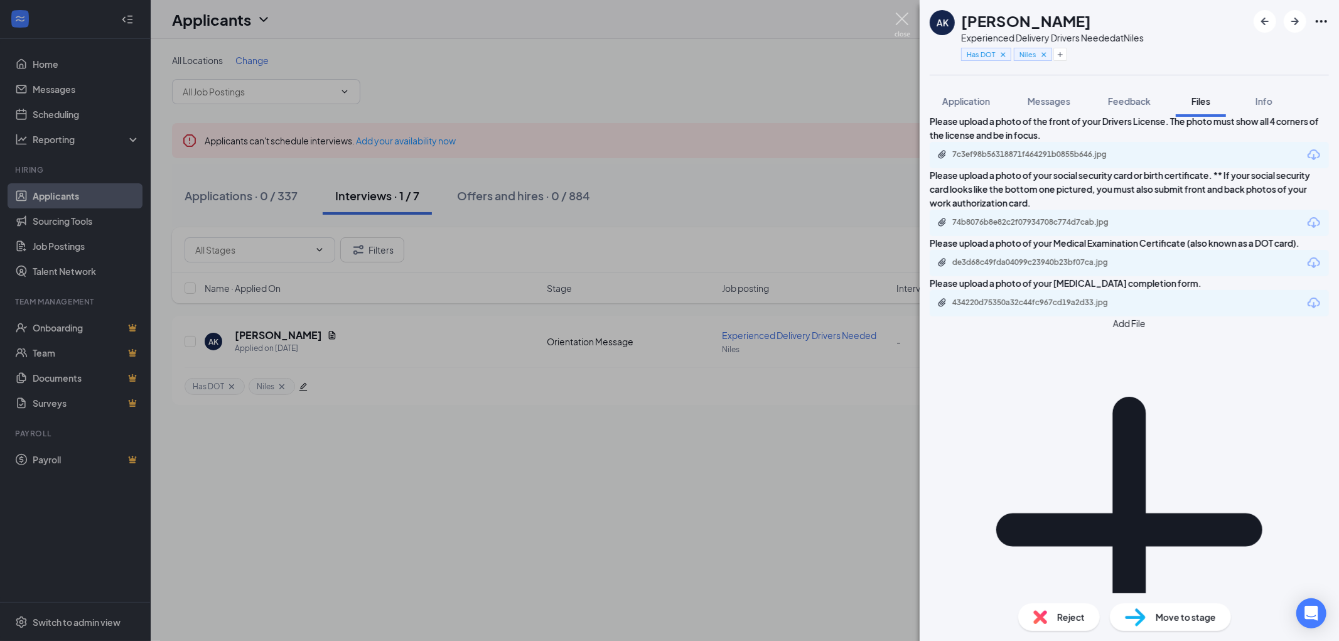
click at [902, 17] on img at bounding box center [902, 25] width 16 height 24
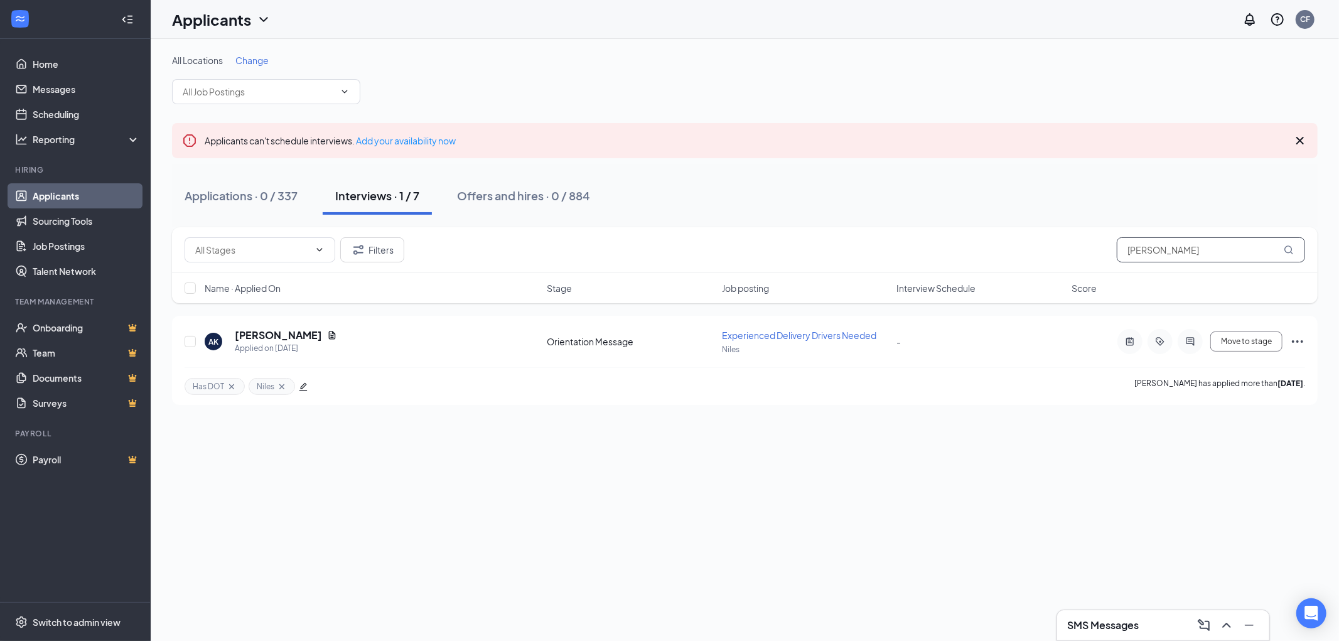
drag, startPoint x: 1197, startPoint y: 249, endPoint x: 1038, endPoint y: 251, distance: 158.8
click at [1058, 250] on div "Filters alfred kempf" at bounding box center [745, 249] width 1120 height 25
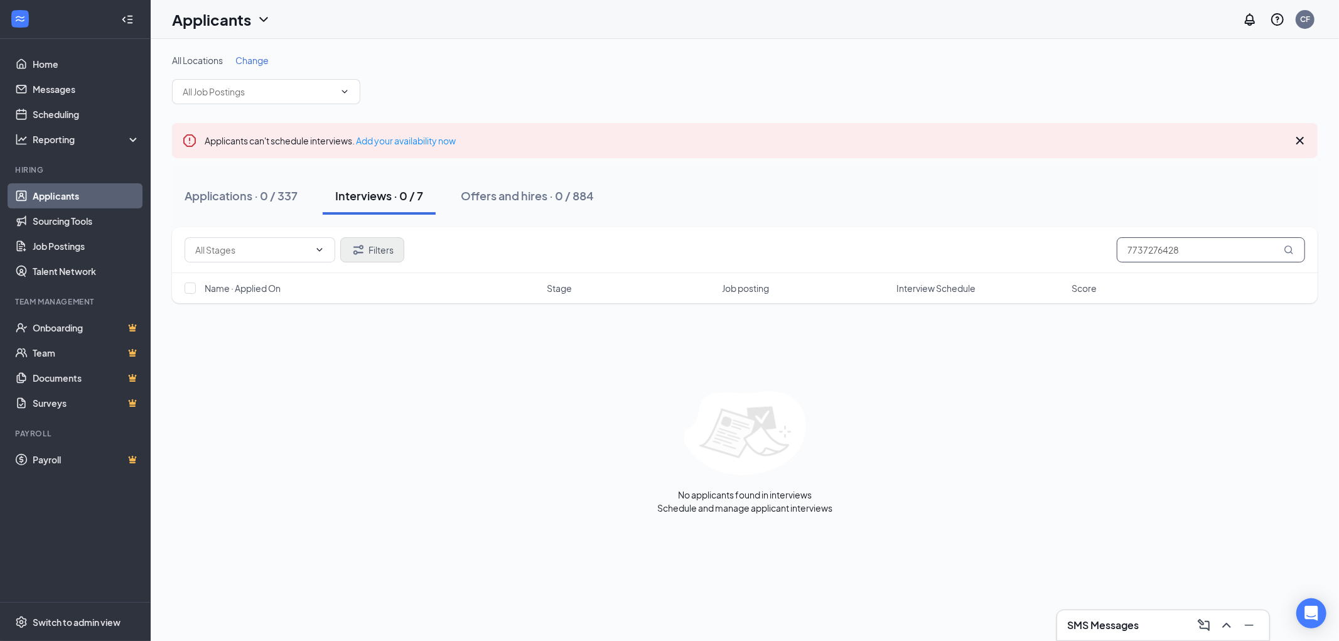
type input "7737276428"
click at [368, 252] on button "Filters" at bounding box center [372, 249] width 64 height 25
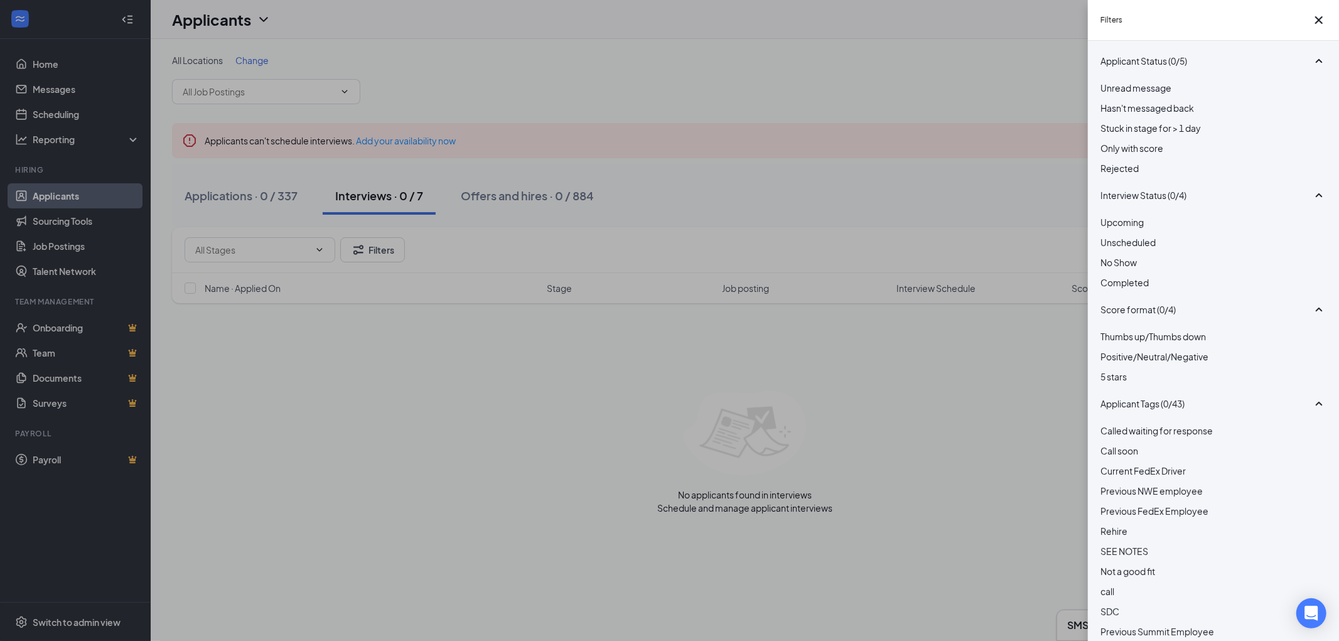
click at [1108, 161] on div at bounding box center [1213, 161] width 226 height 0
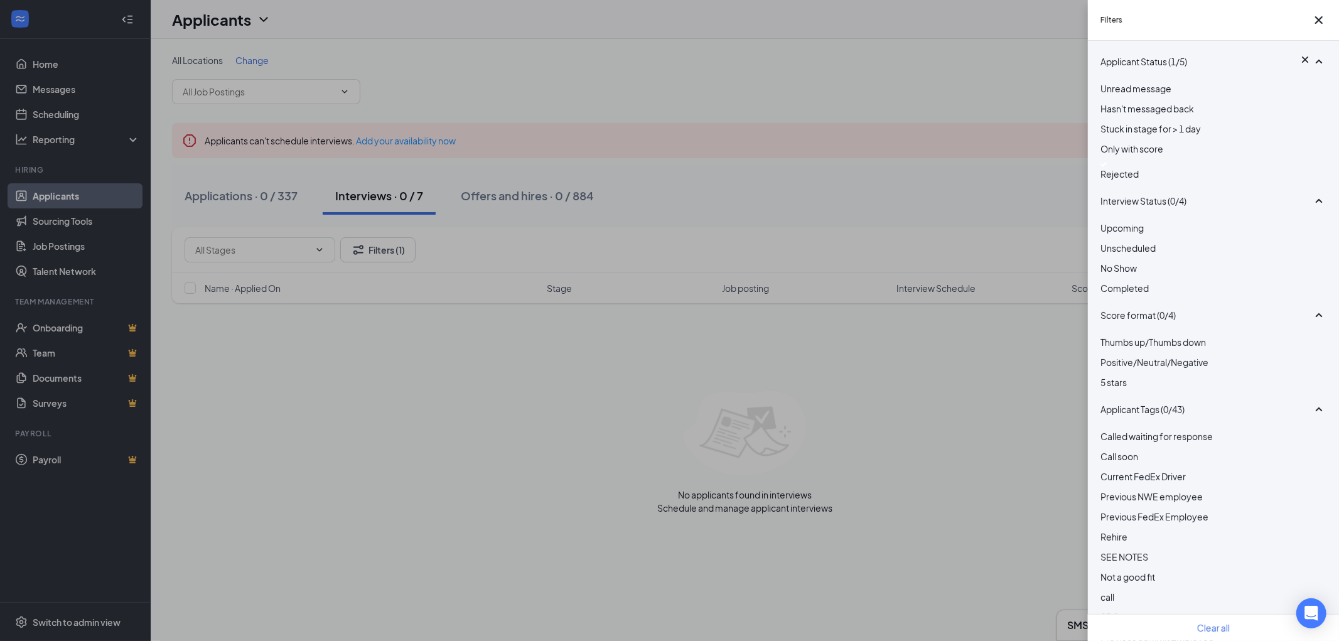
click at [1110, 167] on div at bounding box center [1213, 164] width 226 height 5
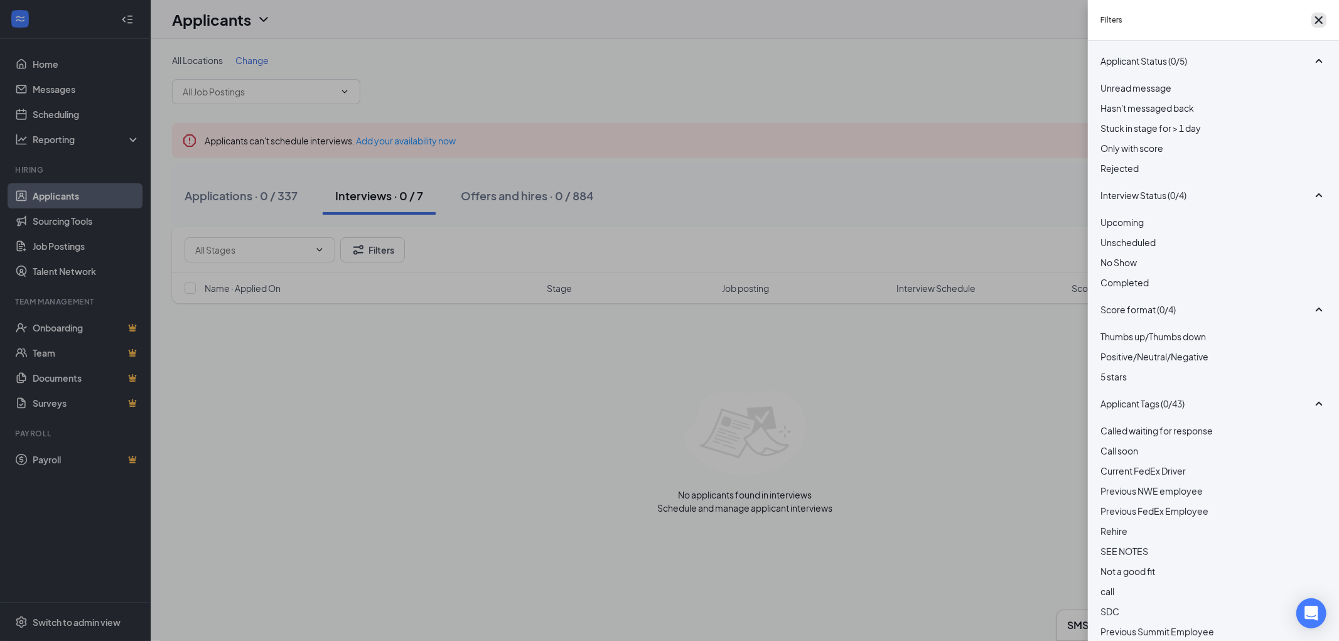
click at [1313, 21] on icon "Cross" at bounding box center [1318, 20] width 15 height 15
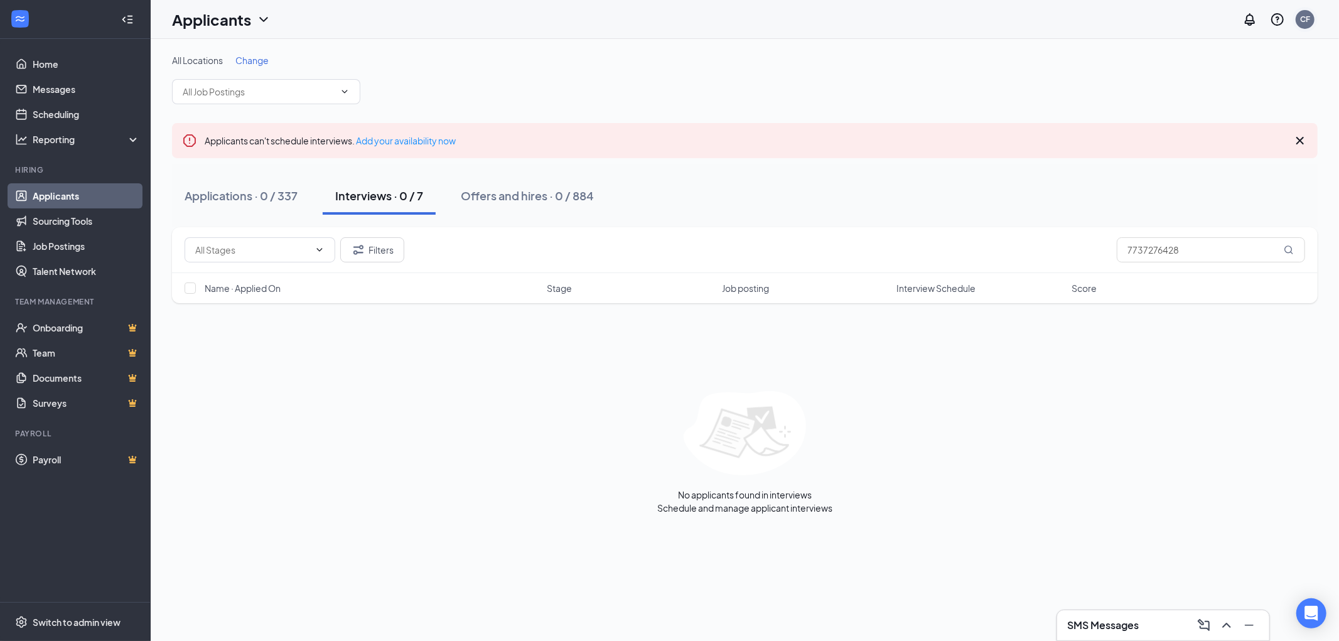
click at [1305, 22] on div "CF" at bounding box center [1305, 19] width 10 height 11
click at [1214, 126] on link "Switch account" at bounding box center [1205, 120] width 63 height 11
drag, startPoint x: 1199, startPoint y: 245, endPoint x: 1019, endPoint y: 252, distance: 179.7
click at [1019, 252] on div "Filters 7737276428" at bounding box center [745, 249] width 1120 height 25
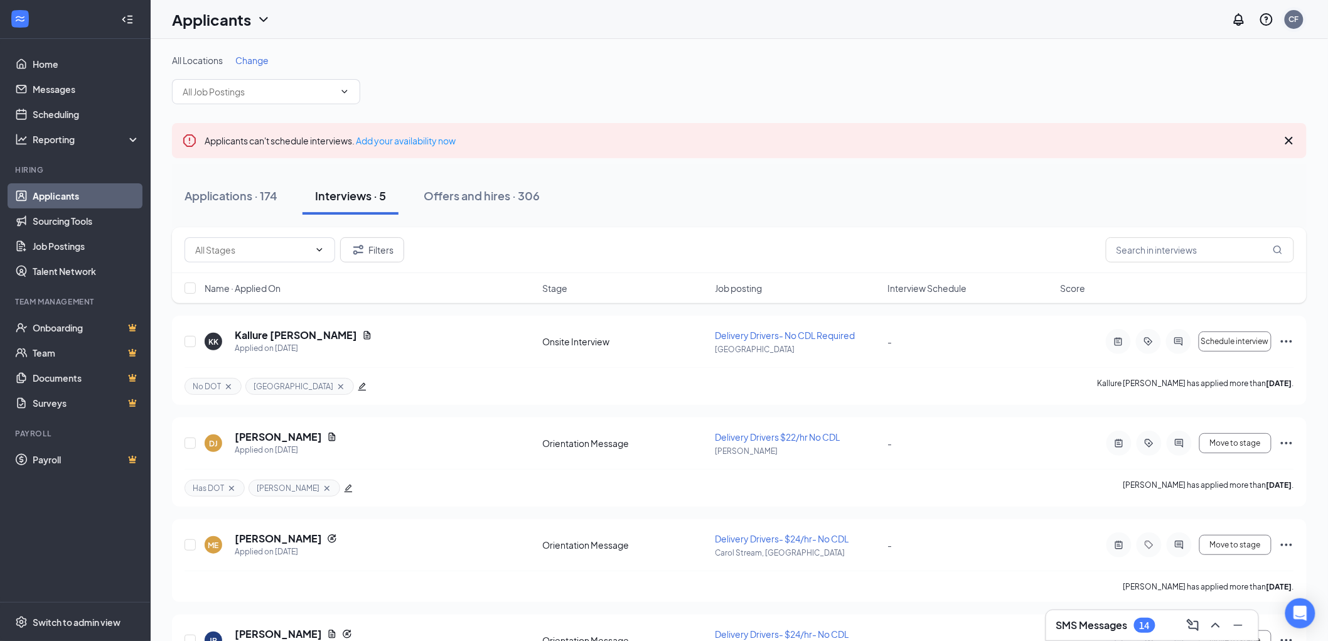
click at [1295, 16] on div "CF" at bounding box center [1294, 19] width 10 height 11
click at [1191, 158] on link "Switch account" at bounding box center [1195, 161] width 63 height 11
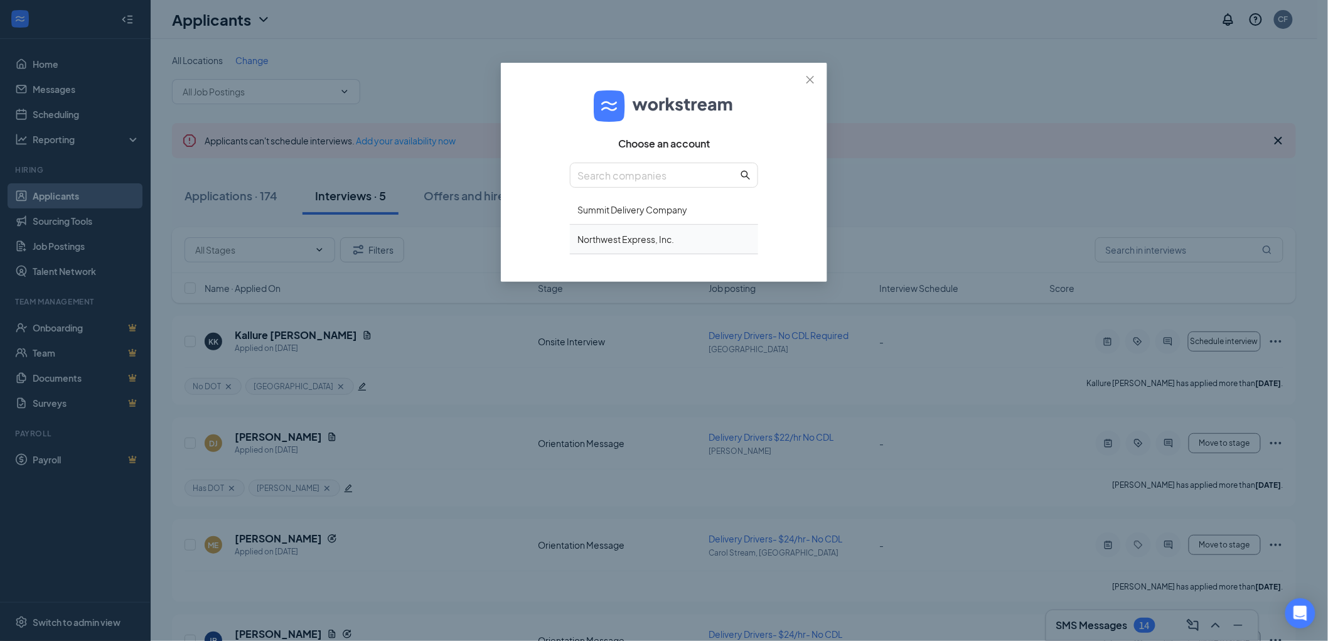
click at [637, 233] on div "Northwest Express, Inc." at bounding box center [664, 239] width 188 height 29
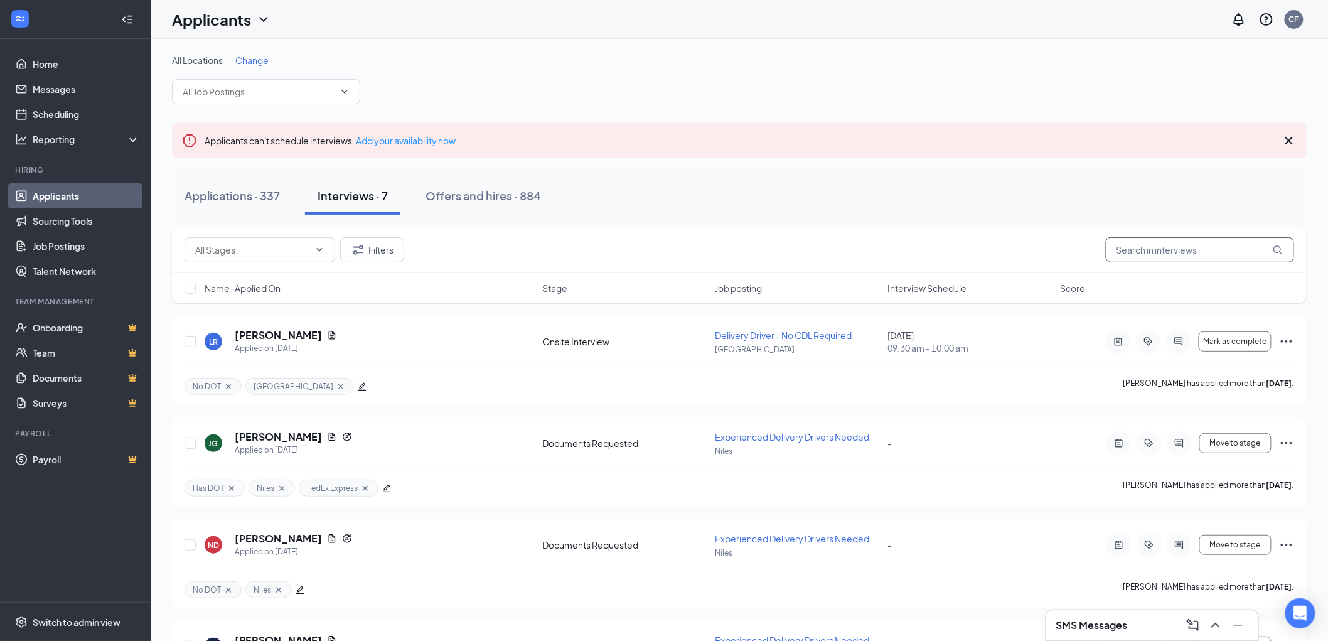
click at [1161, 252] on input "text" at bounding box center [1200, 249] width 188 height 25
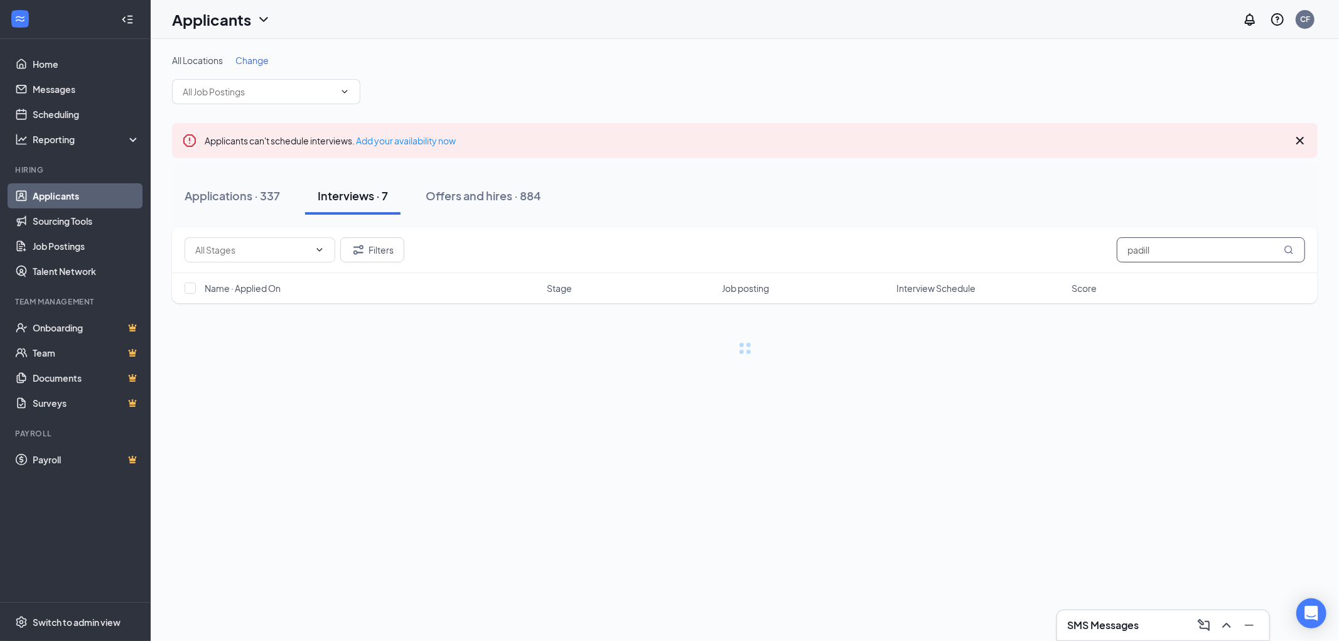
type input "[PERSON_NAME]"
click at [240, 193] on div "Applications · 1 / 337" at bounding box center [239, 196] width 109 height 16
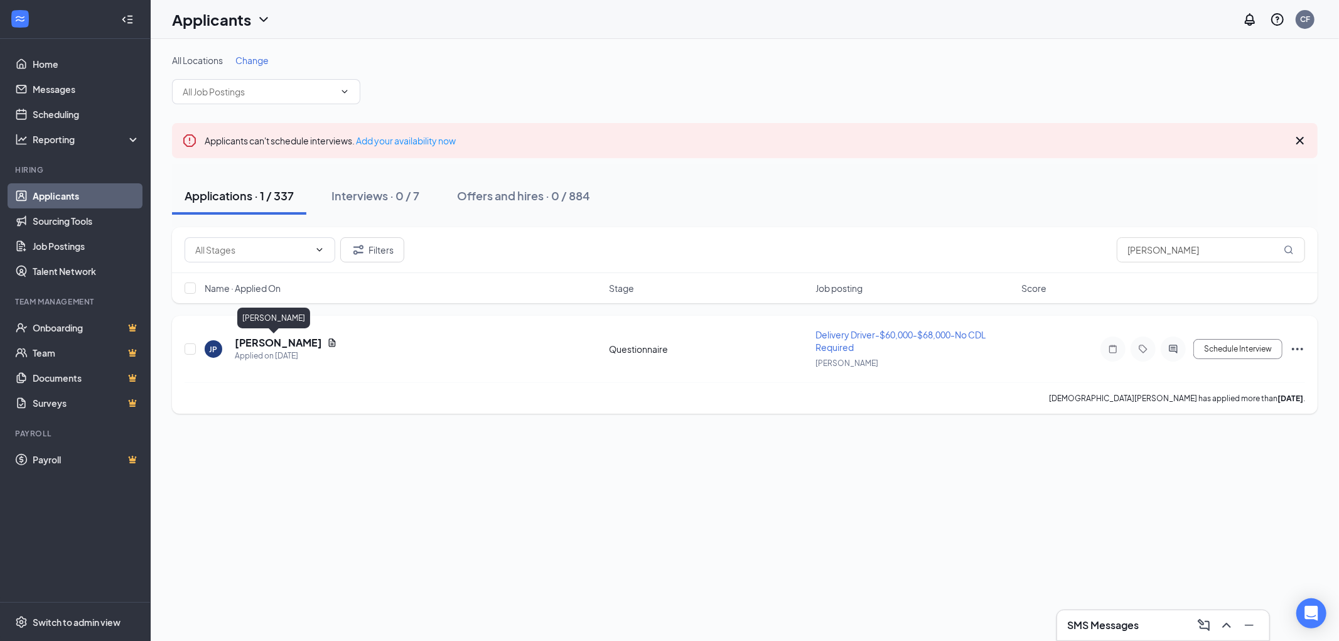
click at [259, 342] on h5 "[PERSON_NAME]" at bounding box center [278, 343] width 87 height 14
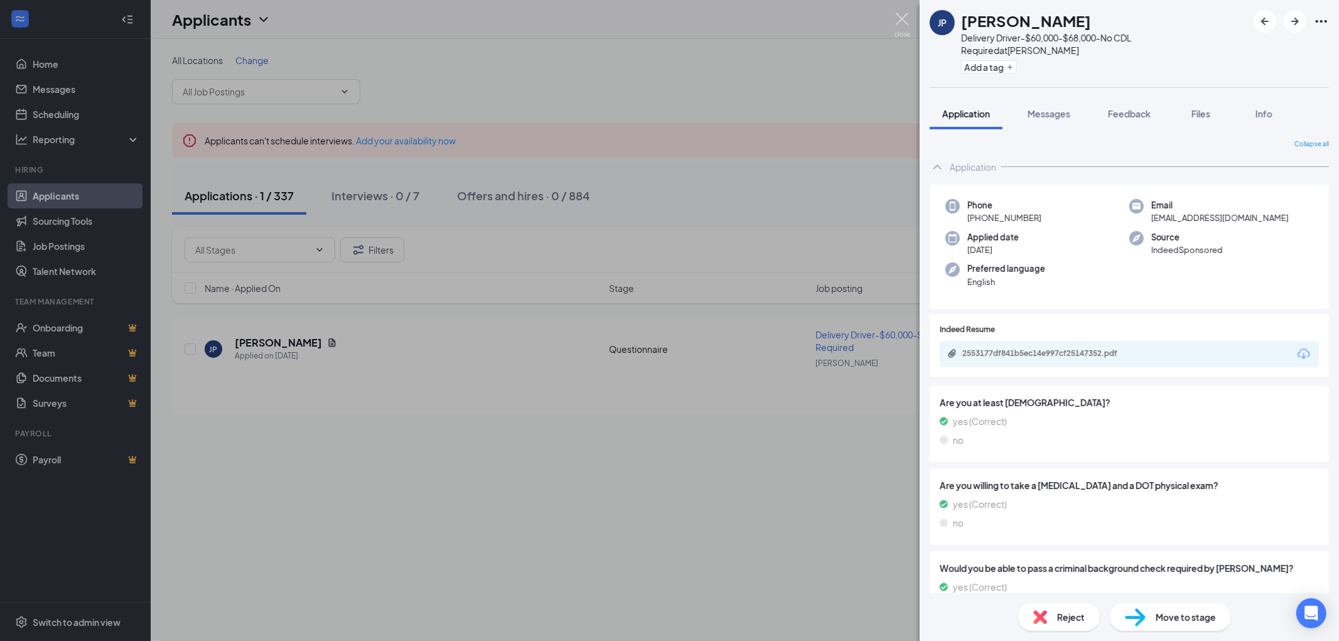
click at [900, 16] on img at bounding box center [902, 25] width 16 height 24
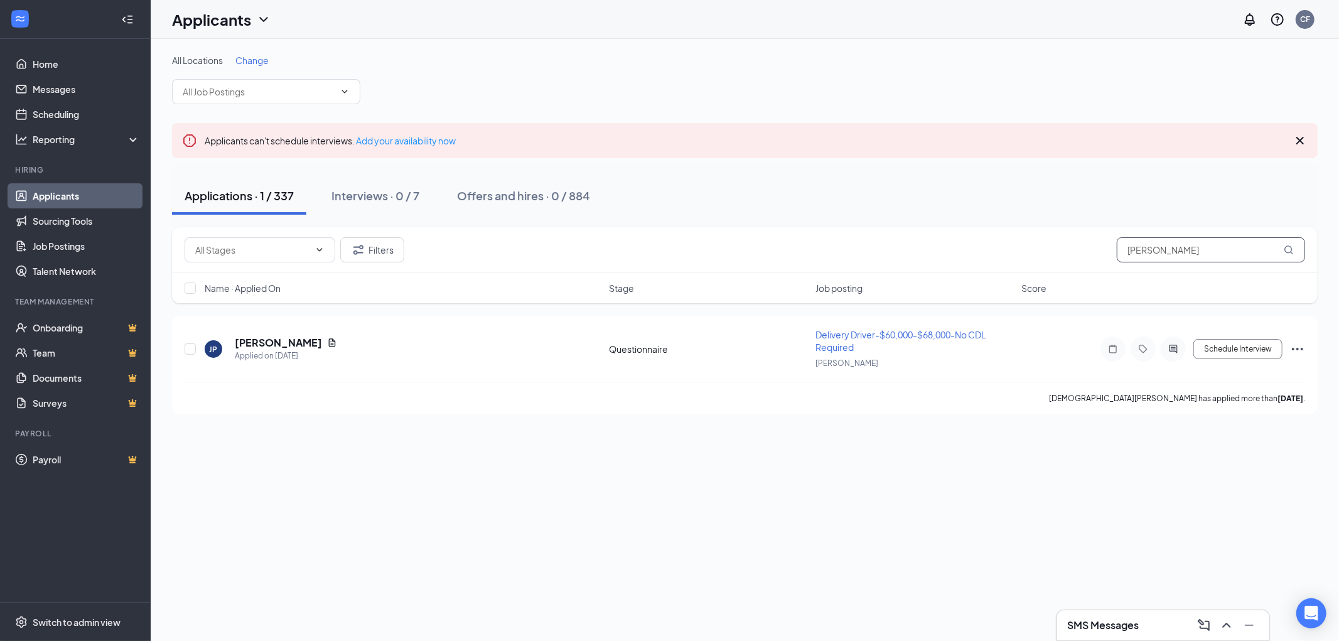
click at [1122, 247] on input "[PERSON_NAME]" at bounding box center [1211, 249] width 188 height 25
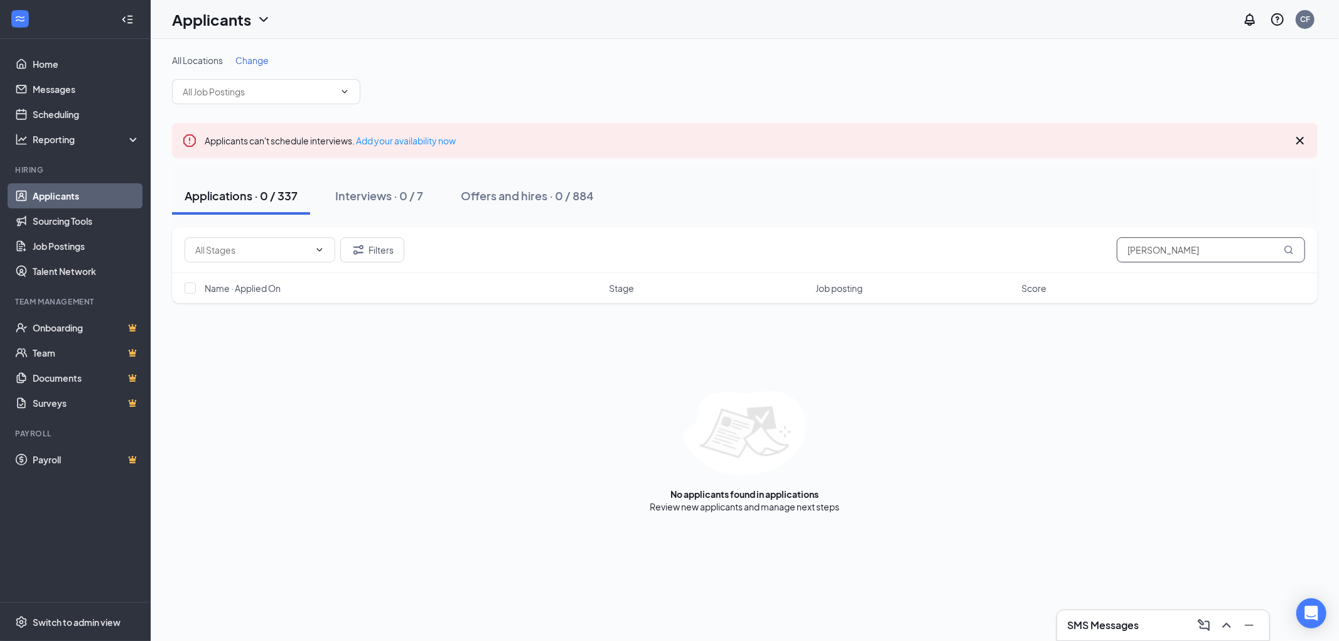
type input "[PERSON_NAME]"
drag, startPoint x: 1202, startPoint y: 253, endPoint x: 933, endPoint y: 259, distance: 268.7
click at [1033, 252] on div "Filters [PERSON_NAME]" at bounding box center [745, 249] width 1120 height 25
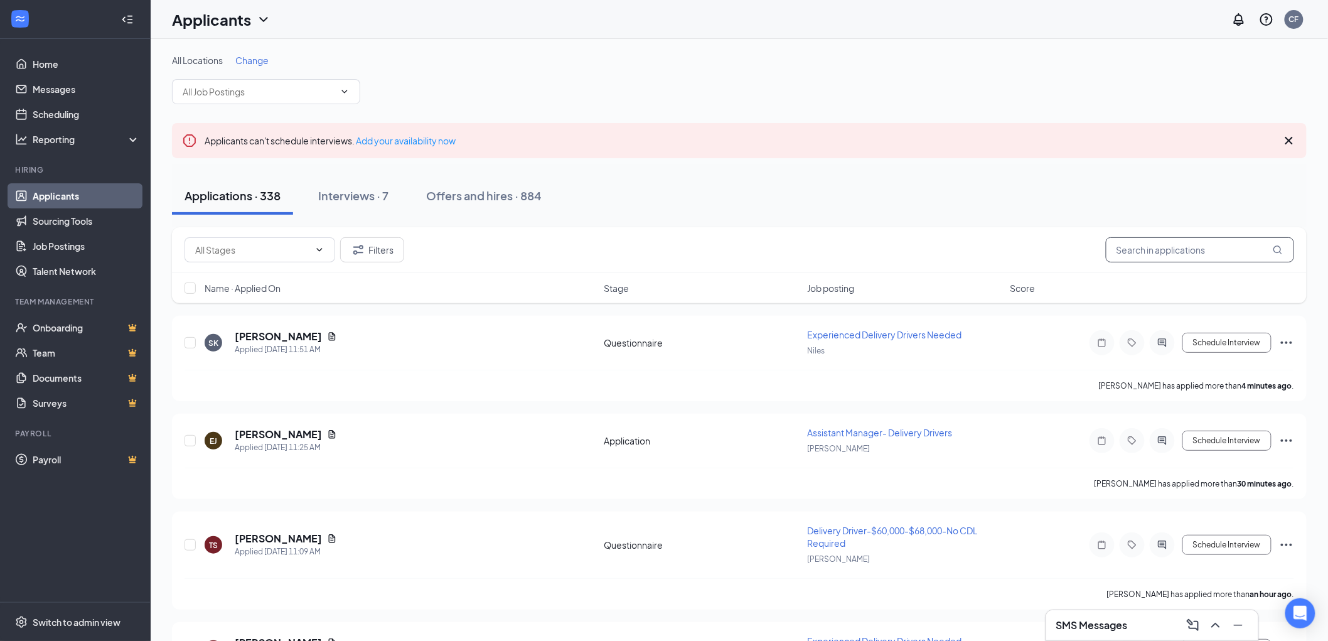
click at [1176, 255] on input "text" at bounding box center [1200, 249] width 188 height 25
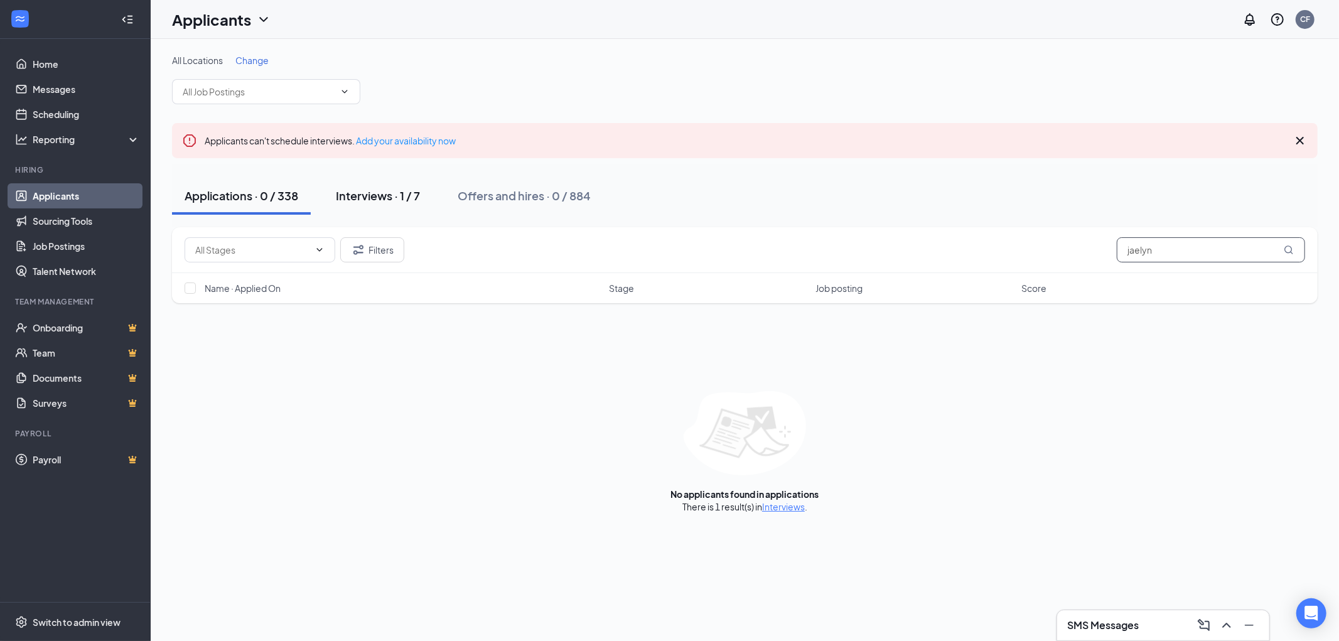
type input "jaelyn"
click at [356, 195] on div "Interviews · 1 / 7" at bounding box center [378, 196] width 84 height 16
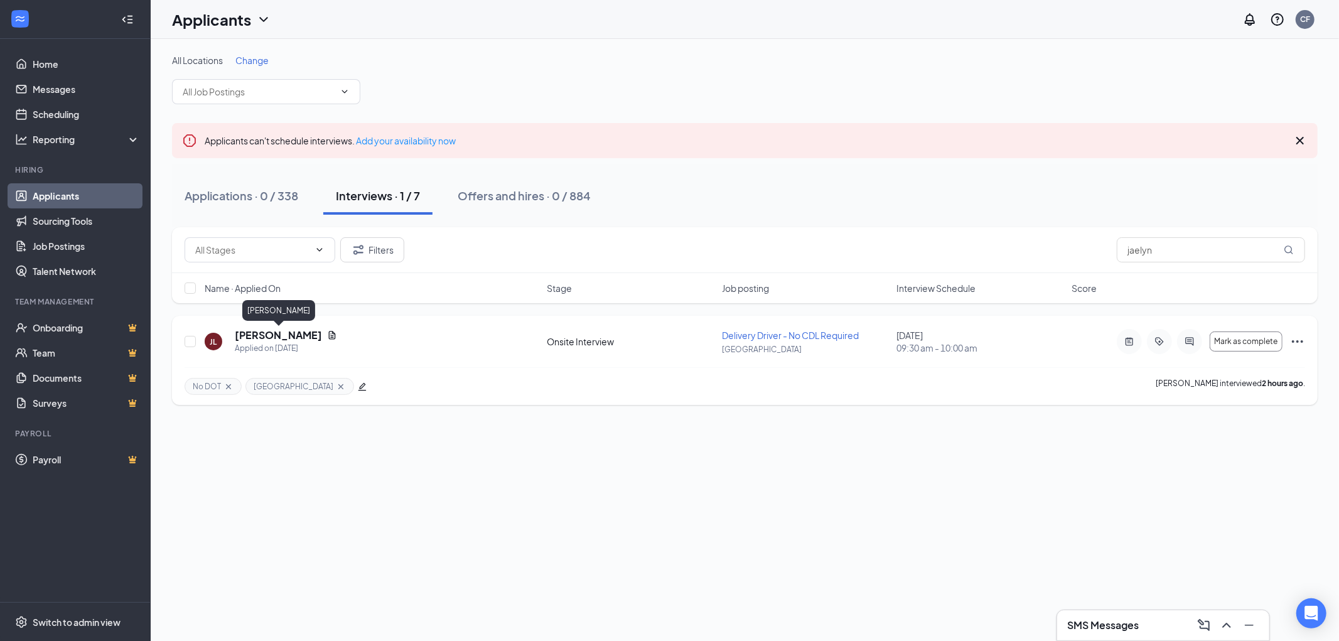
click at [310, 333] on h5 "[PERSON_NAME]" at bounding box center [278, 335] width 87 height 14
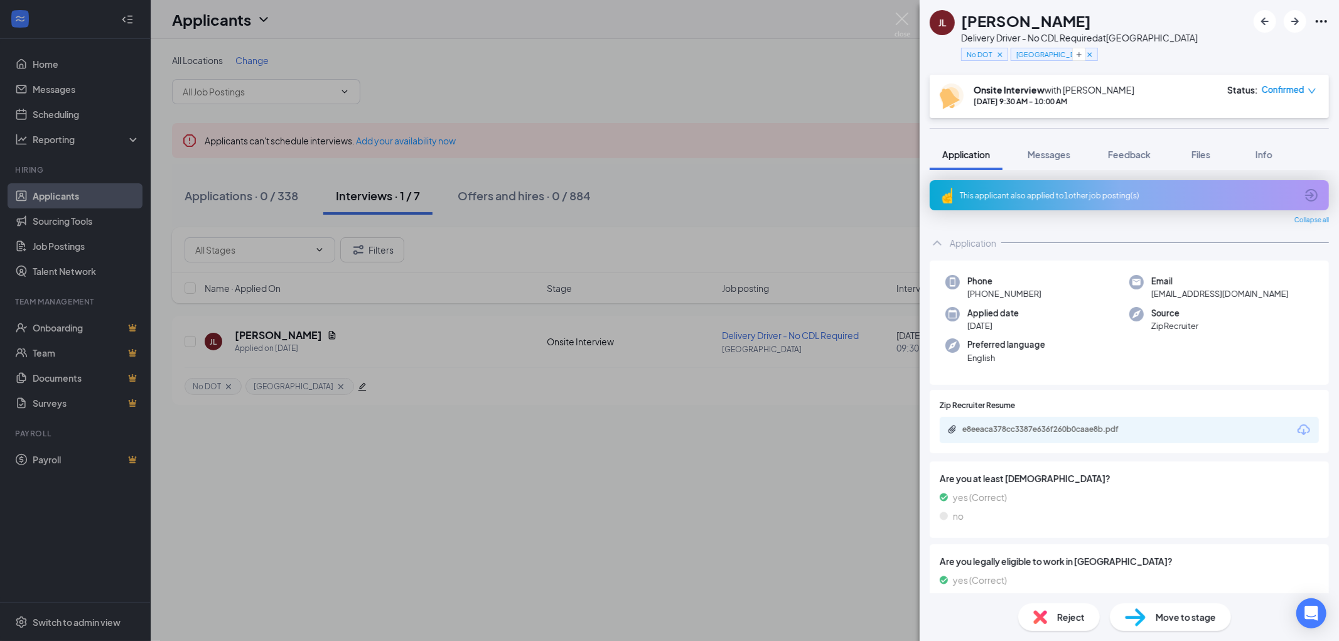
drag, startPoint x: 1118, startPoint y: 20, endPoint x: 969, endPoint y: 21, distance: 148.8
click at [969, 21] on div "[PERSON_NAME]" at bounding box center [1079, 20] width 237 height 21
click at [1054, 307] on div "Applied date [DATE]" at bounding box center [1037, 320] width 184 height 26
drag, startPoint x: 1055, startPoint y: 287, endPoint x: 979, endPoint y: 297, distance: 76.5
click at [979, 297] on div "Phone [PHONE_NUMBER]" at bounding box center [1037, 288] width 184 height 26
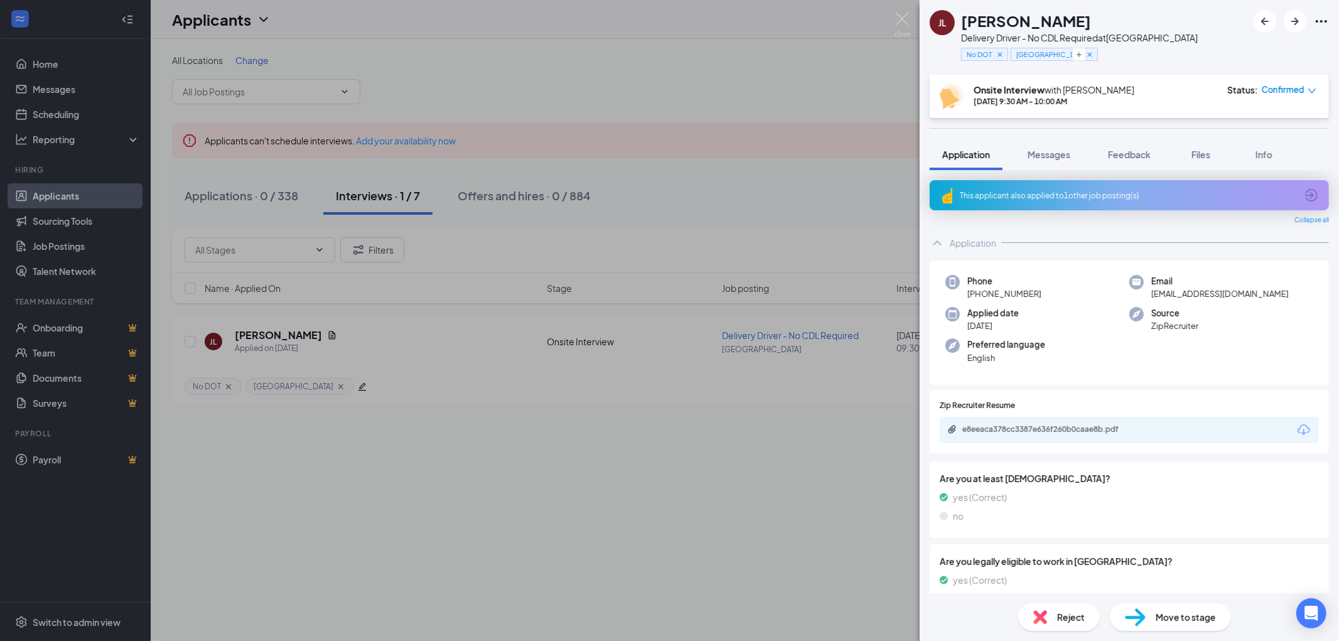
copy span "[PHONE_NUMBER]"
click at [1138, 608] on img at bounding box center [1135, 617] width 21 height 18
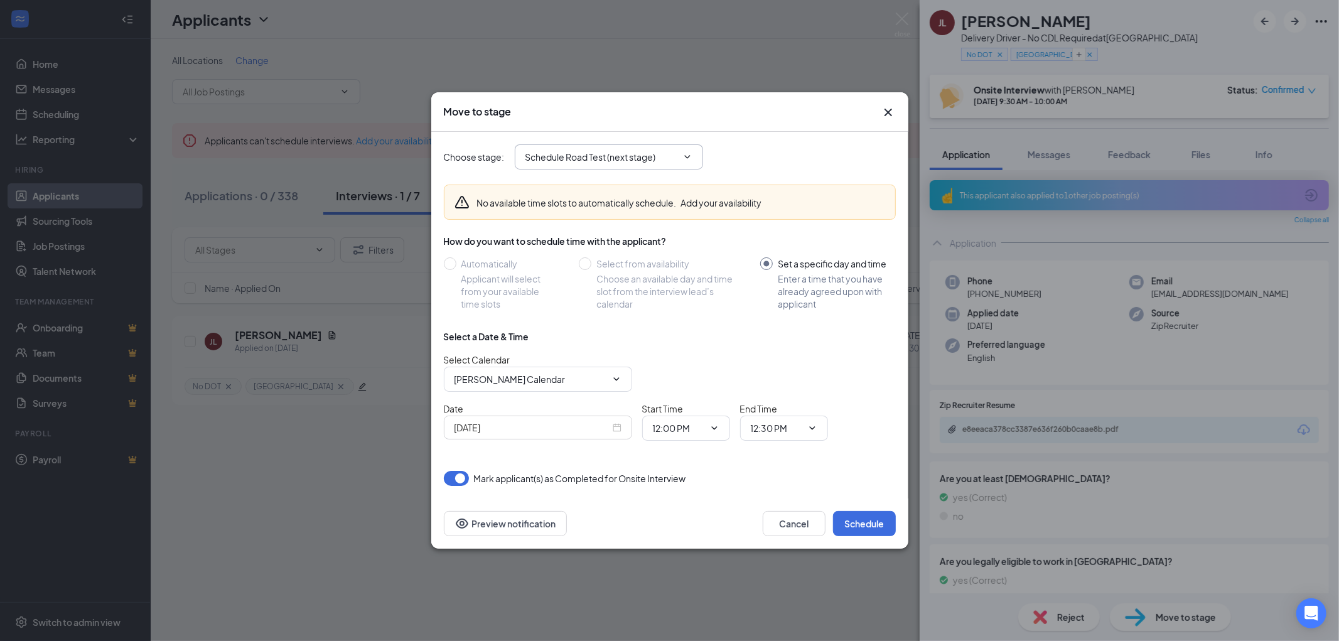
click at [674, 156] on input "Schedule Road Test (next stage)" at bounding box center [601, 157] width 152 height 14
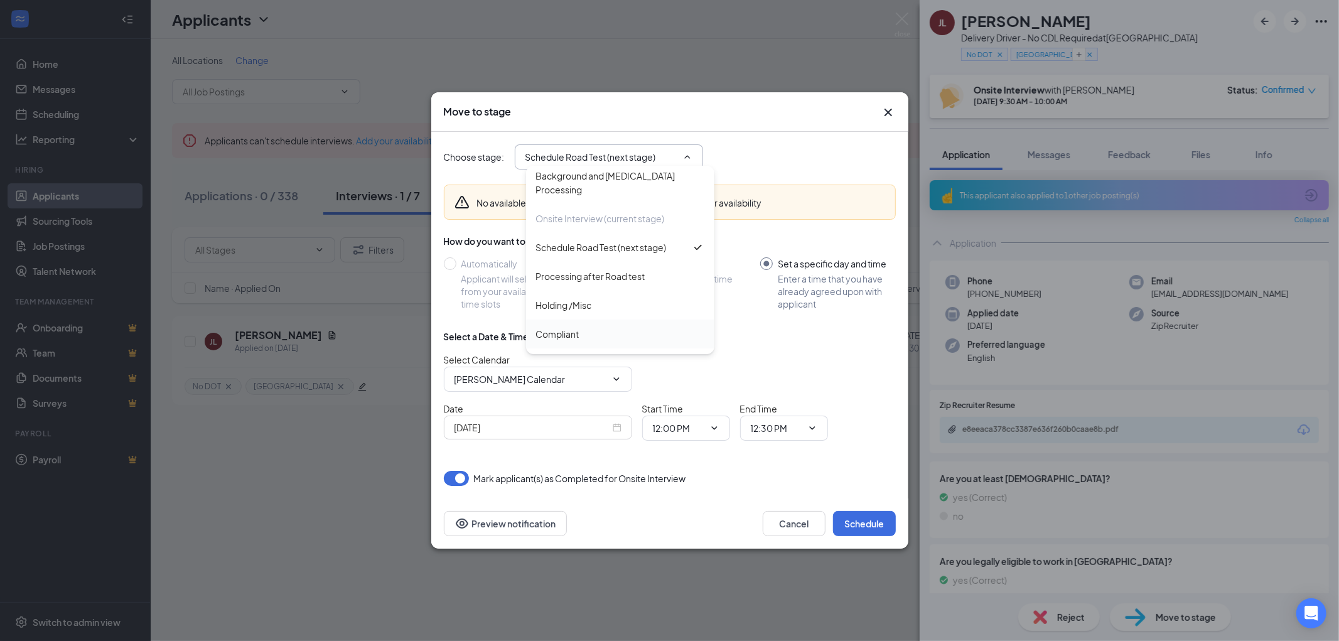
scroll to position [209, 0]
click at [559, 327] on div "Offer Letter" at bounding box center [561, 331] width 50 height 14
type input "Offer Letter"
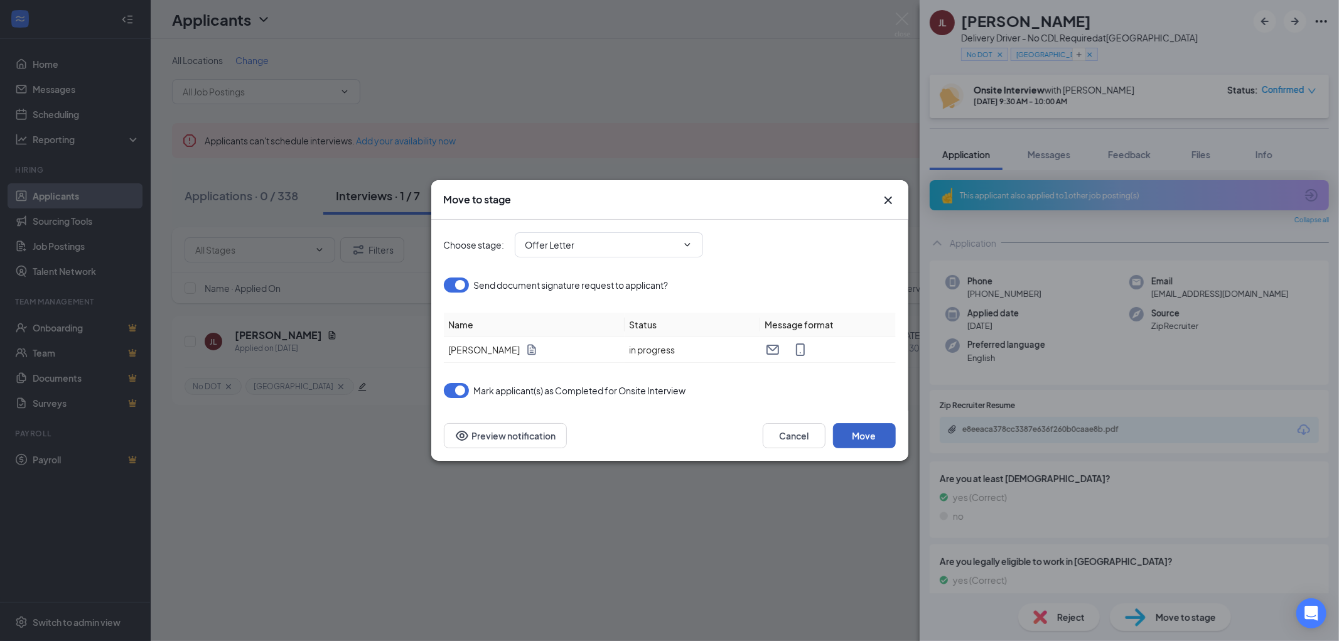
click at [870, 438] on button "Move" at bounding box center [864, 435] width 63 height 25
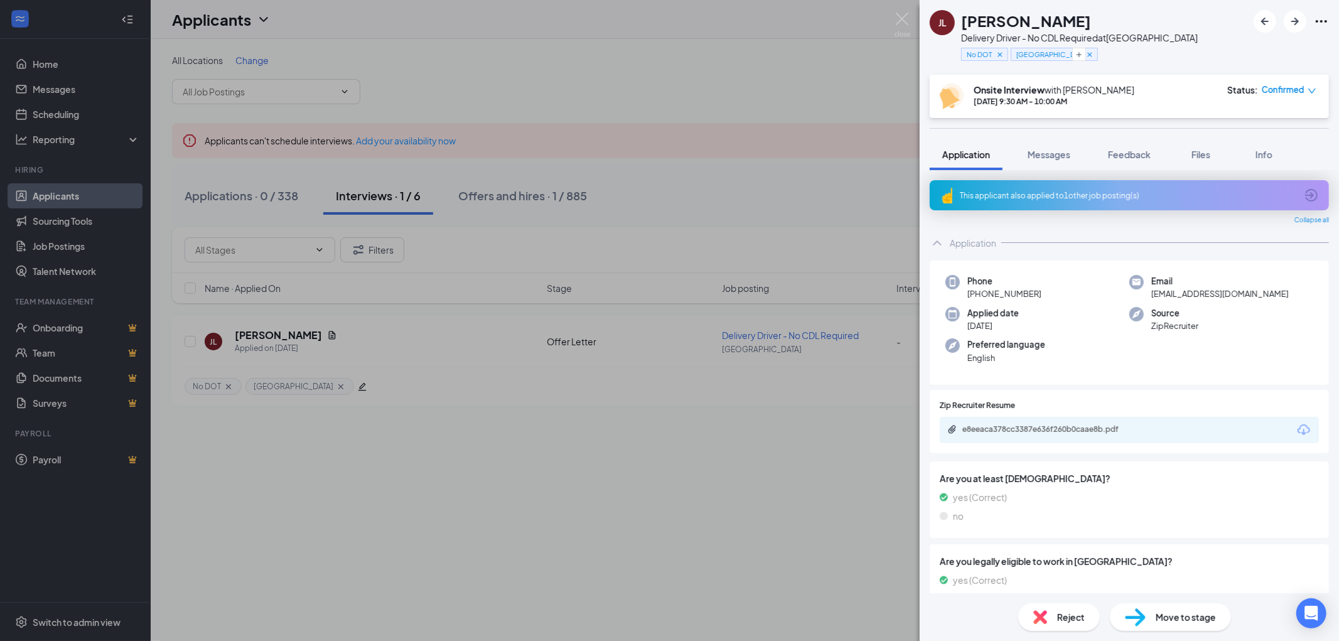
drag, startPoint x: 1118, startPoint y: 24, endPoint x: 963, endPoint y: 26, distance: 154.4
click at [963, 26] on div "[PERSON_NAME]" at bounding box center [1079, 20] width 237 height 21
copy h1 "[PERSON_NAME]"
drag, startPoint x: 1039, startPoint y: 289, endPoint x: 977, endPoint y: 296, distance: 61.9
click at [977, 296] on div "Phone [PHONE_NUMBER]" at bounding box center [1037, 288] width 184 height 26
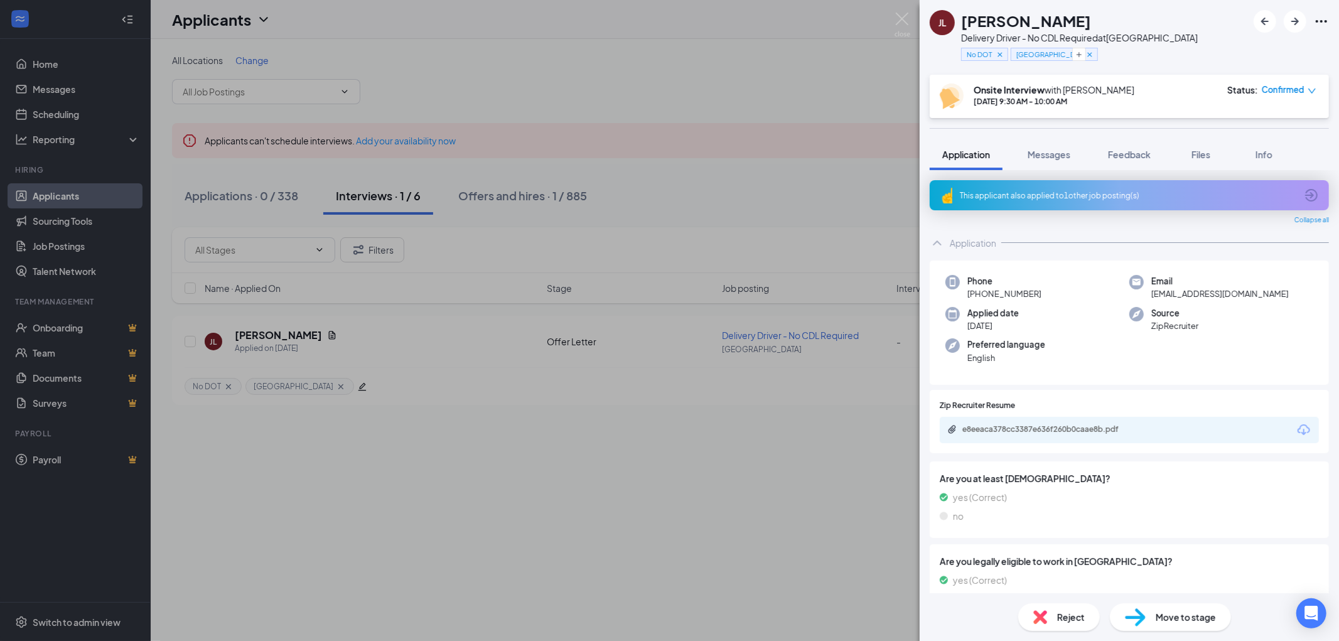
copy span "(872) 335-1373"
drag, startPoint x: 1227, startPoint y: 291, endPoint x: 1145, endPoint y: 298, distance: 81.9
click at [1145, 298] on div "Email jaelynnaisa@gmail.com" at bounding box center [1221, 288] width 184 height 26
copy span "jaelynnaisa@gmail.com"
drag, startPoint x: 1108, startPoint y: 19, endPoint x: 1012, endPoint y: 20, distance: 96.0
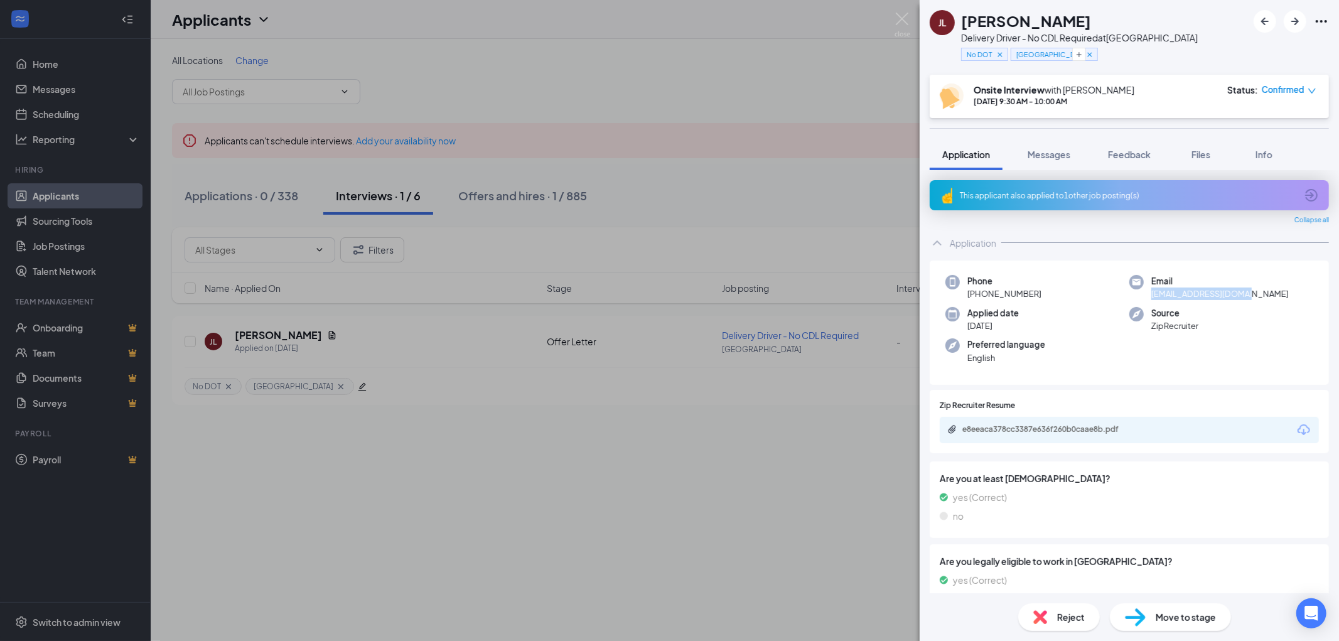
click at [1012, 20] on div "Jaelyn Lesnikowska" at bounding box center [1079, 20] width 237 height 21
copy h1 "Lesnikowska"
drag, startPoint x: 1128, startPoint y: 147, endPoint x: 1152, endPoint y: 158, distance: 26.7
click at [1128, 147] on button "Feedback" at bounding box center [1129, 154] width 68 height 31
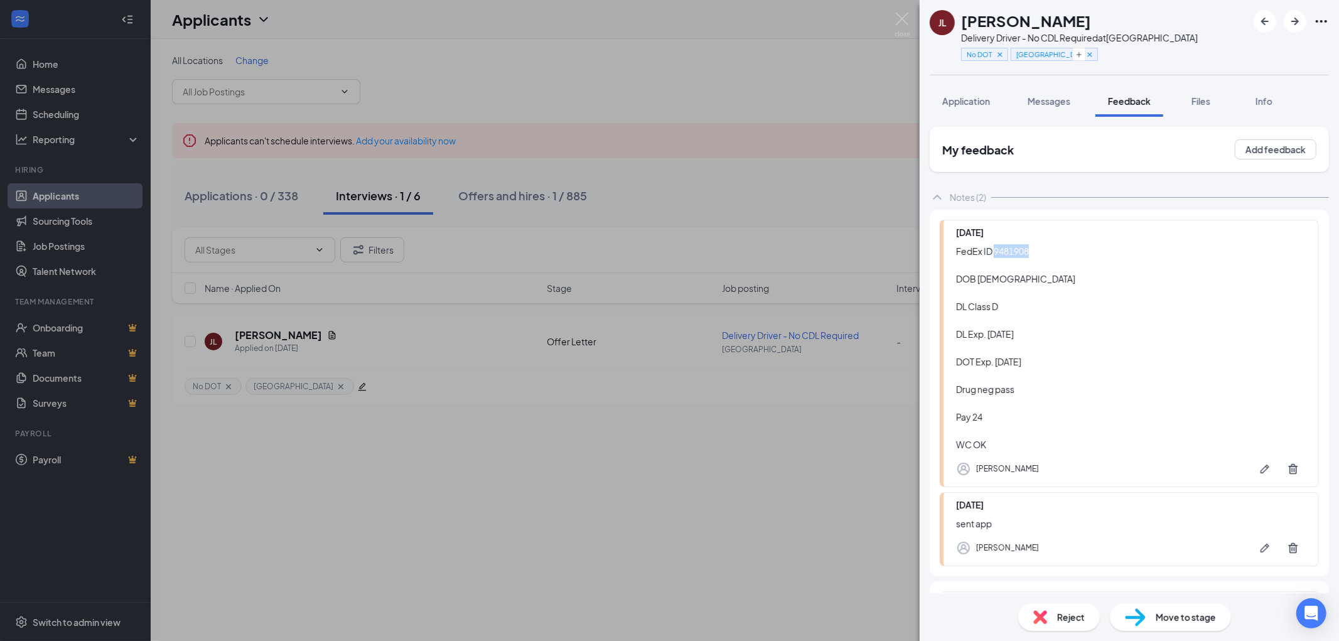
drag, startPoint x: 1041, startPoint y: 249, endPoint x: 994, endPoint y: 252, distance: 46.6
click at [994, 252] on div "FedEx ID 9481908 DOB 10/08/2001 DL Class D DL Exp. 10/08/2008 DOT Exp. 09/12/20…" at bounding box center [1131, 347] width 350 height 207
copy div "9481908"
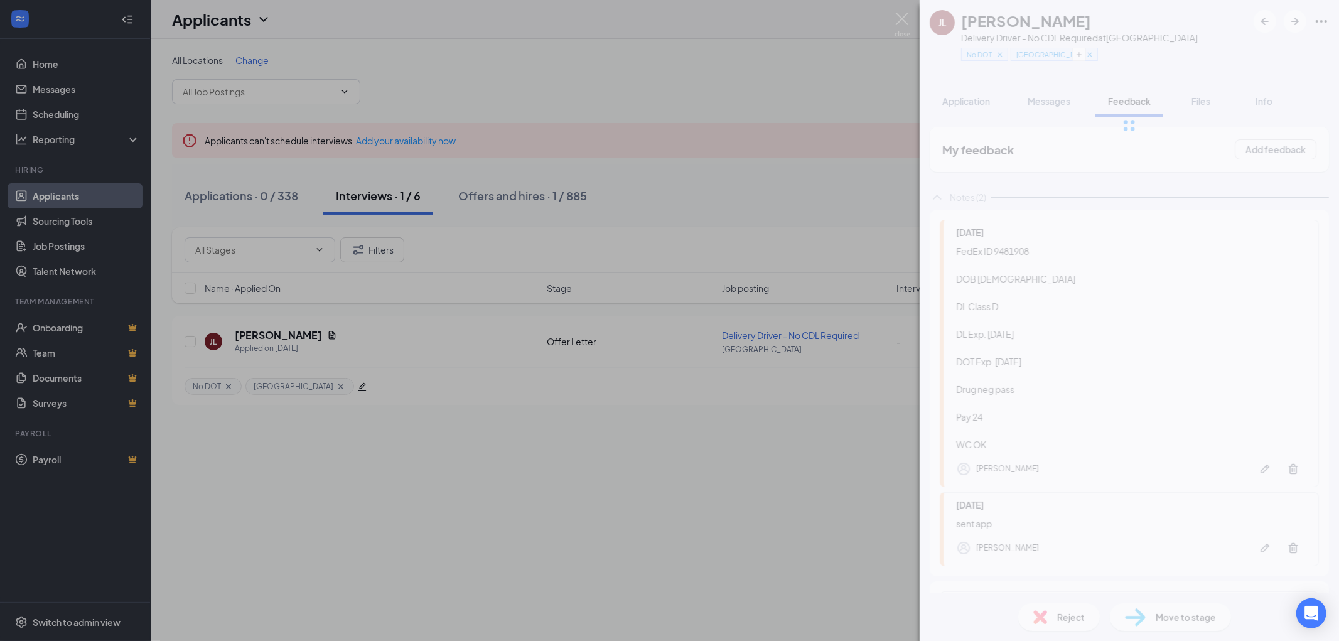
drag, startPoint x: 1030, startPoint y: 330, endPoint x: 993, endPoint y: 330, distance: 37.0
click at [993, 330] on div "FedEx ID 9481908 DOB 10/08/2001 DL Class D DL Exp. 10/08/2008 DOT Exp. 09/12/20…" at bounding box center [1131, 347] width 350 height 207
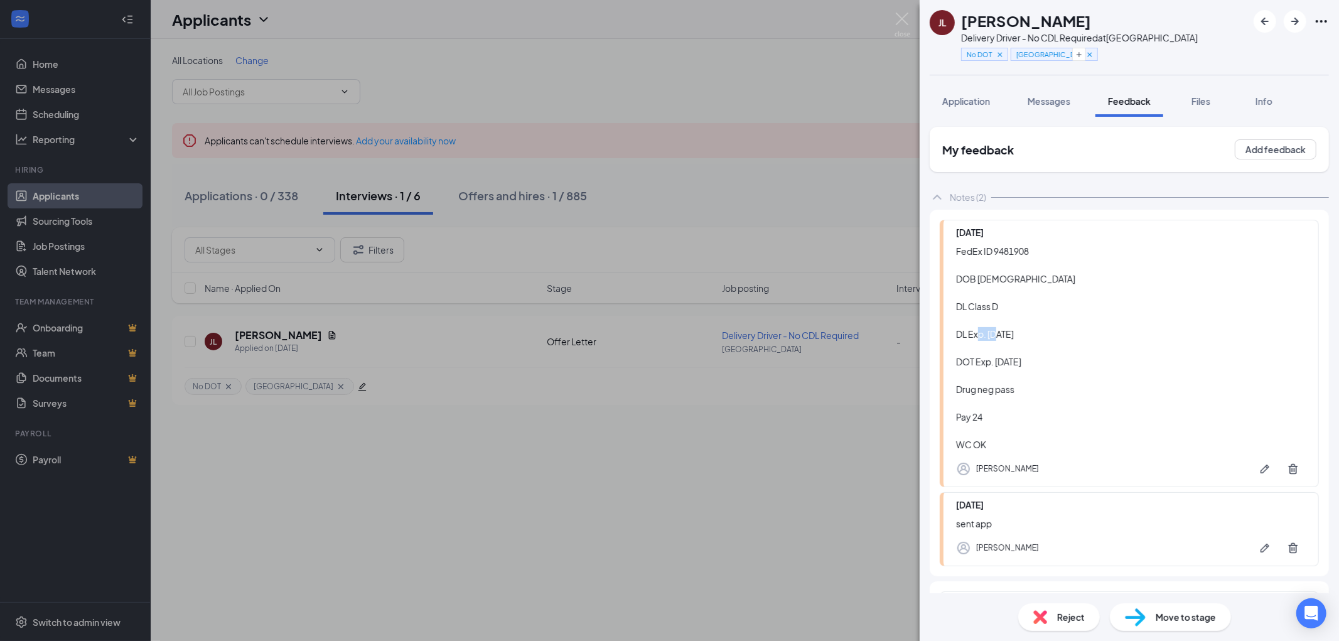
click at [1043, 330] on div "FedEx ID 9481908 DOB 10/08/2001 DL Class D DL Exp. 10/08/2008 DOT Exp. 09/12/20…" at bounding box center [1131, 347] width 350 height 207
drag, startPoint x: 1024, startPoint y: 330, endPoint x: 988, endPoint y: 333, distance: 35.9
click at [988, 333] on div "FedEx ID 9481908 DOB 10/08/2001 DL Class D DL Exp. 10/08/2008 DOT Exp. 09/12/20…" at bounding box center [1131, 347] width 350 height 207
copy div "10/08/2008"
drag, startPoint x: 1049, startPoint y: 358, endPoint x: 1002, endPoint y: 358, distance: 47.1
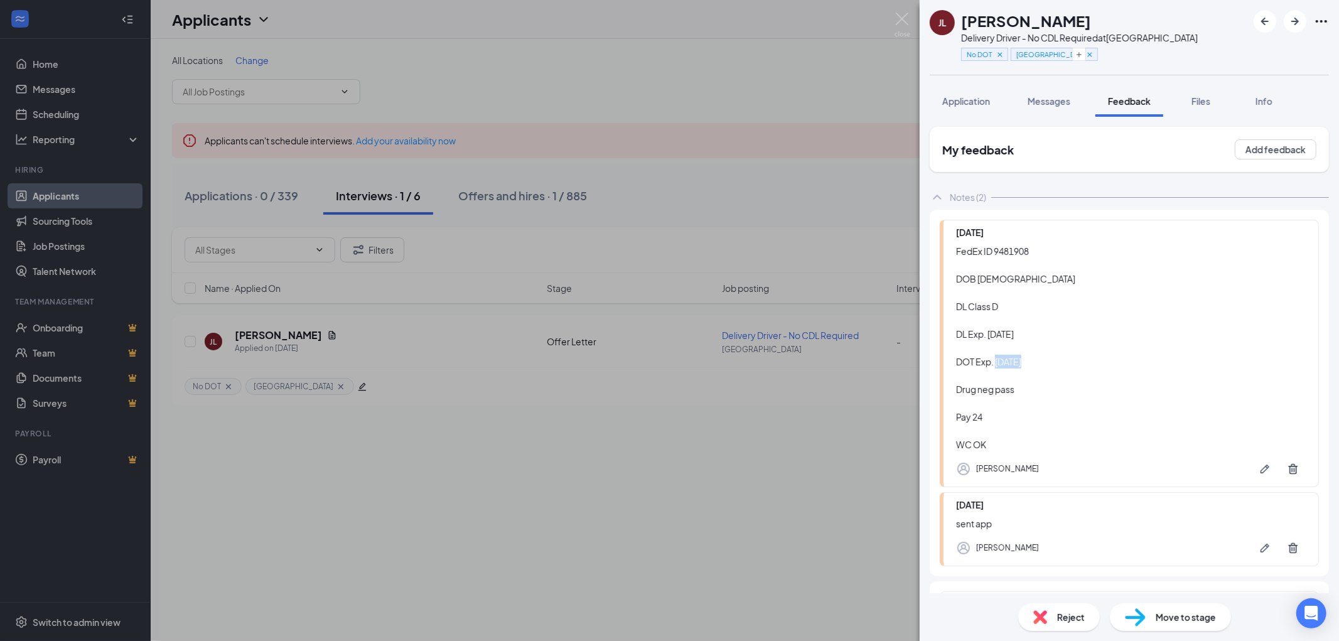
click at [1002, 358] on div "FedEx ID 9481908 DOB 10/08/2001 DL Class D DL Exp. 10/08/2008 DOT Exp. 09/12/20…" at bounding box center [1131, 347] width 350 height 207
click at [1081, 358] on div "FedEx ID 9481908 DOB 10/08/2001 DL Class D DL Exp. 10/08/2008 DOT Exp. 09/12/20…" at bounding box center [1131, 347] width 350 height 207
drag, startPoint x: 1042, startPoint y: 359, endPoint x: 996, endPoint y: 364, distance: 46.7
click at [996, 364] on div "FedEx ID 9481908 DOB 10/08/2001 DL Class D DL Exp. 10/08/2008 DOT Exp. 09/12/20…" at bounding box center [1131, 347] width 350 height 207
copy div "09/12/2027"
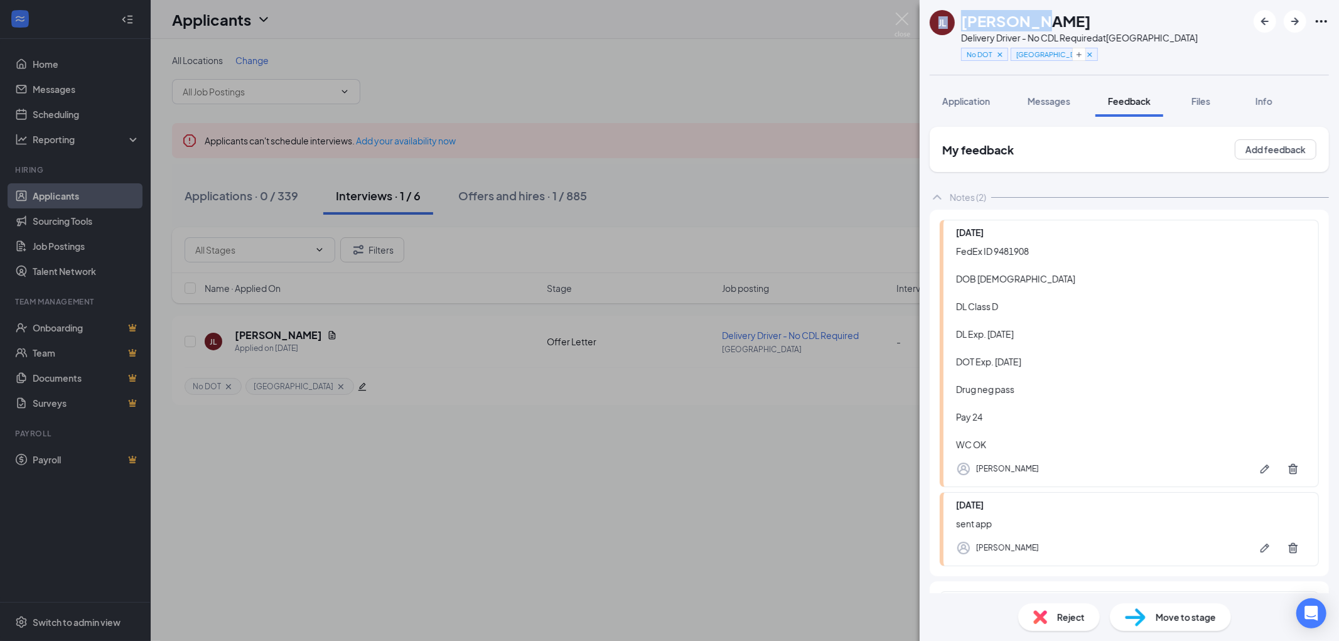
drag, startPoint x: 1107, startPoint y: 23, endPoint x: 1026, endPoint y: 21, distance: 81.0
click at [1026, 21] on div "Jaelyn Lesnikowska" at bounding box center [1079, 20] width 237 height 21
click at [1125, 19] on div "Jaelyn Lesnikowska" at bounding box center [1079, 20] width 237 height 21
drag, startPoint x: 1111, startPoint y: 17, endPoint x: 1013, endPoint y: 21, distance: 98.0
click at [1013, 21] on div "Jaelyn Lesnikowska" at bounding box center [1079, 20] width 237 height 21
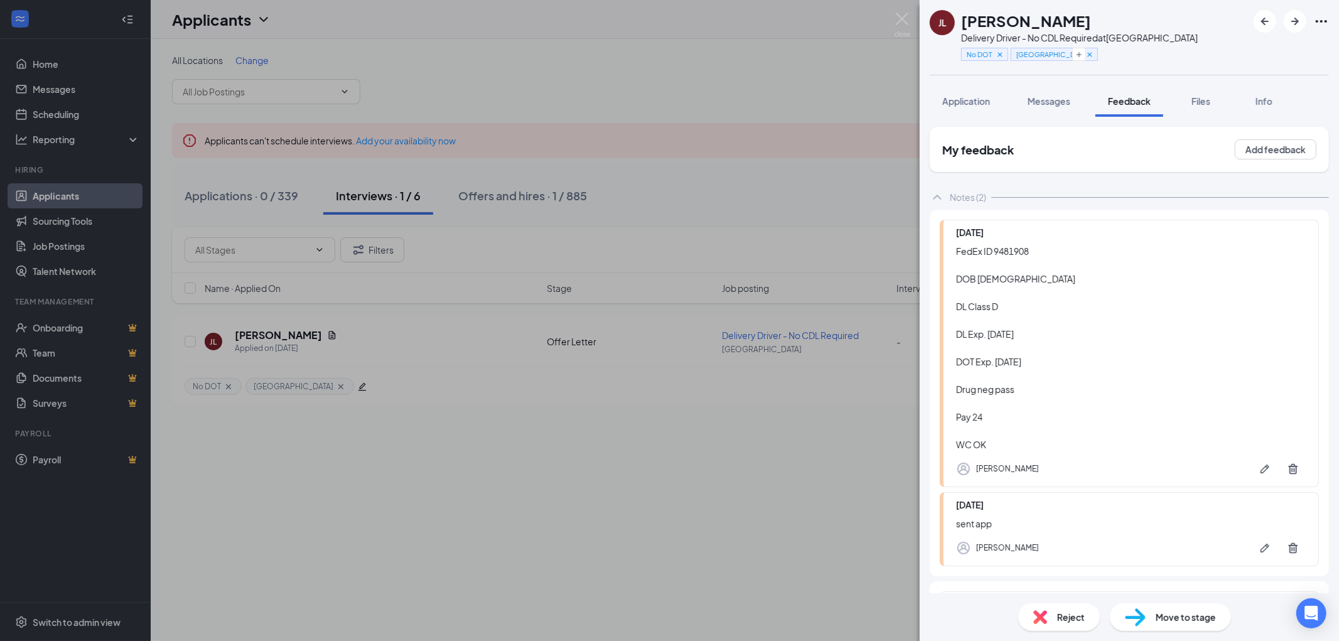
copy h1 "Lesnikowska"
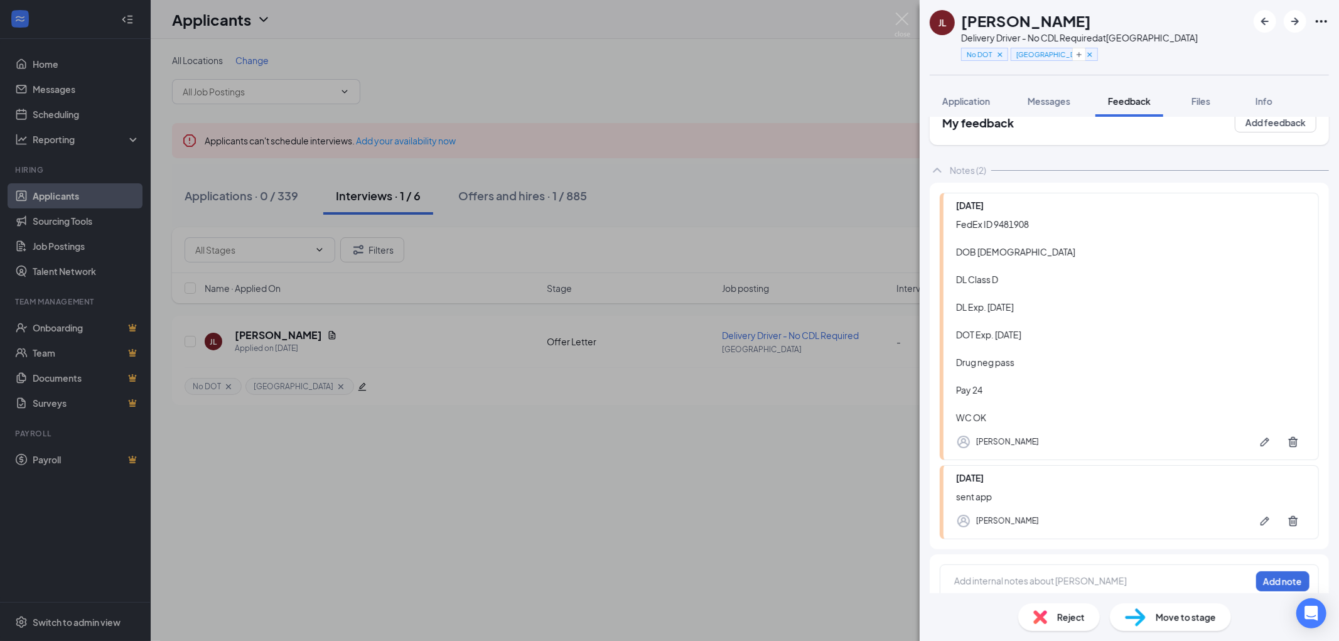
scroll to position [41, 0]
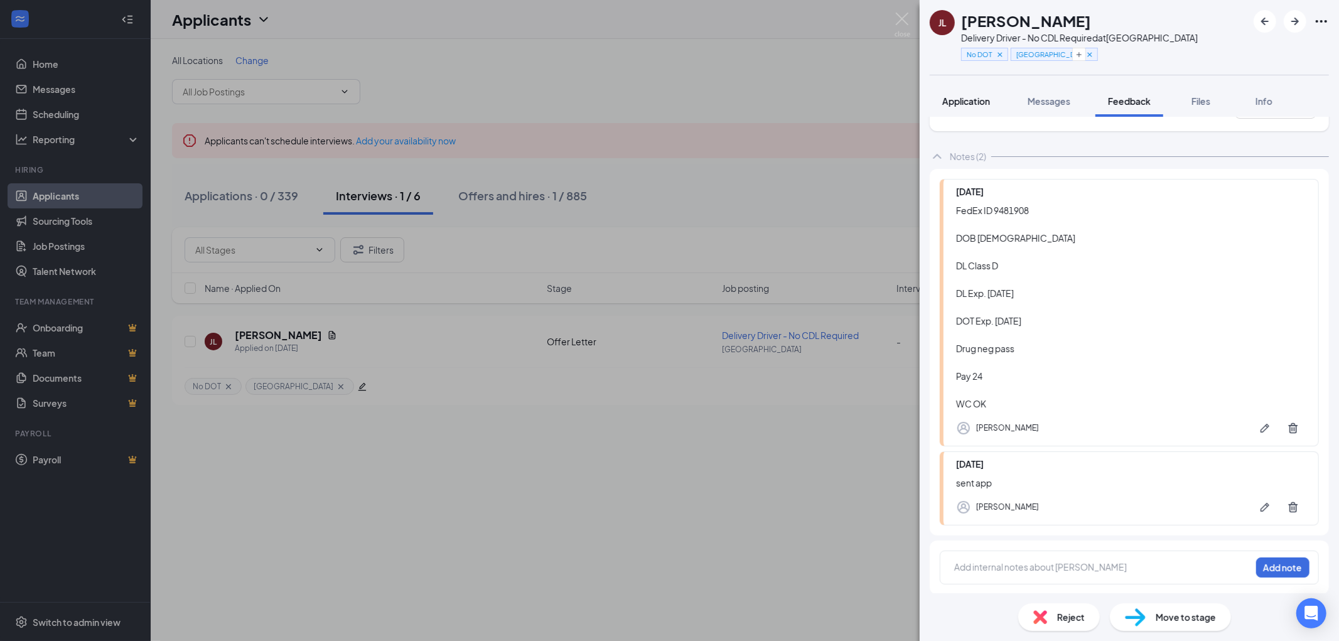
click at [964, 100] on span "Application" at bounding box center [966, 100] width 48 height 11
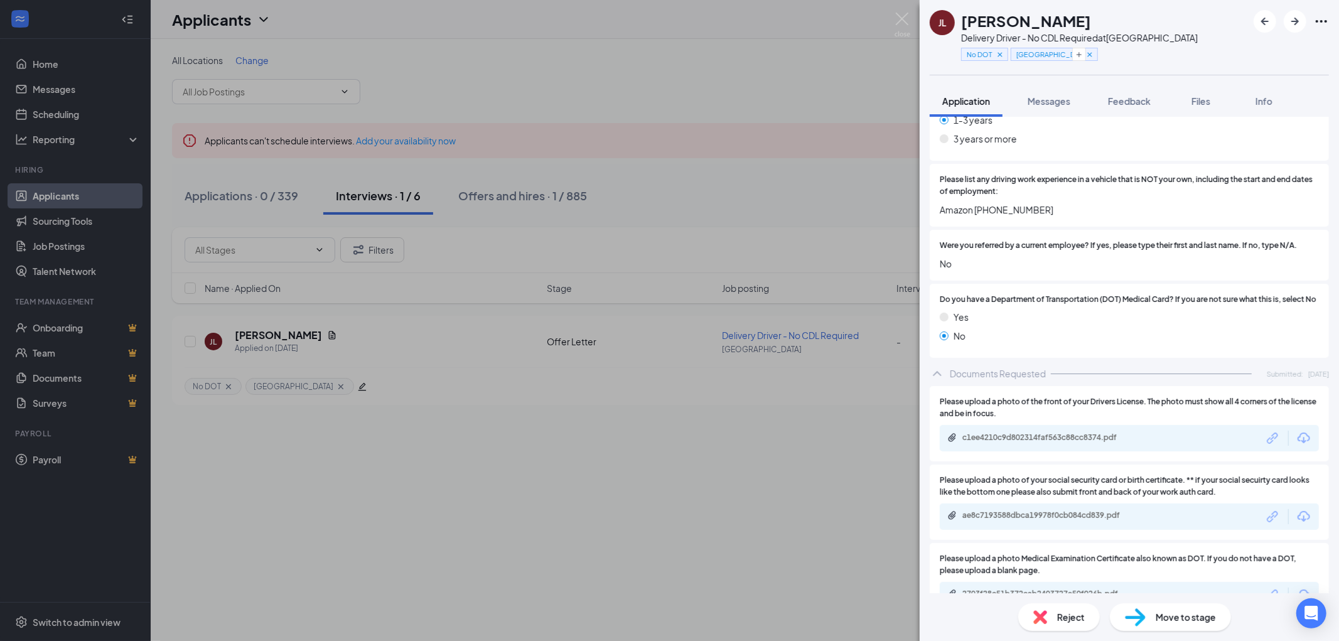
scroll to position [1245, 0]
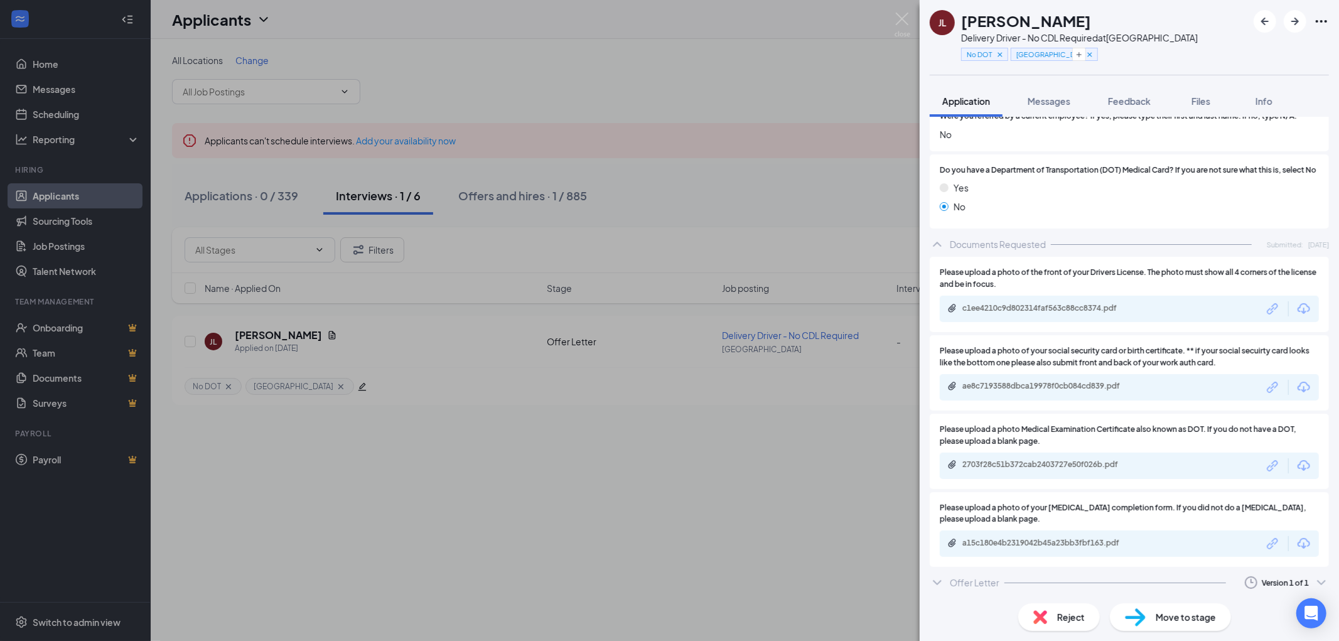
click at [977, 580] on div "Offer Letter" at bounding box center [975, 582] width 50 height 13
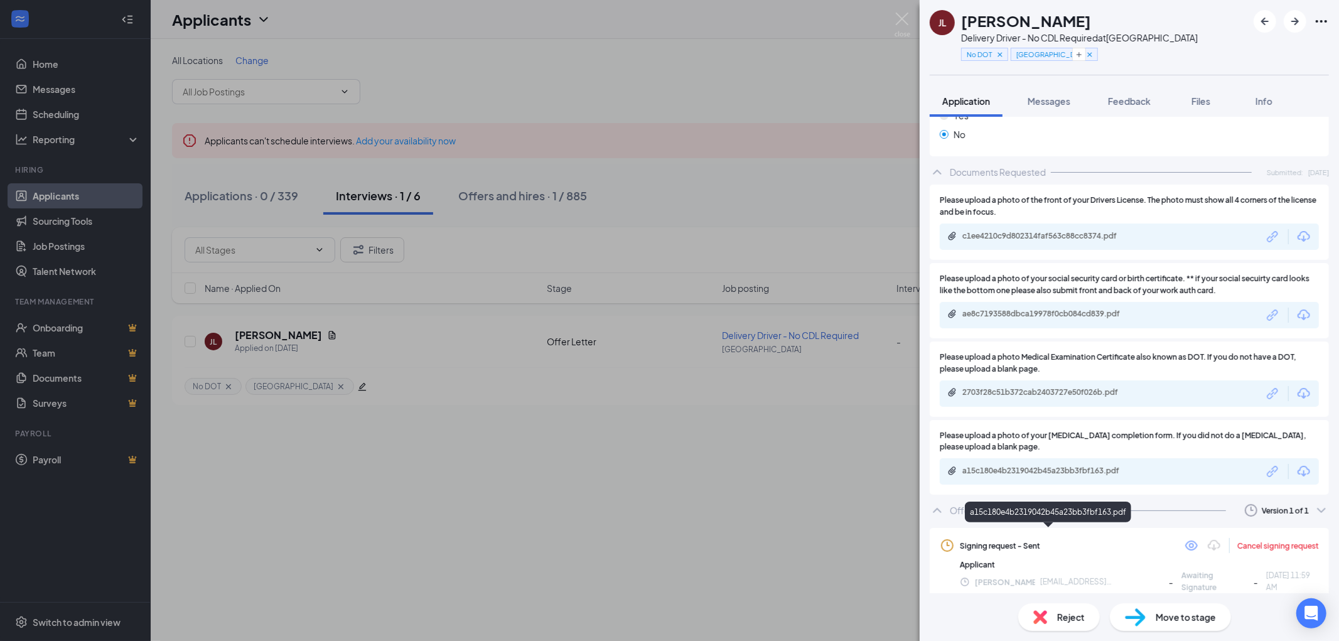
scroll to position [1349, 0]
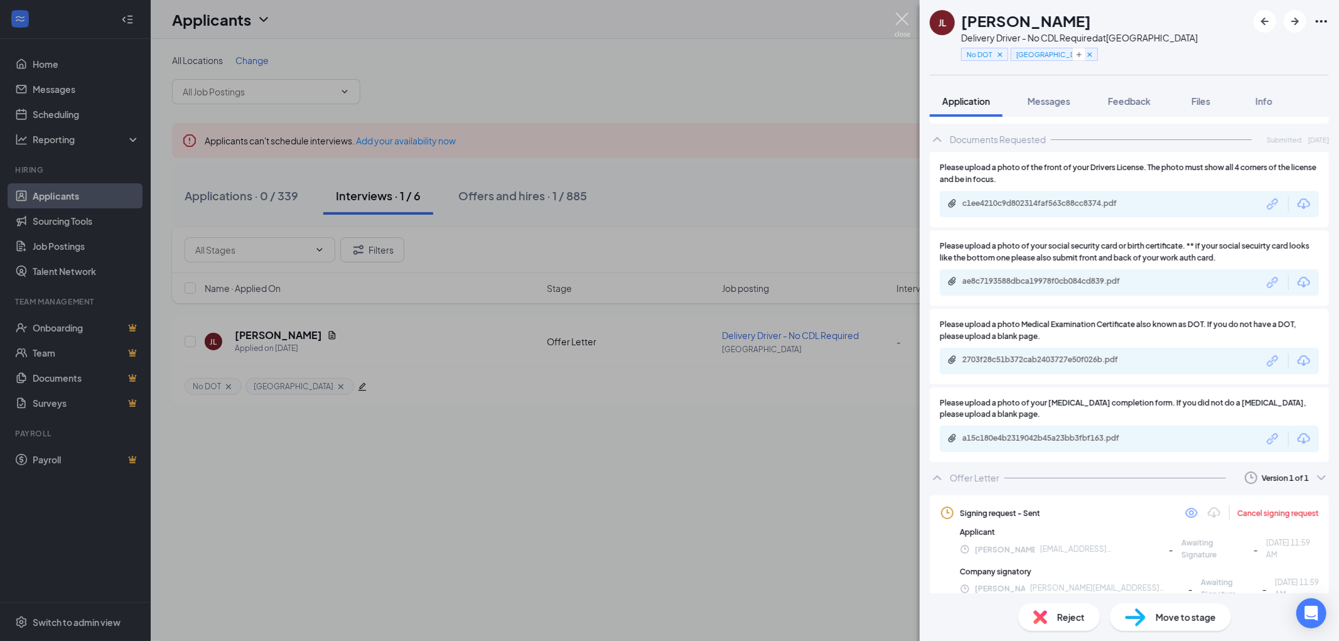
click at [903, 16] on img at bounding box center [902, 25] width 16 height 24
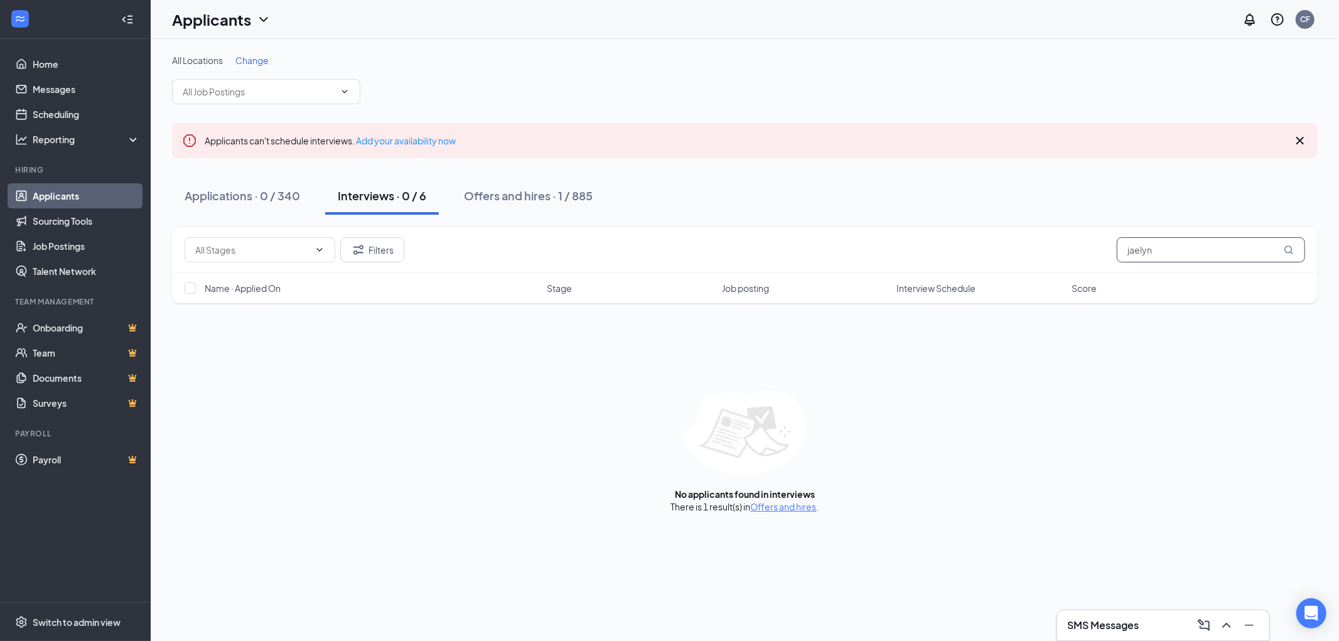
drag, startPoint x: 1153, startPoint y: 243, endPoint x: 1008, endPoint y: 253, distance: 145.3
click at [1053, 248] on div "Filters jaelyn" at bounding box center [745, 249] width 1120 height 25
type input "javier alonso"
click at [233, 193] on div "Applications · 1 / 340" at bounding box center [241, 196] width 112 height 16
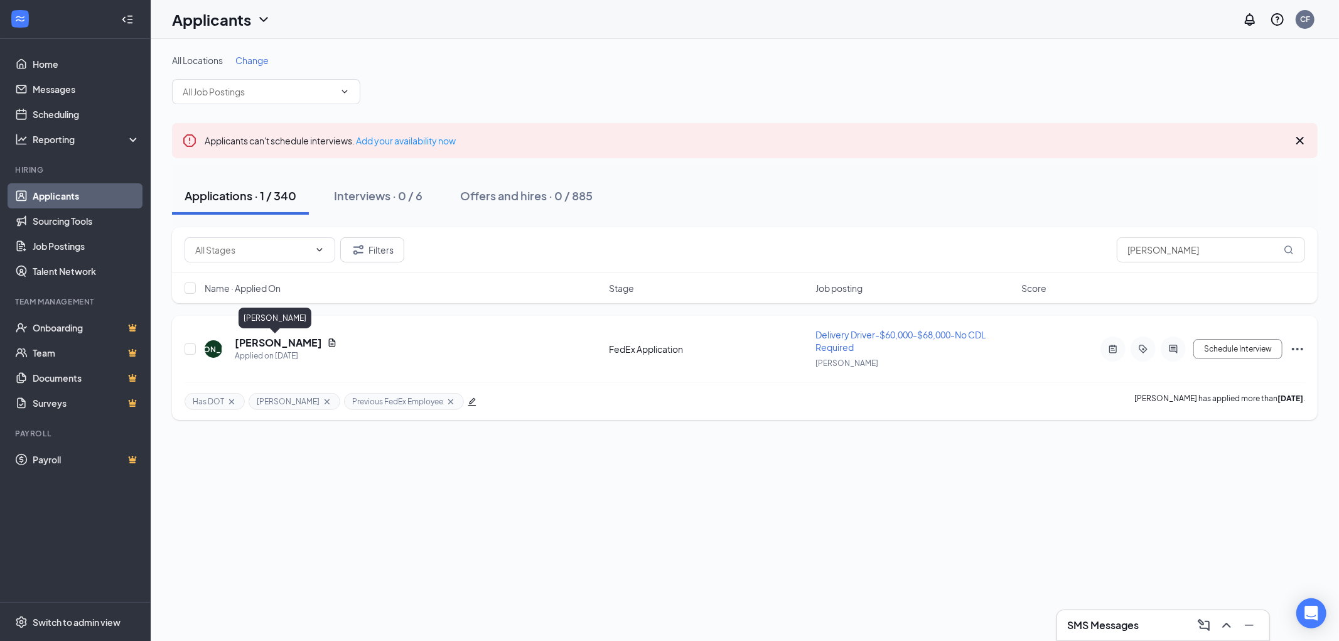
click at [277, 342] on h5 "Javier Alonso" at bounding box center [278, 343] width 87 height 14
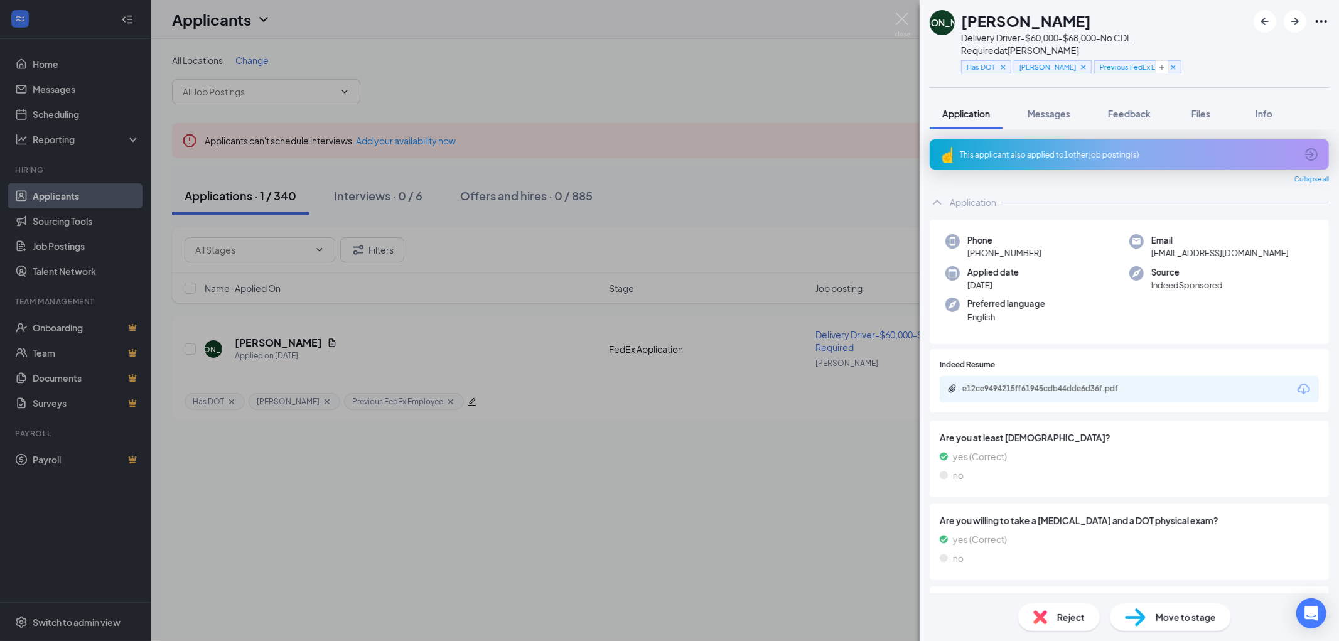
drag, startPoint x: 1044, startPoint y: 233, endPoint x: 975, endPoint y: 235, distance: 68.4
click at [975, 235] on div "Phone +1 (773) 892-2699" at bounding box center [1037, 247] width 184 height 26
copy span "(773) 892-2699"
drag, startPoint x: 1044, startPoint y: 17, endPoint x: 962, endPoint y: 17, distance: 82.8
click at [962, 17] on div "Javier Alonso" at bounding box center [1104, 20] width 286 height 21
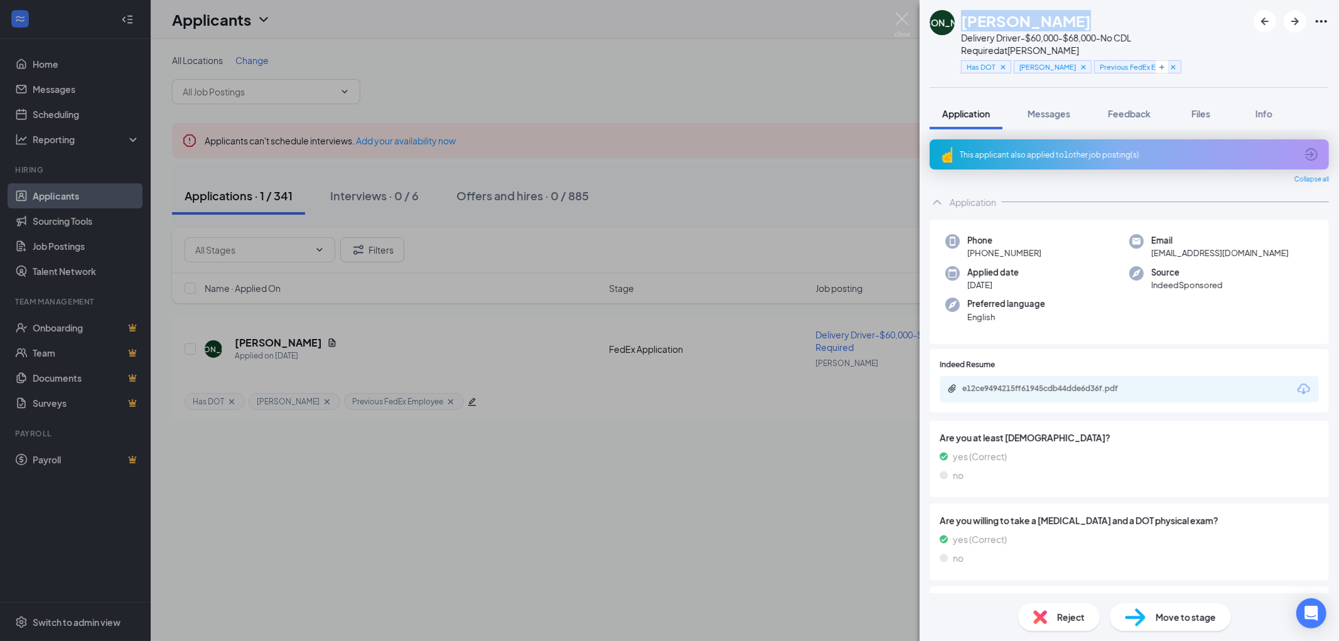
drag, startPoint x: 1045, startPoint y: 235, endPoint x: 980, endPoint y: 240, distance: 65.5
click at [980, 240] on div "Phone +1 (773) 892-2699" at bounding box center [1037, 247] width 184 height 26
click at [900, 16] on img at bounding box center [902, 25] width 16 height 24
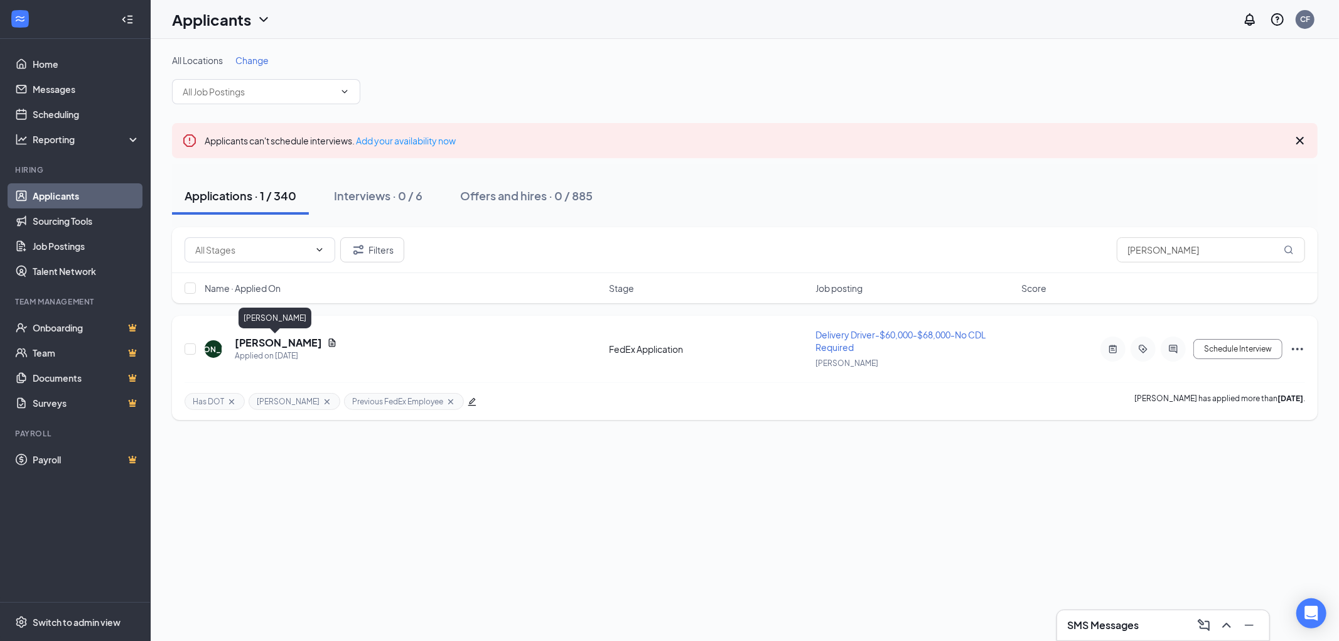
click at [249, 339] on h5 "Javier Alonso" at bounding box center [278, 343] width 87 height 14
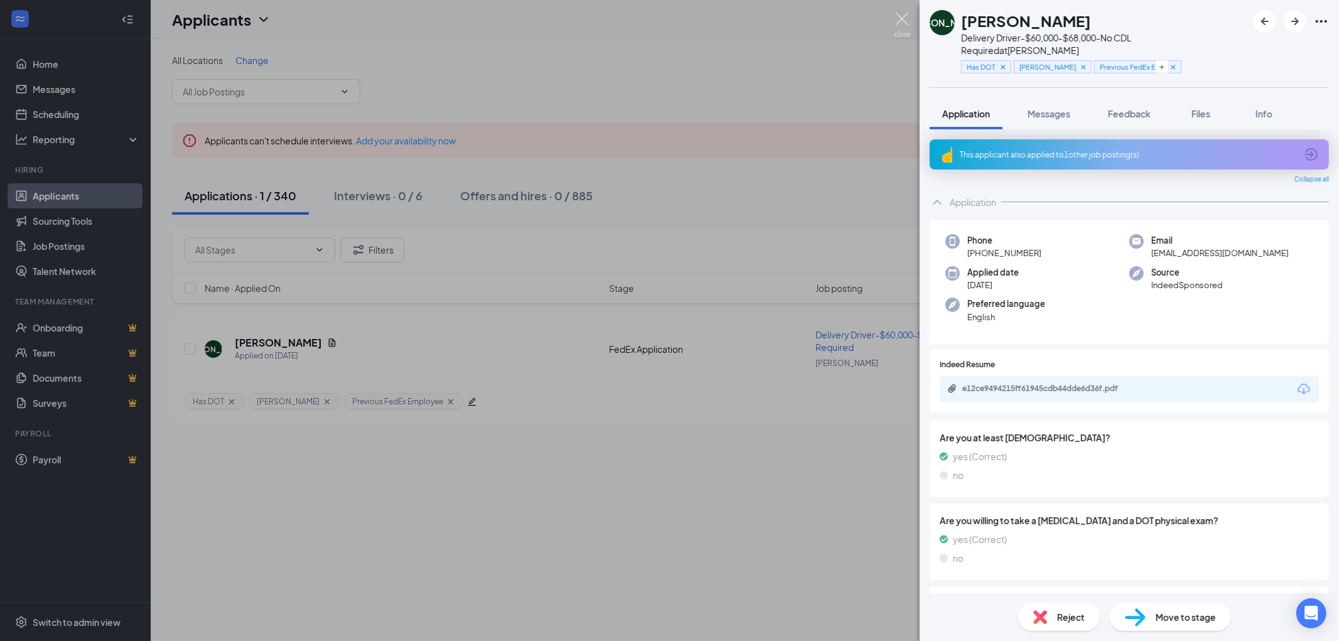
click at [901, 16] on img at bounding box center [902, 25] width 16 height 24
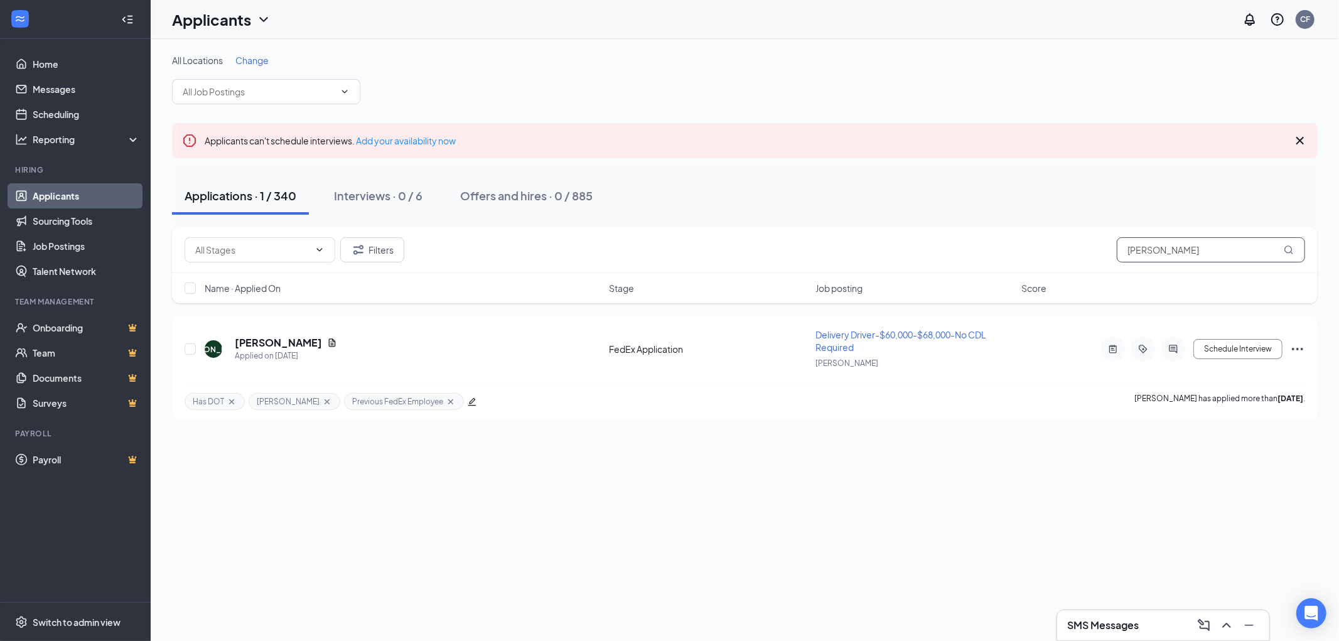
drag, startPoint x: 1187, startPoint y: 251, endPoint x: 1049, endPoint y: 247, distance: 138.8
click at [1042, 246] on div "Filters javier alonso" at bounding box center [745, 249] width 1120 height 25
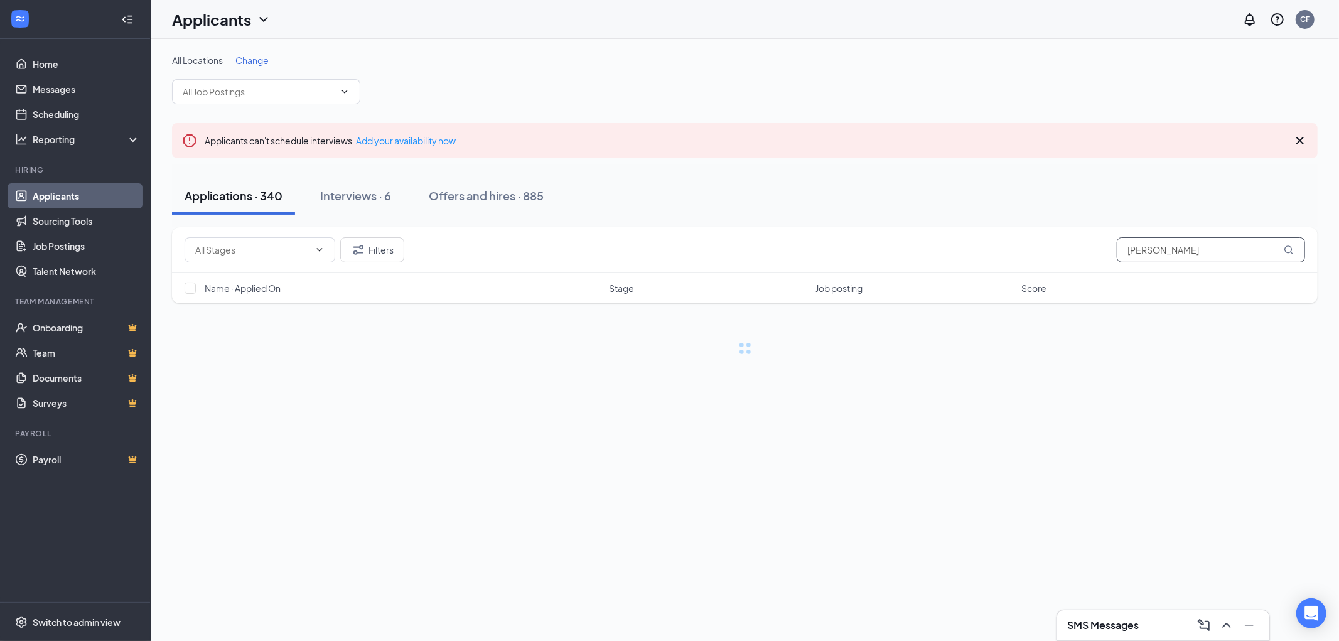
type input "marcus"
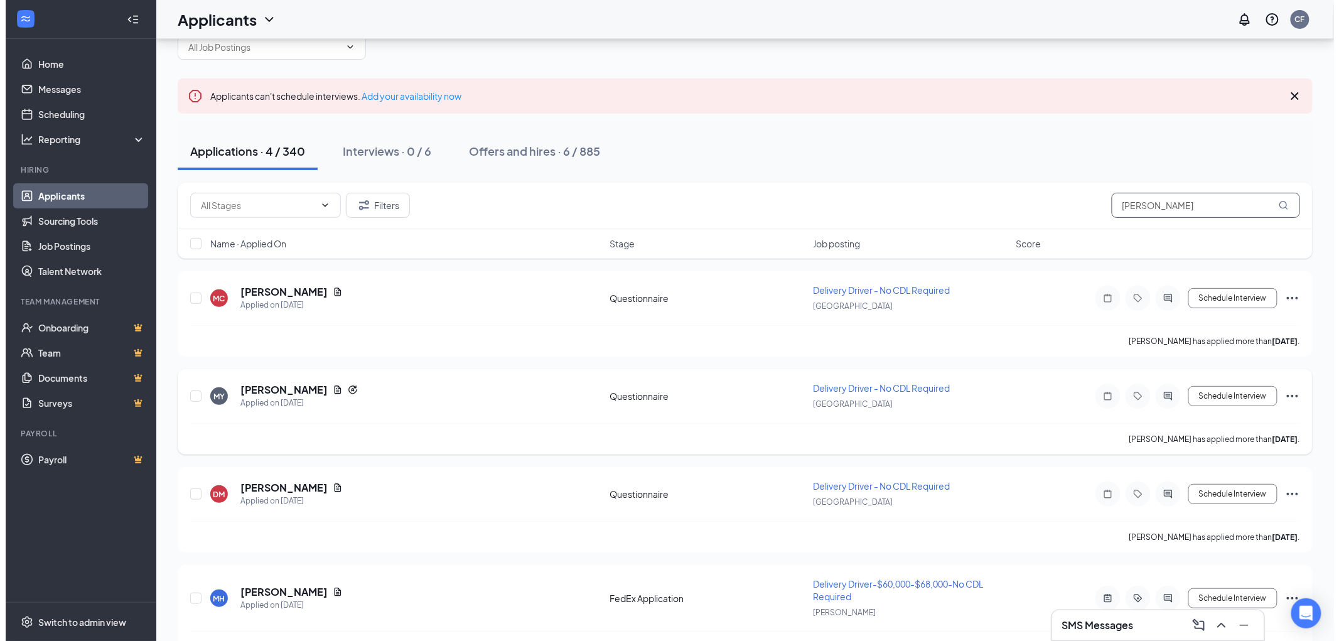
scroll to position [85, 0]
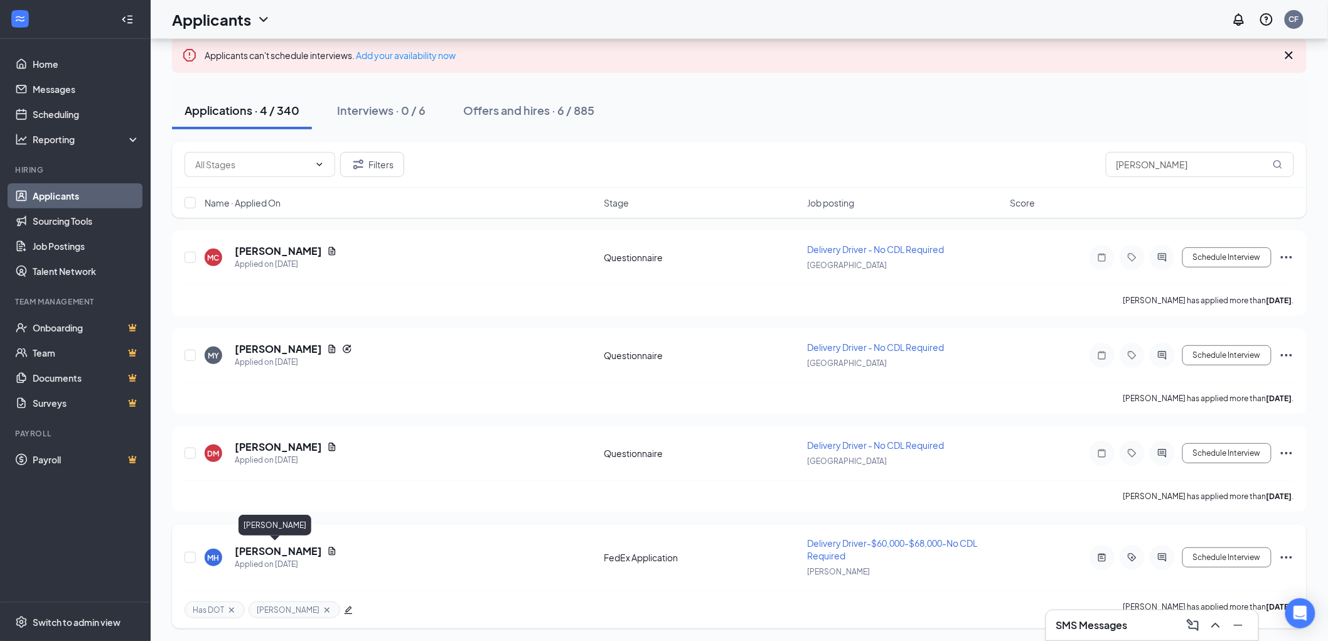
click at [251, 549] on h5 "Marcus Hardia" at bounding box center [278, 551] width 87 height 14
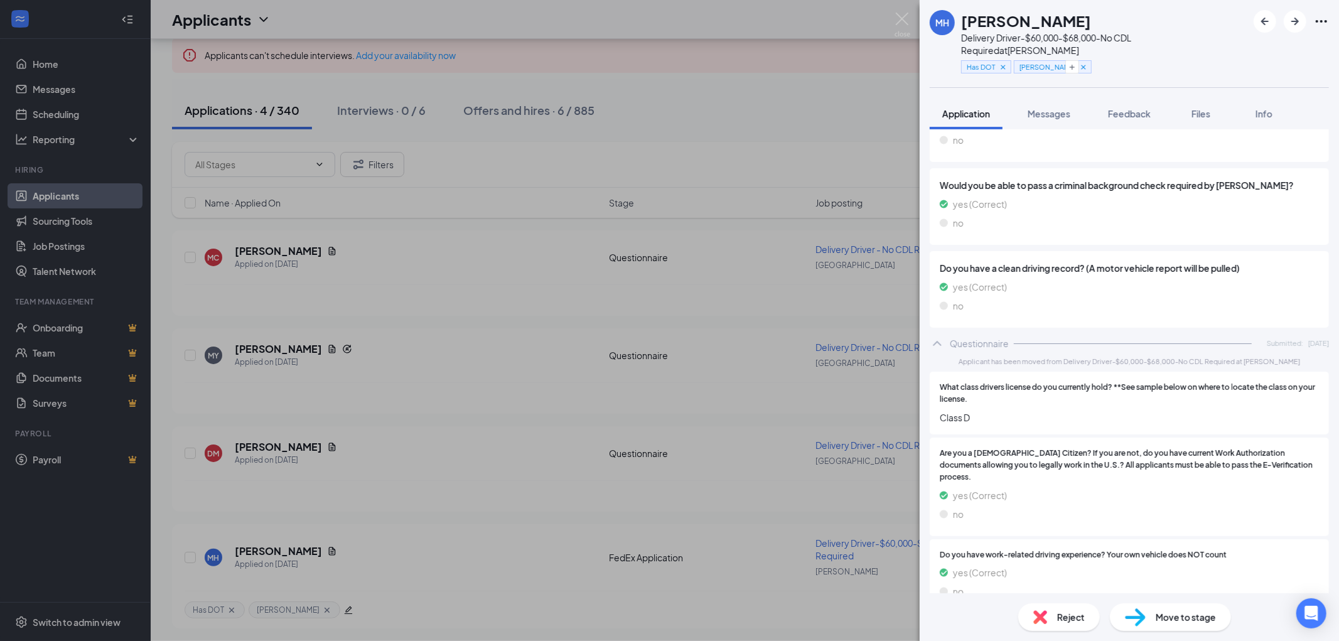
scroll to position [378, 0]
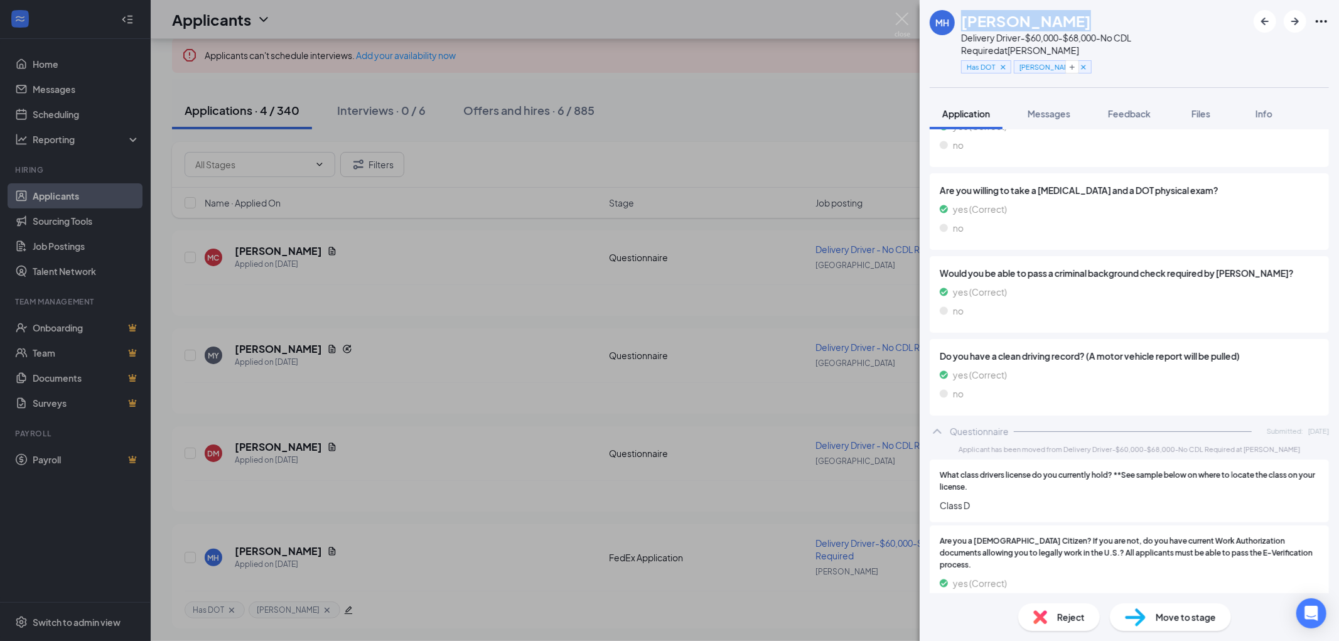
drag, startPoint x: 1043, startPoint y: 14, endPoint x: 965, endPoint y: 18, distance: 77.9
click at [965, 18] on div "Marcus Hardia" at bounding box center [1104, 20] width 286 height 21
click at [1175, 618] on span "Move to stage" at bounding box center [1185, 617] width 60 height 14
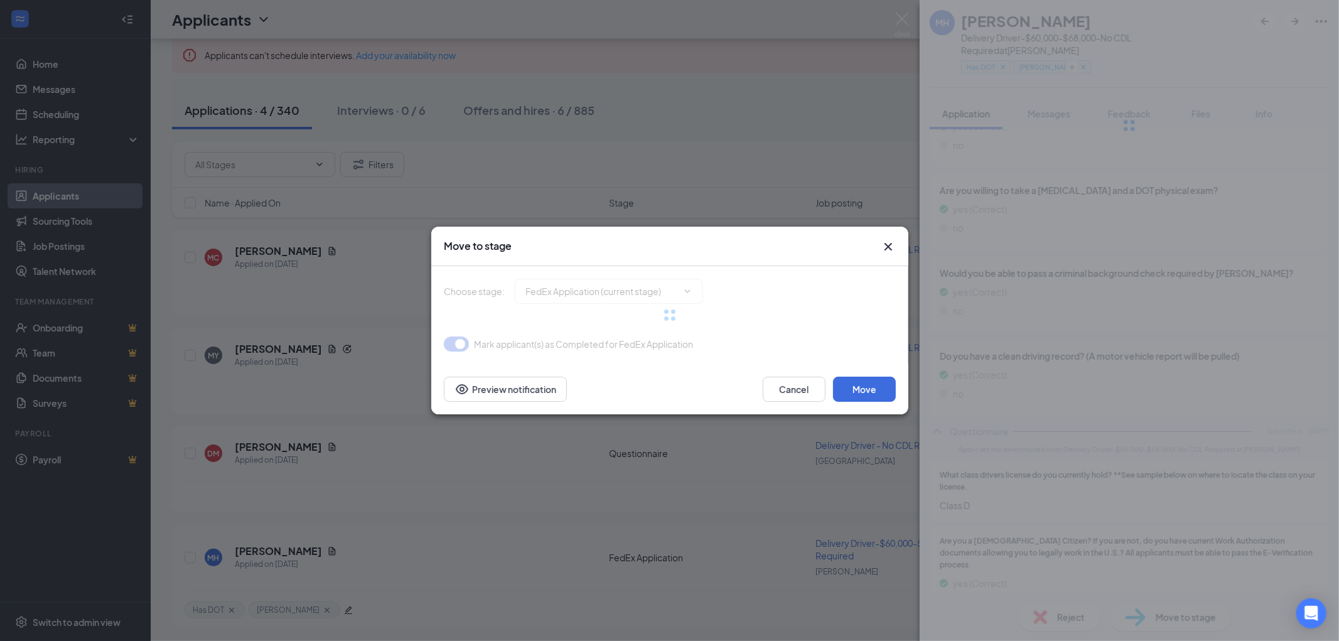
type input "Hold/App processing (next stage)"
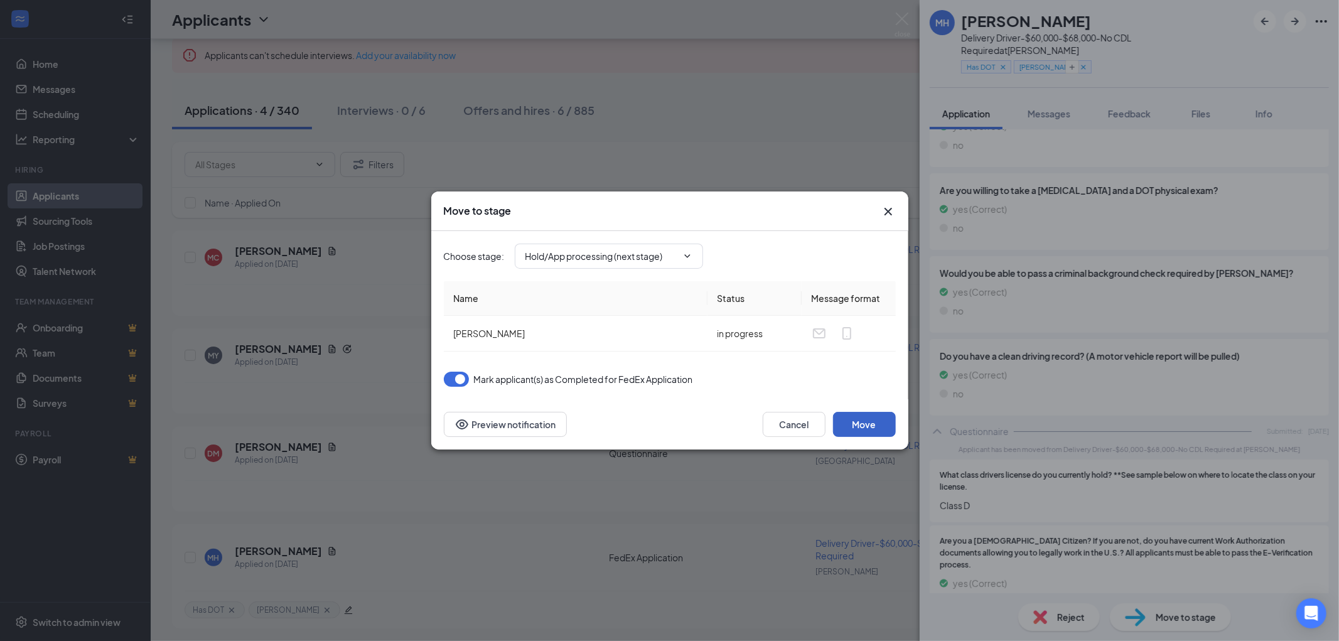
click at [866, 426] on button "Move" at bounding box center [864, 424] width 63 height 25
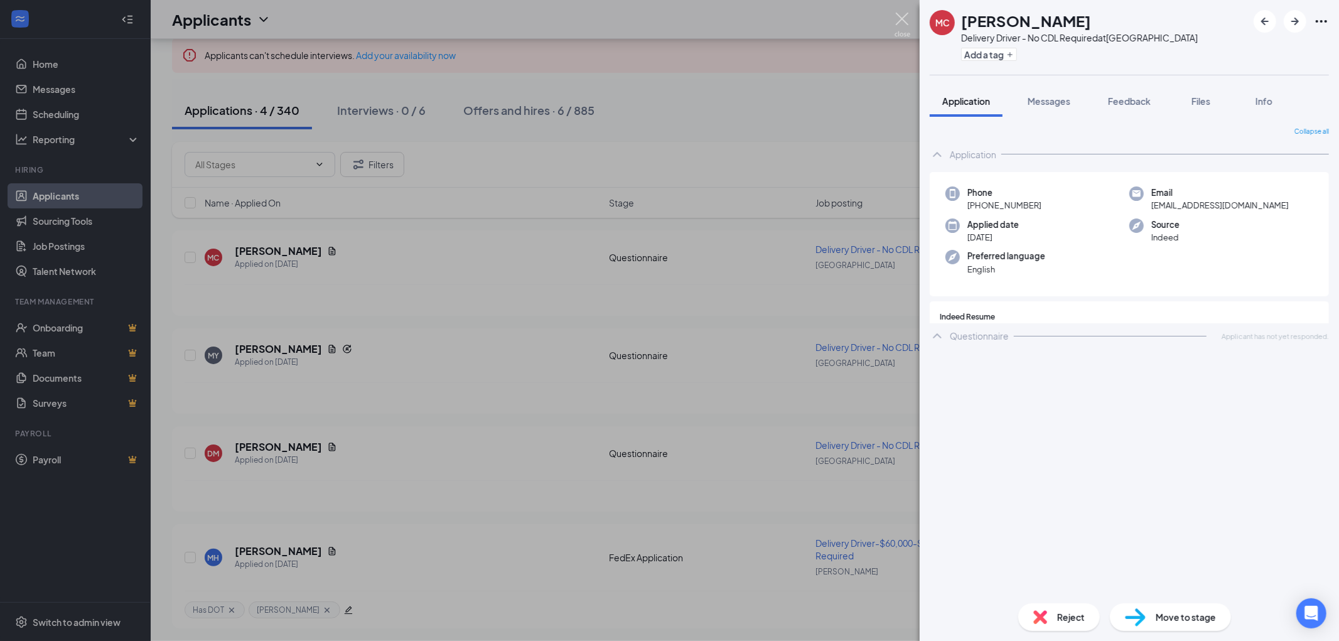
click at [902, 16] on img at bounding box center [902, 25] width 16 height 24
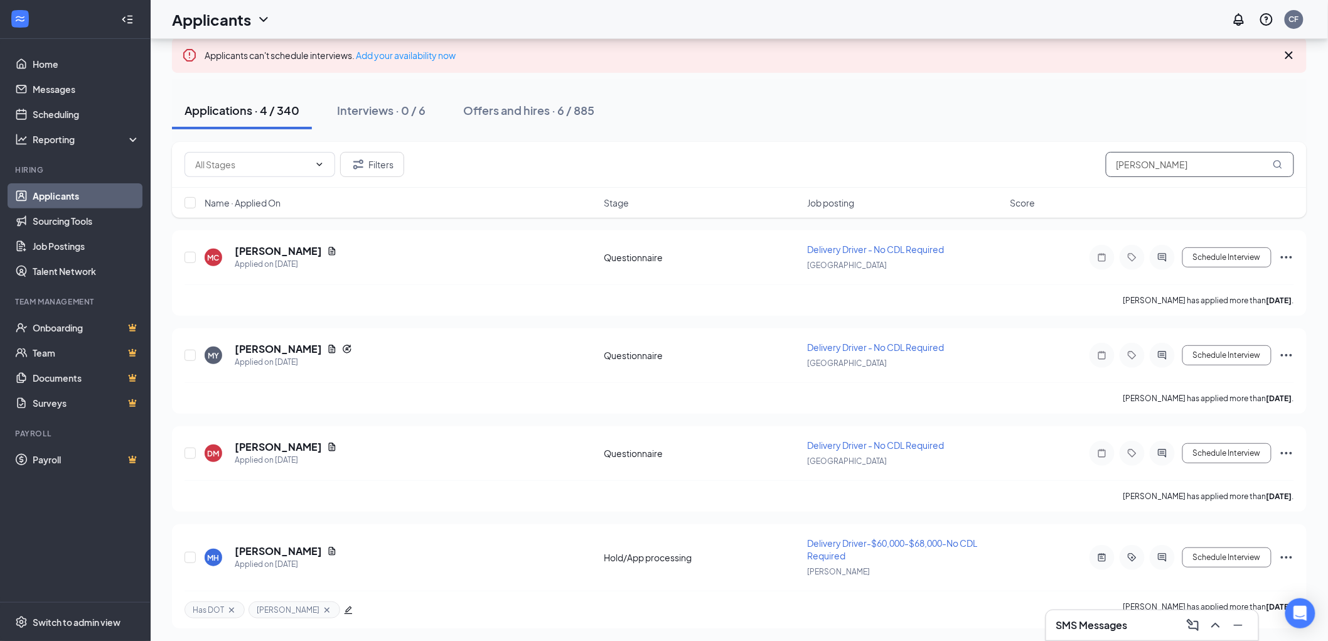
click at [1145, 158] on input "marcus" at bounding box center [1200, 164] width 188 height 25
drag, startPoint x: 1168, startPoint y: 157, endPoint x: 1090, endPoint y: 163, distance: 78.7
click at [1090, 163] on div "Filters marcus" at bounding box center [740, 164] width 1110 height 25
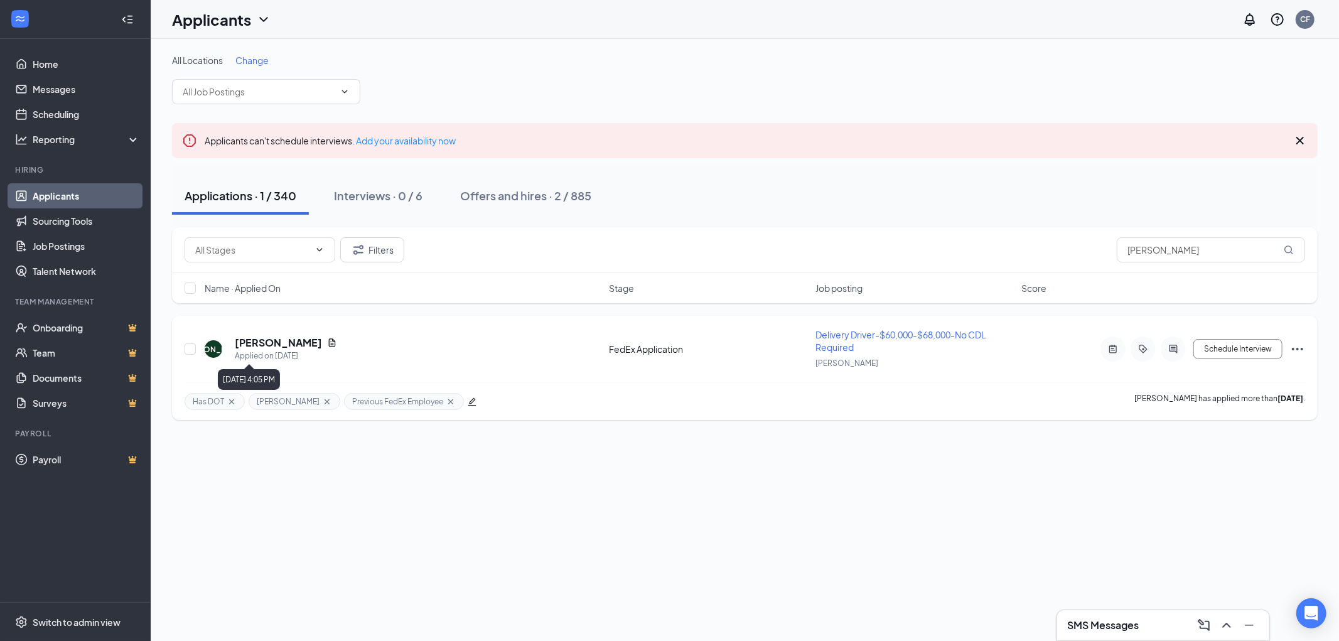
click at [261, 343] on h5 "Javier Alonso" at bounding box center [278, 343] width 87 height 14
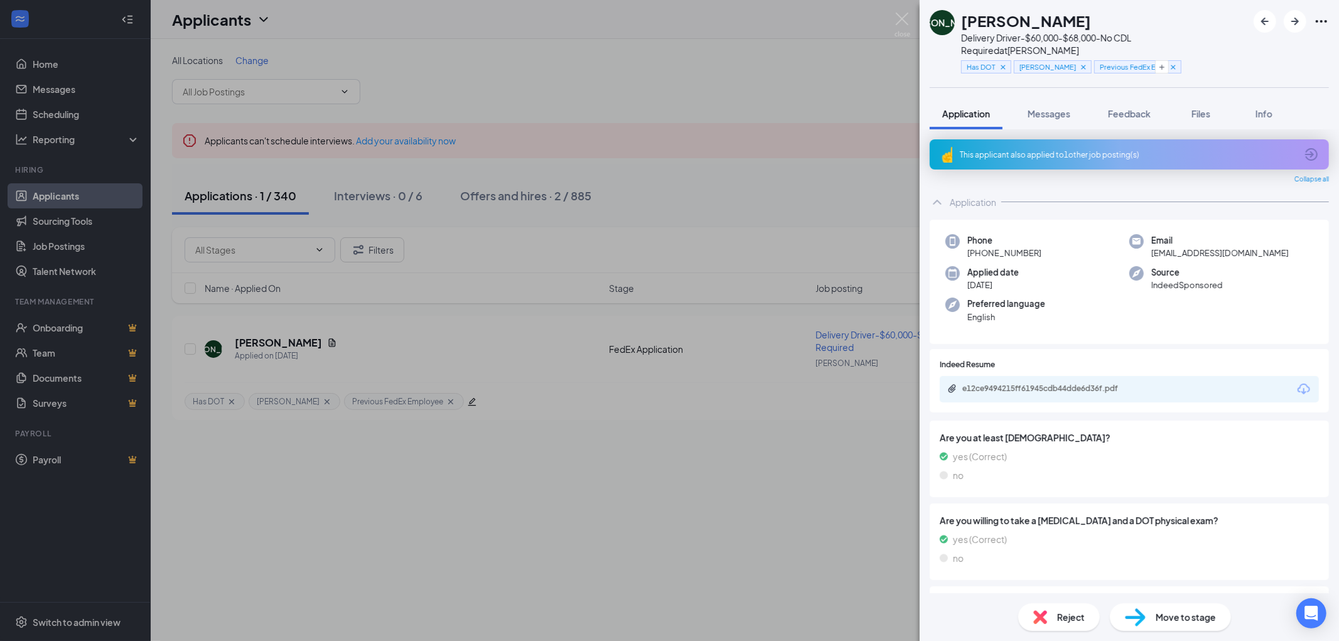
drag, startPoint x: 1039, startPoint y: 236, endPoint x: 977, endPoint y: 242, distance: 61.8
click at [977, 242] on div "Phone +1 (773) 892-2699" at bounding box center [1037, 247] width 184 height 26
click at [901, 19] on img at bounding box center [902, 25] width 16 height 24
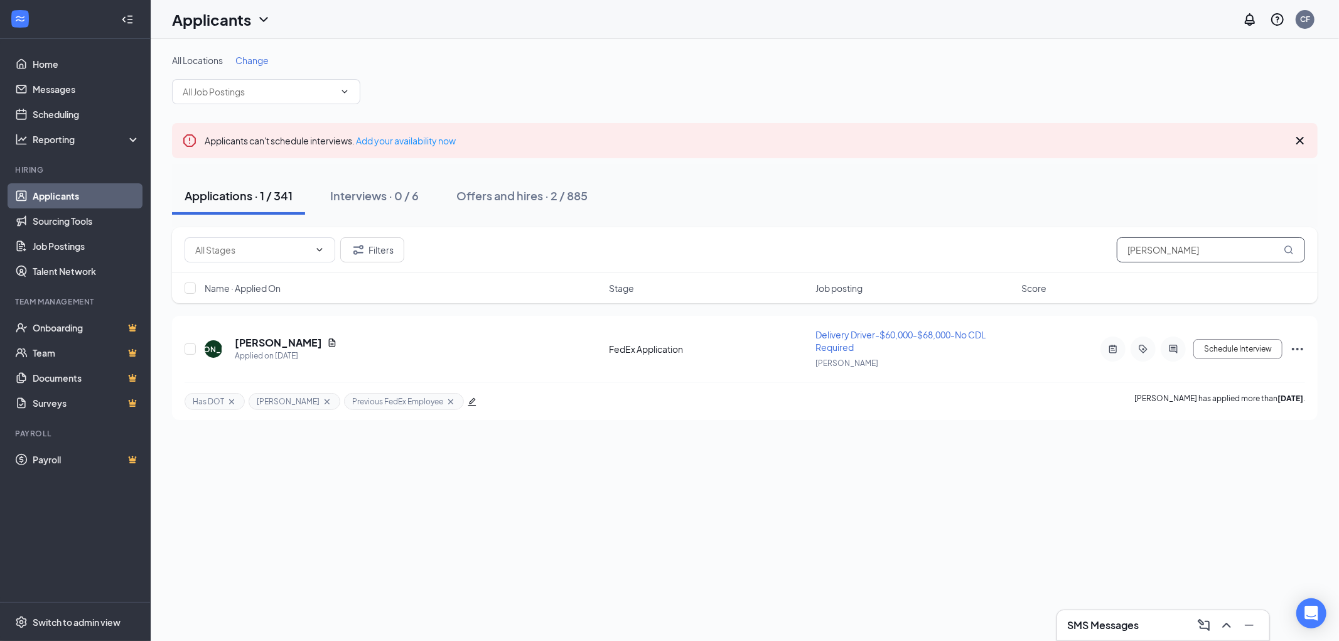
drag, startPoint x: 1172, startPoint y: 249, endPoint x: 977, endPoint y: 239, distance: 196.0
click at [1021, 241] on div "Filters javier" at bounding box center [745, 249] width 1120 height 25
click at [1189, 253] on input "javier" at bounding box center [1211, 249] width 188 height 25
type input "j"
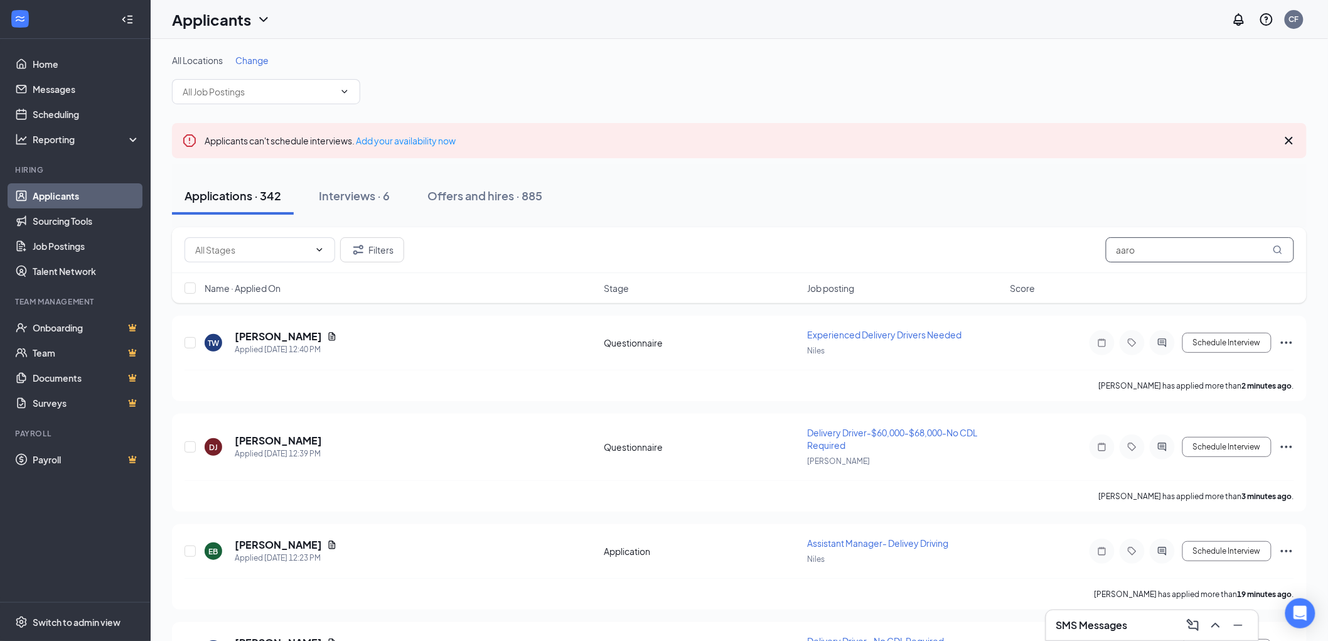
type input "[PERSON_NAME]"
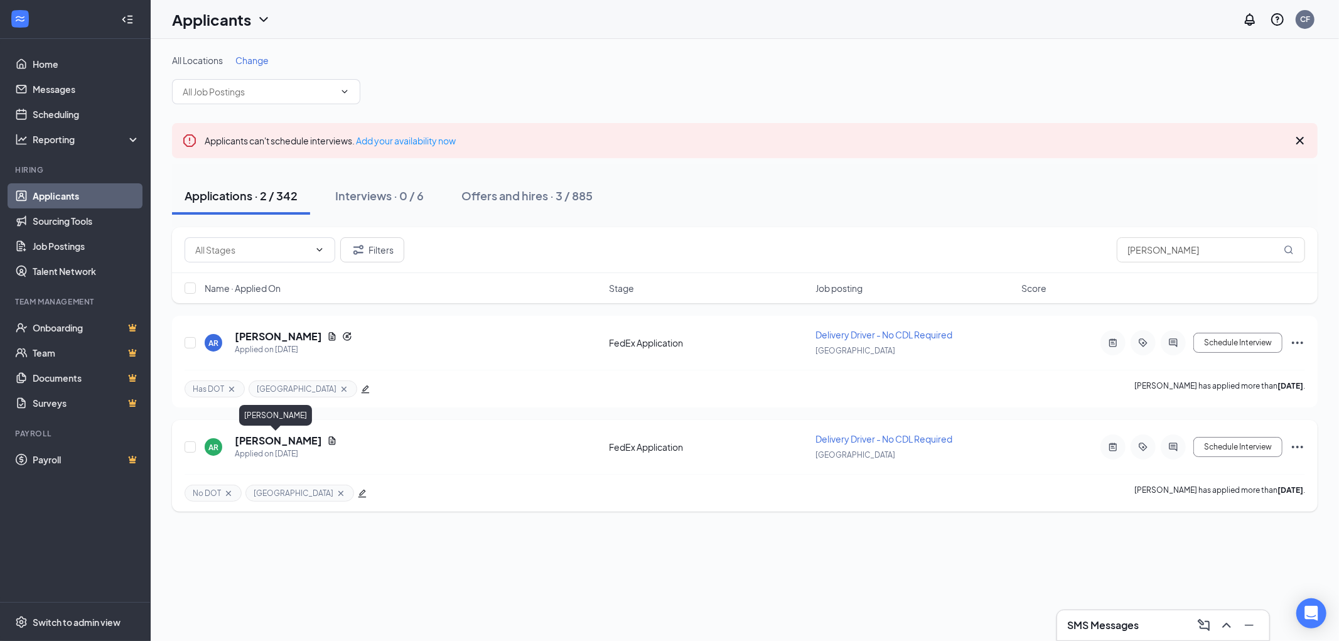
click at [267, 441] on h5 "[PERSON_NAME]" at bounding box center [278, 441] width 87 height 14
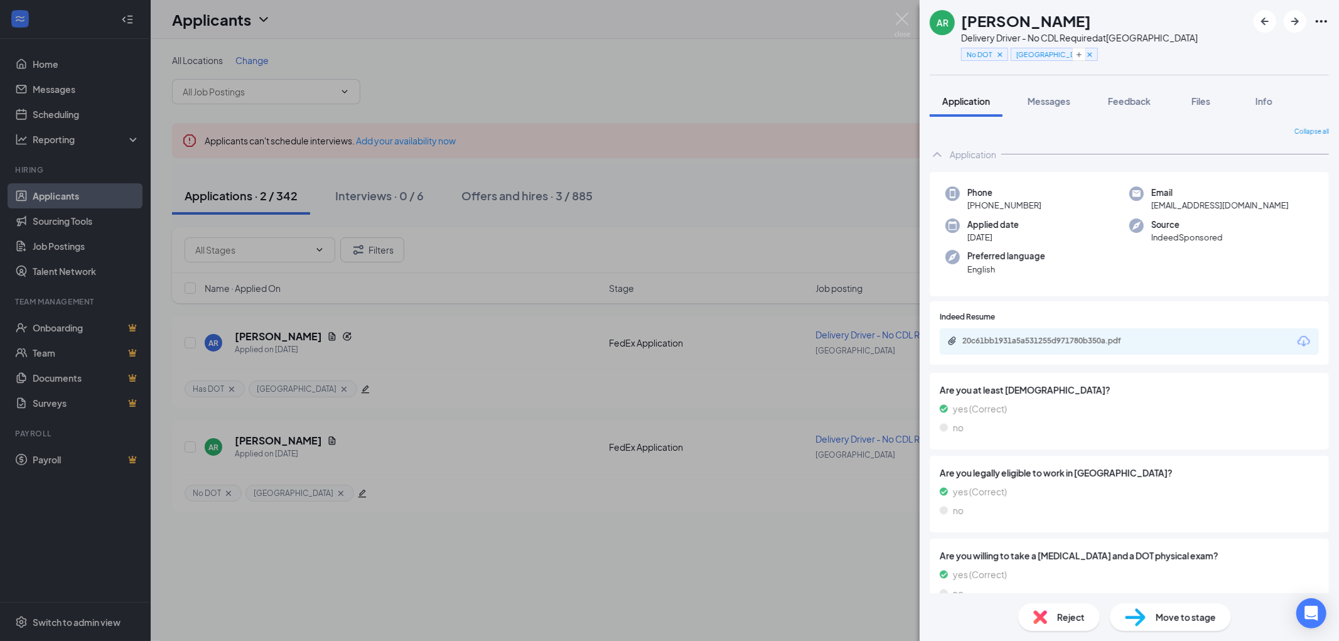
drag, startPoint x: 1047, startPoint y: 198, endPoint x: 976, endPoint y: 207, distance: 71.5
click at [976, 207] on div "Phone [PHONE_NUMBER]" at bounding box center [1037, 199] width 184 height 26
copy span "[PHONE_NUMBER]"
click at [904, 20] on img at bounding box center [902, 25] width 16 height 24
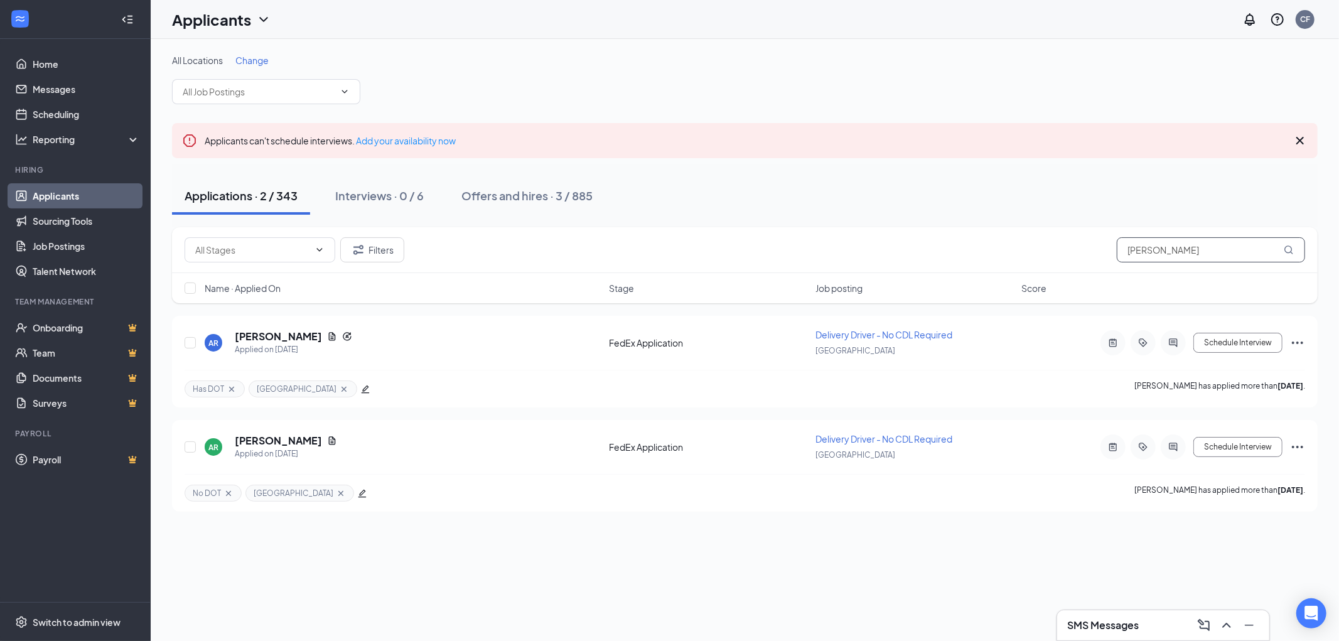
drag, startPoint x: 1172, startPoint y: 251, endPoint x: 1042, endPoint y: 252, distance: 129.9
click at [1043, 252] on div "Filters [PERSON_NAME]" at bounding box center [745, 249] width 1120 height 25
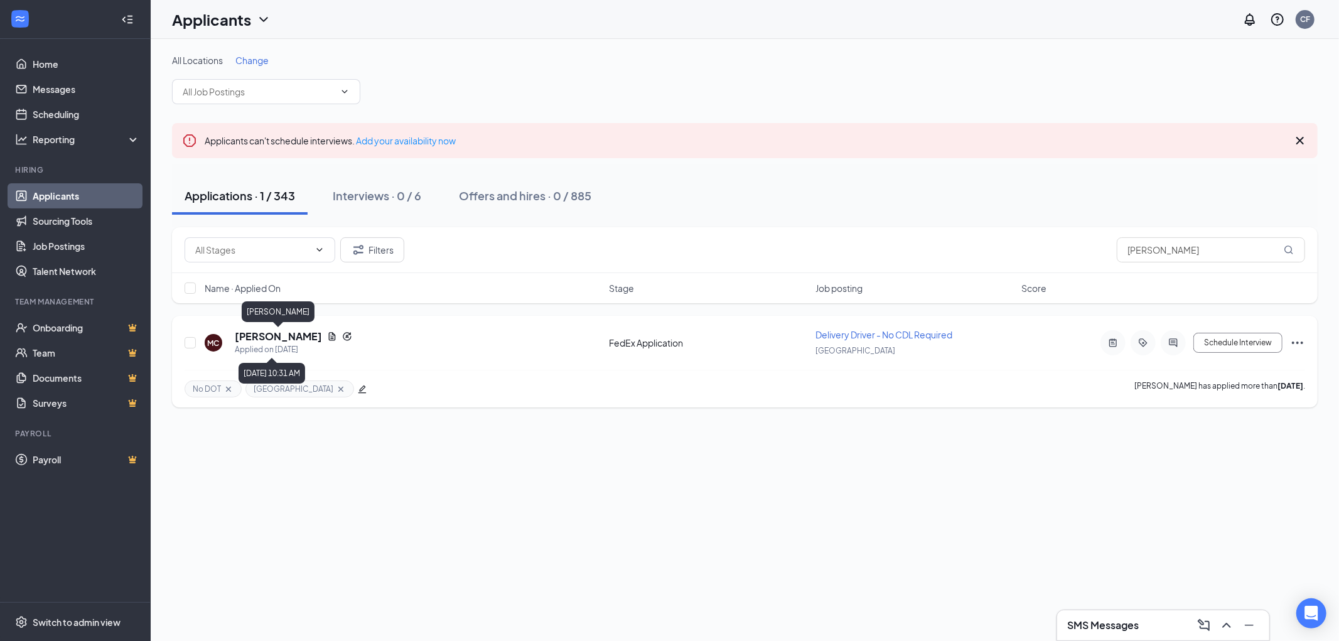
click at [264, 340] on h5 "[PERSON_NAME]" at bounding box center [278, 337] width 87 height 14
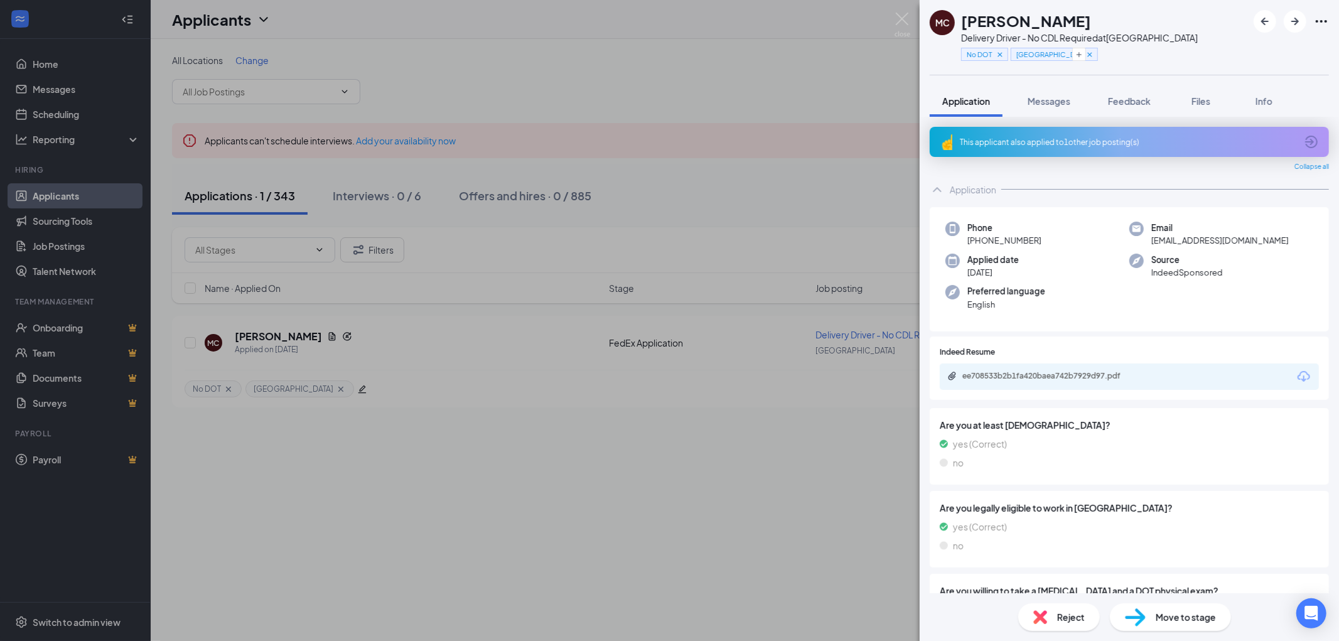
drag, startPoint x: 1107, startPoint y: 16, endPoint x: 960, endPoint y: 21, distance: 146.9
click at [960, 21] on div "MC [PERSON_NAME] Delivery Driver - No CDL Required at [GEOGRAPHIC_DATA] No DOT …" at bounding box center [1064, 37] width 268 height 55
copy h1 "[PERSON_NAME]"
drag, startPoint x: 1042, startPoint y: 234, endPoint x: 978, endPoint y: 242, distance: 65.1
click at [978, 242] on div "Phone [PHONE_NUMBER]" at bounding box center [1037, 235] width 184 height 26
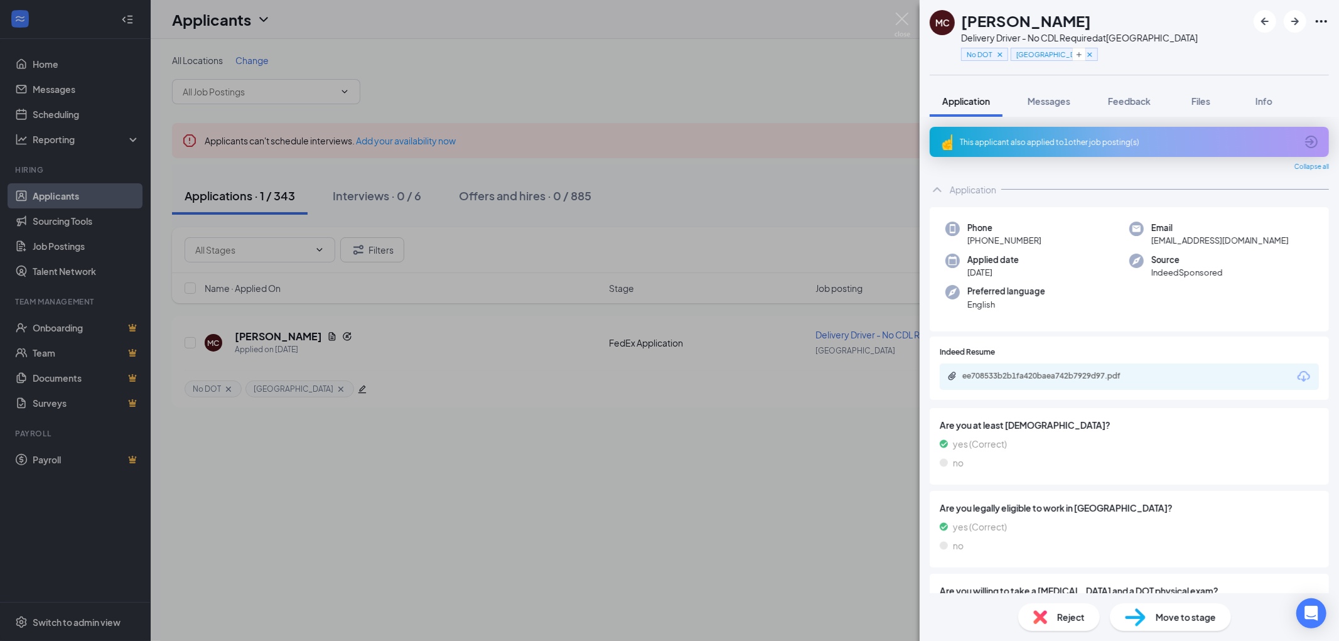
copy span "[PHONE_NUMBER]"
click at [782, 100] on div "MC [PERSON_NAME] Delivery Driver - No CDL Required at [GEOGRAPHIC_DATA] No DOT …" at bounding box center [669, 320] width 1339 height 641
click at [1052, 99] on span "Messages" at bounding box center [1048, 100] width 43 height 11
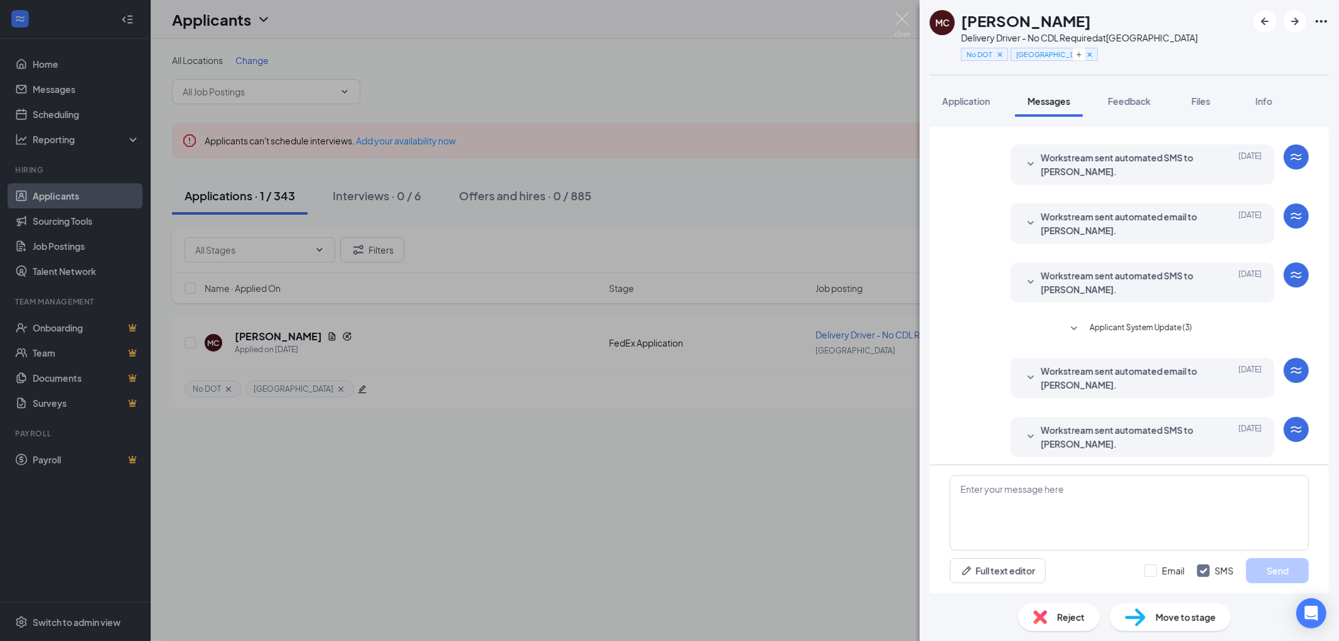
scroll to position [128, 0]
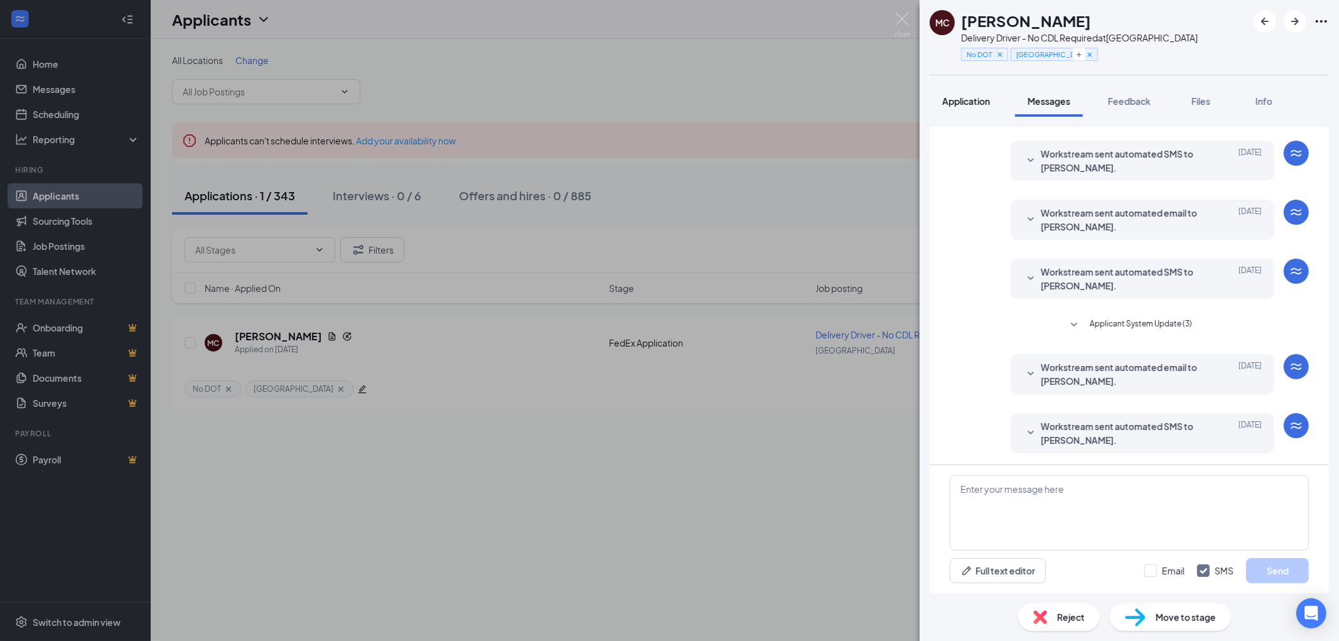
click at [961, 95] on span "Application" at bounding box center [966, 100] width 48 height 11
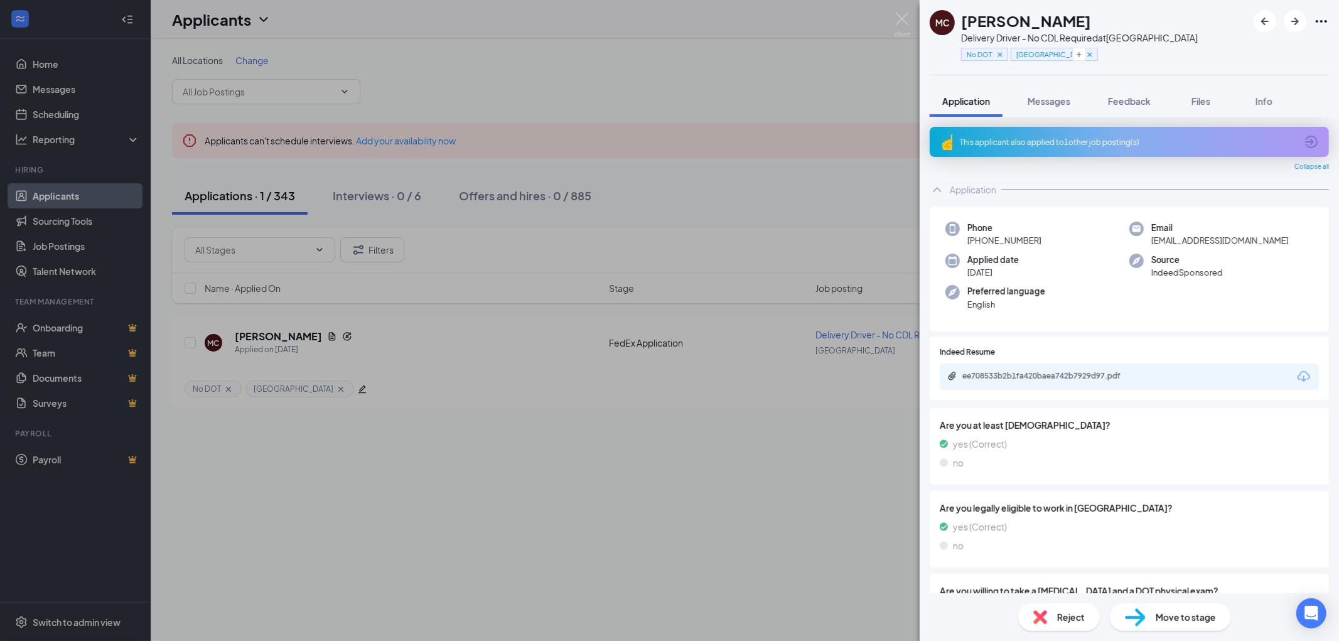
drag, startPoint x: 1050, startPoint y: 237, endPoint x: 978, endPoint y: 242, distance: 72.4
click at [978, 242] on div "Phone [PHONE_NUMBER]" at bounding box center [1037, 235] width 184 height 26
copy span "[PHONE_NUMBER]"
drag, startPoint x: 1089, startPoint y: 14, endPoint x: 961, endPoint y: 13, distance: 128.0
click at [961, 13] on div "[PERSON_NAME]" at bounding box center [1079, 20] width 237 height 21
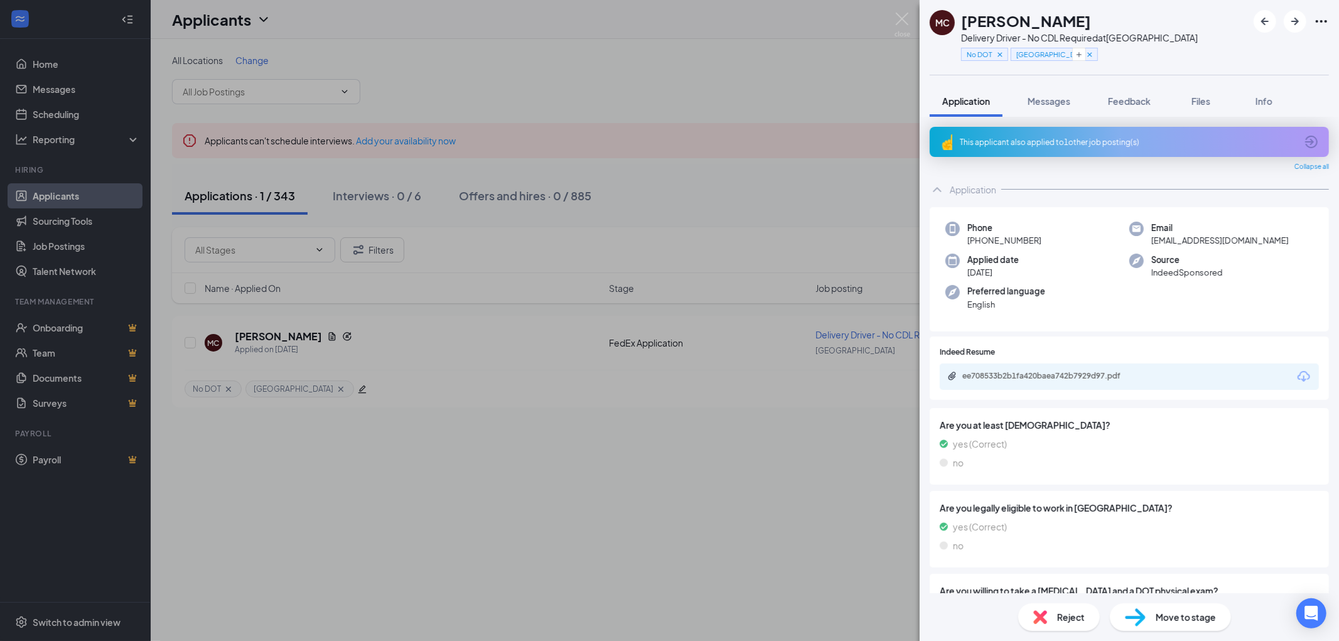
copy h1 "[PERSON_NAME]"
click at [903, 18] on img at bounding box center [902, 25] width 16 height 24
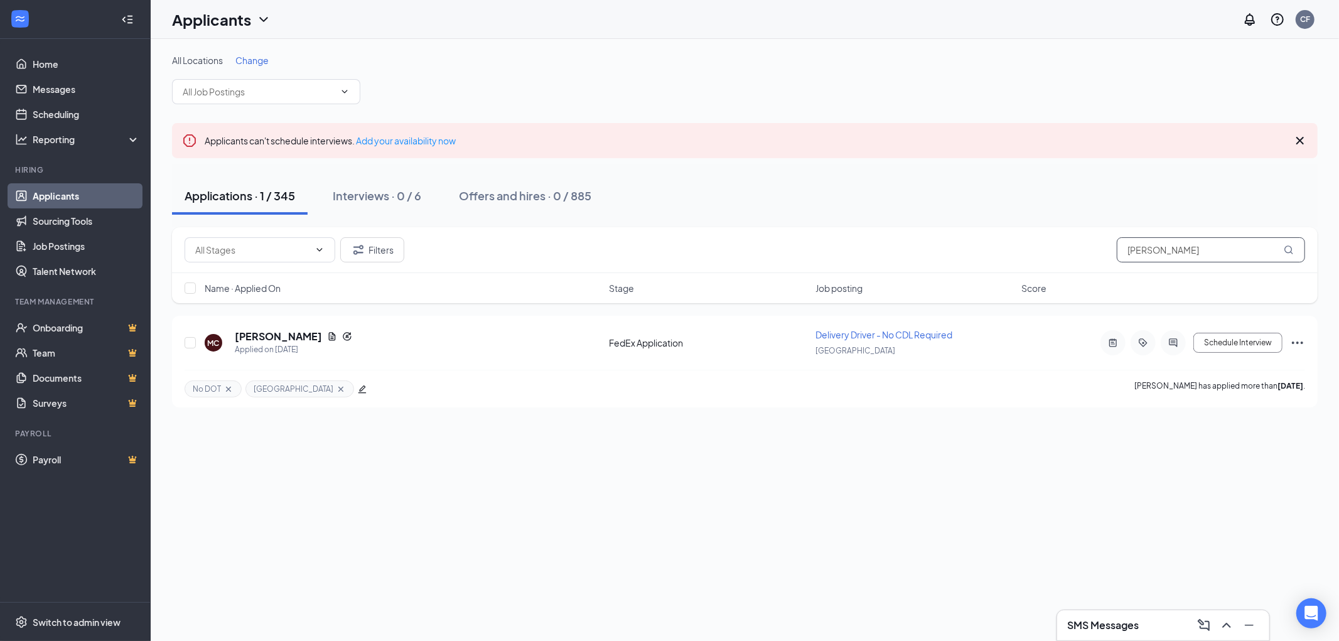
drag, startPoint x: 1224, startPoint y: 249, endPoint x: 1040, endPoint y: 245, distance: 183.9
click at [1068, 247] on div "Filters [PERSON_NAME]" at bounding box center [745, 249] width 1120 height 25
type input "[PERSON_NAME]"
click at [264, 331] on h5 "[PERSON_NAME]" at bounding box center [278, 337] width 87 height 14
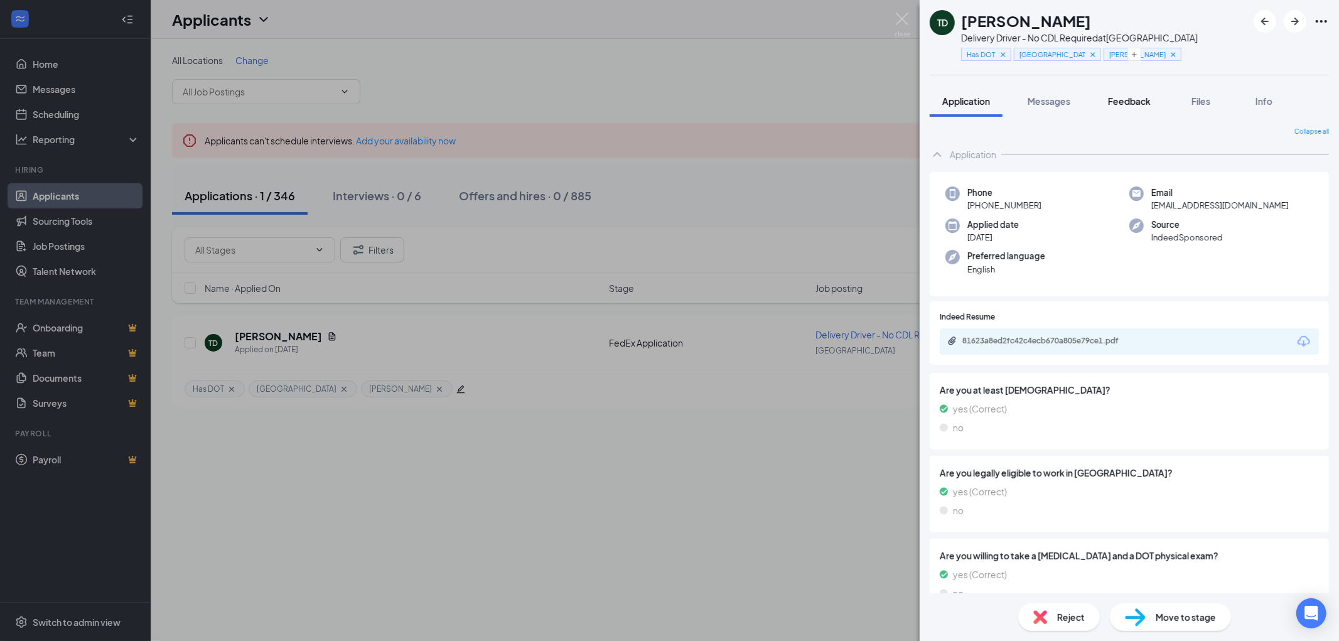
click at [1141, 97] on span "Feedback" at bounding box center [1129, 100] width 43 height 11
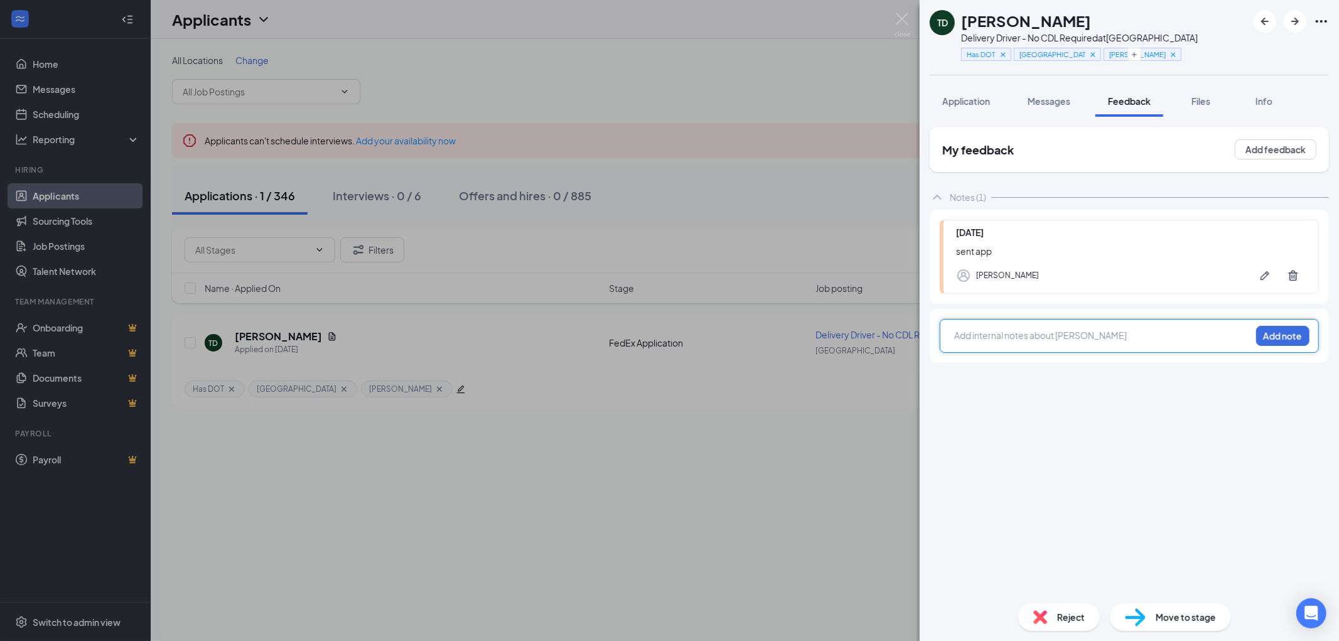
click at [1005, 335] on div at bounding box center [1103, 335] width 296 height 13
click at [1285, 333] on button "Add note" at bounding box center [1282, 336] width 53 height 20
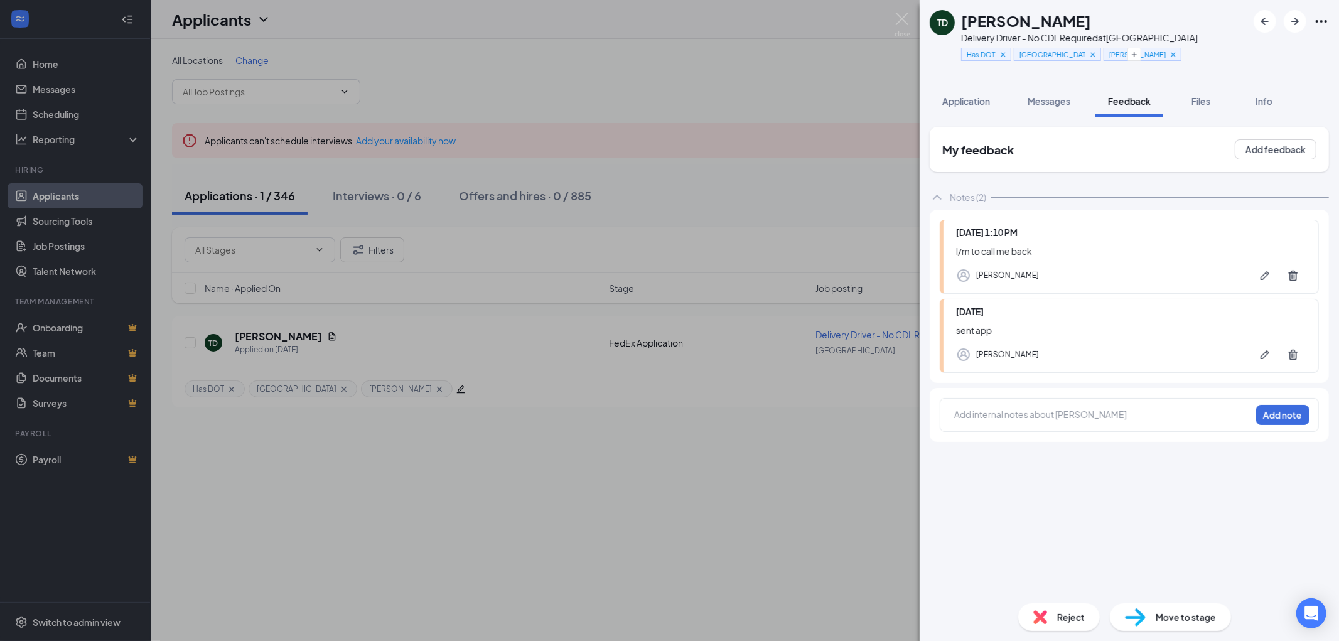
click at [1152, 625] on div "Move to stage" at bounding box center [1170, 617] width 121 height 28
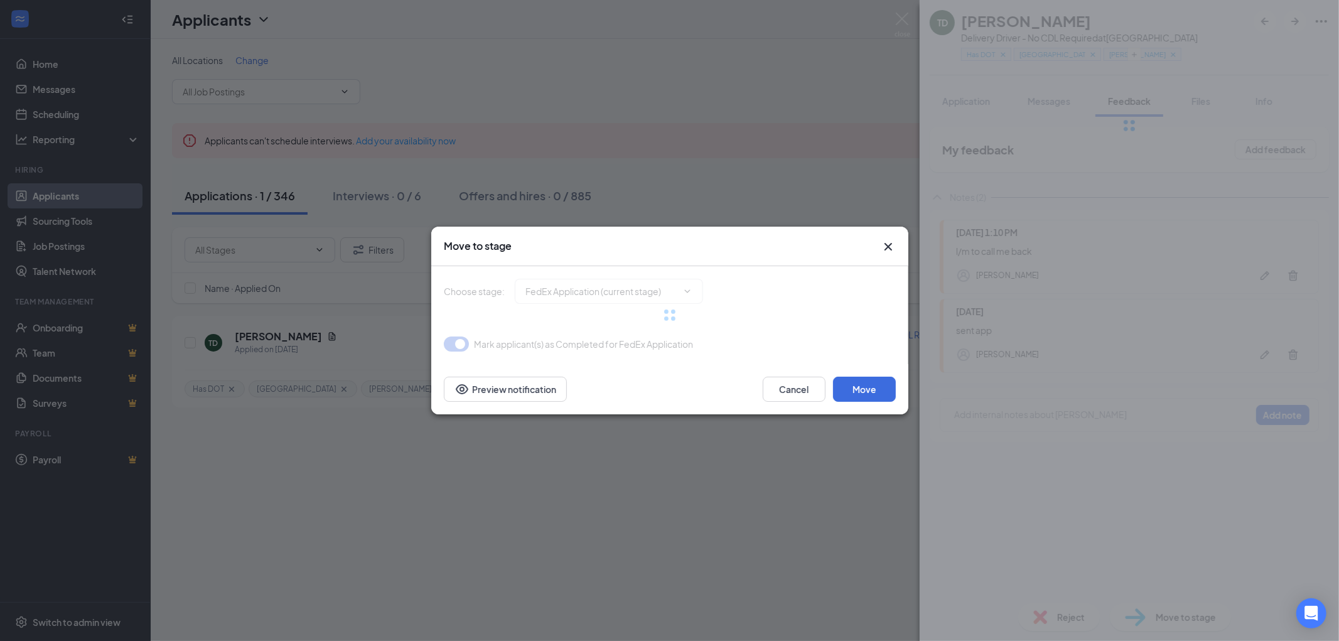
type input "Holding/ app processing (next stage)"
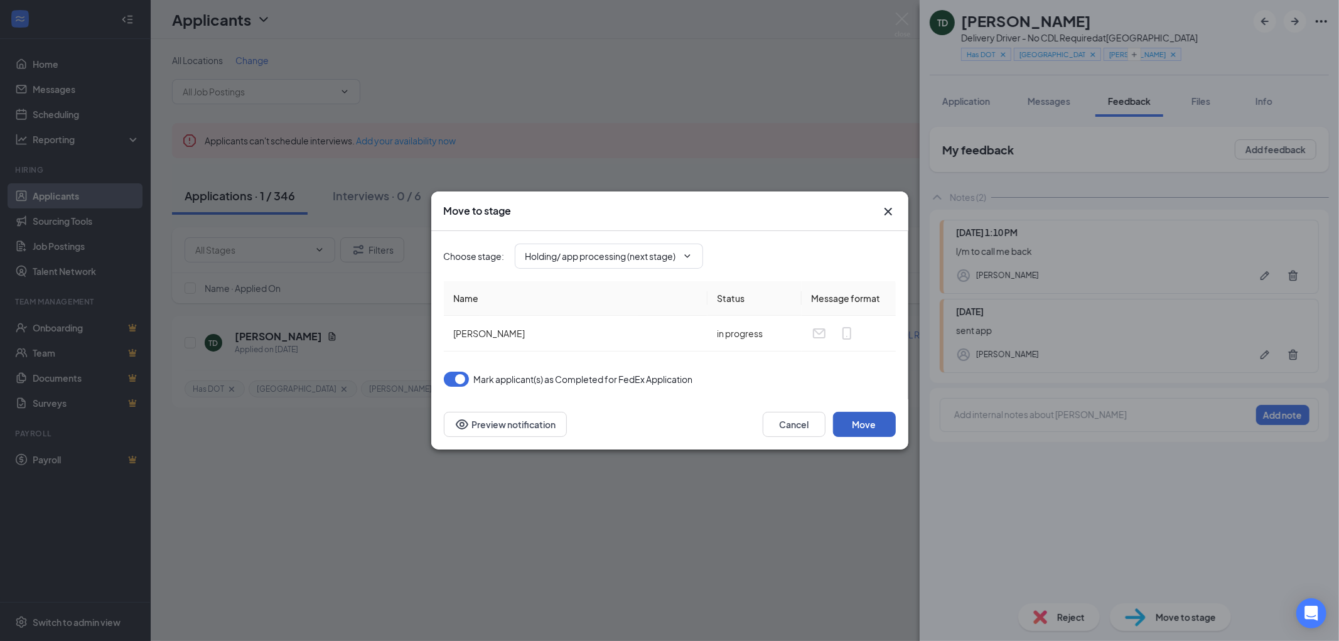
click at [857, 428] on button "Move" at bounding box center [864, 424] width 63 height 25
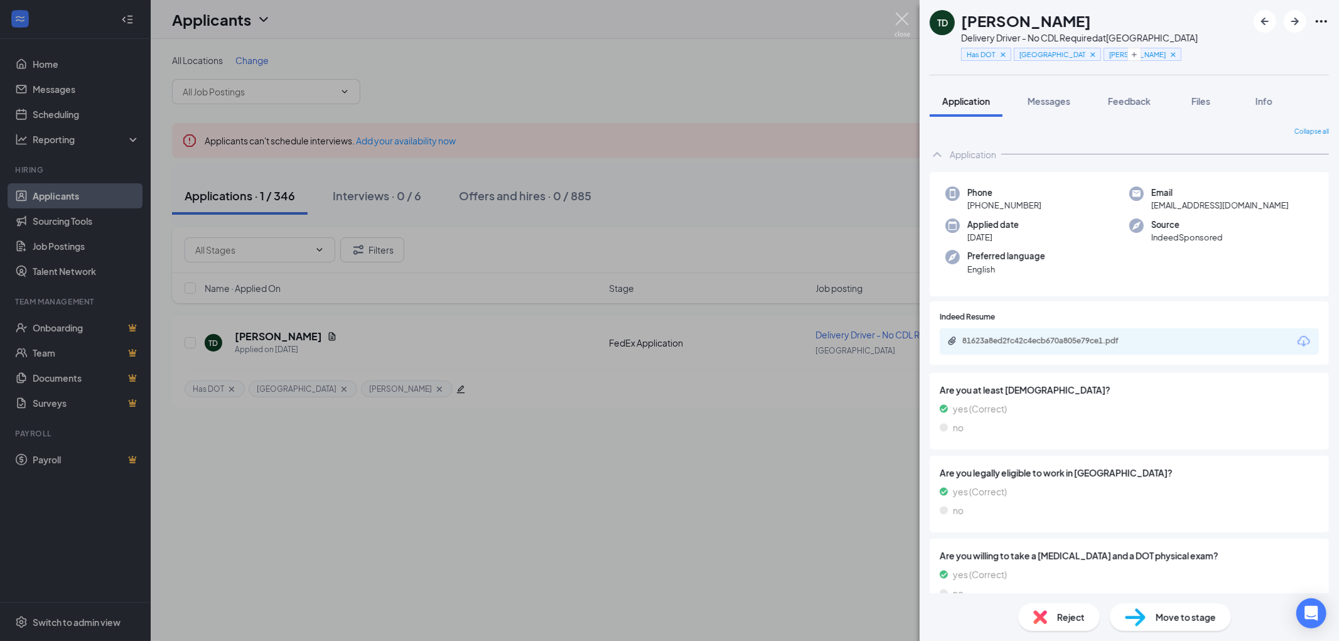
click at [899, 18] on img at bounding box center [902, 25] width 16 height 24
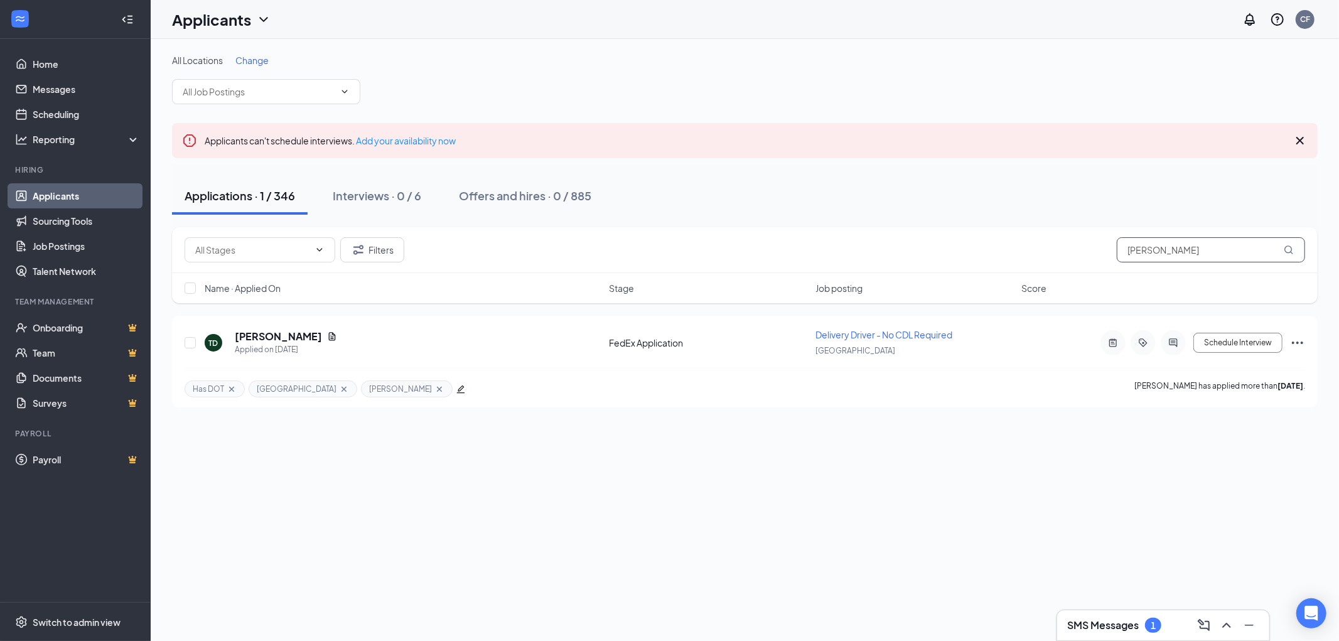
drag, startPoint x: 1195, startPoint y: 252, endPoint x: 982, endPoint y: 254, distance: 213.4
click at [983, 255] on div "Filters [PERSON_NAME]" at bounding box center [745, 249] width 1120 height 25
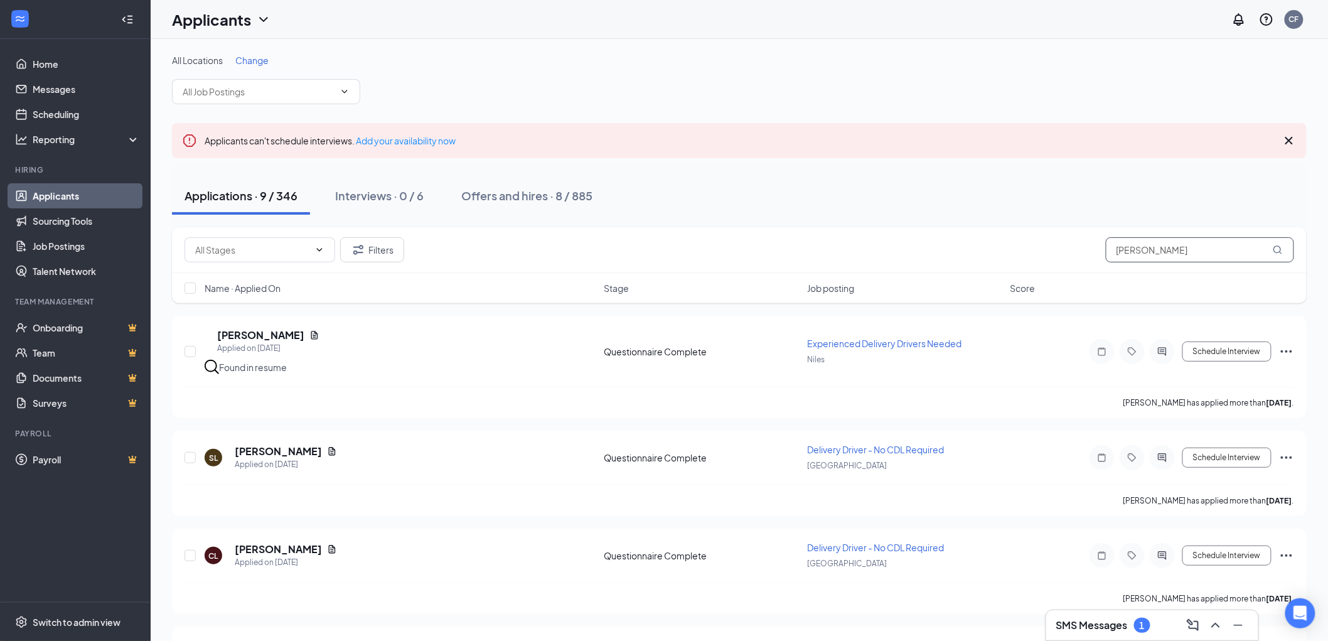
click at [1086, 247] on div "Filters [PERSON_NAME]" at bounding box center [740, 249] width 1110 height 25
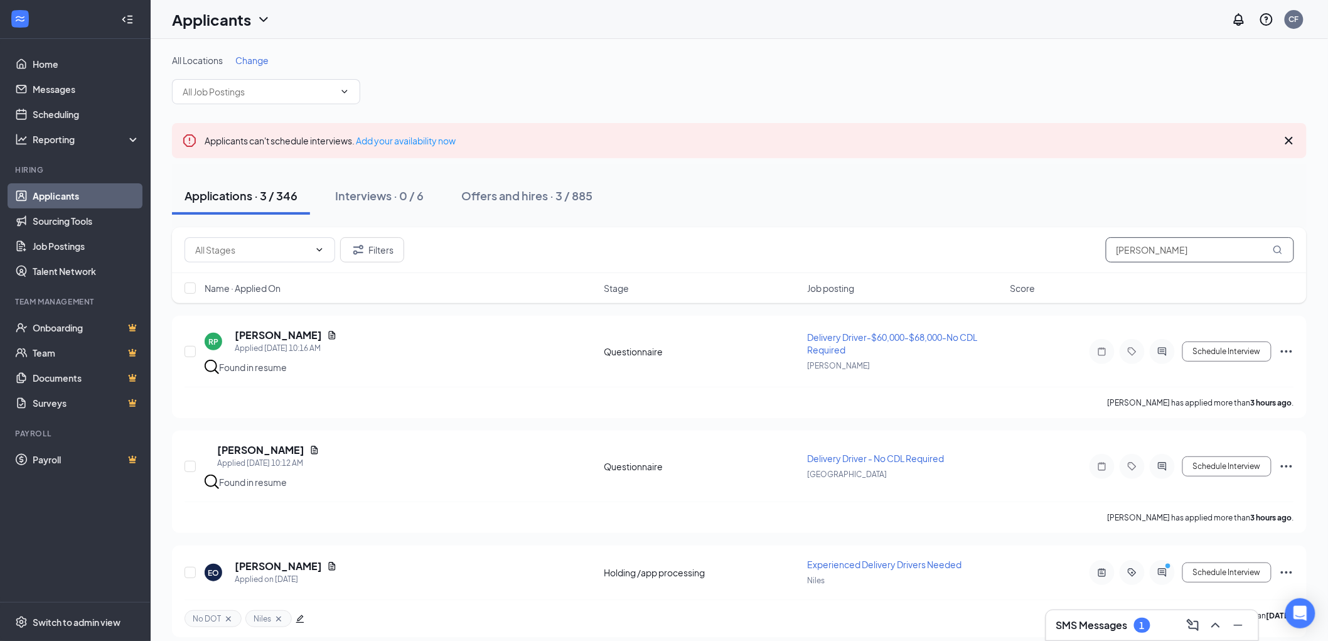
type input "[PERSON_NAME]"
click at [255, 564] on h5 "[PERSON_NAME]" at bounding box center [278, 566] width 87 height 14
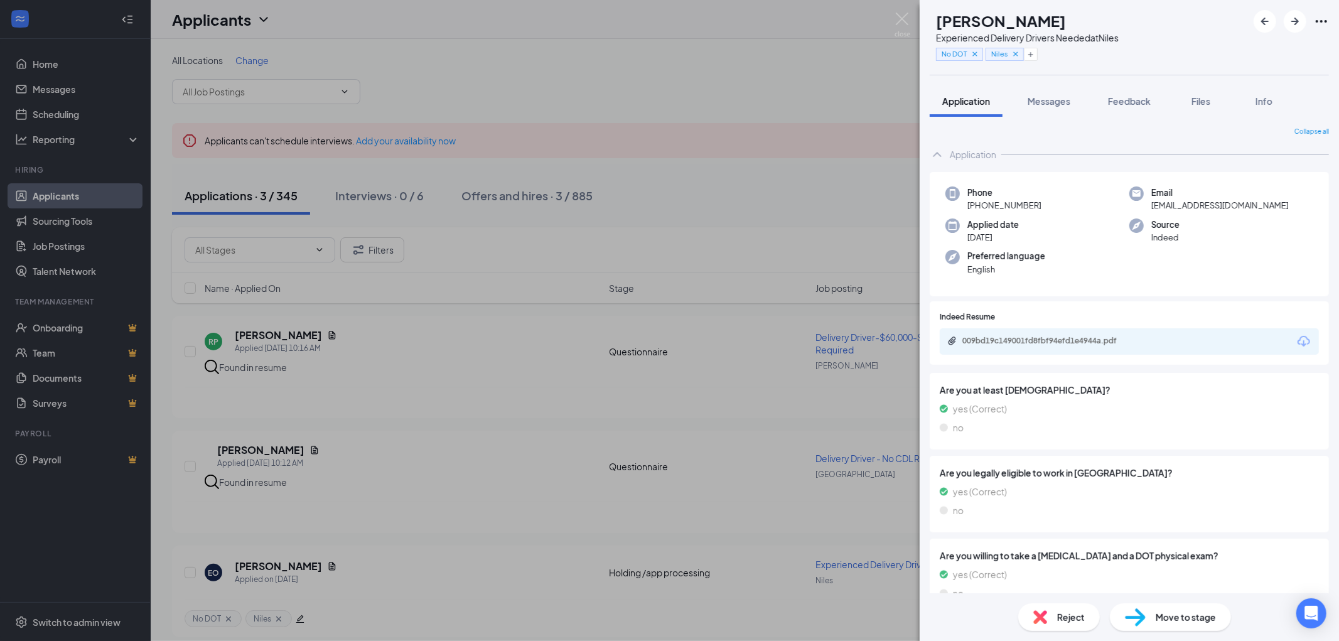
click at [1159, 621] on span "Move to stage" at bounding box center [1185, 617] width 60 height 14
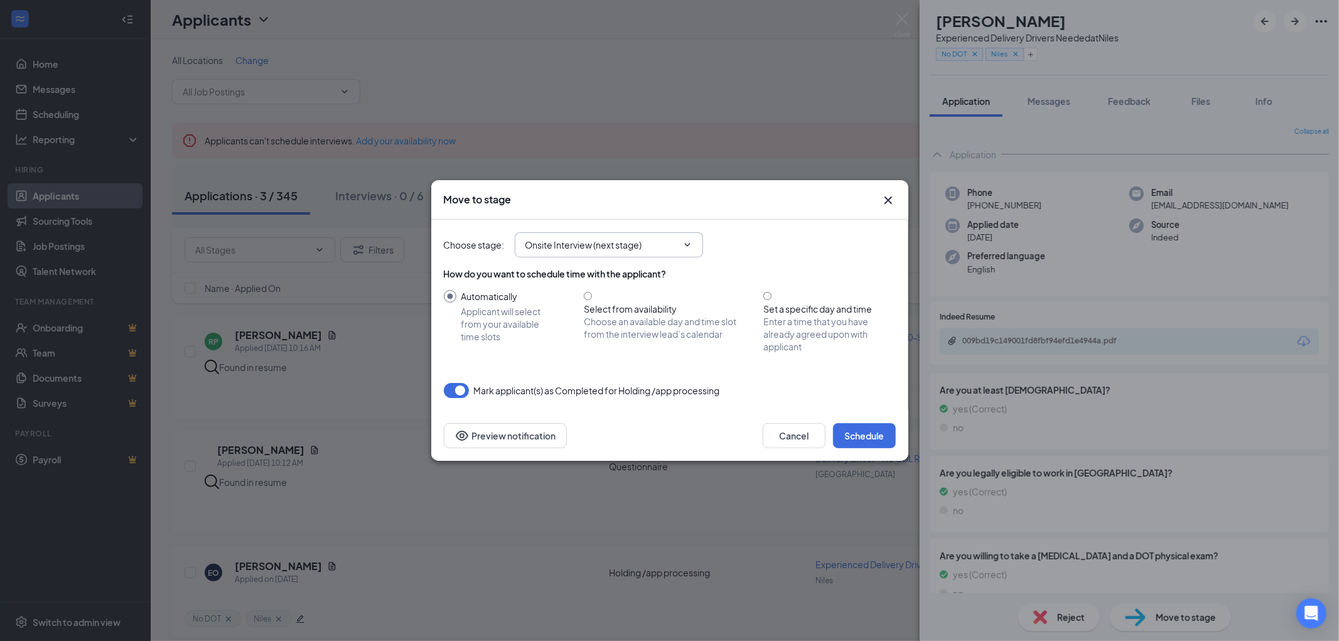
click at [650, 246] on input "Onsite Interview (next stage)" at bounding box center [601, 245] width 152 height 14
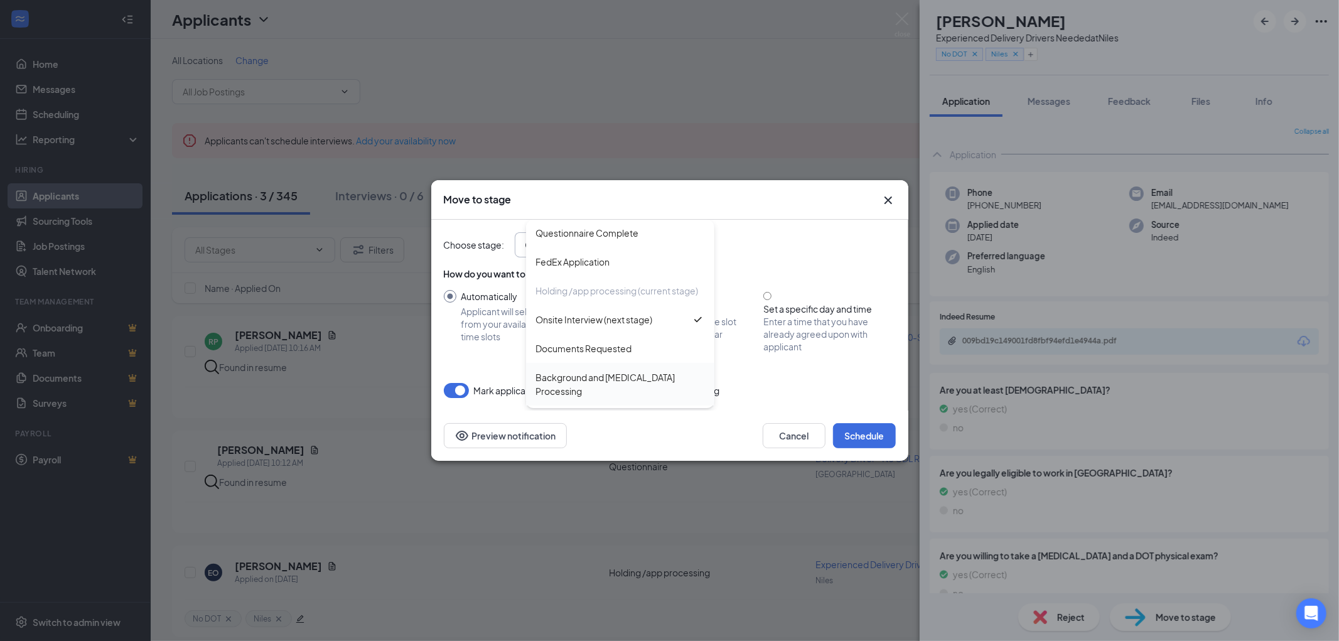
scroll to position [139, 0]
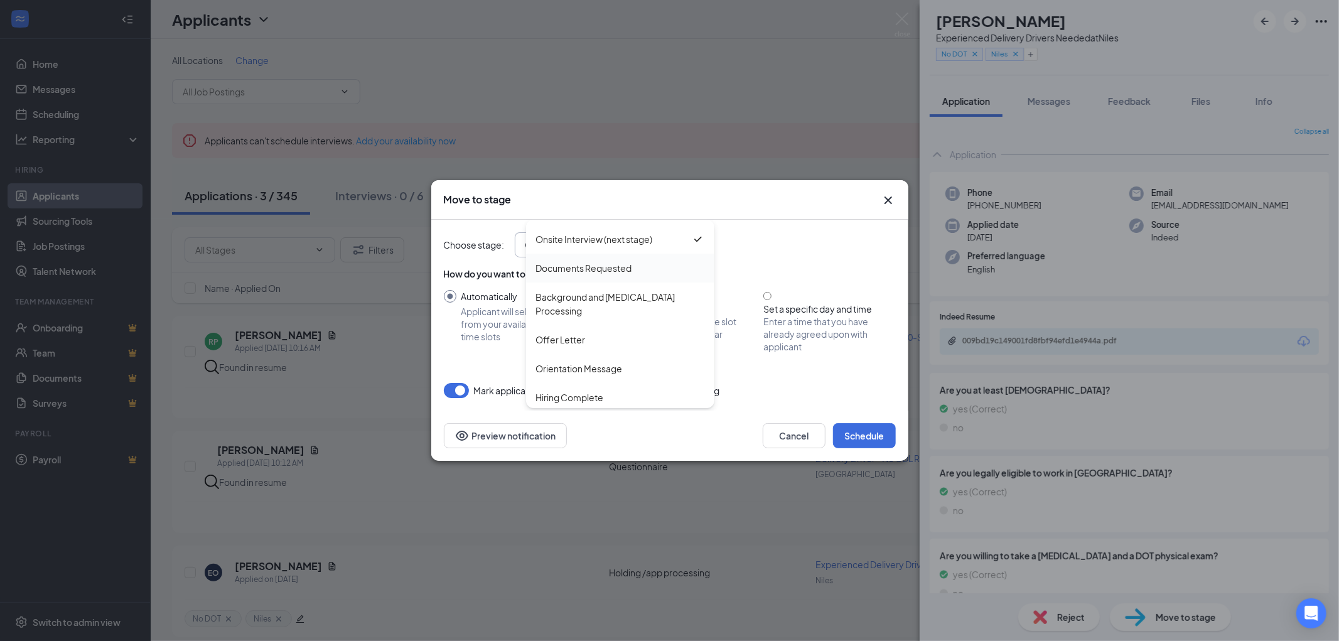
click at [584, 275] on div "Documents Requested" at bounding box center [584, 268] width 96 height 14
type input "Documents Requested"
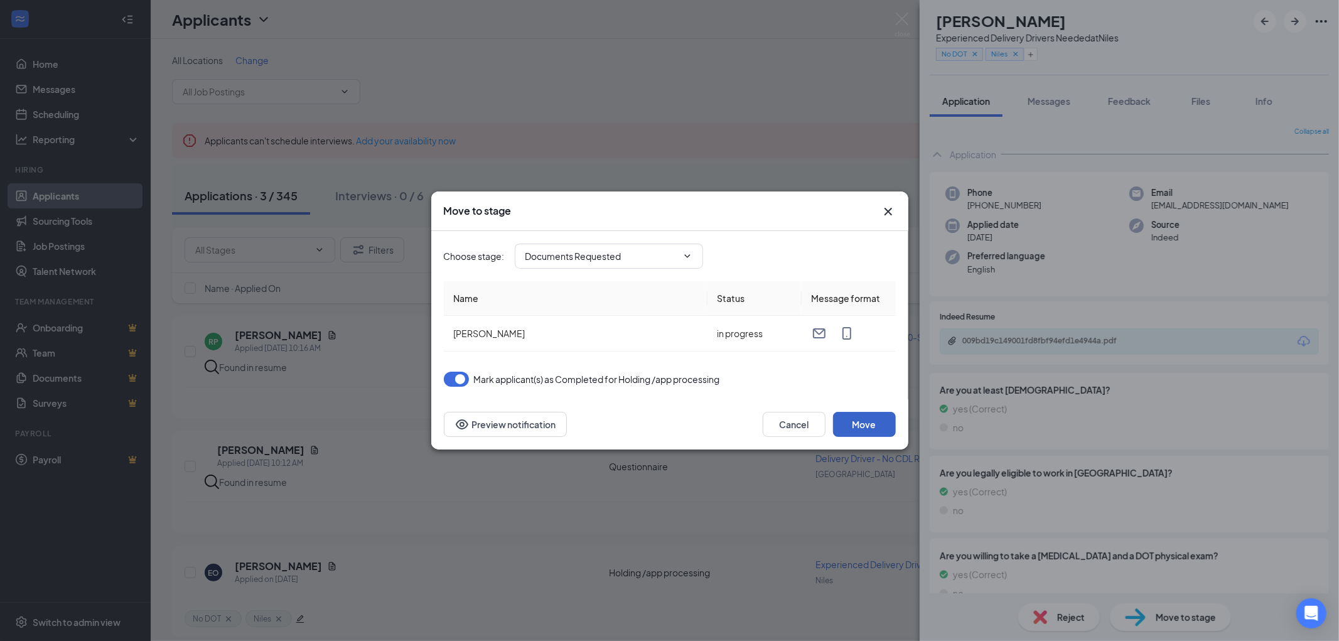
click at [868, 422] on button "Move" at bounding box center [864, 424] width 63 height 25
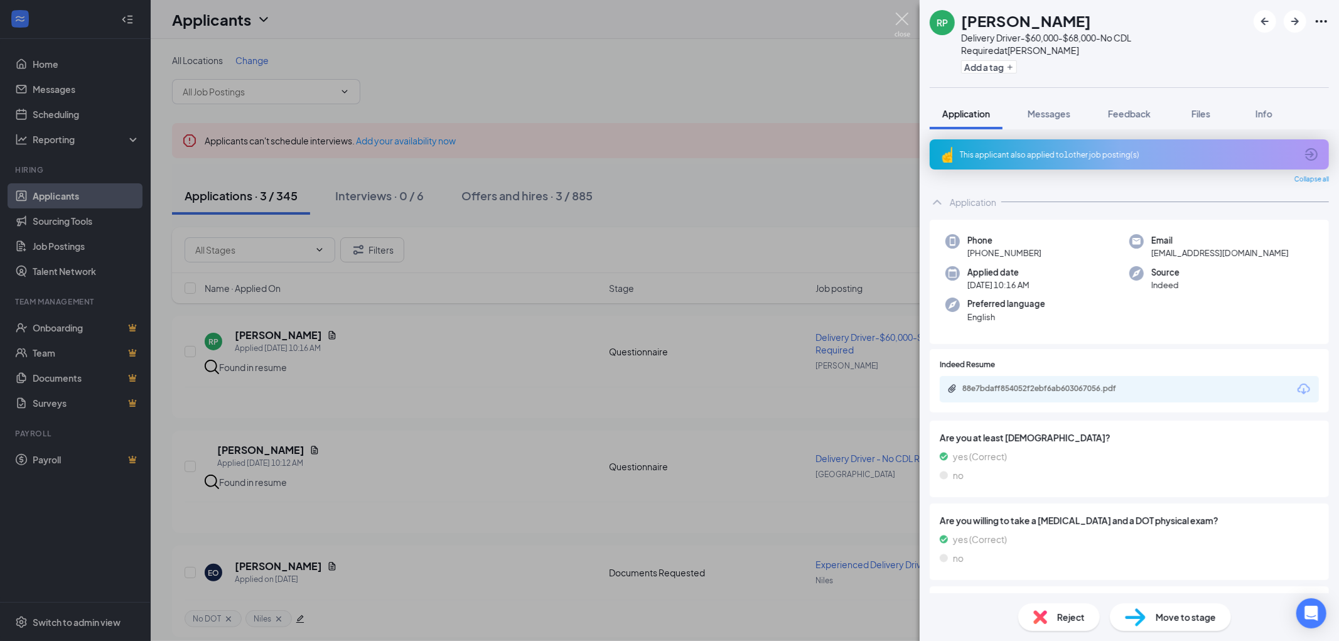
click at [904, 23] on img at bounding box center [902, 25] width 16 height 24
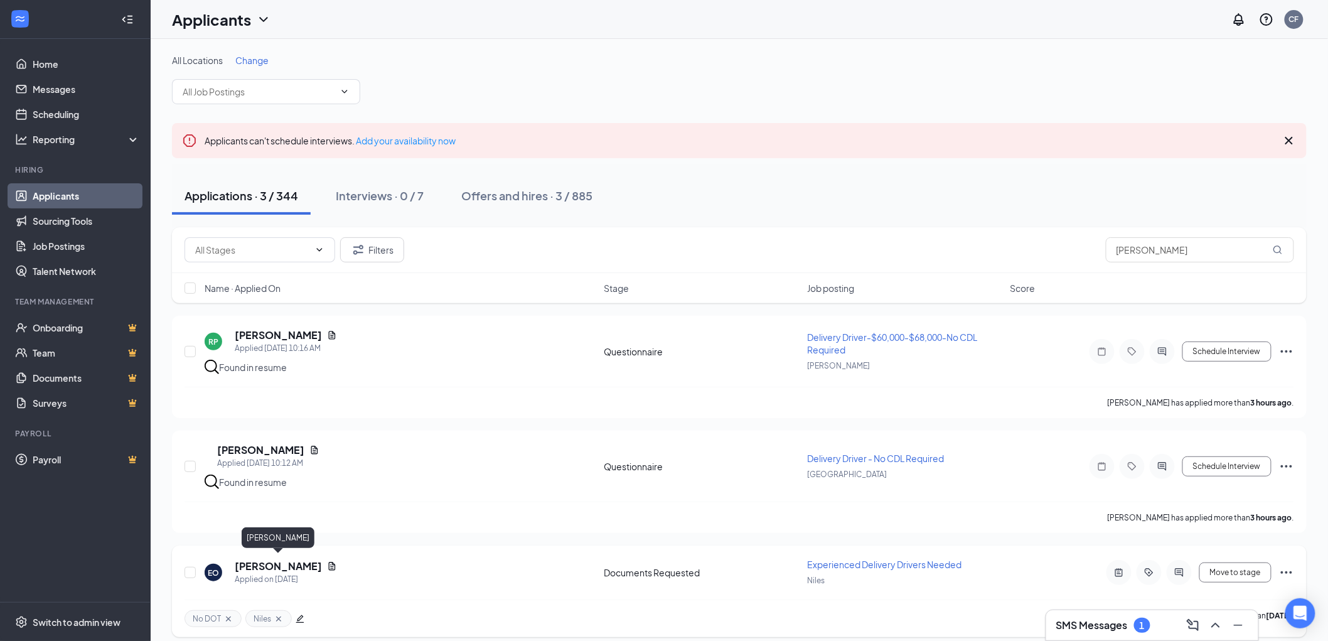
click at [269, 562] on h5 "Emmanuel Obiakor" at bounding box center [278, 566] width 87 height 14
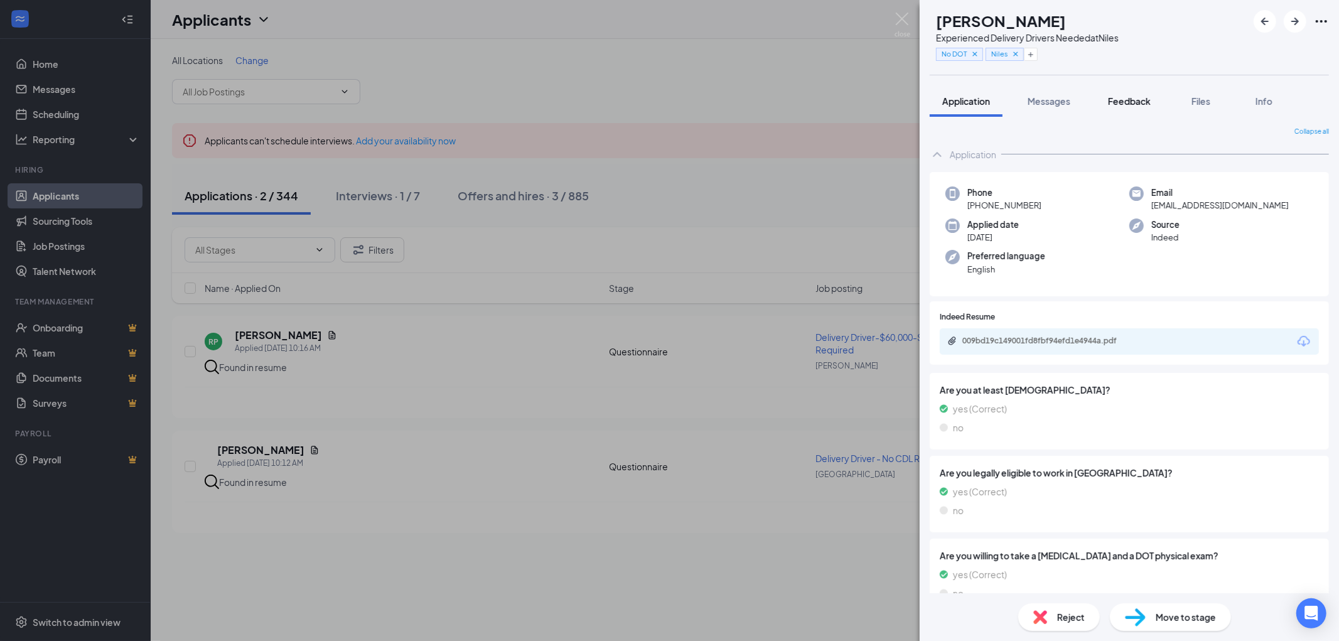
drag, startPoint x: 1144, startPoint y: 109, endPoint x: 1127, endPoint y: 104, distance: 17.3
click at [1143, 109] on button "Feedback" at bounding box center [1129, 100] width 68 height 31
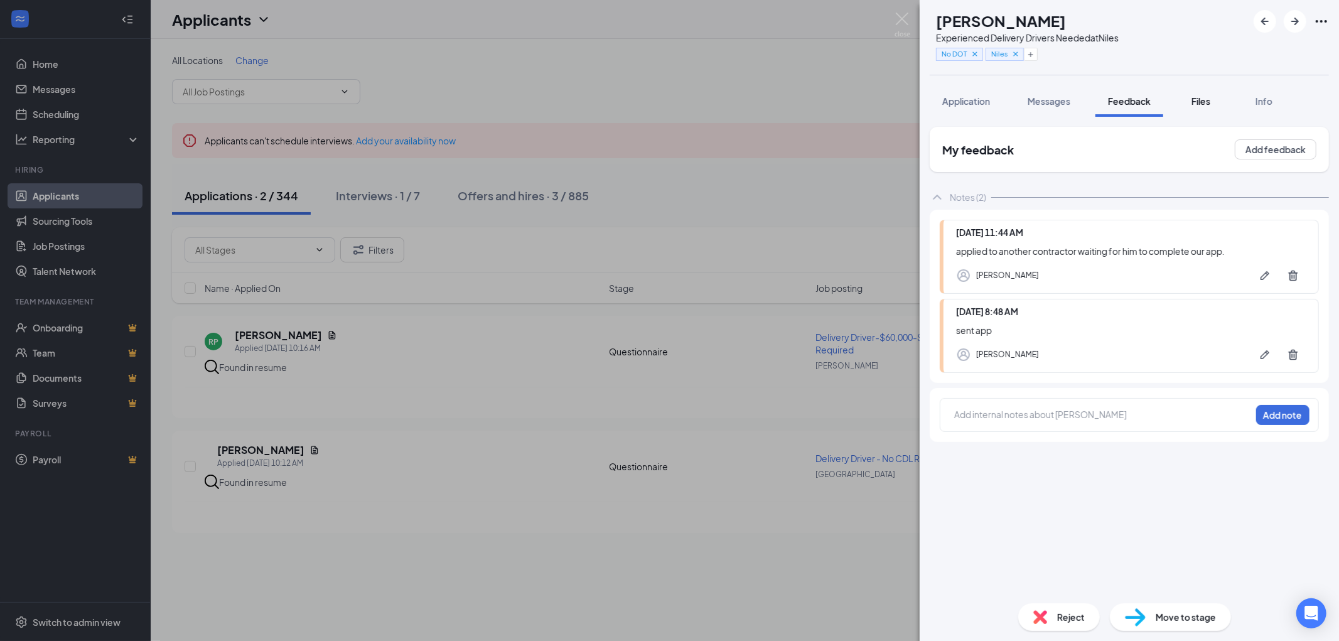
click at [1201, 99] on span "Files" at bounding box center [1200, 100] width 19 height 11
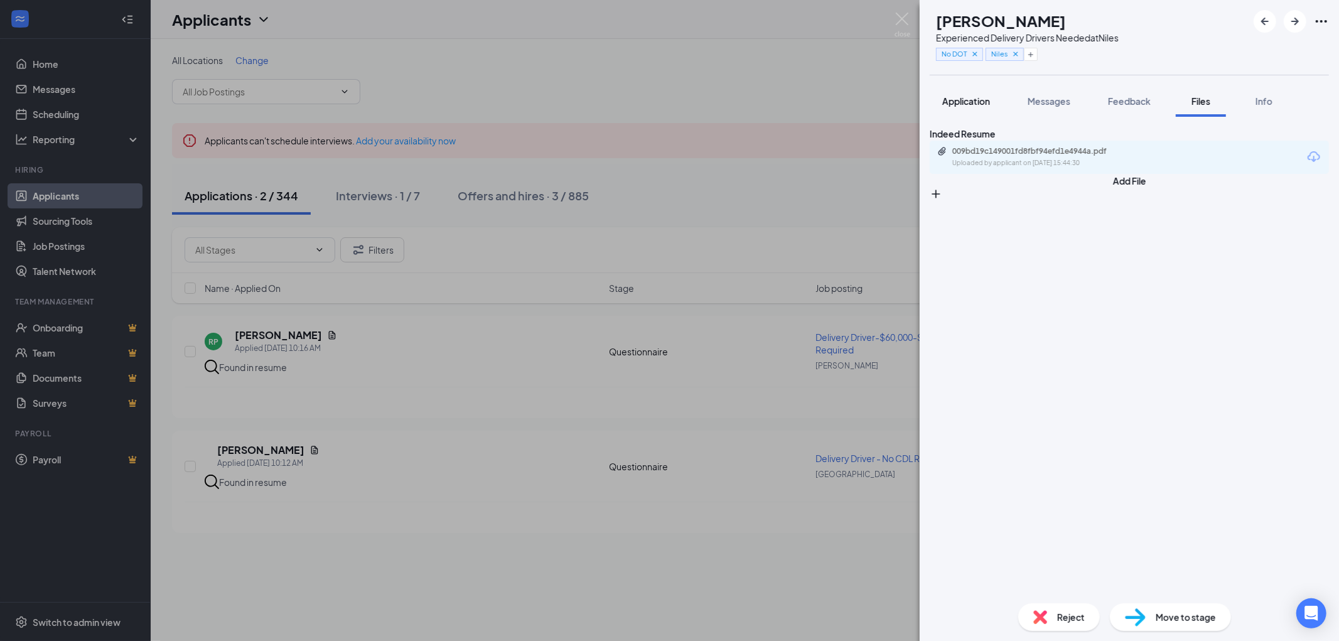
click at [962, 99] on span "Application" at bounding box center [966, 100] width 48 height 11
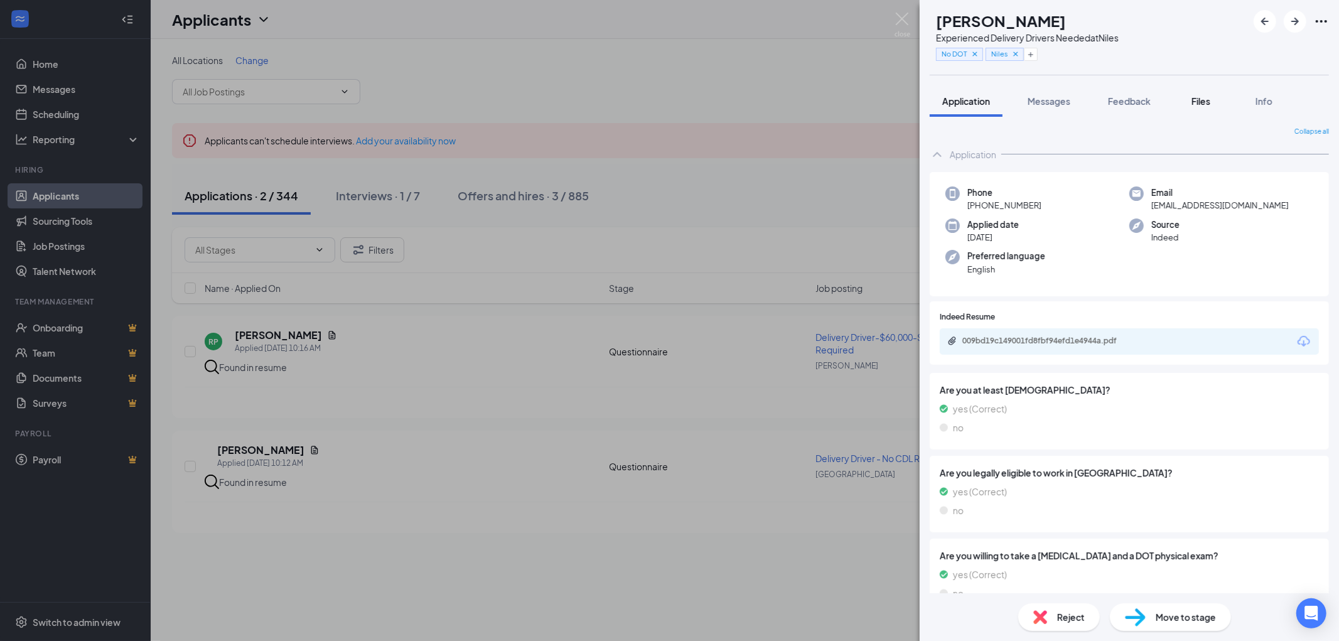
click at [1203, 104] on span "Files" at bounding box center [1200, 100] width 19 height 11
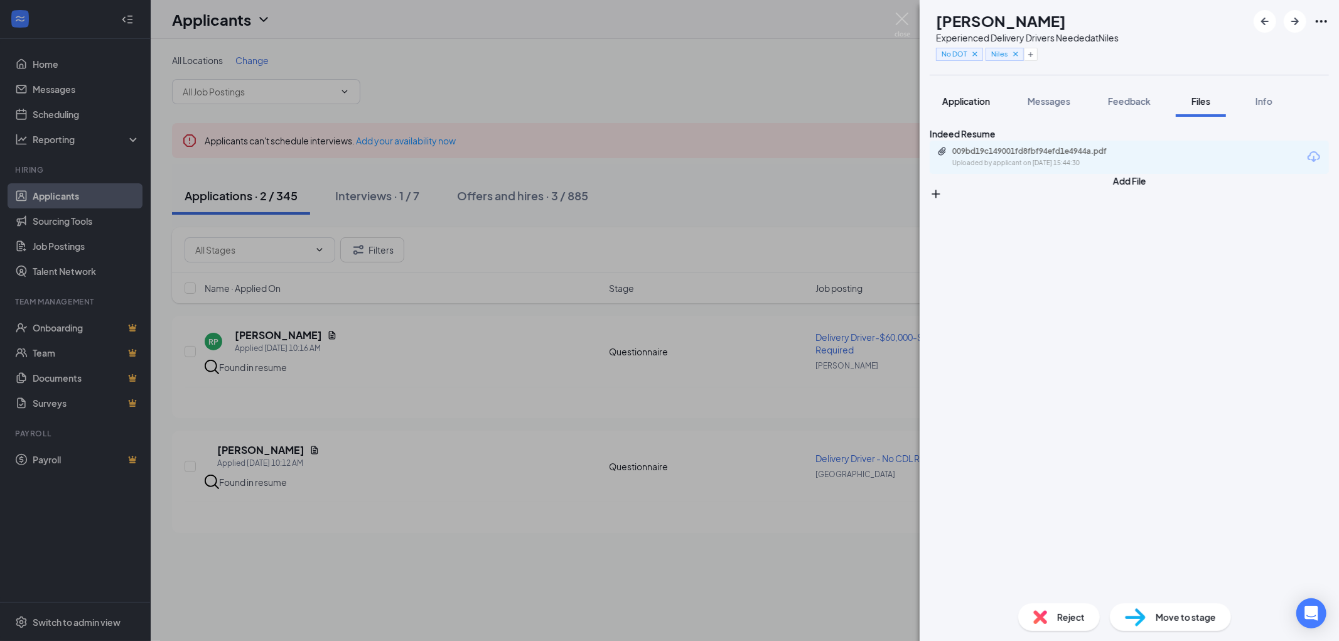
click at [972, 96] on span "Application" at bounding box center [966, 100] width 48 height 11
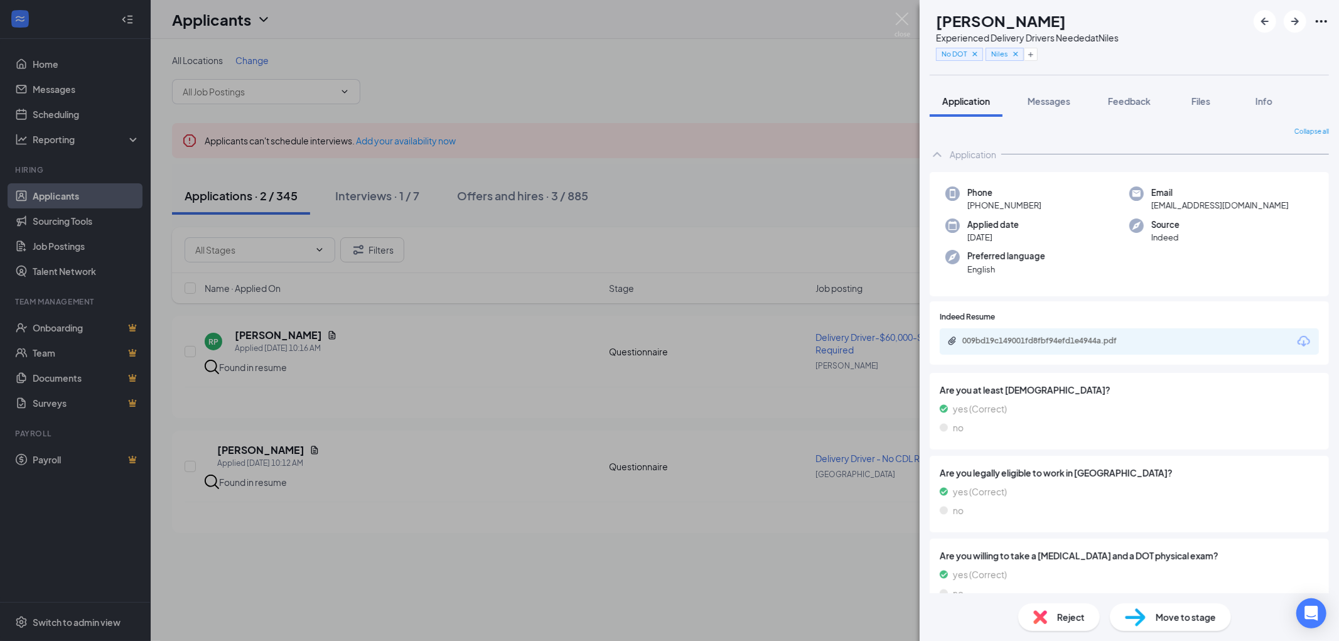
drag, startPoint x: 899, startPoint y: 19, endPoint x: 820, endPoint y: 151, distance: 153.7
click at [899, 19] on img at bounding box center [902, 25] width 16 height 24
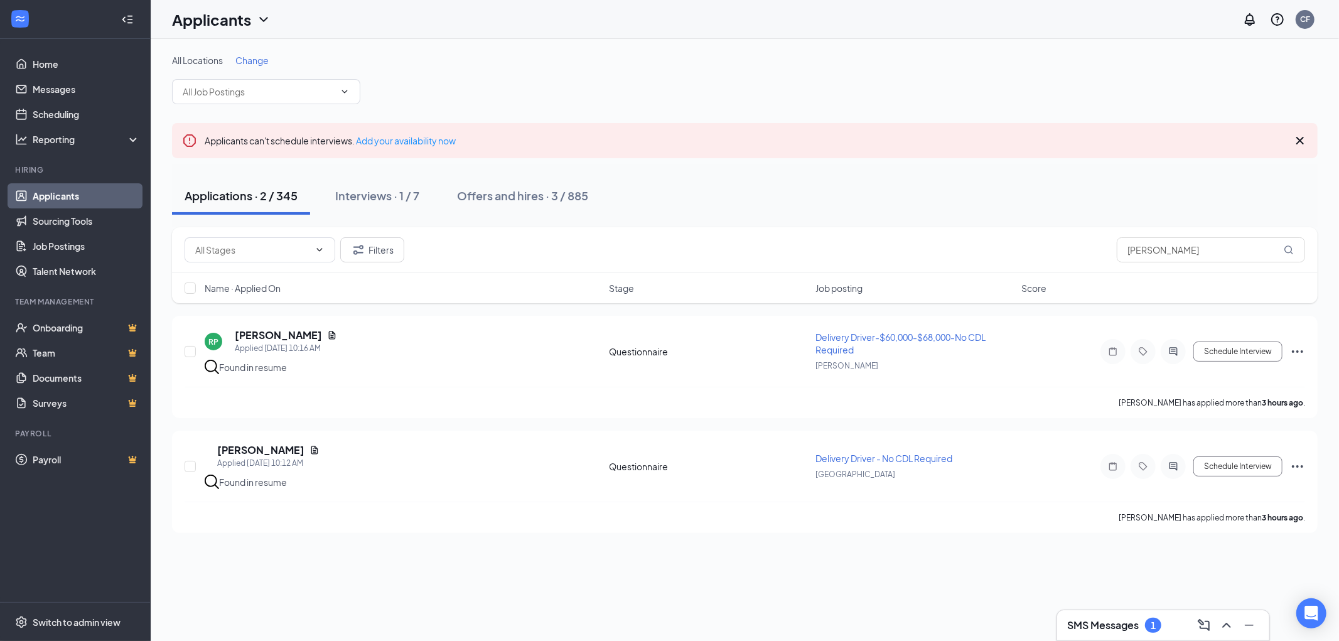
click at [236, 195] on div "Applications · 2 / 345" at bounding box center [241, 196] width 113 height 16
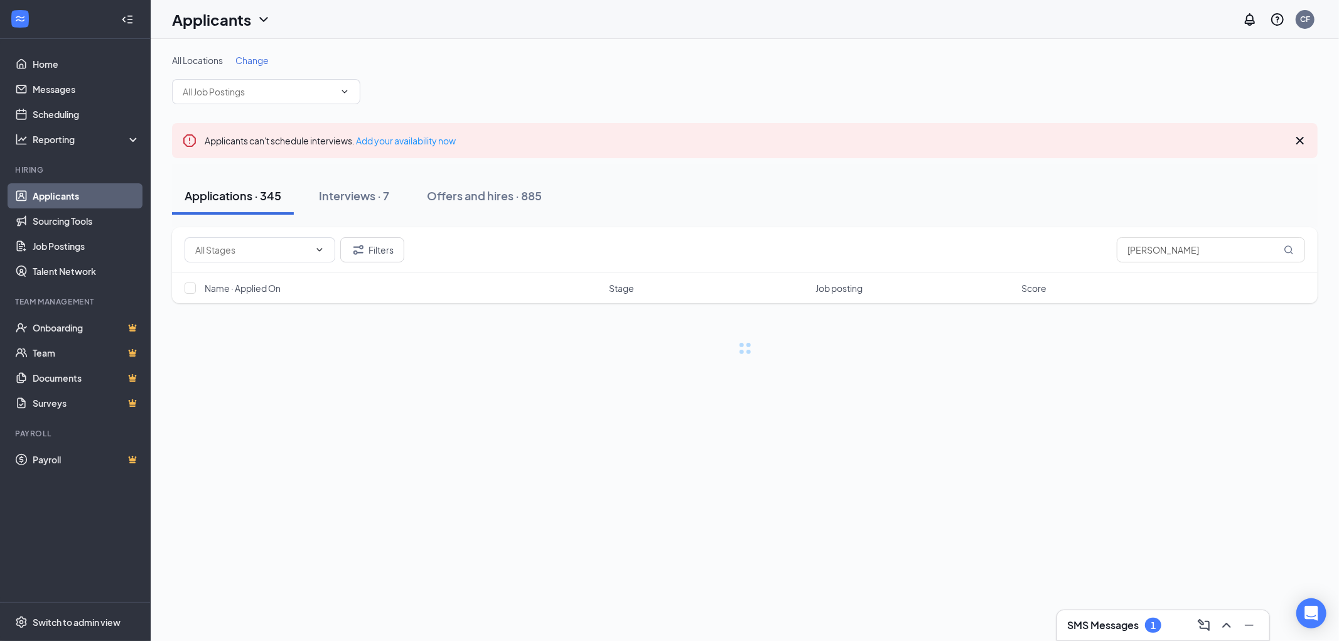
click at [1117, 619] on h3 "SMS Messages" at bounding box center [1103, 625] width 72 height 14
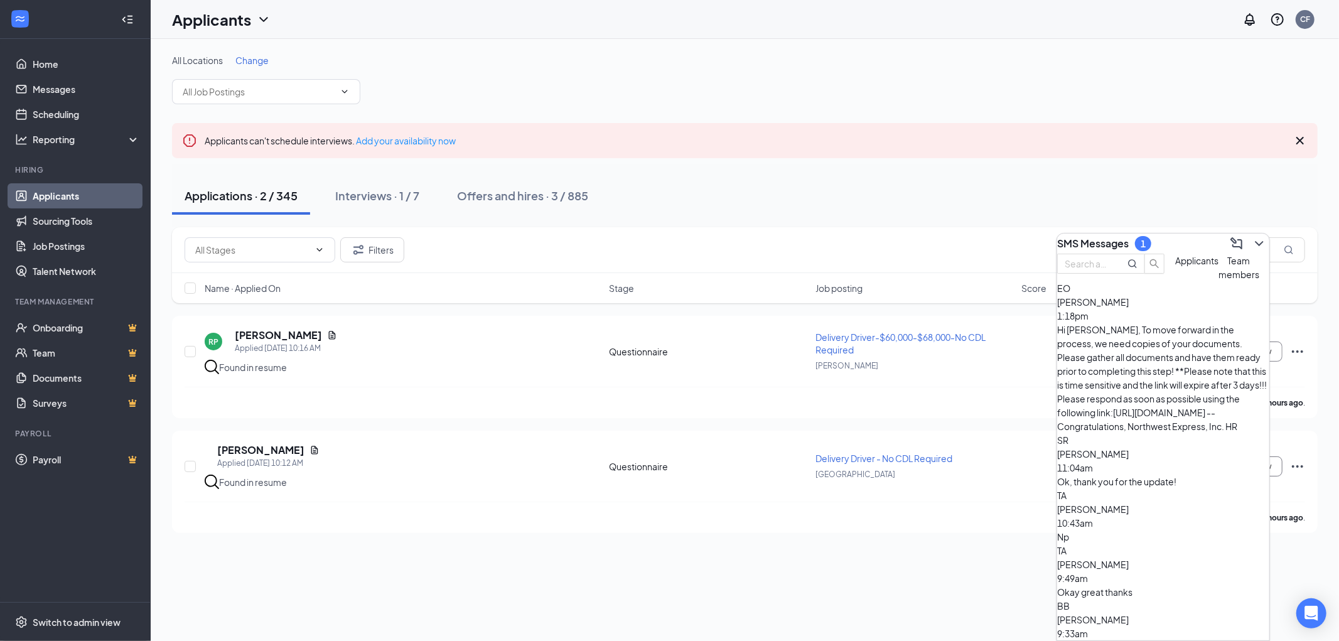
click at [1144, 354] on div "Hi Emmanuel, To move forward in the process, we need copies of your documents. …" at bounding box center [1163, 378] width 212 height 110
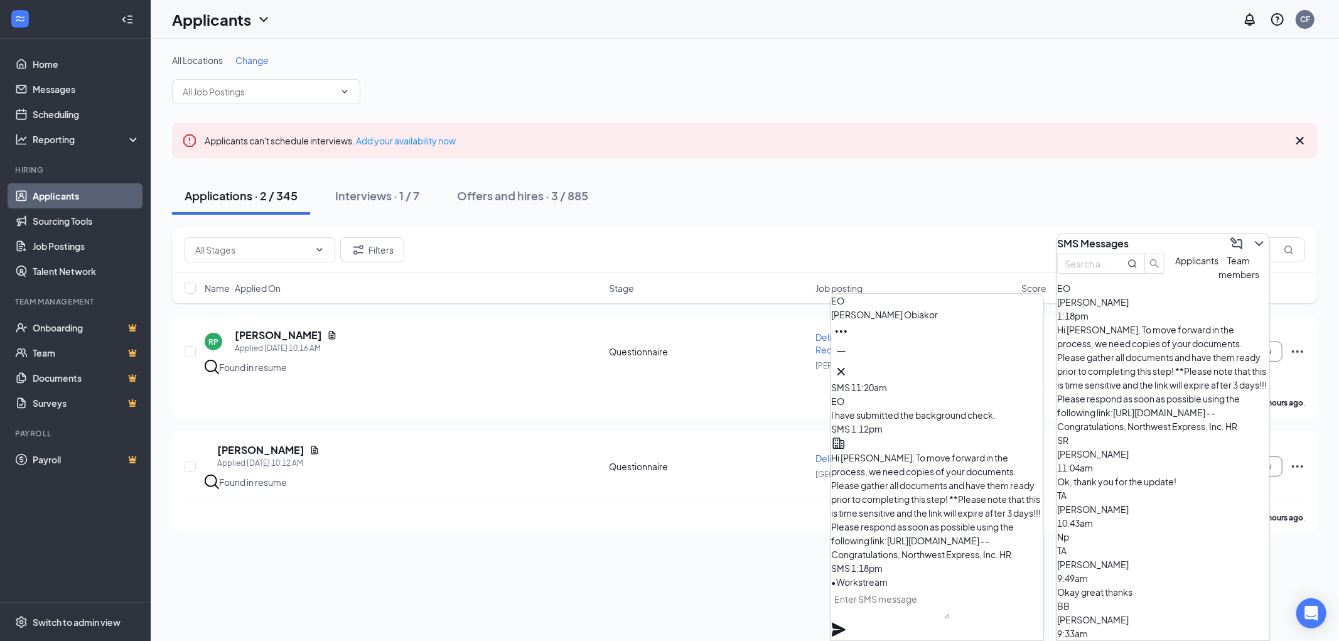
scroll to position [1, 0]
click at [849, 364] on icon "Cross" at bounding box center [840, 371] width 15 height 15
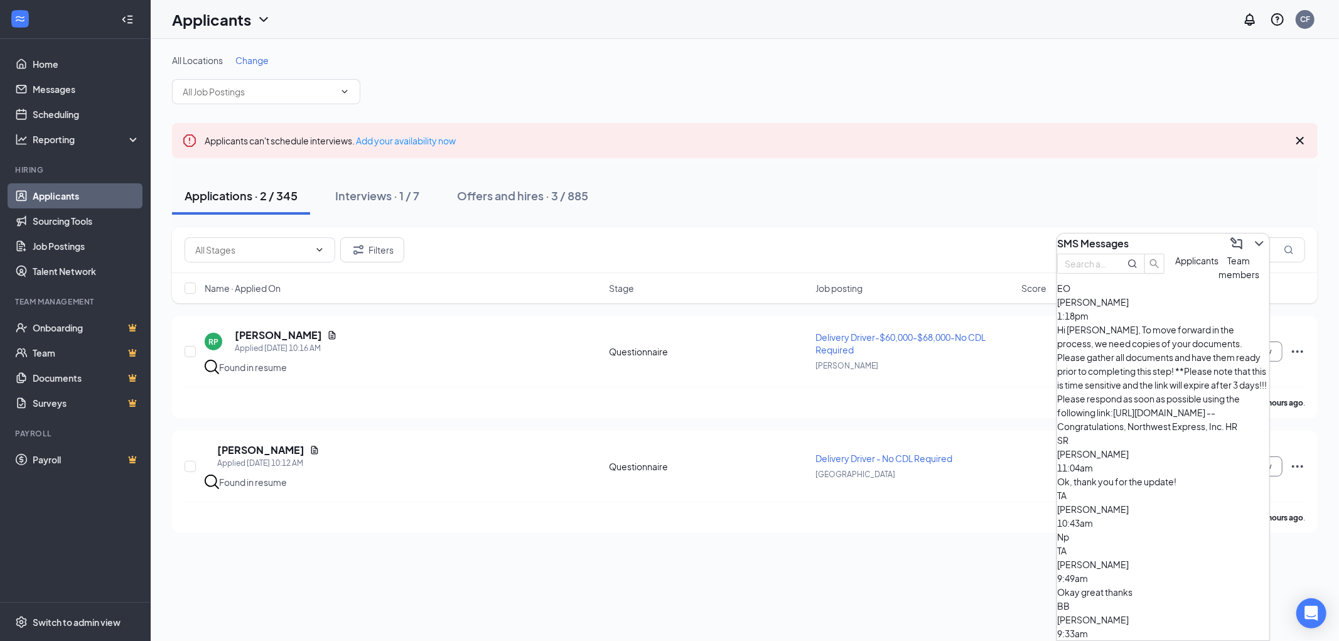
click at [1156, 233] on div "SMS Messages" at bounding box center [1163, 243] width 212 height 20
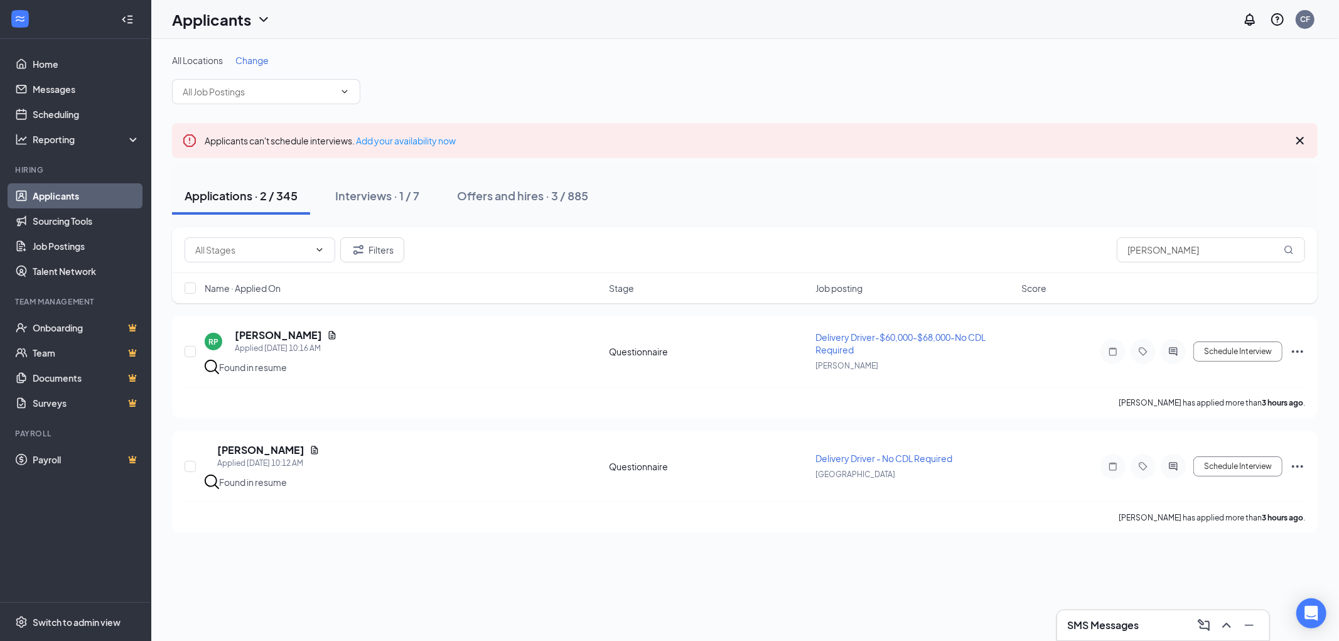
click at [1094, 624] on h3 "SMS Messages" at bounding box center [1103, 625] width 72 height 14
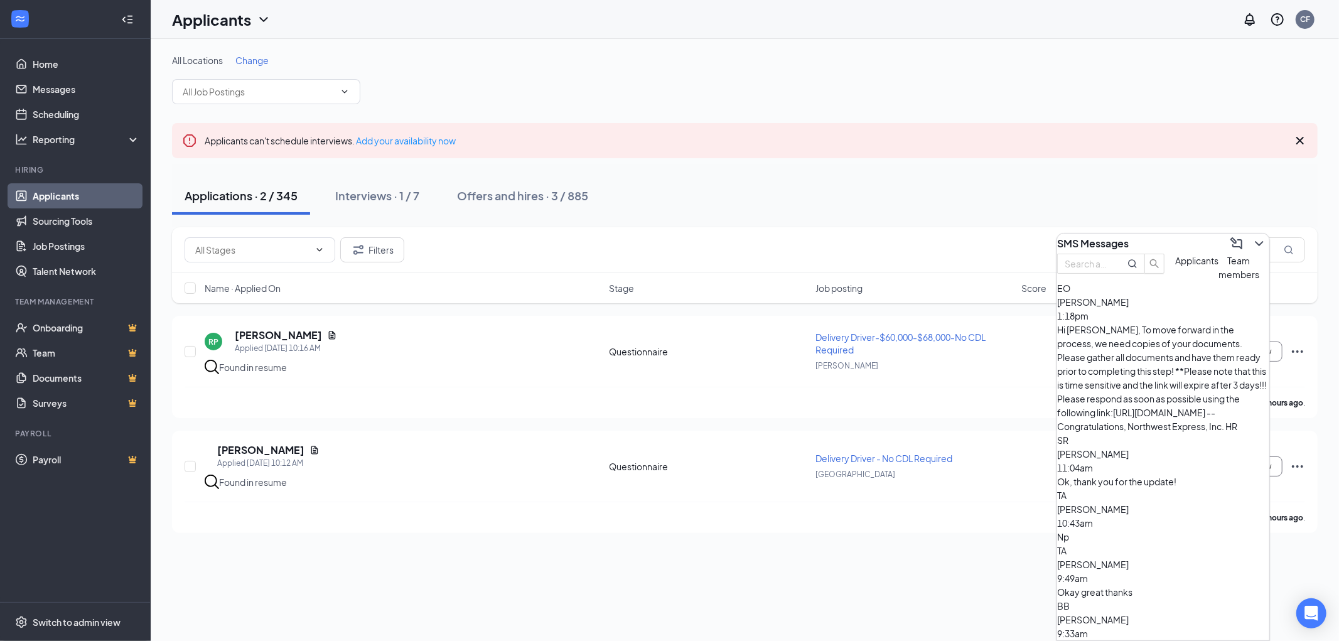
click at [1128, 308] on span "Emmanuel Obiakor" at bounding box center [1093, 301] width 72 height 11
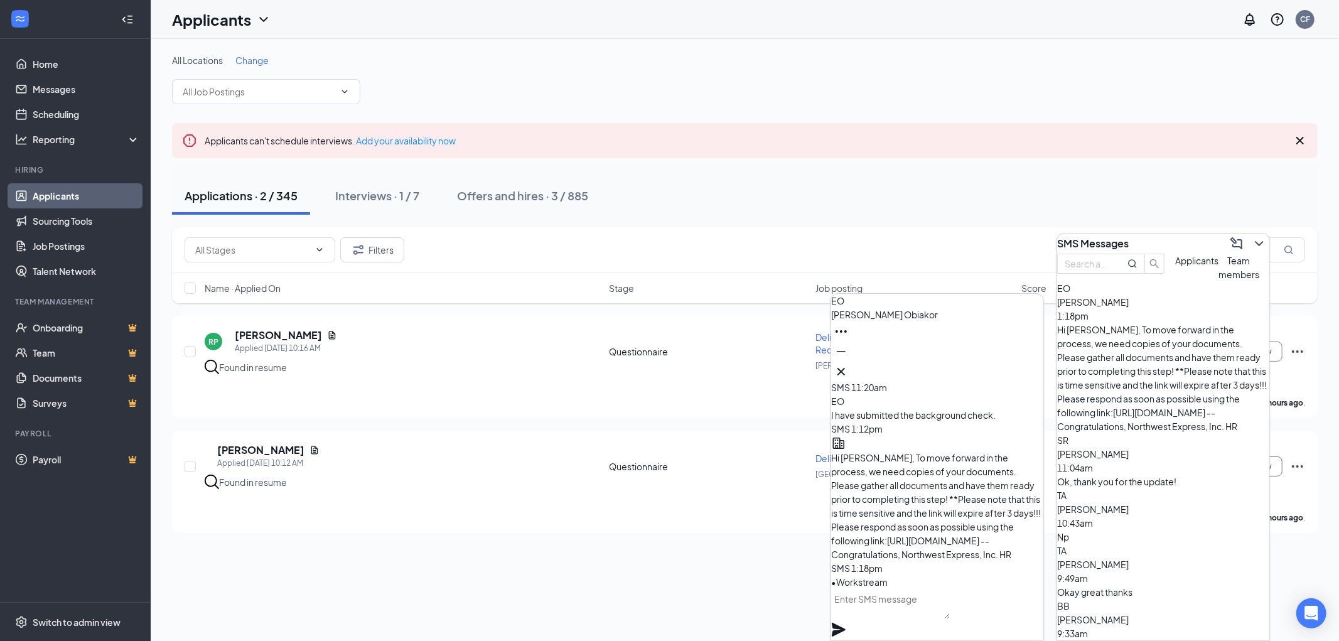
click at [877, 613] on textarea at bounding box center [890, 604] width 119 height 30
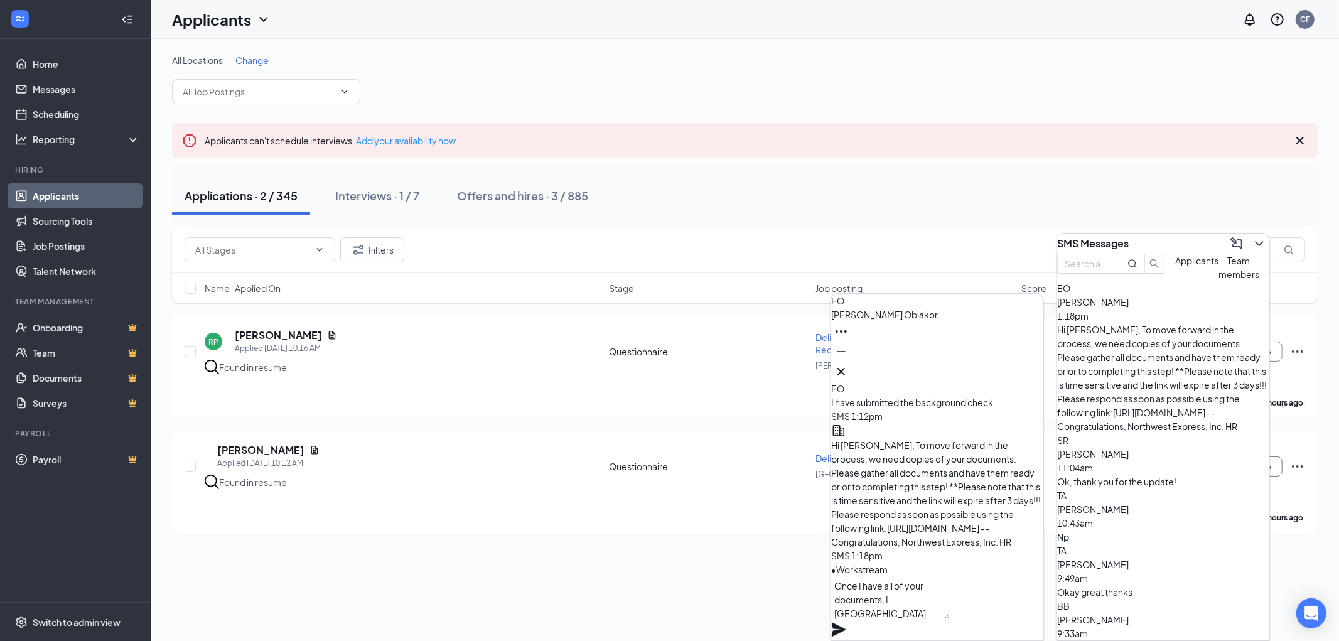
scroll to position [1, 0]
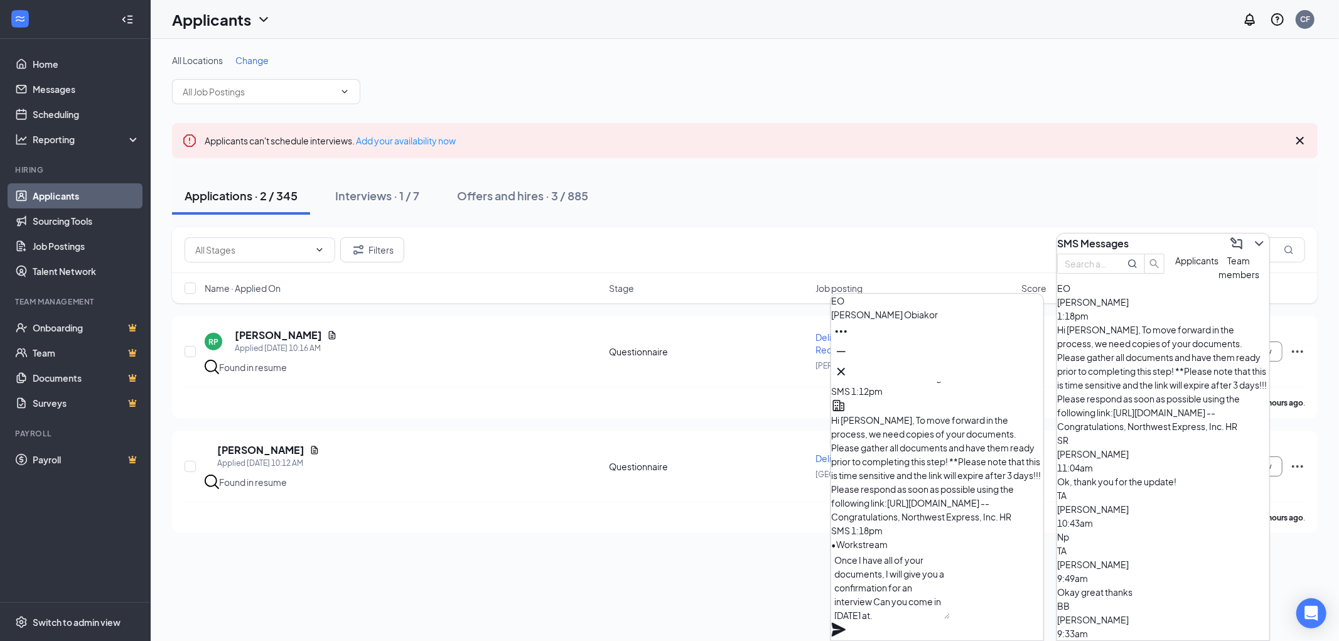
type textarea "Once I have all of your documents, I will give you a confirmation for an interv…"
drag, startPoint x: 854, startPoint y: 577, endPoint x: 980, endPoint y: 628, distance: 136.0
click at [950, 619] on textarea "Once I have all of your documents, I will give you a confirmation for an interv…" at bounding box center [890, 585] width 119 height 68
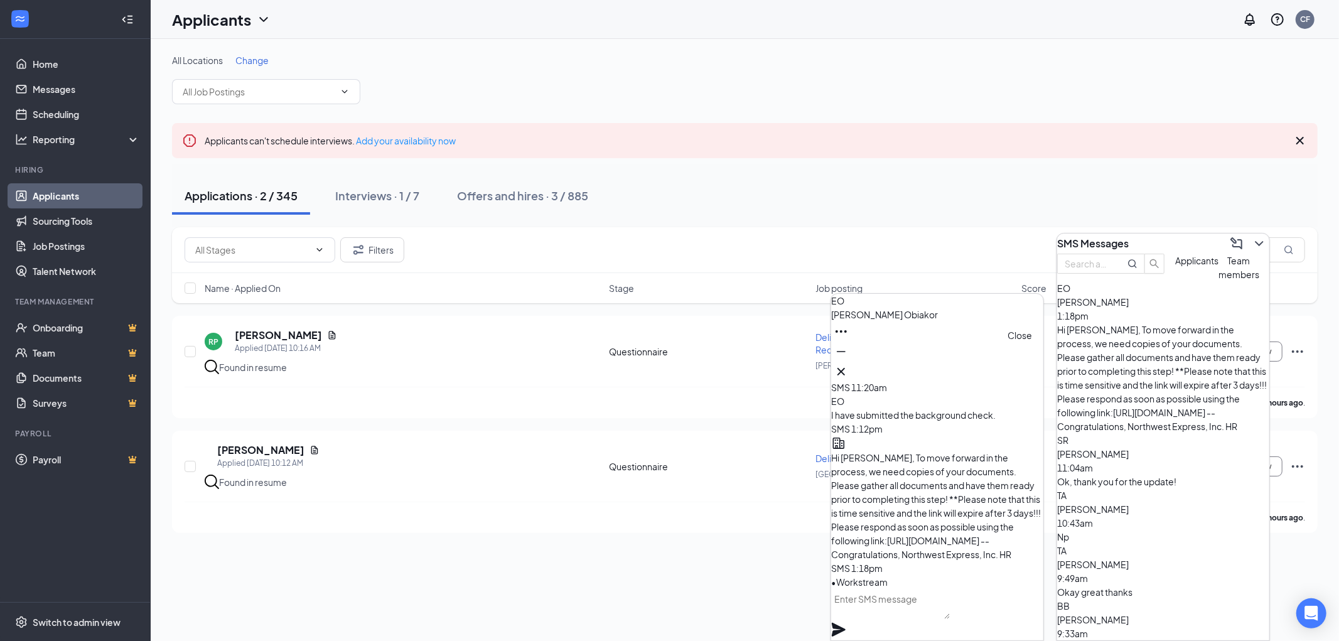
click at [849, 364] on icon "Cross" at bounding box center [840, 371] width 15 height 15
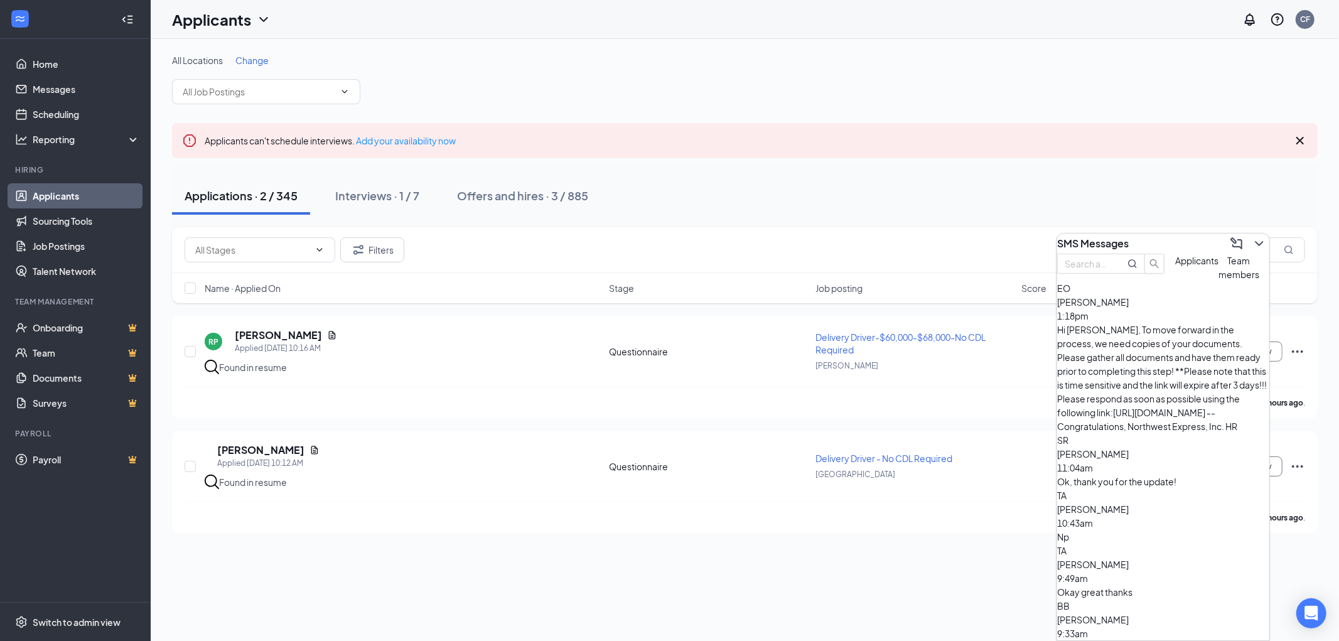
click at [1180, 237] on div "SMS Messages" at bounding box center [1163, 243] width 212 height 20
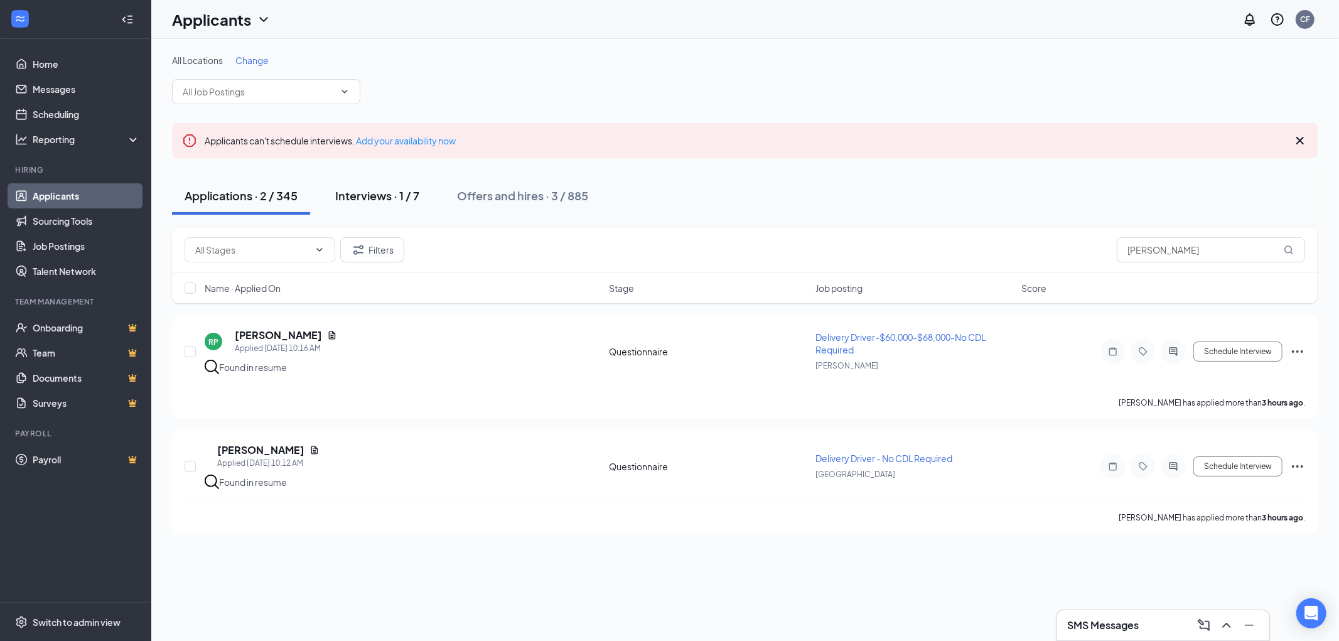
click at [383, 195] on div "Interviews · 1 / 7" at bounding box center [377, 196] width 84 height 16
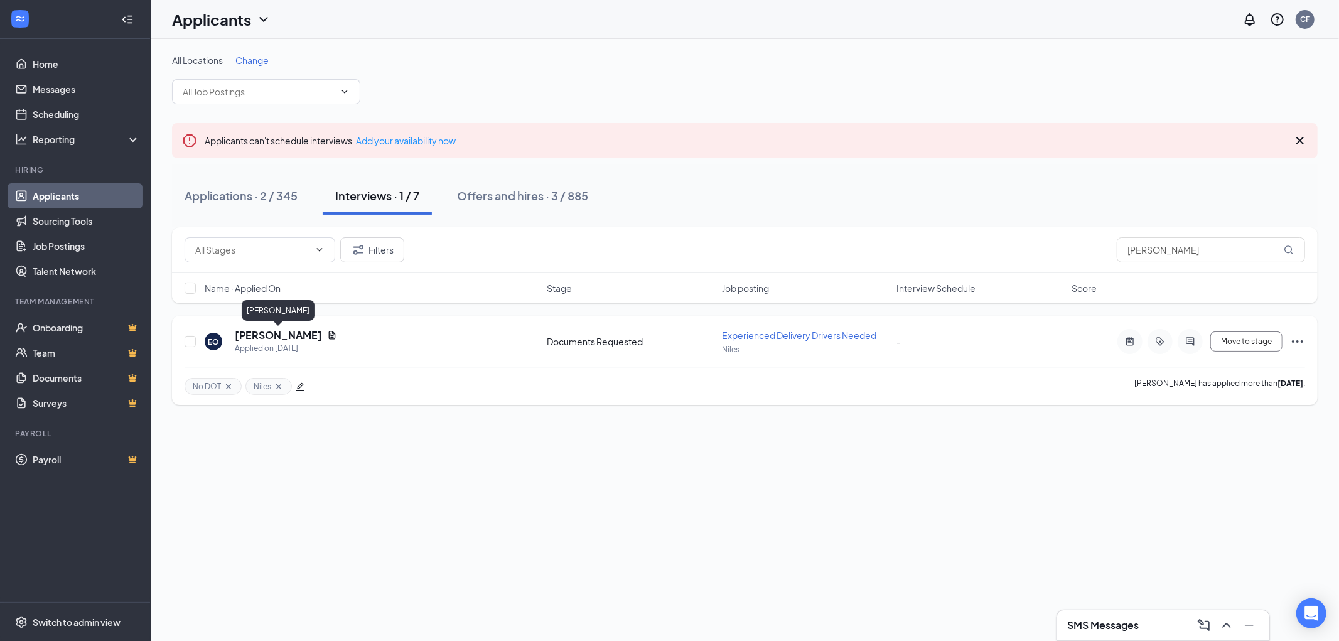
click at [270, 331] on h5 "Emmanuel Obiakor" at bounding box center [278, 335] width 87 height 14
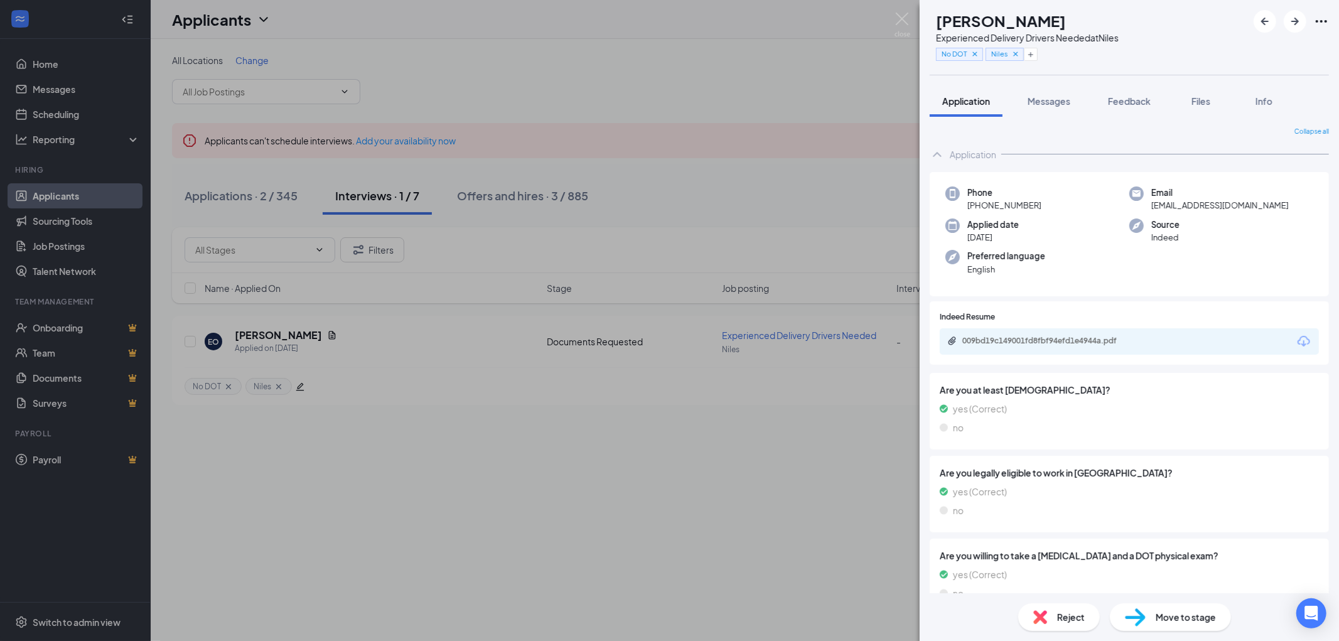
click at [1140, 611] on img at bounding box center [1135, 617] width 21 height 18
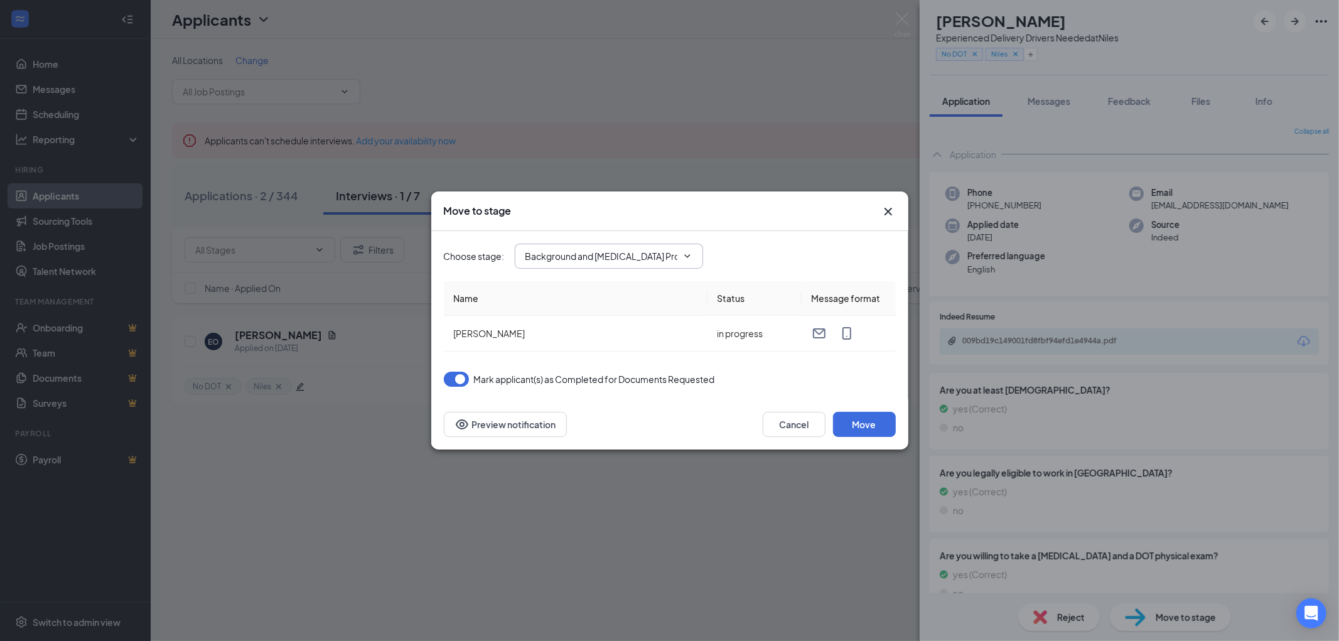
click at [687, 255] on icon "ChevronDown" at bounding box center [687, 256] width 10 height 10
click at [572, 244] on div "Choose stage : Background and Drug Screen Processing (next stage)" at bounding box center [670, 256] width 452 height 50
click at [589, 253] on input "Background and Drug Screen Processing (next stage)" at bounding box center [601, 256] width 152 height 14
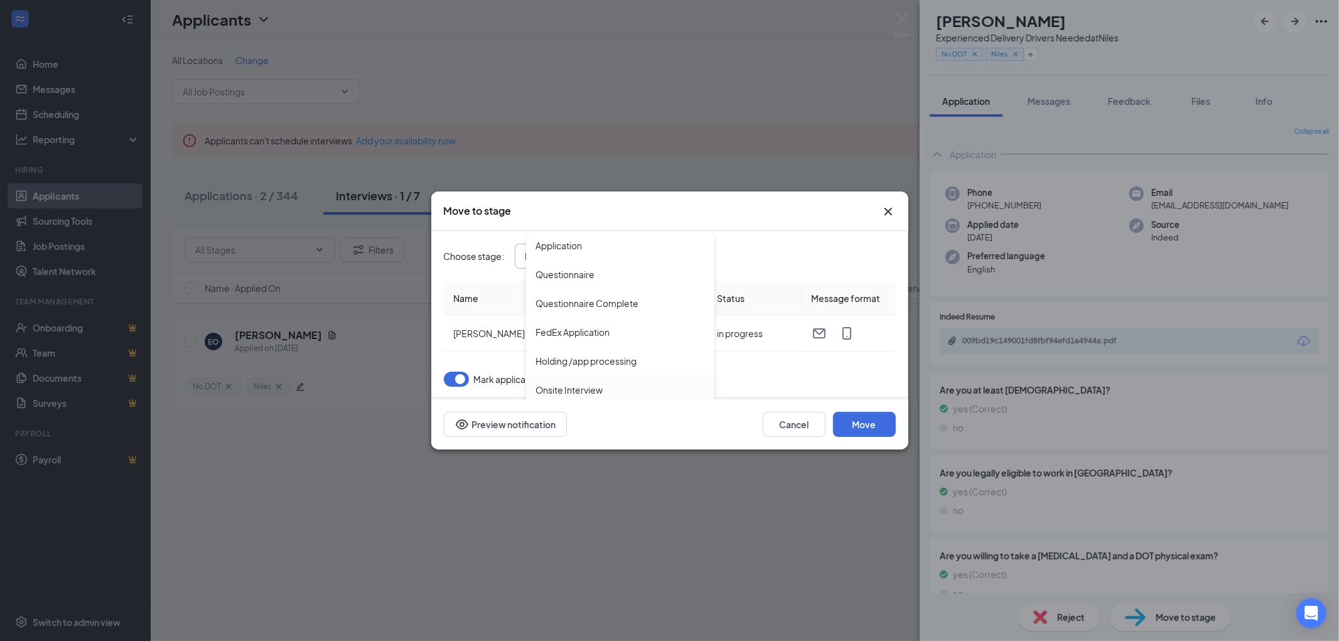
click at [572, 385] on div "Onsite Interview" at bounding box center [569, 390] width 67 height 14
type input "Onsite Interview"
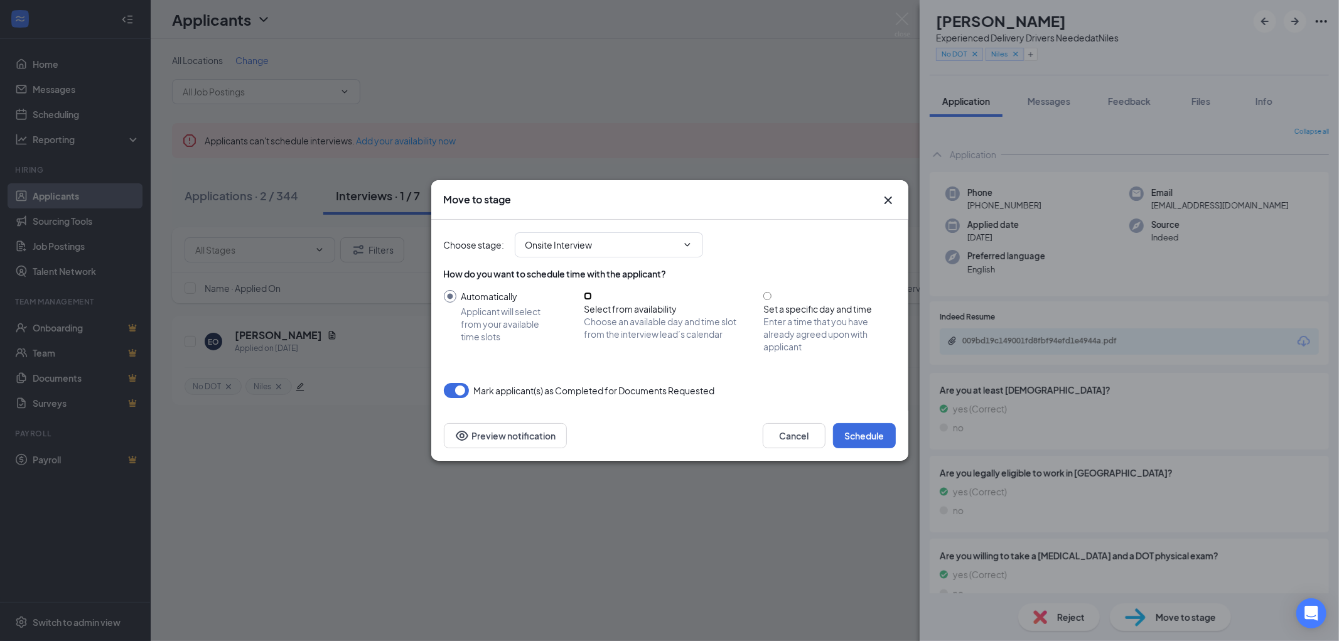
click at [591, 300] on input "Select from availability Choose an available day and time slot from the intervi…" at bounding box center [588, 296] width 8 height 8
radio input "true"
radio input "false"
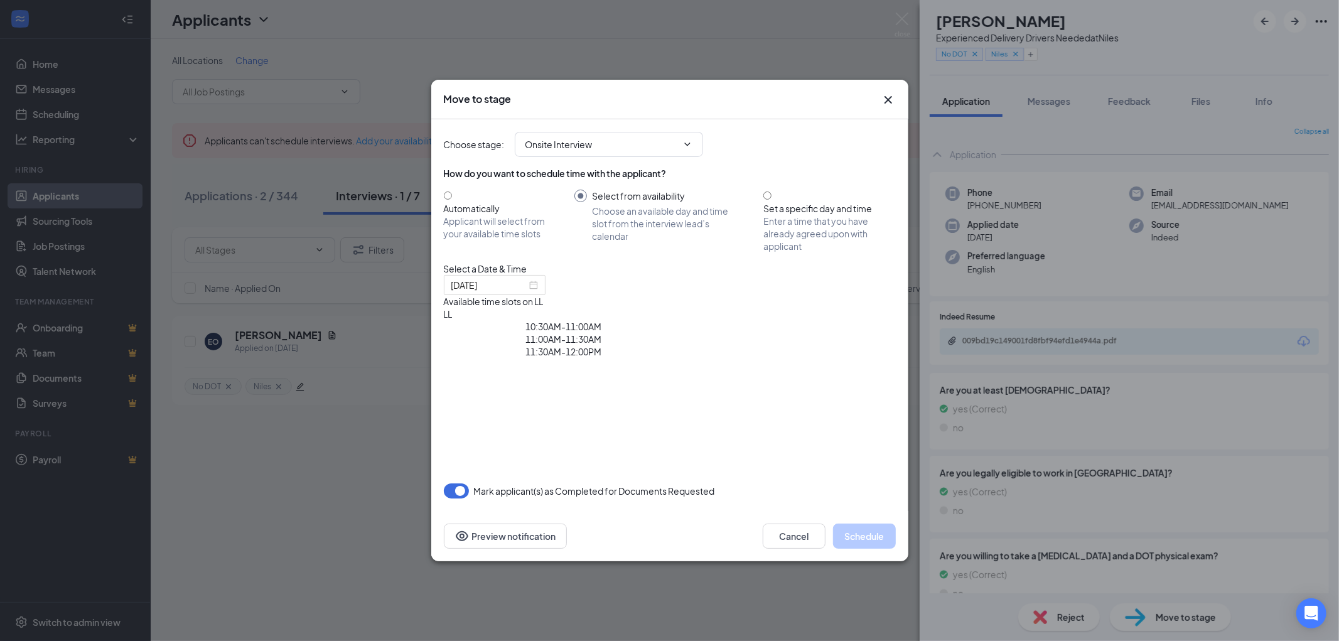
type input "Sep 17, 2025"
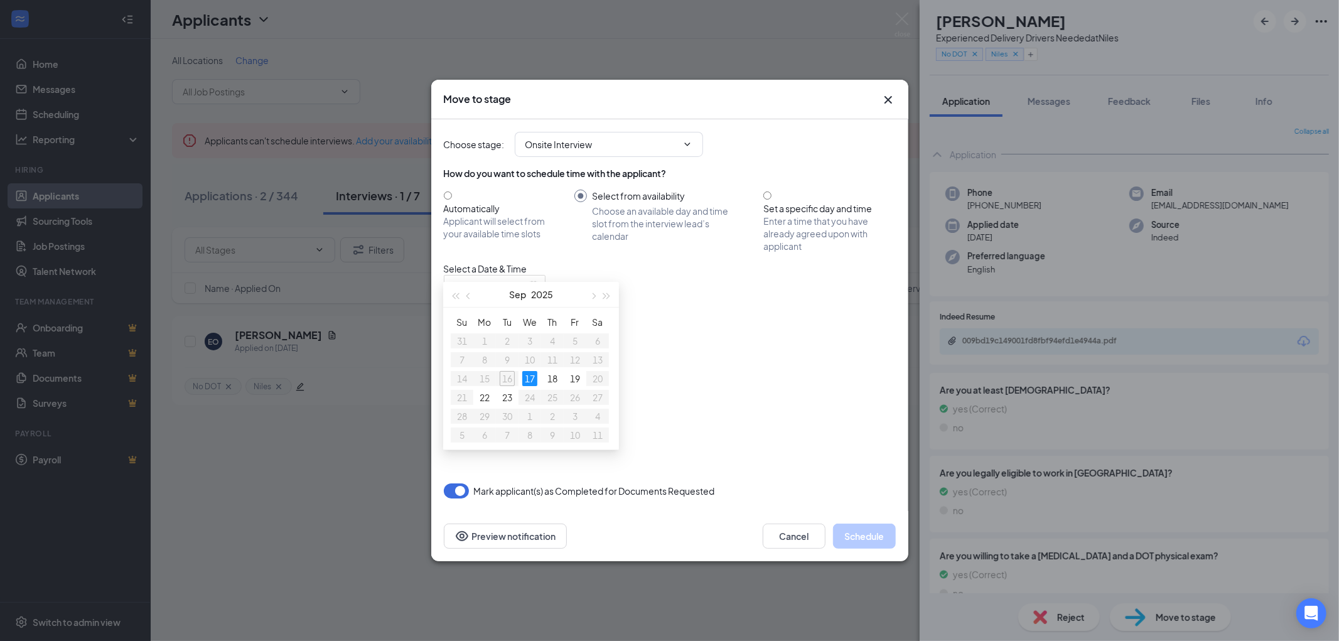
click at [684, 320] on div "10:30AM - 11:00AM" at bounding box center [564, 326] width 240 height 13
click at [854, 537] on button "Schedule" at bounding box center [864, 535] width 63 height 25
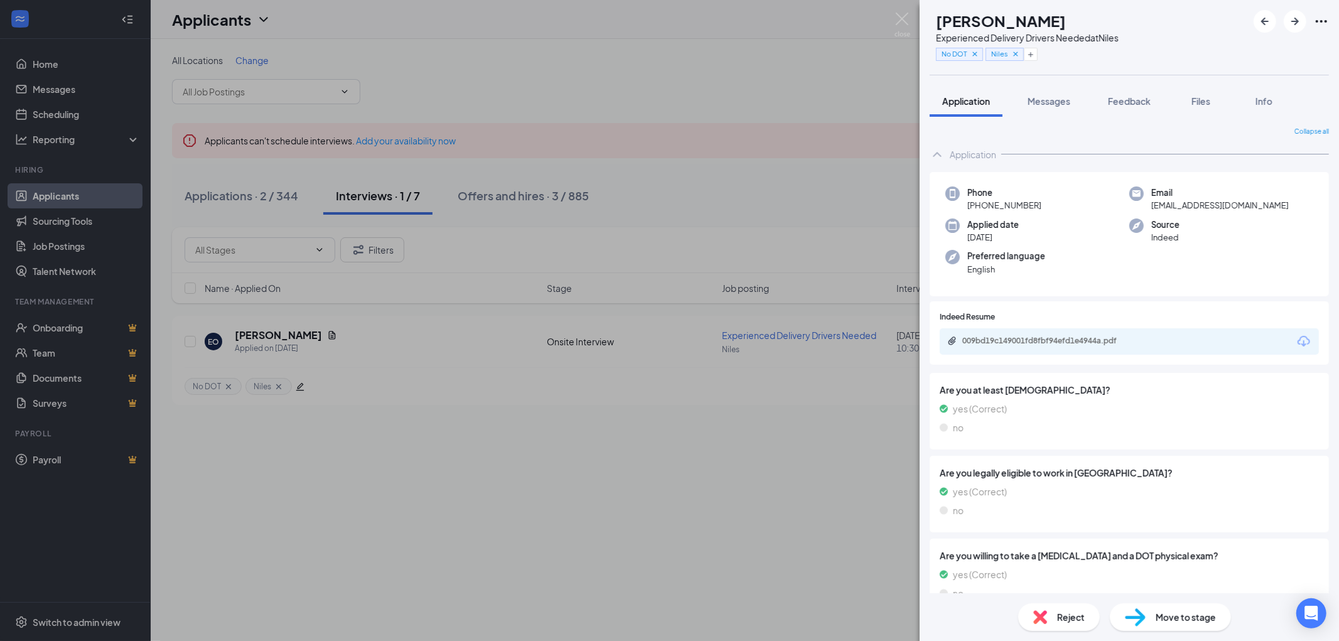
drag, startPoint x: 1086, startPoint y: 19, endPoint x: 955, endPoint y: 22, distance: 130.6
click at [955, 22] on div "EO Emmanuel Obiakor Experienced Delivery Drivers Needed at Niles No DOT Niles" at bounding box center [1024, 37] width 189 height 55
copy div "Emmanuel Obiakor"
click at [599, 341] on div "EO Emmanuel Obiakor Experienced Delivery Drivers Needed at Niles No DOT Niles A…" at bounding box center [669, 320] width 1339 height 641
click at [308, 333] on div "EO Emmanuel Obiakor Experienced Delivery Drivers Needed at Niles No DOT Niles A…" at bounding box center [669, 320] width 1339 height 641
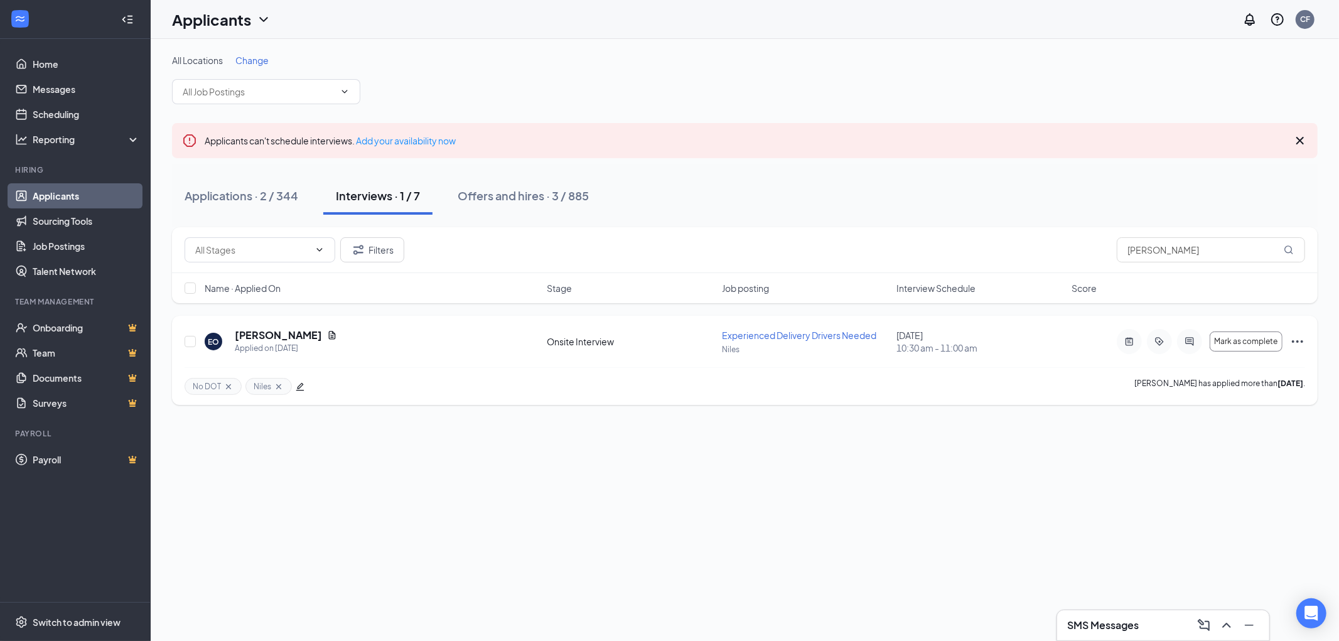
click at [559, 339] on div "Onsite Interview" at bounding box center [631, 341] width 168 height 13
click at [261, 326] on div "EO Emmanuel Obiakor Applied on Sep 12 Onsite Interview Experienced Delivery Dri…" at bounding box center [744, 360] width 1145 height 89
click at [286, 336] on h5 "Emmanuel Obiakor" at bounding box center [278, 335] width 87 height 14
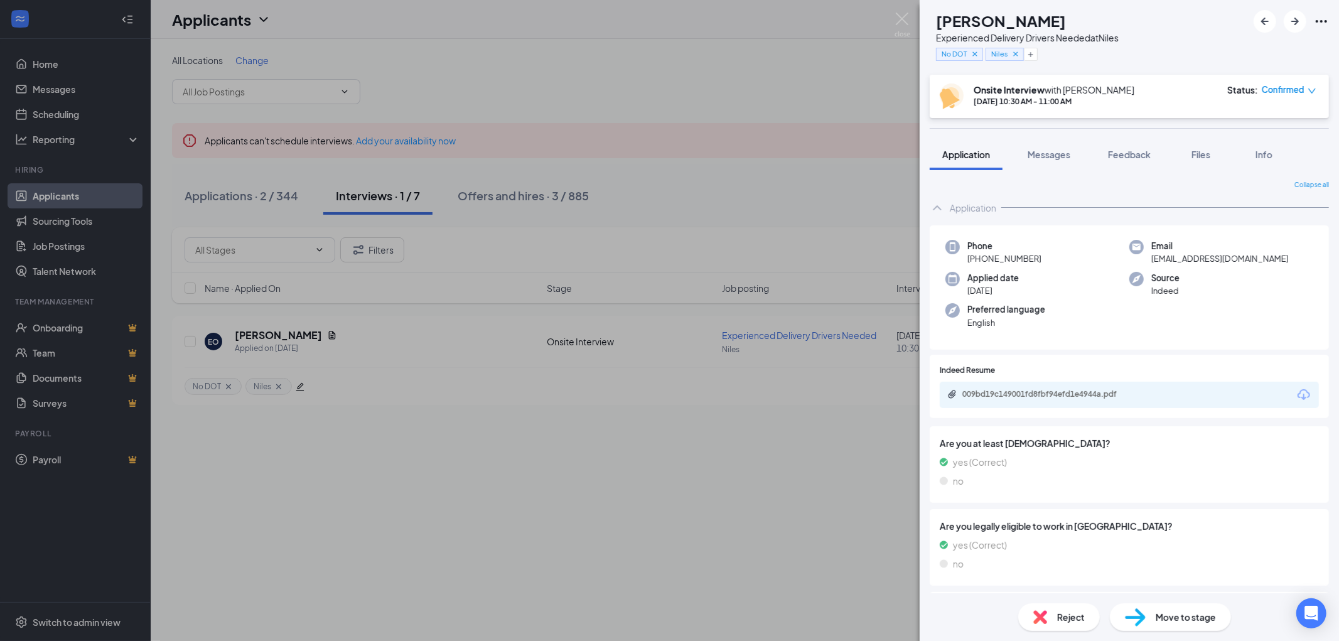
drag, startPoint x: 1107, startPoint y: 14, endPoint x: 963, endPoint y: 19, distance: 143.2
click at [963, 19] on div "Emmanuel Obiakor" at bounding box center [1027, 20] width 183 height 21
copy h1 "Emmanuel Obiakor"
drag, startPoint x: 1043, startPoint y: 256, endPoint x: 979, endPoint y: 259, distance: 64.1
click at [979, 259] on div "Phone +1 (773) 751-8040" at bounding box center [1037, 253] width 184 height 26
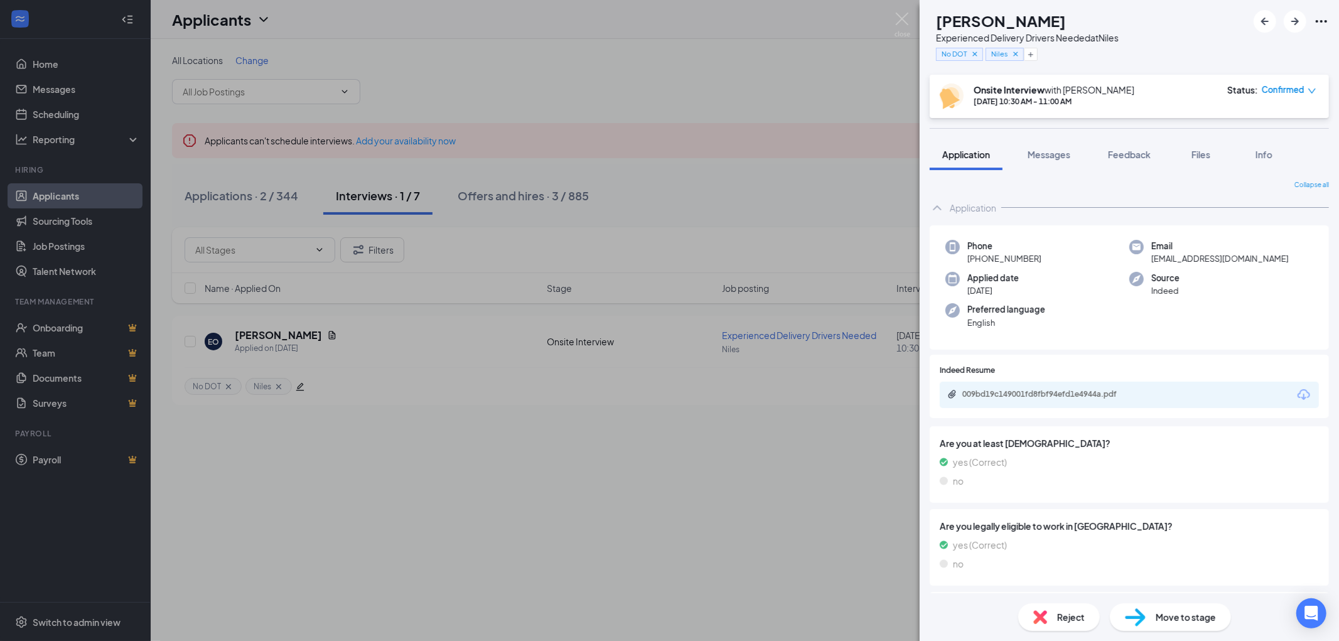
copy span "(773) 751-8040"
click at [1133, 154] on span "Feedback" at bounding box center [1129, 154] width 43 height 11
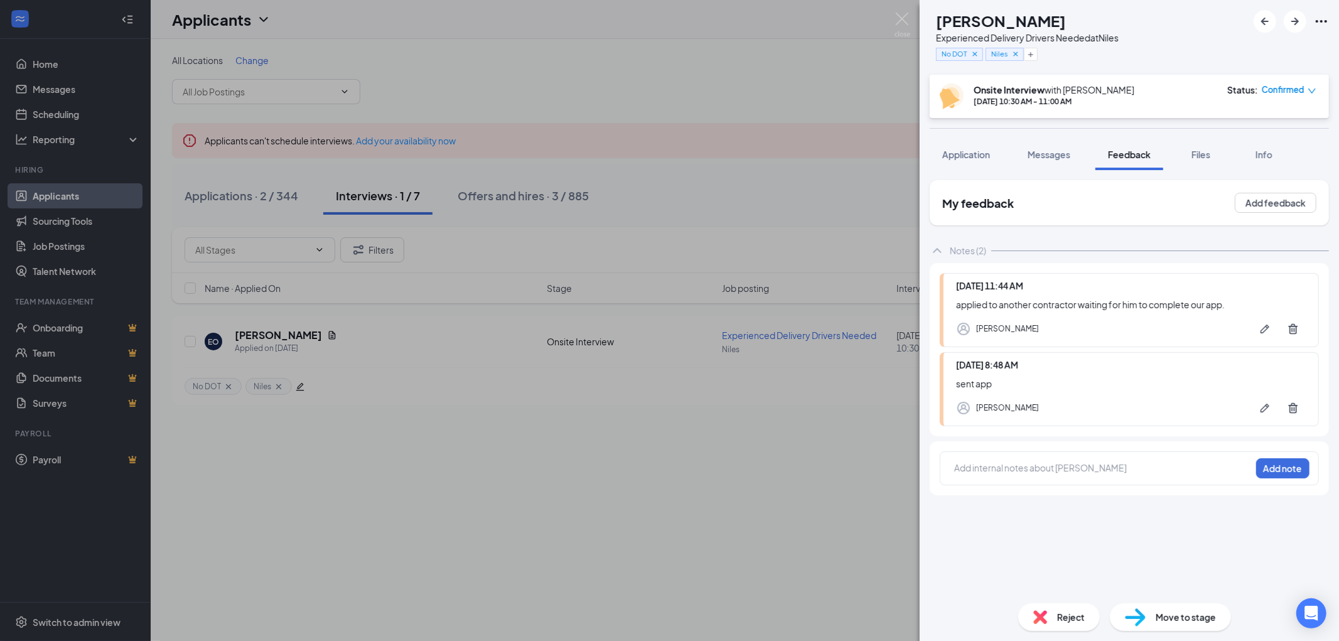
click at [984, 467] on div at bounding box center [1103, 467] width 296 height 13
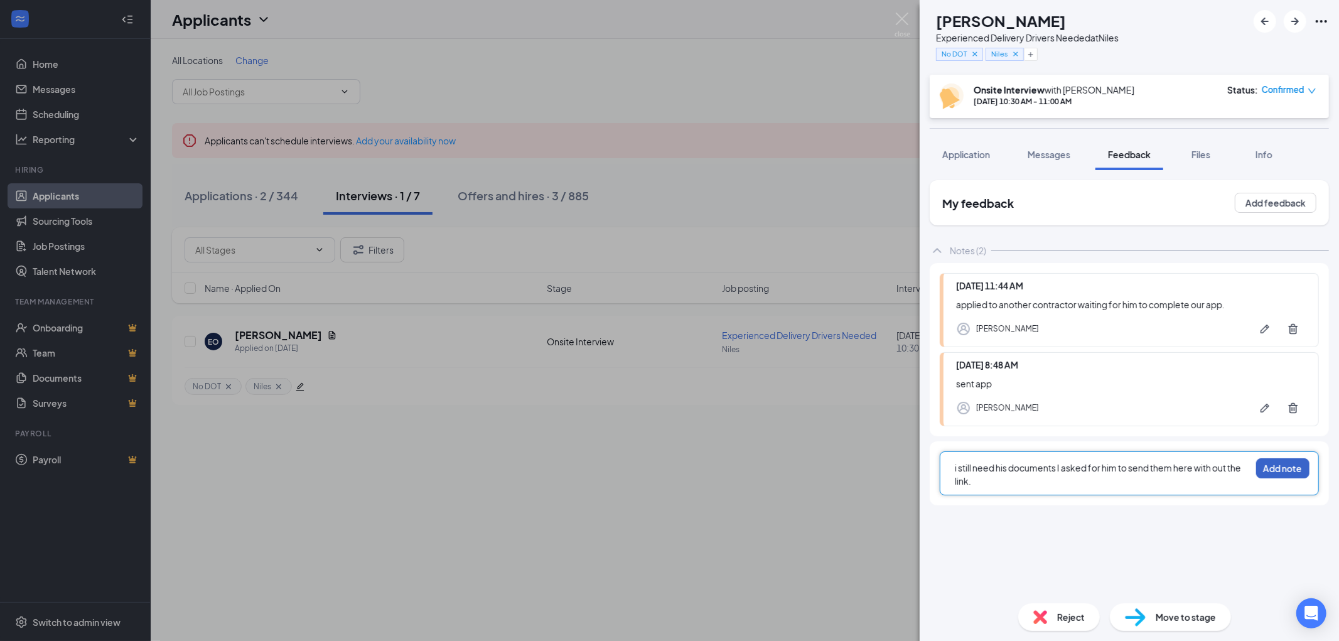
click at [1276, 466] on button "Add note" at bounding box center [1282, 468] width 53 height 20
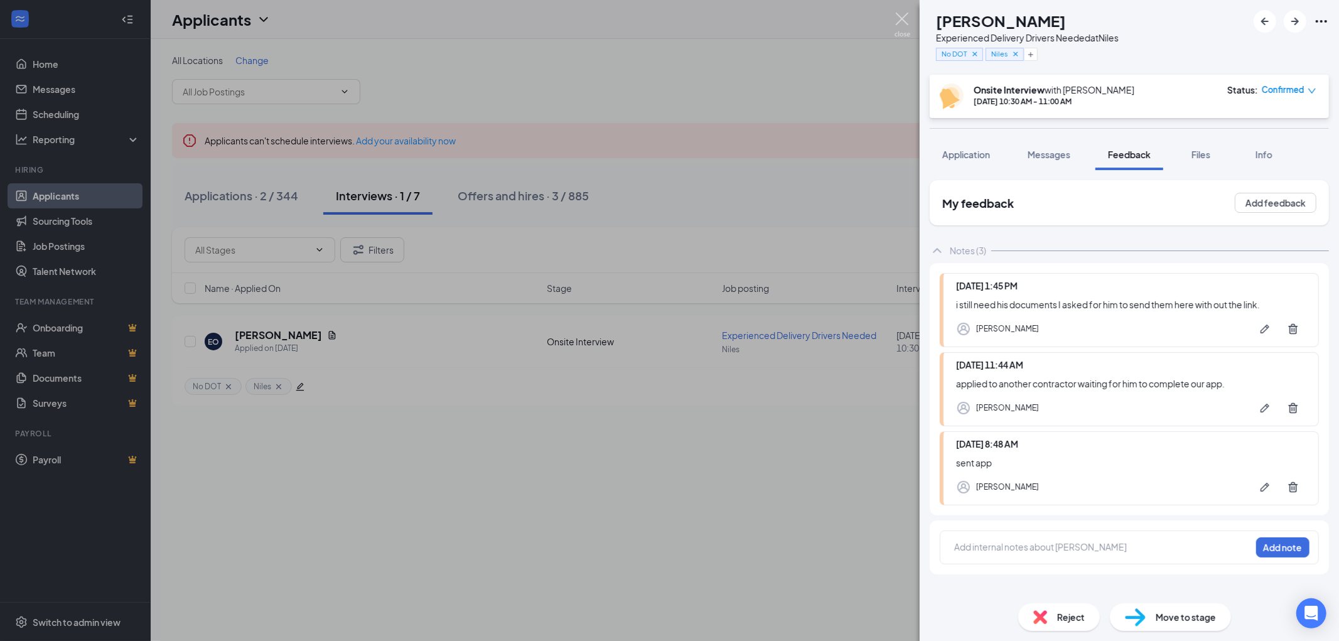
click at [901, 18] on img at bounding box center [902, 25] width 16 height 24
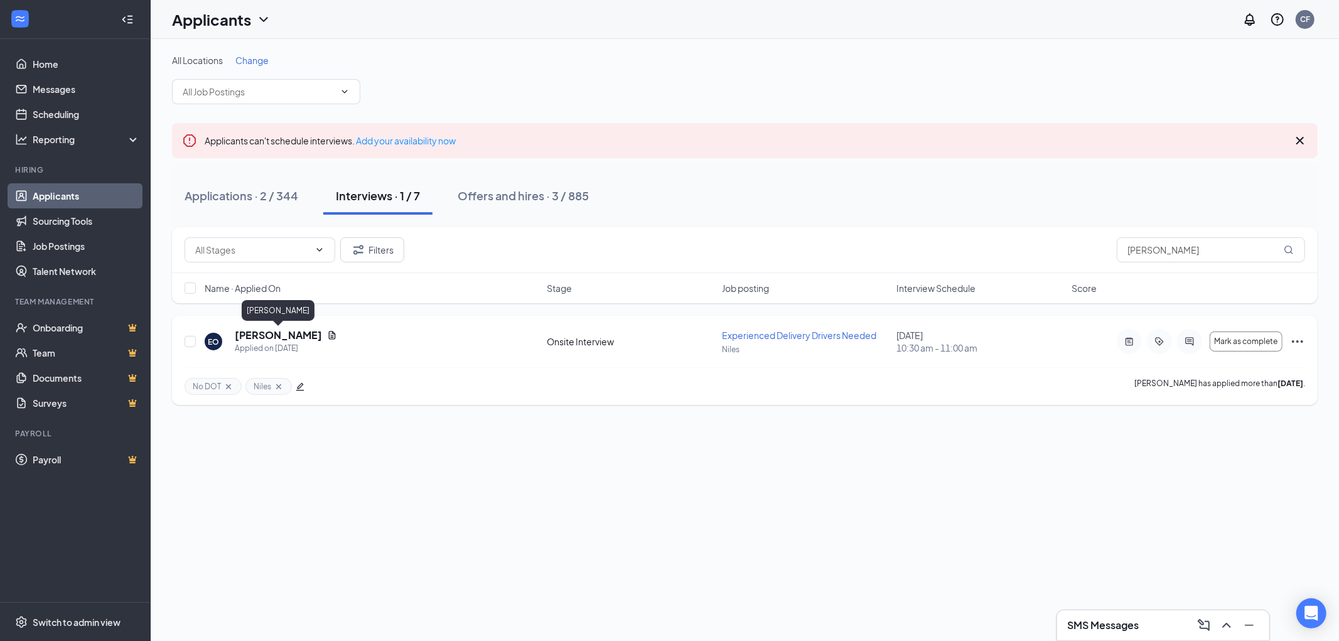
click at [247, 331] on h5 "Emmanuel Obiakor" at bounding box center [278, 335] width 87 height 14
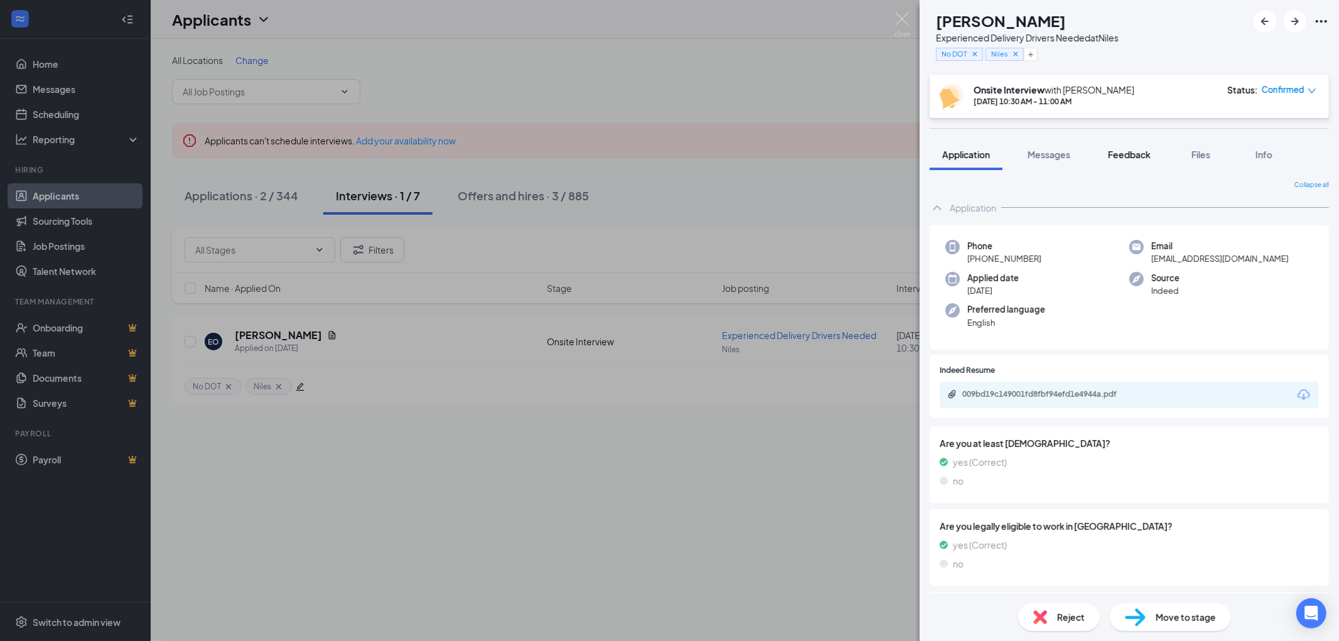
click at [1134, 154] on span "Feedback" at bounding box center [1129, 154] width 43 height 11
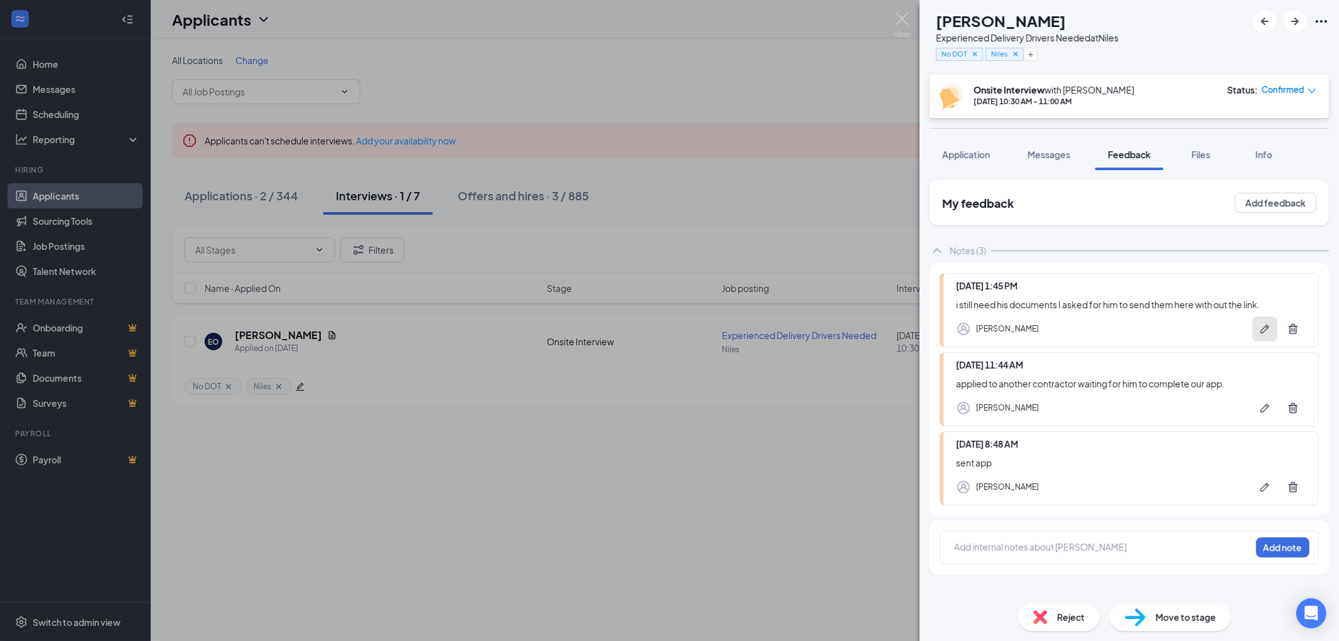
click at [1262, 327] on icon "Pen" at bounding box center [1264, 329] width 13 height 13
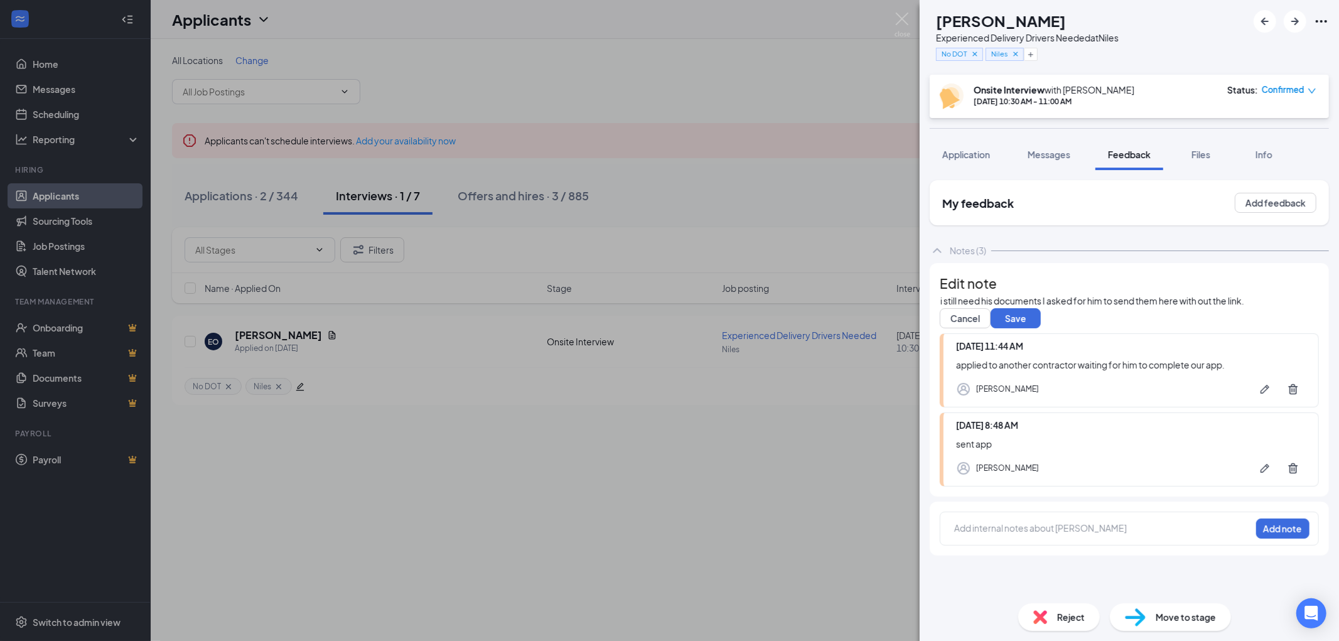
click at [1007, 308] on div "i still need his documents I asked for him to send them here with out the link." at bounding box center [1129, 300] width 378 height 13
click at [1275, 308] on div "i still need his documents I asked for him to send them here with out the link." at bounding box center [1129, 300] width 378 height 13
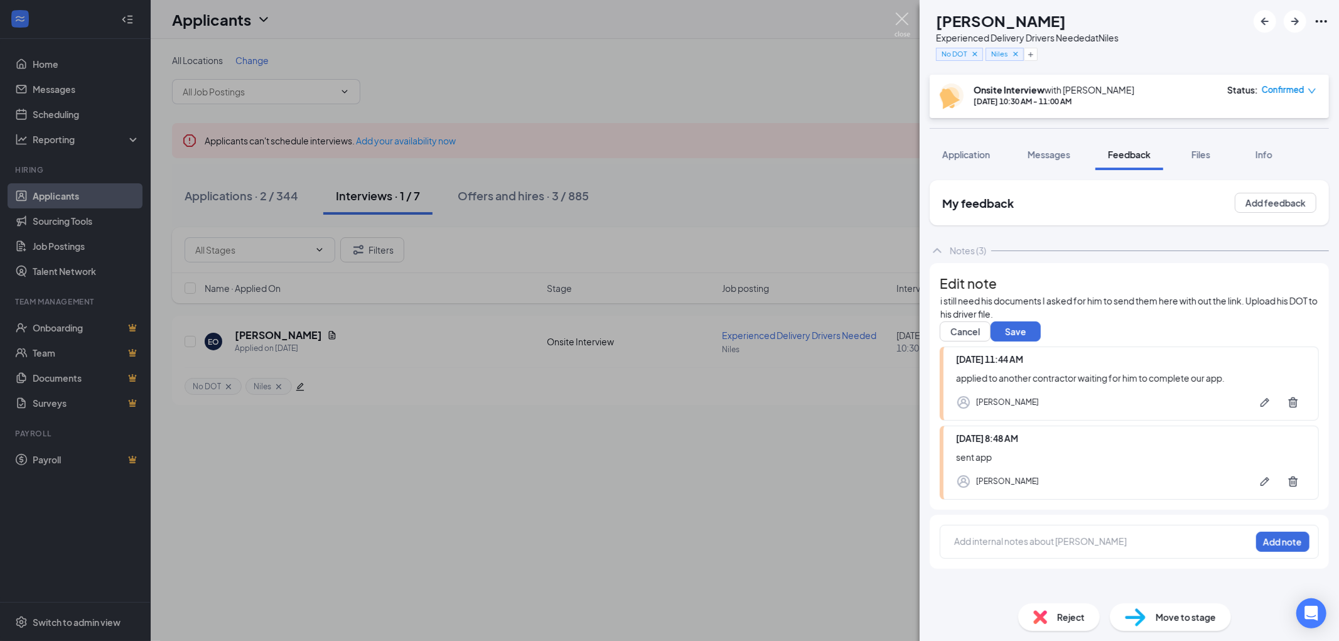
click at [896, 16] on img at bounding box center [902, 25] width 16 height 24
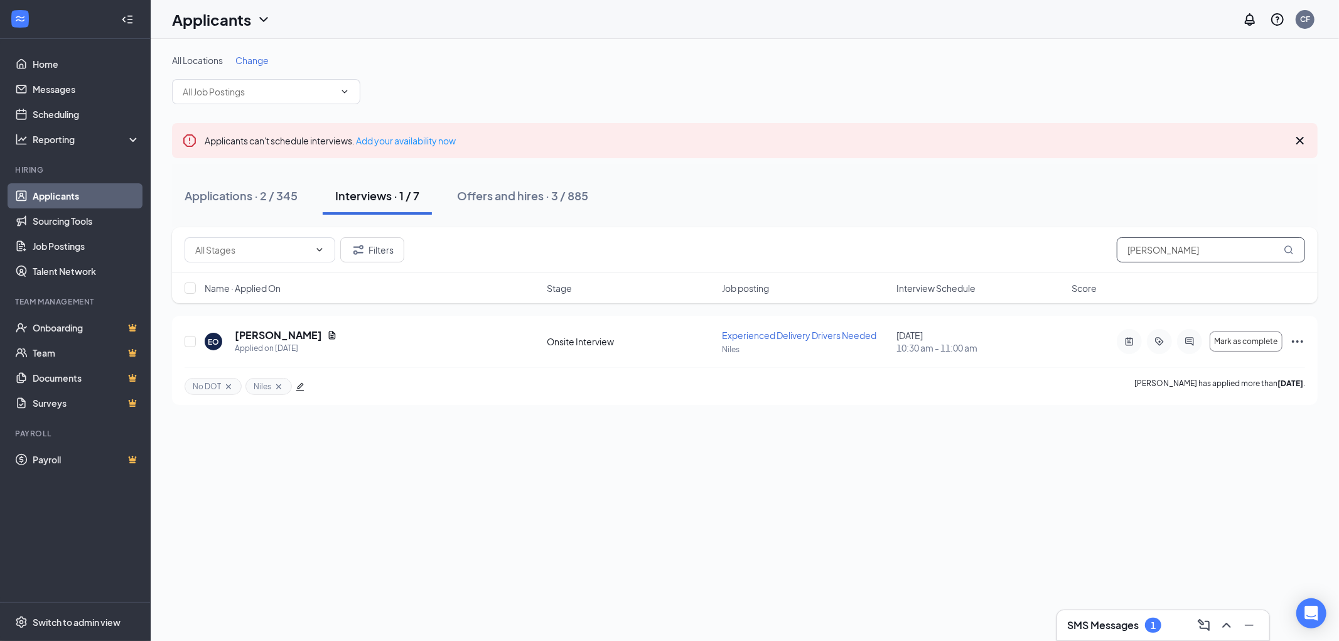
drag, startPoint x: 1169, startPoint y: 246, endPoint x: 999, endPoint y: 250, distance: 170.1
click at [1027, 249] on div "Filters emmanuel" at bounding box center [745, 249] width 1120 height 25
click at [1093, 619] on h3 "SMS Messages" at bounding box center [1103, 625] width 72 height 14
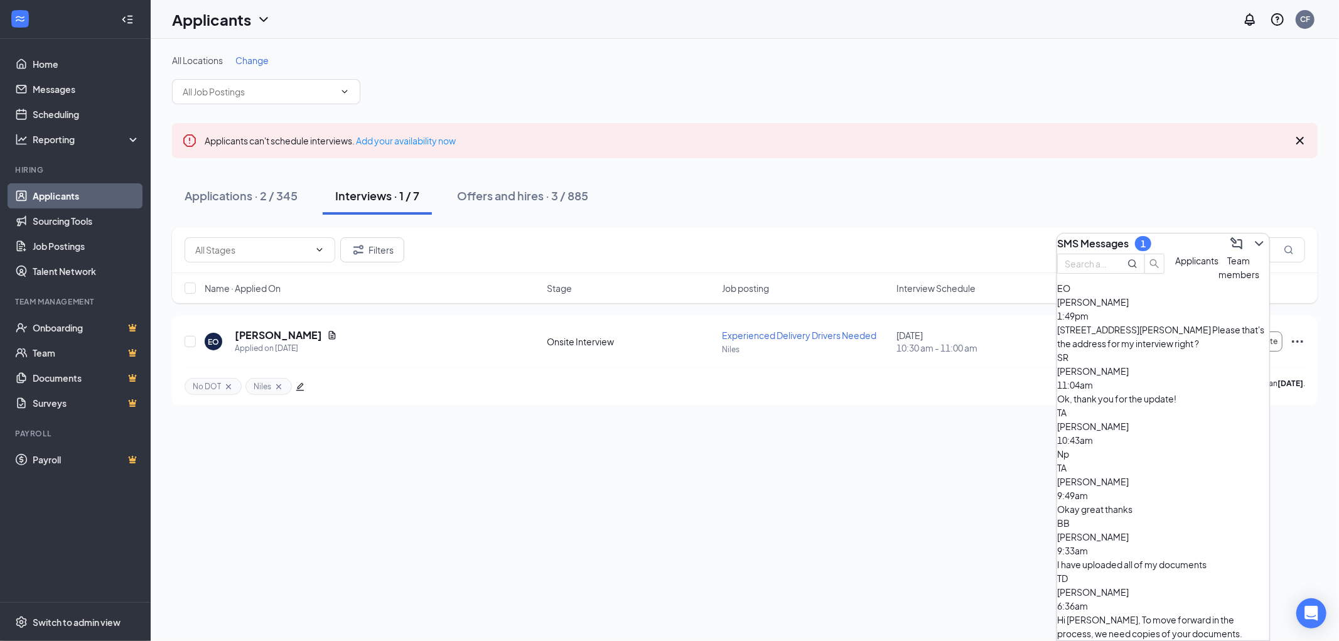
click at [1209, 347] on div "5959 West Howard Street, Niles, IL 60714 Please that's the address for my inter…" at bounding box center [1163, 337] width 212 height 28
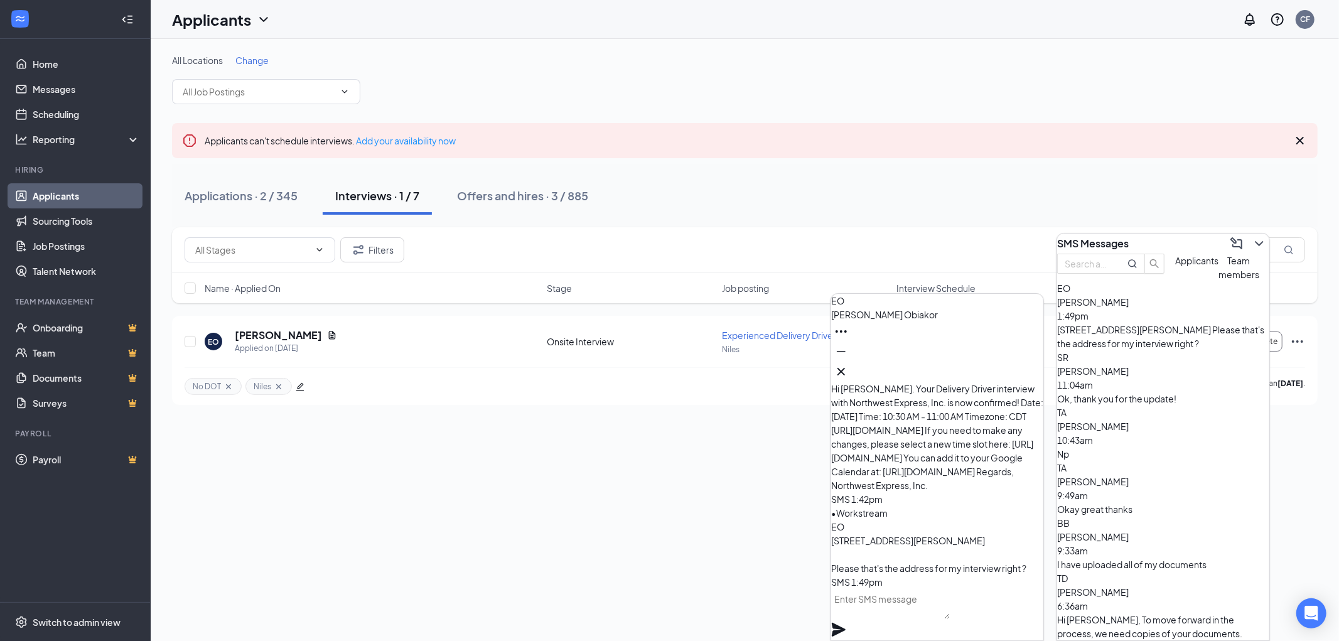
click at [921, 613] on textarea at bounding box center [890, 604] width 119 height 30
type textarea "correct"
click at [845, 623] on icon "Plane" at bounding box center [839, 630] width 14 height 14
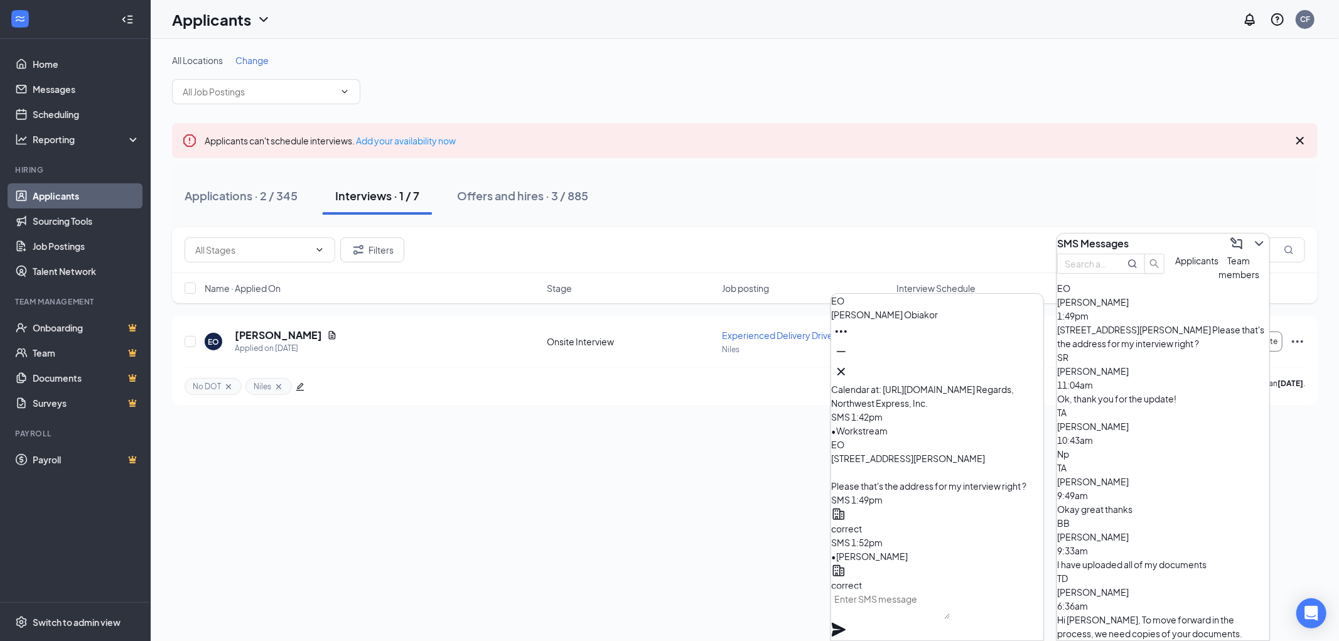
scroll to position [0, 0]
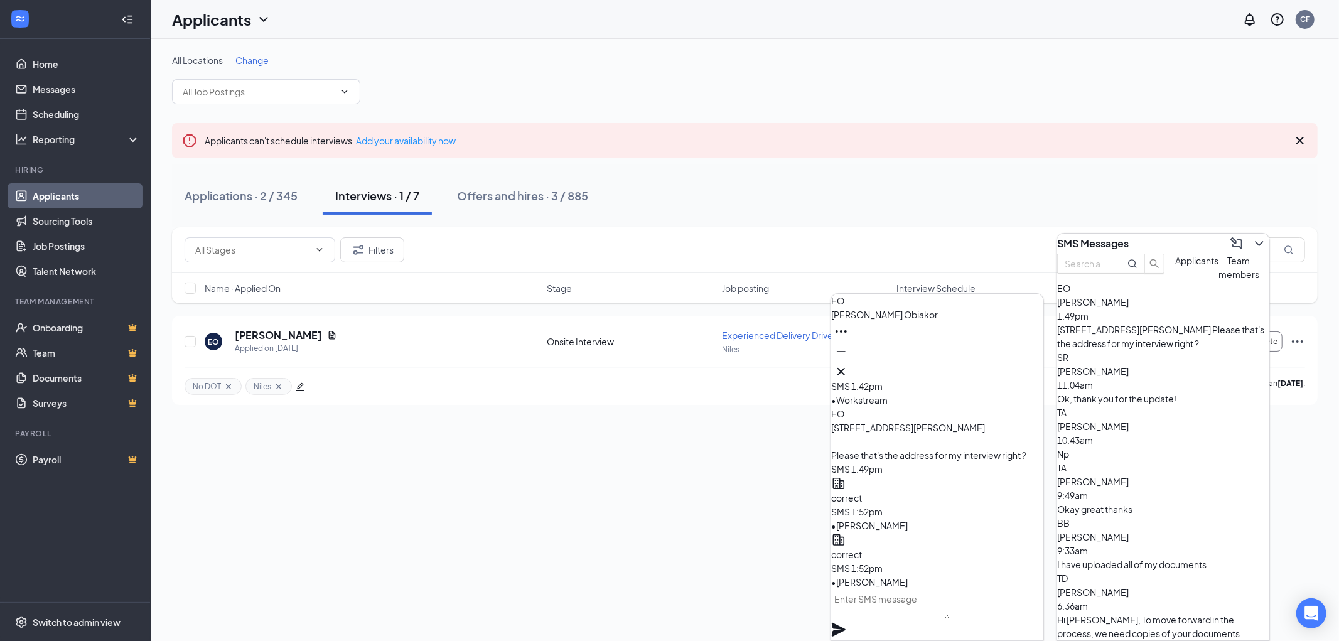
click at [917, 600] on textarea at bounding box center [890, 604] width 119 height 30
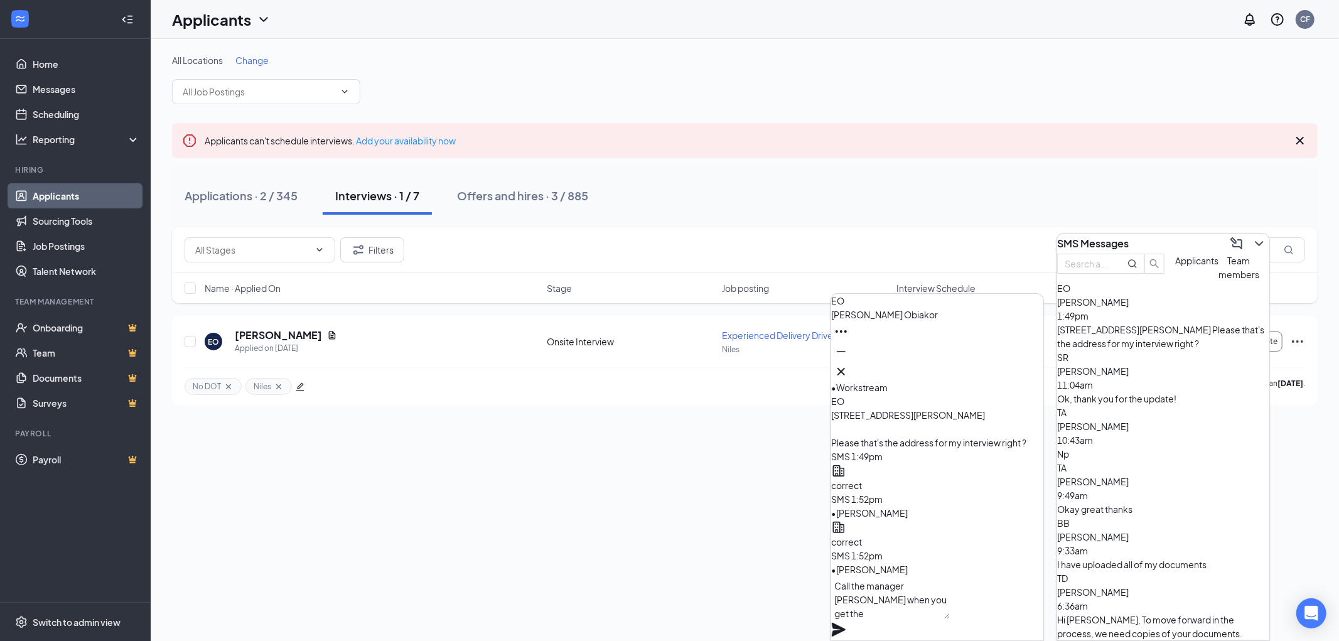
scroll to position [1, 0]
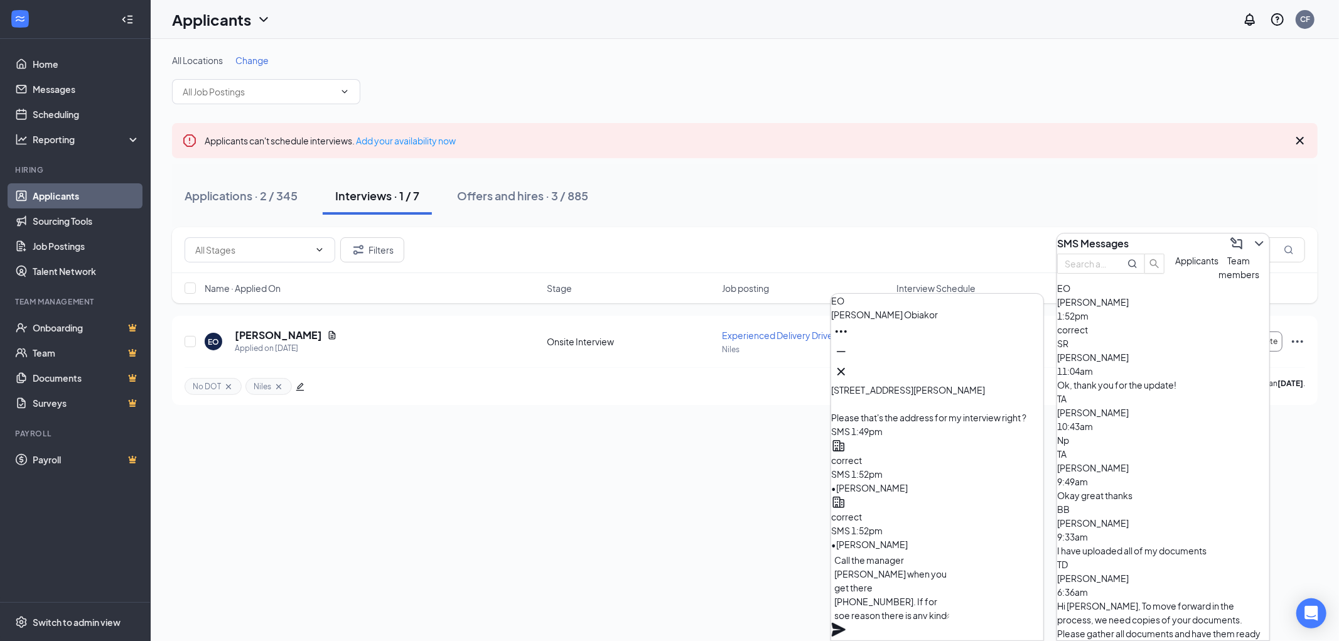
click at [950, 589] on textarea "Call the manager Mike when you get there 847-344-1647. If for soe reason there …" at bounding box center [890, 585] width 119 height 68
type textarea "Call the manager Mike when you get there 847-344-1647. If for some reason there…"
click at [845, 623] on icon "Plane" at bounding box center [839, 630] width 14 height 14
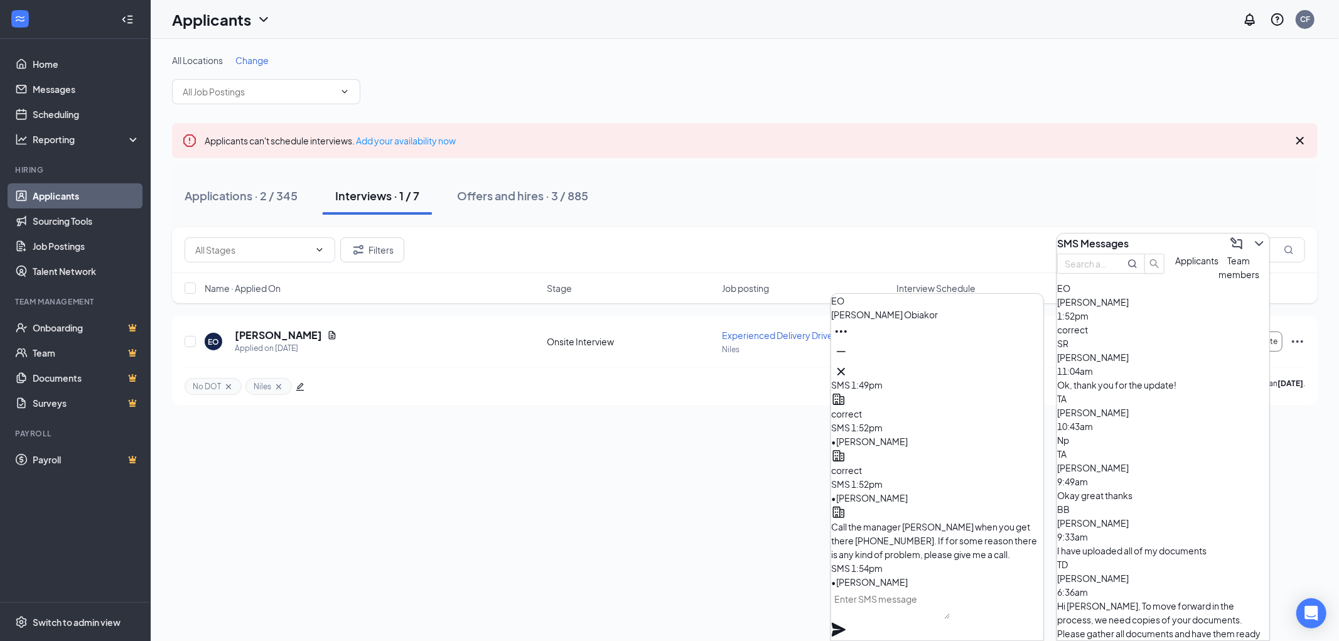
scroll to position [0, 0]
click at [896, 616] on textarea at bounding box center [890, 604] width 119 height 30
type textarea "t"
type textarea "at 312-278-3403"
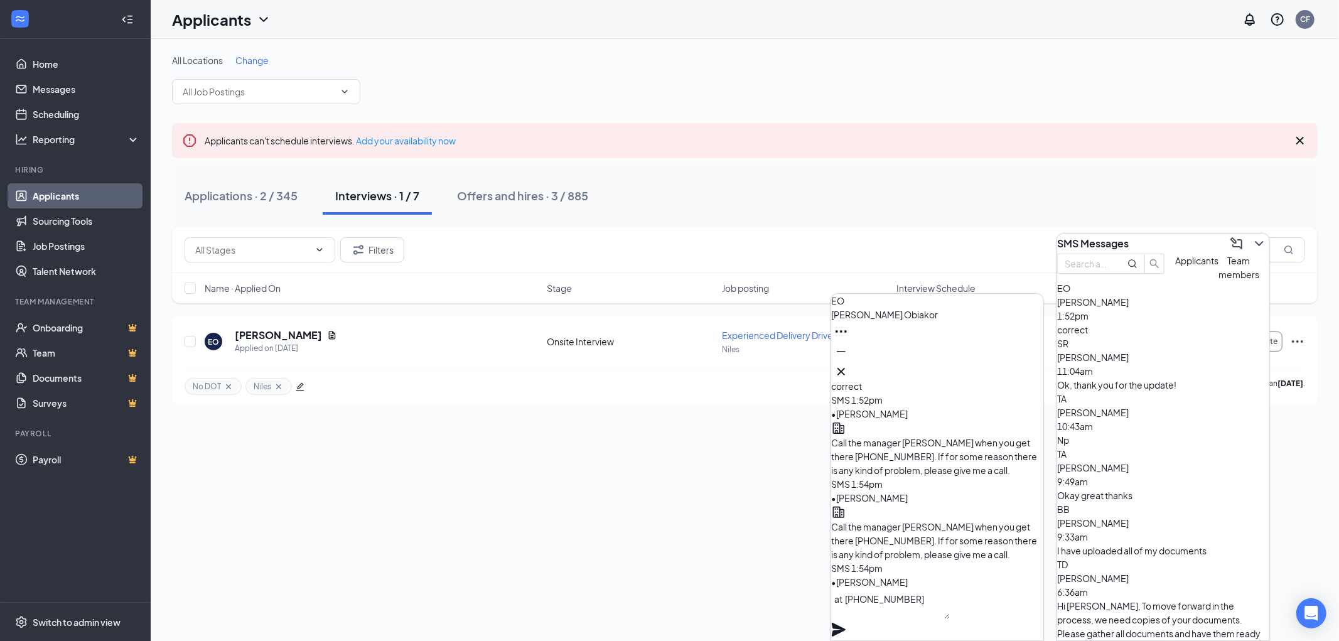
click at [845, 623] on icon "Plane" at bounding box center [839, 630] width 14 height 14
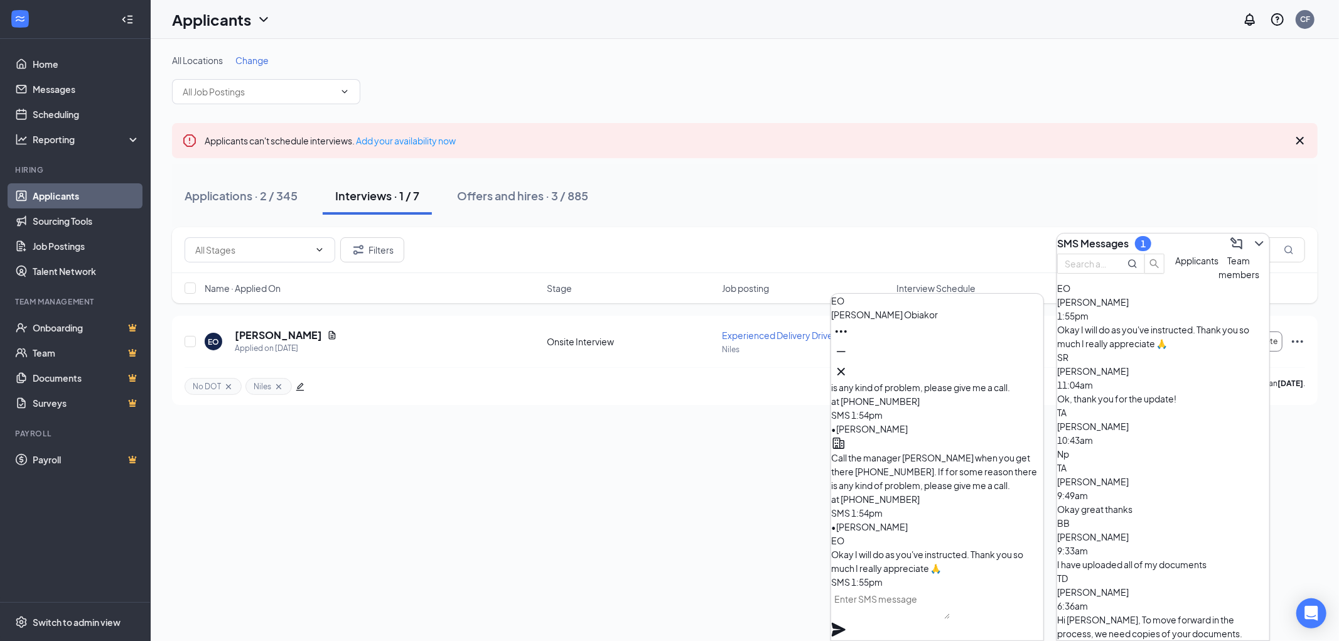
click at [906, 611] on textarea at bounding box center [890, 604] width 119 height 30
type textarea "of course"
click at [845, 623] on icon "Plane" at bounding box center [839, 630] width 14 height 14
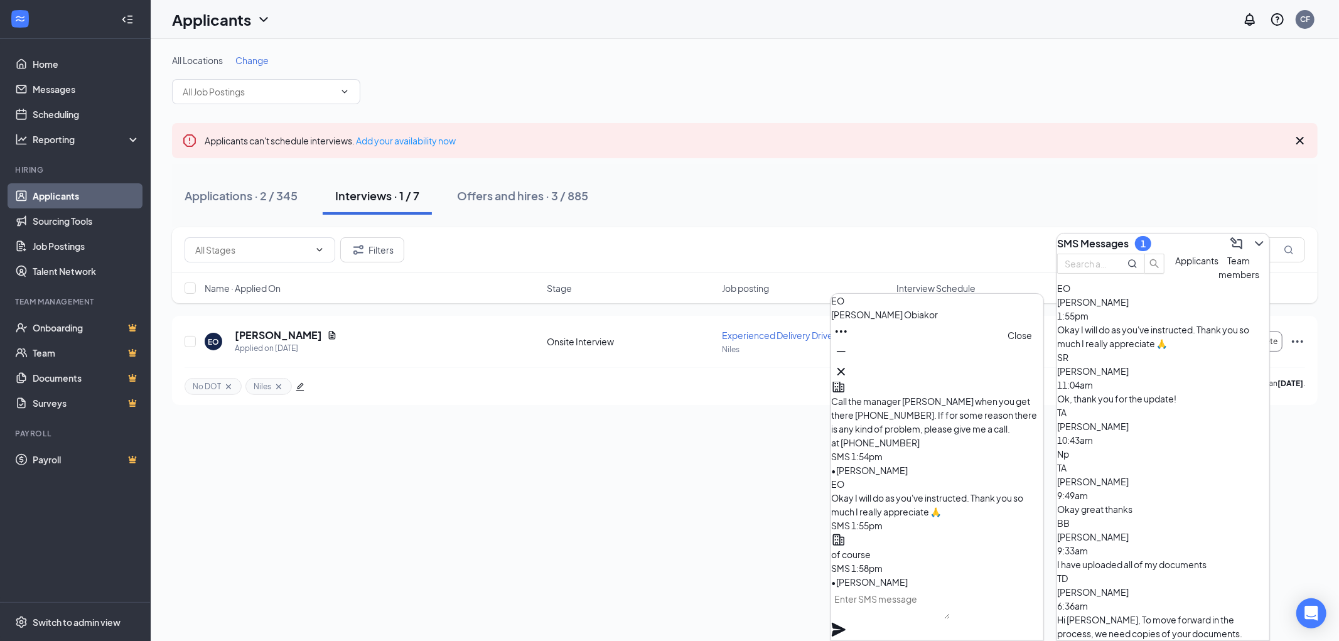
click at [849, 369] on icon "Cross" at bounding box center [840, 371] width 15 height 15
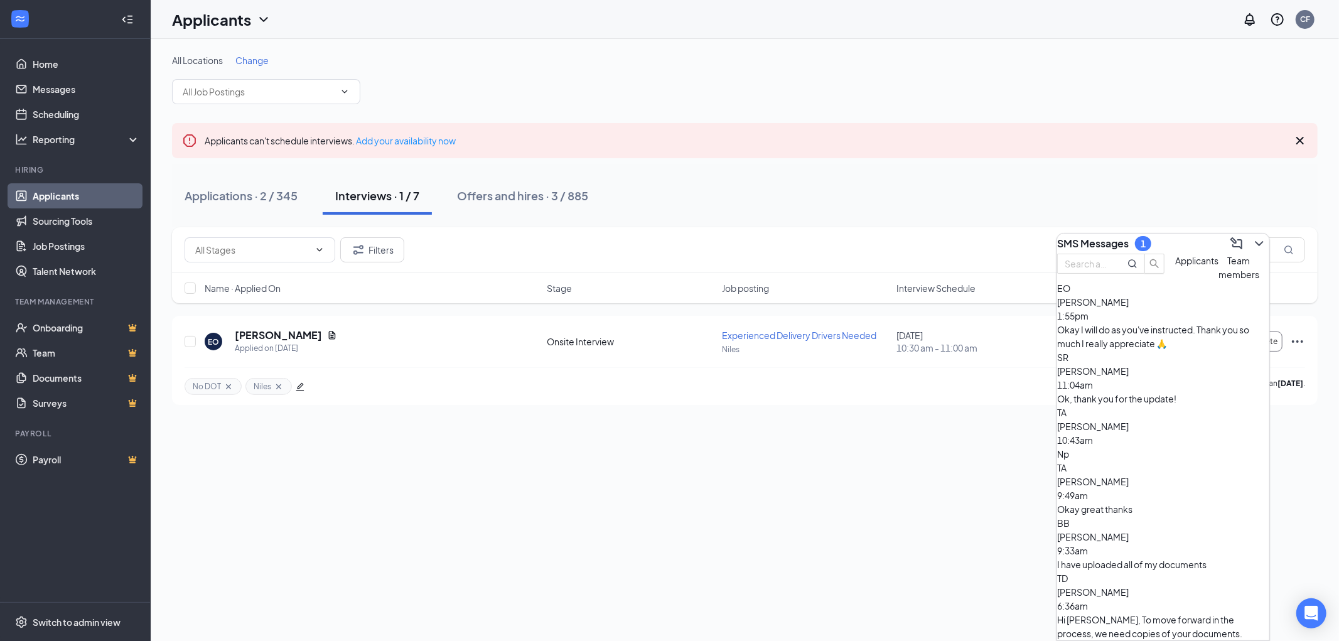
click at [1157, 348] on div "Okay I will do as you've instructed. Thank you so much I really appreciate 🙏" at bounding box center [1163, 337] width 212 height 28
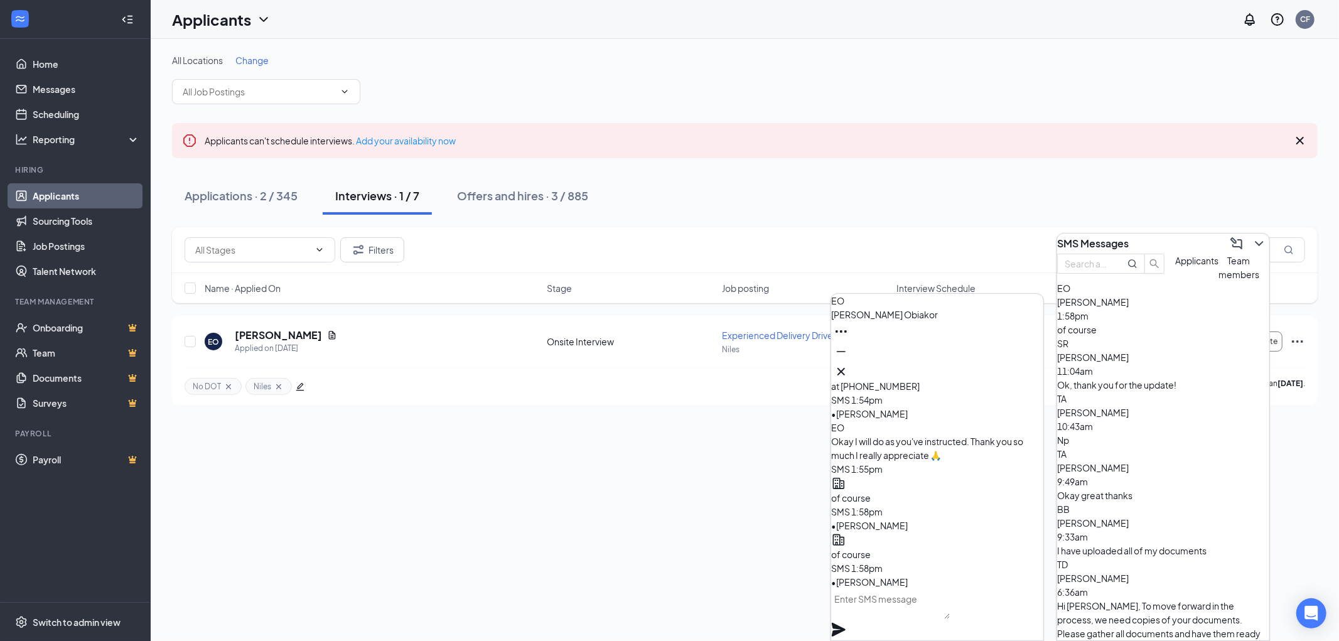
click at [1196, 239] on div "SMS Messages" at bounding box center [1163, 243] width 212 height 20
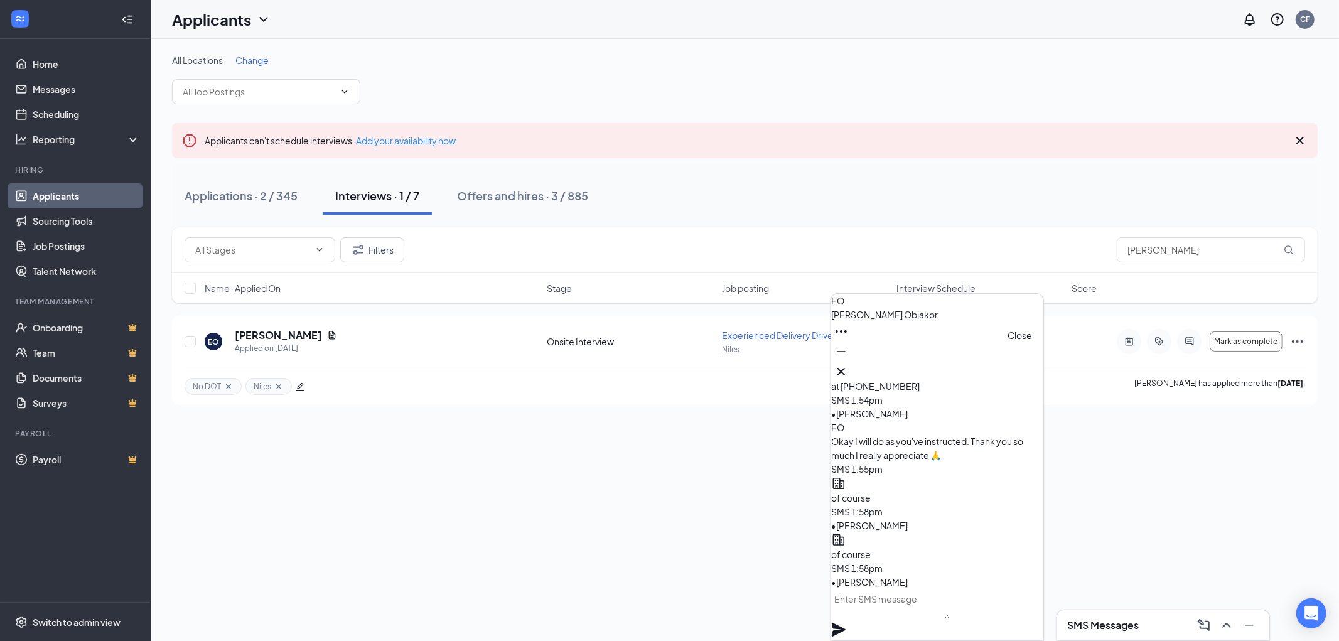
click at [845, 368] on icon "Cross" at bounding box center [841, 372] width 8 height 8
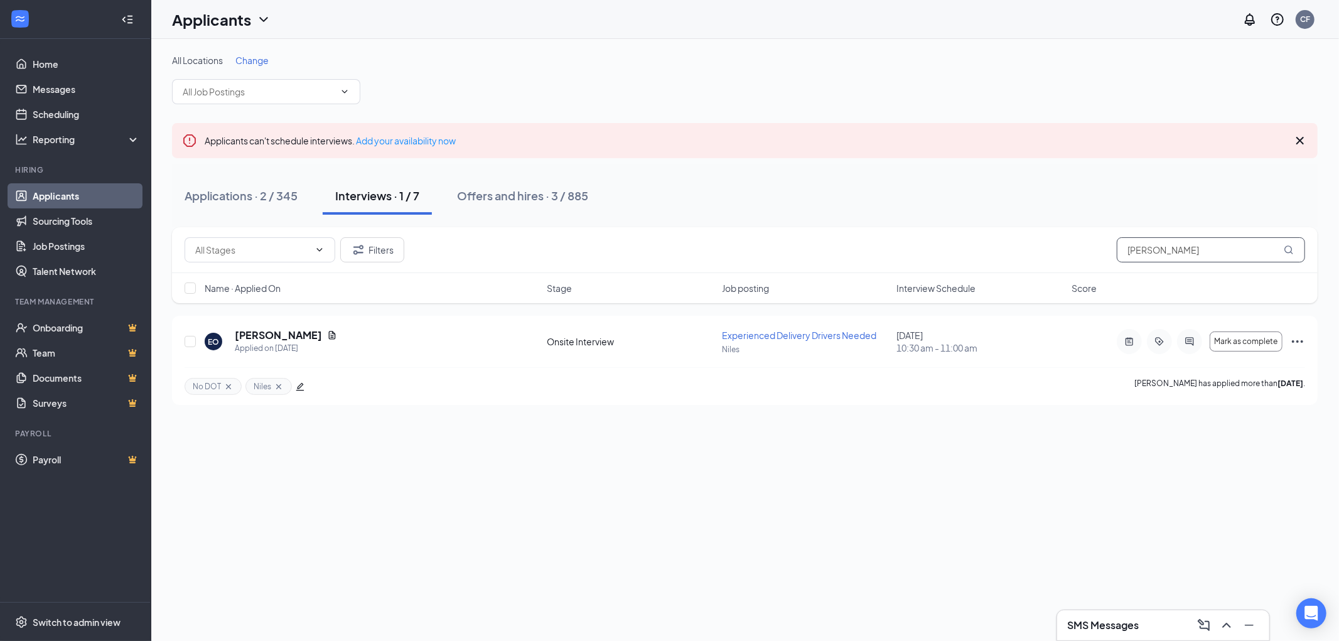
drag, startPoint x: 1190, startPoint y: 249, endPoint x: 998, endPoint y: 252, distance: 192.1
click at [1032, 255] on div "Filters emmanuel" at bounding box center [745, 249] width 1120 height 25
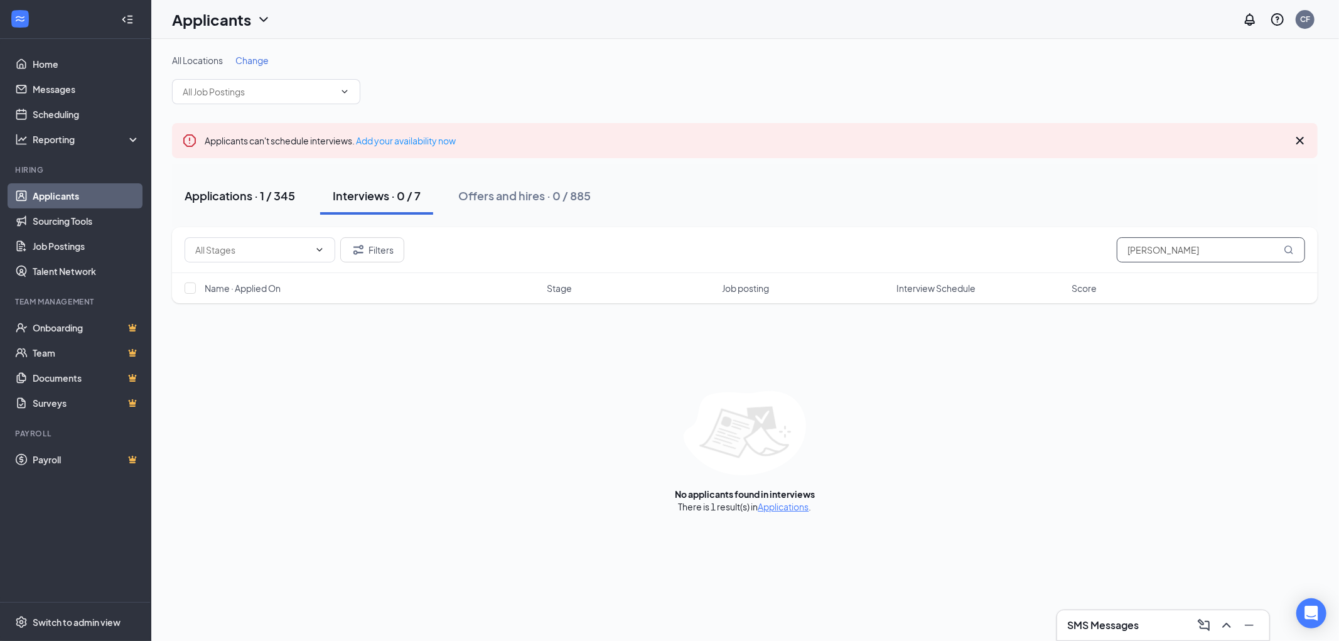
type input "ayanna"
click at [236, 185] on button "Applications · 1 / 345" at bounding box center [240, 196] width 136 height 38
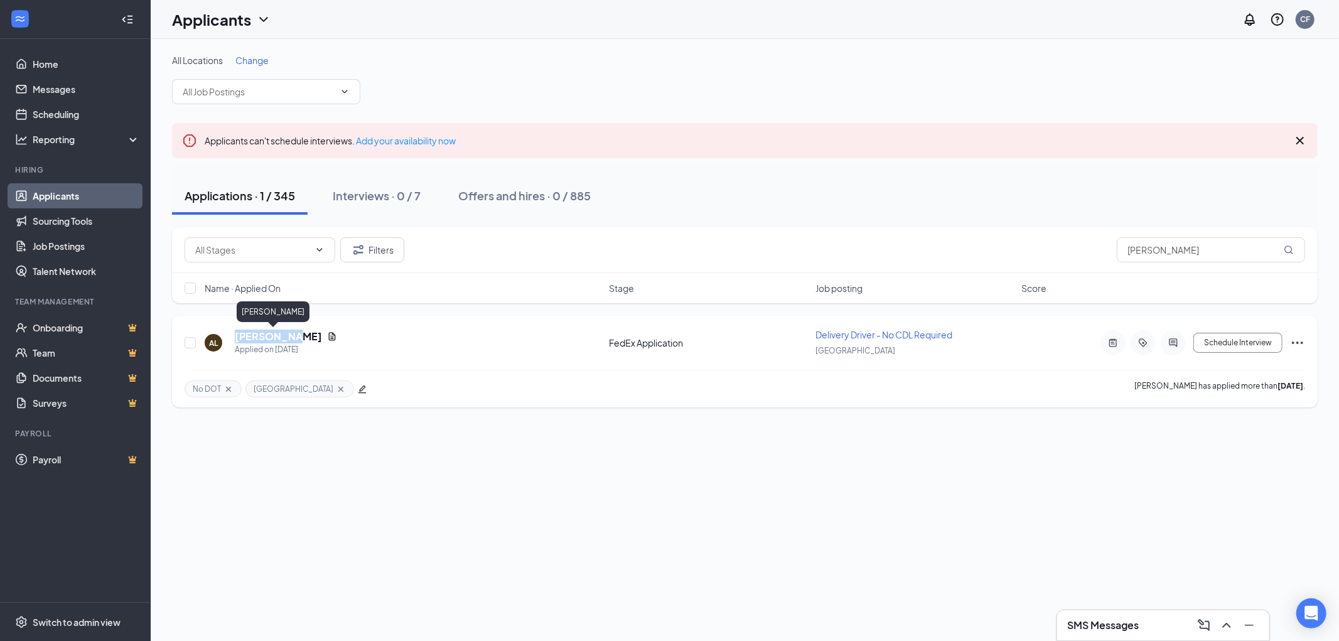
drag, startPoint x: 291, startPoint y: 335, endPoint x: 236, endPoint y: 336, distance: 55.3
click at [236, 336] on div "Ayanna Lee" at bounding box center [286, 337] width 102 height 14
copy h5 "Ayanna Lee"
click at [250, 335] on h5 "Ayanna Lee" at bounding box center [278, 337] width 87 height 14
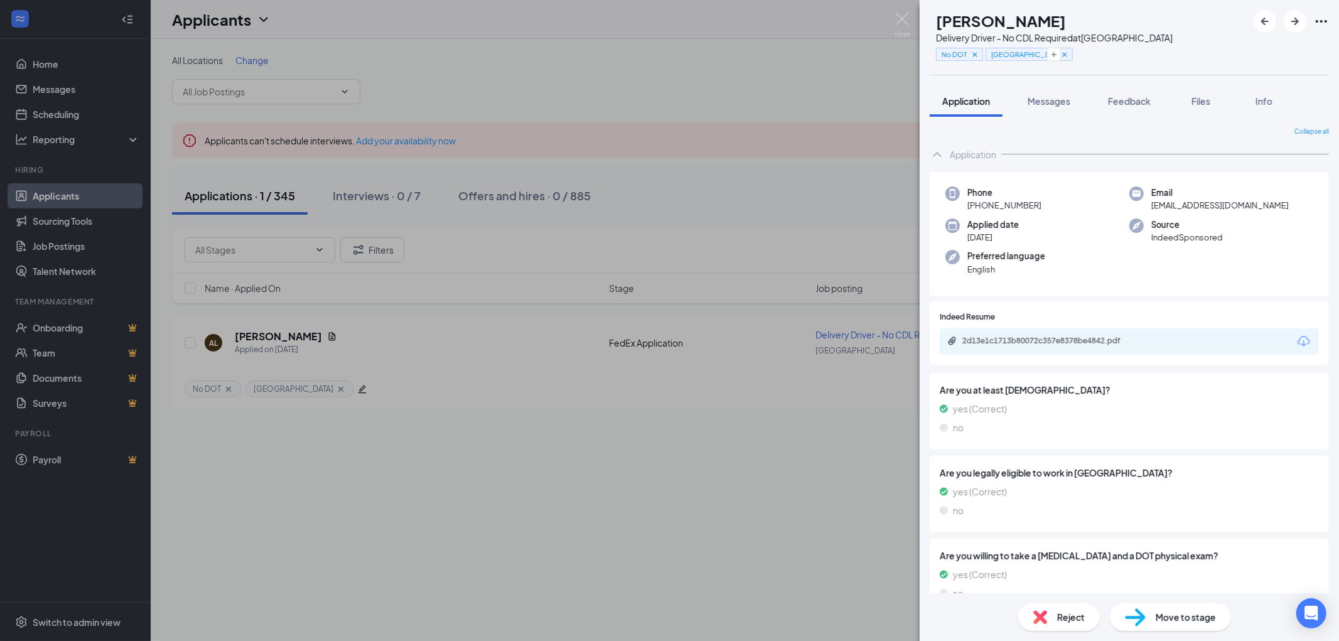
drag, startPoint x: 1048, startPoint y: 203, endPoint x: 979, endPoint y: 211, distance: 69.4
click at [979, 211] on div "Phone +1 (213) 697-0211" at bounding box center [1037, 199] width 184 height 26
copy span "(213) 697-0211"
click at [901, 16] on img at bounding box center [902, 25] width 16 height 24
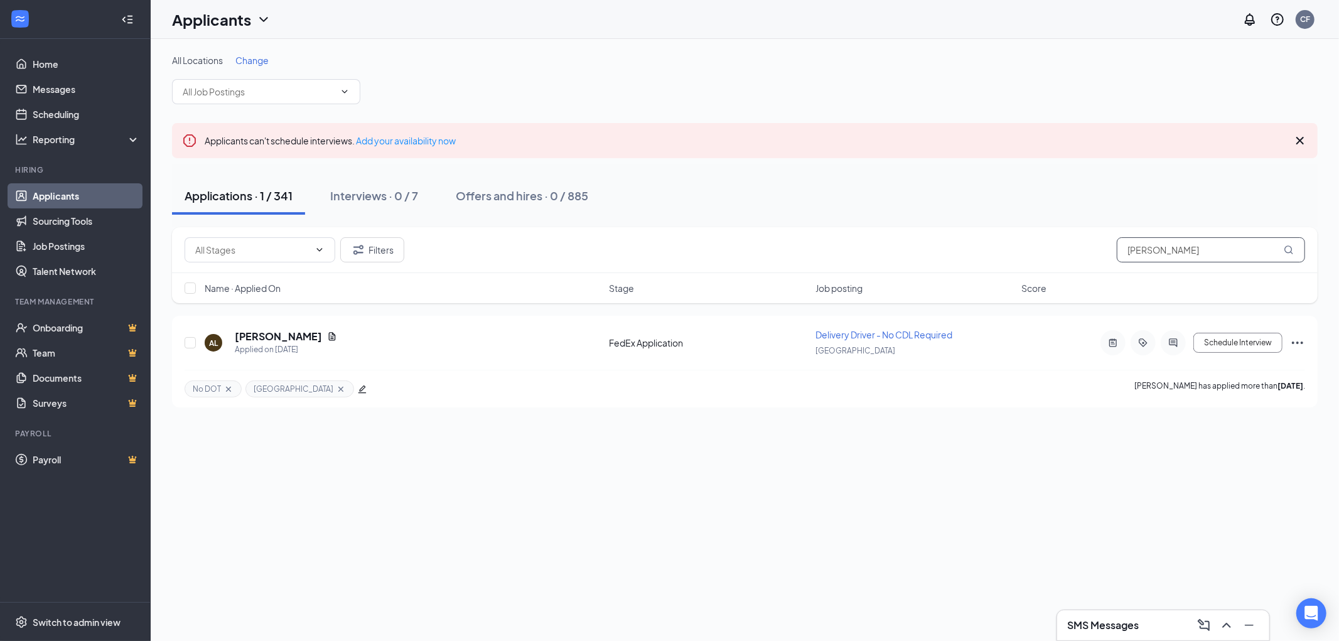
drag, startPoint x: 1112, startPoint y: 245, endPoint x: 1063, endPoint y: 246, distance: 49.6
click at [1078, 244] on div "Filters ayanna" at bounding box center [745, 249] width 1120 height 25
type input "raquia"
click at [254, 333] on h5 "Raquia Sawyer" at bounding box center [278, 337] width 87 height 14
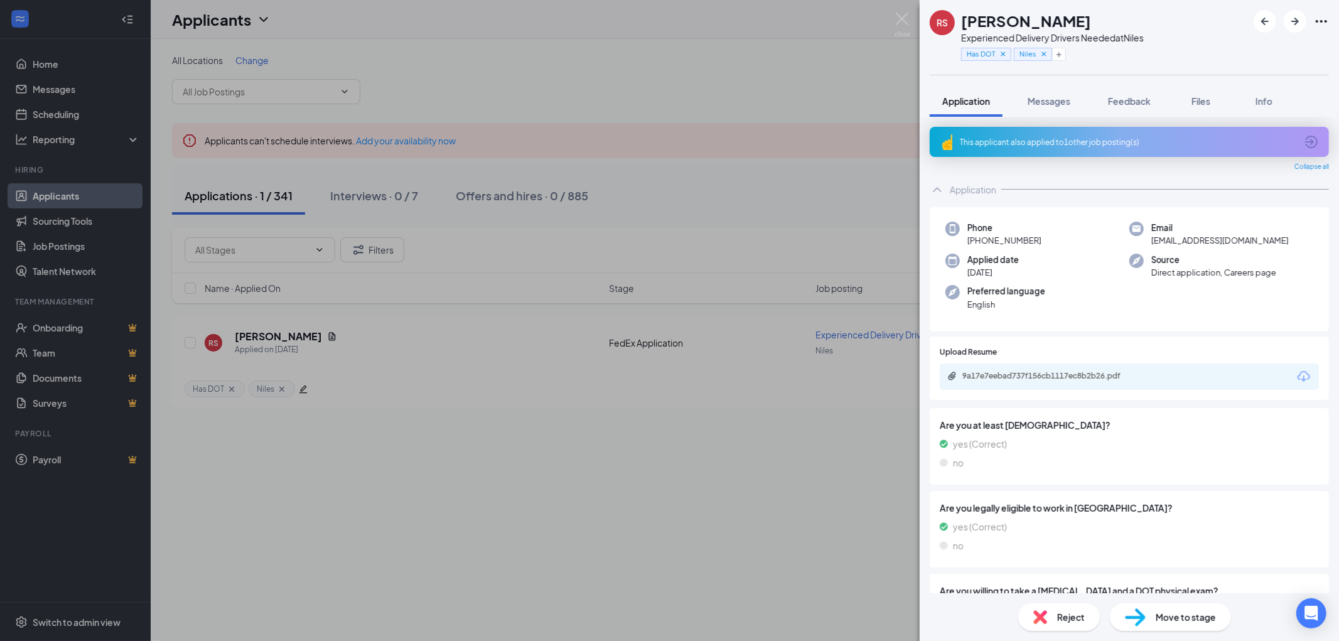
drag, startPoint x: 1044, startPoint y: 235, endPoint x: 977, endPoint y: 241, distance: 67.4
click at [977, 241] on div "Phone +1 (312) 350-1086" at bounding box center [1037, 235] width 184 height 26
drag, startPoint x: 1019, startPoint y: 230, endPoint x: 1081, endPoint y: 217, distance: 62.8
click at [1080, 217] on div "Phone +1 (312) 350-1086 Email raquia_sawyer@yahoo.com Applied date Sep 11 Sourc…" at bounding box center [1129, 269] width 399 height 125
drag, startPoint x: 1056, startPoint y: 233, endPoint x: 980, endPoint y: 242, distance: 76.4
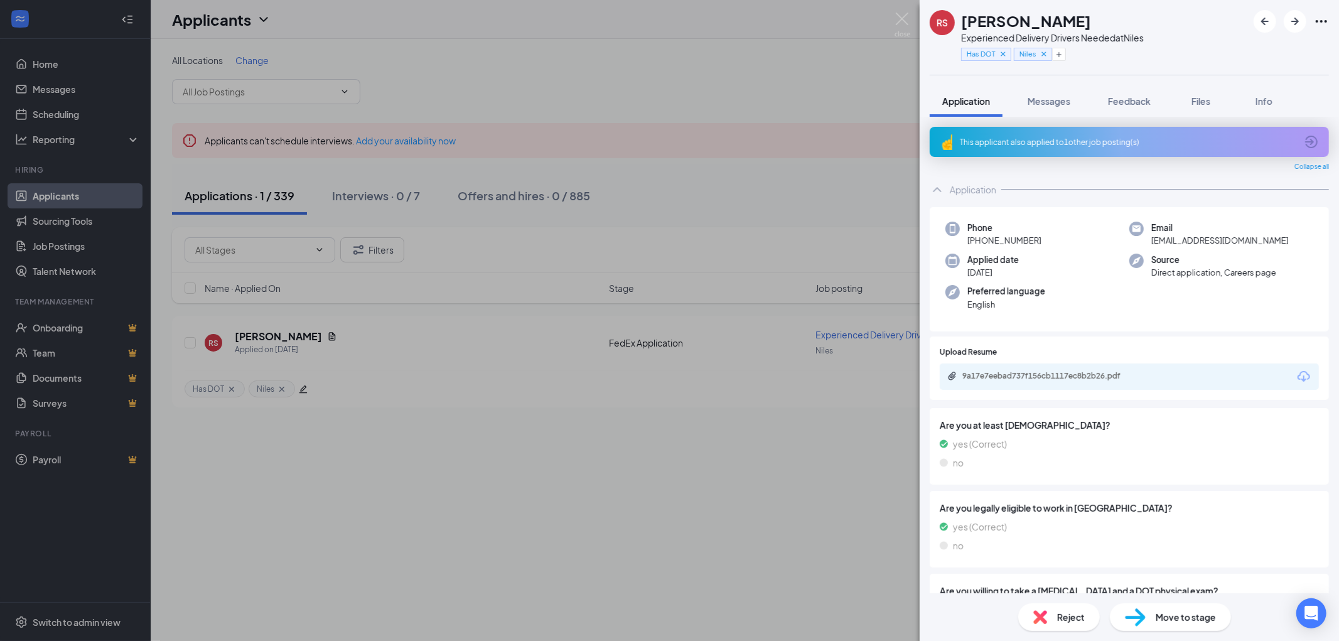
click at [980, 242] on div "Phone +1 (312) 350-1086" at bounding box center [1037, 235] width 184 height 26
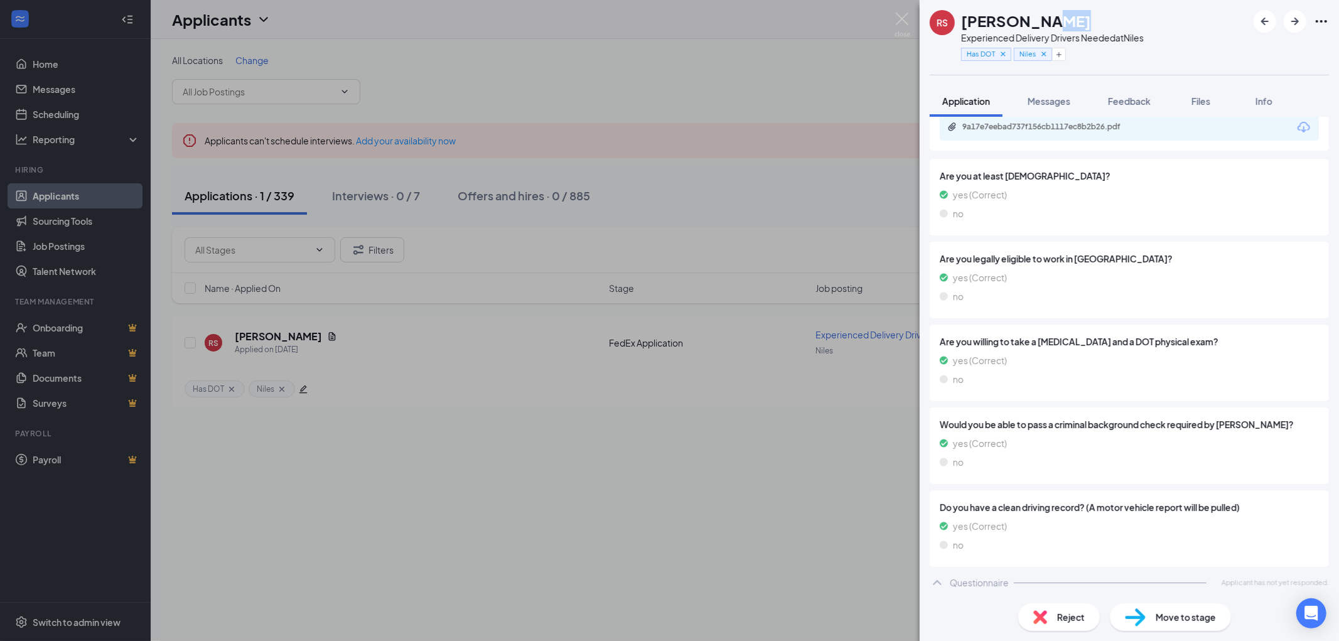
scroll to position [245, 0]
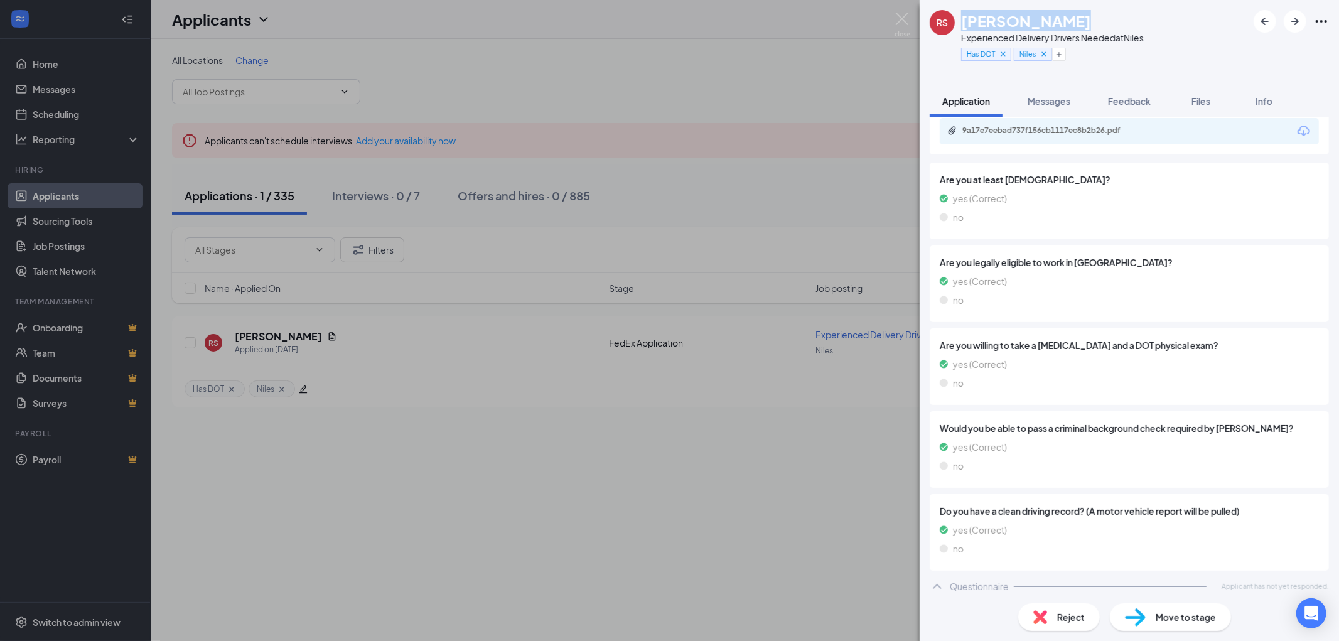
drag, startPoint x: 1076, startPoint y: 16, endPoint x: 963, endPoint y: 16, distance: 113.6
click at [963, 16] on div "Raquia Sawyer" at bounding box center [1052, 20] width 183 height 21
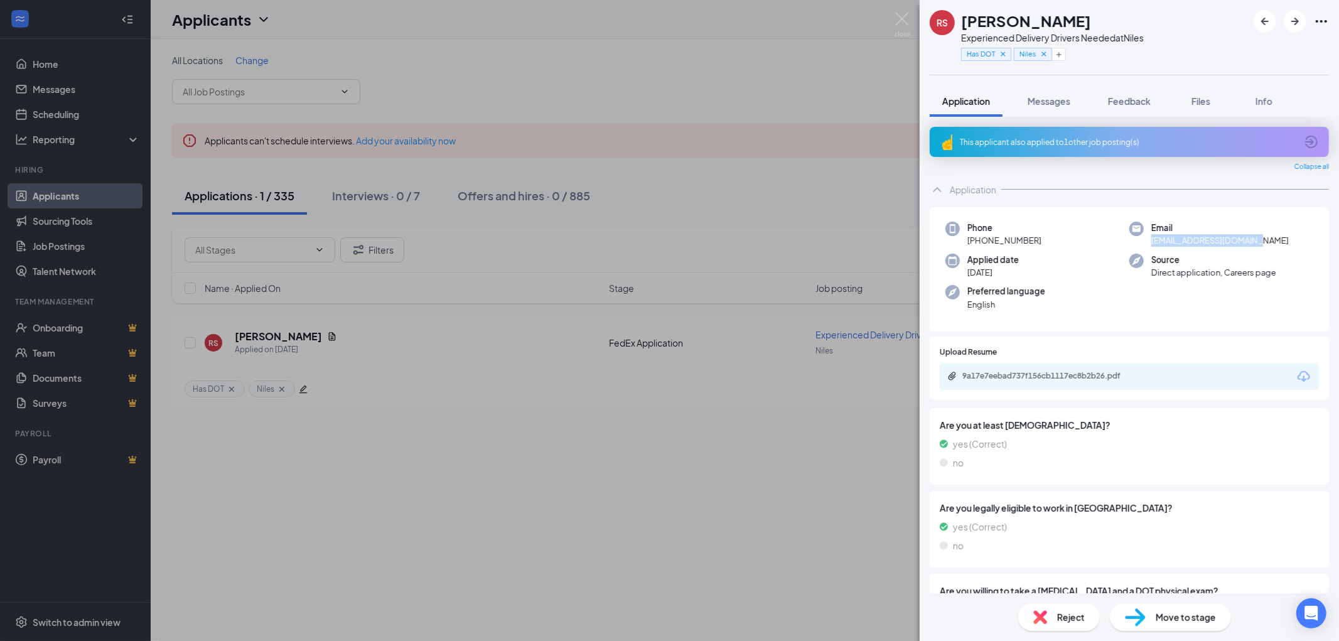
drag, startPoint x: 1235, startPoint y: 237, endPoint x: 1144, endPoint y: 235, distance: 91.0
click at [1144, 235] on div "Email raquia_sawyer@yahoo.com" at bounding box center [1221, 235] width 184 height 26
drag, startPoint x: 1048, startPoint y: 239, endPoint x: 978, endPoint y: 244, distance: 70.4
click at [978, 244] on div "Phone +1 (312) 350-1086" at bounding box center [1037, 235] width 184 height 26
click at [1166, 613] on span "Move to stage" at bounding box center [1185, 617] width 60 height 14
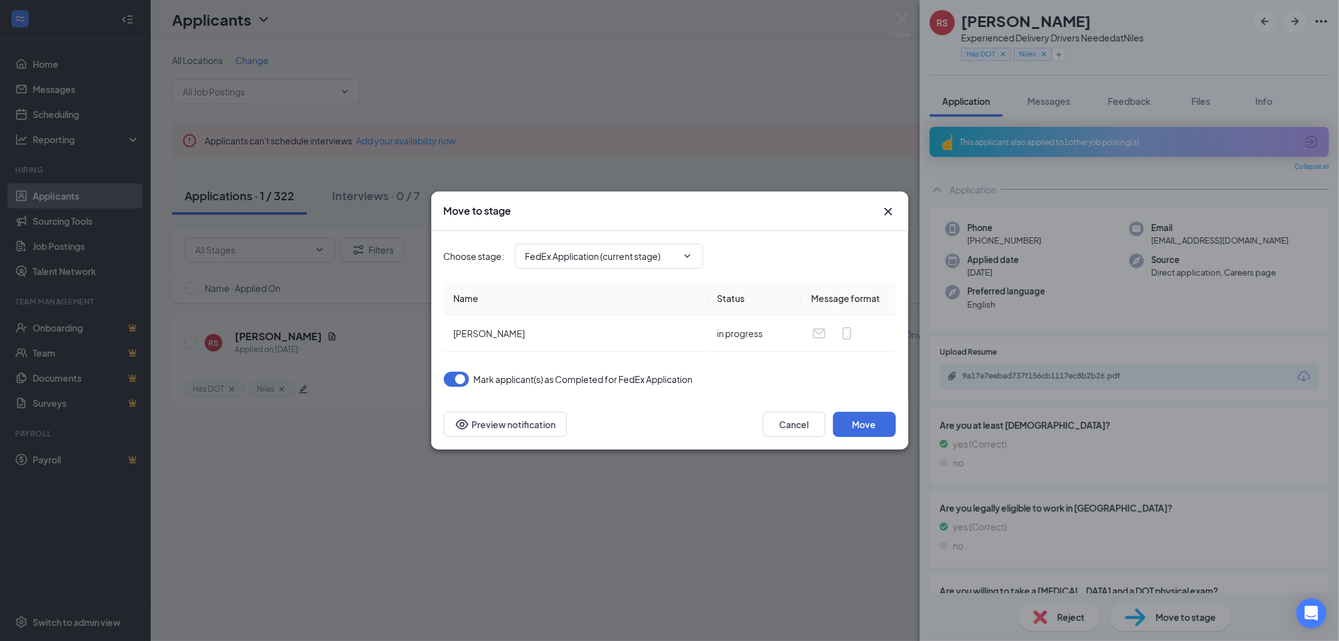
type input "Holding /app processing (next stage)"
click at [866, 431] on button "Move" at bounding box center [864, 424] width 63 height 25
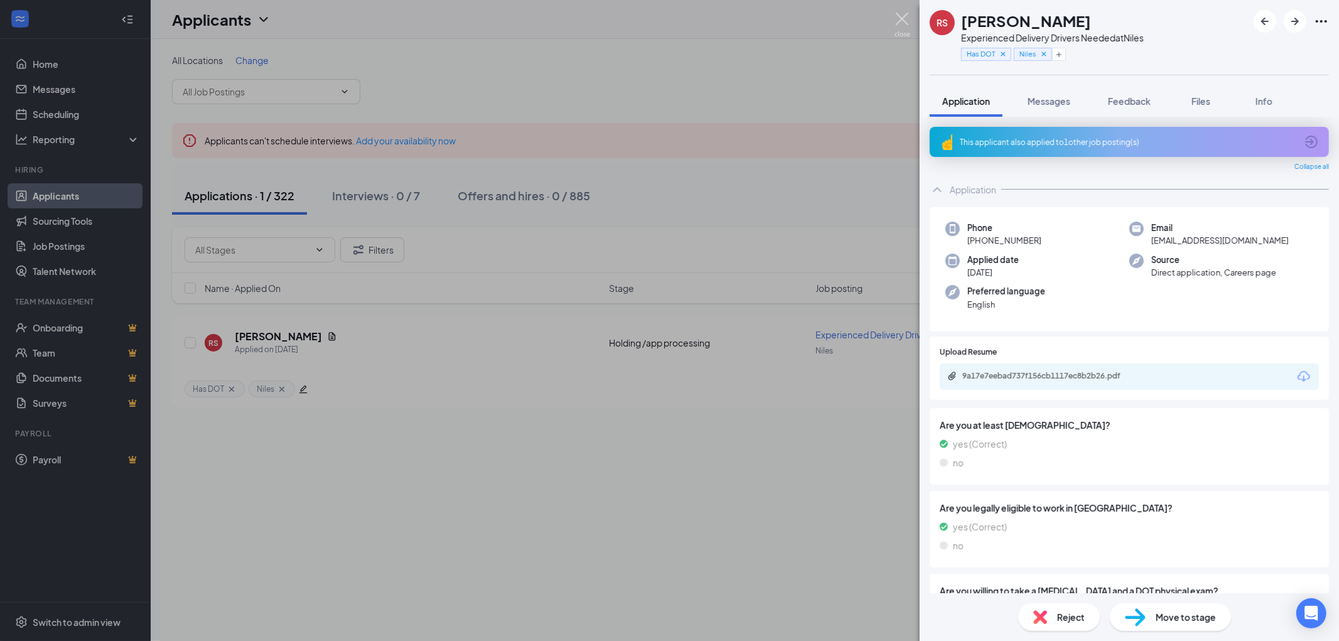
click at [901, 17] on img at bounding box center [902, 25] width 16 height 24
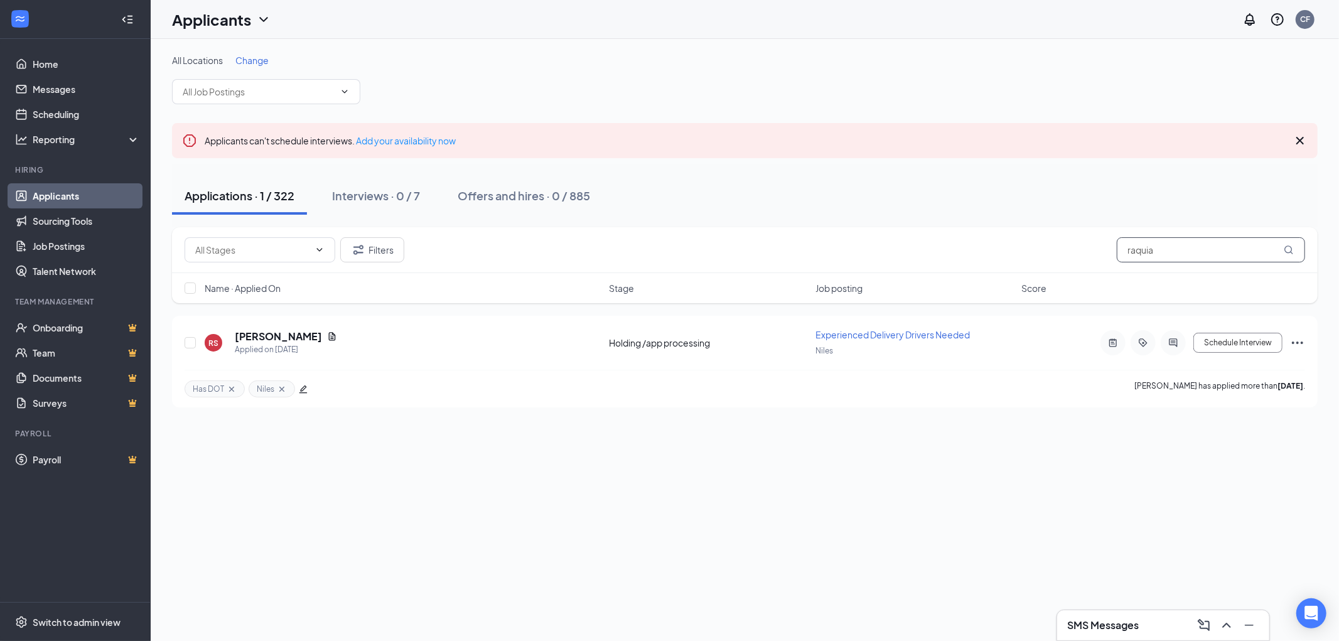
drag, startPoint x: 1168, startPoint y: 254, endPoint x: 936, endPoint y: 249, distance: 232.3
click at [959, 249] on div "Filters raquia" at bounding box center [745, 249] width 1120 height 25
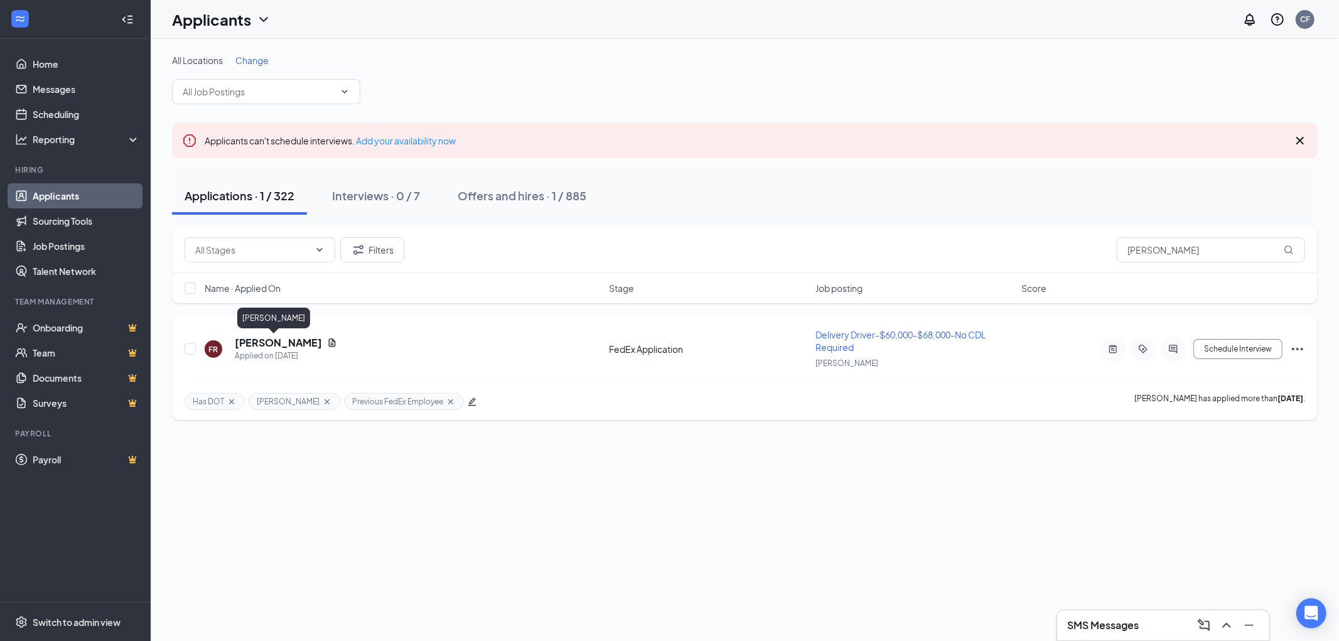
click at [252, 340] on h5 "Felix Rivera" at bounding box center [278, 343] width 87 height 14
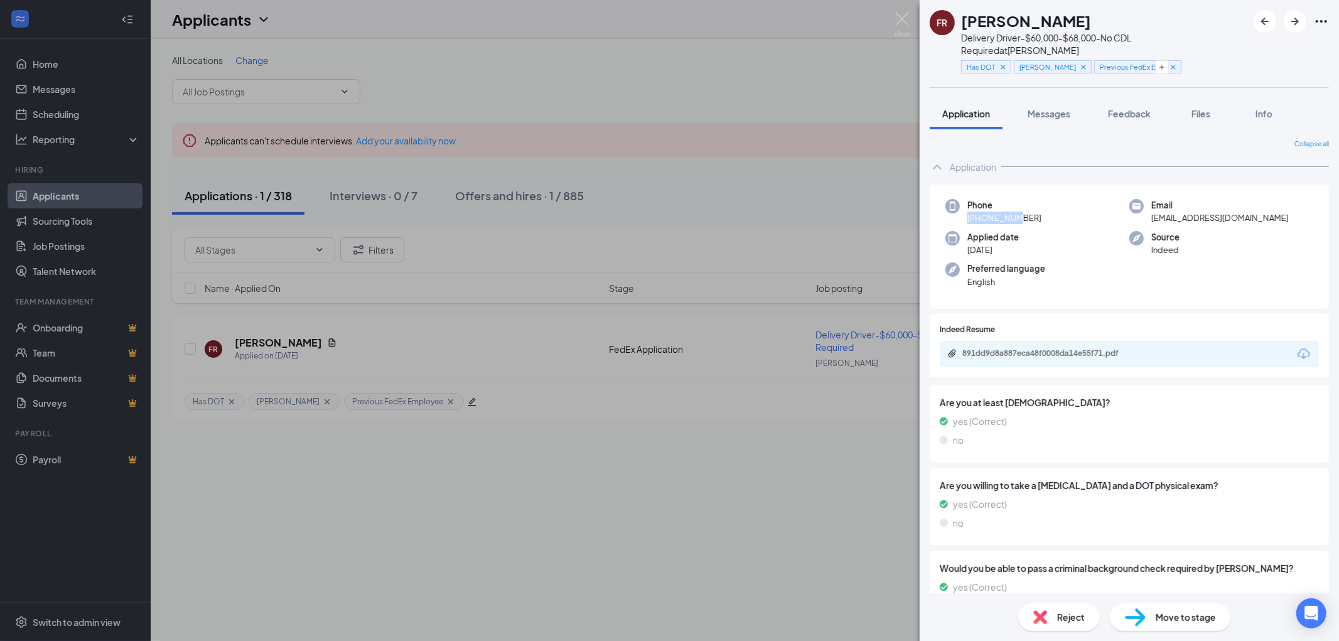
drag, startPoint x: 1051, startPoint y: 198, endPoint x: 1004, endPoint y: 201, distance: 47.2
click at [1004, 201] on div "Phone +1 (630) 297-3747" at bounding box center [1037, 212] width 184 height 26
click at [1052, 201] on div "Phone +1 (630) 297-3747" at bounding box center [1037, 212] width 184 height 26
drag, startPoint x: 1052, startPoint y: 201, endPoint x: 979, endPoint y: 208, distance: 73.1
click at [979, 208] on div "Phone +1 (630) 297-3747" at bounding box center [1037, 212] width 184 height 26
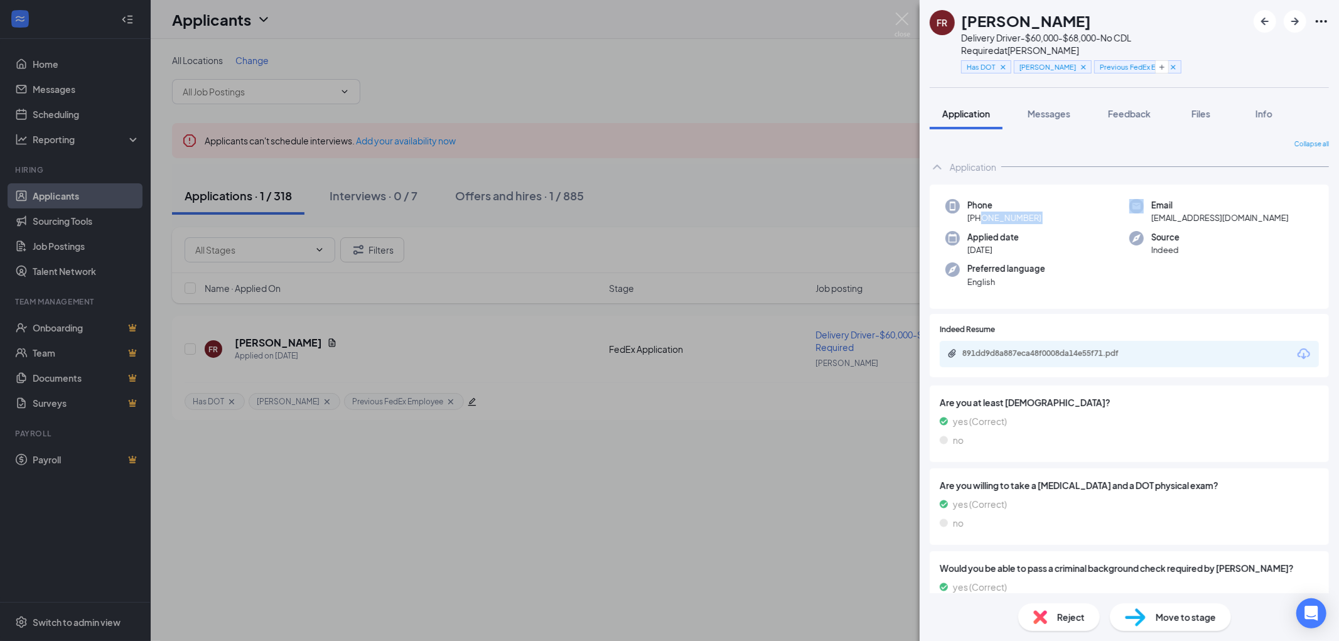
drag, startPoint x: 1050, startPoint y: 104, endPoint x: 1121, endPoint y: 169, distance: 96.4
click at [1050, 108] on span "Messages" at bounding box center [1048, 113] width 43 height 11
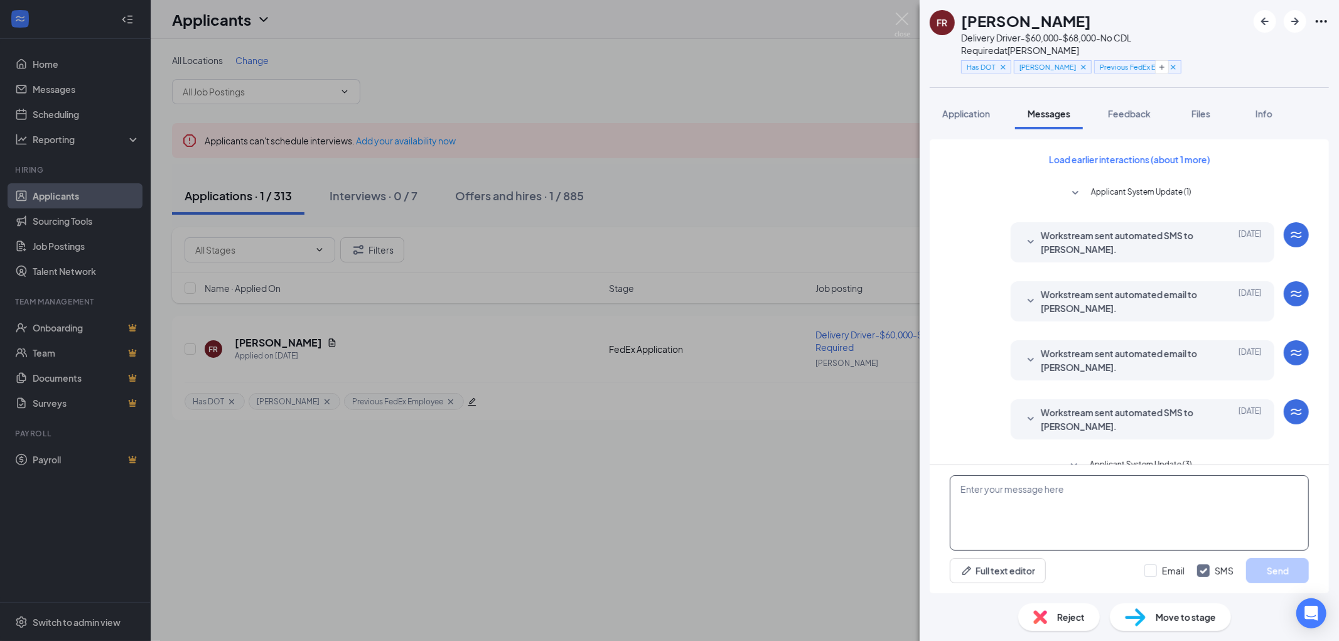
click at [1025, 491] on textarea at bounding box center [1129, 512] width 359 height 75
drag, startPoint x: 1043, startPoint y: 18, endPoint x: 963, endPoint y: 22, distance: 79.8
click at [963, 22] on div "Felix Rivera" at bounding box center [1104, 20] width 286 height 21
click at [967, 108] on span "Application" at bounding box center [966, 113] width 48 height 11
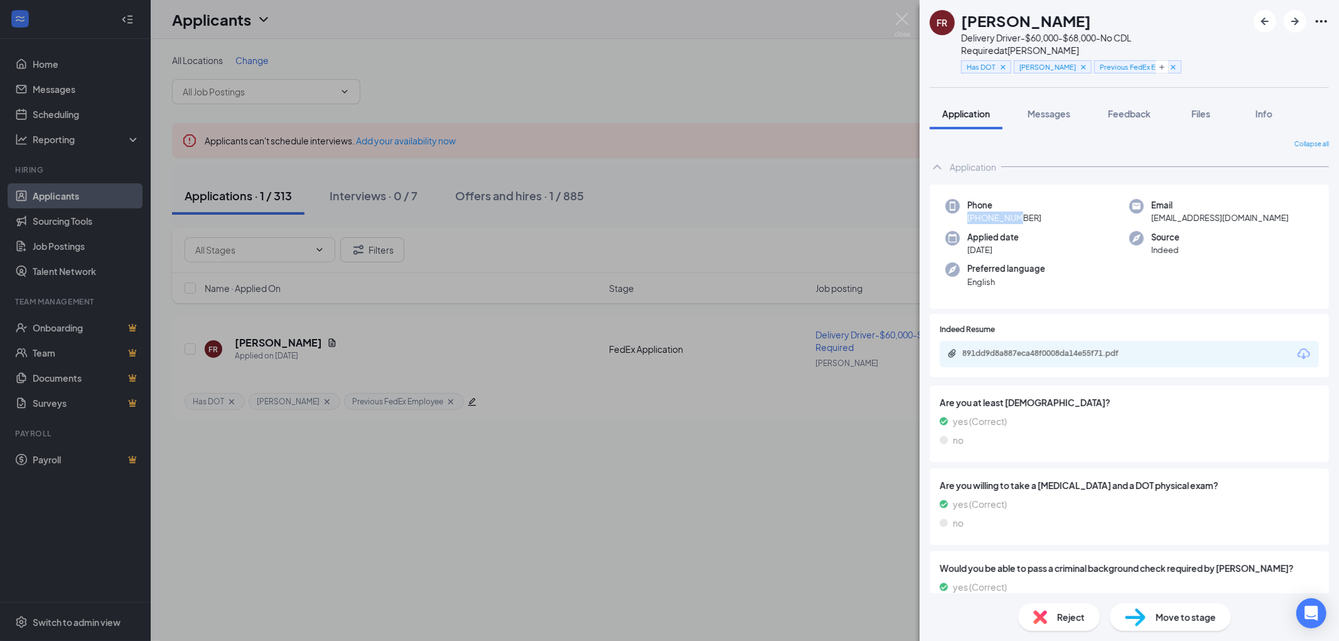
drag, startPoint x: 1051, startPoint y: 197, endPoint x: 1002, endPoint y: 203, distance: 48.7
click at [1002, 203] on div "Phone +1 (630) 297-3747" at bounding box center [1037, 212] width 184 height 26
click at [1046, 206] on div "Phone +1 (630) 297-3747" at bounding box center [1037, 212] width 184 height 26
drag, startPoint x: 1046, startPoint y: 199, endPoint x: 980, endPoint y: 209, distance: 66.7
click at [980, 209] on div "Phone +1 (630) 297-3747" at bounding box center [1037, 212] width 184 height 26
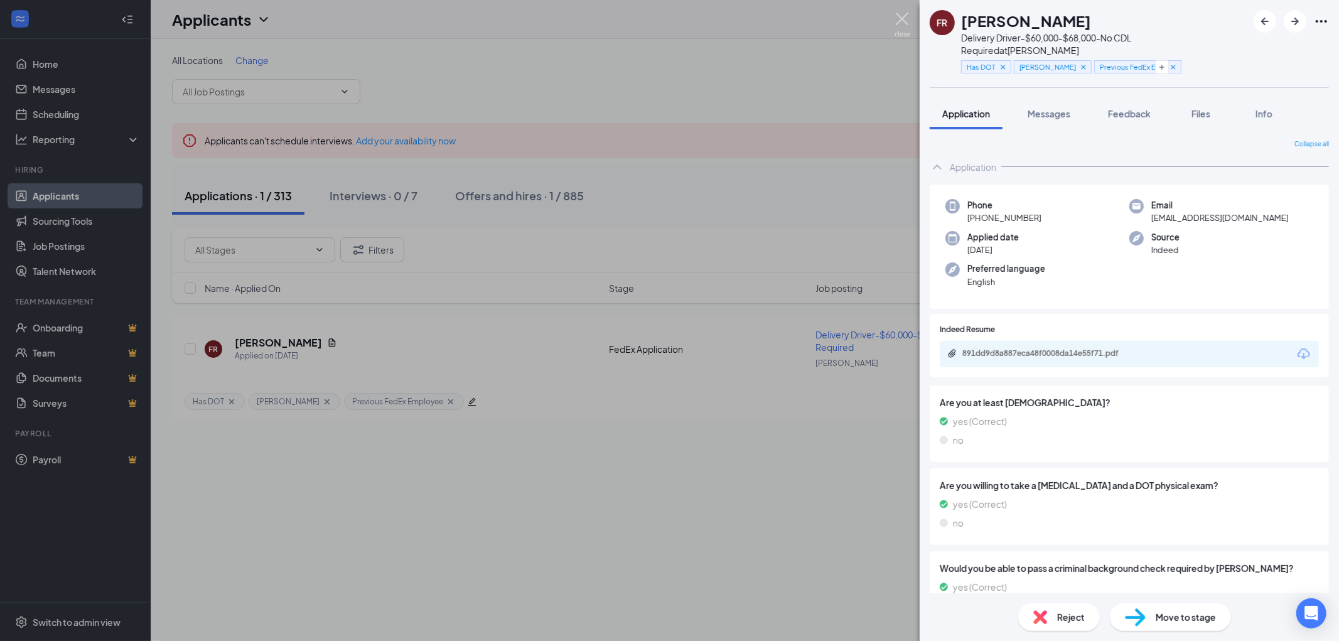
drag, startPoint x: 898, startPoint y: 14, endPoint x: 1051, endPoint y: 53, distance: 158.6
click at [898, 13] on img at bounding box center [902, 25] width 16 height 24
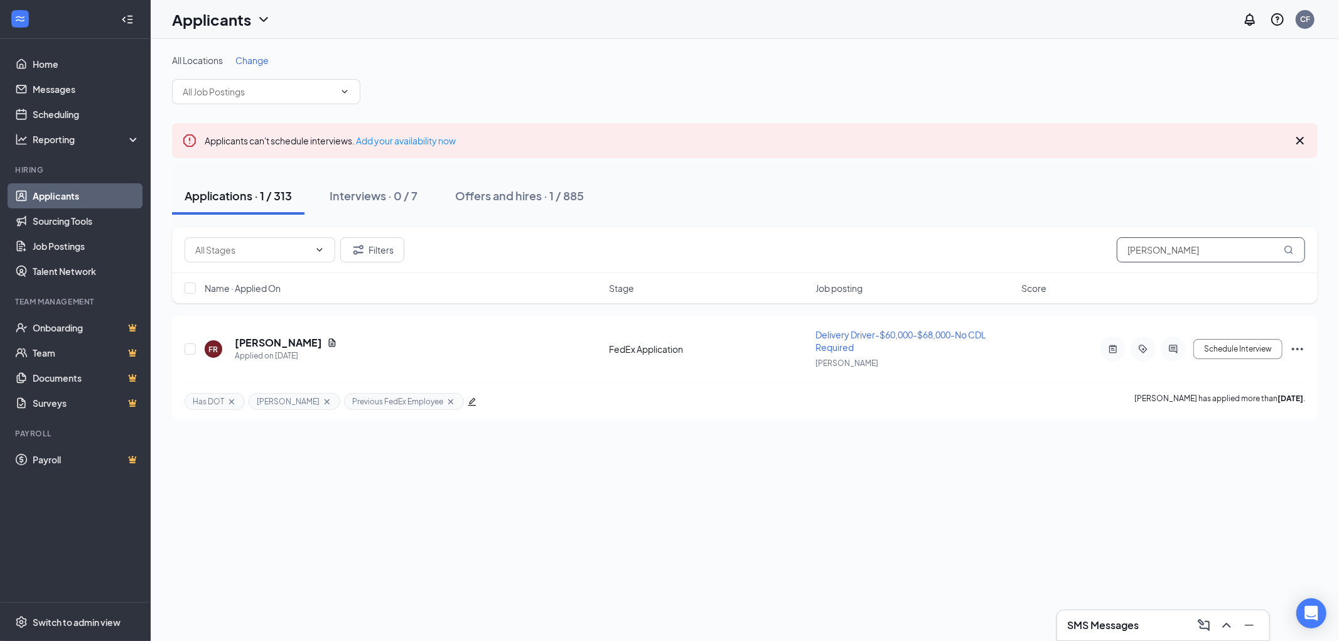
drag, startPoint x: 1152, startPoint y: 254, endPoint x: 1083, endPoint y: 256, distance: 69.1
click at [1083, 256] on div "Filters felix" at bounding box center [745, 249] width 1120 height 25
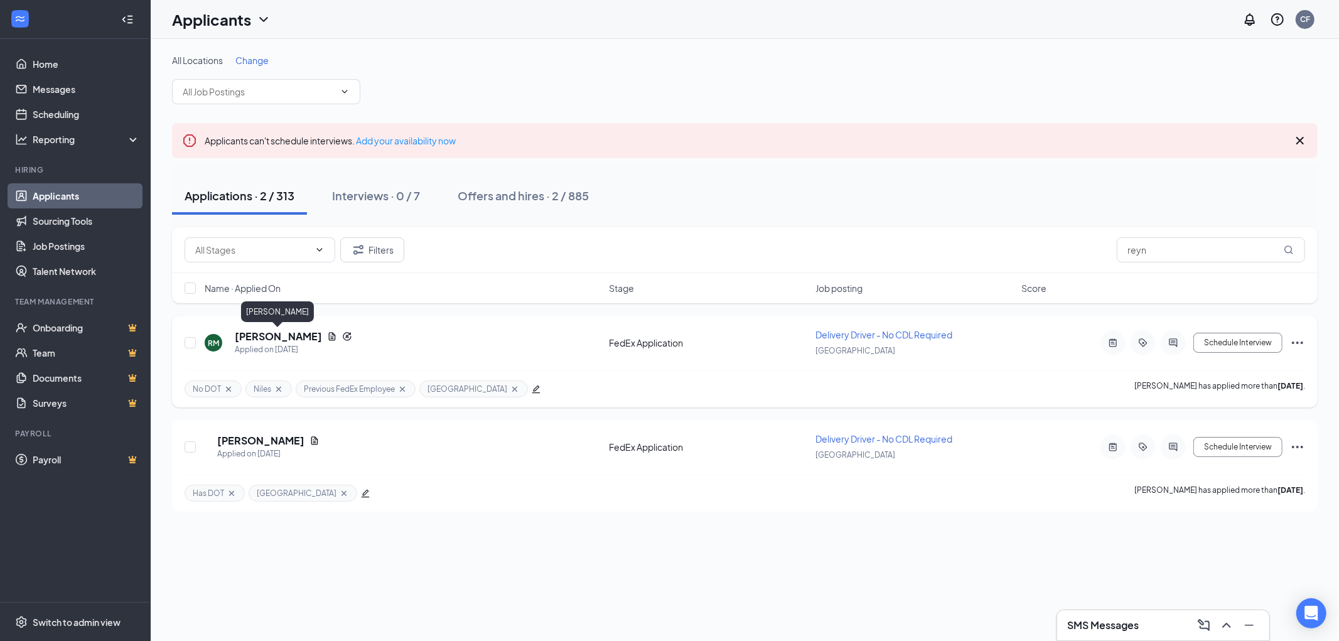
click at [272, 335] on h5 "reynaldo martinez" at bounding box center [278, 337] width 87 height 14
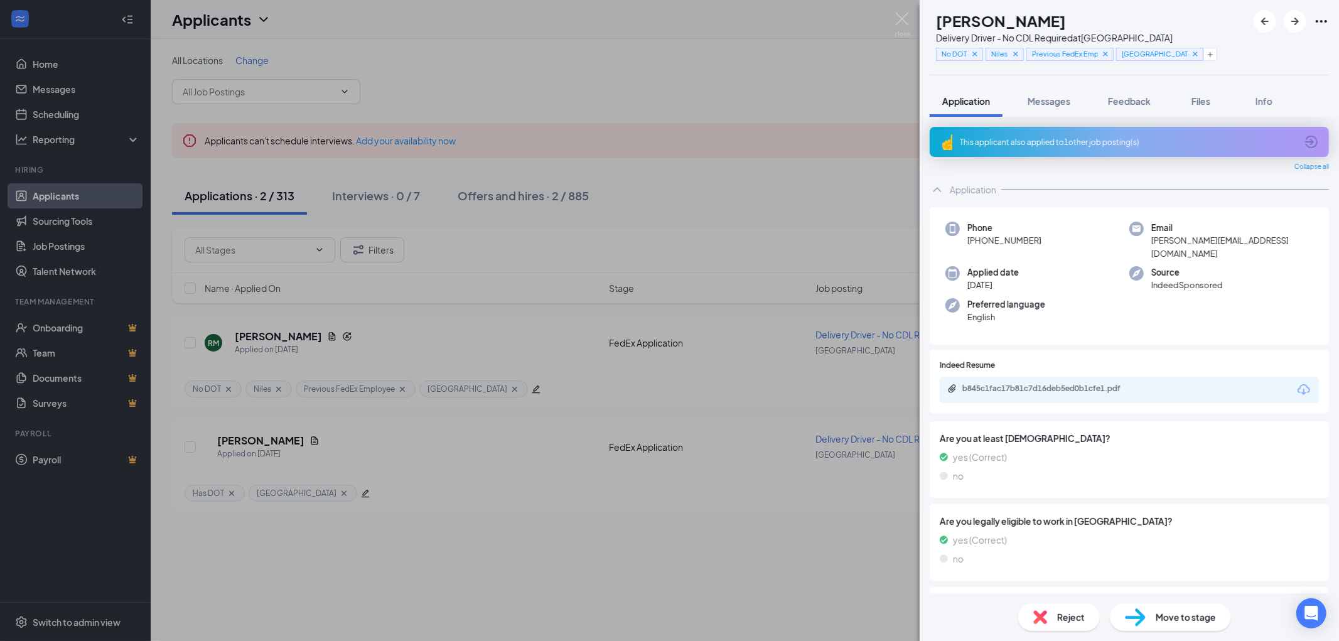
drag, startPoint x: 1043, startPoint y: 235, endPoint x: 977, endPoint y: 240, distance: 66.7
click at [977, 240] on div "Phone +1 (773) 439-9296" at bounding box center [1037, 241] width 184 height 38
click at [903, 15] on img at bounding box center [902, 25] width 16 height 24
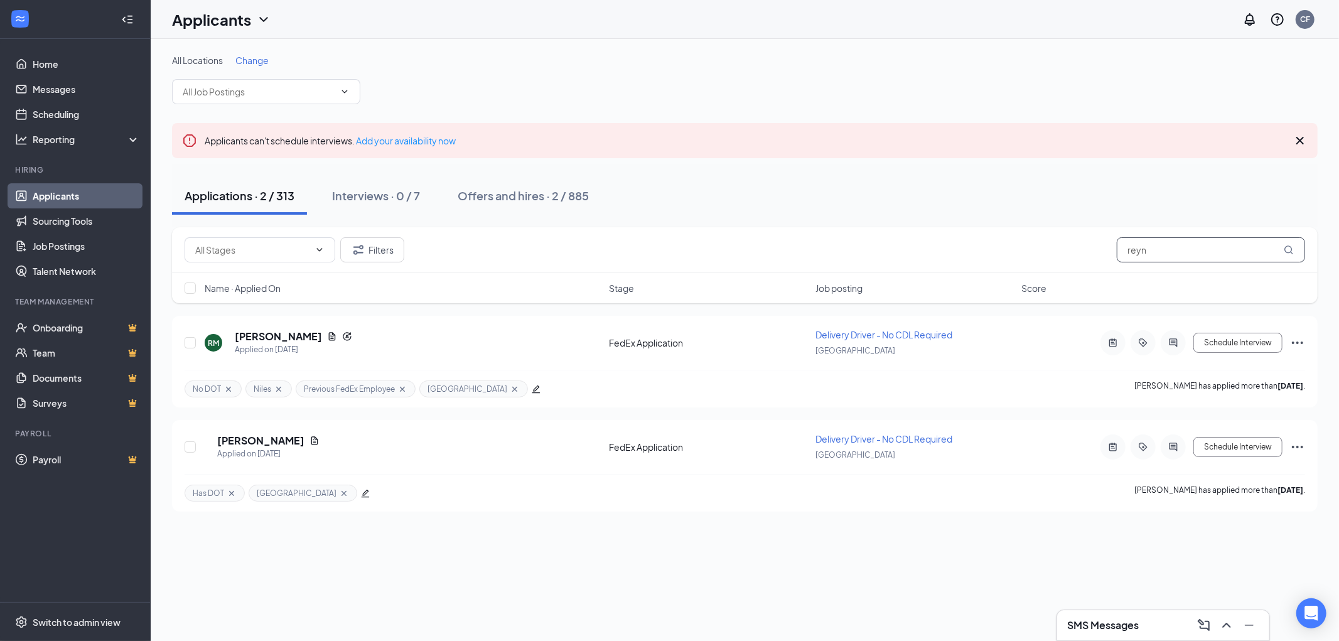
drag, startPoint x: 1171, startPoint y: 249, endPoint x: 1040, endPoint y: 240, distance: 131.5
click at [1047, 240] on div "Filters reyn" at bounding box center [745, 249] width 1120 height 25
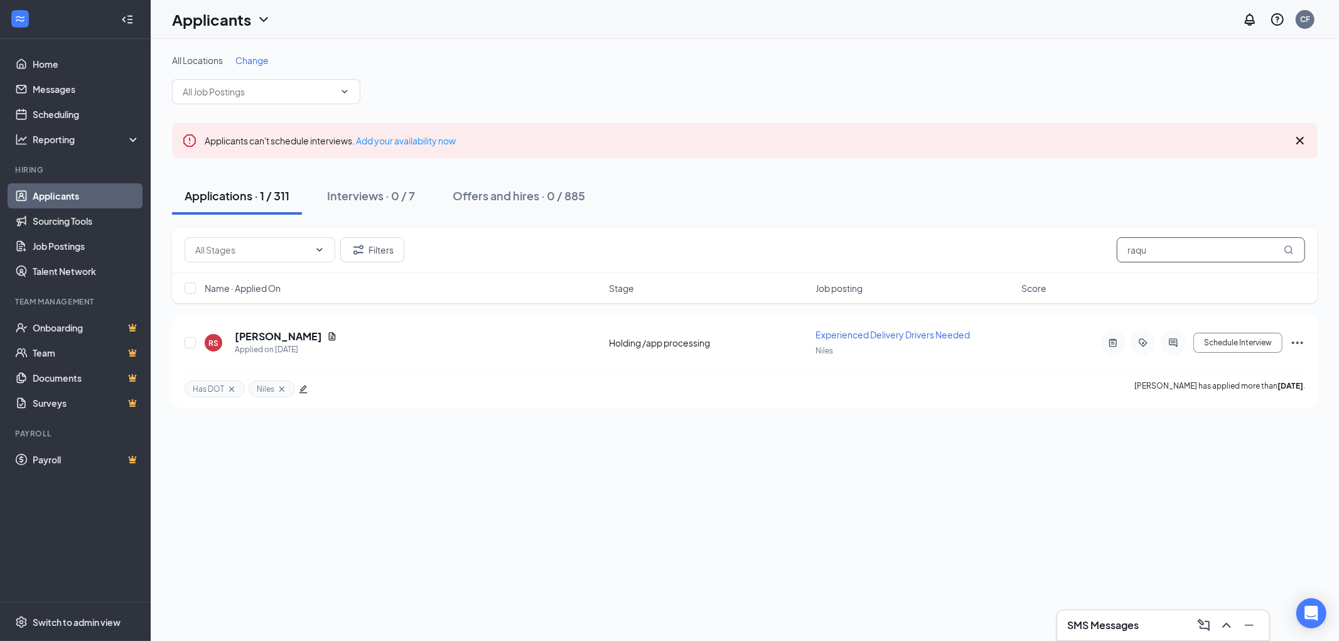
drag, startPoint x: 1159, startPoint y: 254, endPoint x: 1073, endPoint y: 252, distance: 86.0
click at [1075, 253] on div "Filters raqu" at bounding box center [745, 249] width 1120 height 25
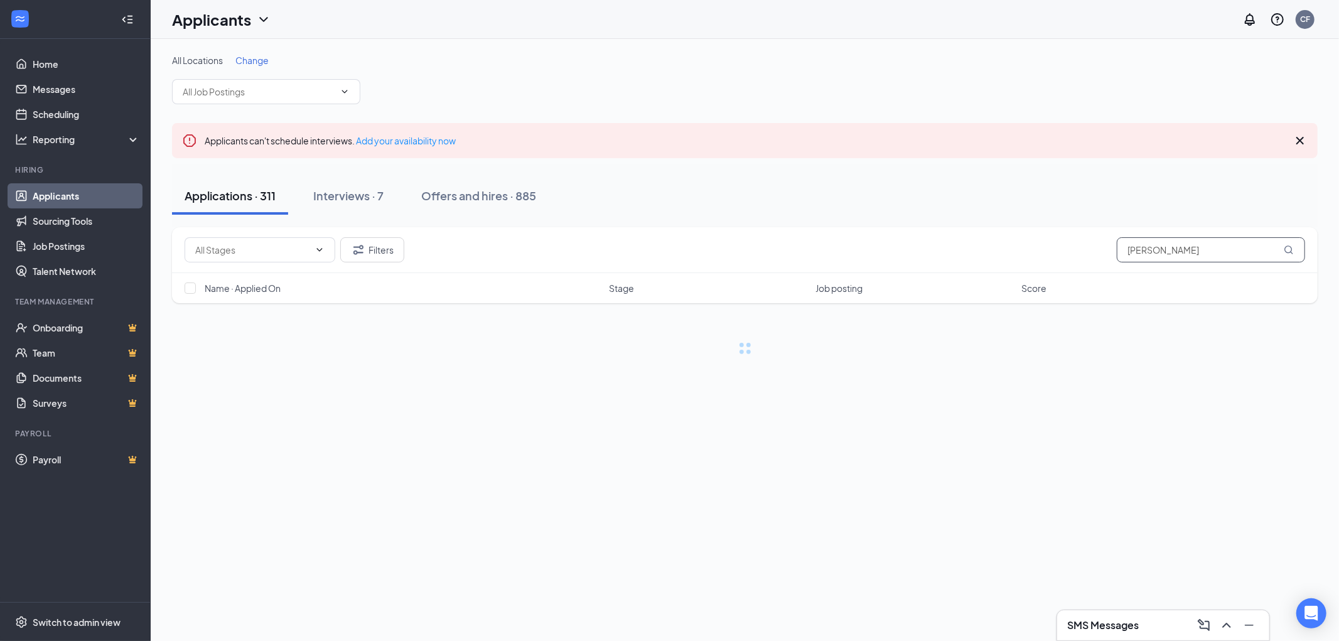
click at [1213, 254] on input "[PERSON_NAME]" at bounding box center [1211, 249] width 188 height 25
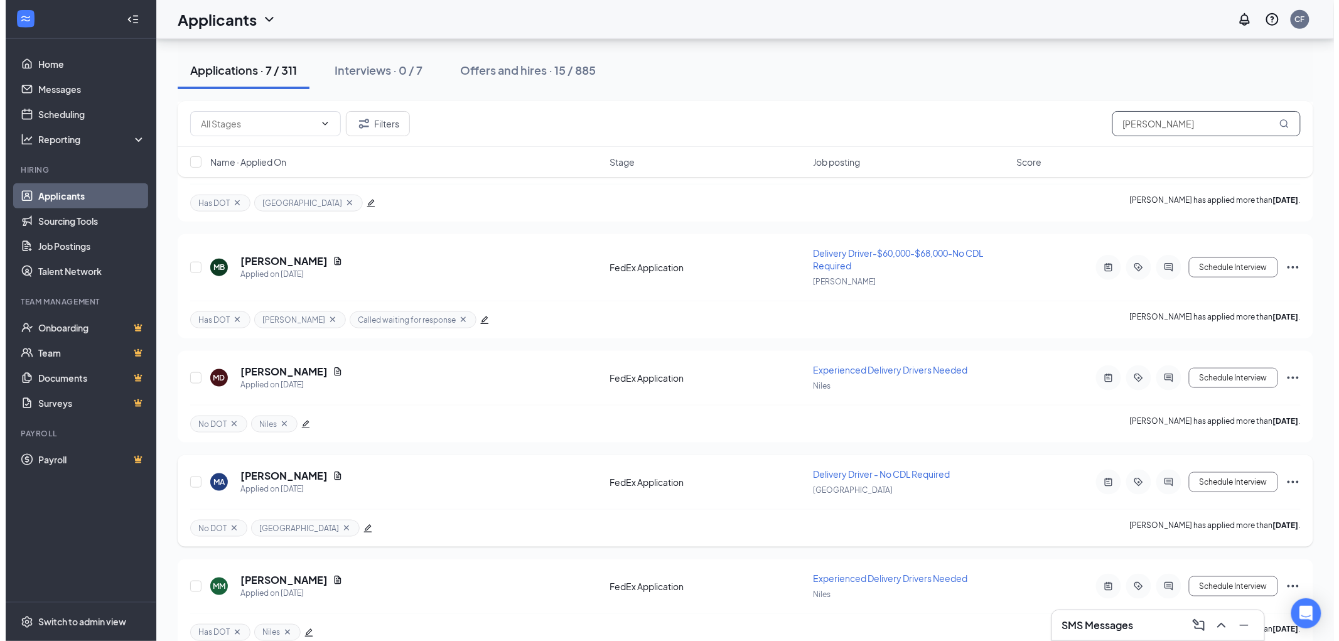
scroll to position [410, 0]
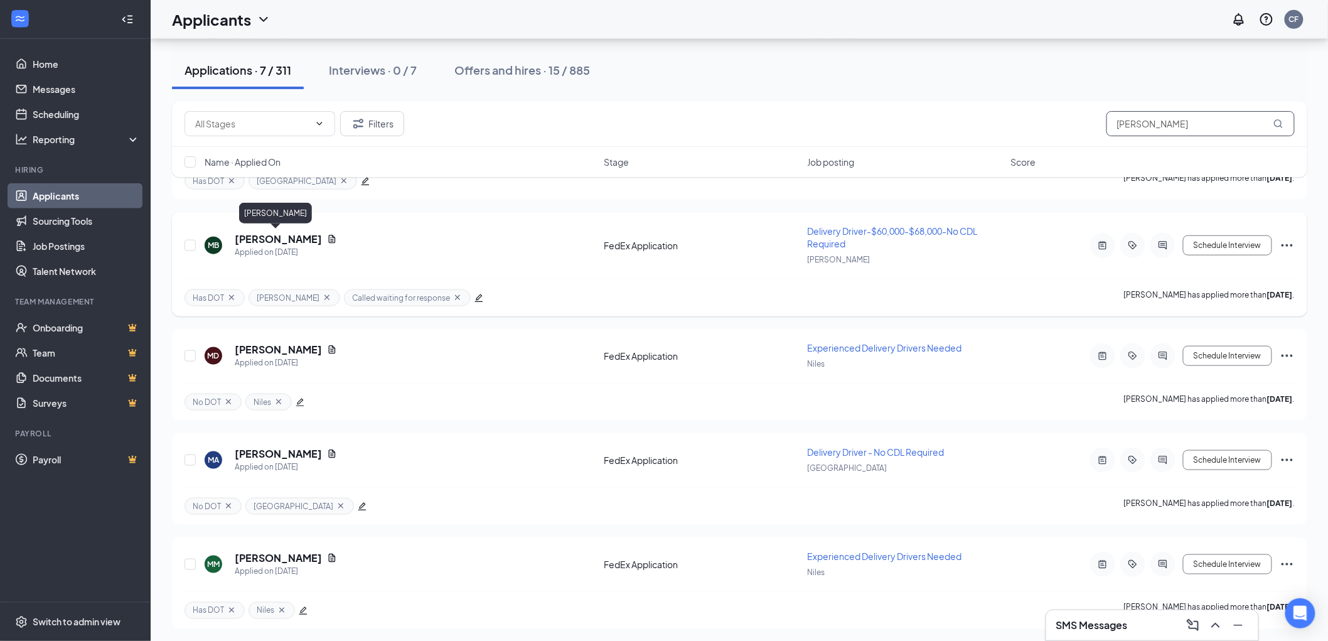
type input "[PERSON_NAME]"
click at [277, 234] on h5 "[PERSON_NAME]" at bounding box center [278, 239] width 87 height 14
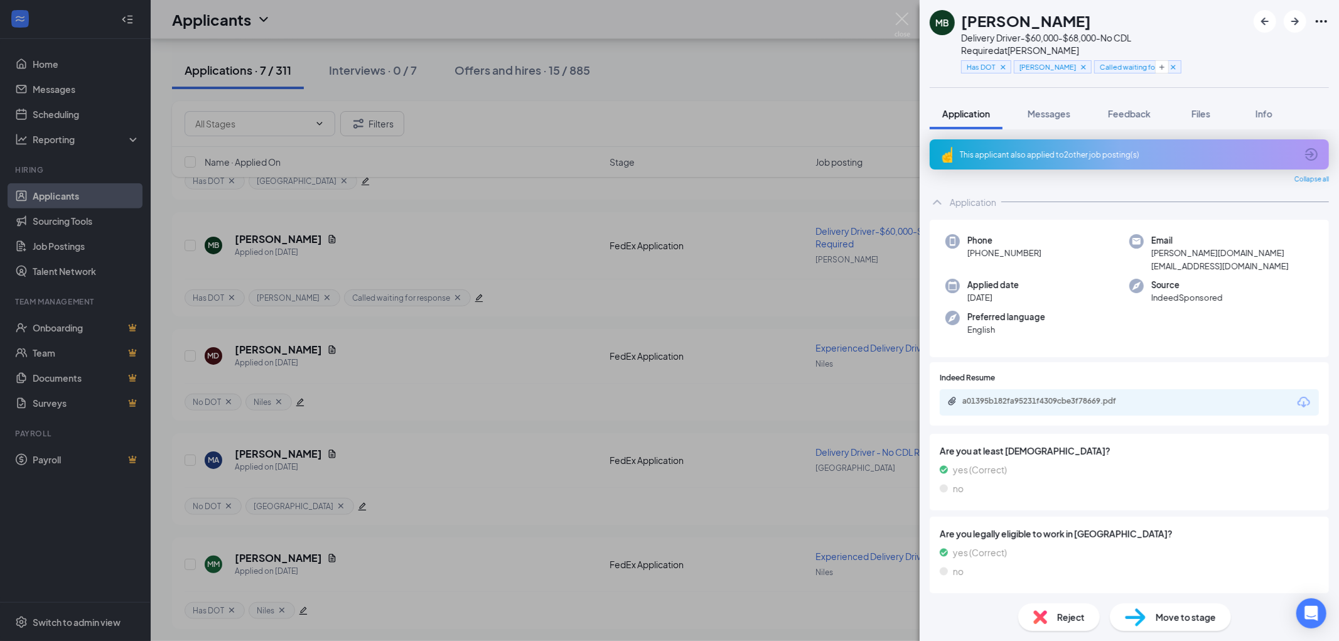
click at [1169, 622] on span "Move to stage" at bounding box center [1185, 617] width 60 height 14
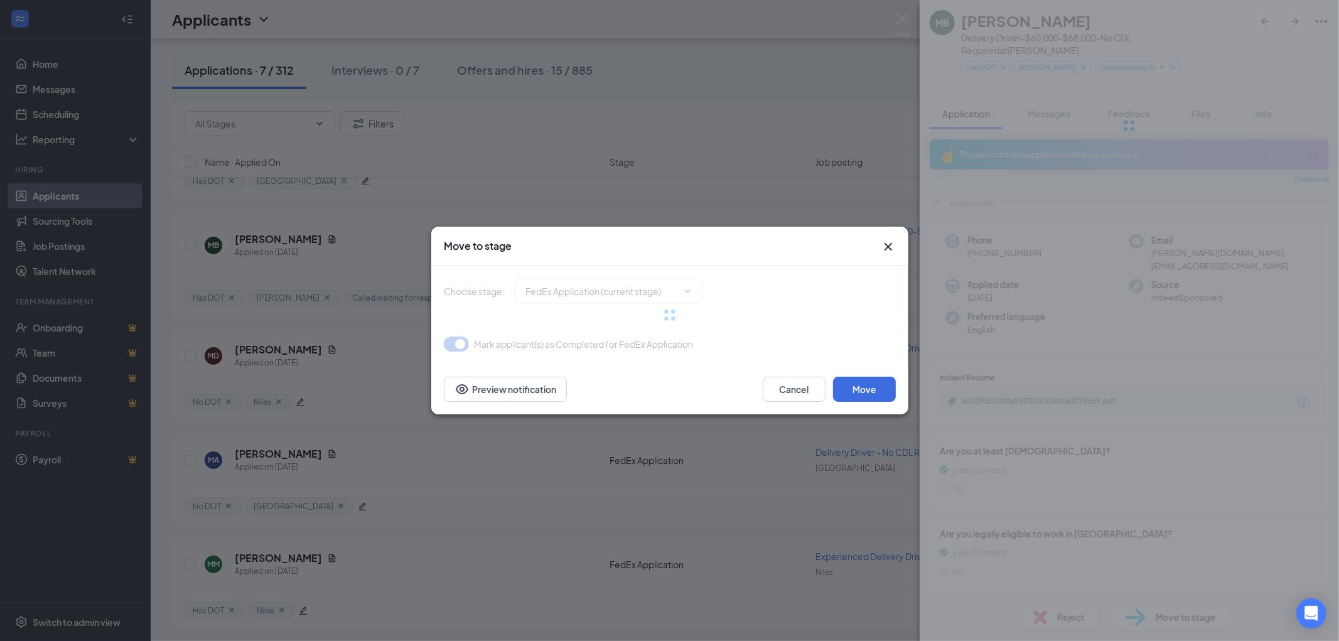
type input "Hold/App processing (next stage)"
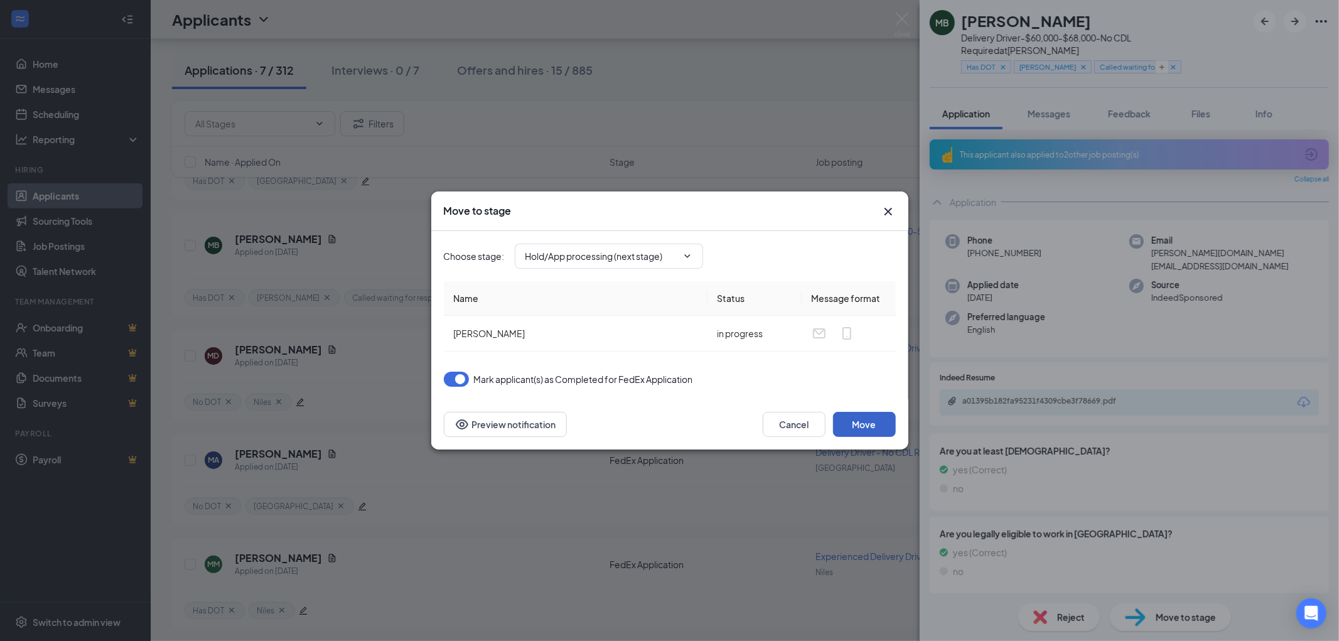
click at [863, 424] on button "Move" at bounding box center [864, 424] width 63 height 25
